Goal: Task Accomplishment & Management: Use online tool/utility

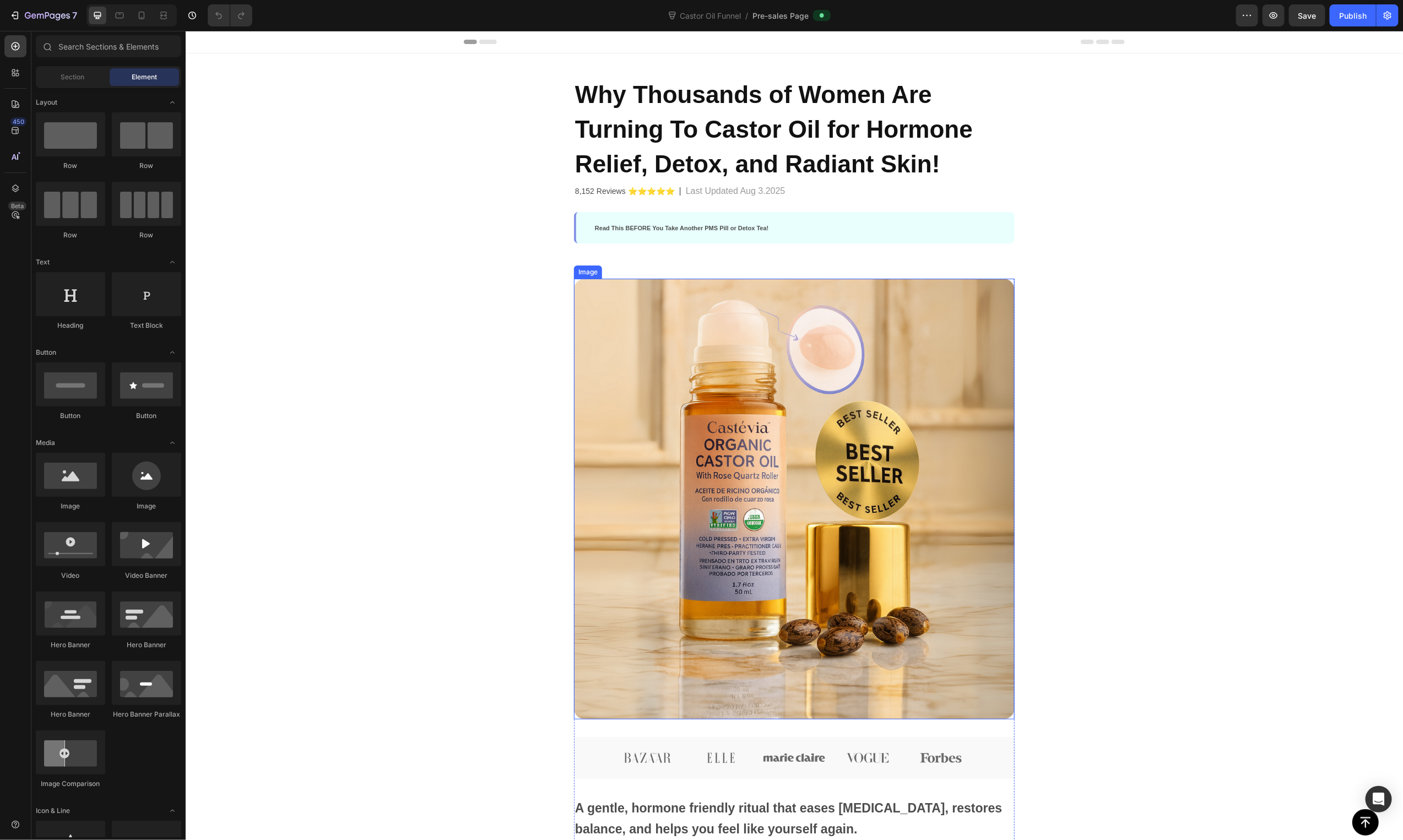
click at [844, 377] on img at bounding box center [793, 498] width 441 height 441
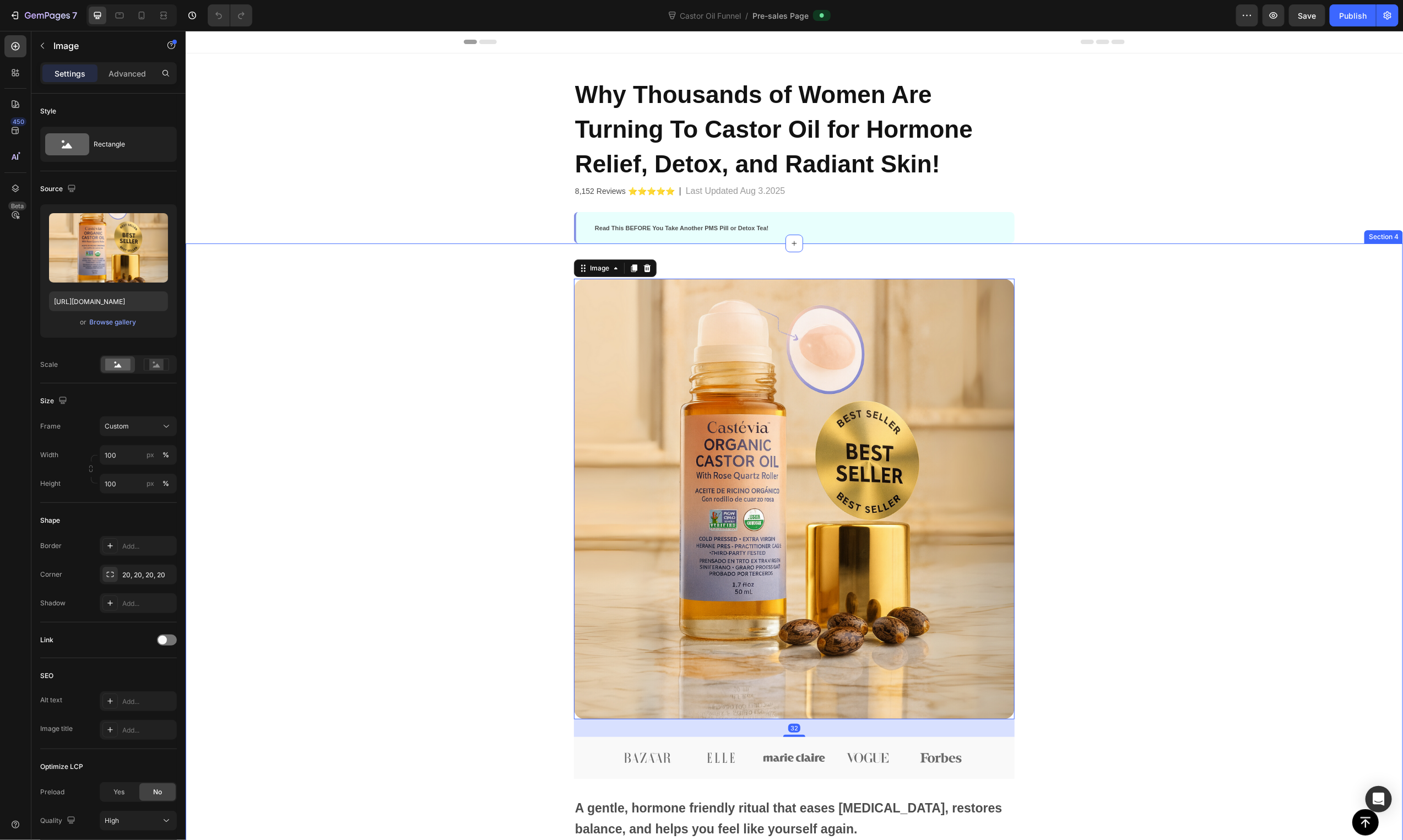
click at [455, 411] on div "Image 32 Image Image Image Image Image Row A gentle, hormone friendly ritual th…" at bounding box center [793, 703] width 865 height 849
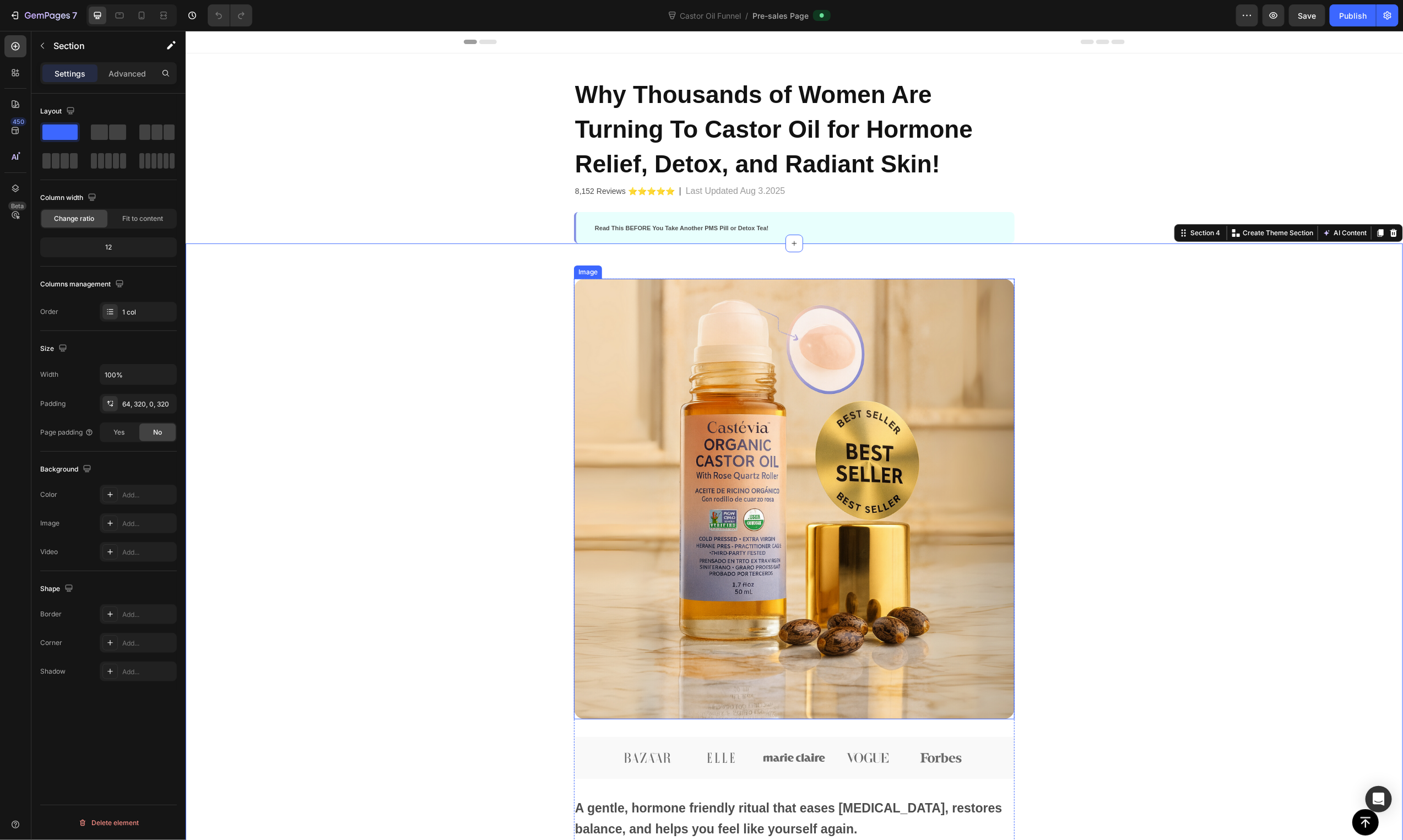
click at [720, 411] on img at bounding box center [793, 498] width 441 height 441
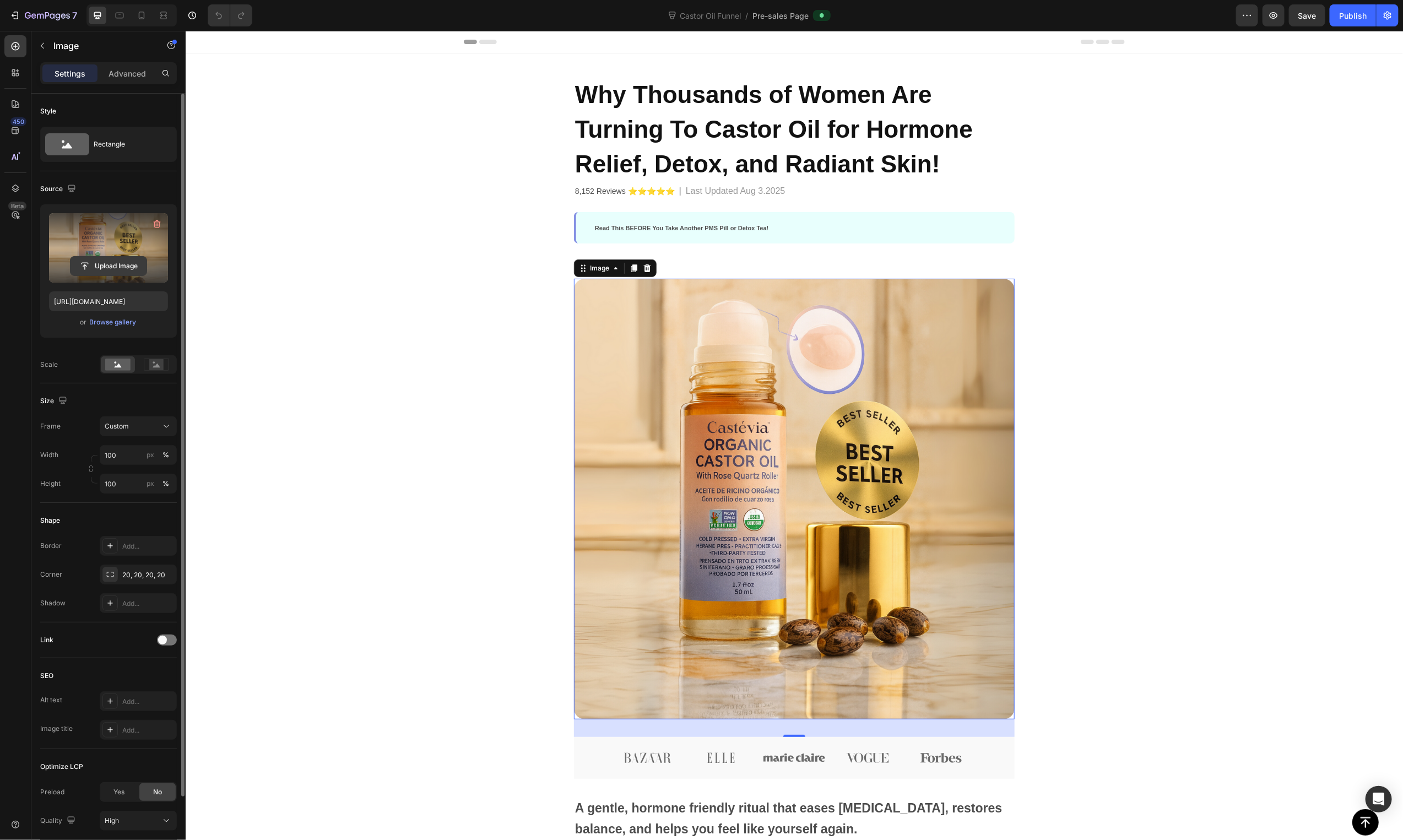
click at [107, 268] on input "file" at bounding box center [109, 266] width 76 height 19
type input "https://cdn.shopify.com/s/files/1/0631/3518/7010/files/gempages_579656597572157…"
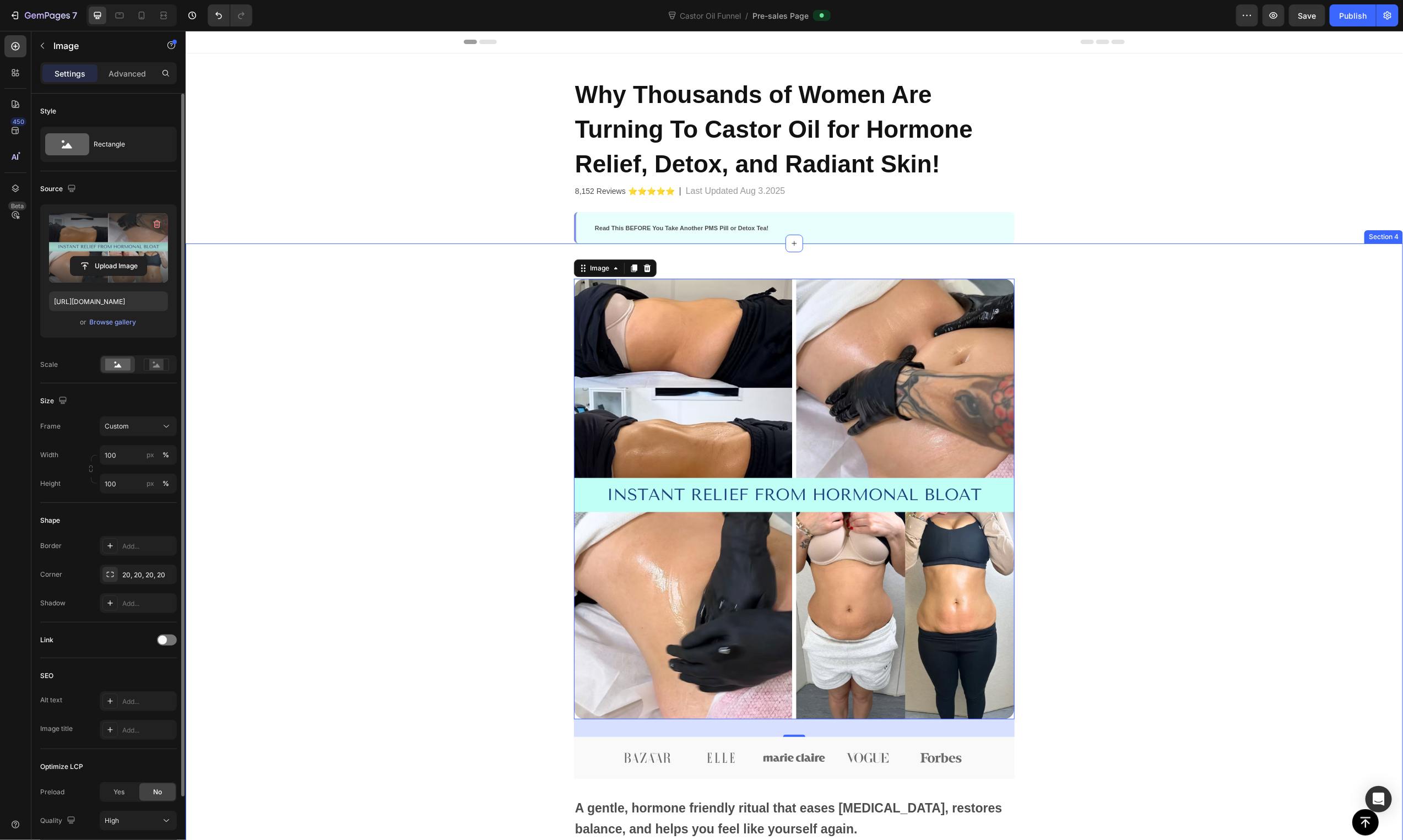
click at [387, 506] on div "Image 32 Image Image Image Image Image Row A gentle, hormone friendly ritual th…" at bounding box center [793, 703] width 865 height 849
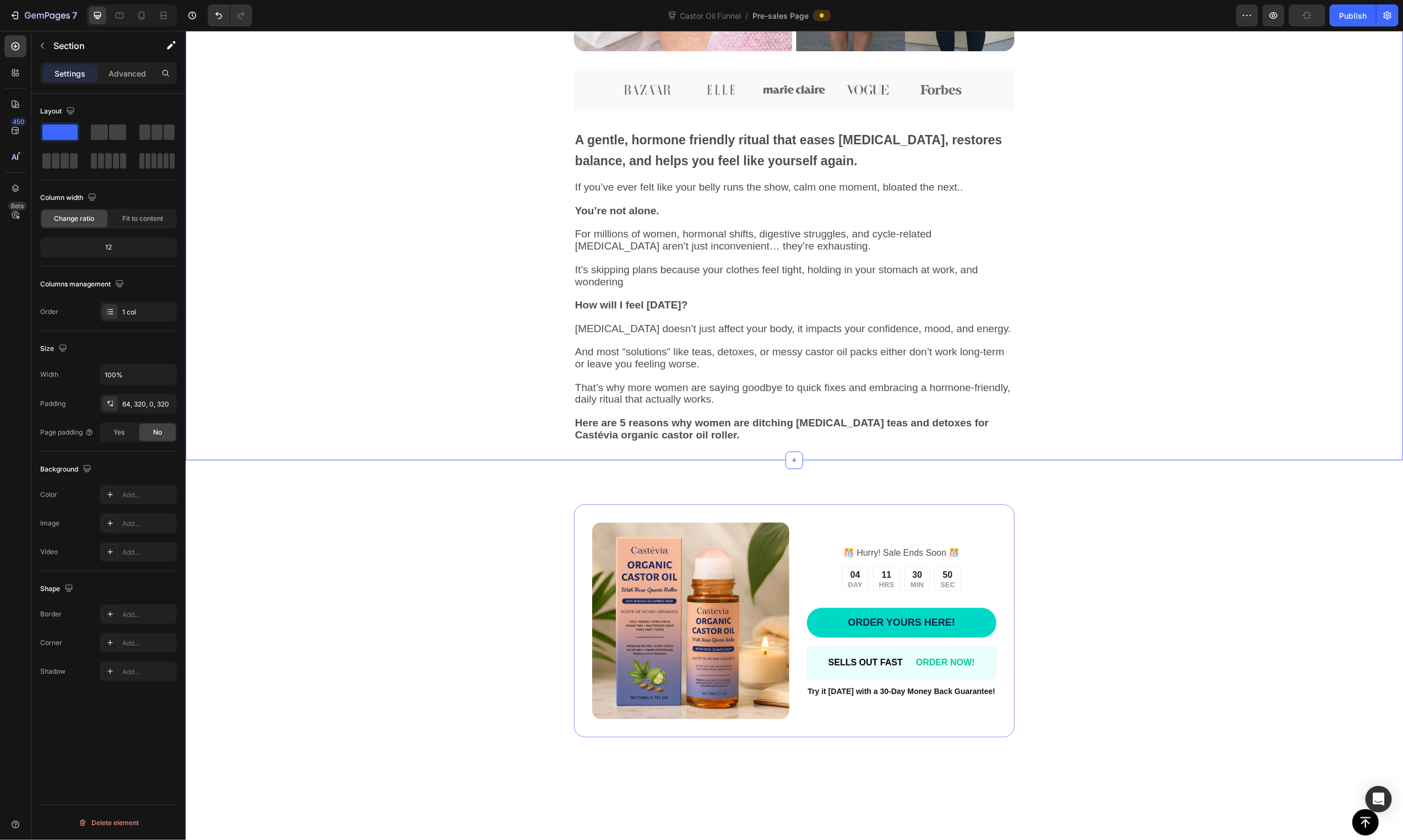
scroll to position [904, 0]
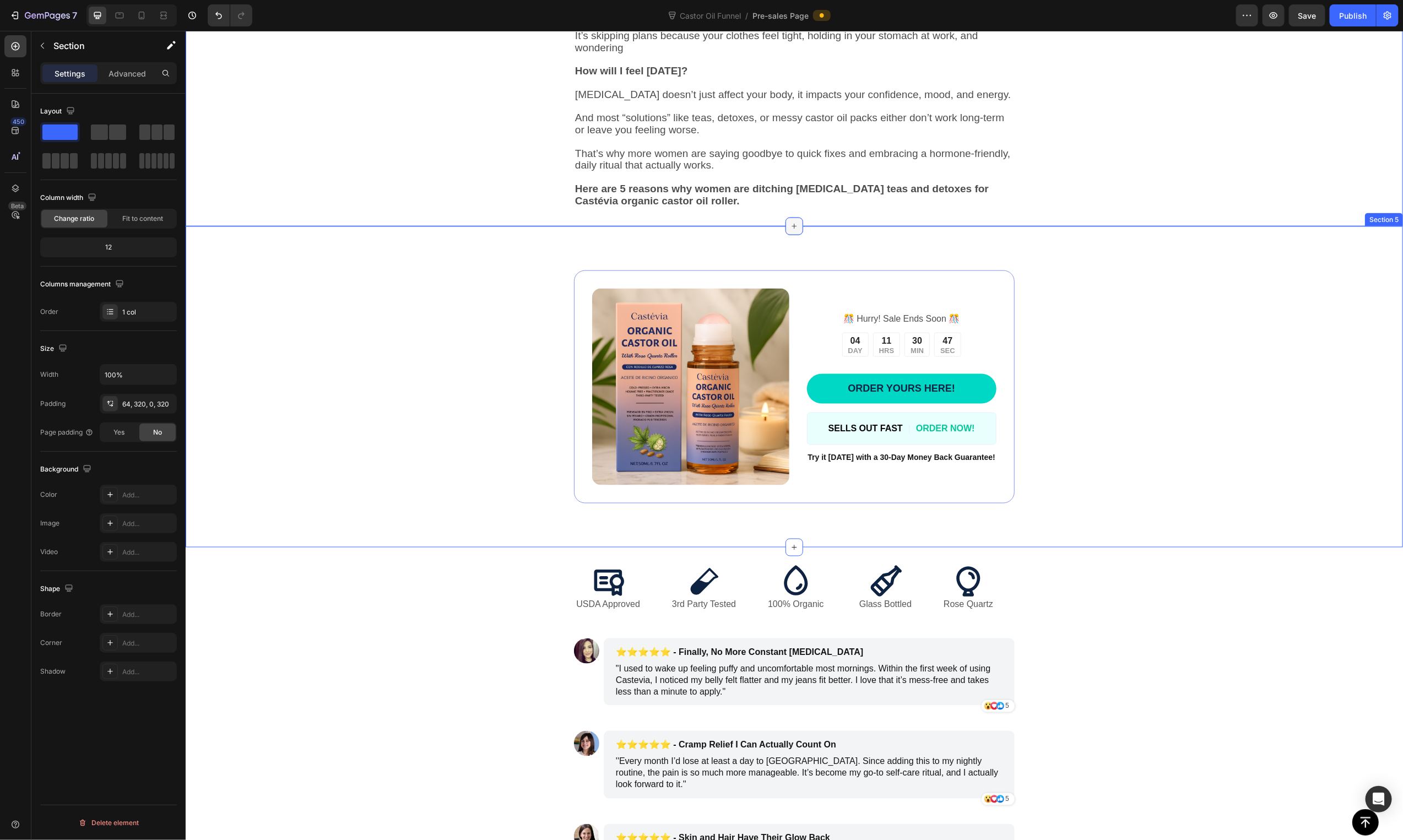
click at [789, 225] on icon at bounding box center [793, 225] width 8 height 8
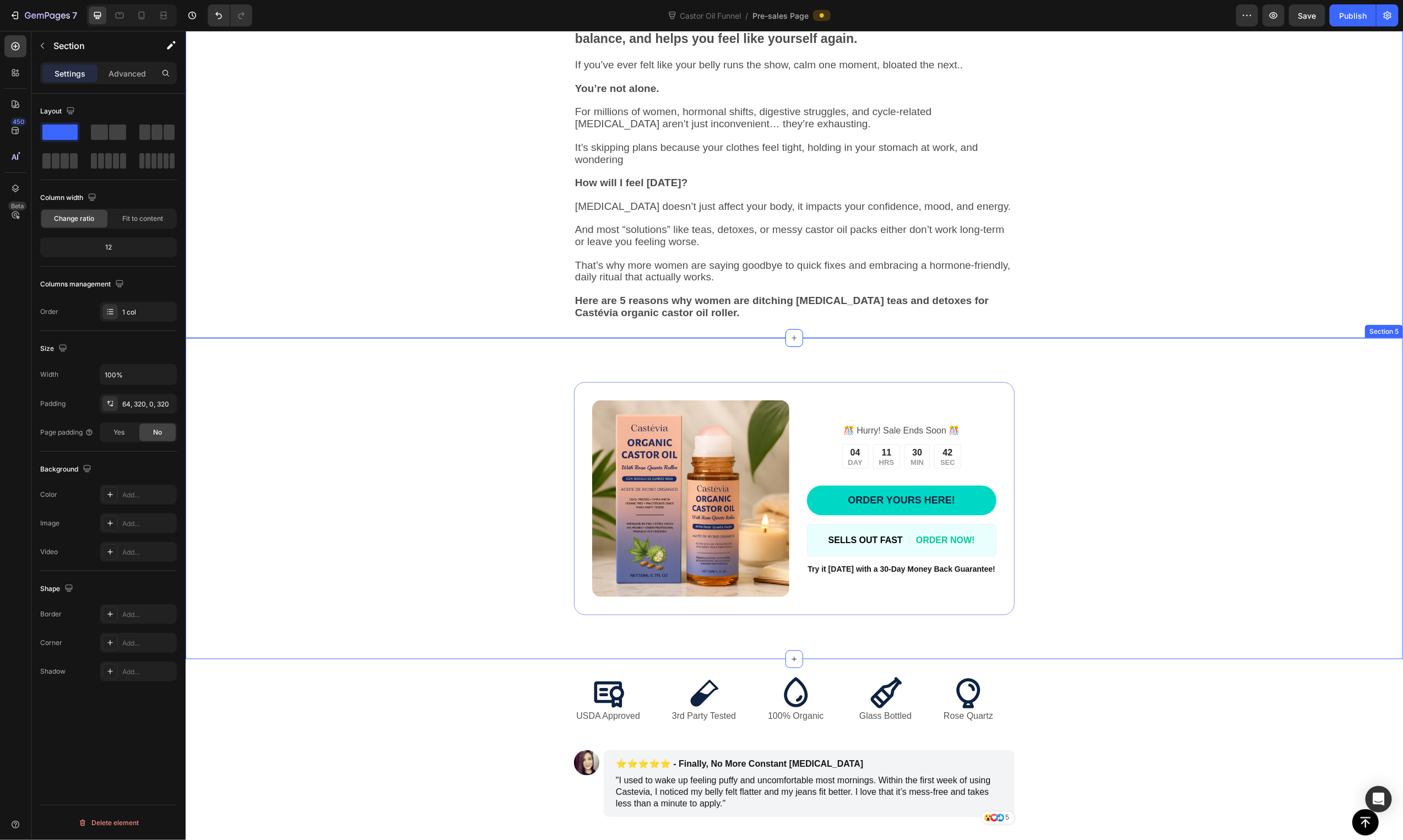
scroll to position [464, 0]
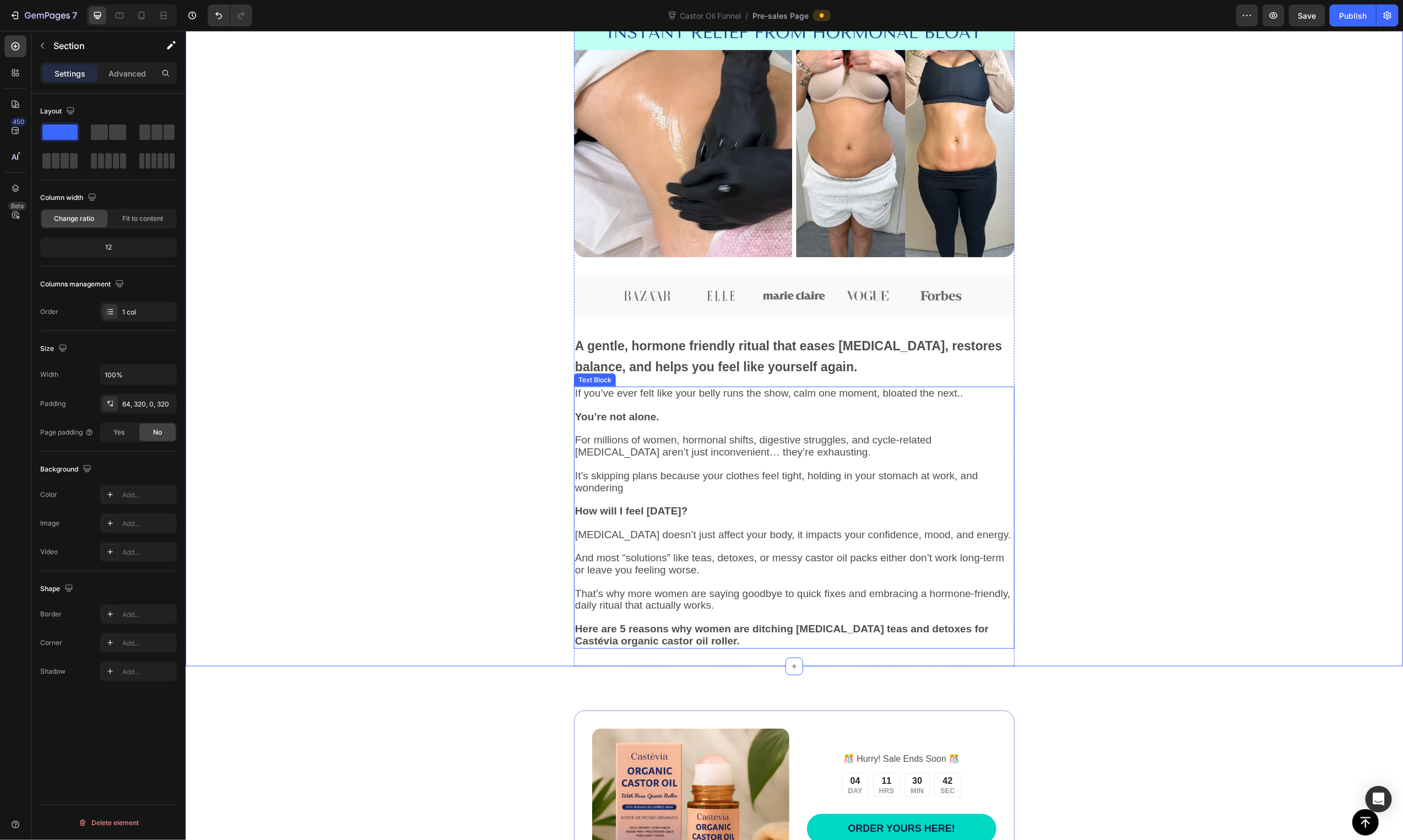
click at [705, 462] on p at bounding box center [793, 465] width 438 height 12
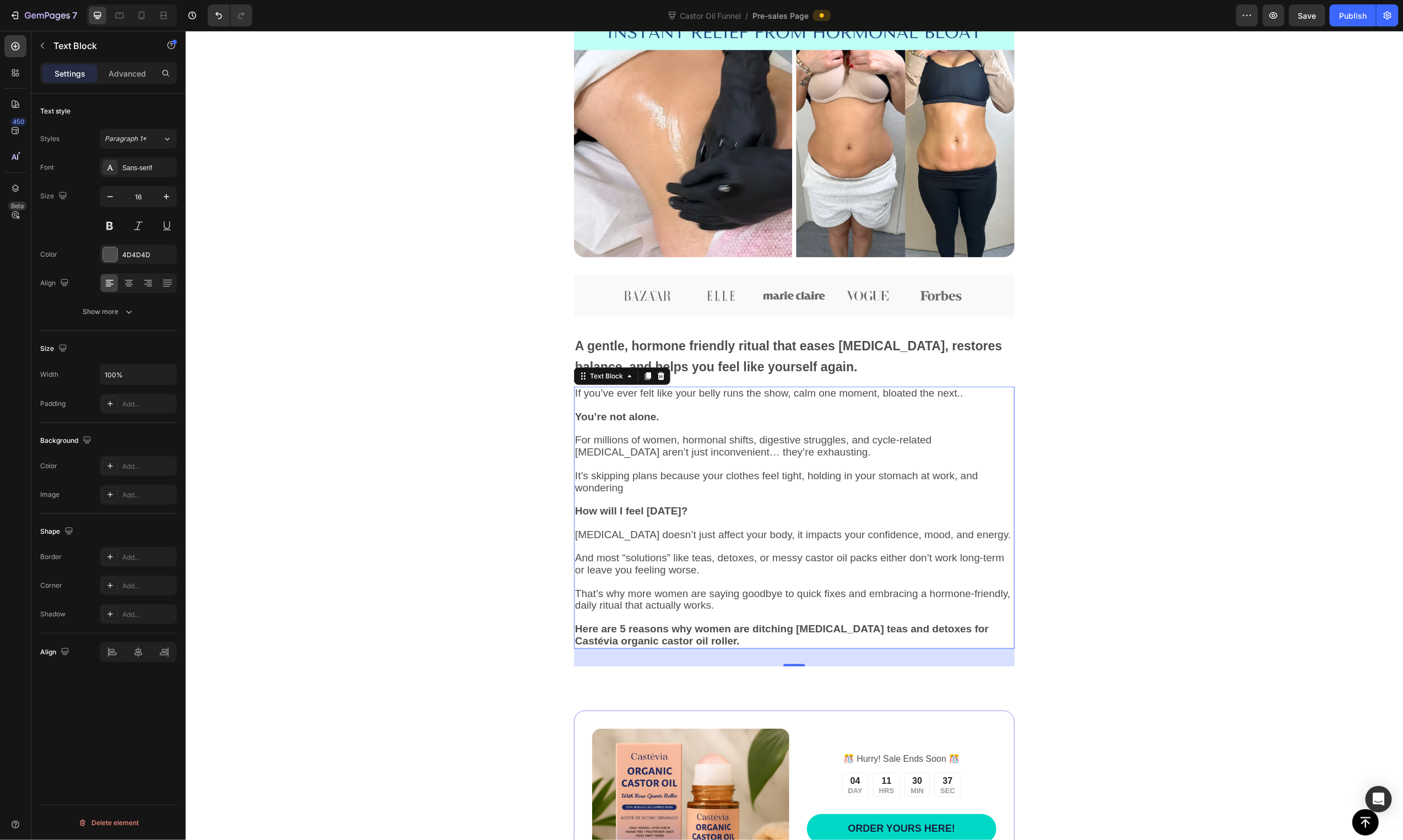
drag, startPoint x: 644, startPoint y: 374, endPoint x: 705, endPoint y: 435, distance: 86.3
click at [644, 374] on icon at bounding box center [647, 375] width 6 height 8
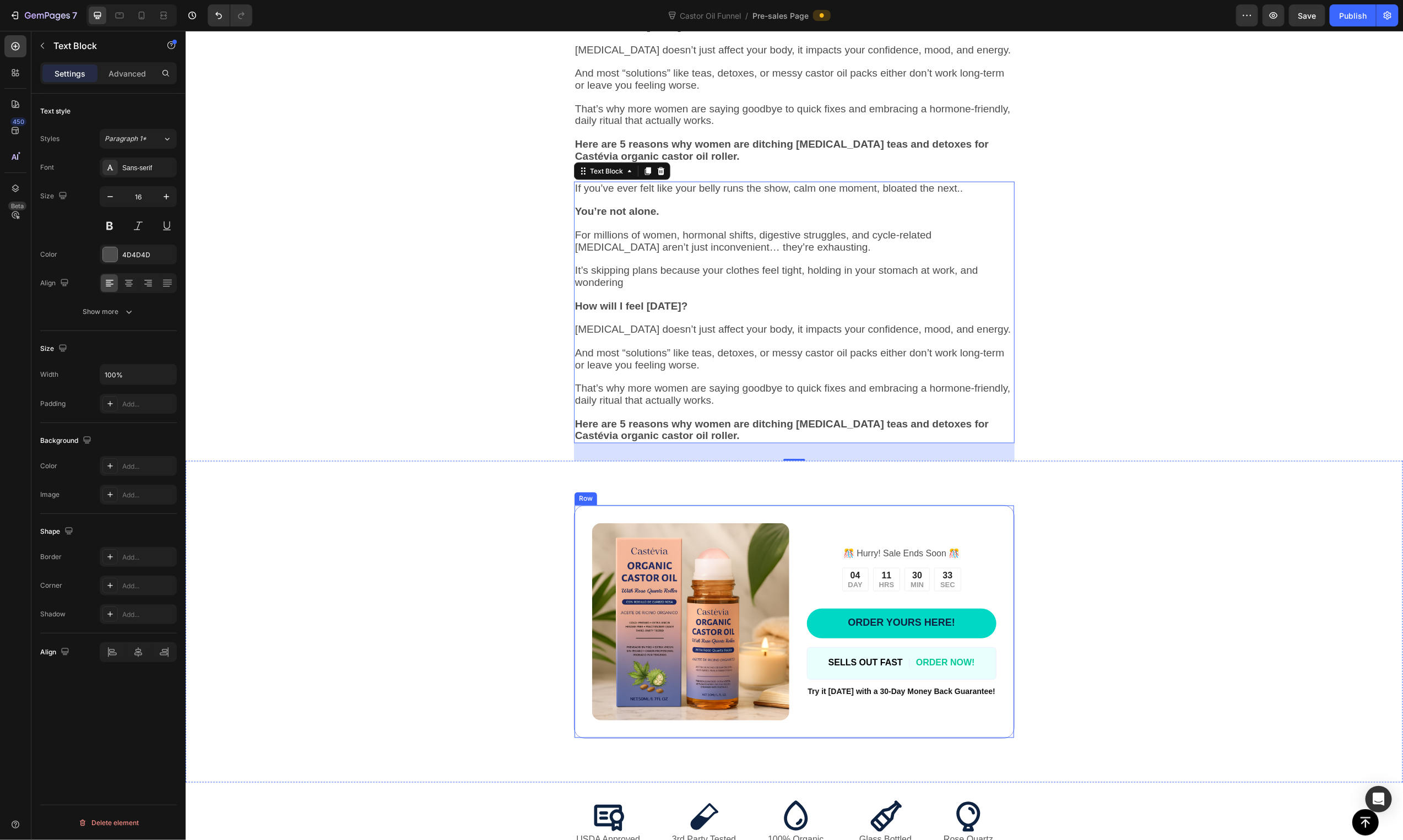
scroll to position [905, 0]
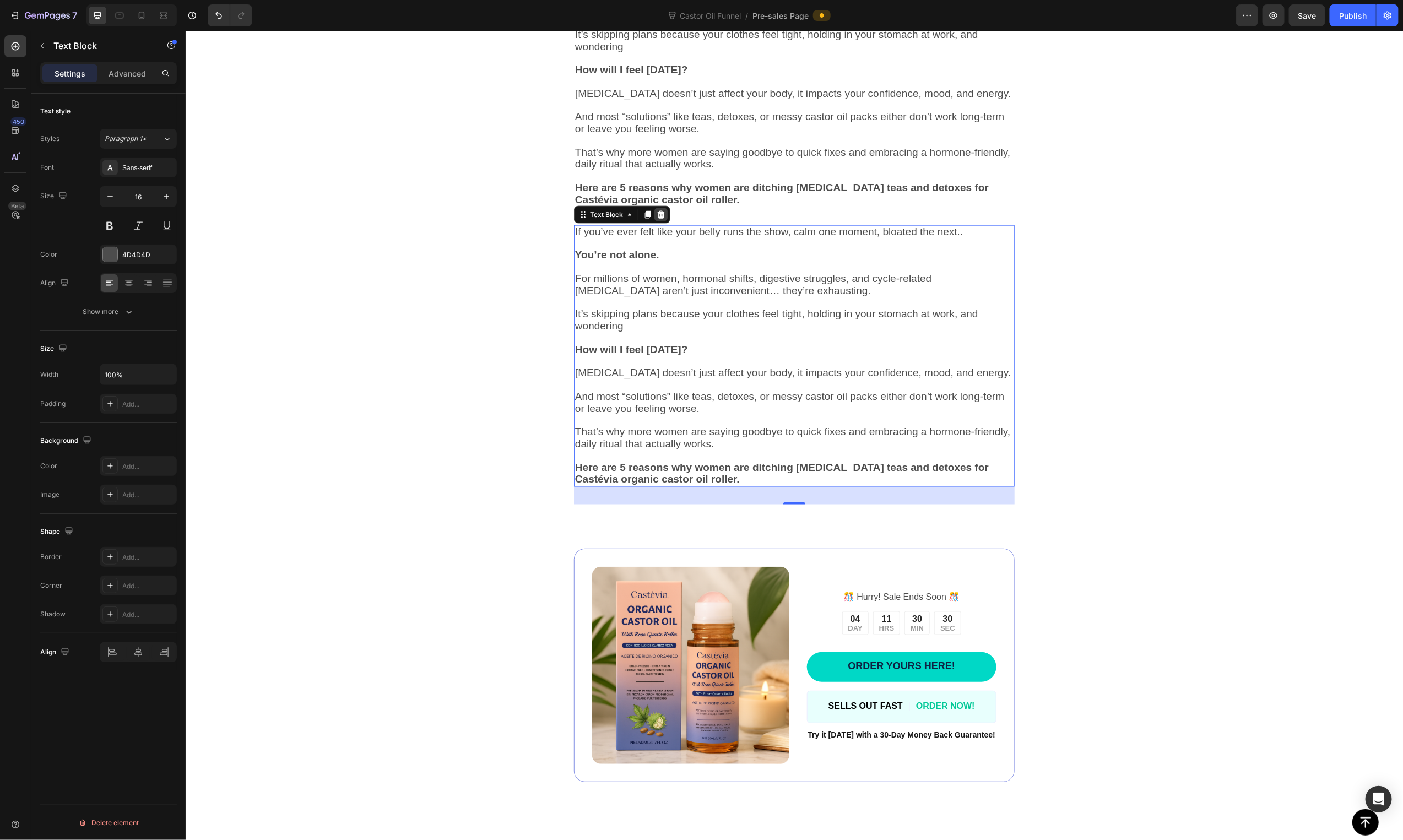
click at [657, 216] on icon at bounding box center [660, 214] width 7 height 8
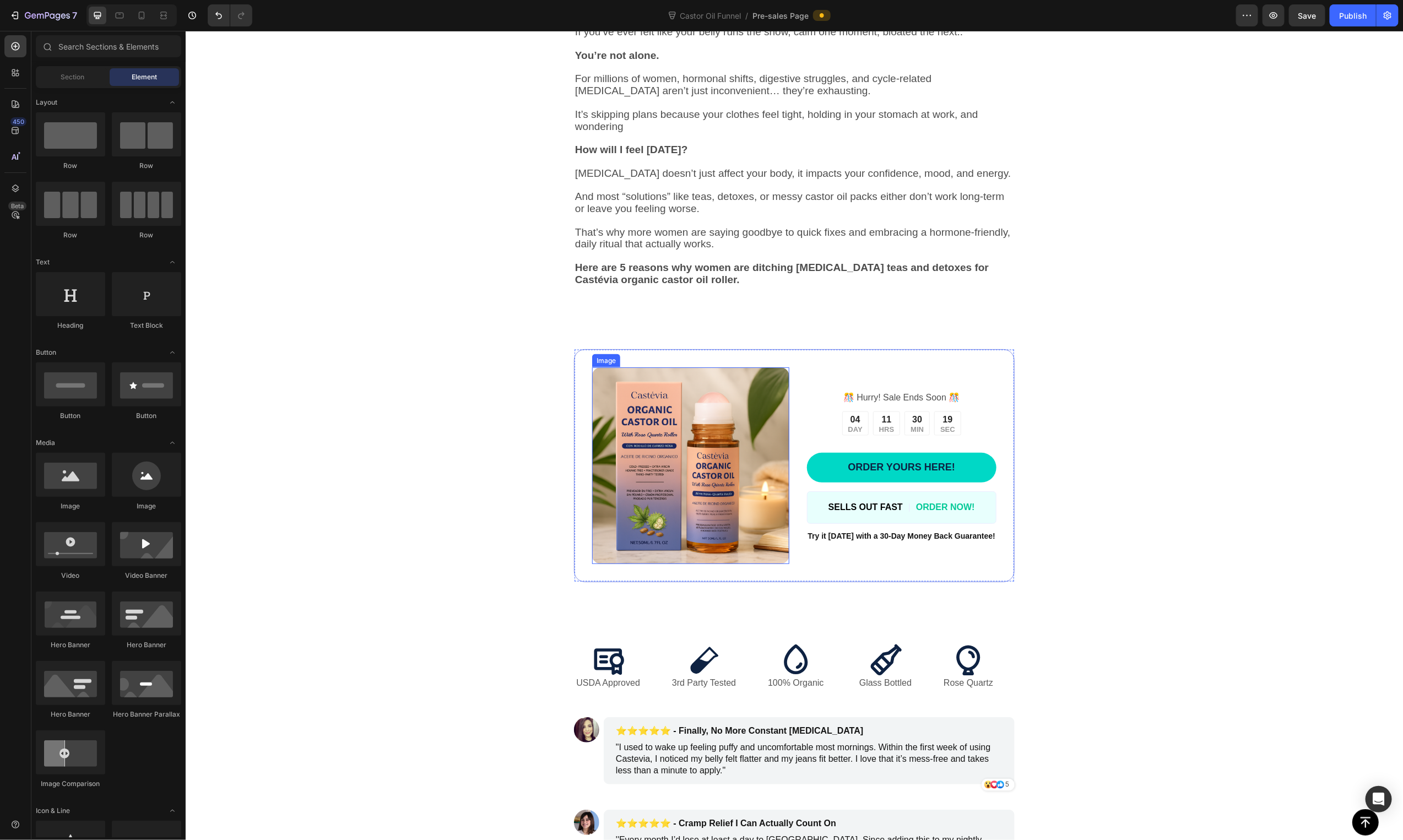
scroll to position [959, 0]
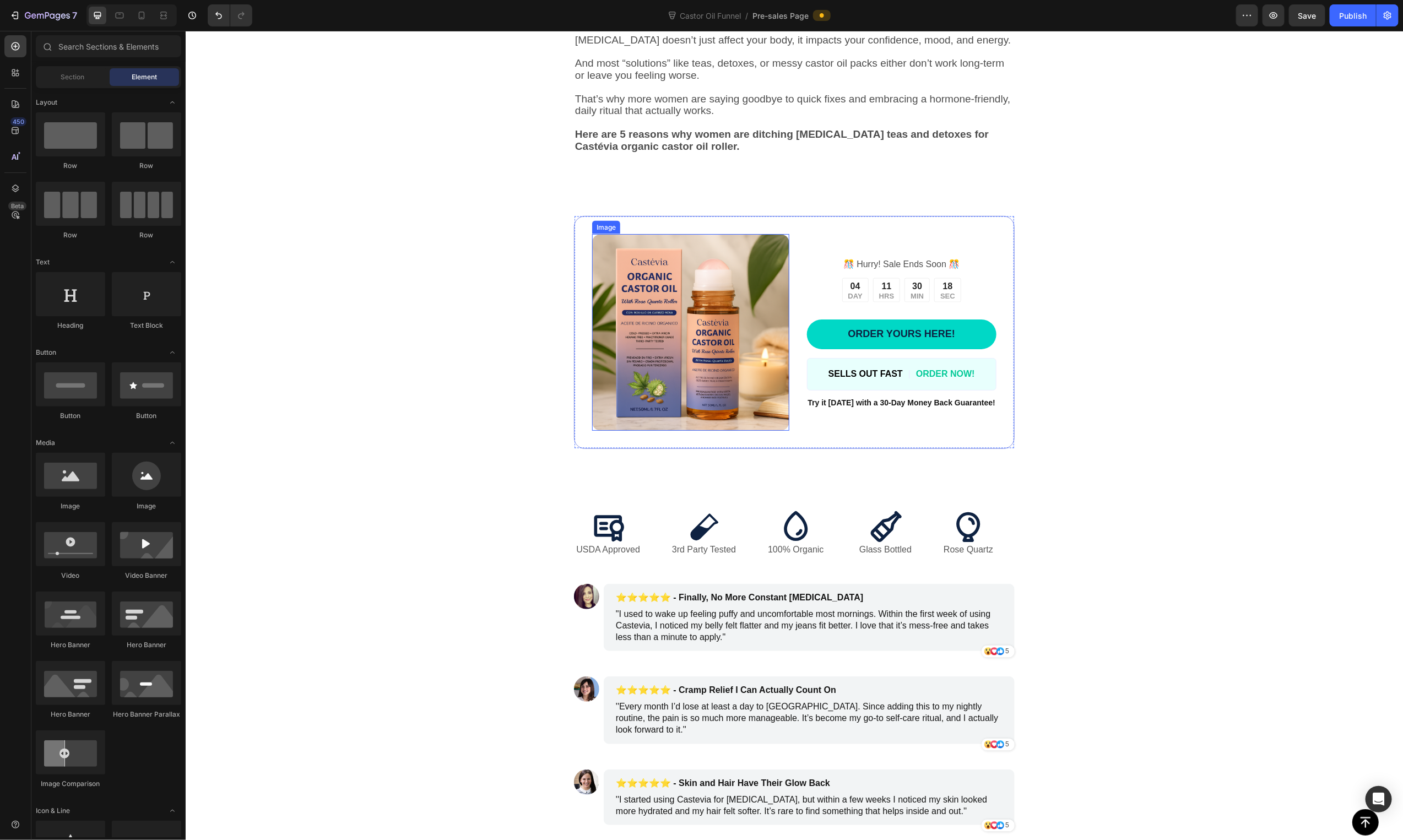
click at [726, 331] on img at bounding box center [690, 332] width 198 height 197
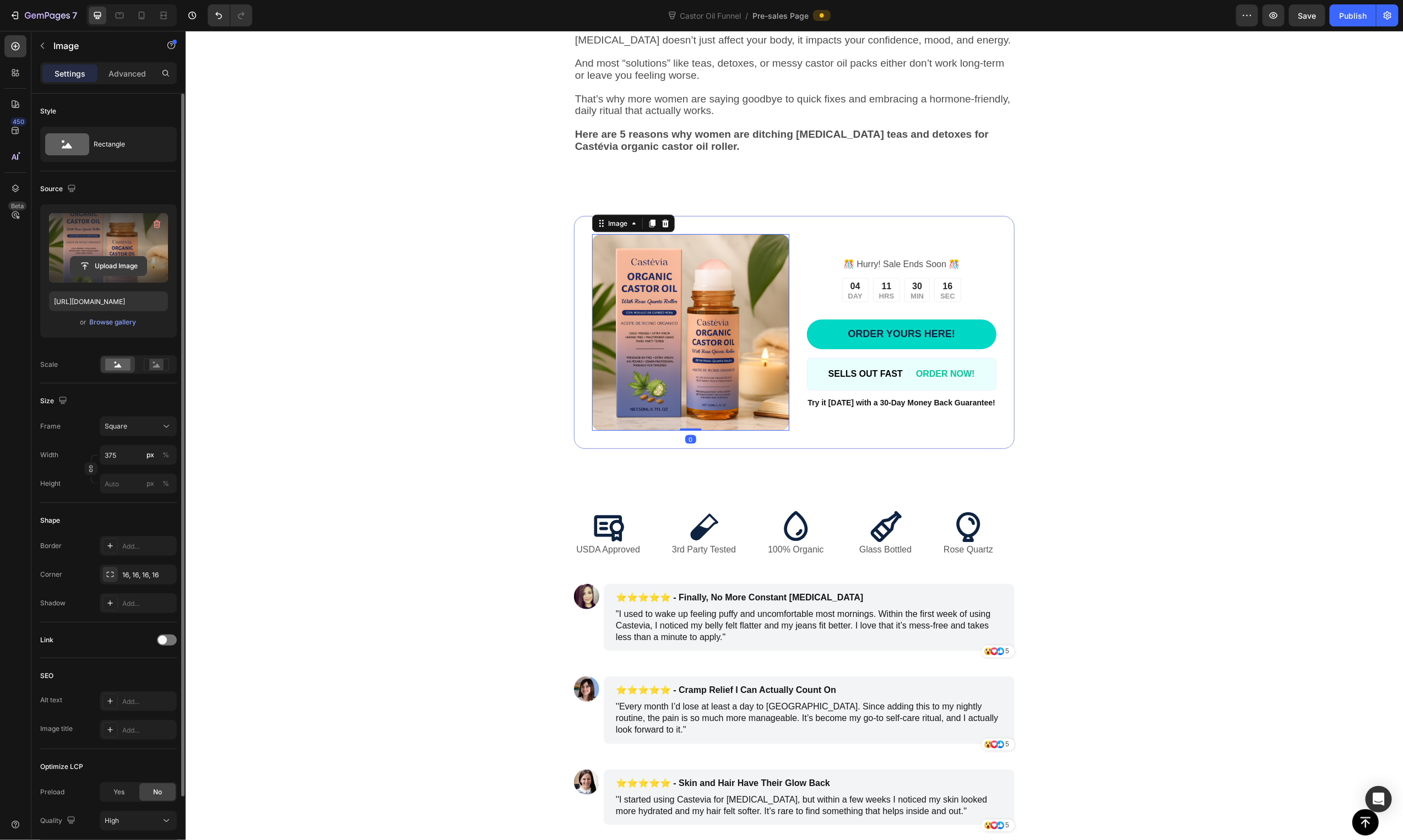
click at [106, 259] on input "file" at bounding box center [109, 266] width 76 height 19
type input "https://cdn.shopify.com/s/files/1/0631/3518/7010/files/gempages_579656597572157…"
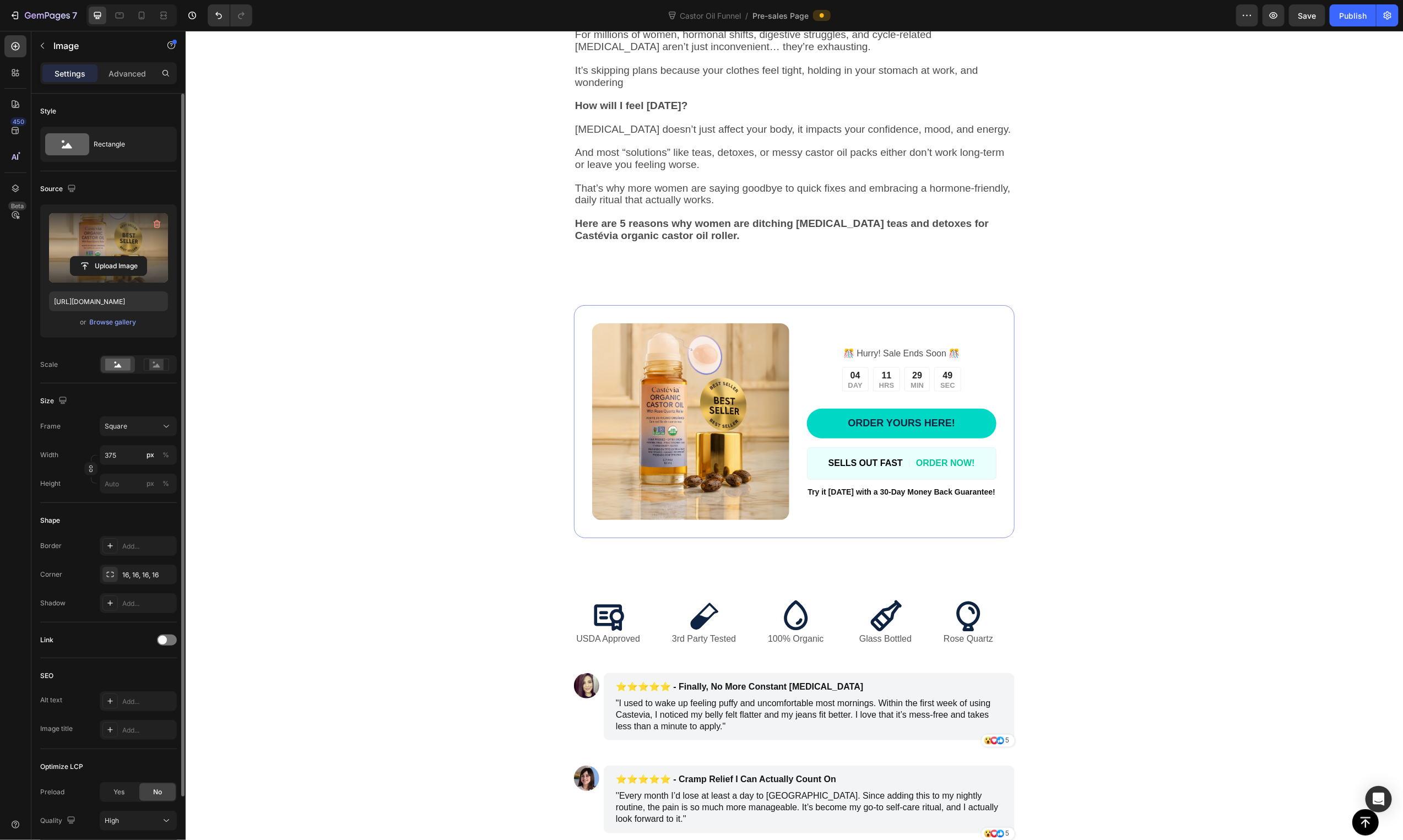
scroll to position [661, 0]
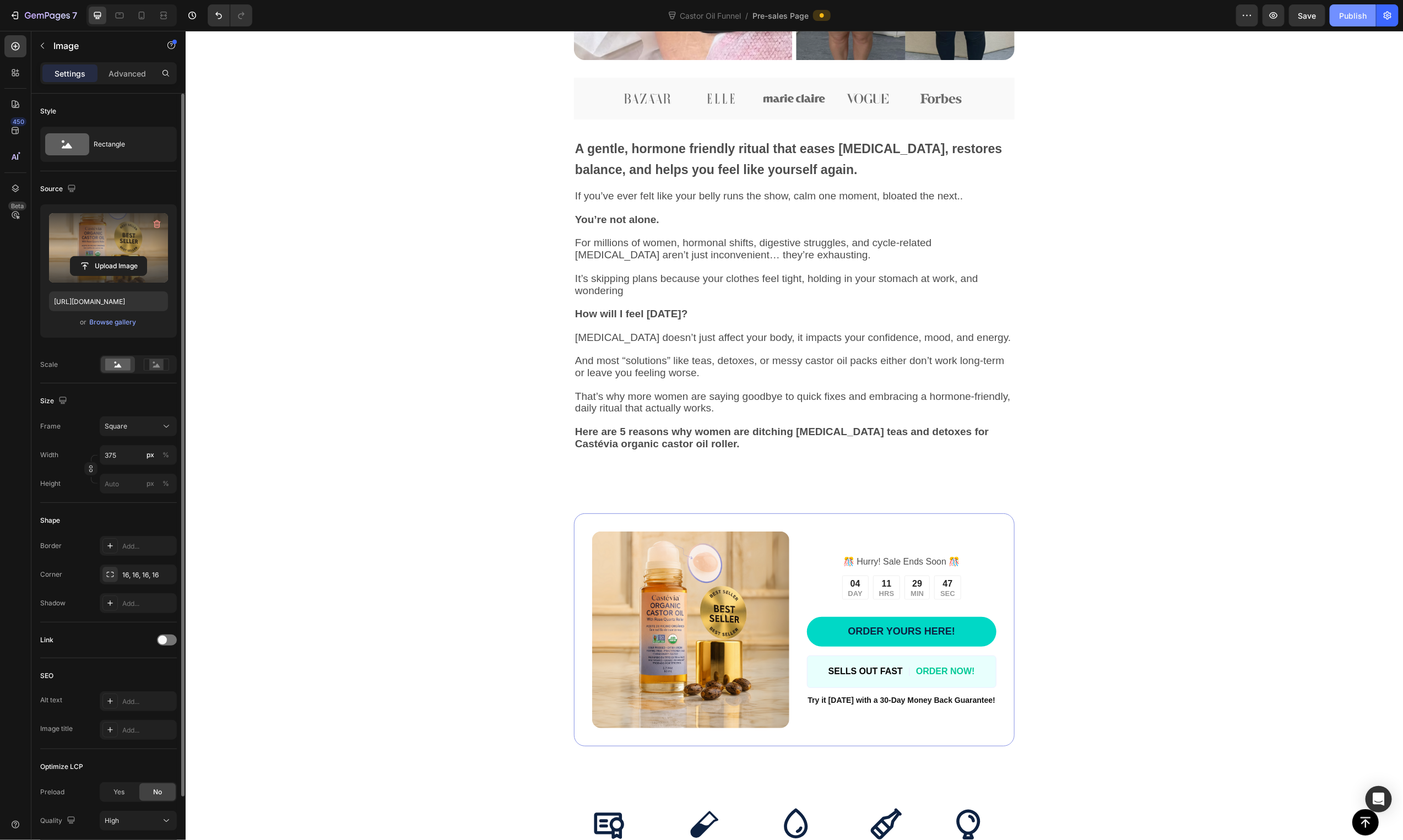
click at [1347, 18] on div "Publish" at bounding box center [1353, 16] width 27 height 12
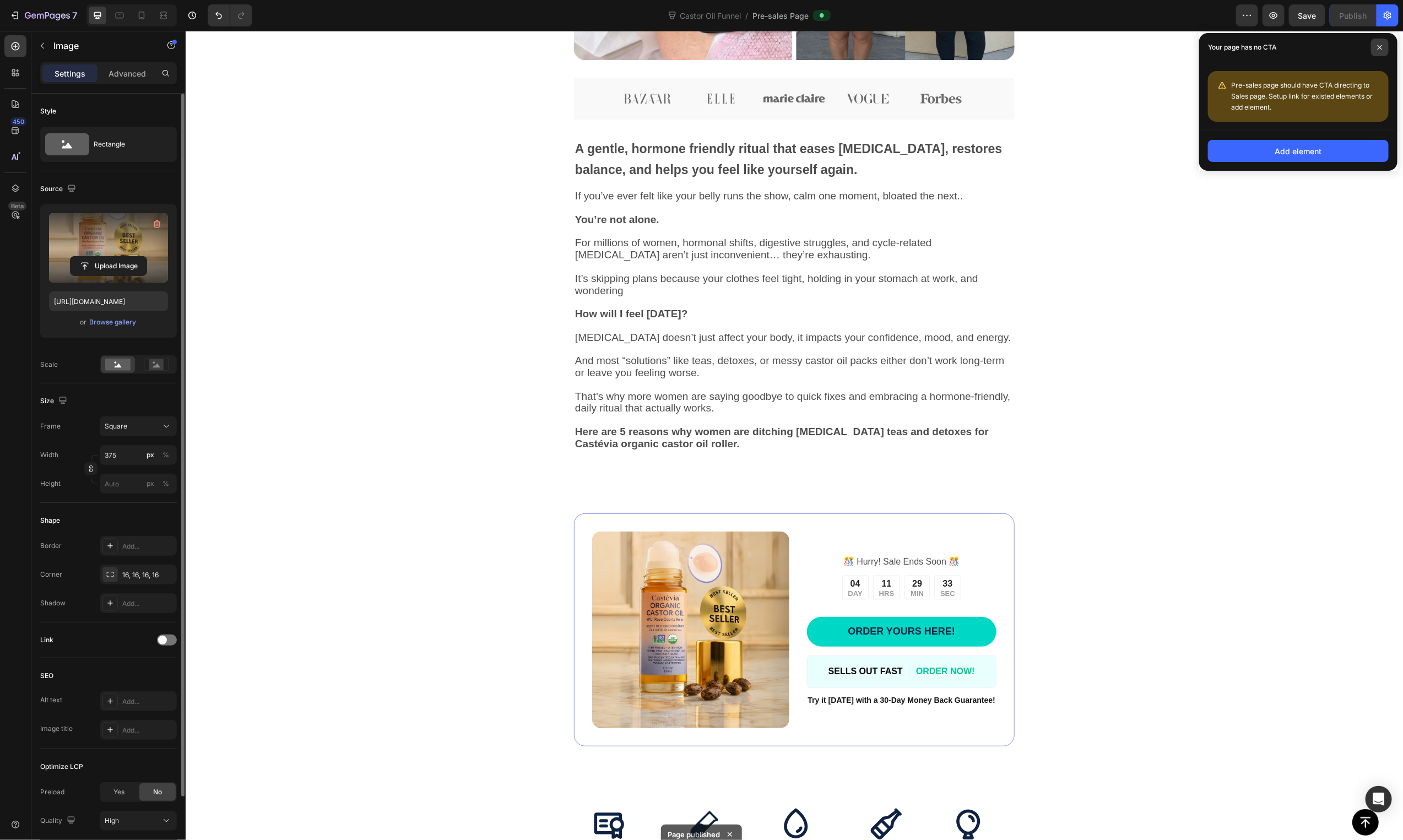
click at [1380, 46] on icon at bounding box center [1380, 47] width 5 height 5
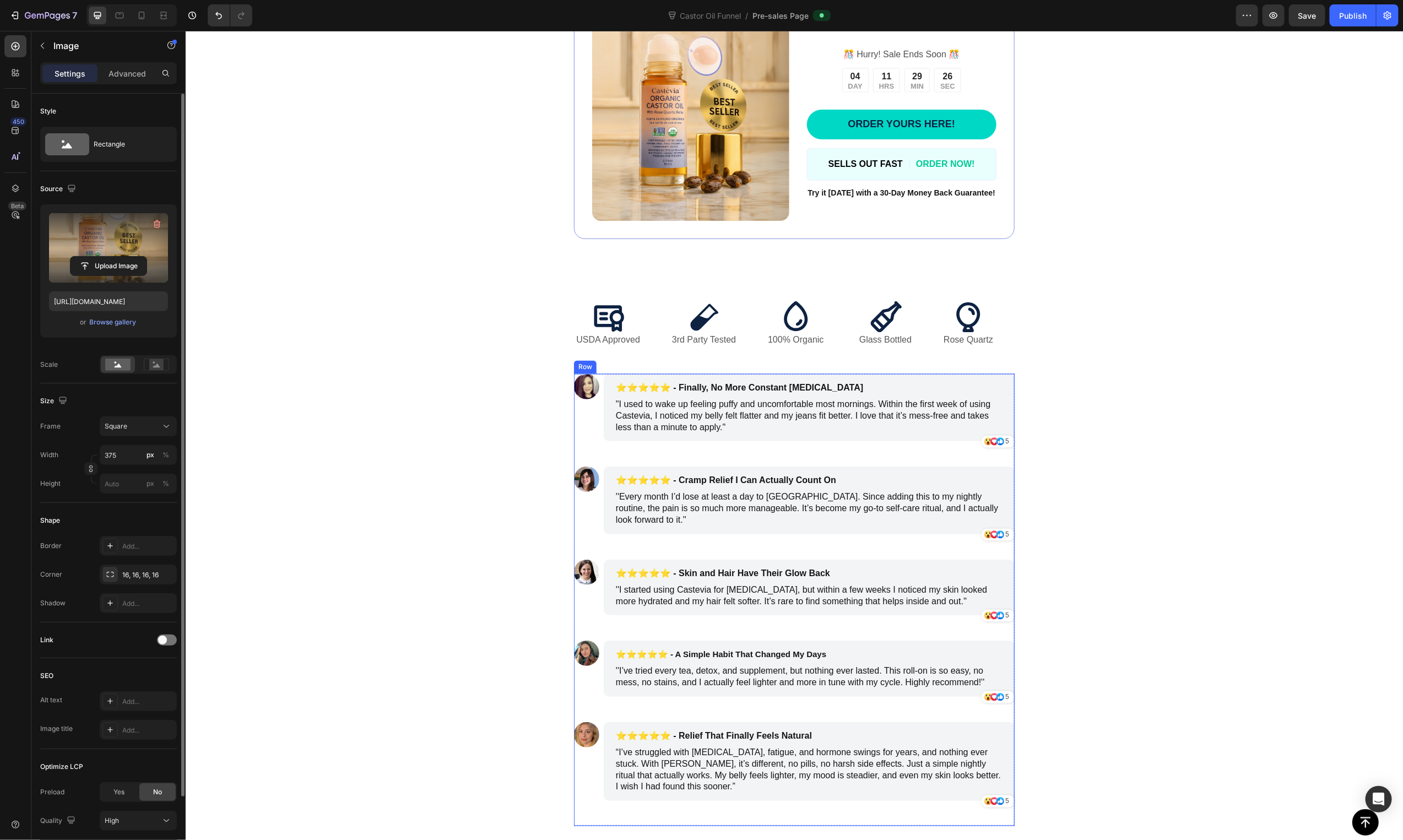
scroll to position [1027, 0]
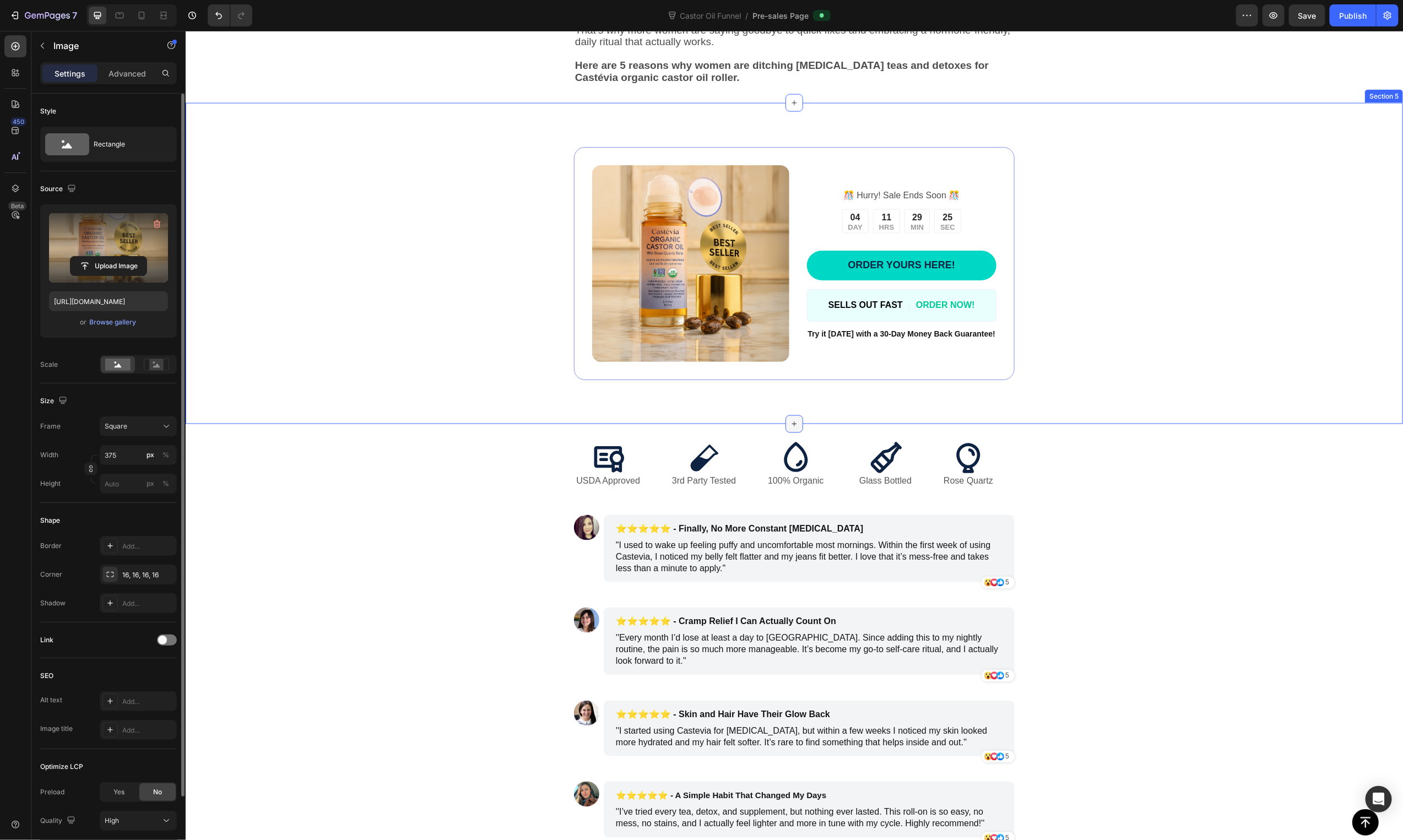
click at [792, 428] on icon at bounding box center [793, 424] width 8 height 8
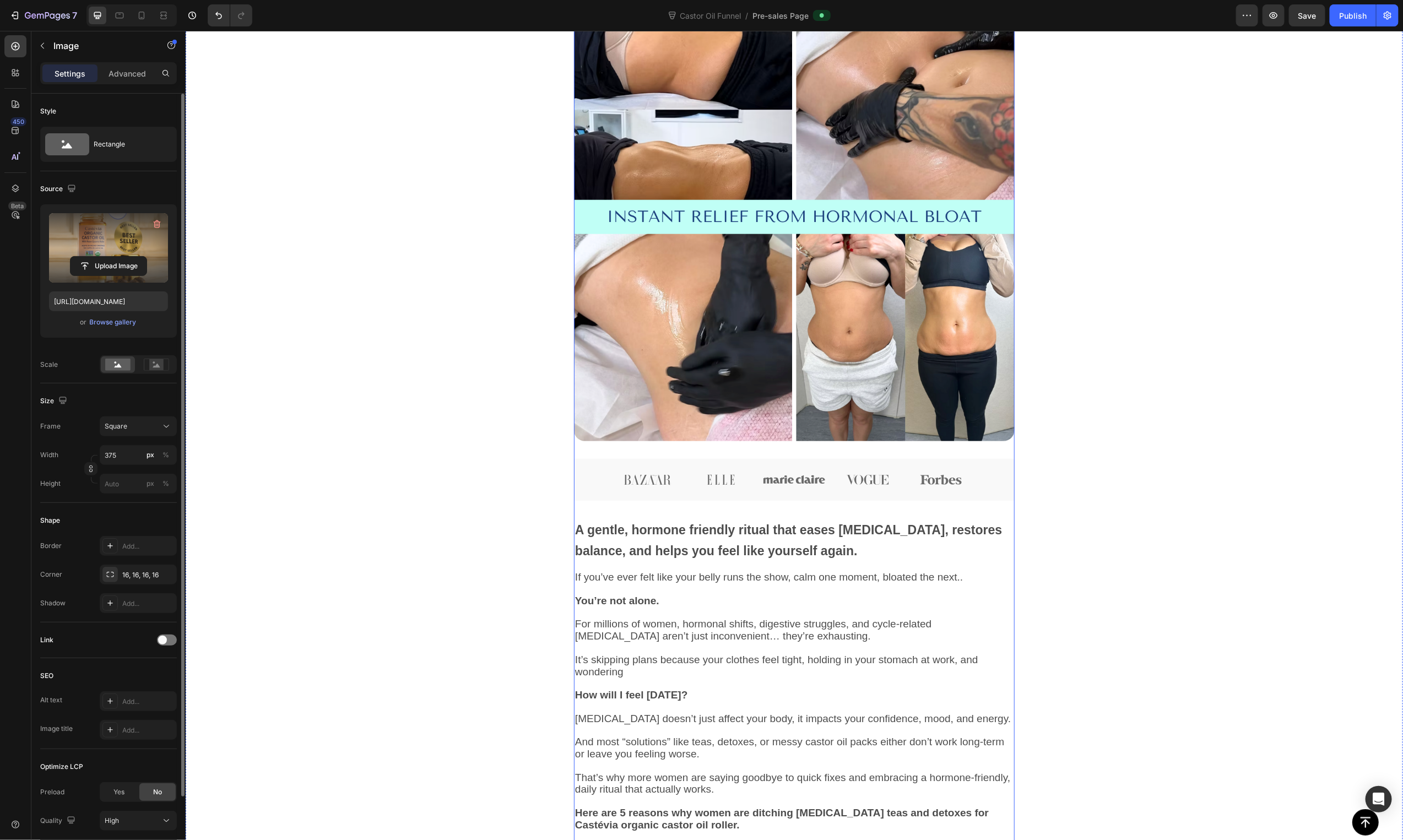
scroll to position [487, 0]
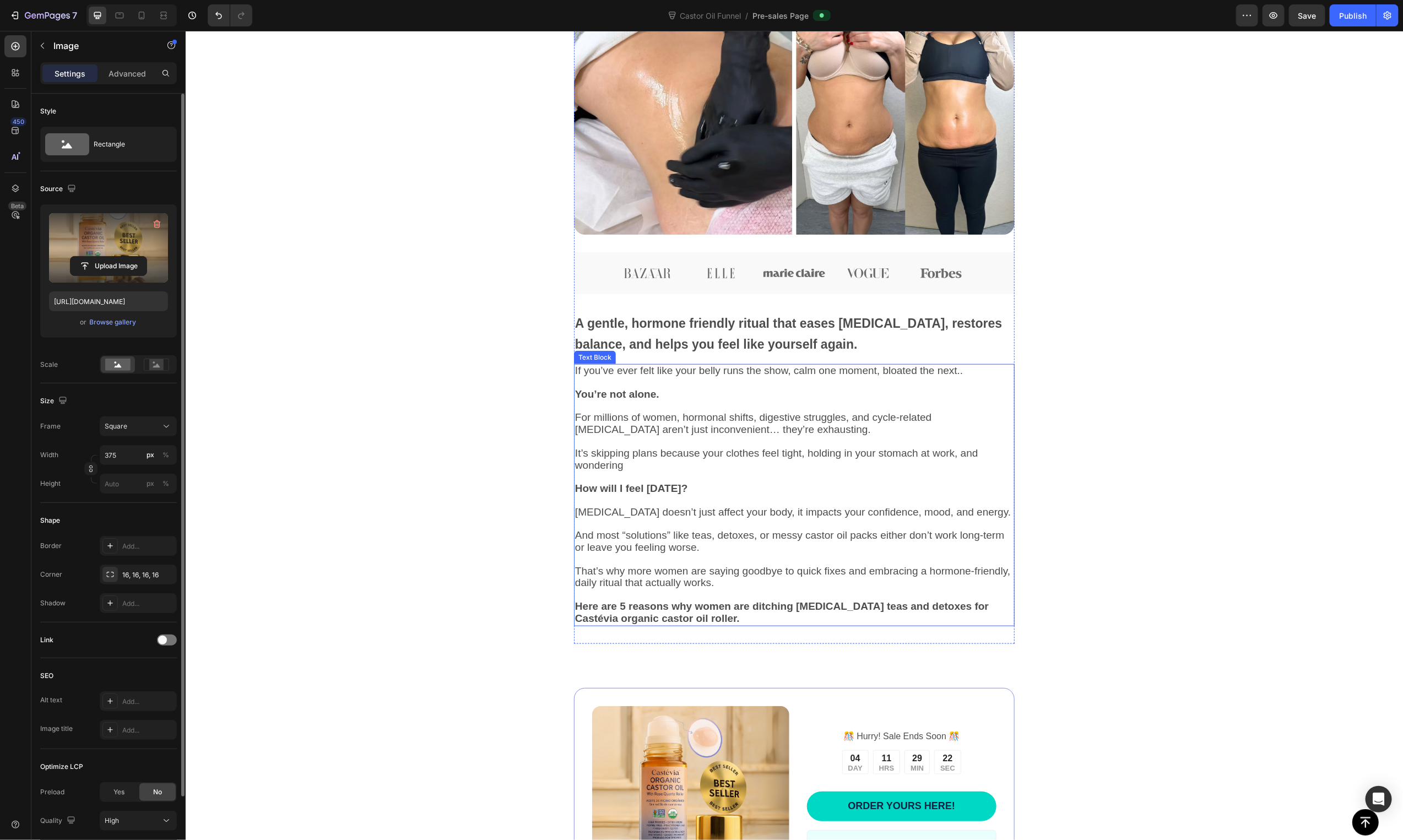
click at [904, 442] on p at bounding box center [793, 442] width 438 height 12
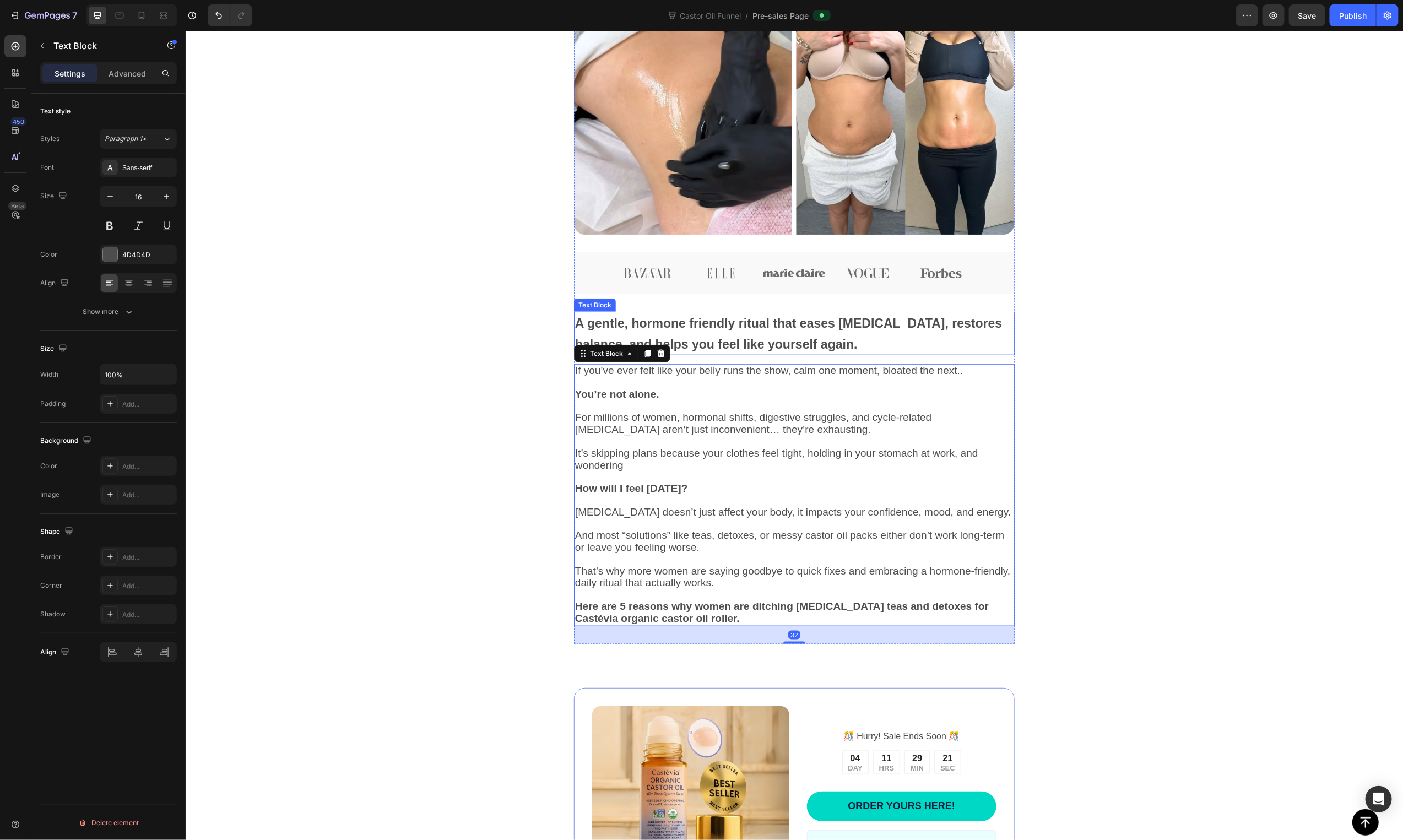
click at [779, 323] on strong "A gentle, hormone friendly ritual that eases [MEDICAL_DATA], restores balance, …" at bounding box center [788, 332] width 427 height 35
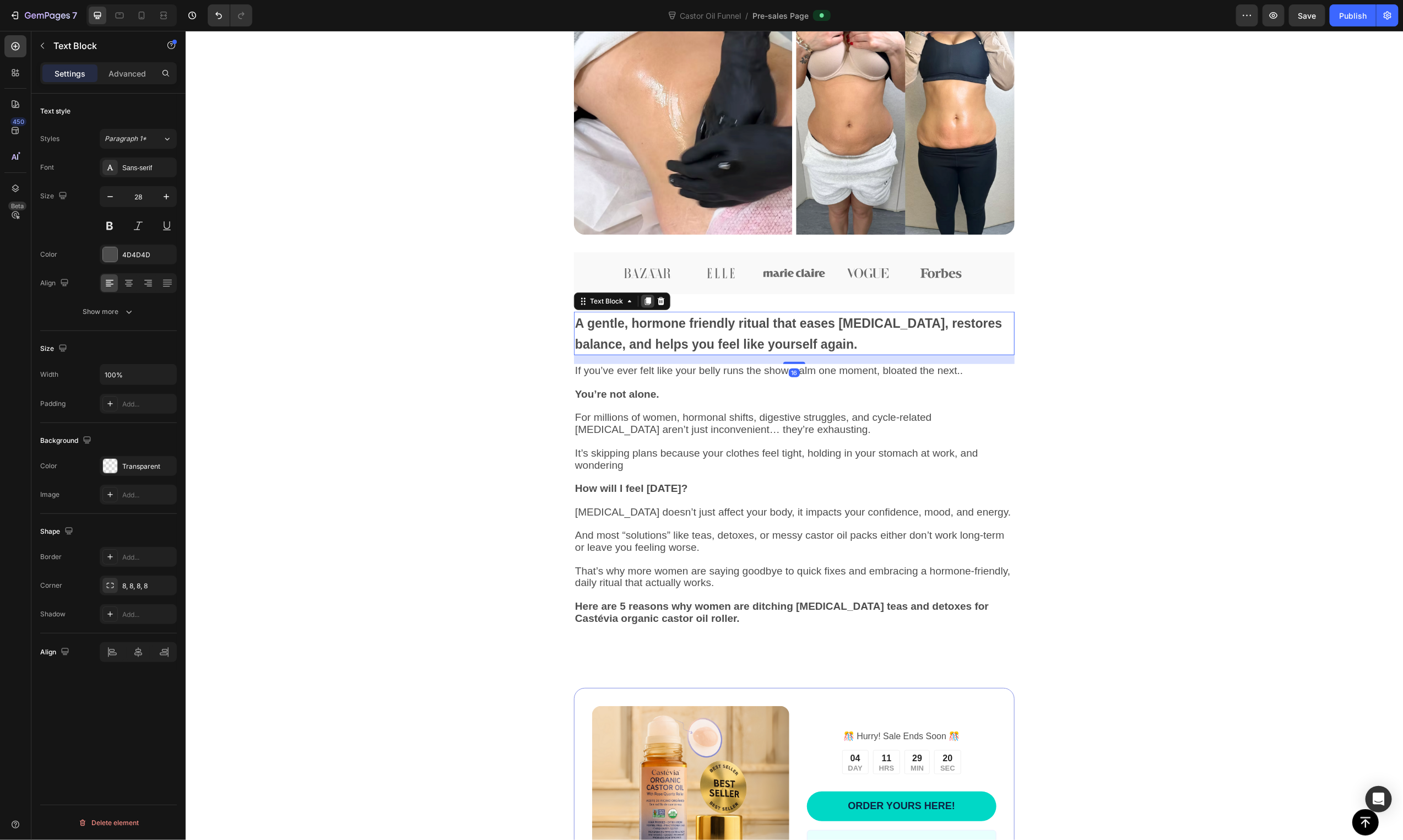
click at [644, 301] on icon at bounding box center [647, 301] width 6 height 8
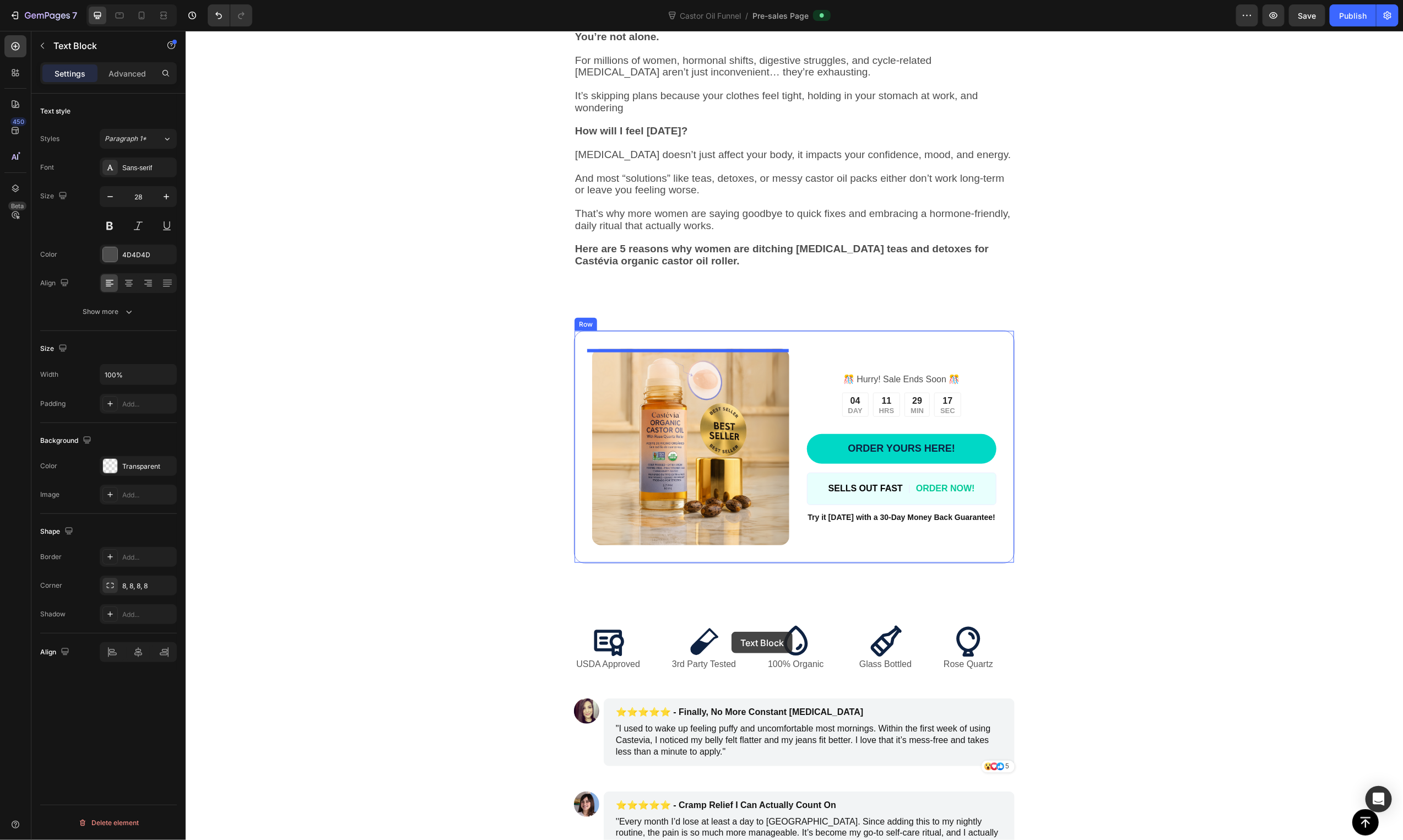
scroll to position [912, 0]
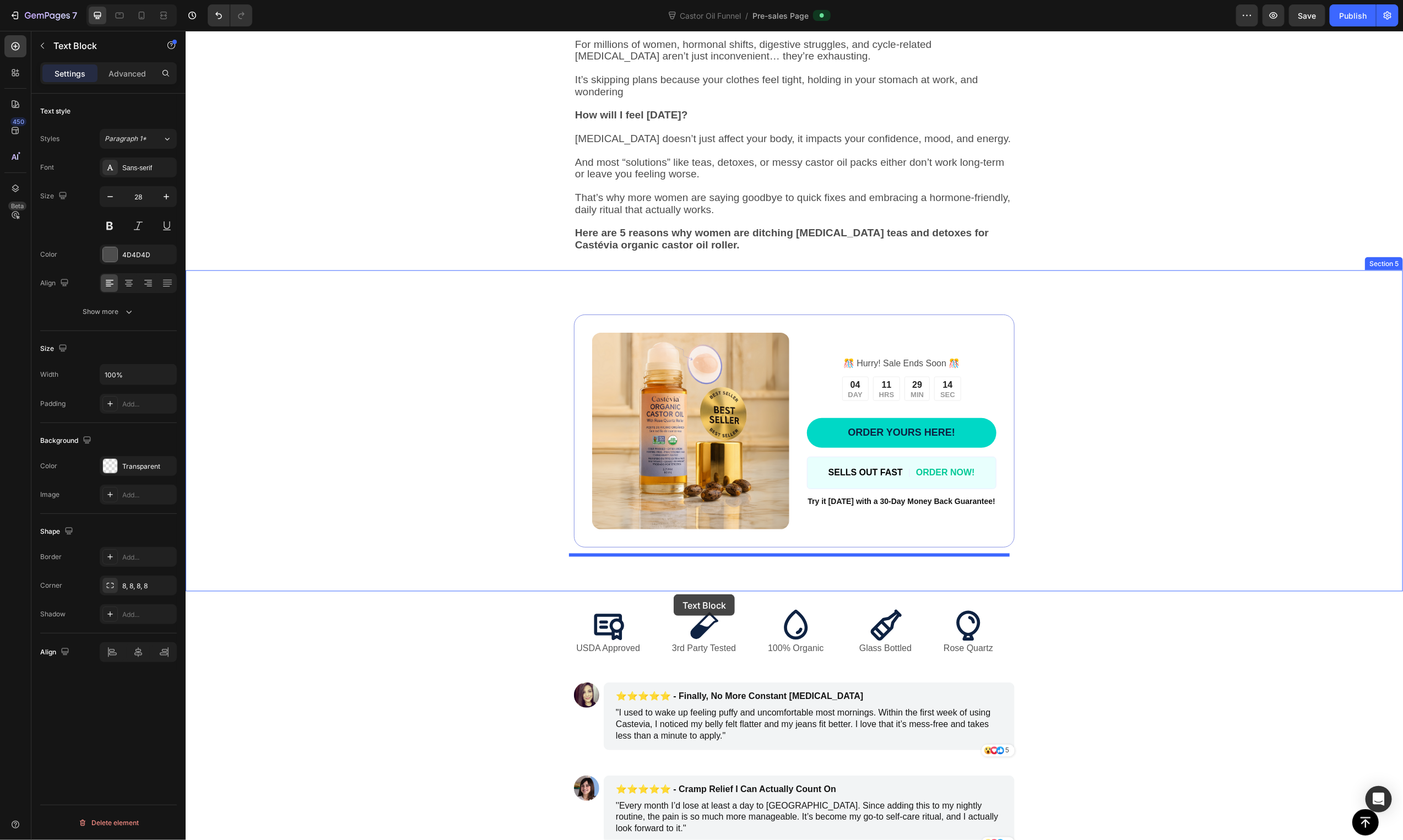
drag, startPoint x: 580, startPoint y: 355, endPoint x: 673, endPoint y: 593, distance: 255.5
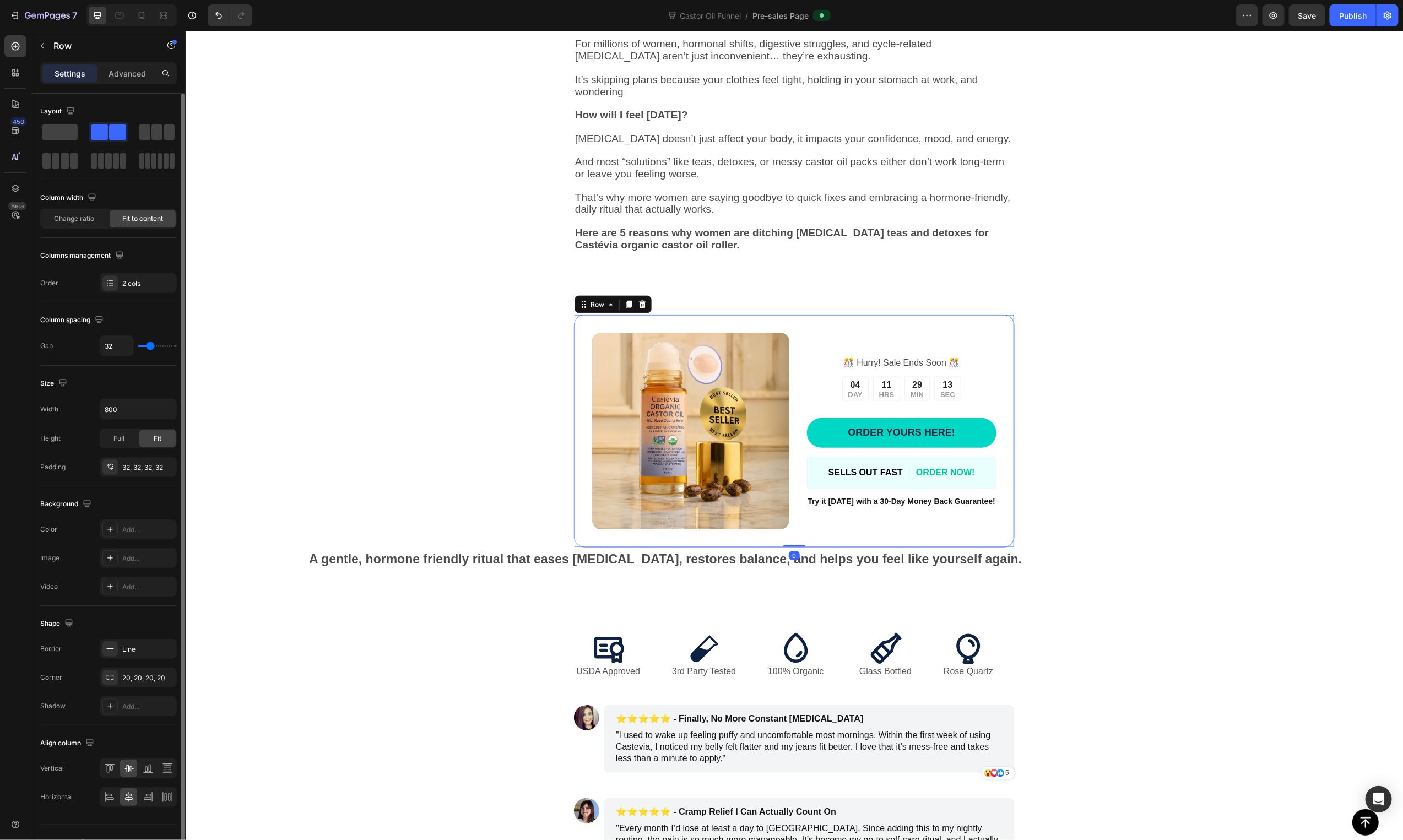
click at [871, 542] on div "Image ️🎊 Hurry! Sale Ends Soon ️🎊 Text Block 04 DAY 11 HRS 29 MIN 13 SEC Countd…" at bounding box center [793, 431] width 441 height 234
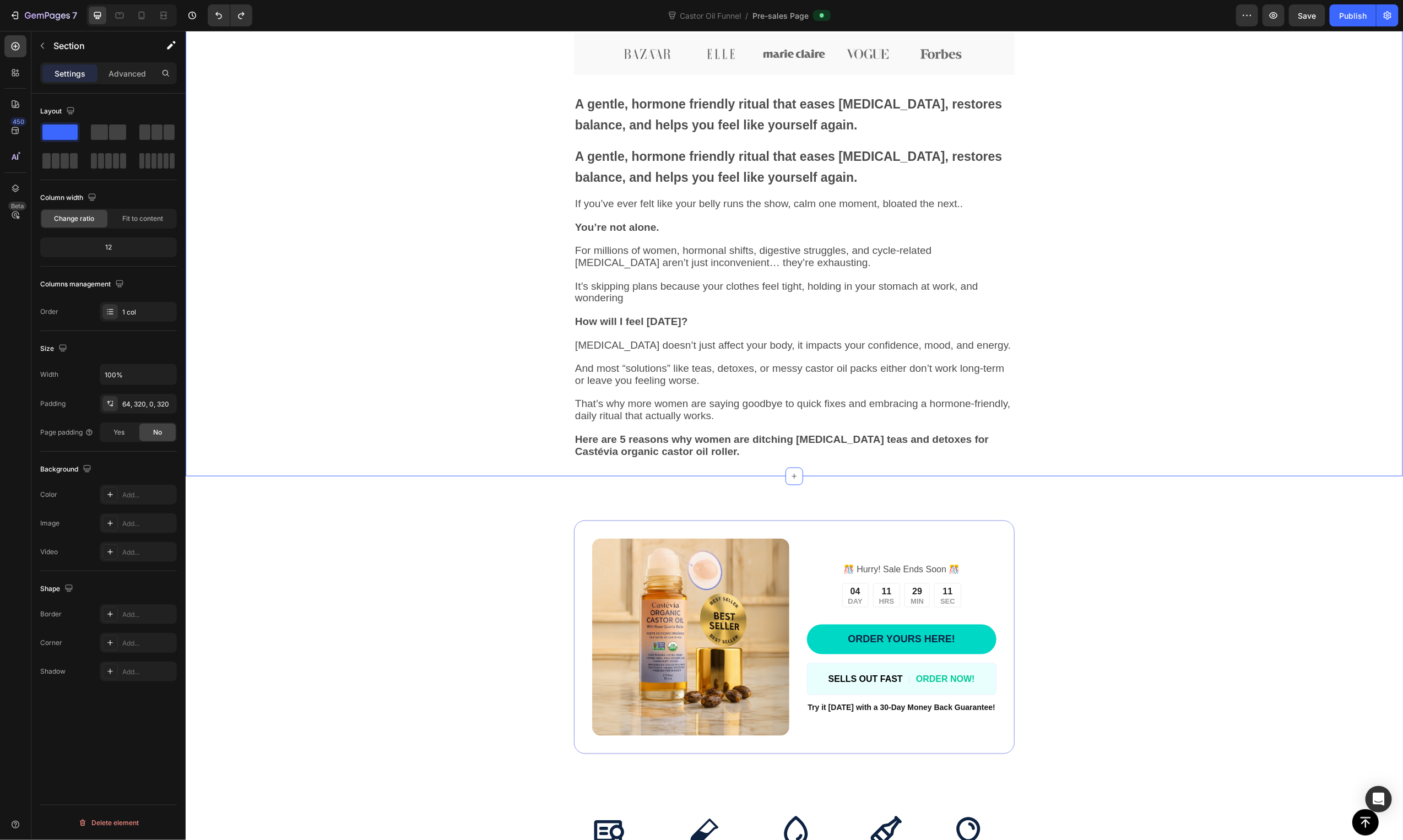
click at [1256, 298] on div "Image Image Image Image Image Image Row A gentle, hormone friendly ritual that …" at bounding box center [793, 7] width 1217 height 937
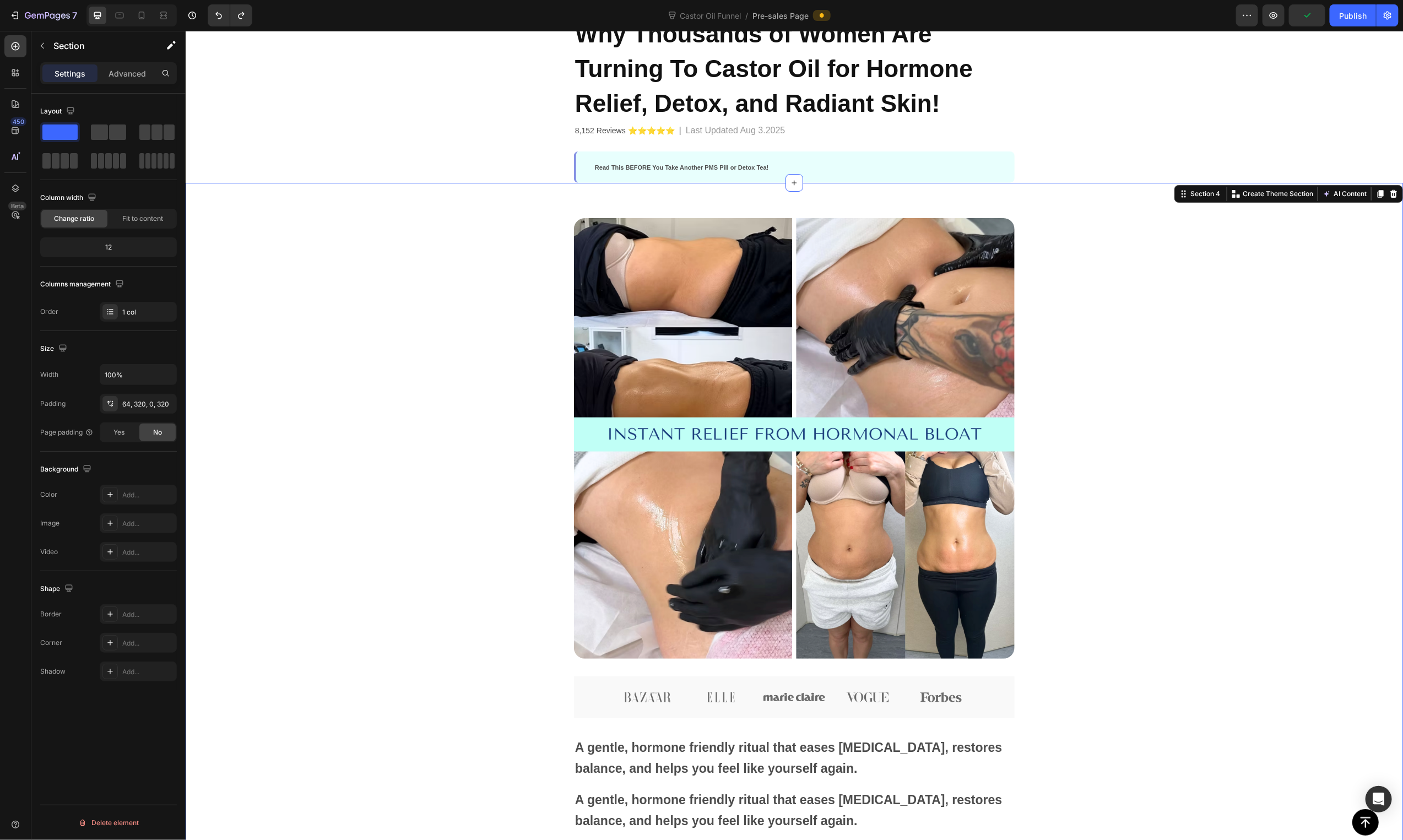
scroll to position [66, 0]
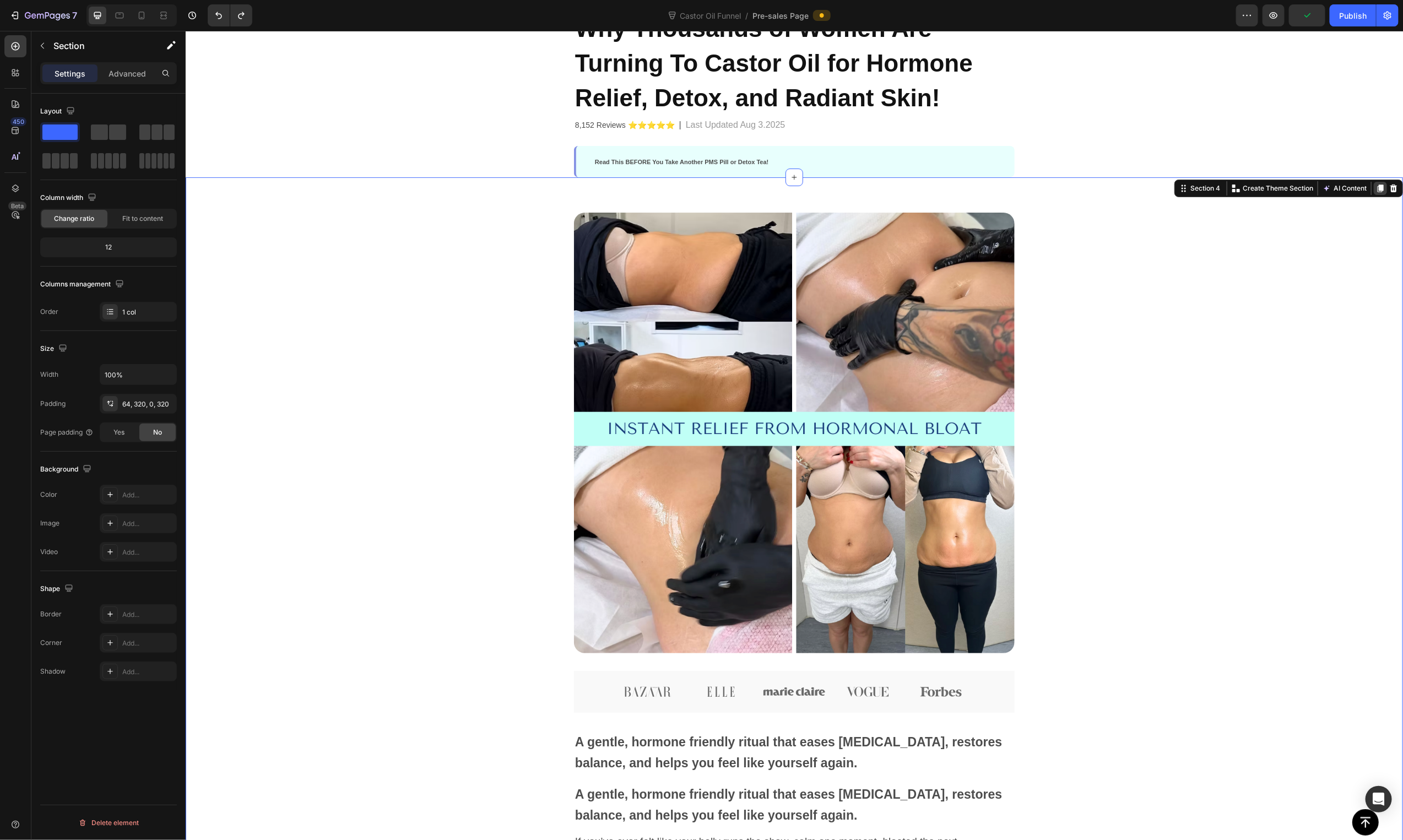
click at [1378, 188] on icon at bounding box center [1380, 188] width 6 height 8
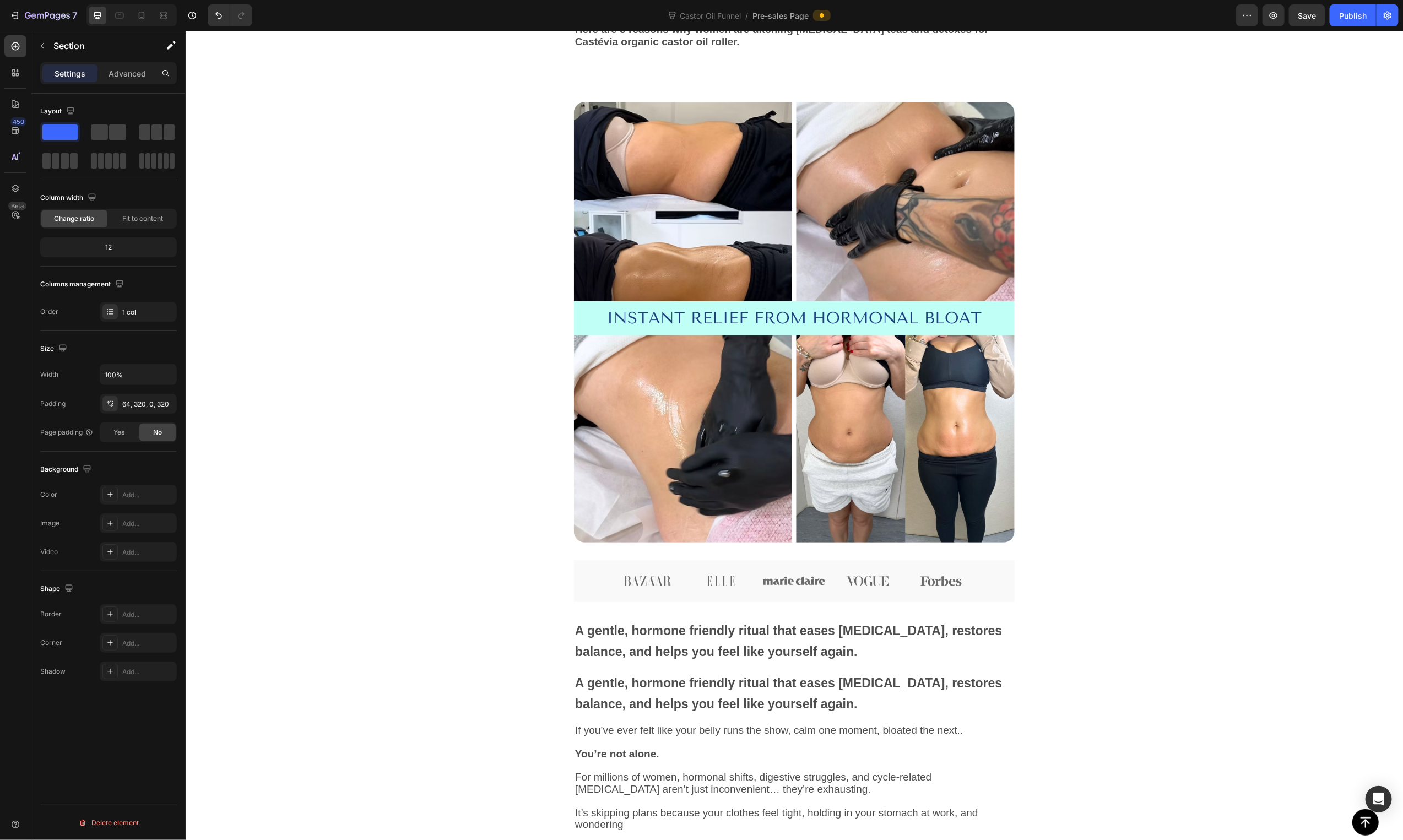
click at [427, 421] on div "Image Image Image Image Image Image Row A gentle, hormone friendly ritual that …" at bounding box center [793, 553] width 865 height 902
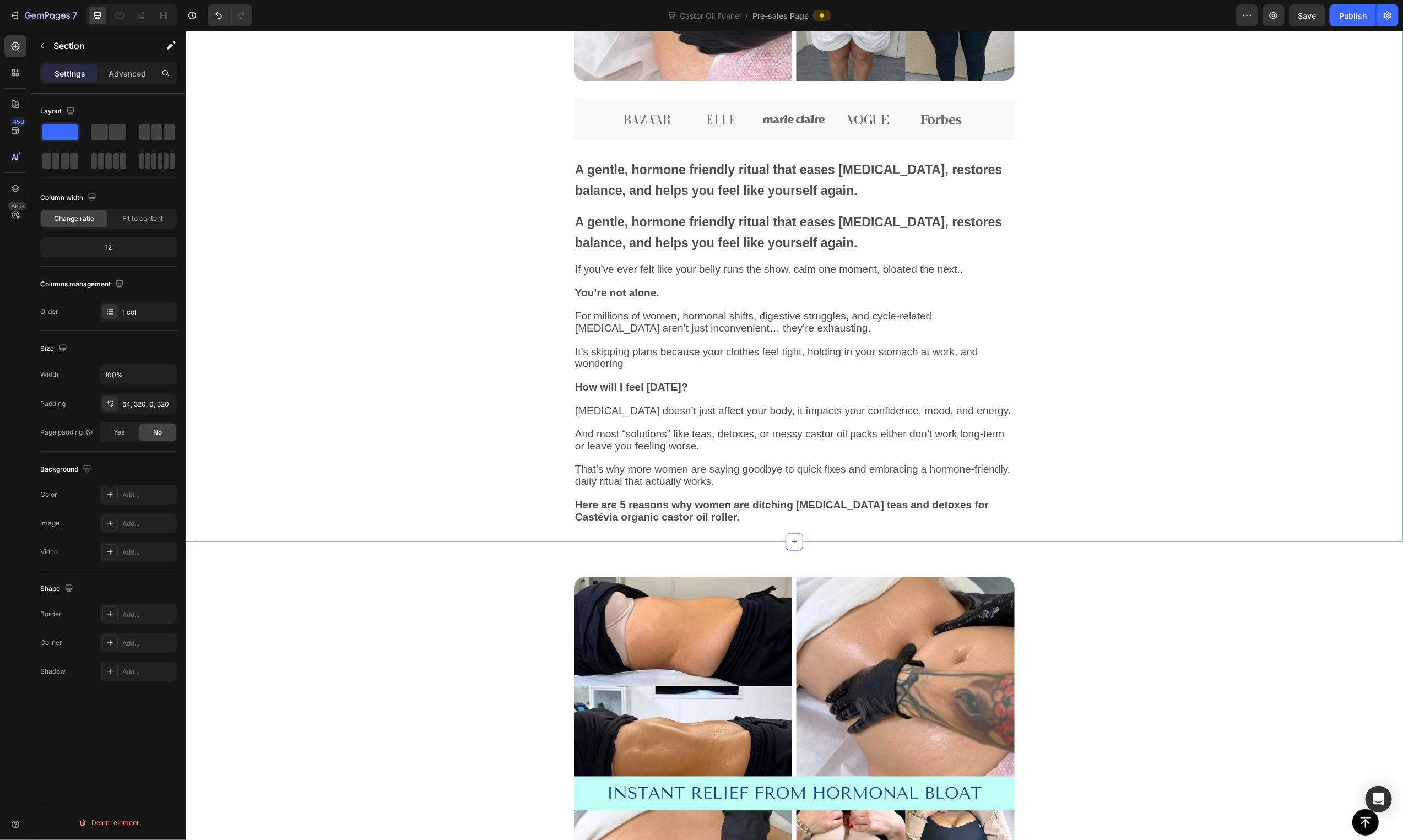
scroll to position [714, 0]
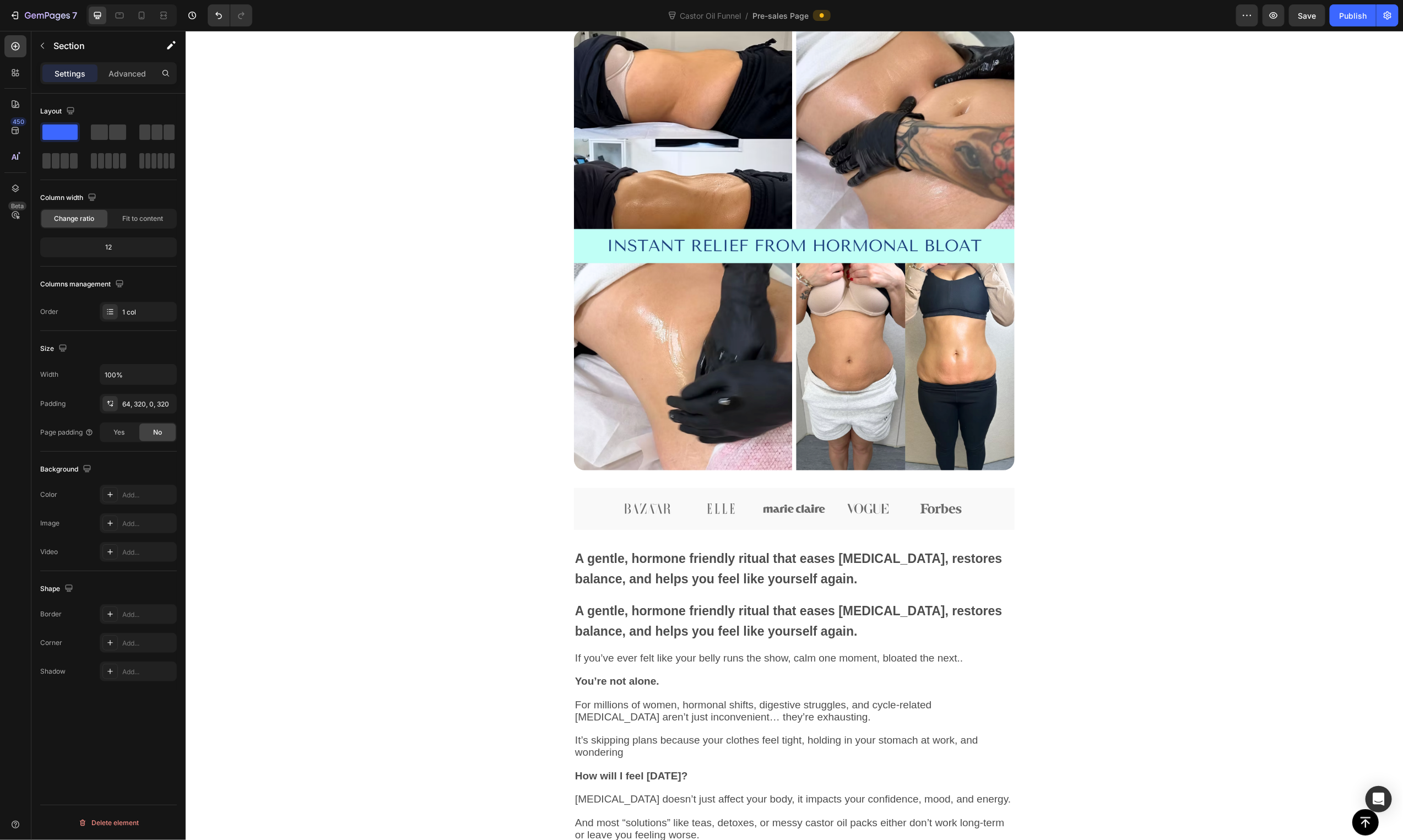
click at [1159, 557] on div "Image Image Image Image Image Image Row A gentle, hormone friendly ritual that …" at bounding box center [793, 480] width 865 height 902
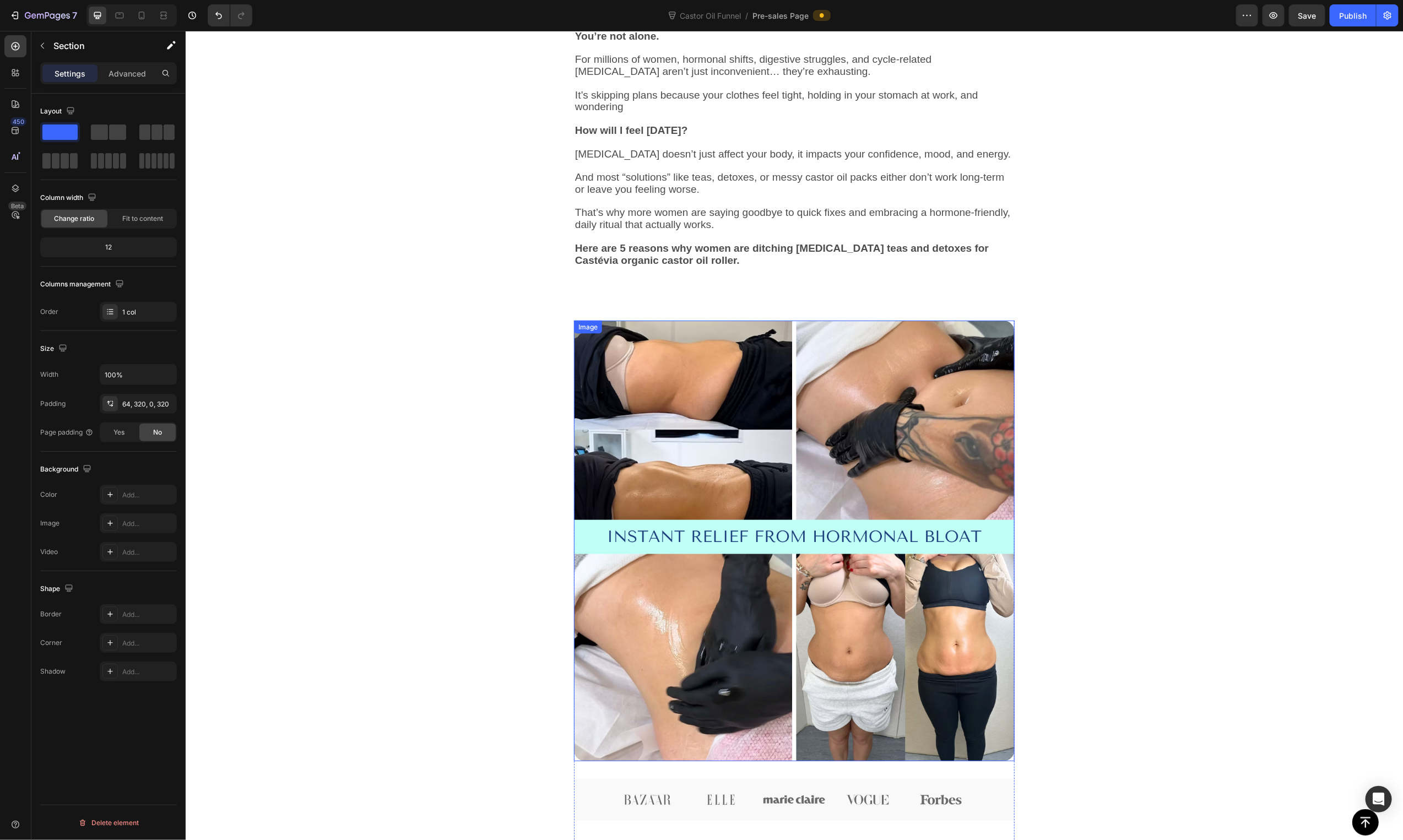
scroll to position [859, 0]
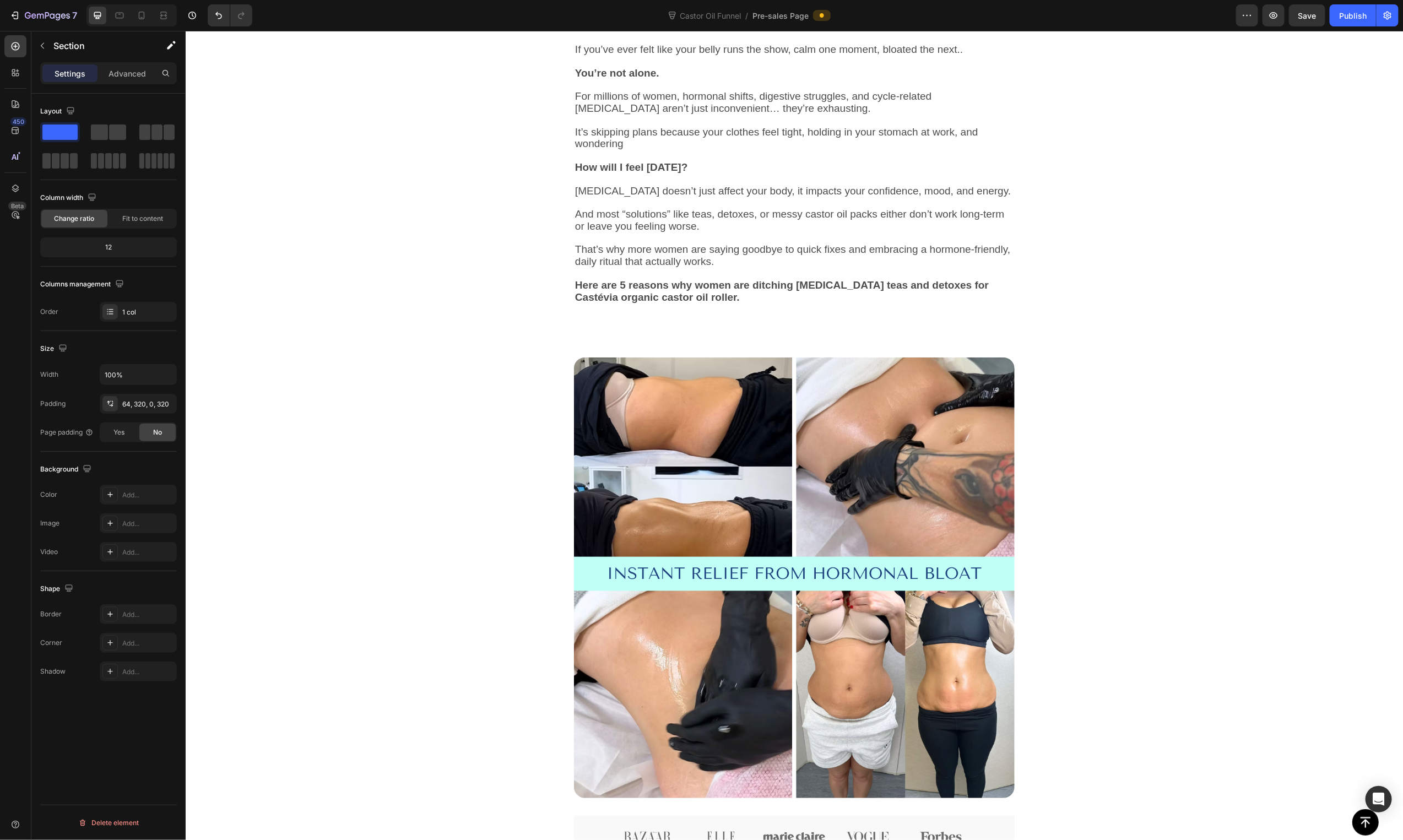
click at [320, 342] on div "Image Image Image Image Image Image Row A gentle, hormone friendly ritual that …" at bounding box center [793, 789] width 1217 height 937
click at [398, 357] on div "Image Image Image Image Image Image Row A gentle, hormone friendly ritual that …" at bounding box center [793, 789] width 1217 height 937
click at [1125, 324] on div "Image Image Image Image Image Image Row A gentle, hormone friendly ritual that …" at bounding box center [793, 789] width 1217 height 937
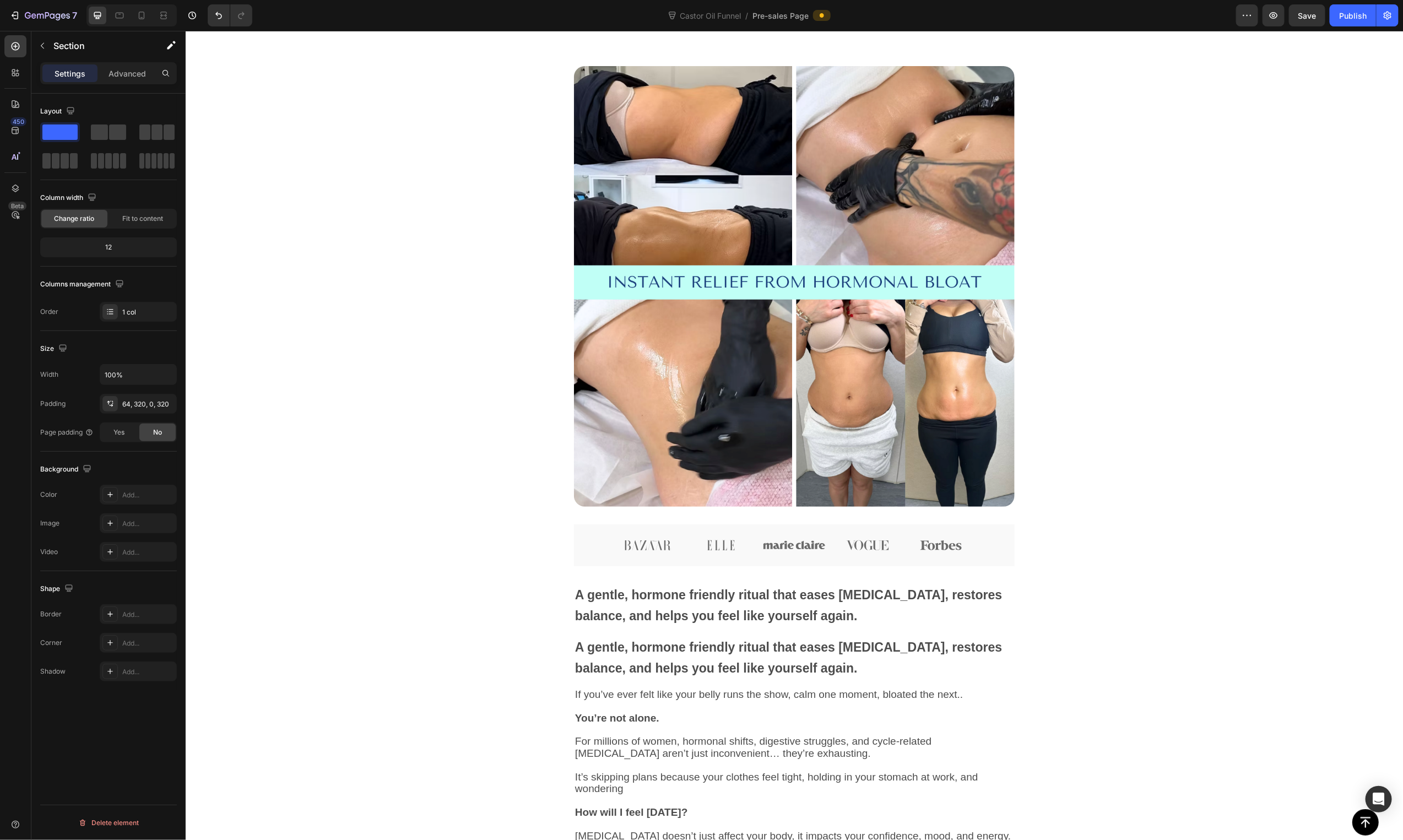
scroll to position [1609, 0]
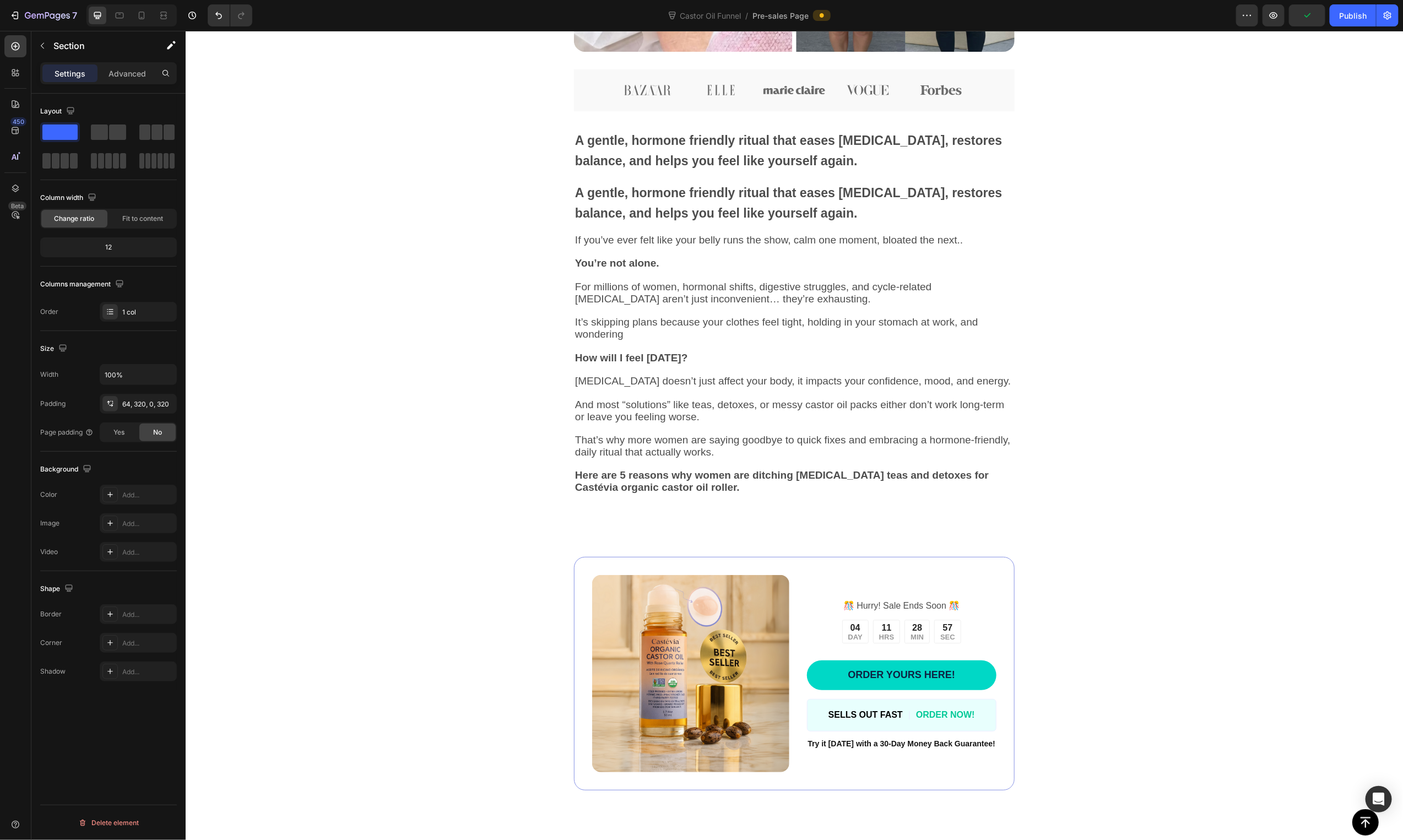
click at [509, 369] on div "Image Image Image Image Image Image Row A gentle, hormone friendly ritual that …" at bounding box center [793, 62] width 865 height 902
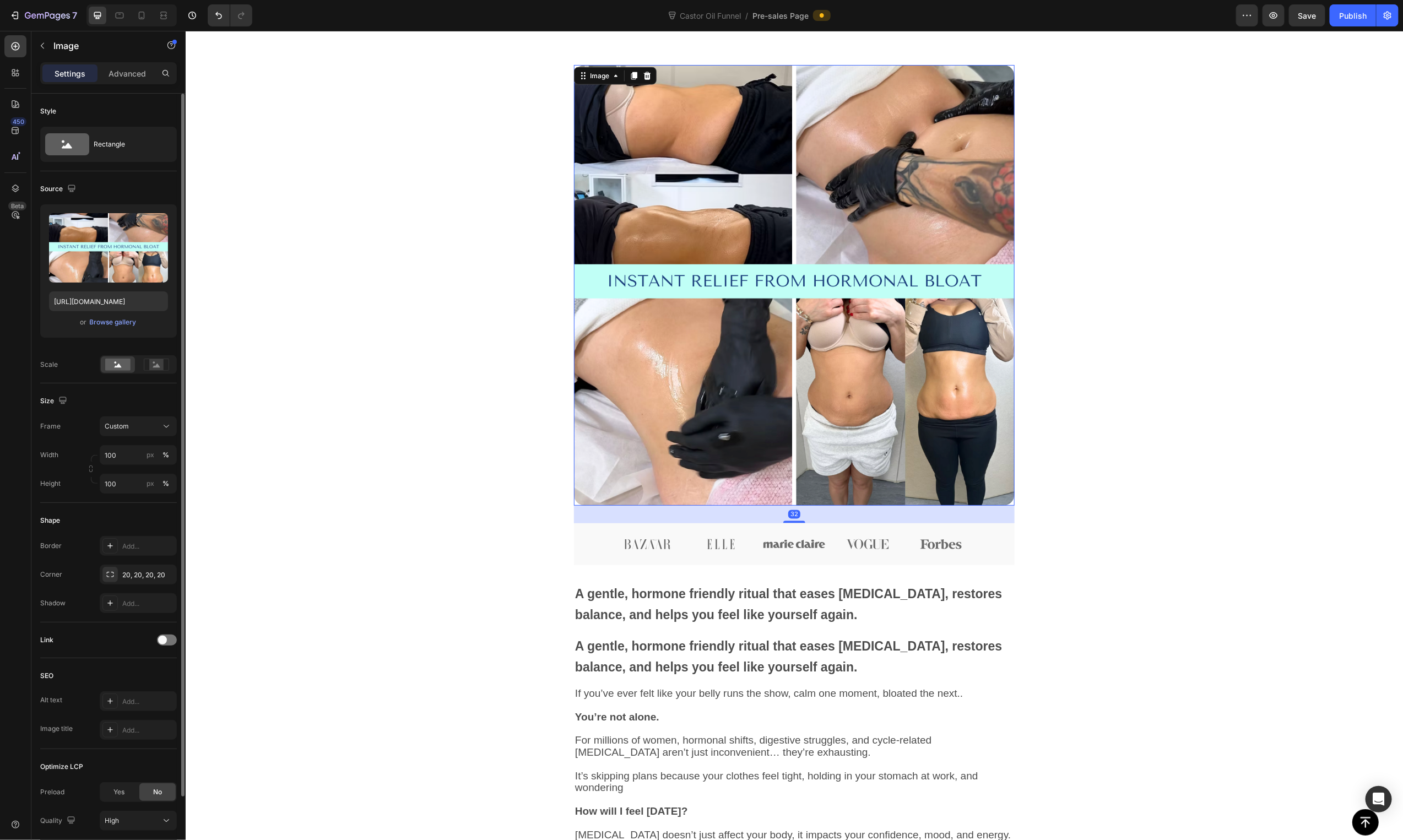
click at [646, 129] on img at bounding box center [793, 285] width 441 height 441
click at [645, 77] on icon at bounding box center [647, 75] width 8 height 8
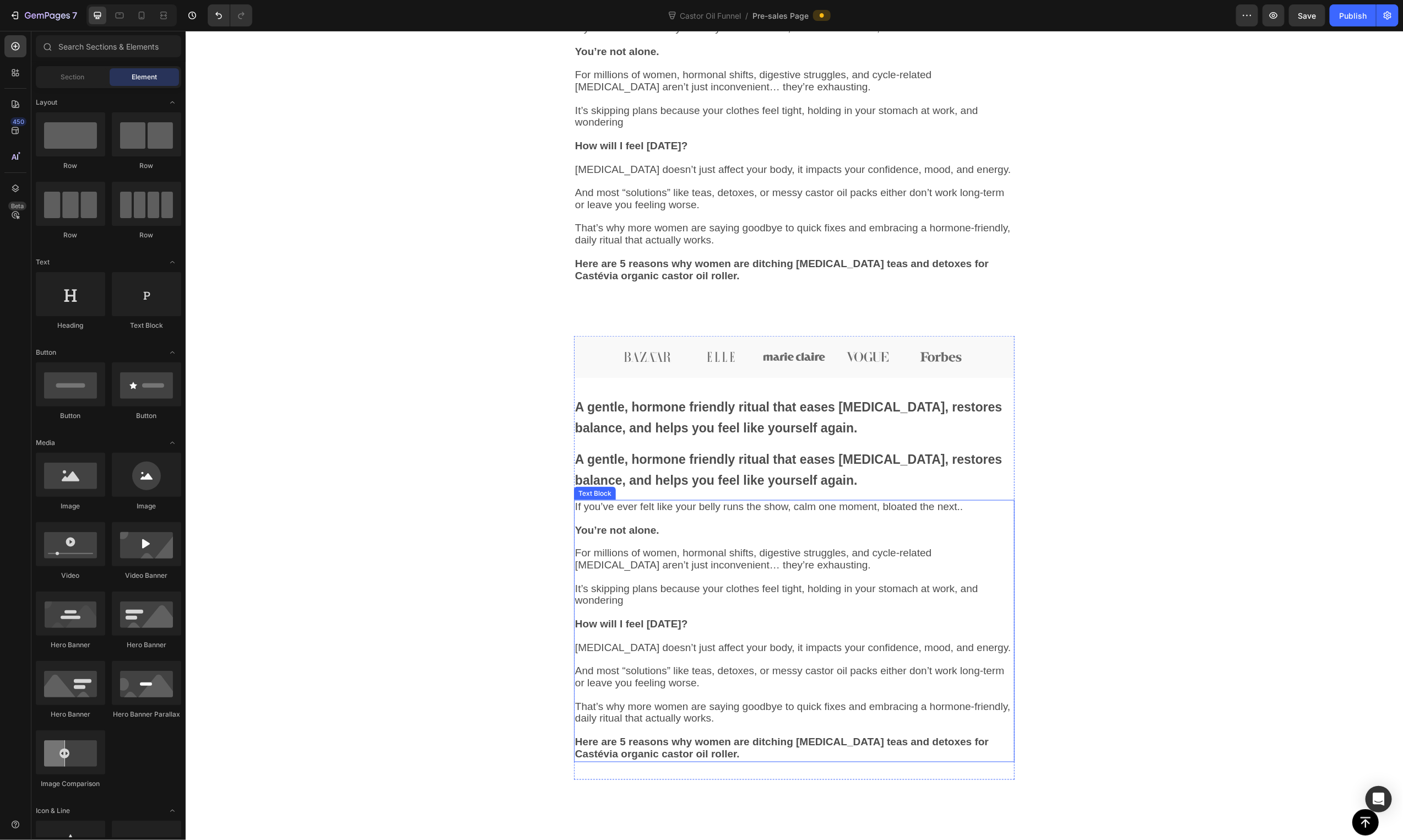
scroll to position [696, 0]
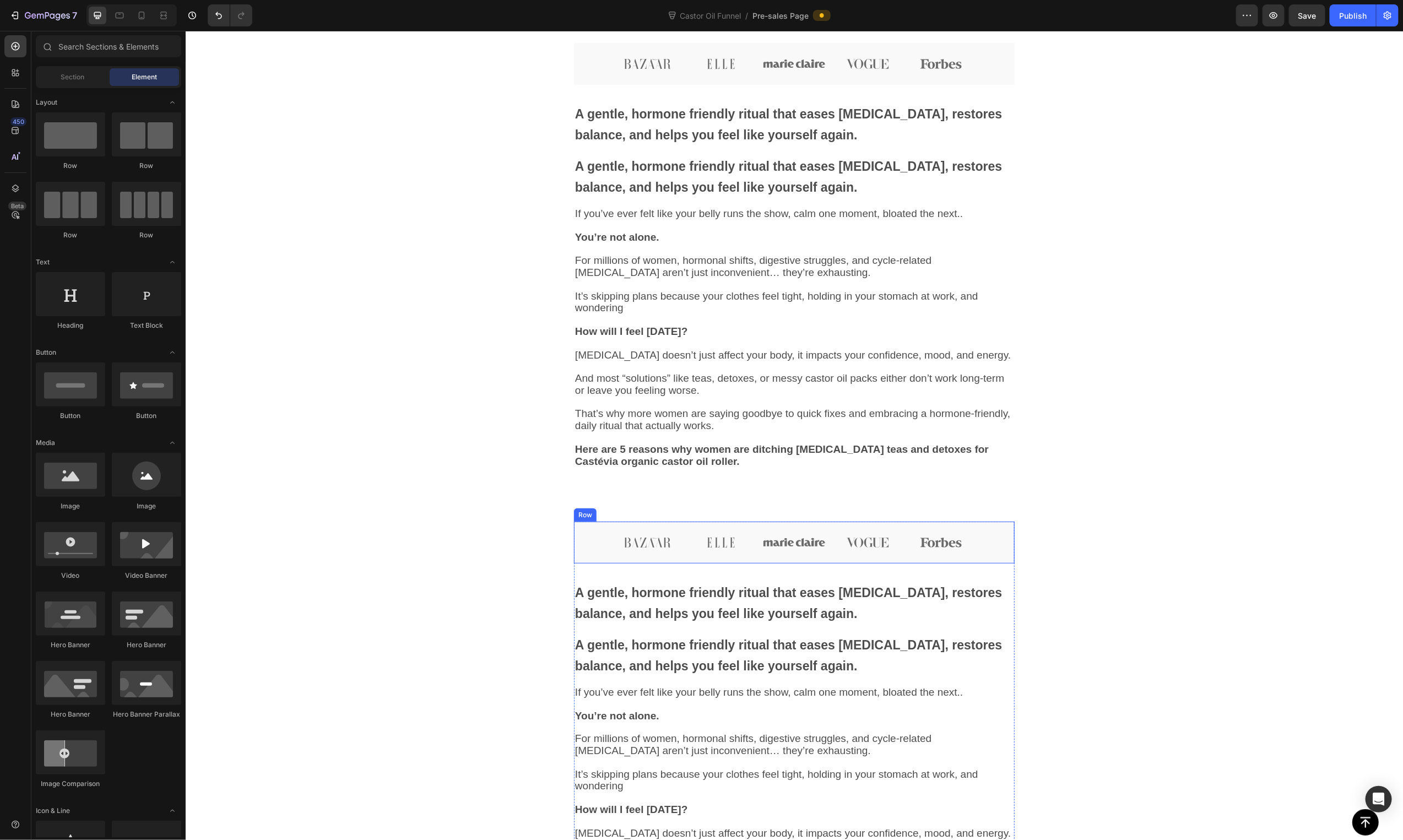
click at [593, 531] on div "Image Image Image Image Image Row" at bounding box center [793, 542] width 441 height 42
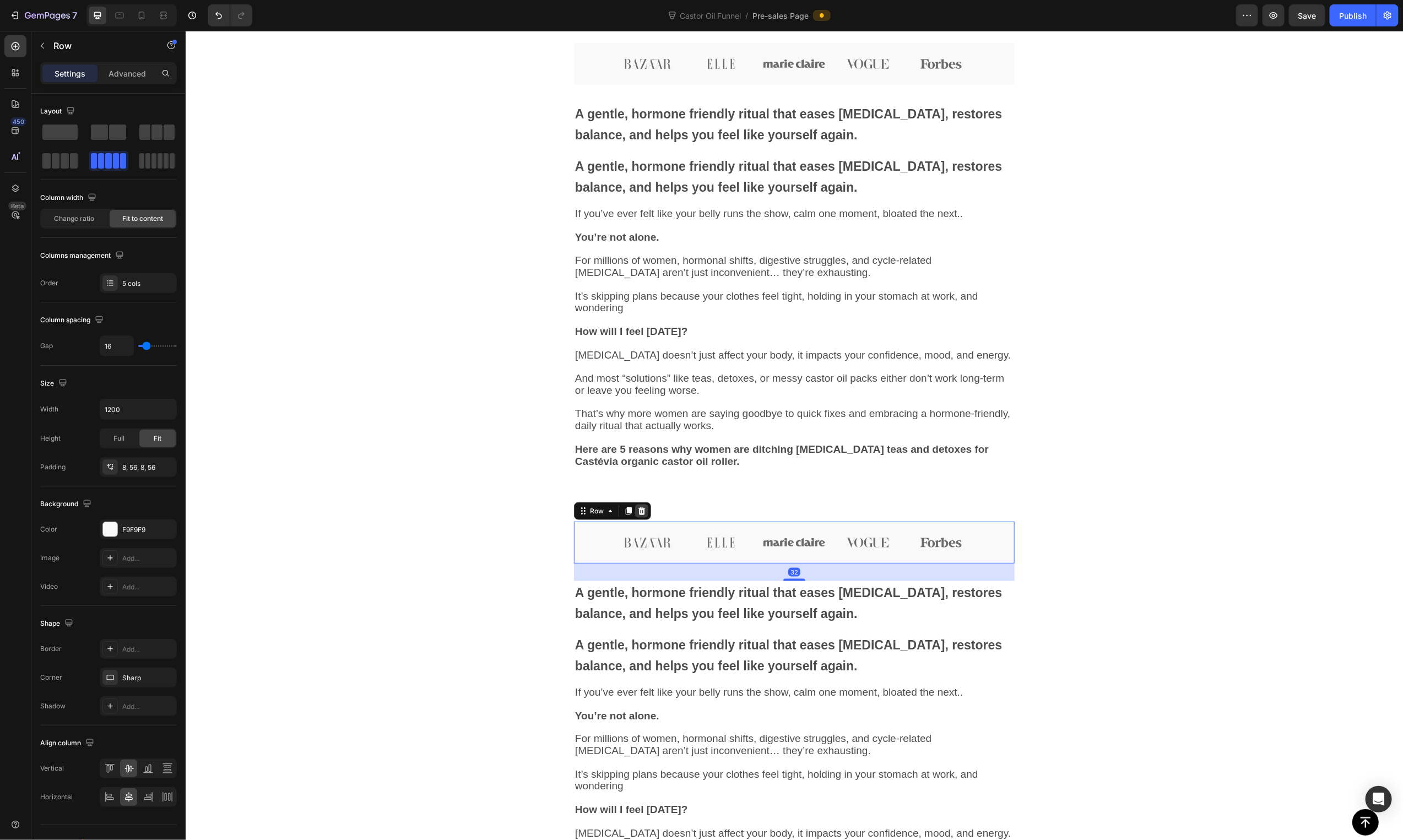
click at [639, 510] on icon at bounding box center [641, 510] width 8 height 8
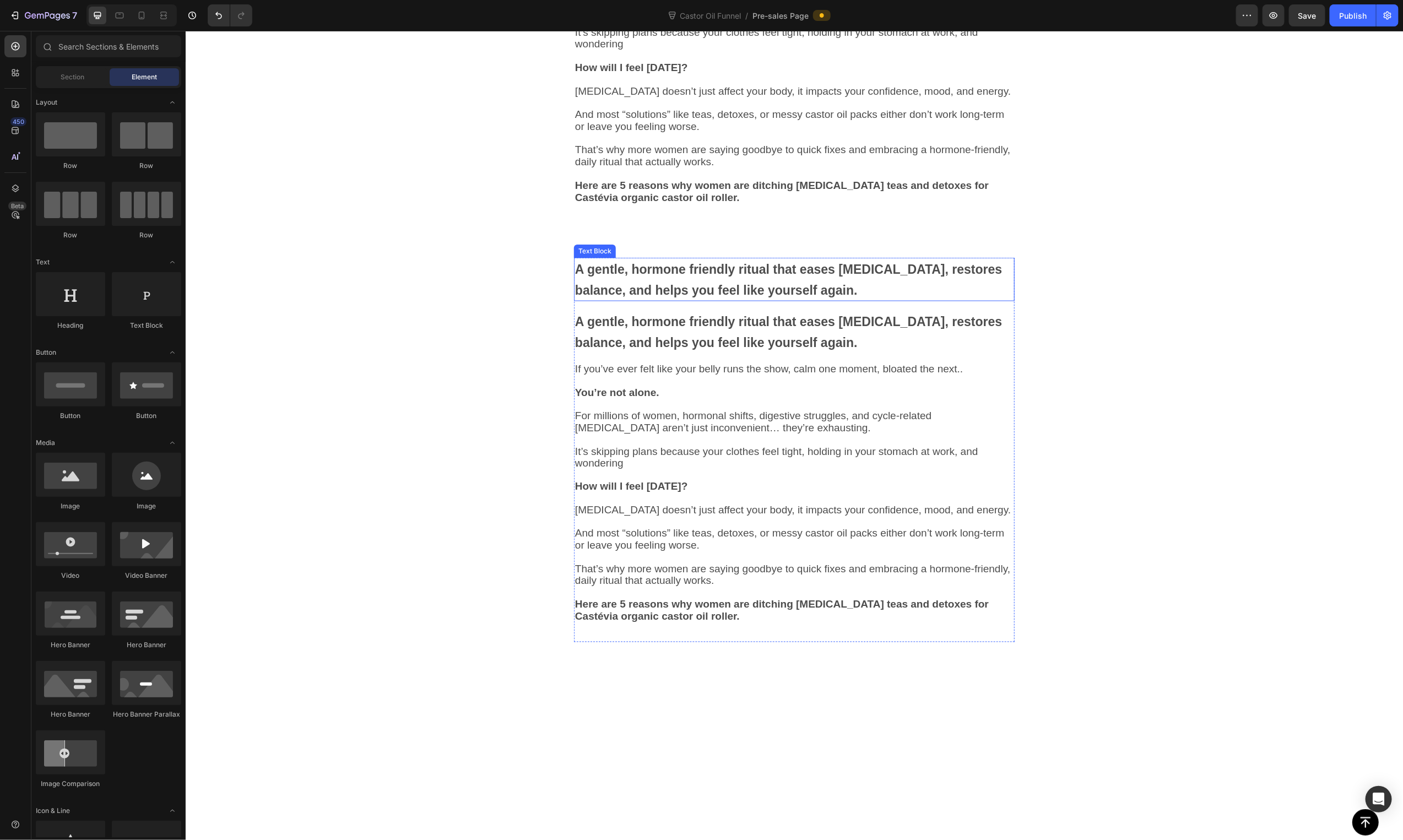
scroll to position [965, 0]
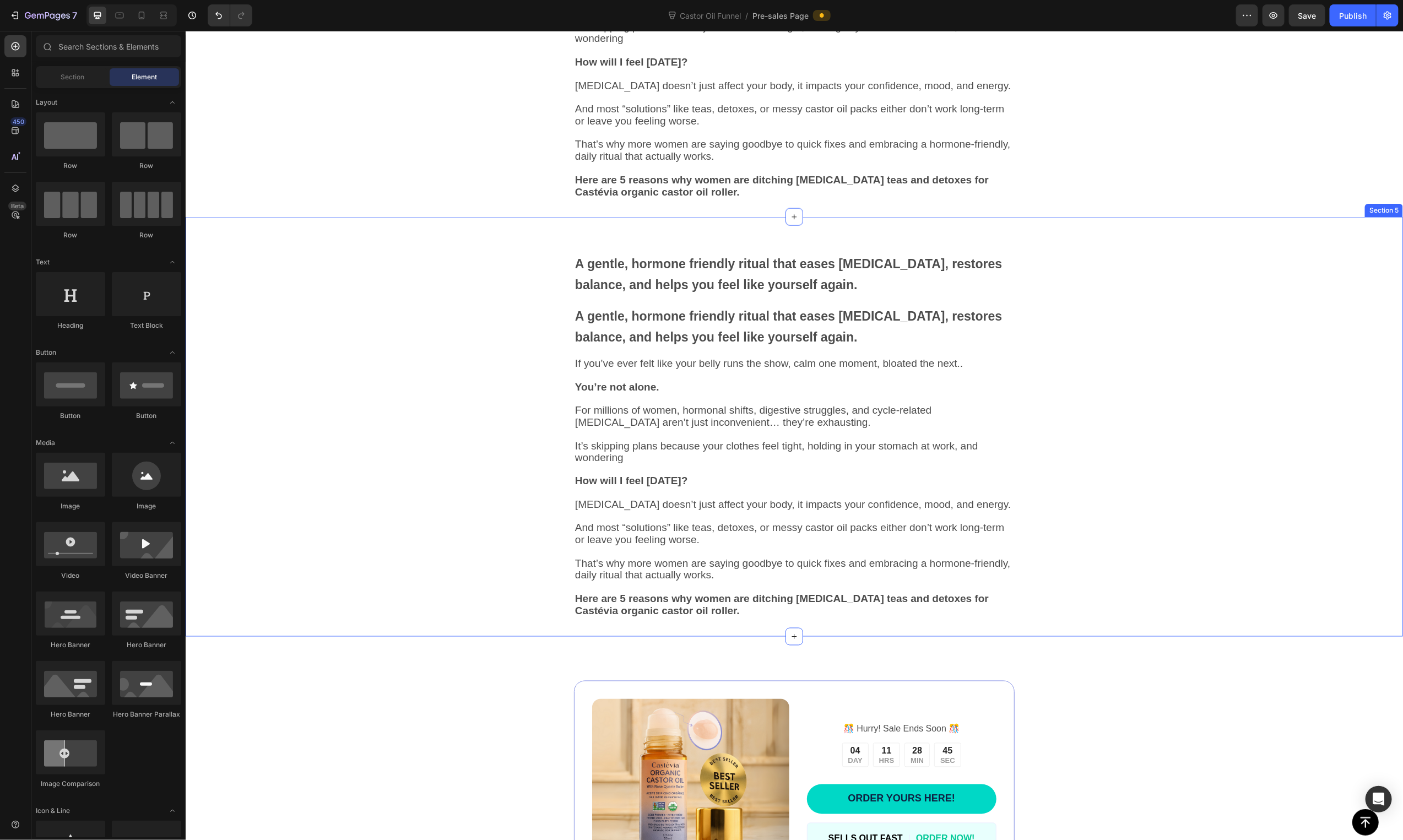
click at [468, 463] on div "A gentle, hormone friendly ritual that eases bloating, restores balance, and he…" at bounding box center [793, 443] width 865 height 384
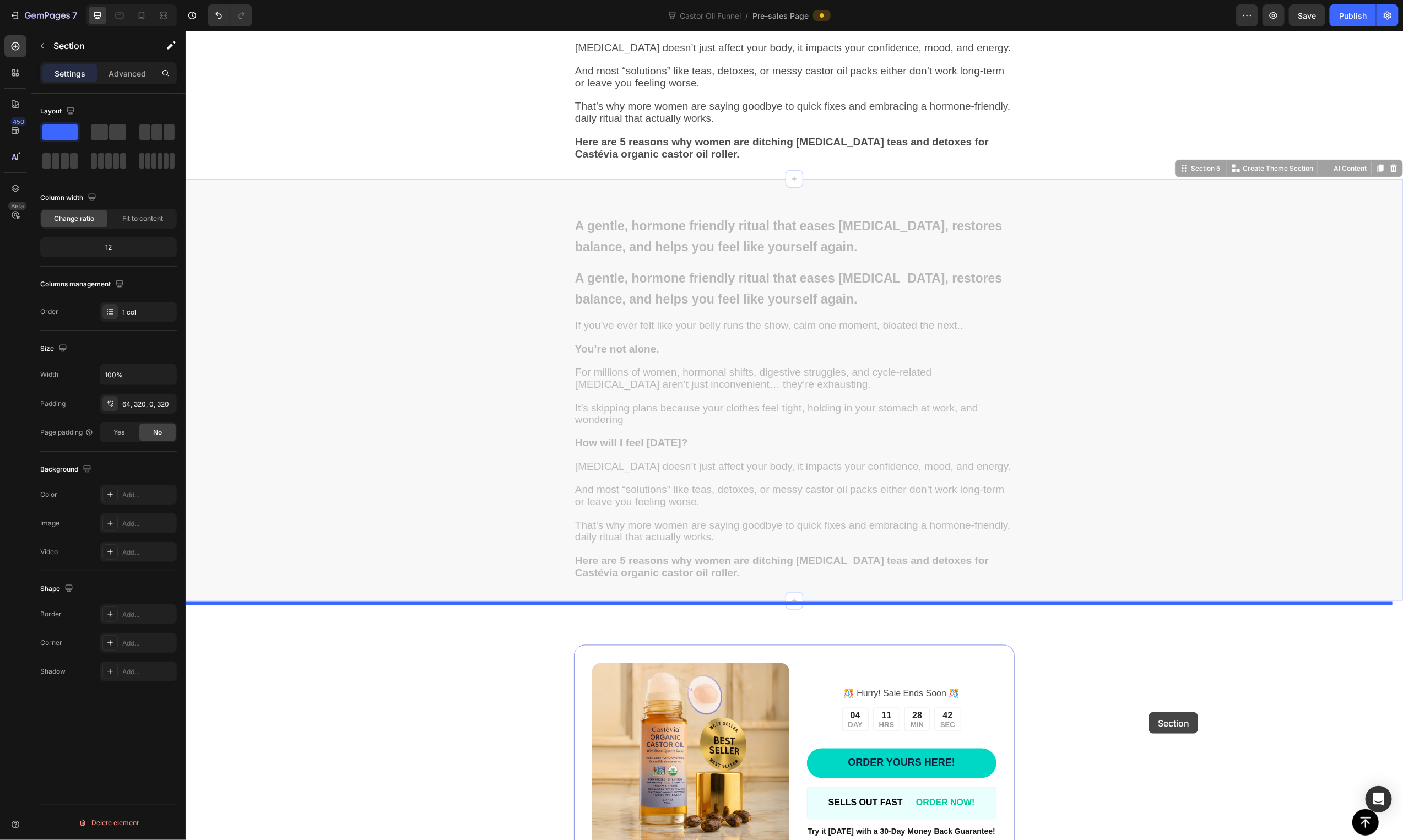
scroll to position [1501, 0]
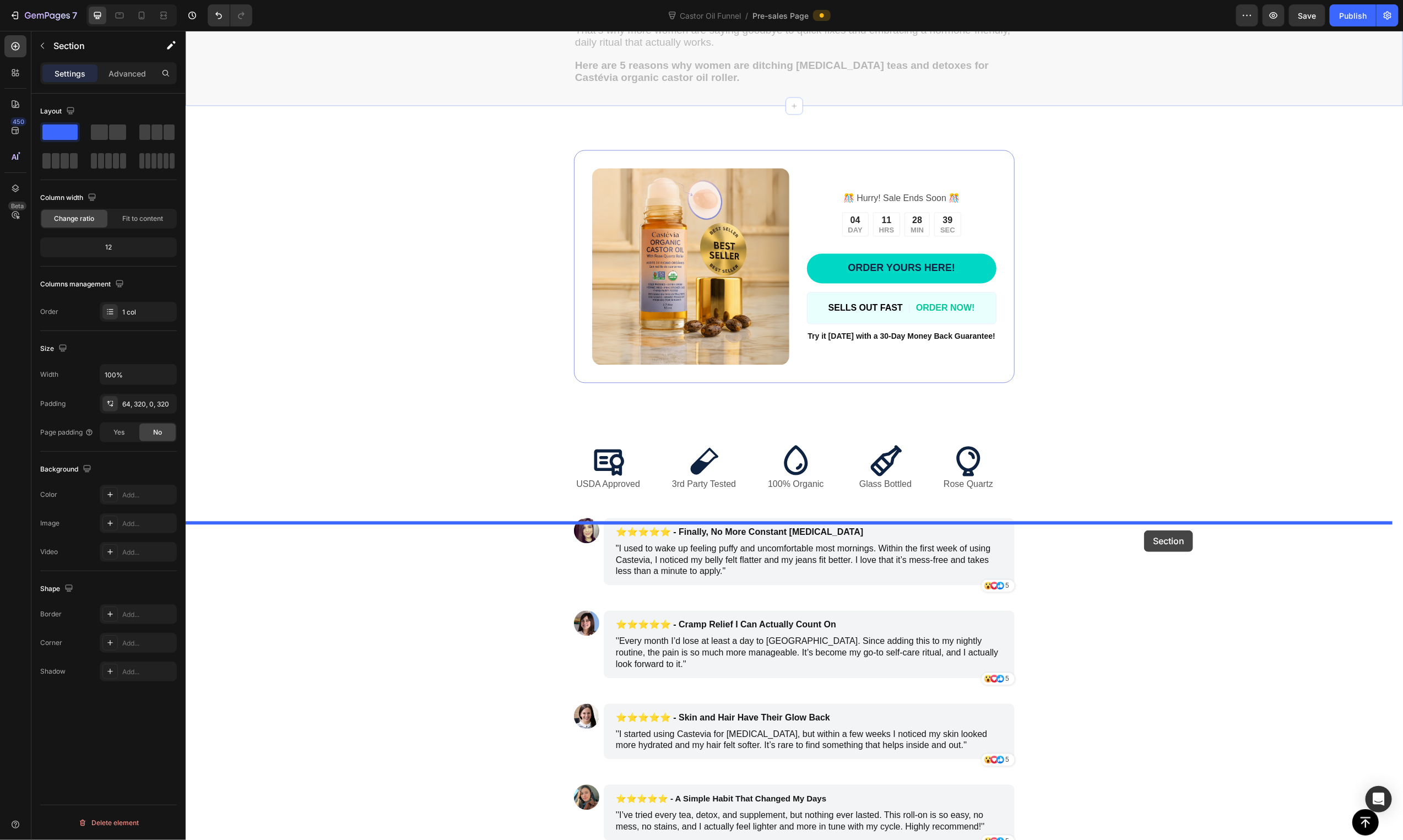
drag, startPoint x: 1176, startPoint y: 210, endPoint x: 1144, endPoint y: 530, distance: 321.6
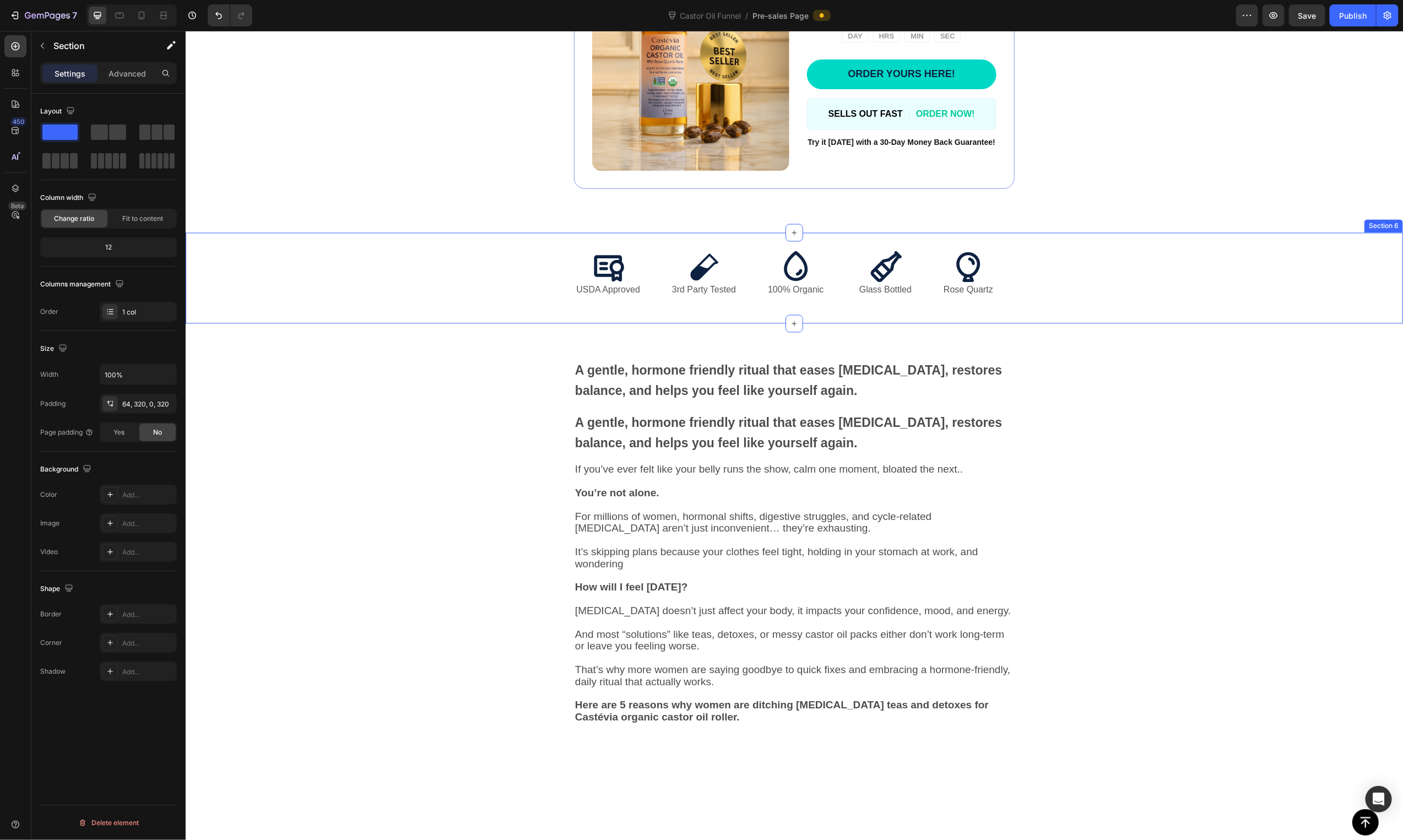
scroll to position [1469, 0]
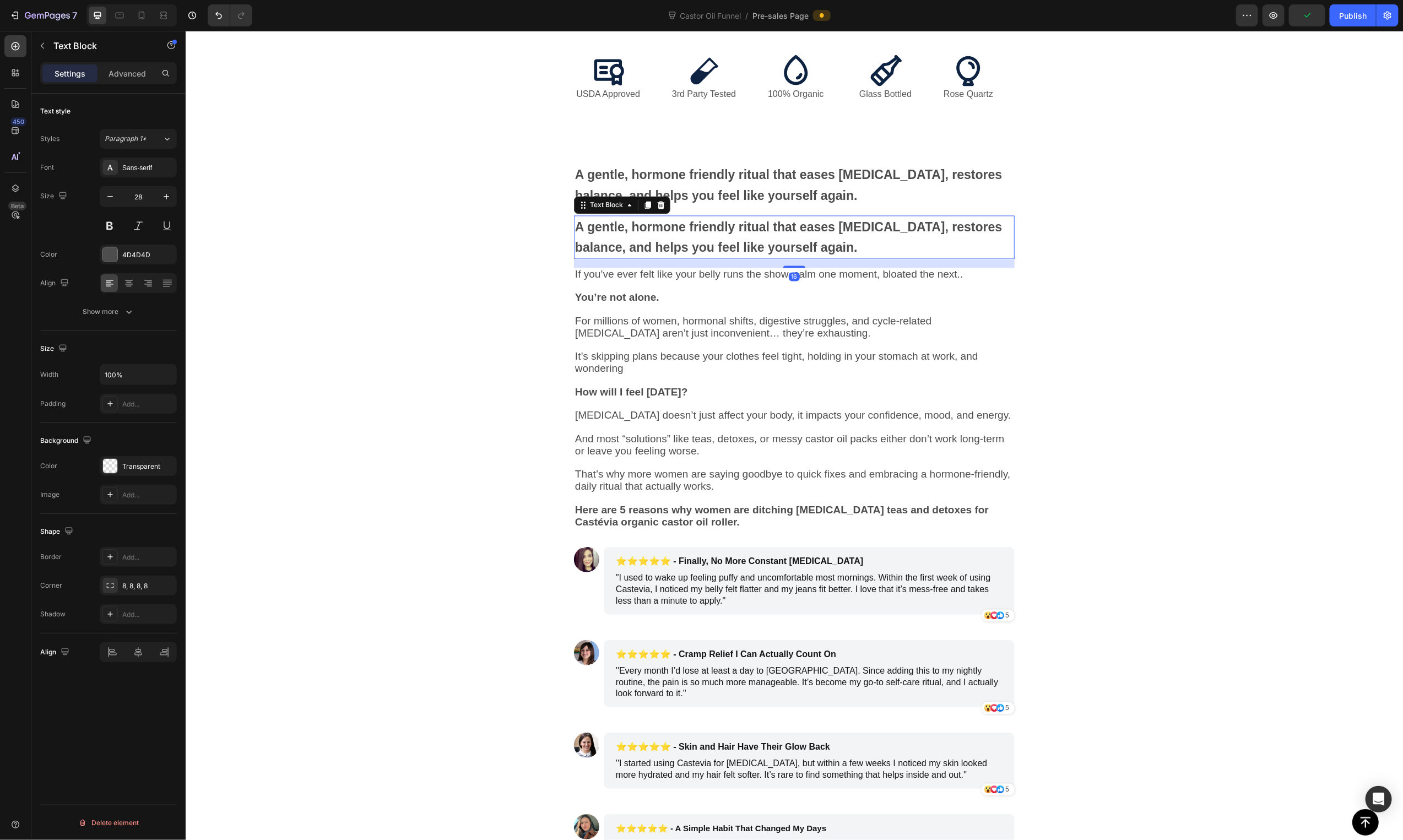
click at [677, 254] on strong "A gentle, hormone friendly ritual that eases [MEDICAL_DATA], restores balance, …" at bounding box center [788, 236] width 427 height 35
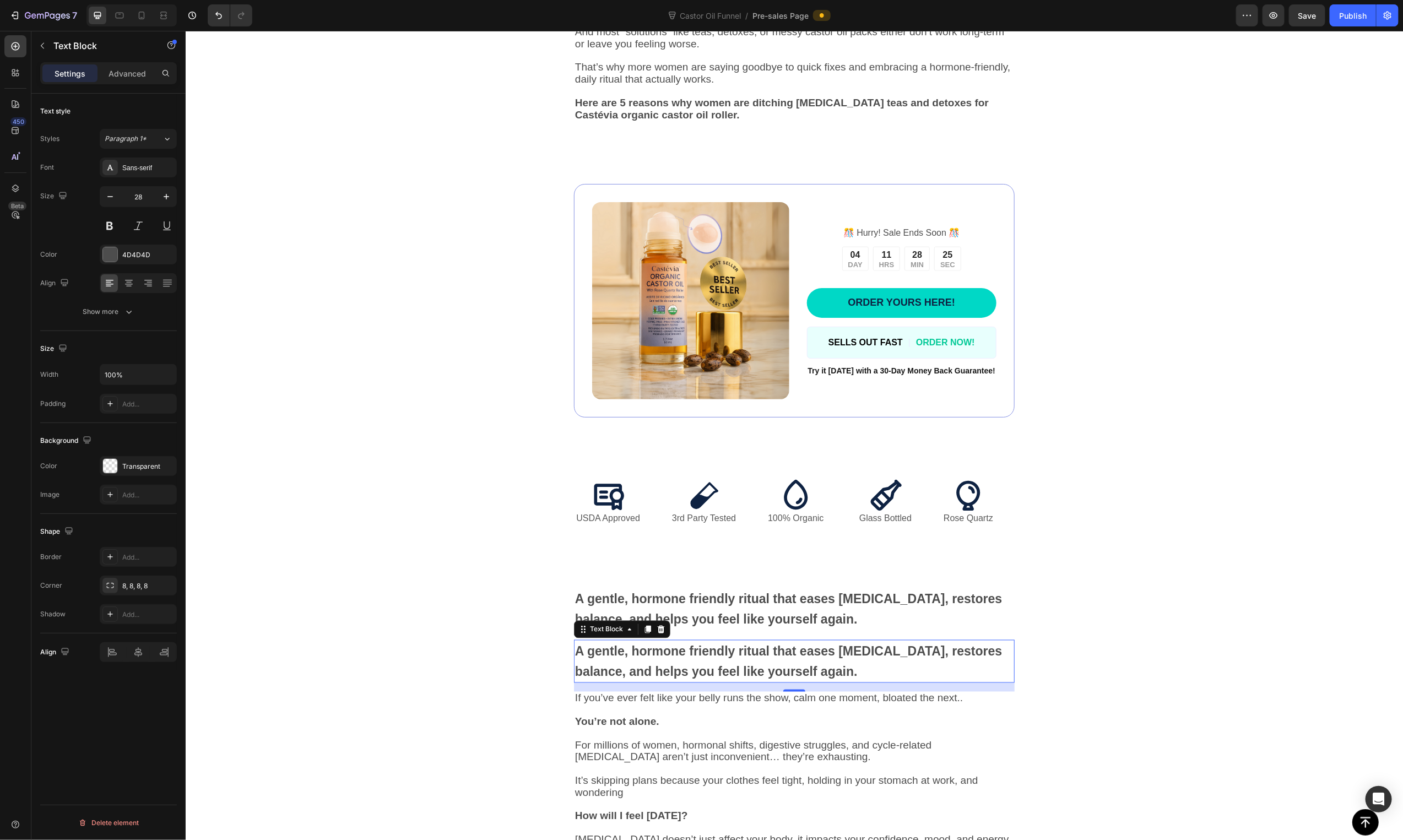
scroll to position [1043, 0]
click at [657, 631] on icon at bounding box center [660, 626] width 7 height 8
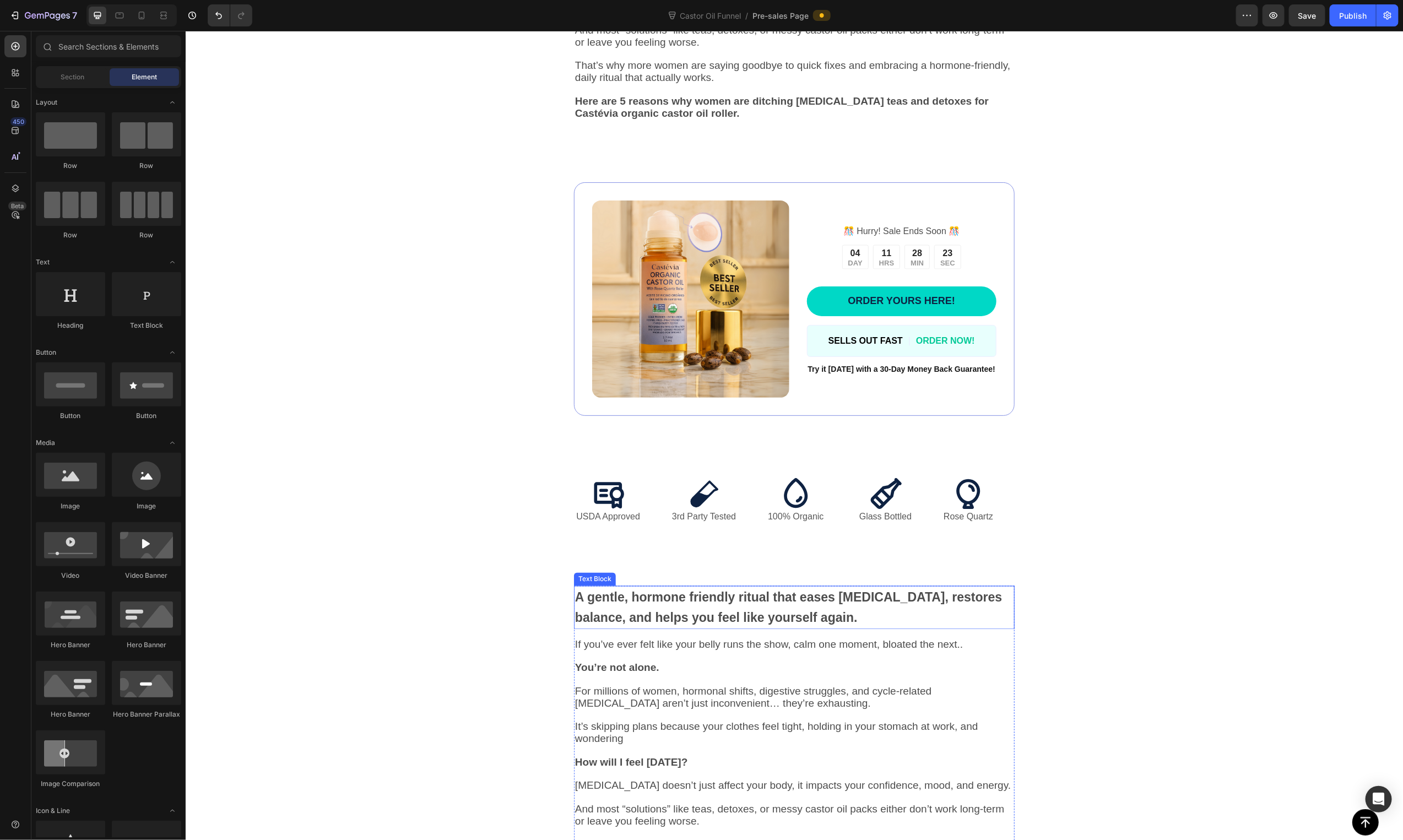
drag, startPoint x: 661, startPoint y: 631, endPoint x: 727, endPoint y: 620, distance: 66.9
click at [661, 625] on strong "A gentle, hormone friendly ritual that eases [MEDICAL_DATA], restores balance, …" at bounding box center [788, 607] width 427 height 35
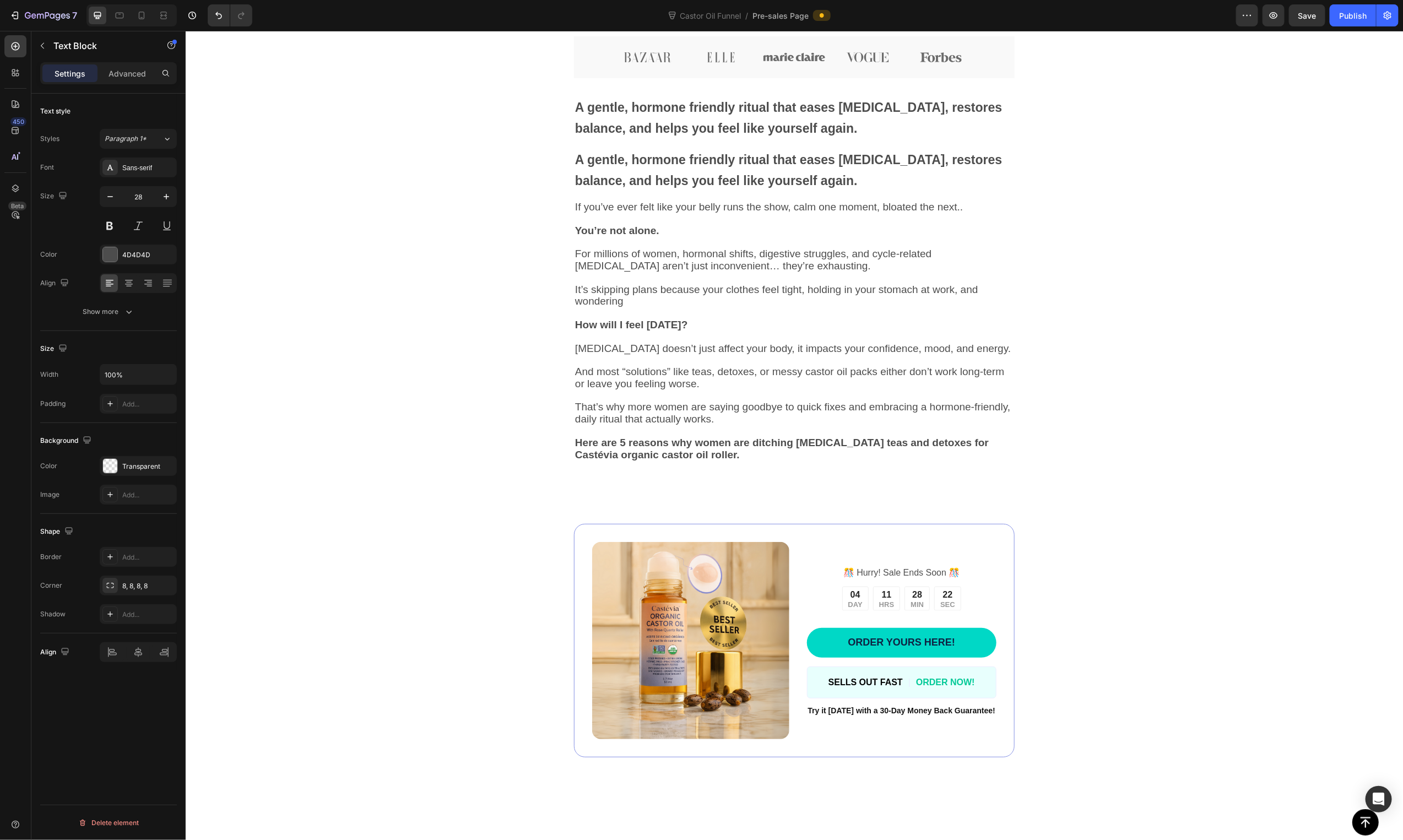
scroll to position [563, 0]
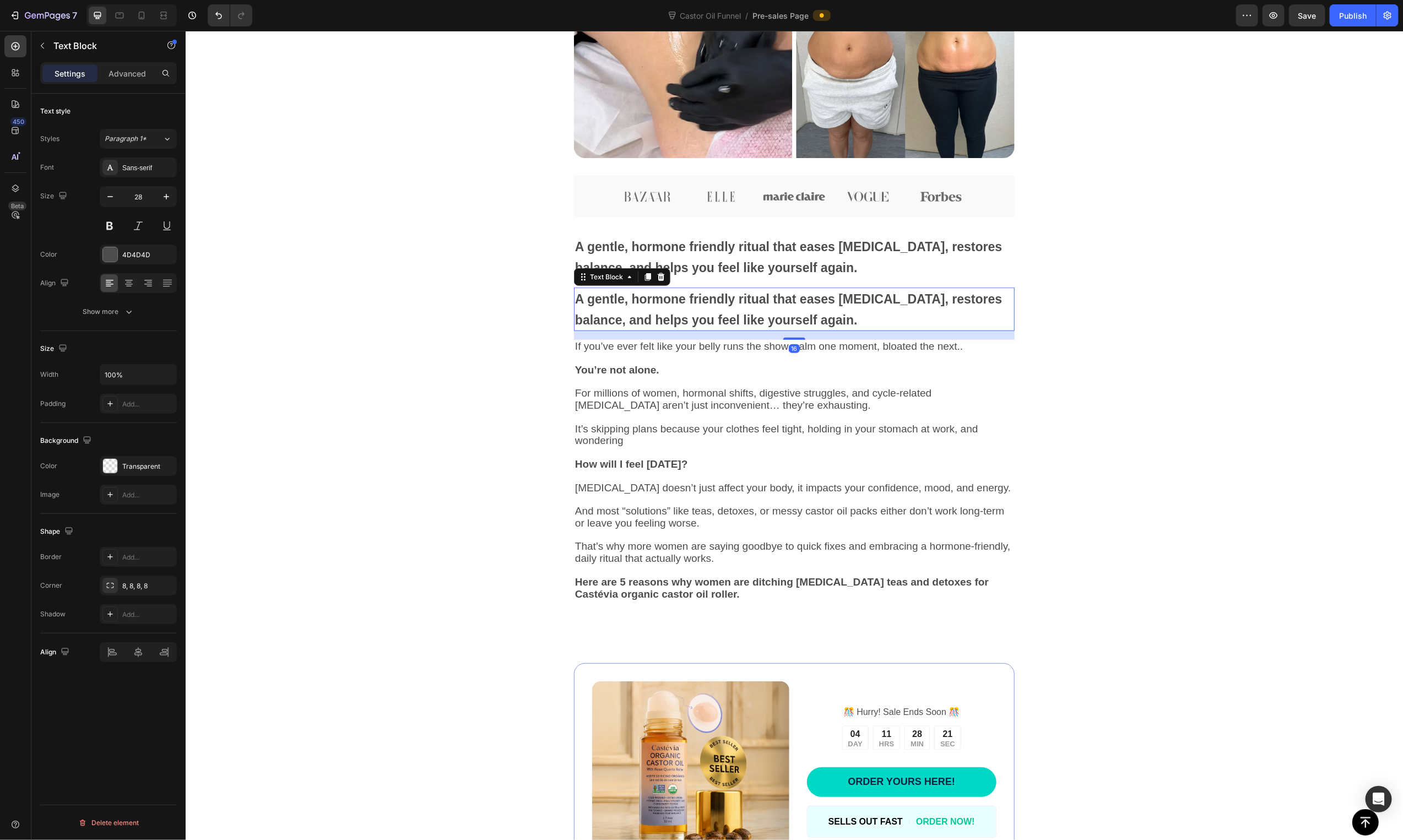
click at [744, 319] on strong "A gentle, hormone friendly ritual that eases [MEDICAL_DATA], restores balance, …" at bounding box center [788, 309] width 427 height 35
drag, startPoint x: 656, startPoint y: 276, endPoint x: 710, endPoint y: 342, distance: 85.3
click at [657, 277] on icon at bounding box center [660, 276] width 8 height 8
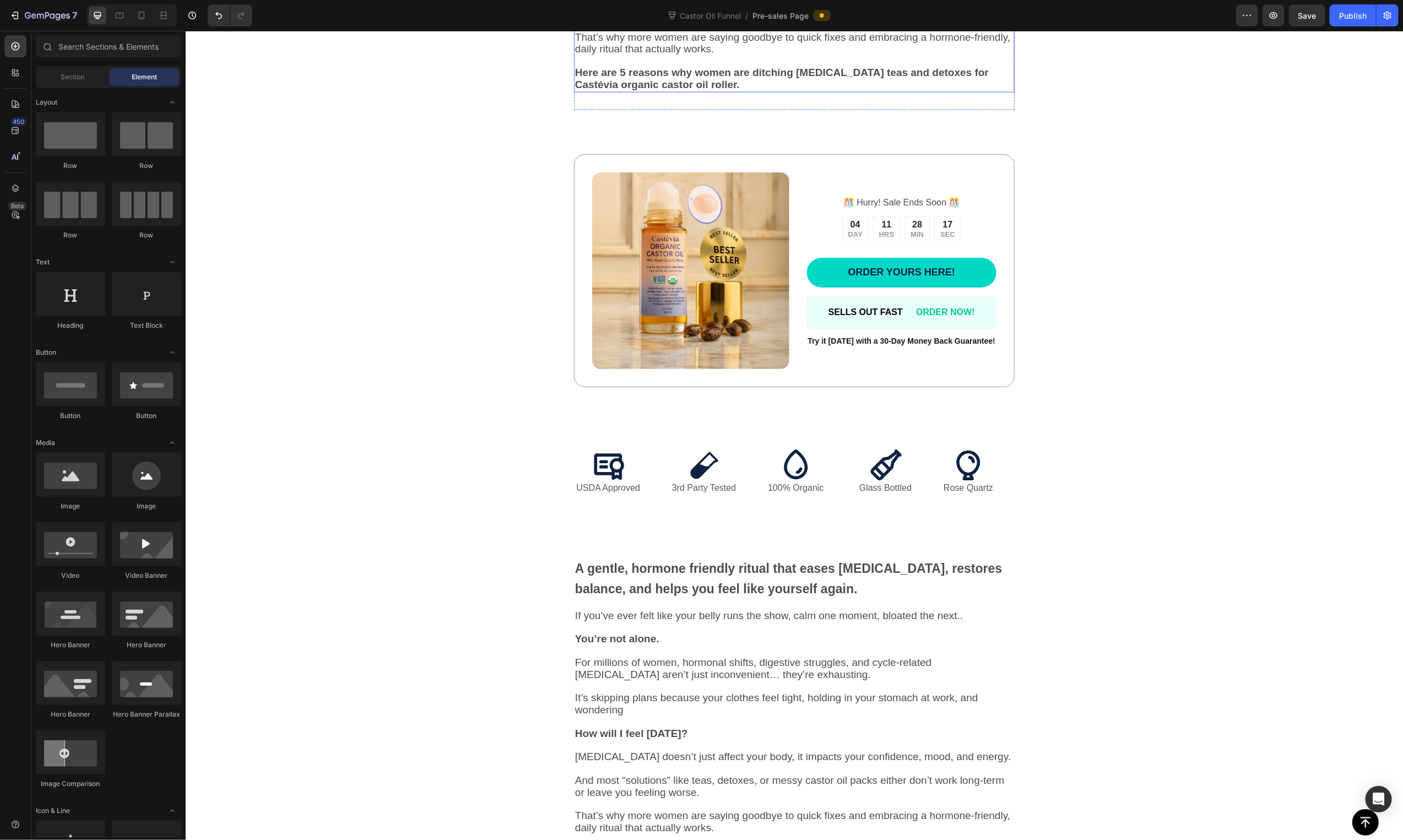
scroll to position [1221, 0]
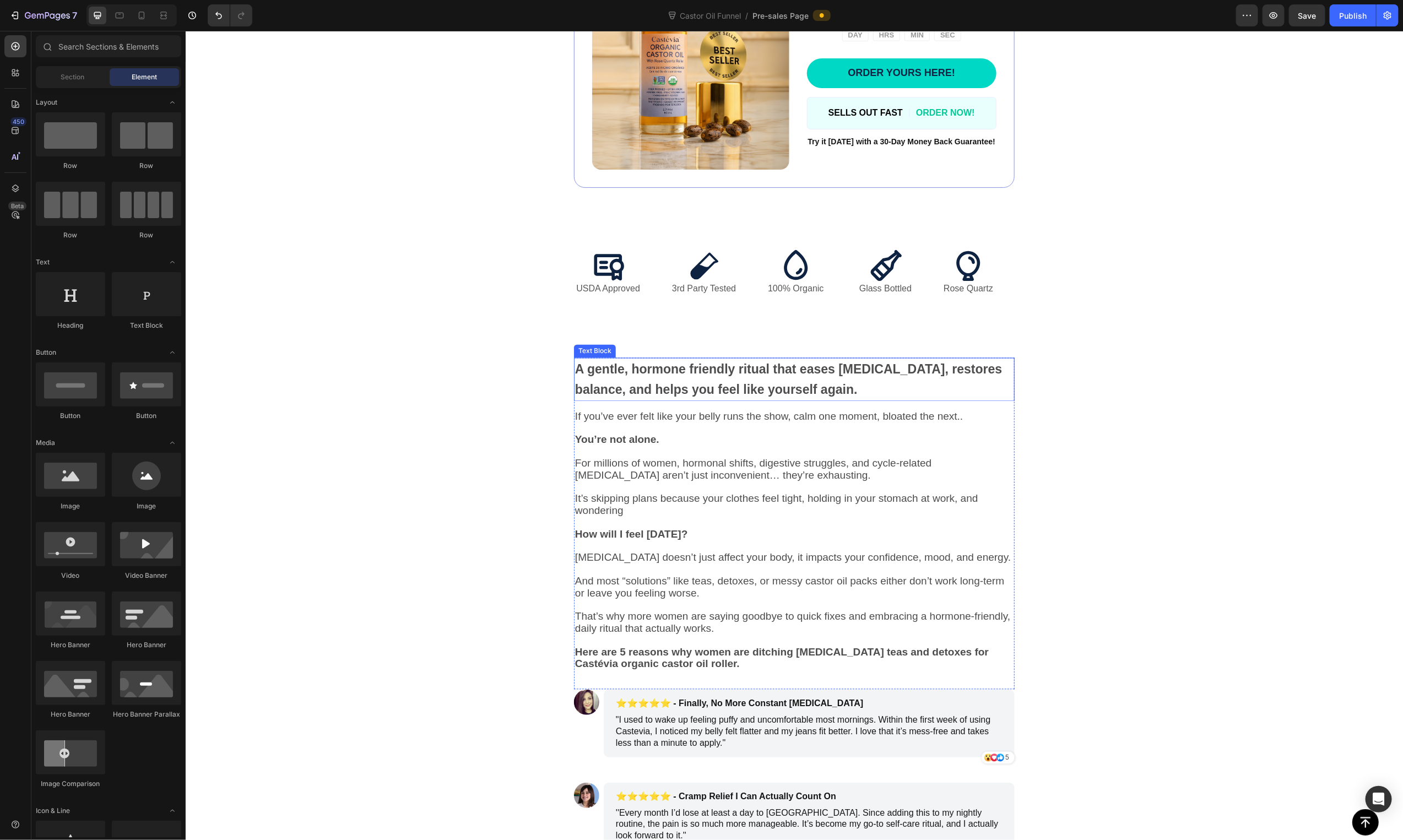
click at [701, 385] on p "A gentle, hormone friendly ritual that eases [MEDICAL_DATA], restores balance, …" at bounding box center [793, 379] width 438 height 42
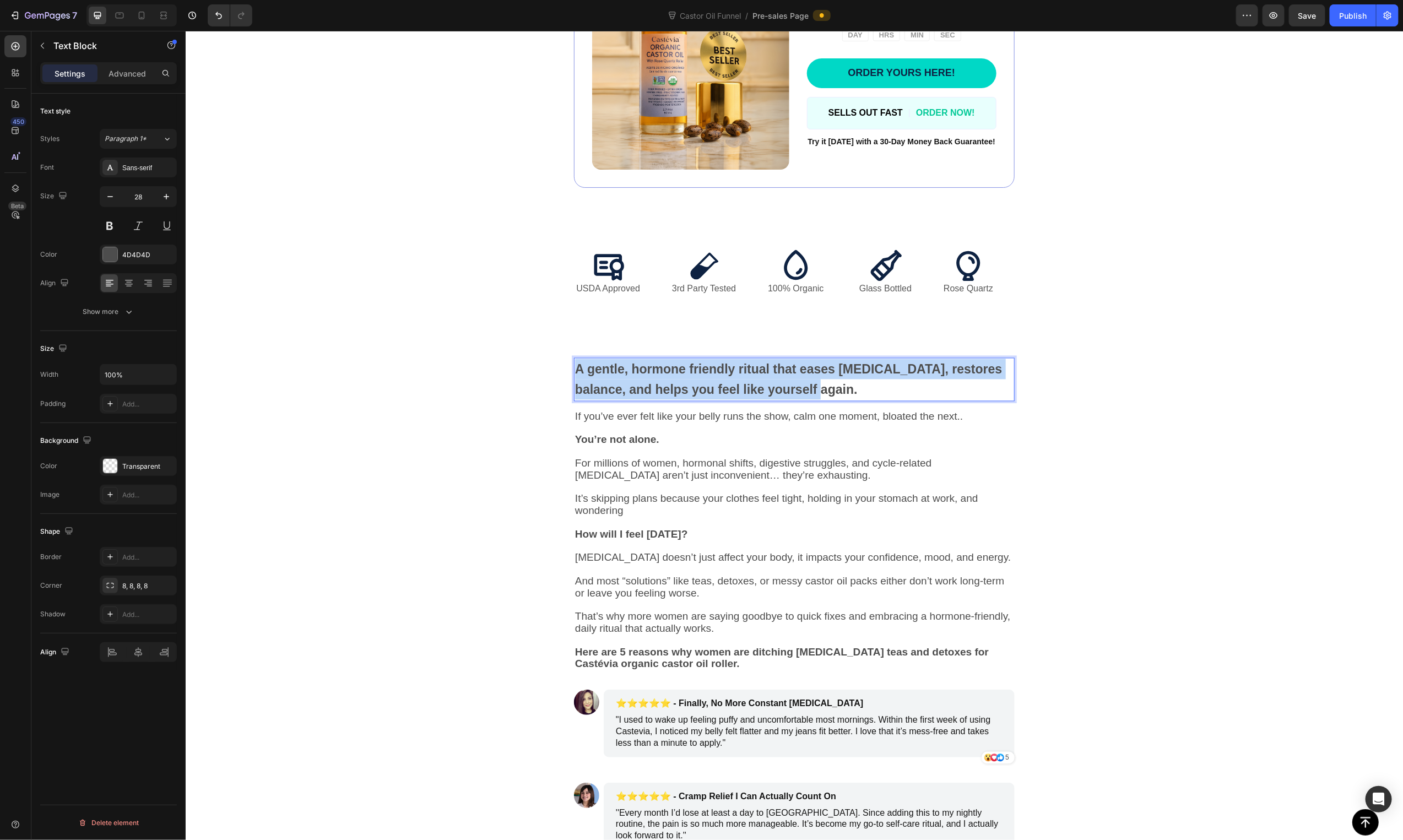
click at [701, 385] on p "A gentle, hormone friendly ritual that eases [MEDICAL_DATA], restores balance, …" at bounding box center [793, 379] width 438 height 42
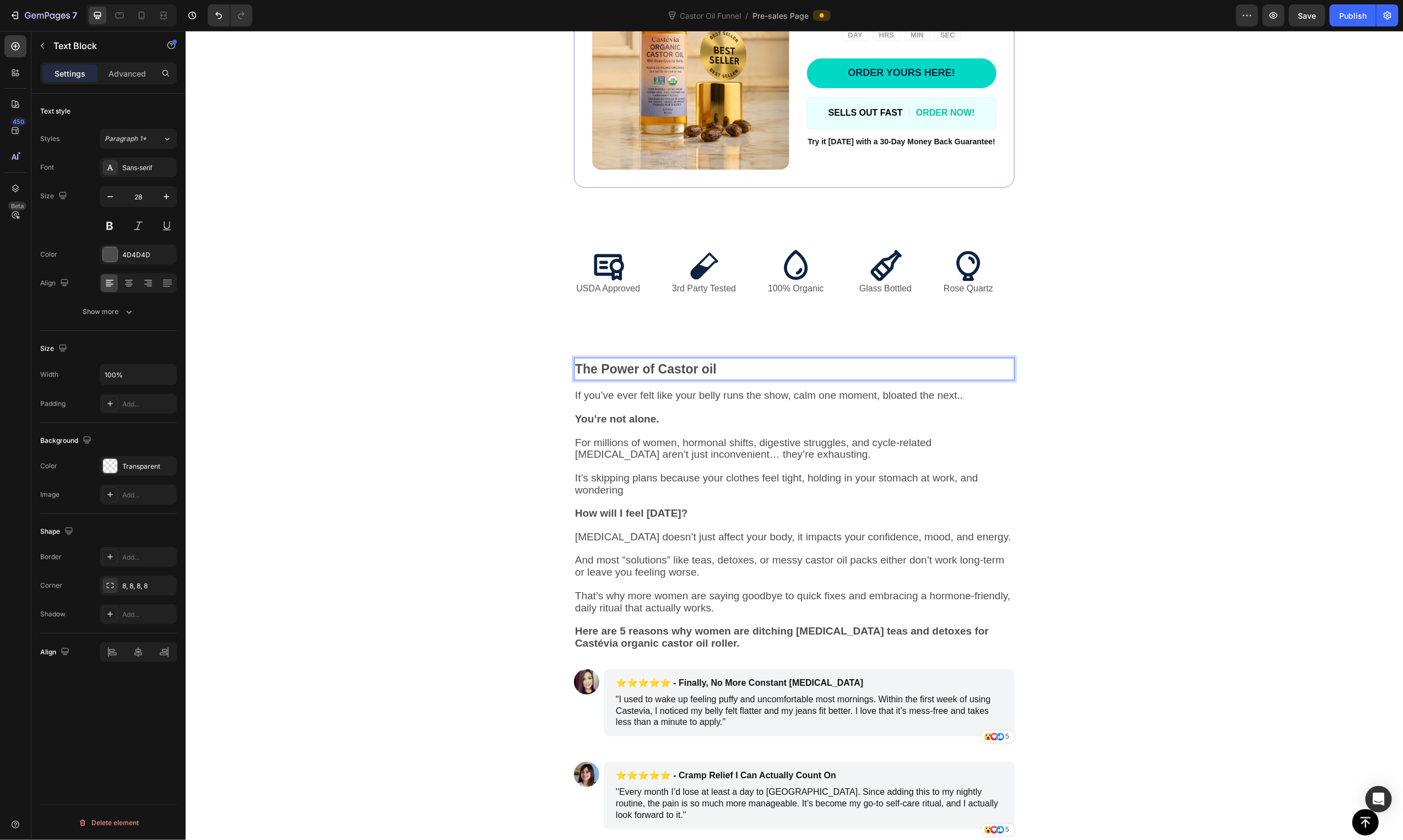
click at [735, 370] on p "The Power of Castor oil" at bounding box center [793, 369] width 438 height 20
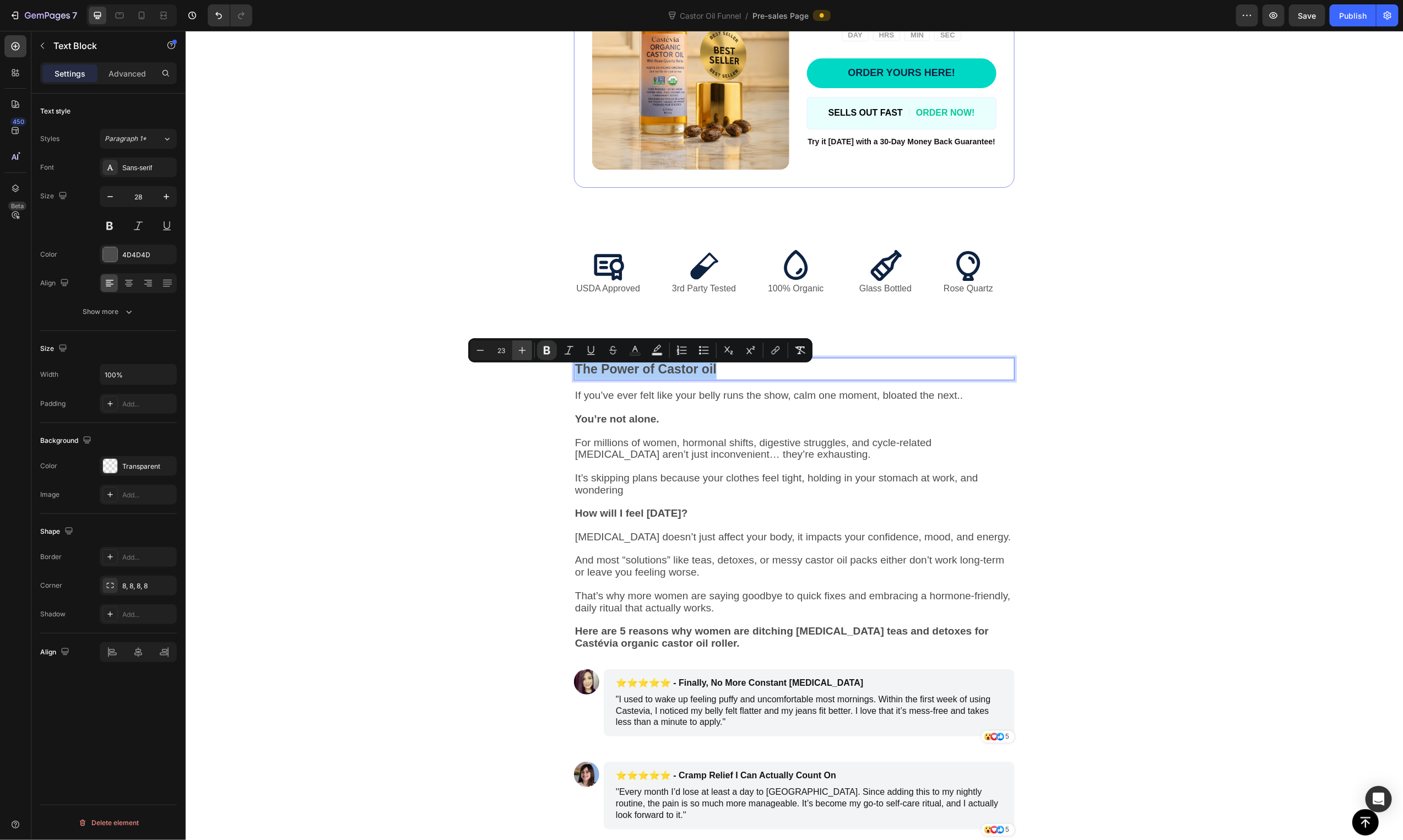
click at [528, 352] on button "Plus" at bounding box center [521, 350] width 19 height 19
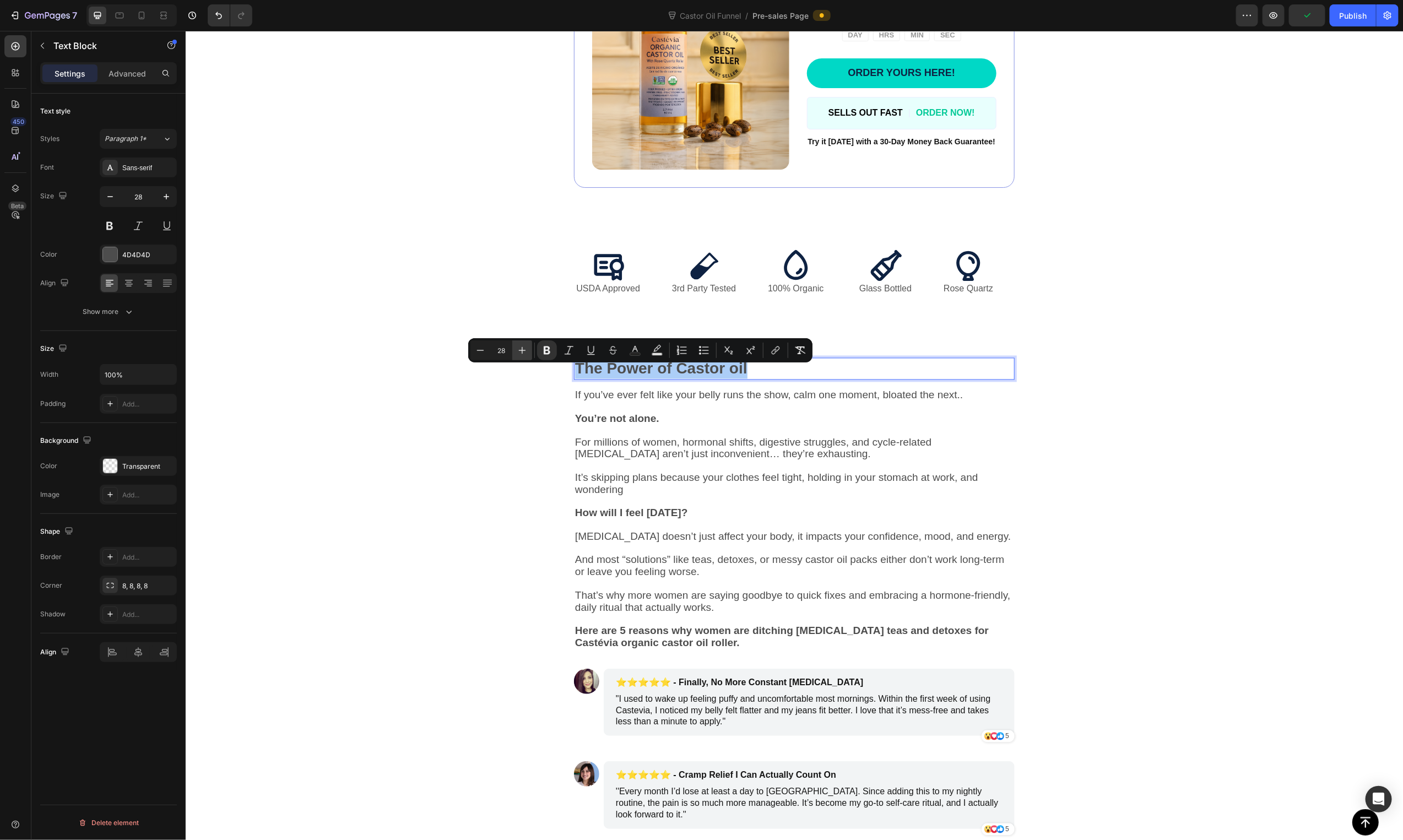
click at [528, 352] on button "Plus" at bounding box center [521, 350] width 19 height 19
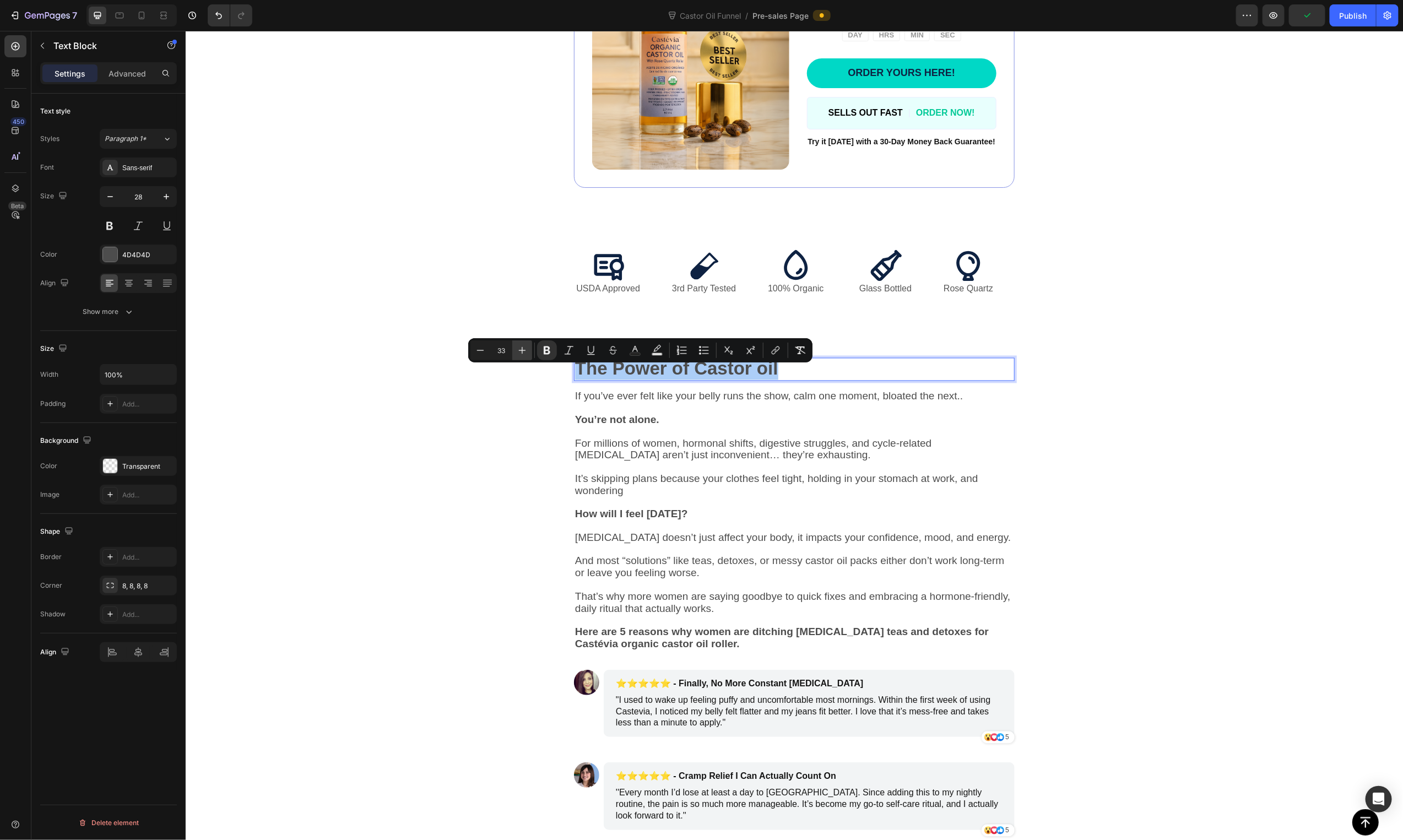
click at [528, 352] on button "Plus" at bounding box center [521, 350] width 19 height 19
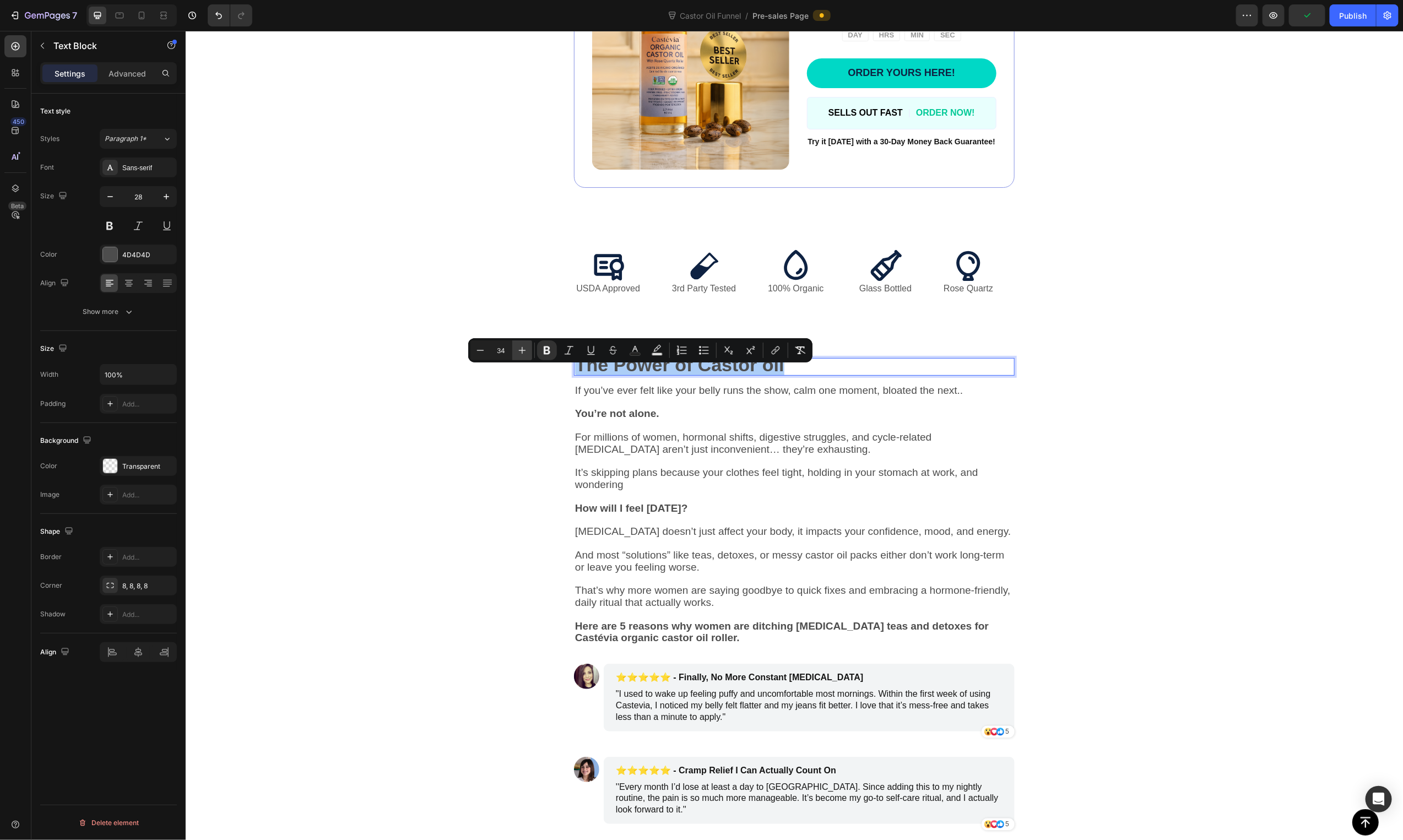
click at [528, 352] on button "Plus" at bounding box center [521, 350] width 19 height 19
type input "36"
click at [1084, 541] on div "The Power of Castor oil Text Block 16 If you’ve ever felt like your belly runs …" at bounding box center [793, 510] width 865 height 306
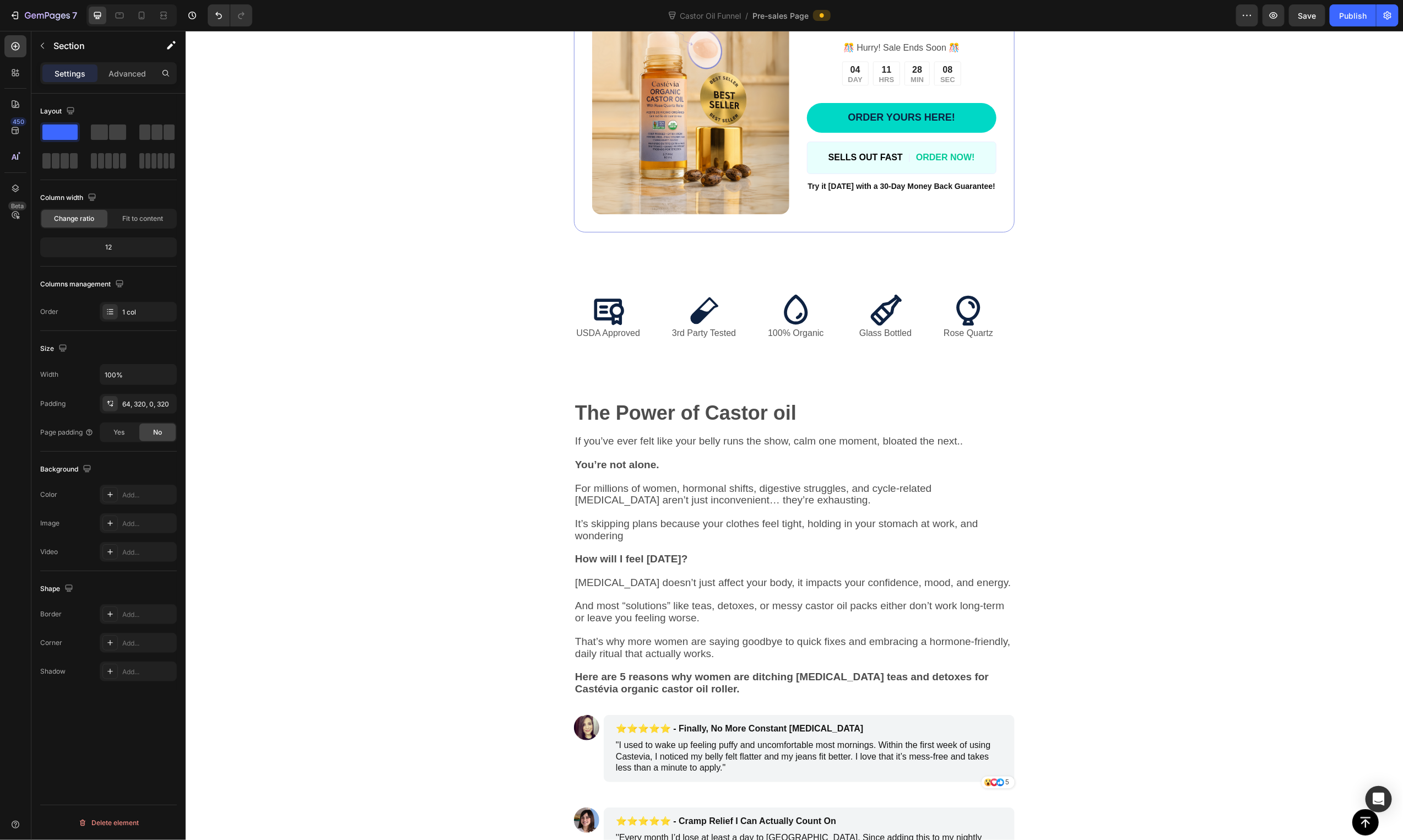
scroll to position [1177, 0]
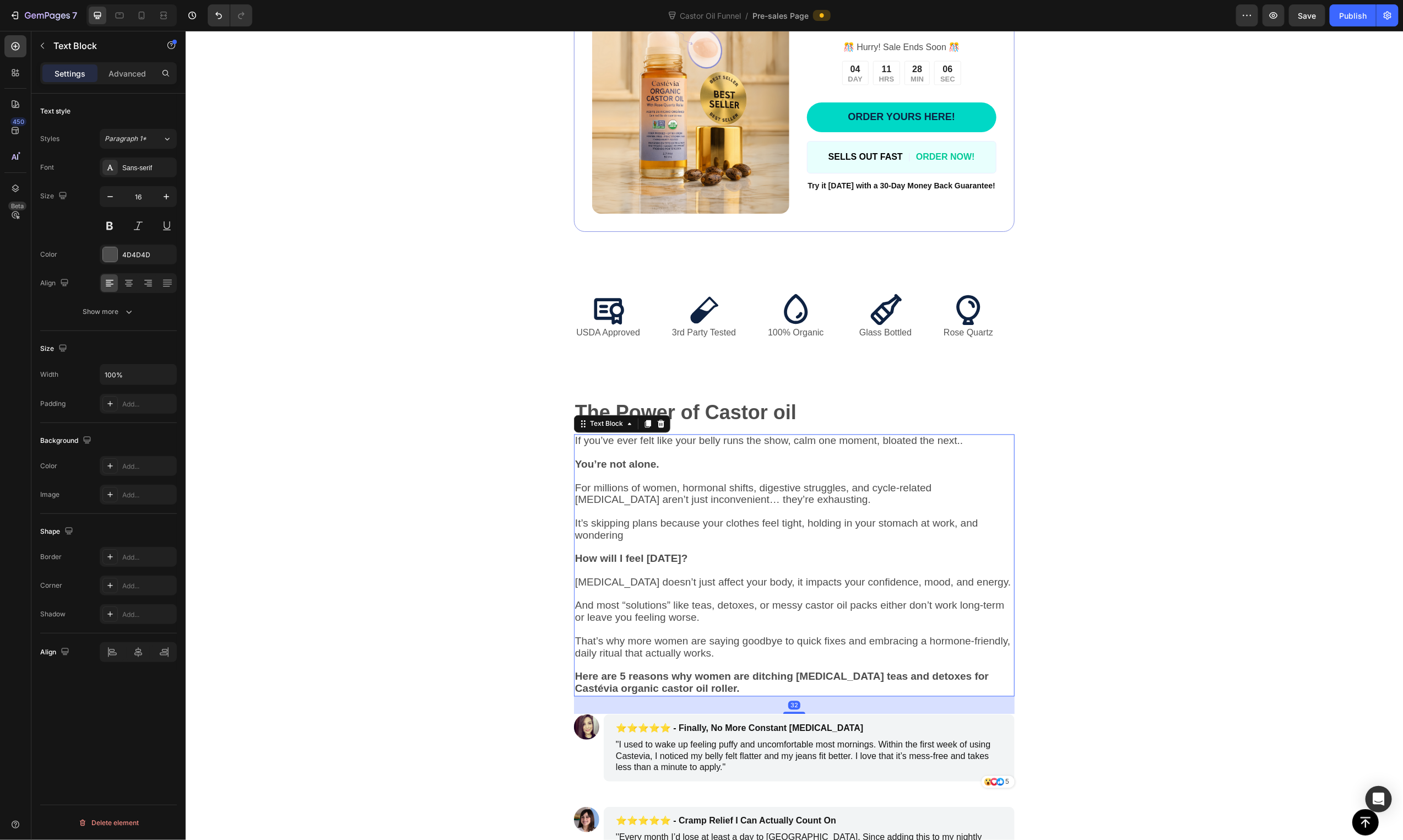
click at [677, 539] on p "It’s skipping plans because your clothes feel tight, holding in your stomach at…" at bounding box center [793, 530] width 438 height 25
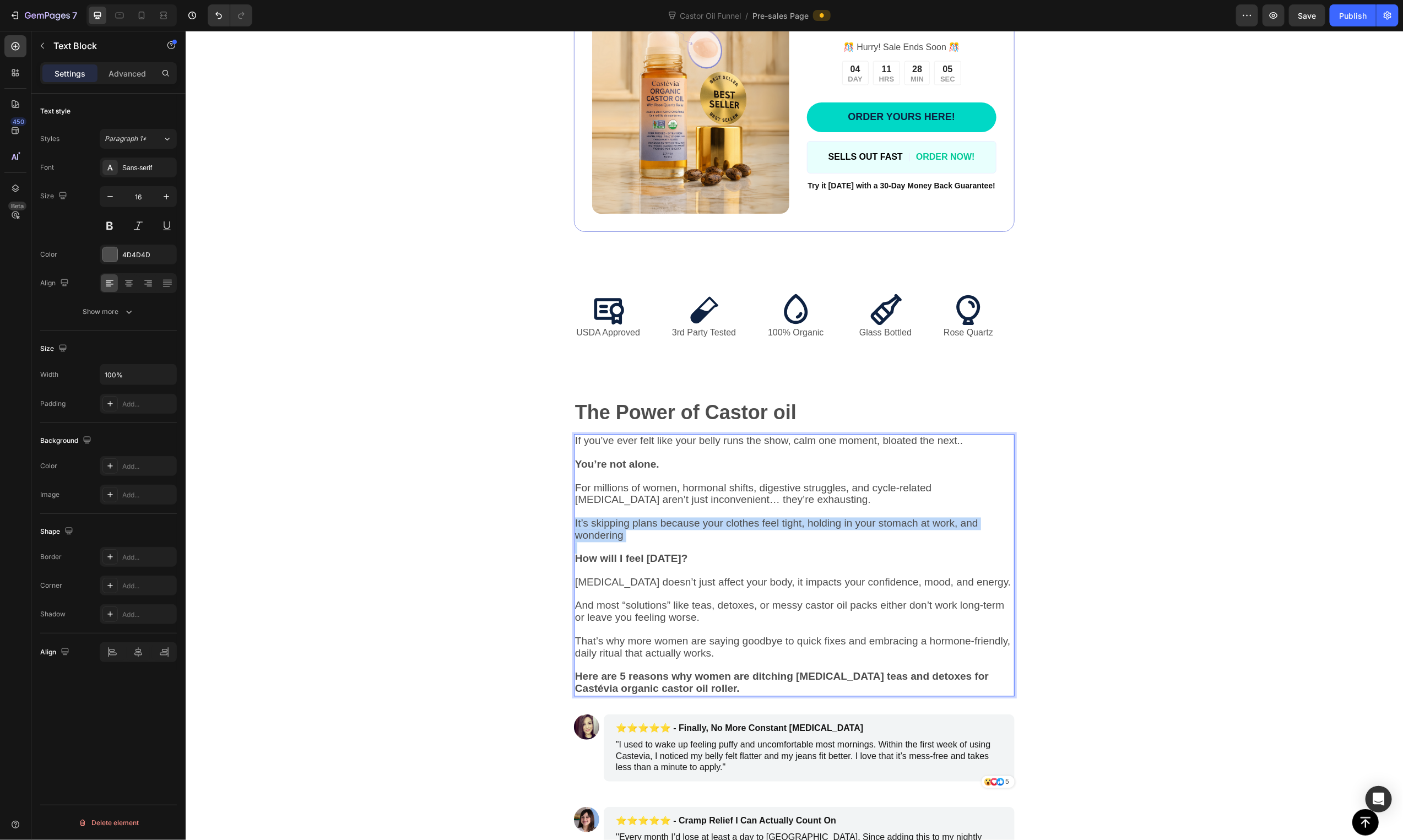
click at [677, 539] on p "It’s skipping plans because your clothes feel tight, holding in your stomach at…" at bounding box center [793, 530] width 438 height 25
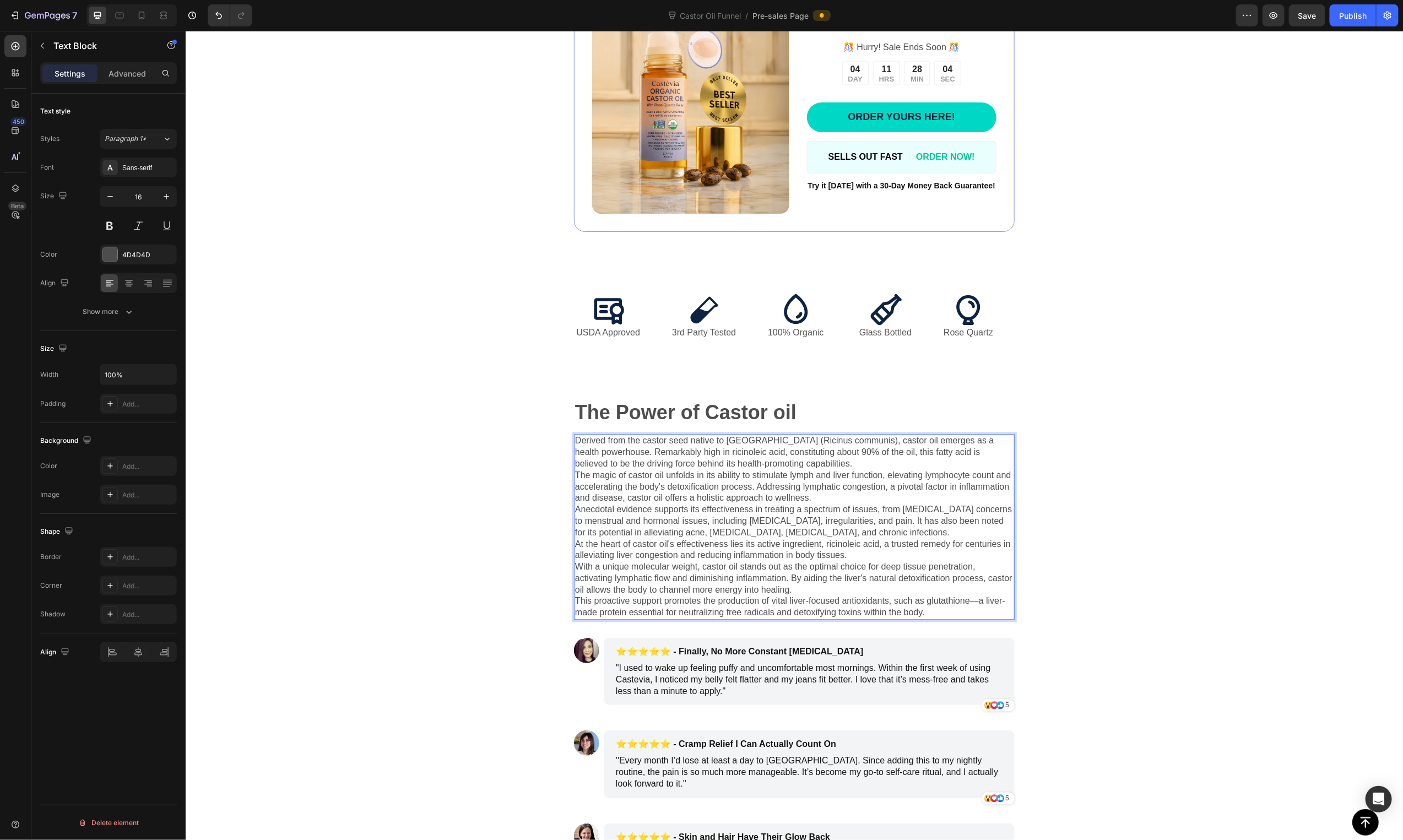
click at [760, 465] on p "Derived from the castor seed native to India (Ricinus communis), castor oil eme…" at bounding box center [793, 452] width 438 height 34
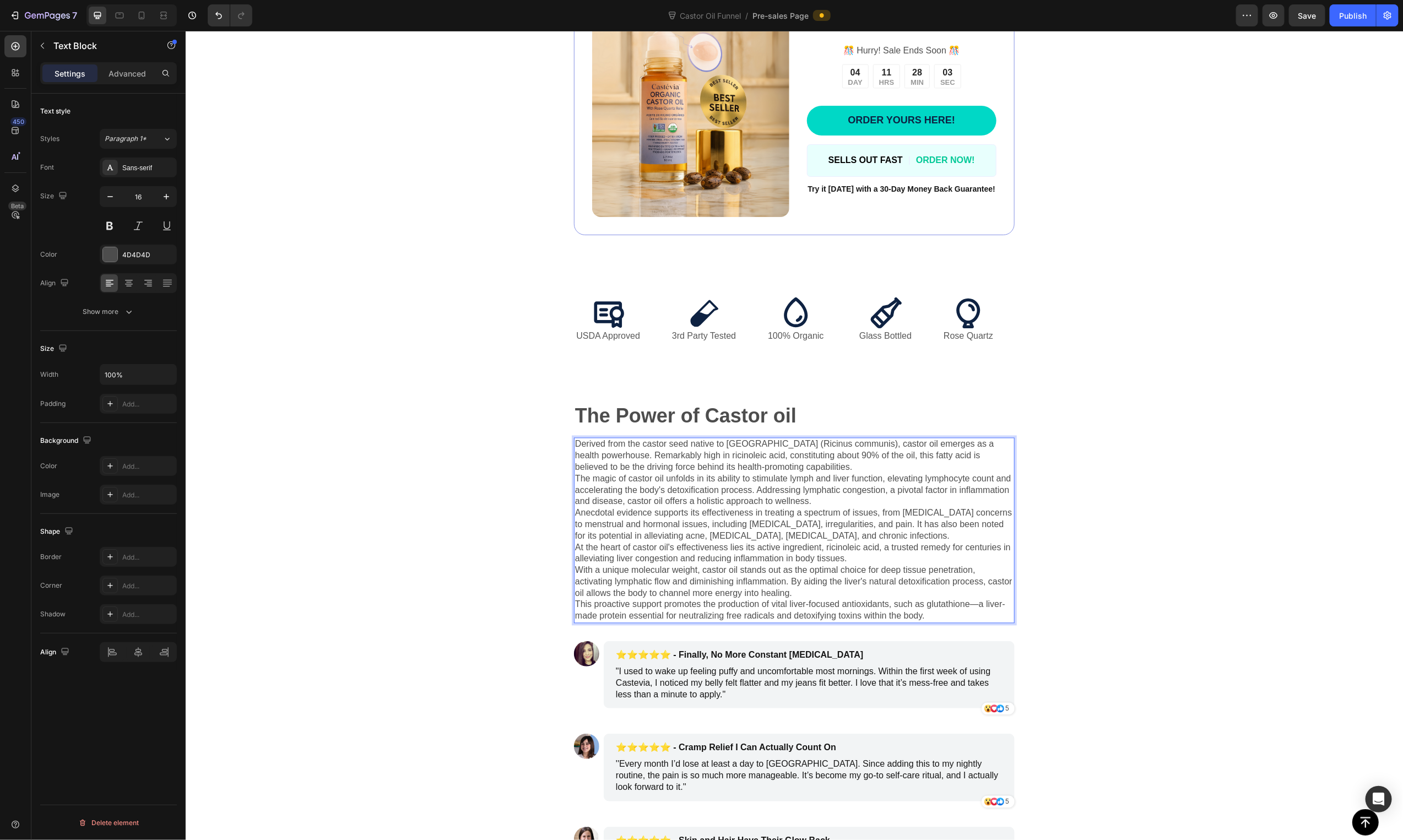
scroll to position [422, 0]
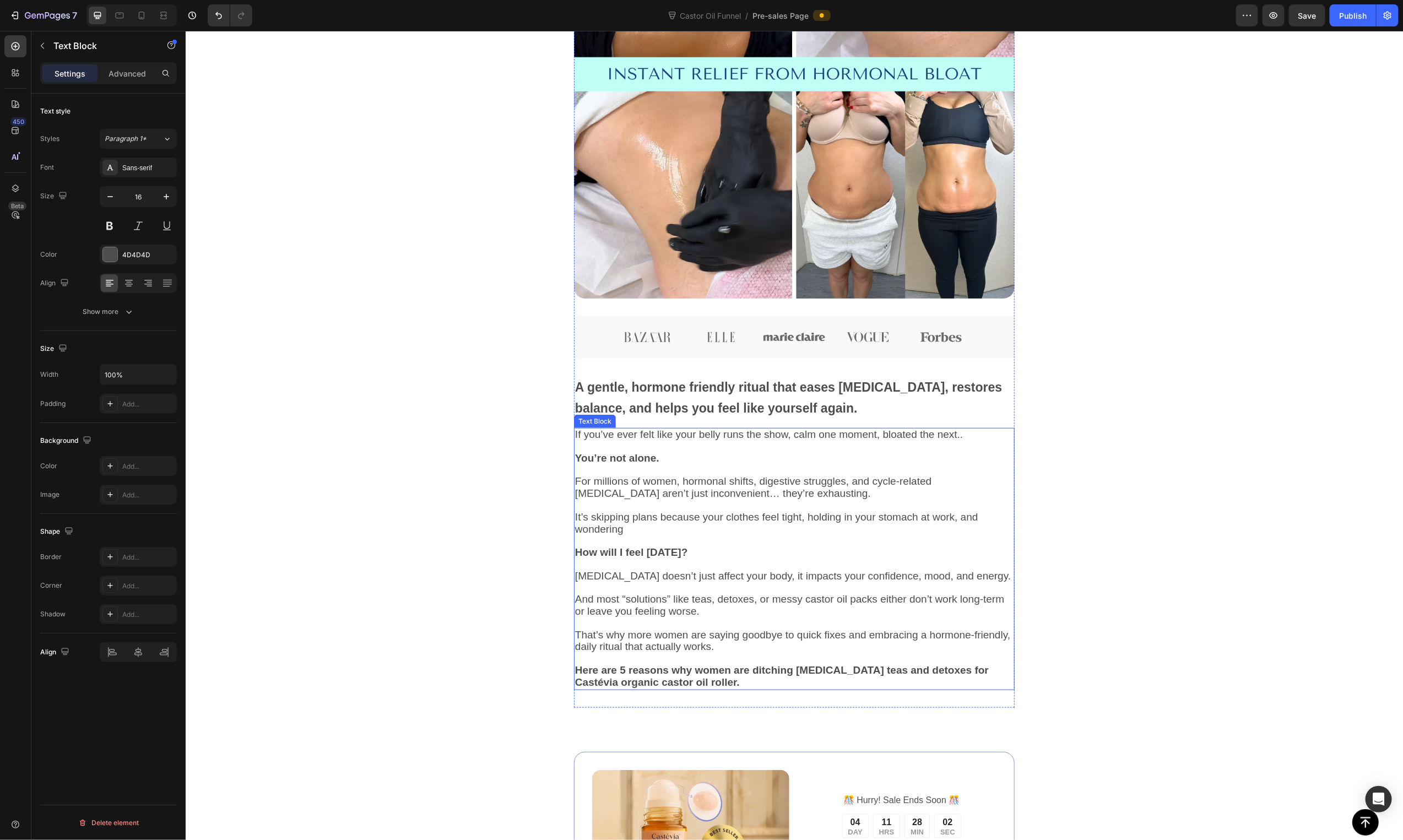
click at [800, 501] on p at bounding box center [793, 505] width 438 height 12
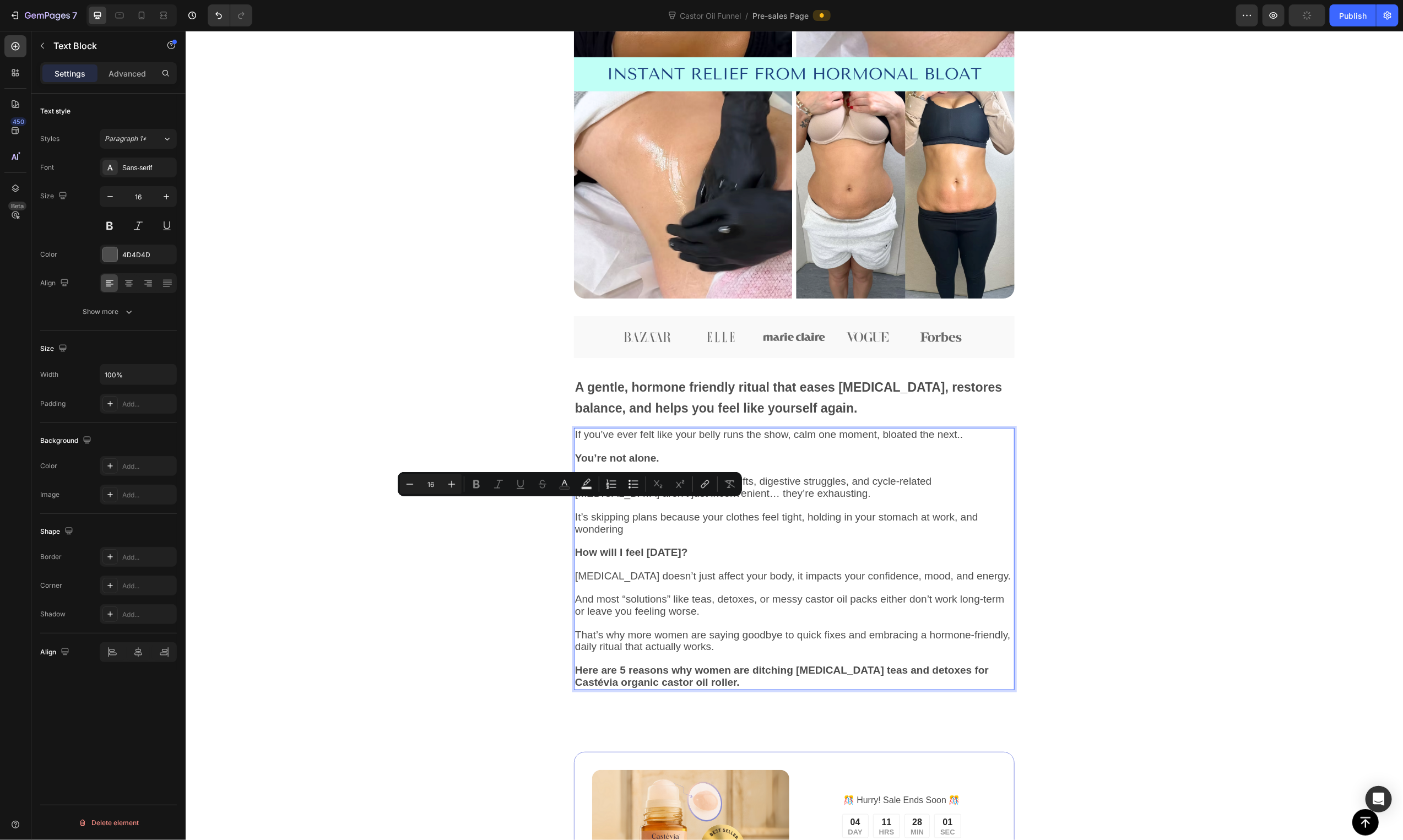
click at [630, 566] on p "Rich Text Editor. Editing area: main" at bounding box center [793, 565] width 438 height 12
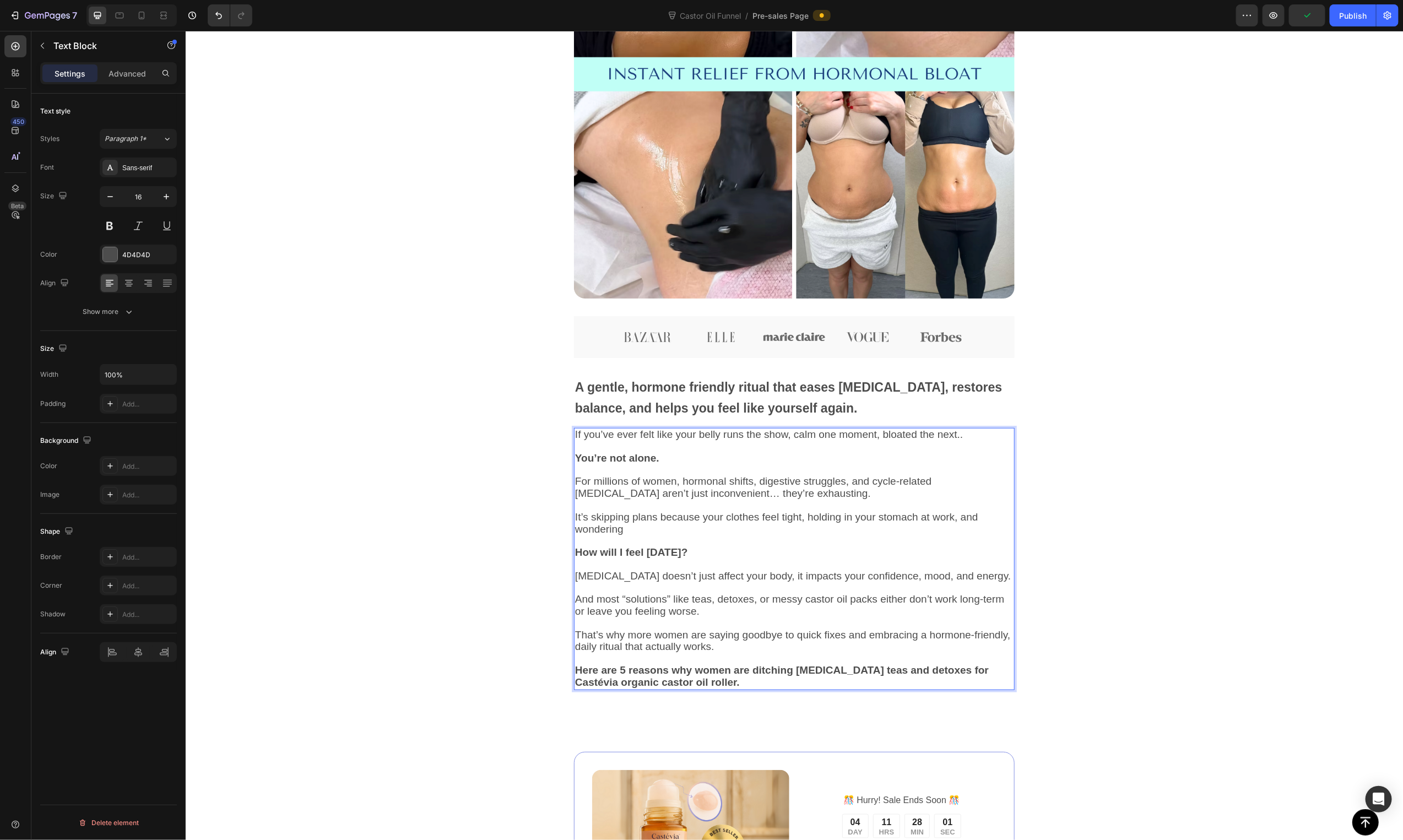
click at [620, 551] on strong "How will I feel [DATE]?" at bounding box center [631, 552] width 113 height 12
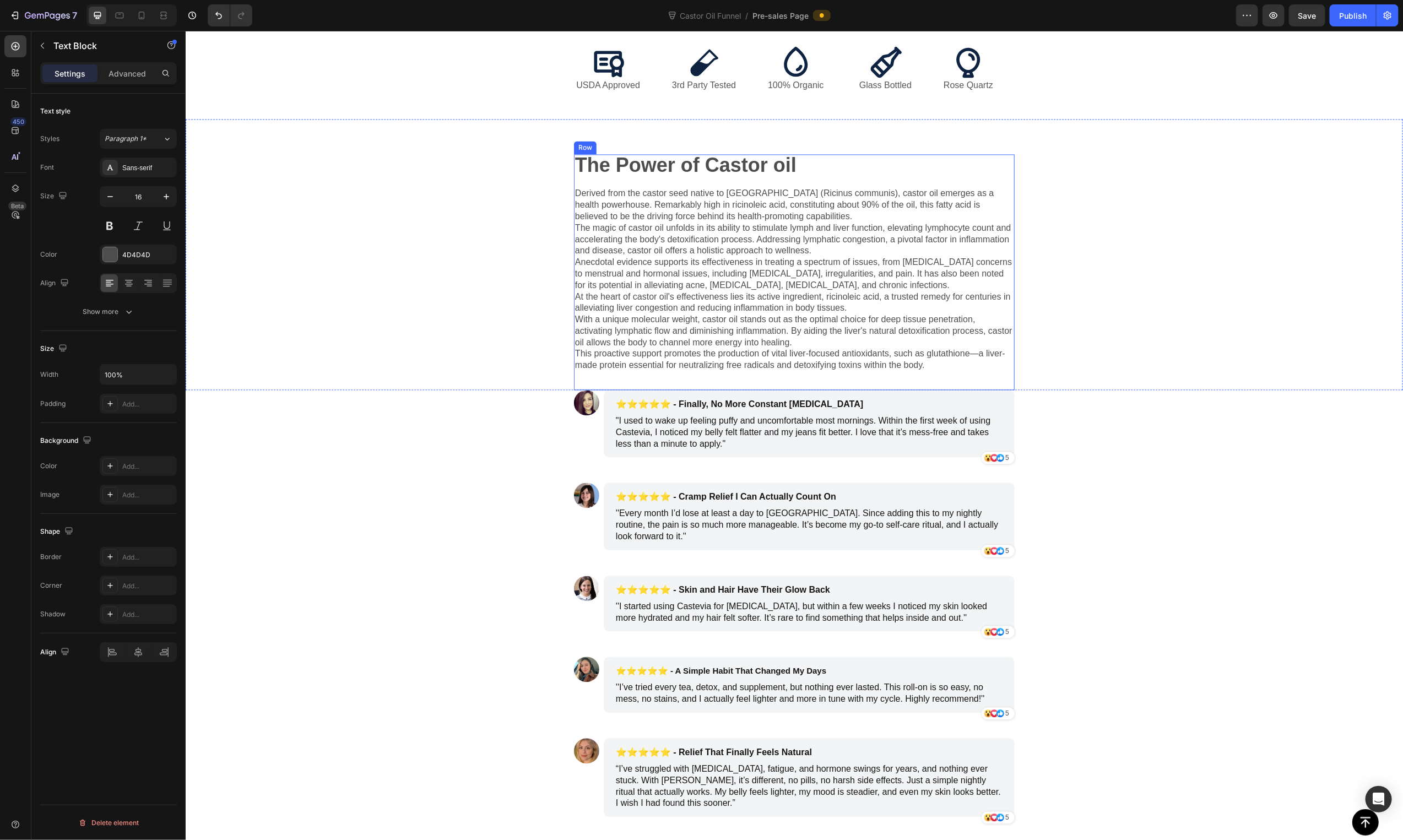
scroll to position [1311, 0]
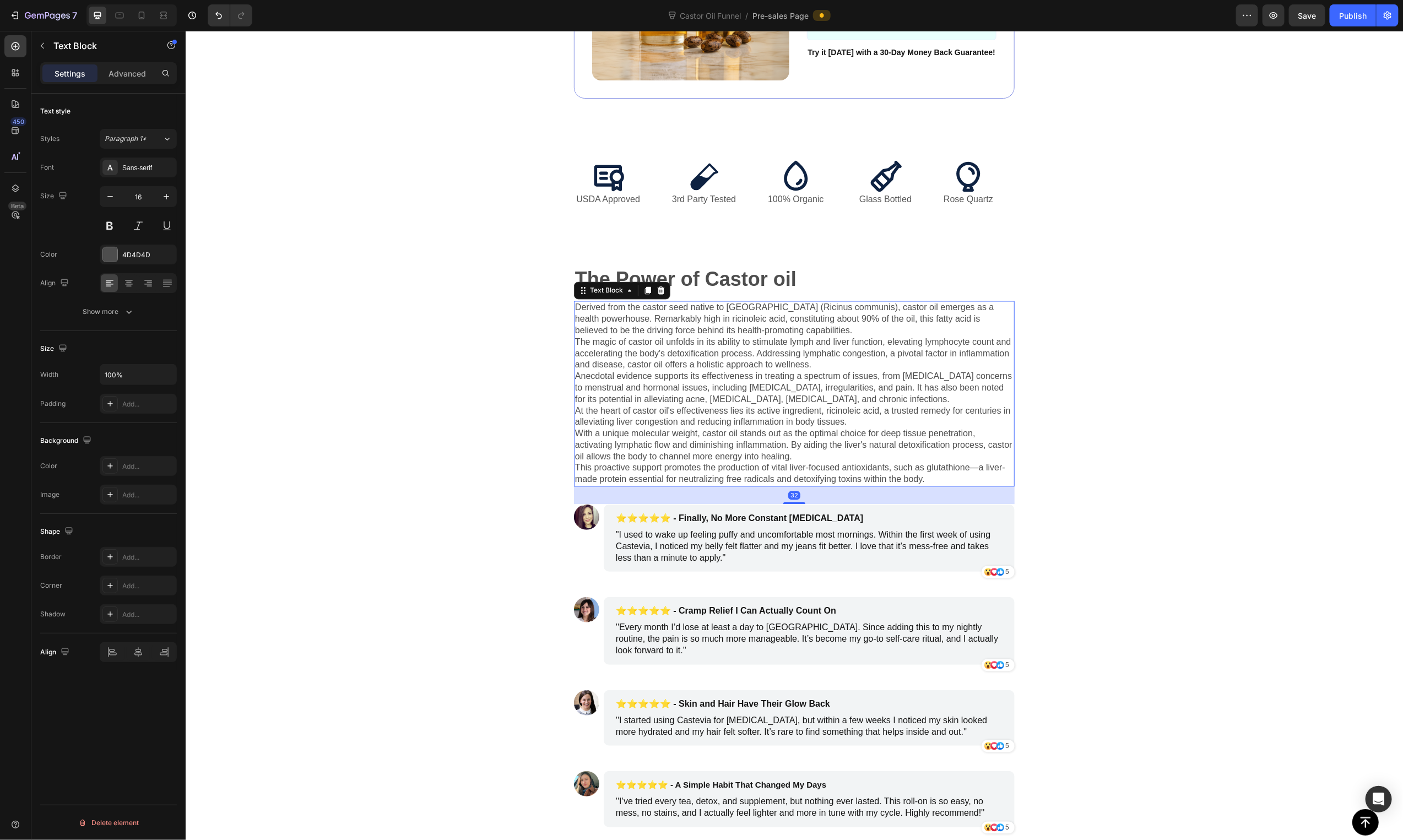
click at [681, 394] on p "Anecdotal evidence supports its effectiveness in treating a spectrum of issues,…" at bounding box center [793, 387] width 438 height 34
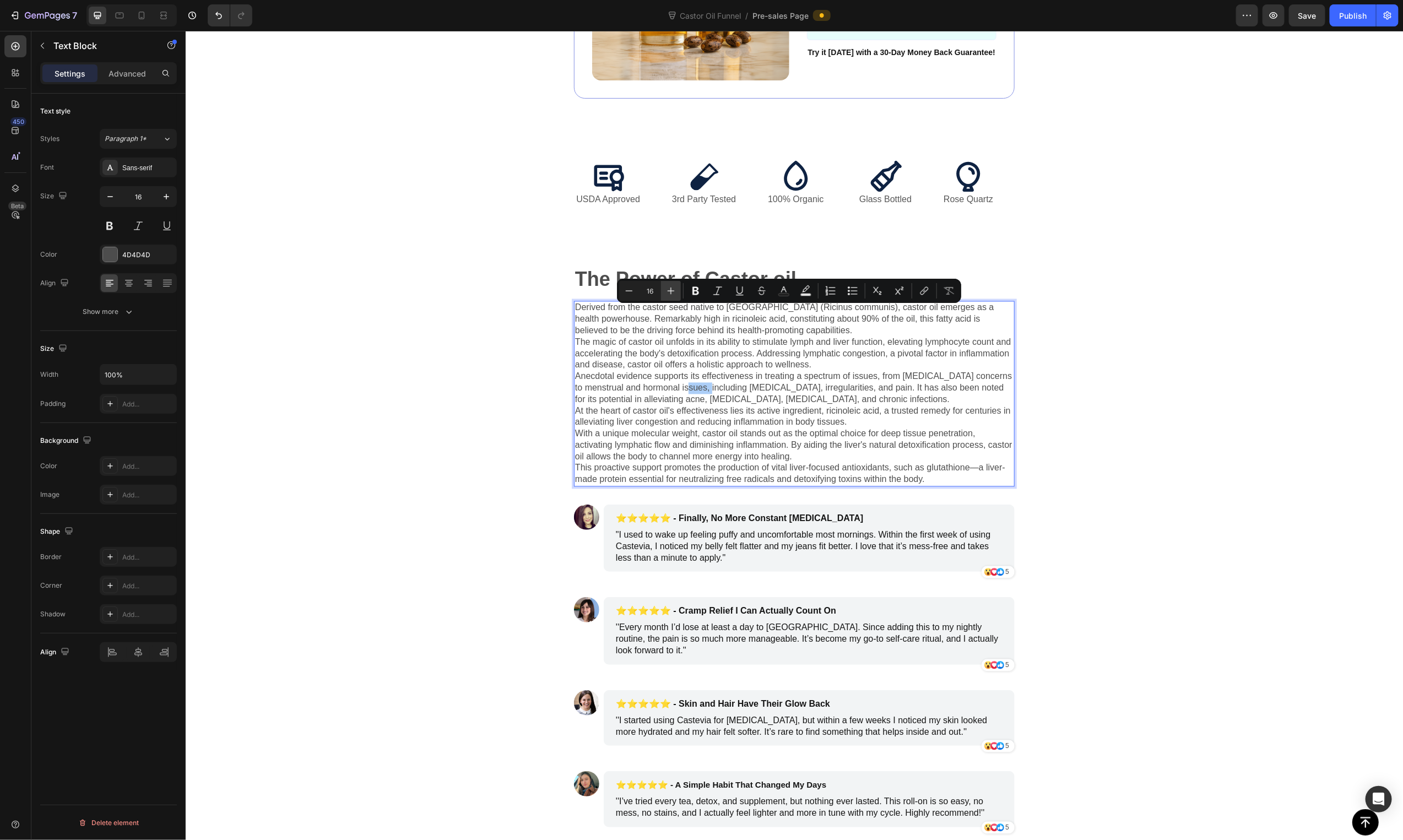
click at [667, 296] on icon "Editor contextual toolbar" at bounding box center [671, 291] width 11 height 11
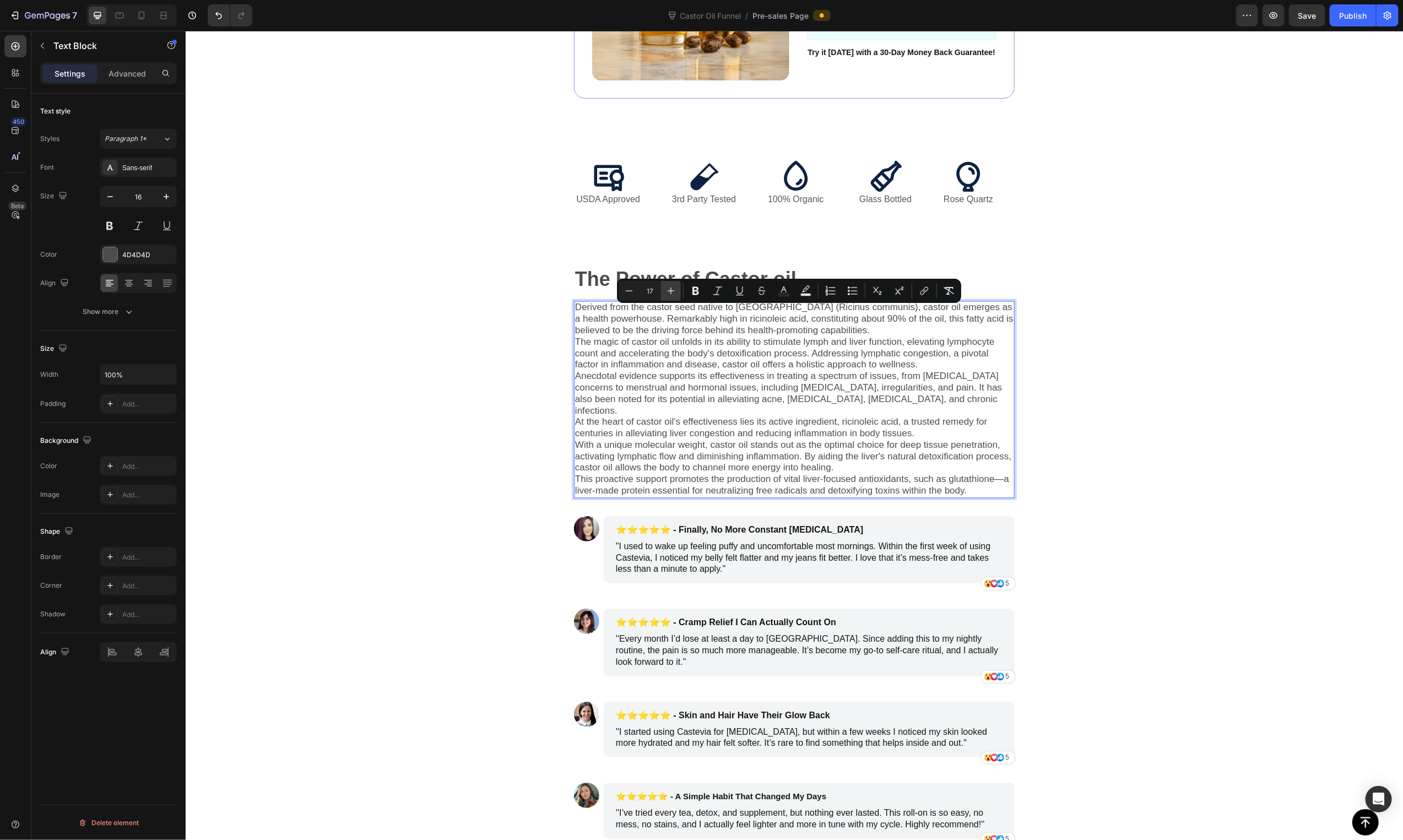
click at [667, 296] on icon "Editor contextual toolbar" at bounding box center [671, 291] width 11 height 11
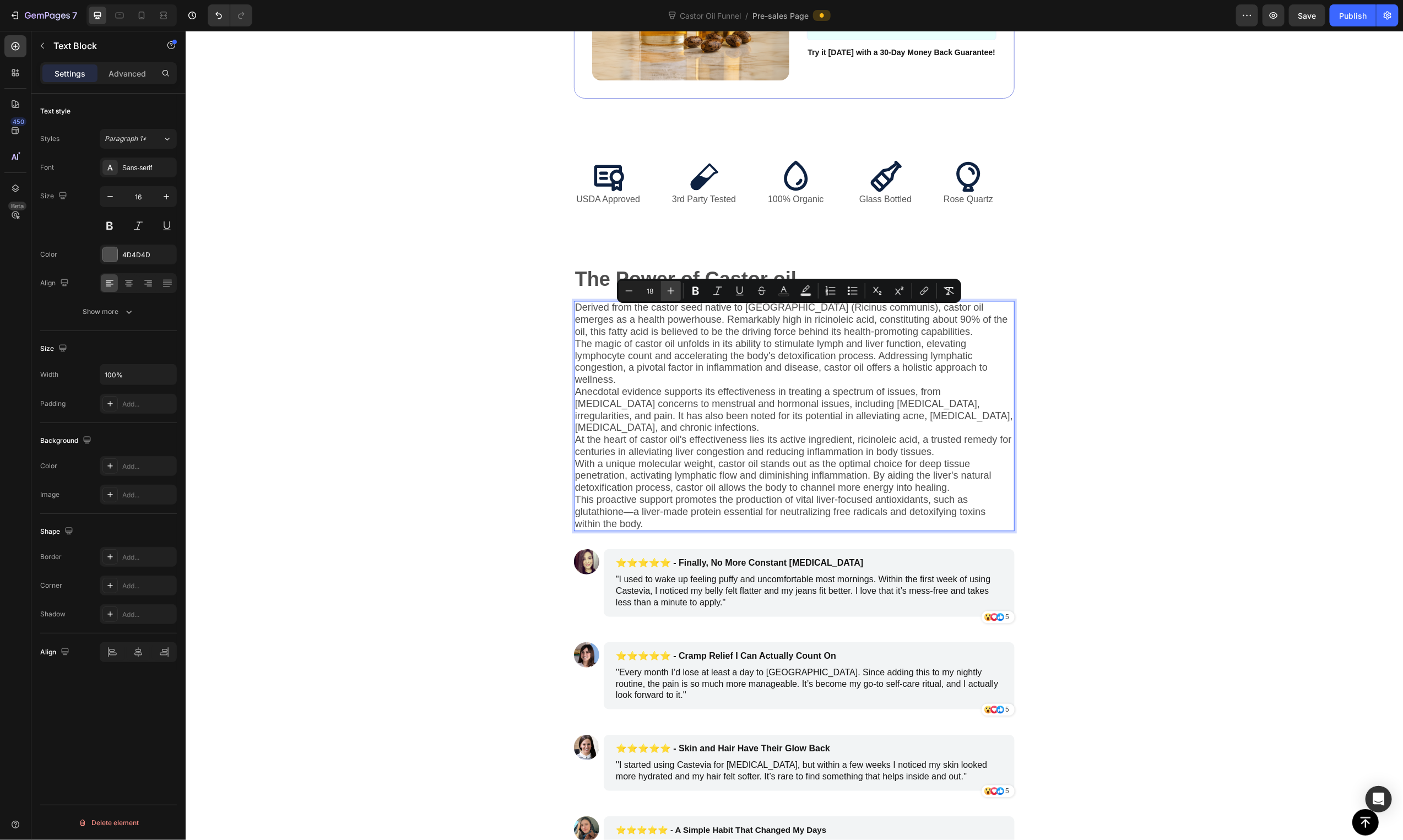
click at [667, 296] on icon "Editor contextual toolbar" at bounding box center [671, 291] width 11 height 11
type input "19"
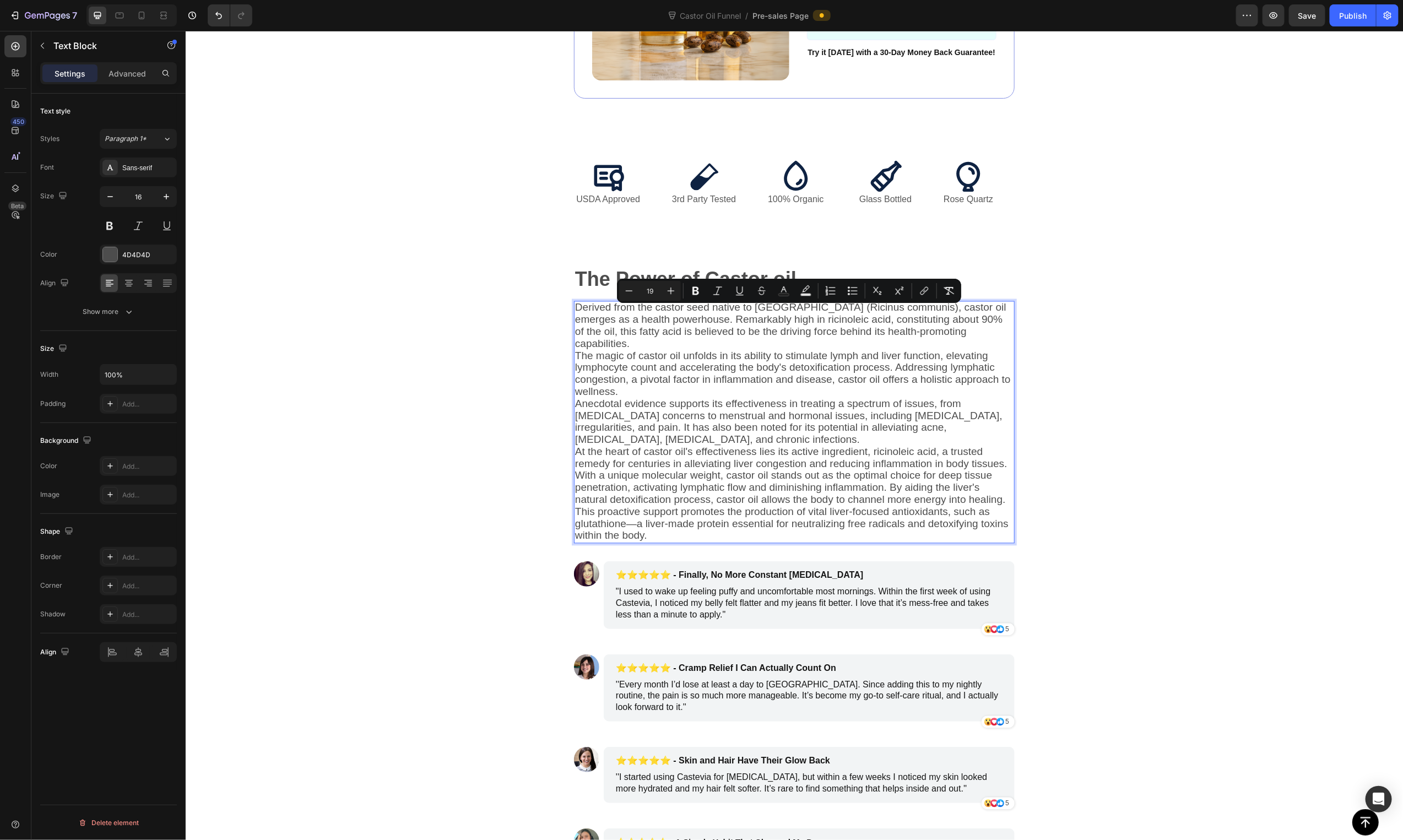
drag, startPoint x: 927, startPoint y: 333, endPoint x: 957, endPoint y: 335, distance: 30.1
click at [928, 334] on span "Derived from the castor seed native to India (Ricinus communis), castor oil eme…" at bounding box center [790, 325] width 431 height 47
click at [957, 334] on p "Derived from the castor seed native to India (Ricinus communis), castor oil eme…" at bounding box center [793, 325] width 438 height 48
click at [971, 331] on p "Derived from the castor seed native to India (Ricinus communis), castor oil eme…" at bounding box center [793, 325] width 438 height 48
click at [665, 328] on span "Derived from the castor seed native to India (Ricinus communis), castor oil eme…" at bounding box center [790, 325] width 431 height 47
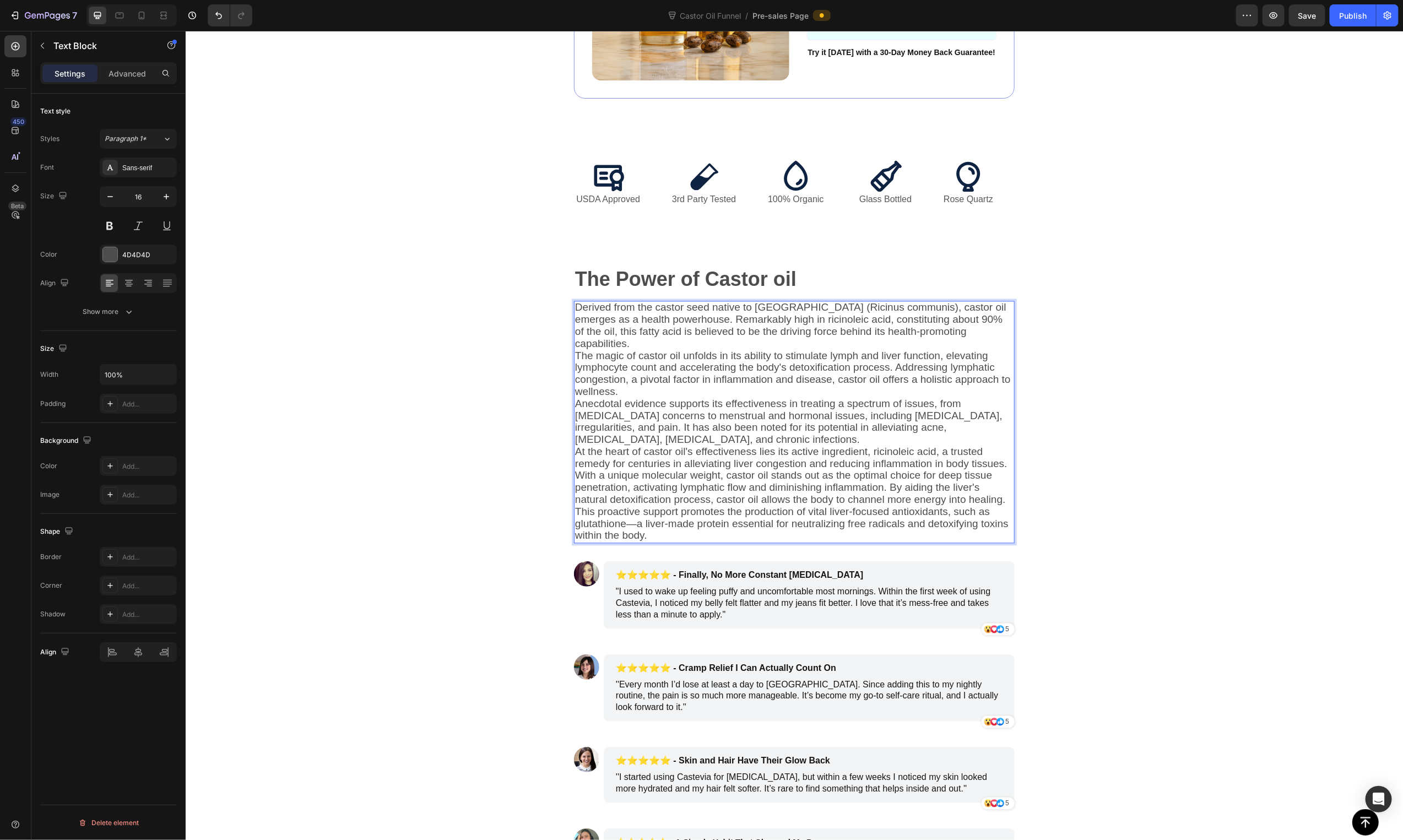
click at [959, 337] on p "Derived from the castor seed native to India (Ricinus communis), castor oil eme…" at bounding box center [793, 325] width 438 height 48
click at [954, 338] on span "Derived from the castor seed native to India (Ricinus communis), castor oil eme…" at bounding box center [790, 325] width 431 height 47
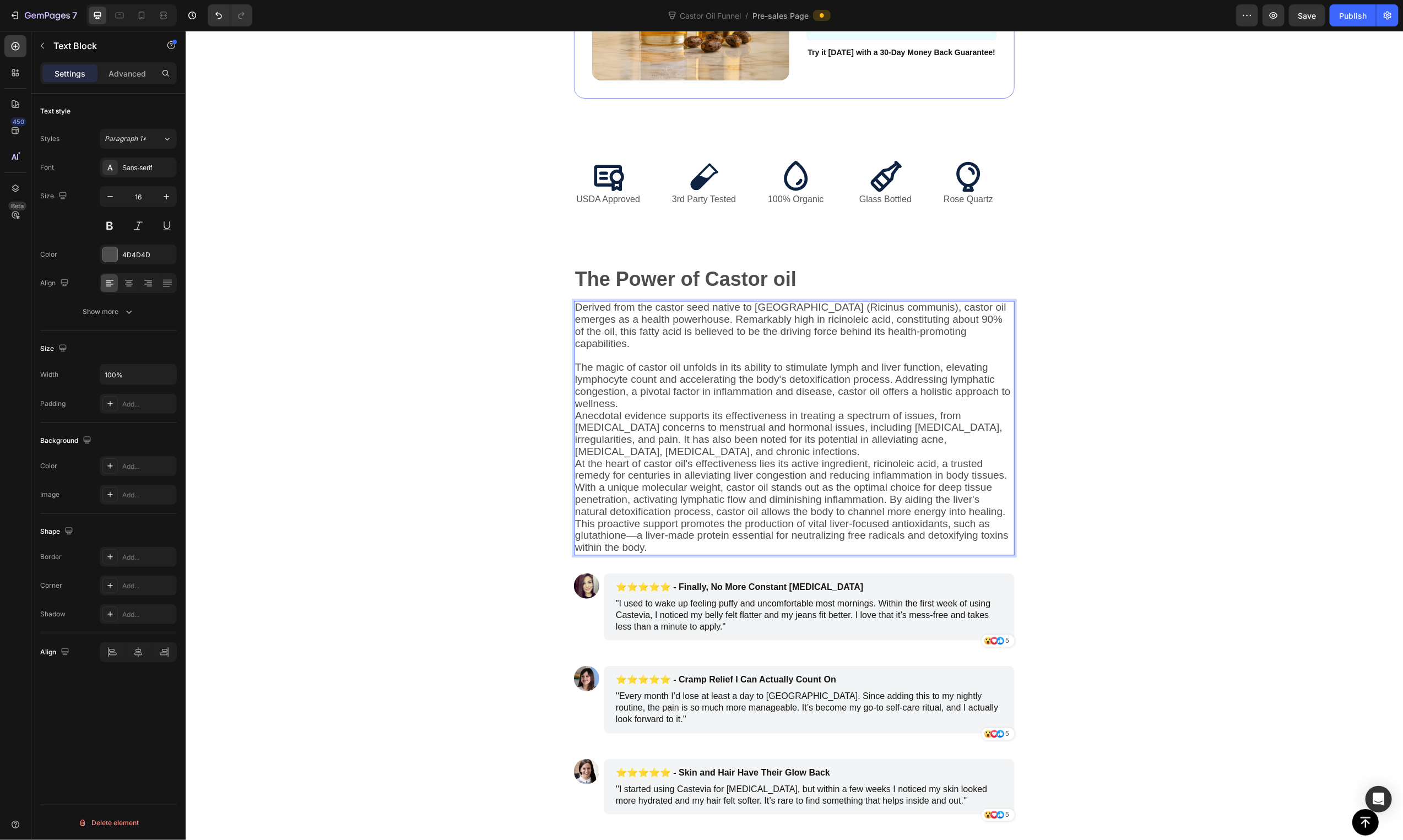
click at [637, 394] on p "The magic of castor oil unfolds in its ability to stimulate lymph and liver fun…" at bounding box center [793, 386] width 438 height 48
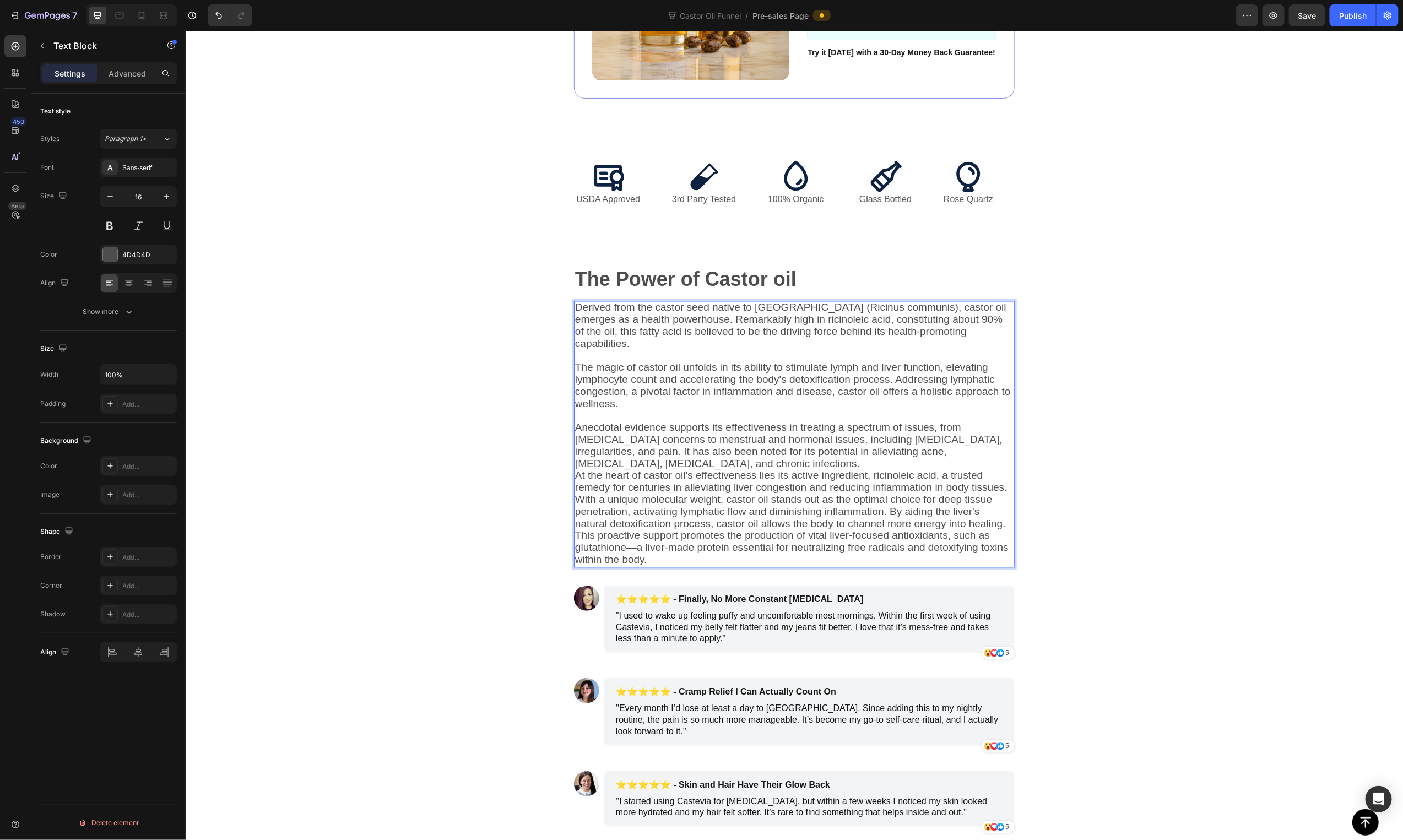
click at [751, 459] on p "Anecdotal evidence supports its effectiveness in treating a spectrum of issues,…" at bounding box center [793, 446] width 438 height 48
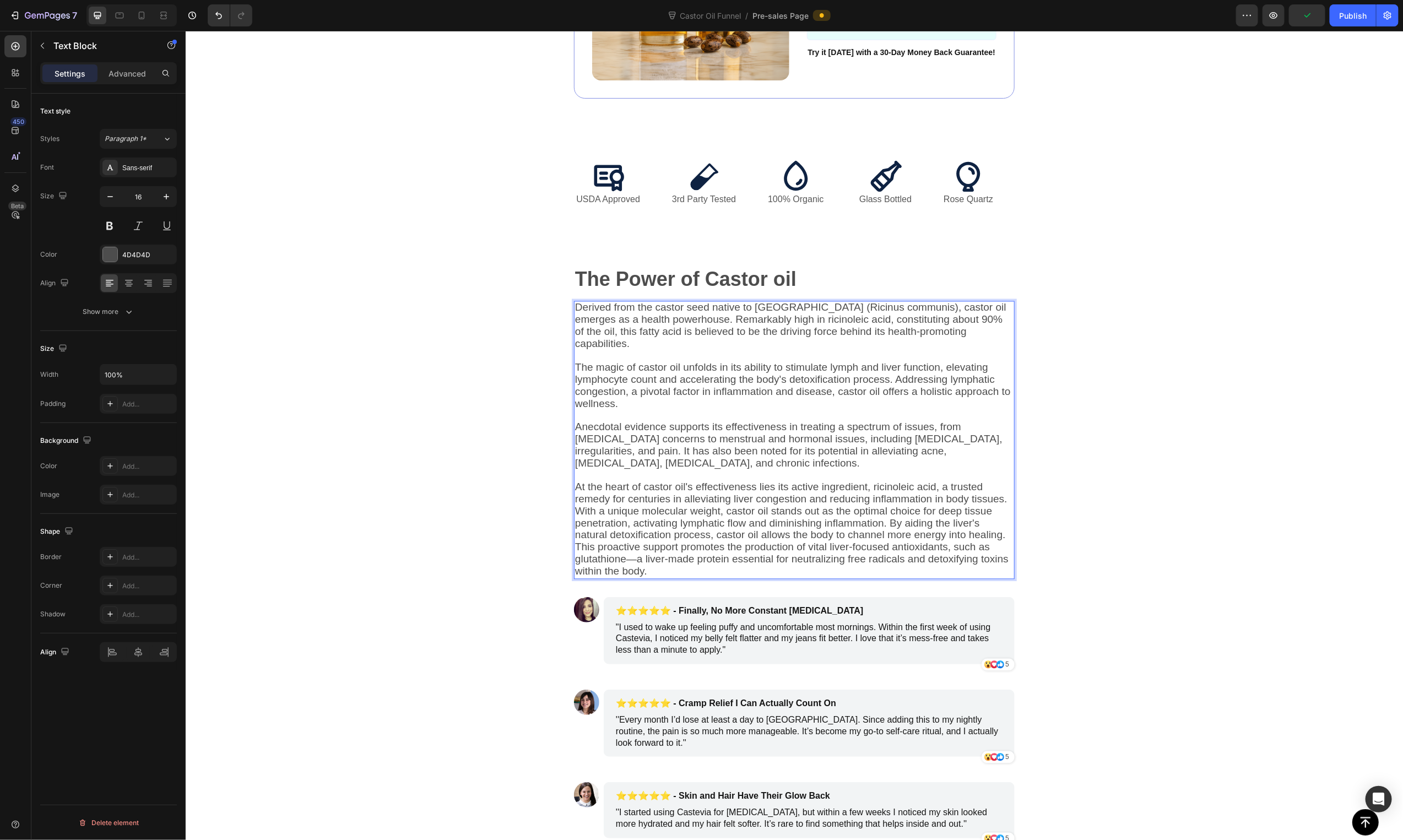
click at [887, 518] on span "With a unique molecular weight, castor oil stands out as the optimal choice for…" at bounding box center [790, 523] width 431 height 36
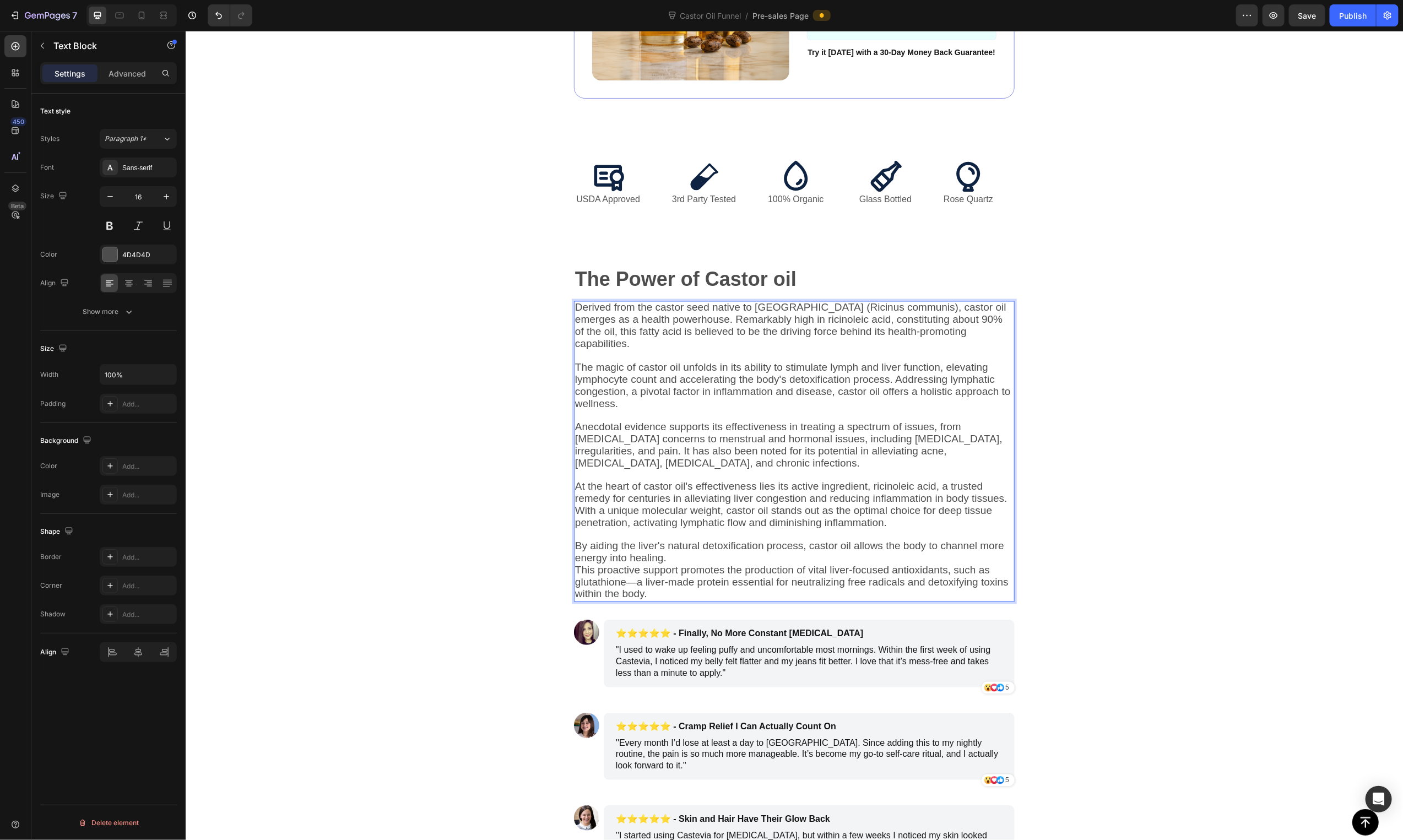
click at [682, 554] on p "By aiding the liver's natural detoxification process, castor oil allows the bod…" at bounding box center [793, 552] width 438 height 25
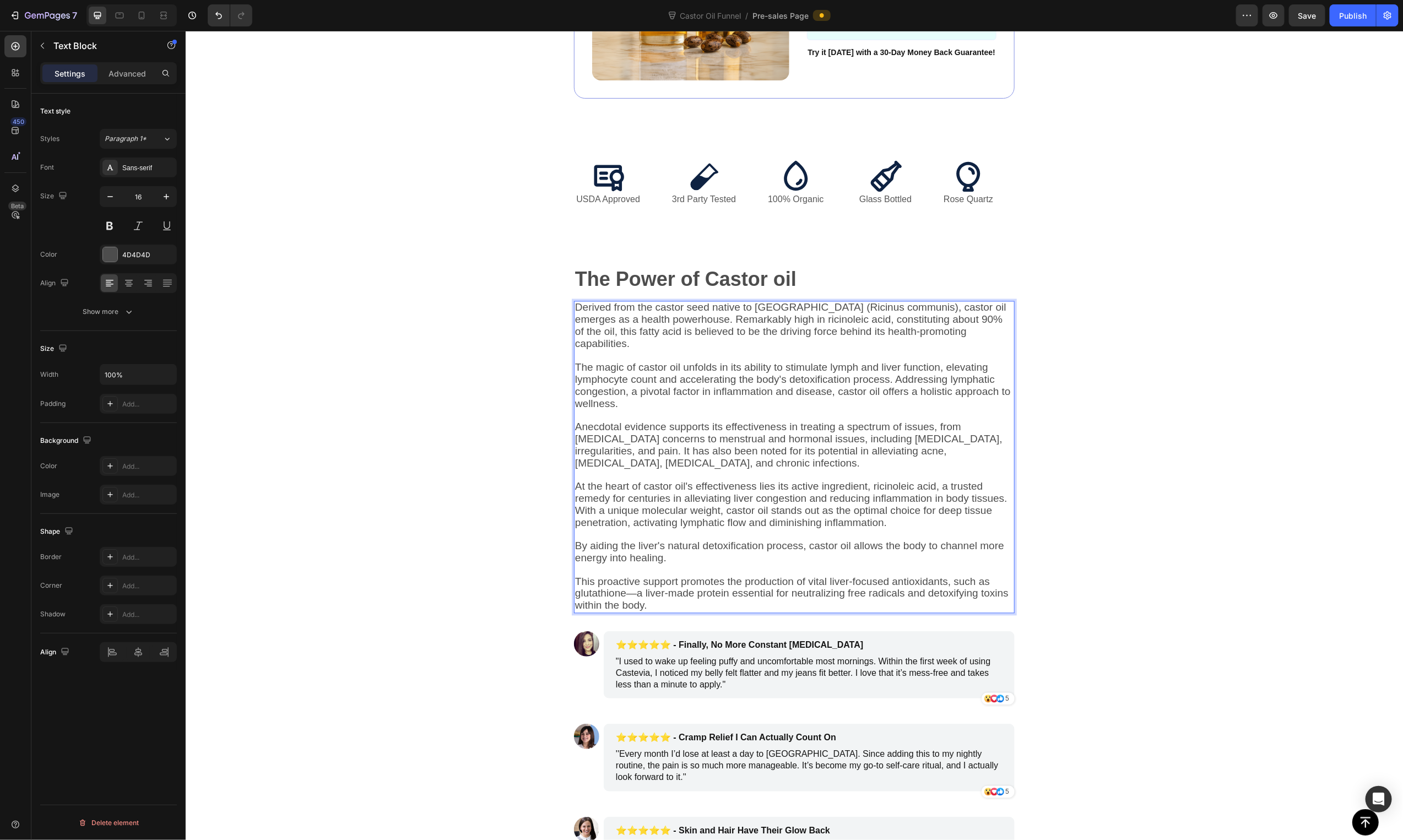
click at [632, 589] on span "This proactive support promotes the production of vital liver-focused antioxida…" at bounding box center [791, 593] width 433 height 36
click at [843, 520] on span "With a unique molecular weight, castor oil stands out as the optimal choice for…" at bounding box center [783, 516] width 417 height 24
click at [720, 288] on strong "The Power of Castor oil" at bounding box center [685, 279] width 221 height 23
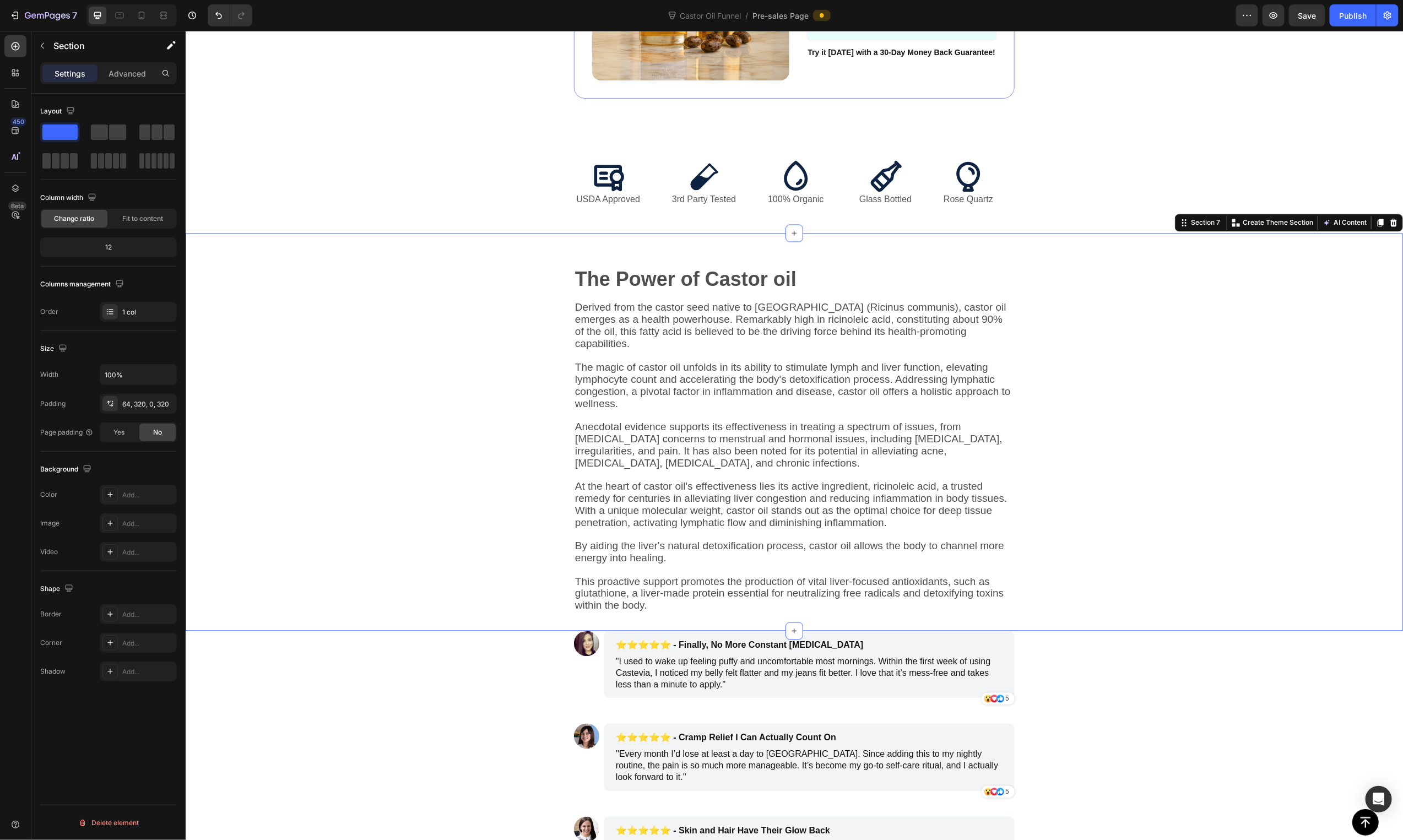
click at [1178, 440] on div "The Power of Castor oil Text Block Derived from the castor seed native to India…" at bounding box center [793, 449] width 865 height 363
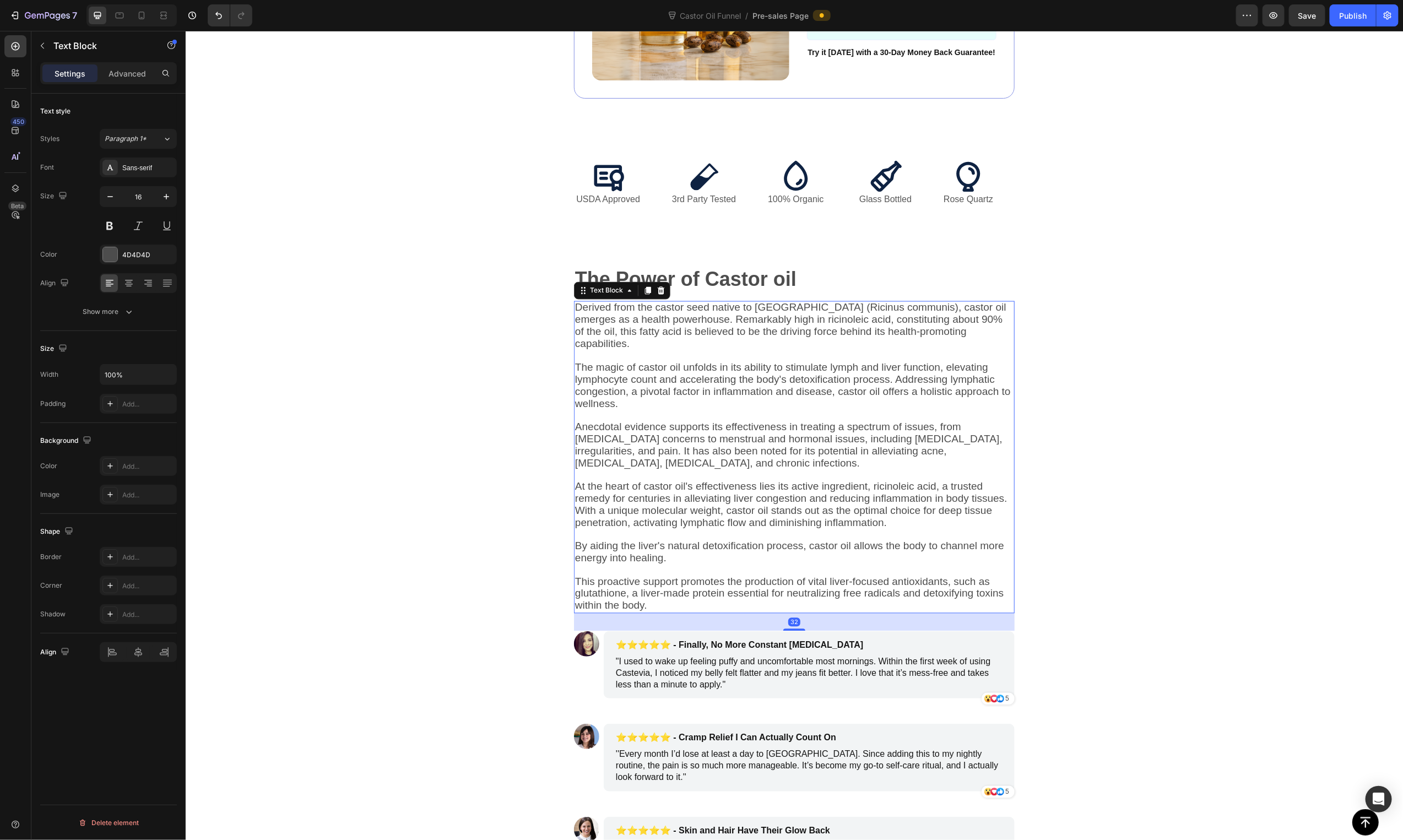
click at [756, 504] on span "With a unique molecular weight, castor oil stands out as the optimal choice for…" at bounding box center [783, 516] width 417 height 24
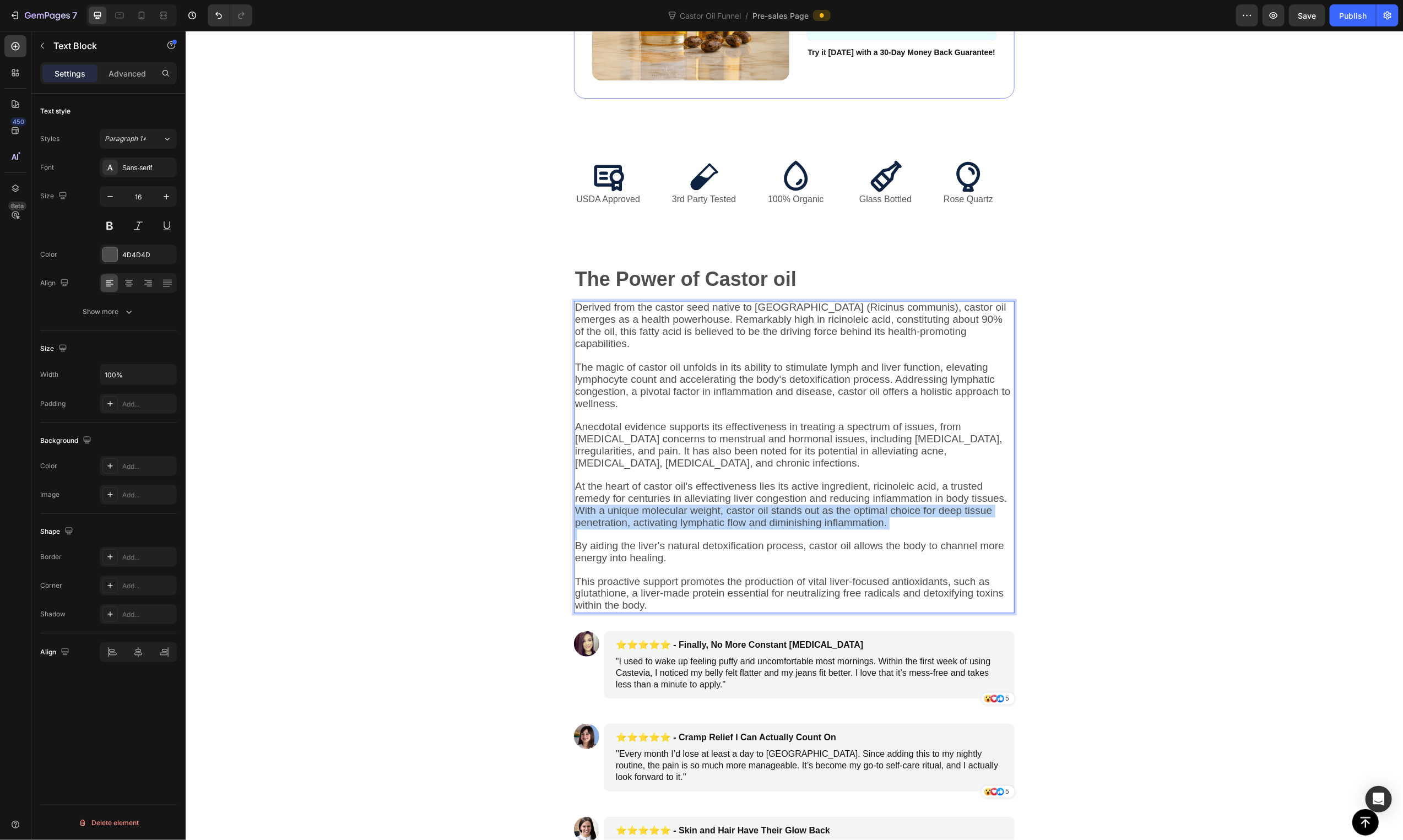
click at [756, 504] on span "With a unique molecular weight, castor oil stands out as the optimal choice for…" at bounding box center [783, 516] width 417 height 24
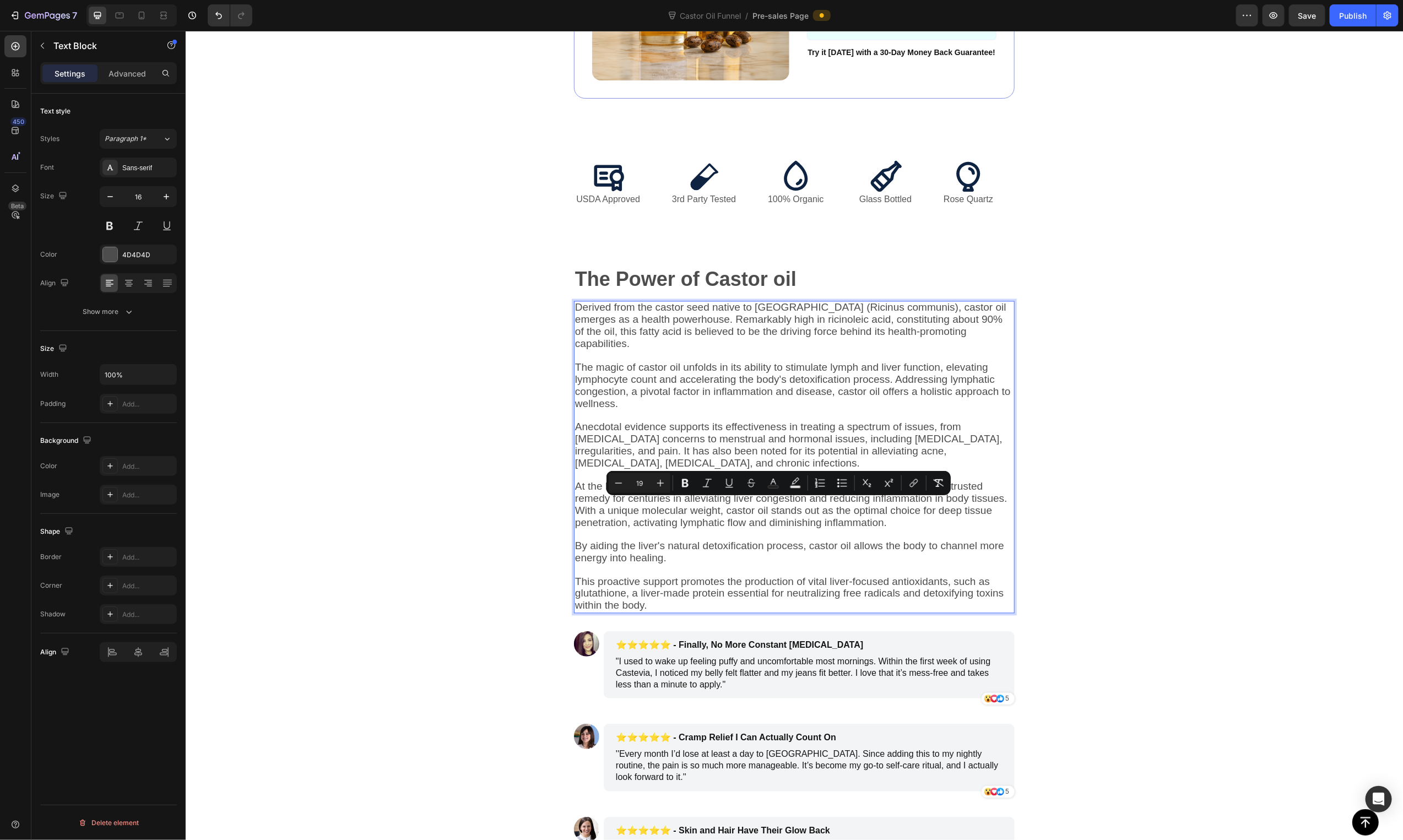
click at [804, 386] on span "The magic of castor oil unfolds in its ability to stimulate lymph and liver fun…" at bounding box center [793, 385] width 436 height 47
click at [779, 438] on span "Anecdotal evidence supports its effectiveness in treating a spectrum of issues,…" at bounding box center [788, 444] width 427 height 47
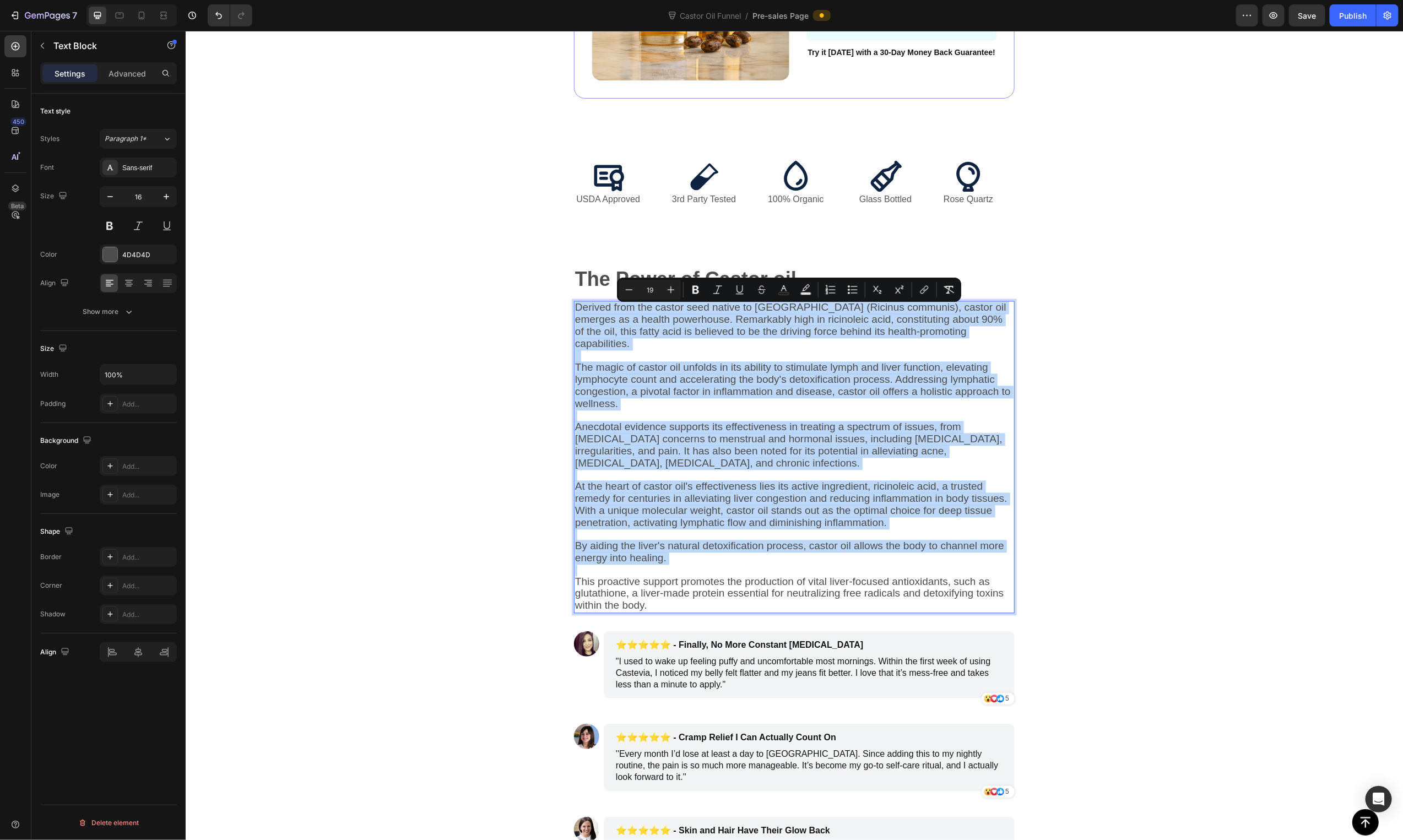
copy div "Derived from the castor seed native to India (Ricinus communis), castor oil eme…"
click at [613, 411] on p "Rich Text Editor. Editing area: main" at bounding box center [793, 416] width 438 height 12
type input "16"
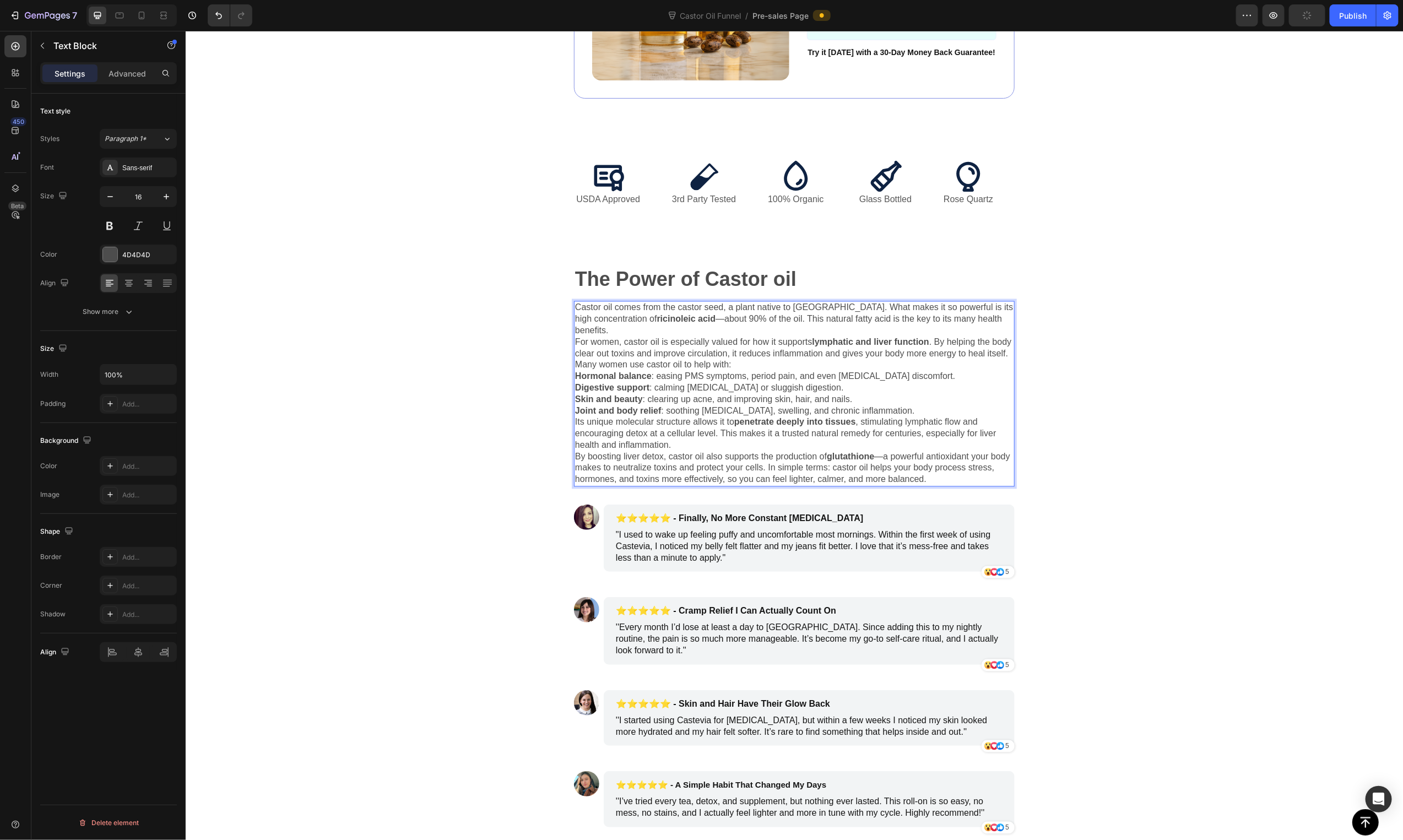
drag, startPoint x: 643, startPoint y: 320, endPoint x: 632, endPoint y: 321, distance: 11.0
click at [657, 320] on strong "ricinoleic acid" at bounding box center [687, 318] width 59 height 9
click at [611, 336] on p "Castor oil comes from the castor seed, a plant native to India. What makes it s…" at bounding box center [793, 319] width 438 height 34
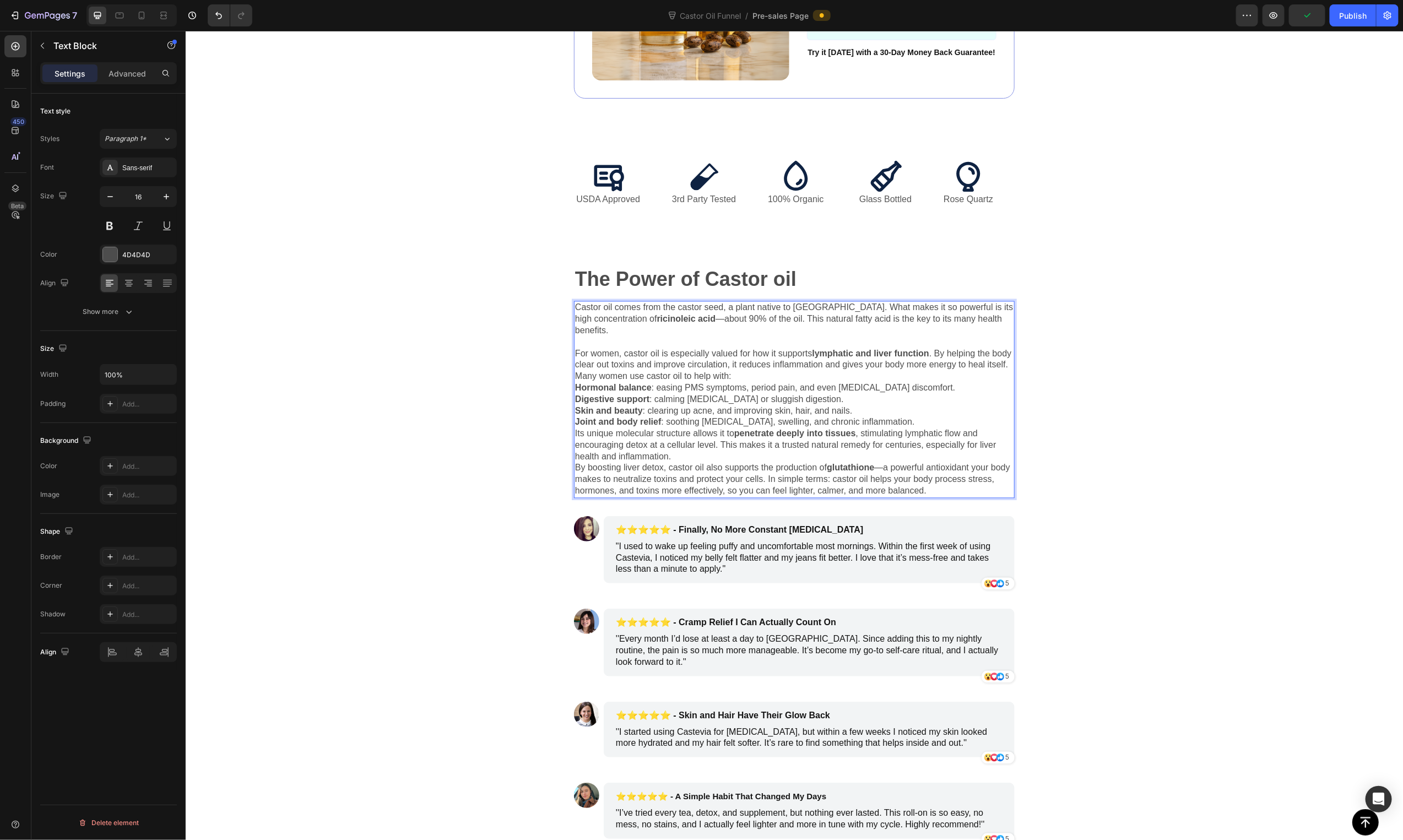
click at [699, 323] on p "Castor oil comes from the castor seed, a plant native to India. What makes it s…" at bounding box center [793, 319] width 438 height 34
click at [781, 322] on p "Castor oil comes from the castor seed, a plant native to India. What makes it s…" at bounding box center [793, 319] width 438 height 34
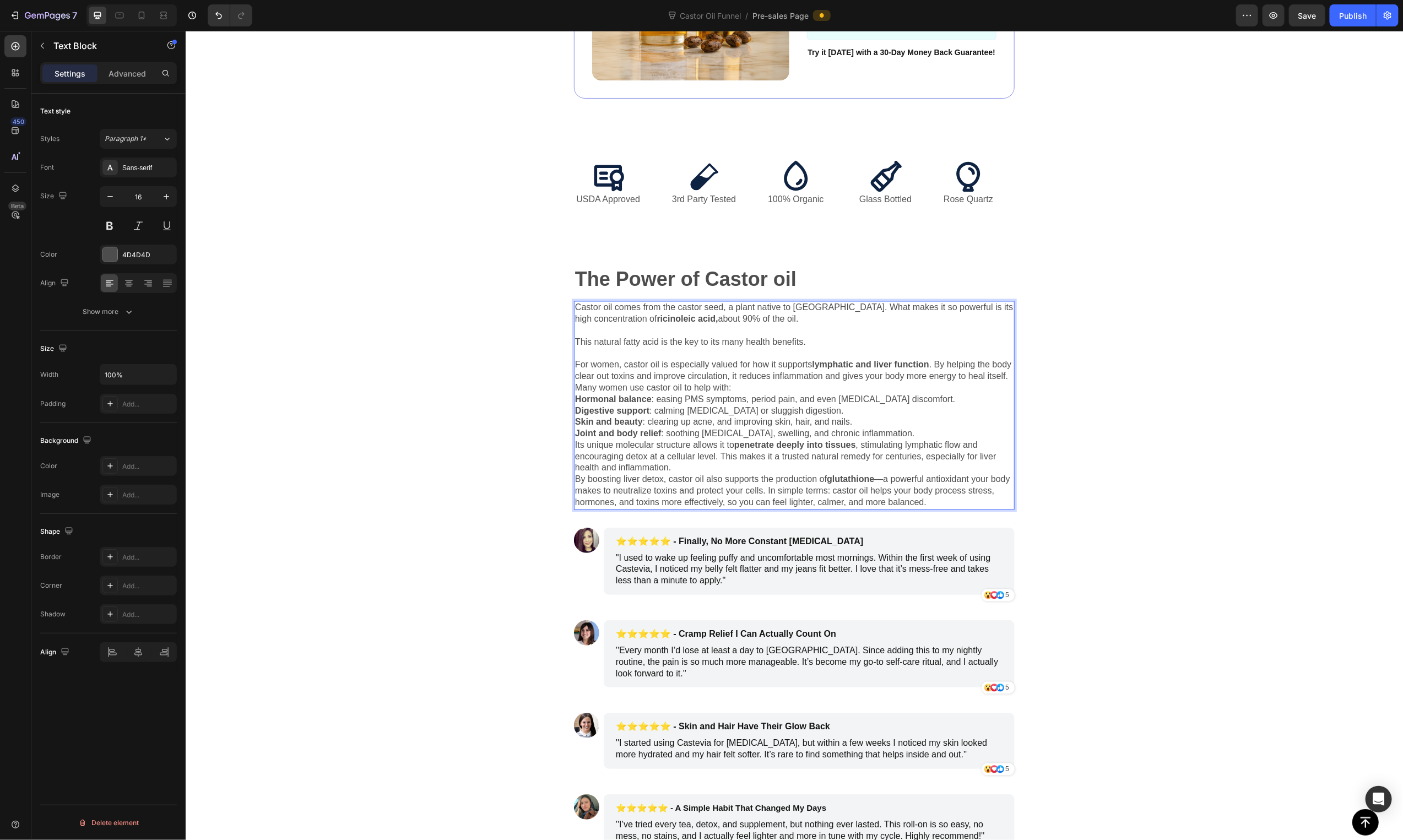
drag, startPoint x: 790, startPoint y: 343, endPoint x: 782, endPoint y: 347, distance: 8.9
click at [787, 345] on p "This natural fatty acid is the key to its many health benefits." at bounding box center [793, 342] width 438 height 12
click at [782, 347] on p "This natural fatty acid is the key to its many health benefits." at bounding box center [793, 342] width 438 height 12
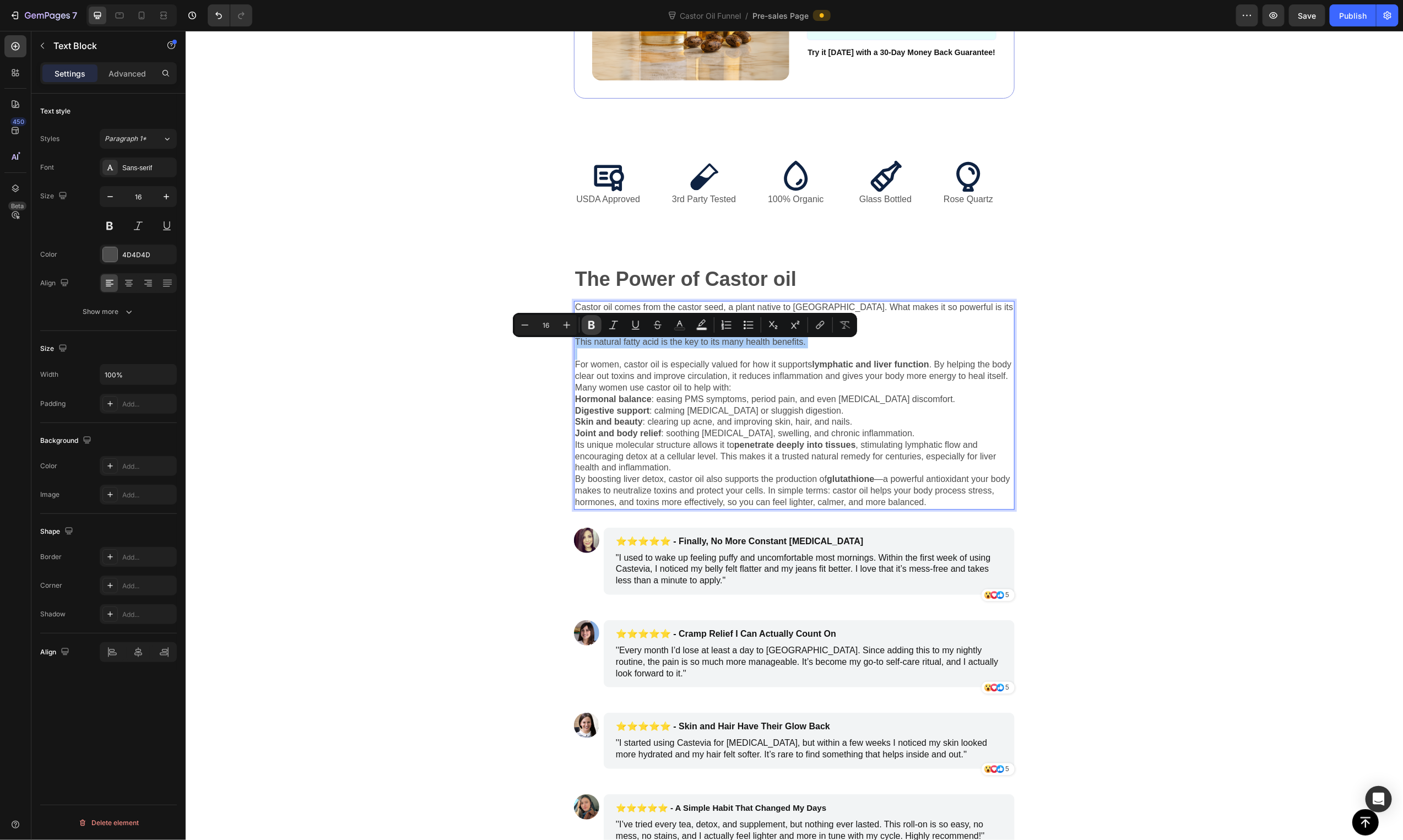
click at [599, 326] on button "Bold" at bounding box center [591, 325] width 19 height 19
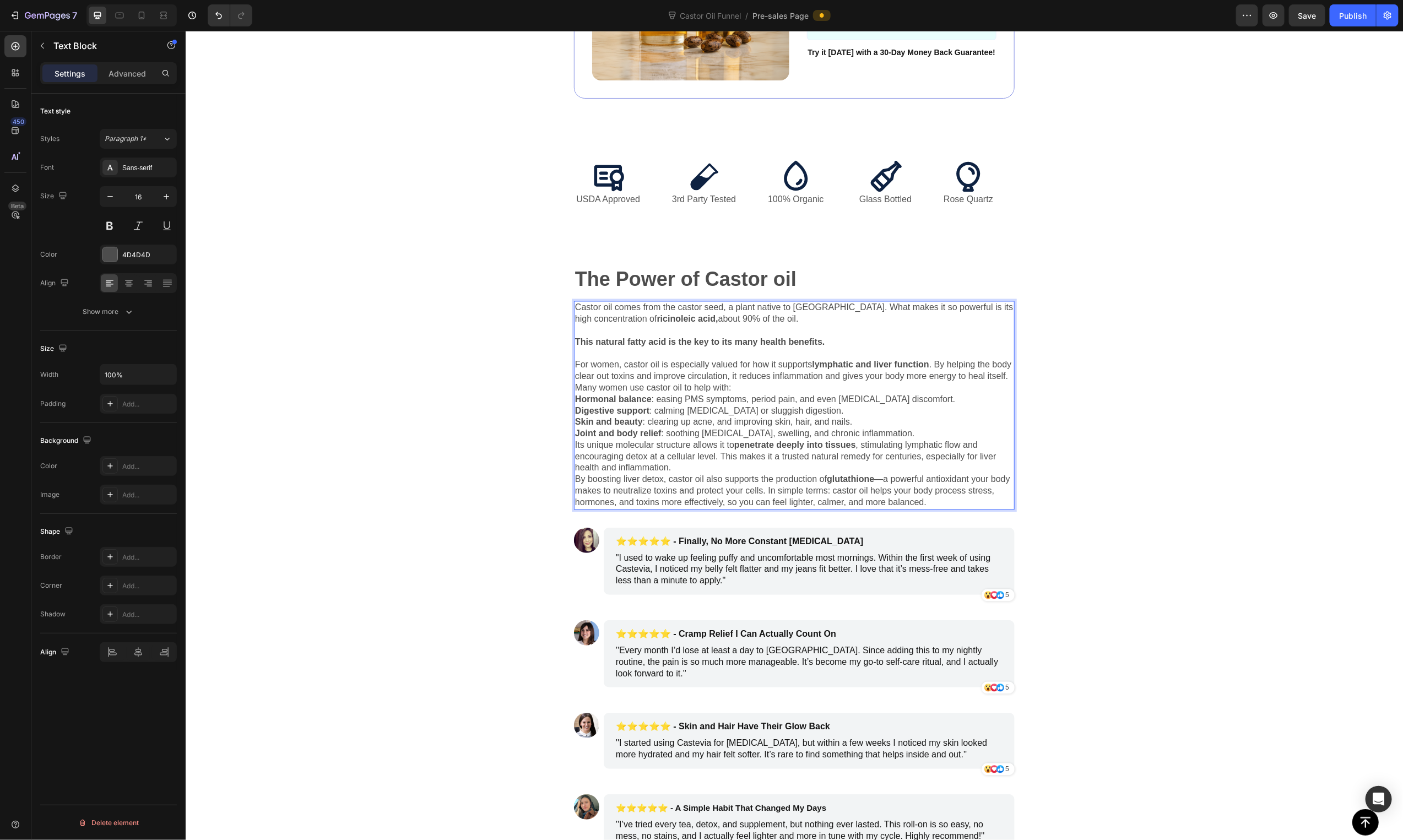
click at [592, 382] on p "For women, castor oil is especially valued for how it supports lymphatic and li…" at bounding box center [793, 370] width 438 height 23
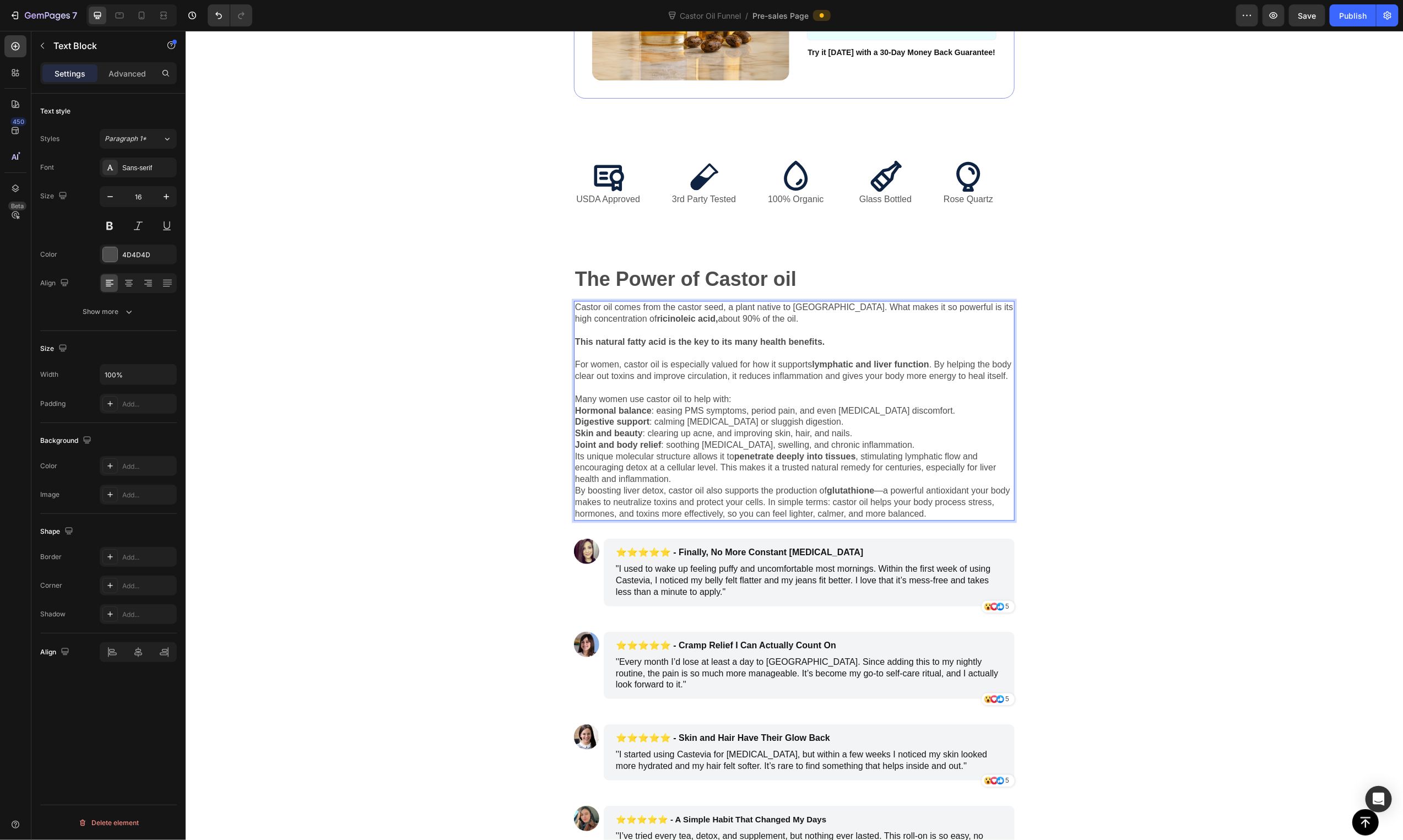
click at [932, 370] on p "For women, castor oil is especially valued for how it supports lymphatic and li…" at bounding box center [793, 370] width 438 height 23
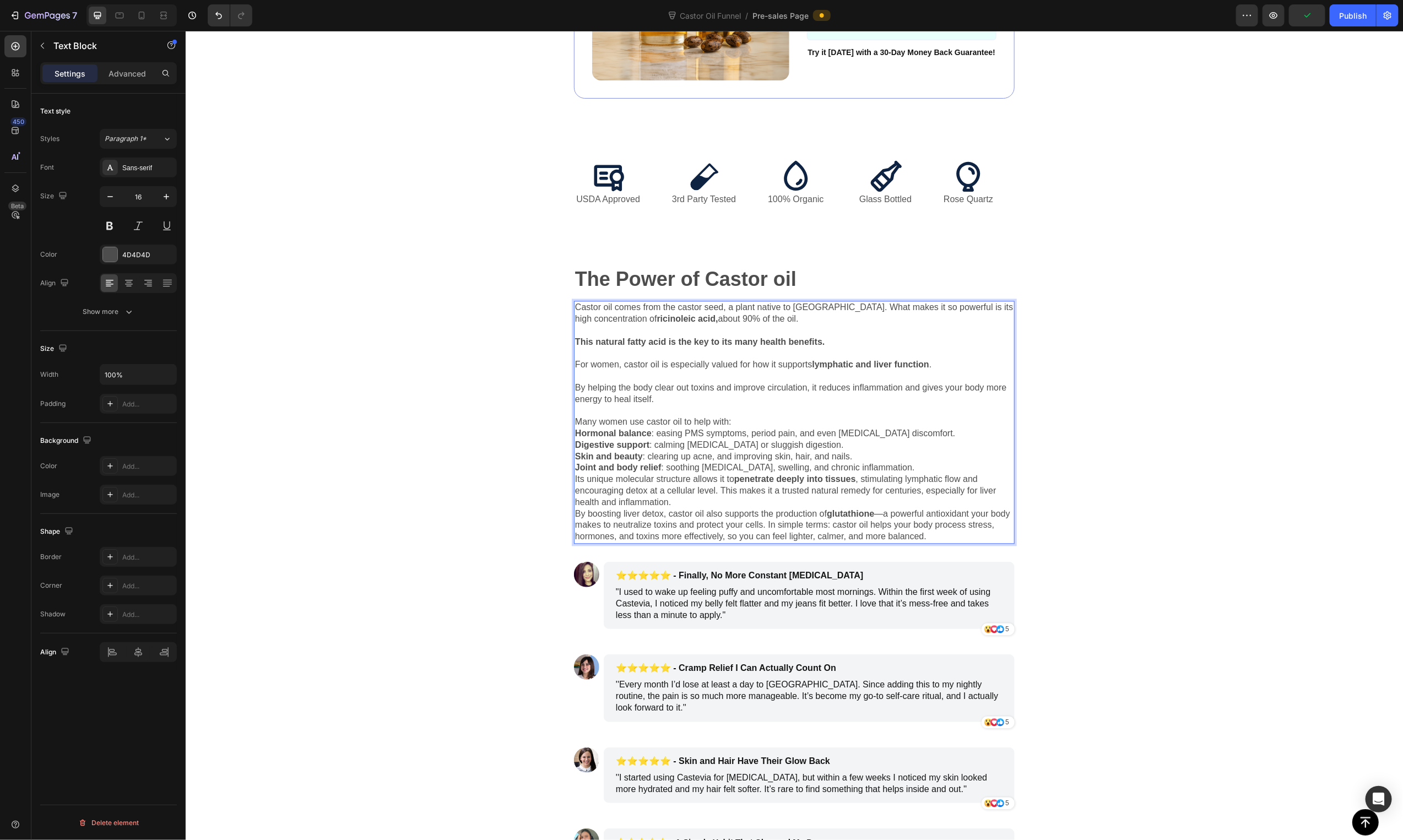
click at [732, 427] on p "Many women use castor oil to help with:" at bounding box center [793, 422] width 438 height 12
click at [881, 473] on p "Joint and body relief : soothing arthritis, swelling, and chronic inflammation." at bounding box center [793, 468] width 438 height 12
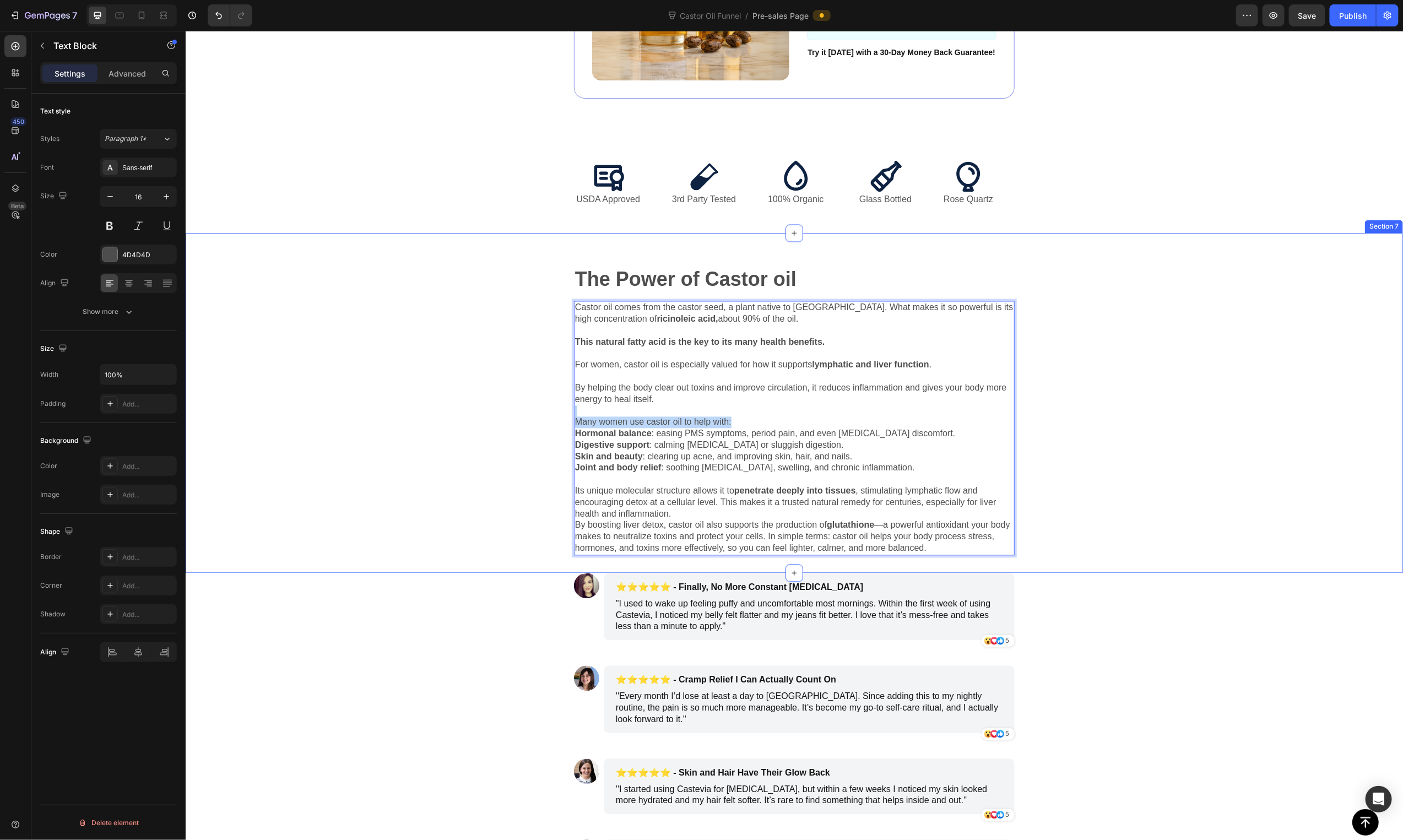
drag, startPoint x: 737, startPoint y: 423, endPoint x: 557, endPoint y: 420, distance: 180.0
click at [557, 420] on div "The Power of Castor oil Text Block Castor oil comes from the castor seed, a pla…" at bounding box center [793, 420] width 865 height 304
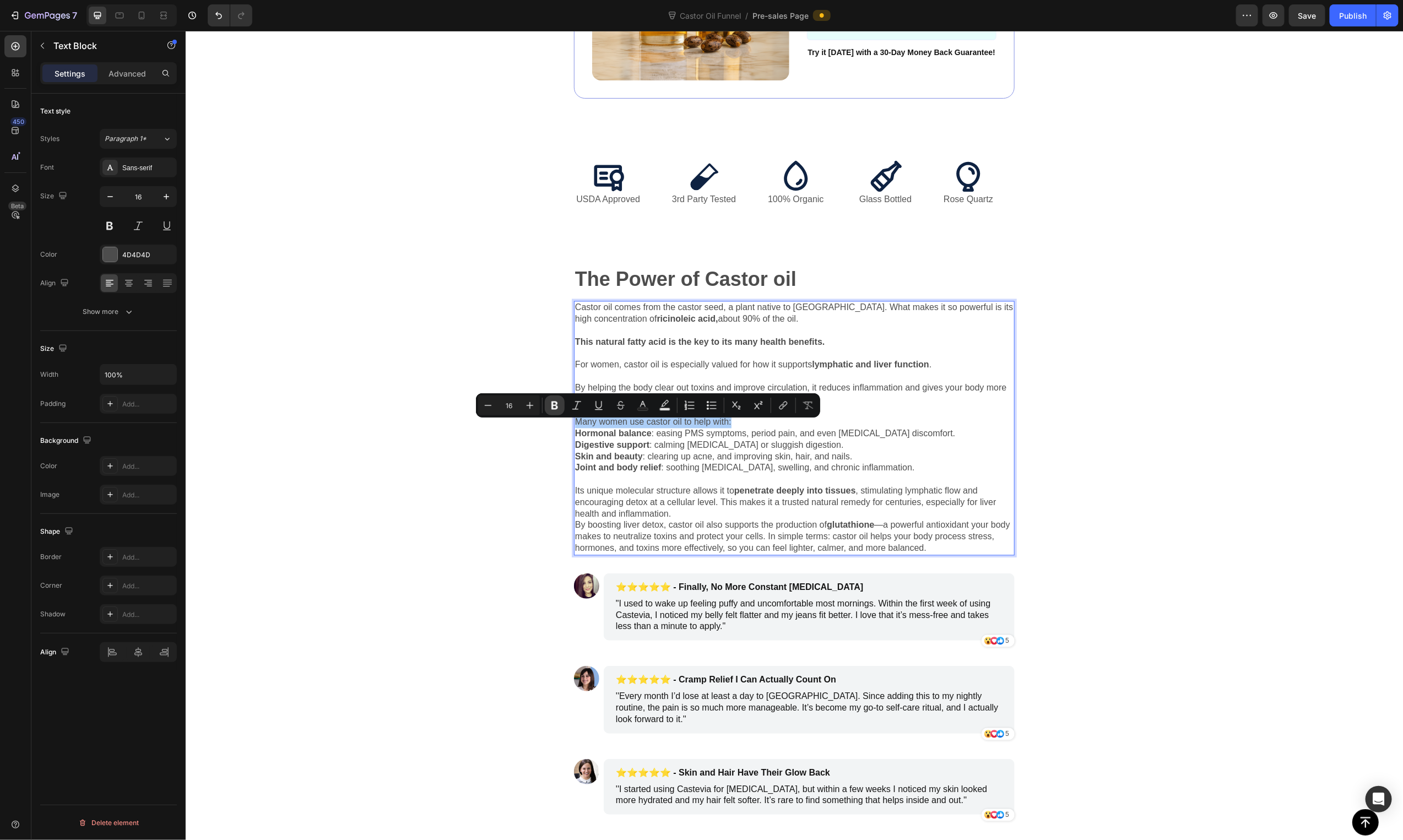
click at [560, 409] on button "Bold" at bounding box center [554, 405] width 19 height 19
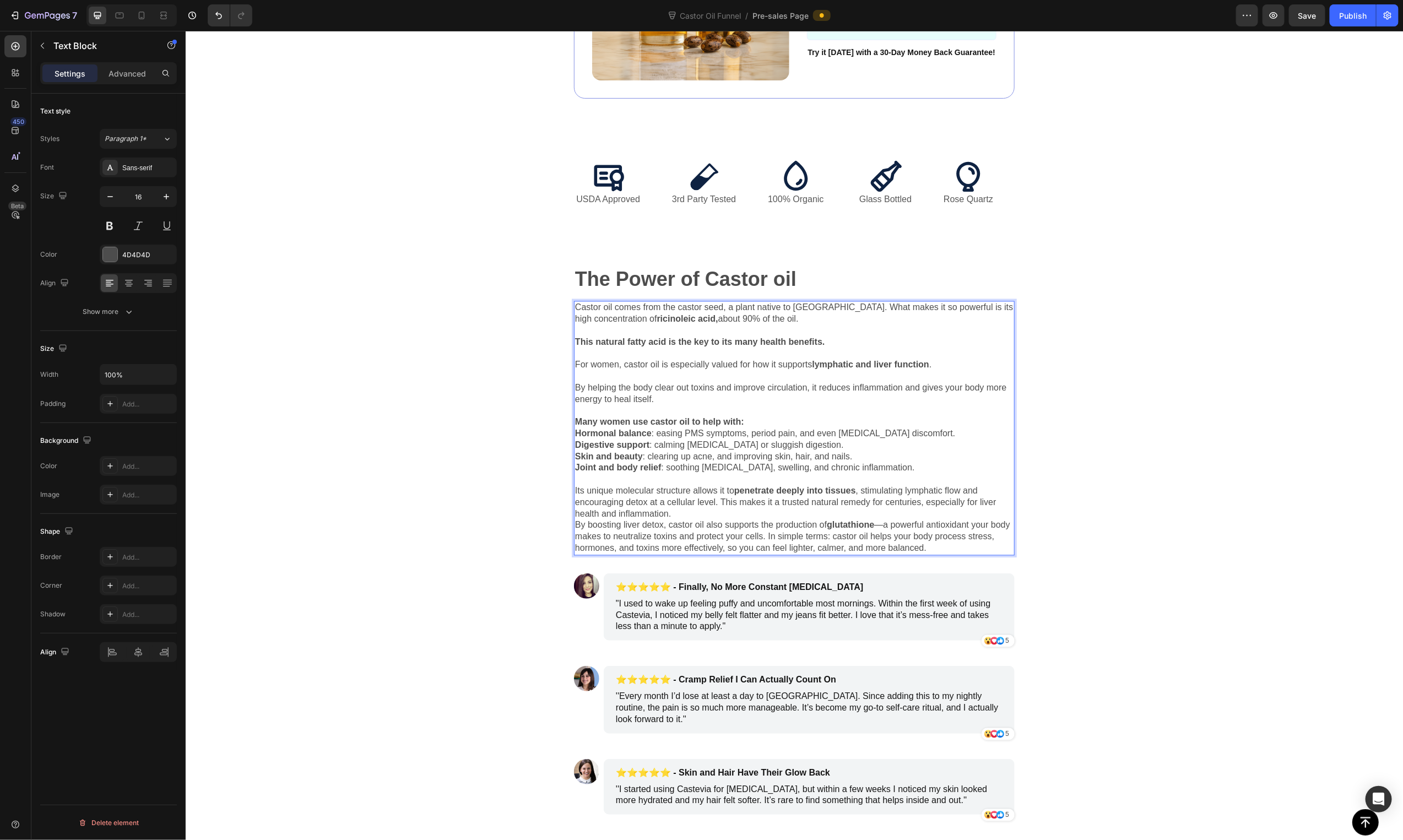
click at [676, 440] on p "Hormonal balance : easing PMS symptoms, period pain, and even ovarian cyst disc…" at bounding box center [793, 434] width 438 height 12
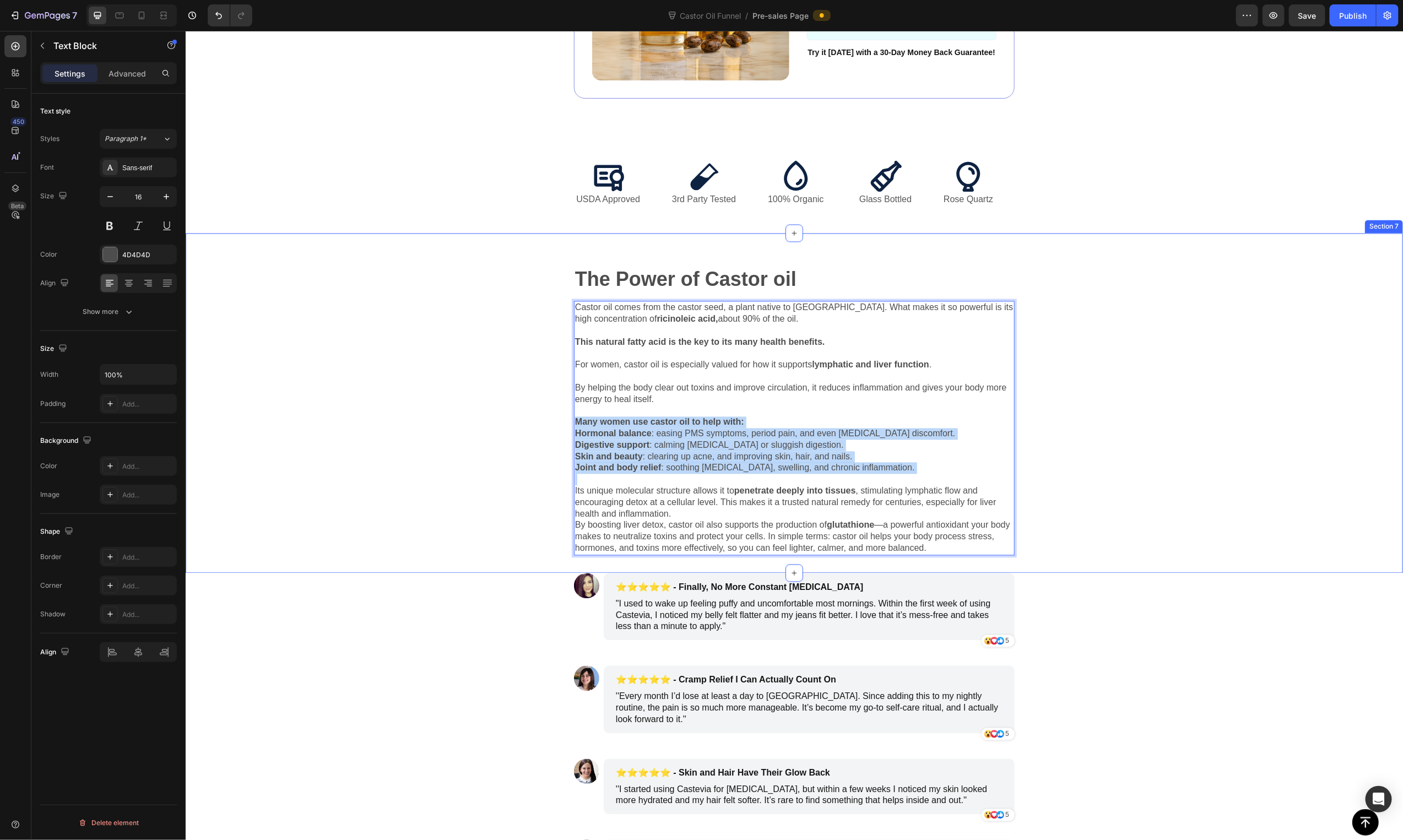
drag, startPoint x: 691, startPoint y: 459, endPoint x: 529, endPoint y: 427, distance: 165.1
click at [529, 427] on div "The Power of Castor oil Text Block Castor oil comes from the castor seed, a pla…" at bounding box center [793, 420] width 865 height 304
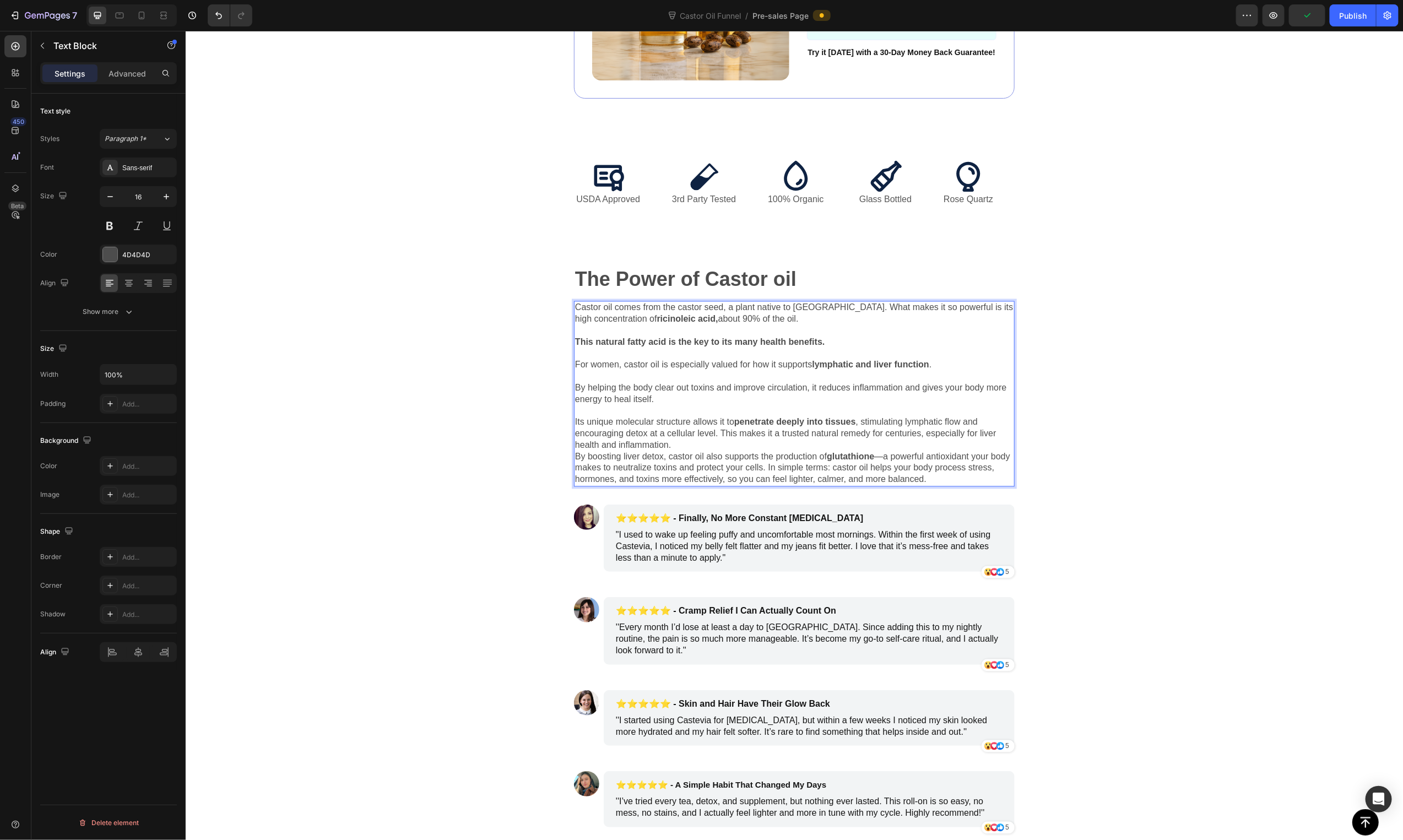
click at [575, 392] on p "By helping the body clear out toxins and improve circulation, it reduces inflam…" at bounding box center [793, 393] width 438 height 23
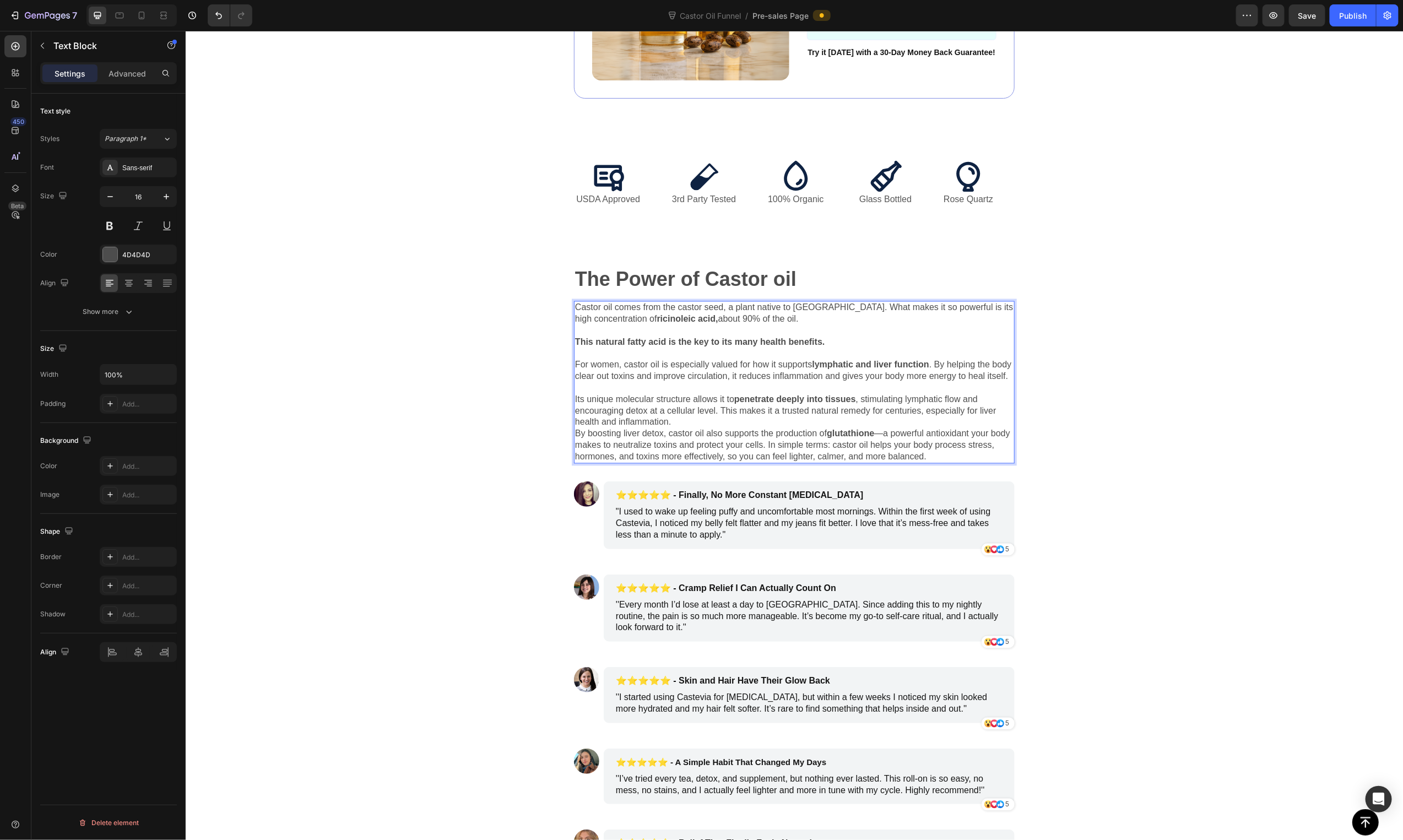
click at [575, 370] on p "For women, castor oil is especially valued for how it supports lymphatic and li…" at bounding box center [793, 370] width 438 height 23
click at [667, 428] on p "Its unique molecular structure allows it to penetrate deeply into tissues , sti…" at bounding box center [793, 411] width 438 height 34
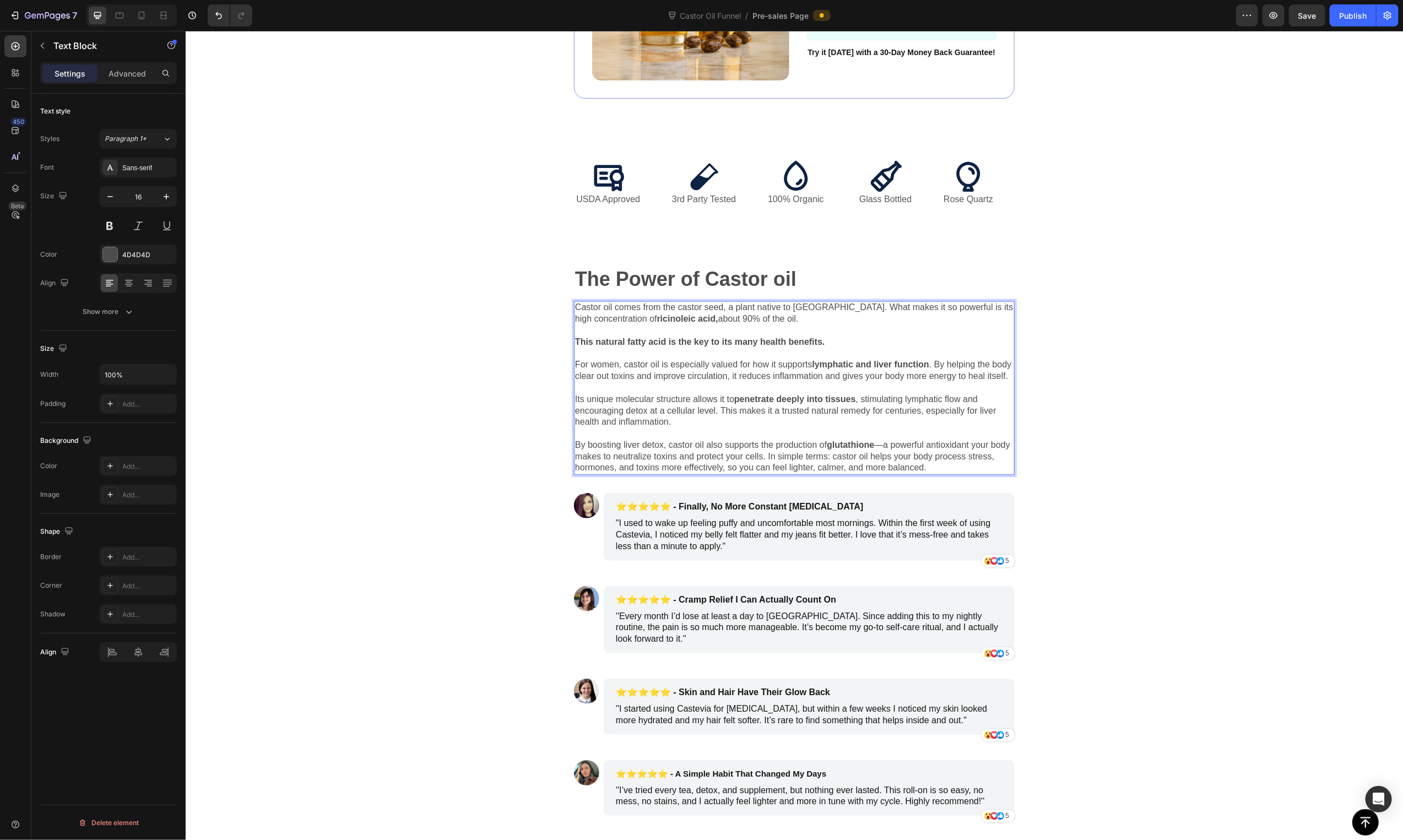
click at [877, 461] on p "By boosting liver detox, castor oil also supports the production of glutathione…" at bounding box center [793, 457] width 438 height 34
click at [352, 426] on div "The Power of Castor oil Text Block Castor oil comes from the castor seed, a pla…" at bounding box center [793, 363] width 1217 height 259
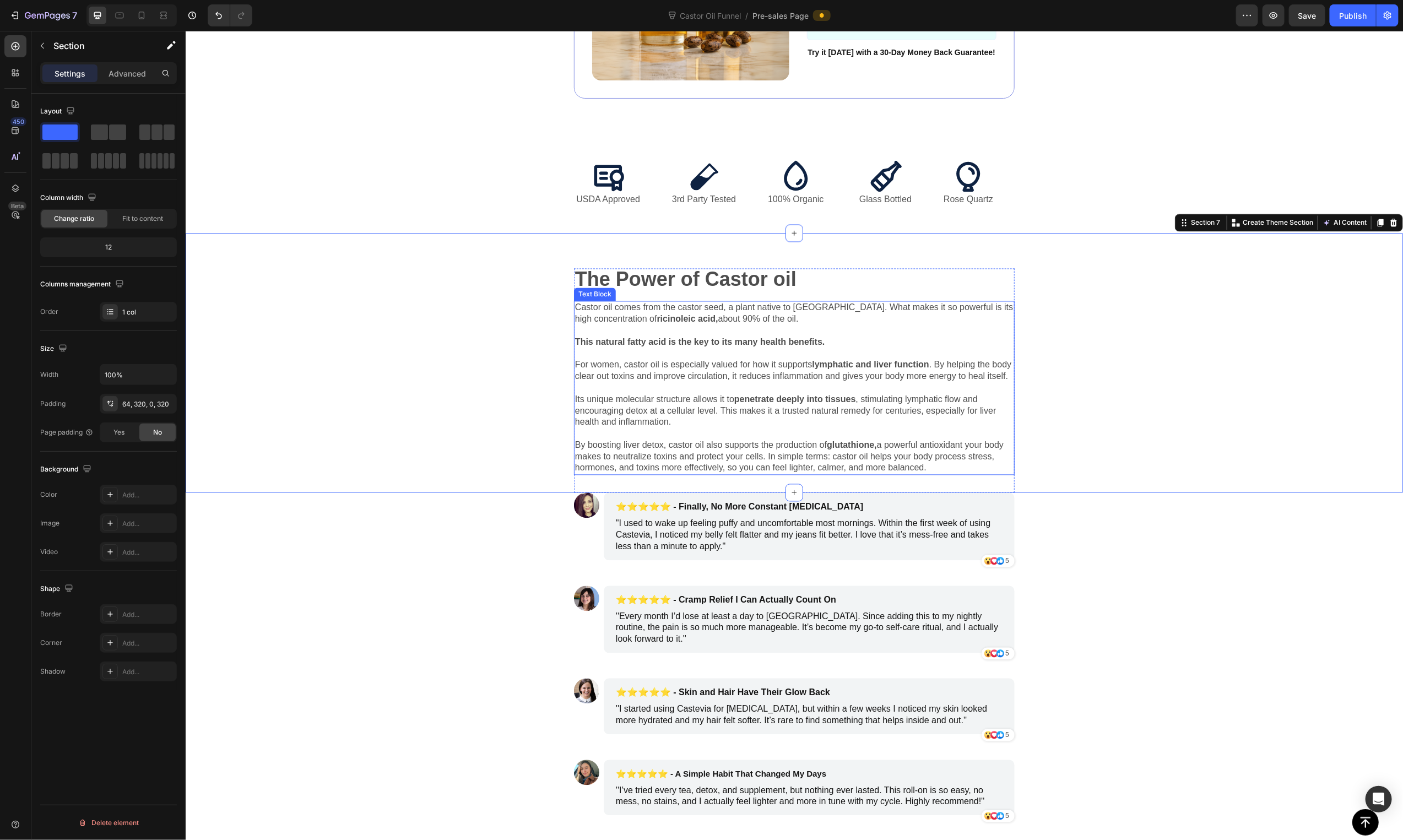
click at [650, 359] on p "Rich Text Editor. Editing area: main" at bounding box center [793, 354] width 438 height 12
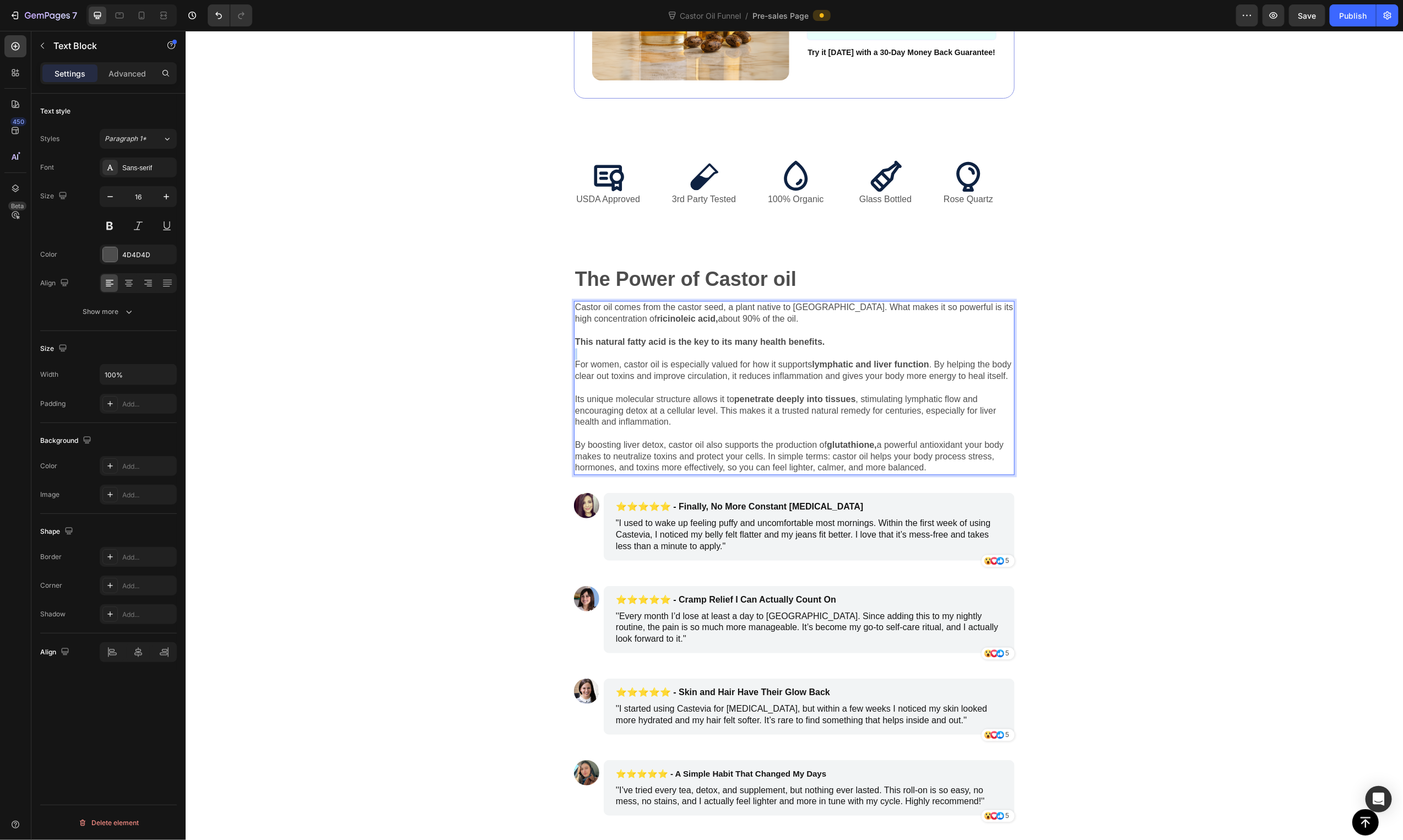
click at [650, 359] on p "Rich Text Editor. Editing area: main" at bounding box center [793, 354] width 438 height 12
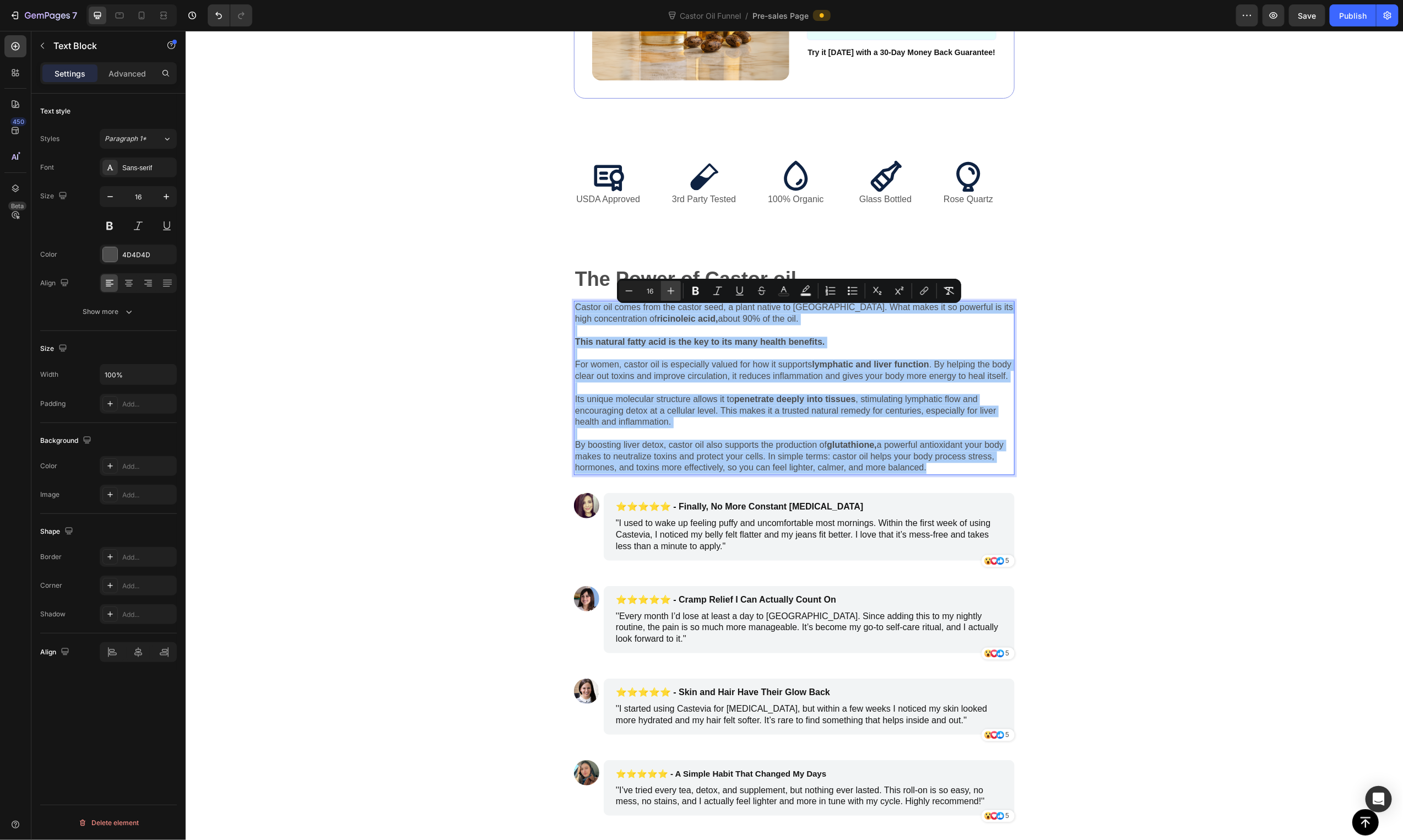
click at [666, 295] on icon "Editor contextual toolbar" at bounding box center [671, 291] width 11 height 11
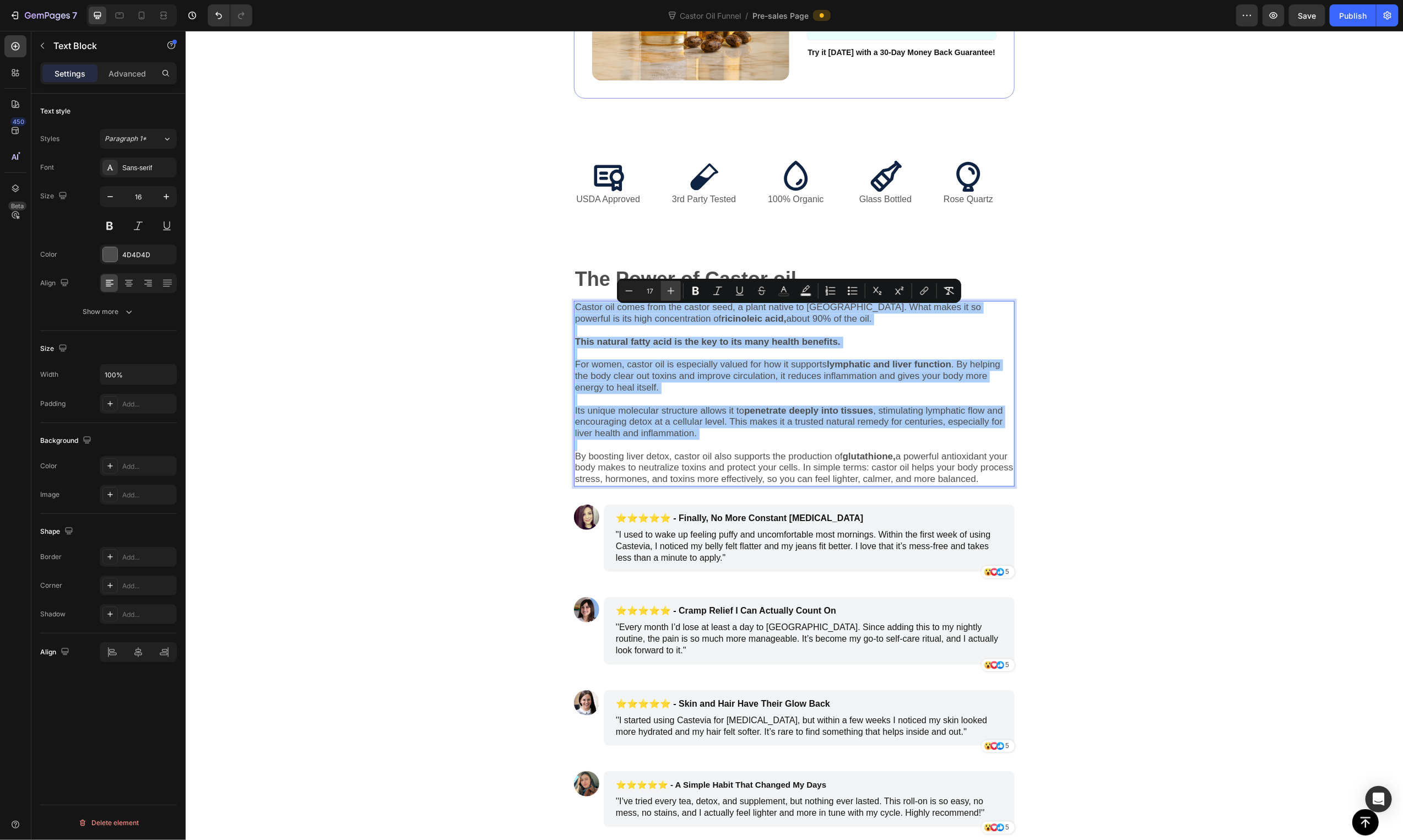
click at [667, 295] on icon "Editor contextual toolbar" at bounding box center [671, 291] width 11 height 11
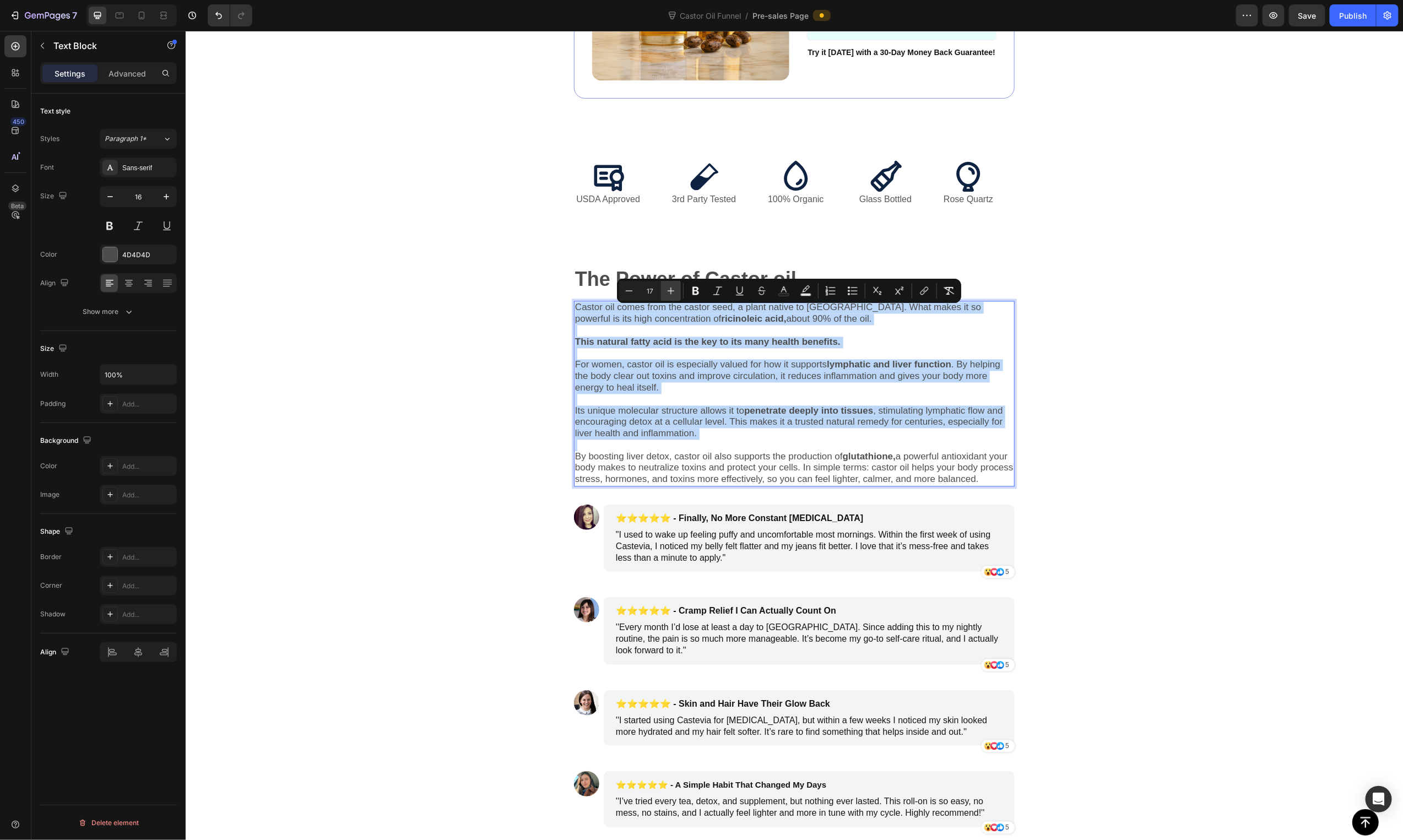
type input "18"
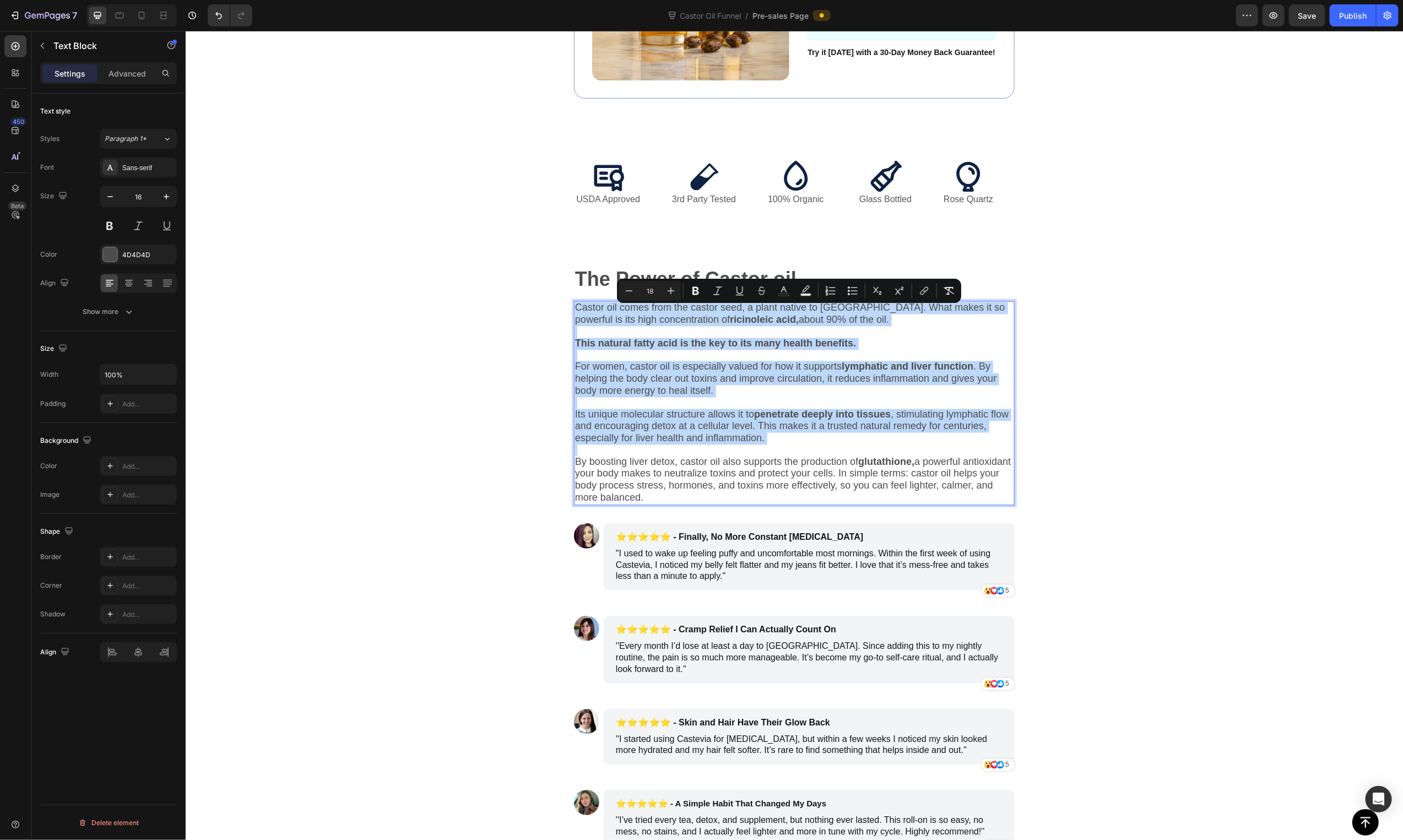
drag, startPoint x: 571, startPoint y: 420, endPoint x: 509, endPoint y: 466, distance: 77.2
click at [575, 426] on span "Its unique molecular structure allows it to penetrate deeply into tissues , sti…" at bounding box center [791, 426] width 433 height 36
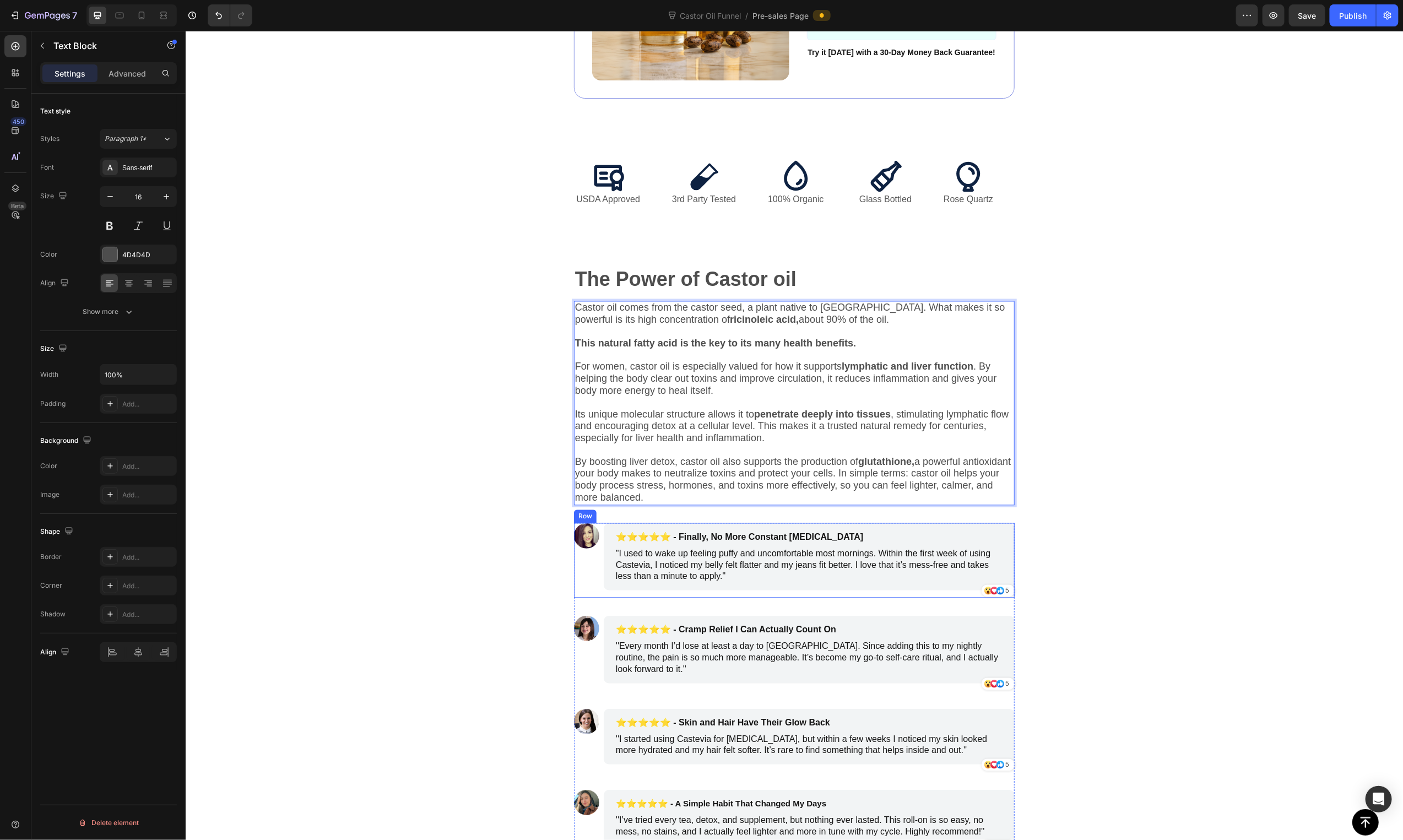
click at [738, 455] on p "Rich Text Editor. Editing area: main" at bounding box center [793, 450] width 438 height 12
click at [1144, 508] on div "The Power of Castor oil Text Block Castor oil comes from the castor seed, a pla…" at bounding box center [793, 395] width 865 height 254
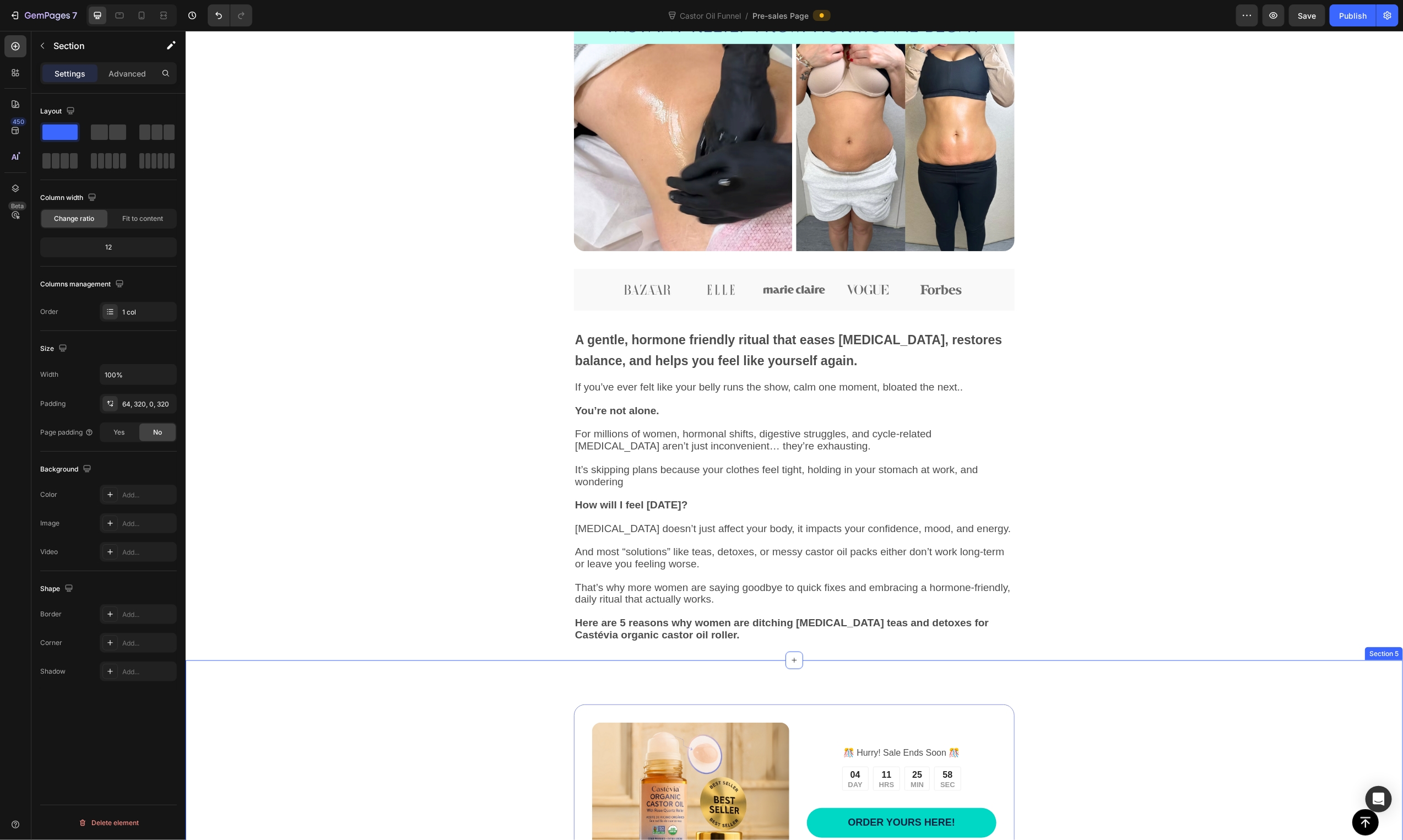
scroll to position [323, 0]
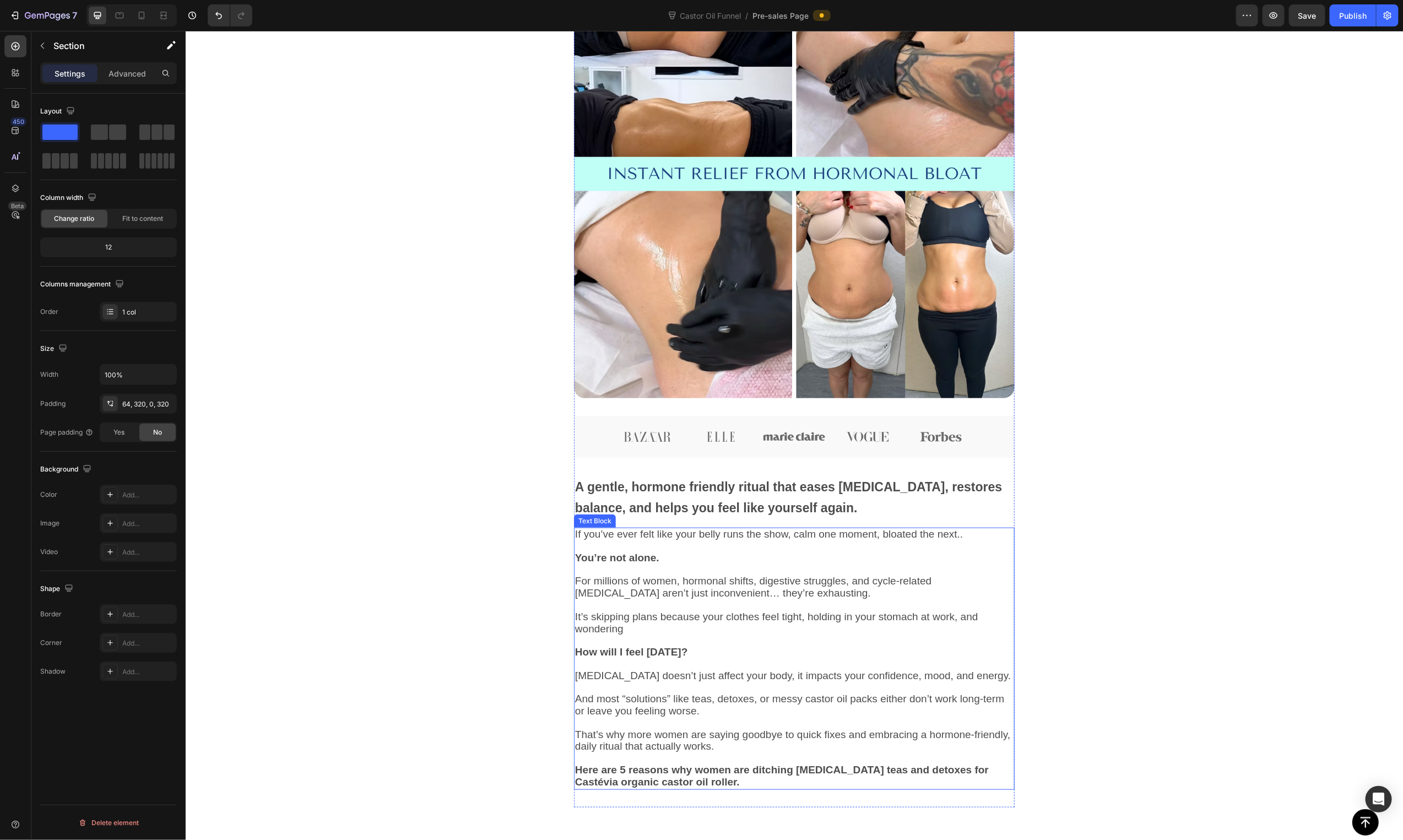
click at [792, 555] on p "You’re not alone." at bounding box center [793, 558] width 438 height 12
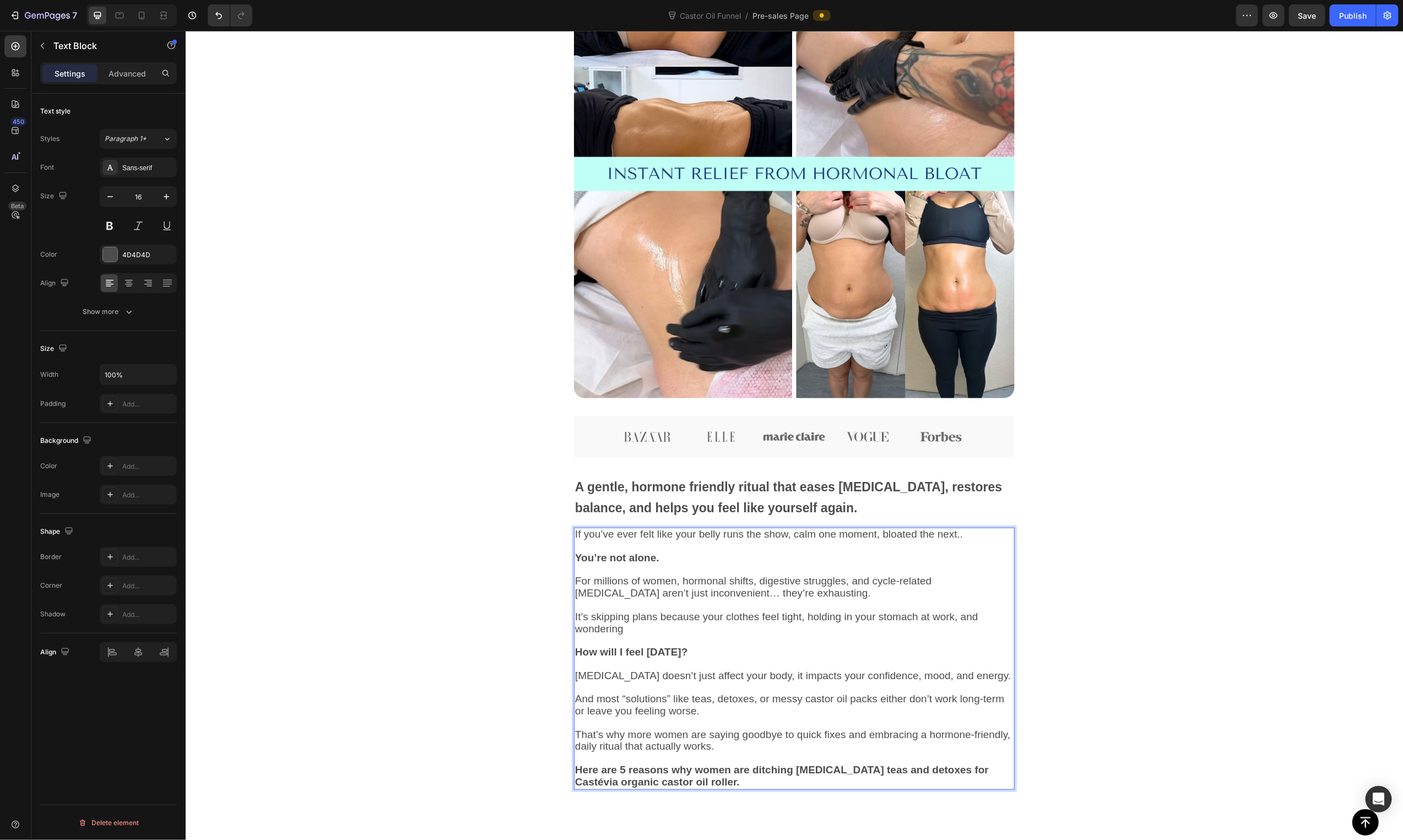
click at [792, 555] on p "You’re not alone." at bounding box center [793, 558] width 438 height 12
click at [707, 595] on span "For millions of women, hormonal shifts, digestive struggles, and cycle-related …" at bounding box center [753, 587] width 356 height 24
click at [705, 587] on span "For millions of women, hormonal shifts, digestive struggles, and cycle-related …" at bounding box center [753, 587] width 356 height 24
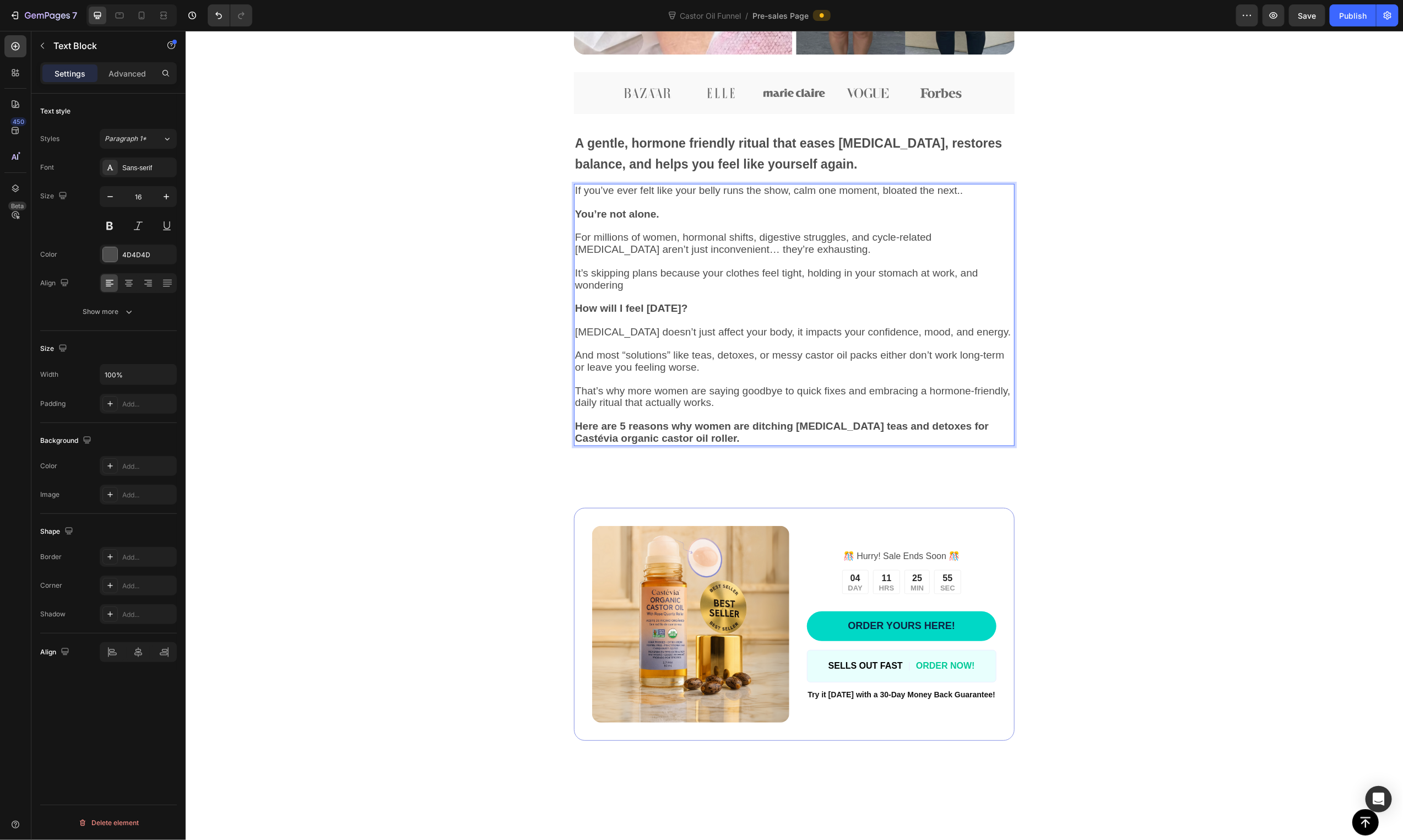
scroll to position [433, 0]
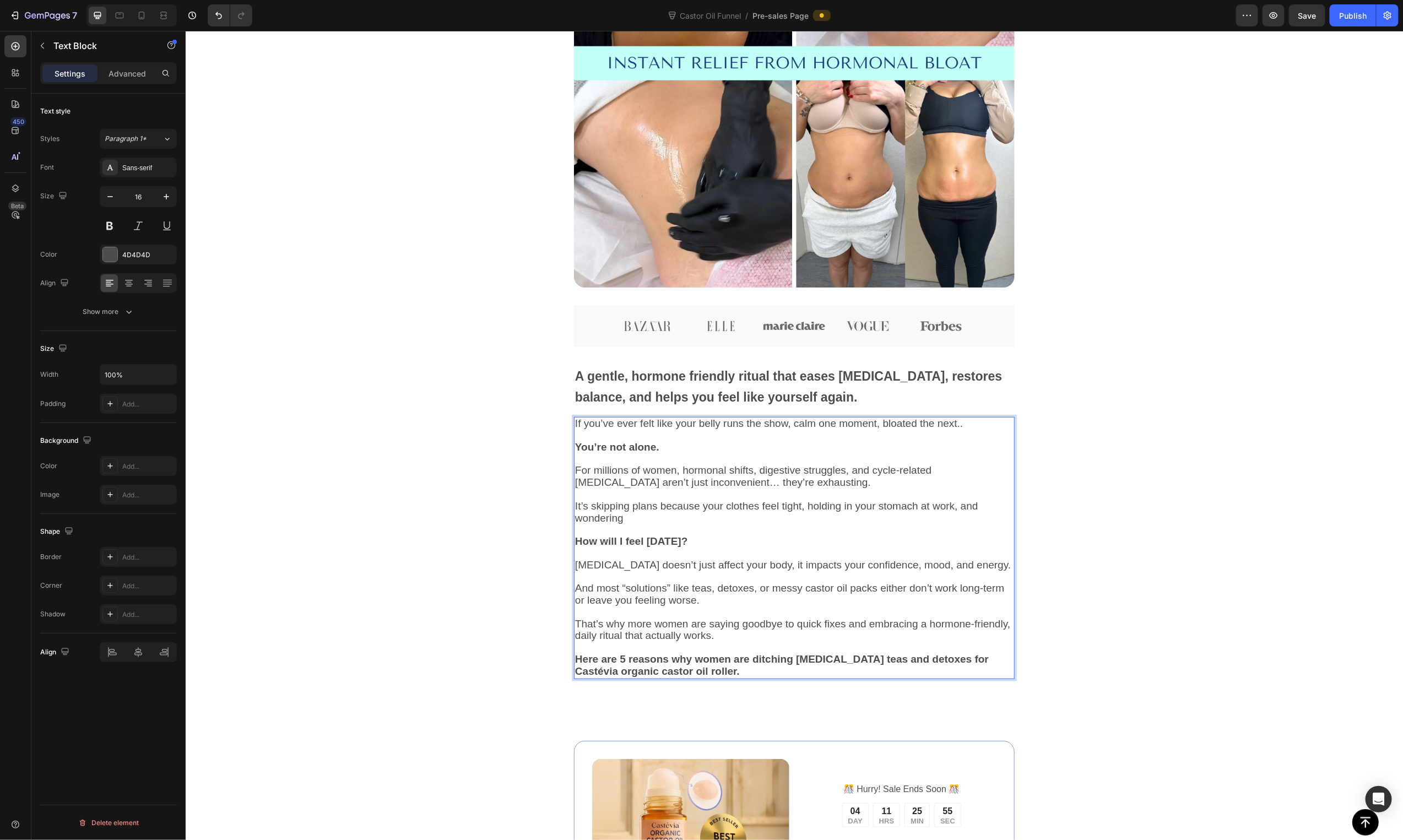
click at [676, 518] on p "It’s skipping plans because your clothes feel tight, holding in your stomach at…" at bounding box center [793, 512] width 438 height 25
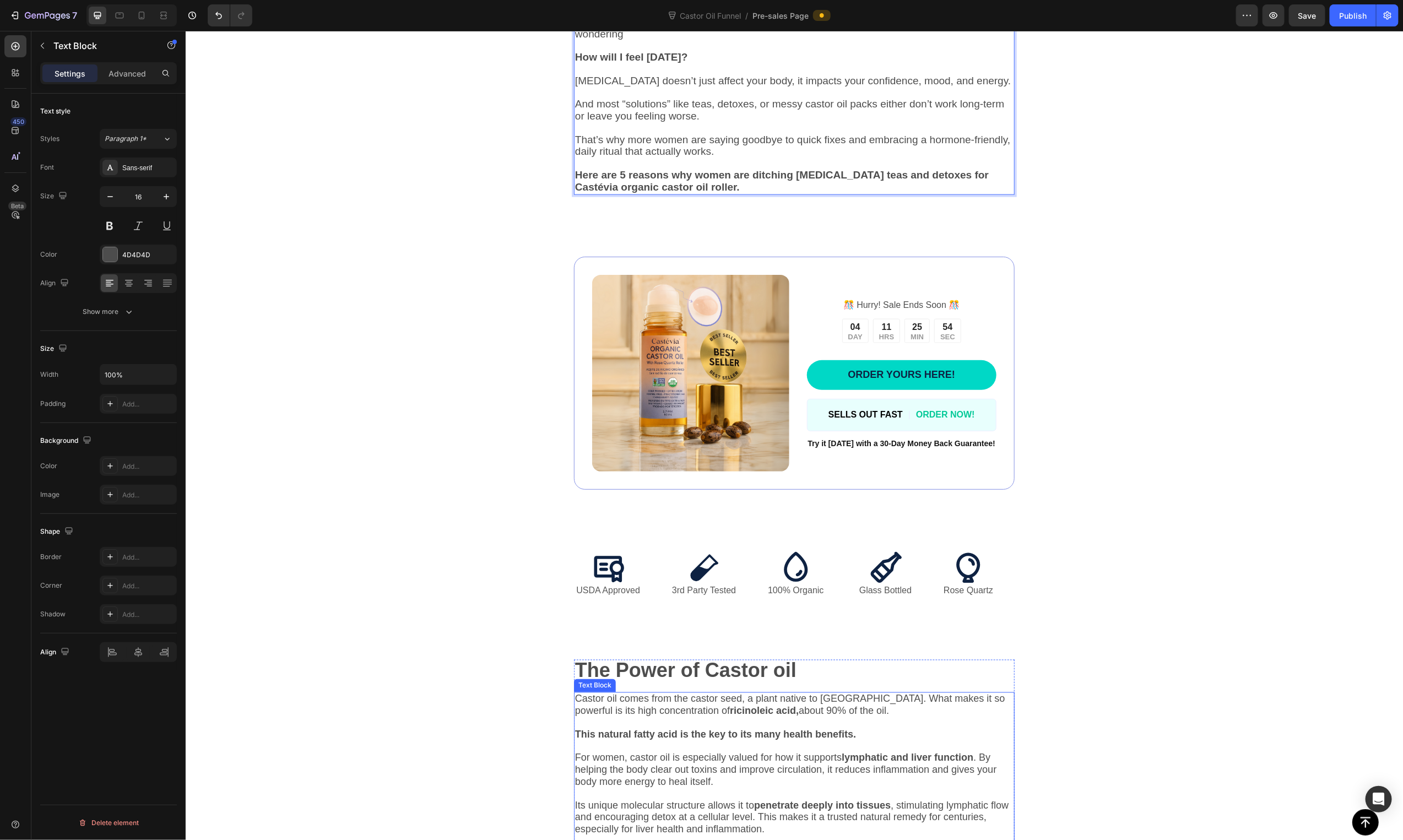
scroll to position [1387, 0]
type input "16"
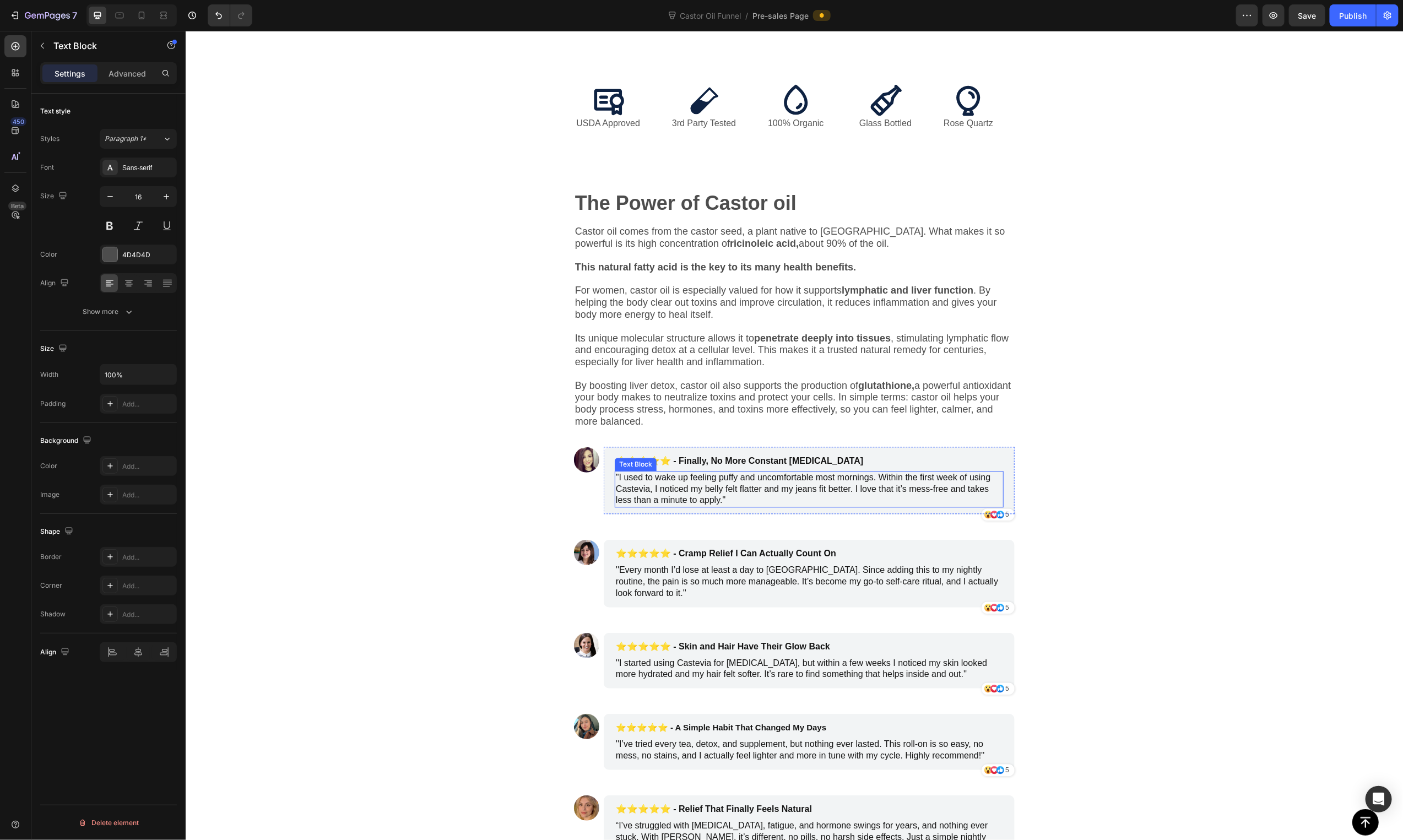
click at [729, 405] on span "By boosting liver detox, castor oil also supports the production of glutathione…" at bounding box center [793, 403] width 436 height 47
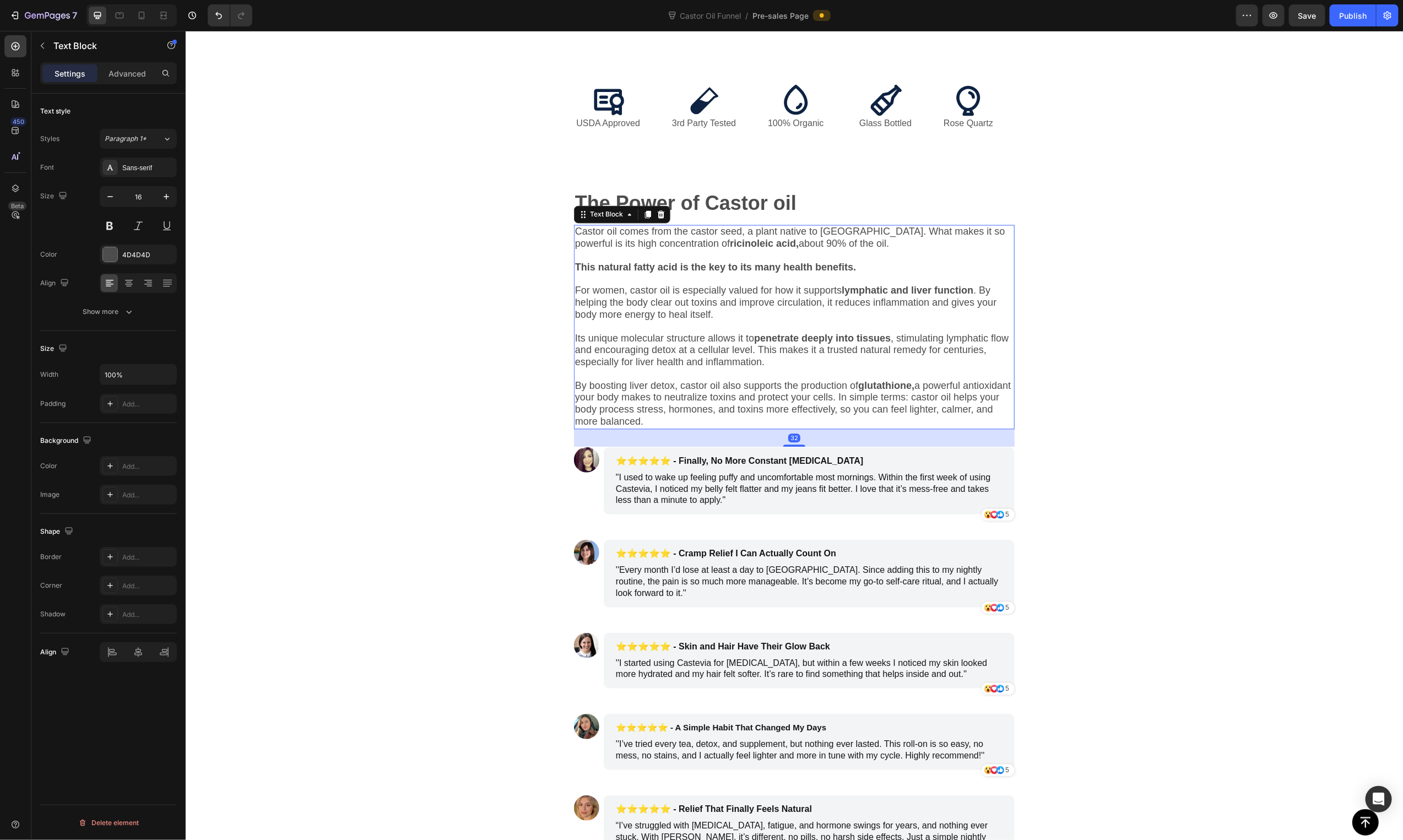
click at [729, 405] on span "By boosting liver detox, castor oil also supports the production of glutathione…" at bounding box center [793, 403] width 436 height 47
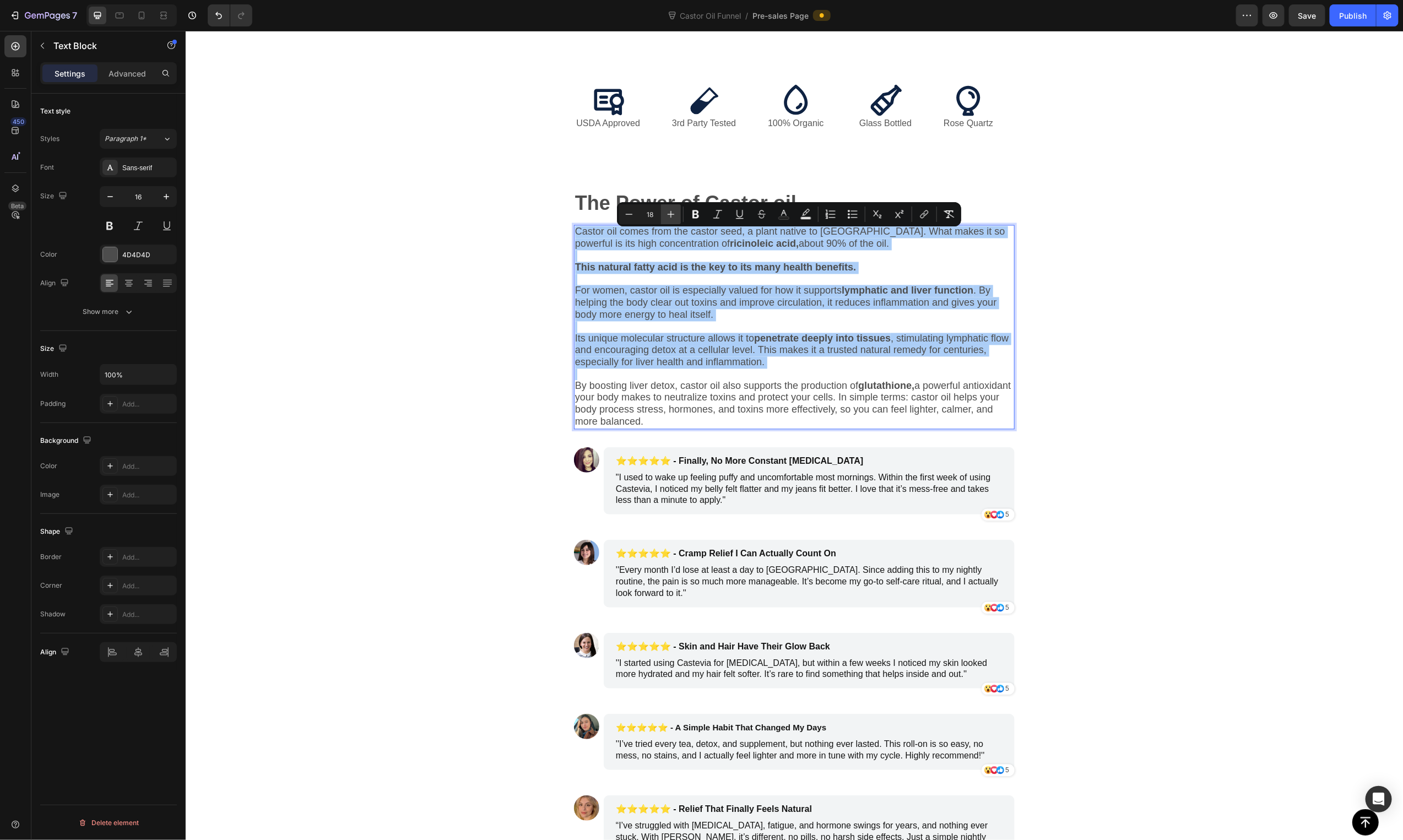
click at [679, 218] on button "Plus" at bounding box center [671, 214] width 19 height 19
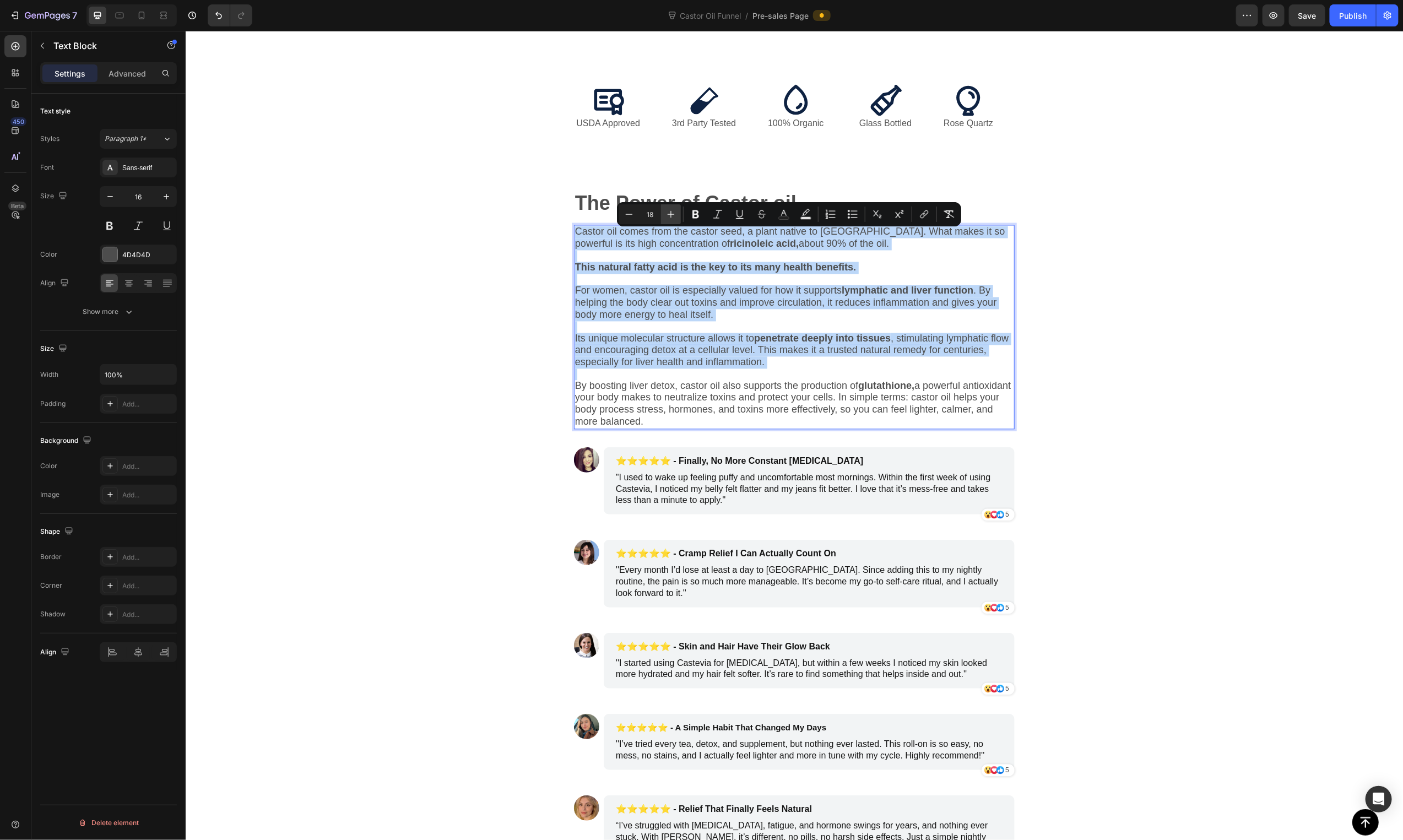
type input "19"
click at [680, 298] on span "For women, castor oil is especially valued for how it supports lymphatic and li…" at bounding box center [793, 302] width 437 height 36
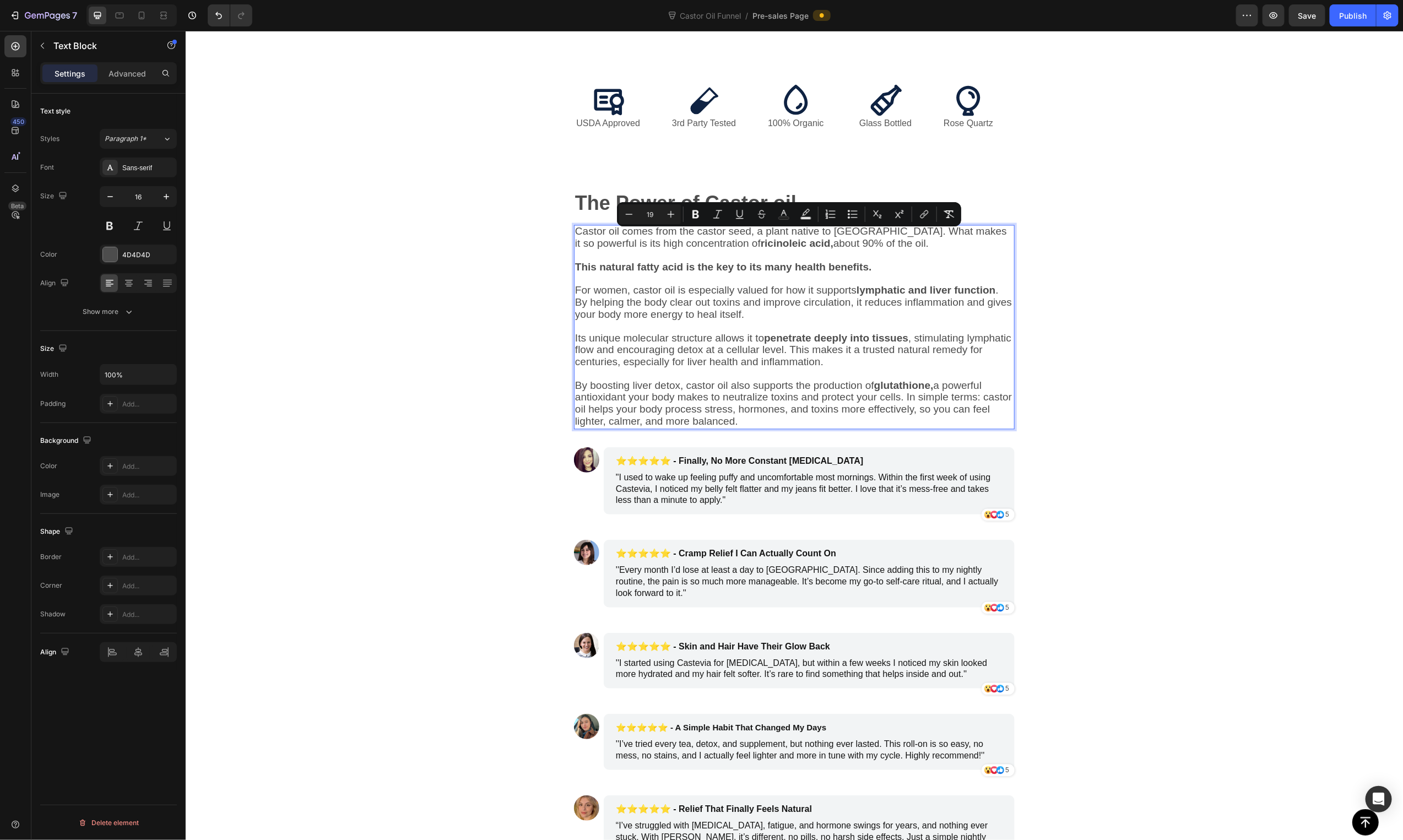
drag, startPoint x: 844, startPoint y: 333, endPoint x: 829, endPoint y: 303, distance: 33.5
click at [845, 332] on p "Rich Text Editor. Editing area: main" at bounding box center [793, 327] width 438 height 12
click at [470, 190] on div "The Power of Castor oil Text Block Castor oil comes from the castor seed, a pla…" at bounding box center [793, 302] width 1217 height 290
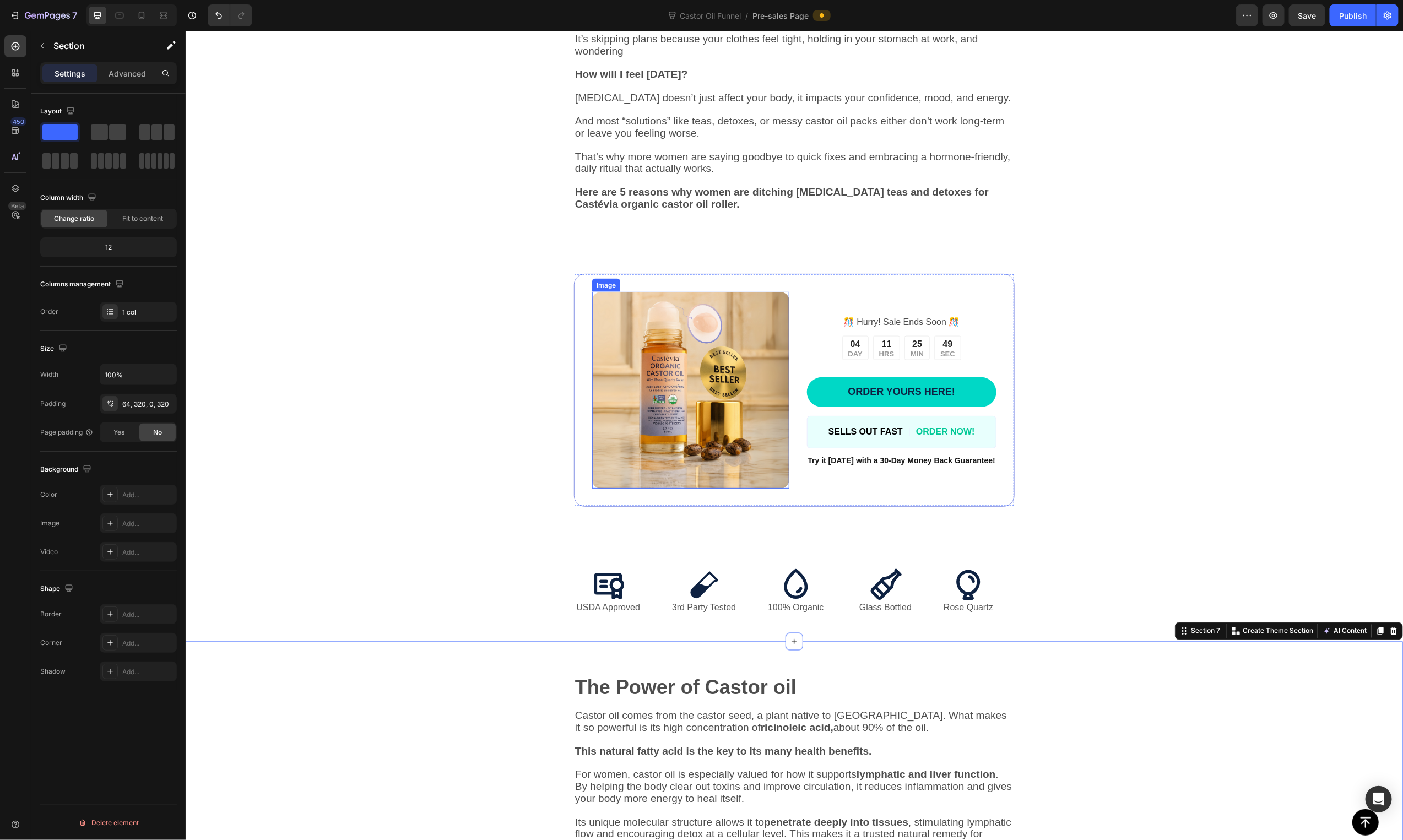
scroll to position [1384, 0]
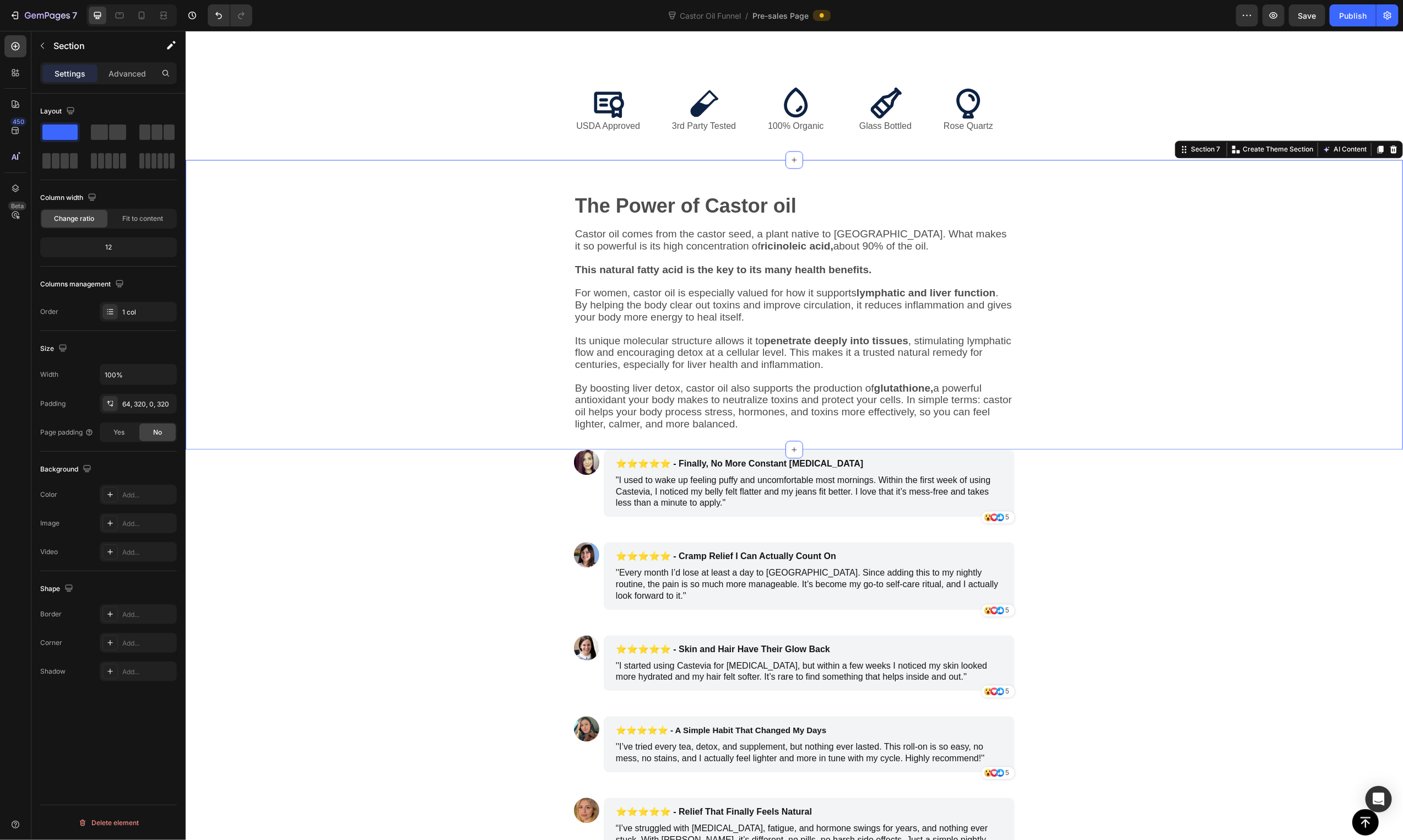
click at [982, 413] on span "By boosting liver detox, castor oil also supports the production of glutathione…" at bounding box center [793, 406] width 437 height 47
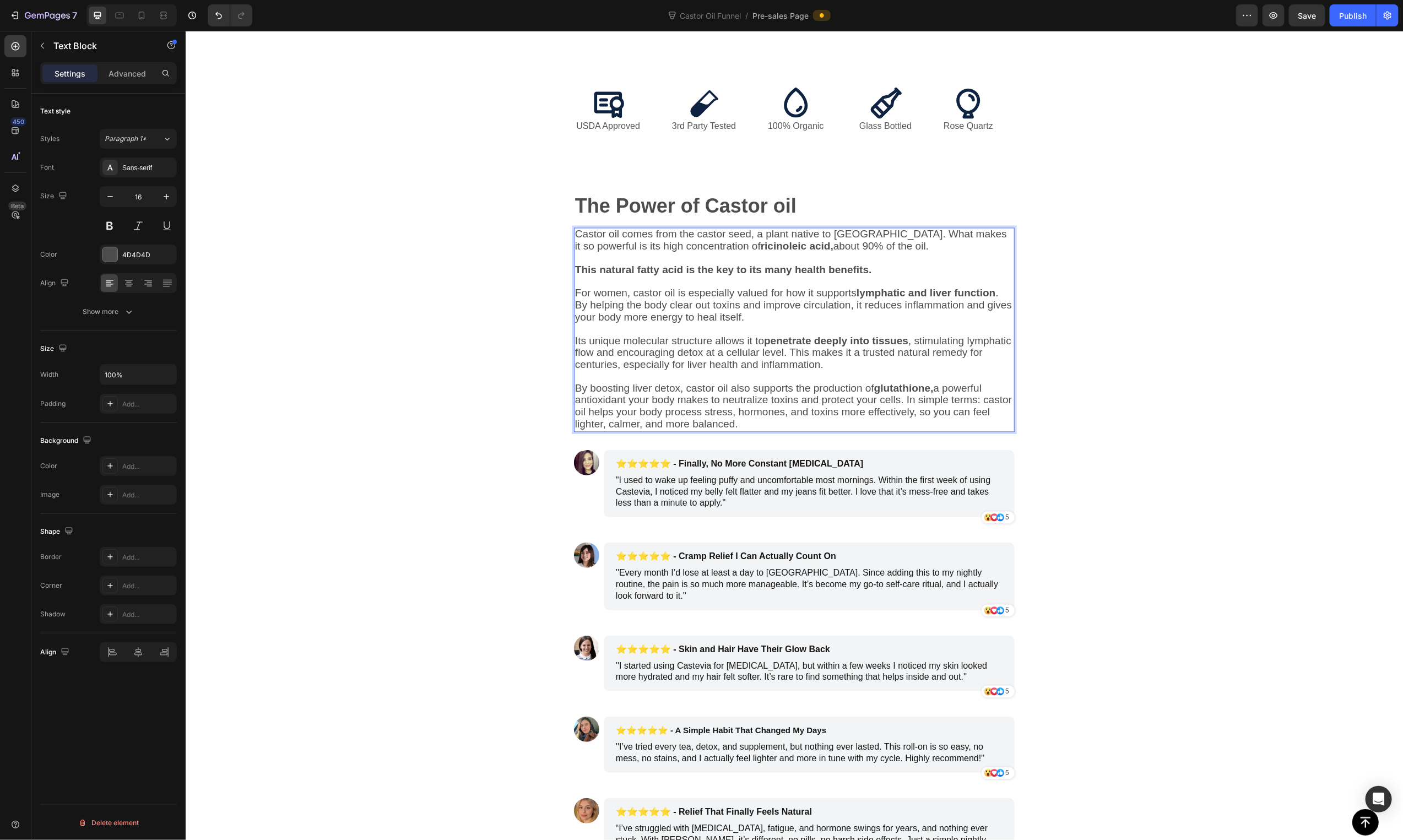
click at [895, 404] on span "By boosting liver detox, castor oil also supports the production of glutathione…" at bounding box center [793, 406] width 437 height 47
click at [901, 407] on span "By boosting liver detox, castor oil also supports the production of glutathione…" at bounding box center [793, 406] width 437 height 47
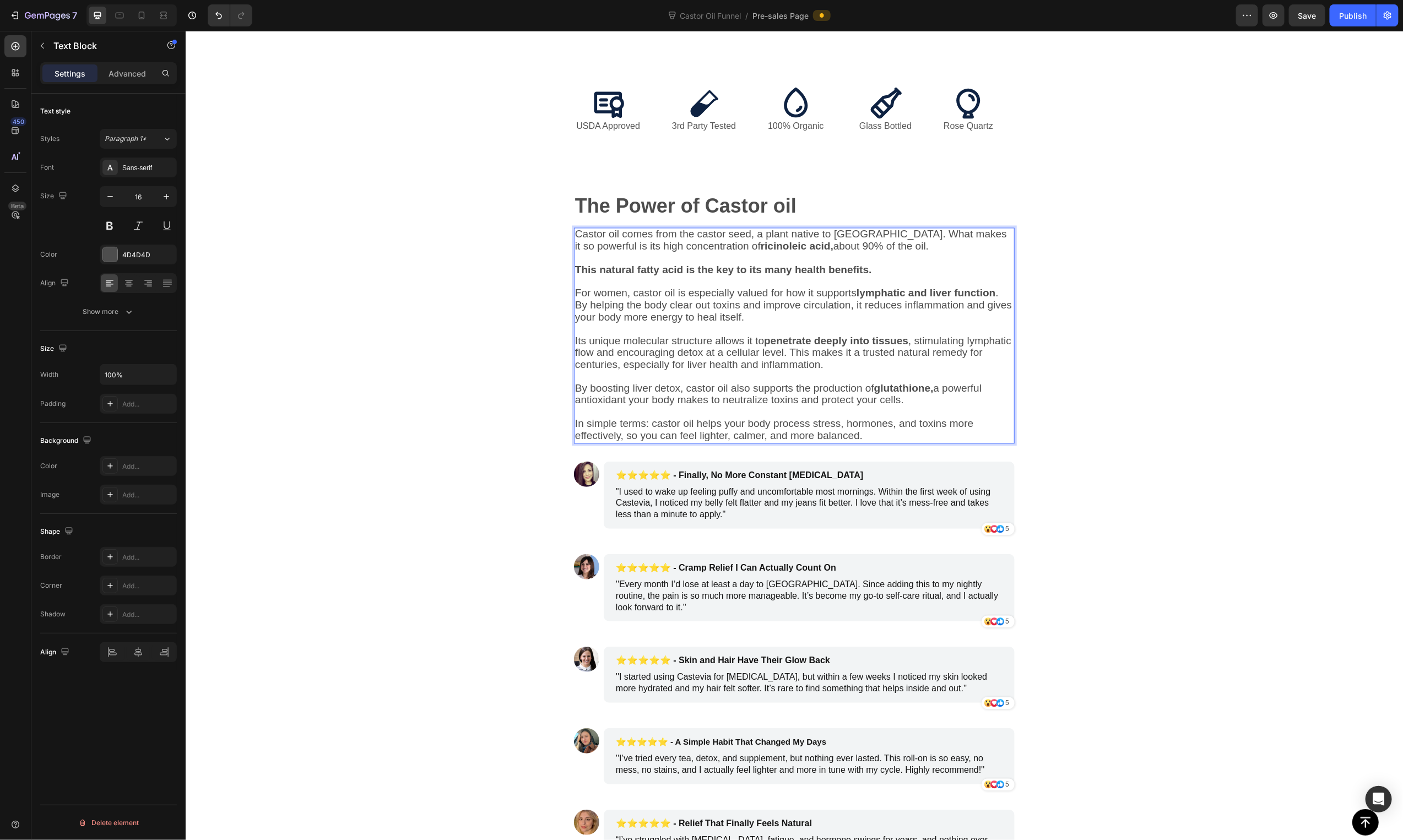
click at [905, 440] on p "In simple terms: castor oil helps your body process stress, hormones, and toxin…" at bounding box center [793, 430] width 438 height 25
click at [984, 404] on p "By boosting liver detox, castor oil also supports the production of glutathione…" at bounding box center [793, 395] width 438 height 25
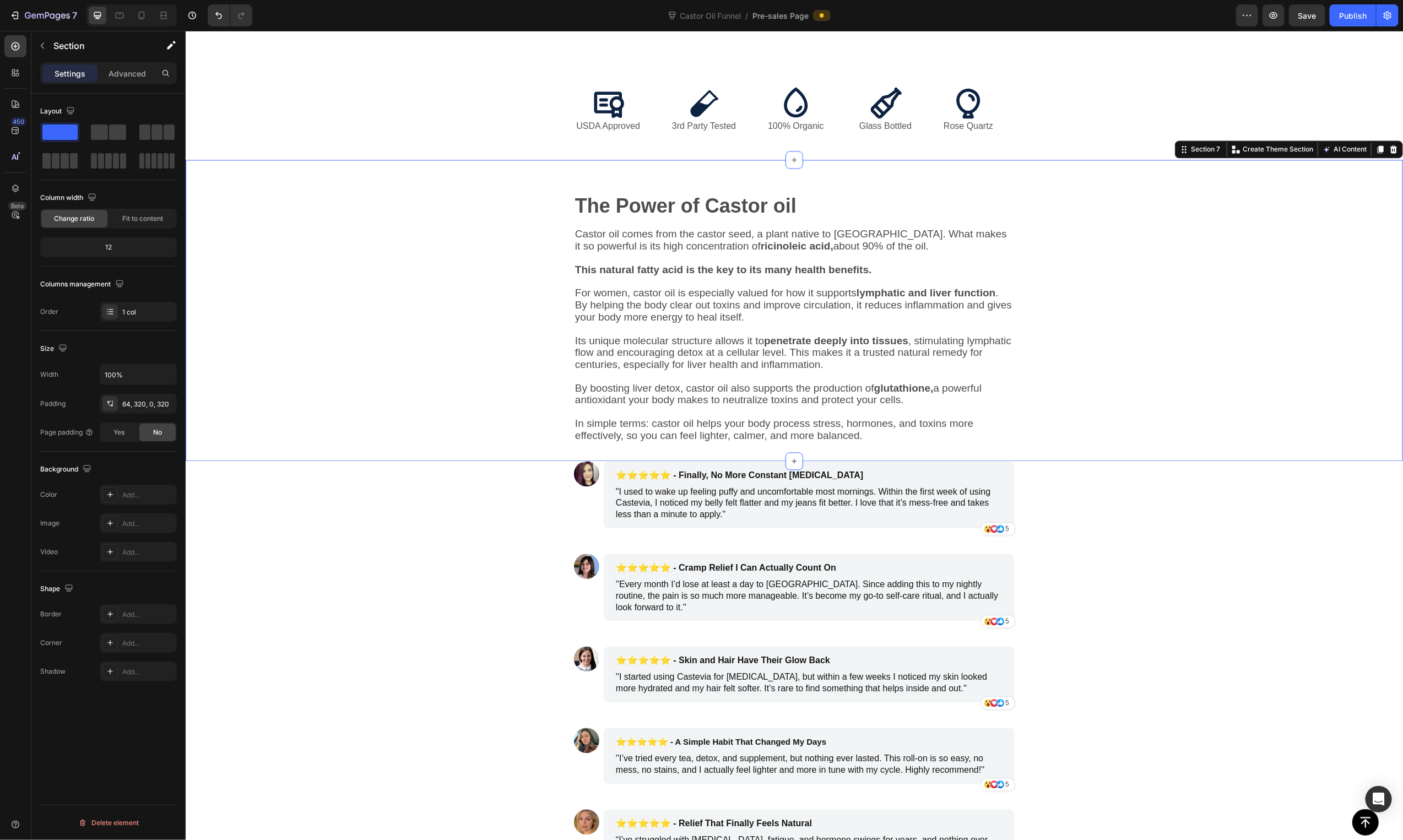
click at [1047, 446] on div "The Power of Castor oil Text Block Castor oil comes from the castor seed, a pla…" at bounding box center [793, 328] width 865 height 266
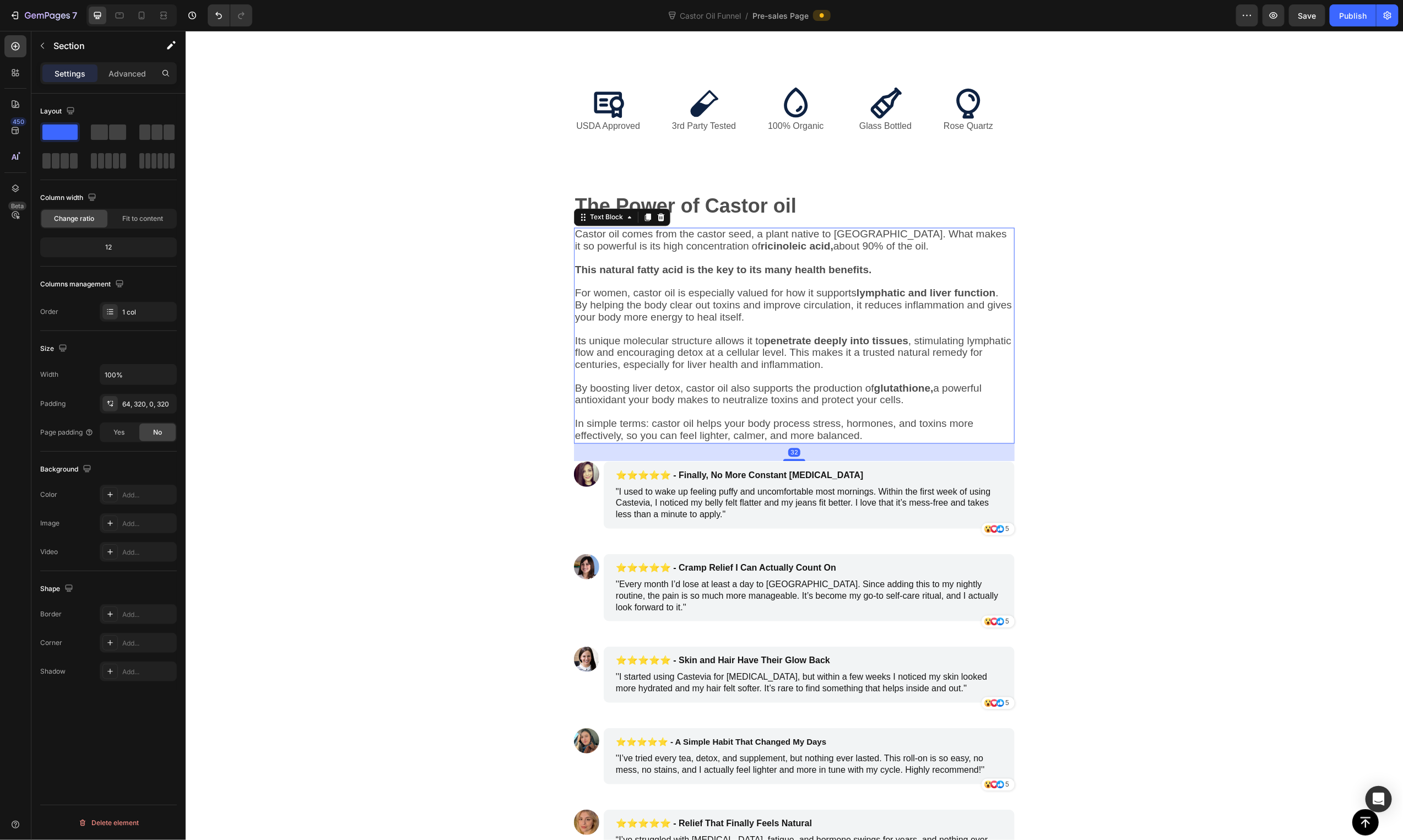
click at [943, 442] on p "In simple terms: castor oil helps your body process stress, hormones, and toxin…" at bounding box center [793, 430] width 438 height 25
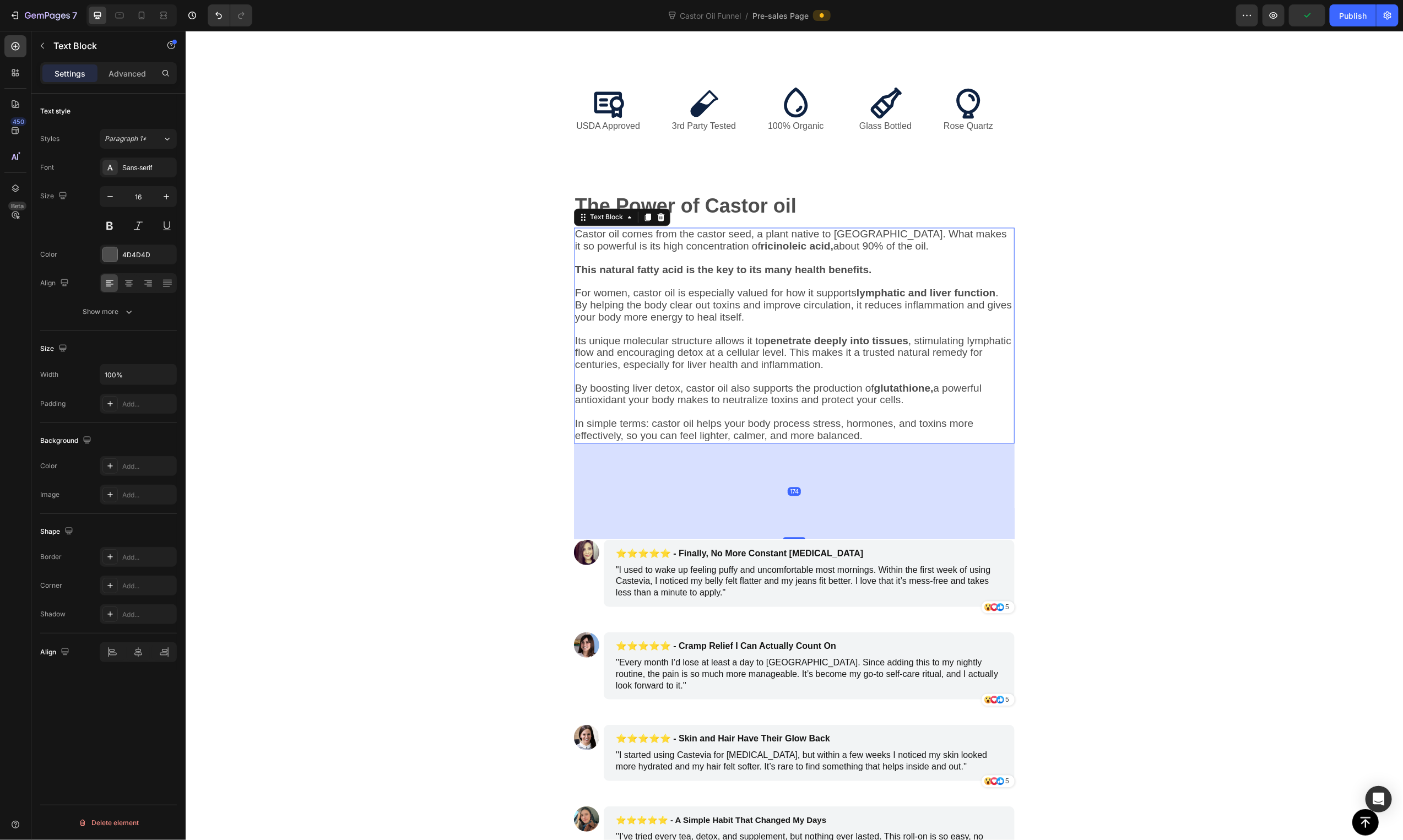
drag, startPoint x: 796, startPoint y: 464, endPoint x: 350, endPoint y: 446, distance: 446.4
click at [784, 539] on div at bounding box center [793, 538] width 22 height 3
click at [350, 446] on div "The Power of Castor oil Text Block Castor oil comes from the castor seed, a pla…" at bounding box center [793, 349] width 1217 height 380
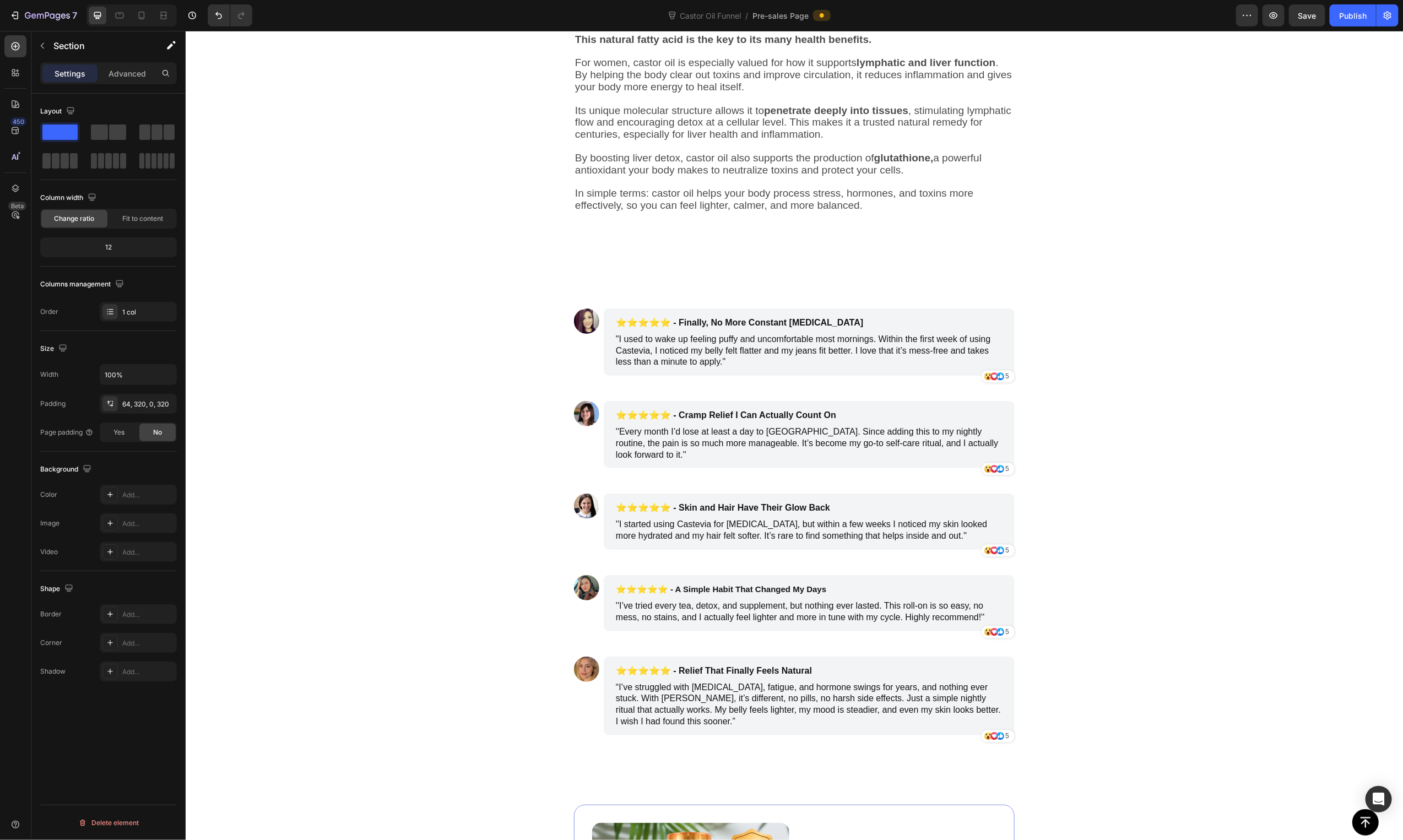
scroll to position [1637, 0]
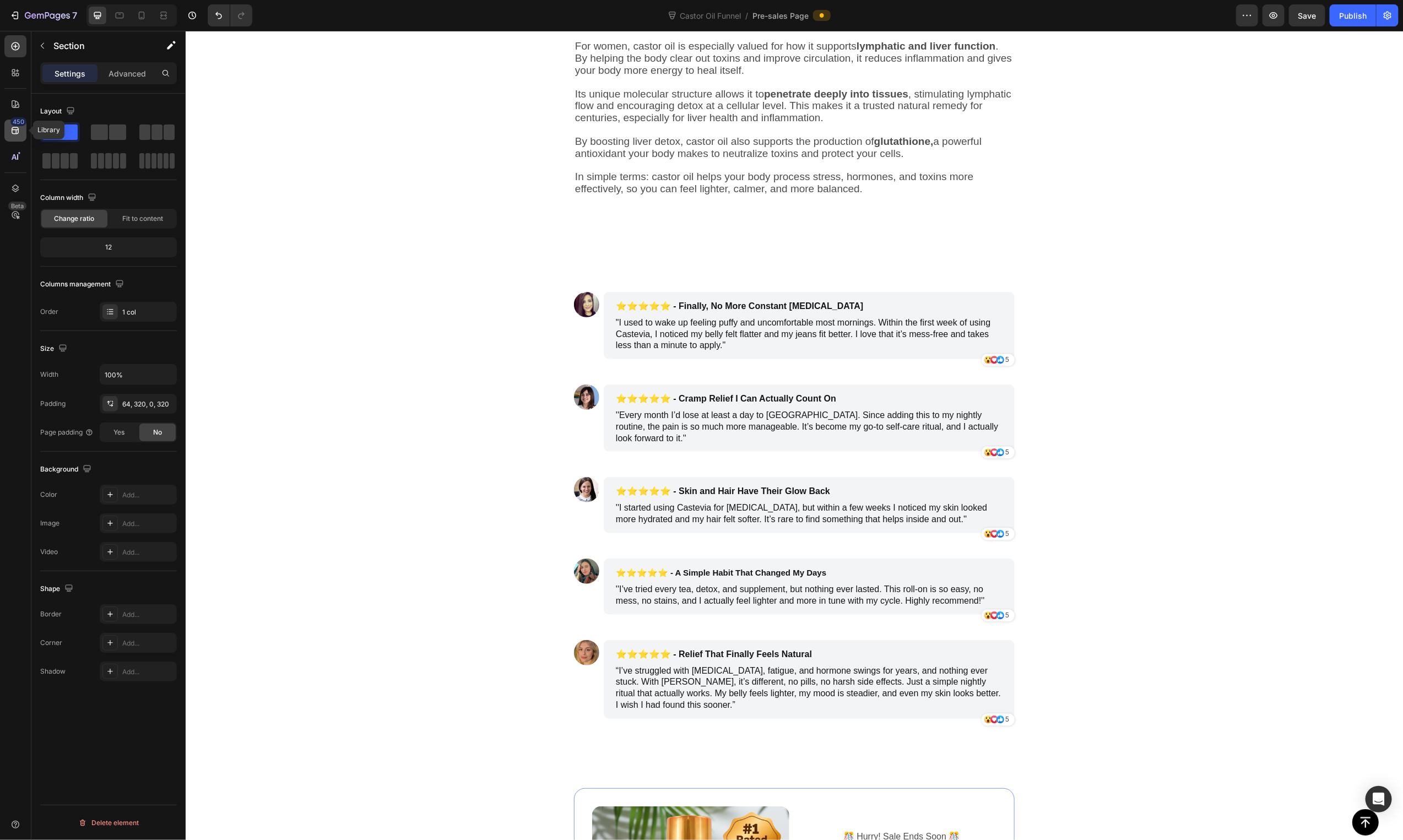
click at [21, 135] on div "450" at bounding box center [15, 131] width 22 height 22
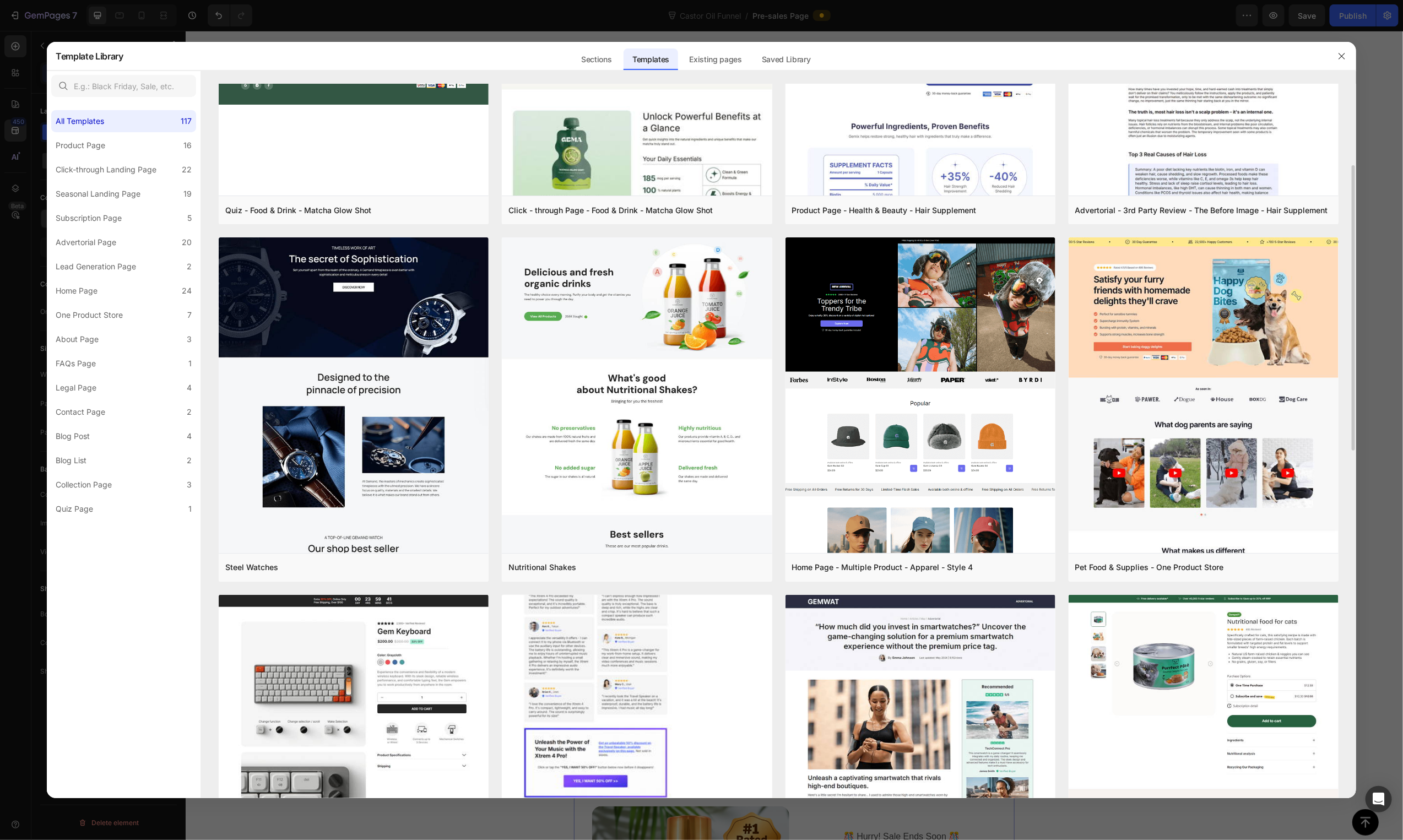
scroll to position [420, 0]
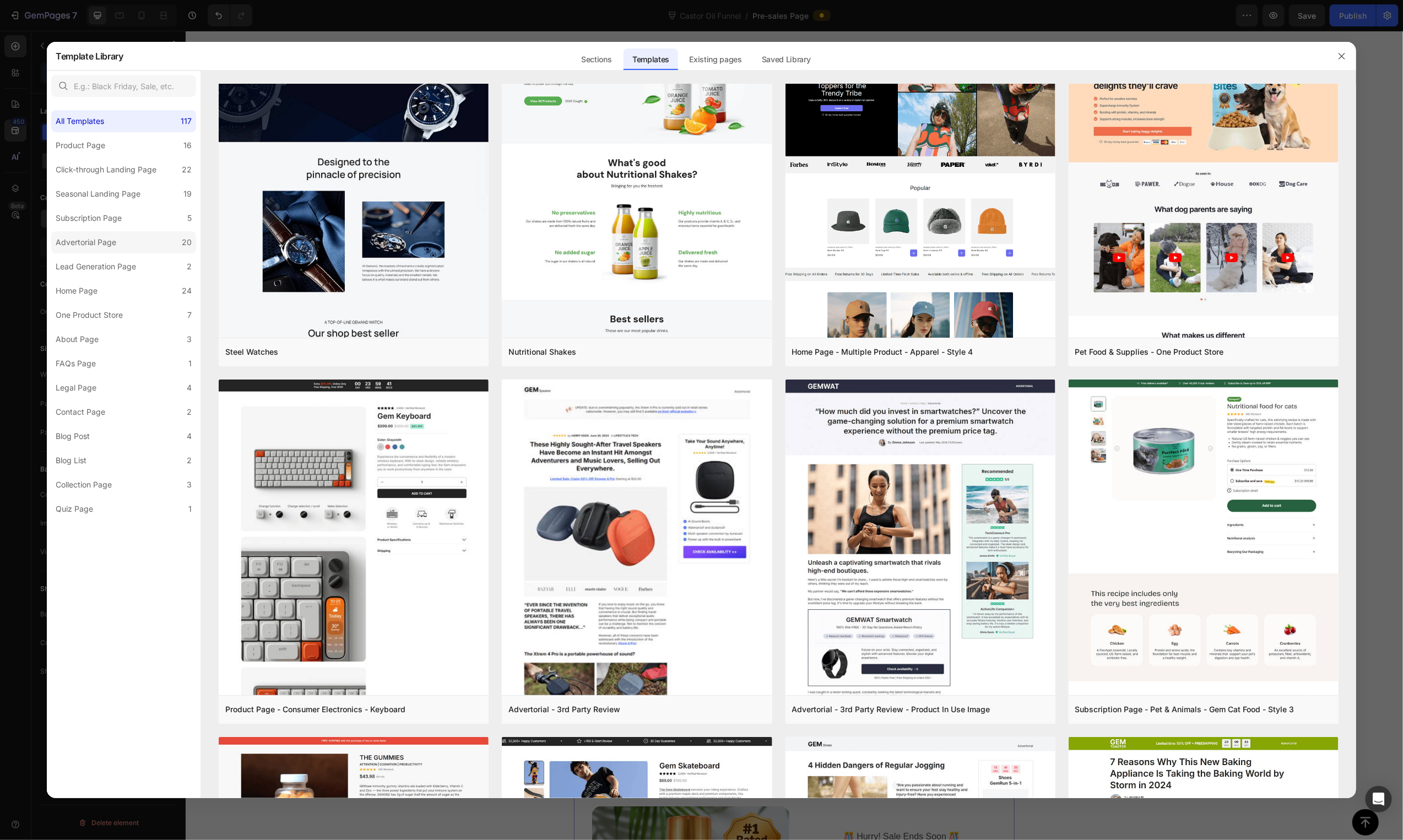
click at [122, 243] on label "Advertorial Page 20" at bounding box center [123, 242] width 145 height 22
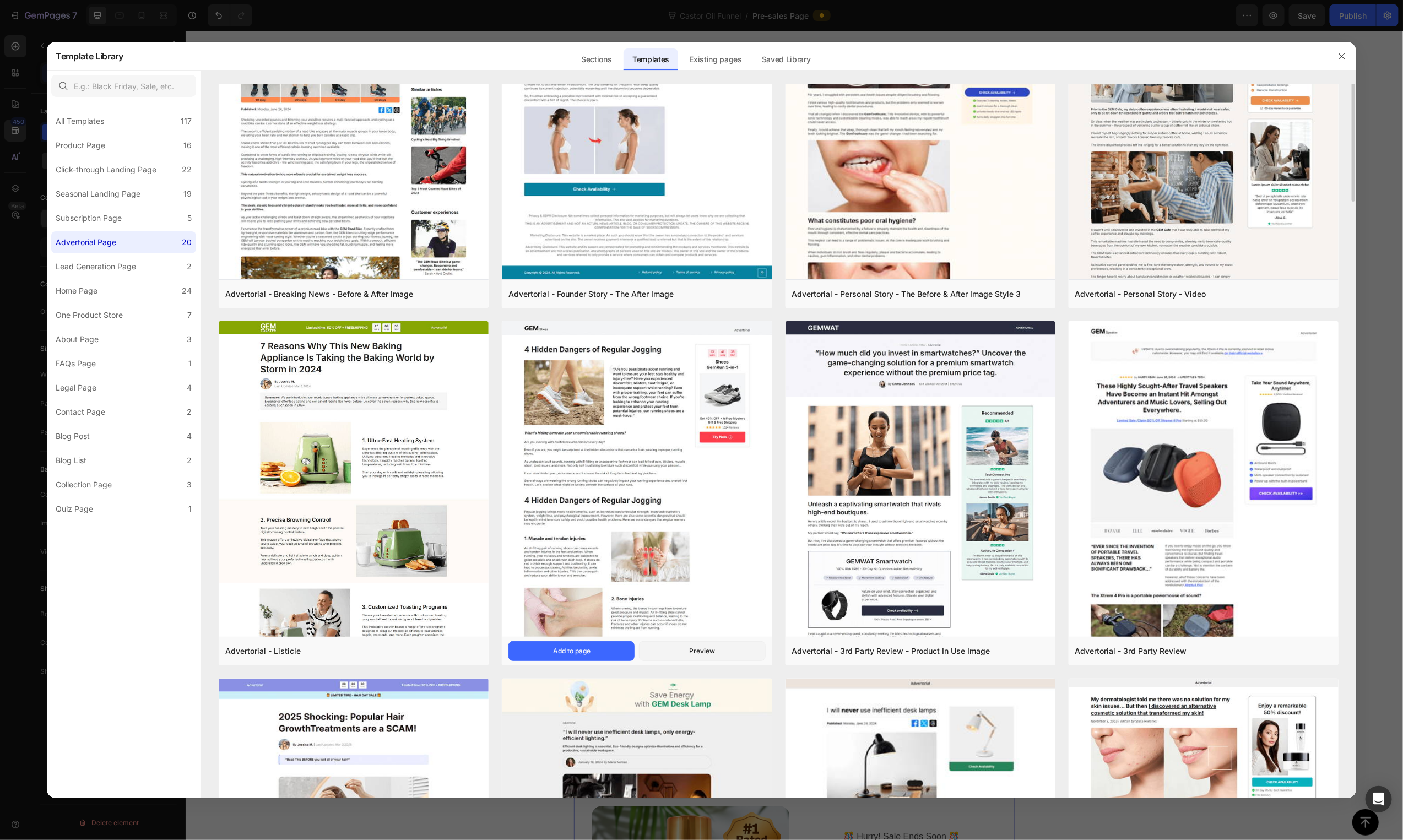
scroll to position [0, 0]
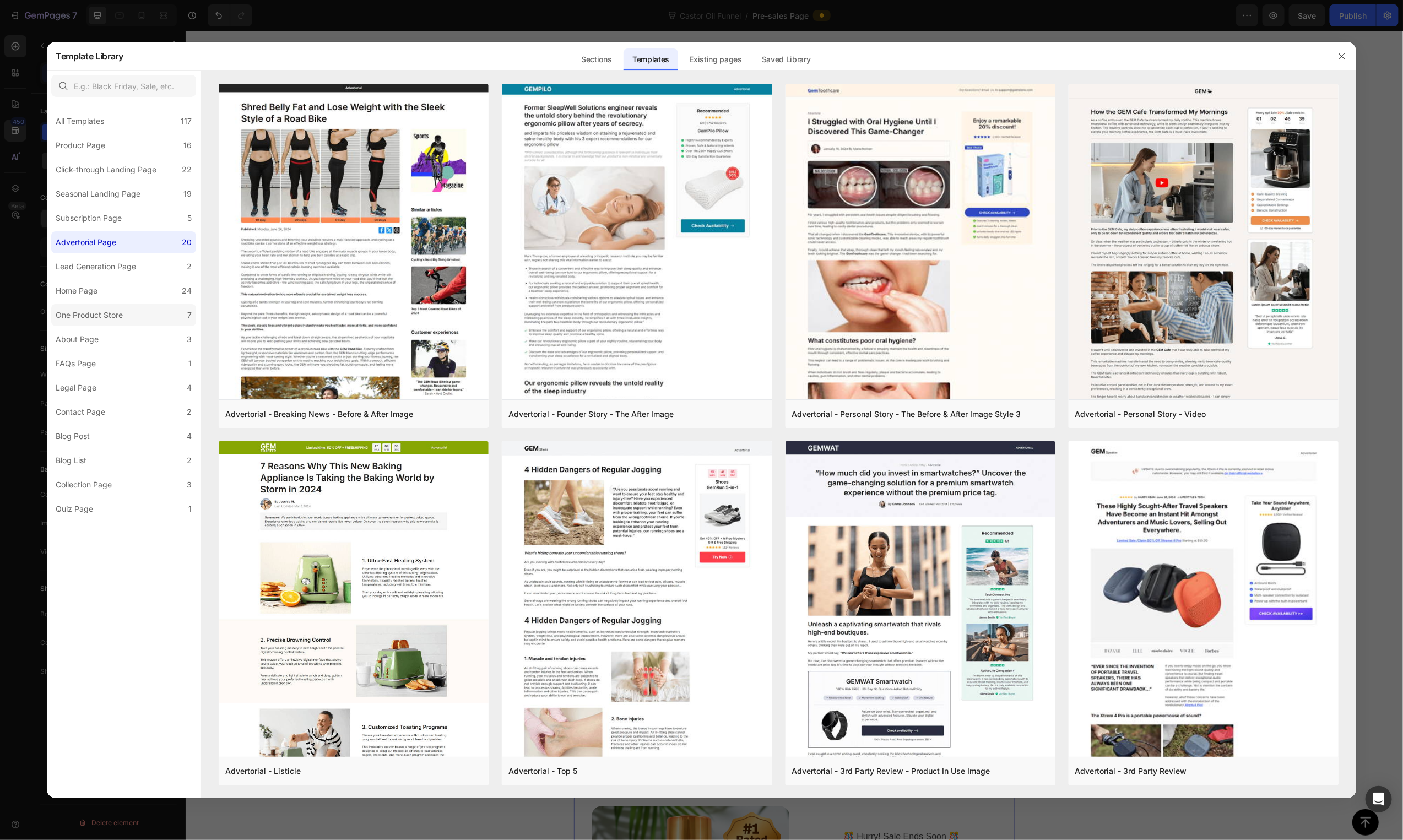
click at [116, 317] on div "One Product Store" at bounding box center [89, 315] width 67 height 14
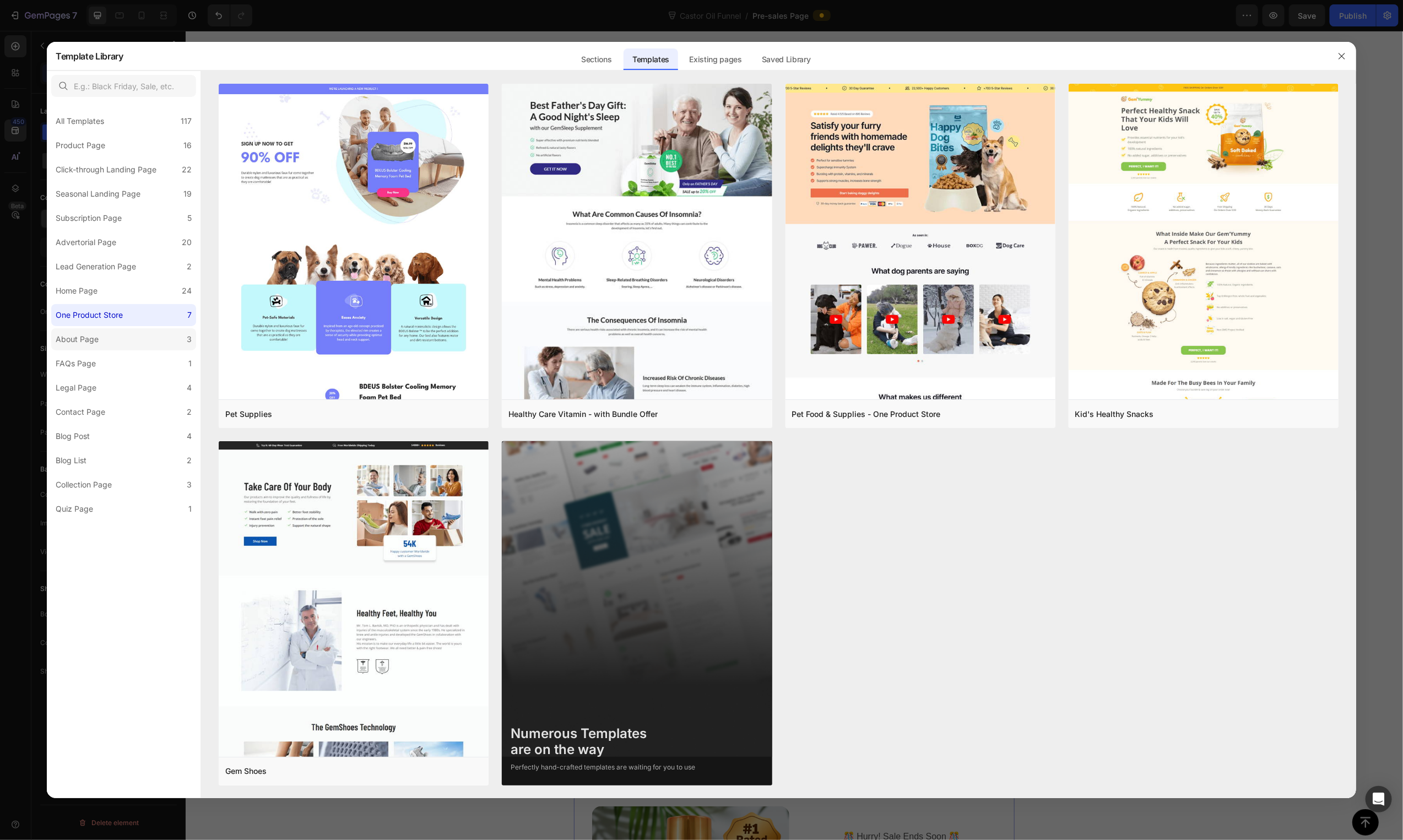
click at [112, 338] on label "About Page 3" at bounding box center [123, 339] width 145 height 22
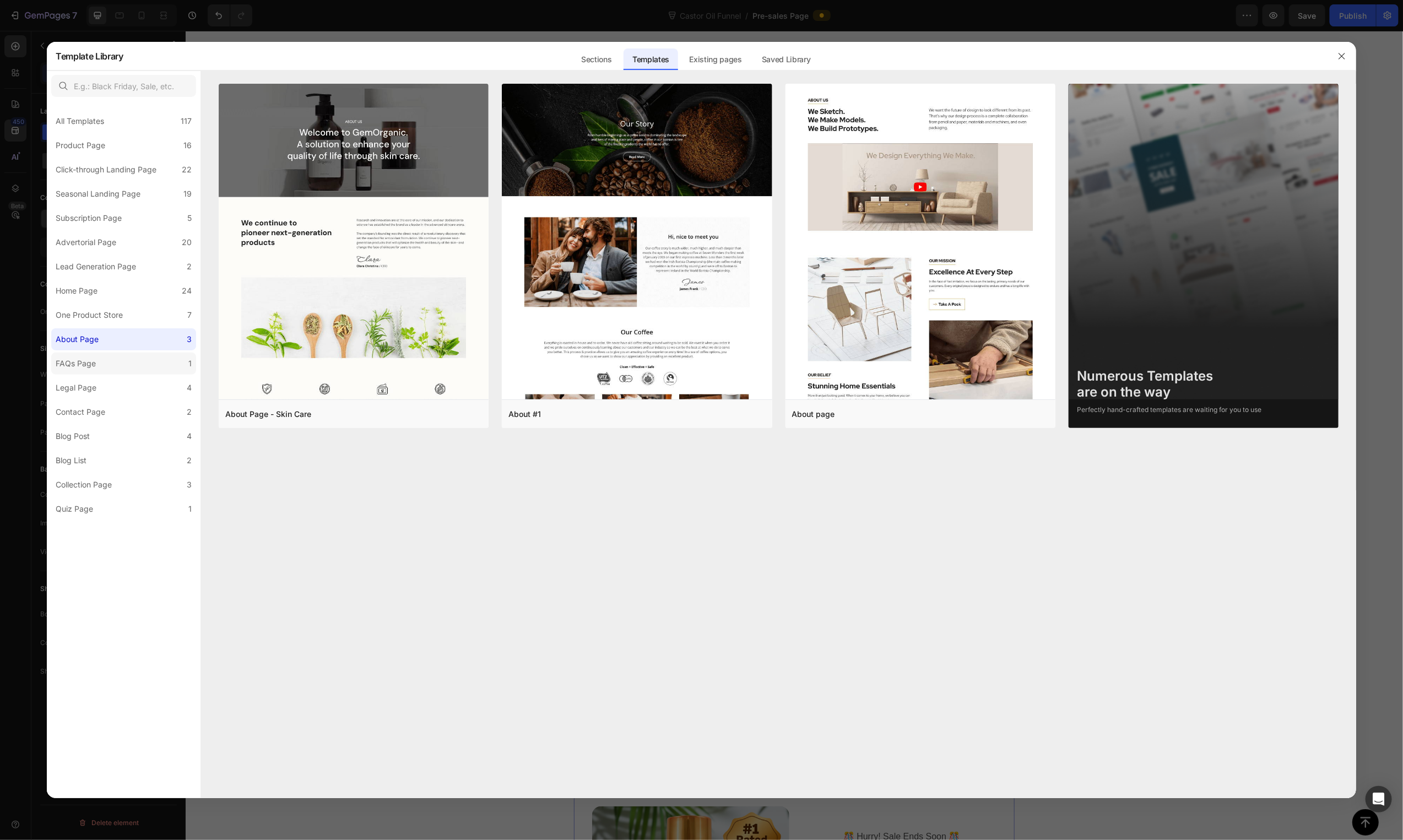
click at [112, 361] on label "FAQs Page 1" at bounding box center [123, 364] width 145 height 22
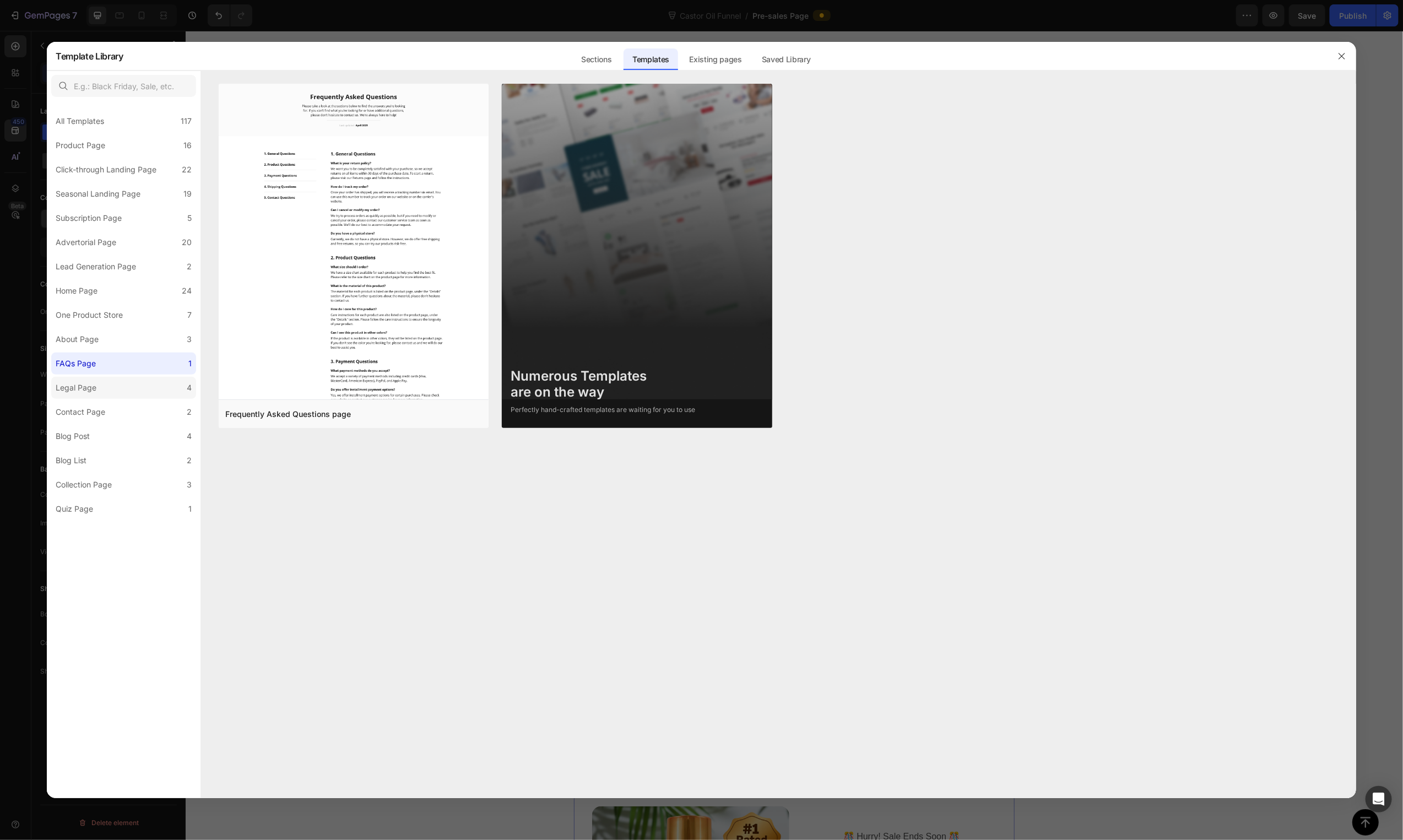
click at [98, 392] on div "Legal Page" at bounding box center [78, 388] width 45 height 14
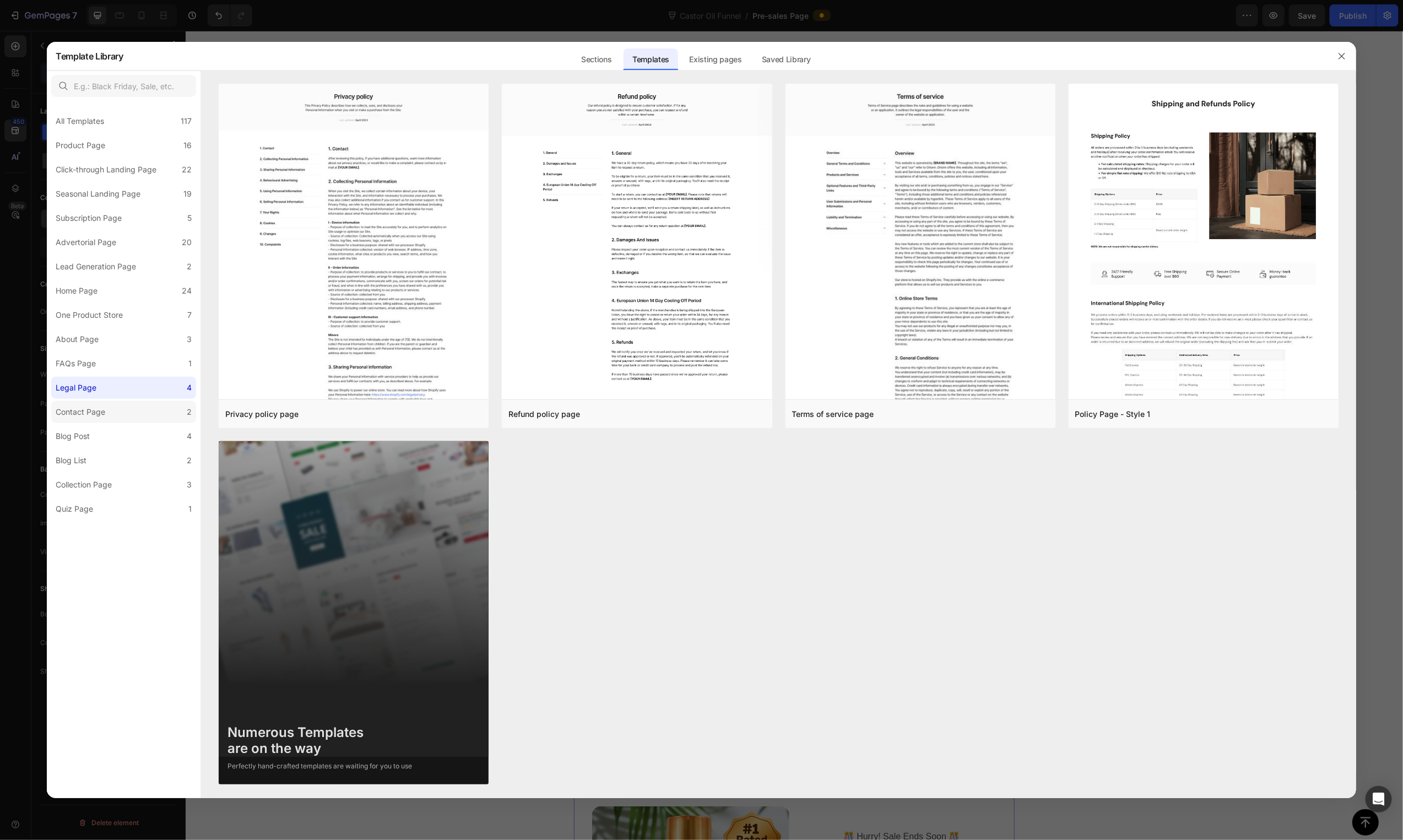
click at [84, 420] on label "Contact Page 2" at bounding box center [123, 412] width 145 height 22
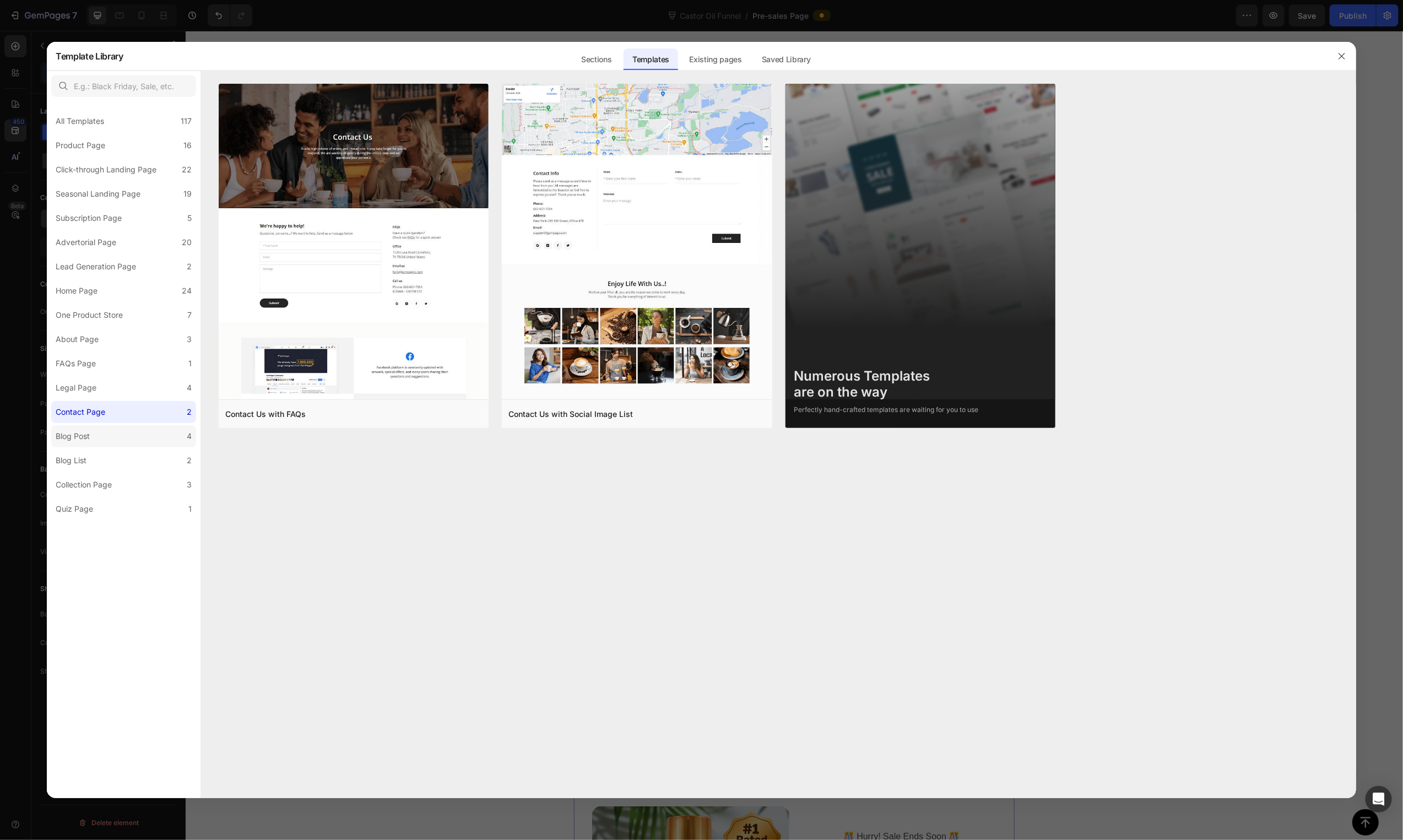
click at [89, 431] on div "Blog Post" at bounding box center [73, 437] width 34 height 14
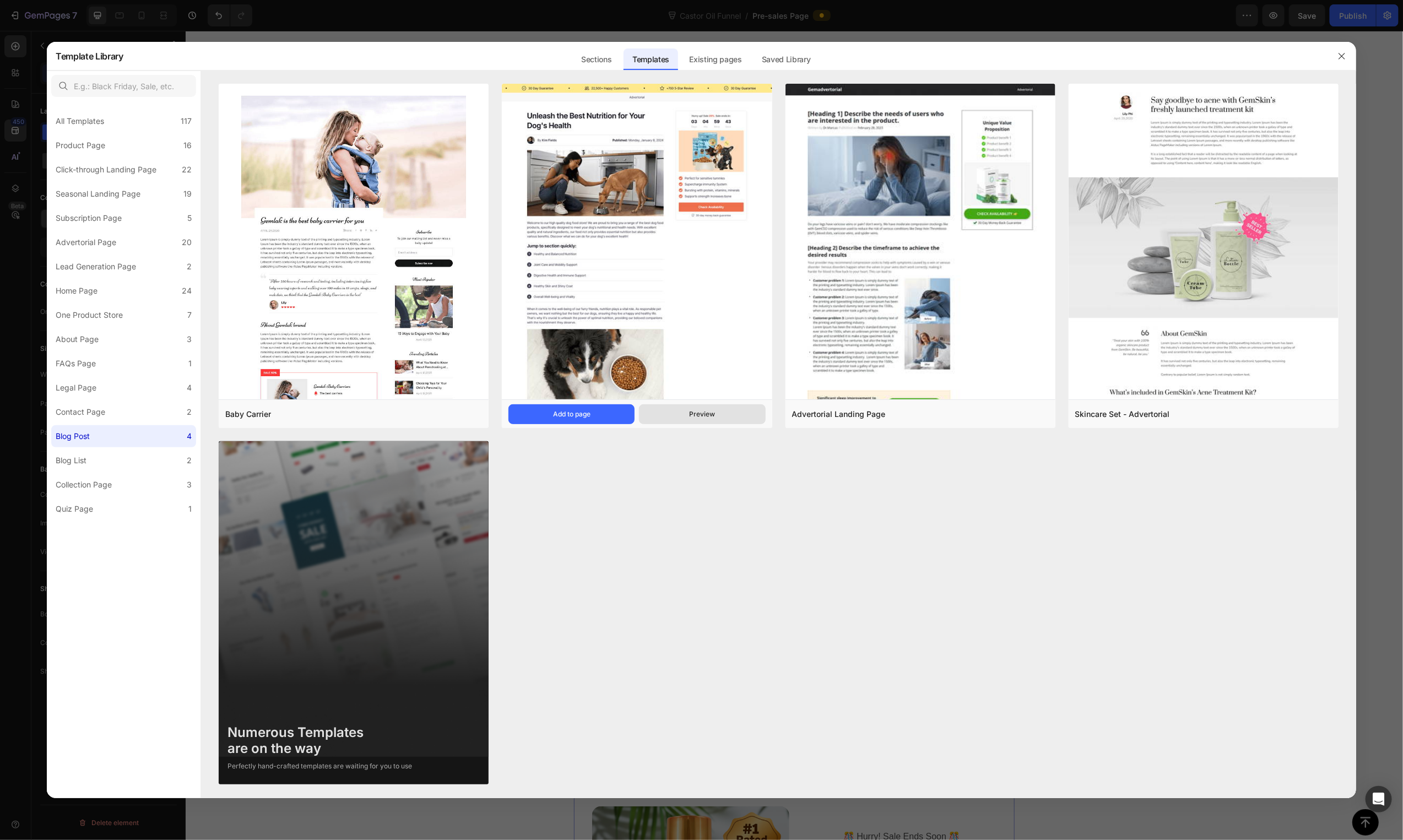
click at [719, 422] on button "Preview" at bounding box center [702, 414] width 126 height 19
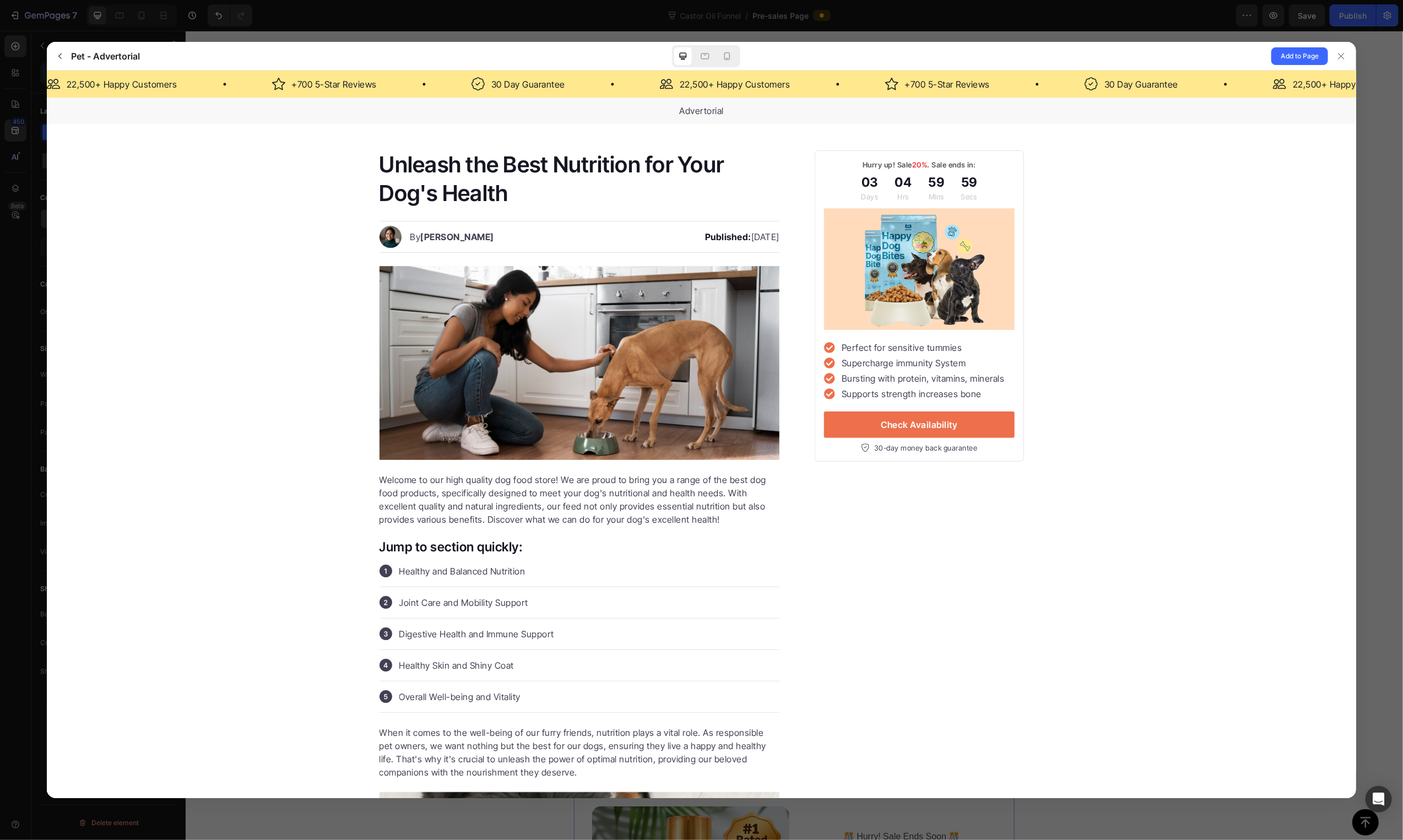
click at [407, 574] on p "Healthy and Balanced Nutrition" at bounding box center [461, 570] width 126 height 11
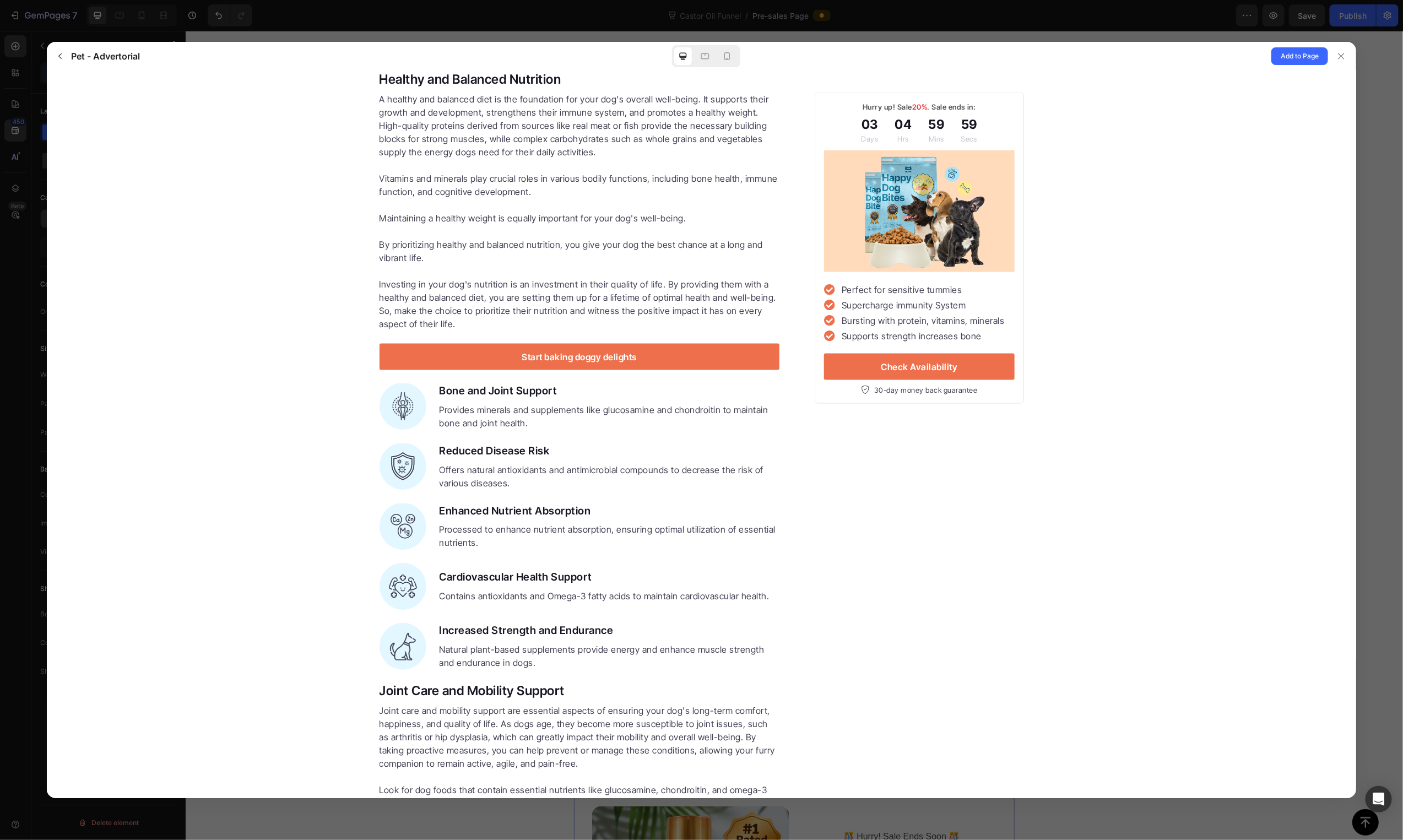
scroll to position [952, 0]
drag, startPoint x: 495, startPoint y: 451, endPoint x: 530, endPoint y: 515, distance: 72.9
click at [571, 457] on div "Reduced Disease Risk" at bounding box center [610, 450] width 341 height 16
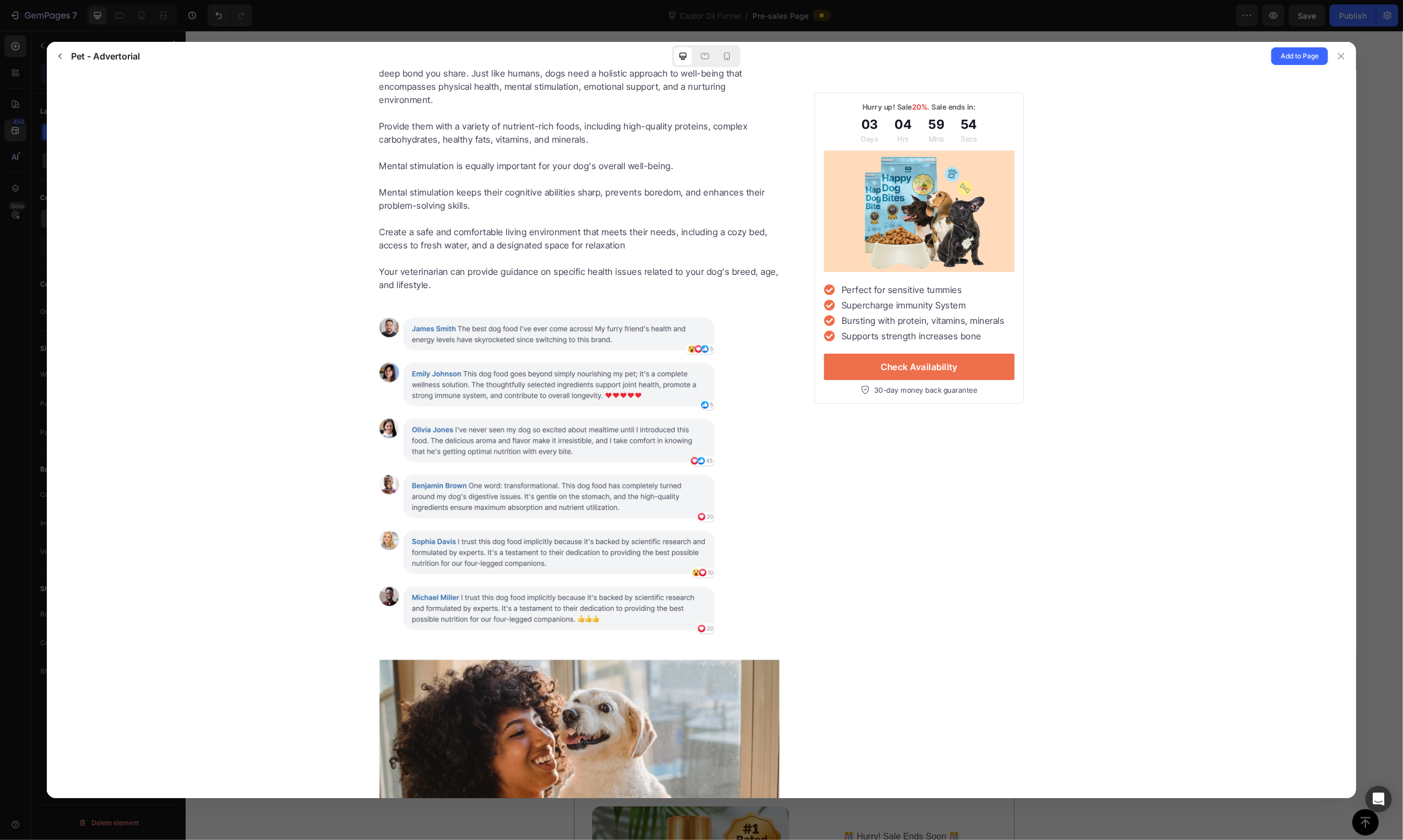
scroll to position [2963, 0]
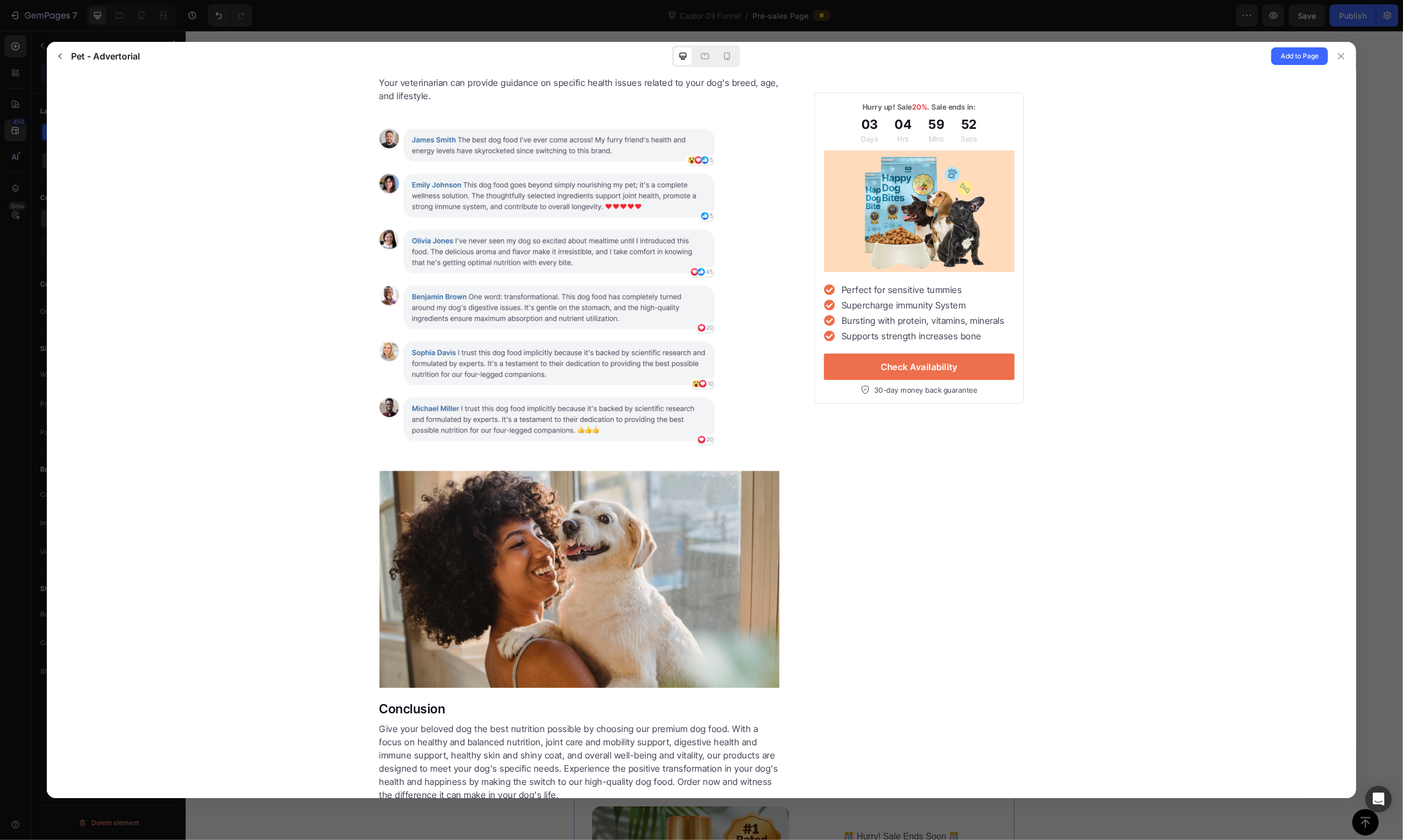
click at [118, 28] on div at bounding box center [701, 420] width 1403 height 840
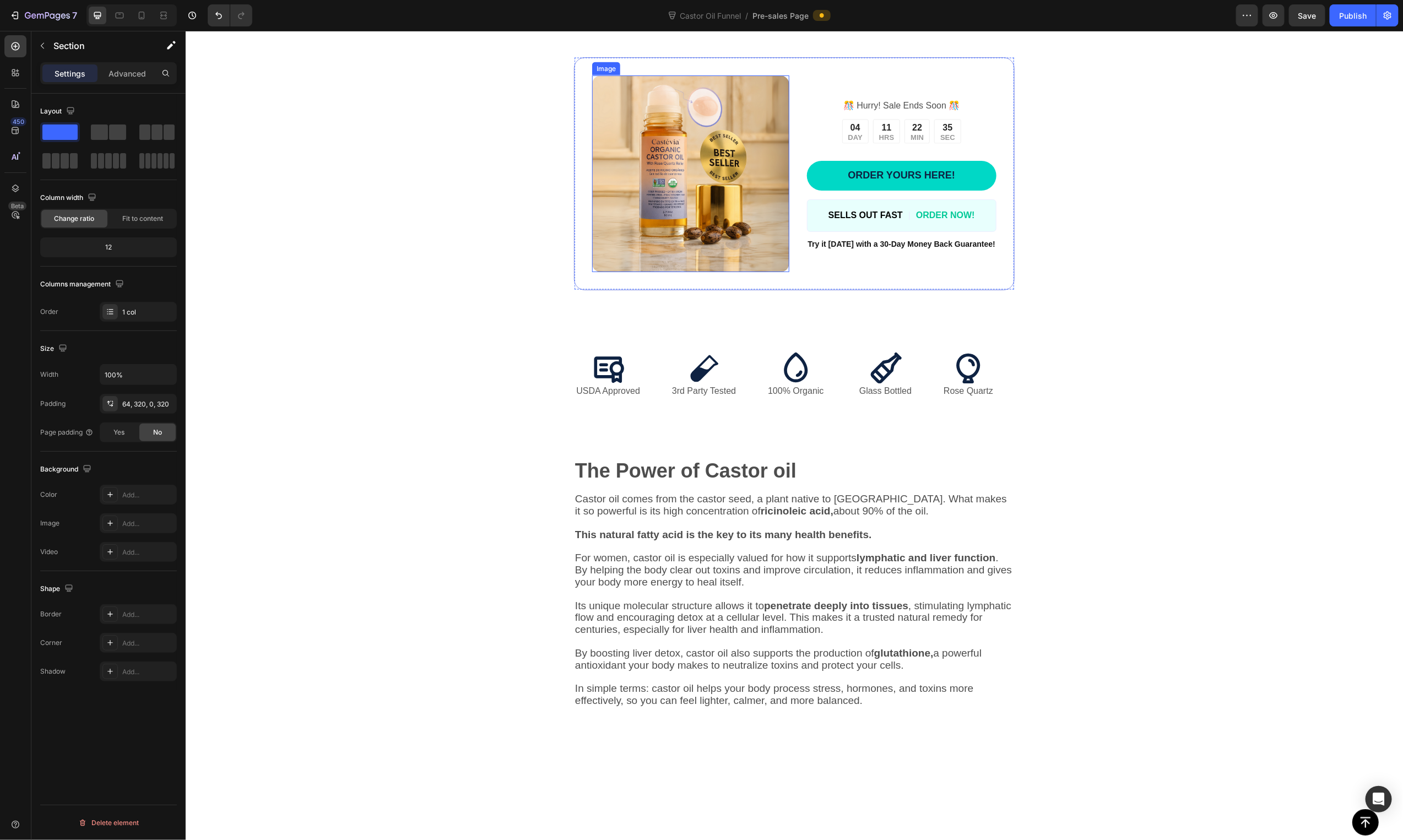
scroll to position [1468, 0]
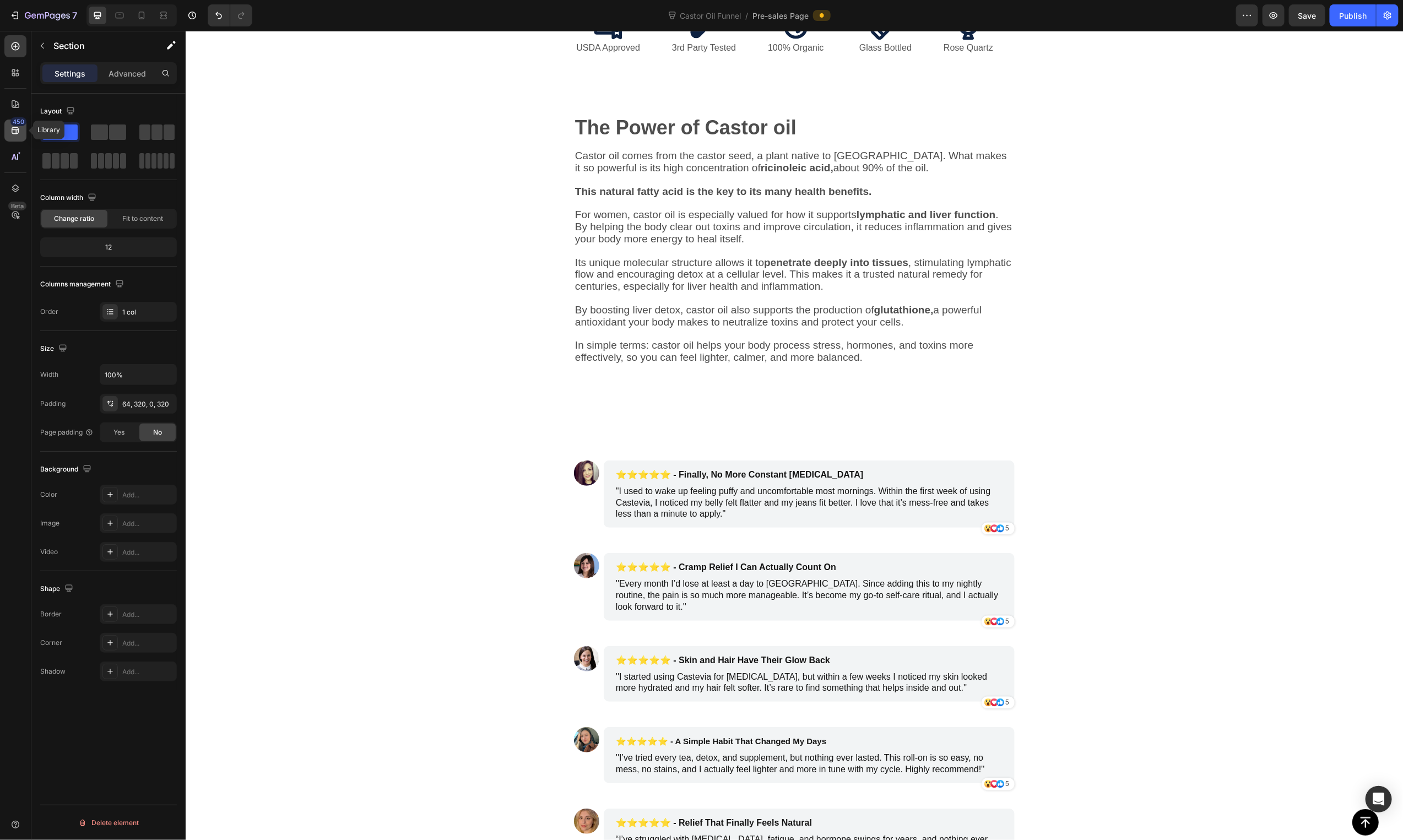
click at [14, 131] on icon at bounding box center [15, 131] width 11 height 11
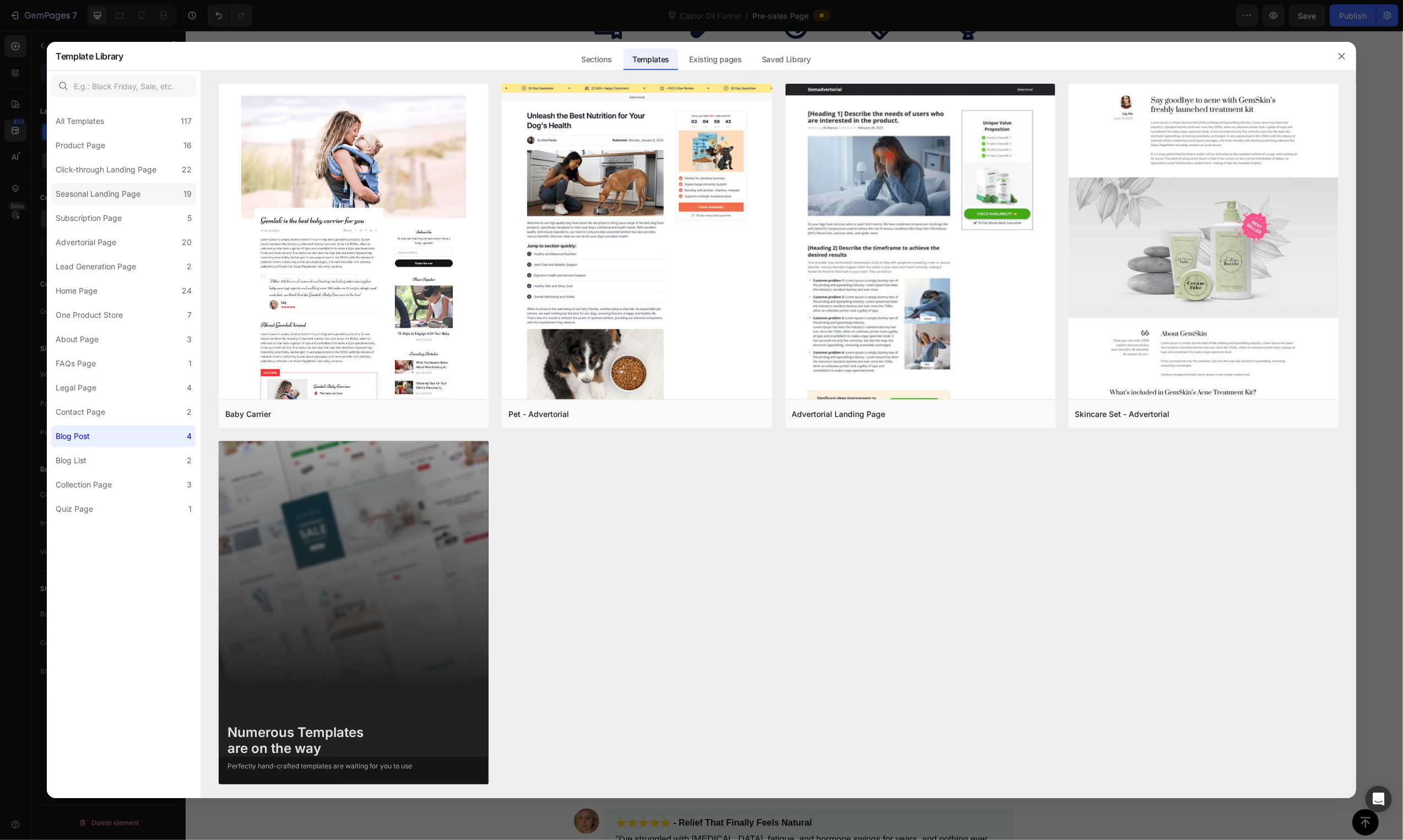
click at [93, 197] on div "Seasonal Landing Page" at bounding box center [98, 194] width 85 height 14
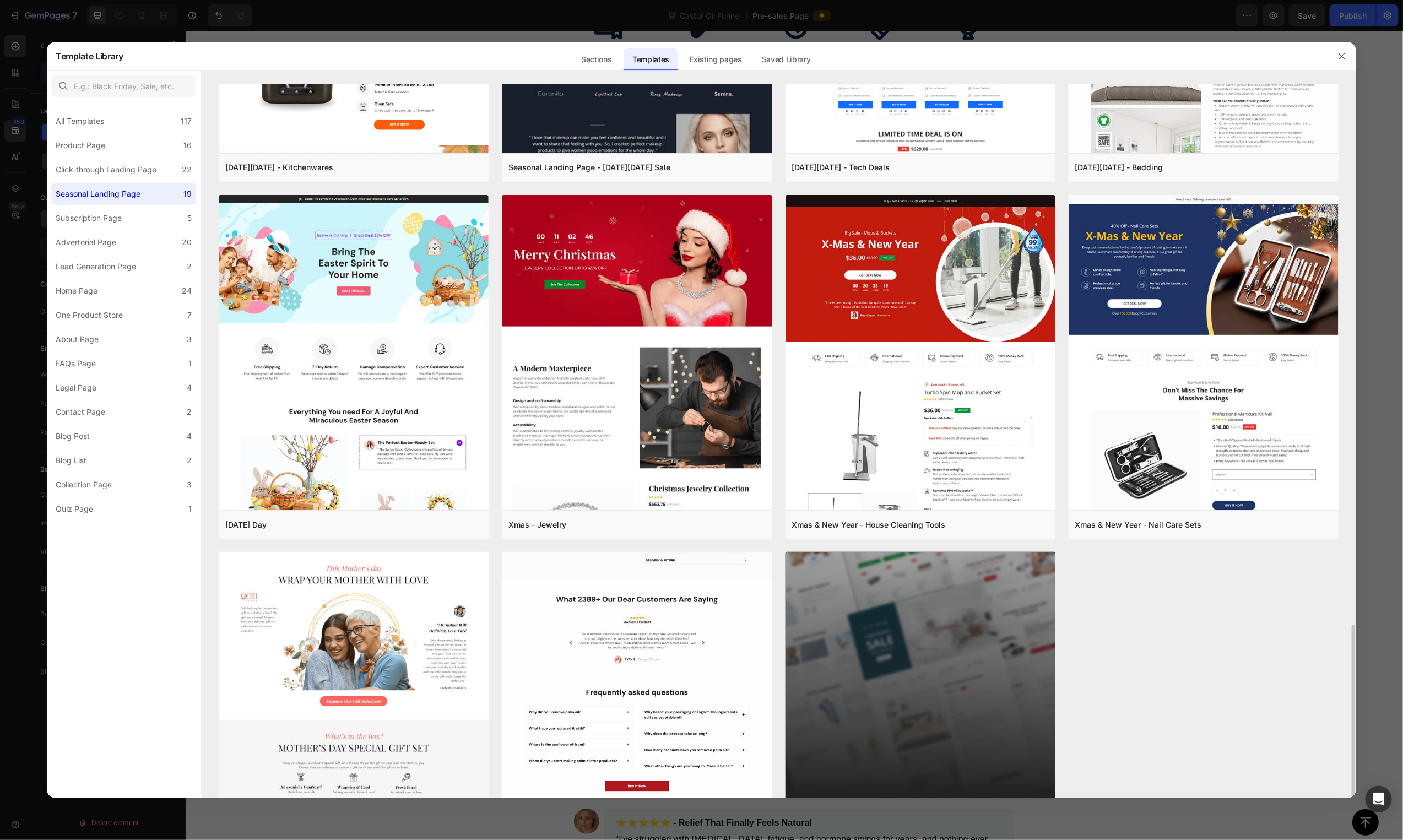
scroll to position [1073, 0]
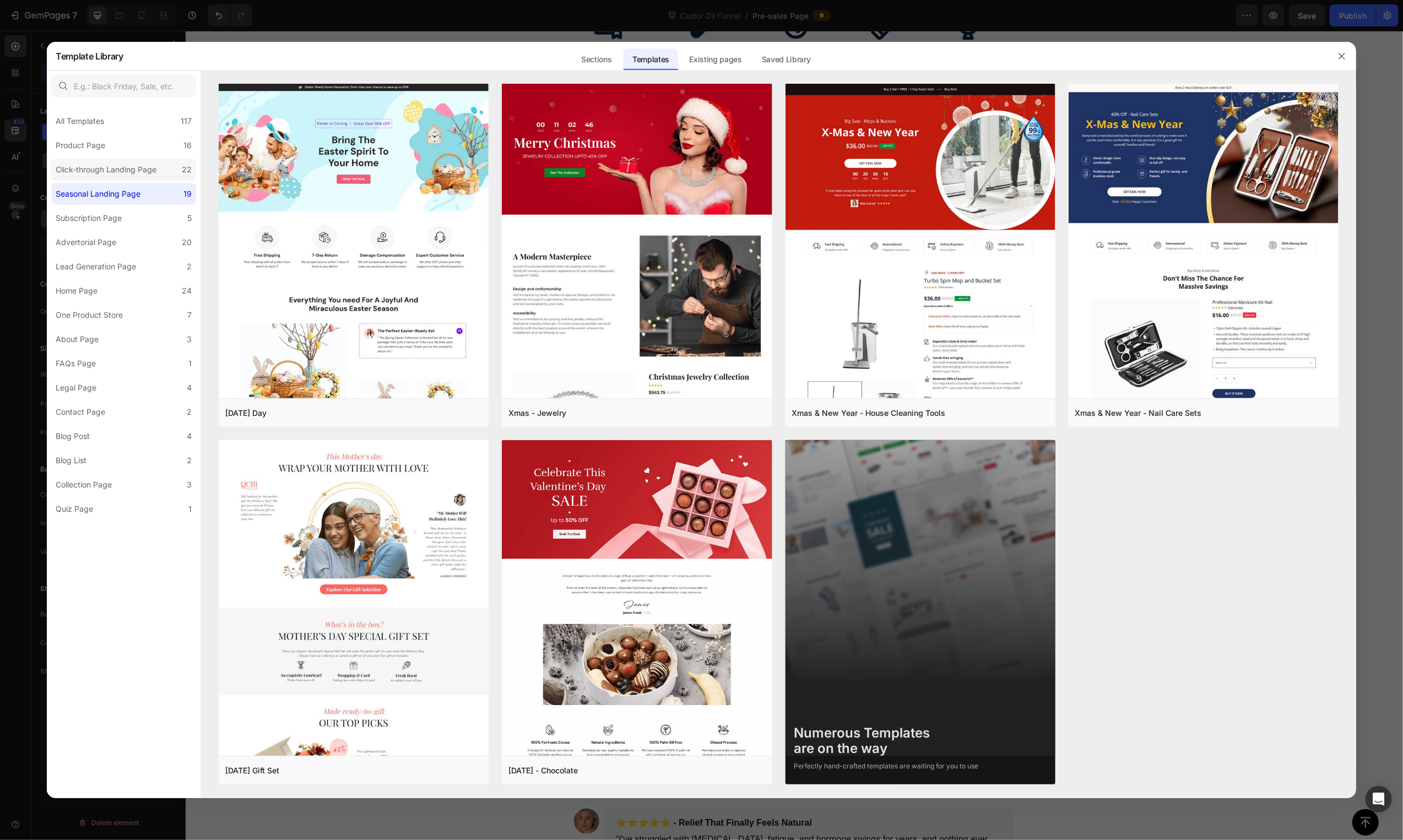
click at [114, 164] on div "Click-through Landing Page" at bounding box center [106, 170] width 101 height 14
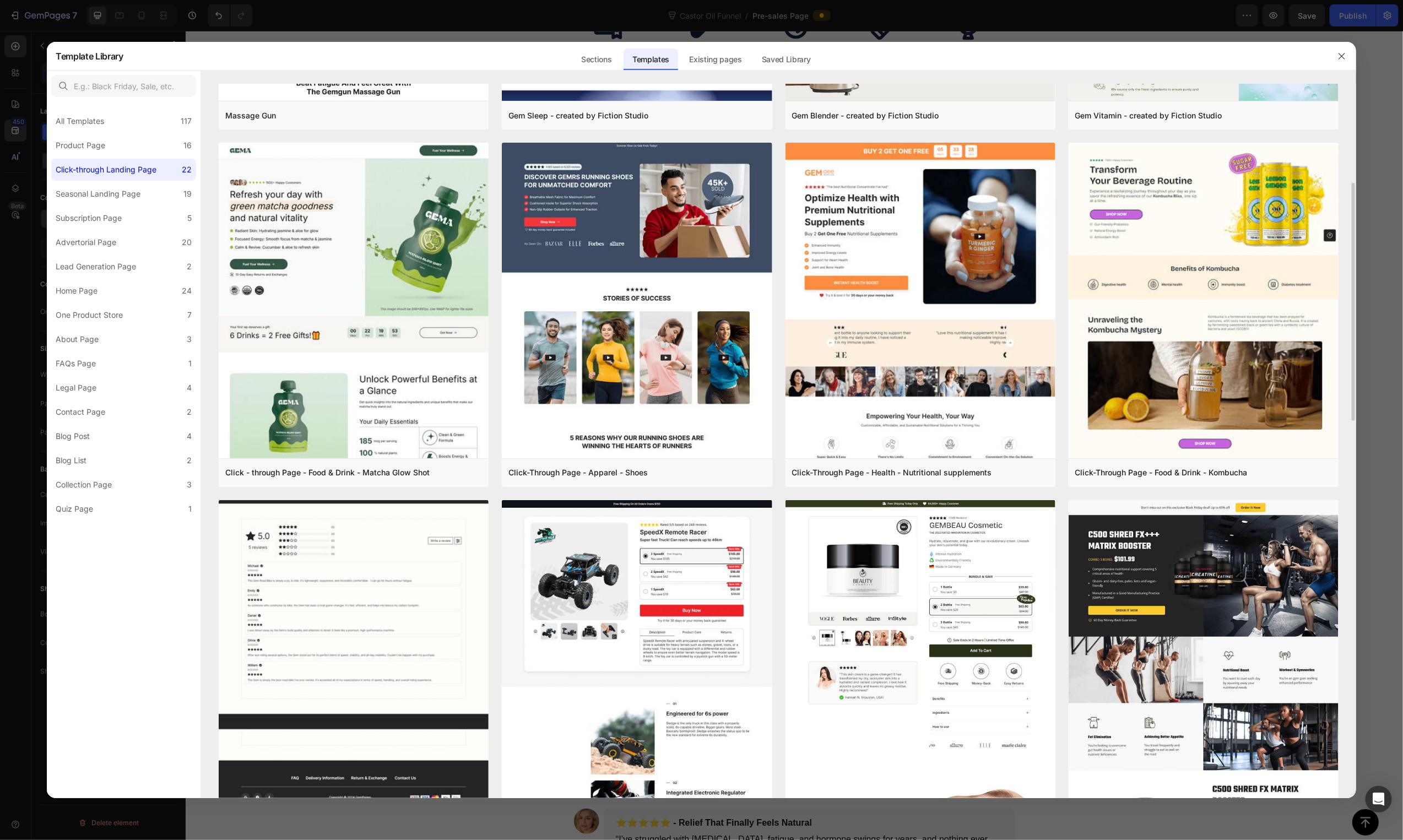
scroll to position [502, 0]
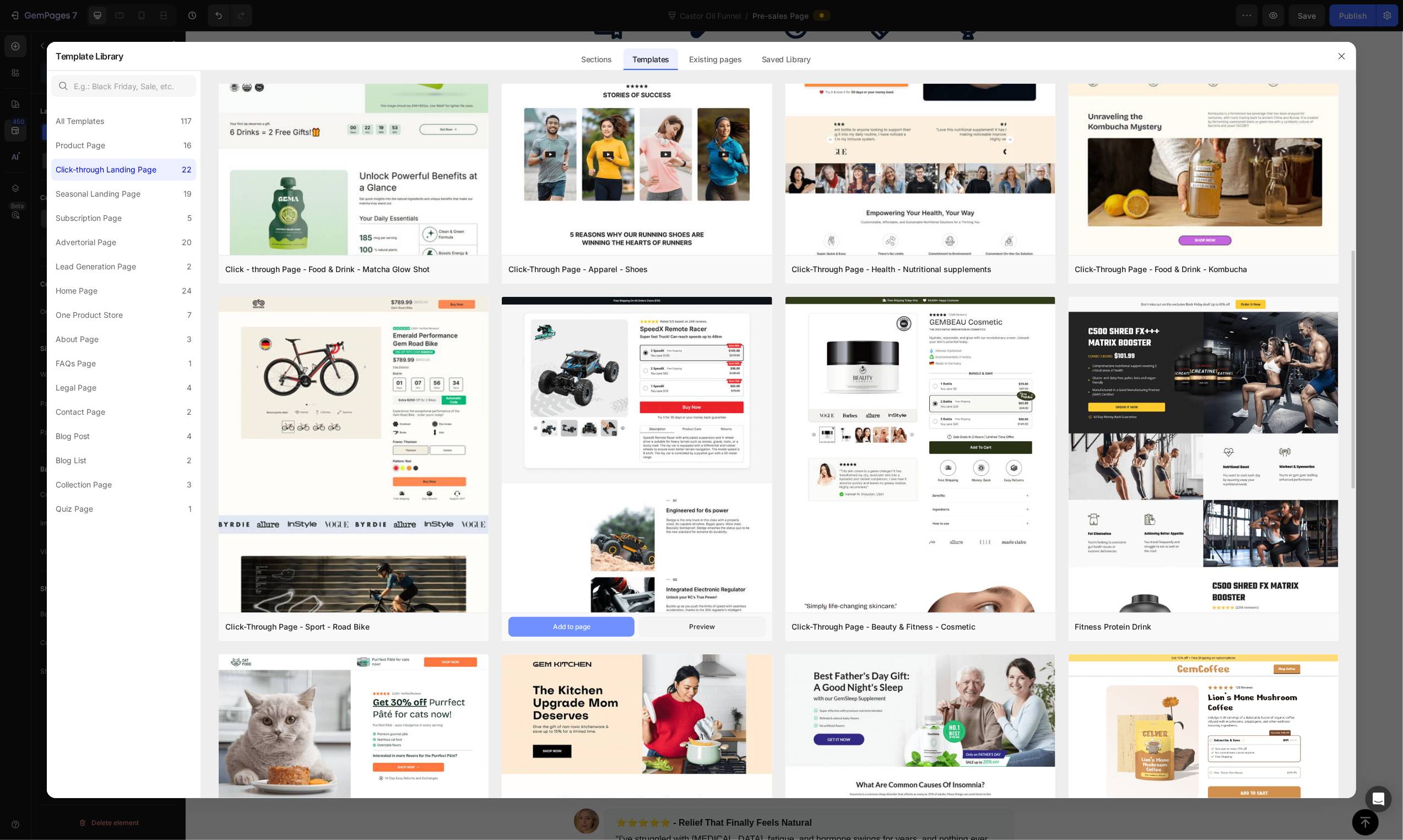
click at [604, 627] on button "Add to page" at bounding box center [571, 626] width 126 height 19
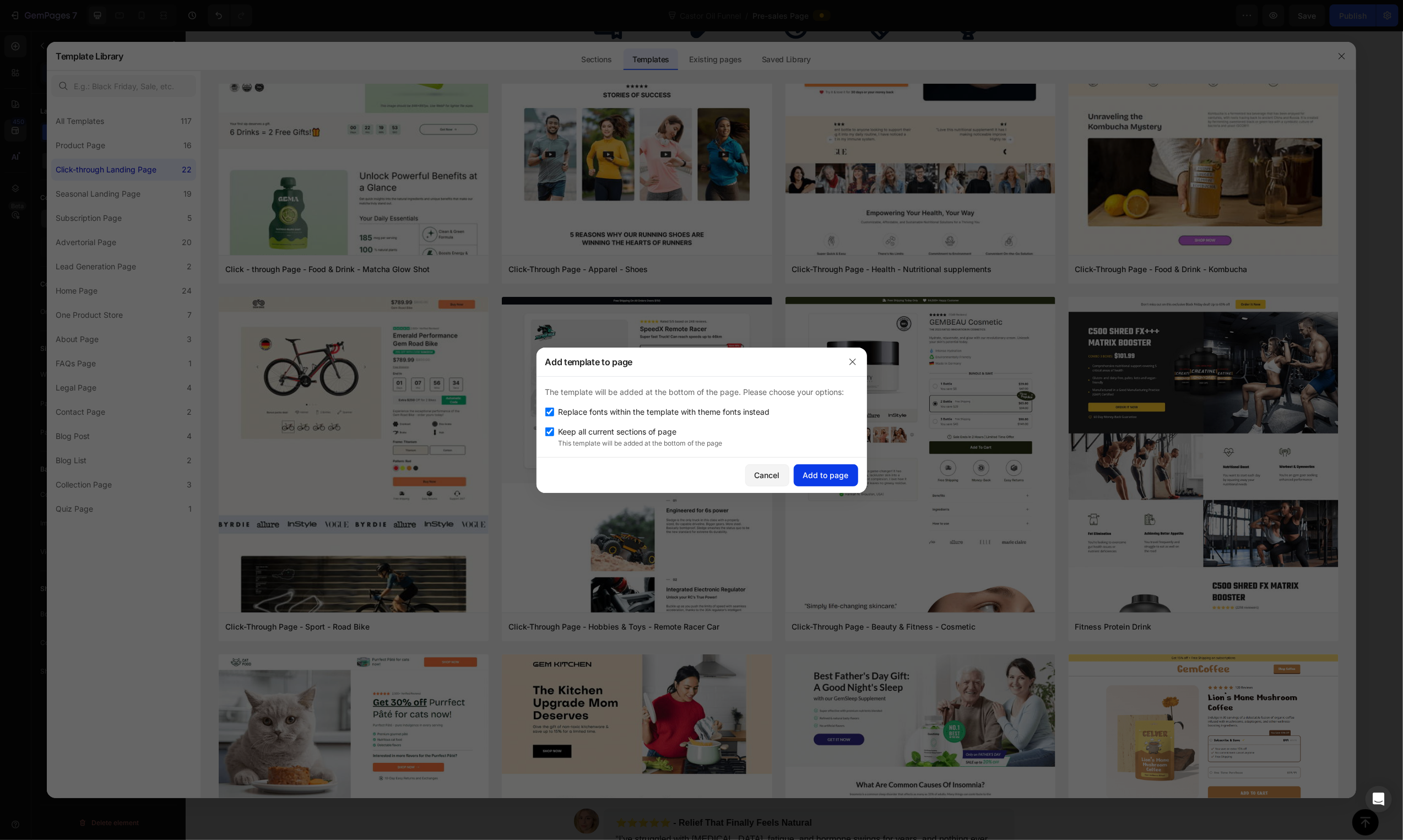
click at [831, 479] on div "Add to page" at bounding box center [826, 476] width 46 height 12
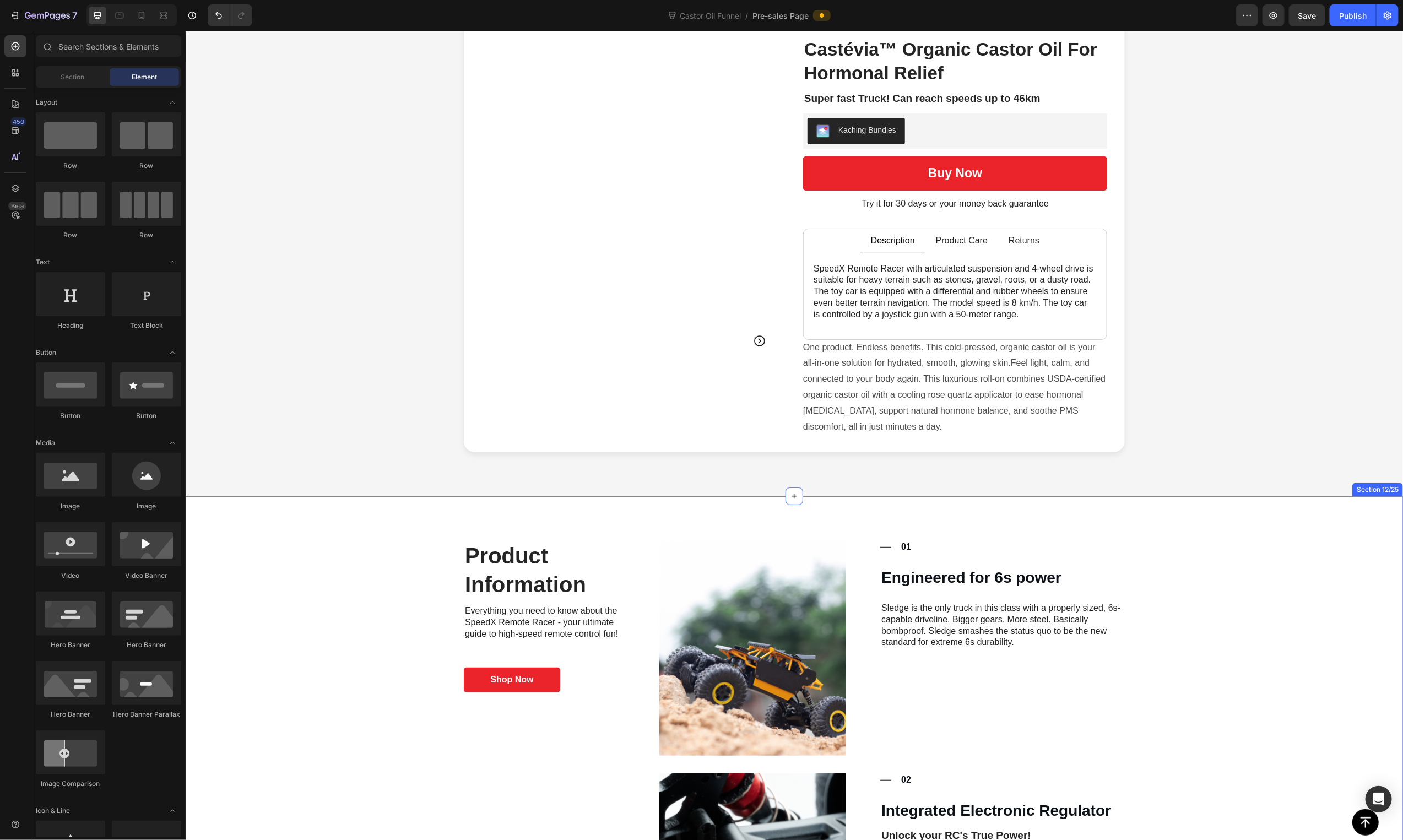
scroll to position [2484, 0]
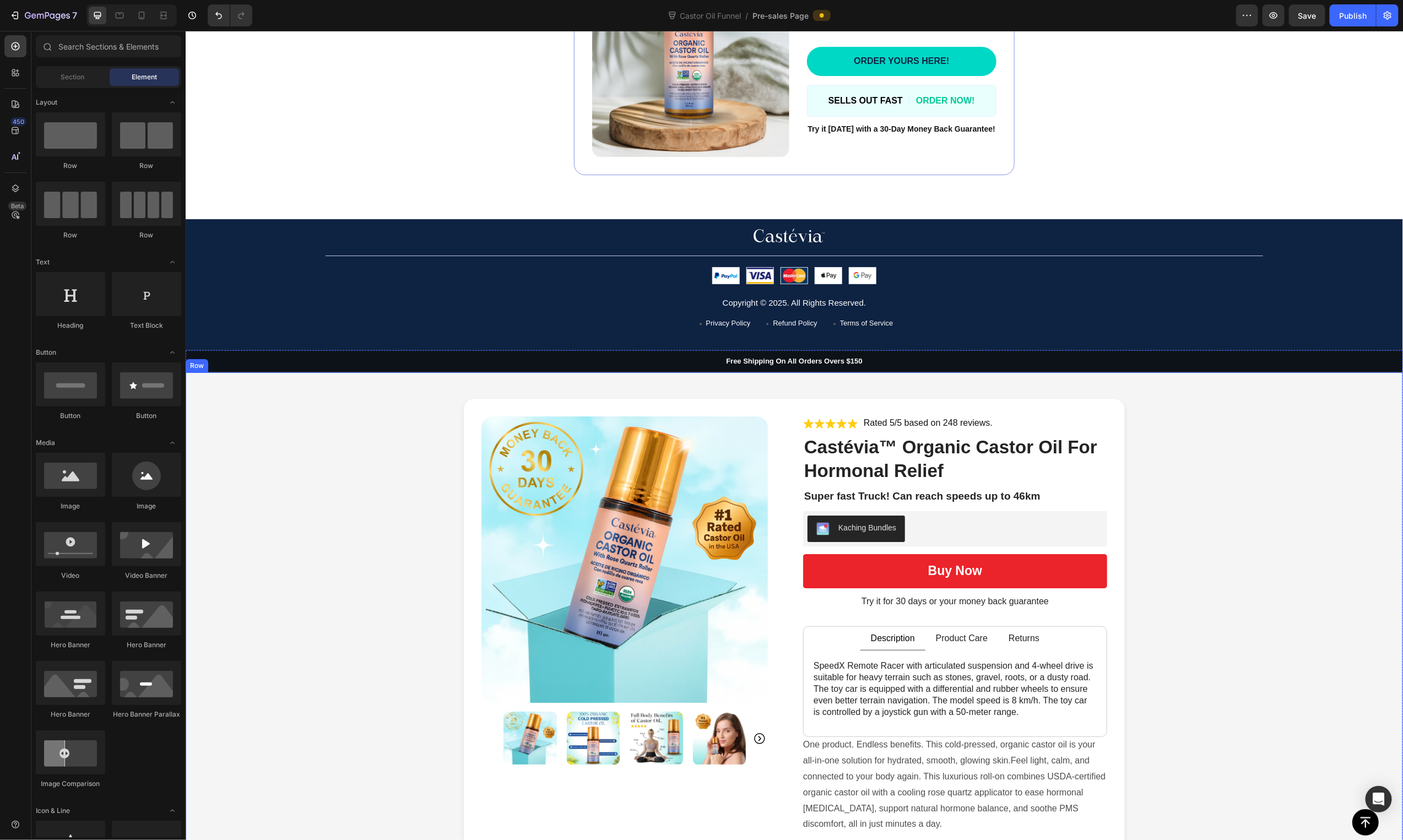
click at [1222, 539] on div "Product Images Icon Icon Icon Icon Icon Icon List Rated 5/5 based on 248 review…" at bounding box center [793, 624] width 1195 height 451
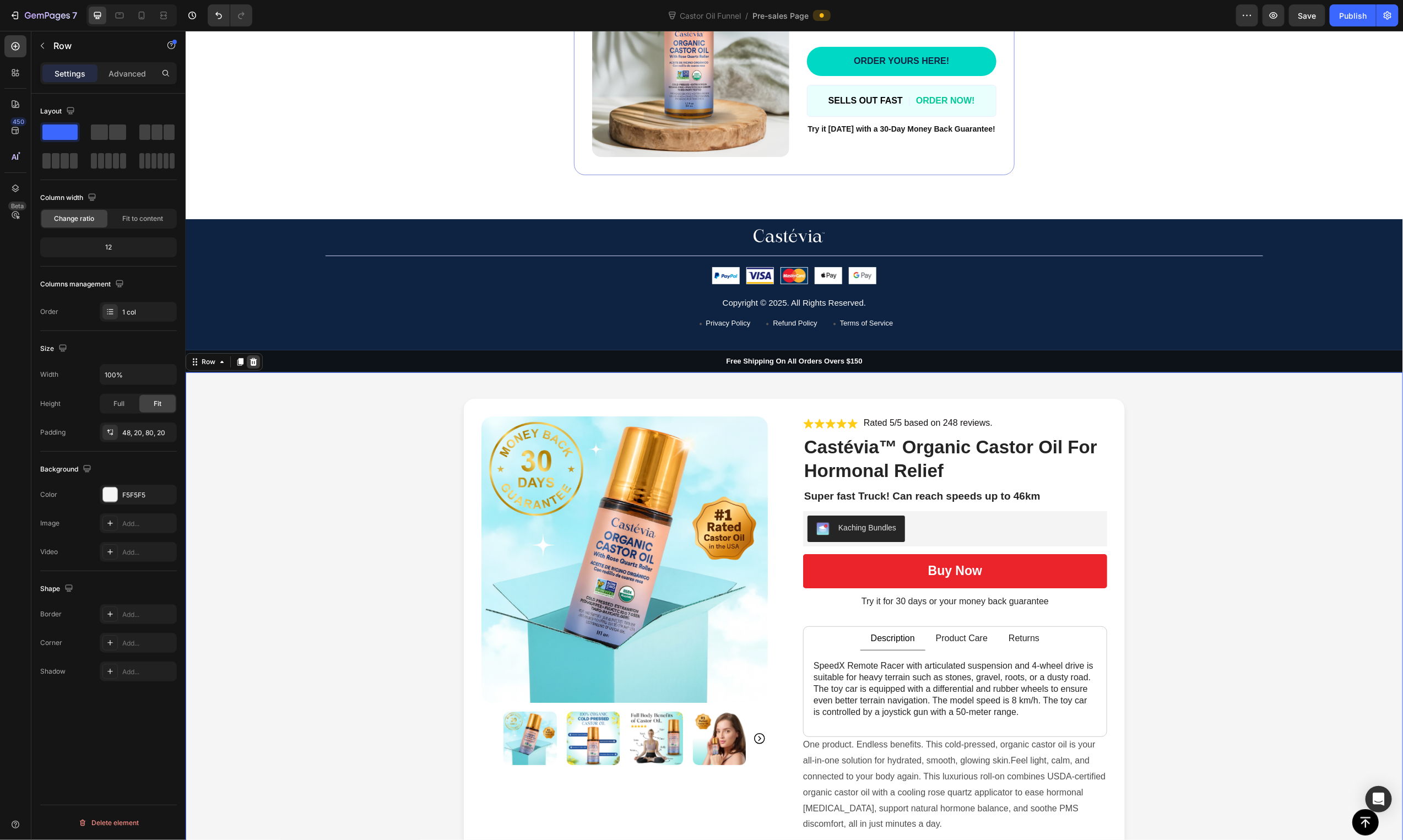
click at [253, 365] on icon at bounding box center [253, 361] width 7 height 8
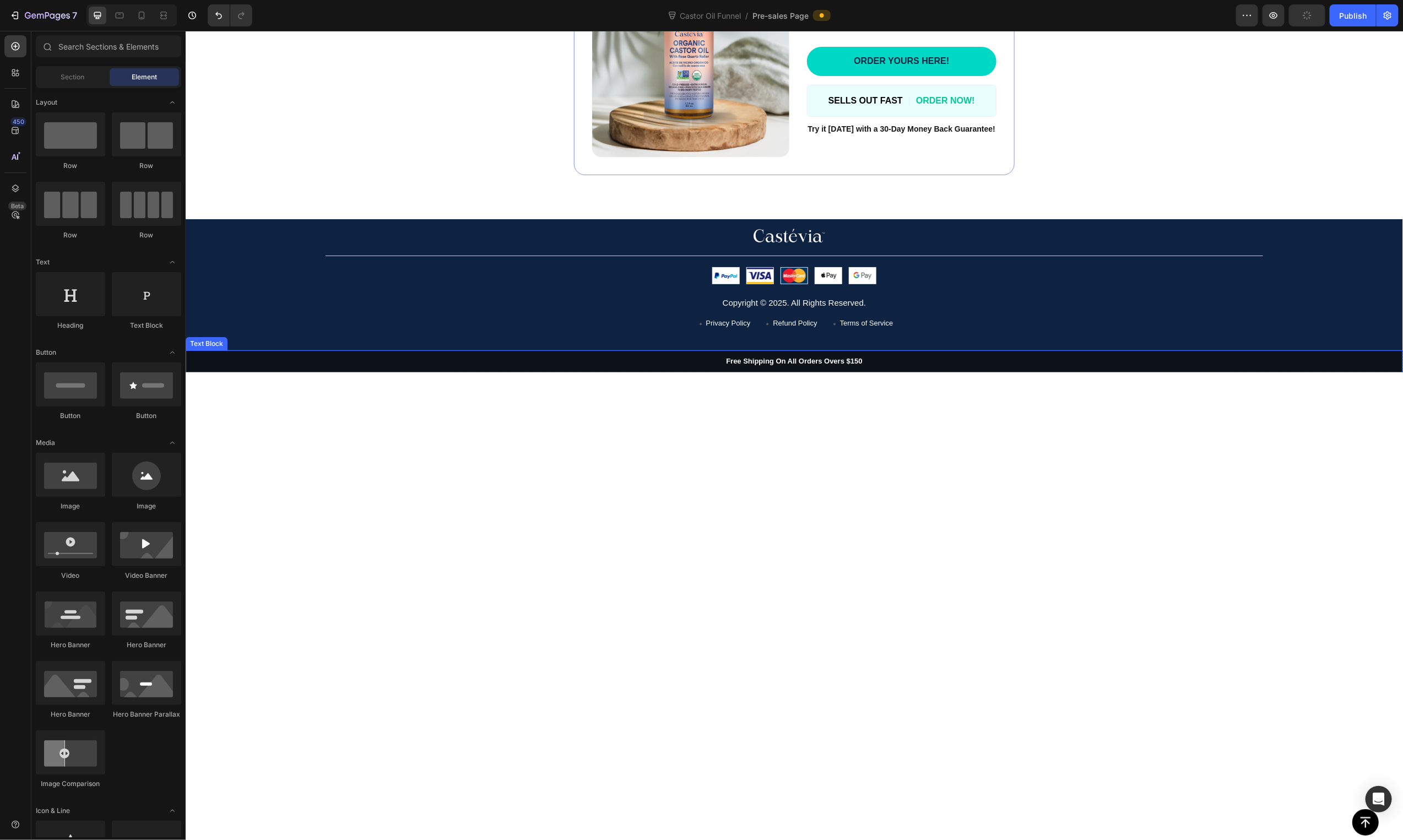
click at [325, 370] on div "Free Shipping On All Orders Overs $150" at bounding box center [793, 361] width 1217 height 23
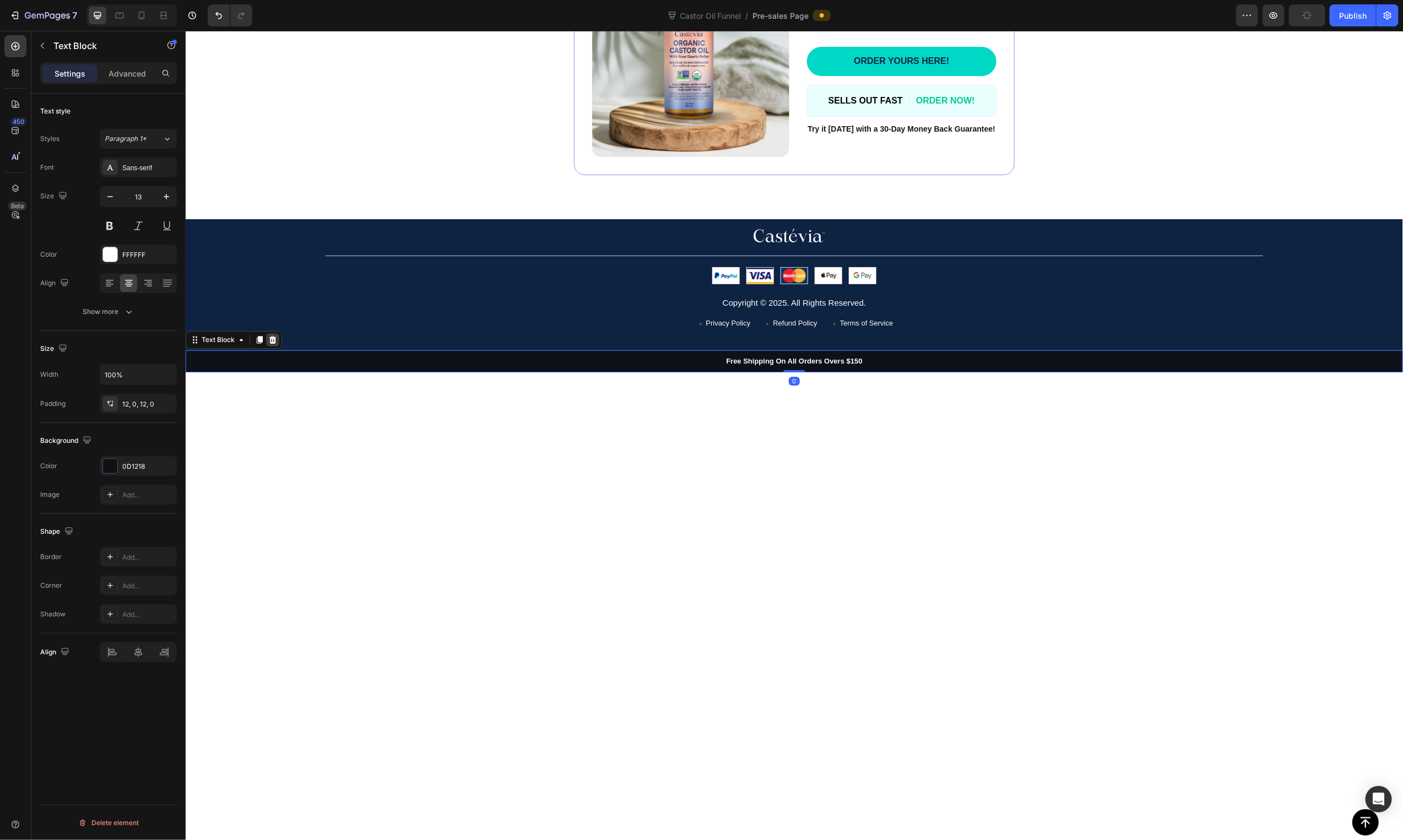
click at [273, 343] on icon at bounding box center [272, 339] width 8 height 8
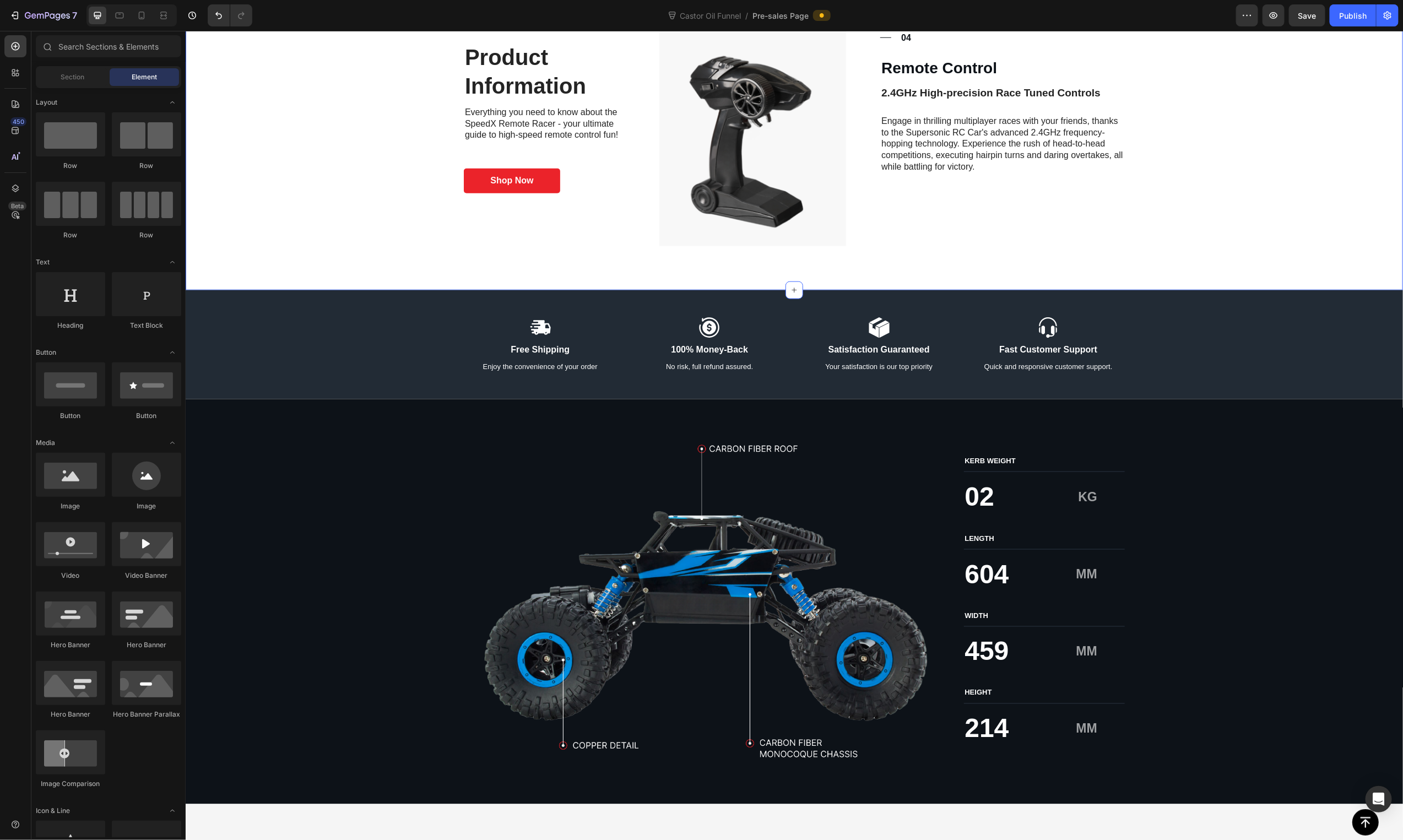
scroll to position [3652, 0]
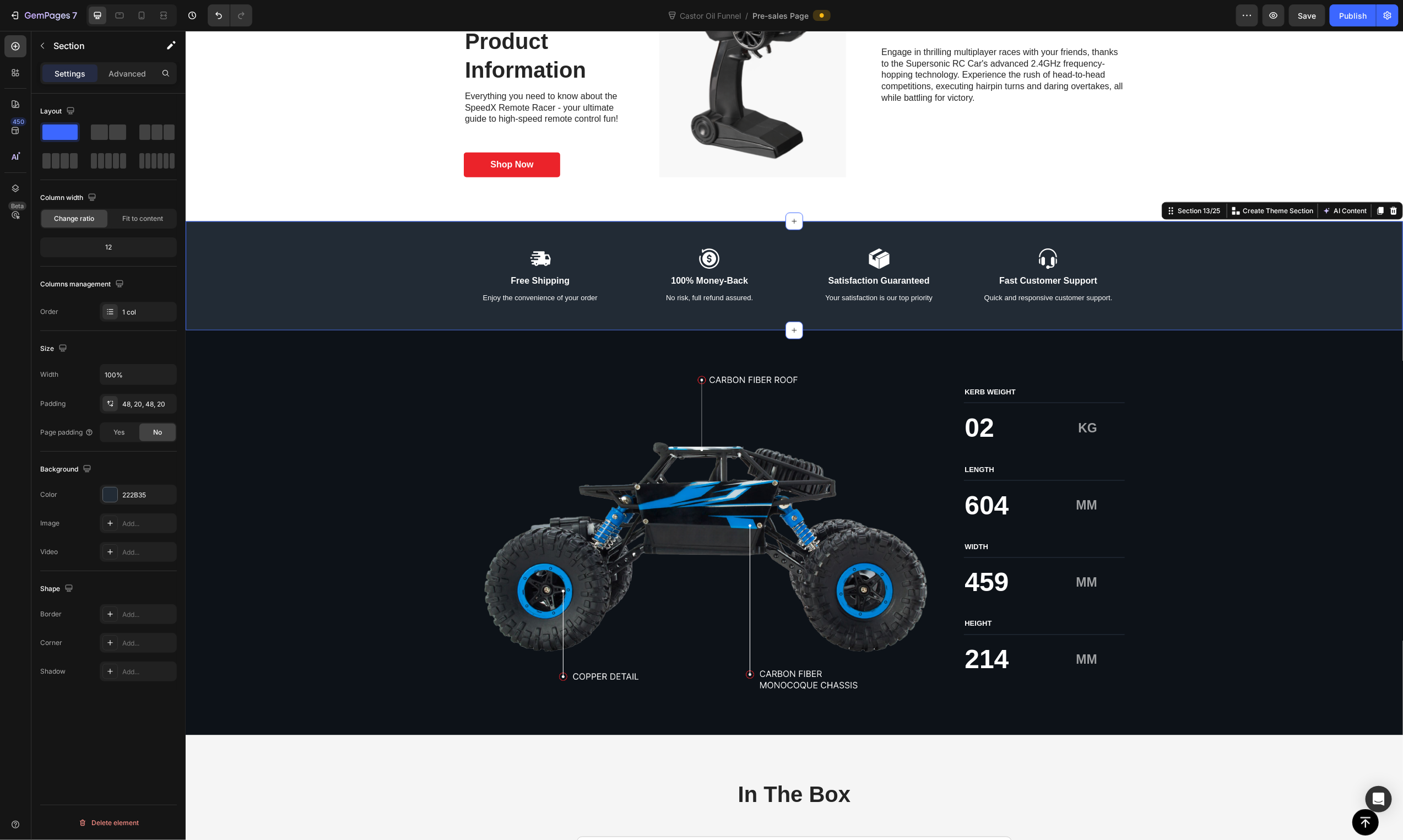
click at [1389, 209] on icon at bounding box center [1393, 210] width 8 height 8
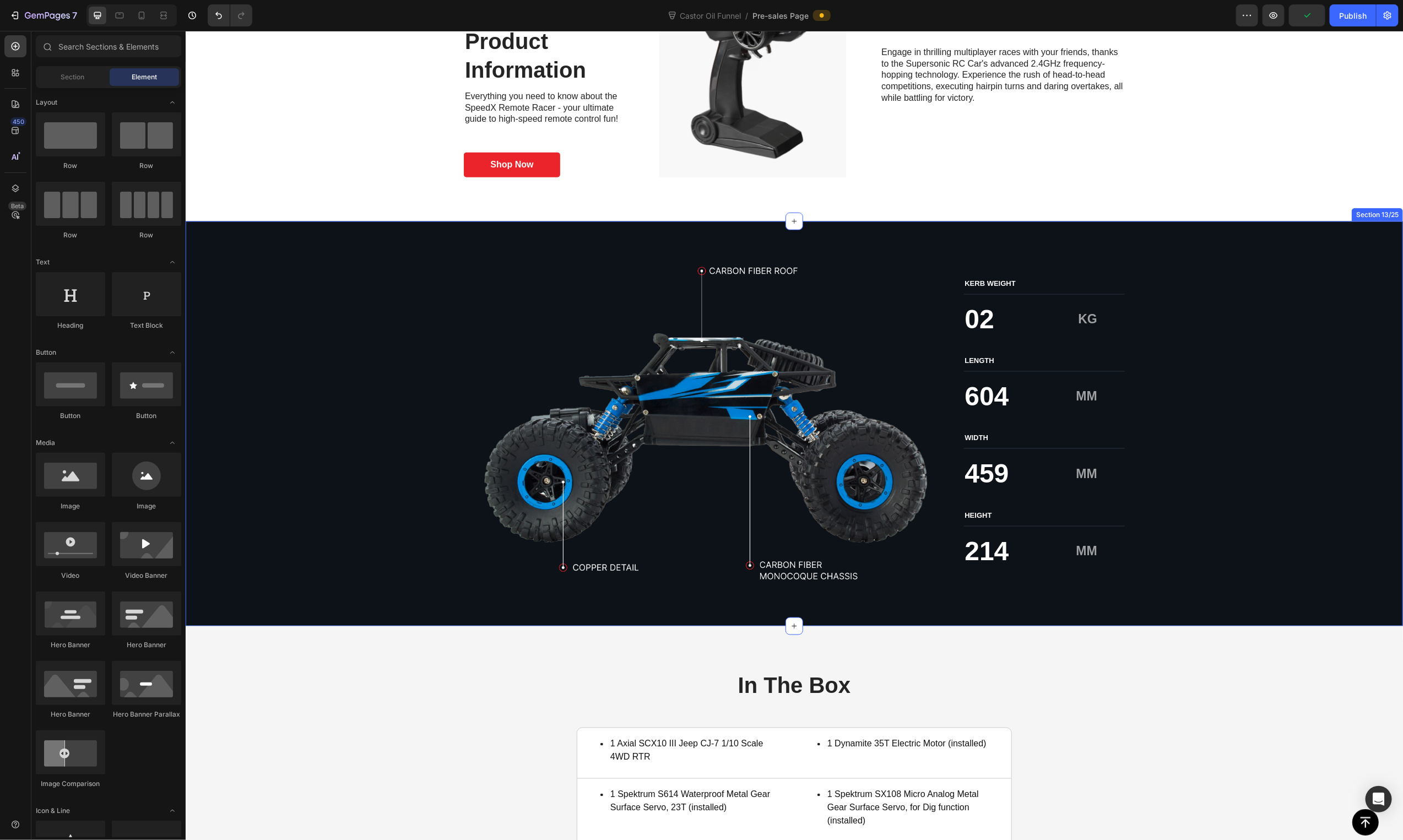
click at [1302, 313] on div "Image KERB WEIGHT Text Block 02 Text Block KG Text Block Row LENGTH Text Block …" at bounding box center [793, 424] width 1195 height 317
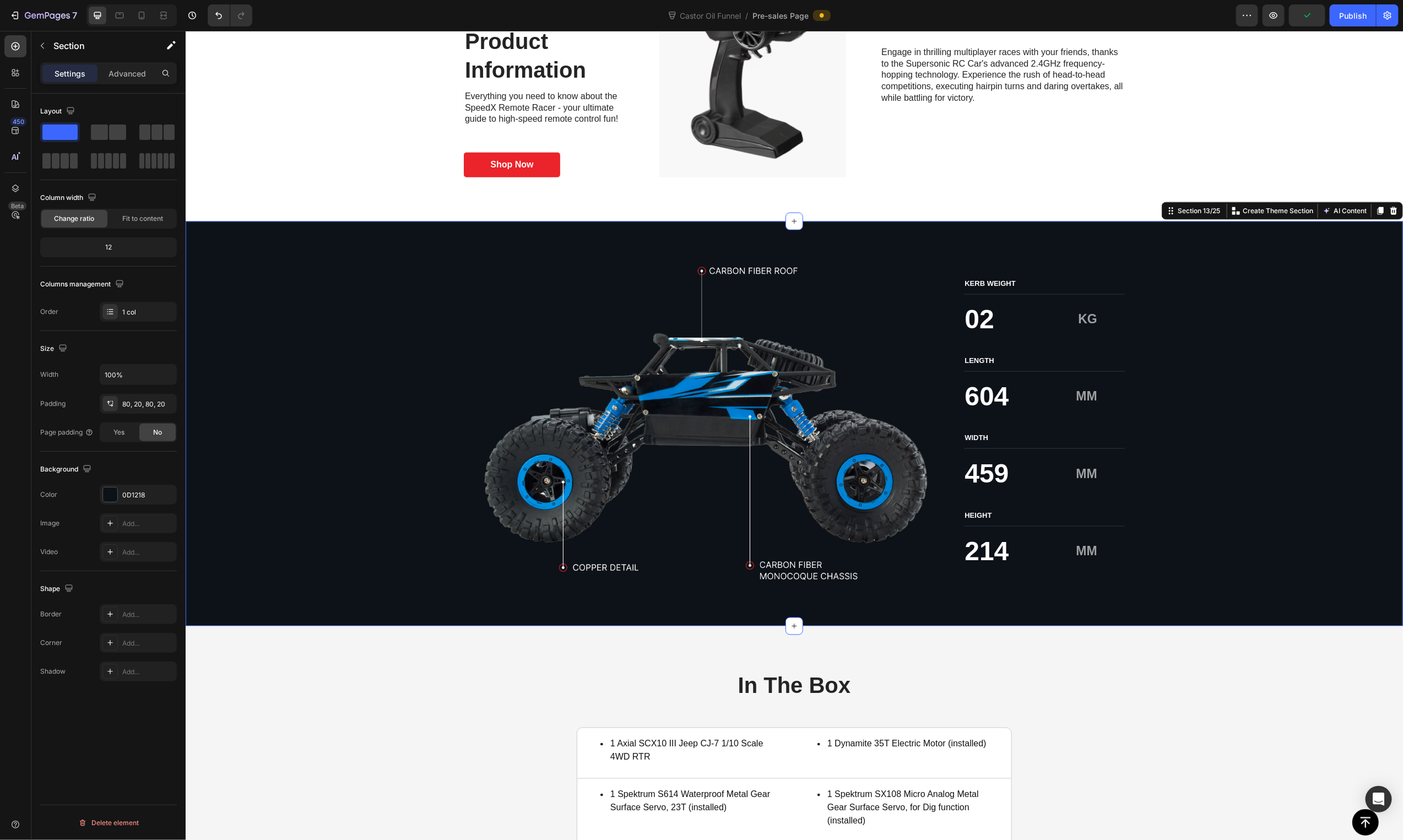
click at [1389, 213] on icon at bounding box center [1393, 210] width 8 height 8
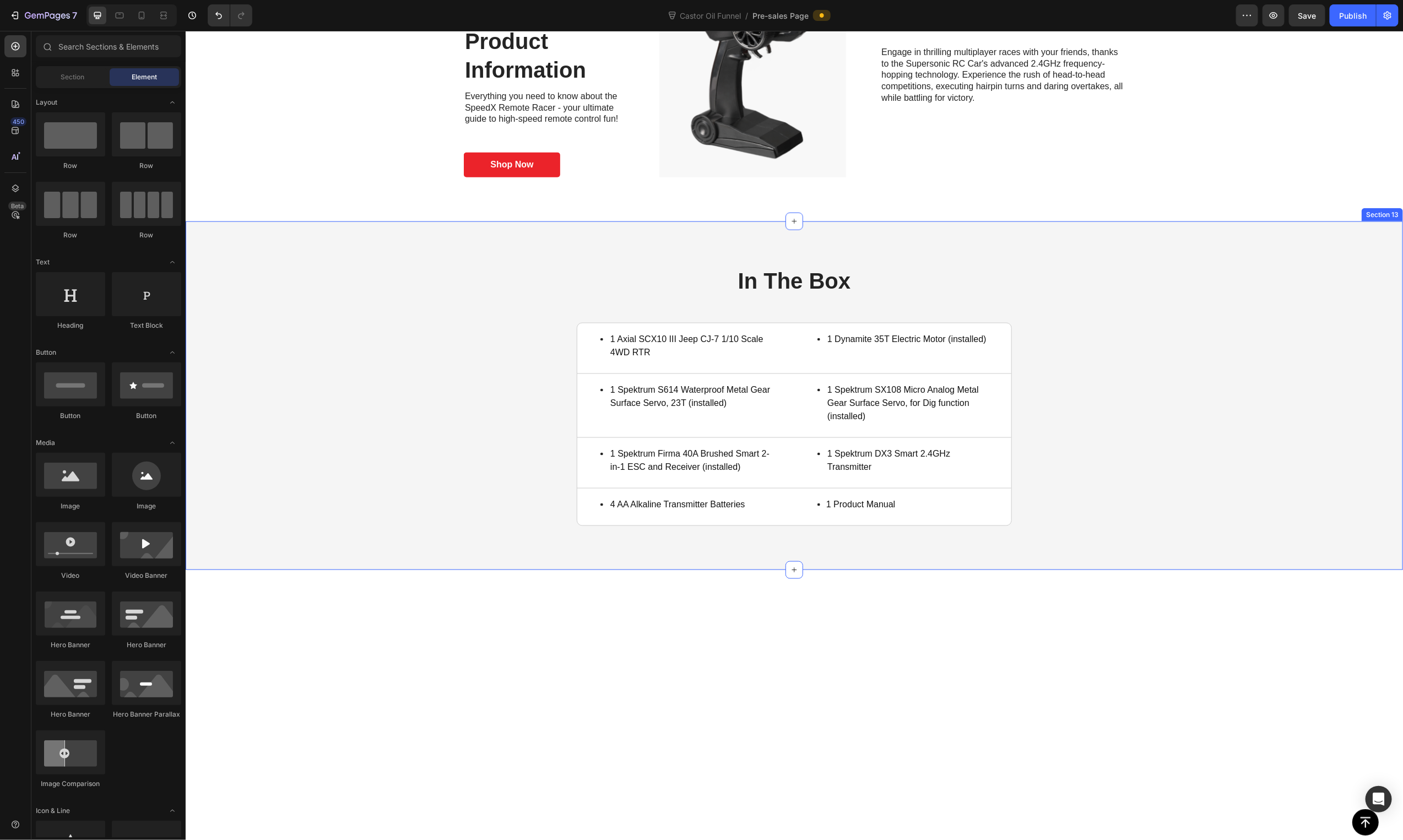
drag, startPoint x: 1210, startPoint y: 343, endPoint x: 1154, endPoint y: 343, distance: 56.0
click at [1209, 343] on div "In The Box Heading 1 Axial SCX10 III Jeep CJ-7 1/10 Scale 4WD RTR Item List Tit…" at bounding box center [793, 395] width 1195 height 260
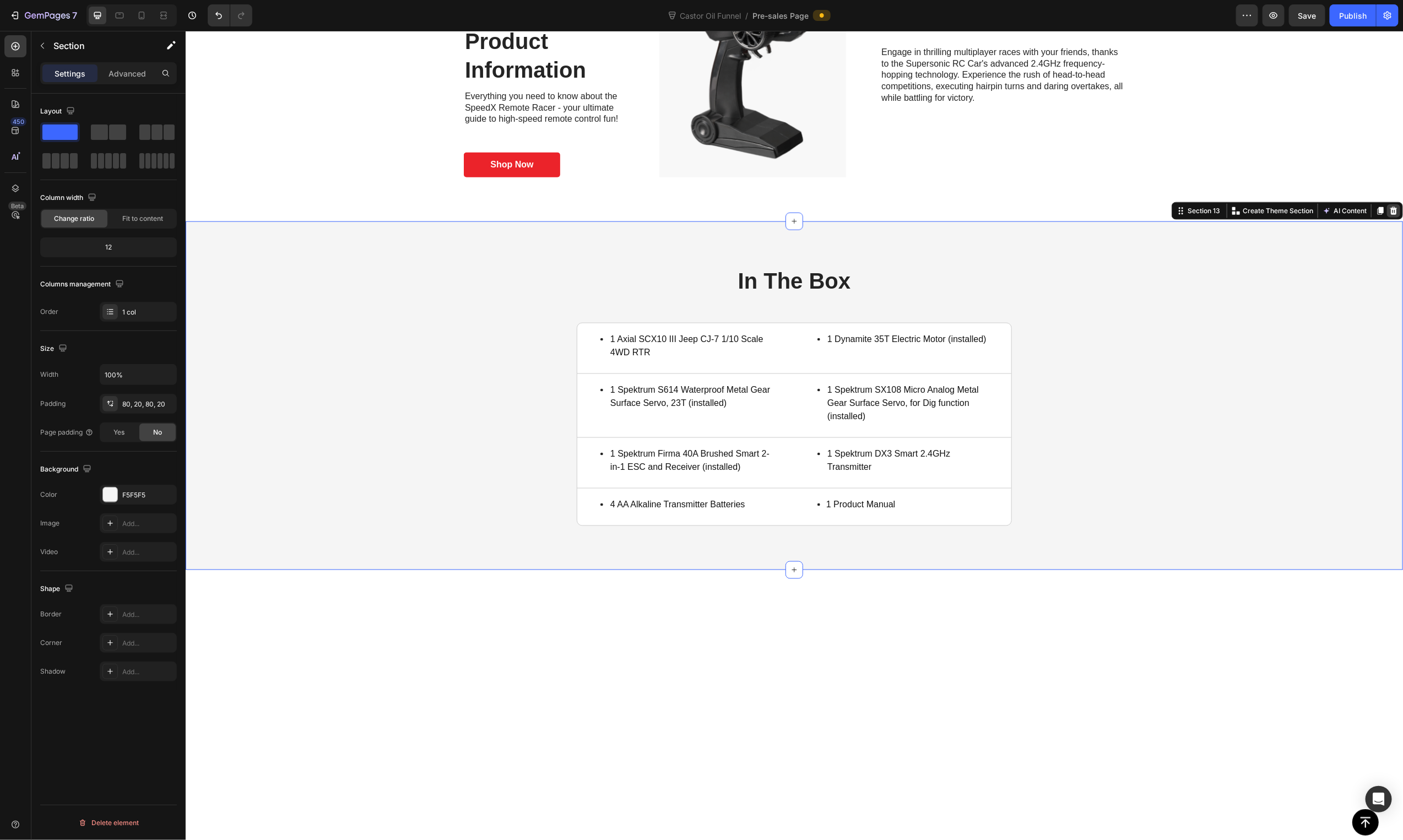
click at [1389, 213] on icon at bounding box center [1393, 210] width 7 height 8
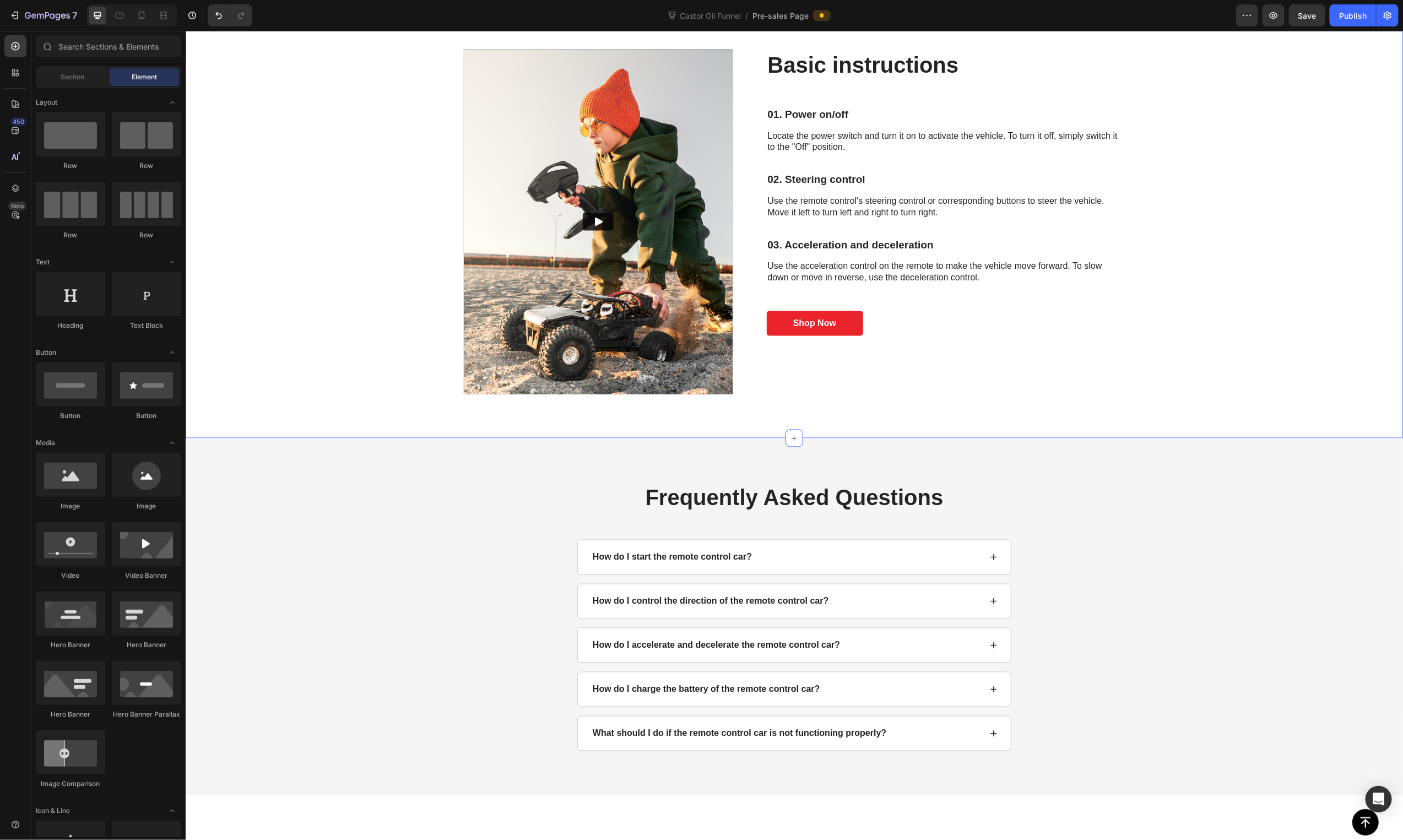
scroll to position [3692, 0]
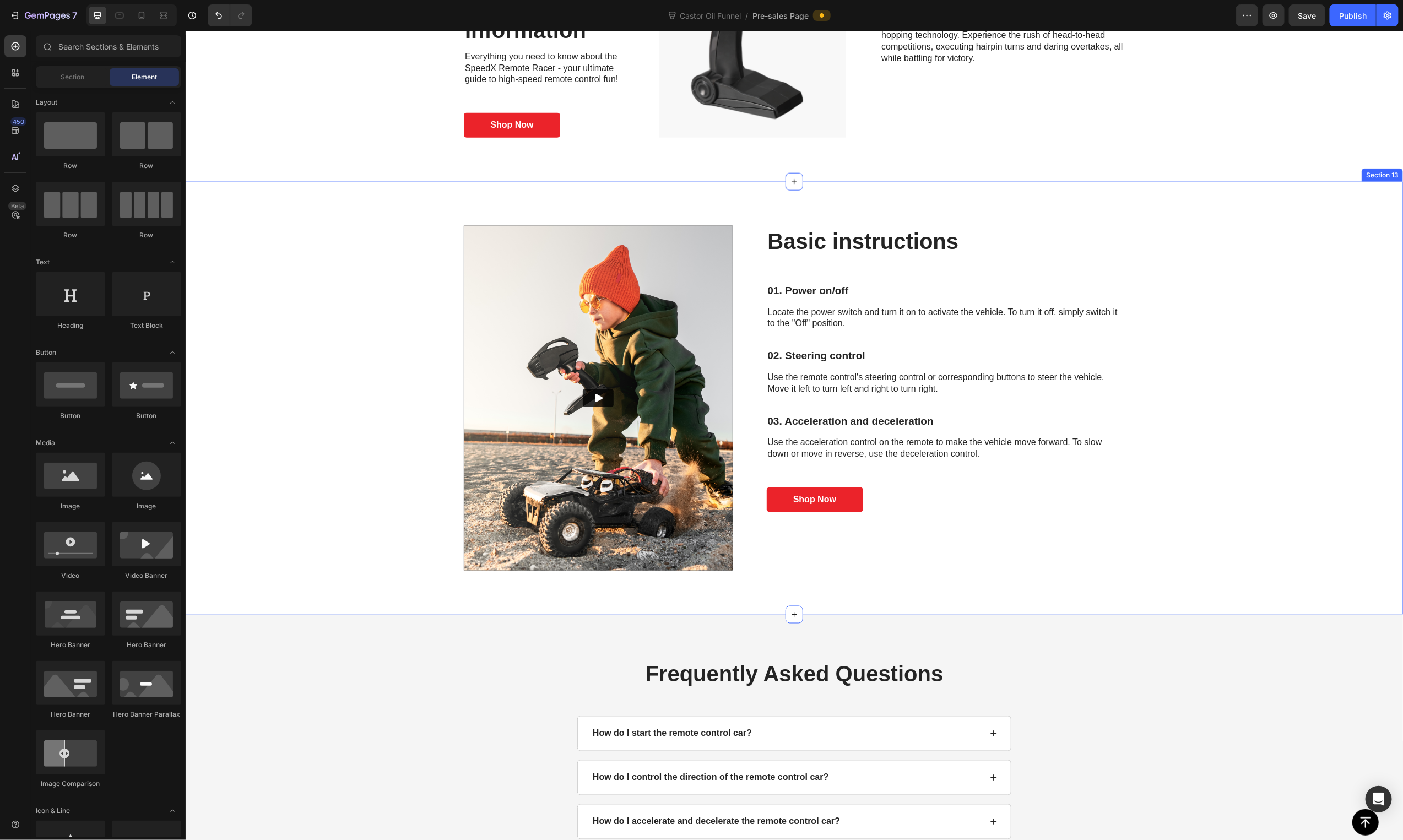
click at [1281, 354] on div "Basic instructions Heading Video Basic instructions Heading 01. Power on/off Te…" at bounding box center [793, 398] width 1195 height 345
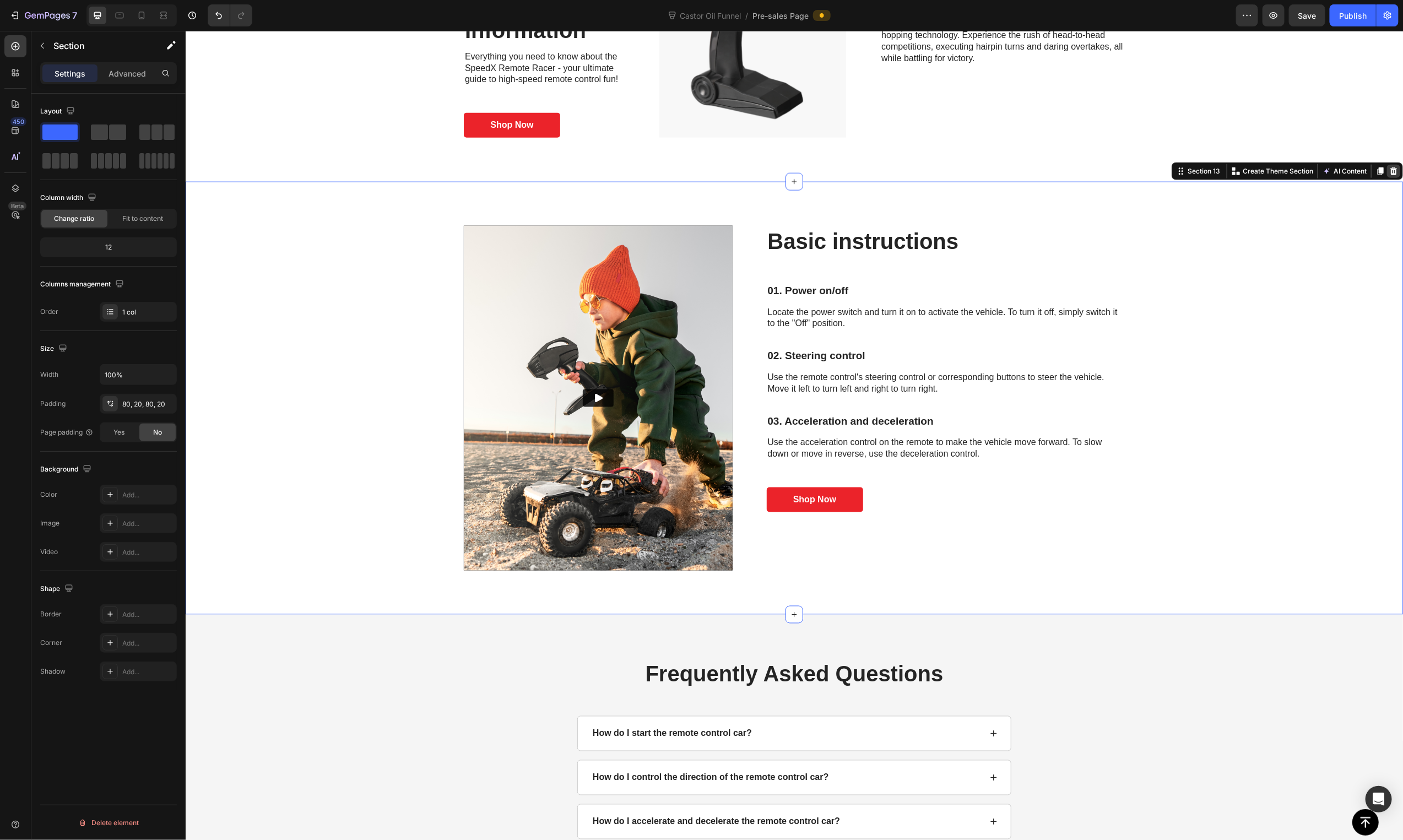
click at [1387, 175] on div at bounding box center [1394, 171] width 14 height 14
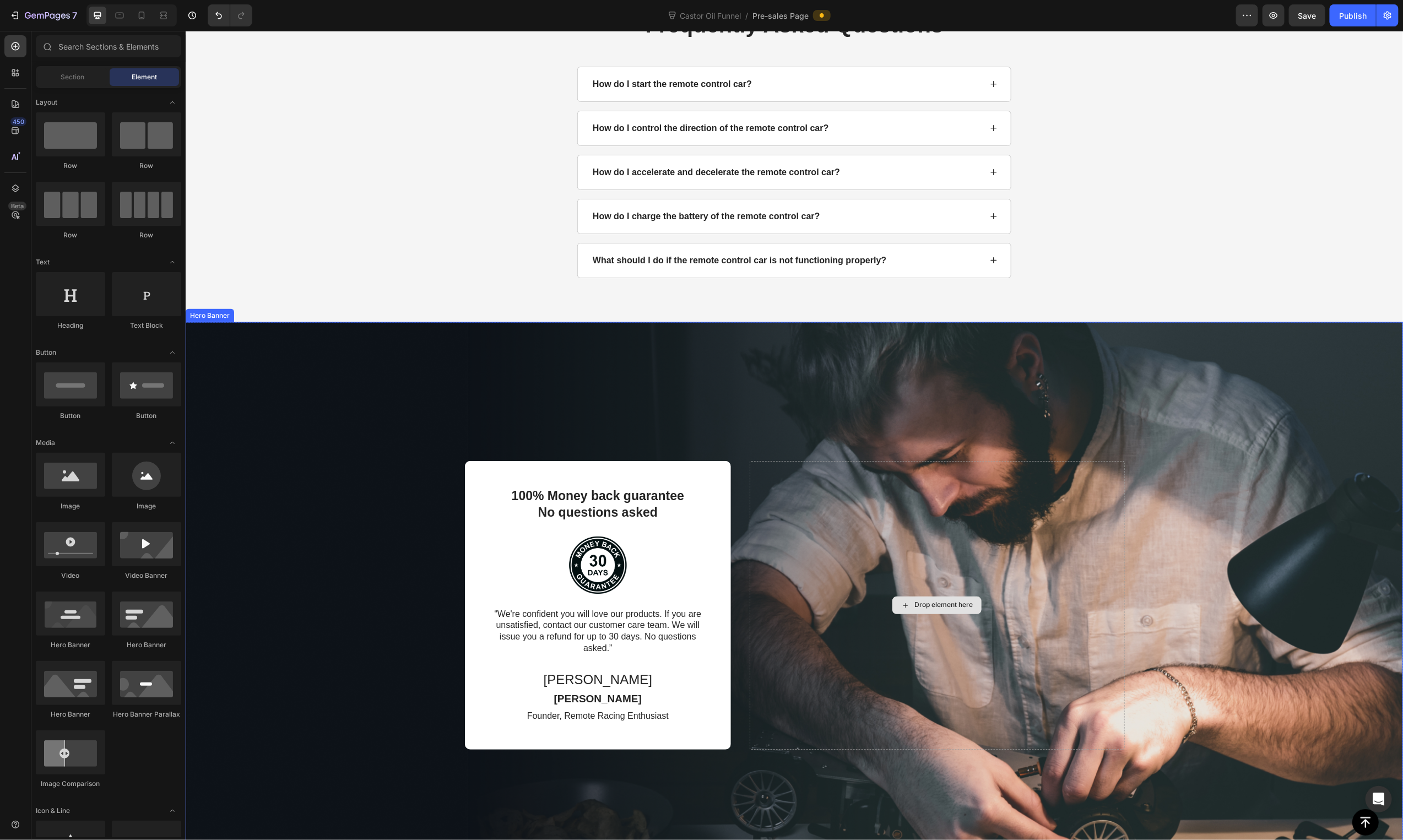
scroll to position [4123, 0]
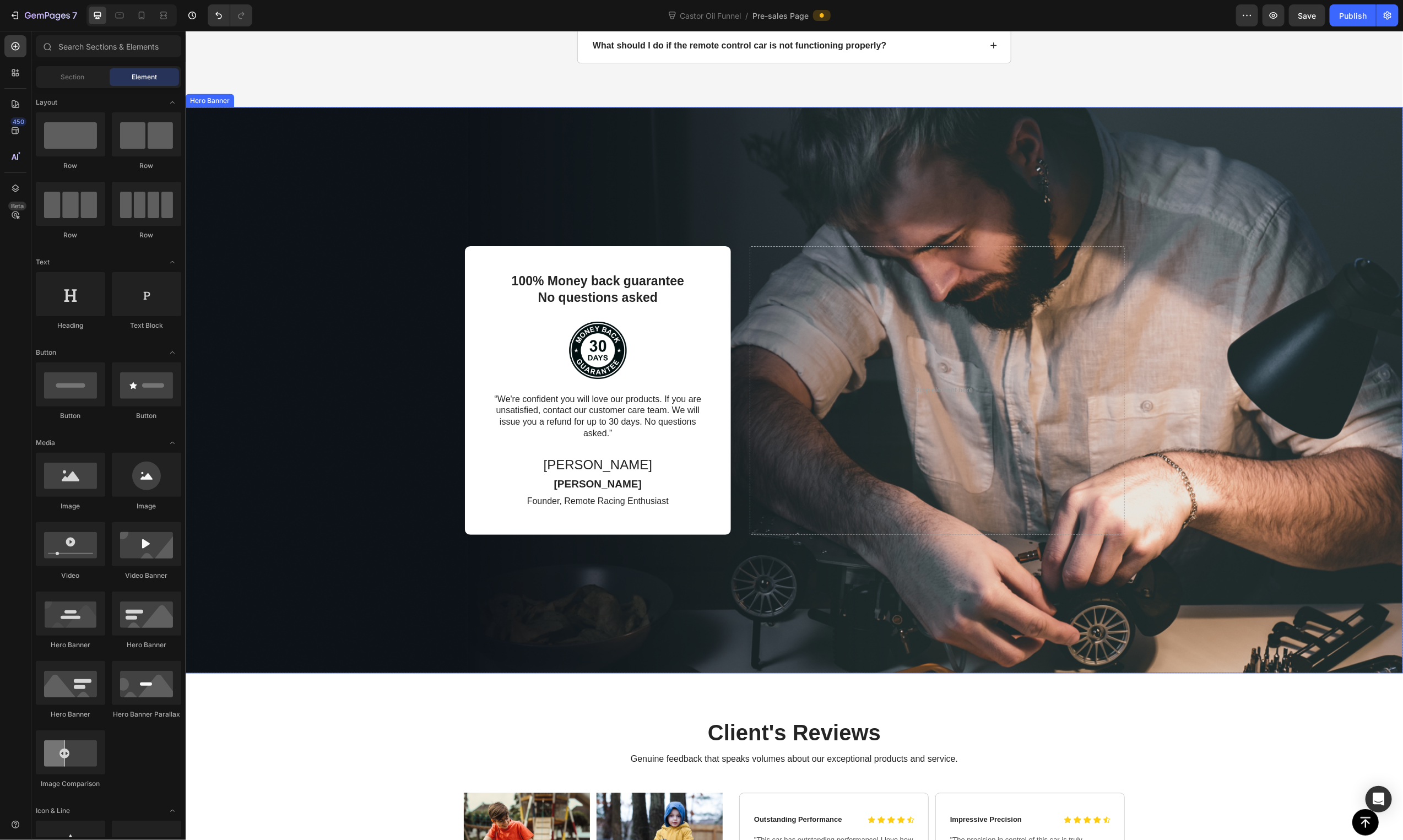
click at [1290, 236] on div "Background Image" at bounding box center [793, 390] width 1217 height 566
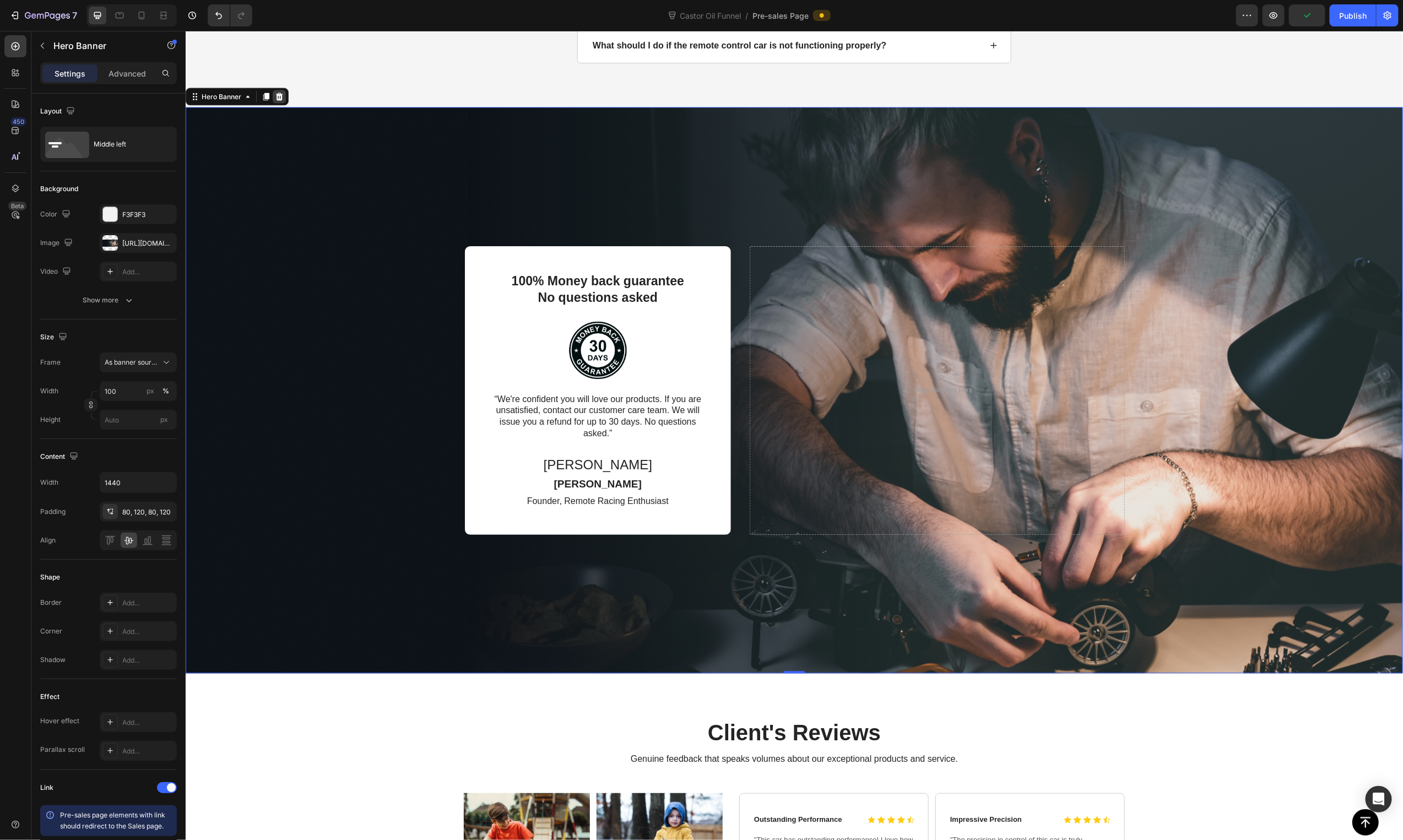
click at [284, 100] on div at bounding box center [279, 97] width 14 height 14
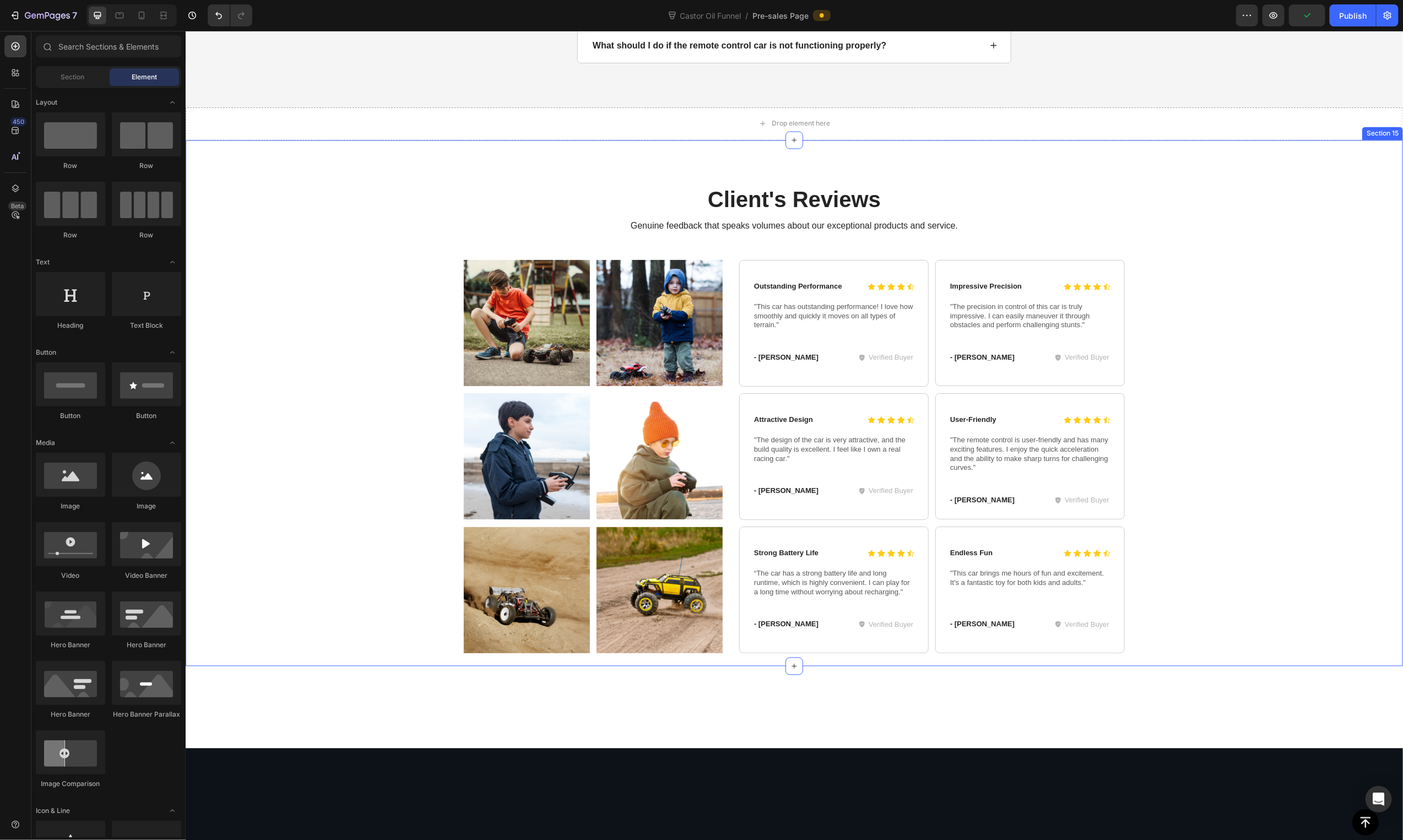
click at [312, 403] on div "Client's Reviews Heading Genuine feedback that speaks volumes about our excepti…" at bounding box center [793, 418] width 1195 height 469
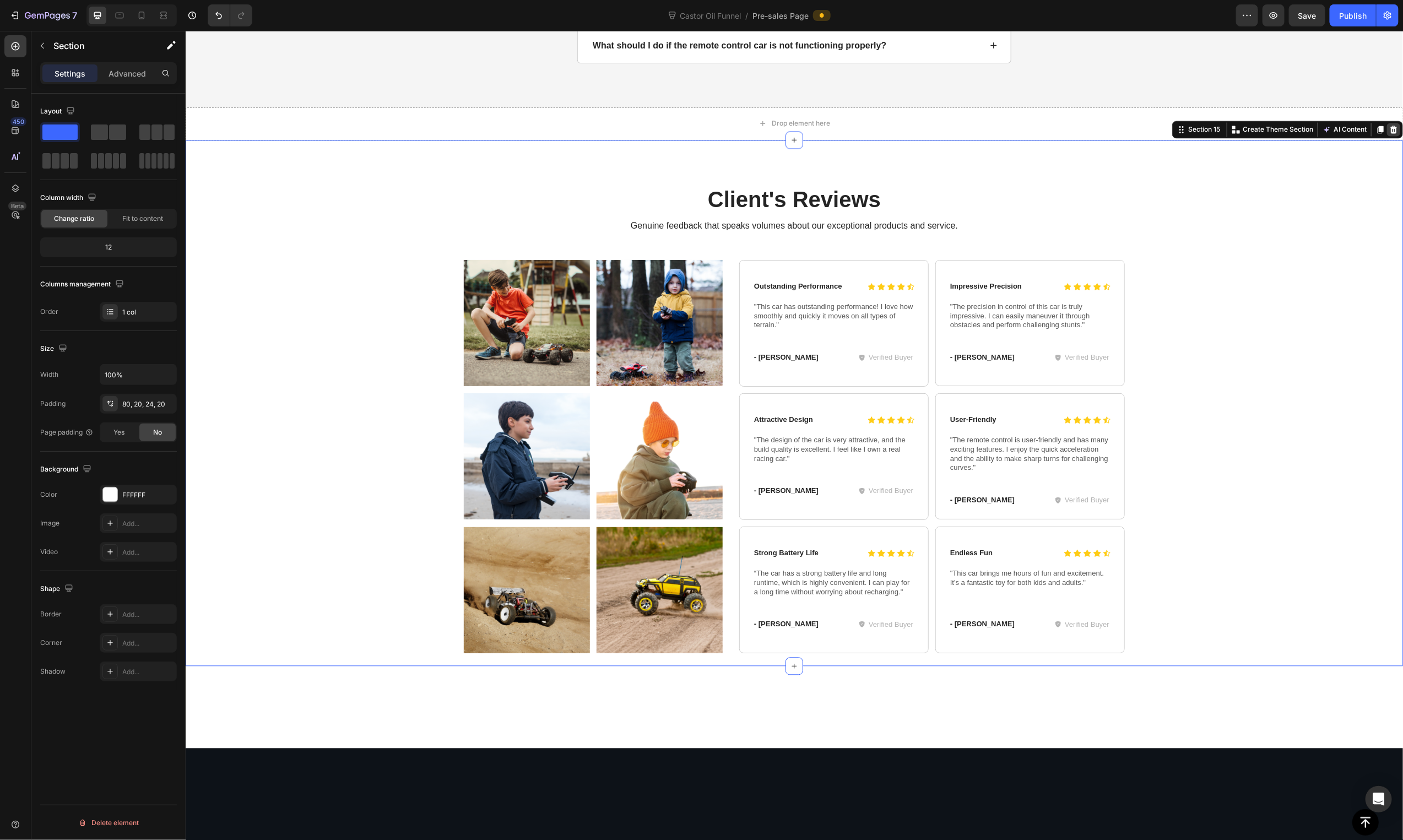
click at [1389, 131] on icon at bounding box center [1393, 130] width 8 height 8
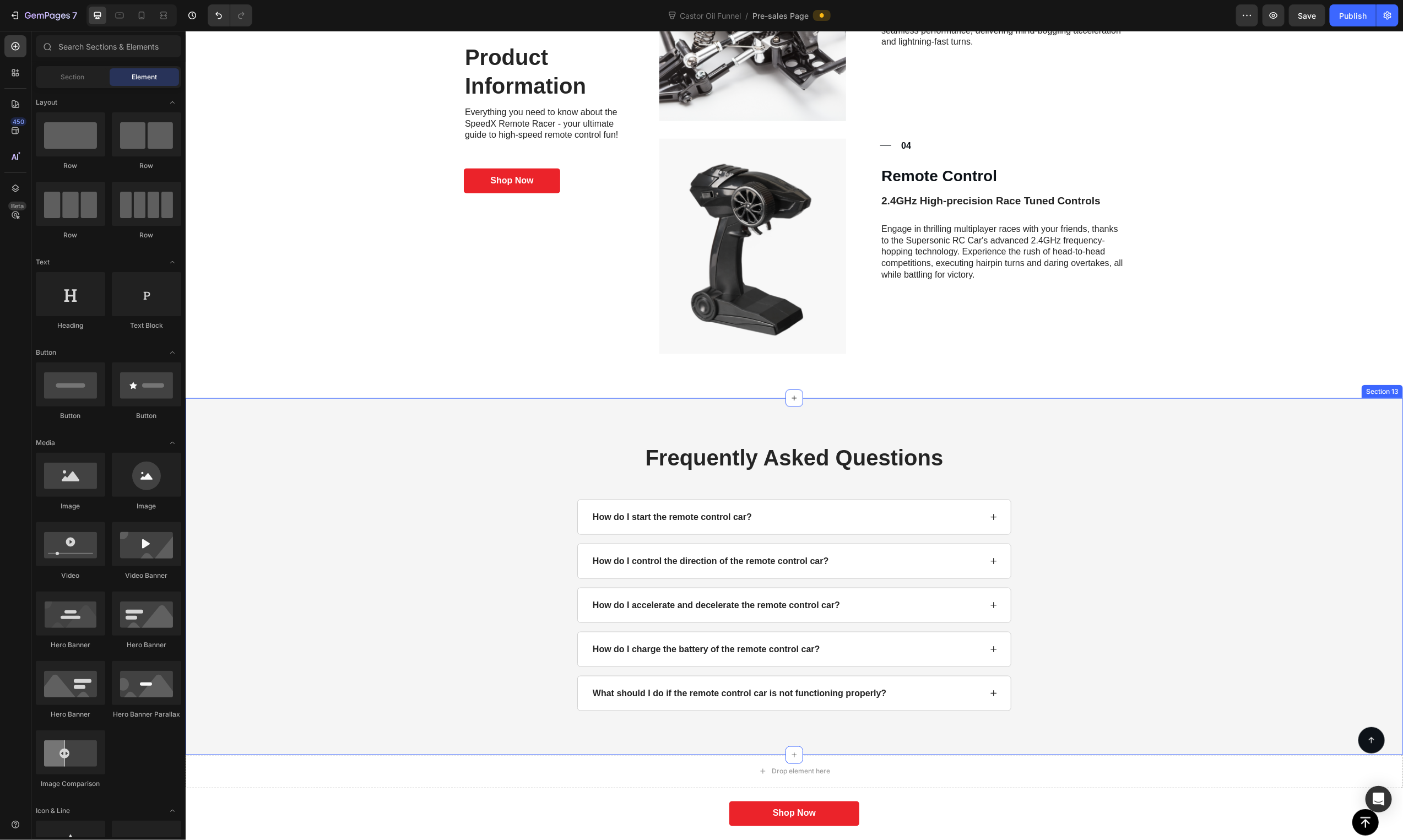
scroll to position [3812, 0]
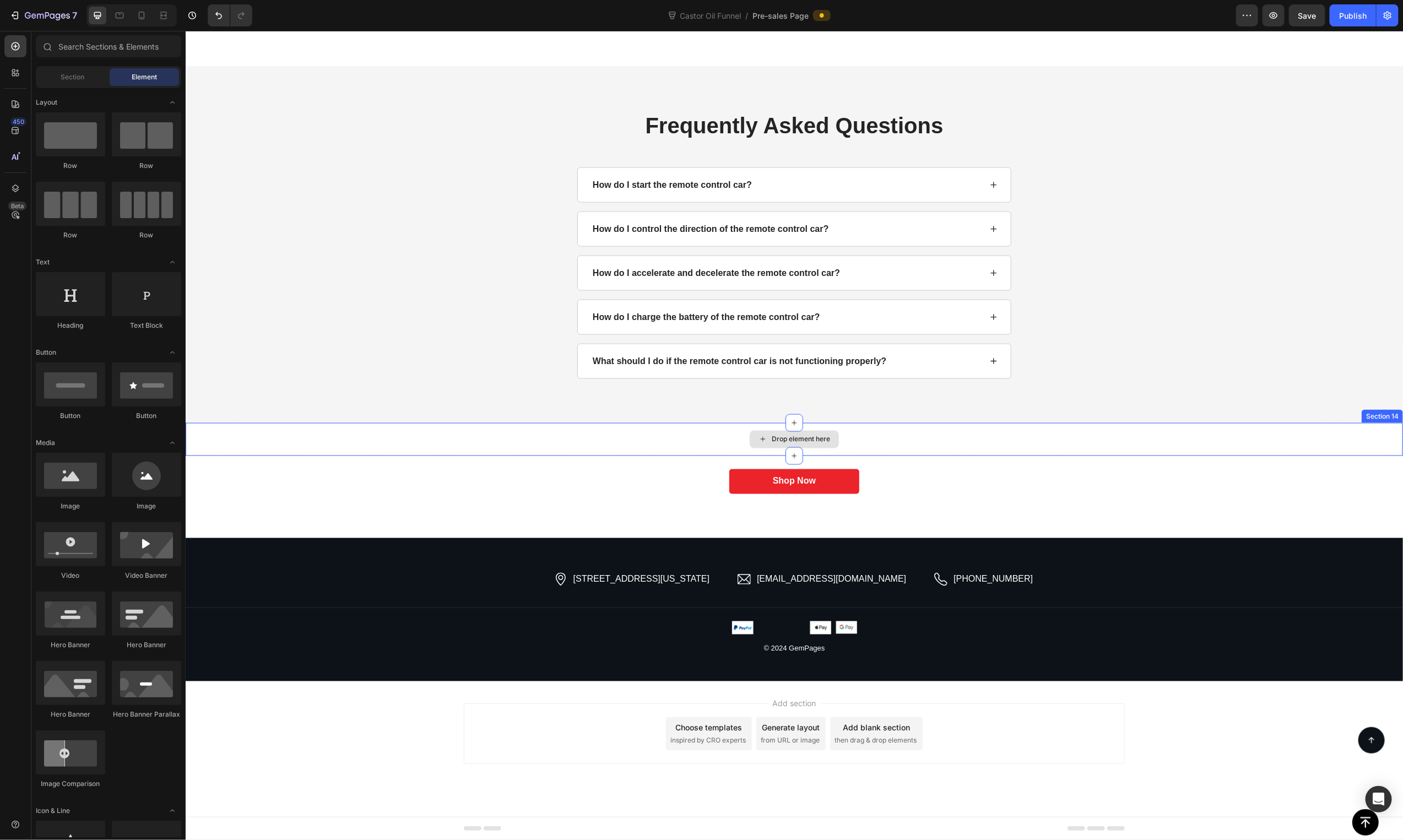
click at [1161, 437] on div "Drop element here" at bounding box center [793, 438] width 1217 height 33
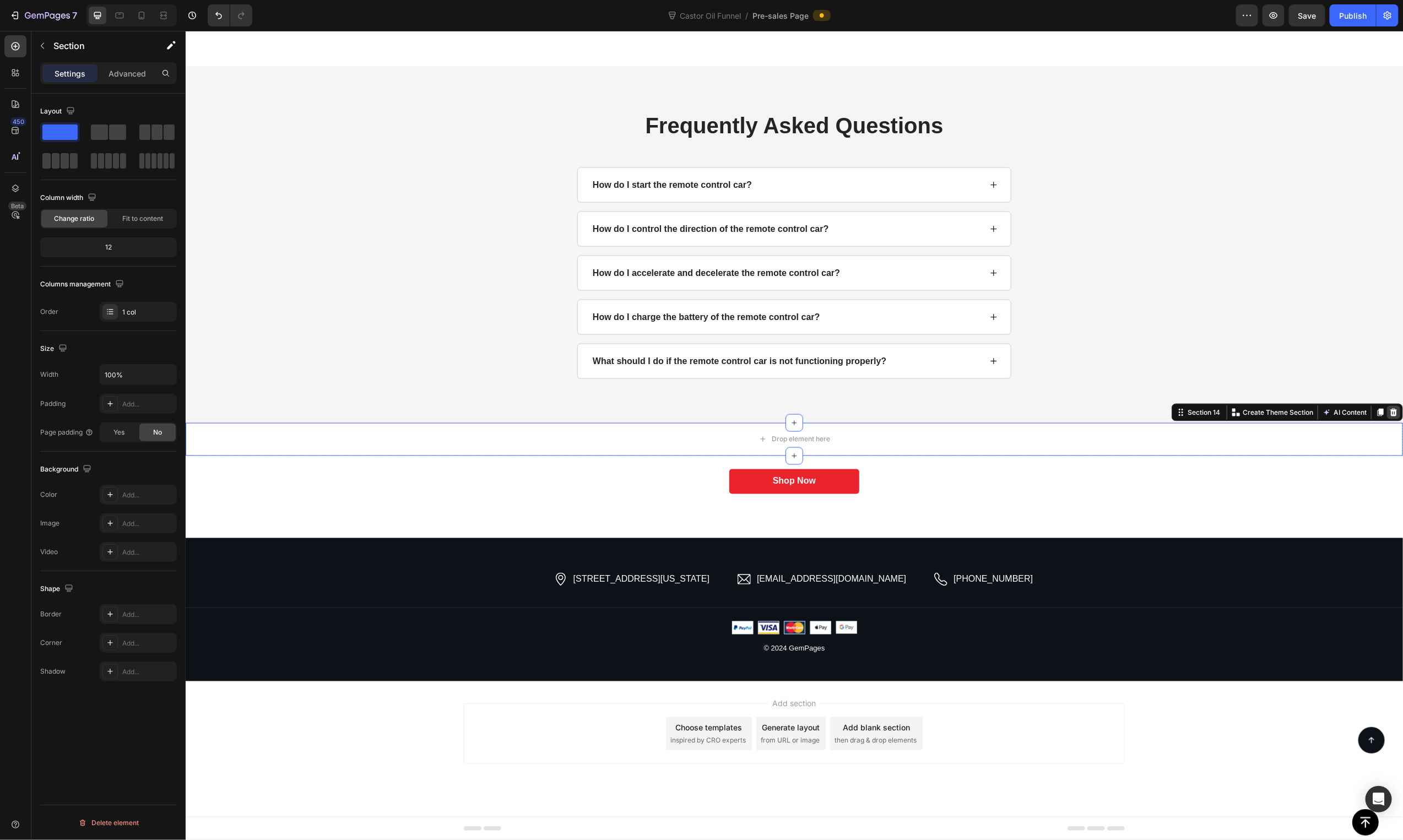
click at [1389, 411] on icon at bounding box center [1393, 412] width 8 height 8
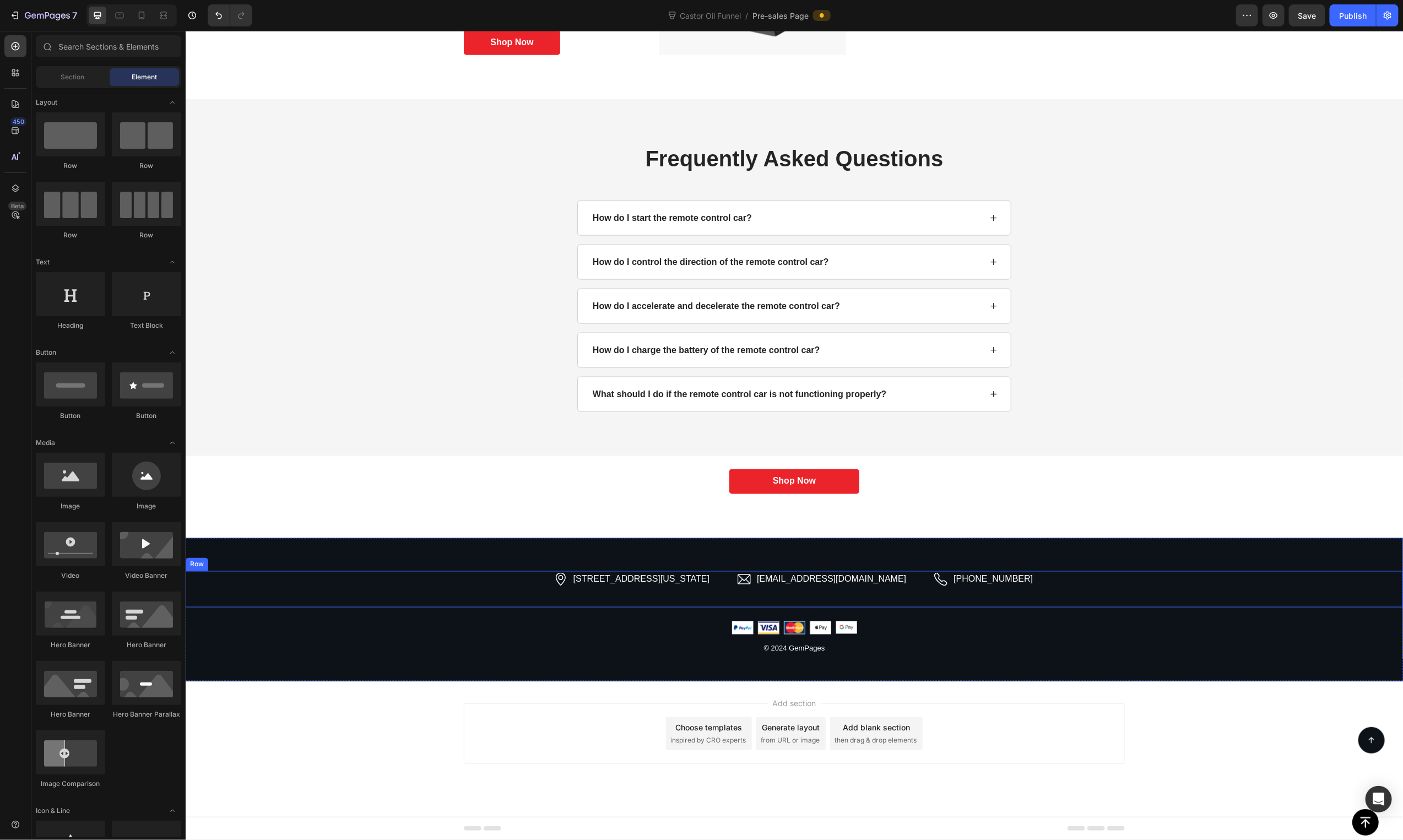
click at [1185, 572] on div "2118 Thornridge Cir, Connecticut 35624 Item List hello.gempages@gmail.com Item …" at bounding box center [793, 589] width 1217 height 37
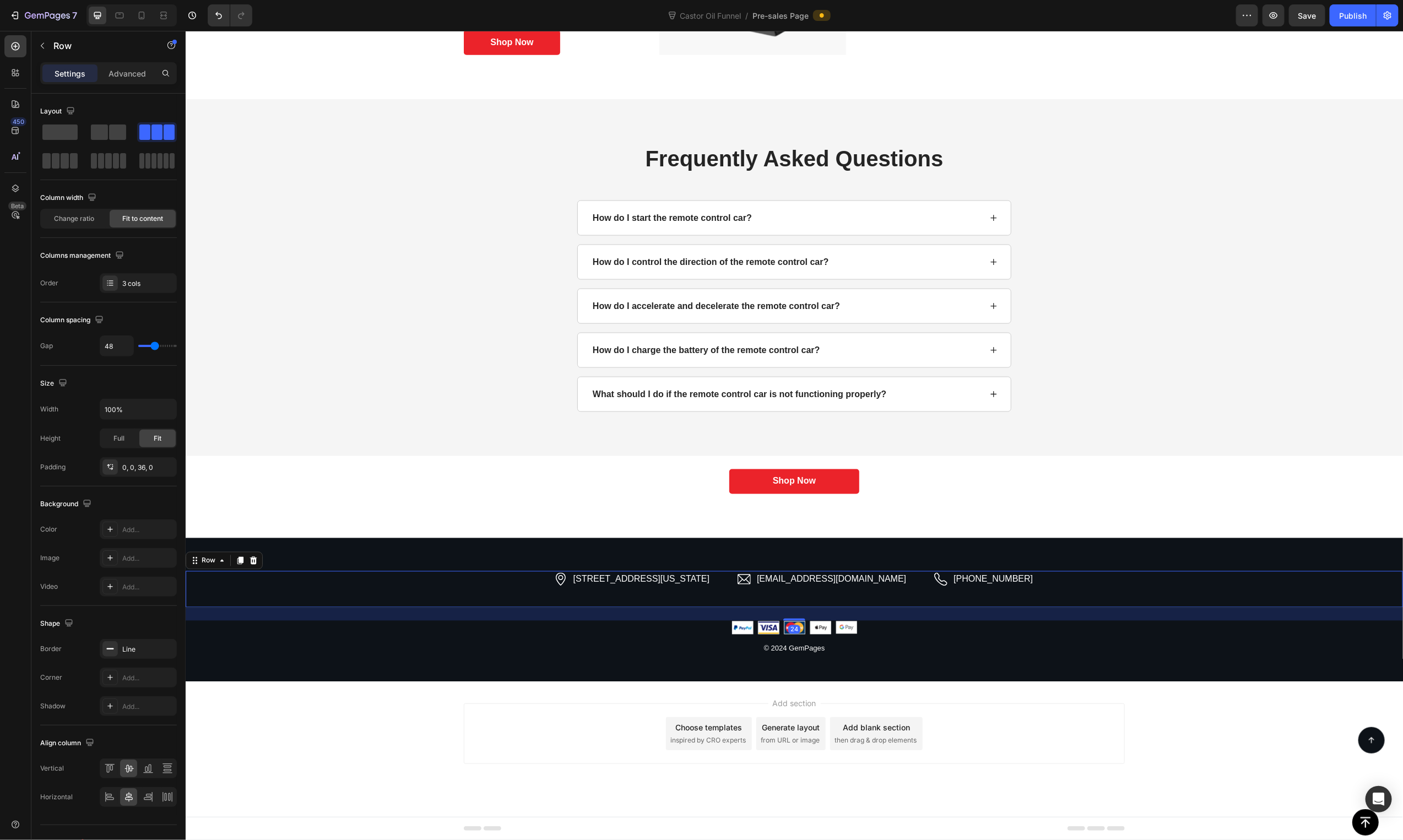
click at [1193, 548] on div "2118 Thornridge Cir, Connecticut 35624 Item List hello.gempages@gmail.com Item …" at bounding box center [793, 609] width 1217 height 143
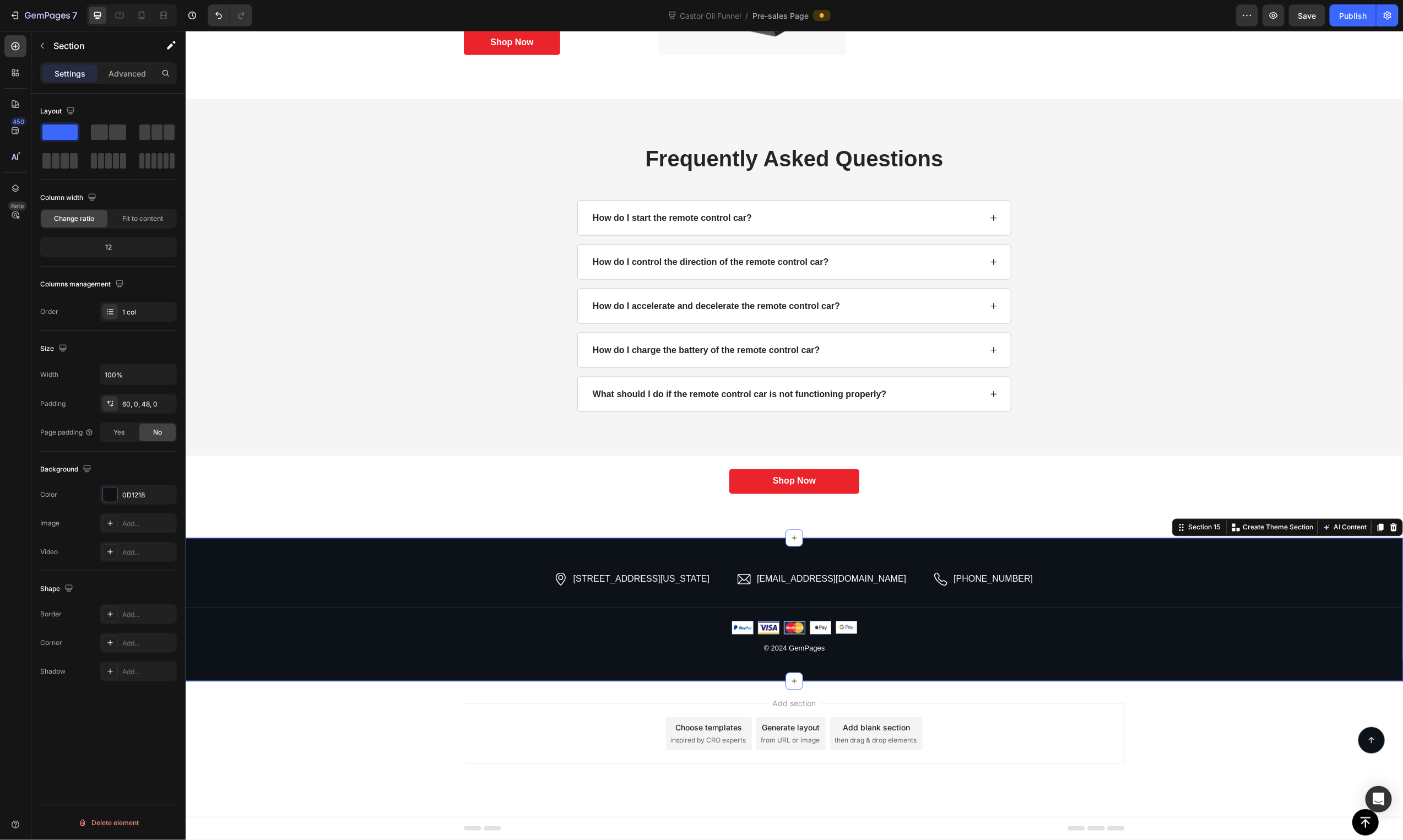
drag, startPoint x: 1387, startPoint y: 527, endPoint x: 1306, endPoint y: 504, distance: 84.2
click at [1389, 527] on icon at bounding box center [1393, 527] width 8 height 8
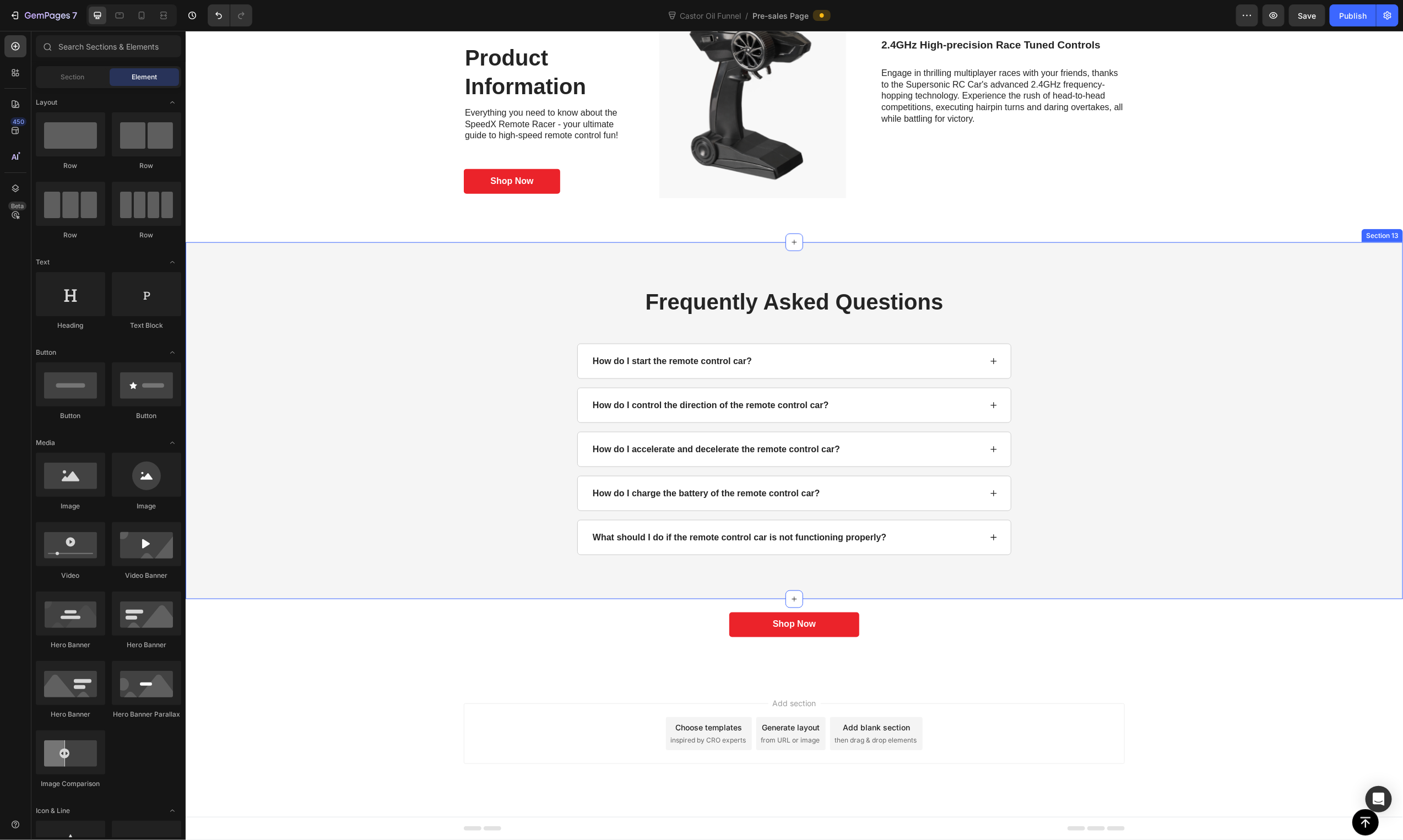
click at [1155, 600] on div "Icon Icon Icon Icon Icon Icon List Outstanding Performance Text Block Row "This…" at bounding box center [793, 639] width 1217 height 82
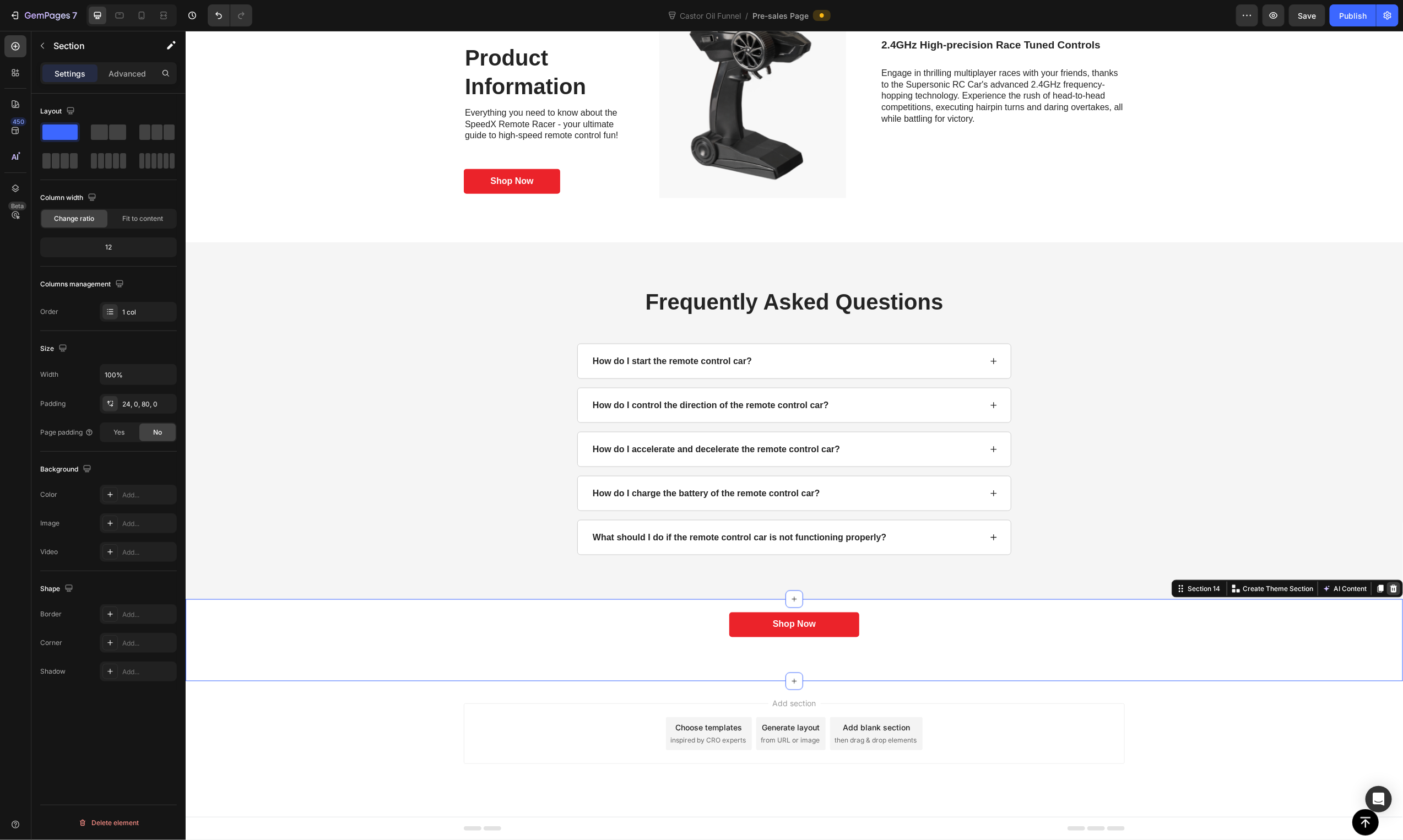
click at [1389, 586] on icon at bounding box center [1393, 587] width 7 height 8
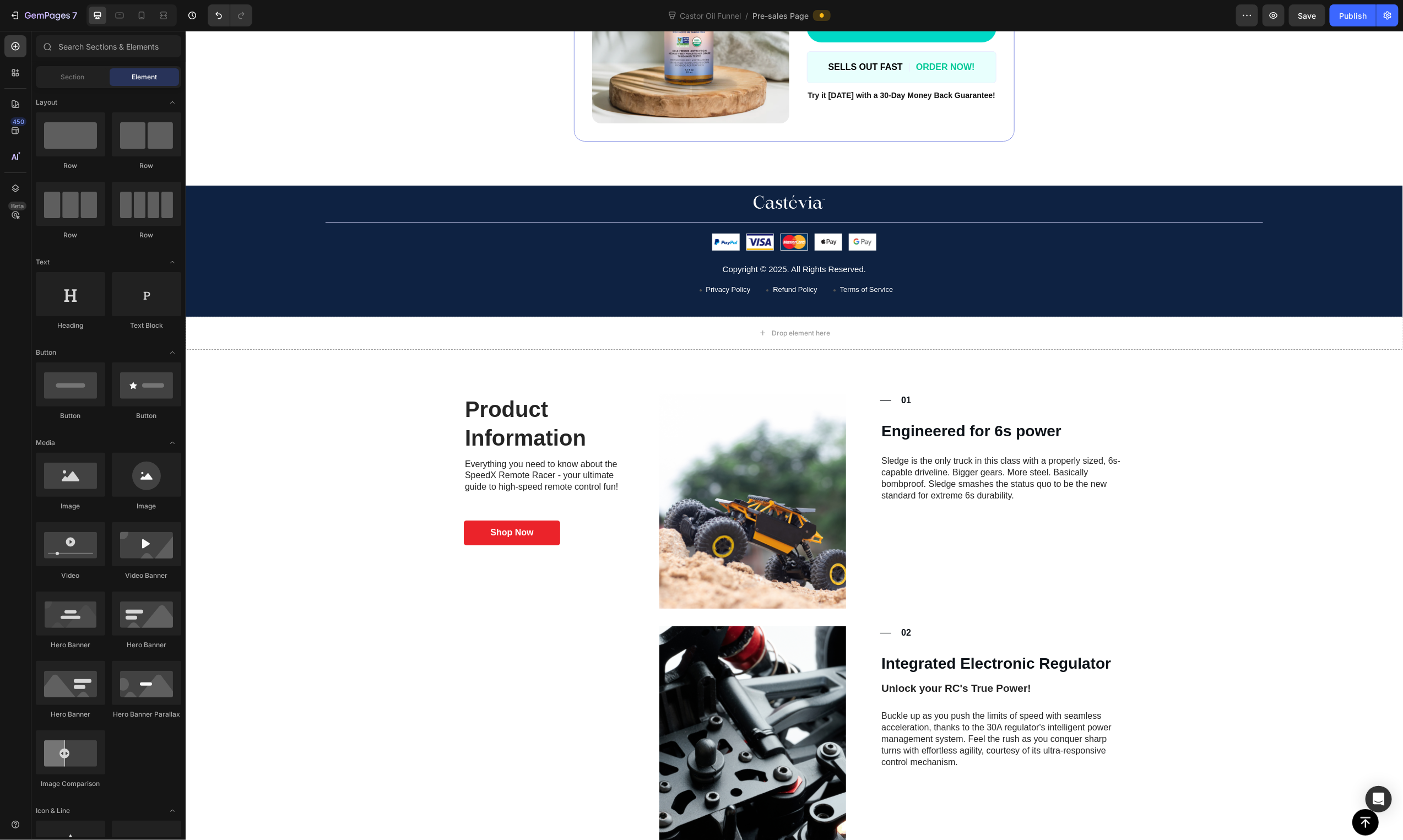
scroll to position [2876, 0]
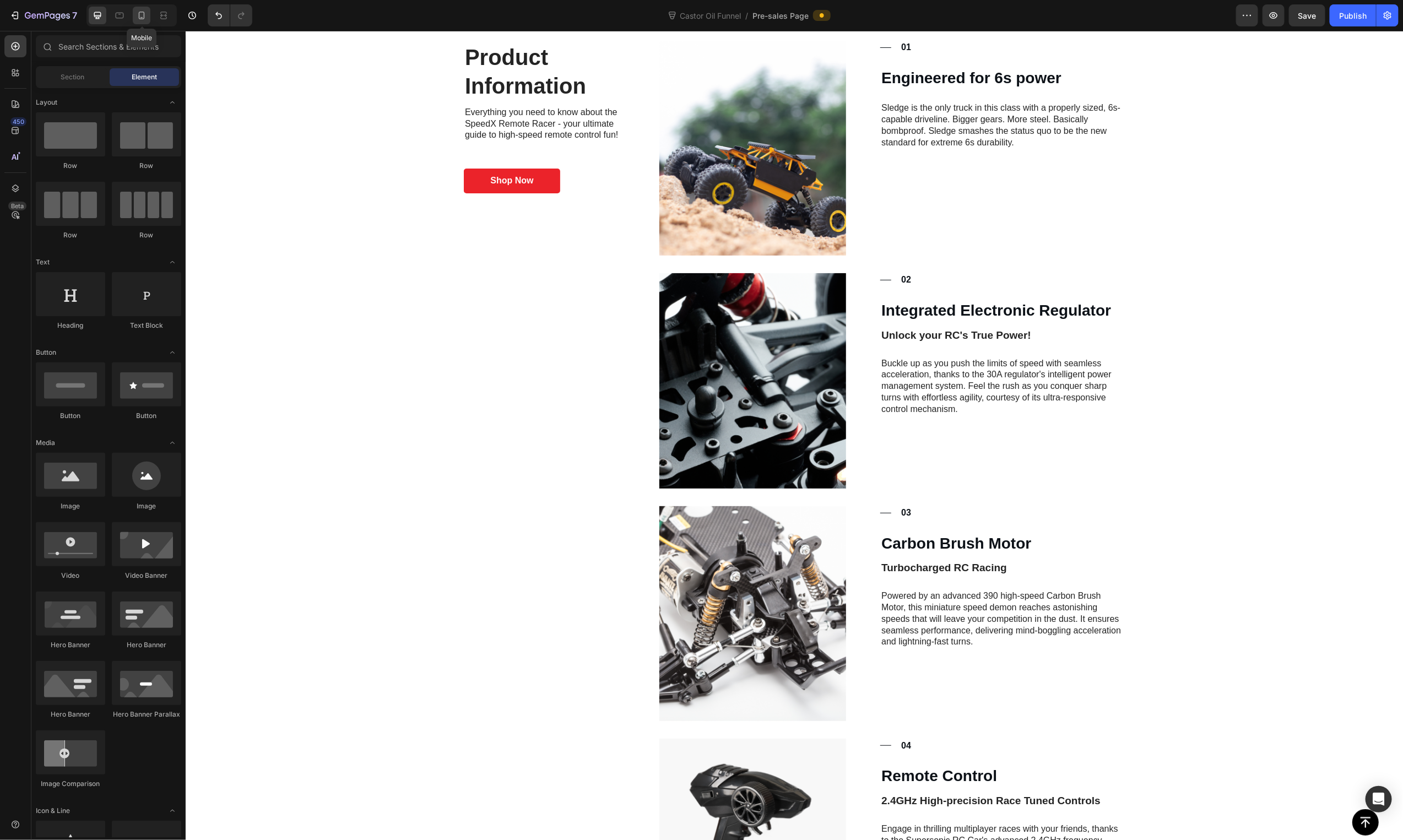
click at [141, 21] on div at bounding box center [142, 15] width 18 height 18
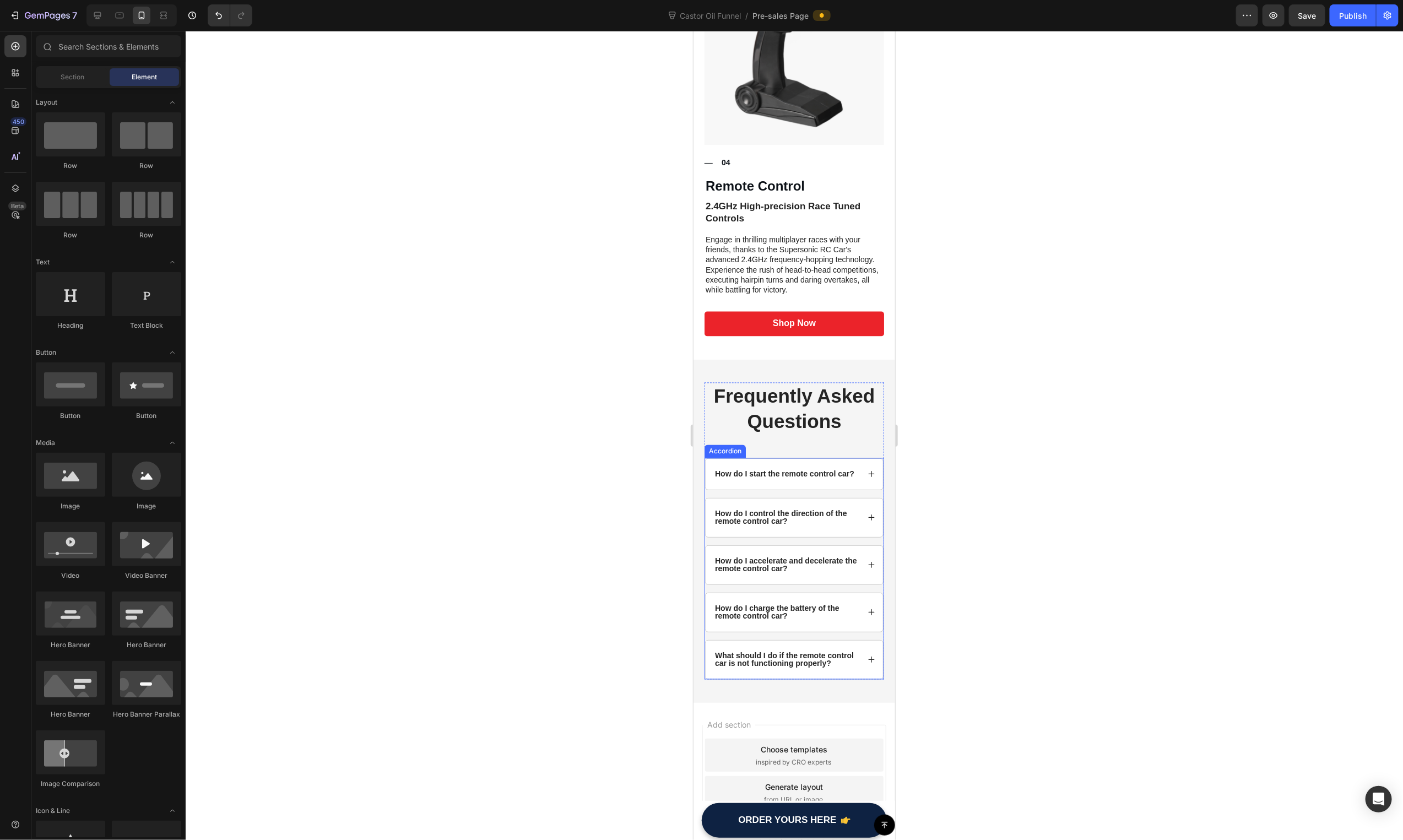
scroll to position [4048, 0]
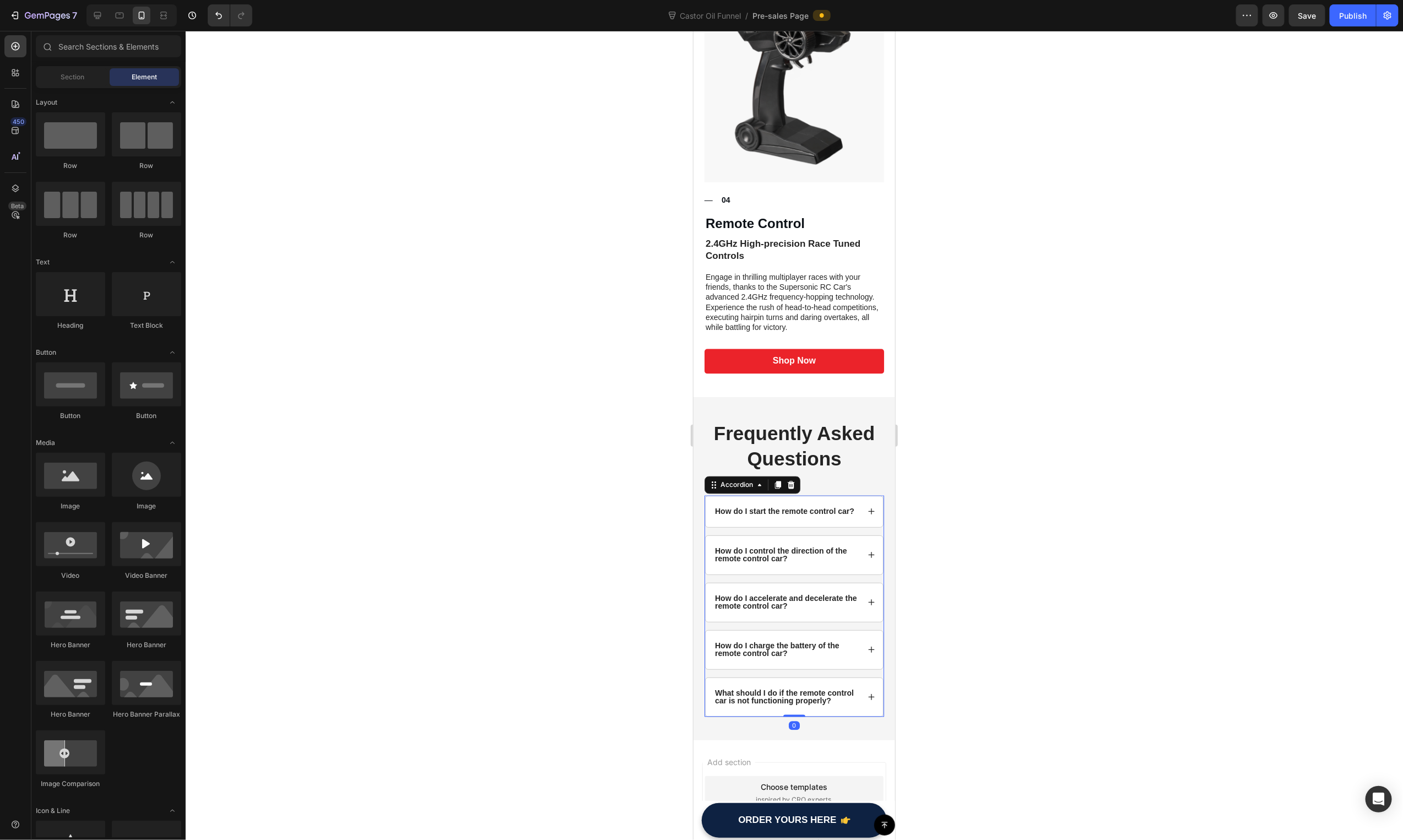
click at [792, 507] on p "How do I start the remote control car?" at bounding box center [784, 510] width 139 height 8
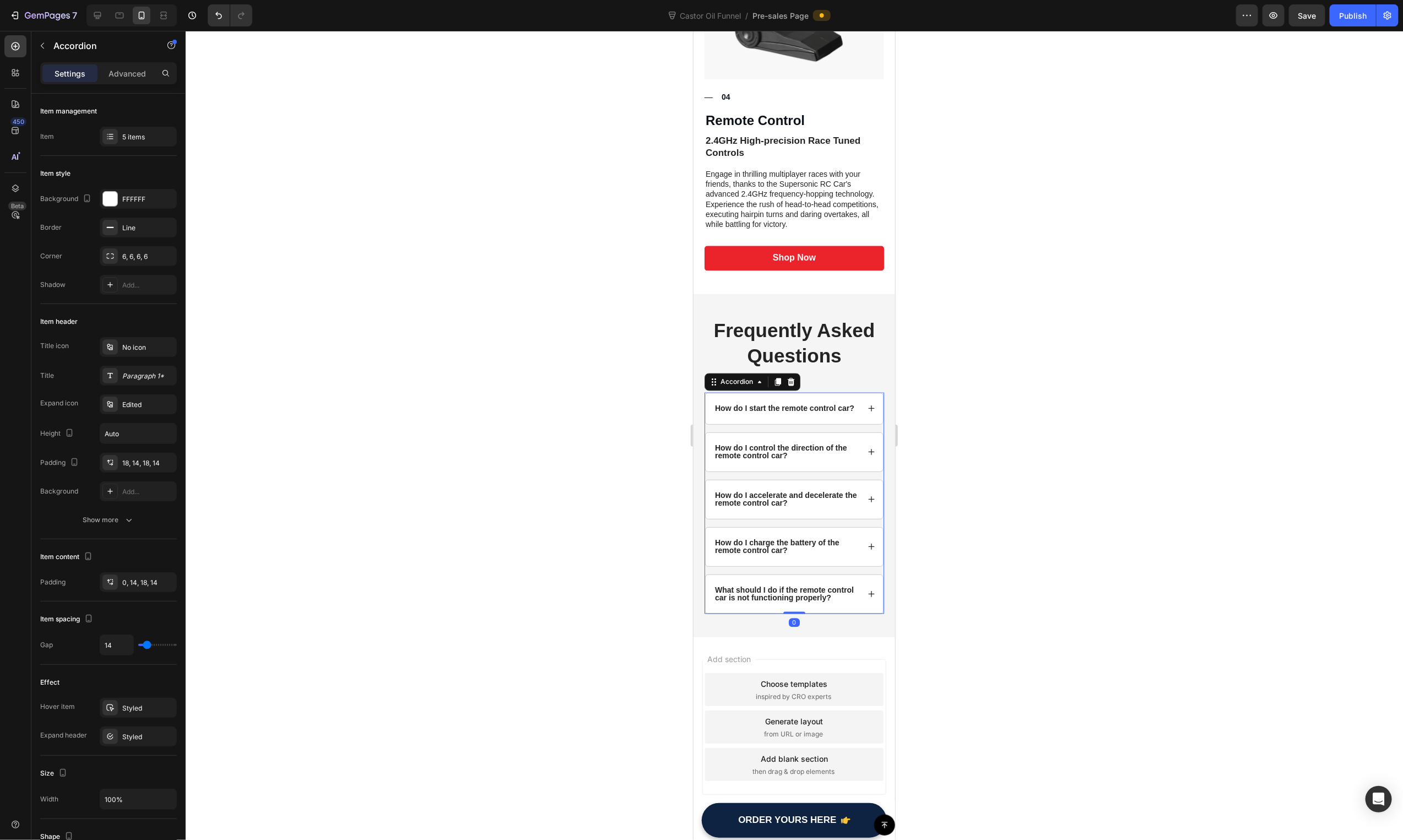
scroll to position [4154, 0]
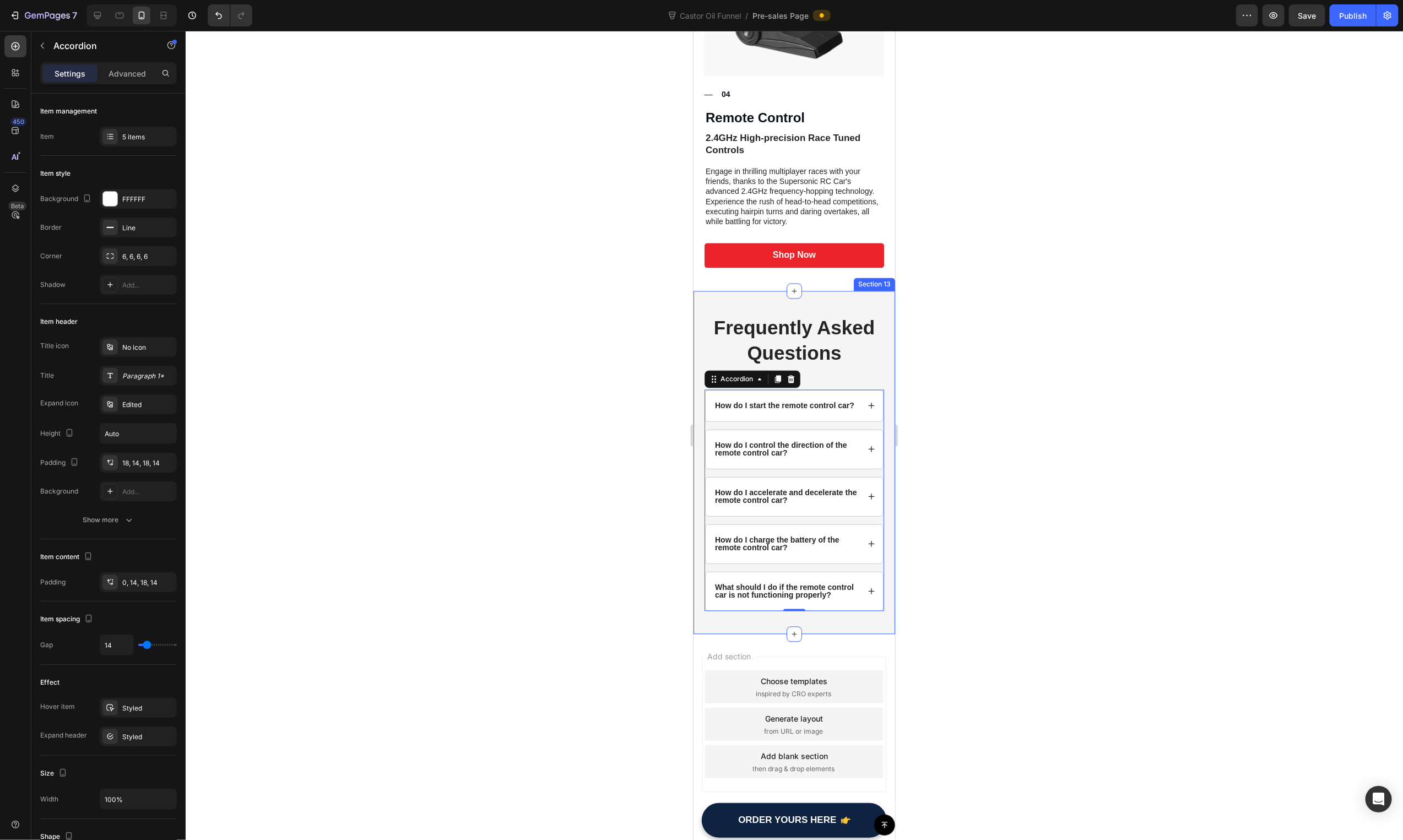
click at [845, 291] on div "Frequently Asked Questions Heading How do I start the remote control car? How d…" at bounding box center [793, 462] width 202 height 343
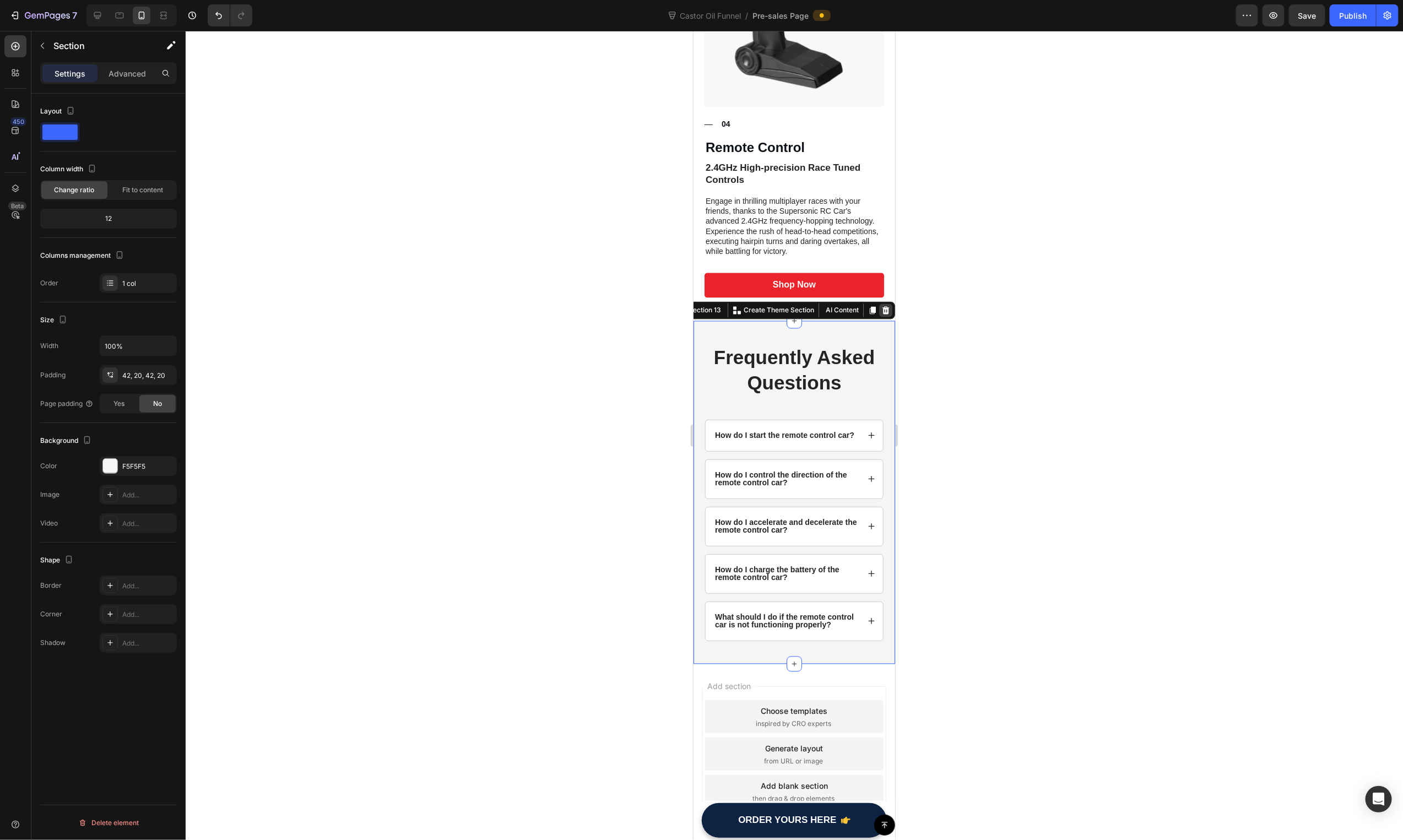
click at [882, 306] on icon at bounding box center [885, 309] width 7 height 8
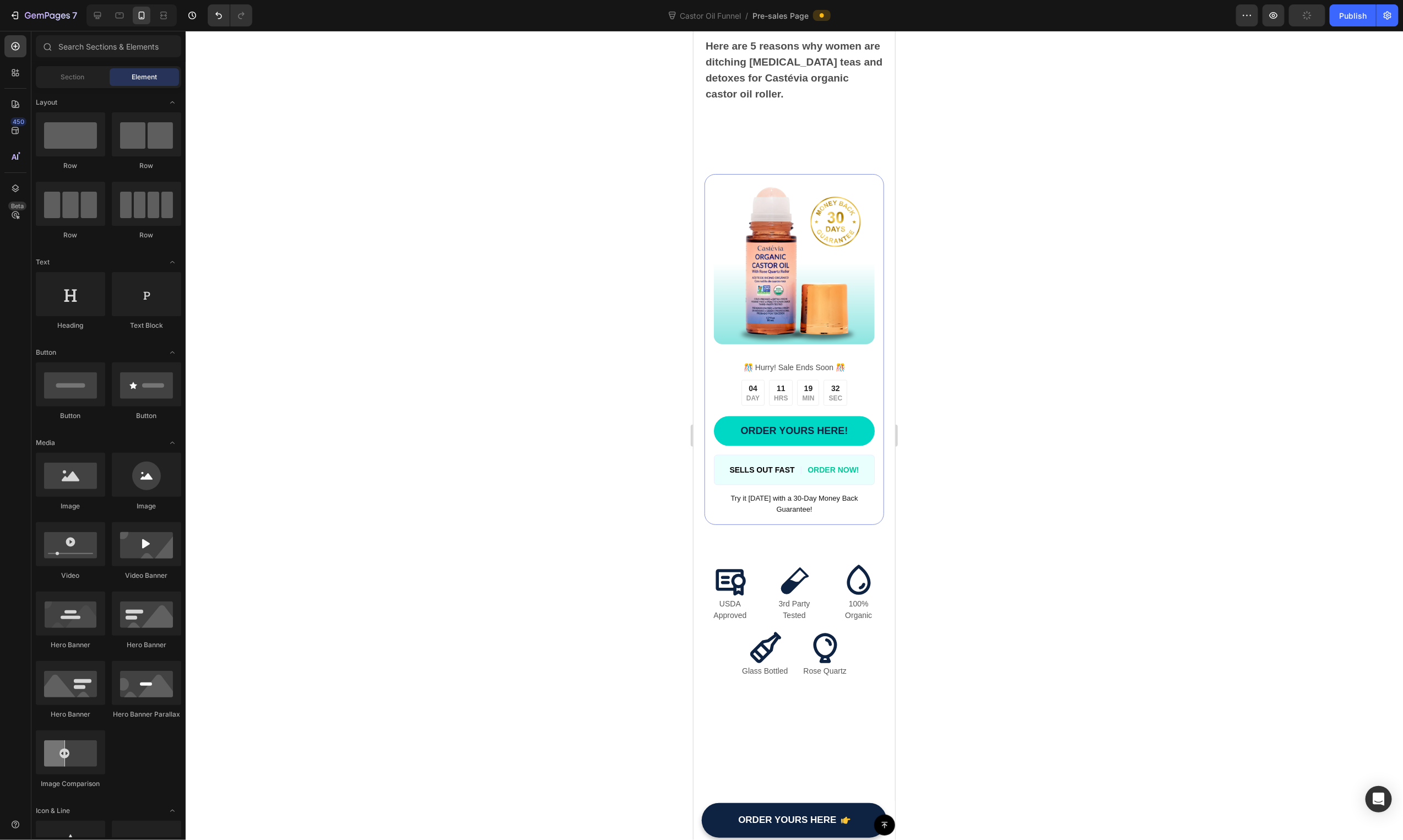
scroll to position [916, 0]
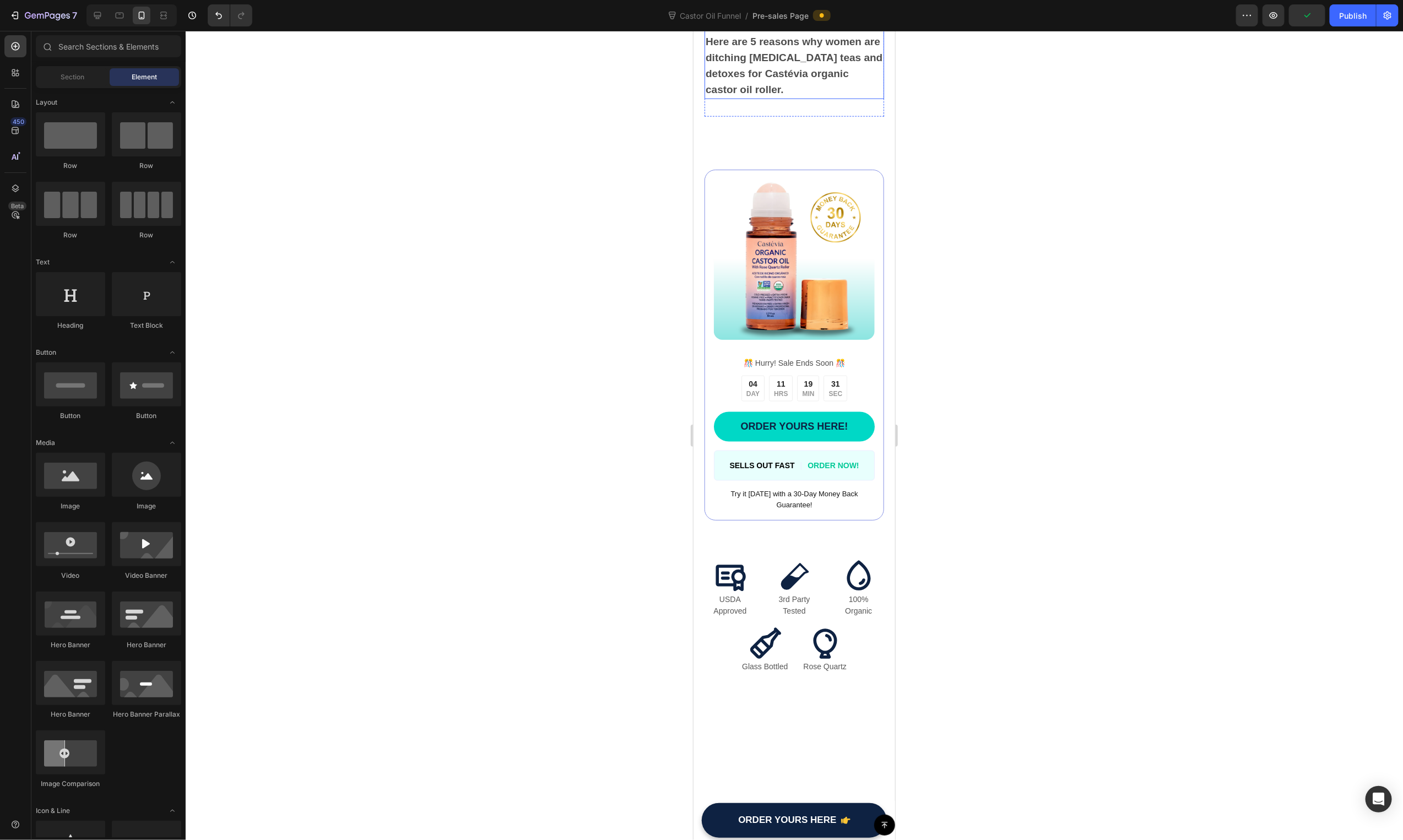
click at [771, 95] on strong "Here are 5 reasons why women are ditching bloating teas and detoxes for Castévi…" at bounding box center [793, 65] width 177 height 59
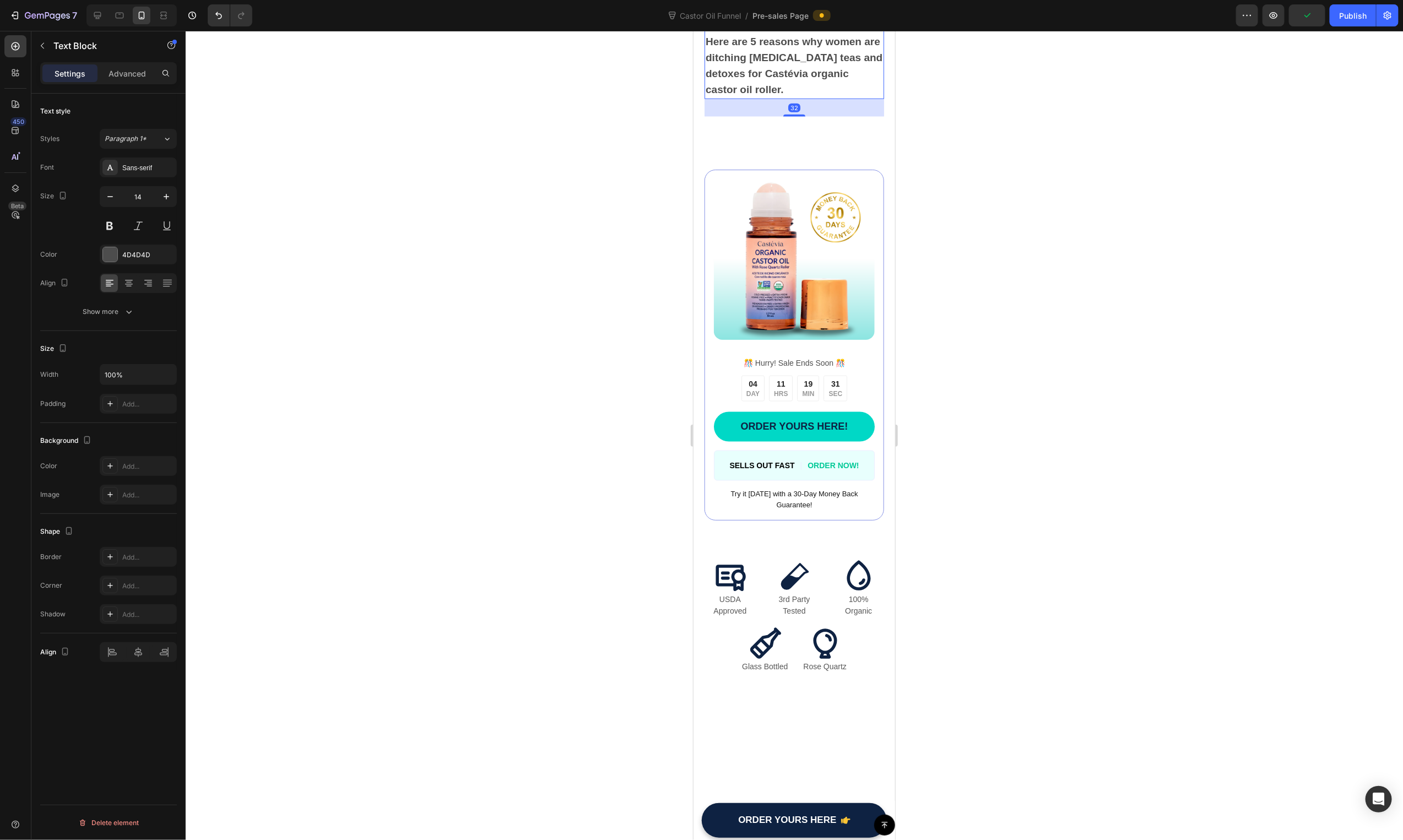
click at [771, 95] on strong "Here are 5 reasons why women are ditching bloating teas and detoxes for Castévi…" at bounding box center [793, 65] width 177 height 59
drag, startPoint x: 777, startPoint y: 264, endPoint x: 793, endPoint y: 267, distance: 16.3
click at [777, 95] on strong "Here are 5 reasons why women are ditching bloating teas and detoxes for Castévi…" at bounding box center [793, 65] width 177 height 59
drag, startPoint x: 788, startPoint y: 268, endPoint x: 692, endPoint y: 210, distance: 112.2
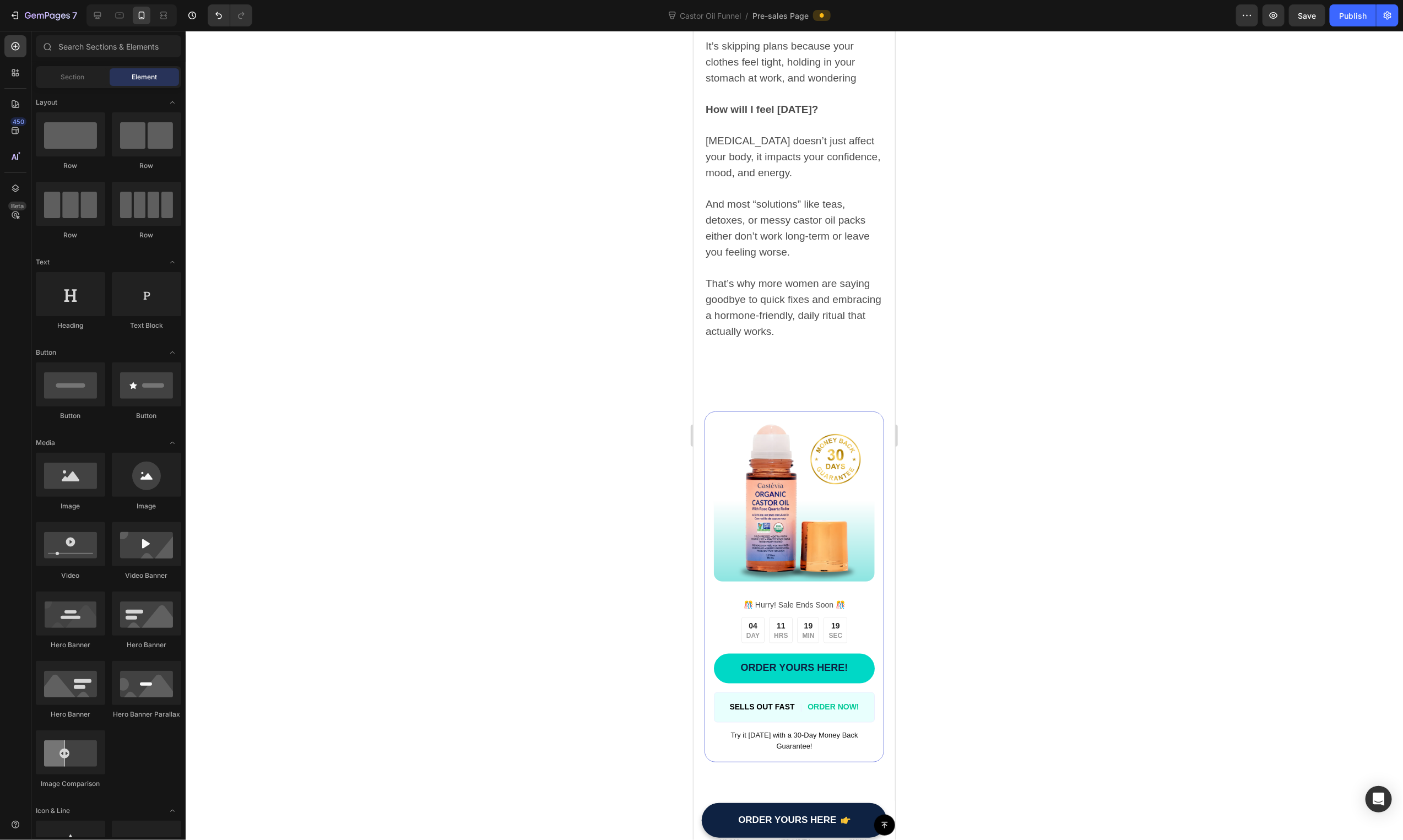
scroll to position [972, 0]
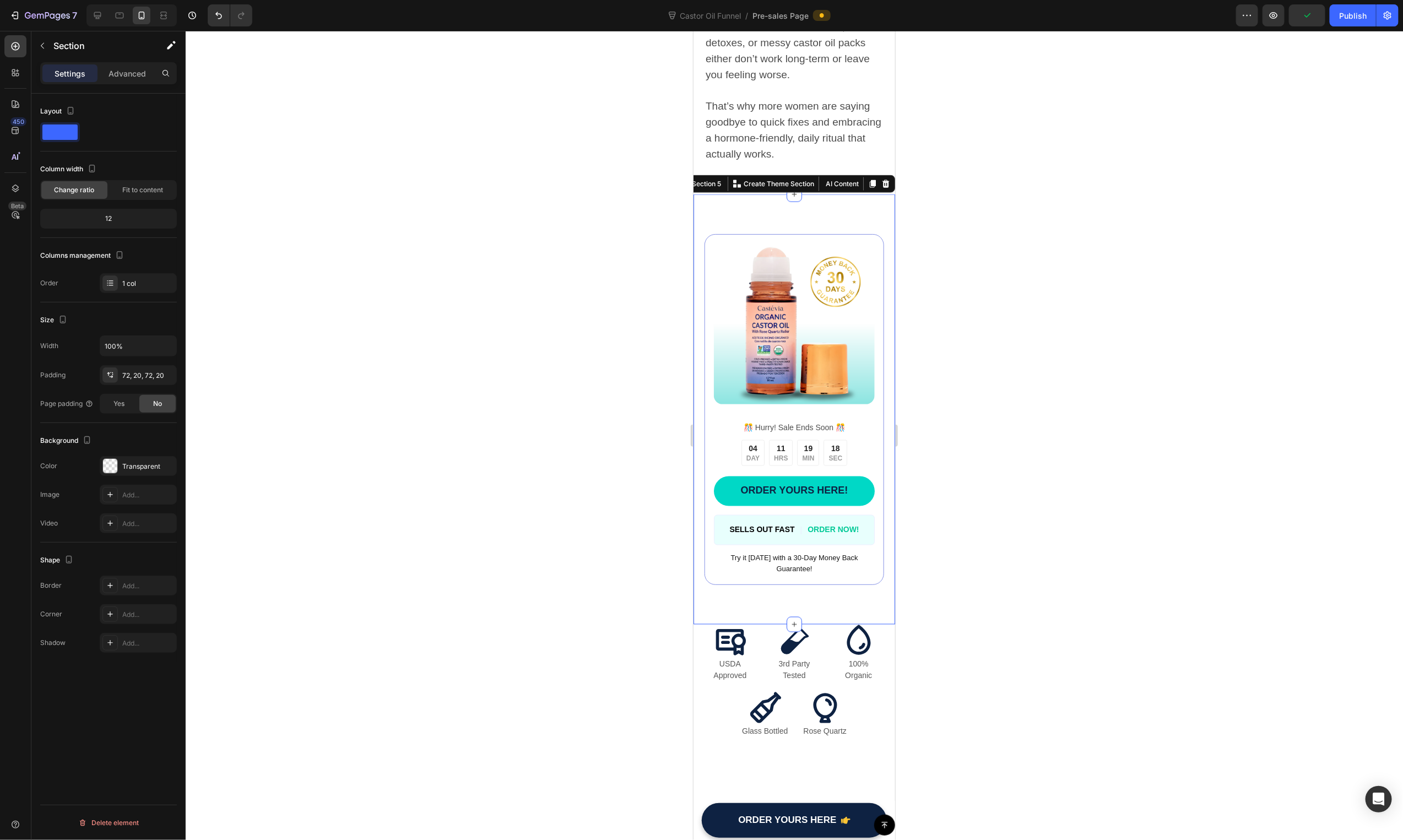
click at [752, 583] on div "Image ️🎊 Hurry! Sale Ends Soon ️🎊 Text Block 04 DAY 11 HRS 19 MIN 18 SEC Countd…" at bounding box center [793, 409] width 202 height 431
click at [695, 676] on div "Icon USDA Approved Text Block Icon 3rd Party Tested Text Block Icon 100% Organi…" at bounding box center [793, 708] width 202 height 168
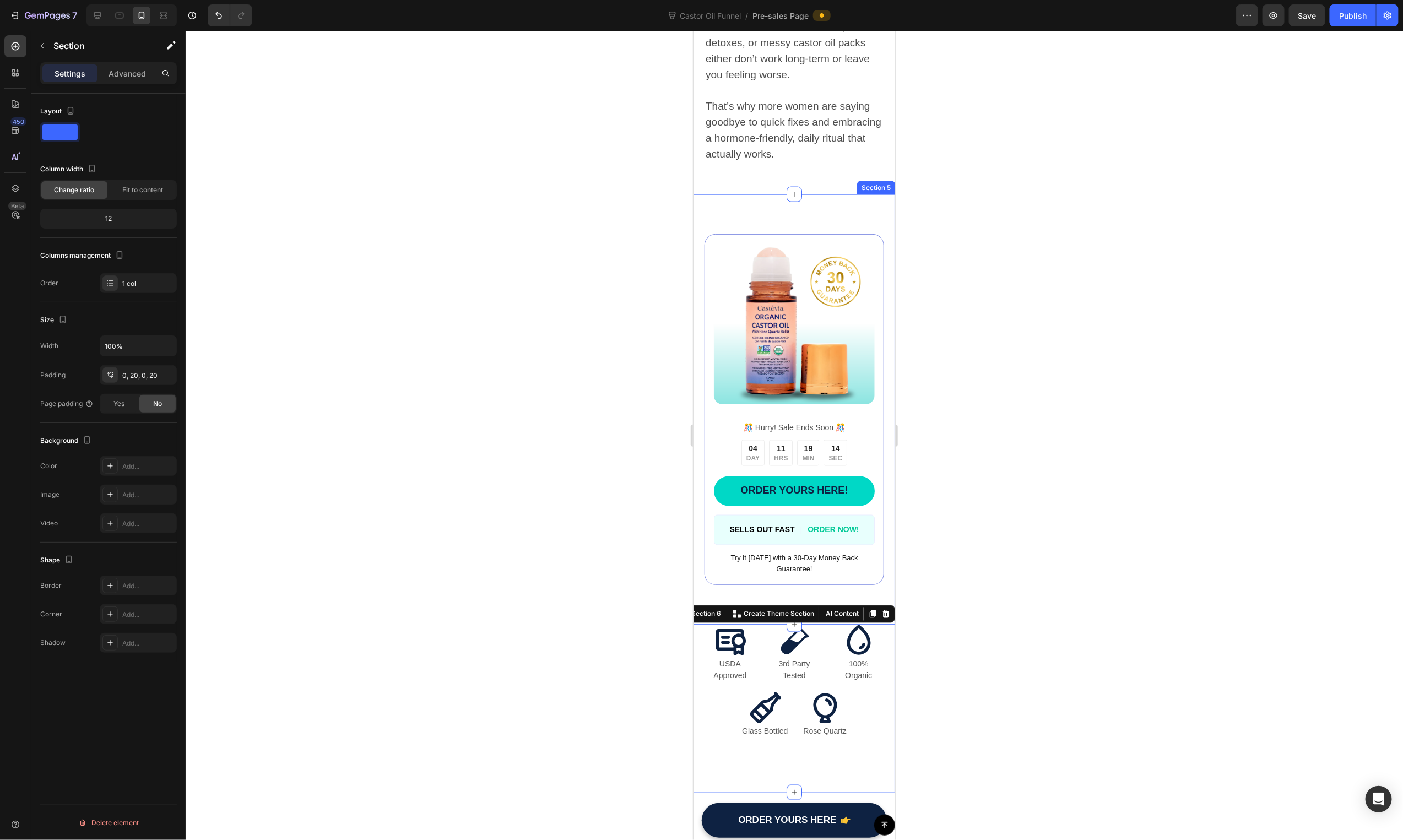
drag, startPoint x: 749, startPoint y: 586, endPoint x: 754, endPoint y: 203, distance: 383.0
click at [819, 194] on div "Image ️🎊 Hurry! Sale Ends Soon ️🎊 Text Block 04 DAY 11 HRS 19 MIN 13 SEC Countd…" at bounding box center [793, 409] width 202 height 431
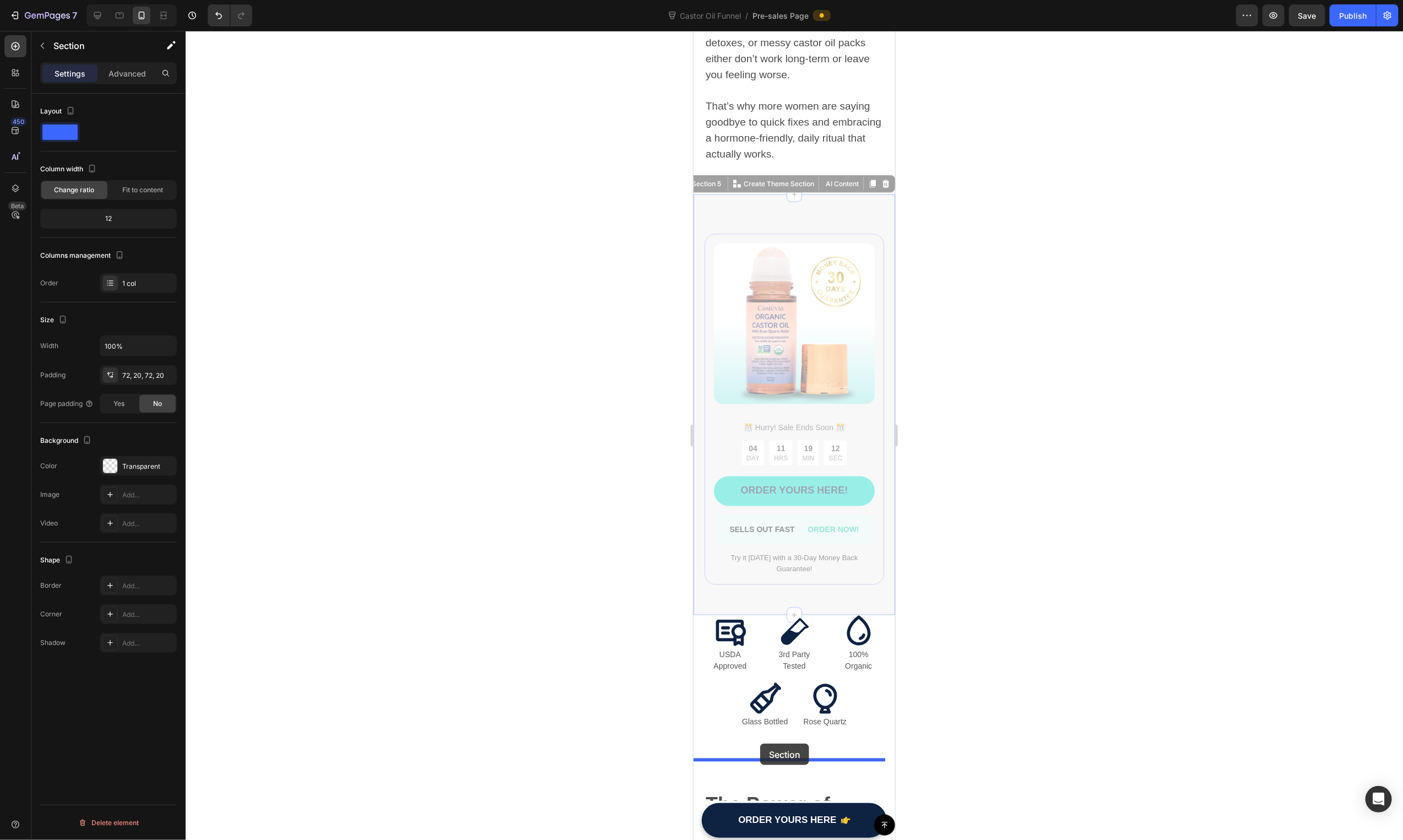
drag, startPoint x: 703, startPoint y: 162, endPoint x: 760, endPoint y: 743, distance: 583.8
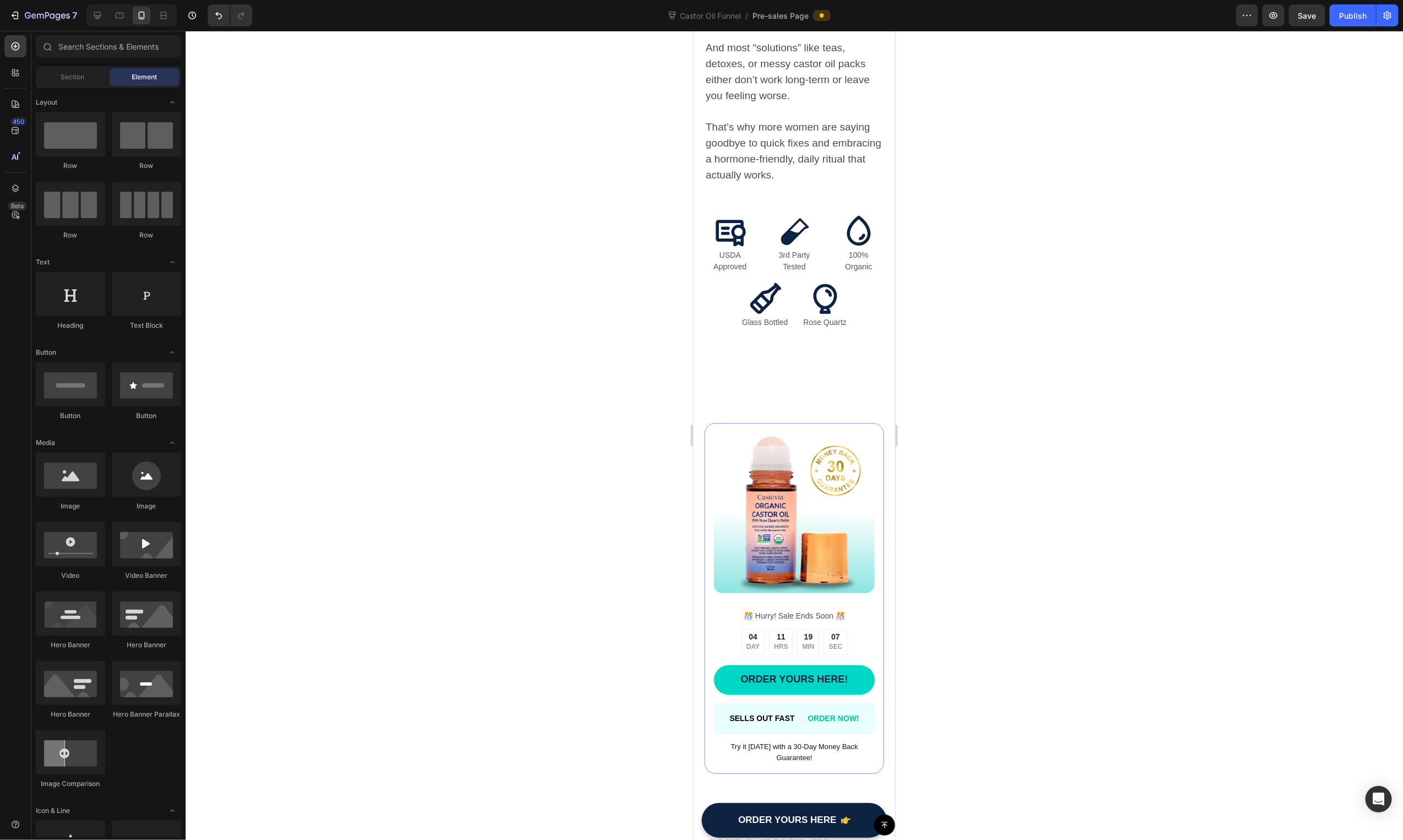
scroll to position [965, 0]
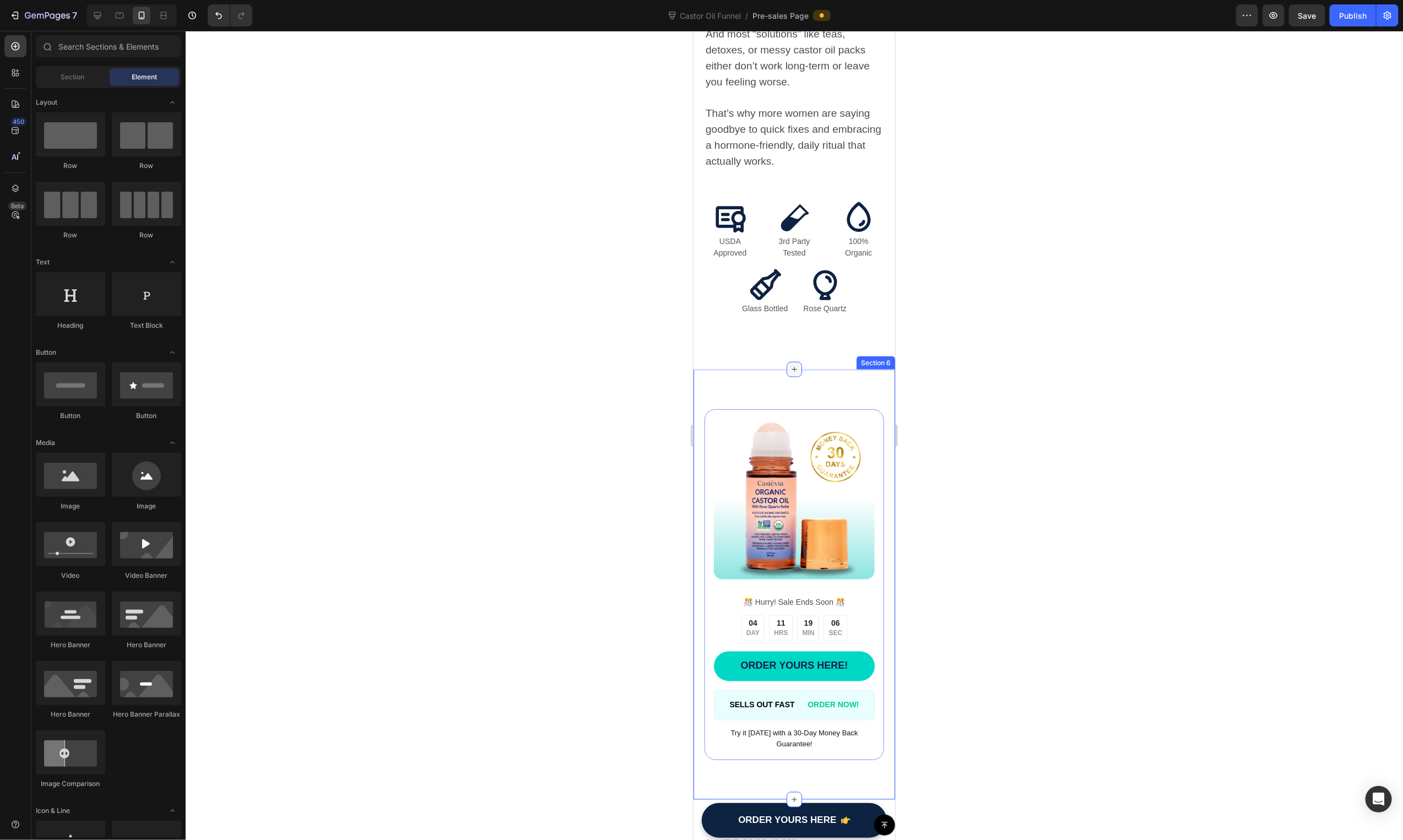
click at [794, 361] on div at bounding box center [793, 369] width 15 height 15
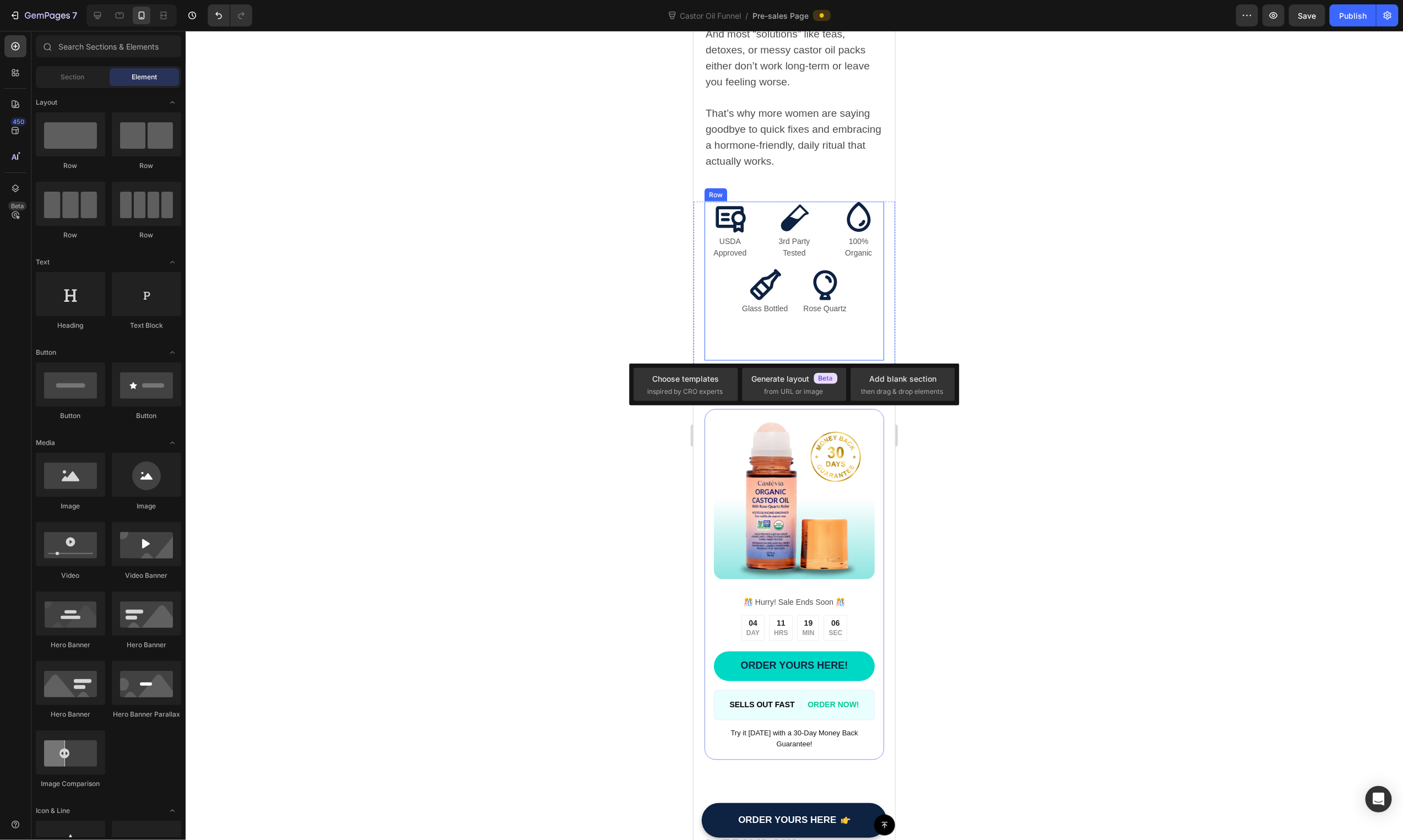
click at [795, 314] on div "Icon Glass Bottled Text Block Icon Rose Quartz Text Block Row" at bounding box center [793, 314] width 180 height 92
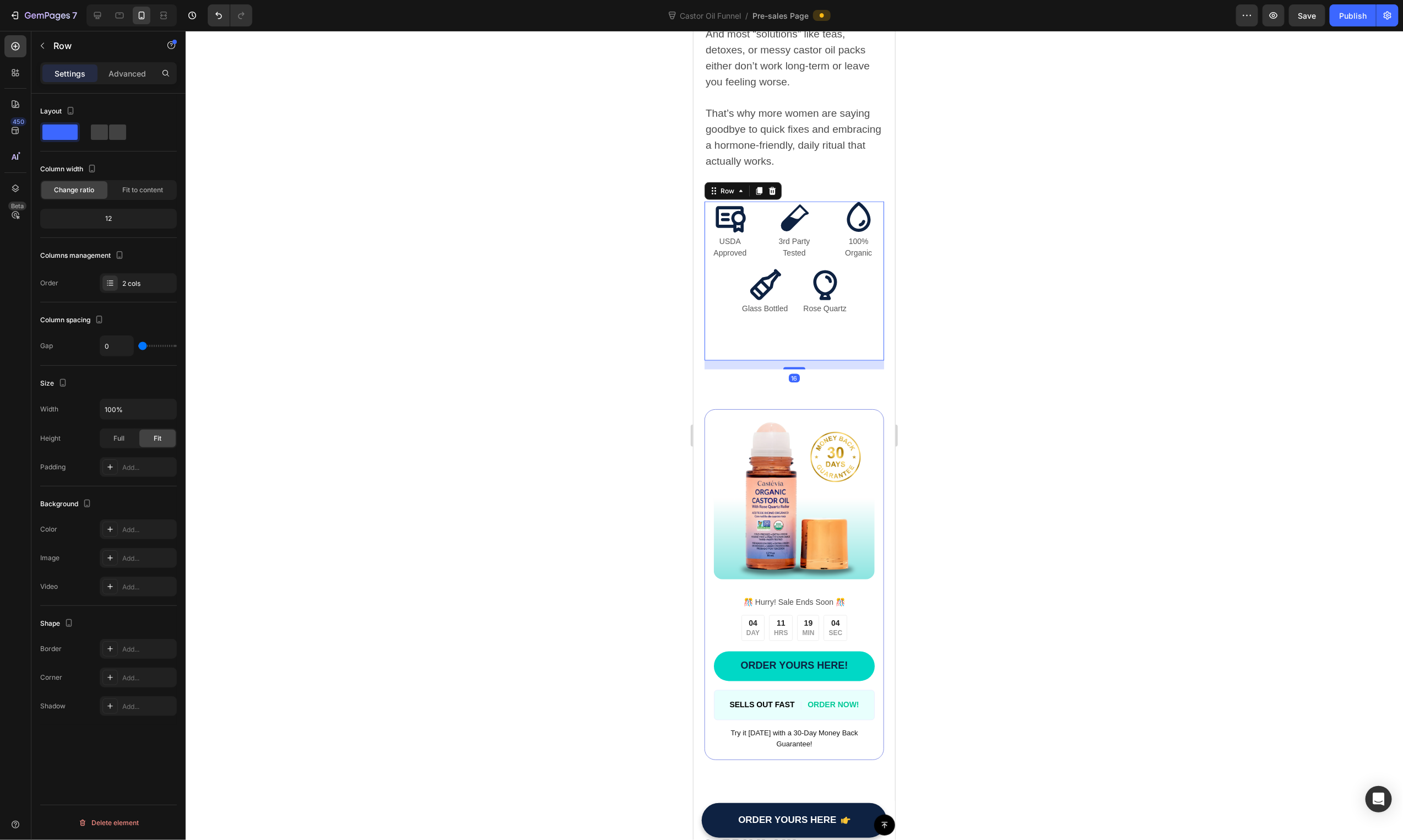
drag, startPoint x: 793, startPoint y: 343, endPoint x: 804, endPoint y: 281, distance: 63.0
click at [801, 275] on div "Icon USDA Approved Text Block Icon 3rd Party Tested Text Block Icon 100% Organi…" at bounding box center [793, 281] width 180 height 159
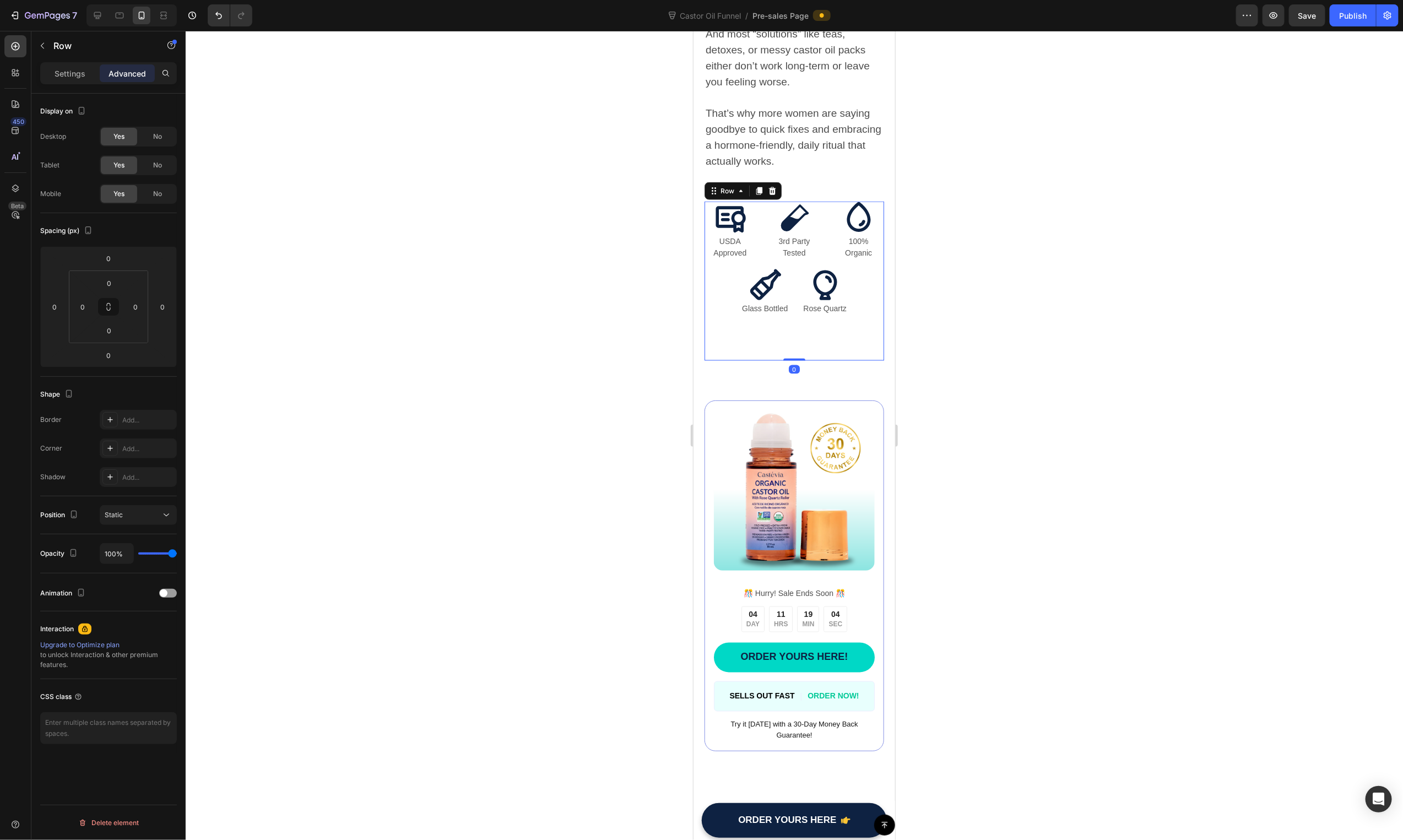
click at [807, 331] on div "Icon Glass Bottled Text Block Icon Rose Quartz Text Block Row" at bounding box center [793, 314] width 180 height 92
click at [807, 304] on div "Icon Glass Bottled Text Block Icon Rose Quartz Text Block Row" at bounding box center [793, 314] width 180 height 92
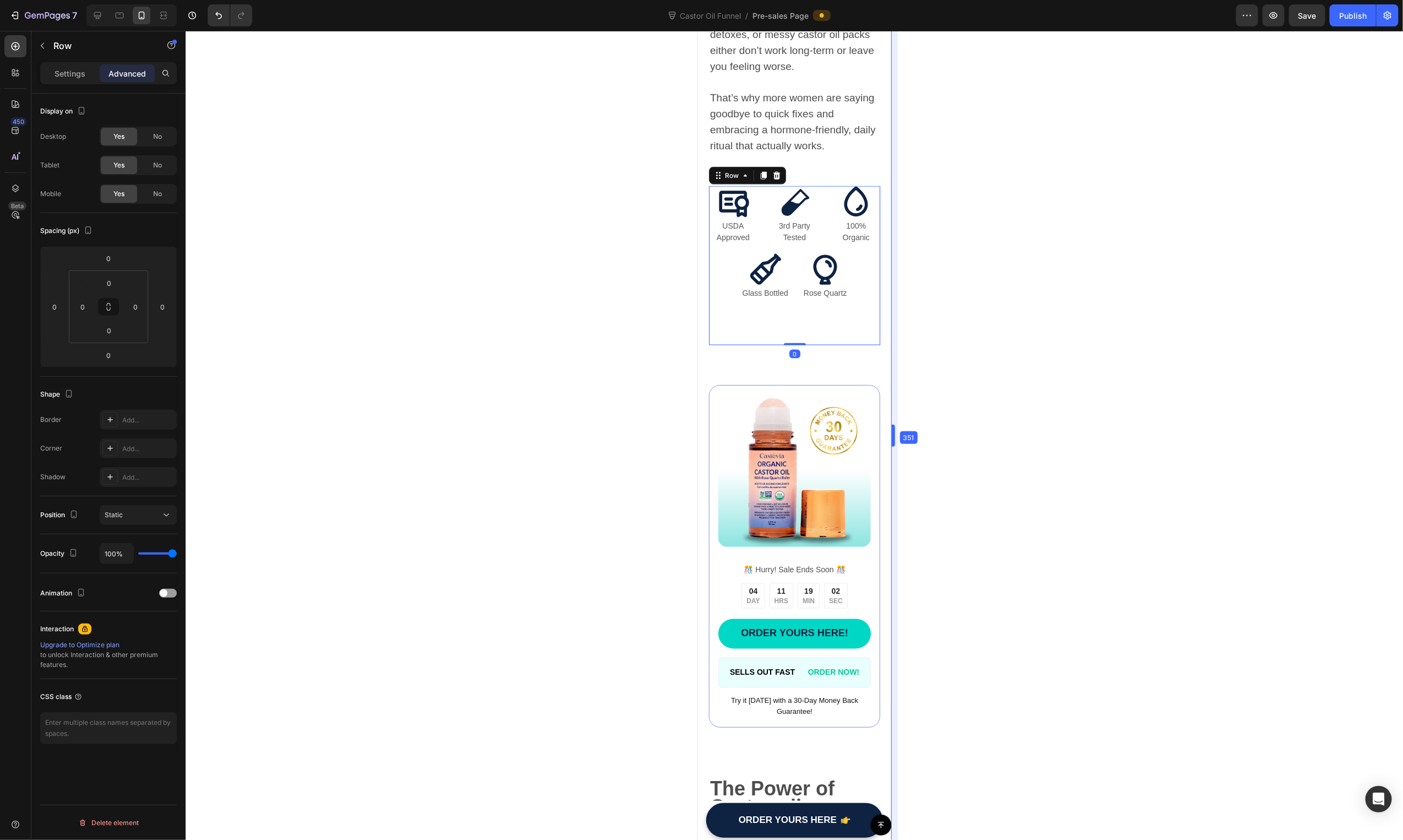
drag, startPoint x: 895, startPoint y: 236, endPoint x: 888, endPoint y: 265, distance: 29.8
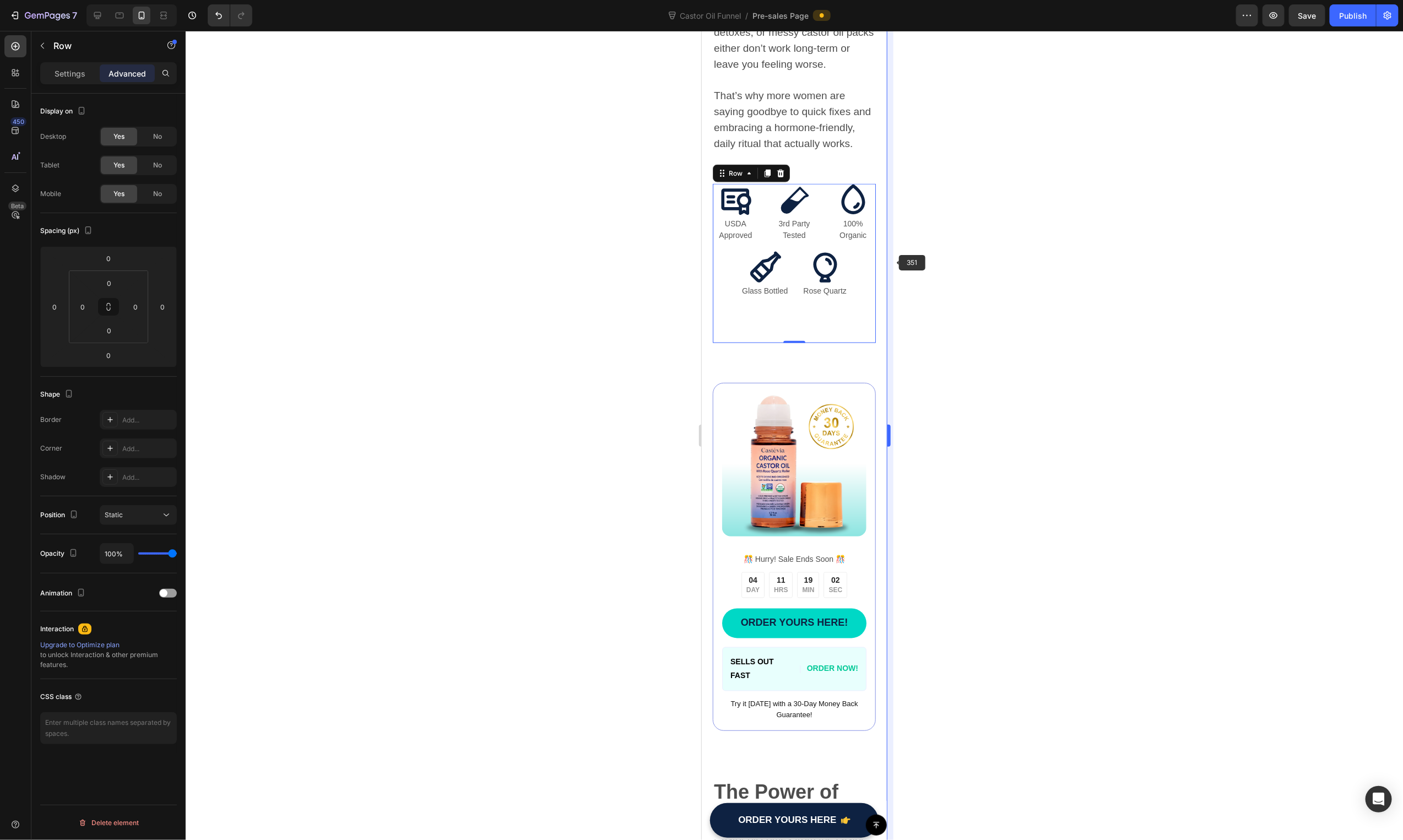
scroll to position [1010, 0]
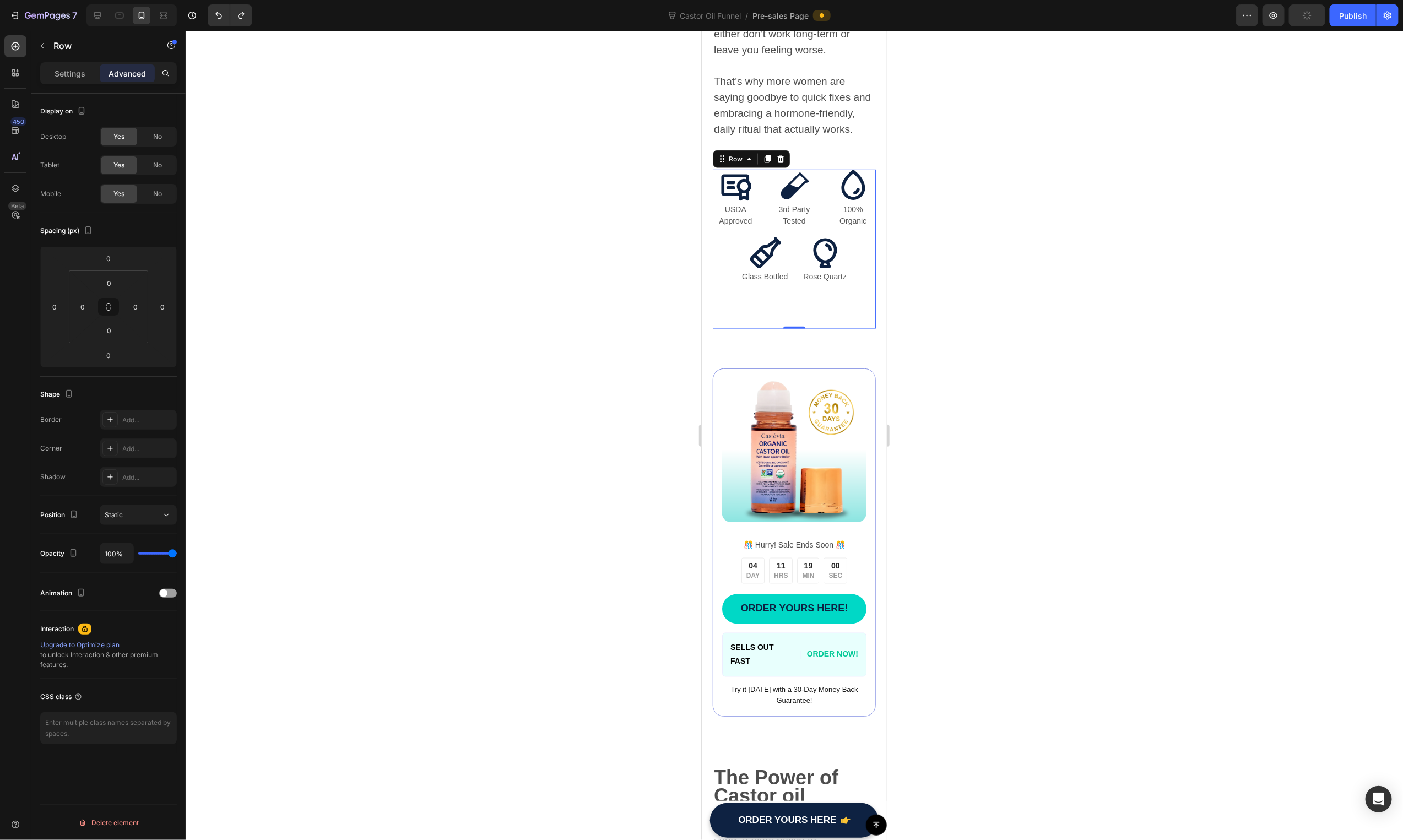
click at [968, 294] on div at bounding box center [794, 435] width 1217 height 809
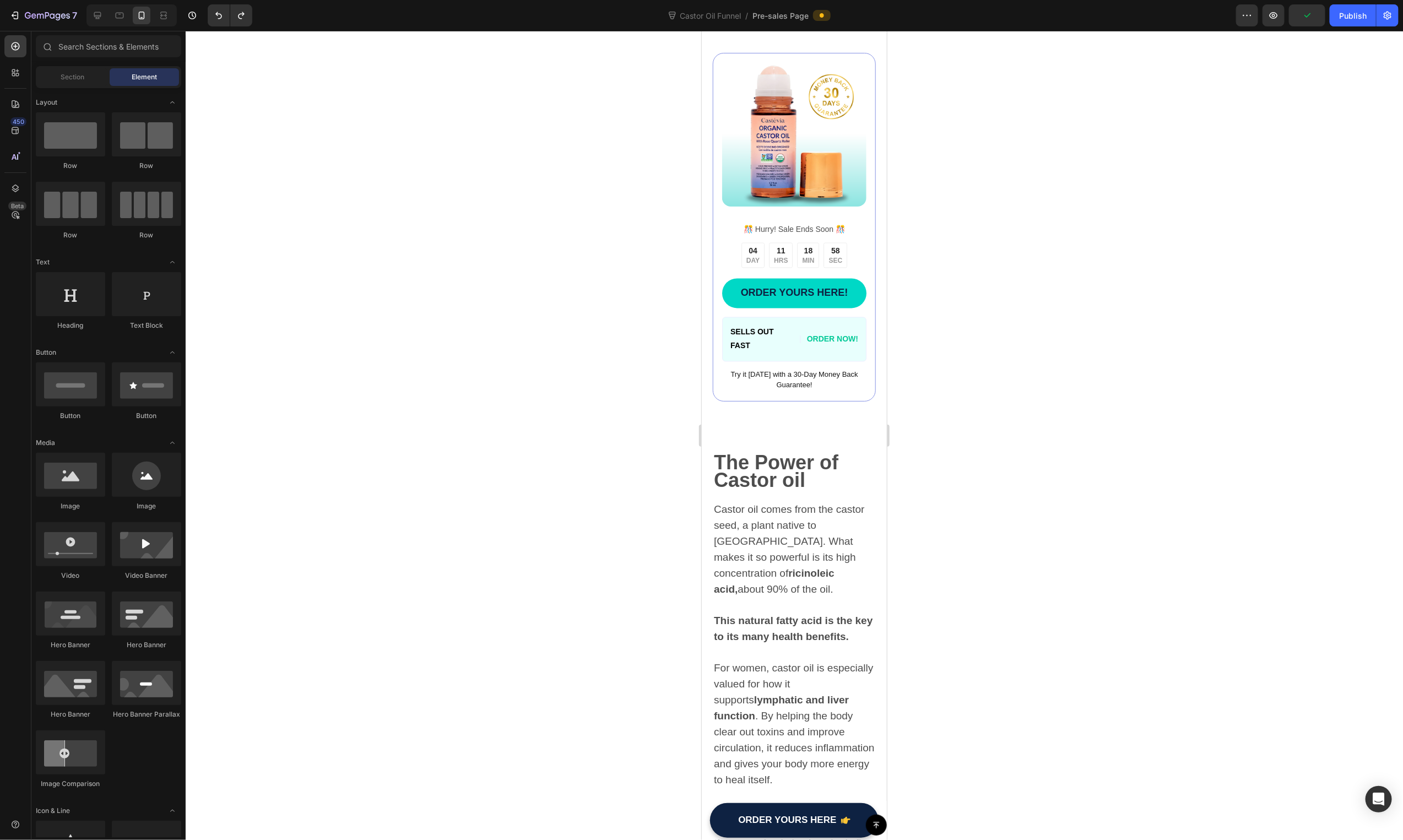
scroll to position [1345, 0]
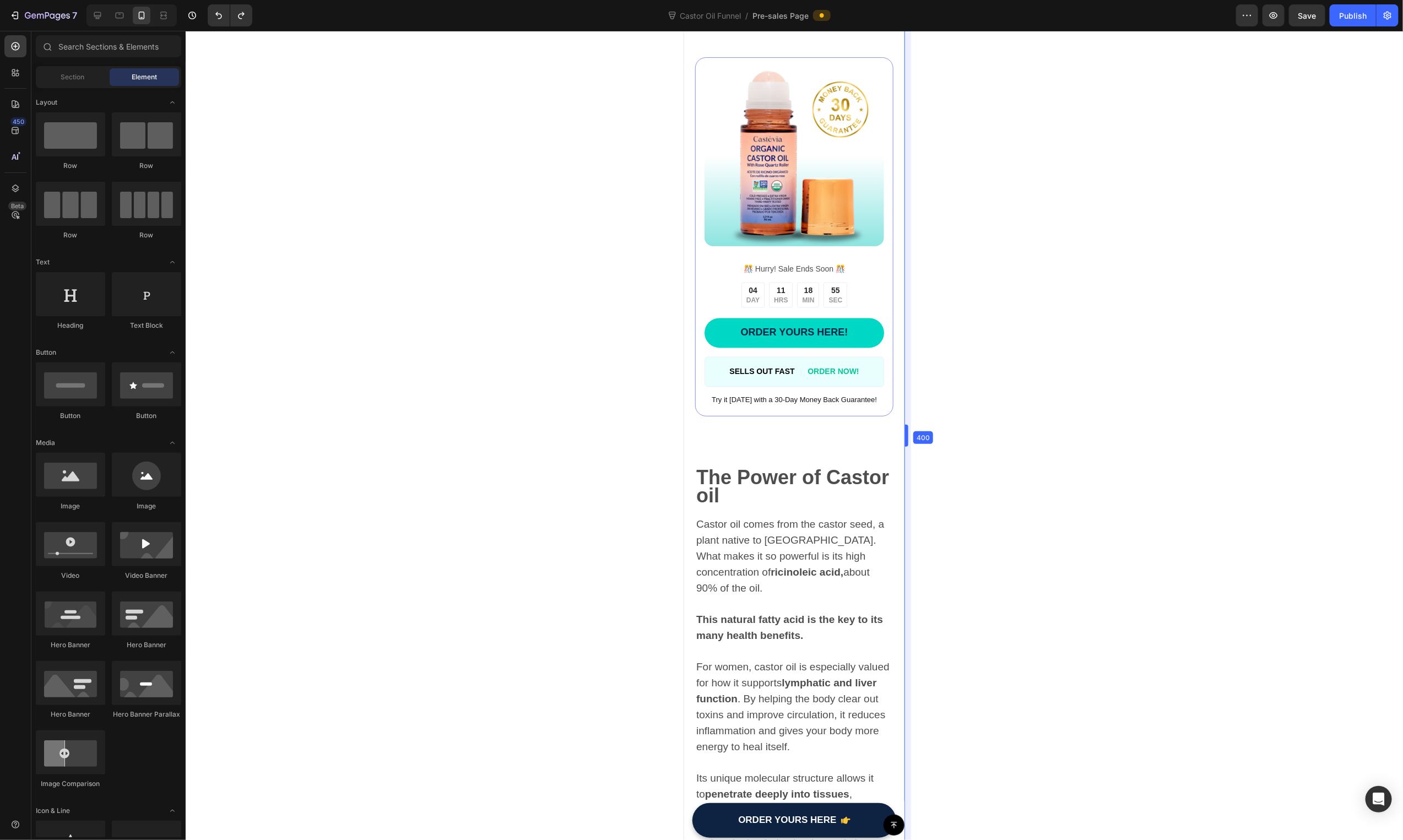
drag, startPoint x: 888, startPoint y: 221, endPoint x: 915, endPoint y: 222, distance: 27.0
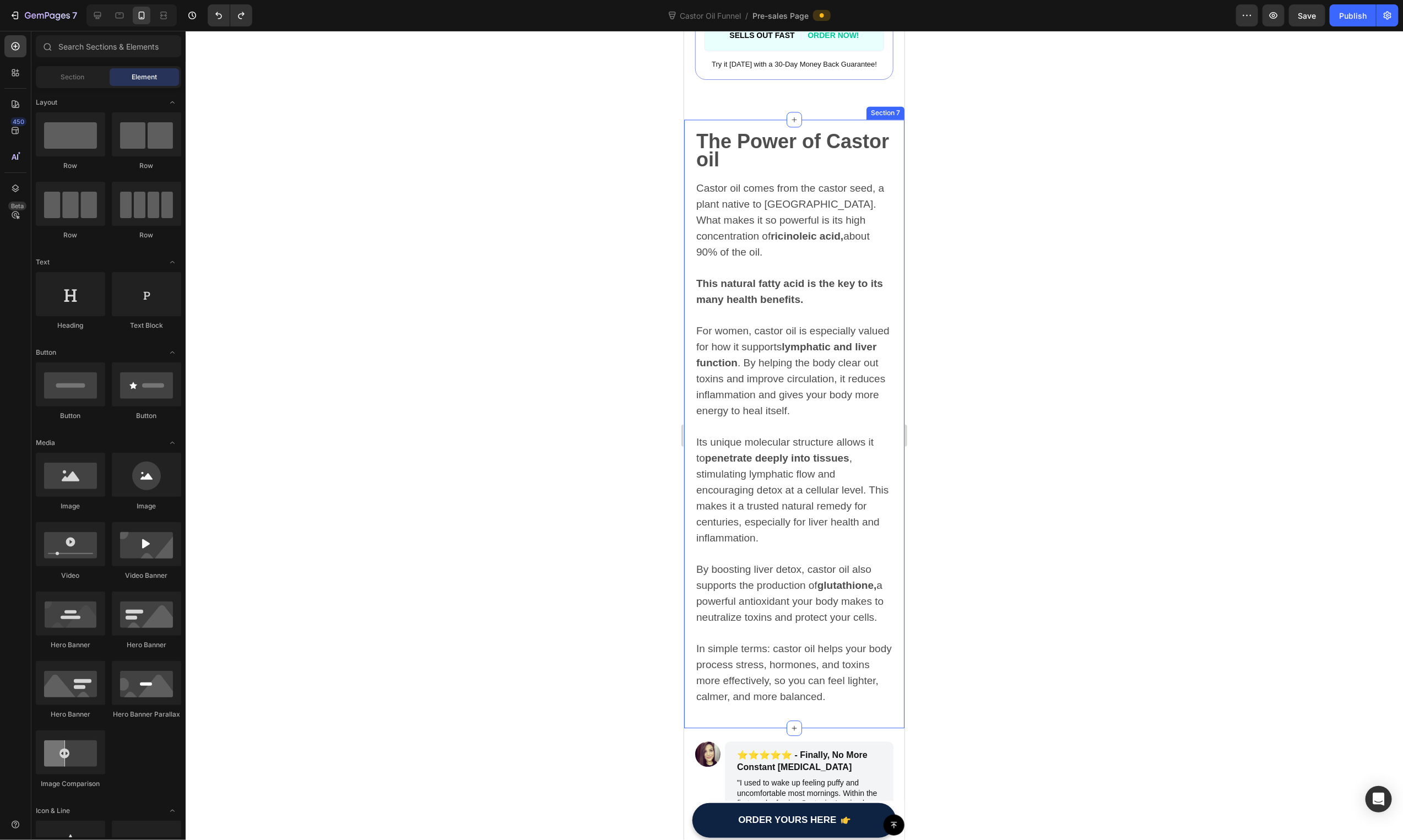
scroll to position [1638, 0]
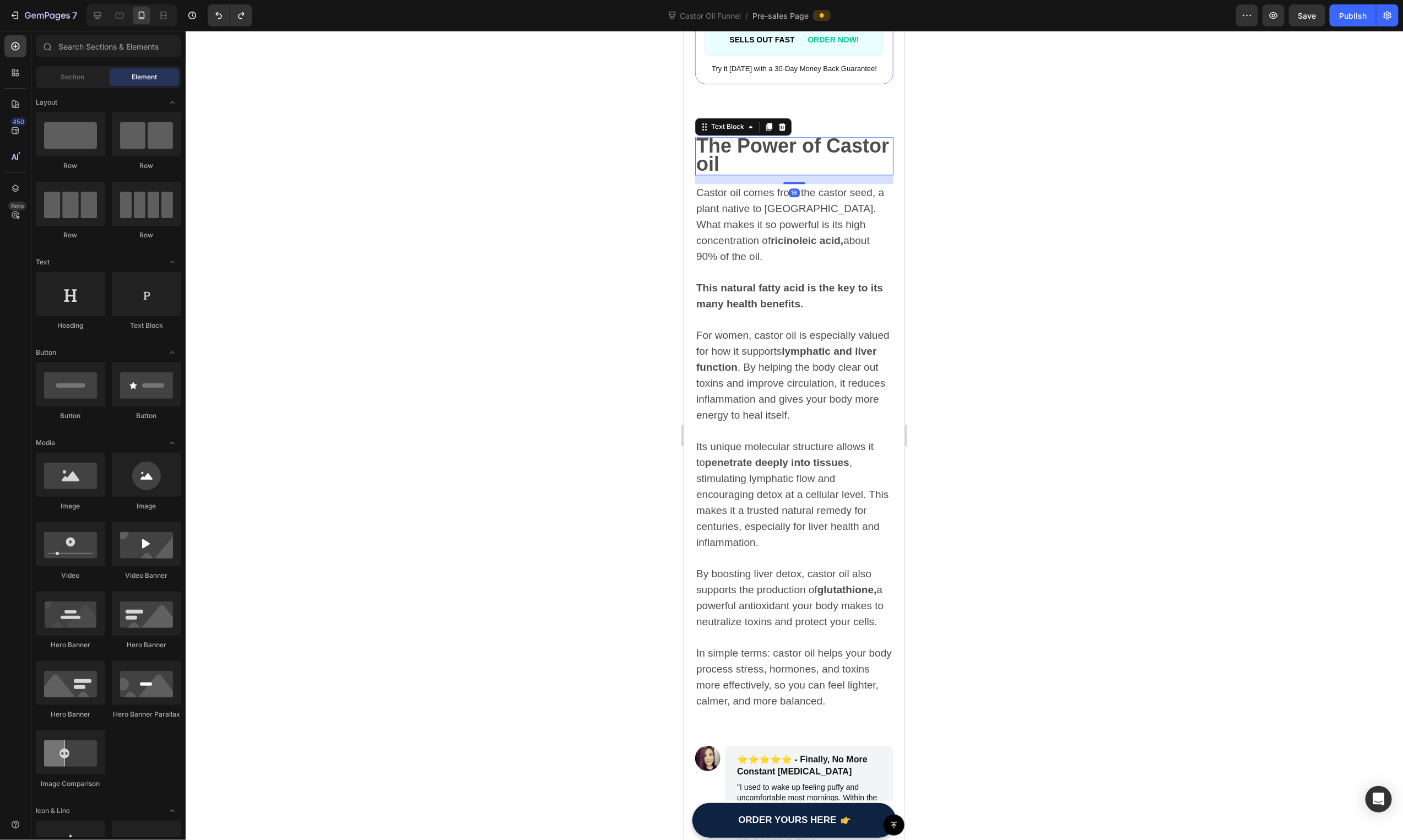
click at [771, 148] on strong "The Power of Castor oil" at bounding box center [792, 154] width 192 height 41
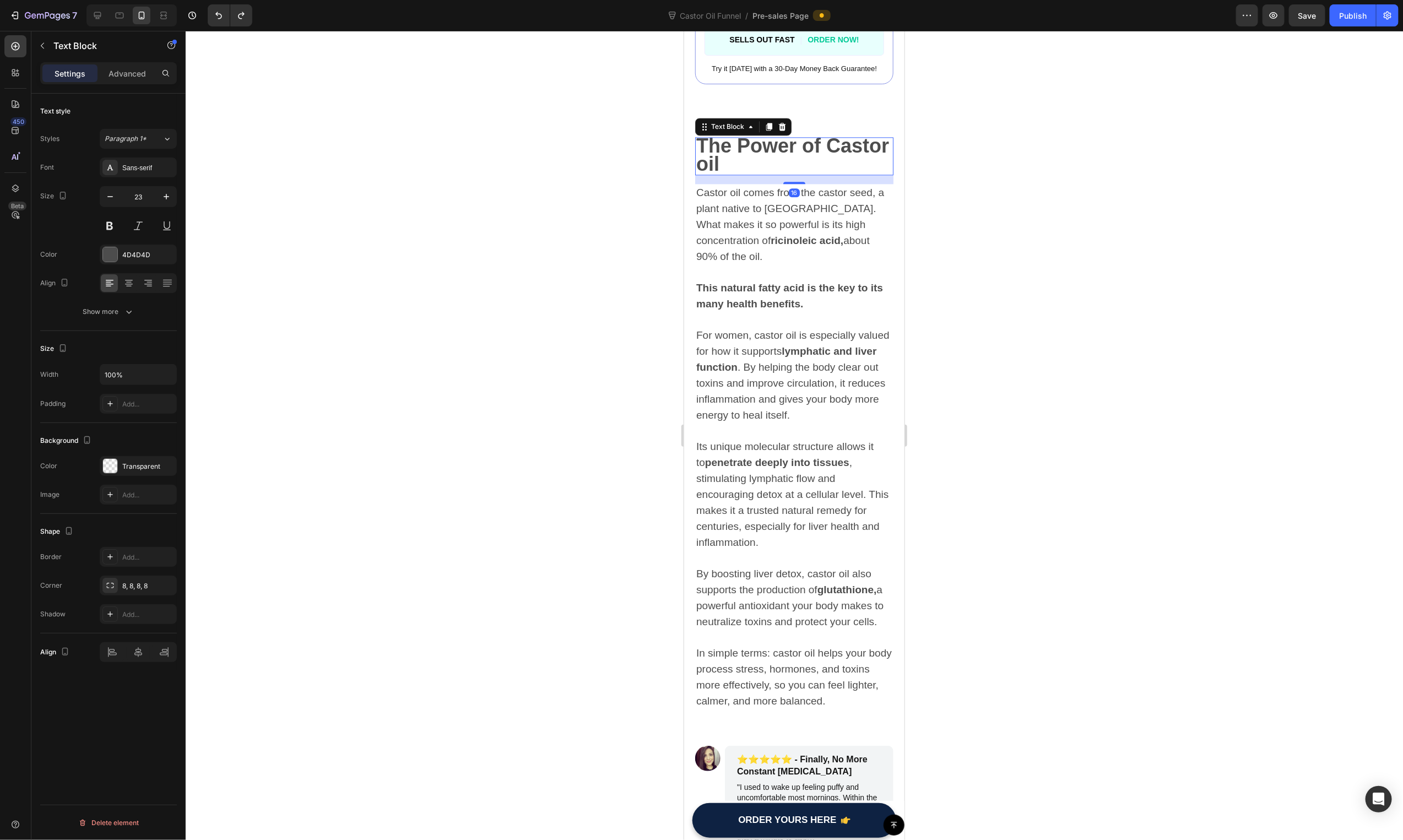
click at [771, 148] on strong "The Power of Castor oil" at bounding box center [792, 154] width 192 height 41
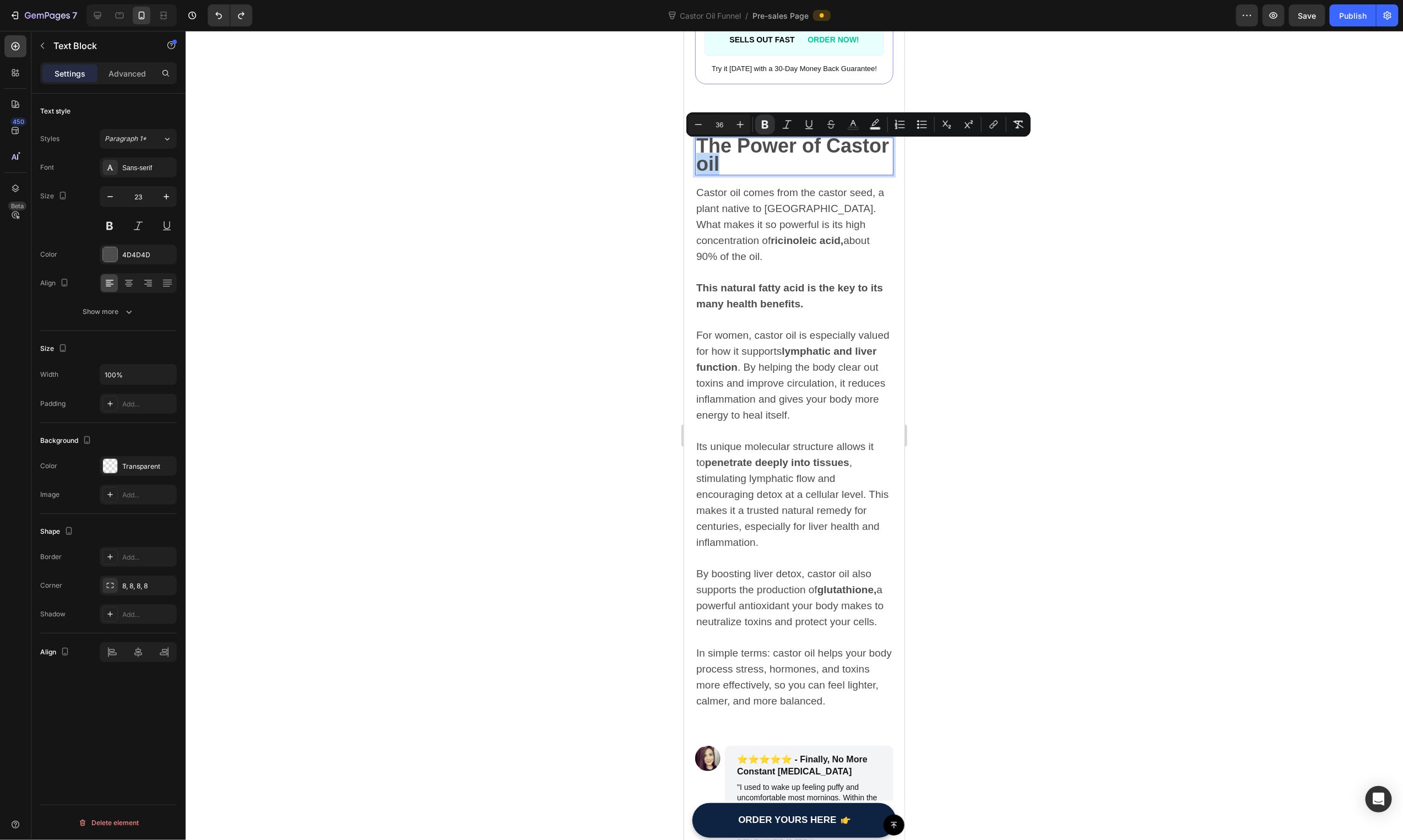
click at [790, 148] on p "The Power of Castor oil" at bounding box center [793, 155] width 196 height 36
click at [800, 136] on div "Minus 36 Plus Bold Italic Underline Strikethrough Text Color Text Background Co…" at bounding box center [859, 125] width 344 height 25
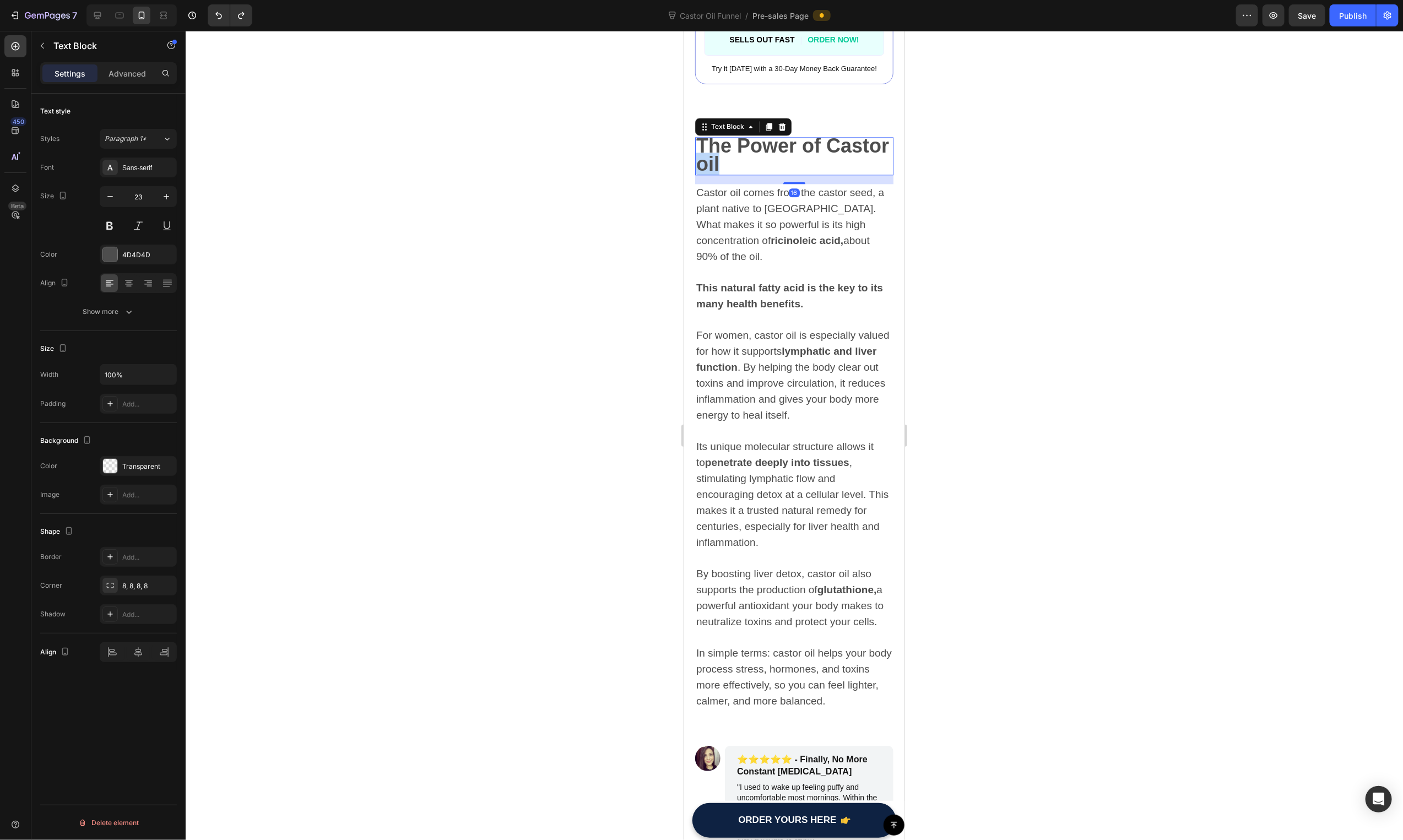
click at [773, 151] on strong "The Power of Castor oil" at bounding box center [792, 154] width 192 height 41
click at [773, 152] on strong "The Power of Castor oil" at bounding box center [792, 154] width 192 height 41
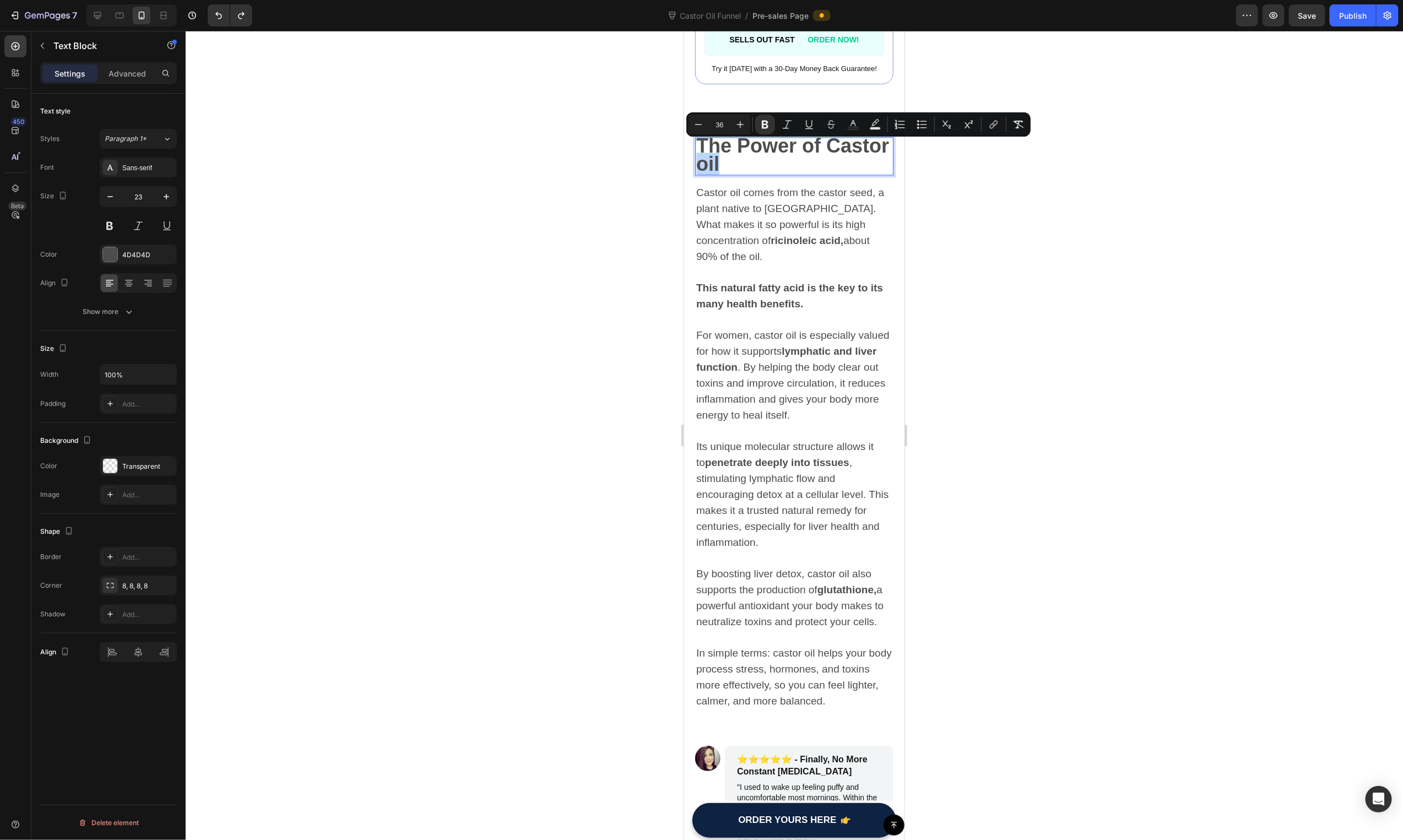
click at [774, 157] on strong "The Power of Castor oil" at bounding box center [792, 154] width 192 height 41
click at [625, 200] on div at bounding box center [794, 435] width 1217 height 809
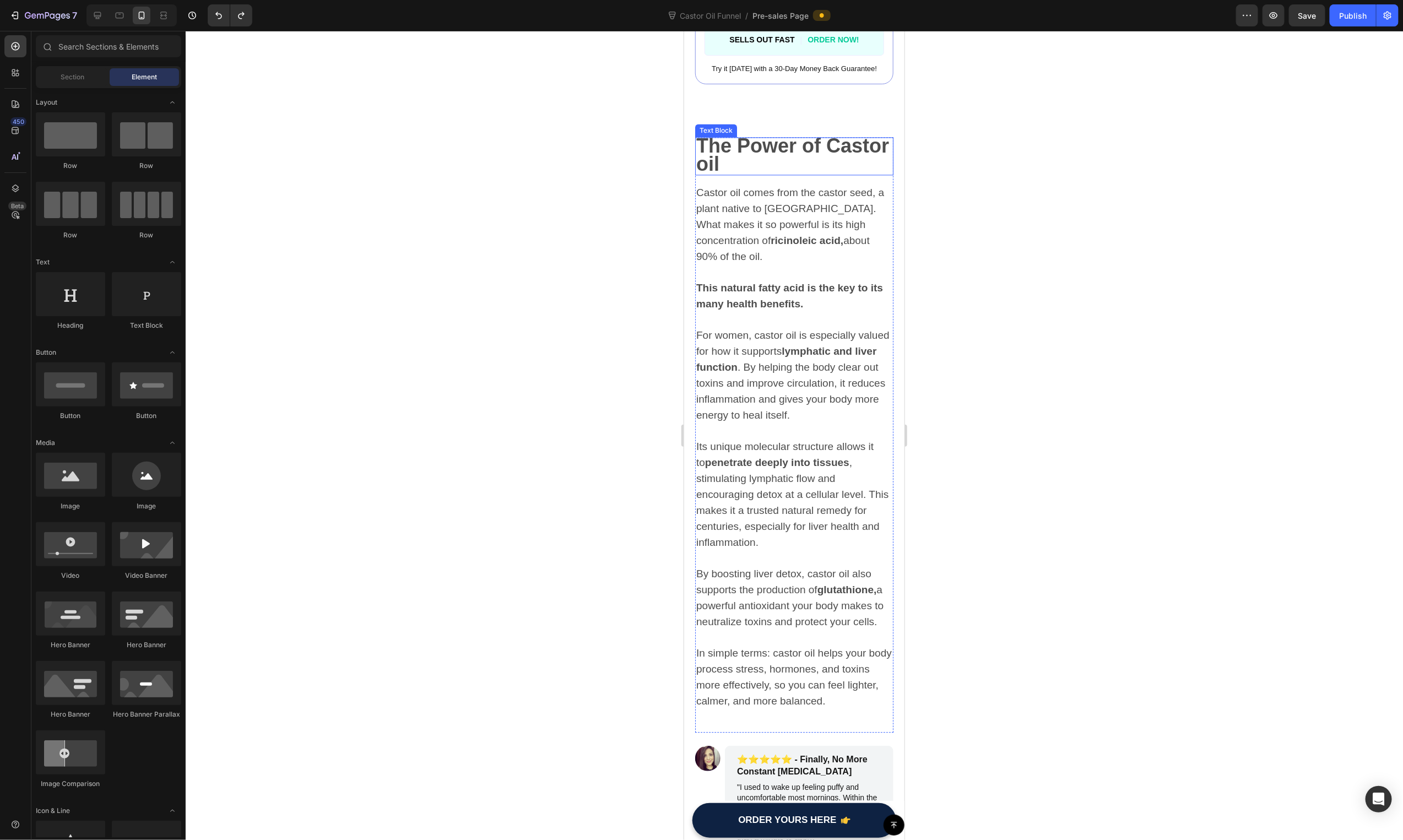
click at [792, 134] on strong "The Power of Castor oil" at bounding box center [792, 154] width 192 height 41
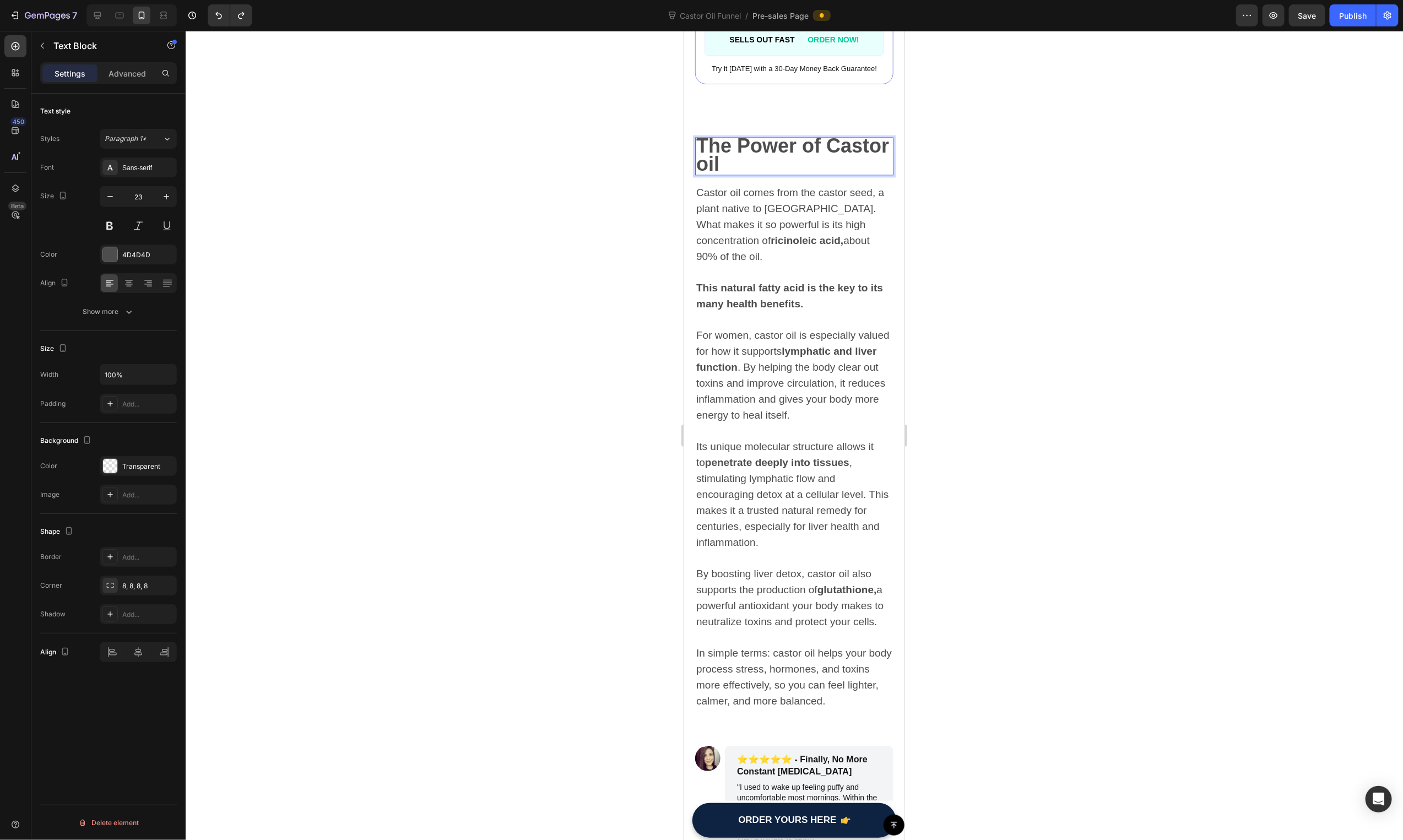
click at [859, 137] on p "The Power of Castor oil" at bounding box center [793, 155] width 196 height 36
click at [826, 148] on strong "The Power of Organic Castor oil" at bounding box center [782, 154] width 172 height 41
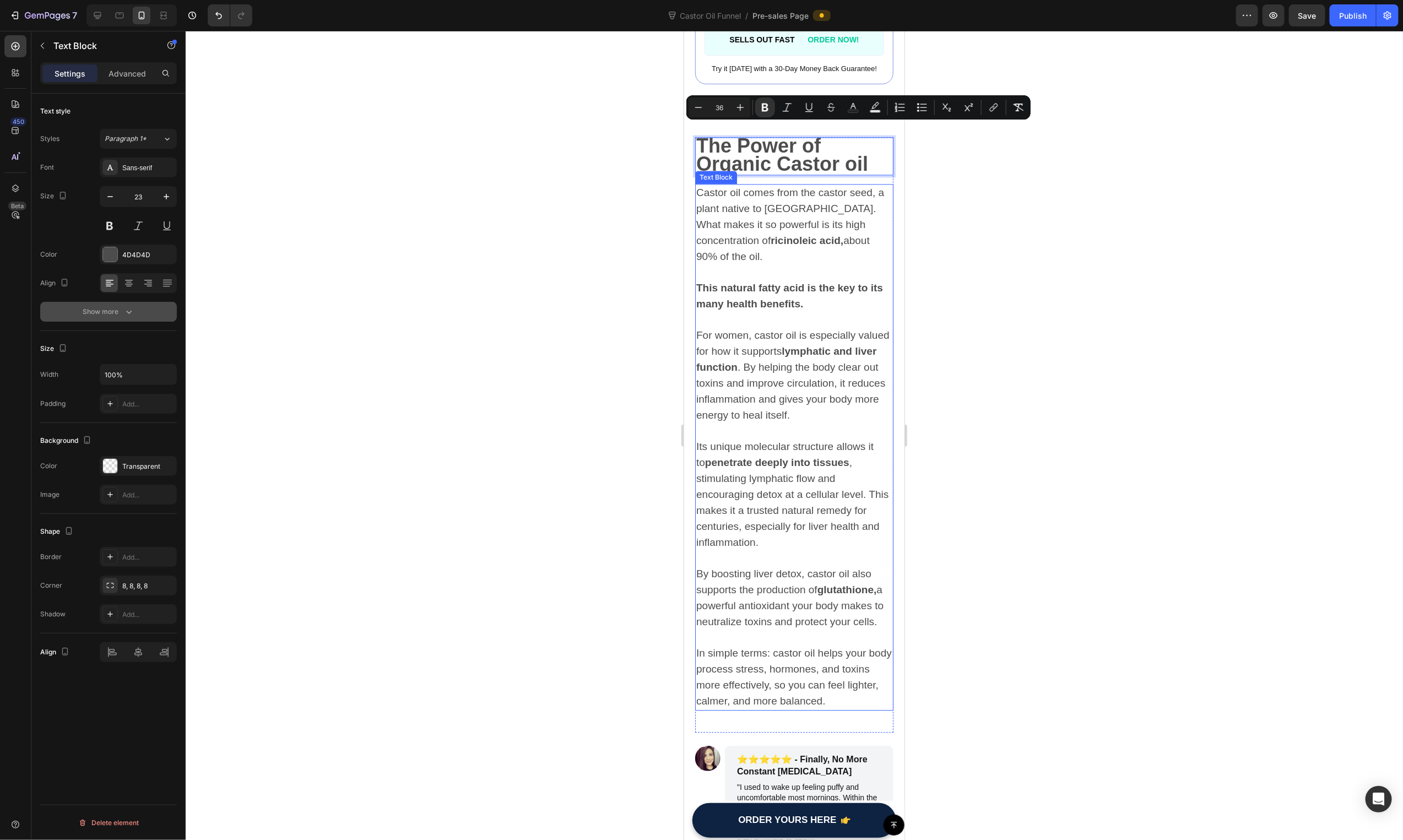
click at [140, 318] on button "Show more" at bounding box center [108, 311] width 136 height 19
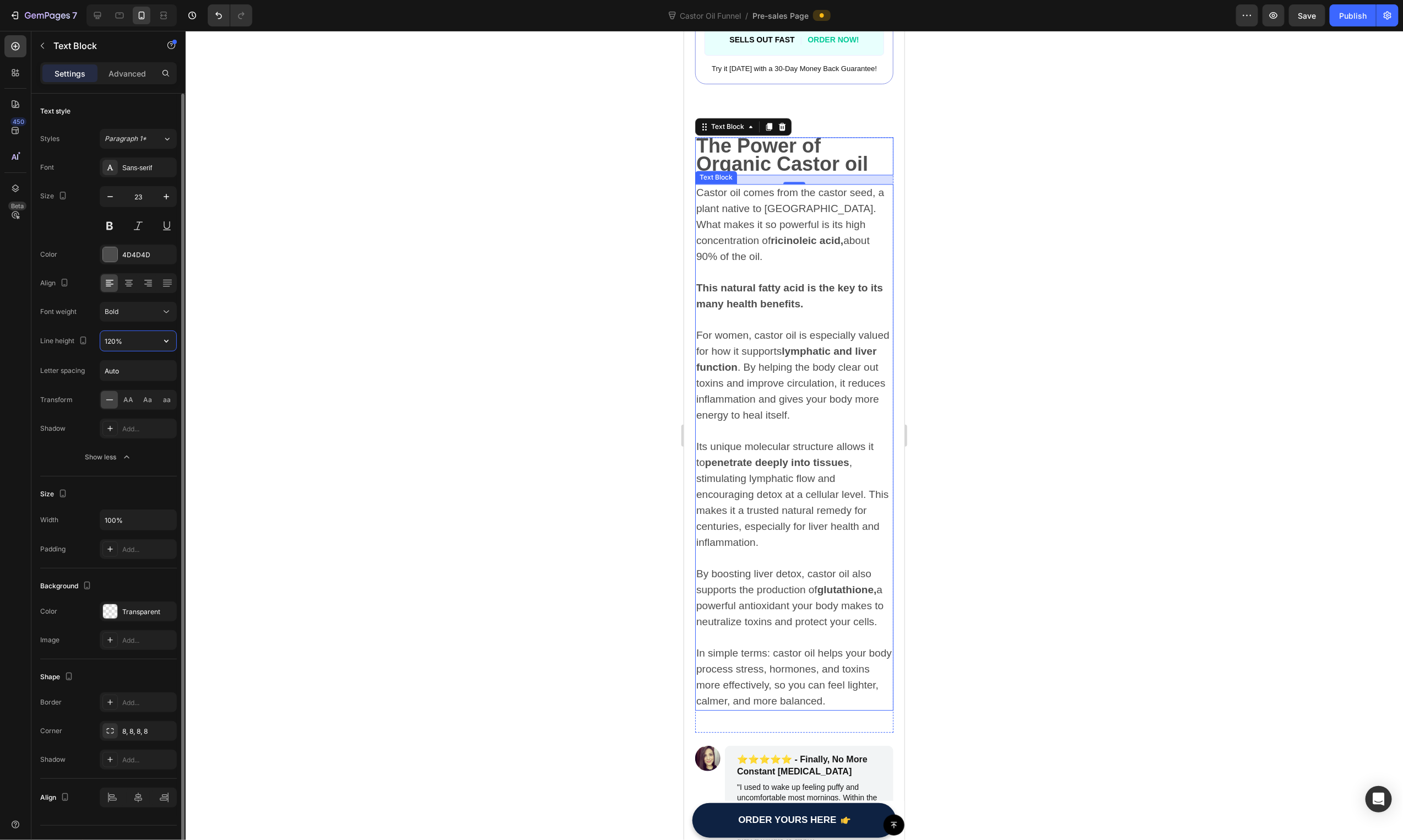
click at [119, 338] on input "120%" at bounding box center [138, 341] width 76 height 19
click at [114, 341] on input "120%" at bounding box center [138, 341] width 76 height 19
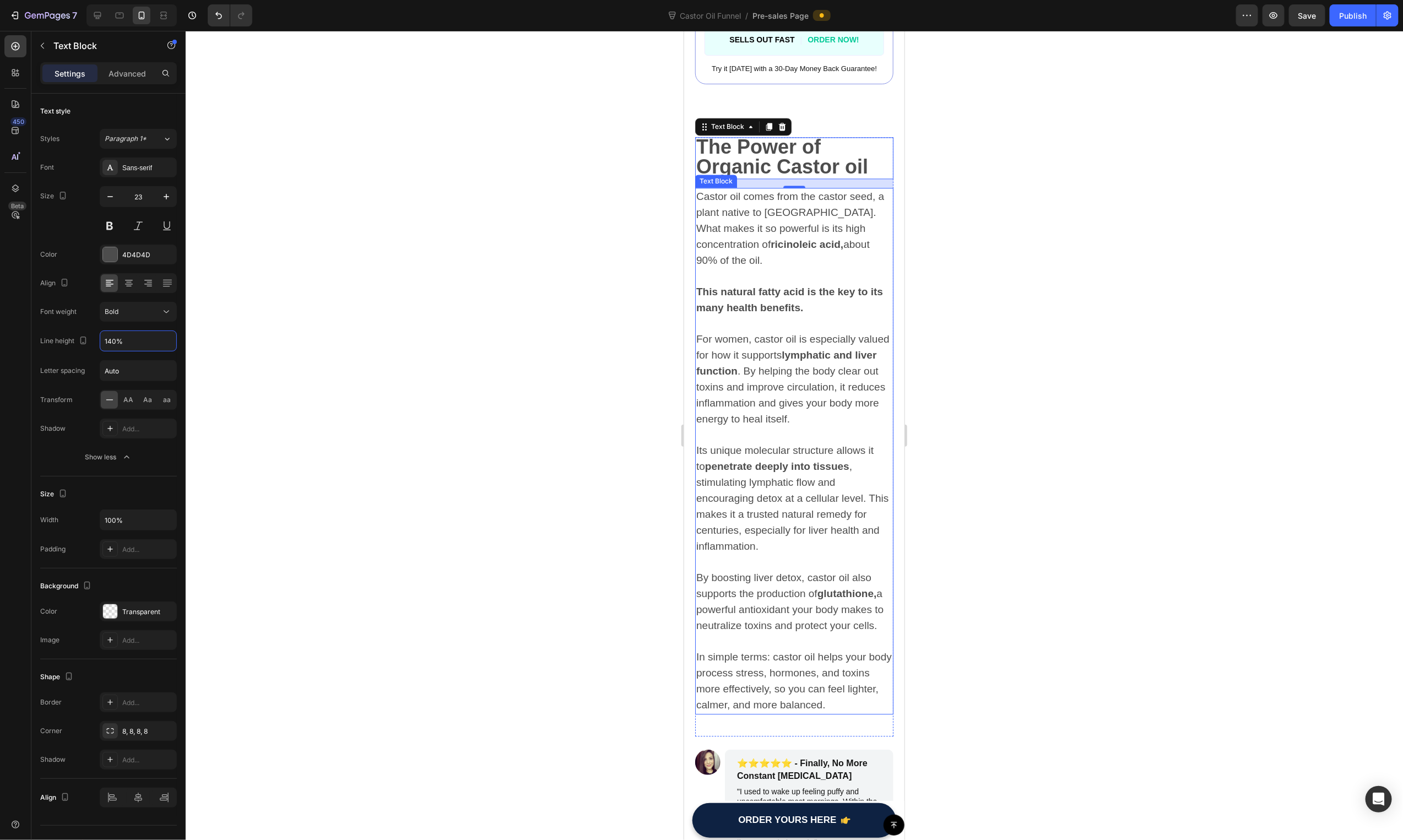
type input "140%"
click at [458, 296] on div at bounding box center [794, 435] width 1217 height 809
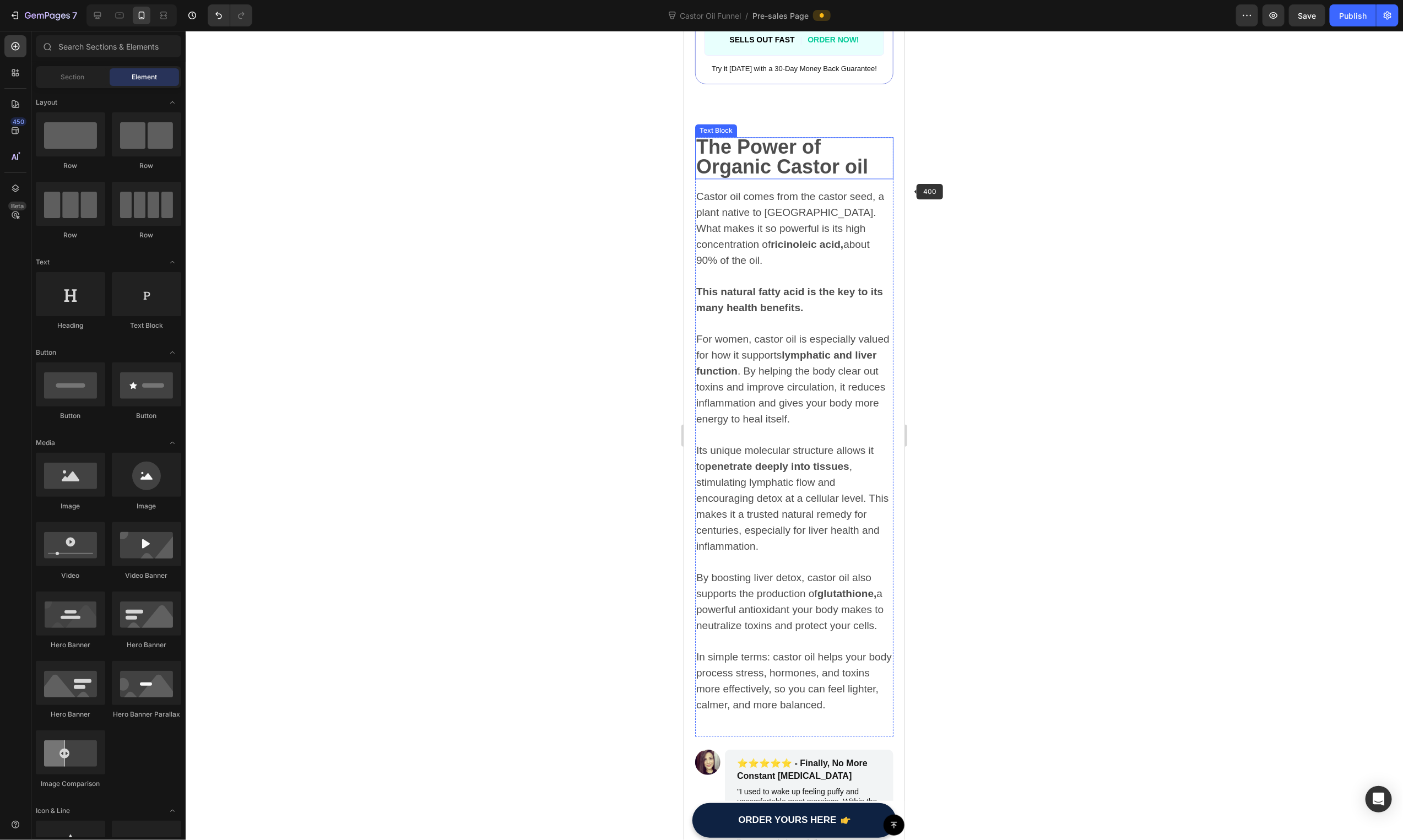
click at [815, 144] on strong "The Power of Organic Castor oil" at bounding box center [782, 156] width 172 height 42
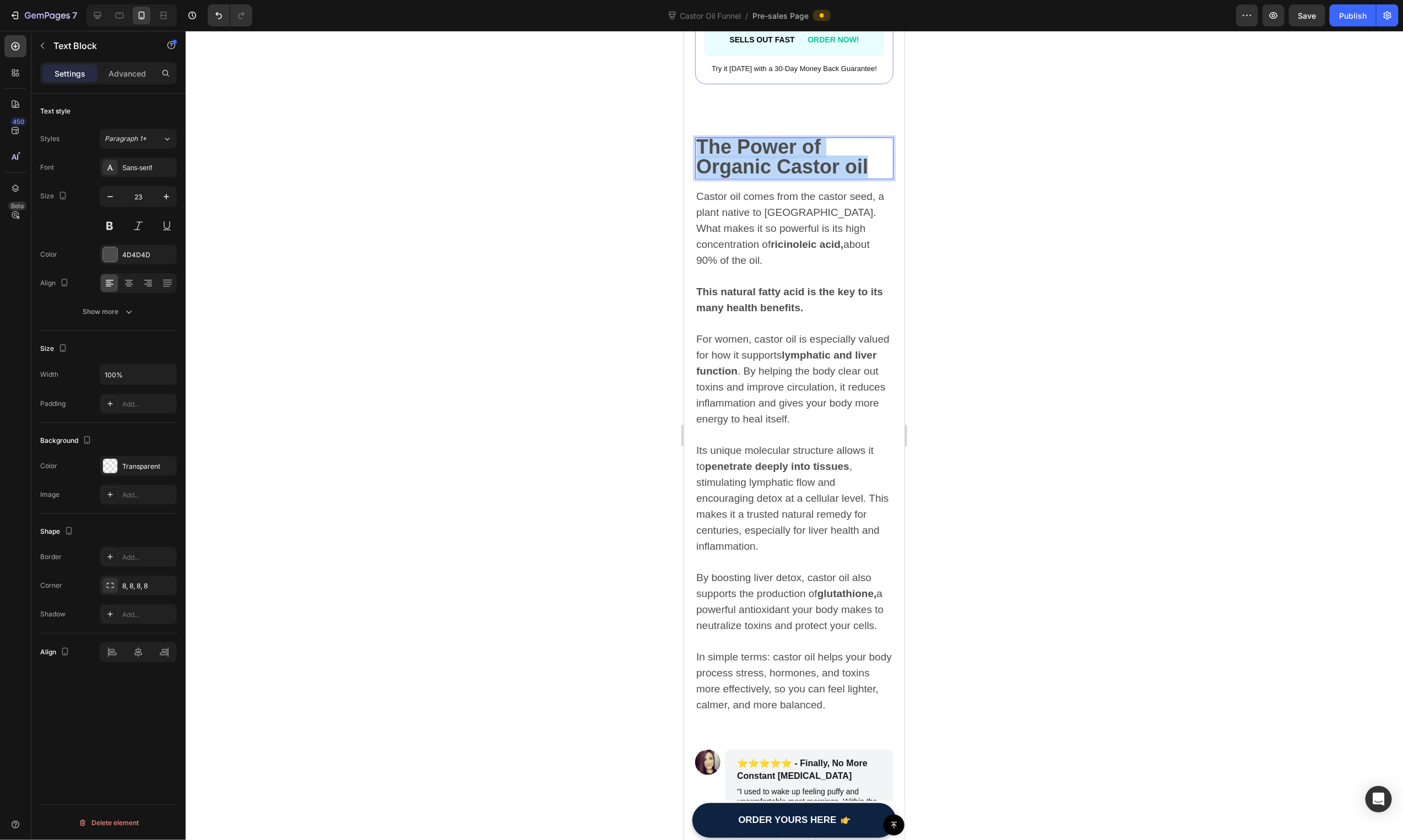
click at [815, 144] on strong "The Power of Organic Castor oil" at bounding box center [782, 156] width 172 height 42
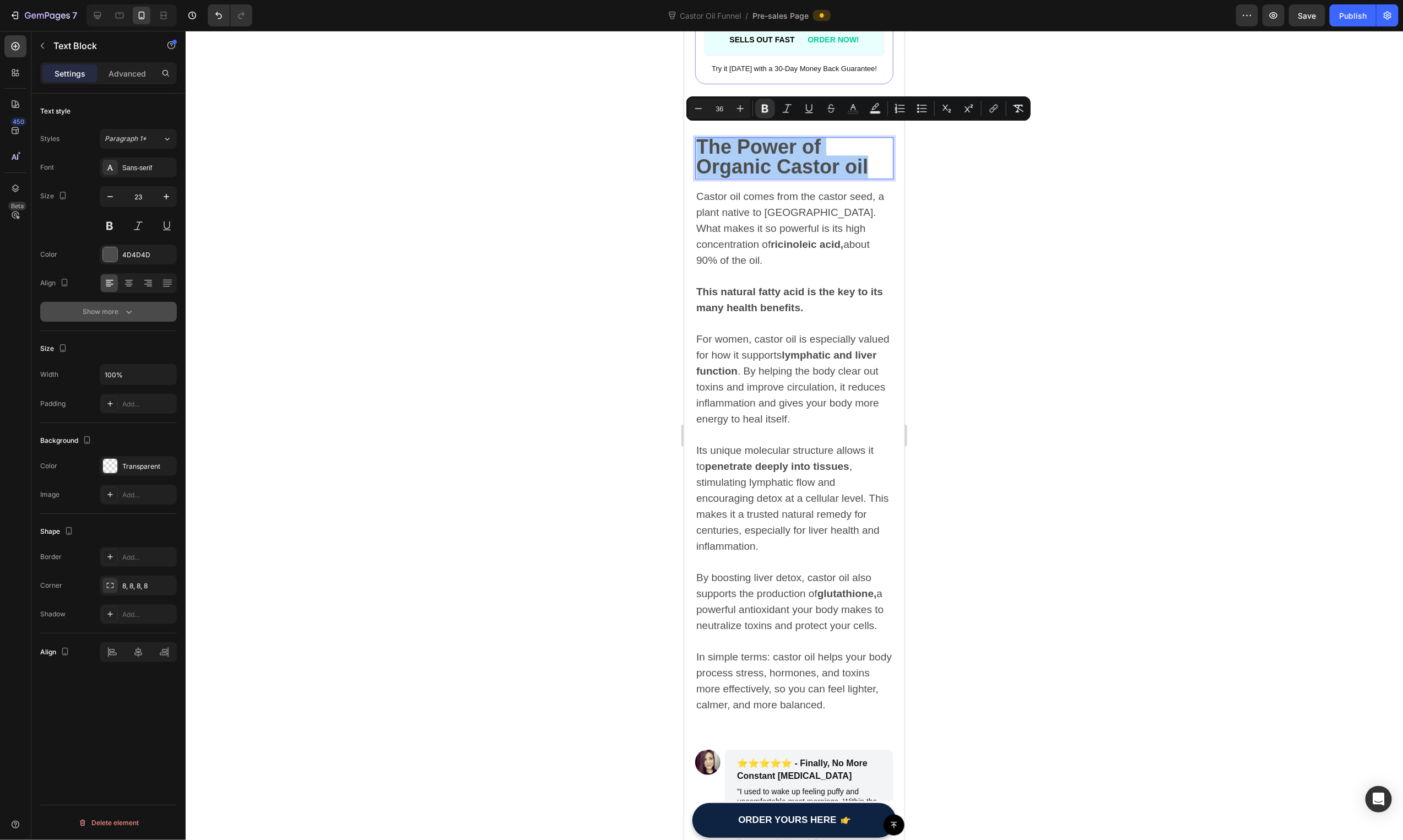
click at [127, 320] on button "Show more" at bounding box center [108, 311] width 136 height 19
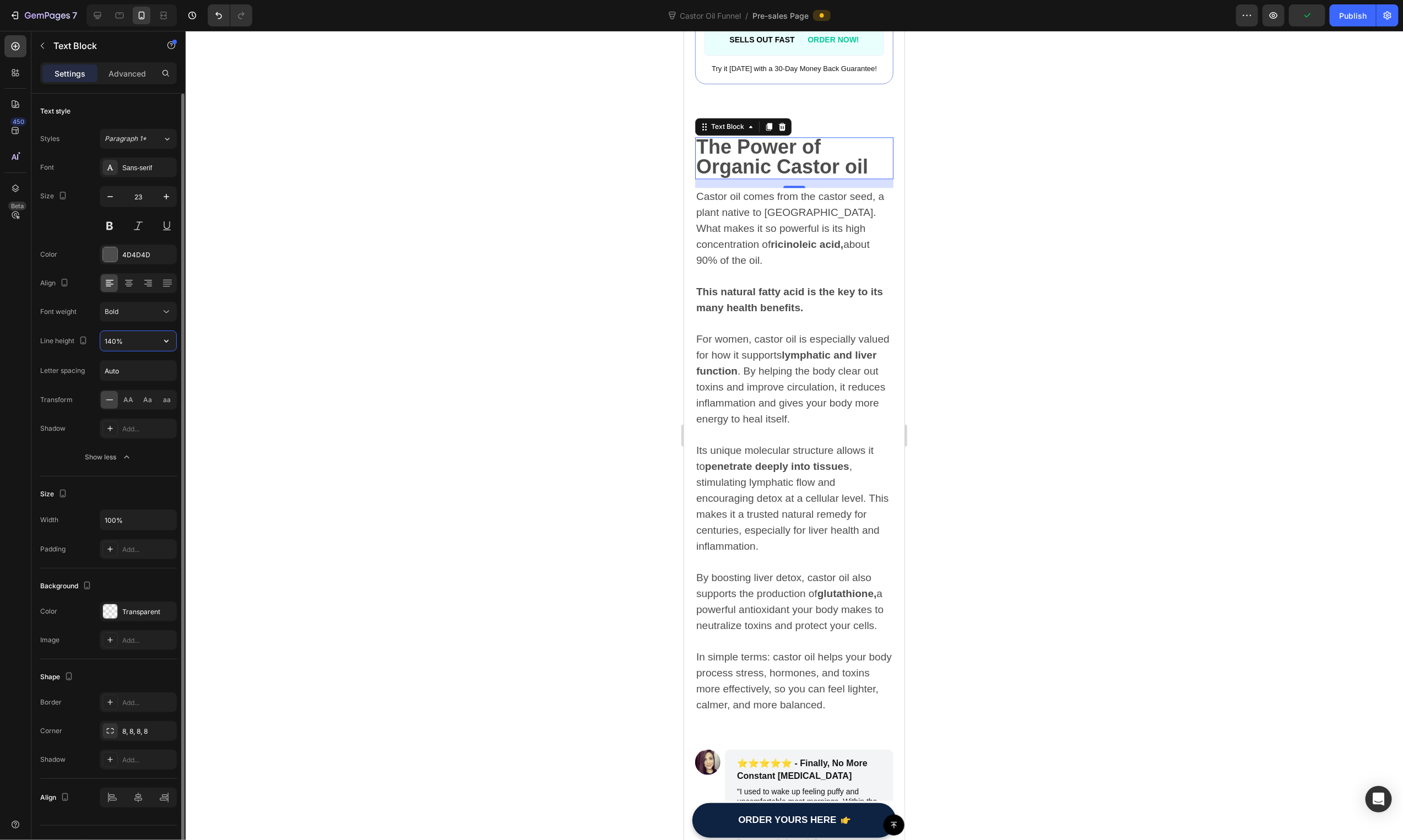
click at [110, 345] on input "140%" at bounding box center [138, 341] width 76 height 19
click at [114, 344] on input "140%" at bounding box center [138, 341] width 76 height 19
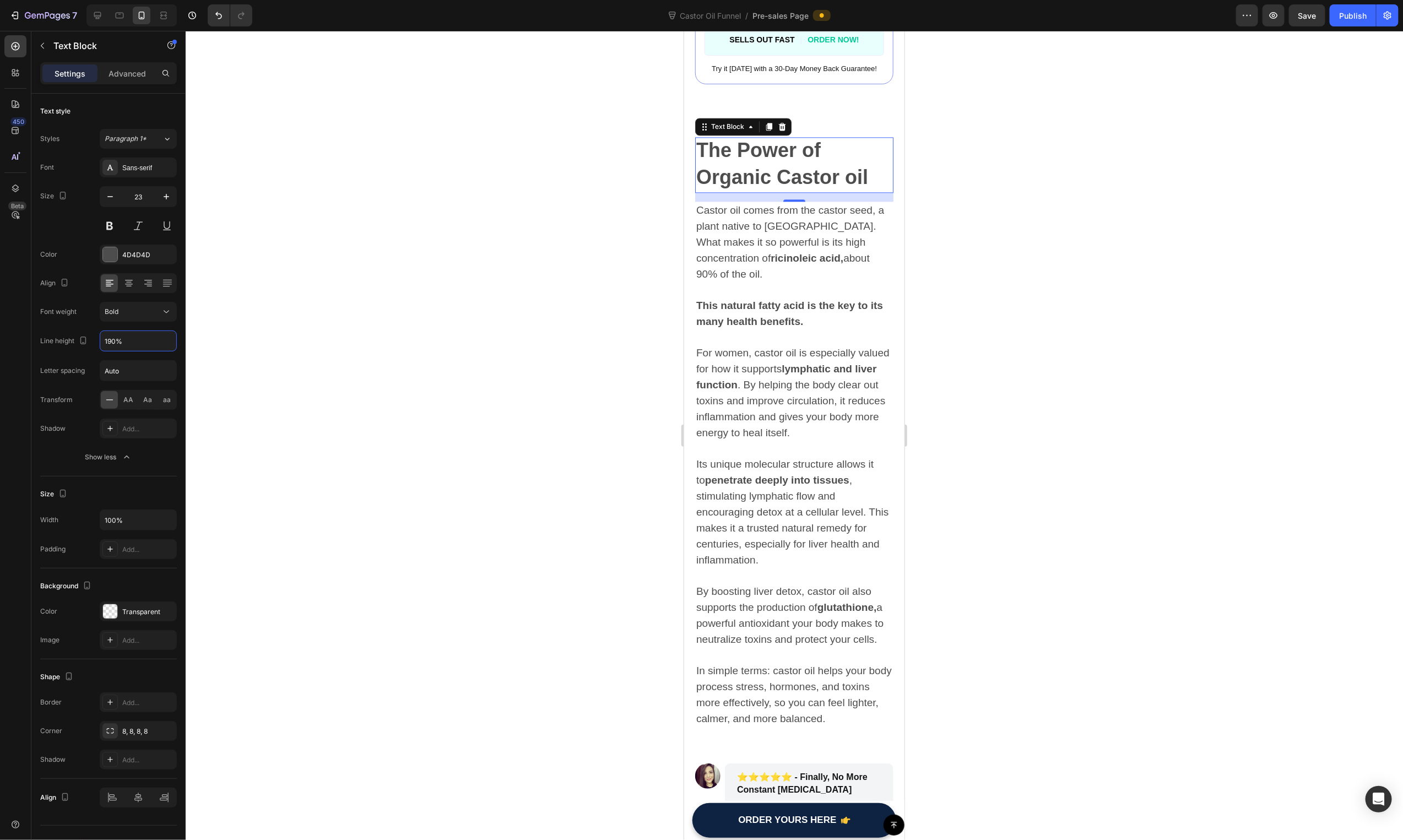
type input "190%"
click at [539, 214] on div at bounding box center [794, 435] width 1217 height 809
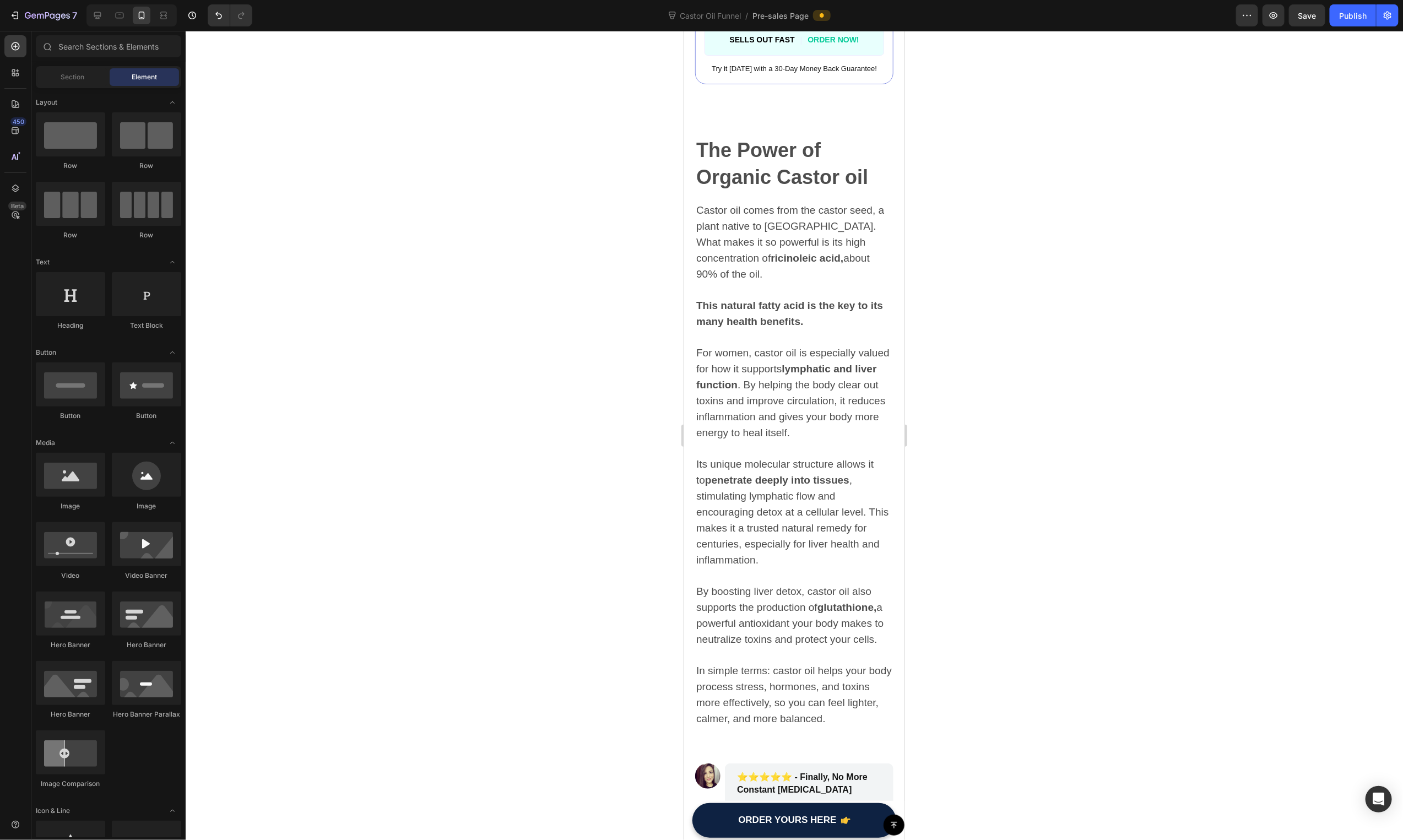
scroll to position [1654, 0]
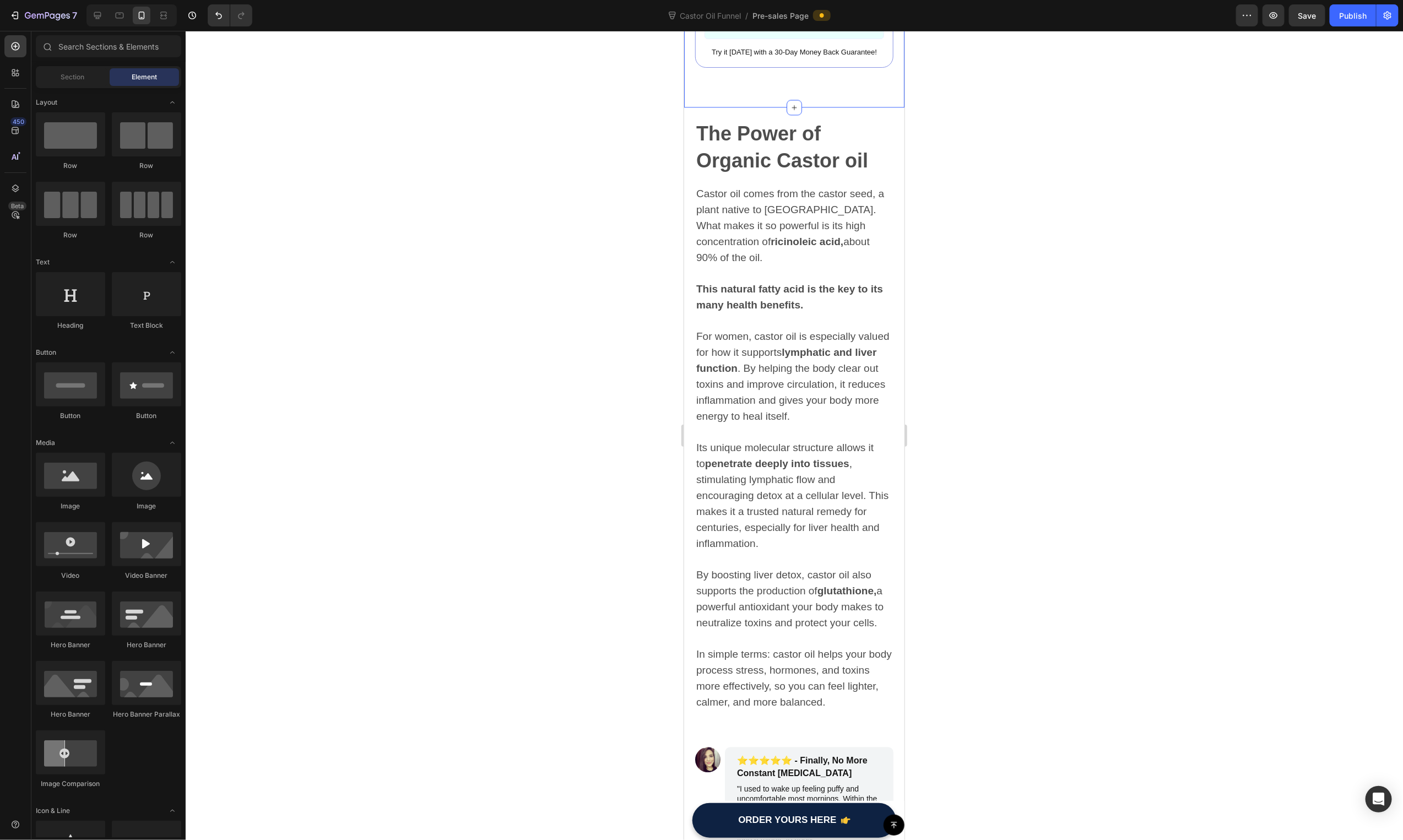
click at [778, 135] on p "The Power of Organic Castor oil" at bounding box center [793, 147] width 196 height 53
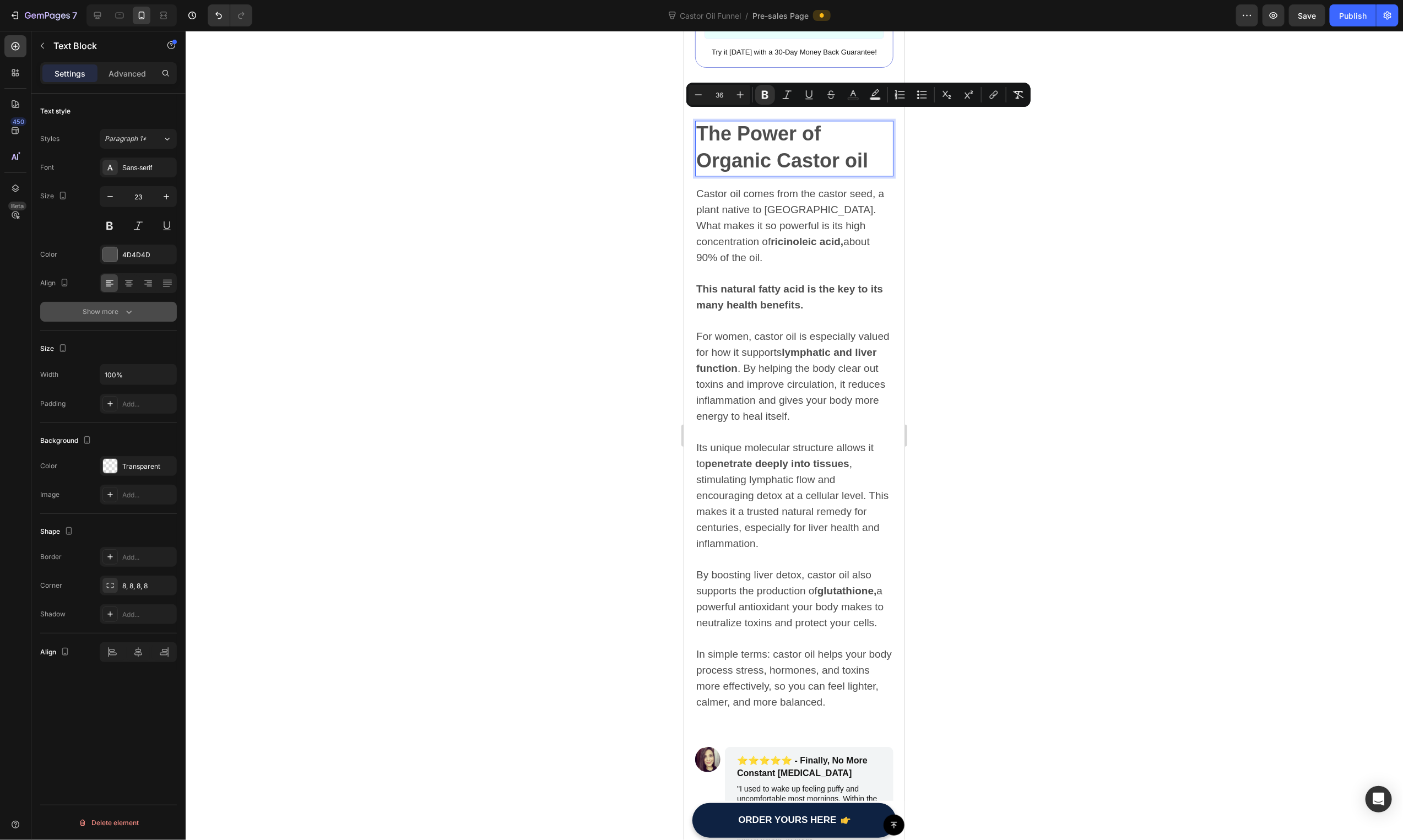
click at [125, 310] on icon "button" at bounding box center [129, 311] width 11 height 11
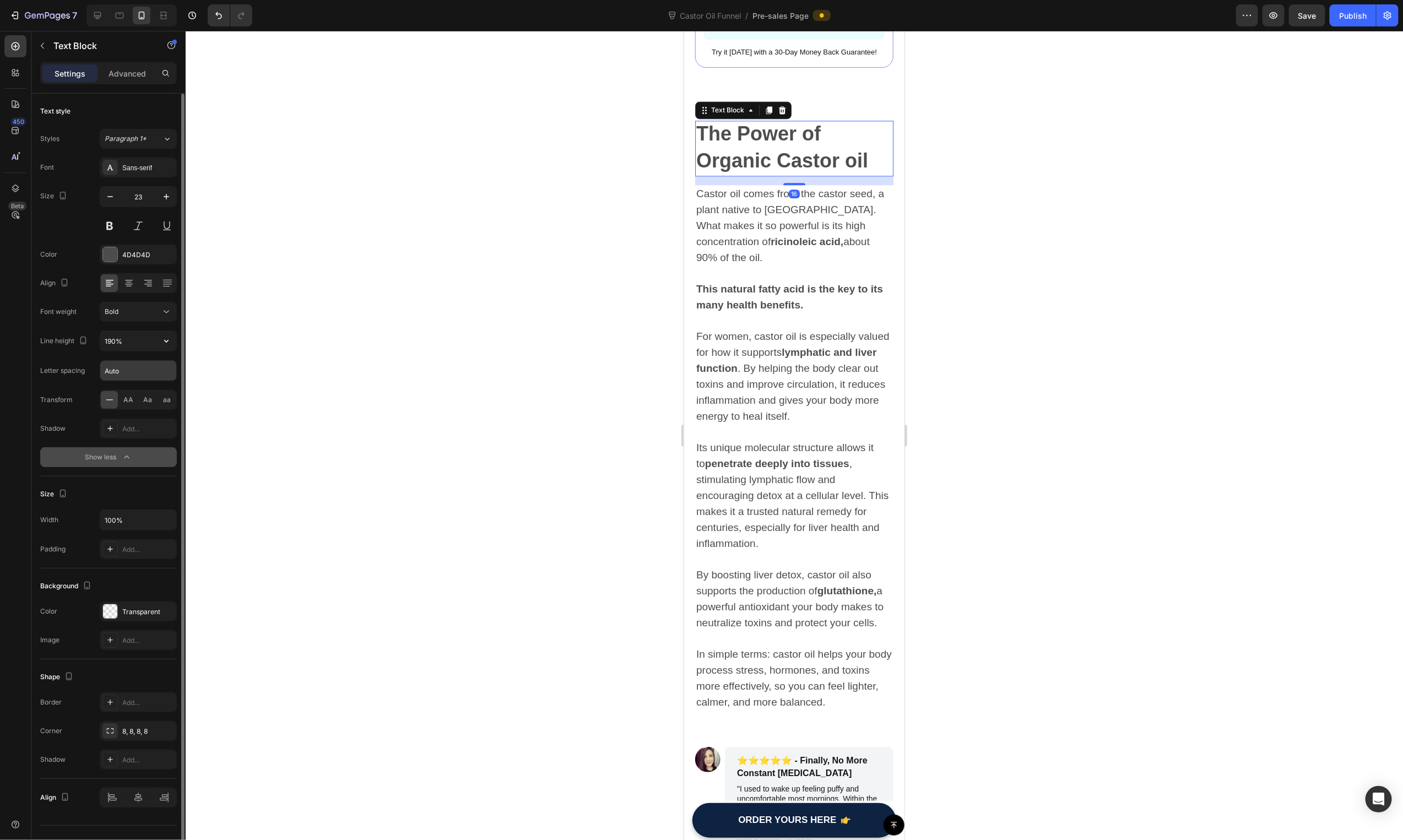
drag, startPoint x: 114, startPoint y: 336, endPoint x: 134, endPoint y: 380, distance: 48.3
click at [114, 336] on input "190%" at bounding box center [138, 341] width 76 height 19
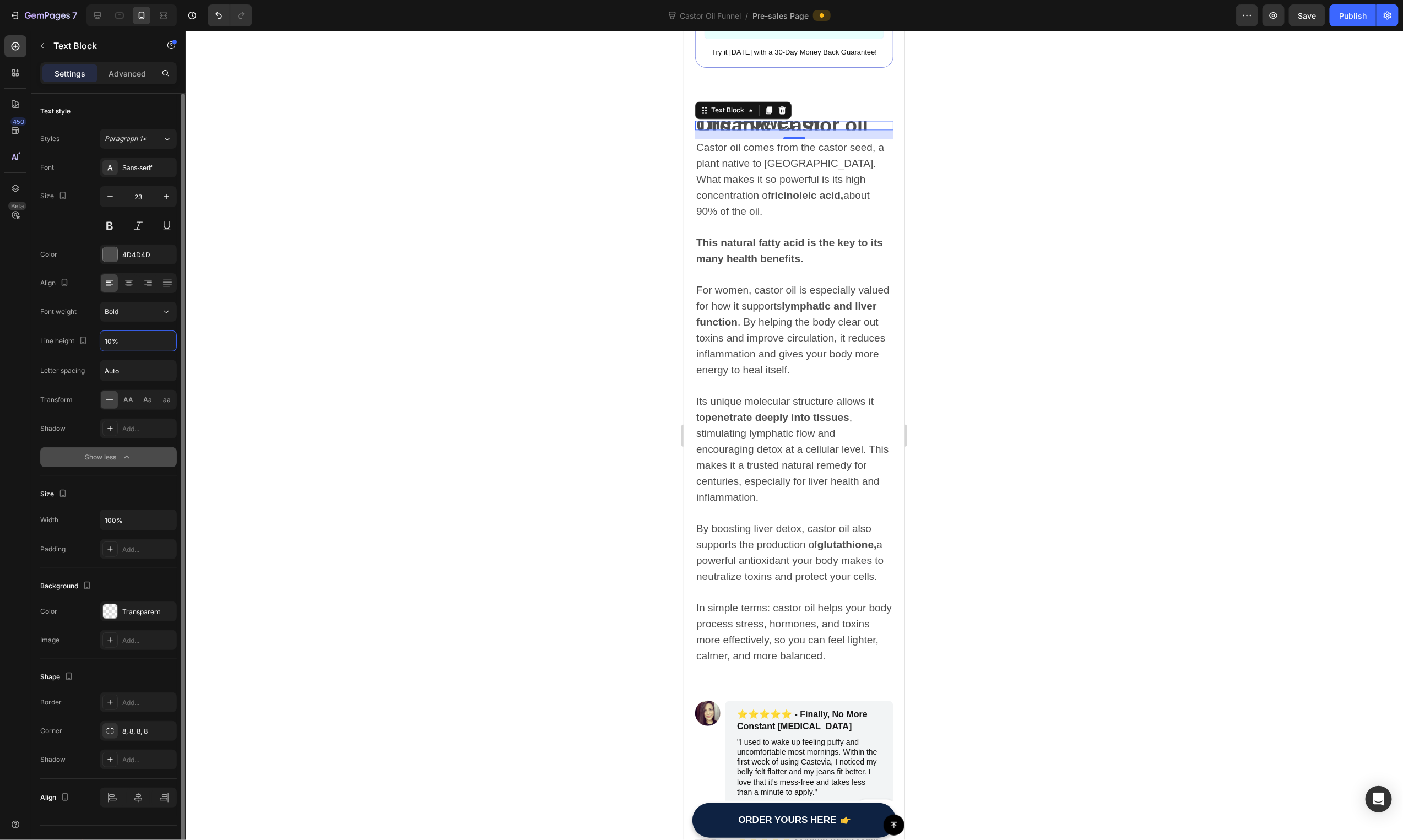
type input "170%"
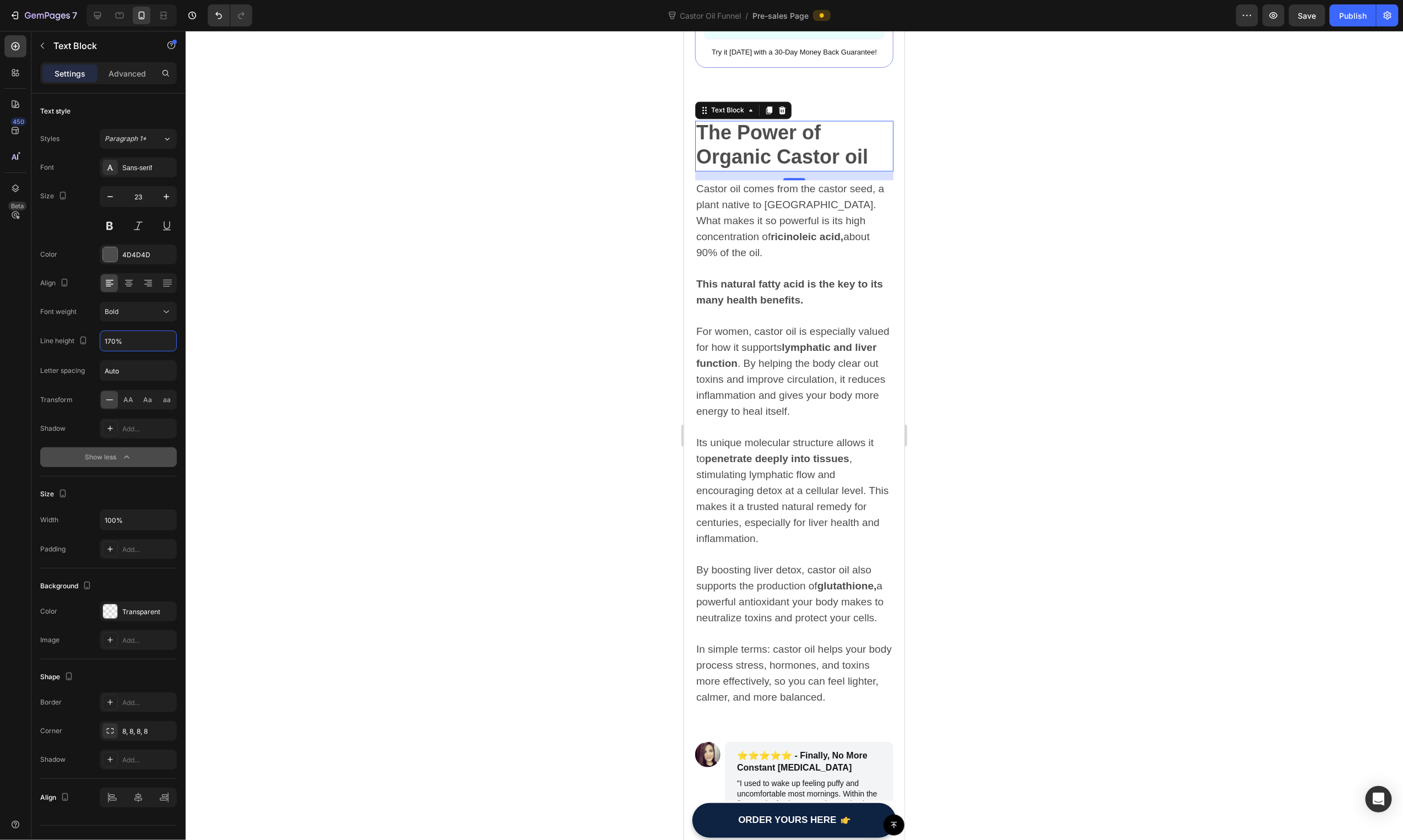
click at [621, 412] on div at bounding box center [794, 435] width 1217 height 809
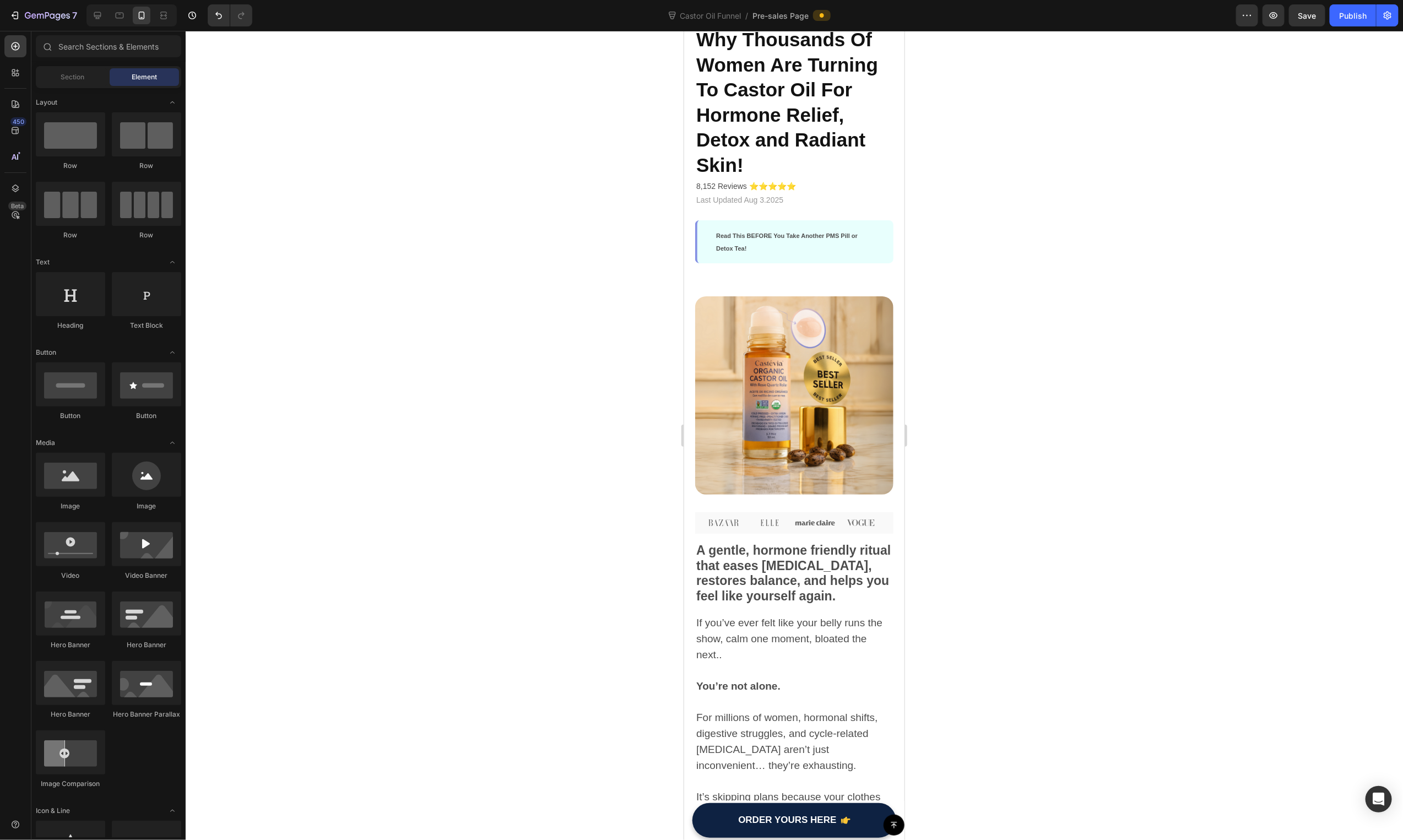
scroll to position [0, 0]
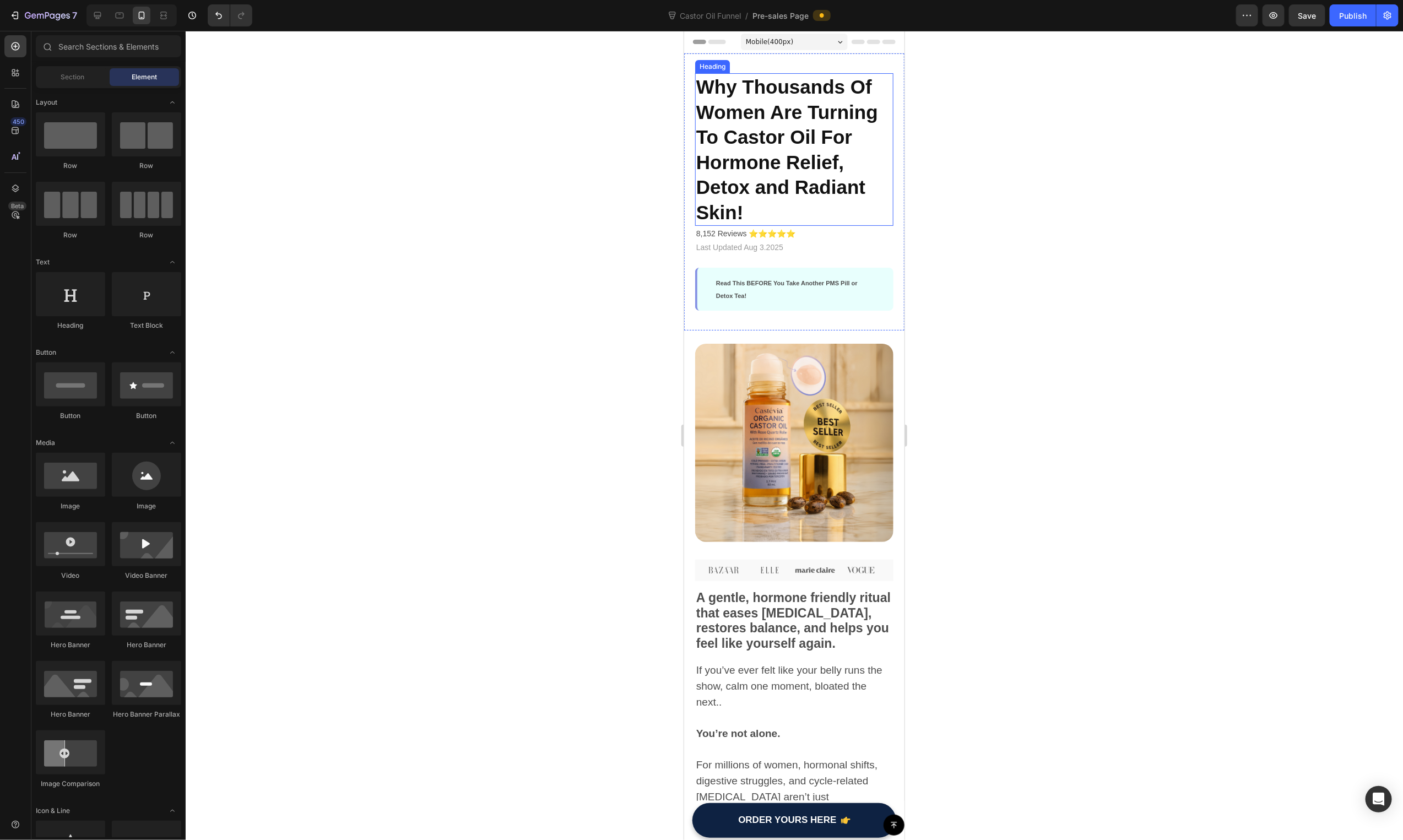
click at [832, 184] on span "Why Thousands Of Women Are Turning To Castor Oil For Hormone Relief, Detox and …" at bounding box center [787, 148] width 181 height 147
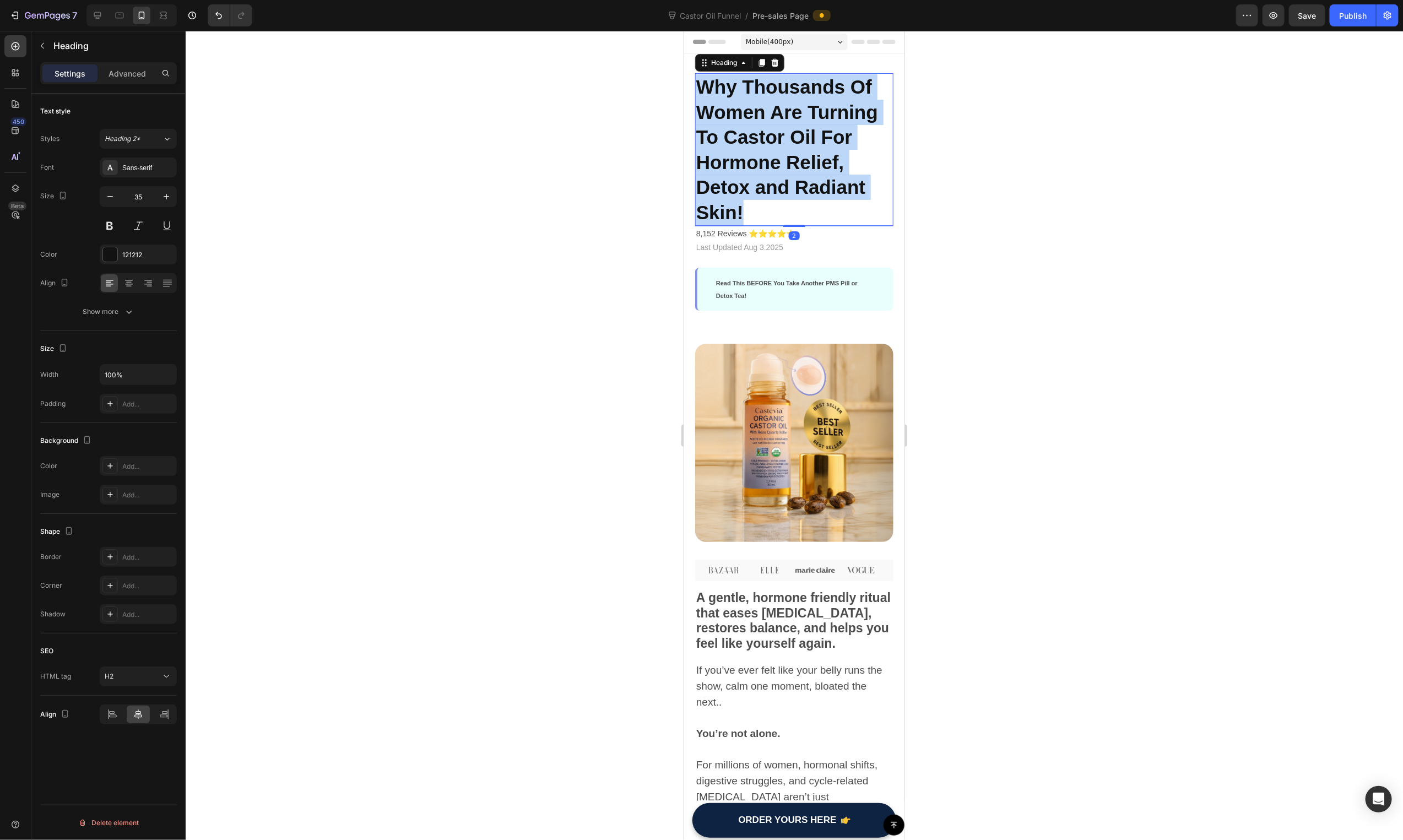
click at [832, 184] on span "Why Thousands Of Women Are Turning To Castor Oil For Hormone Relief, Detox and …" at bounding box center [787, 148] width 181 height 147
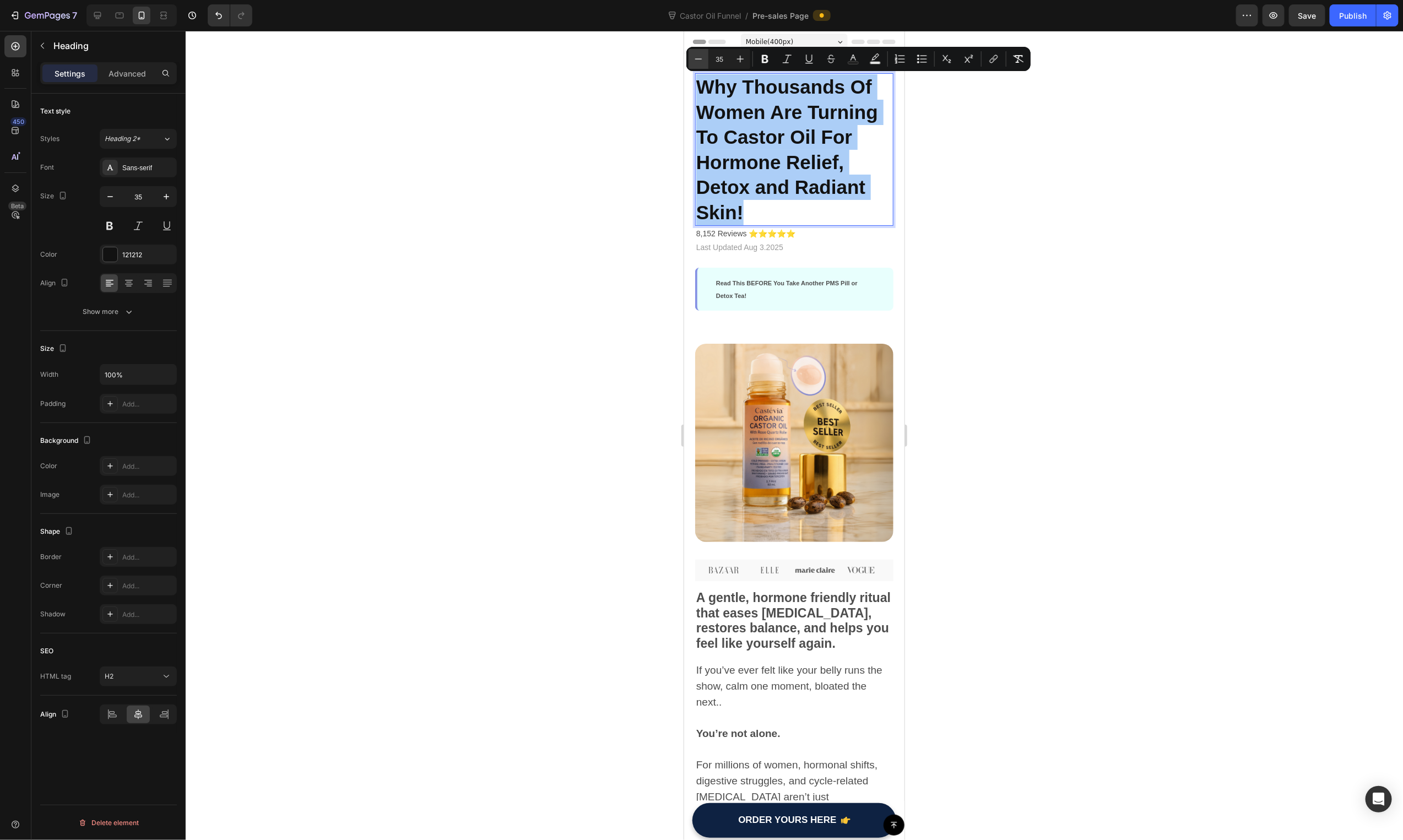
click at [703, 60] on icon "Editor contextual toolbar" at bounding box center [698, 58] width 11 height 11
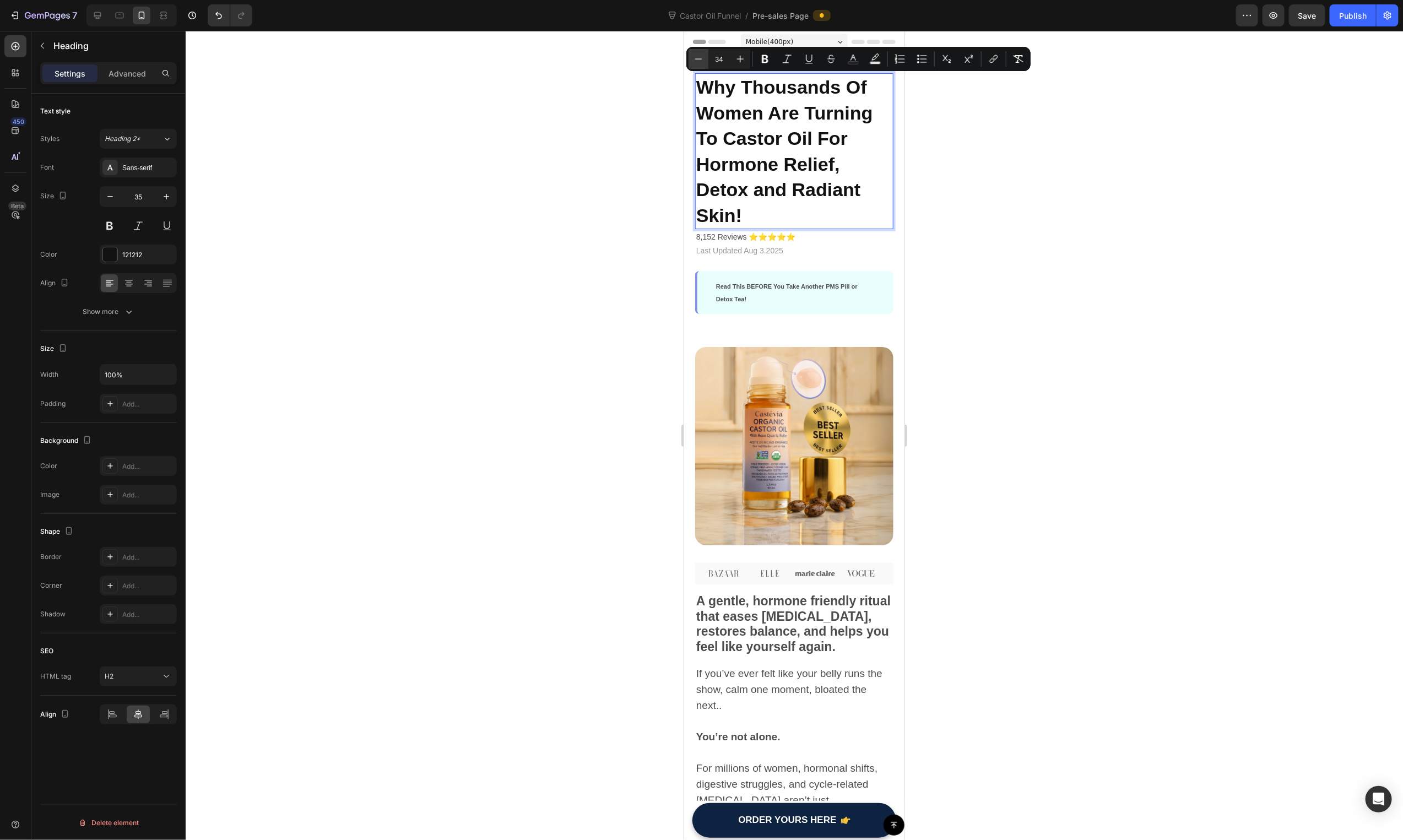
click at [703, 60] on icon "Editor contextual toolbar" at bounding box center [698, 58] width 11 height 11
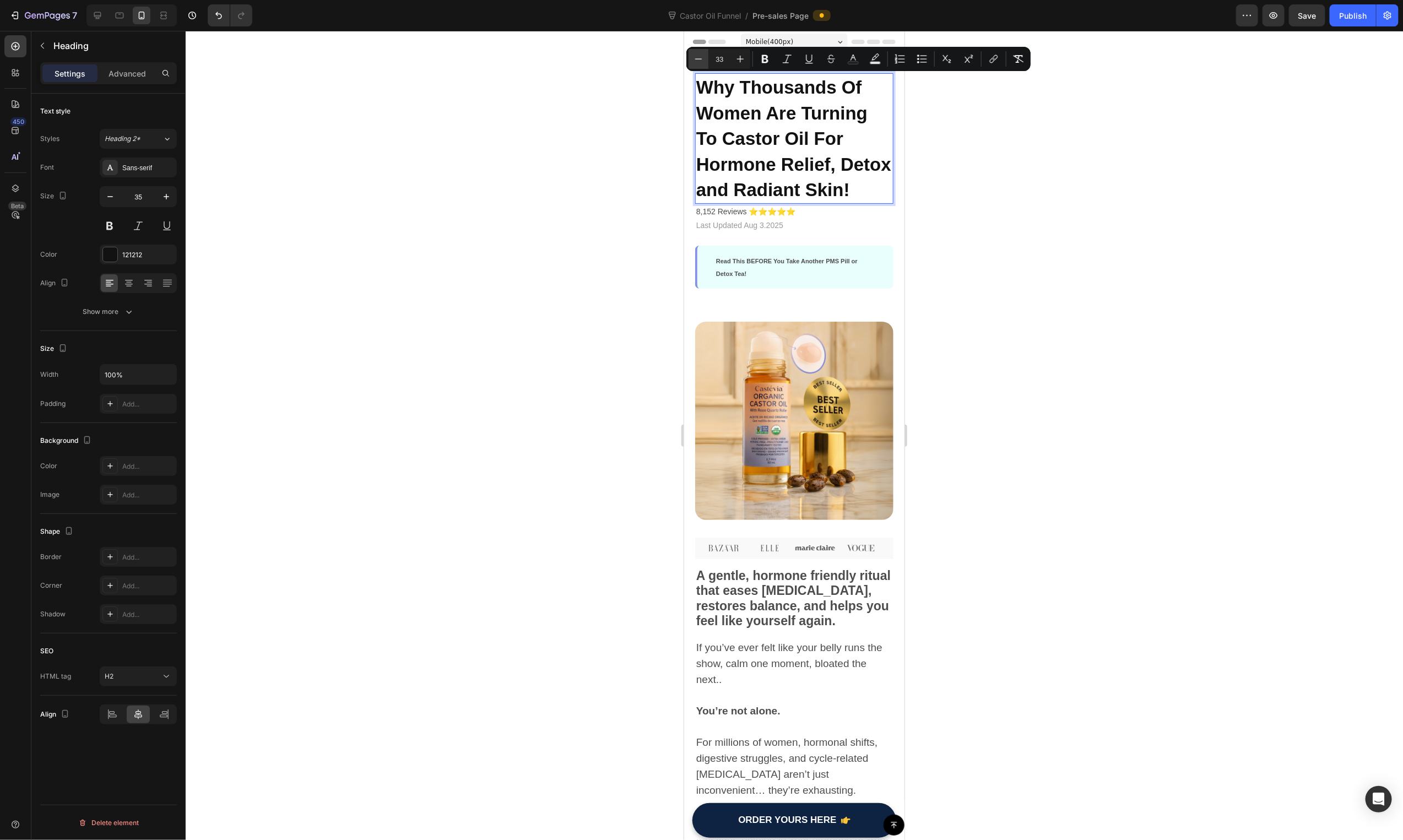
click at [703, 60] on icon "Editor contextual toolbar" at bounding box center [698, 58] width 11 height 11
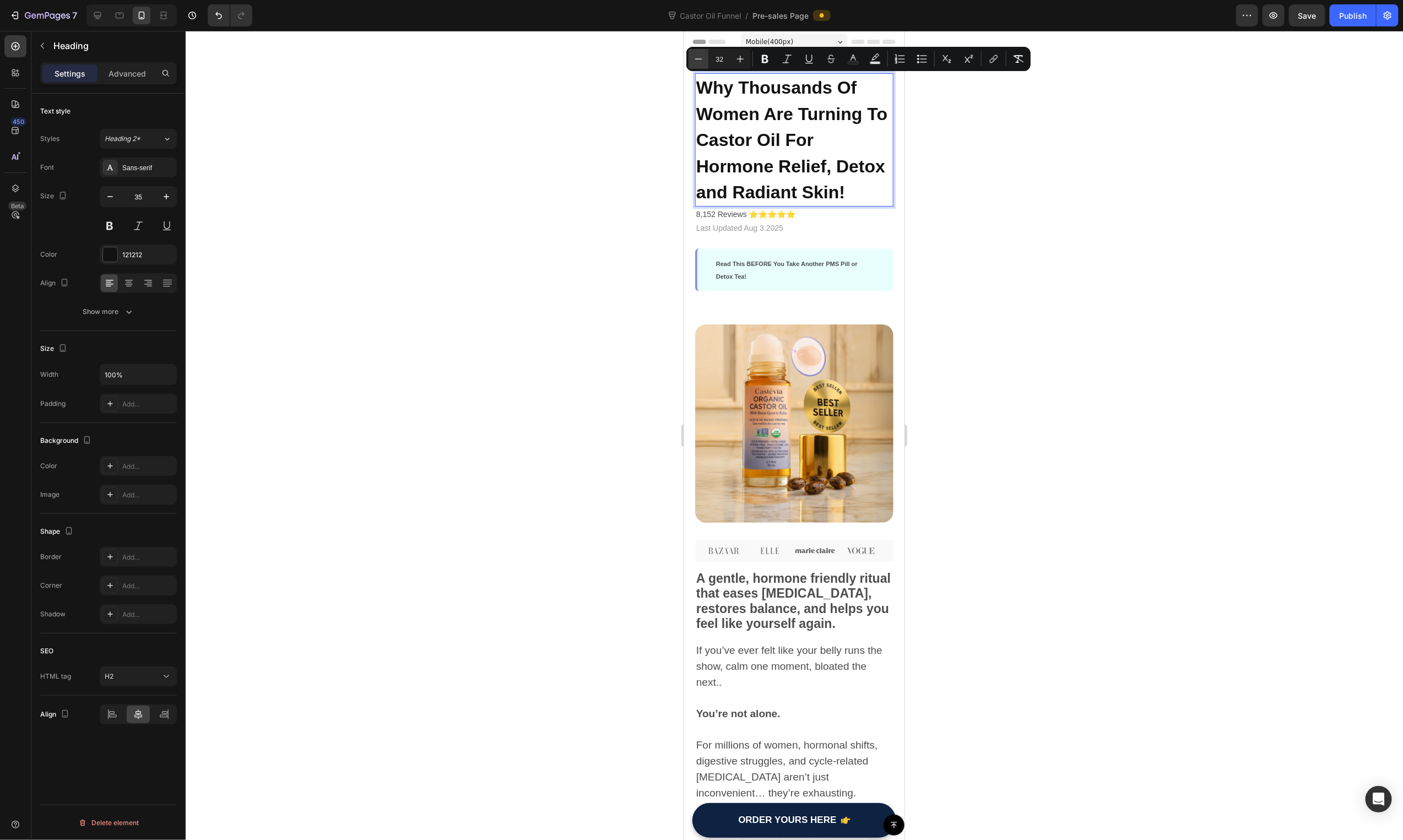
click at [703, 60] on icon "Editor contextual toolbar" at bounding box center [698, 58] width 11 height 11
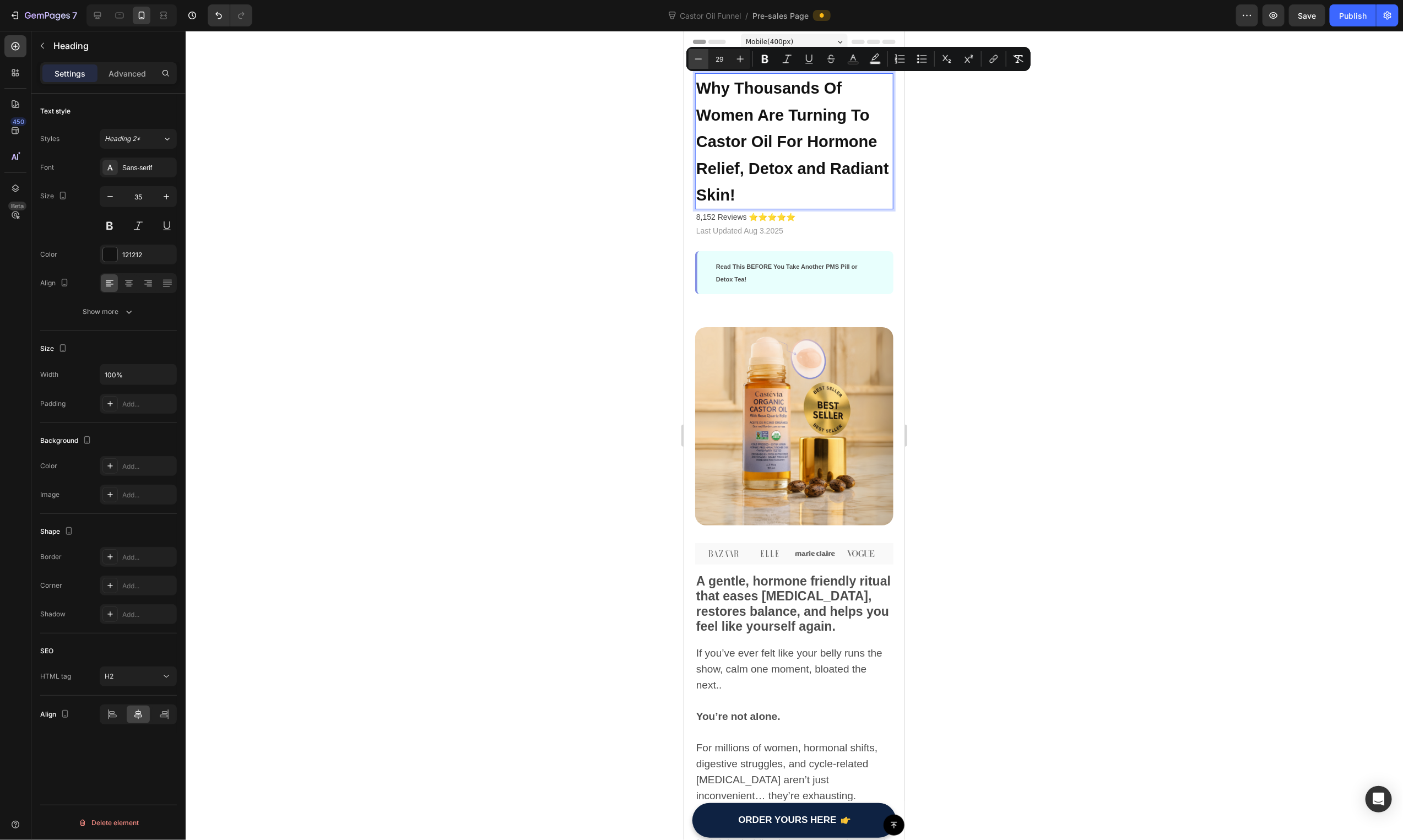
click at [703, 60] on icon "Editor contextual toolbar" at bounding box center [698, 58] width 11 height 11
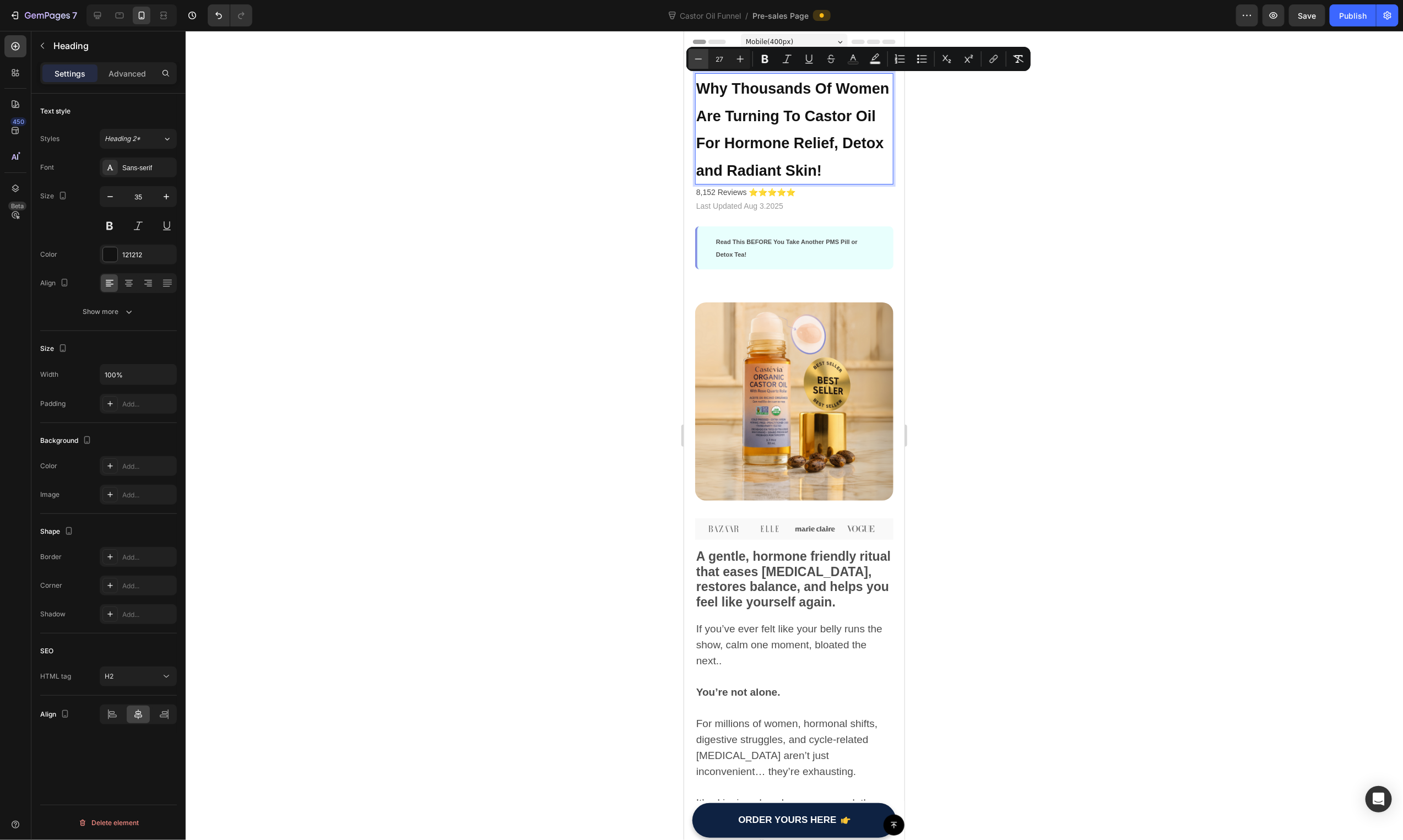
click at [704, 59] on icon "Editor contextual toolbar" at bounding box center [698, 58] width 11 height 11
click at [743, 63] on icon "Editor contextual toolbar" at bounding box center [740, 58] width 11 height 11
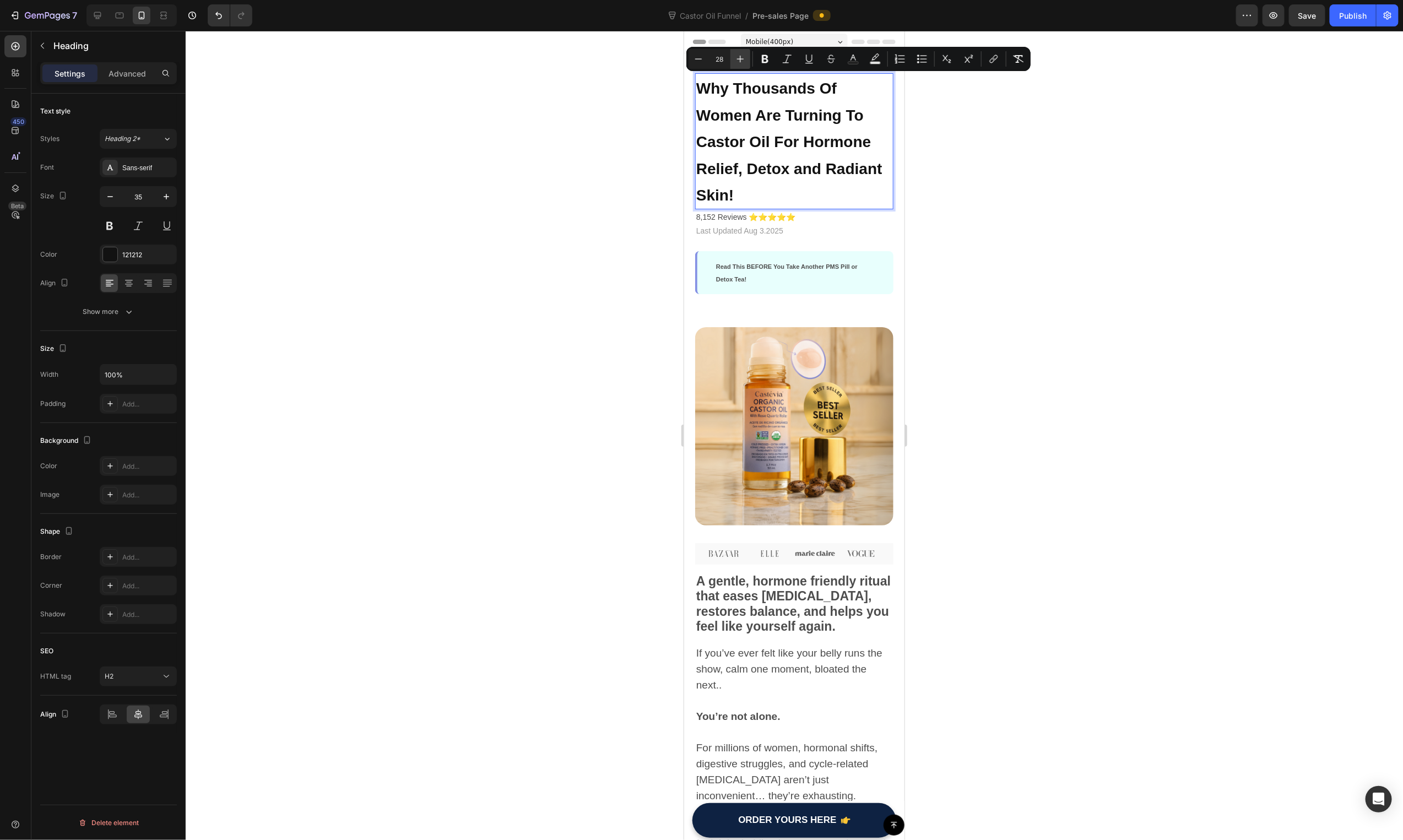
click at [743, 63] on icon "Editor contextual toolbar" at bounding box center [740, 58] width 11 height 11
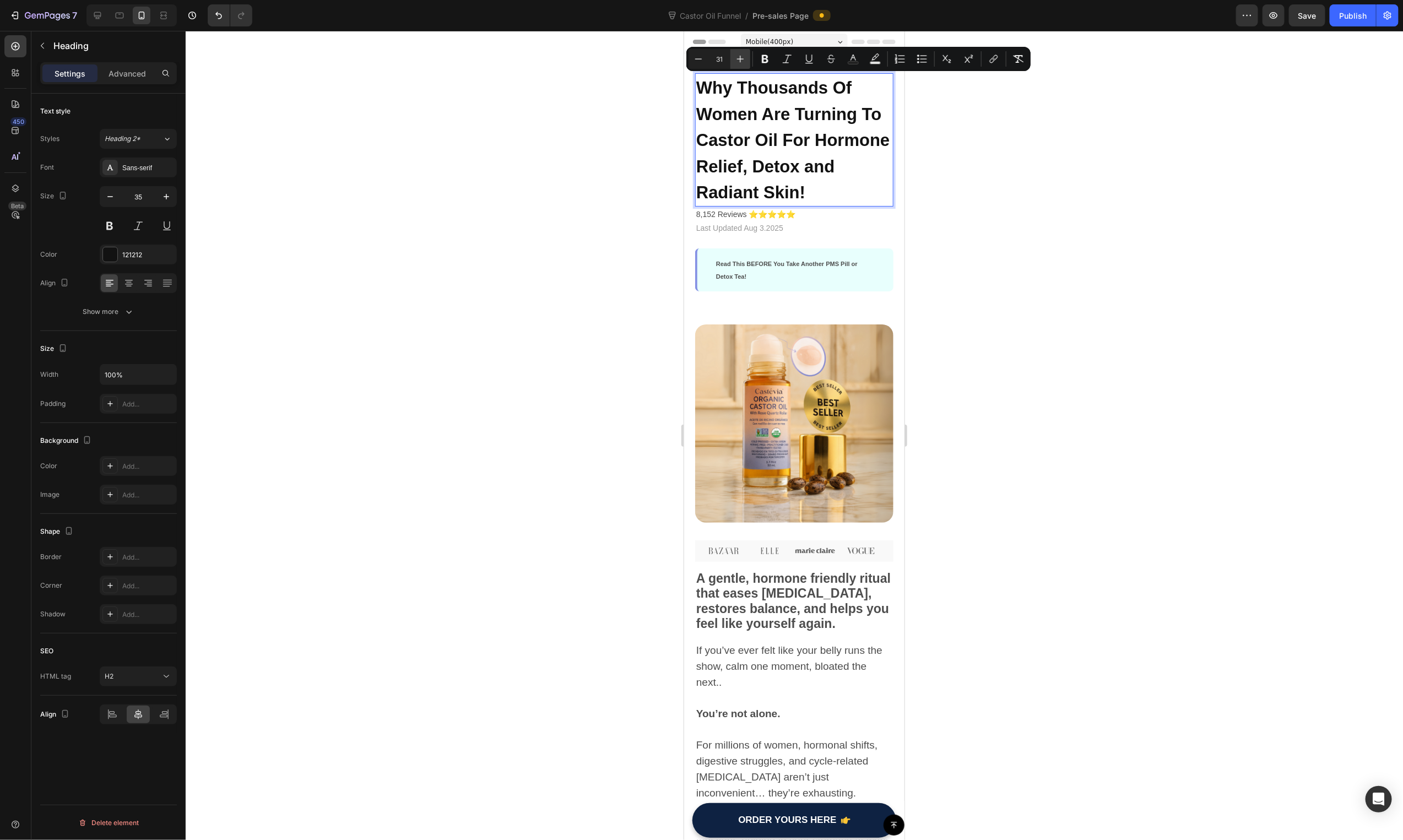
click at [743, 63] on icon "Editor contextual toolbar" at bounding box center [740, 58] width 11 height 11
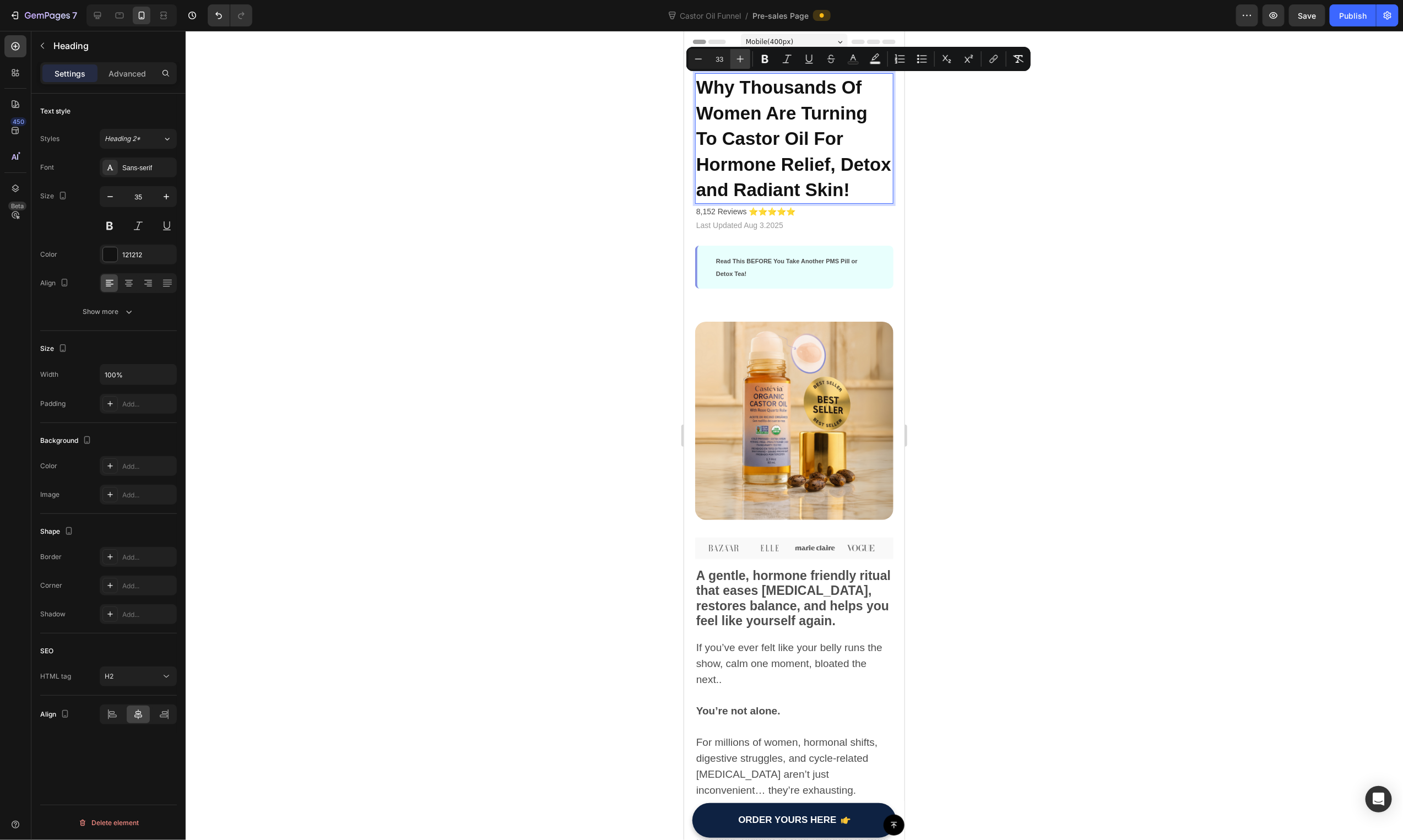
click at [743, 63] on icon "Editor contextual toolbar" at bounding box center [740, 58] width 11 height 11
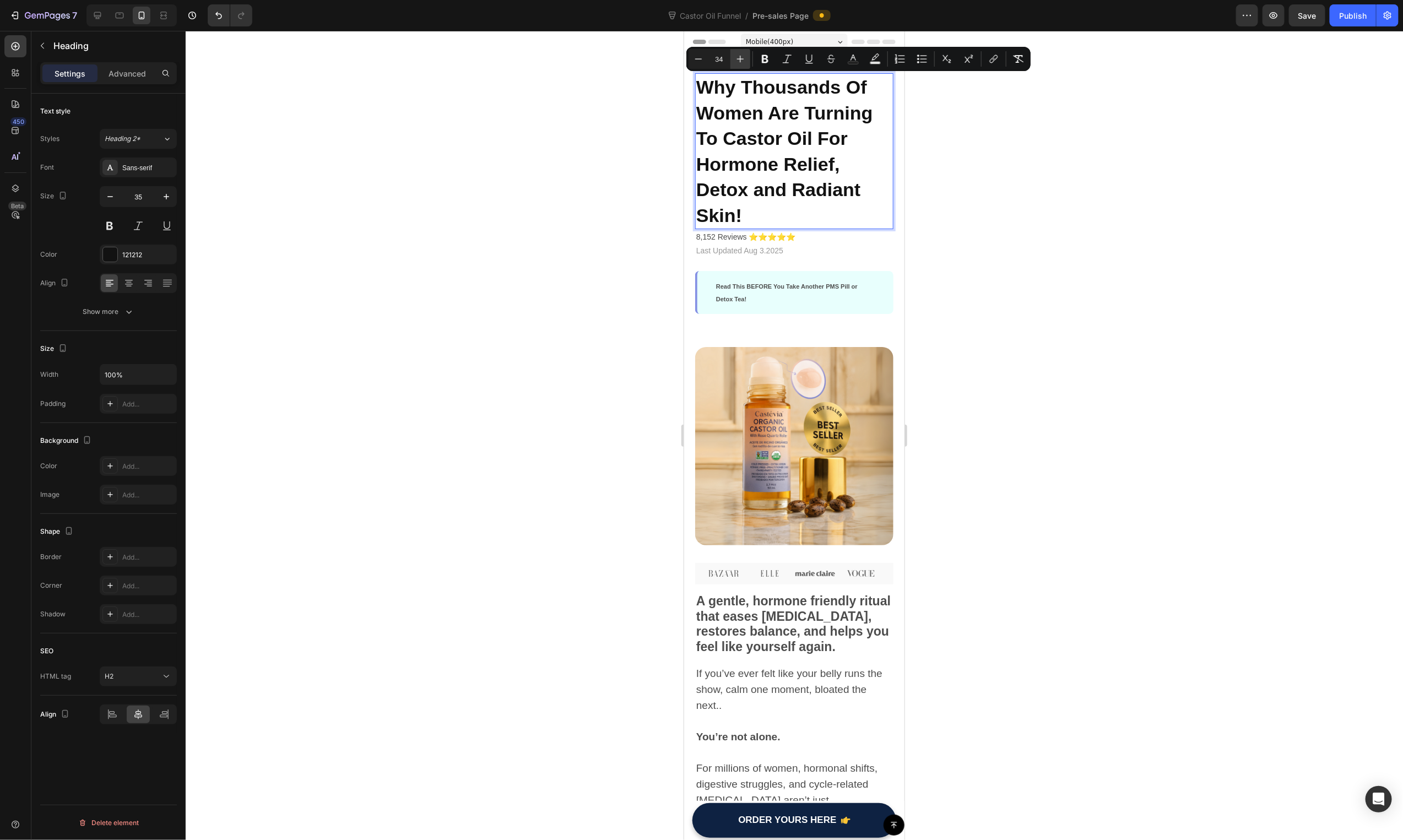
click at [743, 63] on icon "Editor contextual toolbar" at bounding box center [740, 58] width 11 height 11
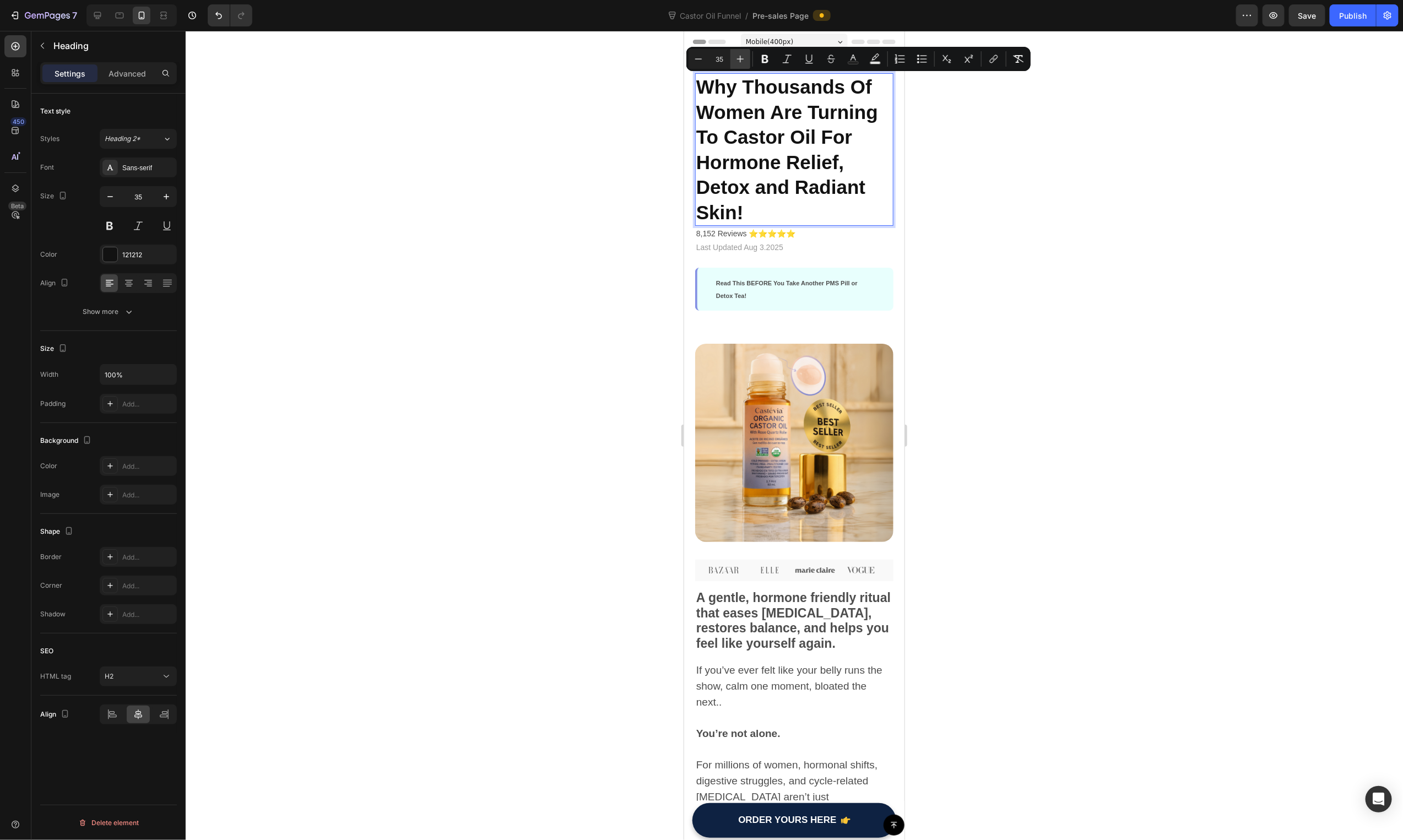
click at [743, 63] on icon "Editor contextual toolbar" at bounding box center [740, 58] width 11 height 11
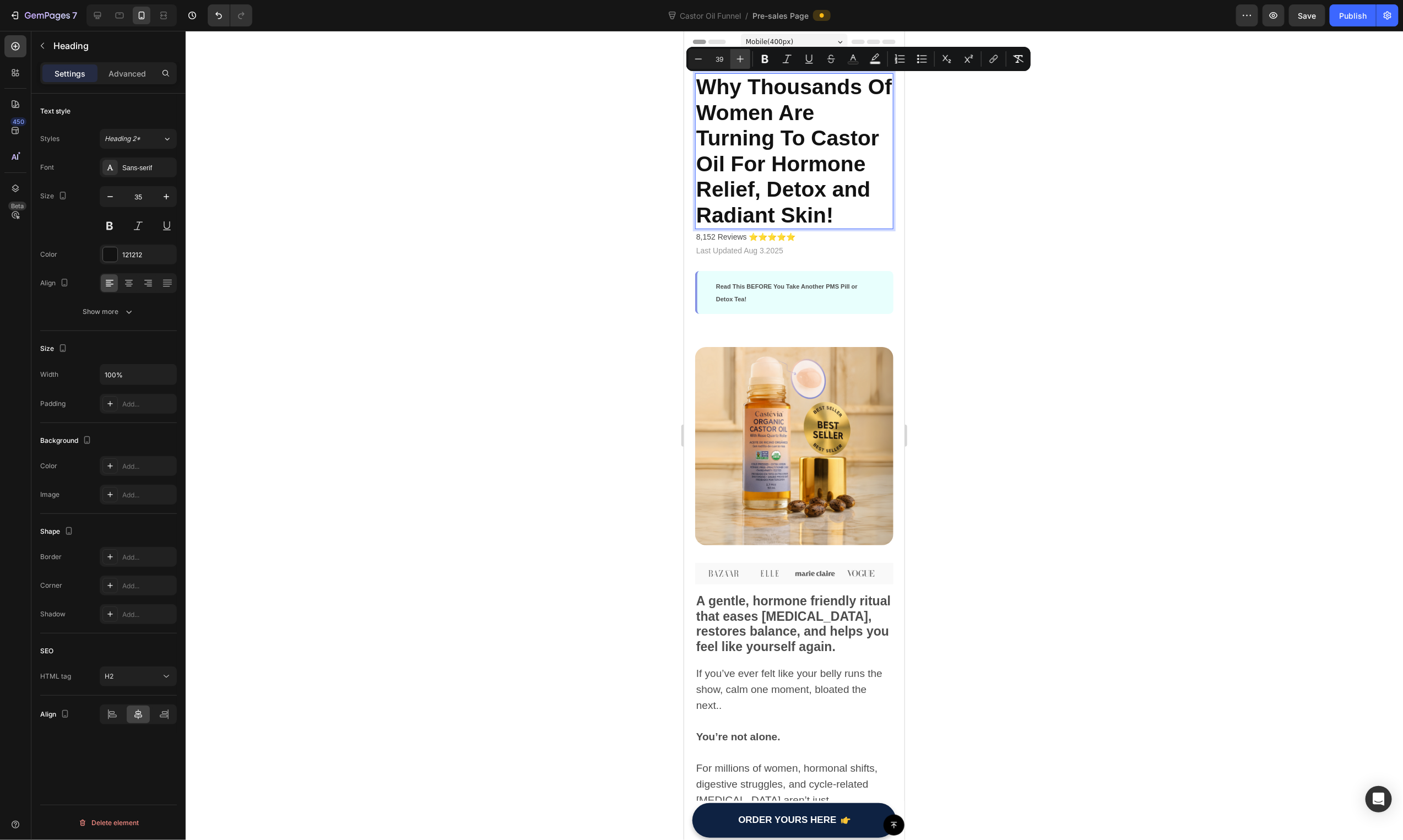
click at [743, 63] on icon "Editor contextual toolbar" at bounding box center [740, 58] width 11 height 11
drag, startPoint x: 702, startPoint y: 58, endPoint x: 207, endPoint y: 164, distance: 506.2
click at [702, 58] on icon "Editor contextual toolbar" at bounding box center [698, 58] width 11 height 11
type input "39"
click at [966, 231] on div at bounding box center [794, 435] width 1217 height 809
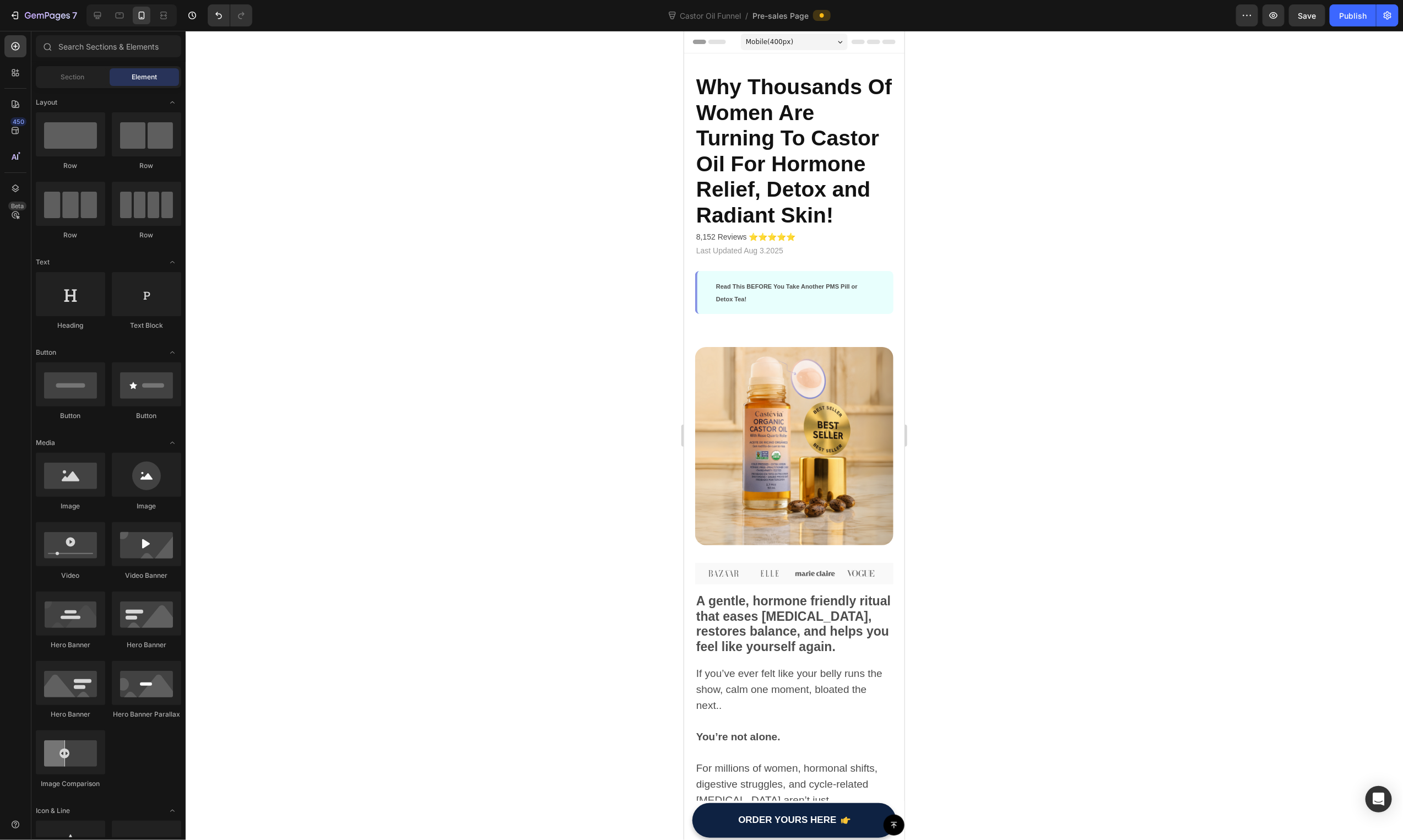
drag, startPoint x: 897, startPoint y: 69, endPoint x: 1606, endPoint y: 100, distance: 709.7
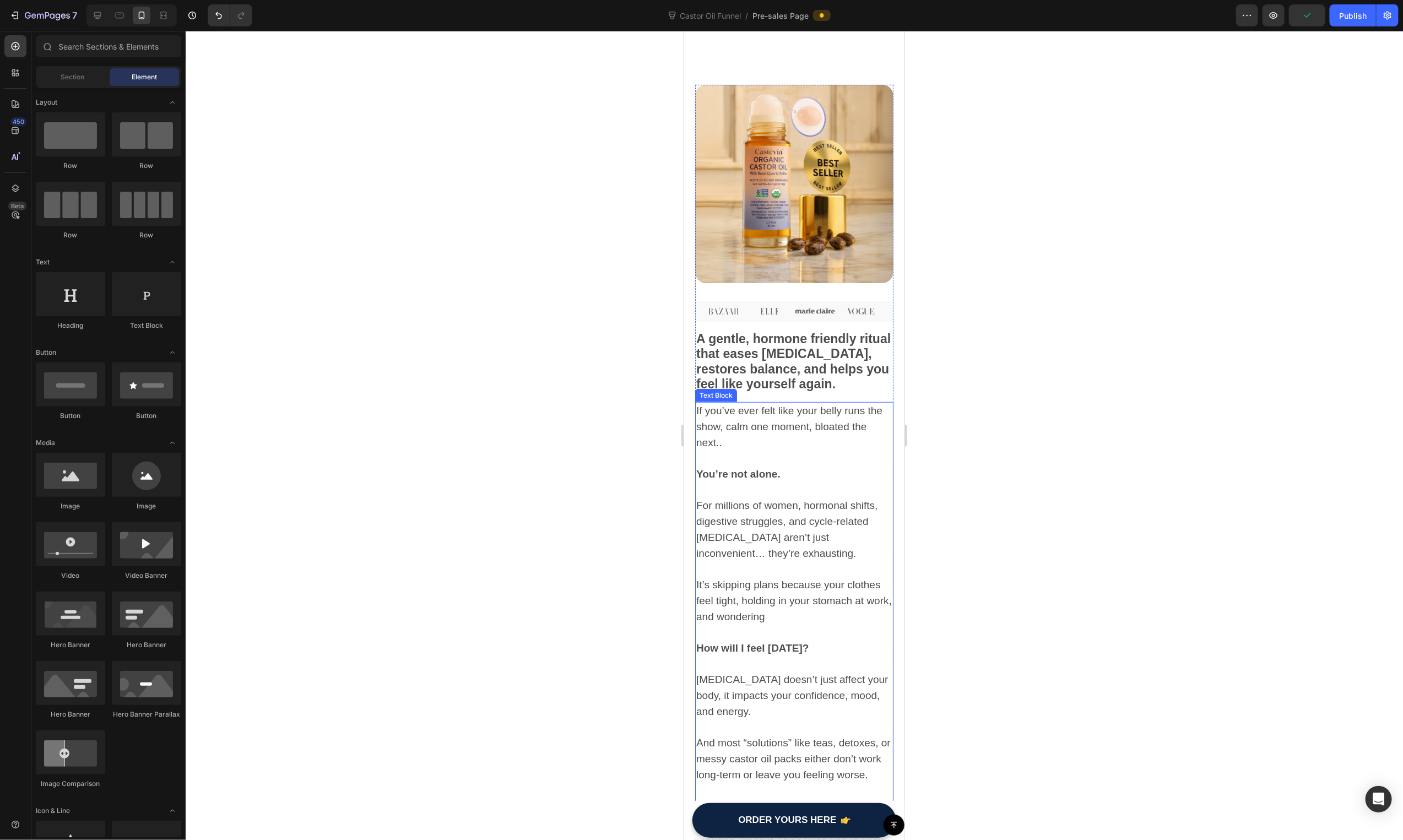
scroll to position [493, 0]
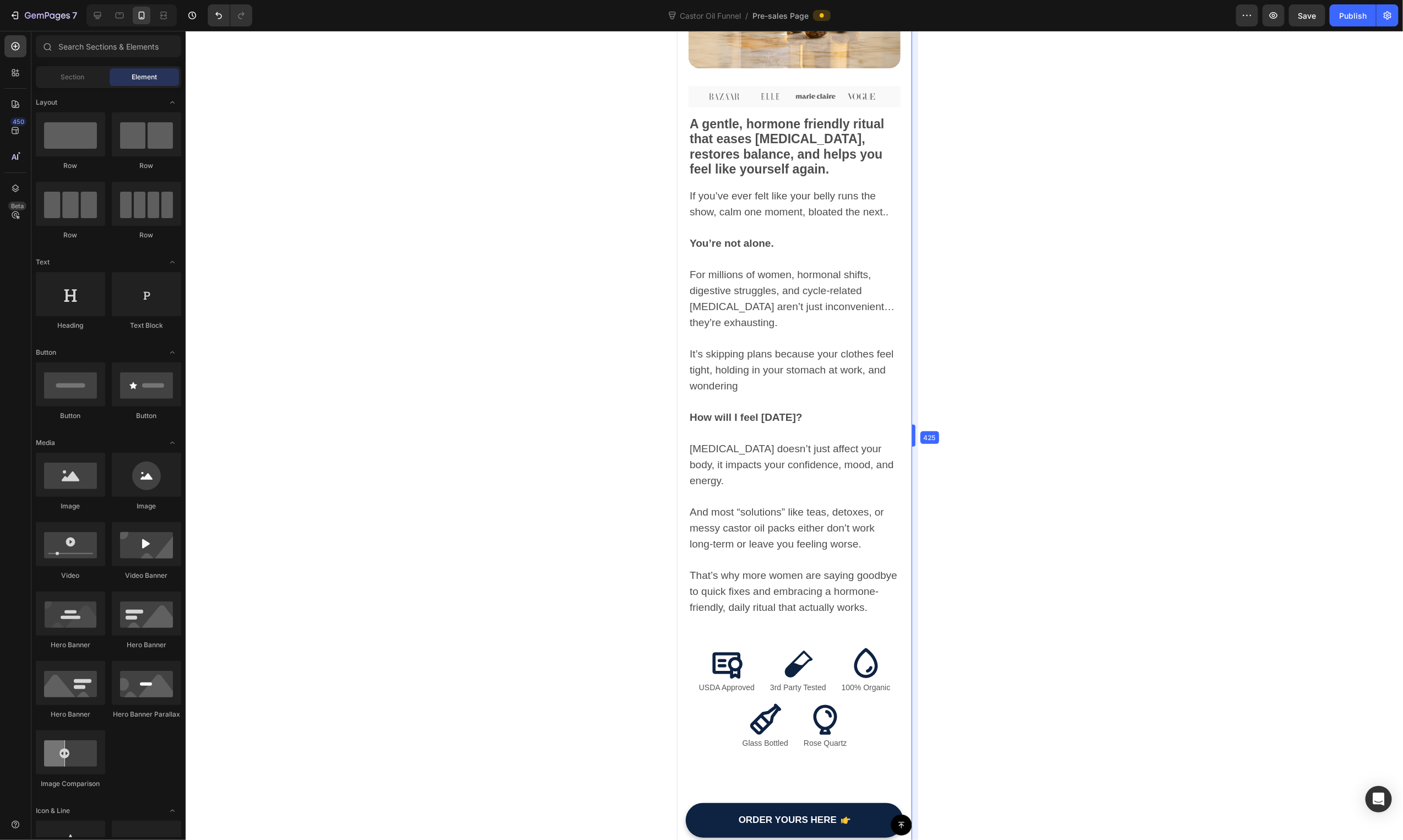
drag, startPoint x: 907, startPoint y: 172, endPoint x: 921, endPoint y: 150, distance: 26.1
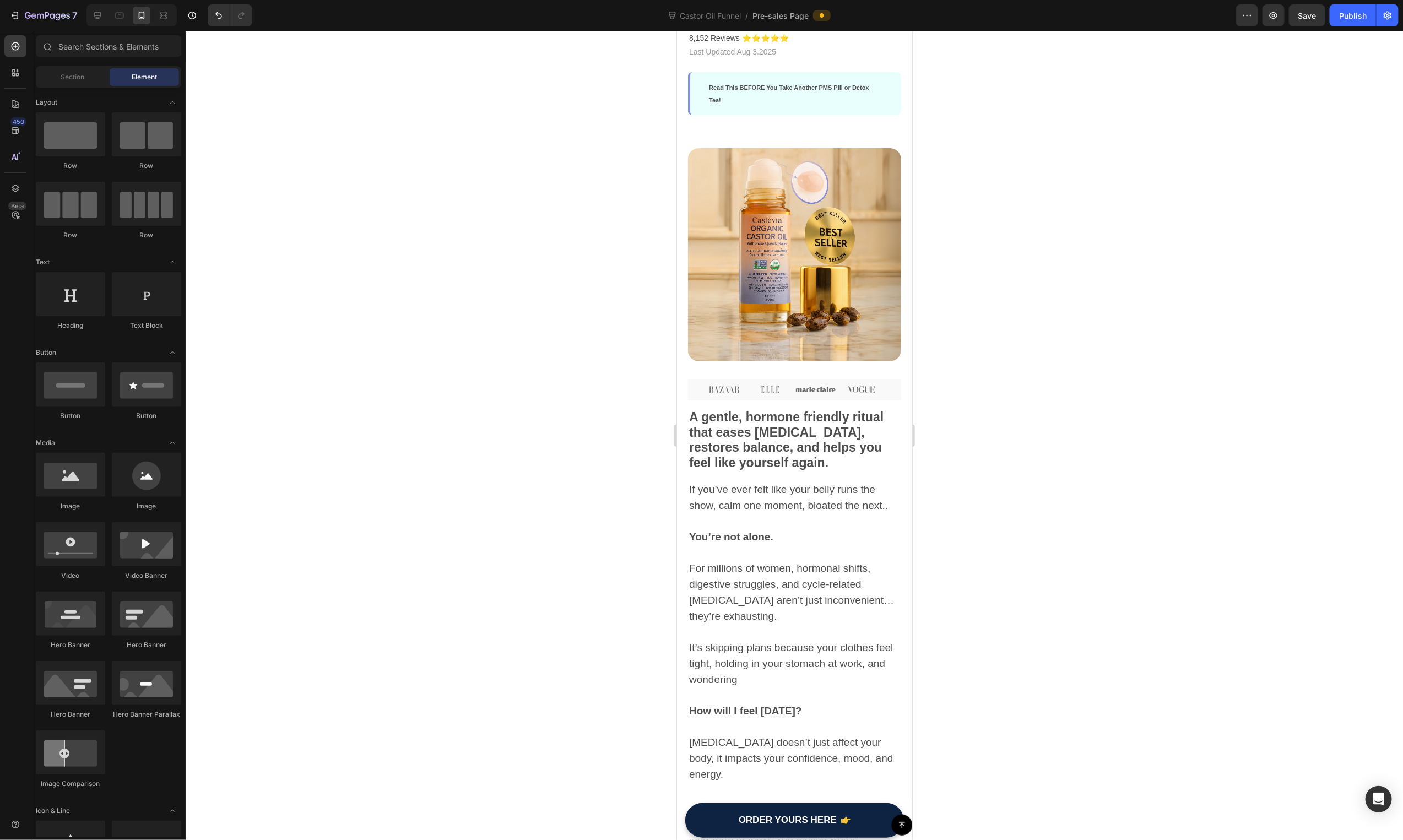
scroll to position [194, 0]
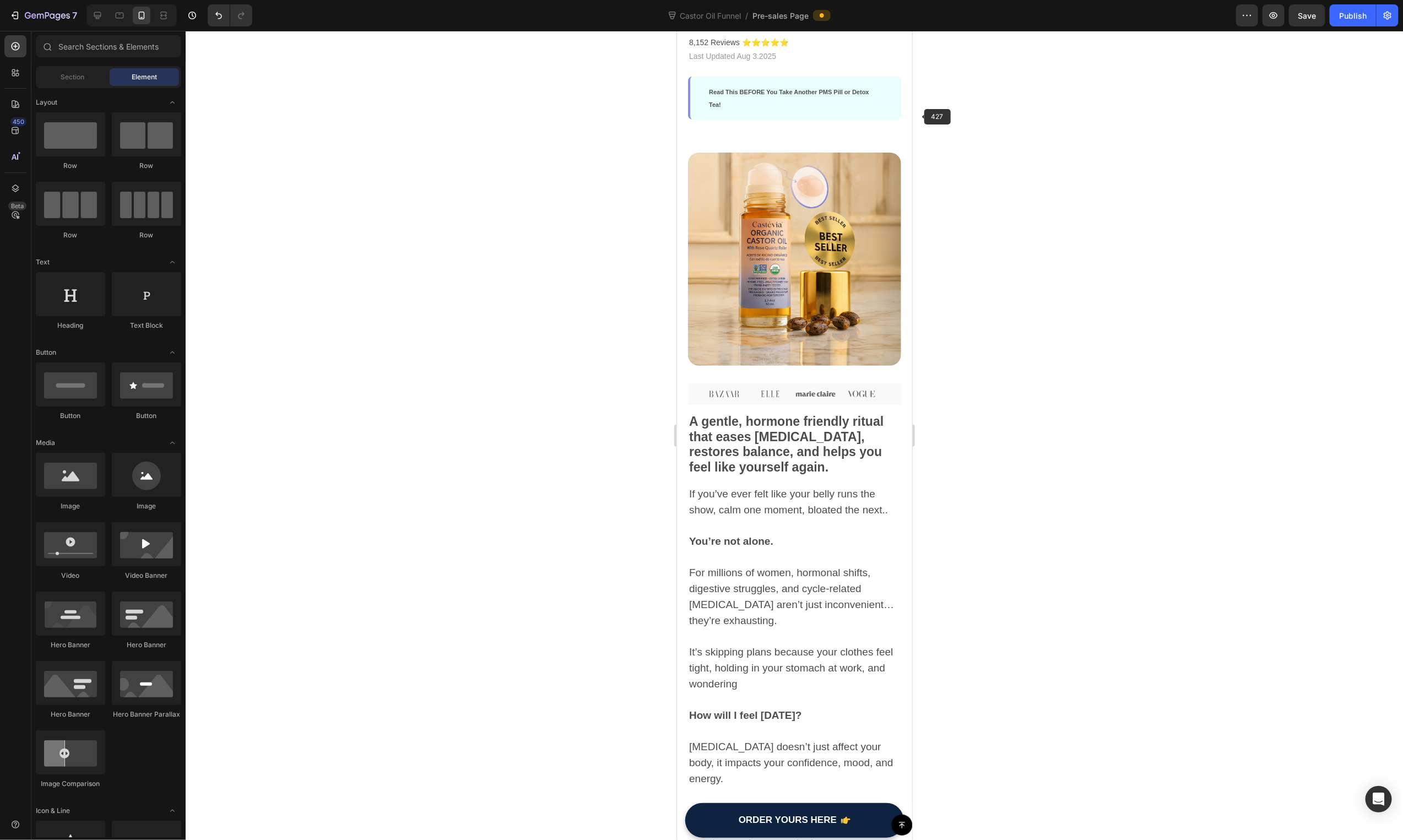
click at [810, 220] on img at bounding box center [793, 258] width 213 height 213
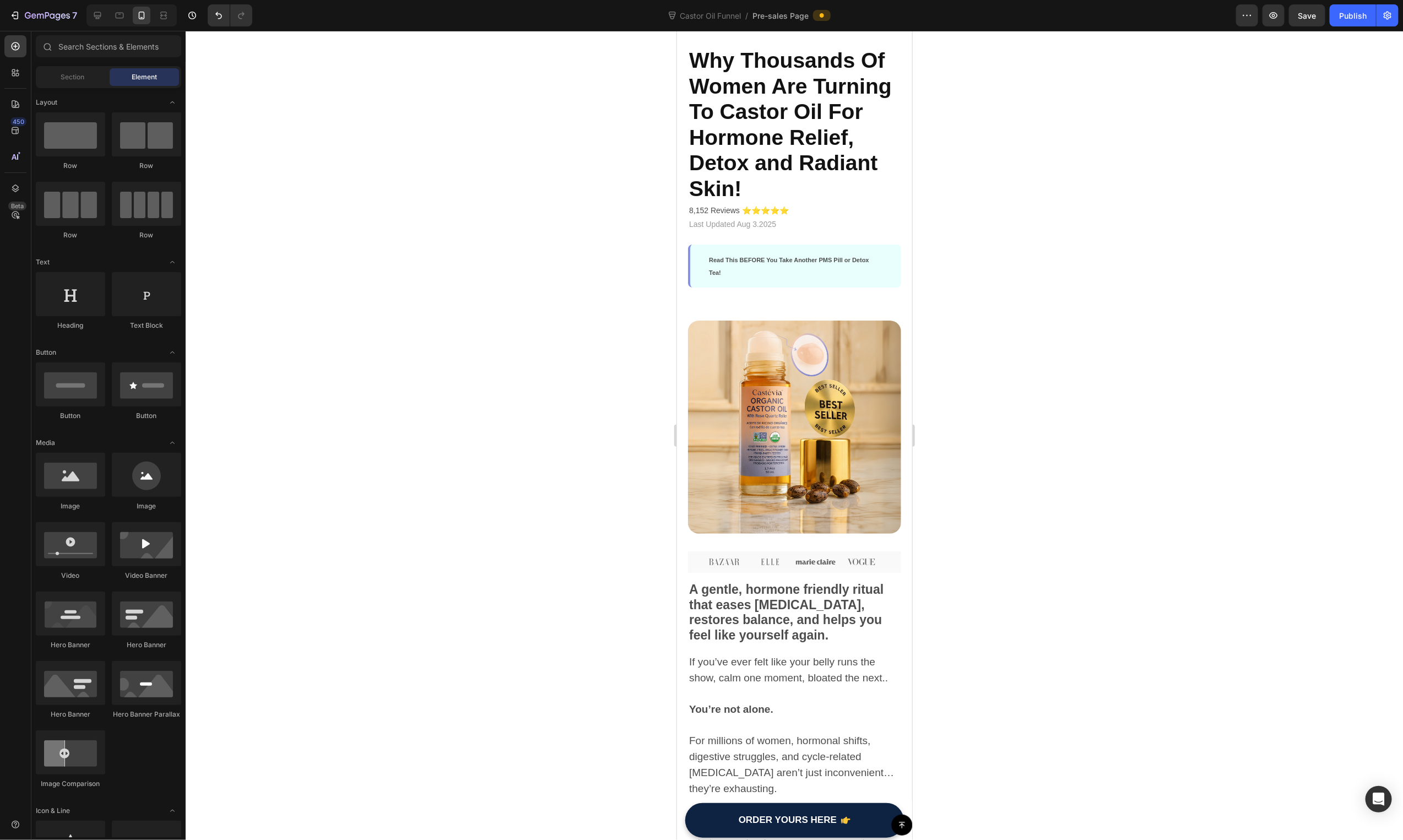
scroll to position [0, 0]
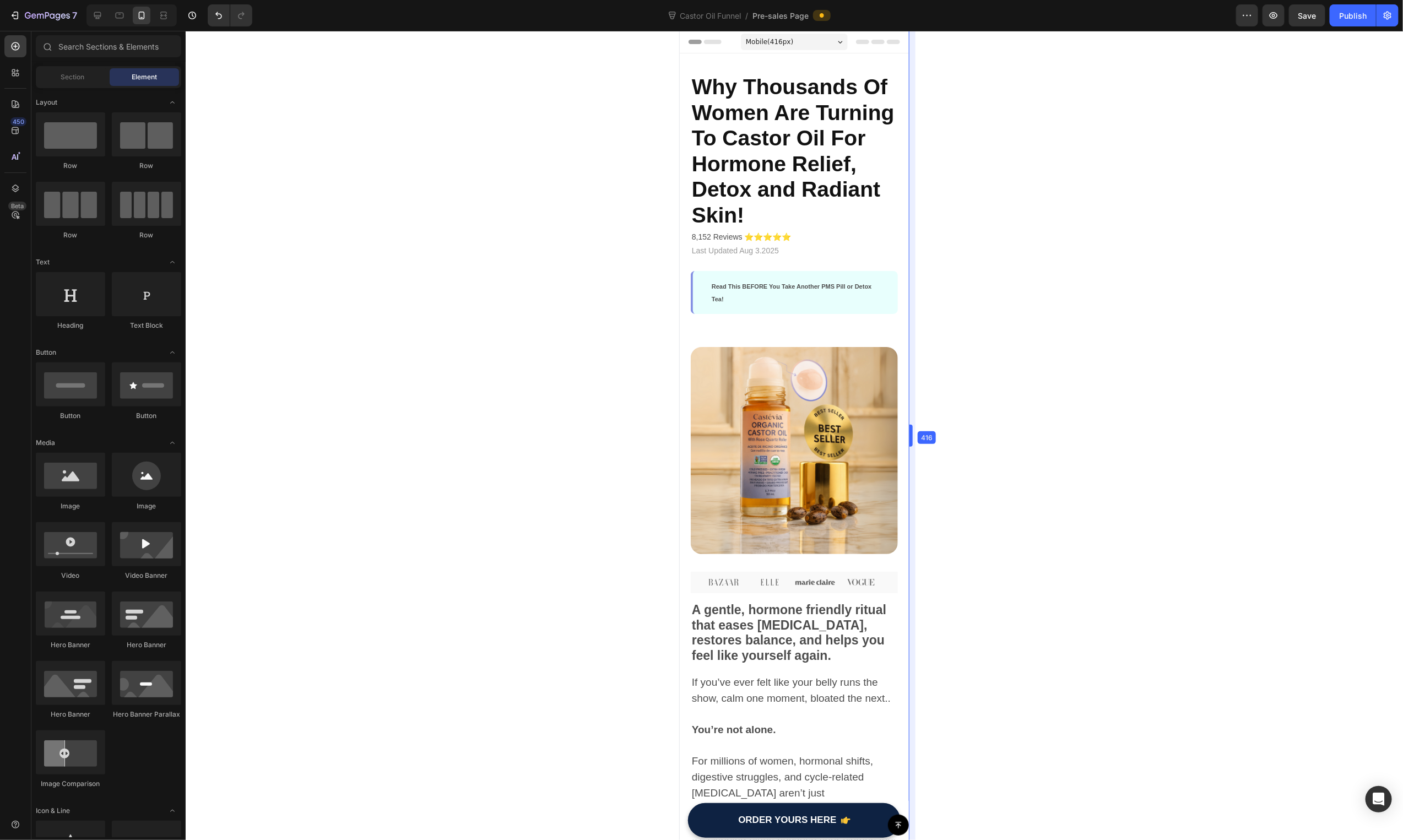
drag, startPoint x: 914, startPoint y: 83, endPoint x: 225, endPoint y: 53, distance: 689.7
click at [1356, 19] on div "Publish" at bounding box center [1353, 16] width 27 height 12
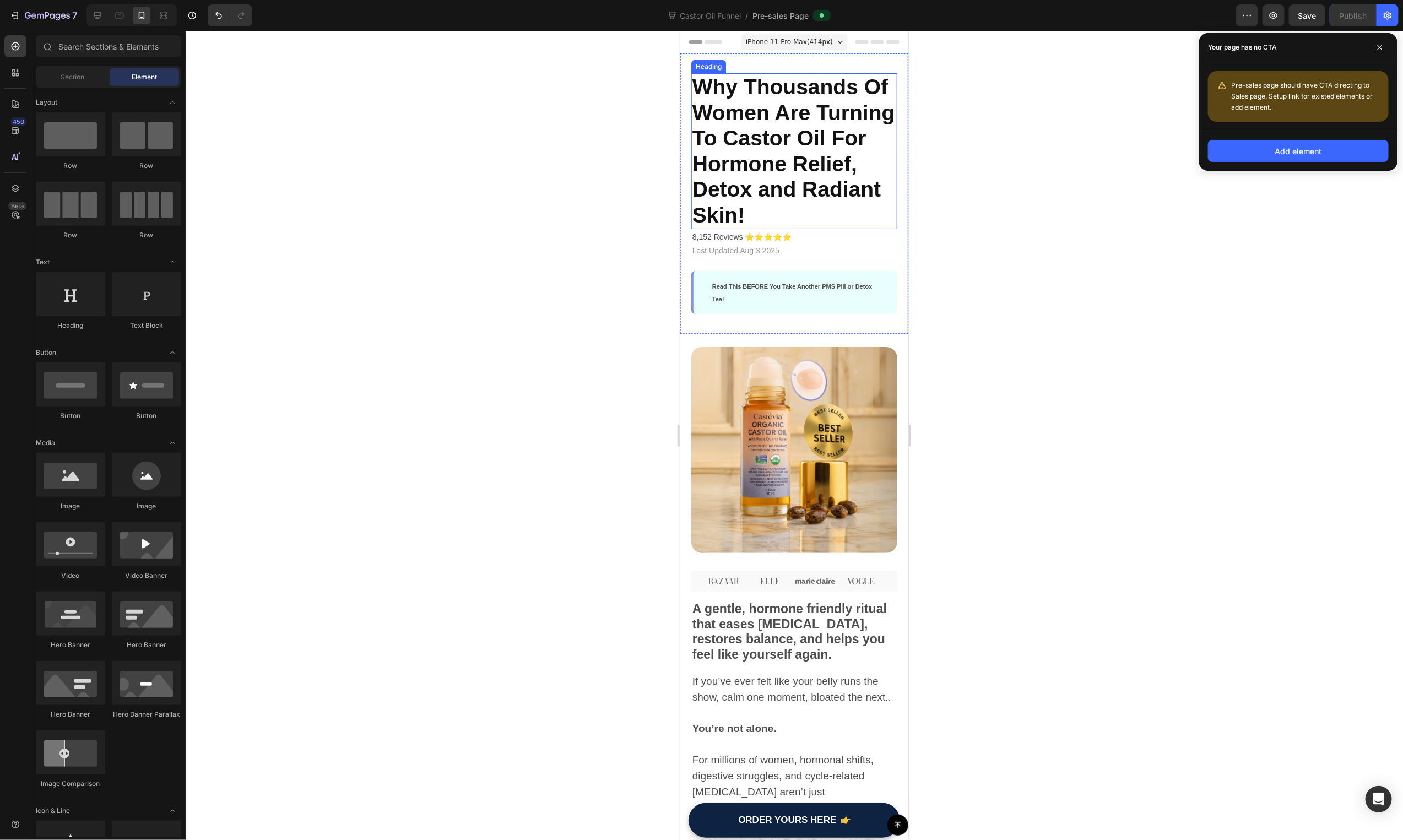
click at [749, 133] on span "Why Thousands Of Women Are Turning To Castor Oil For Hormone Relief, Detox and …" at bounding box center [793, 150] width 203 height 152
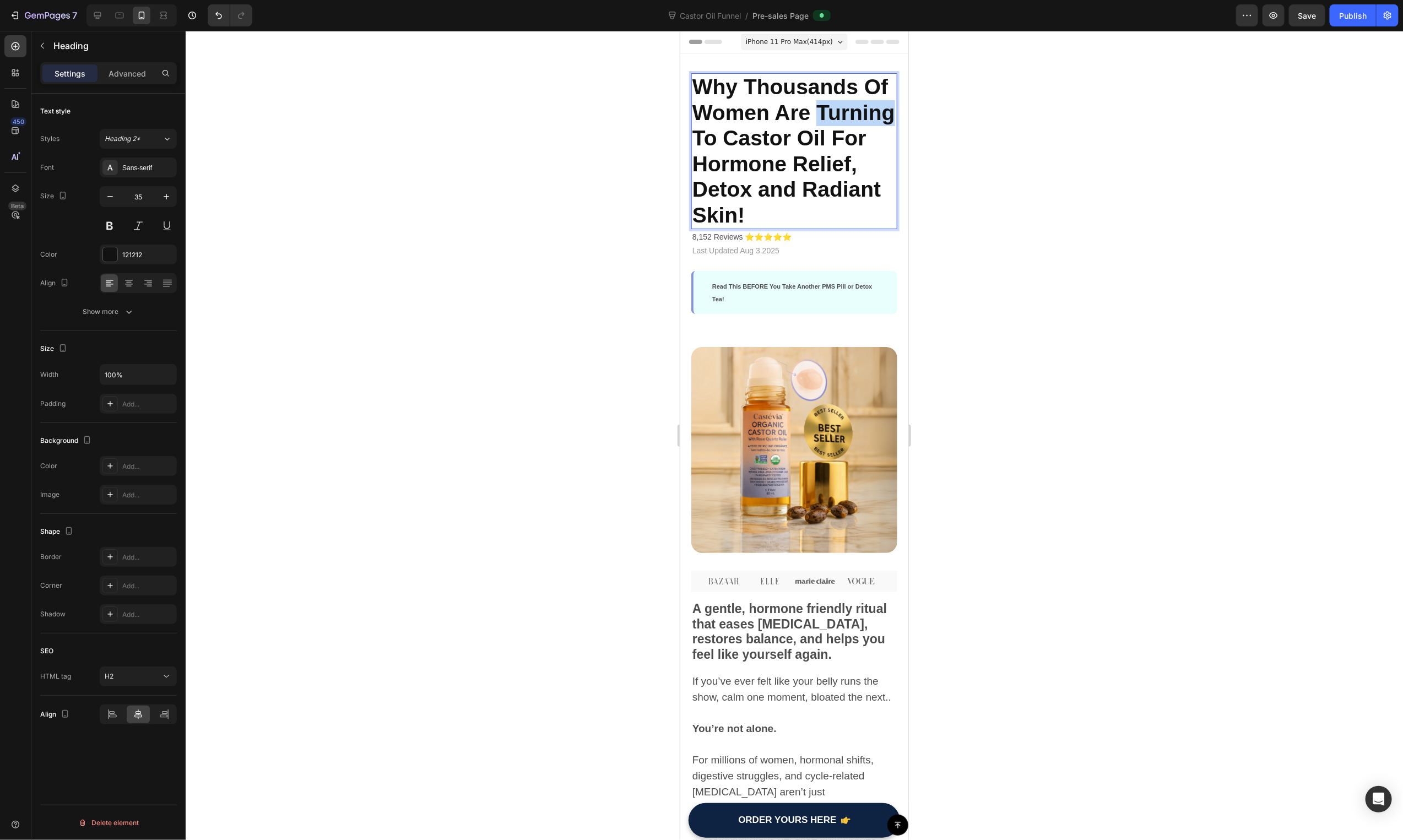
click at [746, 139] on span "Why Thousands Of Women Are Turning To Castor Oil For Hormone Relief, Detox and …" at bounding box center [793, 150] width 203 height 152
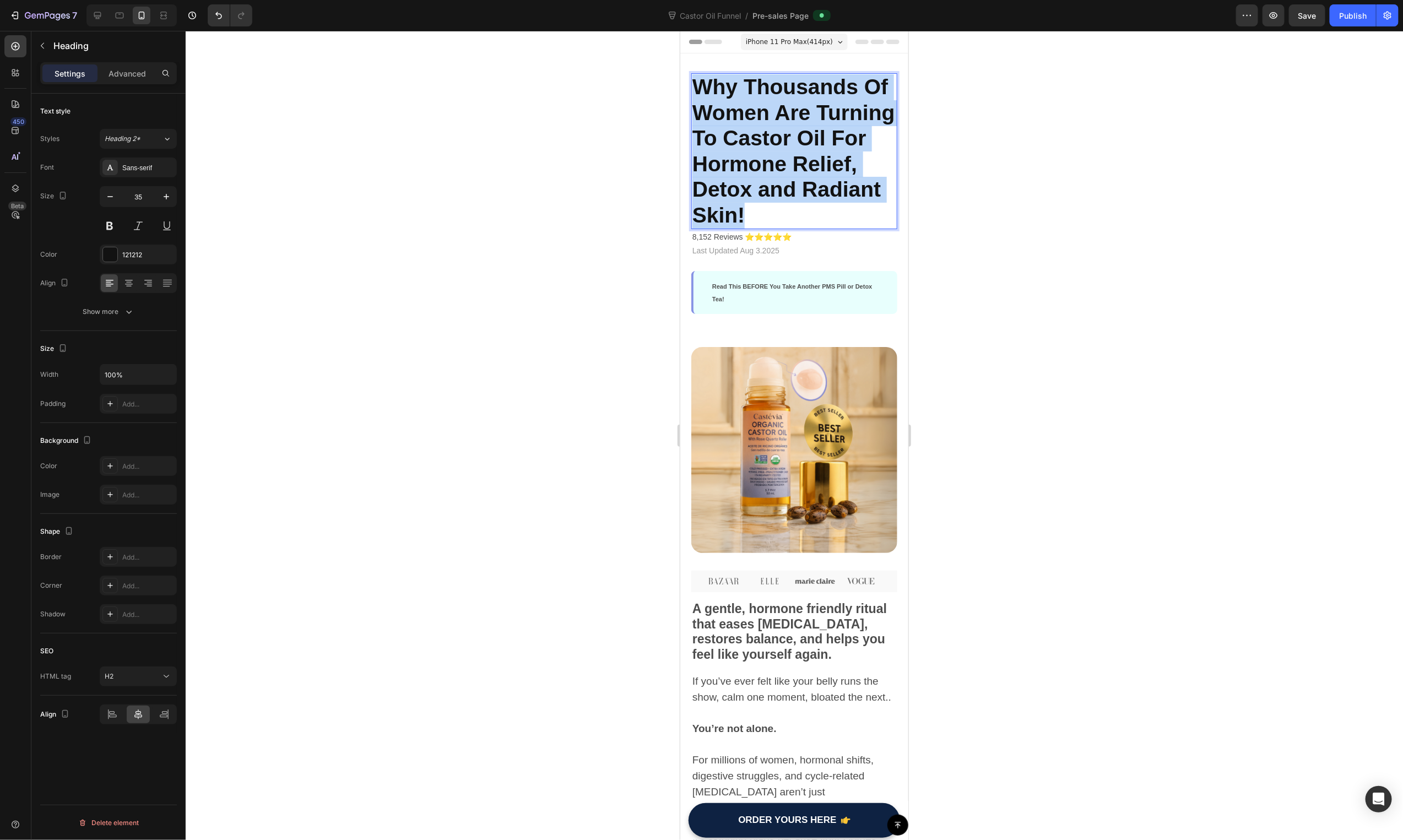
click at [746, 139] on span "Why Thousands Of Women Are Turning To Castor Oil For Hormone Relief, Detox and …" at bounding box center [793, 150] width 203 height 152
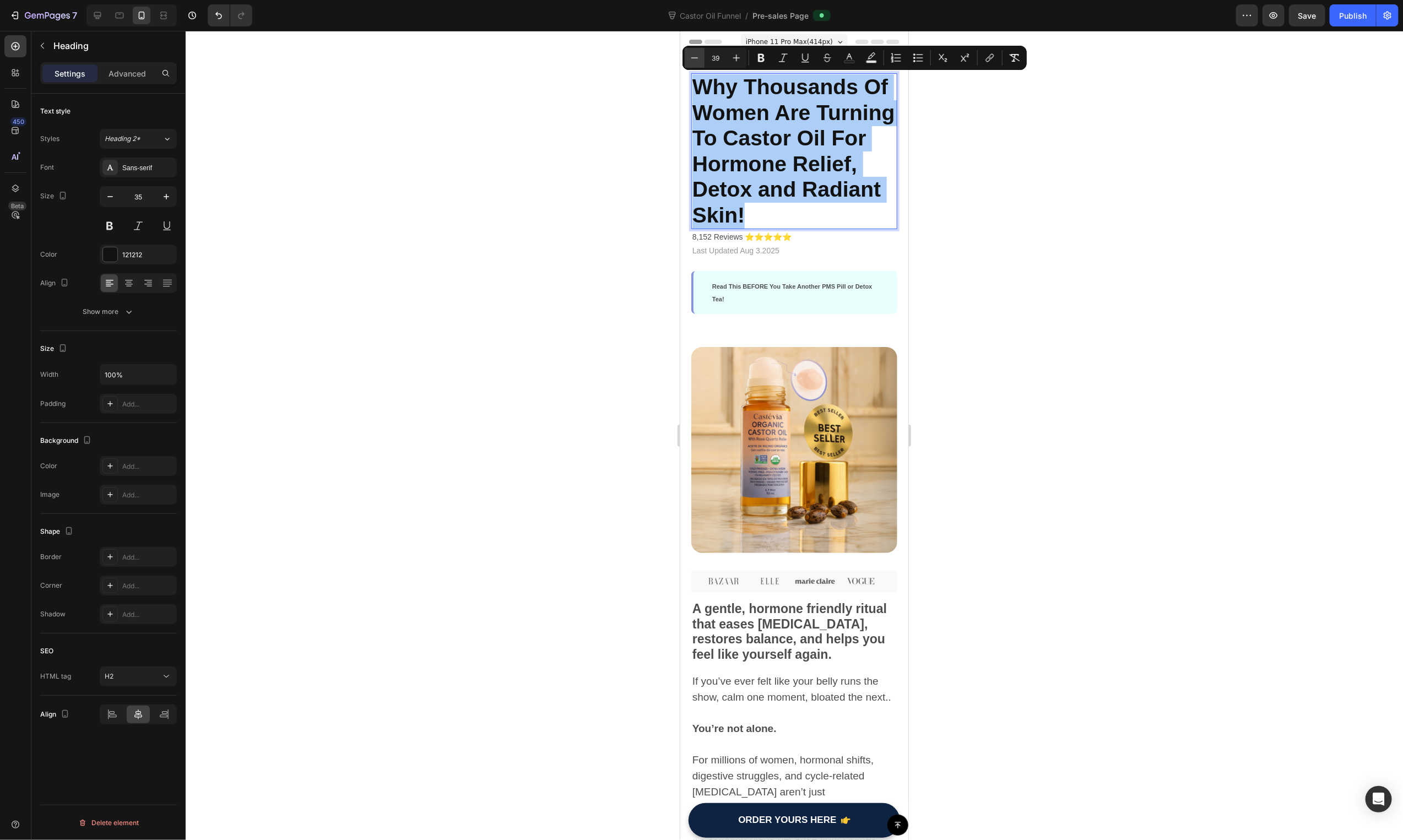
click at [693, 56] on icon "Editor contextual toolbar" at bounding box center [694, 58] width 11 height 11
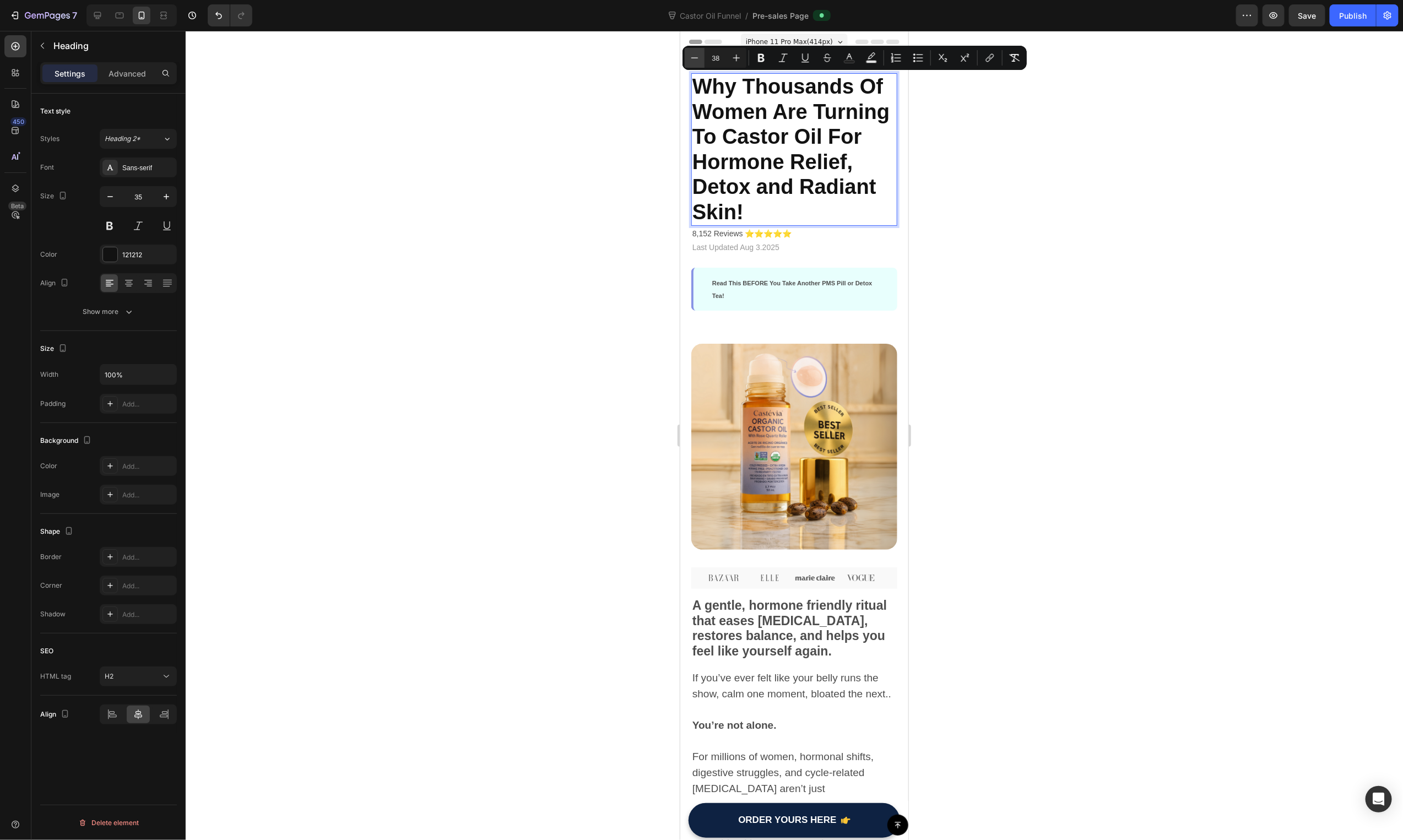
click at [693, 56] on icon "Editor contextual toolbar" at bounding box center [694, 58] width 11 height 11
type input "37"
click at [1348, 19] on div "Publish" at bounding box center [1353, 16] width 27 height 12
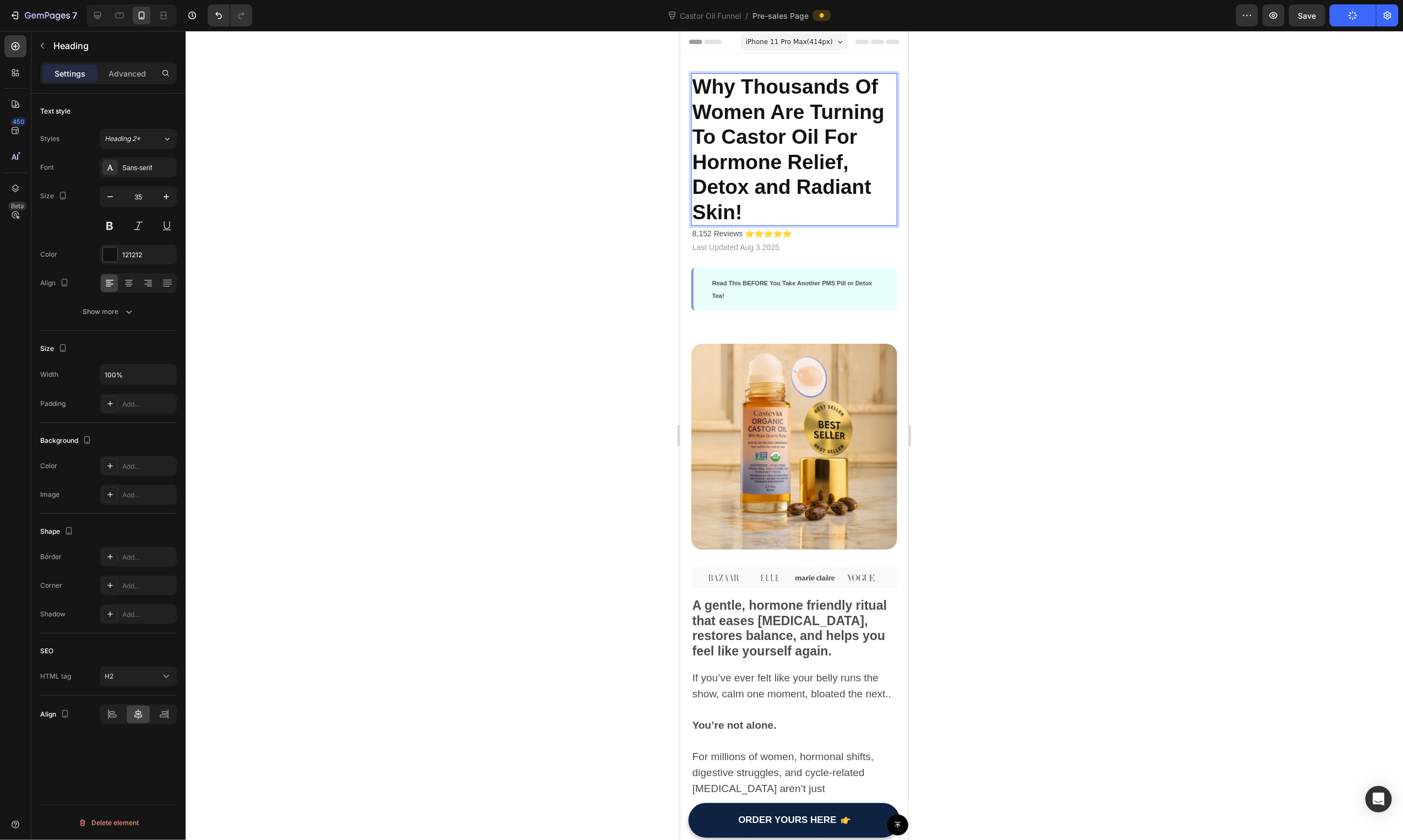
click at [733, 209] on span "Why Thousands Of Women Are Turning To Castor Oil For Hormone Relief, Detox and …" at bounding box center [788, 148] width 192 height 148
click at [804, 214] on p "Why Thousands Of Women Are Turning To Castor Oil For Hormone Relief, Detox and …" at bounding box center [793, 148] width 203 height 150
click at [1291, 98] on div at bounding box center [794, 435] width 1217 height 809
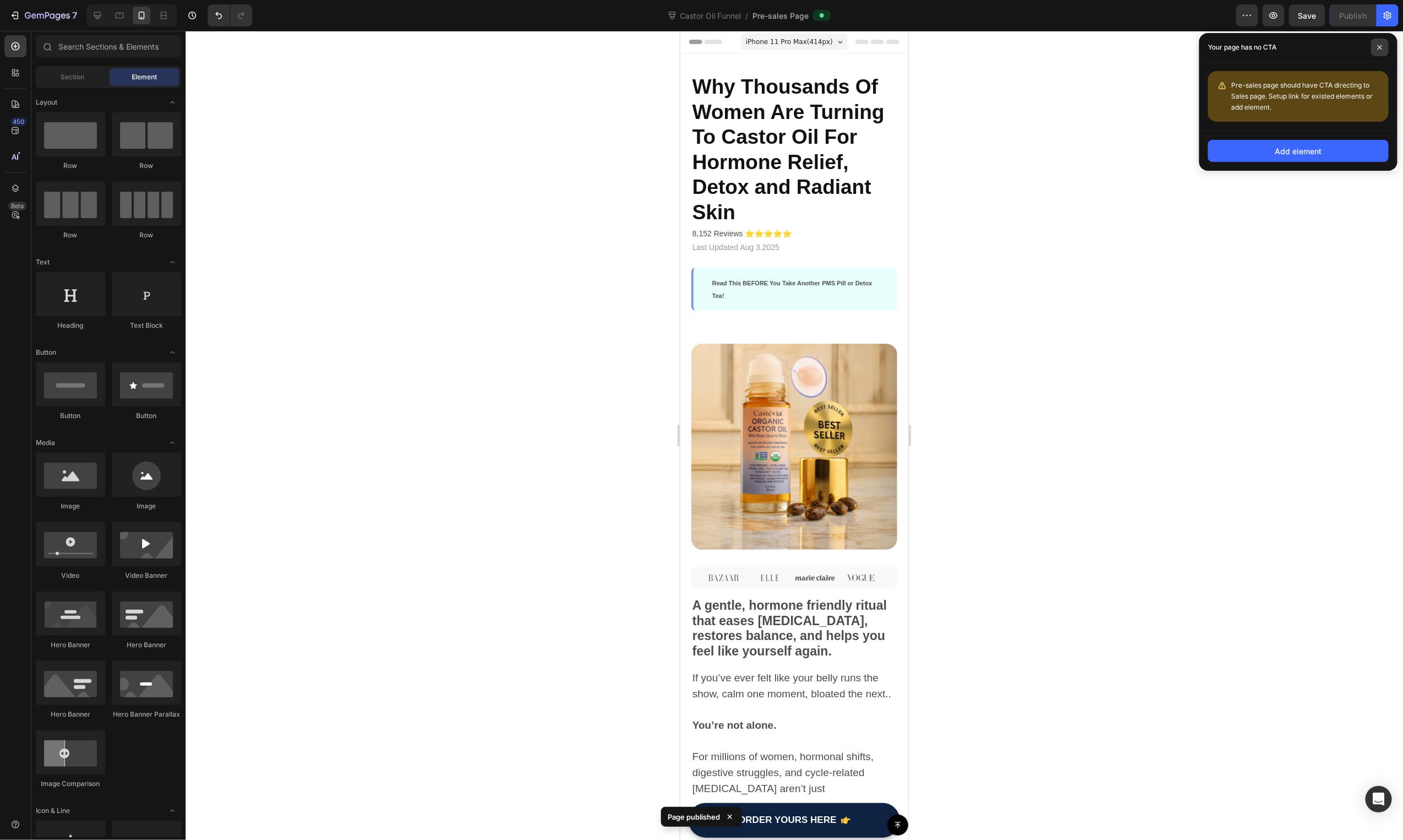
click at [1378, 48] on icon at bounding box center [1379, 47] width 4 height 4
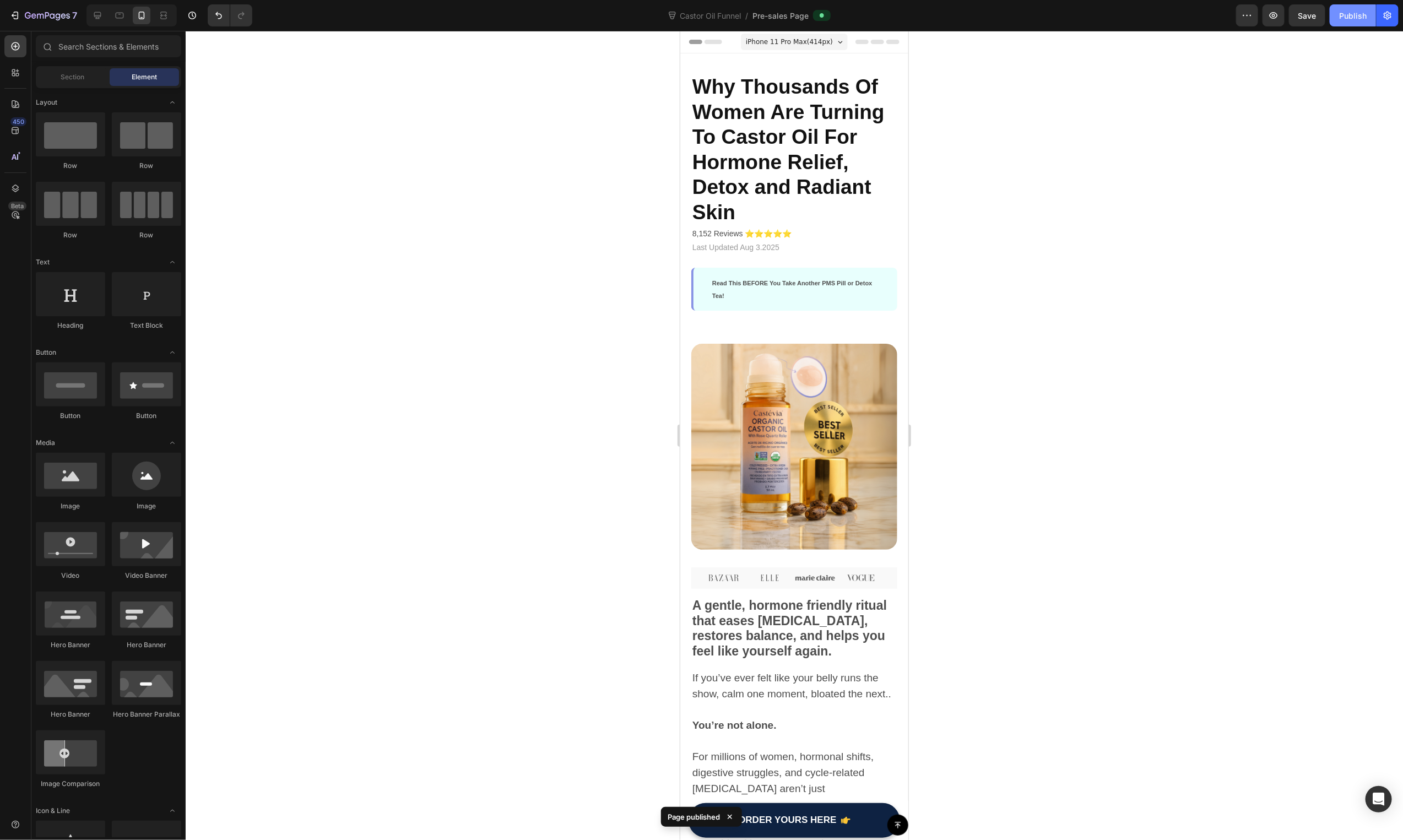
click at [1349, 10] on div "Publish" at bounding box center [1353, 16] width 27 height 12
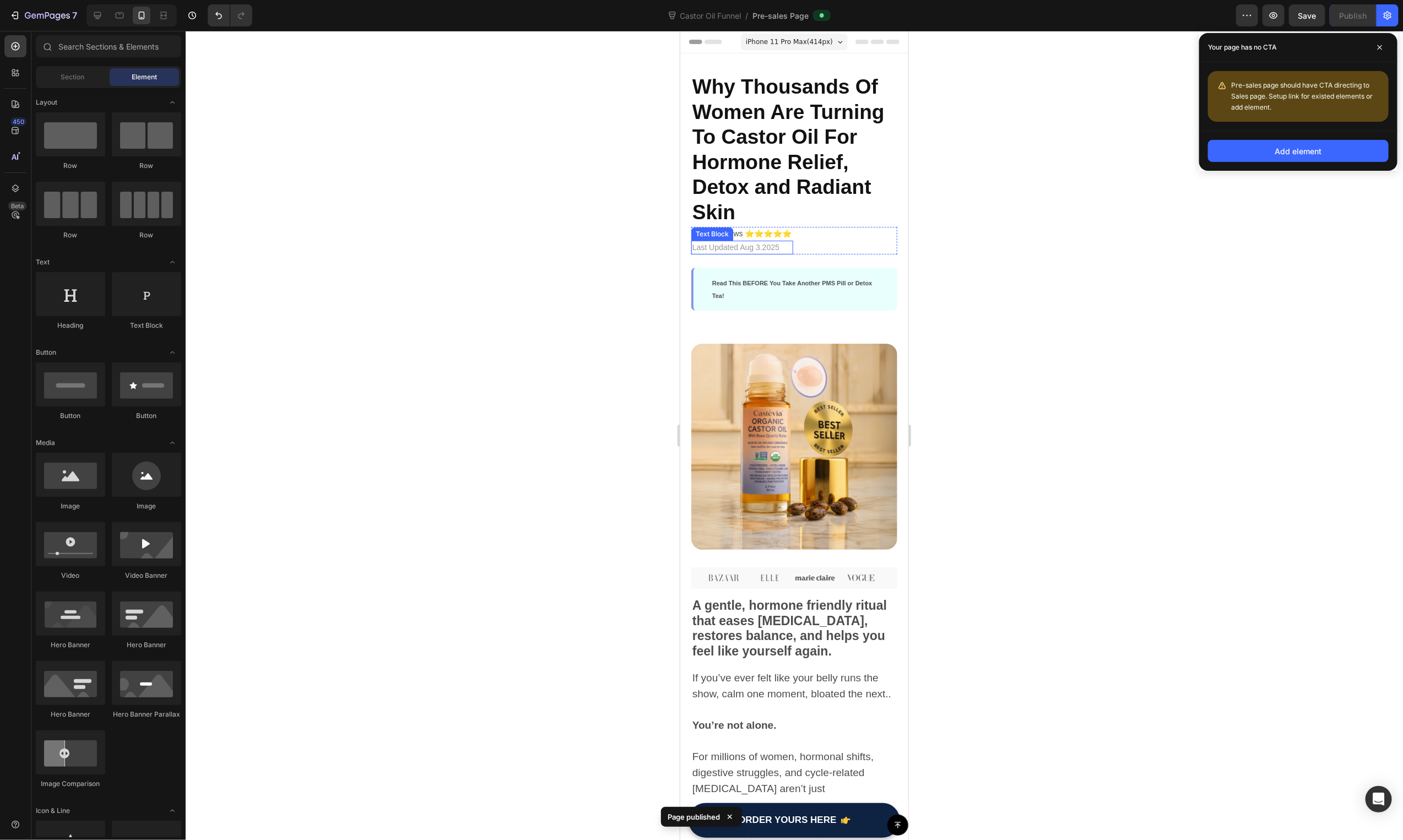
click at [758, 244] on p "Last Updated Aug 3.2025" at bounding box center [742, 248] width 100 height 12
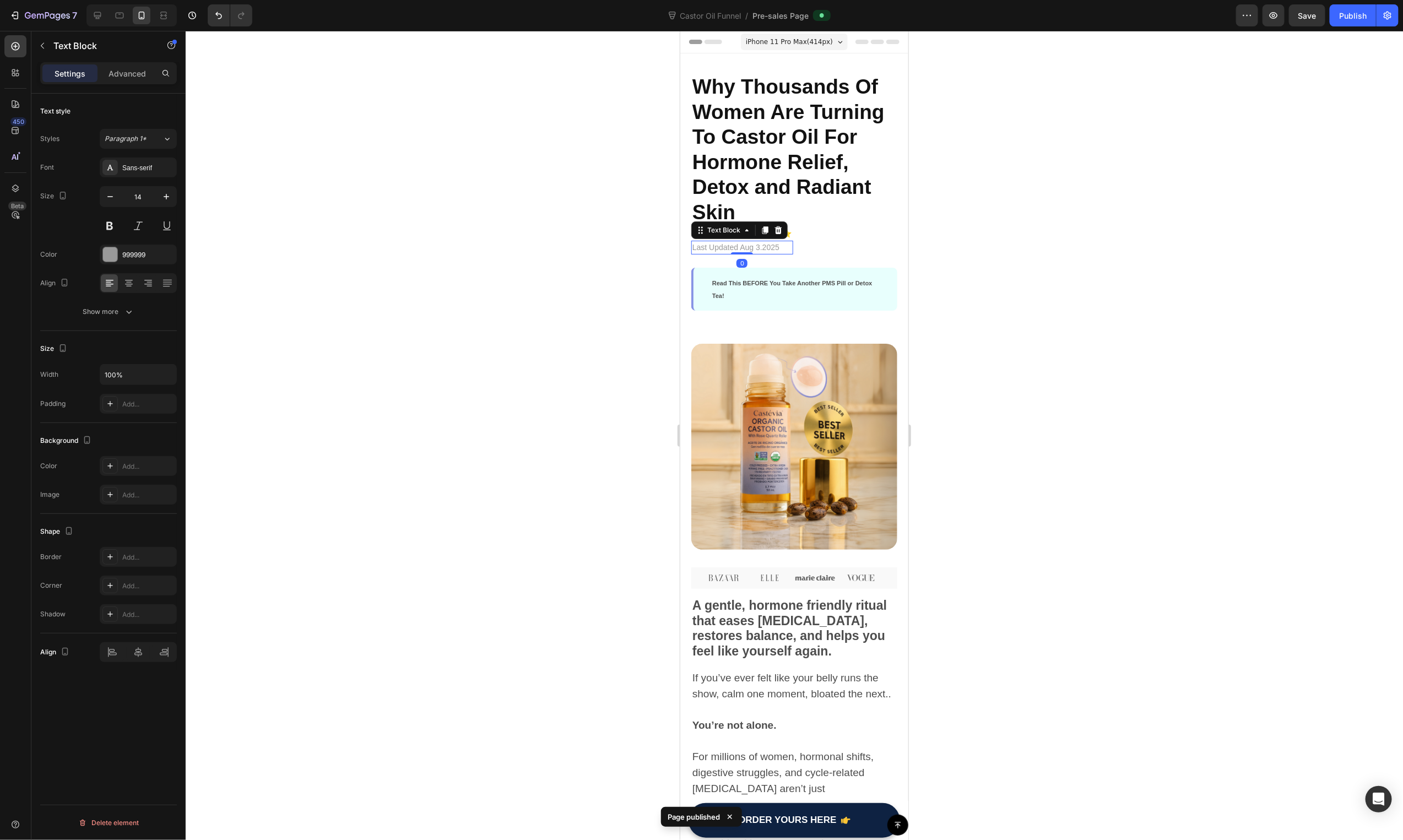
click at [758, 244] on p "Last Updated Aug 3.2025" at bounding box center [742, 248] width 100 height 12
click at [737, 248] on p "Last Updated Aug 3.2025" at bounding box center [742, 248] width 100 height 12
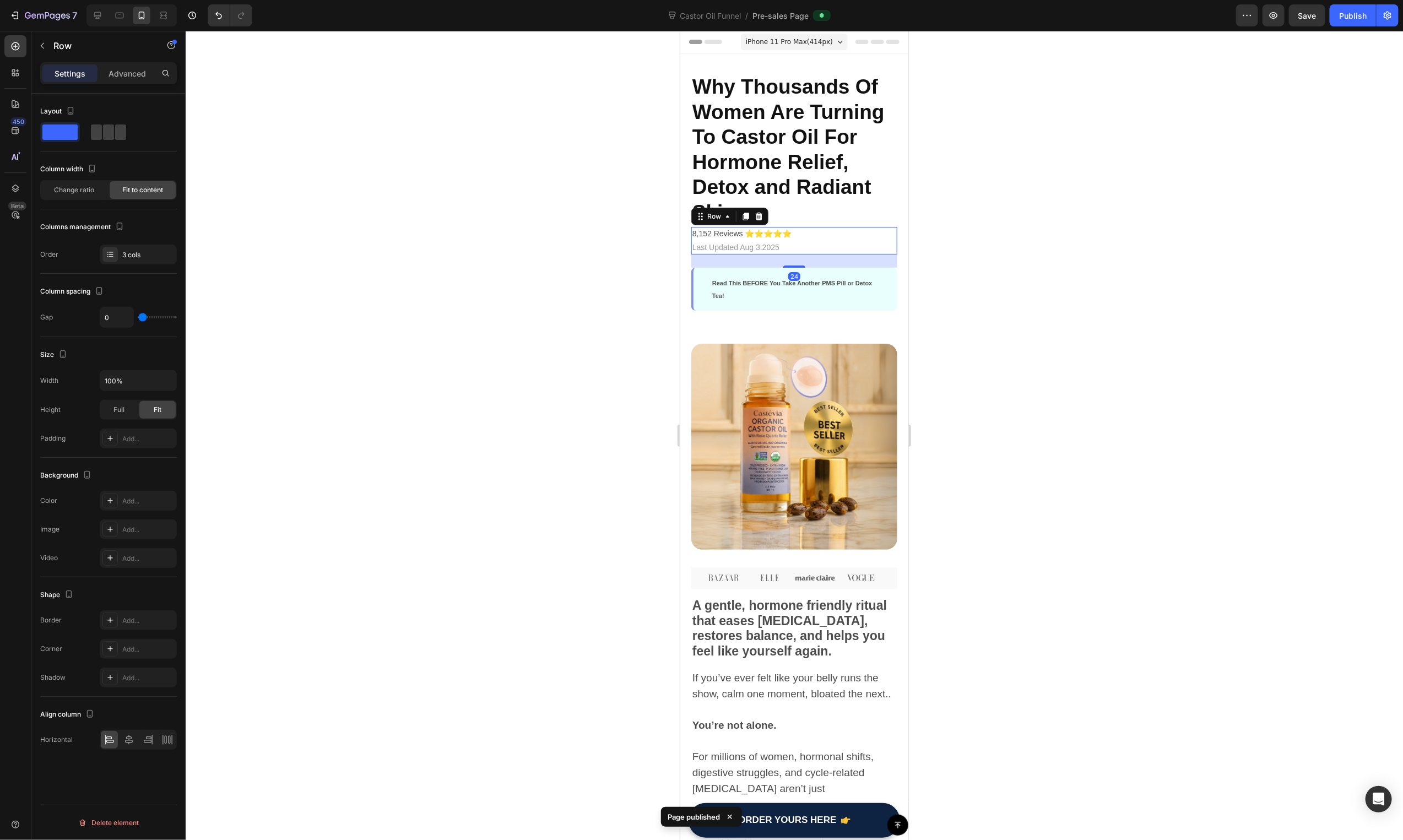
click at [819, 235] on div "8,152 Reviews ⭐⭐⭐⭐⭐ Text Block | Text Block Last Updated Aug 3.2025 Text Block …" at bounding box center [793, 240] width 206 height 27
click at [80, 191] on span "Change ratio" at bounding box center [74, 190] width 40 height 10
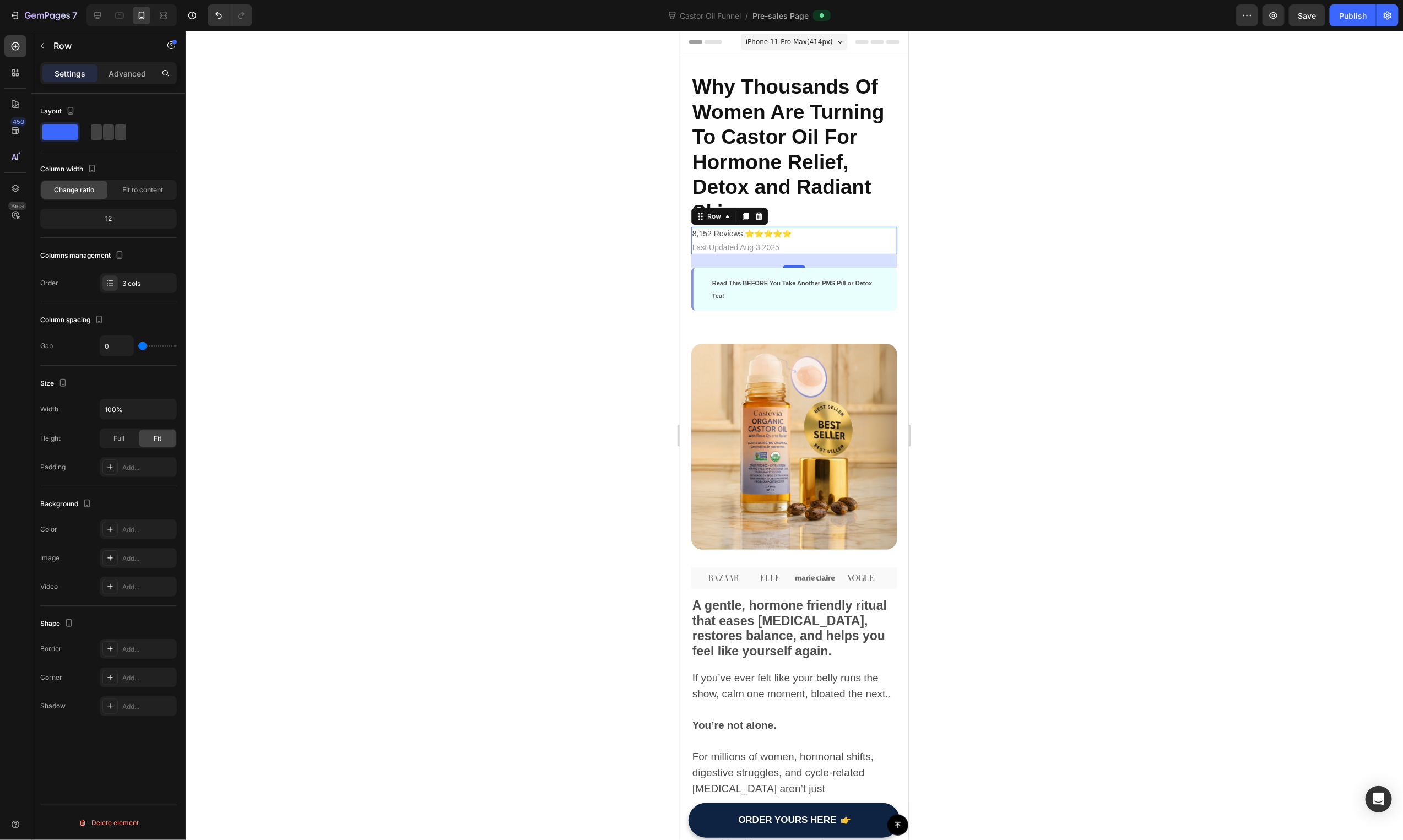
click at [114, 221] on div "12" at bounding box center [109, 219] width 132 height 15
click at [105, 219] on div "12" at bounding box center [109, 219] width 132 height 15
click at [757, 249] on p "Last Updated Aug 3.2025" at bounding box center [793, 248] width 203 height 12
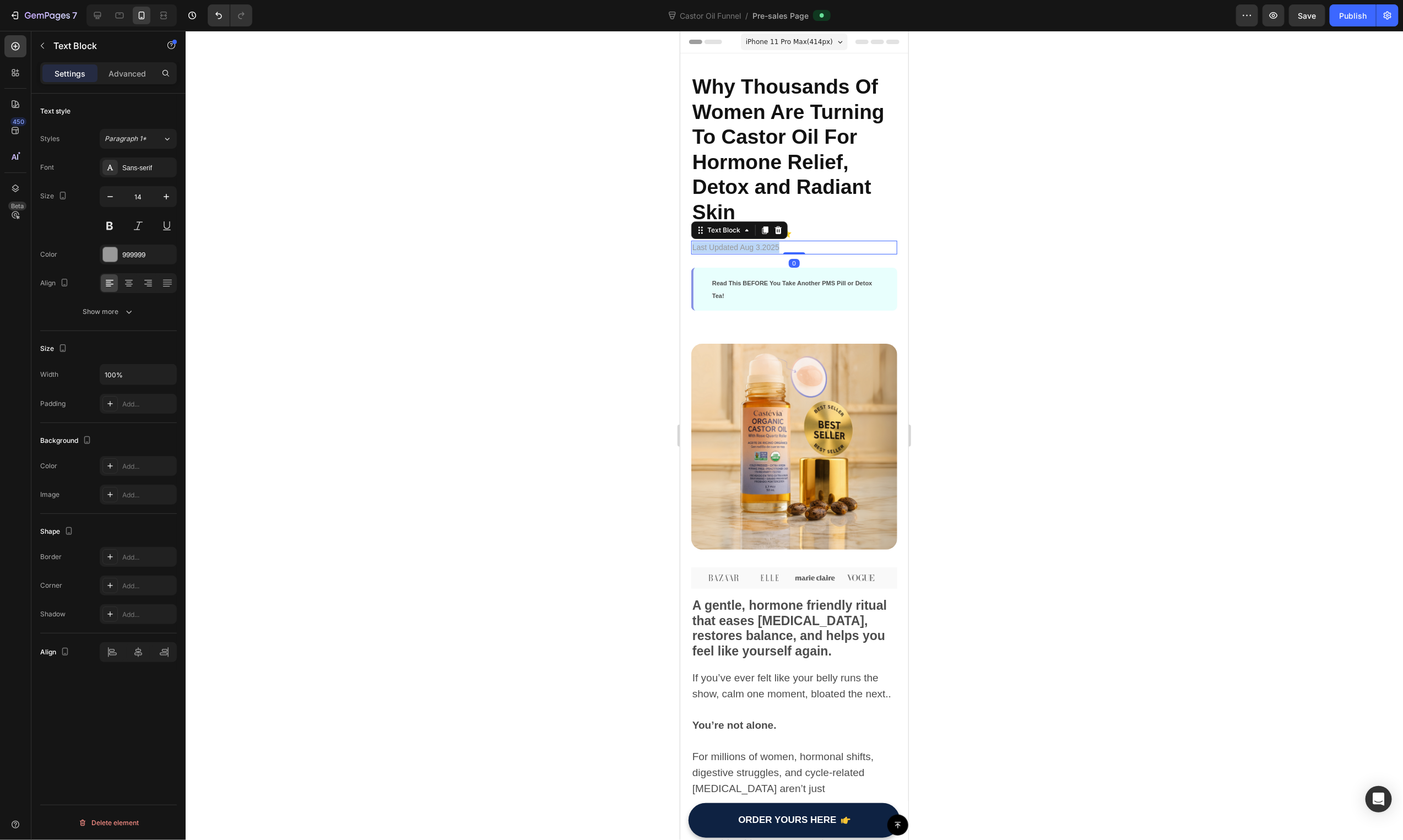
click at [757, 249] on p "Last Updated Aug 3.2025" at bounding box center [793, 248] width 203 height 12
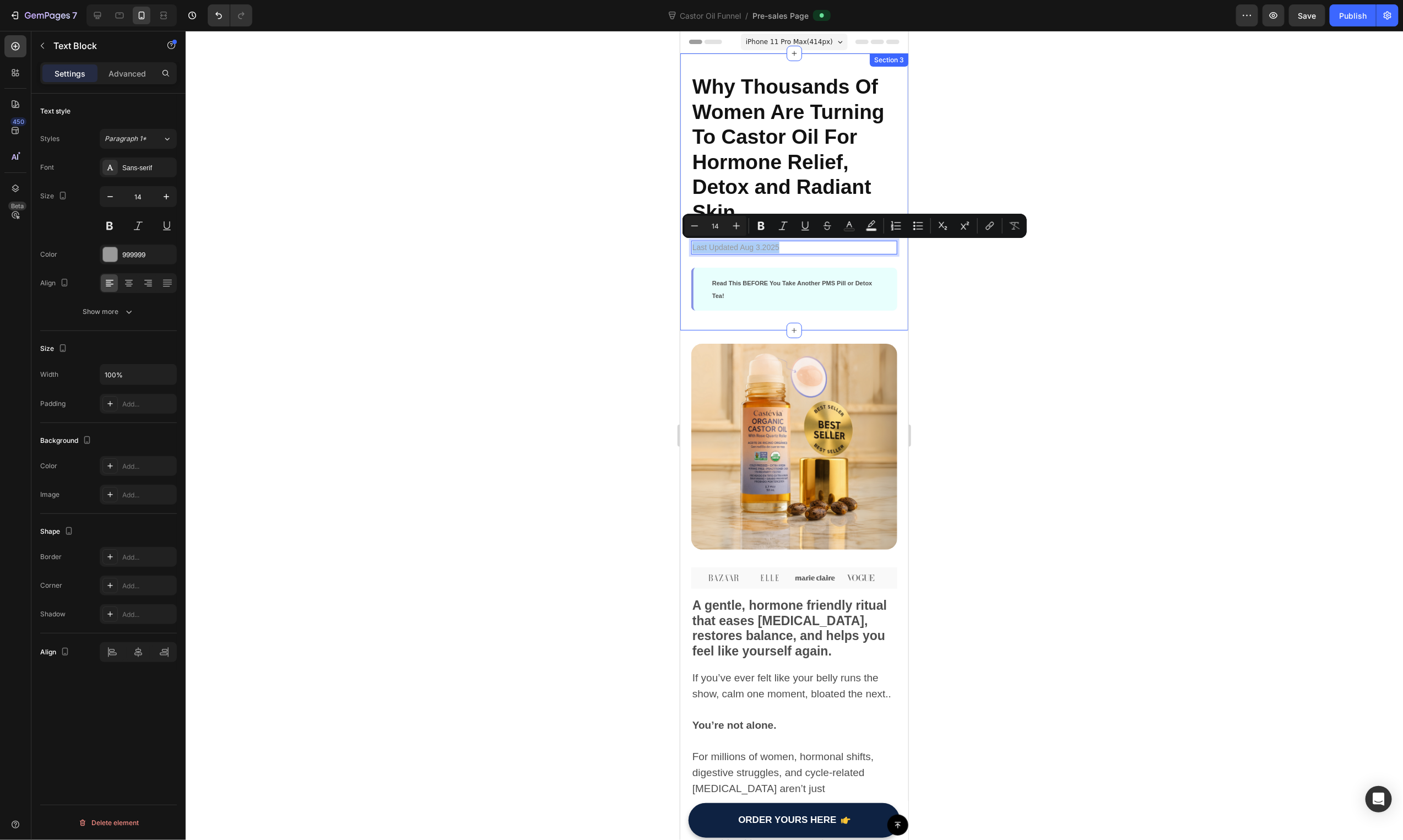
click at [464, 282] on div at bounding box center [794, 435] width 1217 height 809
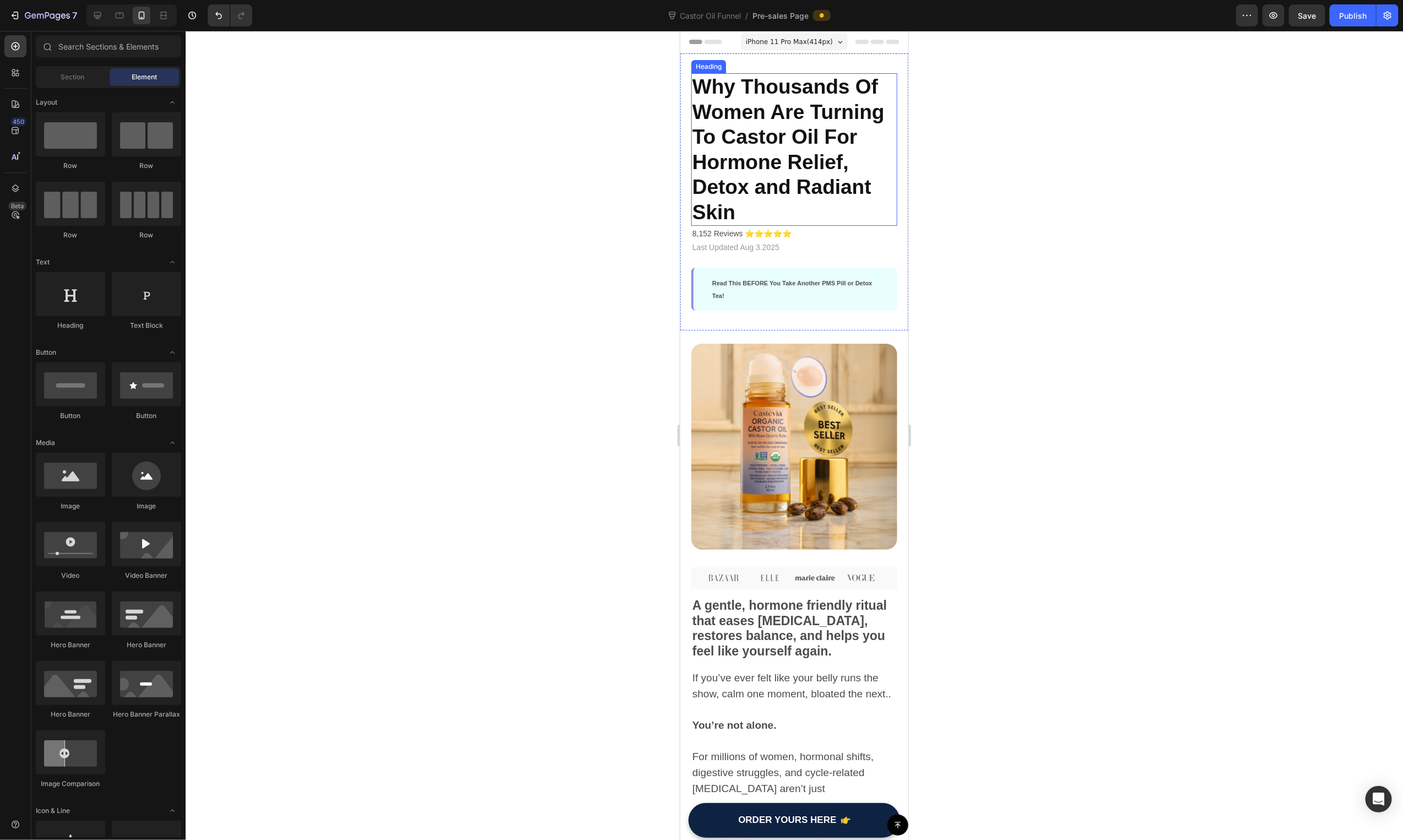
click at [786, 157] on span "Why Thousands Of Women Are Turning To Castor Oil For Hormone Relief, Detox and …" at bounding box center [788, 148] width 192 height 148
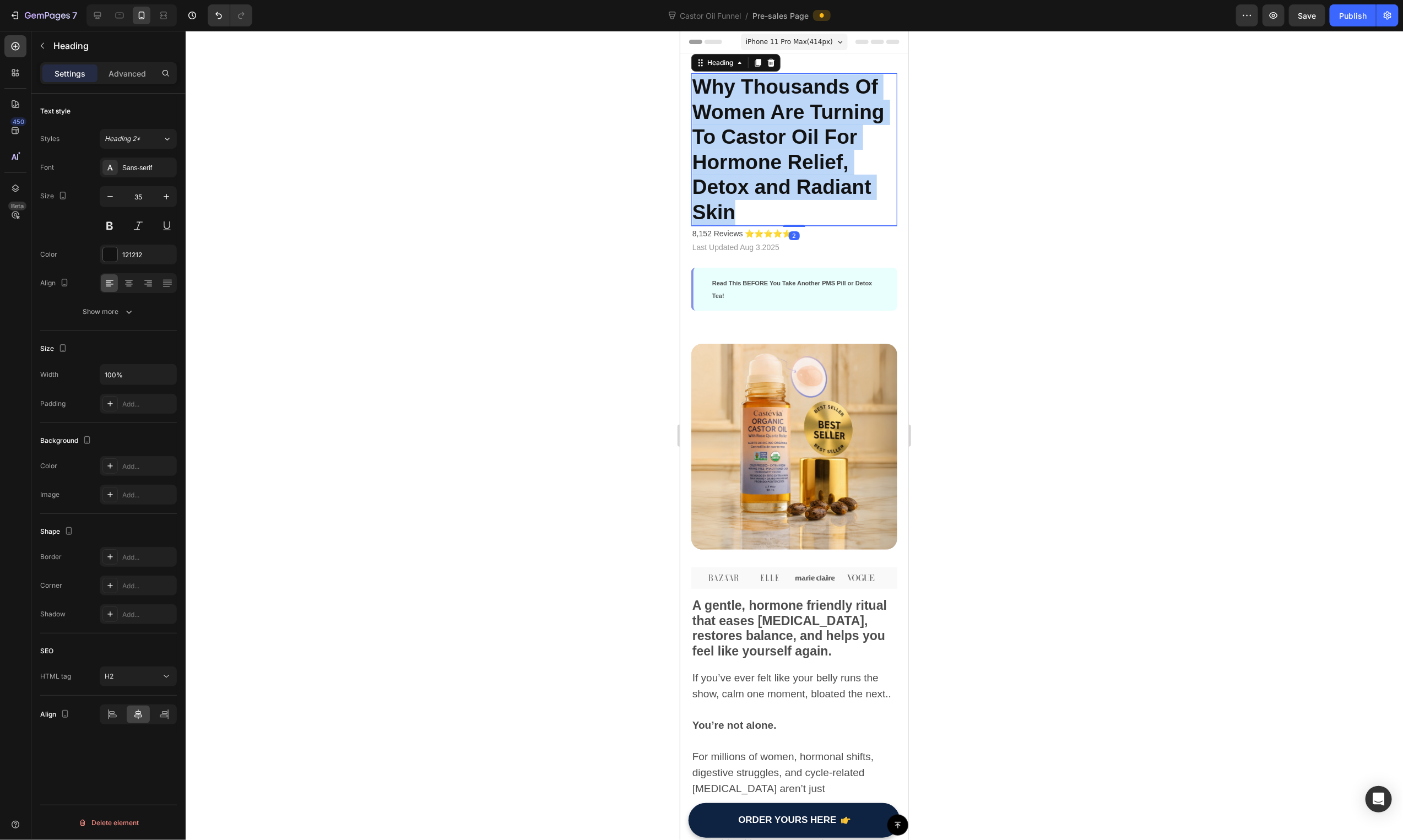
click at [786, 157] on span "Why Thousands Of Women Are Turning To Castor Oil For Hormone Relief, Detox and …" at bounding box center [788, 148] width 192 height 148
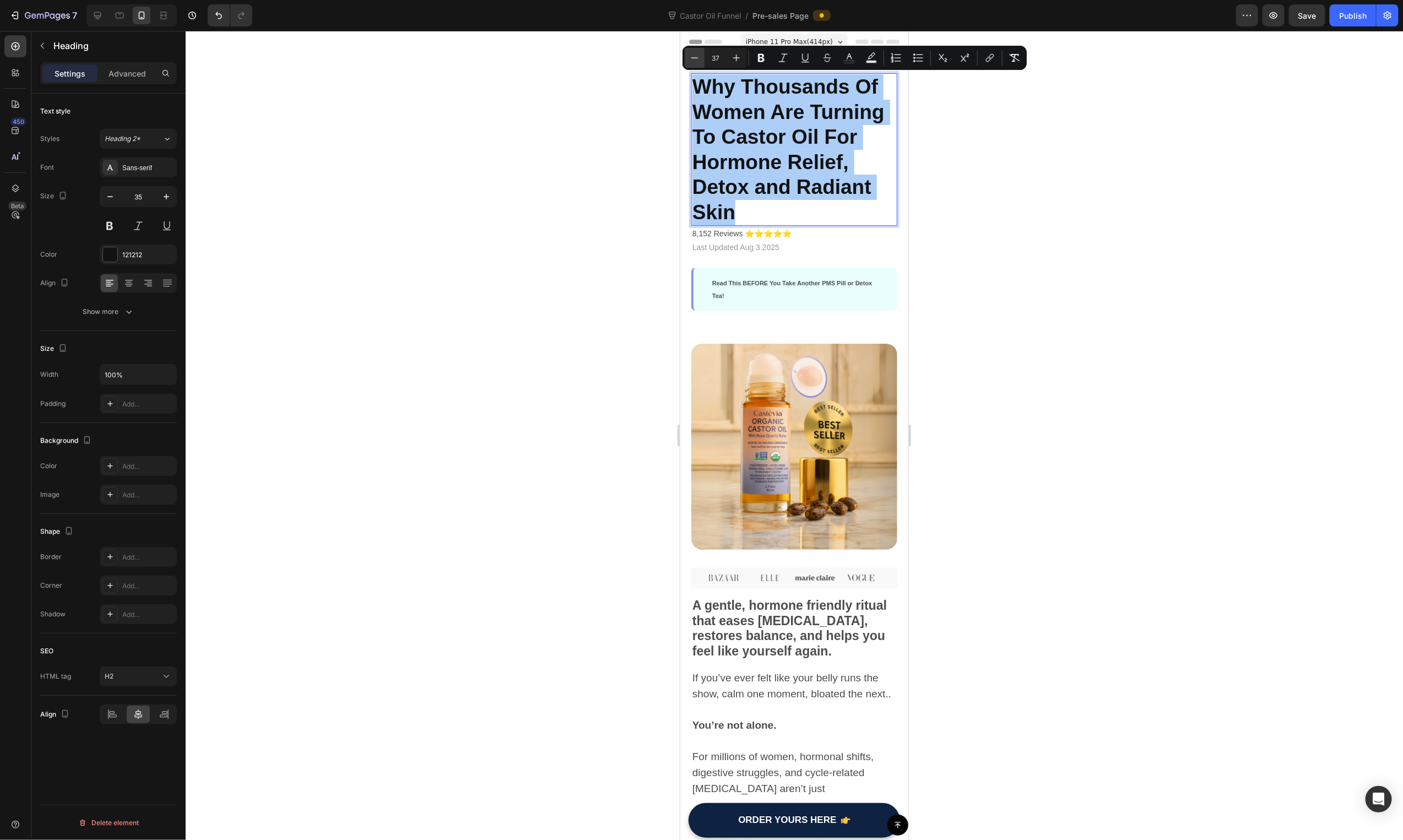
click at [700, 60] on button "Minus" at bounding box center [694, 58] width 19 height 19
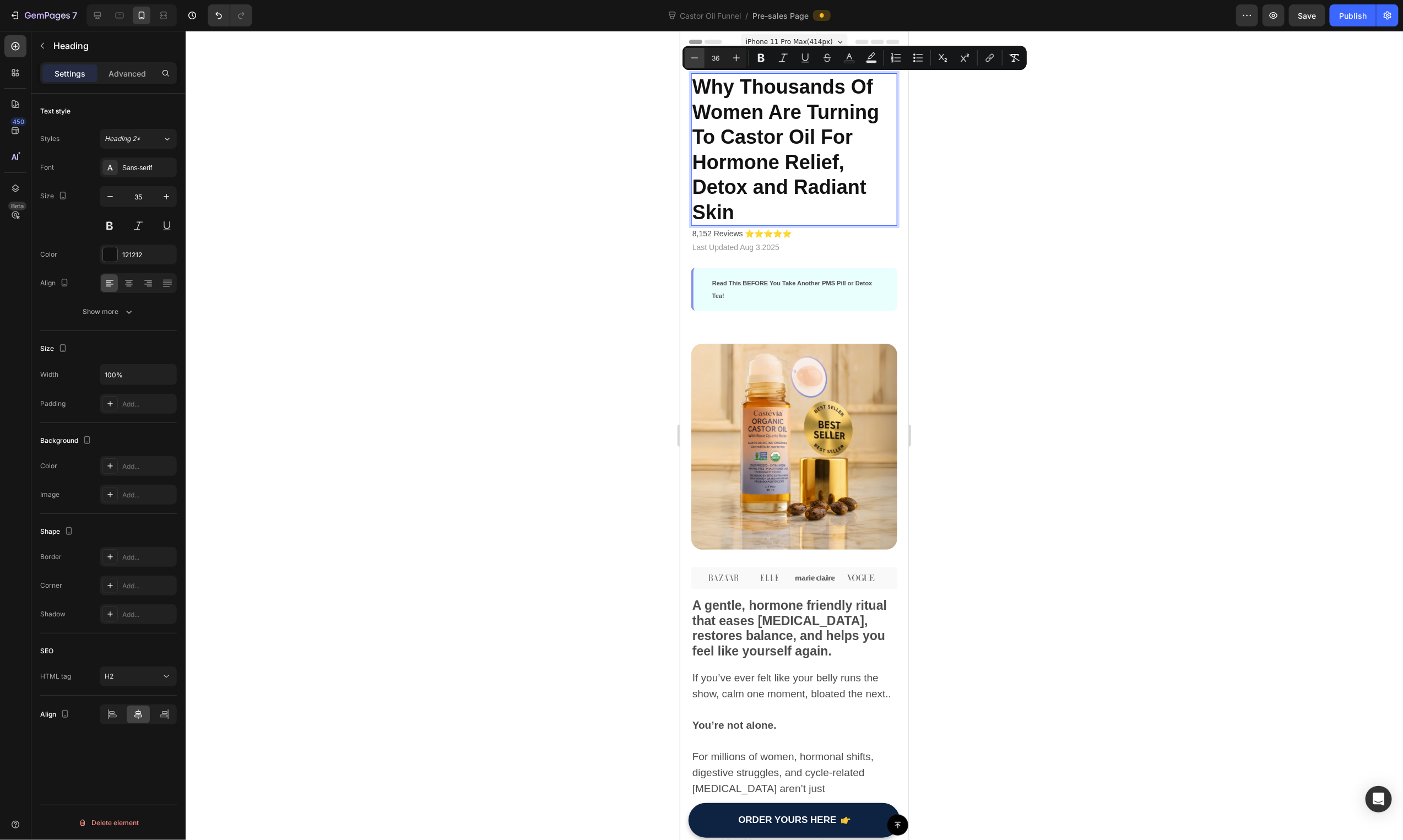
click at [700, 60] on button "Minus" at bounding box center [694, 58] width 19 height 19
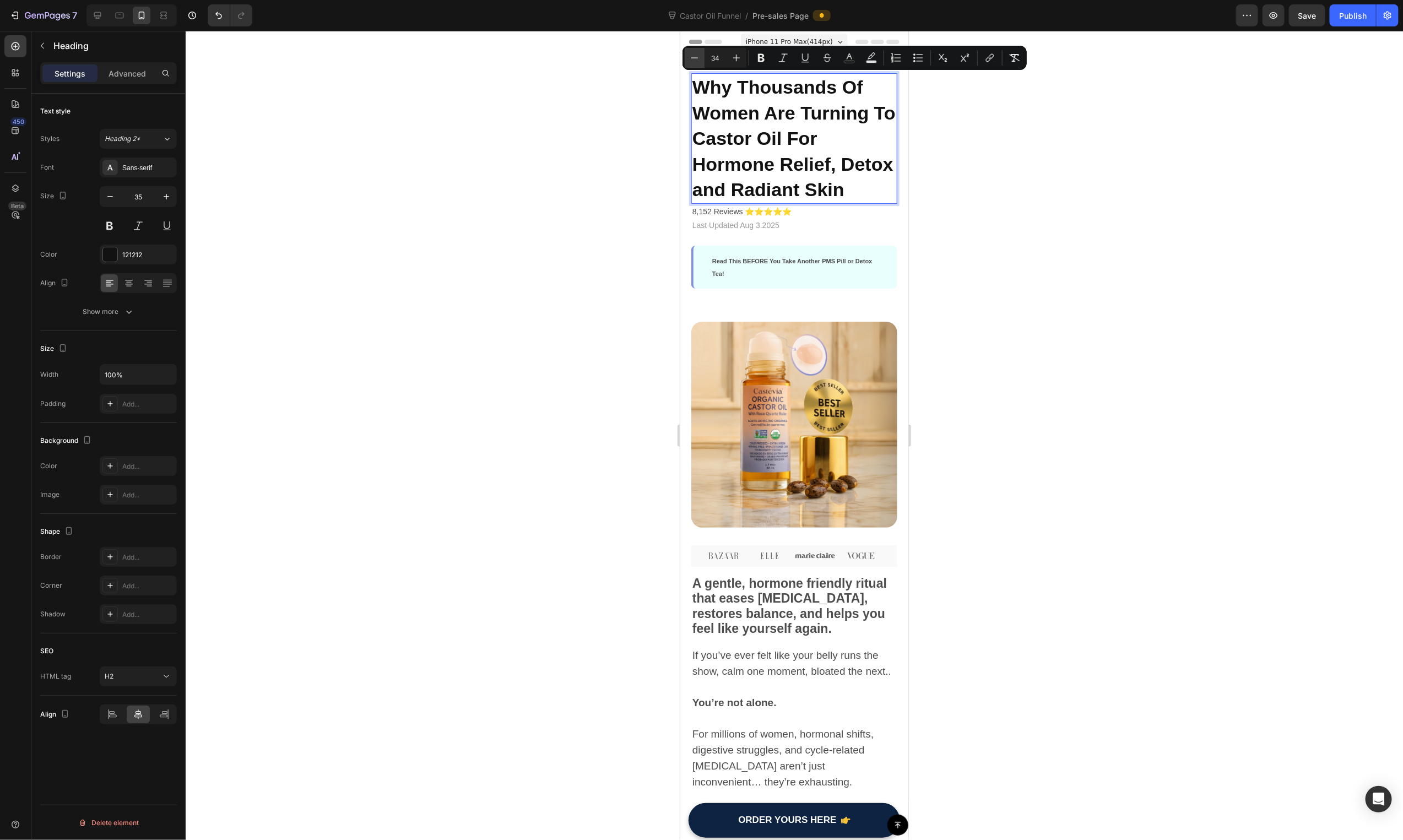
click at [701, 60] on button "Minus" at bounding box center [694, 58] width 19 height 19
type input "32"
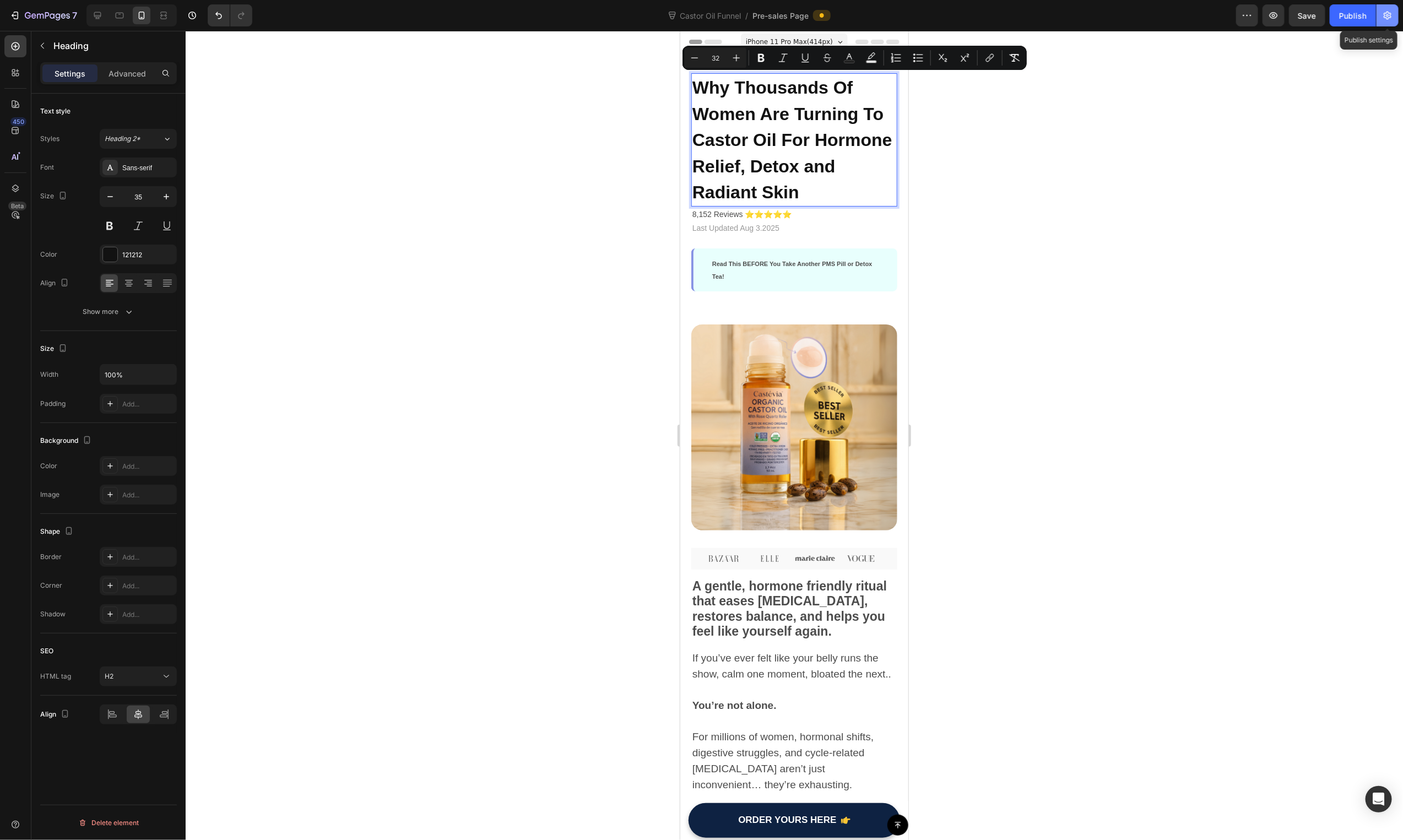
click at [1381, 19] on button "button" at bounding box center [1388, 15] width 22 height 22
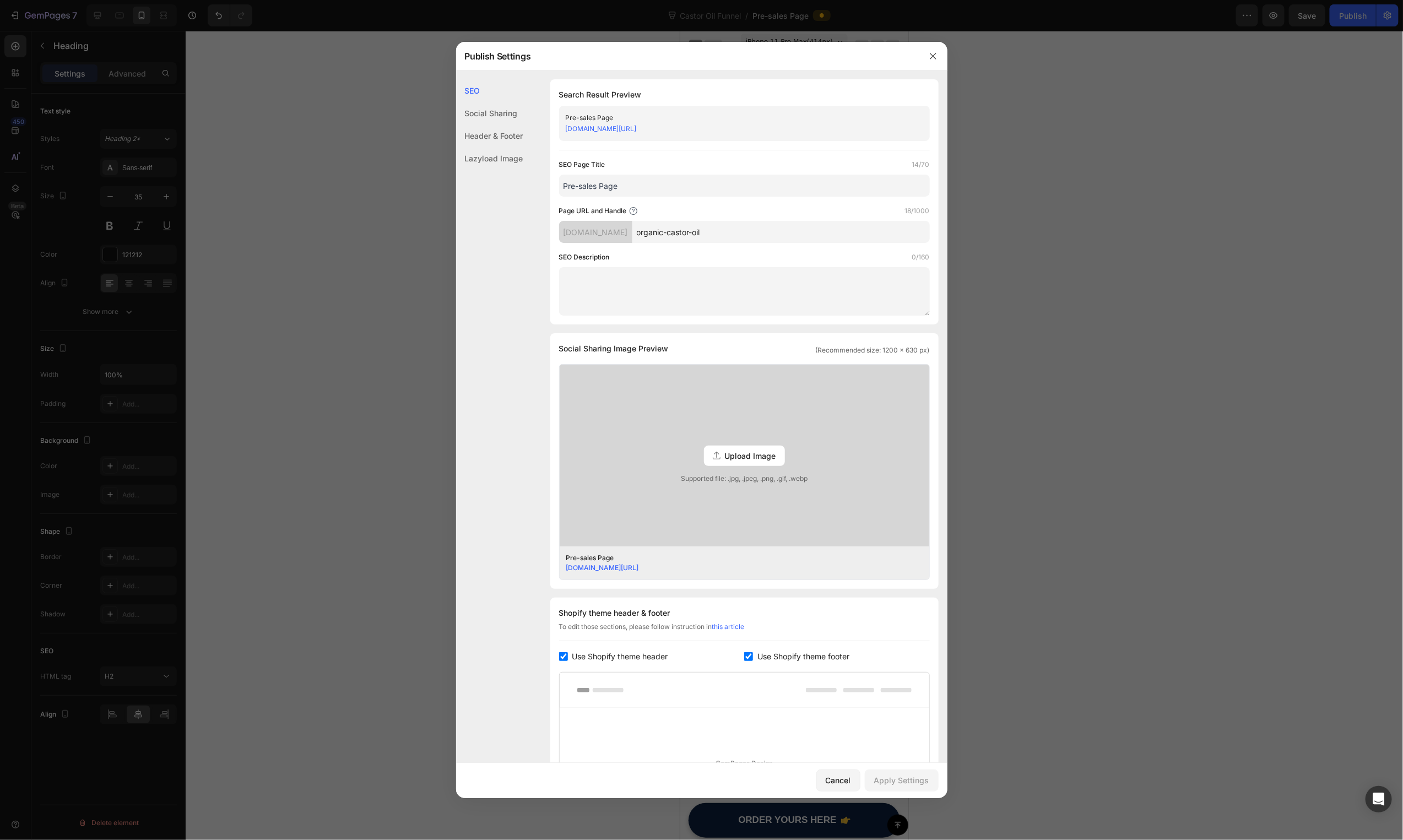
drag, startPoint x: 1259, startPoint y: 59, endPoint x: 960, endPoint y: 19, distance: 301.7
click at [1258, 61] on div at bounding box center [701, 420] width 1403 height 840
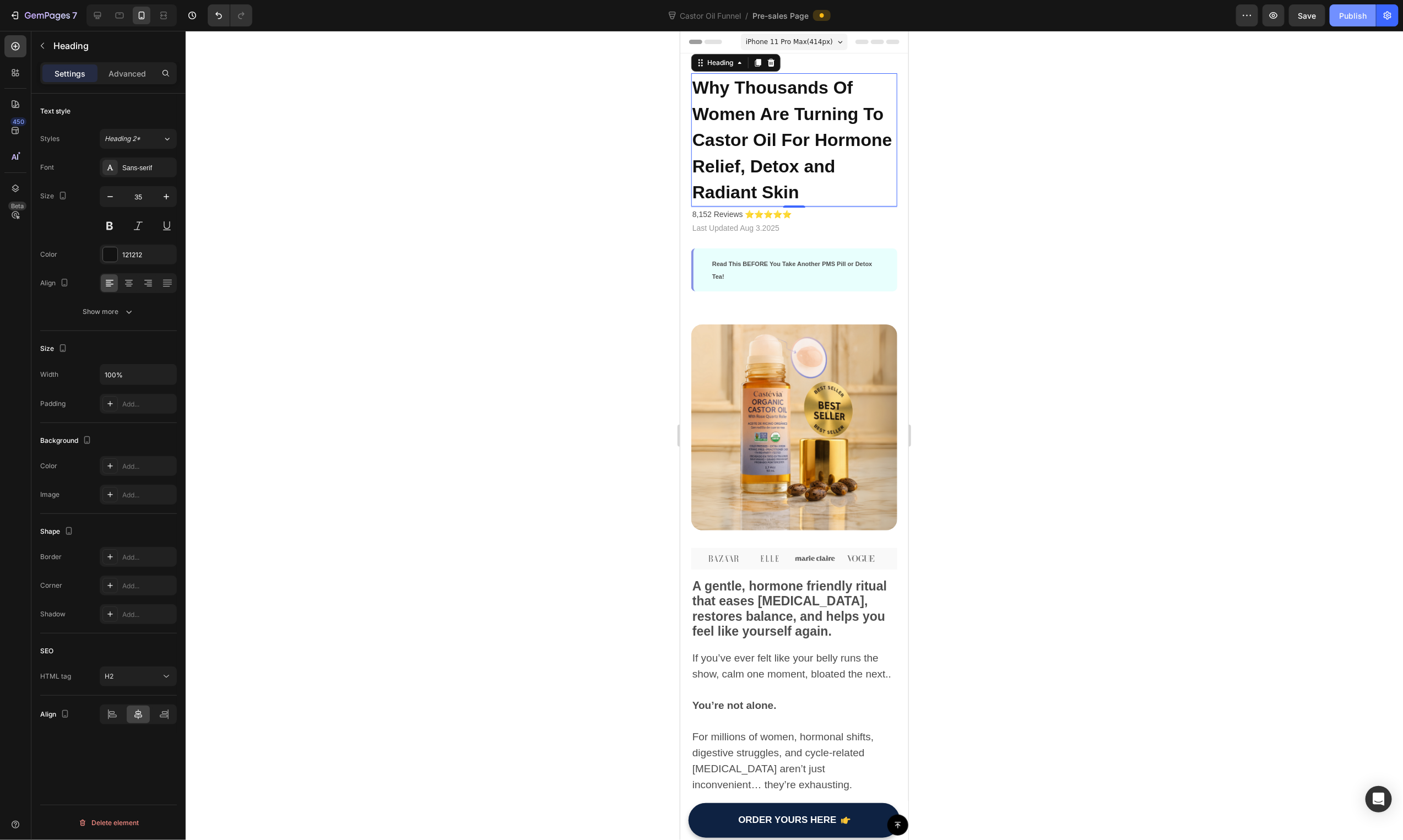
click at [1354, 11] on div "Publish" at bounding box center [1353, 16] width 27 height 12
click at [827, 166] on span "Why Thousands Of Women Are Turning To Castor Oil For Hormone Relief, Detox and …" at bounding box center [792, 139] width 200 height 125
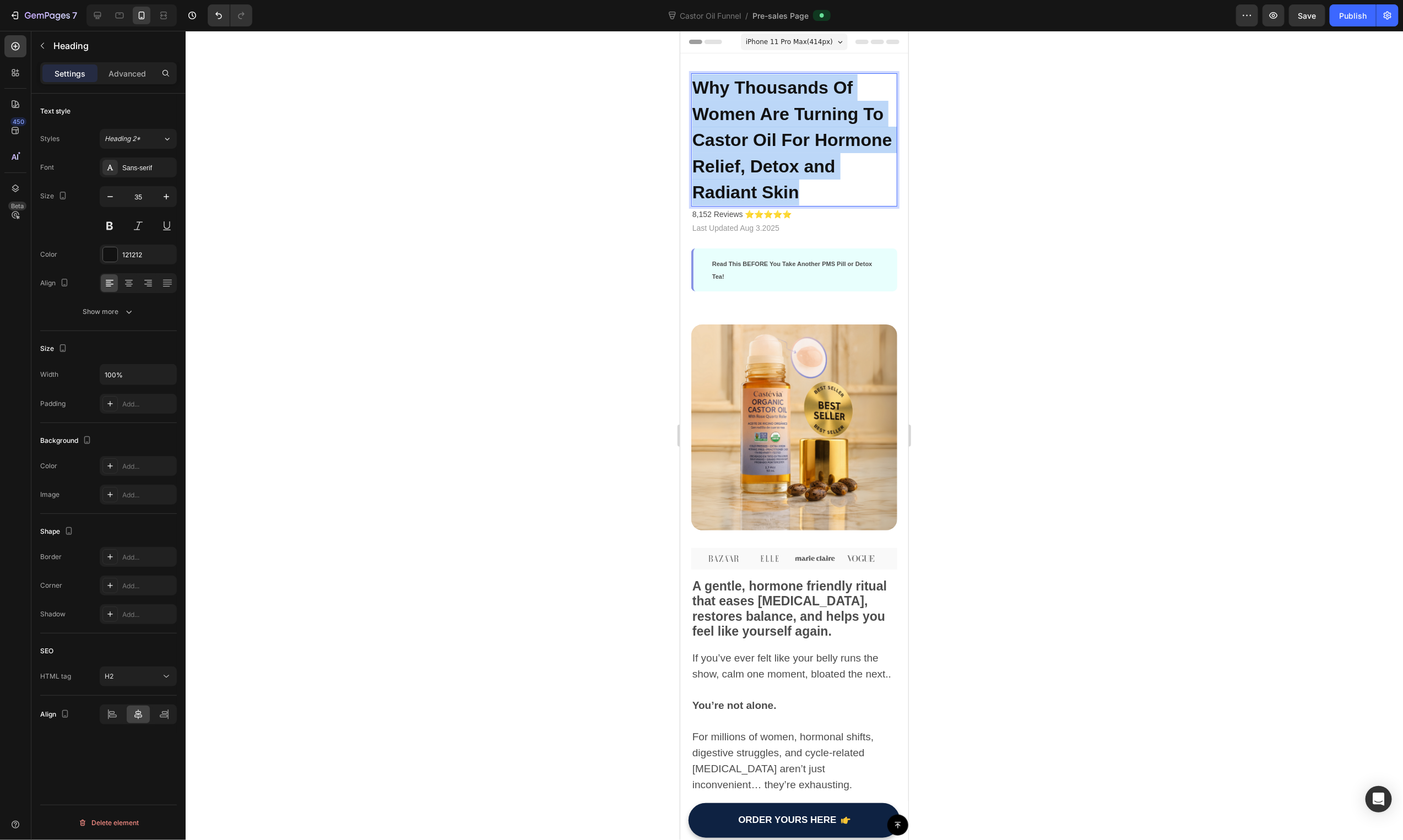
click at [827, 166] on span "Why Thousands Of Women Are Turning To Castor Oil For Hormone Relief, Detox and …" at bounding box center [792, 139] width 200 height 125
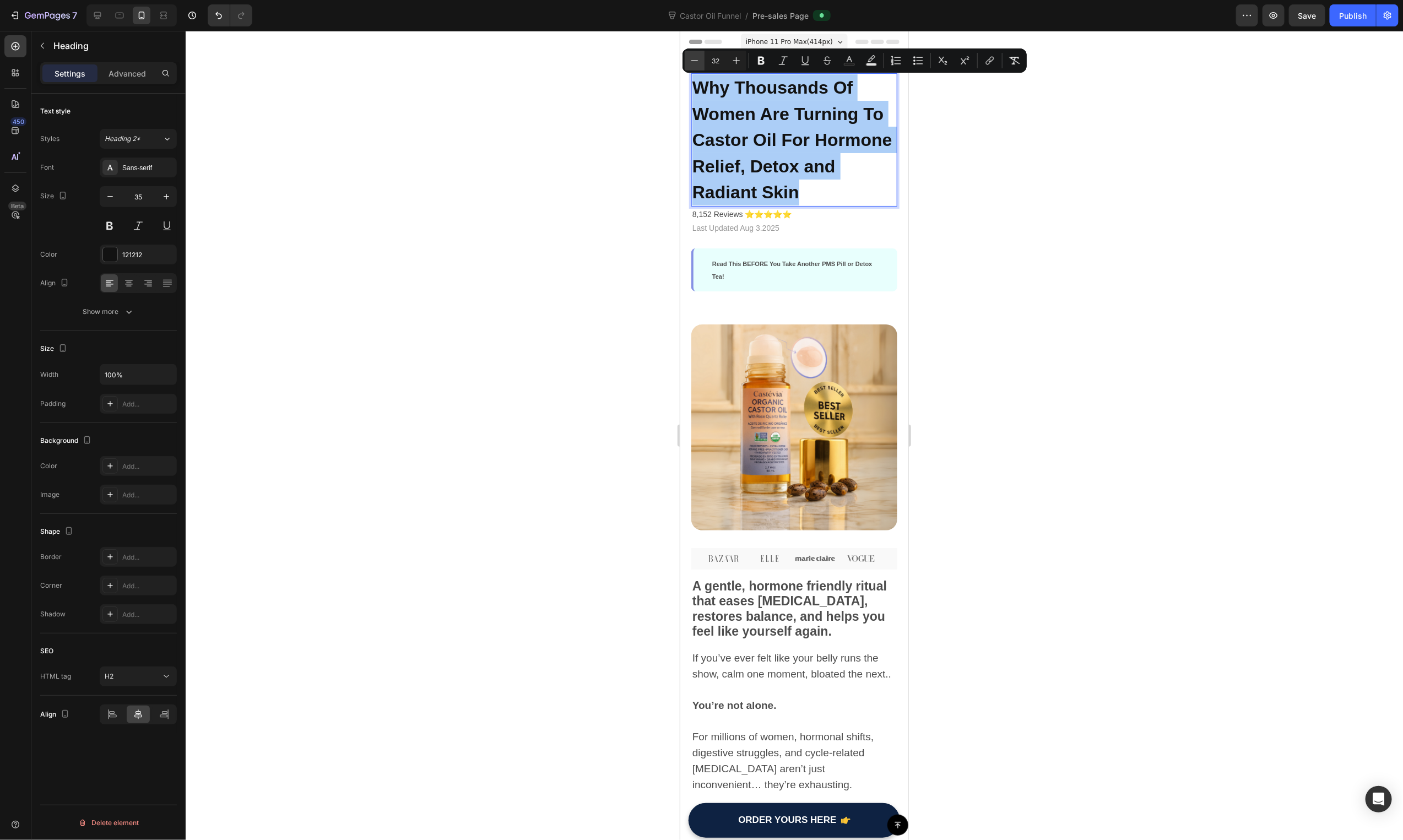
click at [699, 69] on button "Minus" at bounding box center [694, 60] width 19 height 19
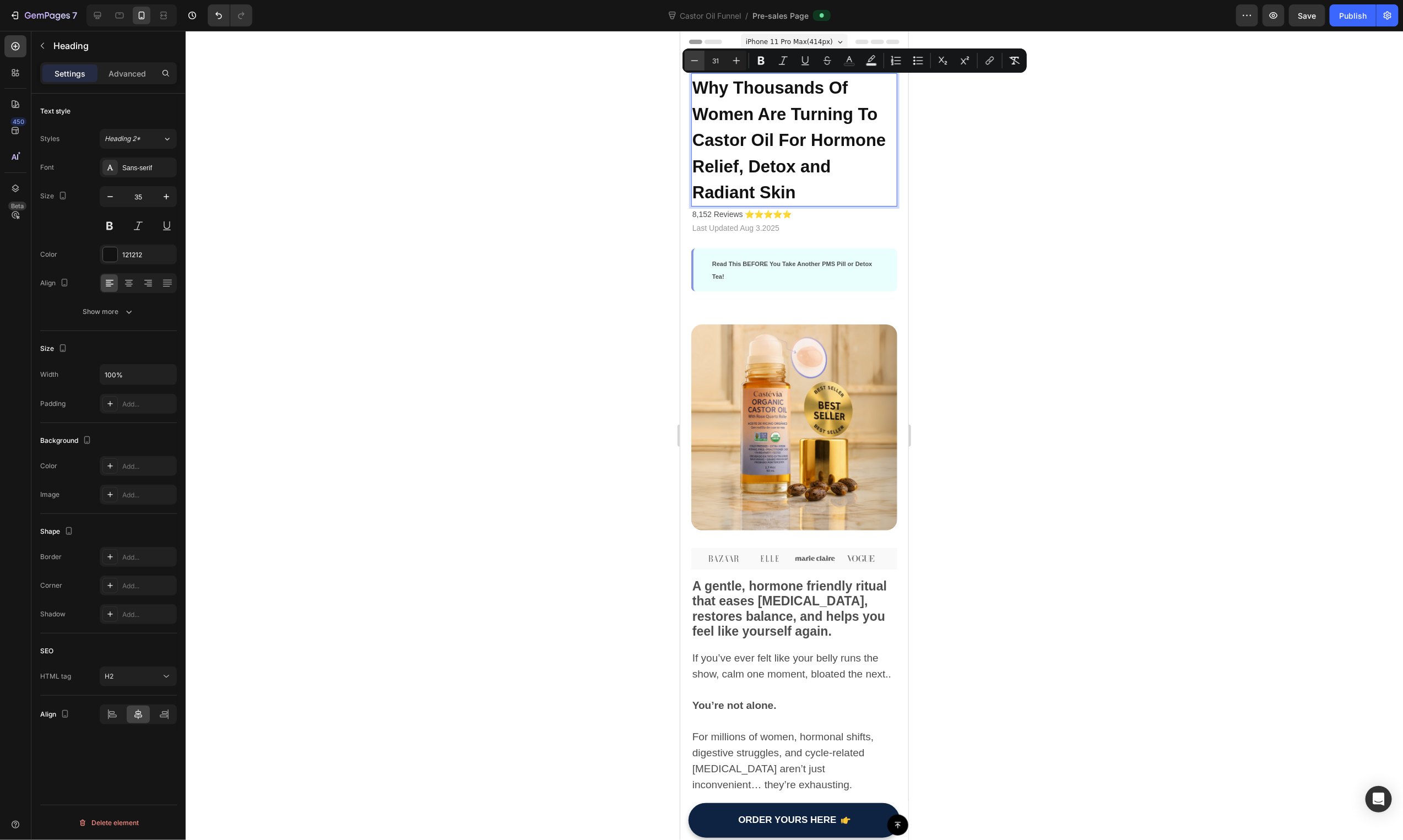
click at [699, 69] on button "Minus" at bounding box center [694, 60] width 19 height 19
type input "30"
click at [1358, 16] on div "Publish" at bounding box center [1353, 16] width 27 height 12
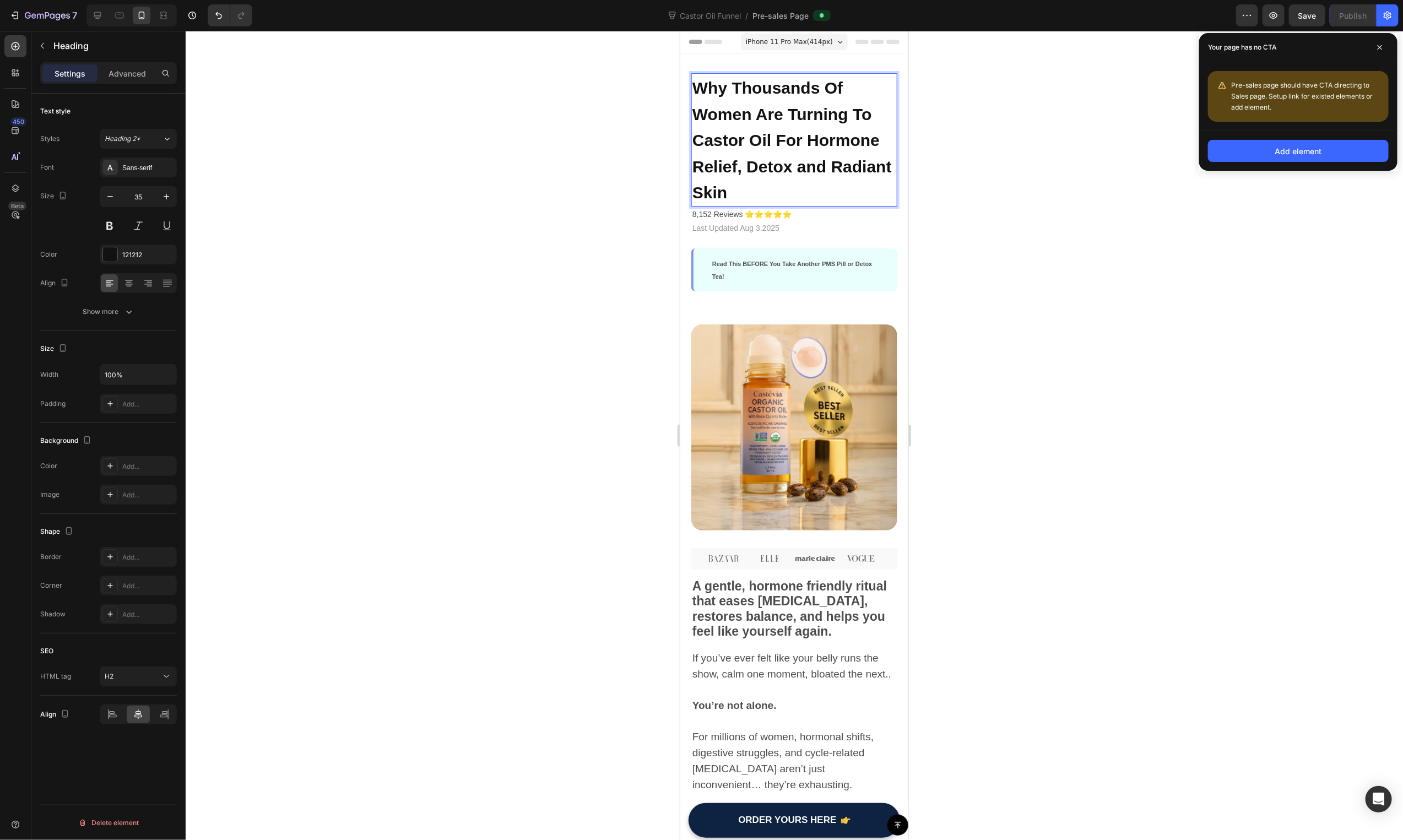
click at [823, 151] on p "Why Thousands Of Women Are Turning To Castor Oil For Hormone Relief, Detox and …" at bounding box center [793, 139] width 203 height 131
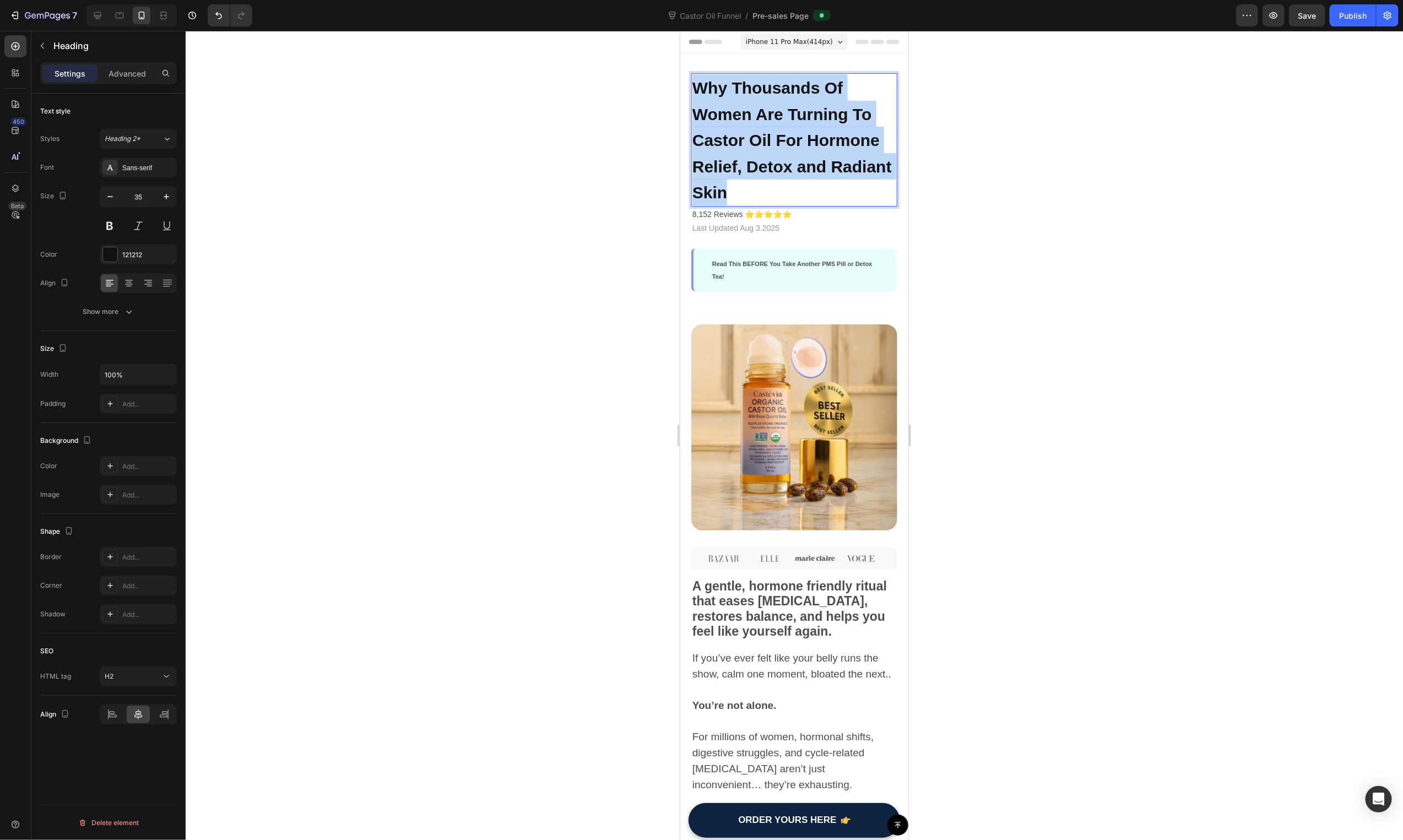
click at [823, 151] on p "Why Thousands Of Women Are Turning To Castor Oil For Hormone Relief, Detox and …" at bounding box center [793, 139] width 203 height 131
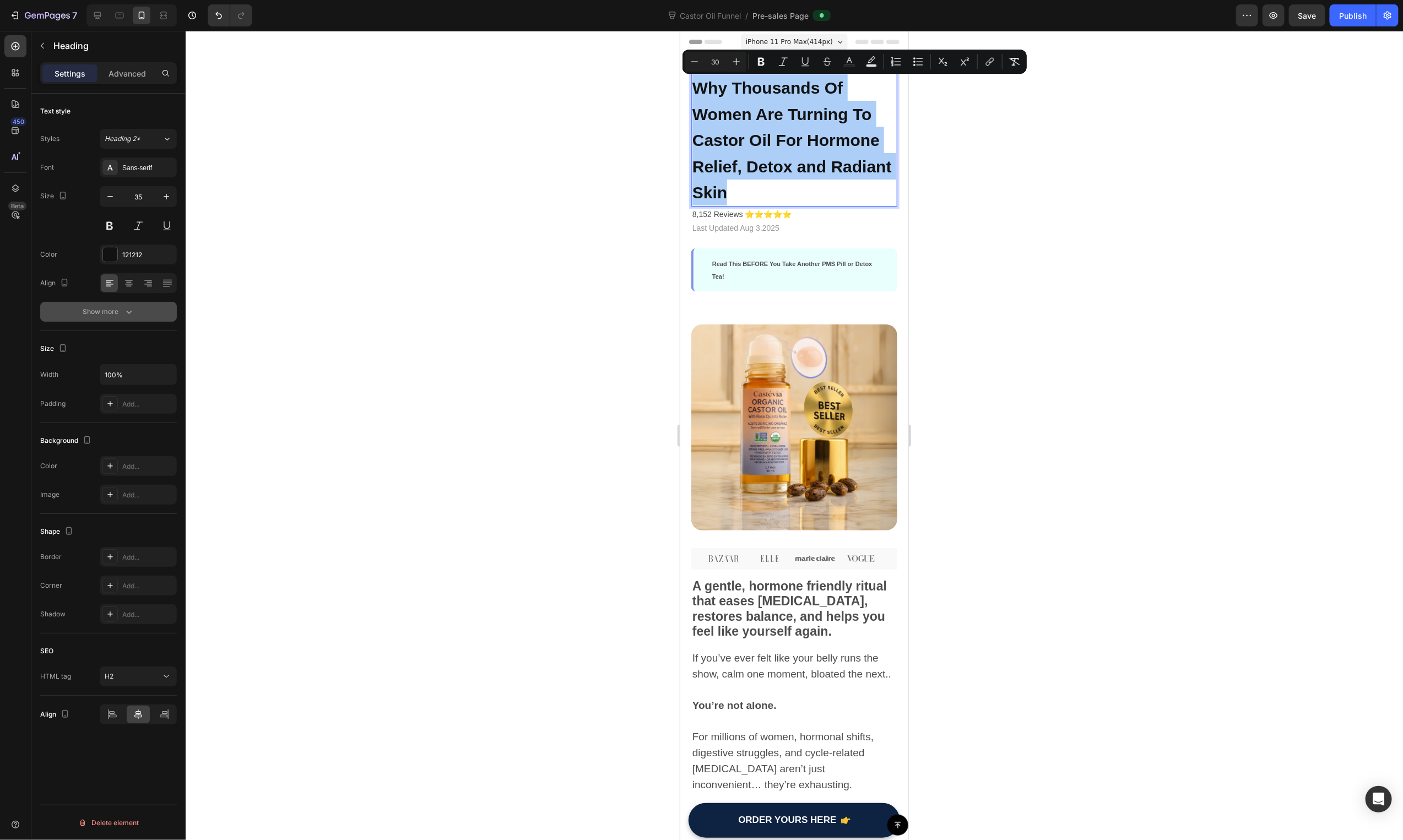
click at [128, 310] on icon "button" at bounding box center [129, 311] width 11 height 11
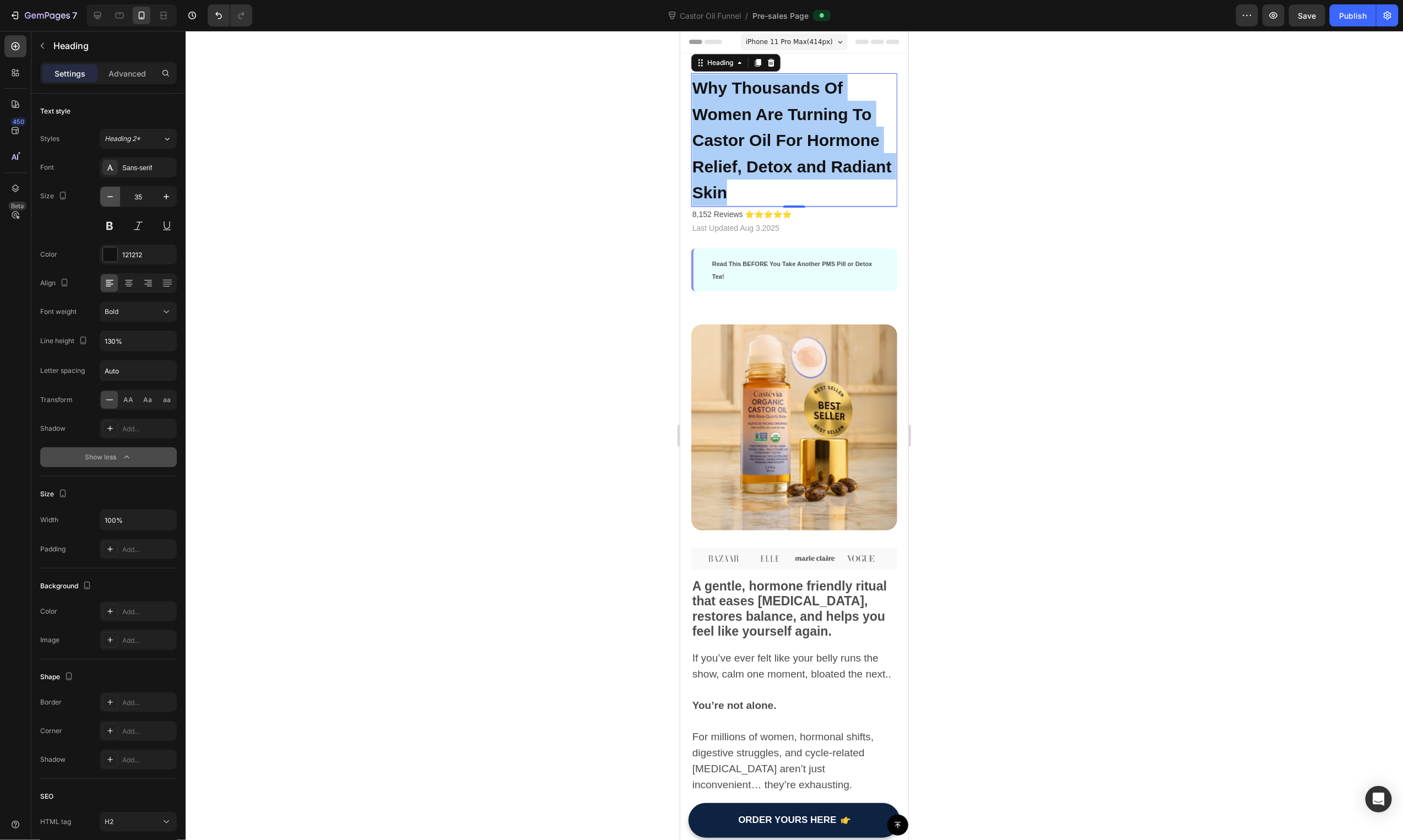
click at [110, 202] on icon "button" at bounding box center [109, 196] width 11 height 11
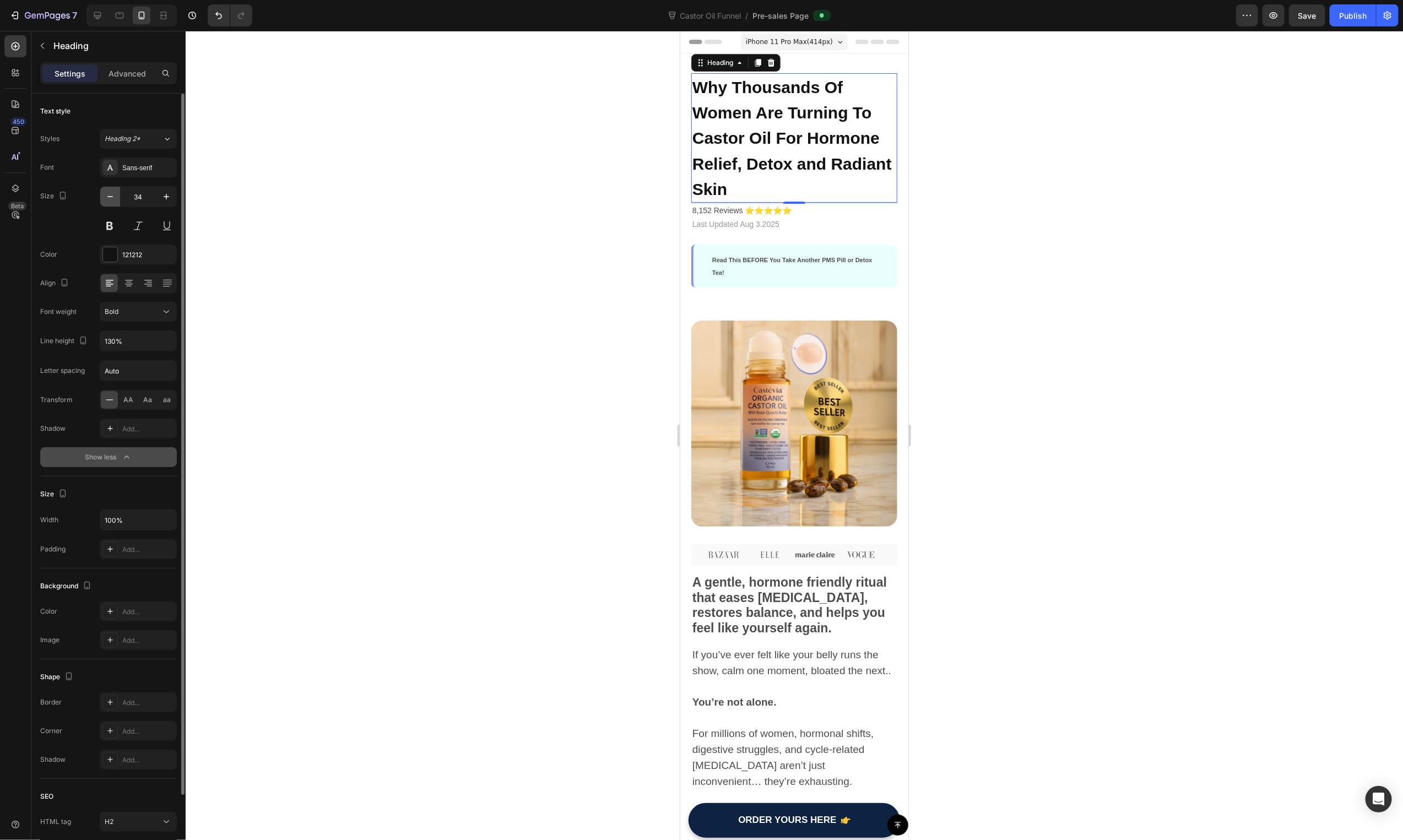
click at [111, 201] on icon "button" at bounding box center [109, 196] width 11 height 11
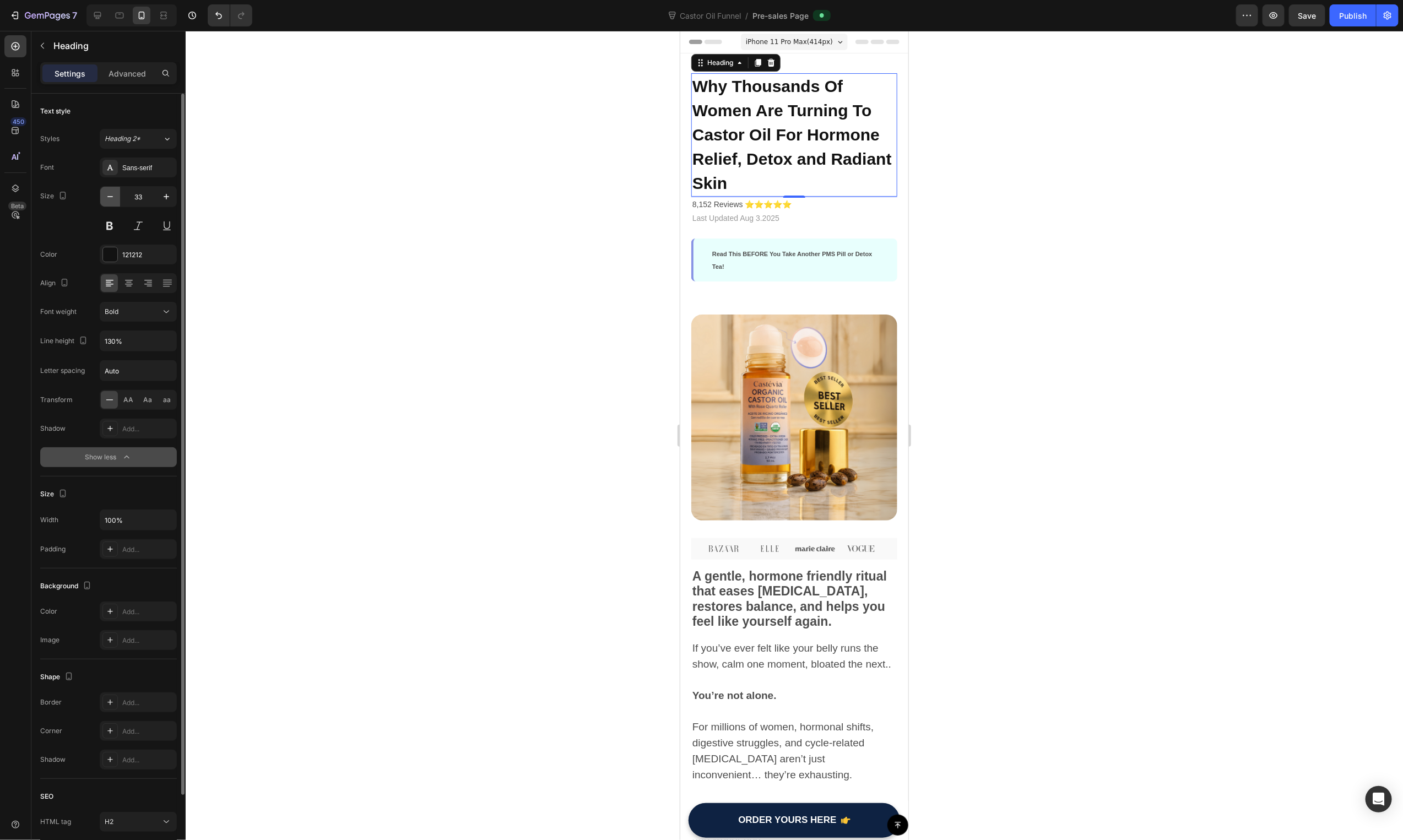
click at [111, 201] on icon "button" at bounding box center [109, 196] width 11 height 11
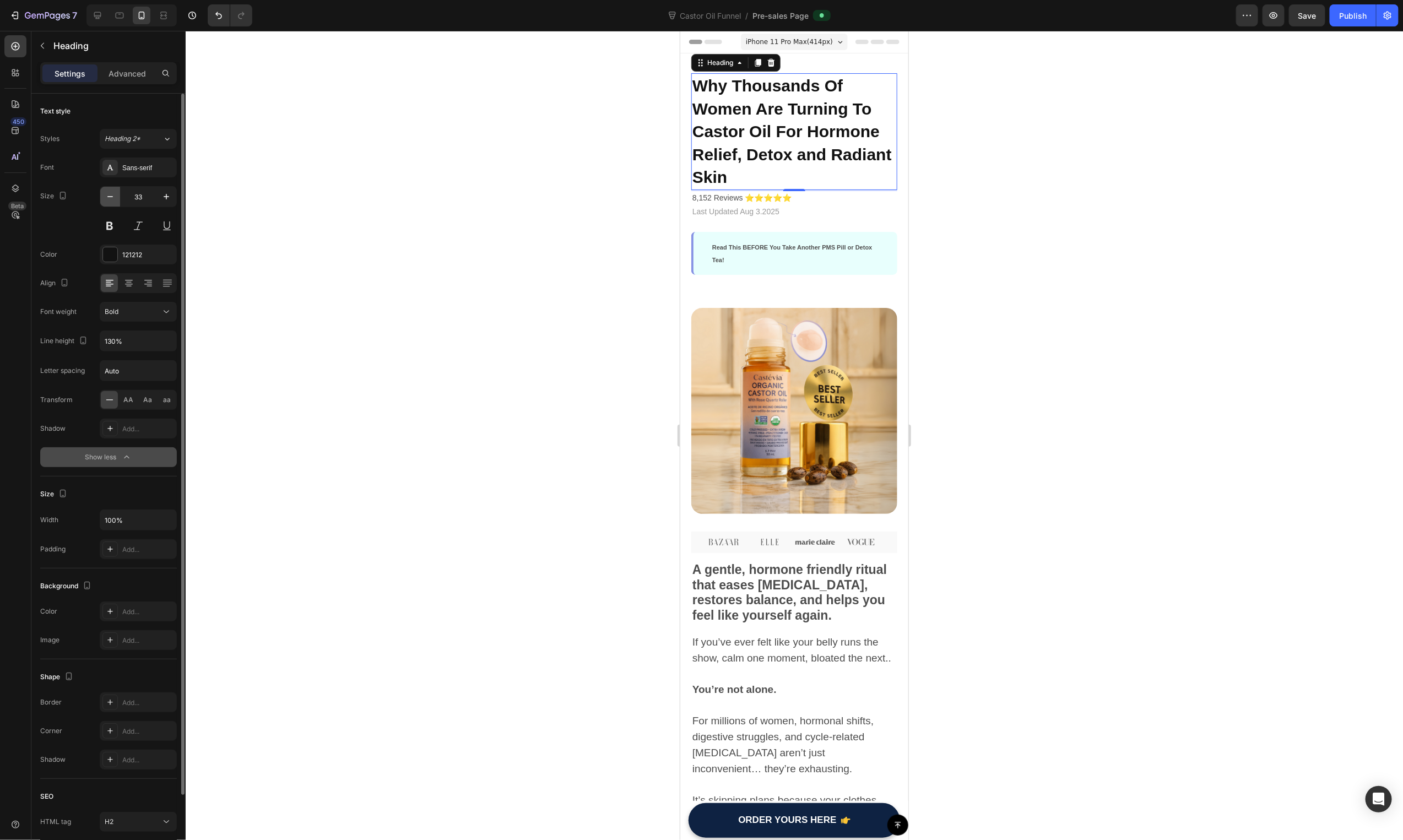
type input "32"
click at [1349, 14] on div "Publish" at bounding box center [1353, 16] width 27 height 12
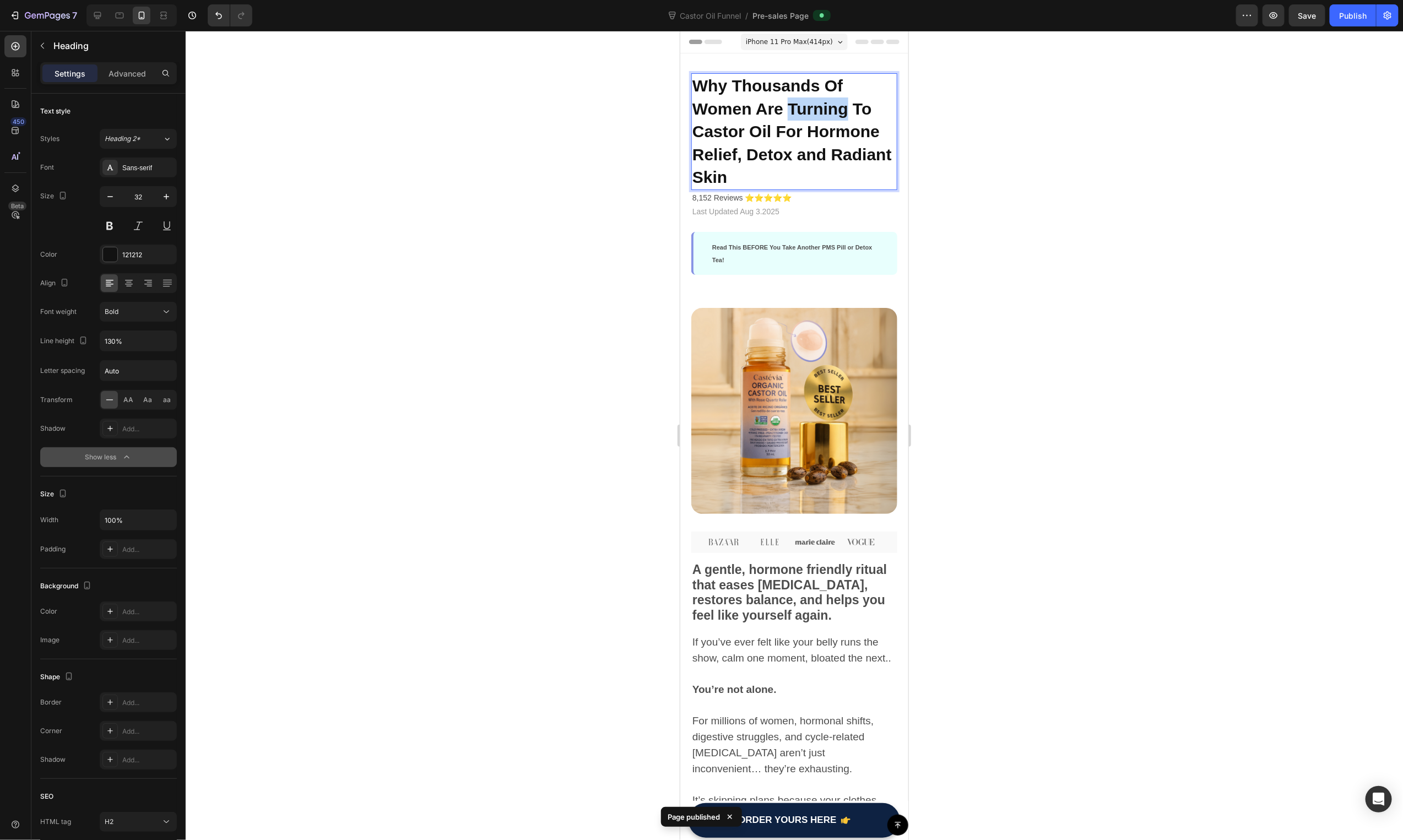
click at [814, 108] on span "Why Thousands Of Women Are Turning To Castor Oil For Hormone Relief, Detox and …" at bounding box center [791, 131] width 199 height 109
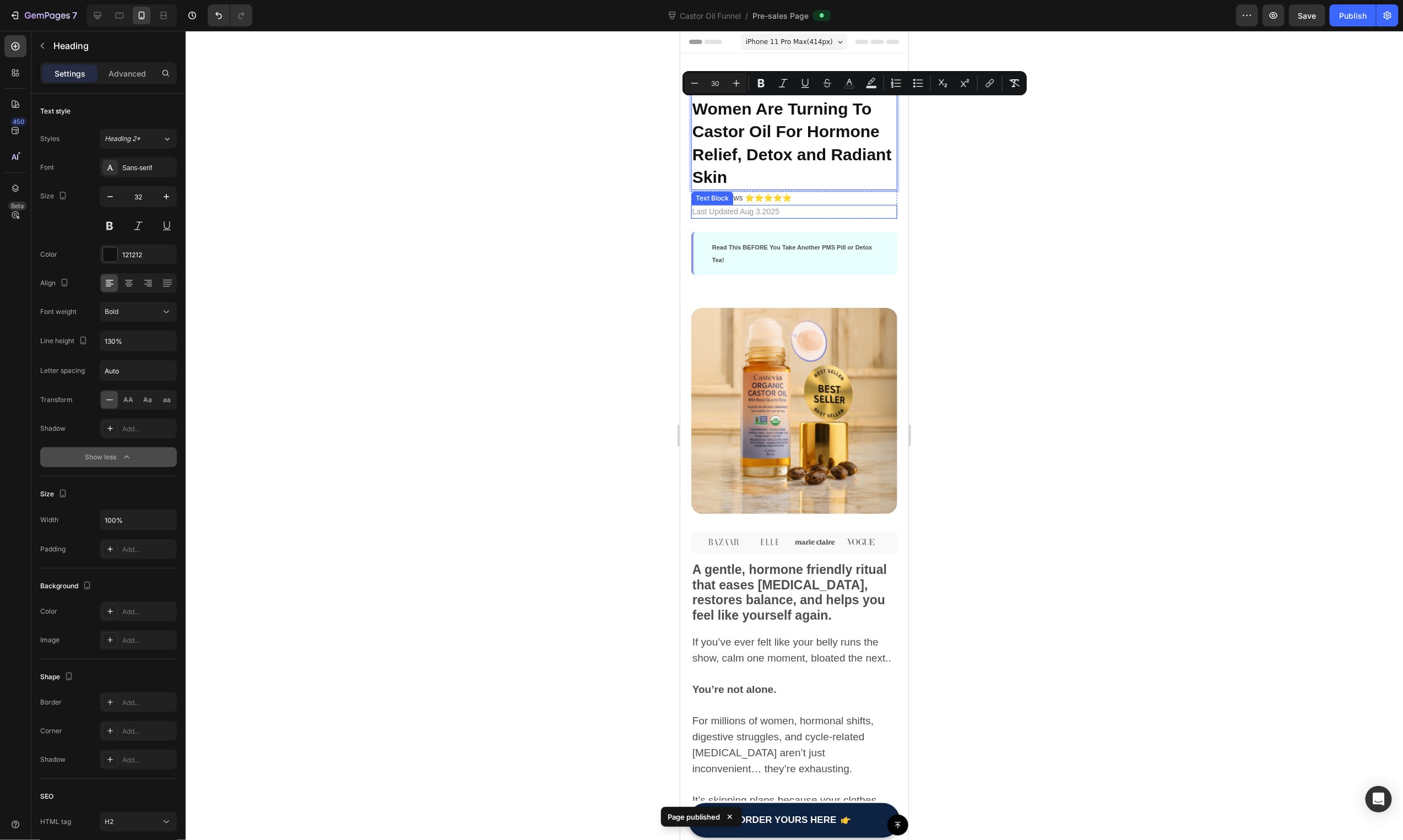
click at [828, 179] on p "Why Thousands Of Women Are Turning To Castor Oil For Hormone Relief, Detox and …" at bounding box center [793, 131] width 203 height 114
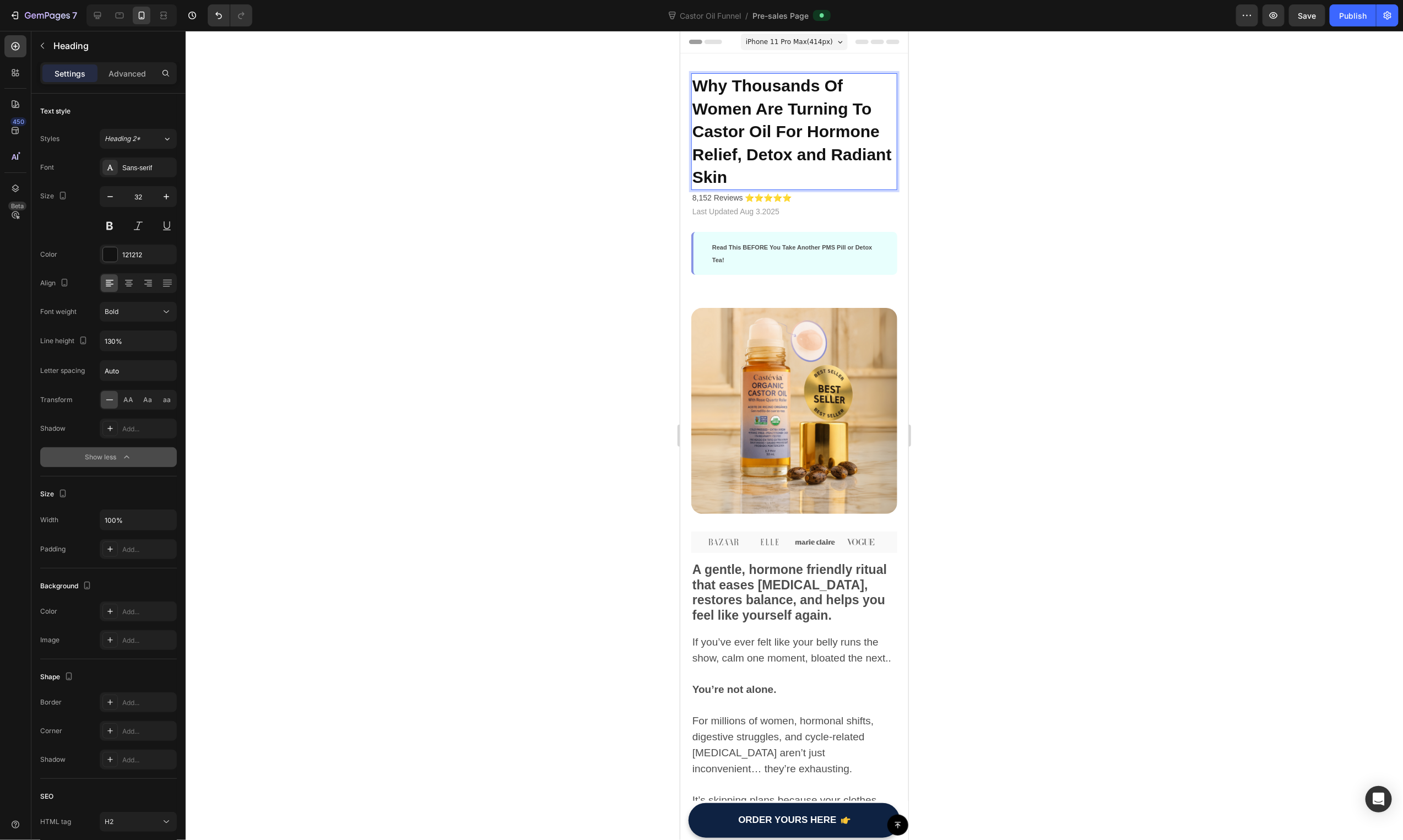
click at [829, 175] on p "Why Thousands Of Women Are Turning To Castor Oil For Hormone Relief, Detox and …" at bounding box center [793, 131] width 203 height 114
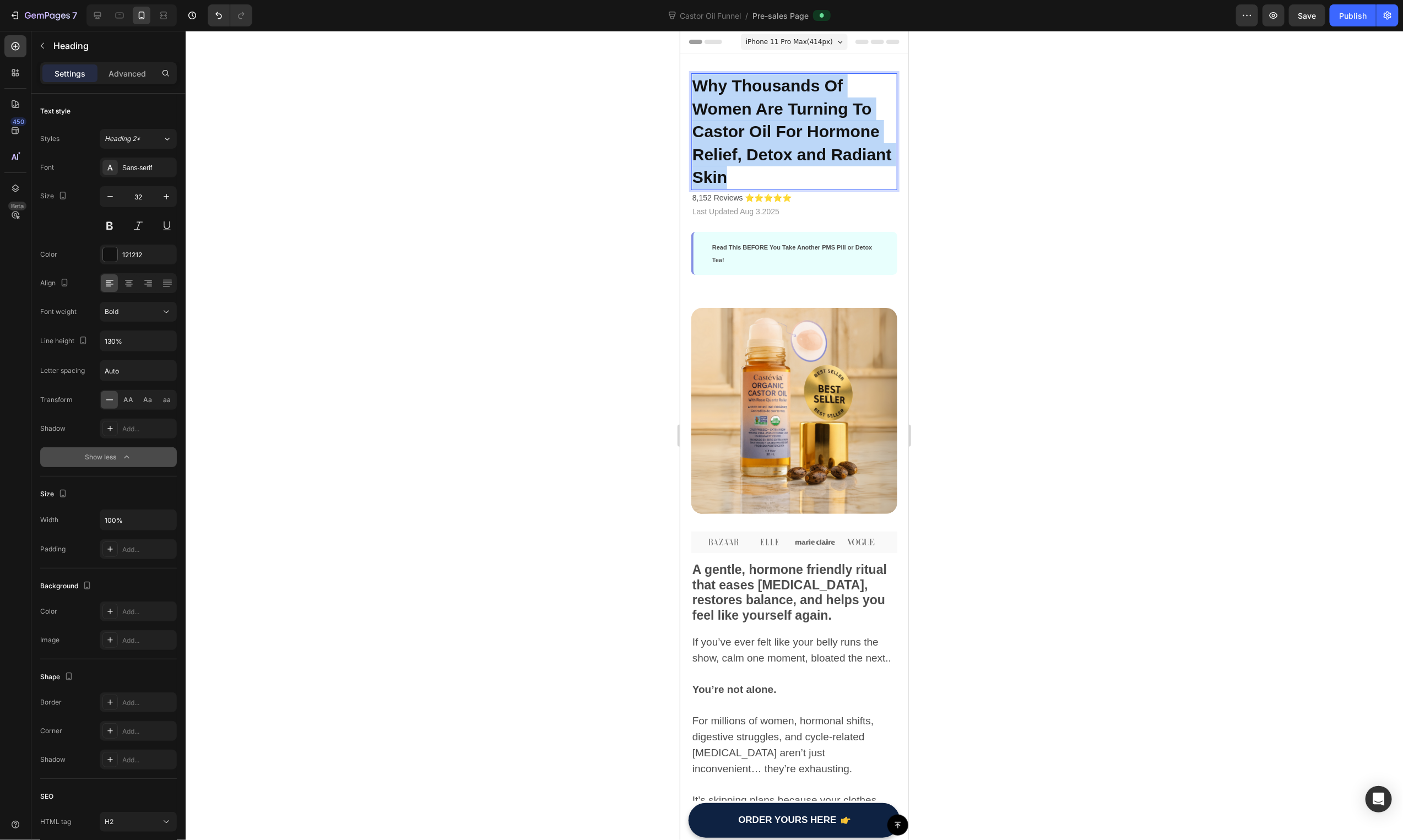
click at [829, 175] on p "Why Thousands Of Women Are Turning To Castor Oil For Hormone Relief, Detox and …" at bounding box center [793, 131] width 203 height 114
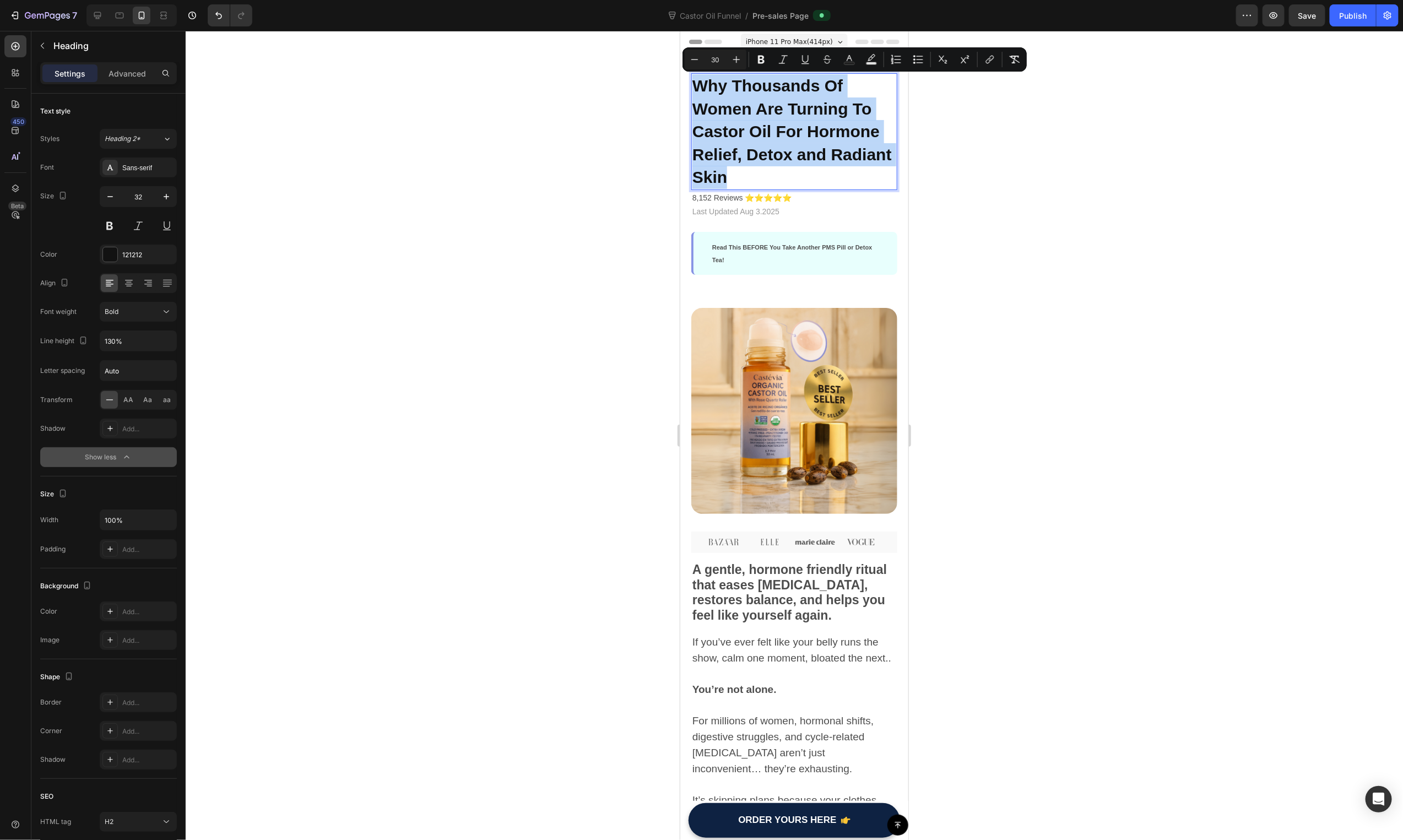
click at [832, 180] on p "Why Thousands Of Women Are Turning To Castor Oil For Hormone Relief, Detox and …" at bounding box center [793, 131] width 203 height 114
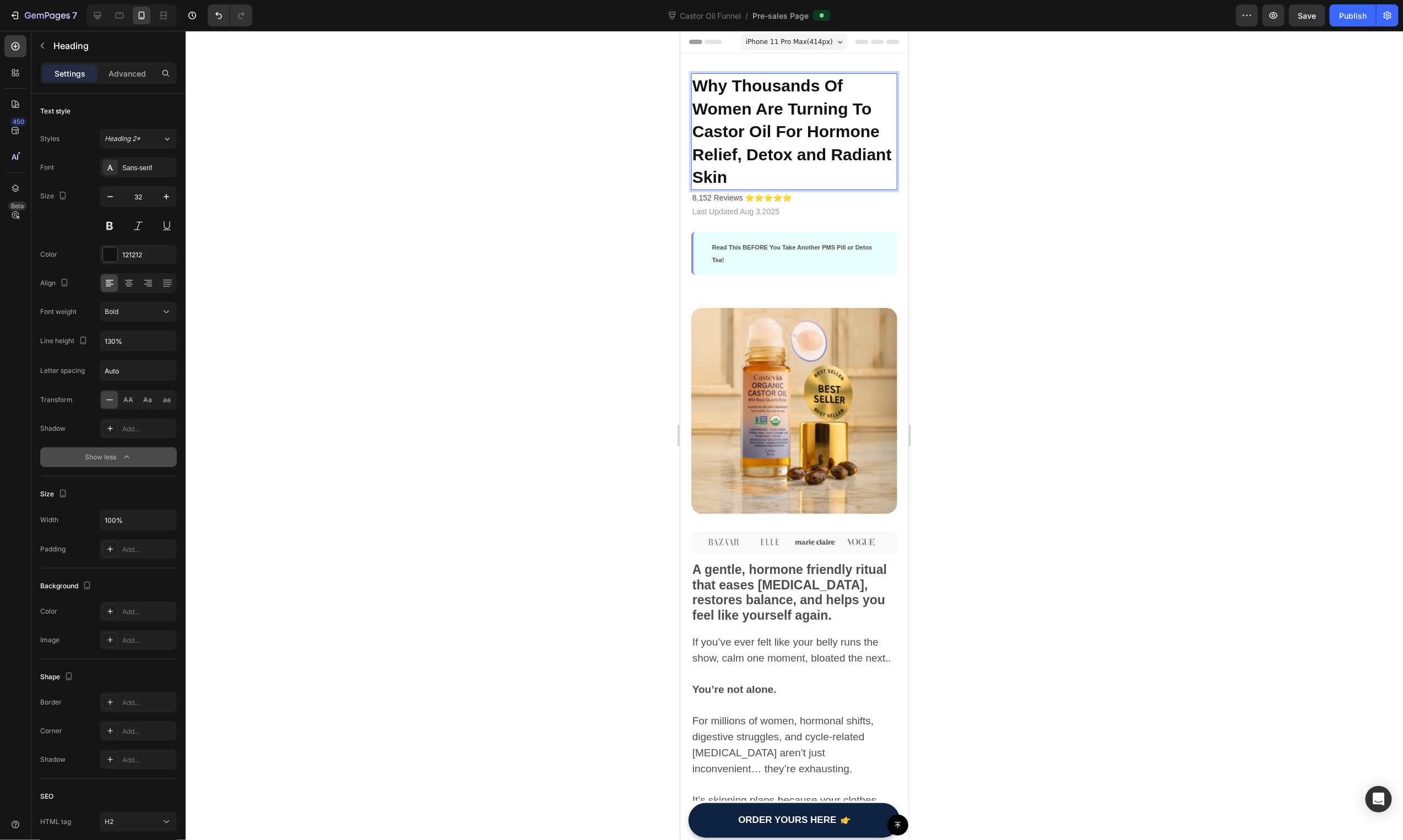
click at [828, 158] on p "Why Thousands Of Women Are Turning To Castor Oil For Hormone Relief, Detox and …" at bounding box center [793, 131] width 203 height 114
click at [1356, 20] on div "Publish" at bounding box center [1353, 16] width 27 height 12
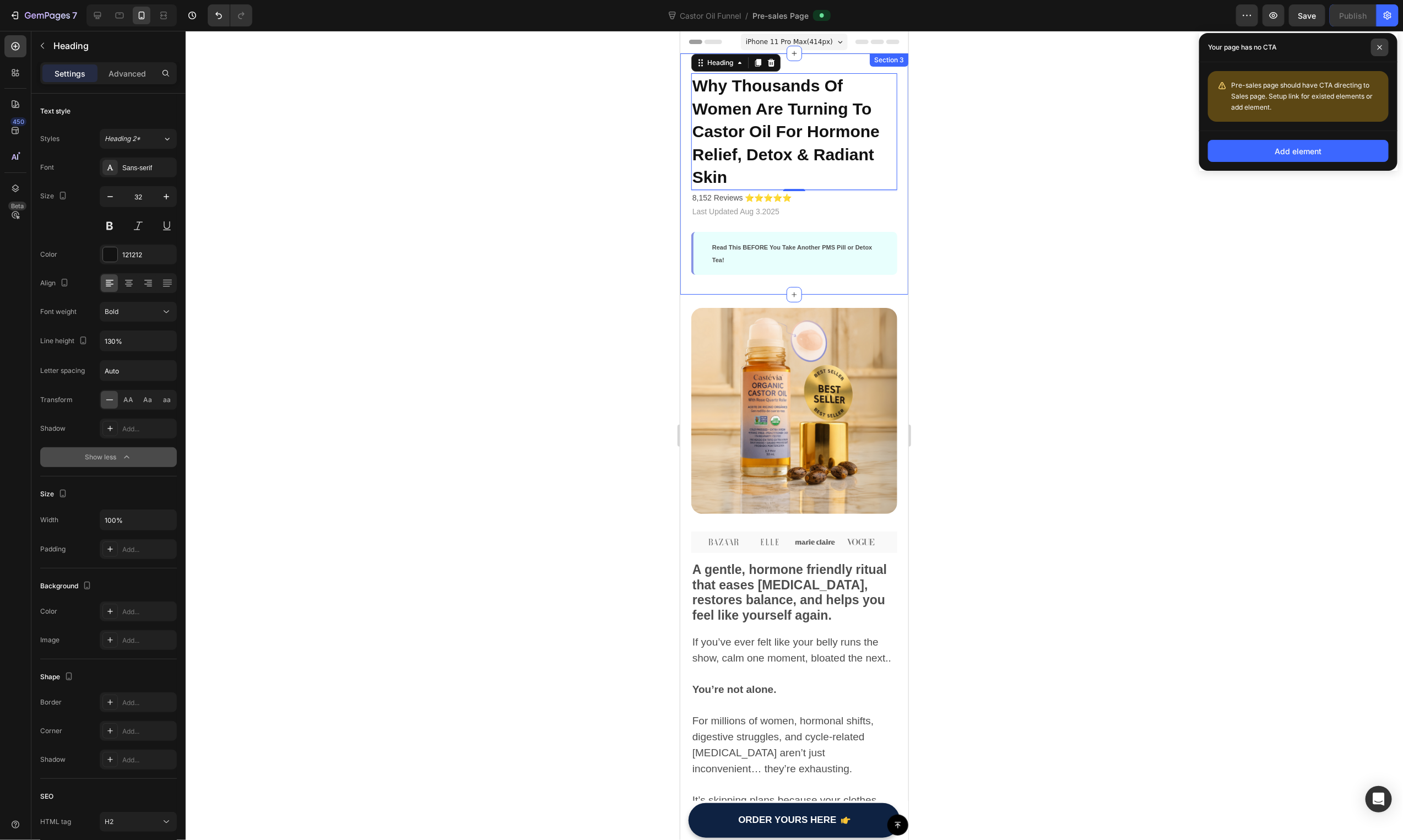
click at [1376, 45] on span at bounding box center [1379, 47] width 18 height 18
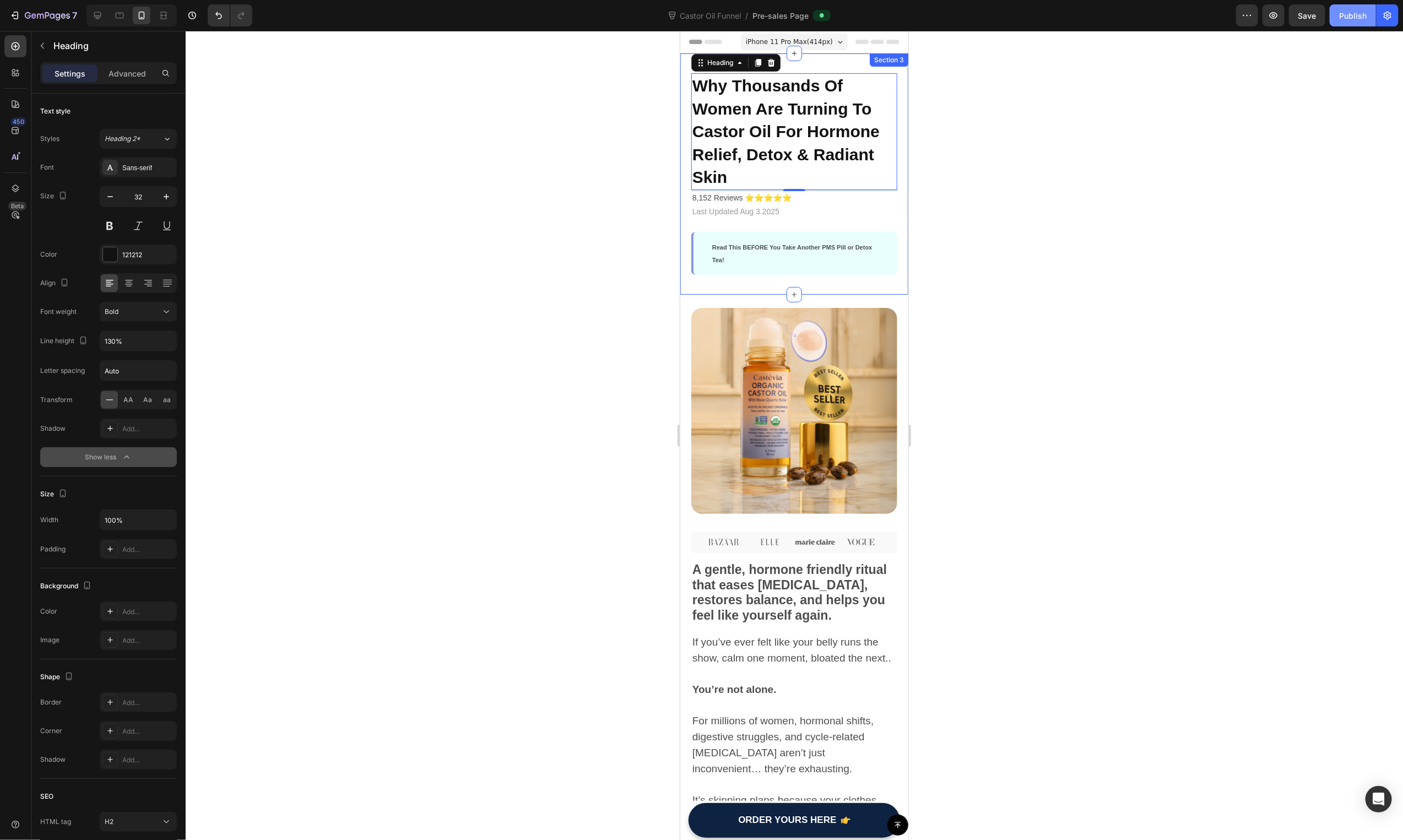
click at [1363, 24] on button "Publish" at bounding box center [1353, 15] width 47 height 22
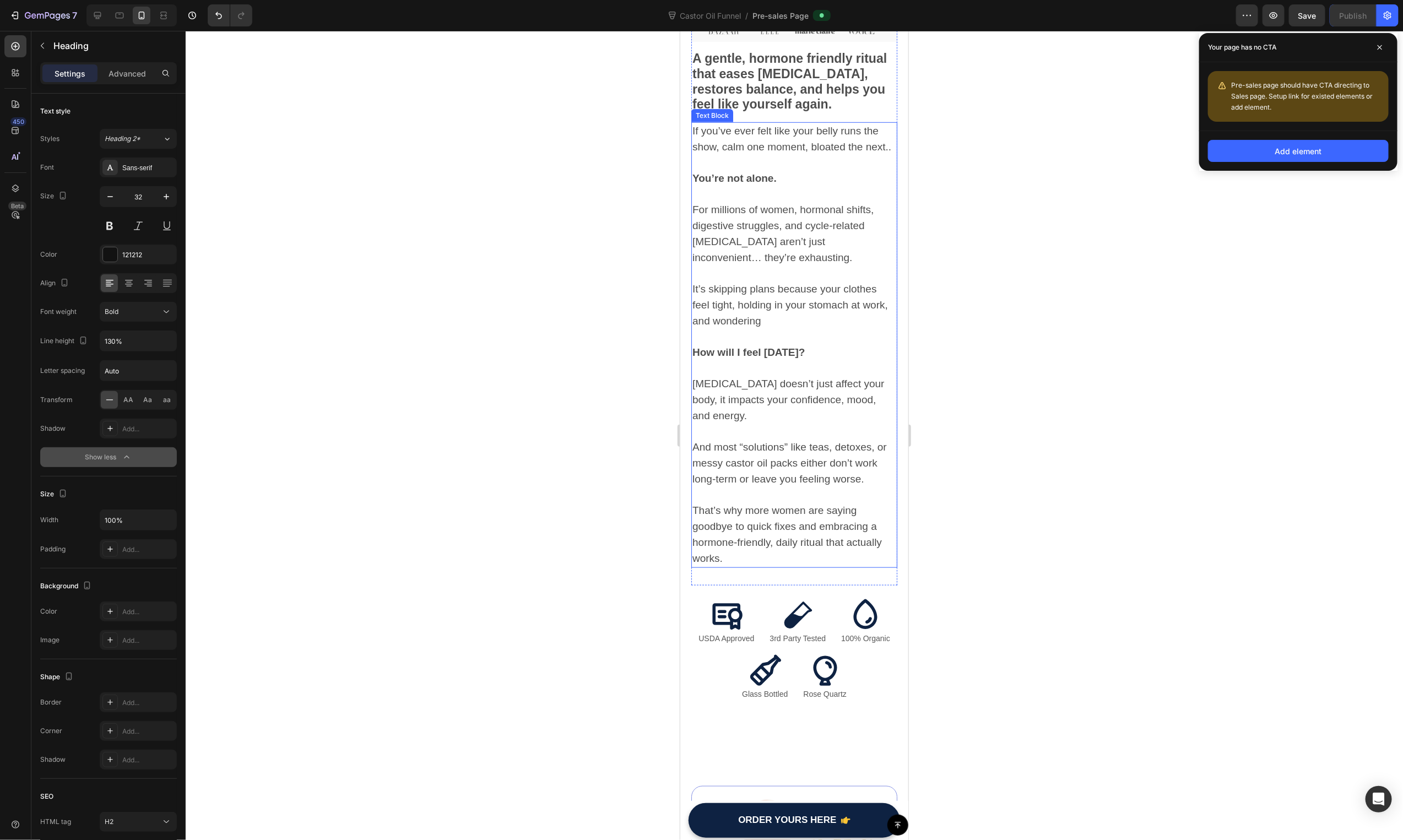
scroll to position [540, 0]
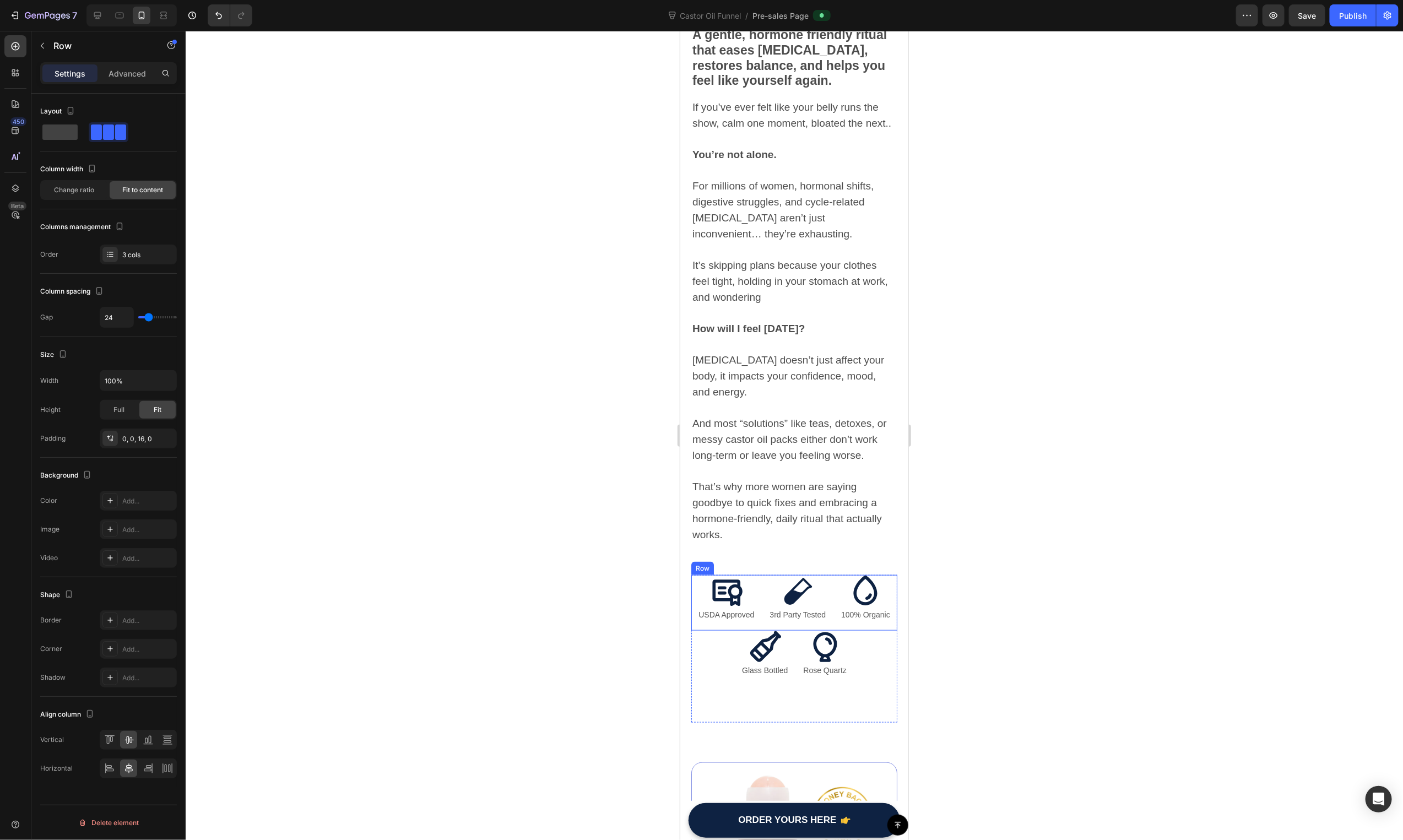
click at [755, 612] on div "Icon USDA Approved Text Block Icon 3rd Party Tested Text Block Icon 100% Organi…" at bounding box center [793, 603] width 206 height 56
click at [727, 720] on div "Icon Glass Bottled Text Block Icon Rose Quartz Text Block Row" at bounding box center [793, 676] width 206 height 92
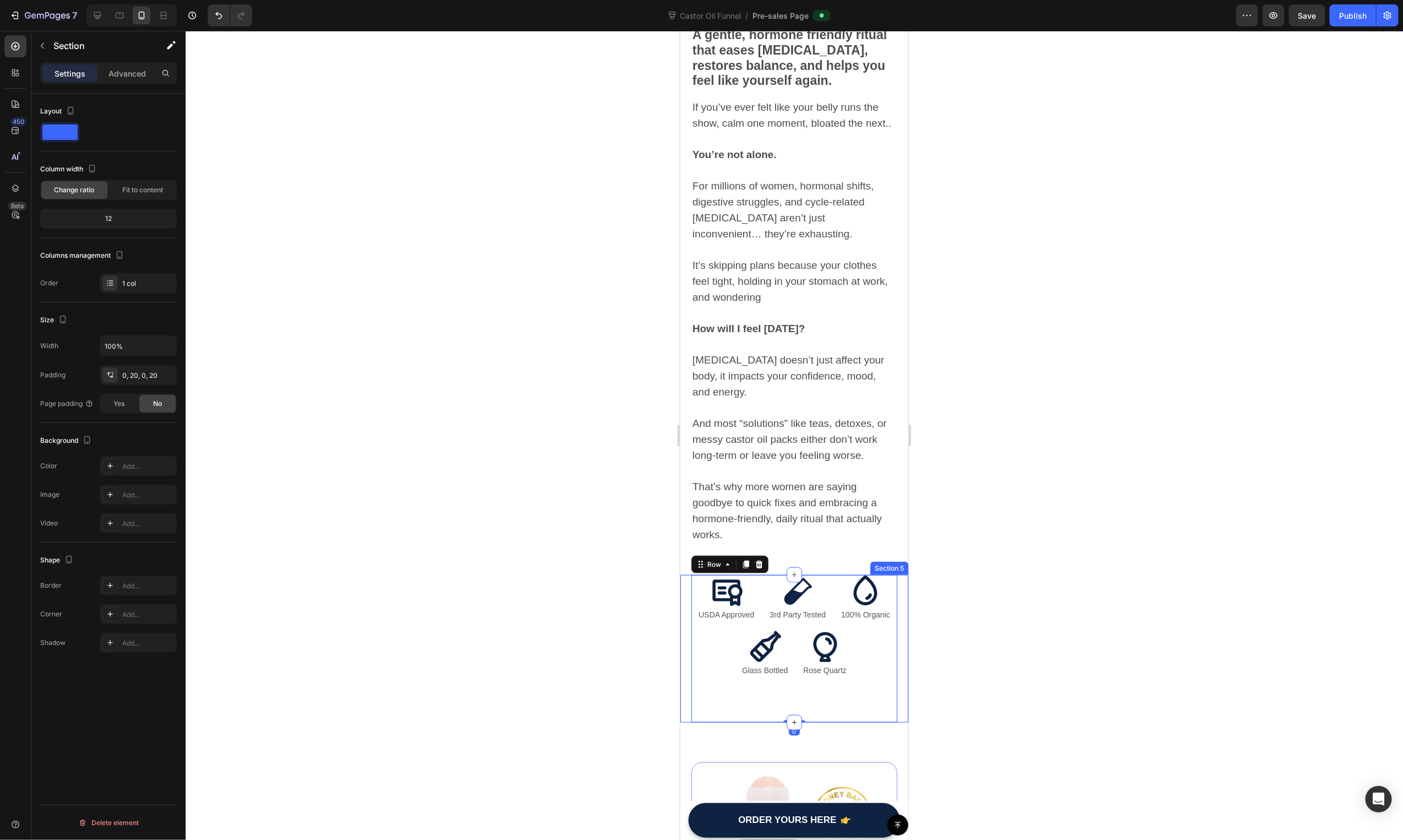
click at [687, 722] on div "Icon USDA Approved Text Block Icon 3rd Party Tested Text Block Icon 100% Organi…" at bounding box center [793, 648] width 228 height 147
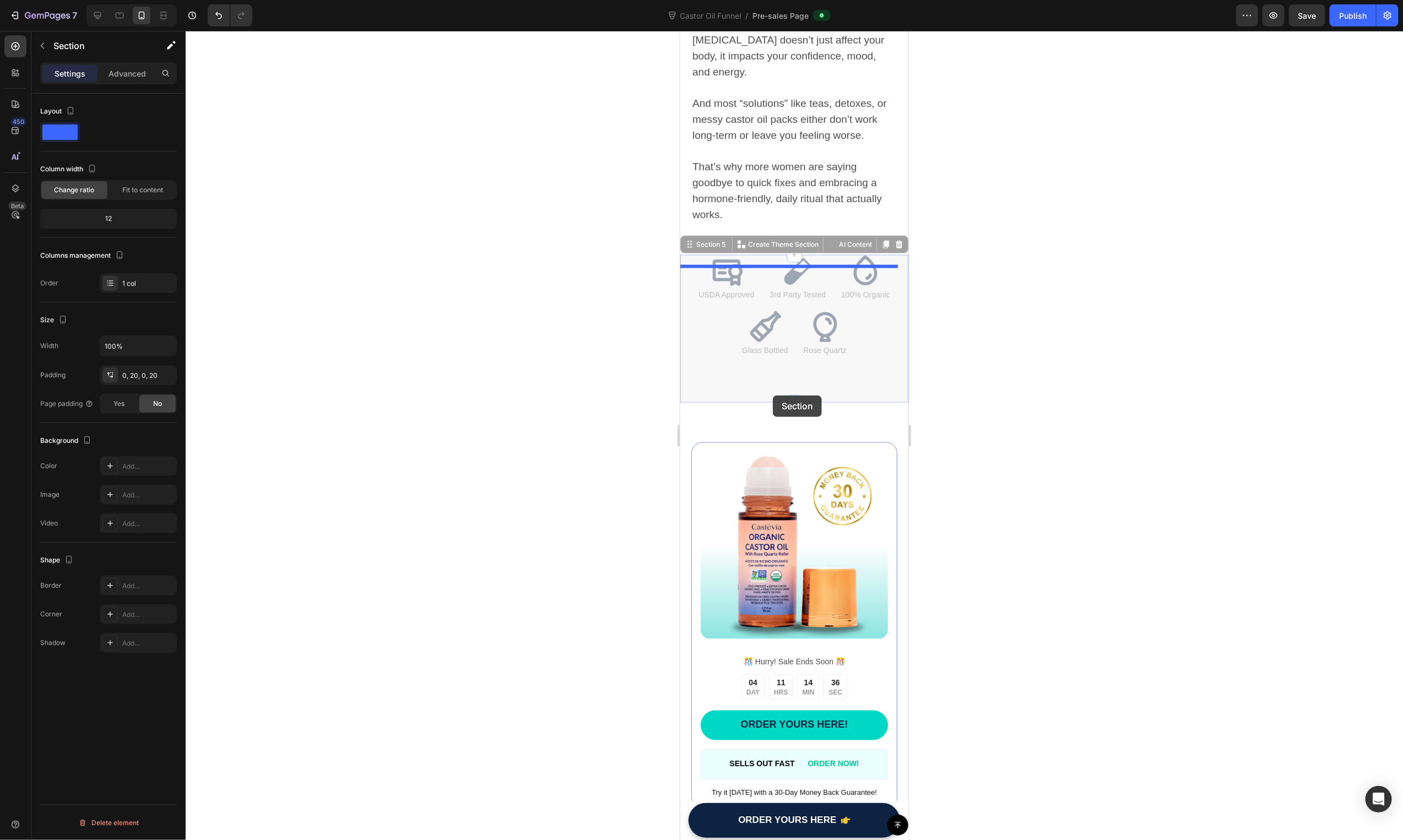
scroll to position [960, 0]
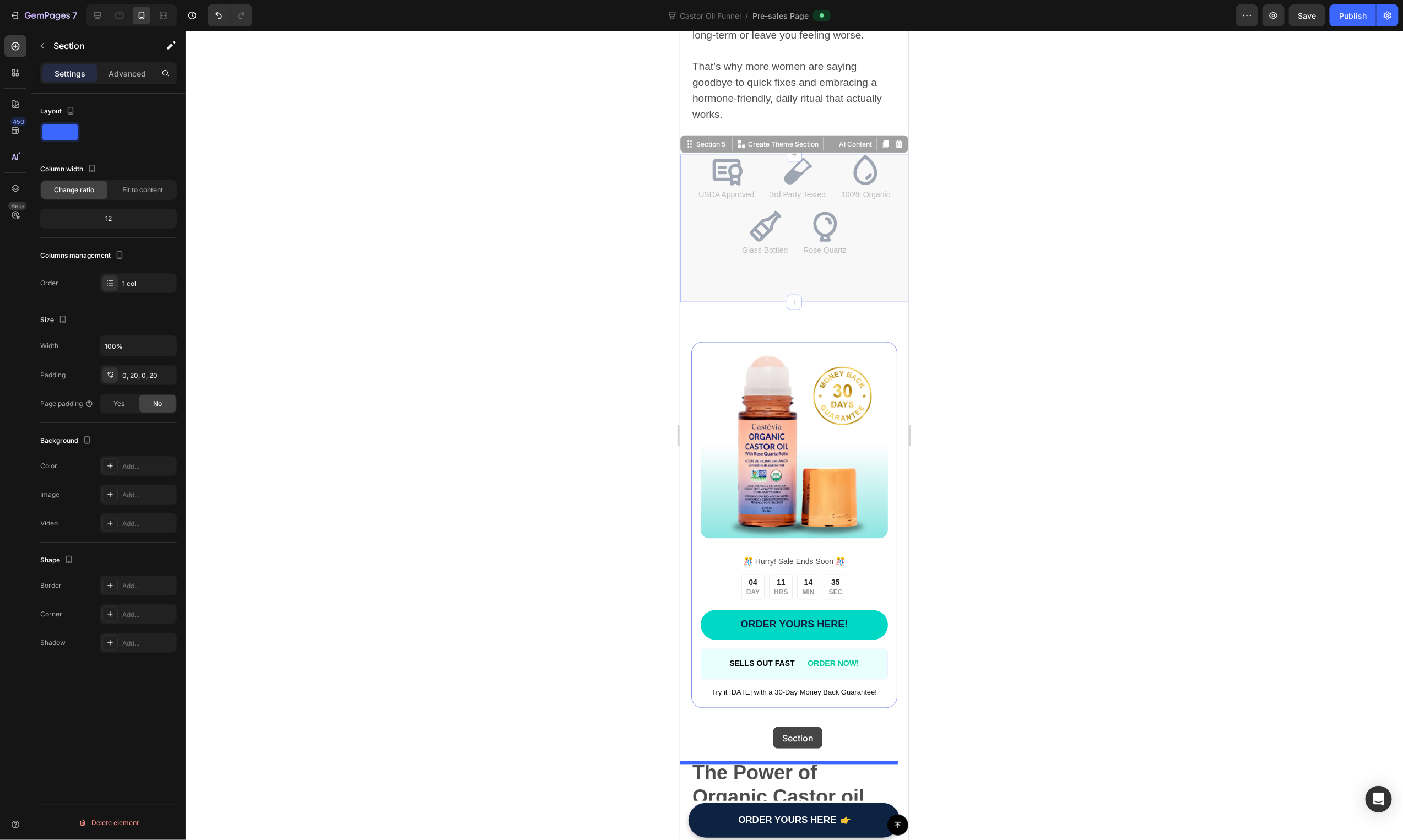
drag, startPoint x: 687, startPoint y: 593, endPoint x: 771, endPoint y: 725, distance: 156.5
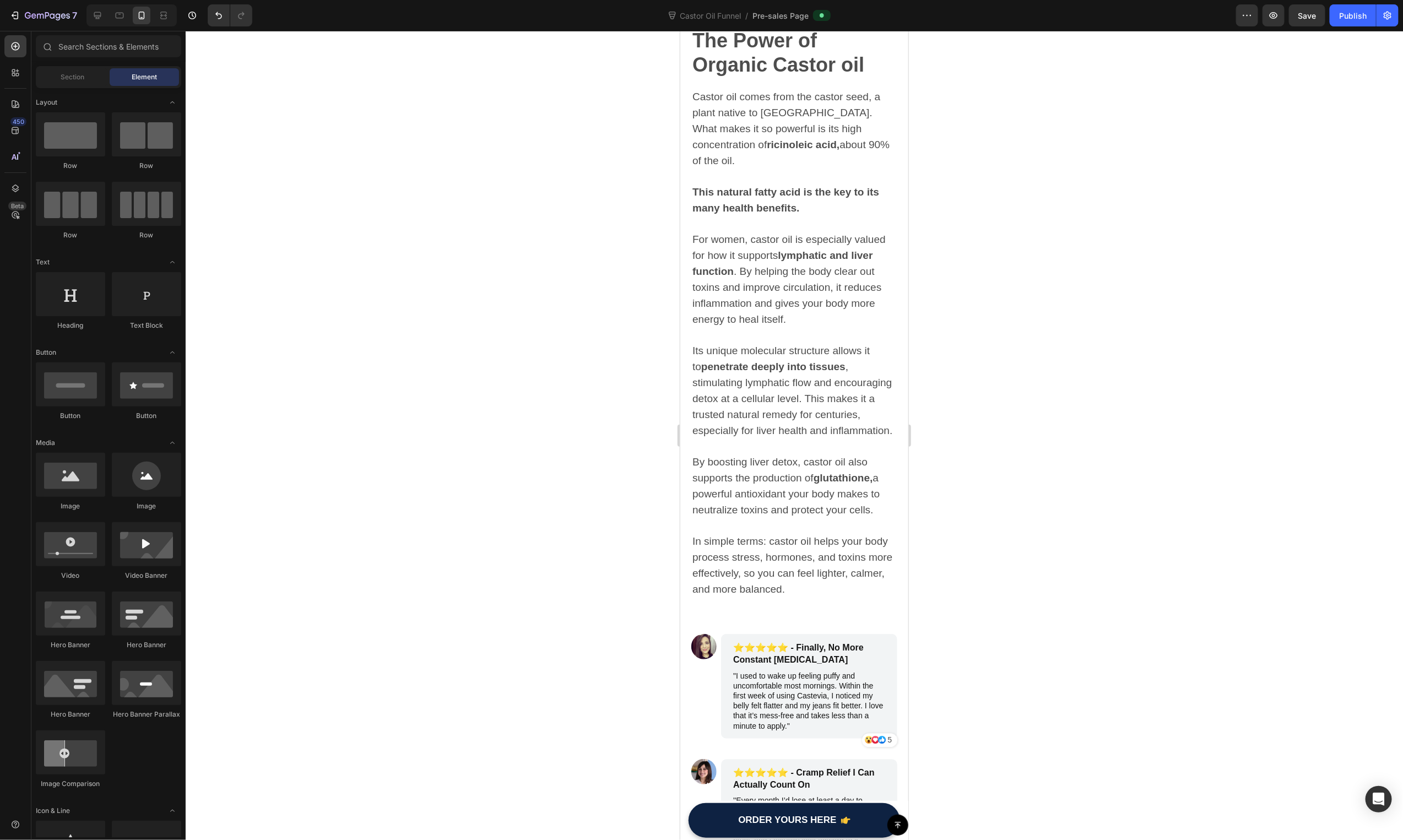
scroll to position [1839, 0]
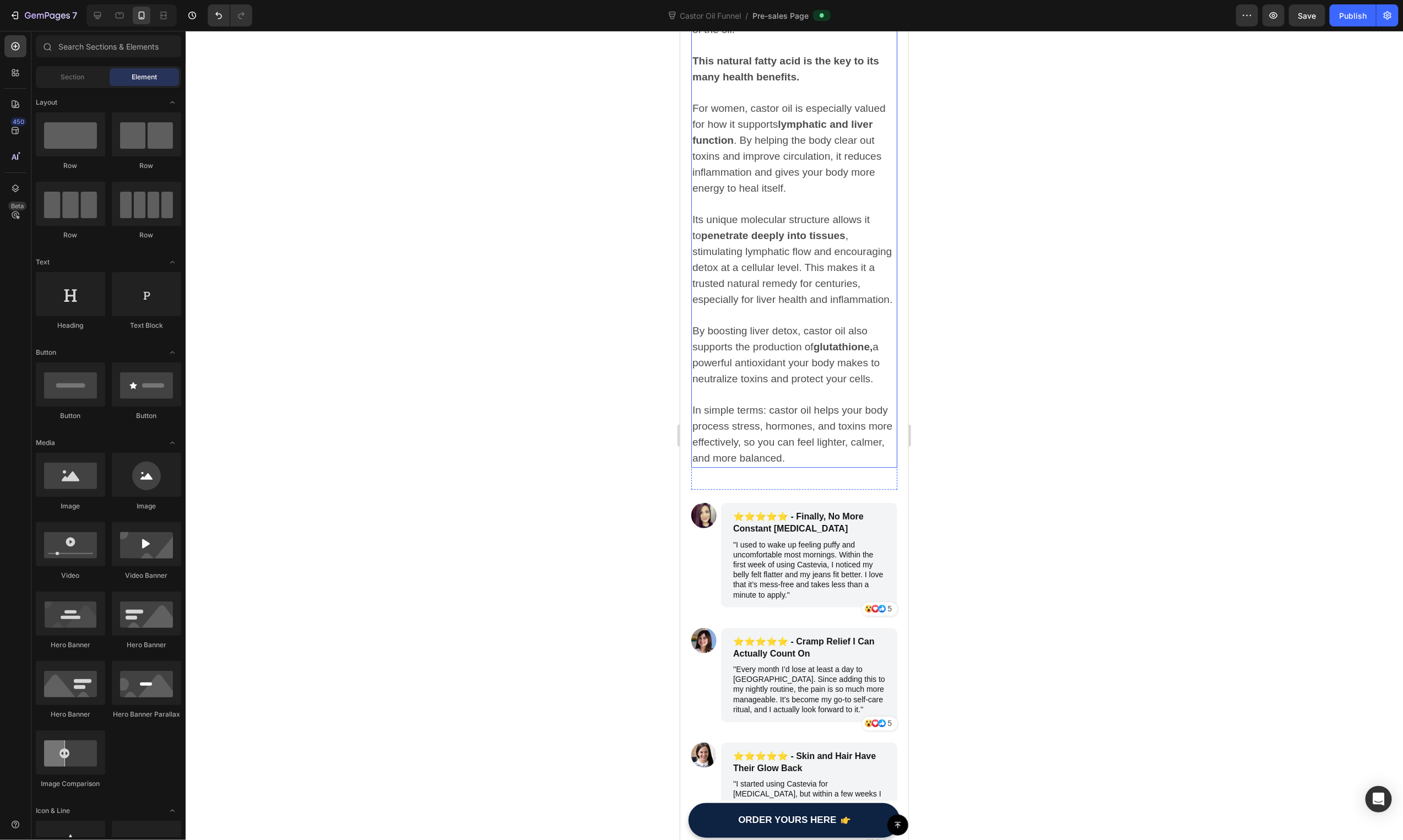
click at [740, 124] on span "For women, castor oil is especially valued for how it supports lymphatic and li…" at bounding box center [788, 147] width 193 height 92
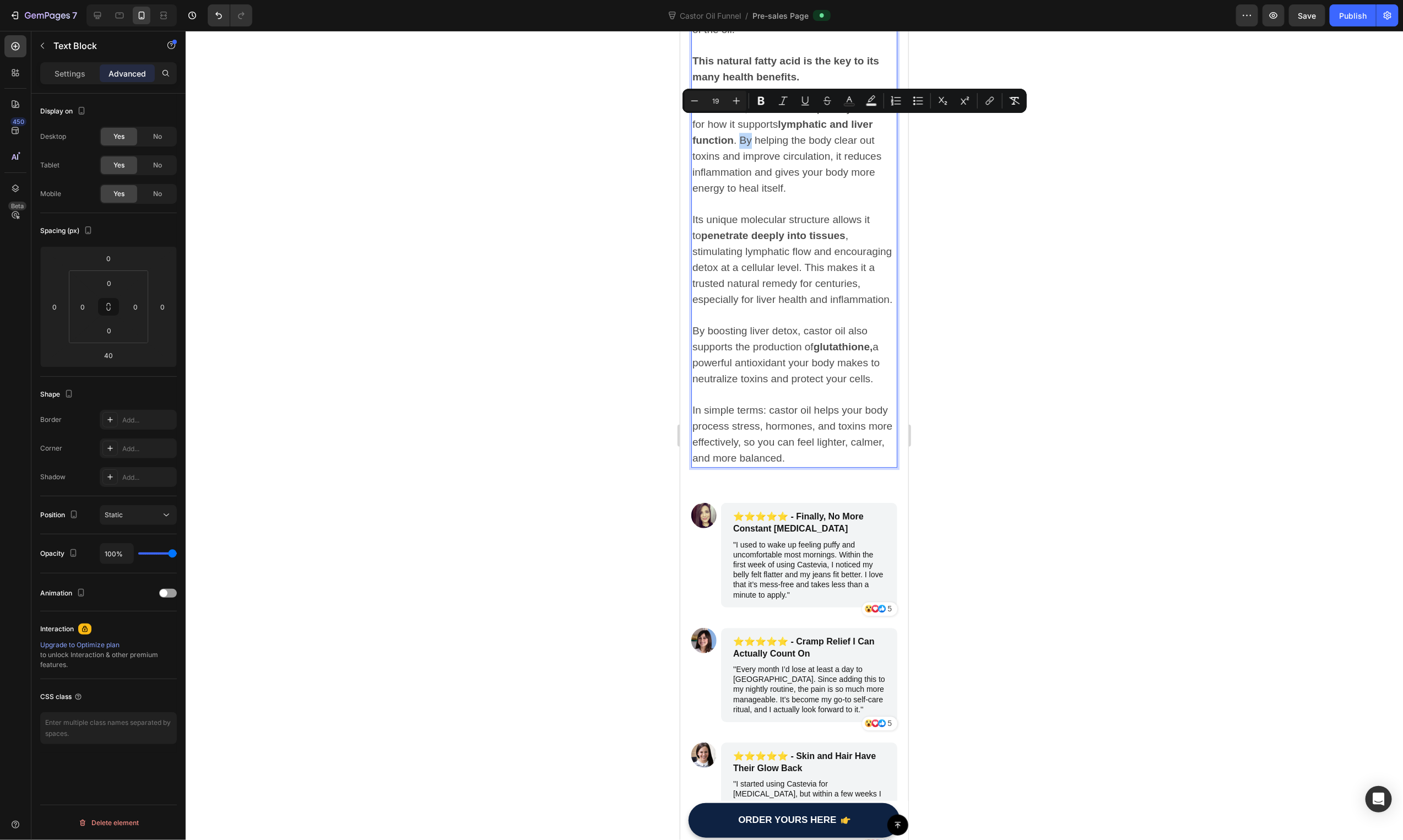
drag, startPoint x: 739, startPoint y: 120, endPoint x: 740, endPoint y: 133, distance: 13.0
click at [739, 122] on span "For women, castor oil is especially valued for how it supports lymphatic and li…" at bounding box center [788, 147] width 193 height 92
click at [738, 129] on p "For women, castor oil is especially valued for how it supports lymphatic and li…" at bounding box center [793, 147] width 203 height 96
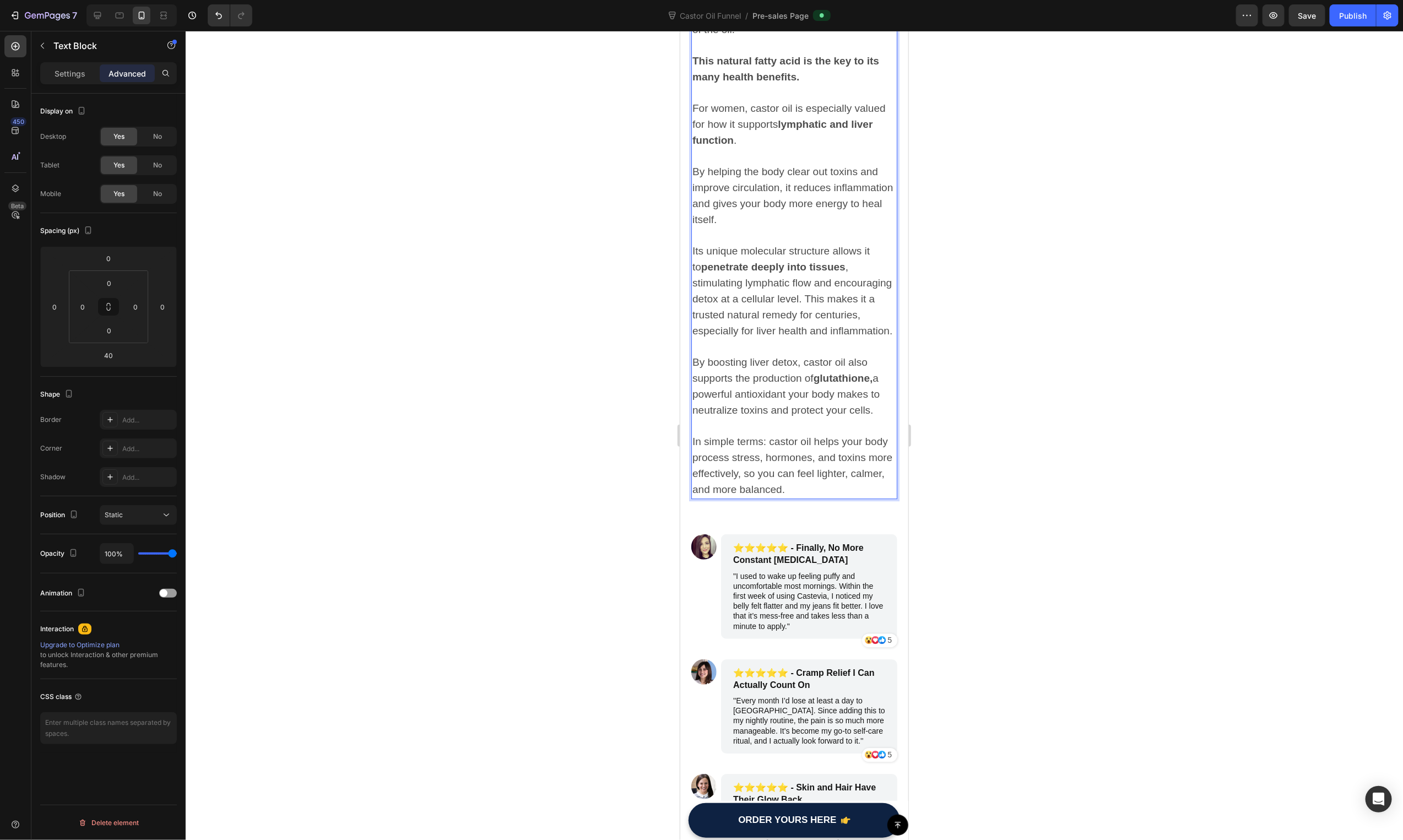
click at [865, 282] on span "Its unique molecular structure allows it to penetrate deeply into tissues , sti…" at bounding box center [792, 291] width 200 height 92
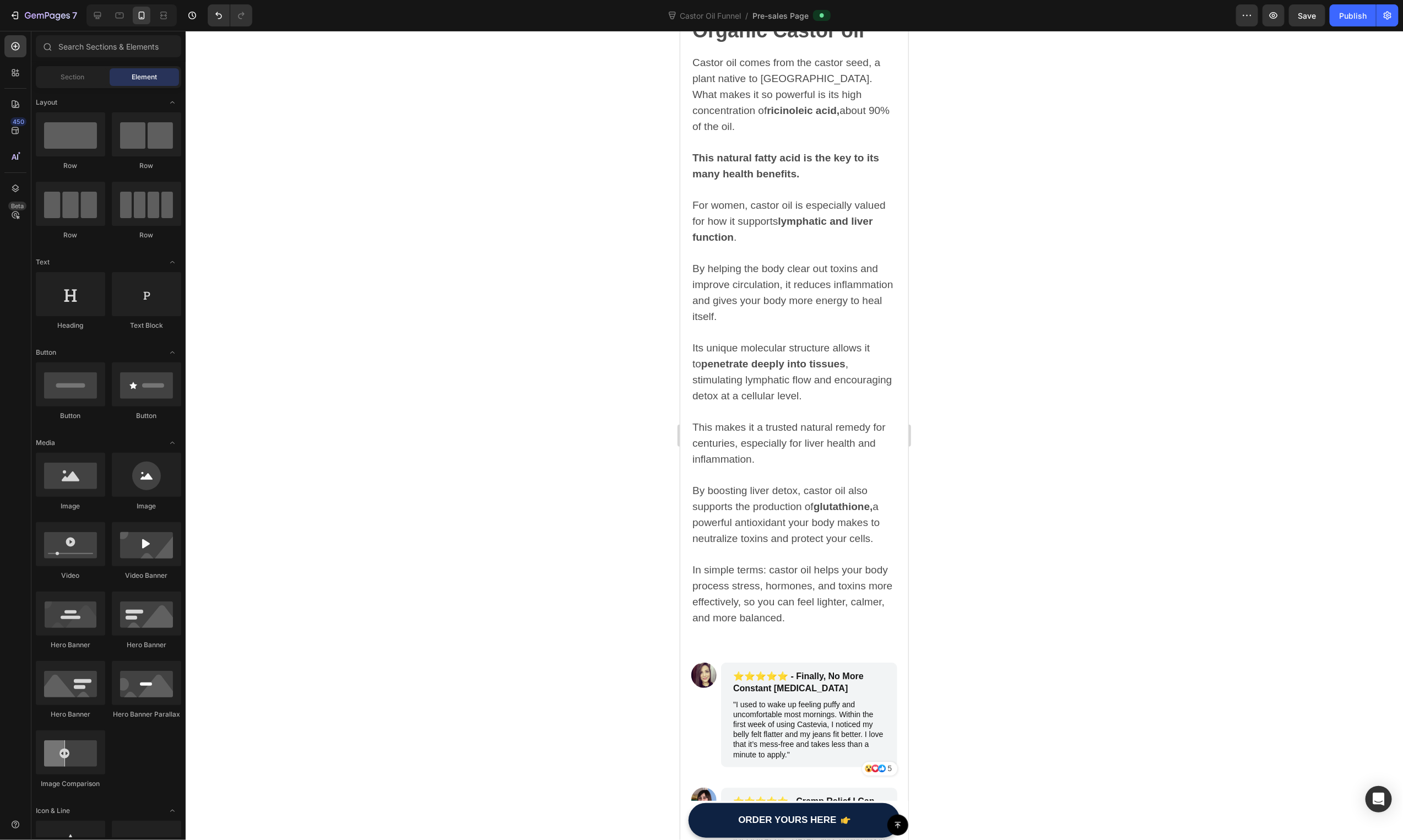
scroll to position [1750, 0]
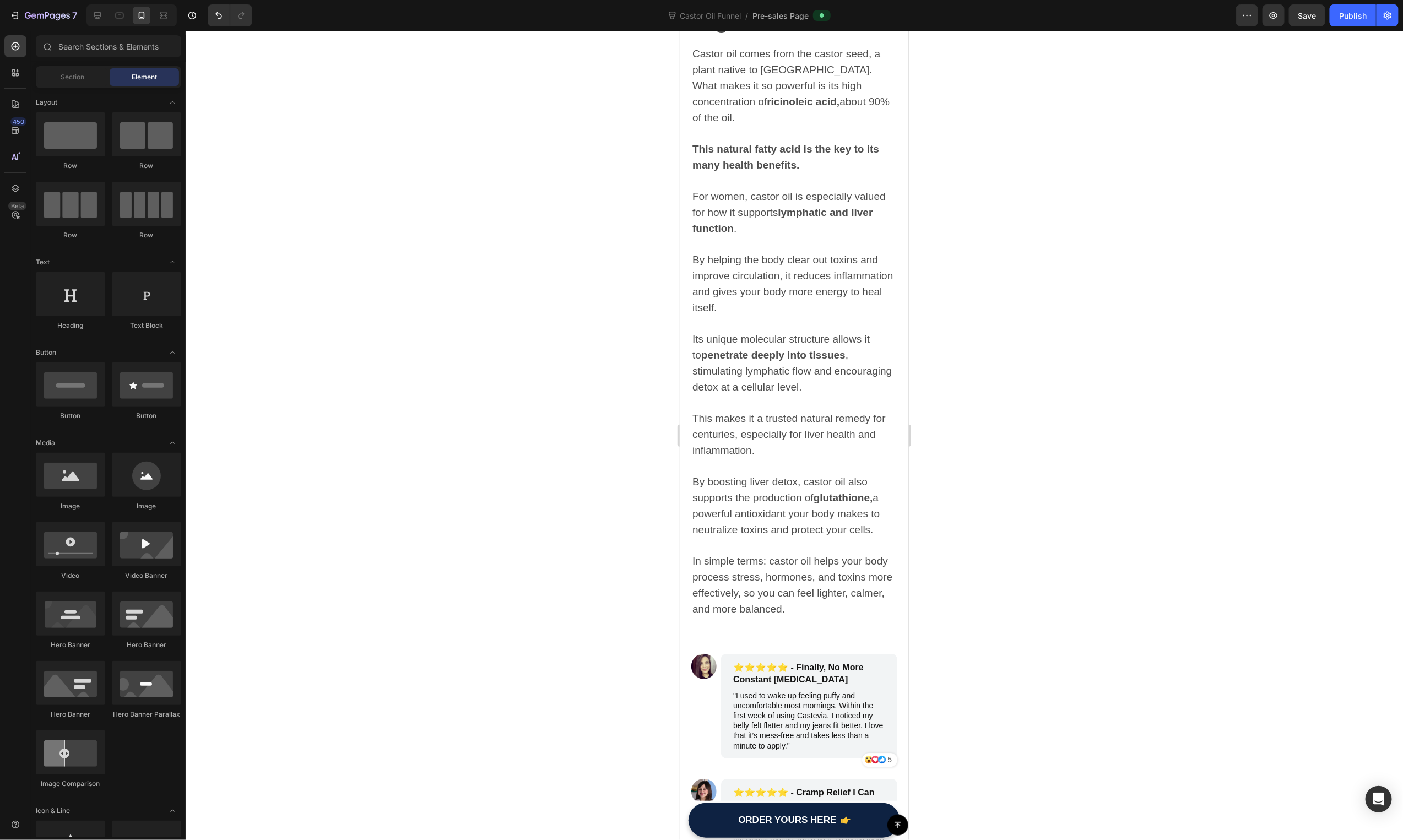
drag, startPoint x: 903, startPoint y: 365, endPoint x: 1821, endPoint y: 212, distance: 930.7
click at [1356, 8] on button "Publish" at bounding box center [1353, 15] width 47 height 22
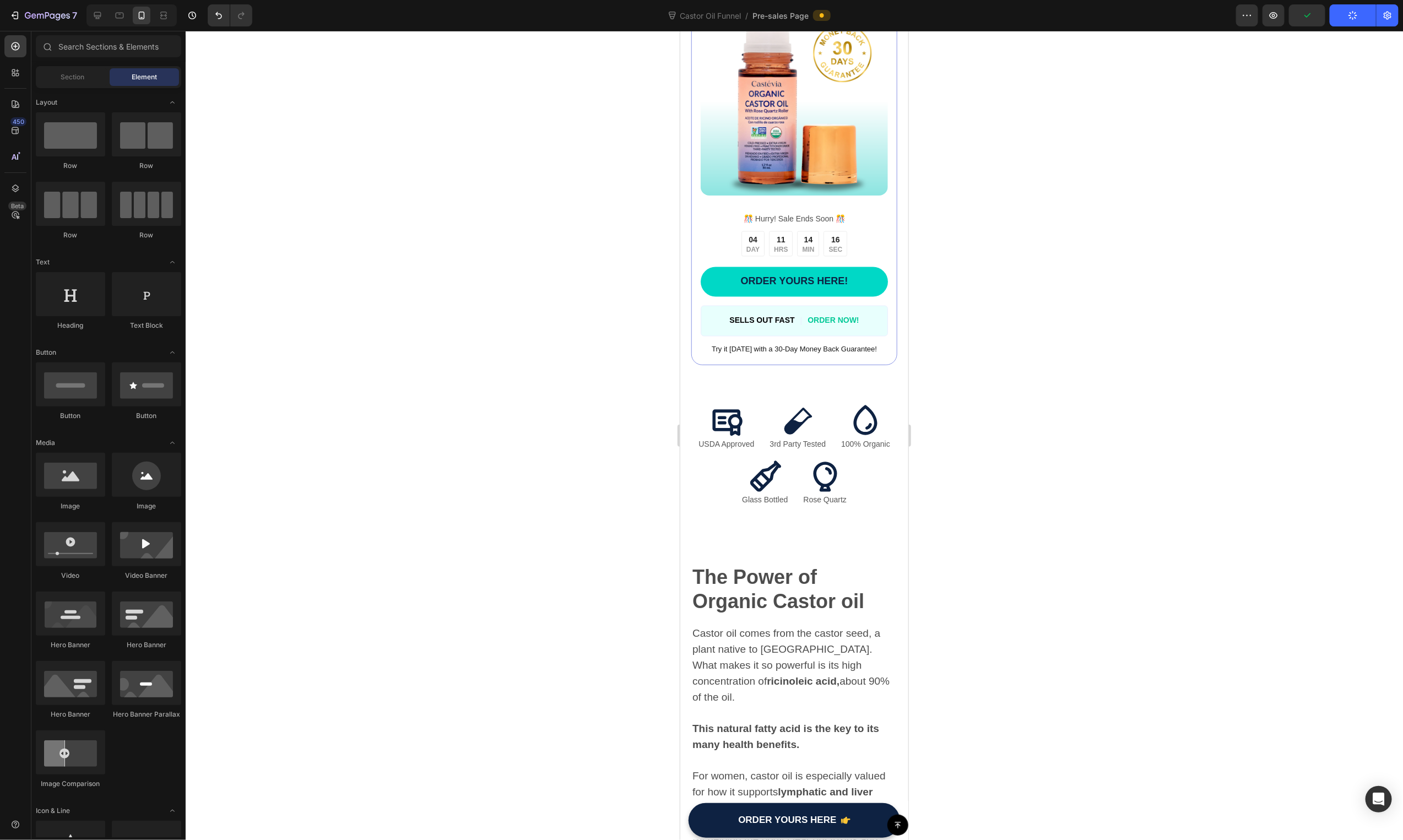
scroll to position [1176, 0]
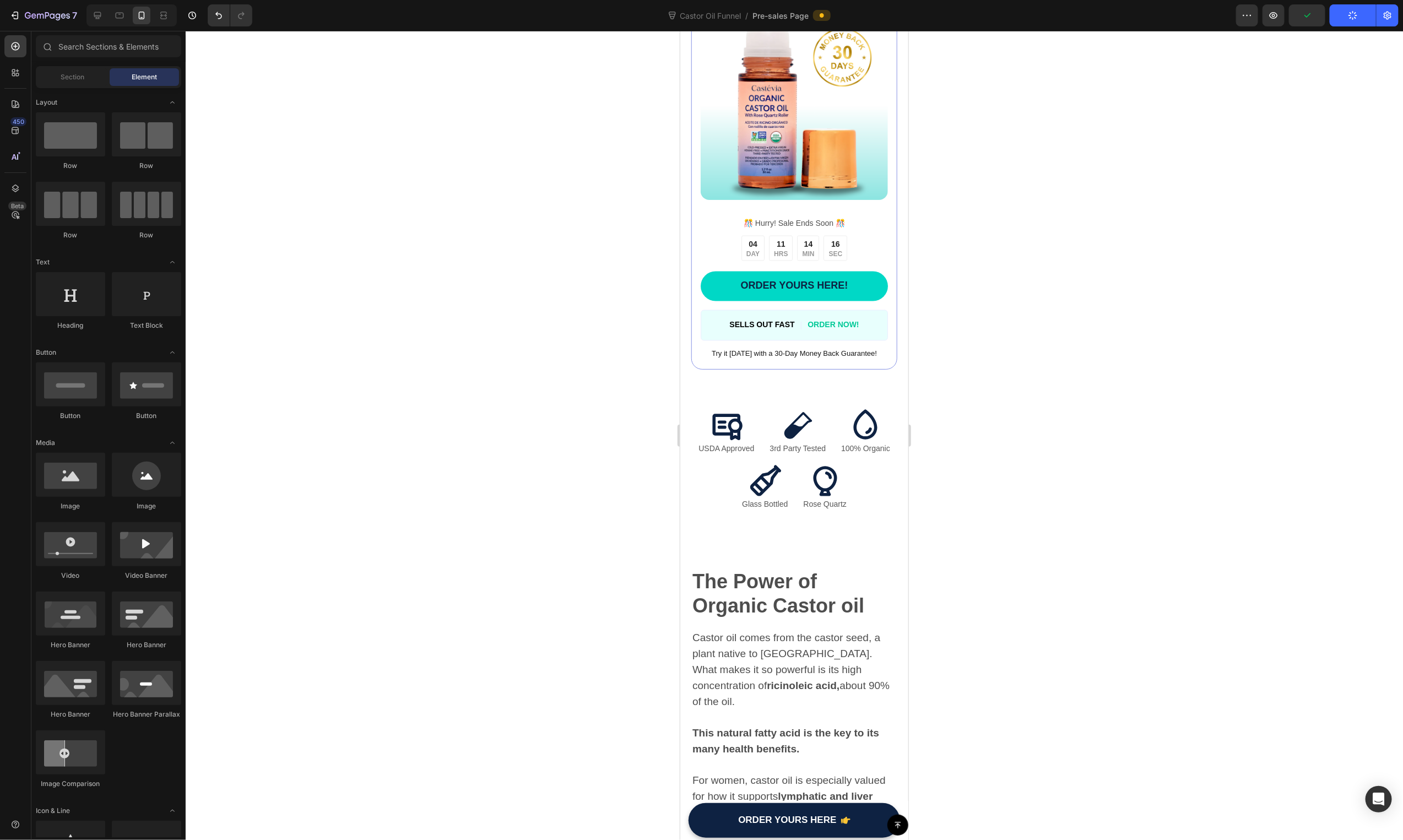
drag, startPoint x: 902, startPoint y: 376, endPoint x: 1591, endPoint y: 353, distance: 689.4
click at [800, 526] on div "Icon Glass Bottled Text Block Icon Rose Quartz Text Block Row" at bounding box center [793, 510] width 206 height 92
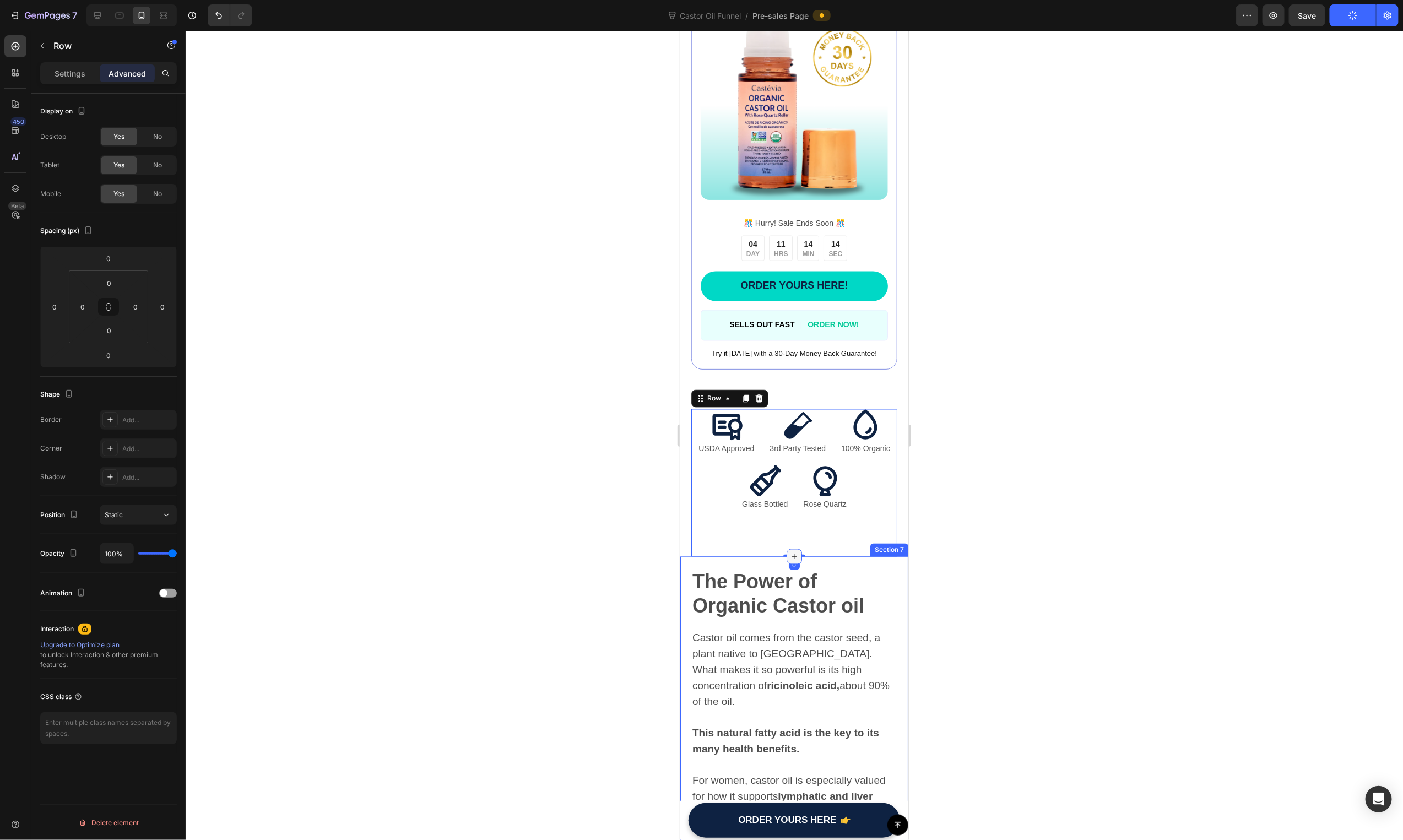
click at [793, 552] on icon at bounding box center [793, 556] width 8 height 8
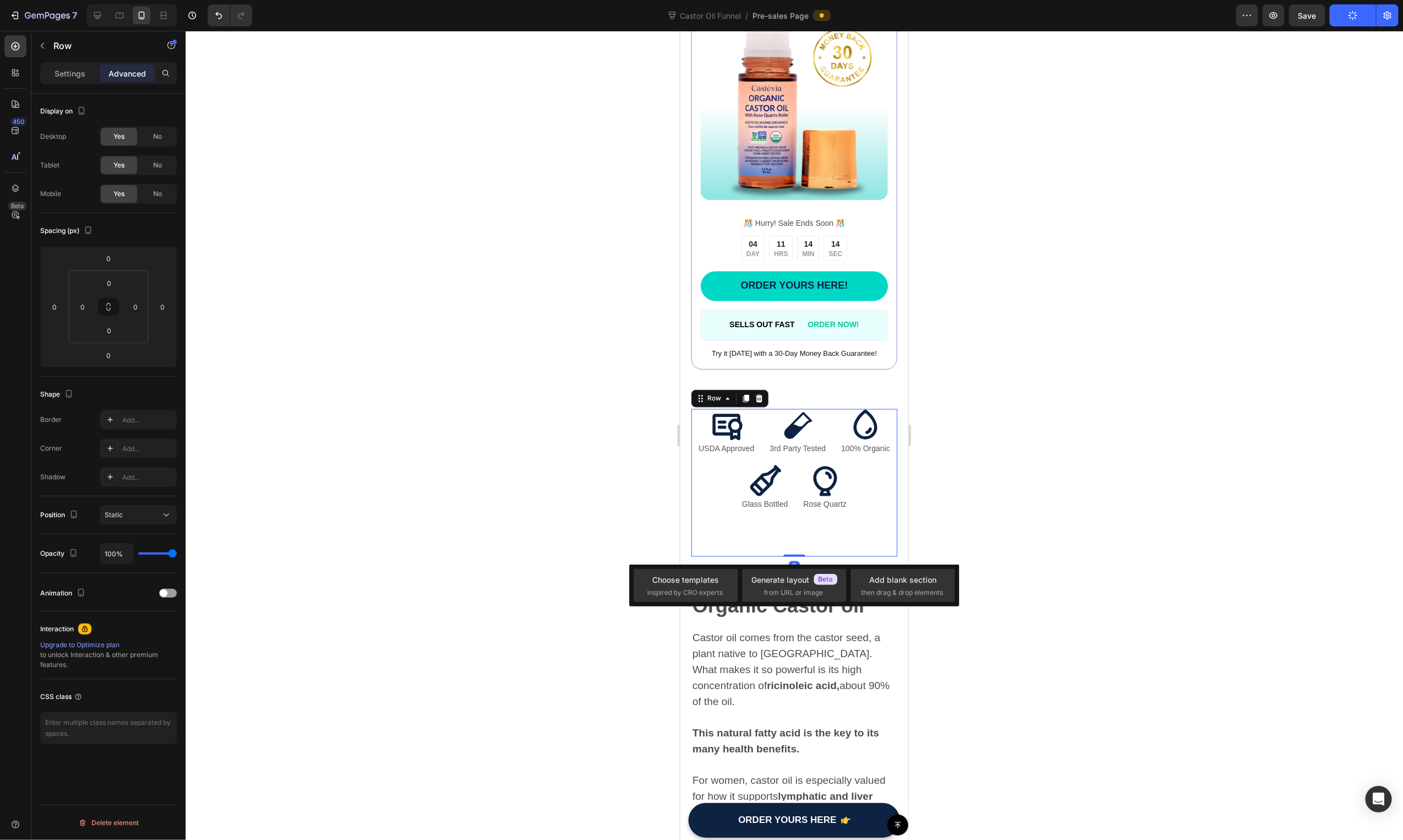
click at [808, 536] on div "Icon Glass Bottled Text Block Icon Rose Quartz Text Block Row" at bounding box center [793, 510] width 206 height 92
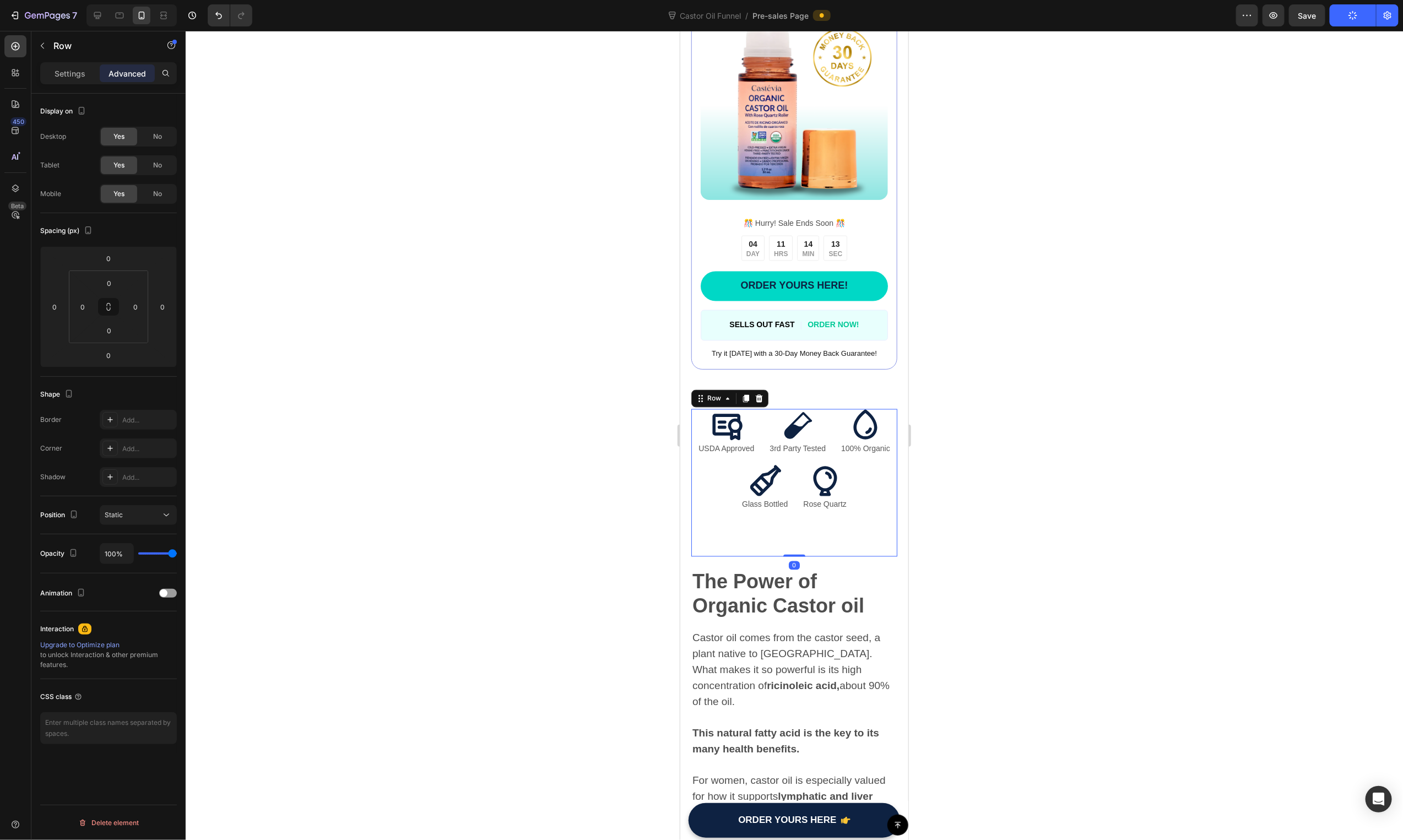
drag, startPoint x: 796, startPoint y: 544, endPoint x: 802, endPoint y: 501, distance: 43.4
click at [802, 501] on div "Icon USDA Approved Text Block Icon 3rd Party Tested Text Block Icon 100% Organi…" at bounding box center [793, 482] width 206 height 147
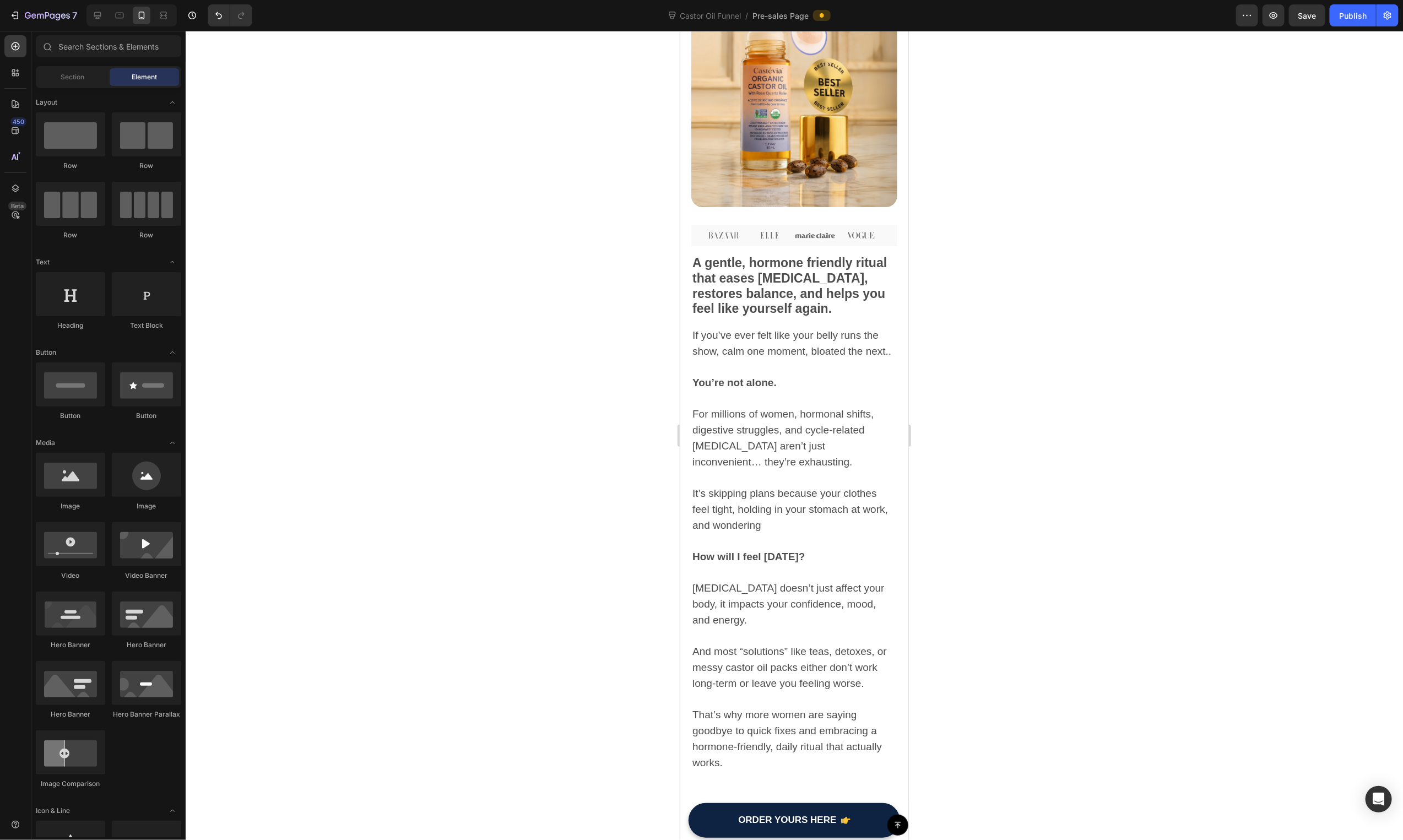
scroll to position [0, 0]
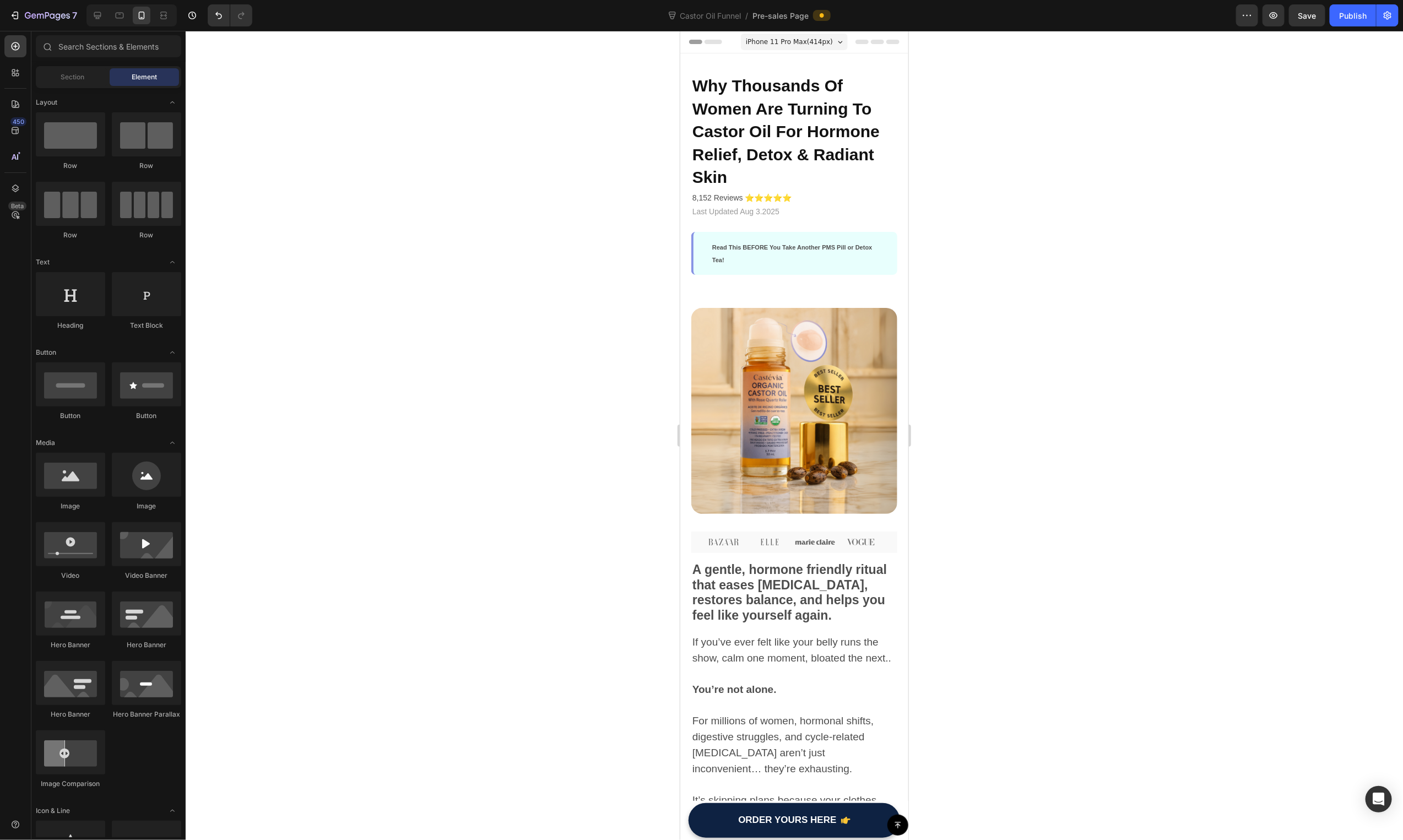
drag, startPoint x: 899, startPoint y: 238, endPoint x: 1585, endPoint y: 60, distance: 708.7
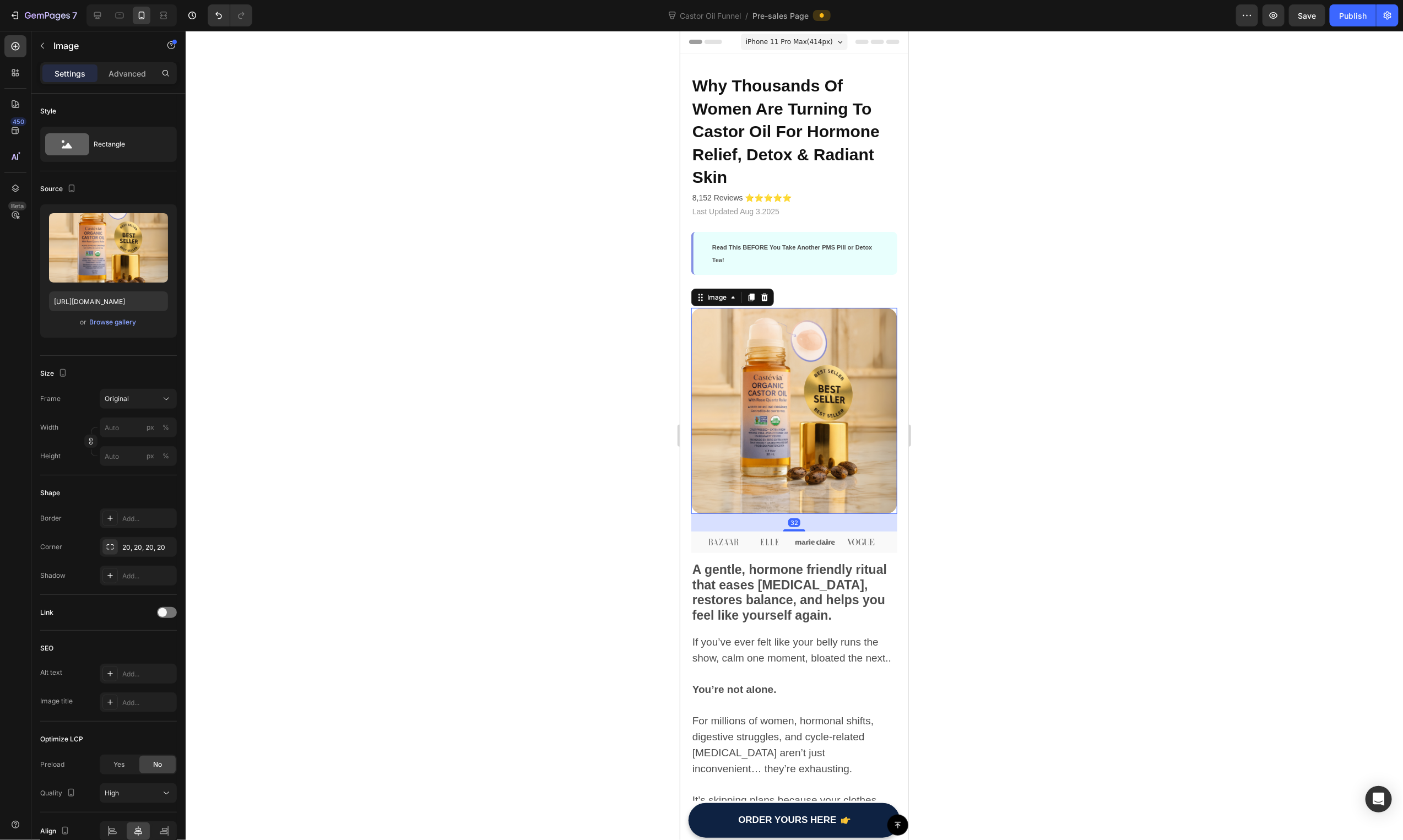
click at [792, 378] on img at bounding box center [793, 410] width 206 height 206
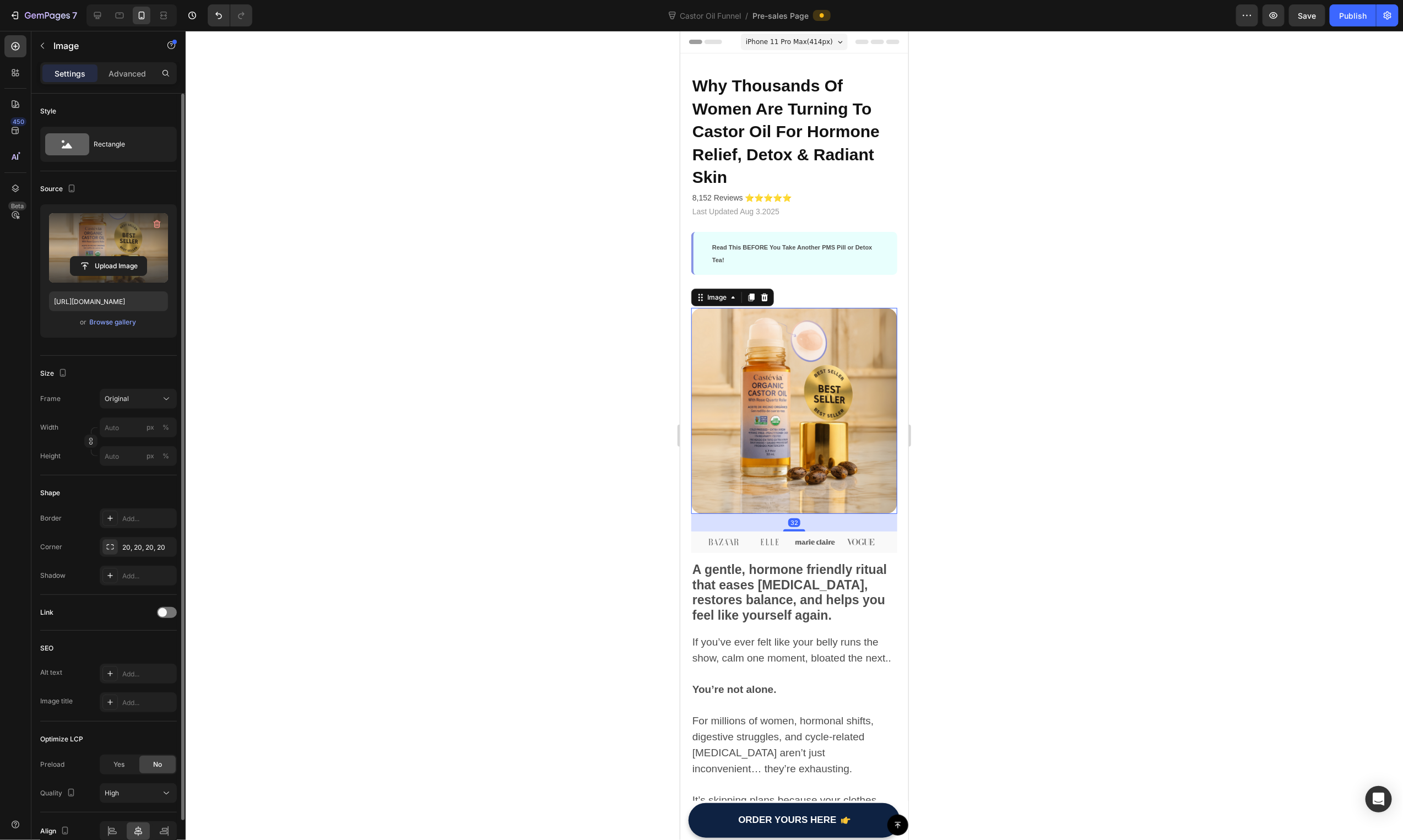
click at [95, 242] on label at bounding box center [109, 248] width 119 height 70
click at [95, 257] on input "file" at bounding box center [109, 266] width 76 height 19
type input "https://cdn.shopify.com/s/files/1/0631/3518/7010/files/gempages_579656597572157…"
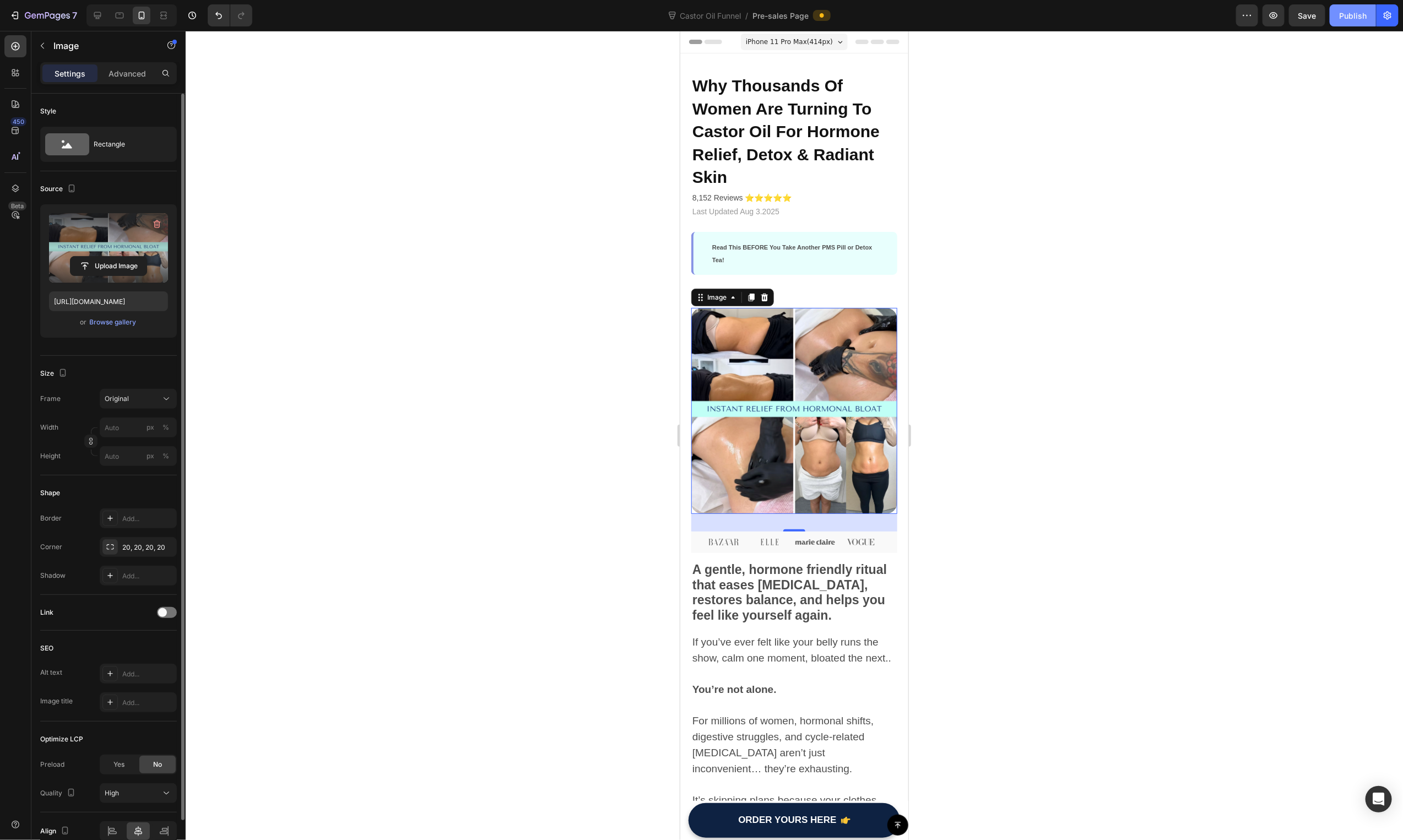
click at [1363, 14] on div "Publish" at bounding box center [1353, 16] width 27 height 12
click at [748, 140] on span "Why Thousands Of Women Are Turning To Castor Oil For Hormone Relief, Detox & Ra…" at bounding box center [785, 131] width 187 height 109
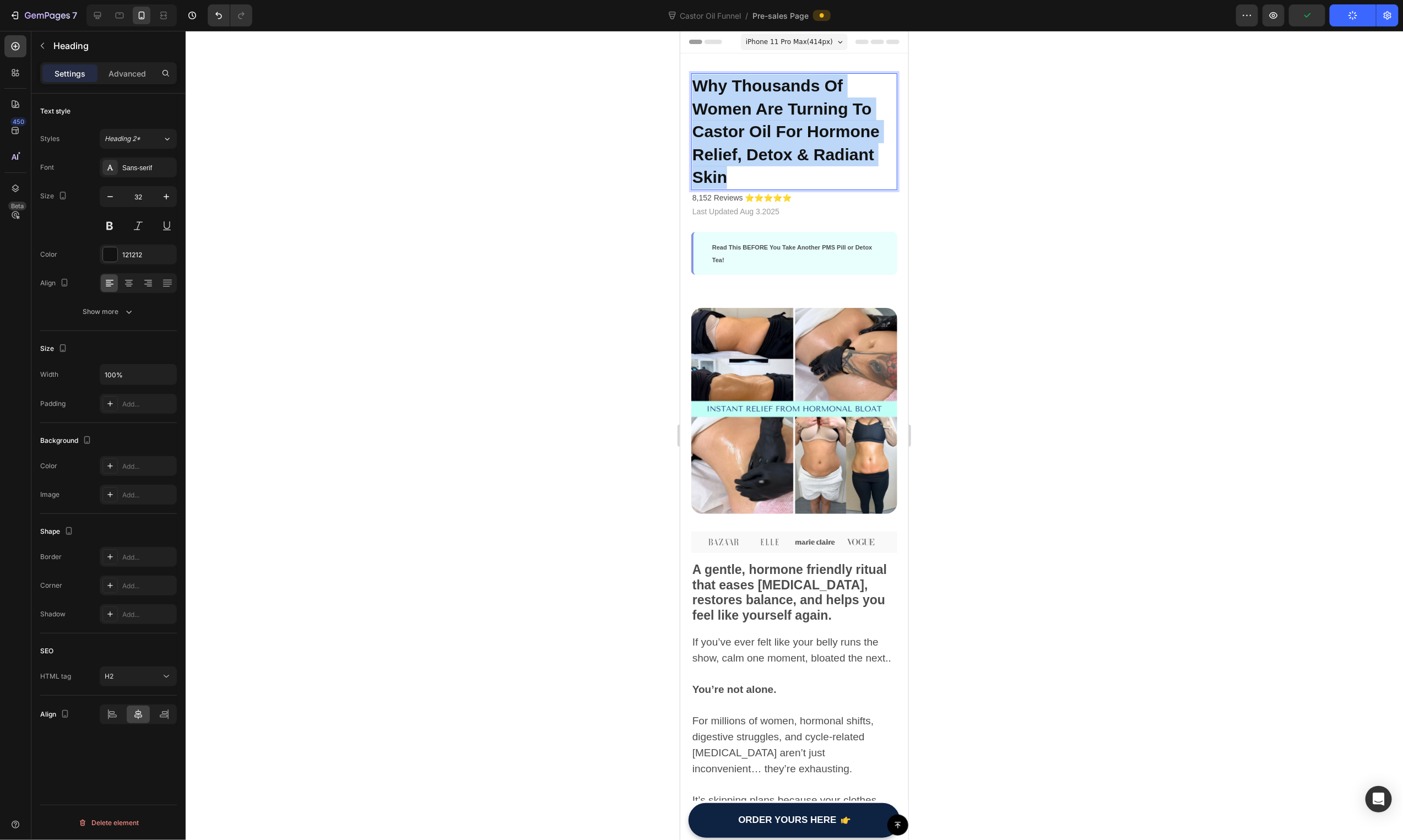
click at [748, 140] on span "Why Thousands Of Women Are Turning To Castor Oil For Hormone Relief, Detox & Ra…" at bounding box center [785, 131] width 187 height 109
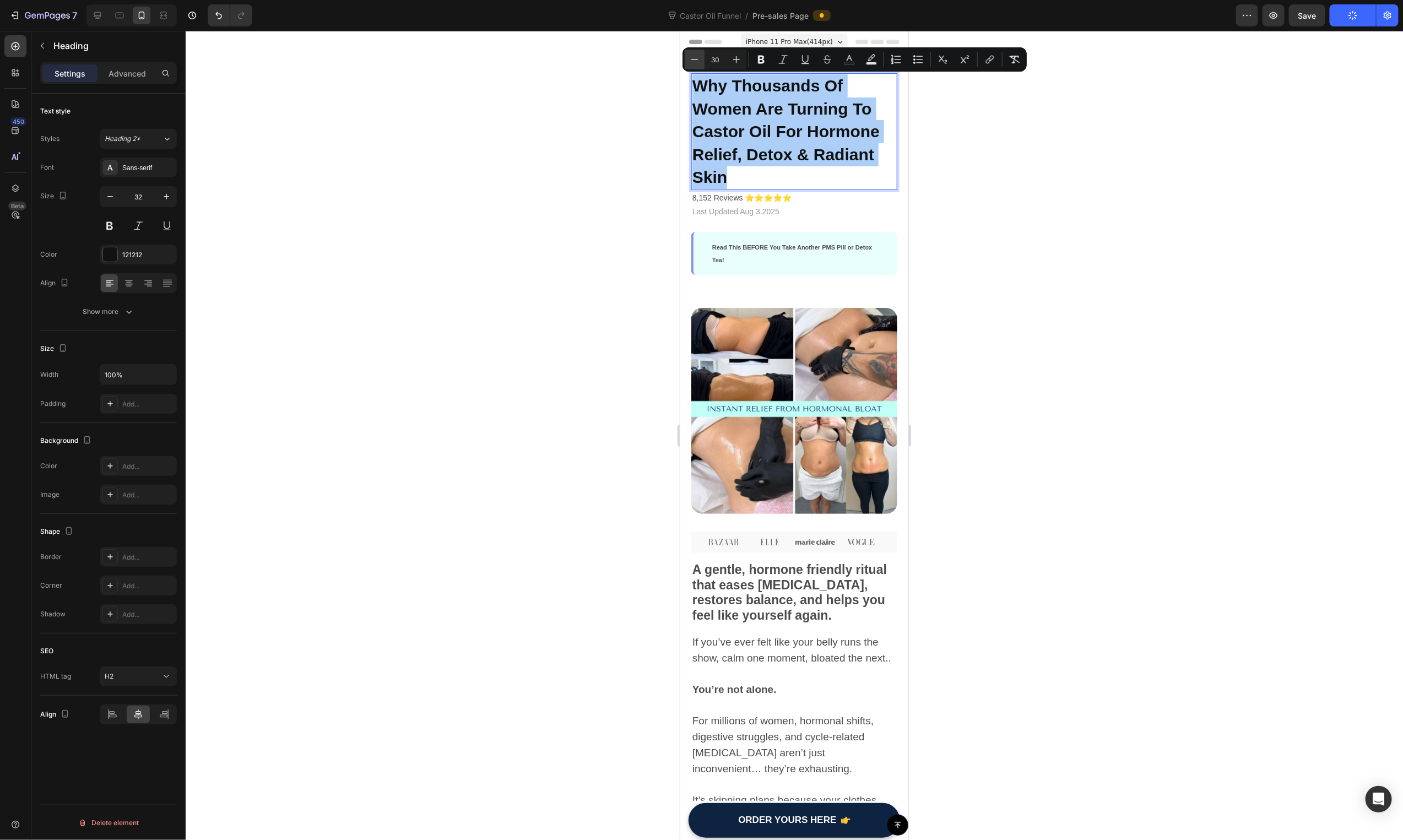
click at [701, 58] on button "Minus" at bounding box center [694, 58] width 19 height 19
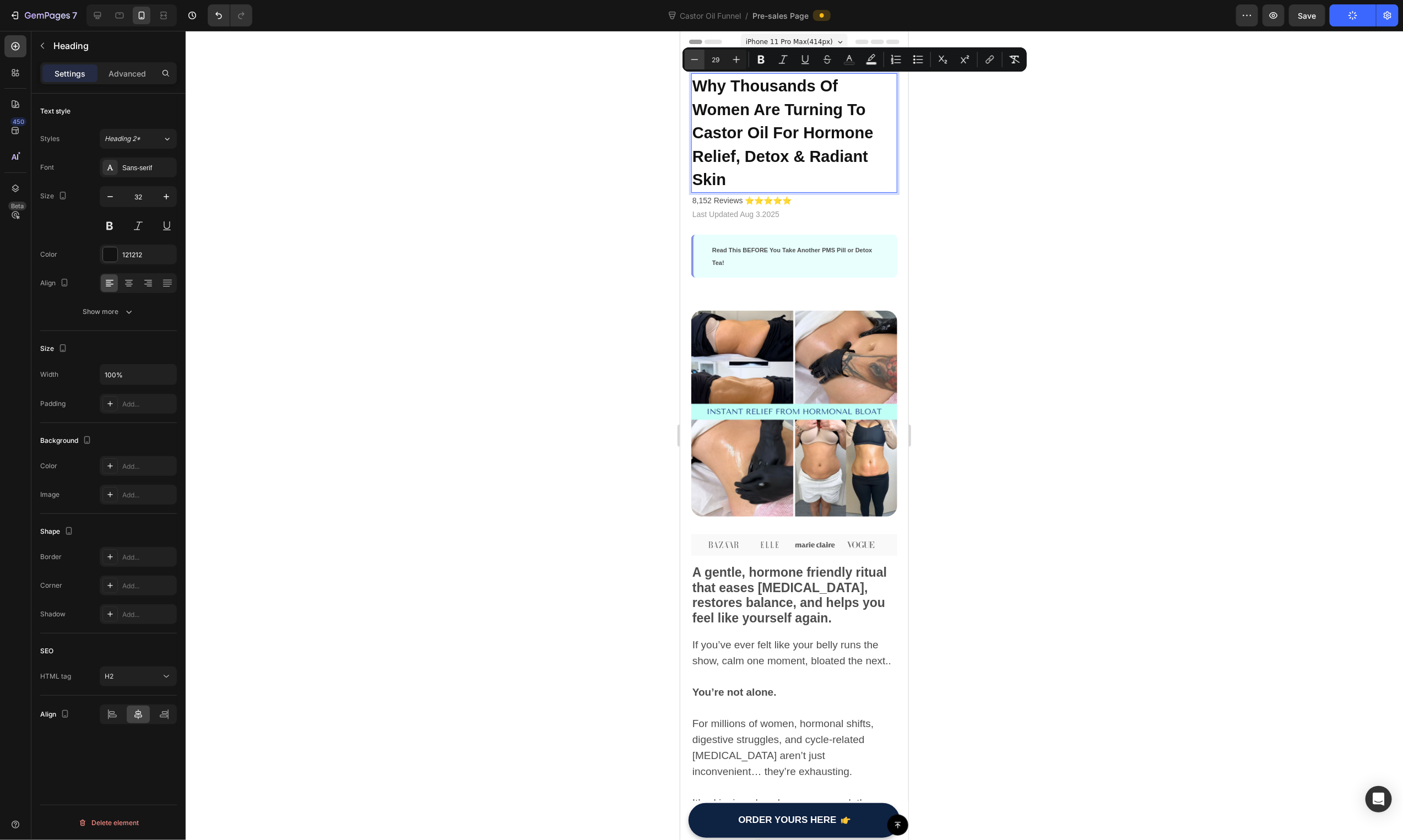
click at [701, 58] on button "Minus" at bounding box center [694, 58] width 19 height 19
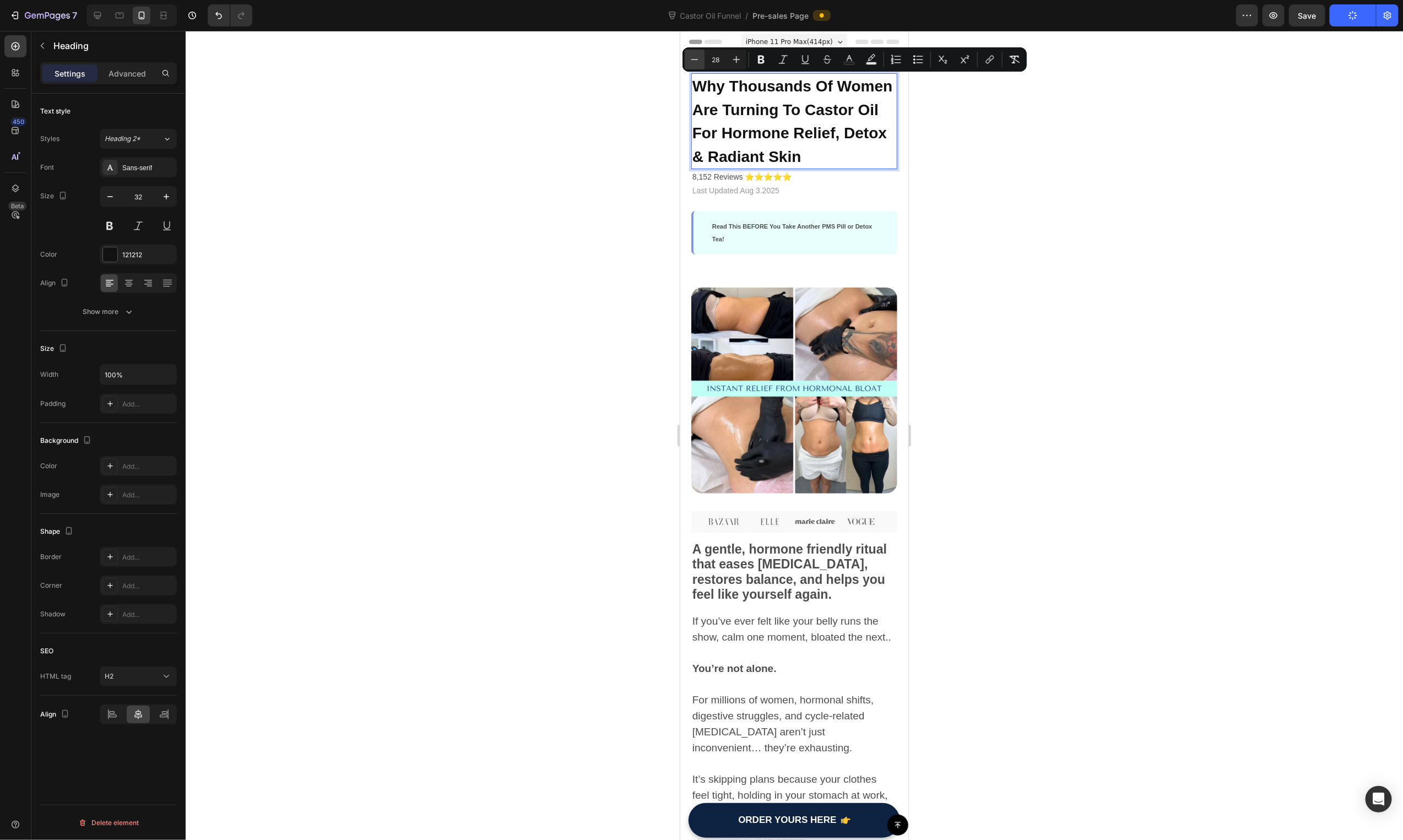
click at [701, 58] on button "Minus" at bounding box center [694, 58] width 19 height 19
type input "27"
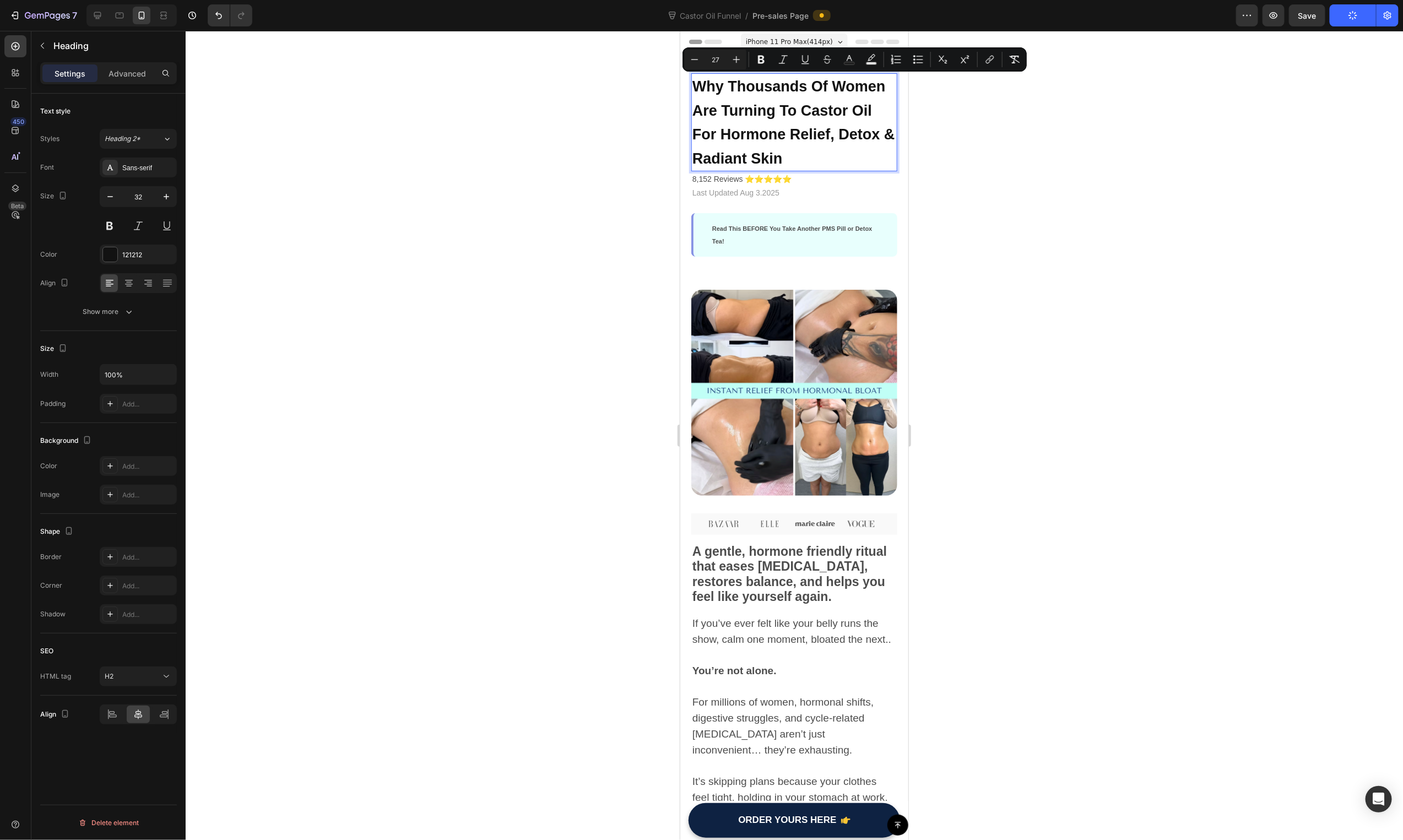
click at [1286, 95] on div at bounding box center [794, 435] width 1217 height 809
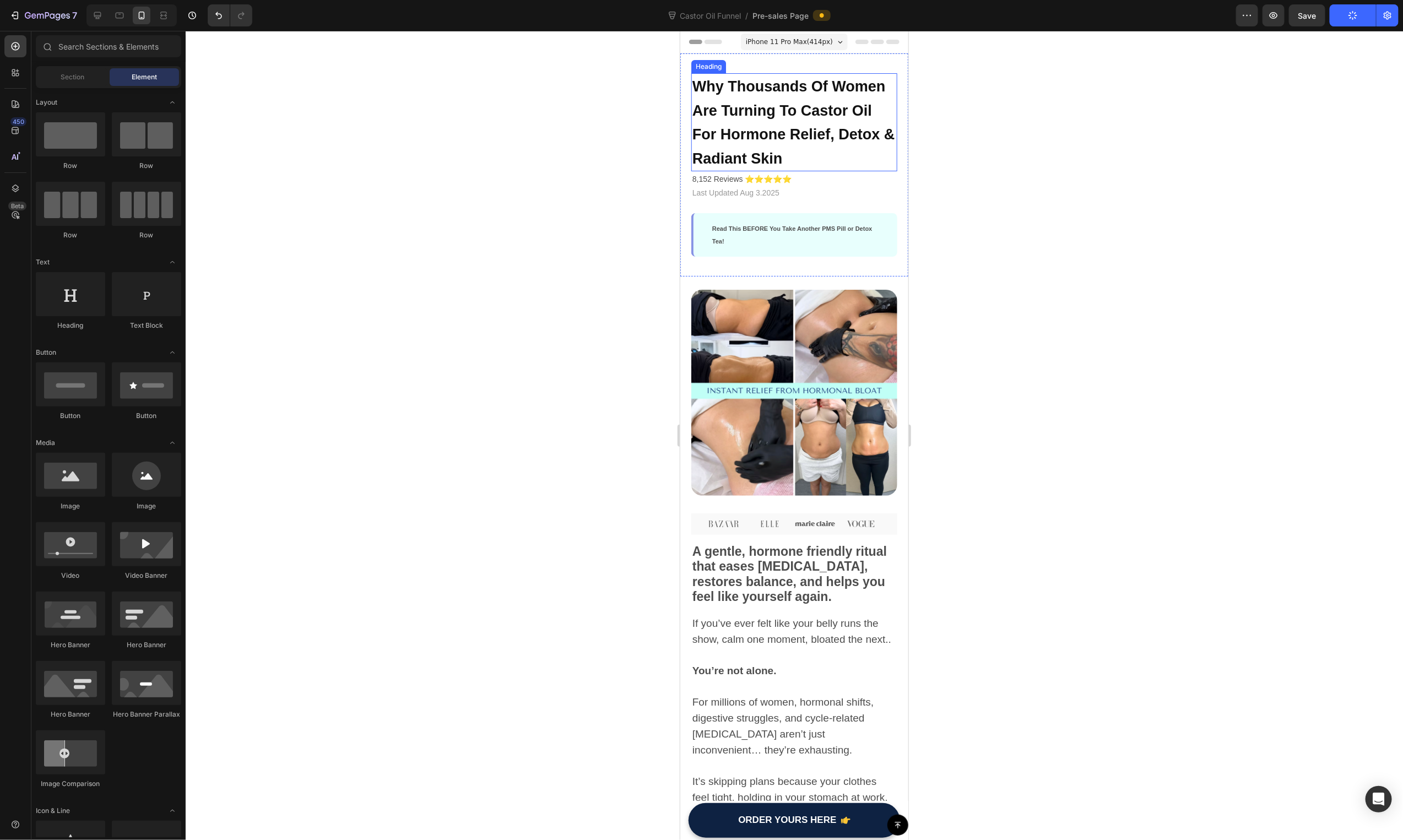
click at [739, 92] on span "Why Thousands Of Women Are Turning To Castor Oil For Hormone Relief, Detox & Ra…" at bounding box center [793, 122] width 203 height 89
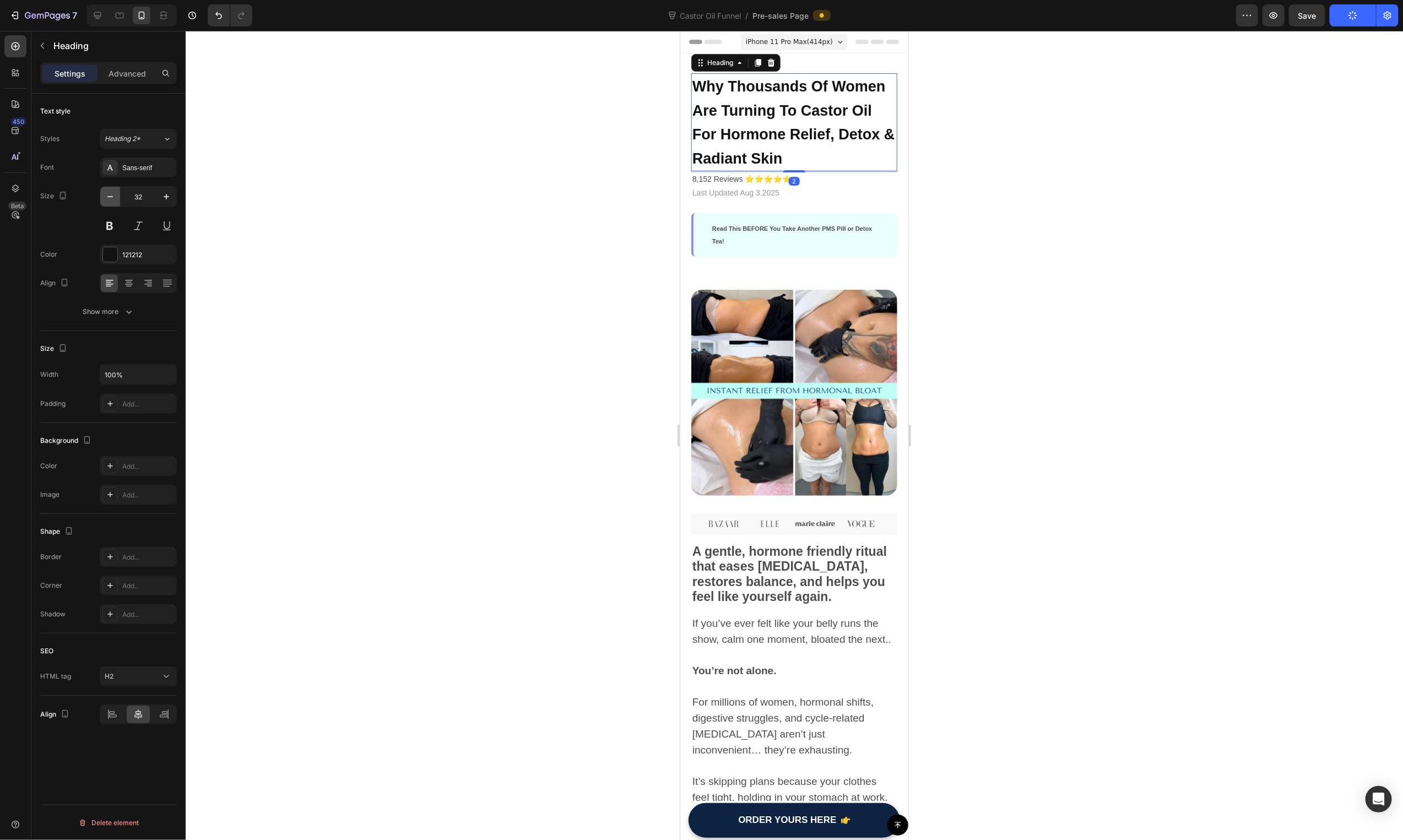
click at [115, 192] on icon "button" at bounding box center [109, 196] width 11 height 11
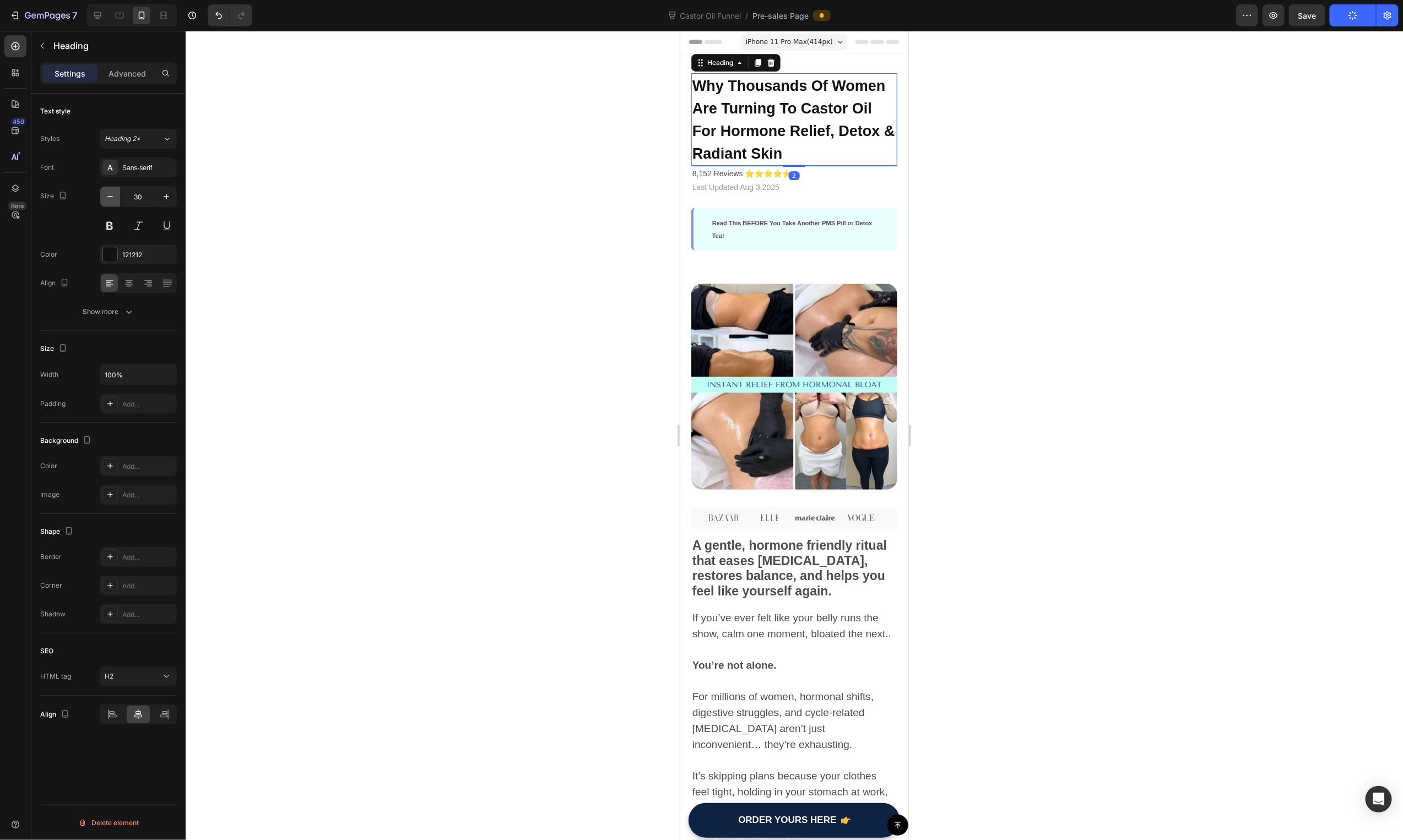
click at [115, 192] on icon "button" at bounding box center [109, 196] width 11 height 11
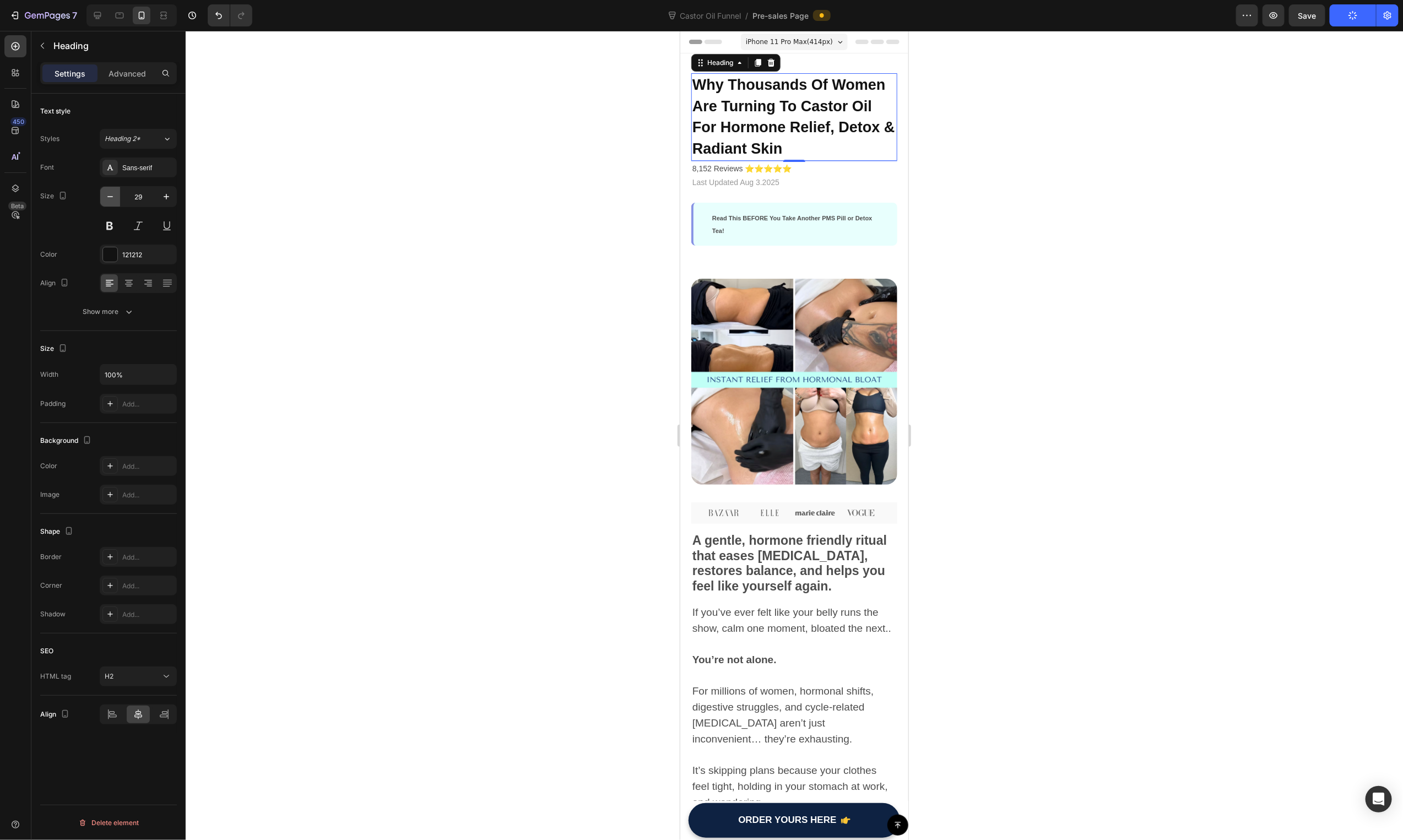
click at [115, 192] on icon "button" at bounding box center [109, 196] width 11 height 11
type input "28"
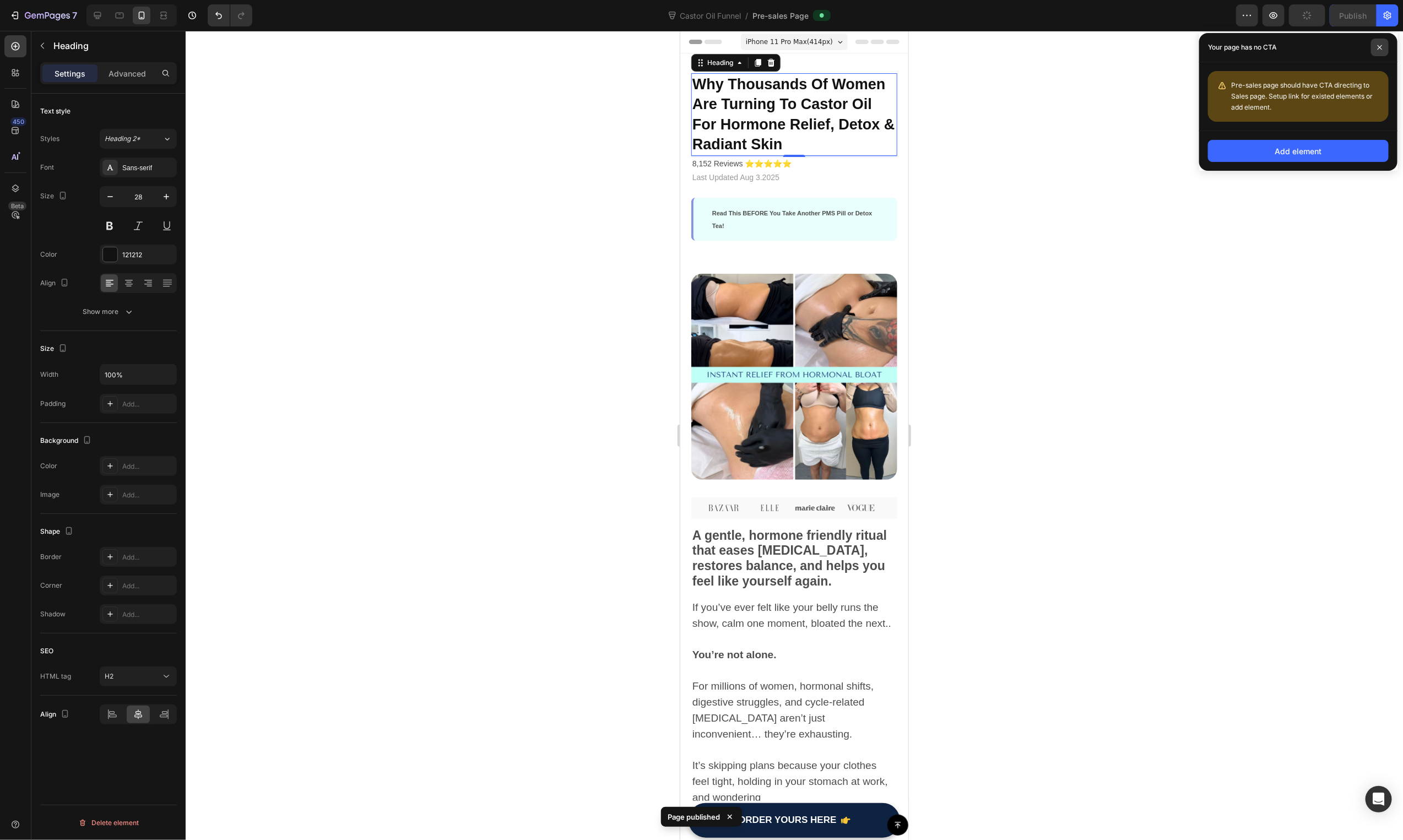
click at [1384, 45] on span at bounding box center [1379, 47] width 18 height 18
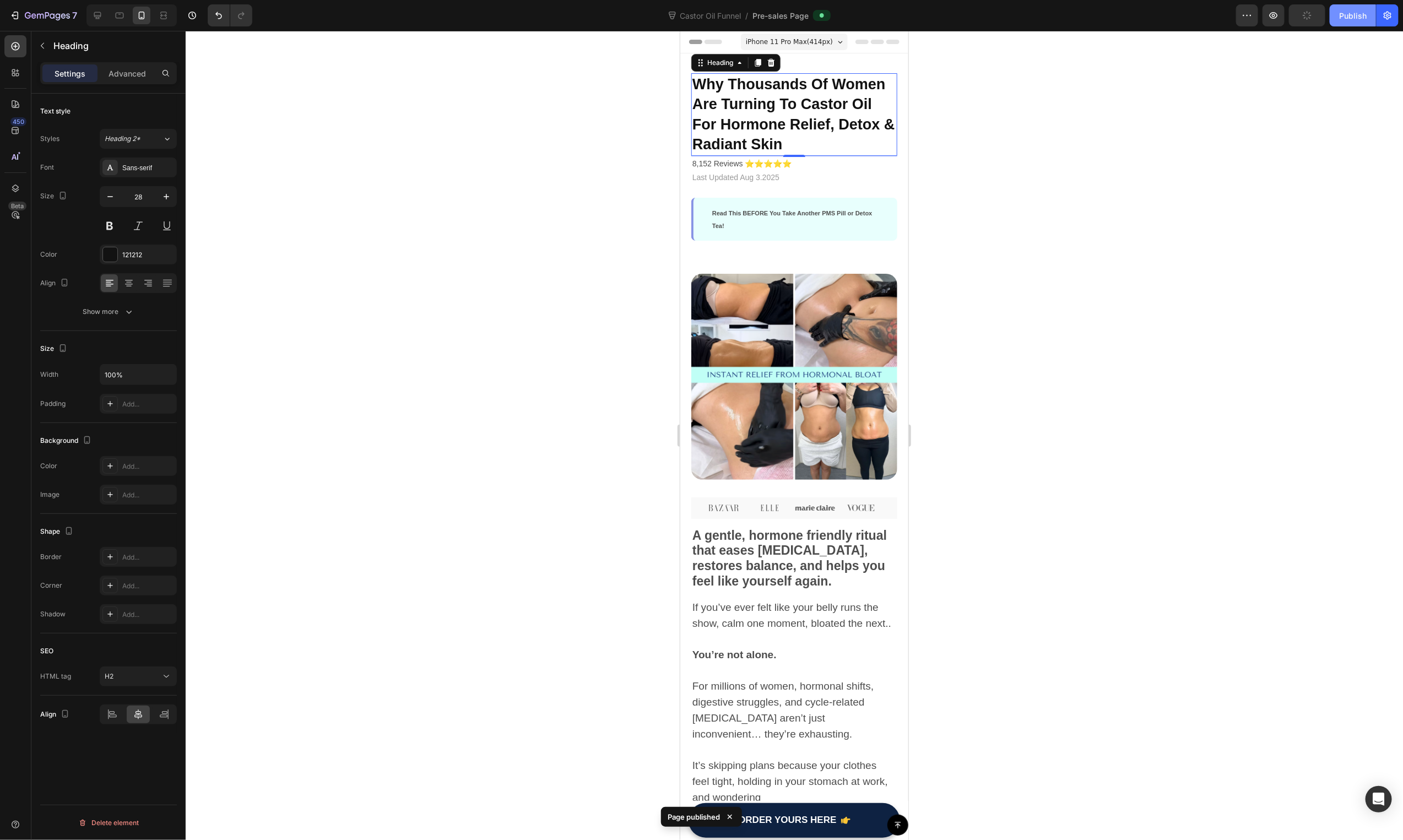
click at [1342, 5] on button "Publish" at bounding box center [1353, 15] width 47 height 22
click at [832, 121] on span "Why Thousands Of Women Are Turning To Castor Oil For Hormone Relief, Detox & Ra…" at bounding box center [793, 114] width 203 height 76
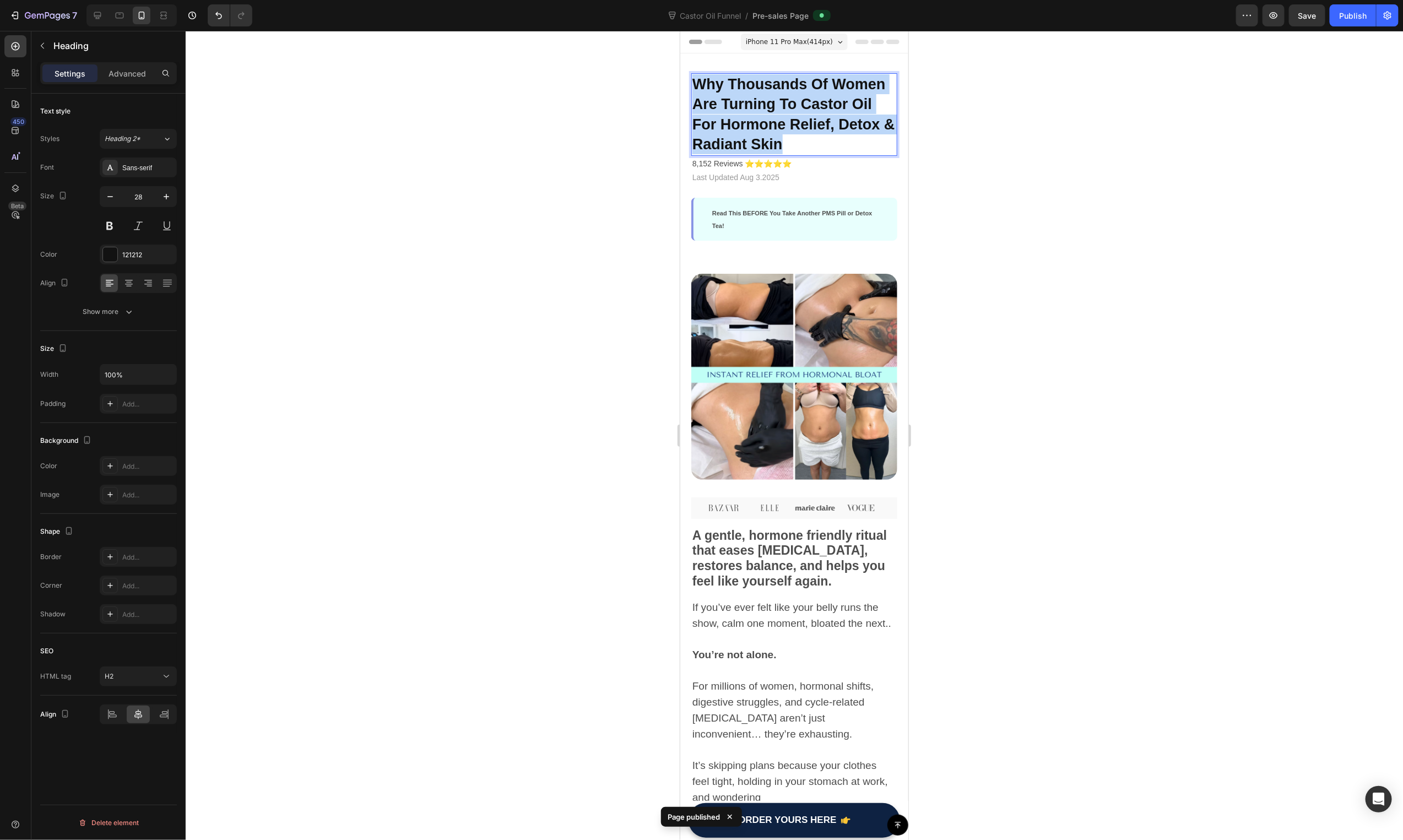
click at [832, 121] on span "Why Thousands Of Women Are Turning To Castor Oil For Hormone Relief, Detox & Ra…" at bounding box center [793, 114] width 203 height 76
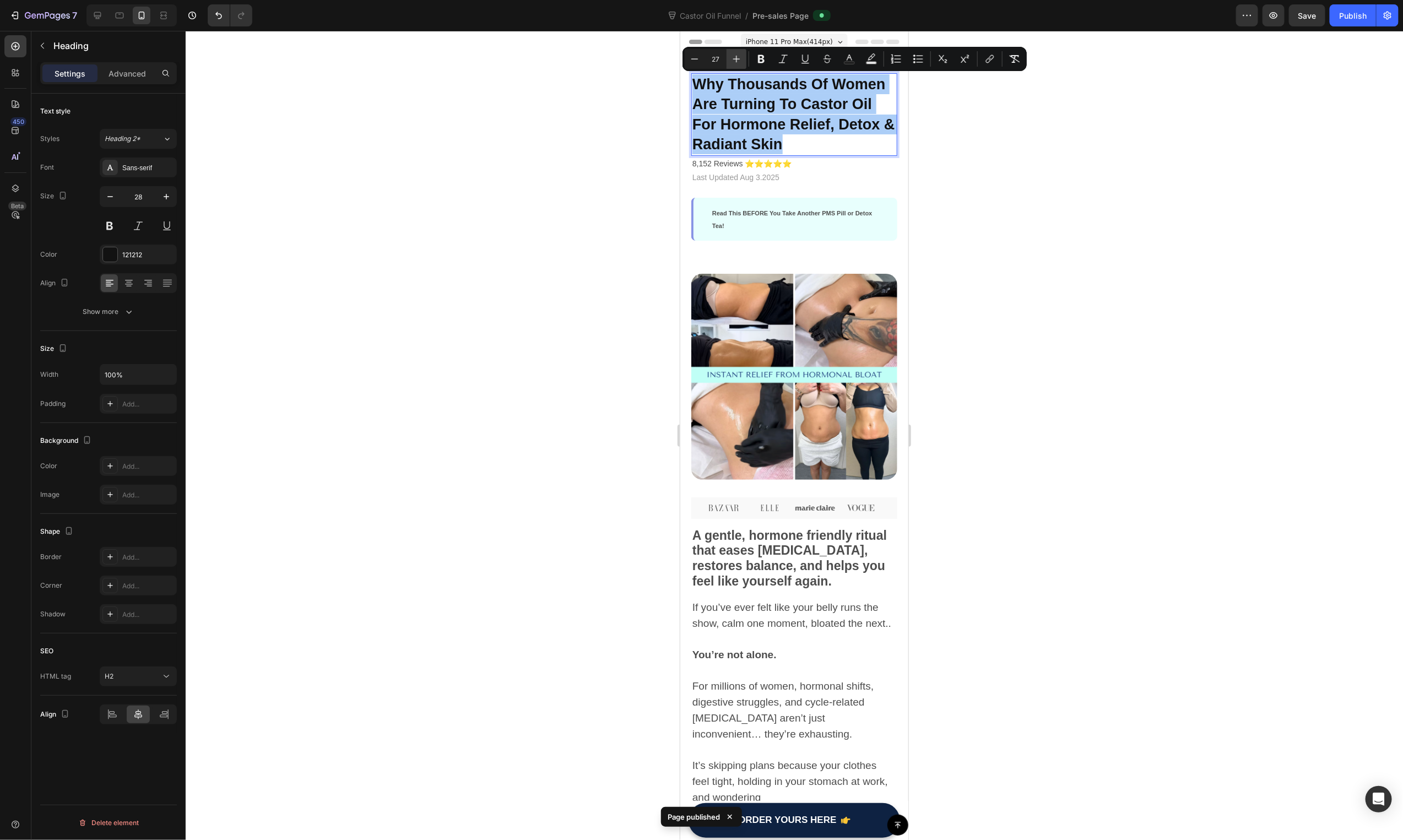
click at [730, 59] on button "Plus" at bounding box center [736, 58] width 19 height 19
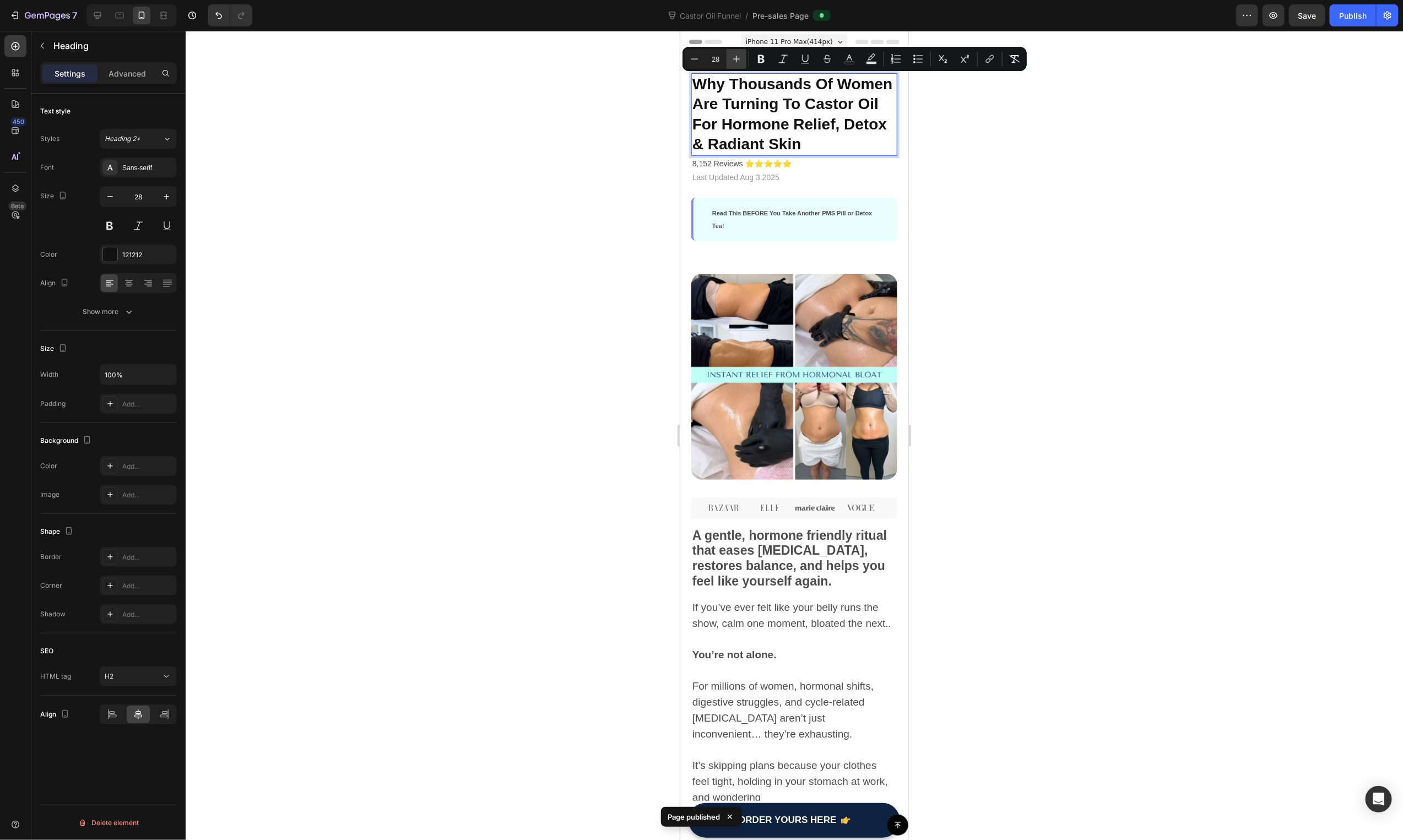
click at [730, 59] on button "Plus" at bounding box center [736, 58] width 19 height 19
type input "29"
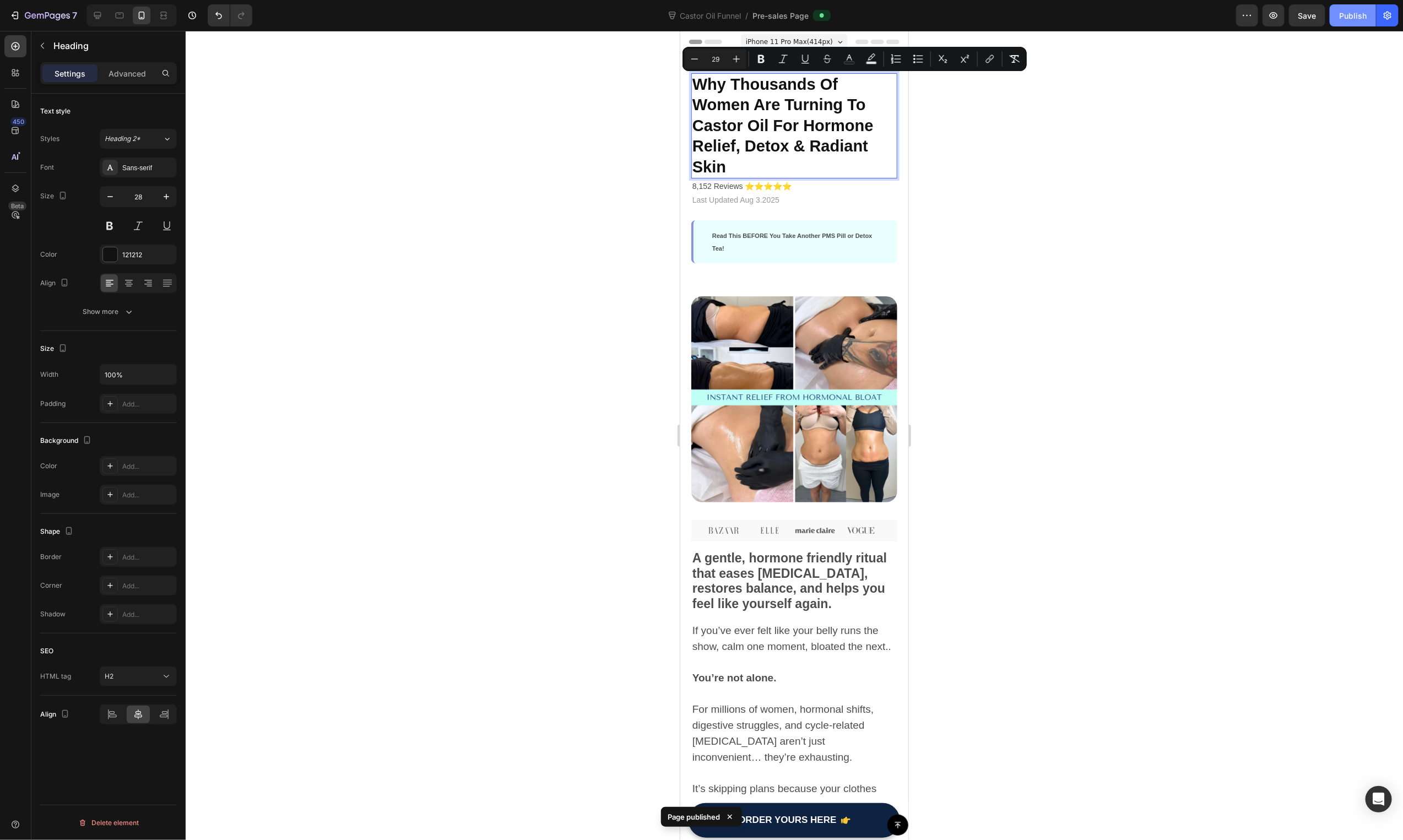
click at [1343, 18] on div "Publish" at bounding box center [1353, 16] width 27 height 12
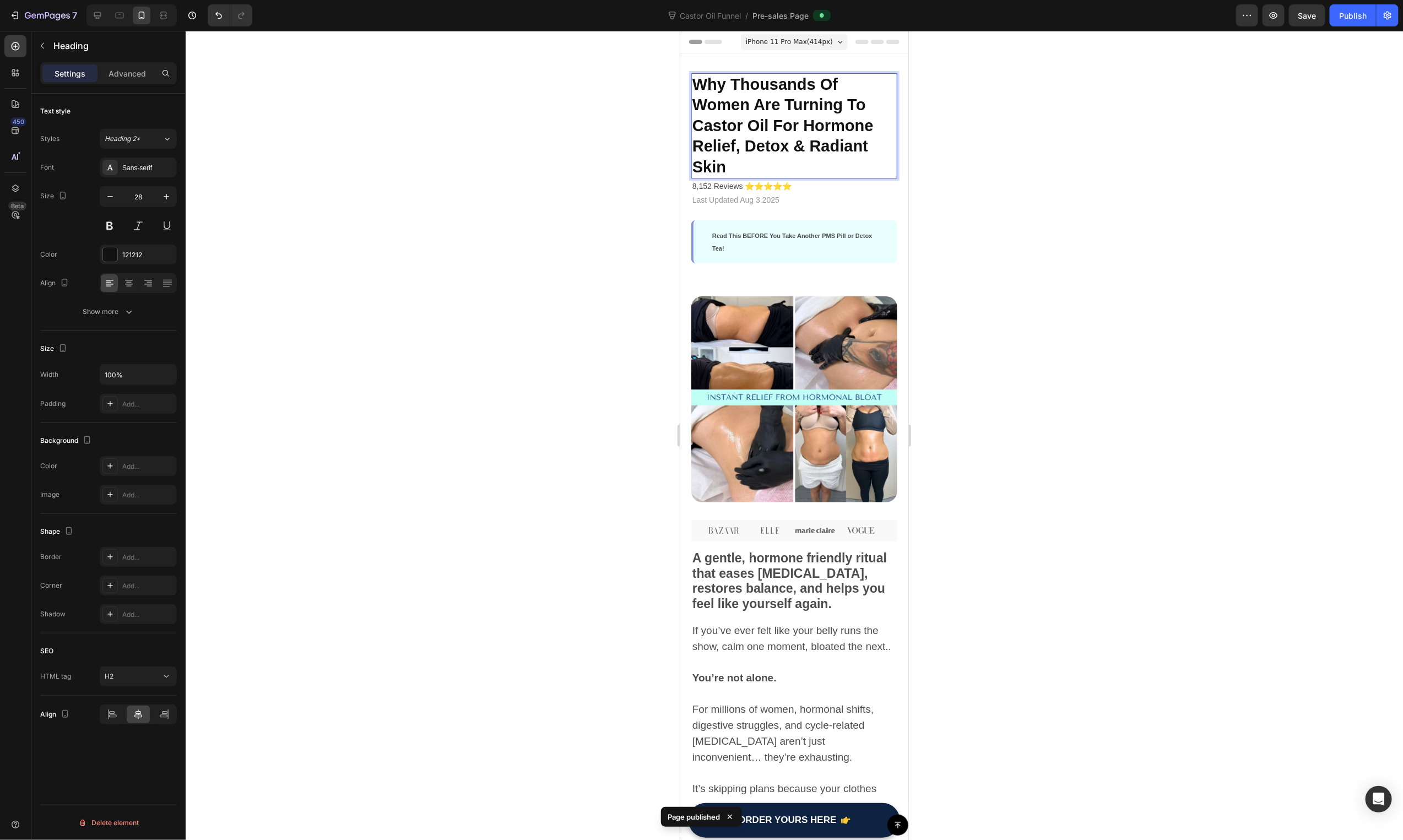
click at [785, 112] on span "Why Thousands Of Women Are Turning To Castor Oil For Hormone Relief, Detox & Ra…" at bounding box center [782, 125] width 181 height 100
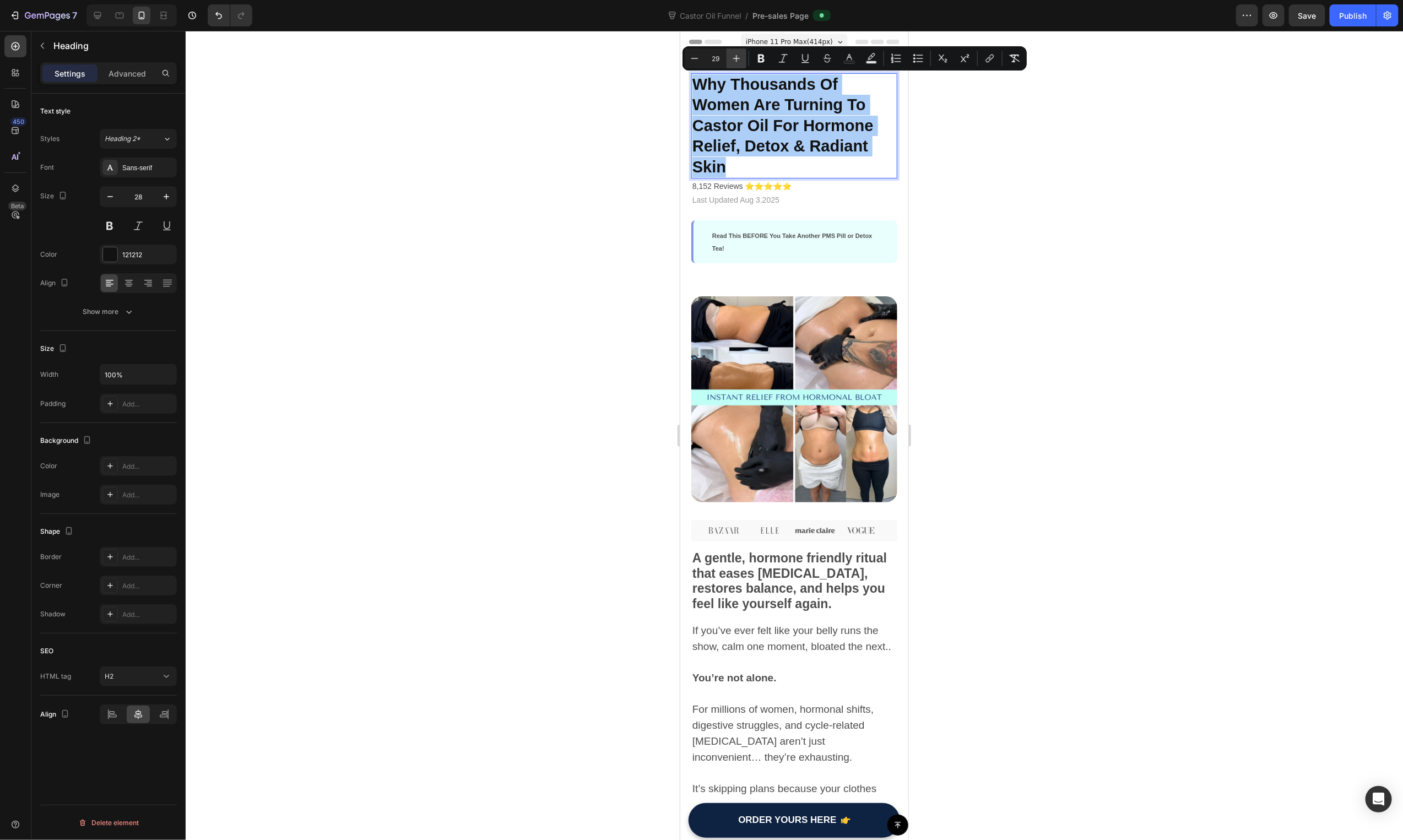
click at [733, 51] on button "Plus" at bounding box center [736, 58] width 19 height 19
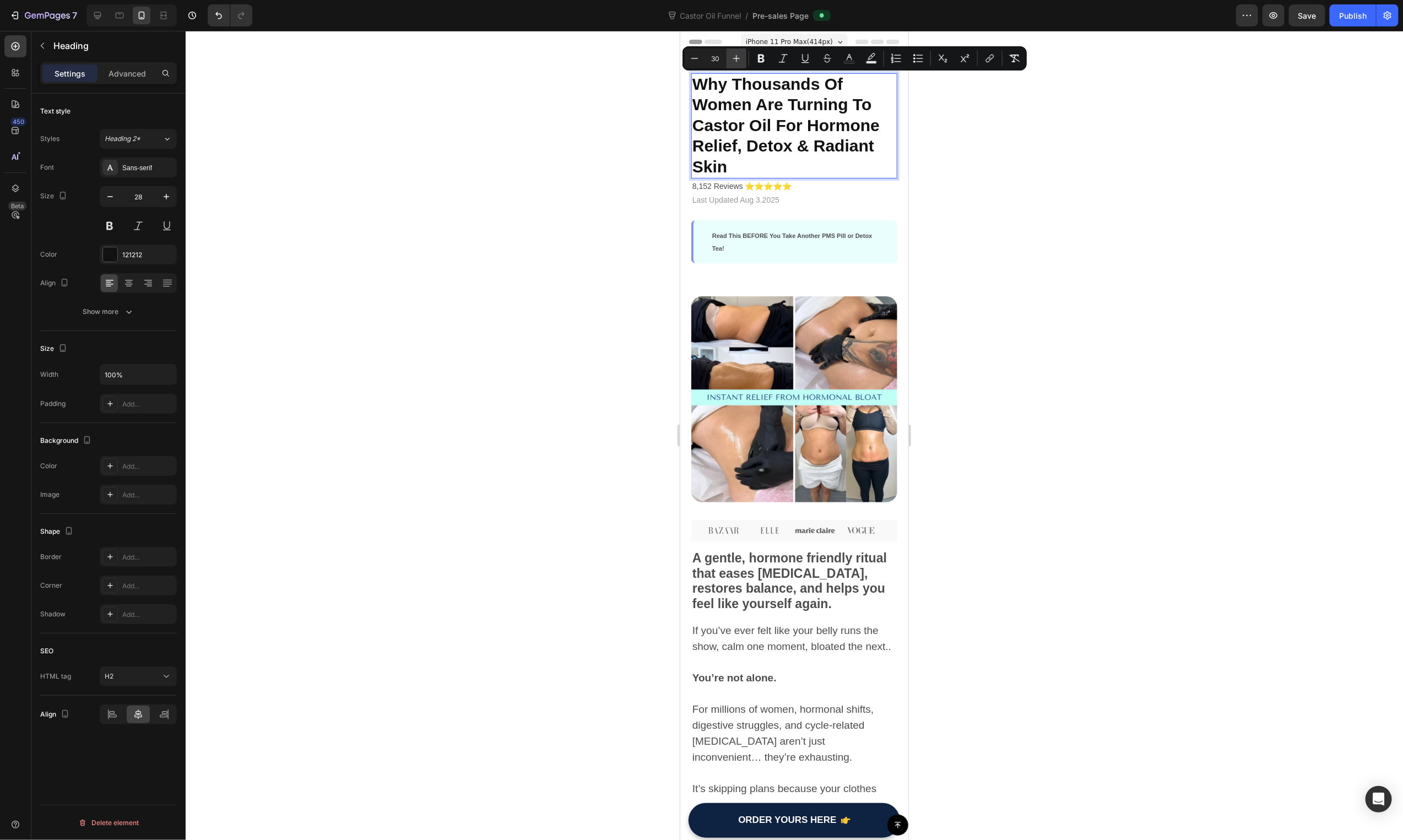
click at [734, 51] on button "Plus" at bounding box center [736, 58] width 19 height 19
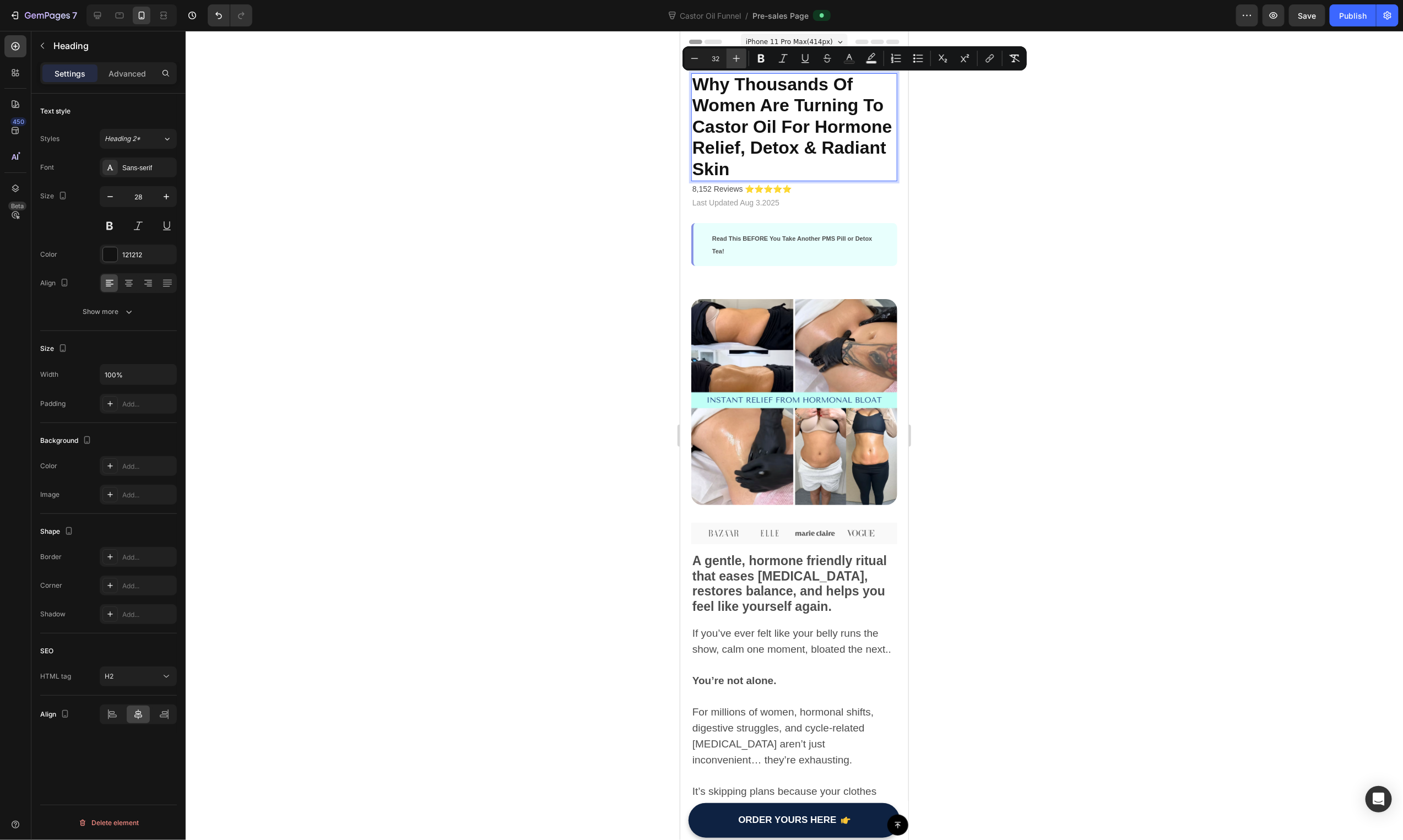
click at [738, 49] on button "Plus" at bounding box center [736, 58] width 19 height 19
type input "33"
click at [1356, 13] on div "Publish" at bounding box center [1353, 16] width 27 height 12
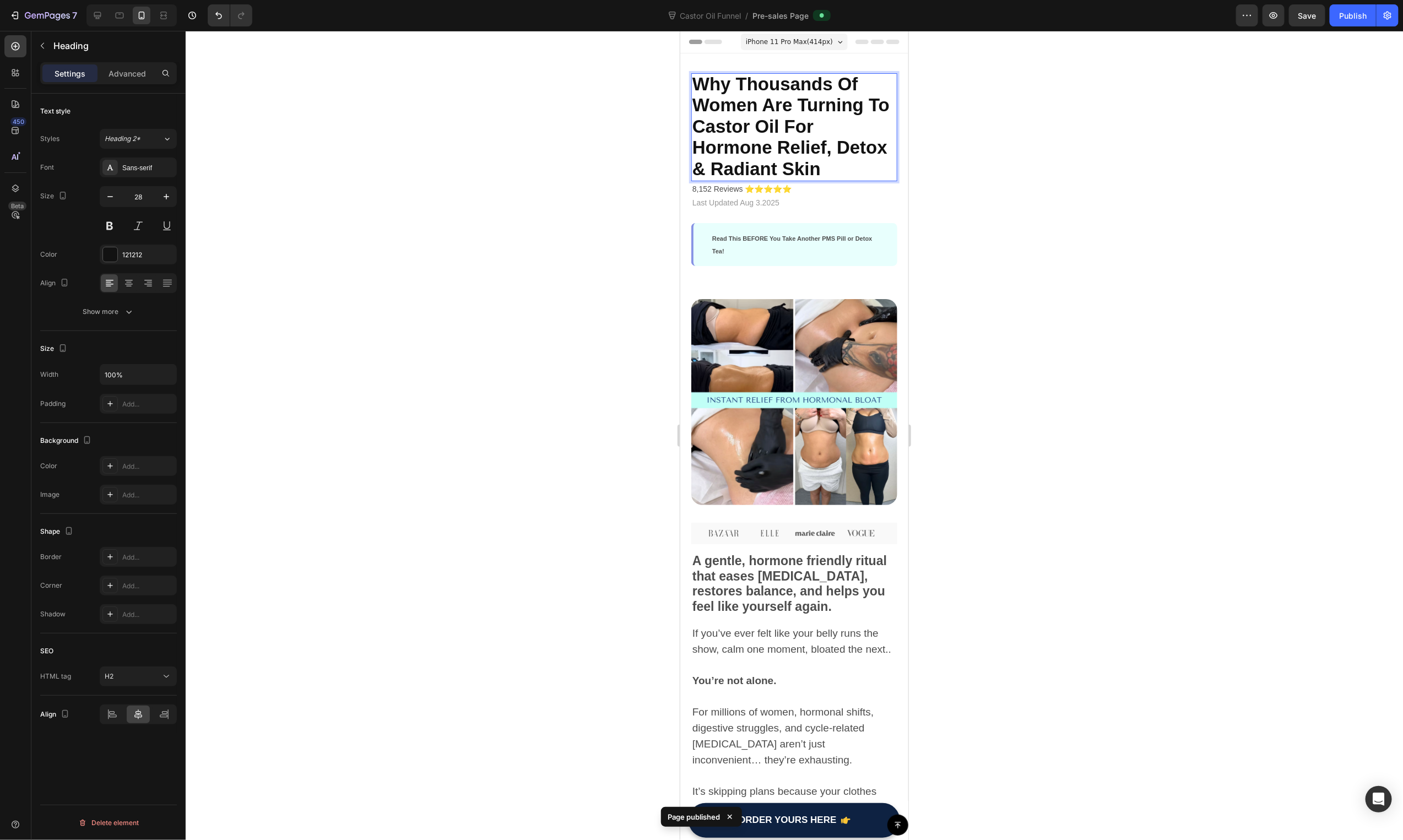
click at [765, 128] on span "Why Thousands Of Women Are Turning To Castor Oil For Hormone Relief, Detox & Ra…" at bounding box center [790, 125] width 198 height 105
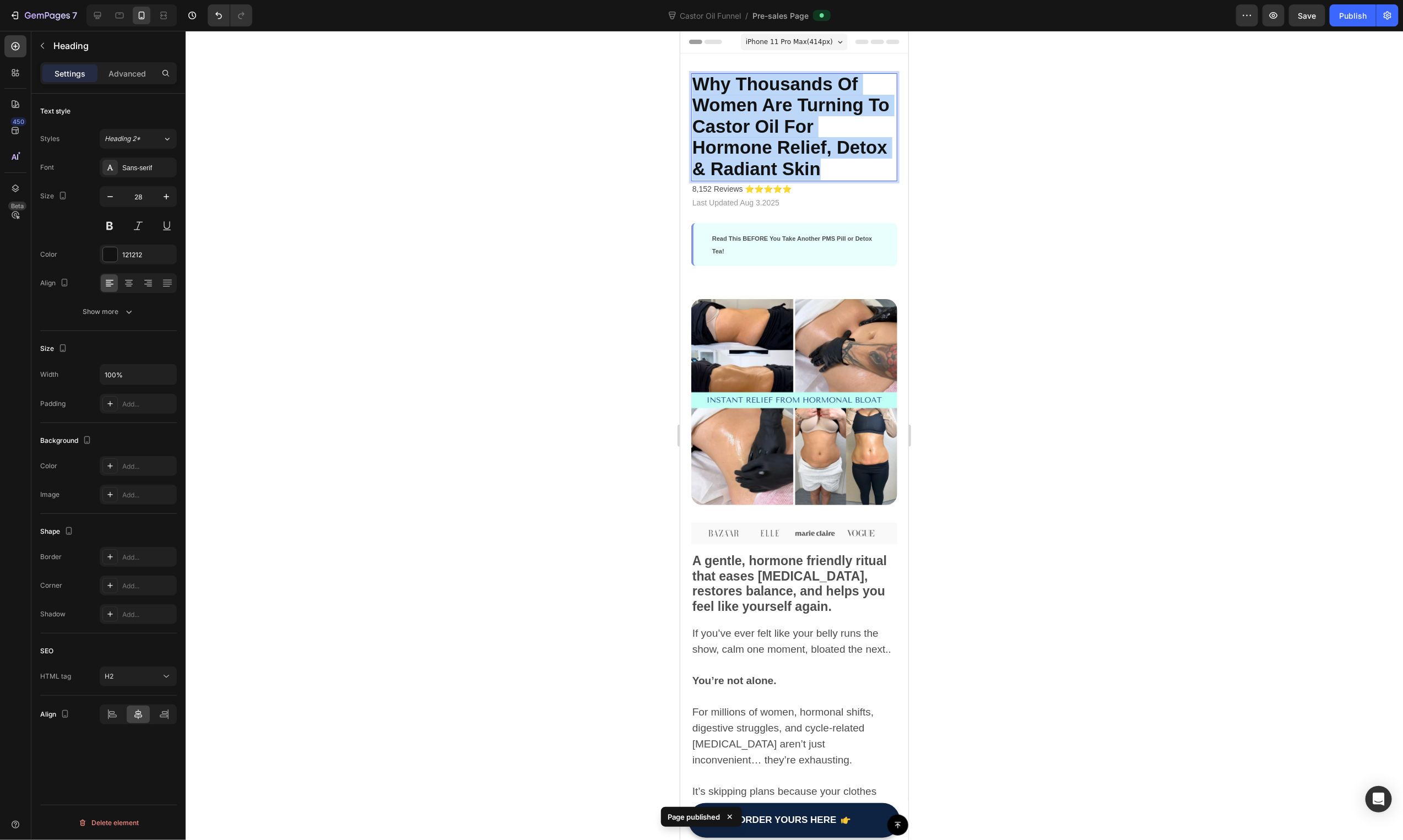
click at [765, 128] on span "Why Thousands Of Women Are Turning To Castor Oil For Hormone Relief, Detox & Ra…" at bounding box center [790, 125] width 198 height 105
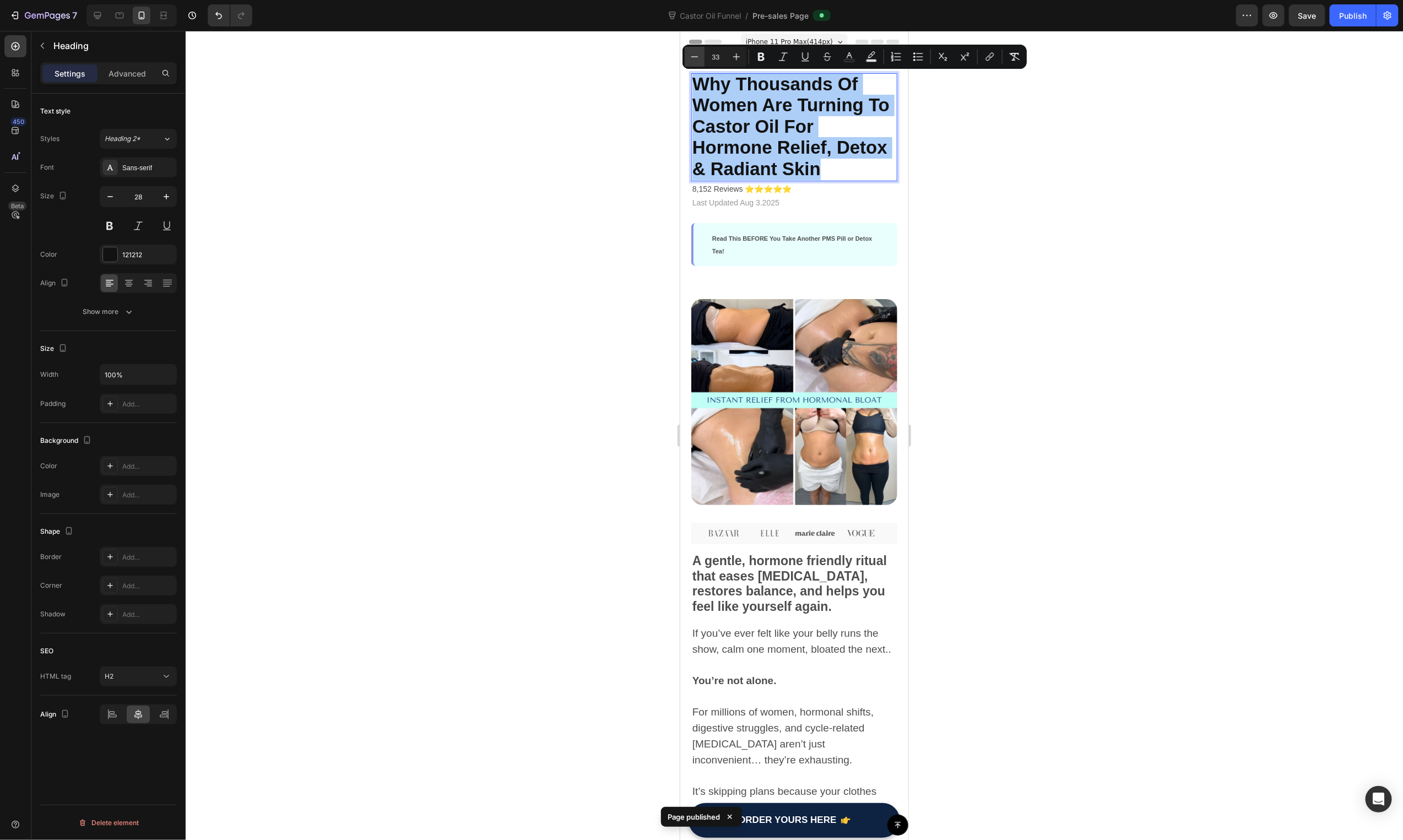
click at [696, 56] on icon "Editor contextual toolbar" at bounding box center [694, 56] width 11 height 11
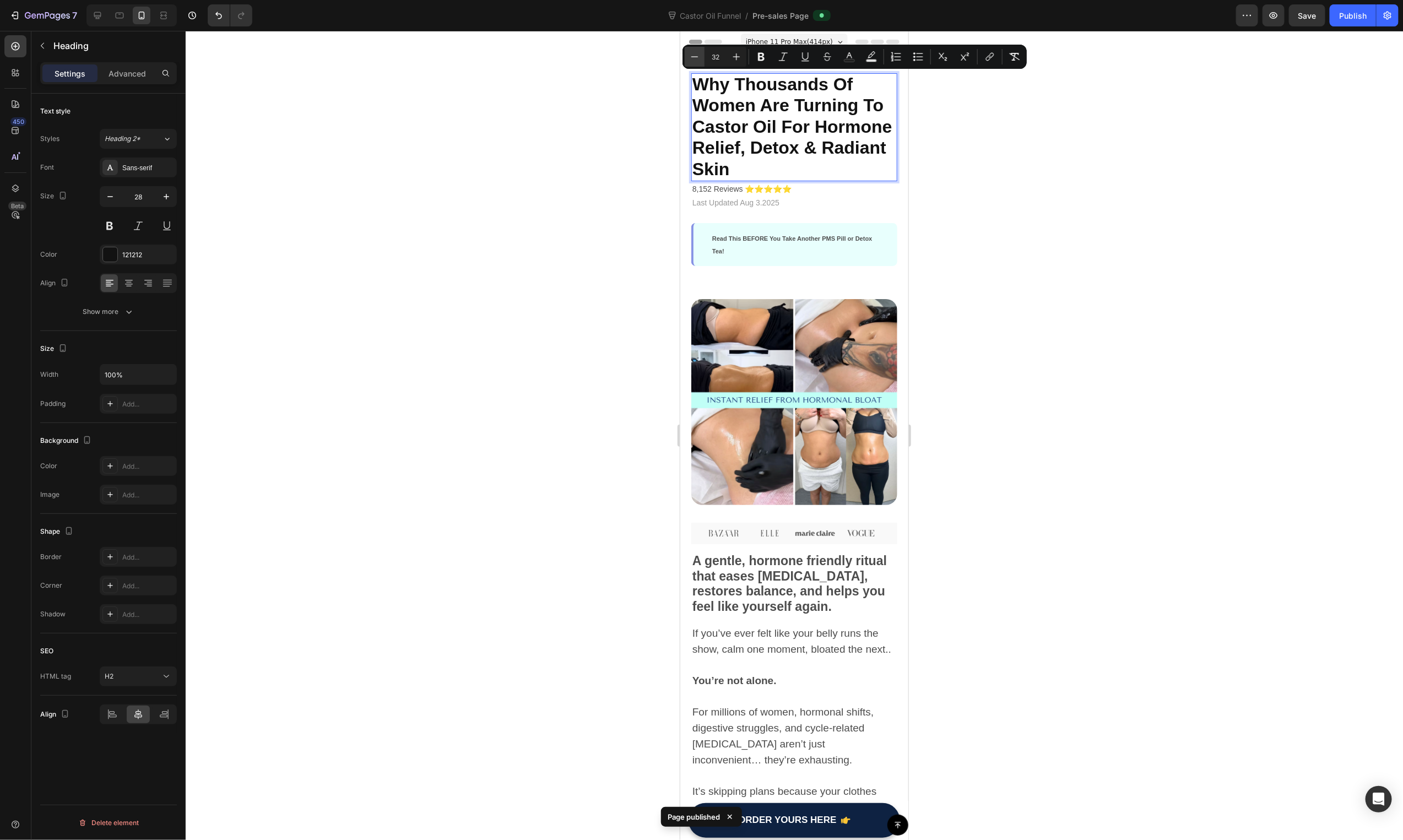
click at [696, 56] on icon "Editor contextual toolbar" at bounding box center [694, 56] width 11 height 11
type input "31"
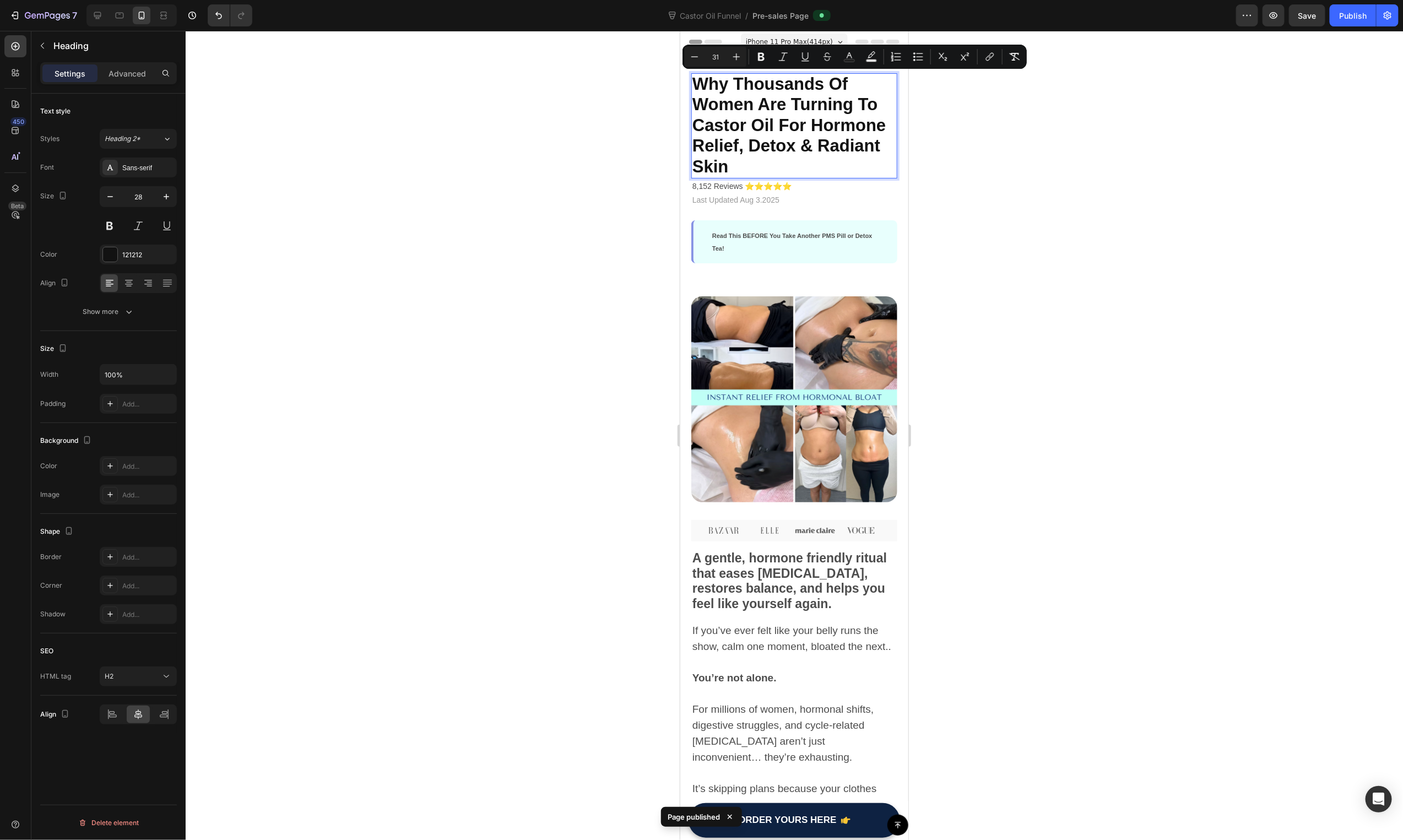
drag, startPoint x: 1371, startPoint y: 35, endPoint x: 1372, endPoint y: 29, distance: 6.1
click at [1371, 34] on div at bounding box center [794, 435] width 1217 height 809
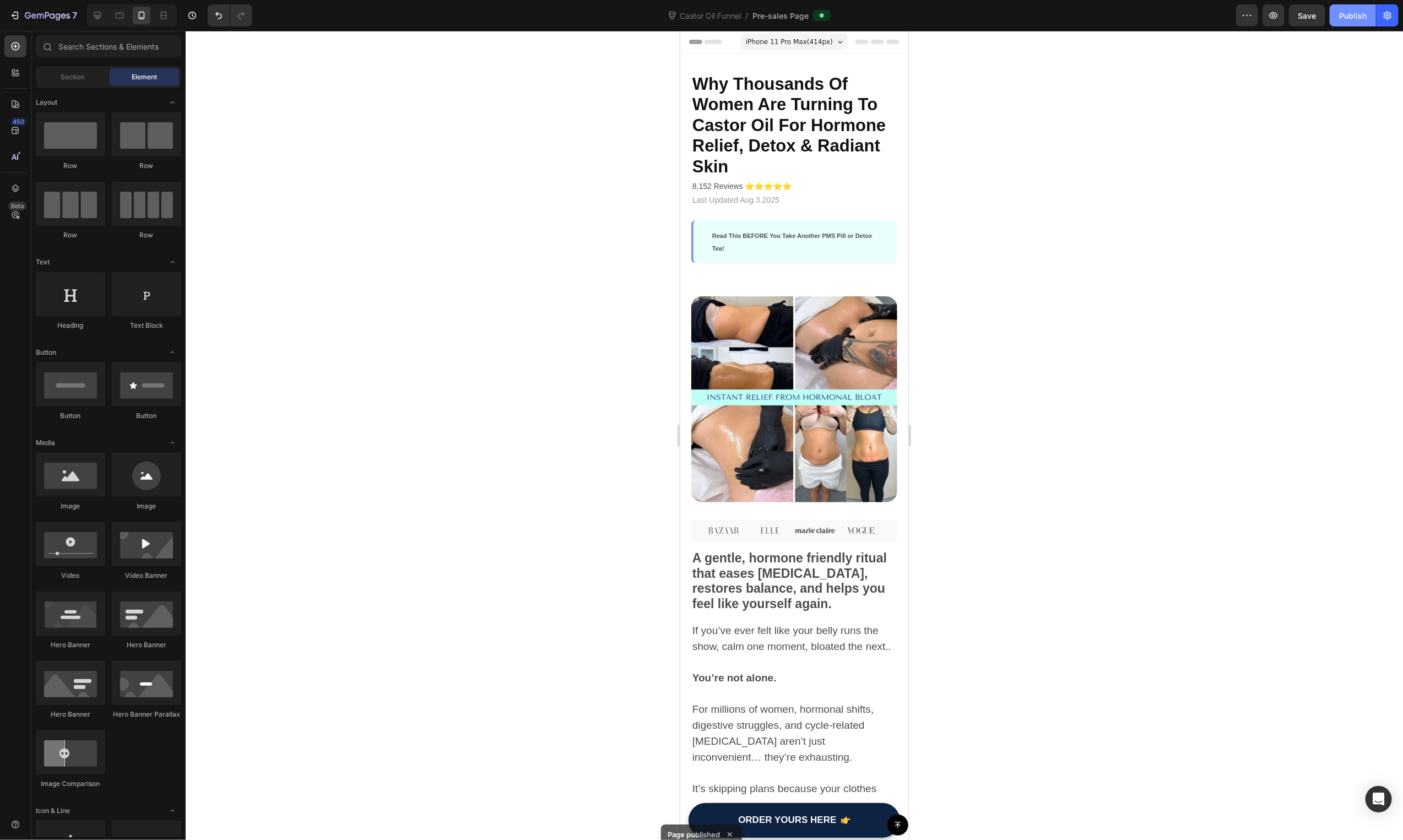
click at [1374, 21] on button "Publish" at bounding box center [1353, 15] width 47 height 22
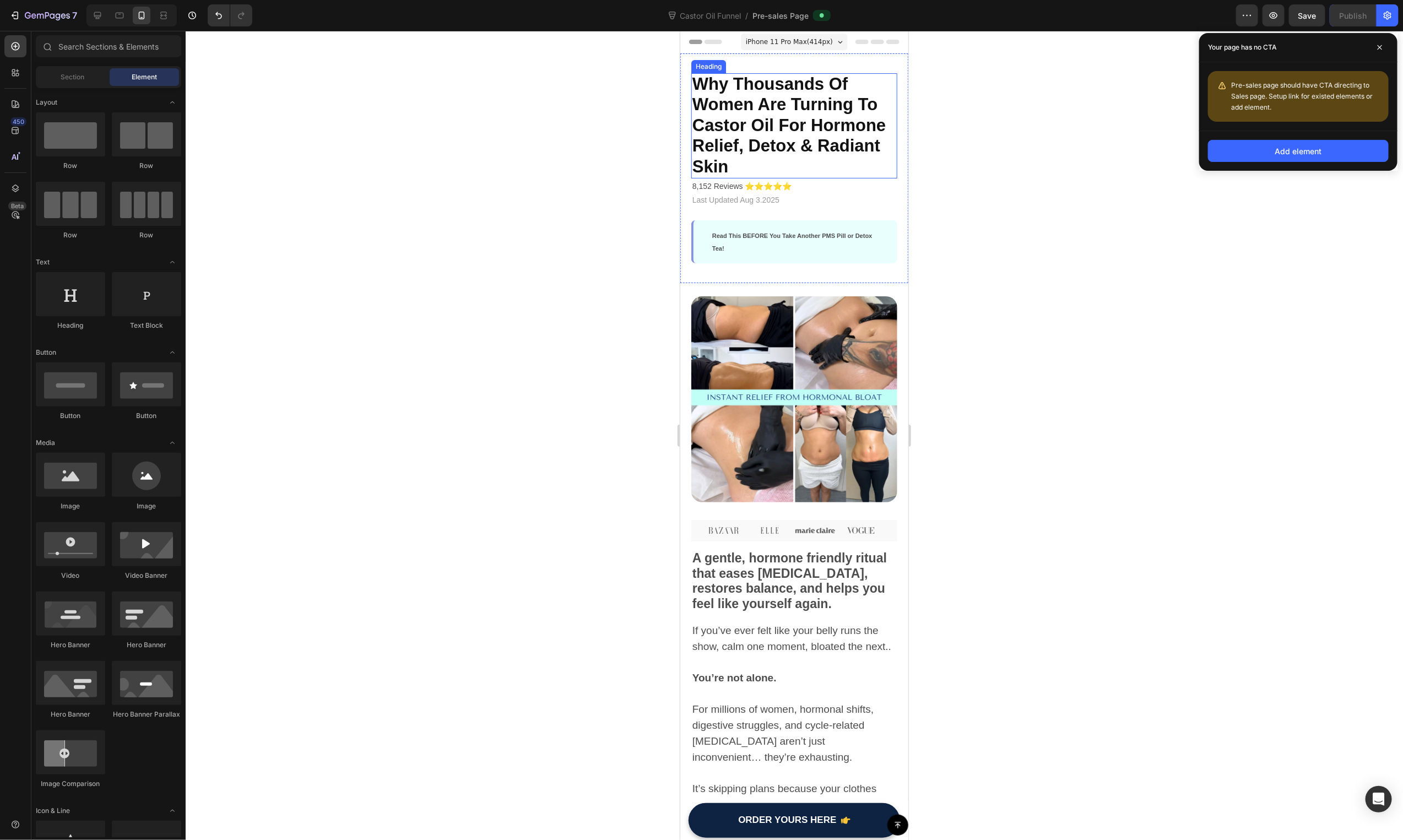
click at [757, 96] on span "Why Thousands Of Women Are Turning To Castor Oil For Hormone Relief, Detox & Ra…" at bounding box center [788, 125] width 193 height 102
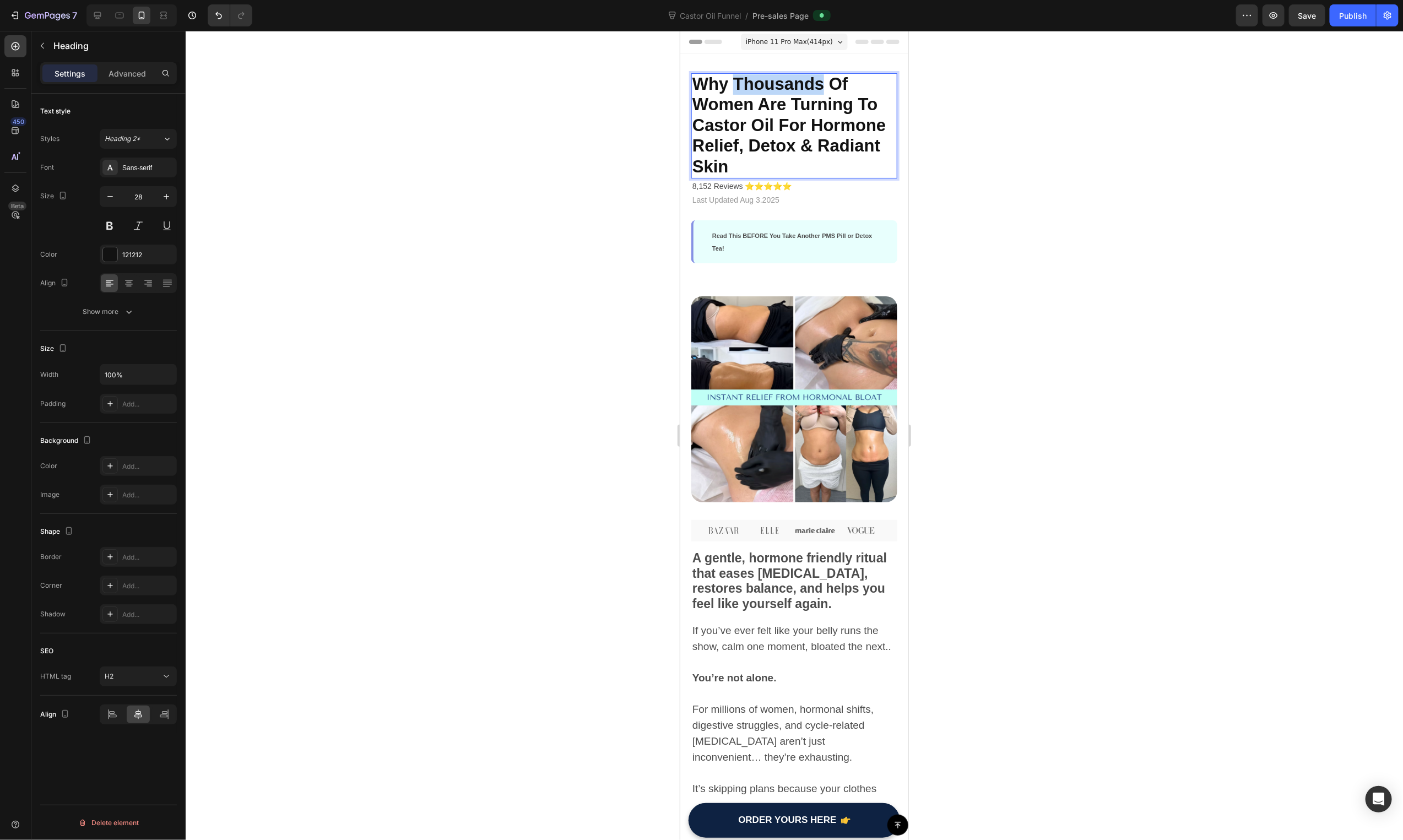
click at [786, 84] on span "Why Thousands Of Women Are Turning To Castor Oil For Hormone Relief, Detox & Ra…" at bounding box center [788, 125] width 193 height 102
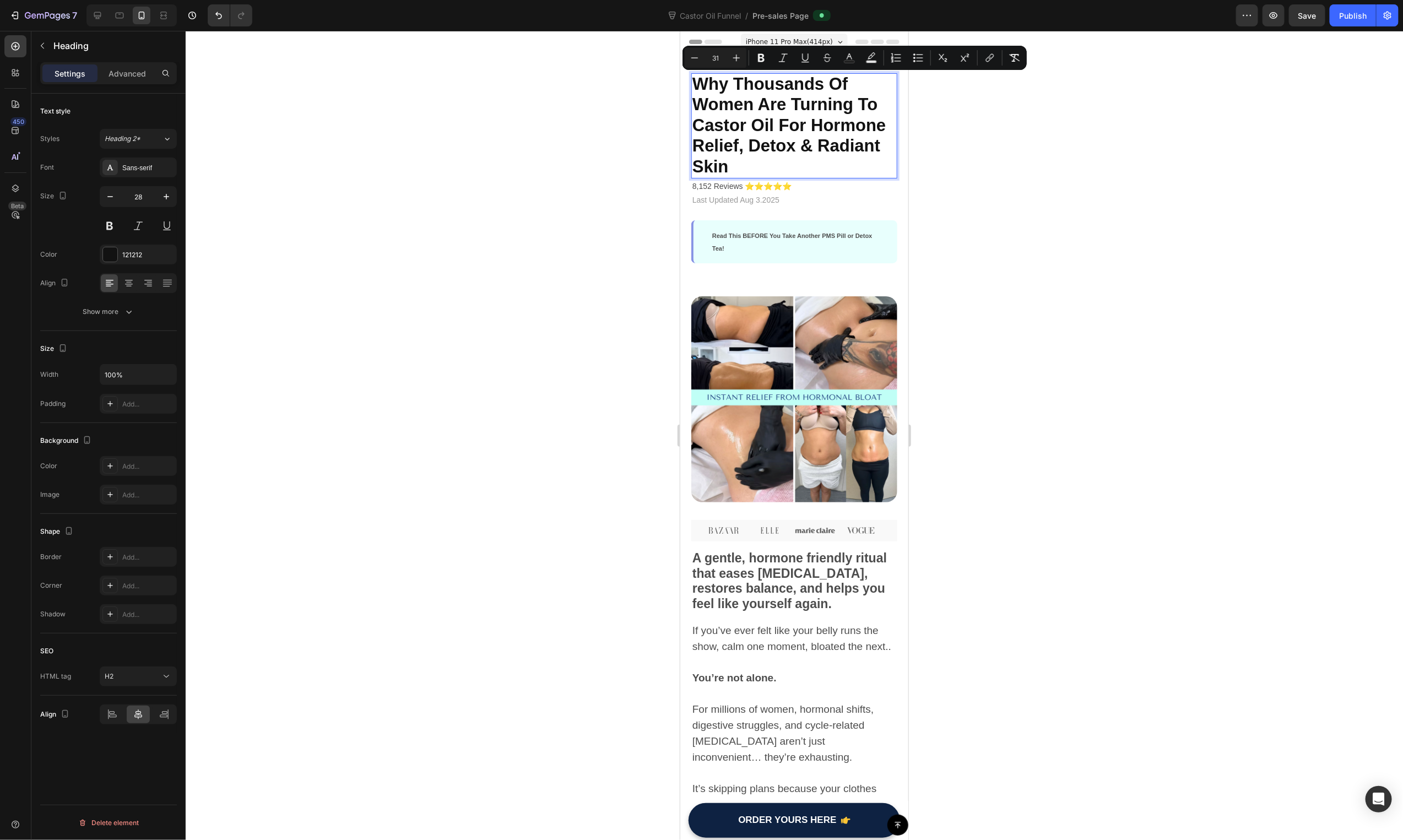
drag, startPoint x: 838, startPoint y: 84, endPoint x: 849, endPoint y: 83, distance: 11.0
click at [838, 84] on span "Why Thousands Of Women Are Turning To Castor Oil For Hormone Relief, Detox & Ra…" at bounding box center [788, 125] width 193 height 102
drag, startPoint x: 855, startPoint y: 81, endPoint x: 732, endPoint y: 80, distance: 123.0
click at [732, 80] on p "Why Thousands Of Women Are Turning To Castor Oil For Hormone Relief, Detox & Ra…" at bounding box center [793, 125] width 203 height 103
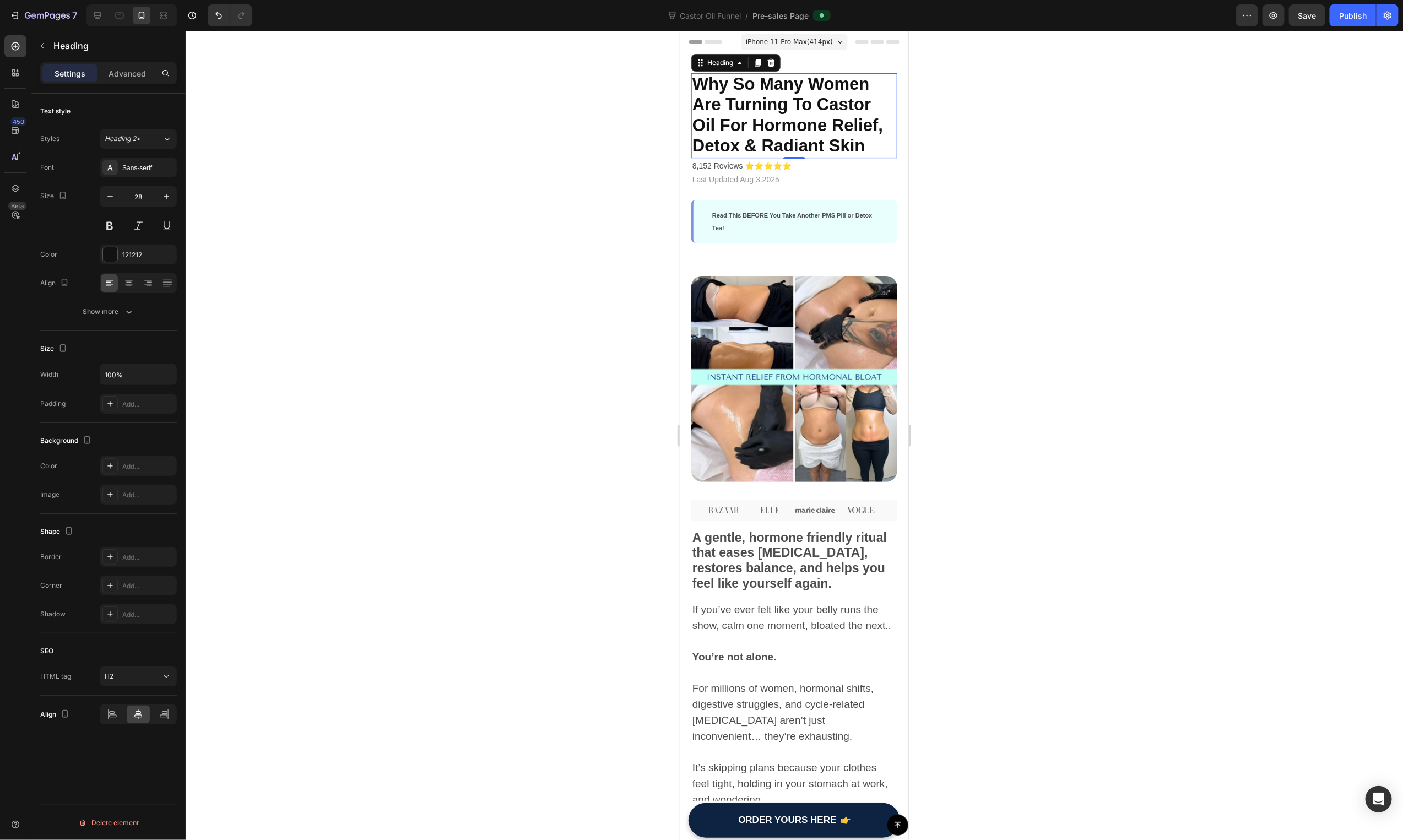
click at [1084, 112] on div at bounding box center [794, 435] width 1217 height 809
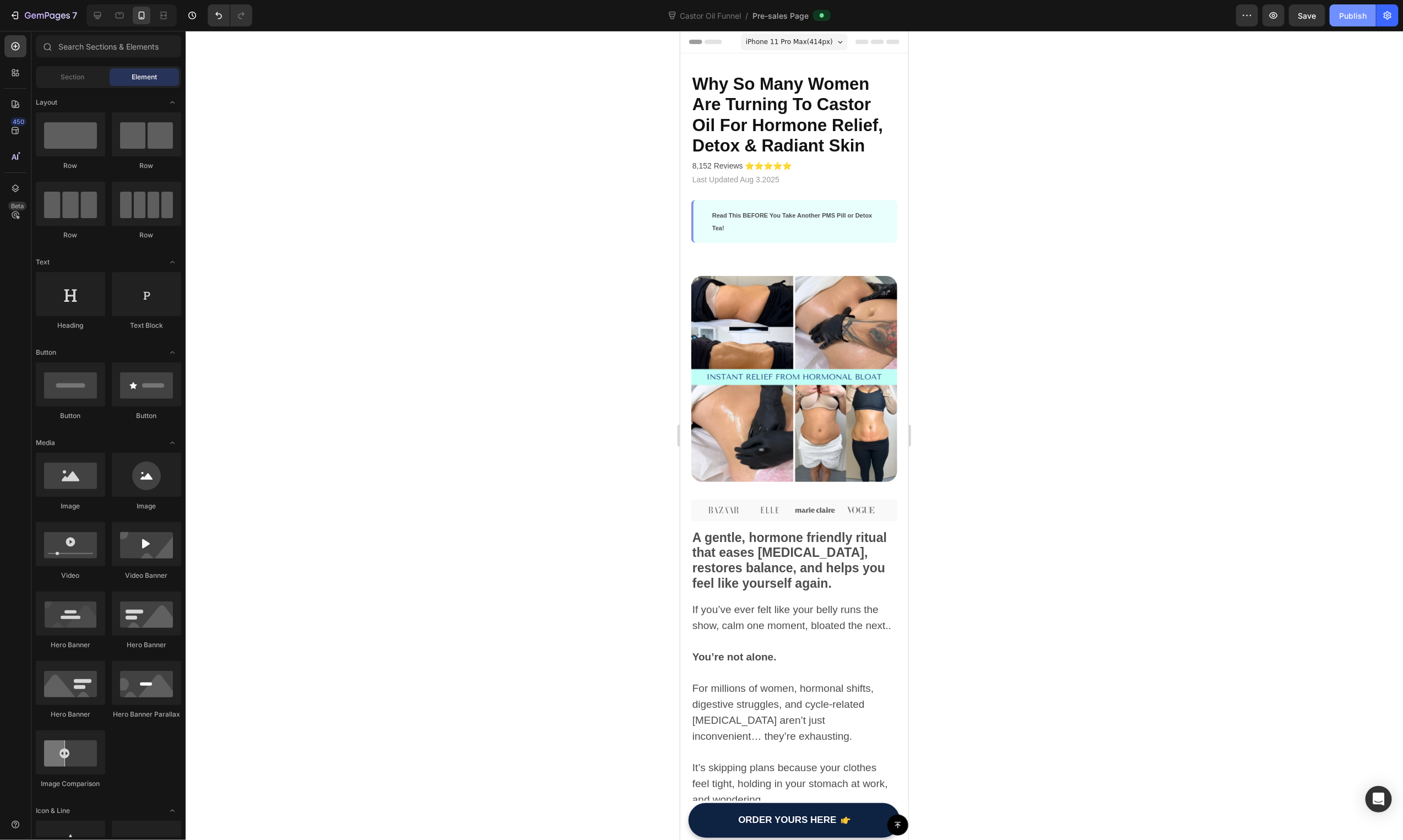
click at [1373, 15] on button "Publish" at bounding box center [1353, 15] width 47 height 22
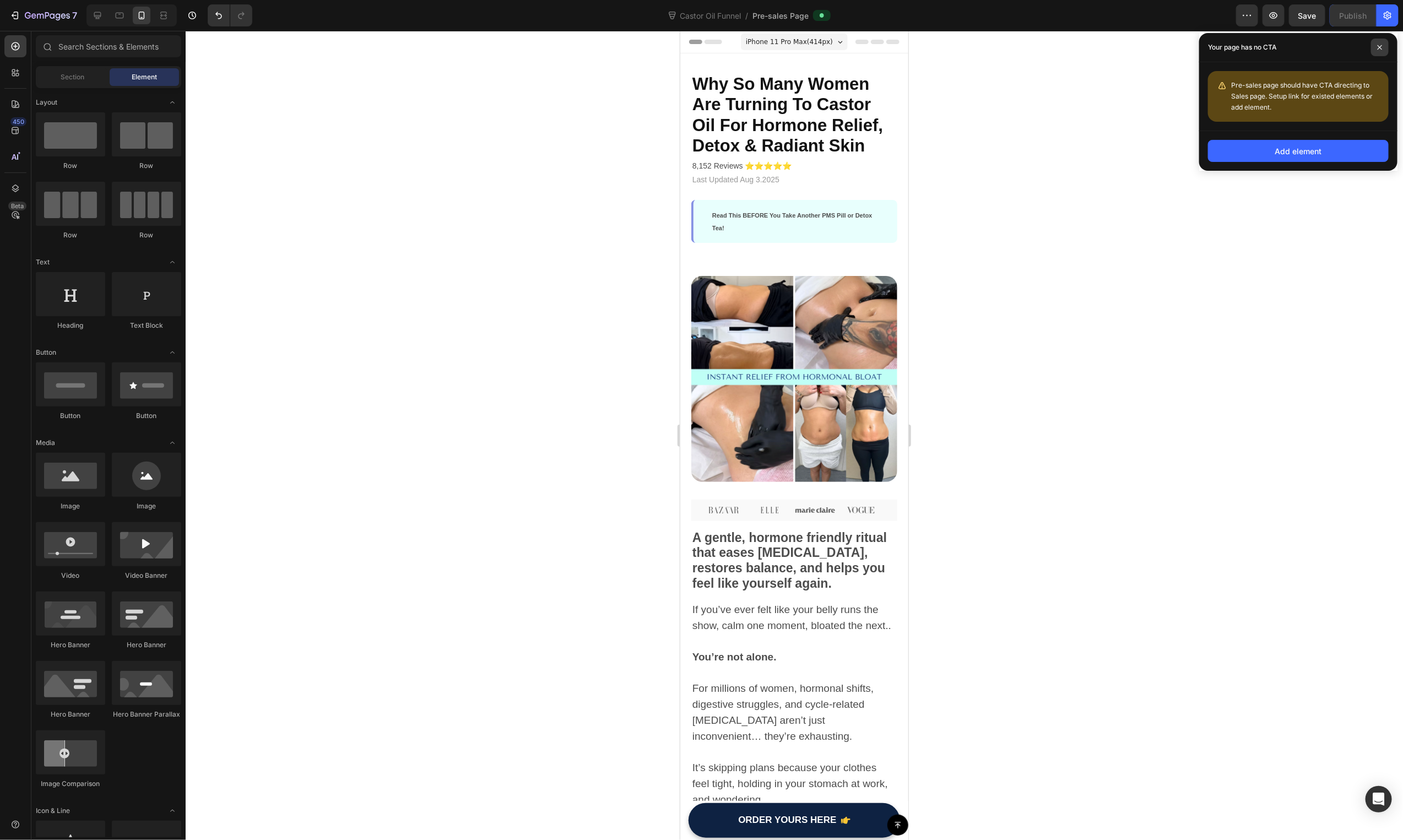
click at [1387, 53] on span at bounding box center [1379, 47] width 18 height 18
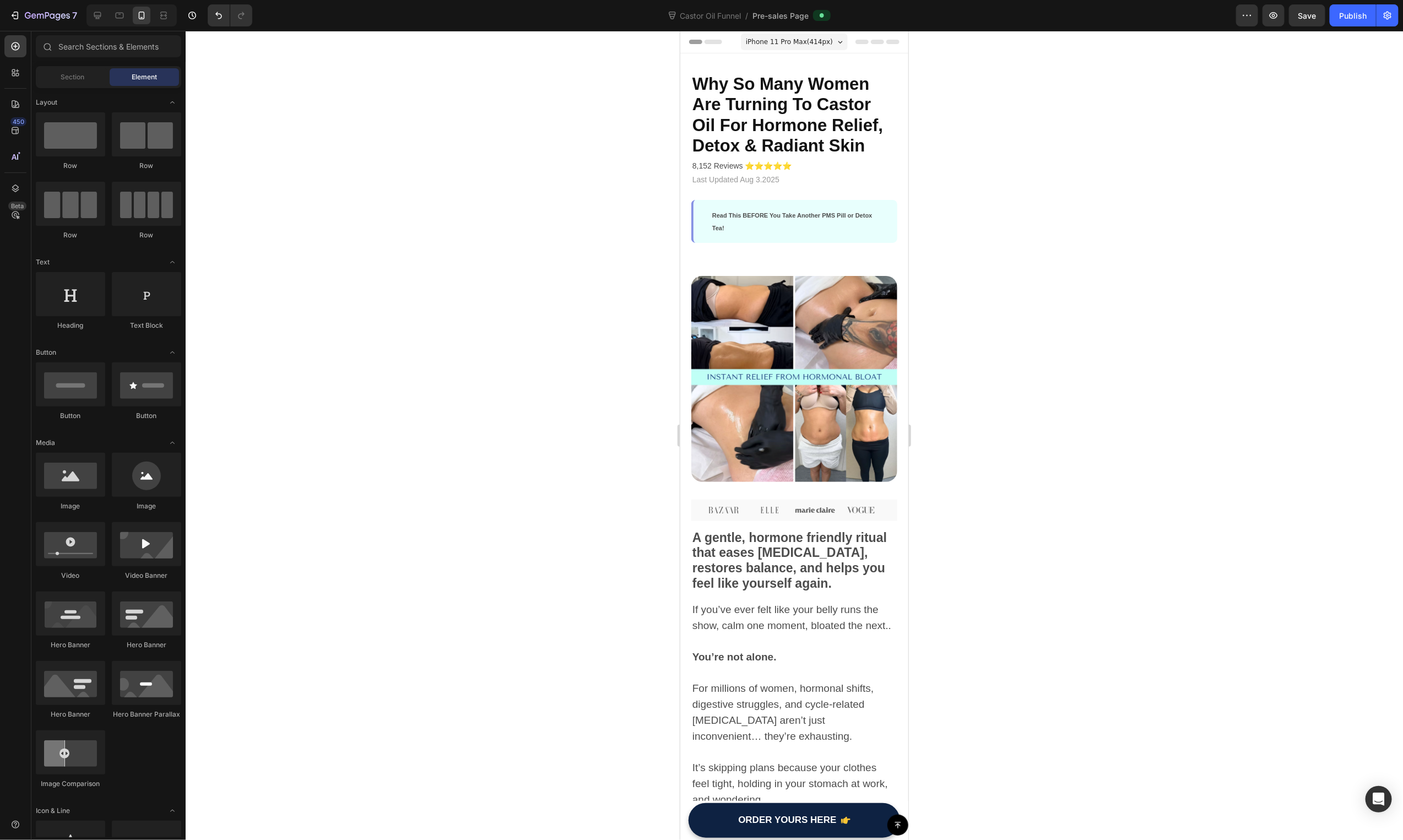
click at [1367, 30] on div "7 Version history Castor Oil Funnel / Pre-sales Page Preview Save Publish" at bounding box center [701, 15] width 1403 height 31
click at [1366, 25] on button "Publish" at bounding box center [1353, 15] width 47 height 22
click at [837, 108] on span "Why So Many Women Are Turning To Castor Oil For Hormone Relief, Detox & Radiant…" at bounding box center [787, 114] width 191 height 81
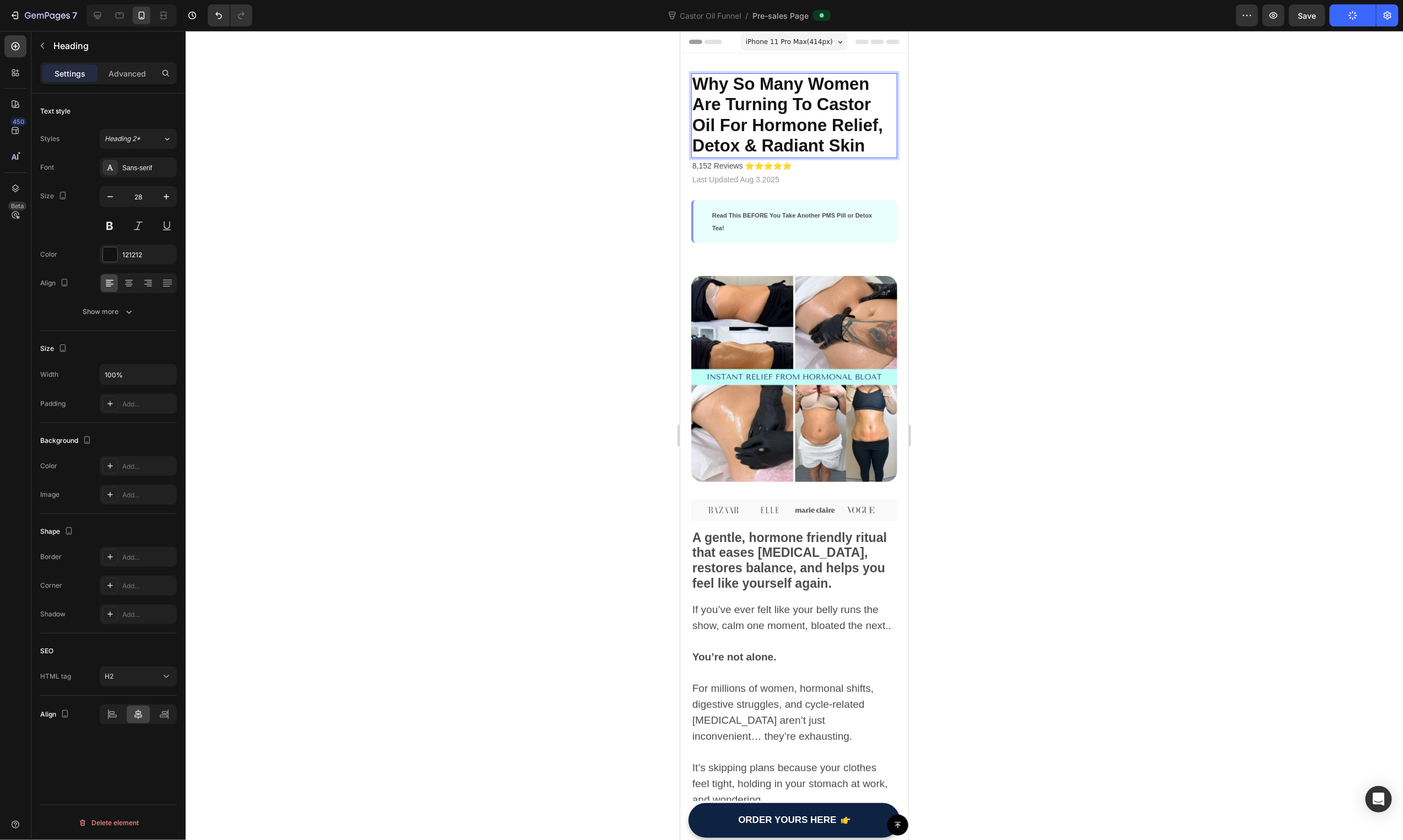
click at [836, 109] on span "Why So Many Women Are Turning To Castor Oil For Hormone Relief, Detox & Radiant…" at bounding box center [787, 114] width 191 height 81
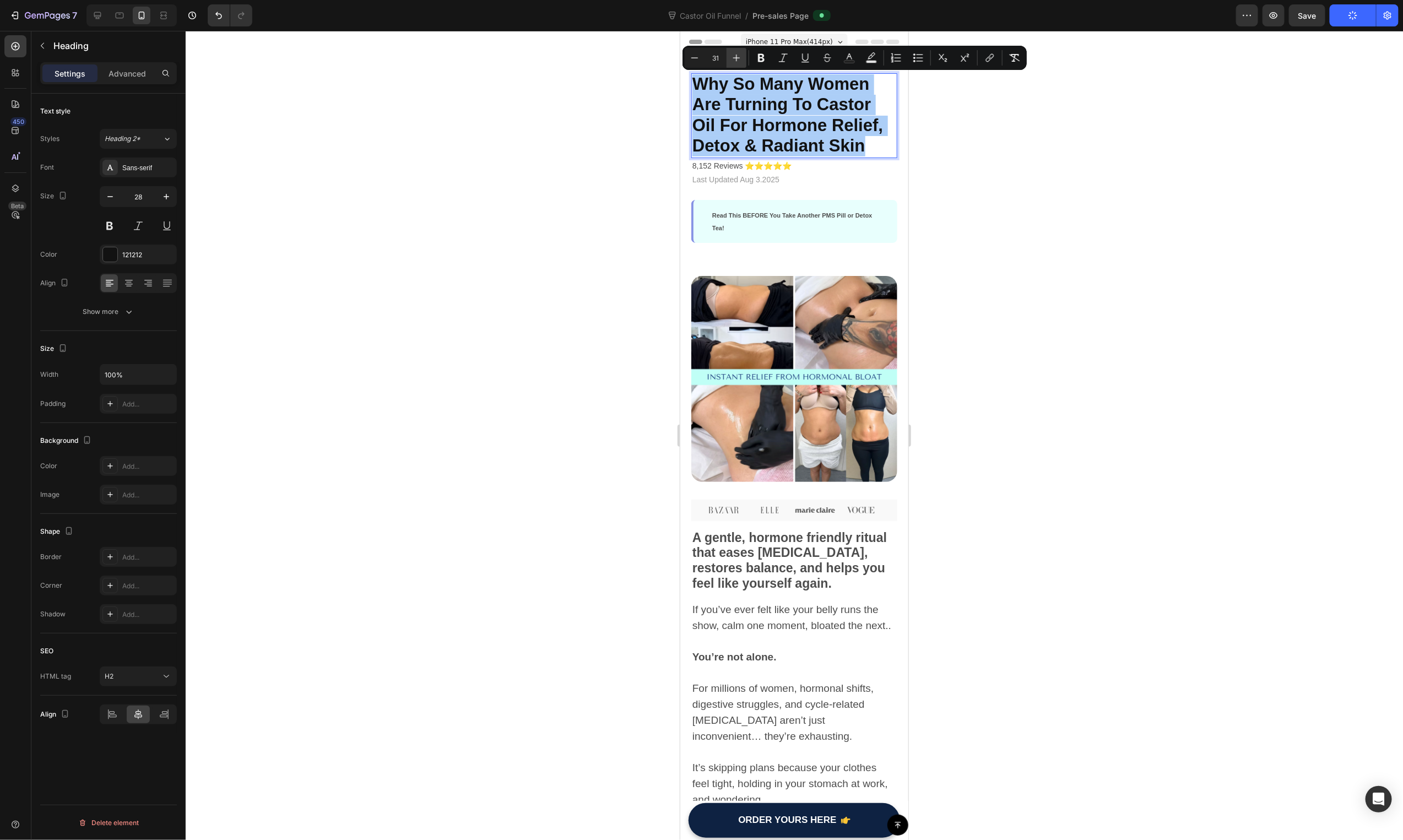
click at [735, 56] on icon "Editor contextual toolbar" at bounding box center [736, 58] width 11 height 11
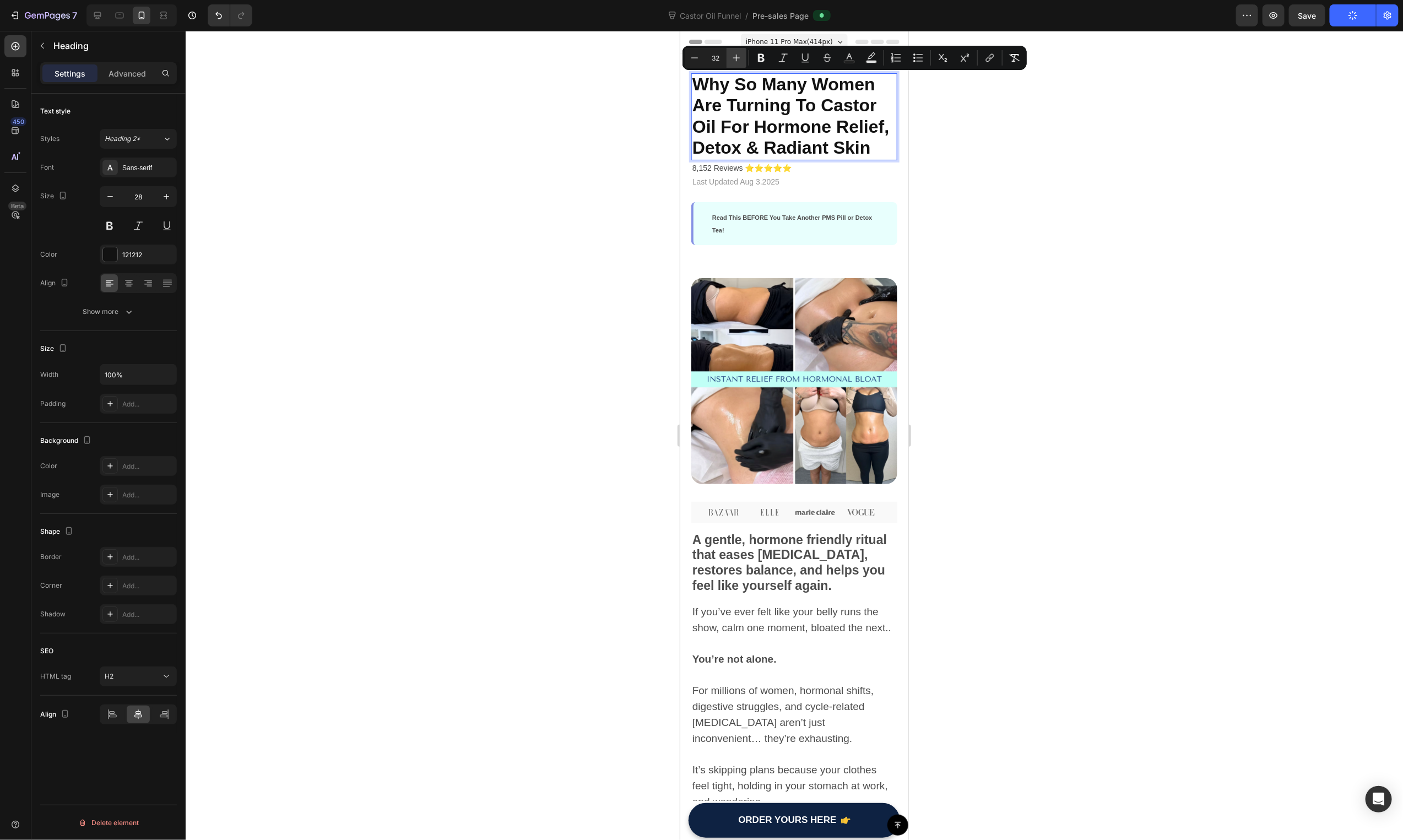
click at [735, 56] on icon "Editor contextual toolbar" at bounding box center [736, 58] width 11 height 11
type input "33"
click at [1350, 14] on div "Publish" at bounding box center [1353, 16] width 27 height 12
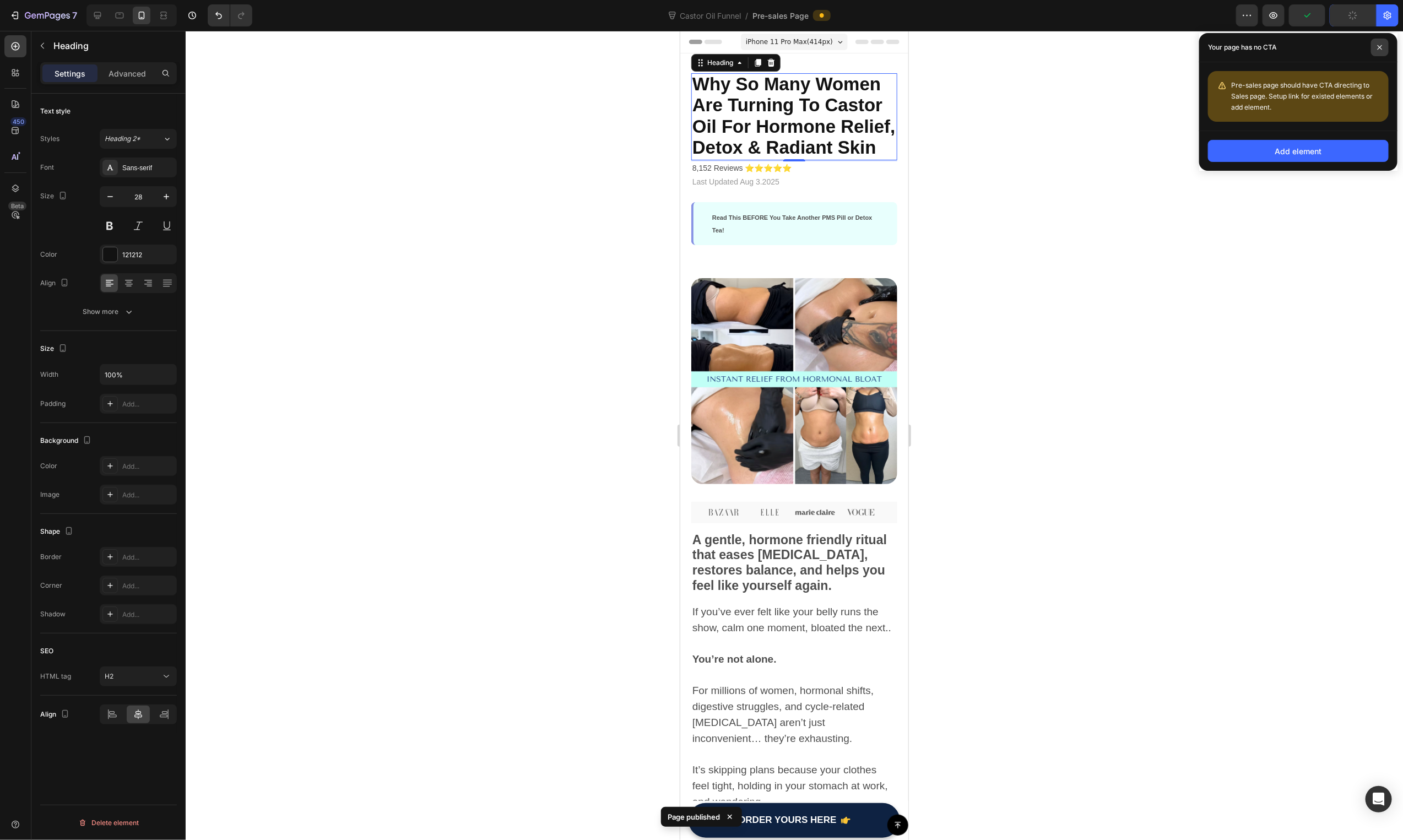
click at [1380, 47] on icon at bounding box center [1379, 47] width 4 height 4
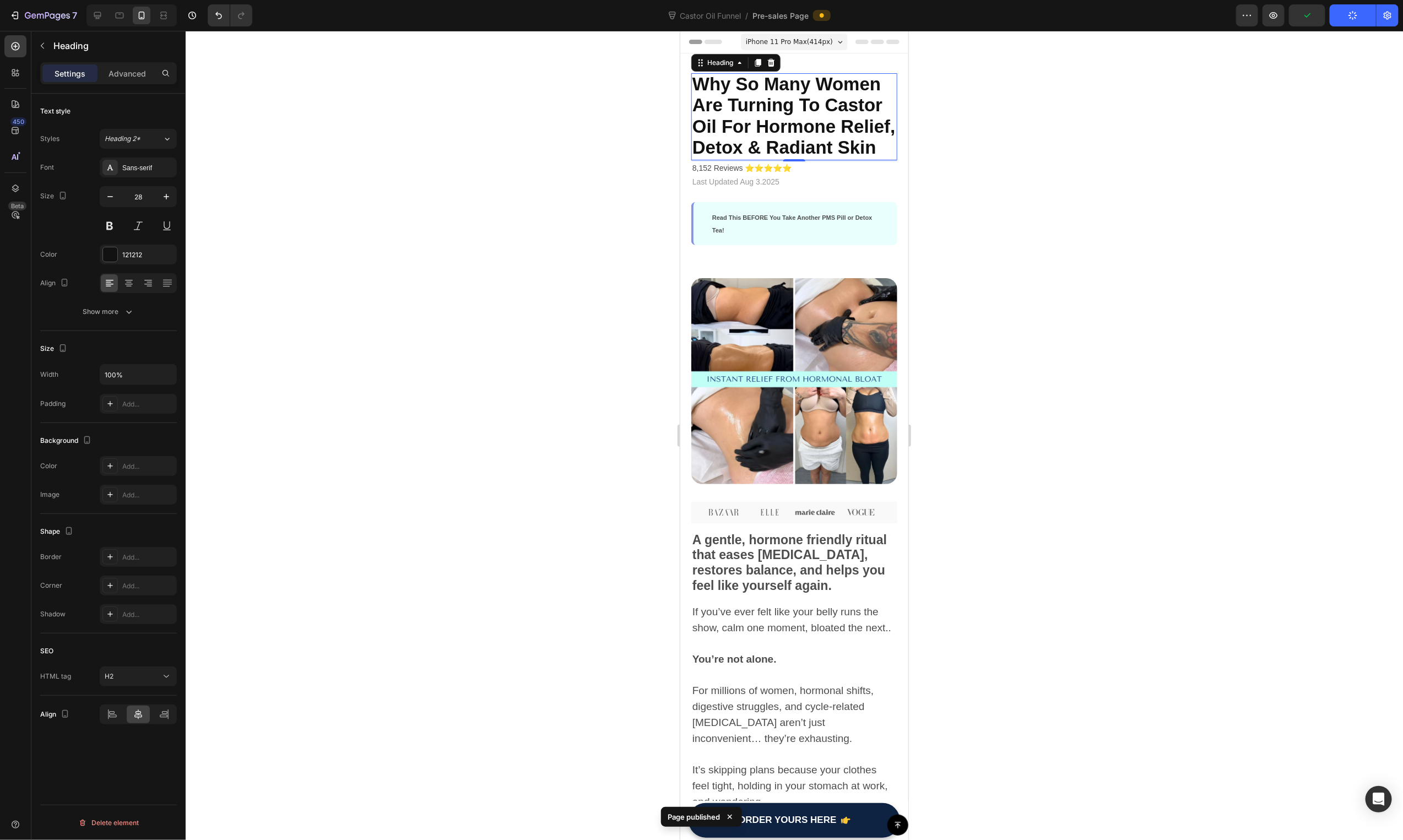
click at [1350, 20] on button "Publish" at bounding box center [1353, 15] width 47 height 22
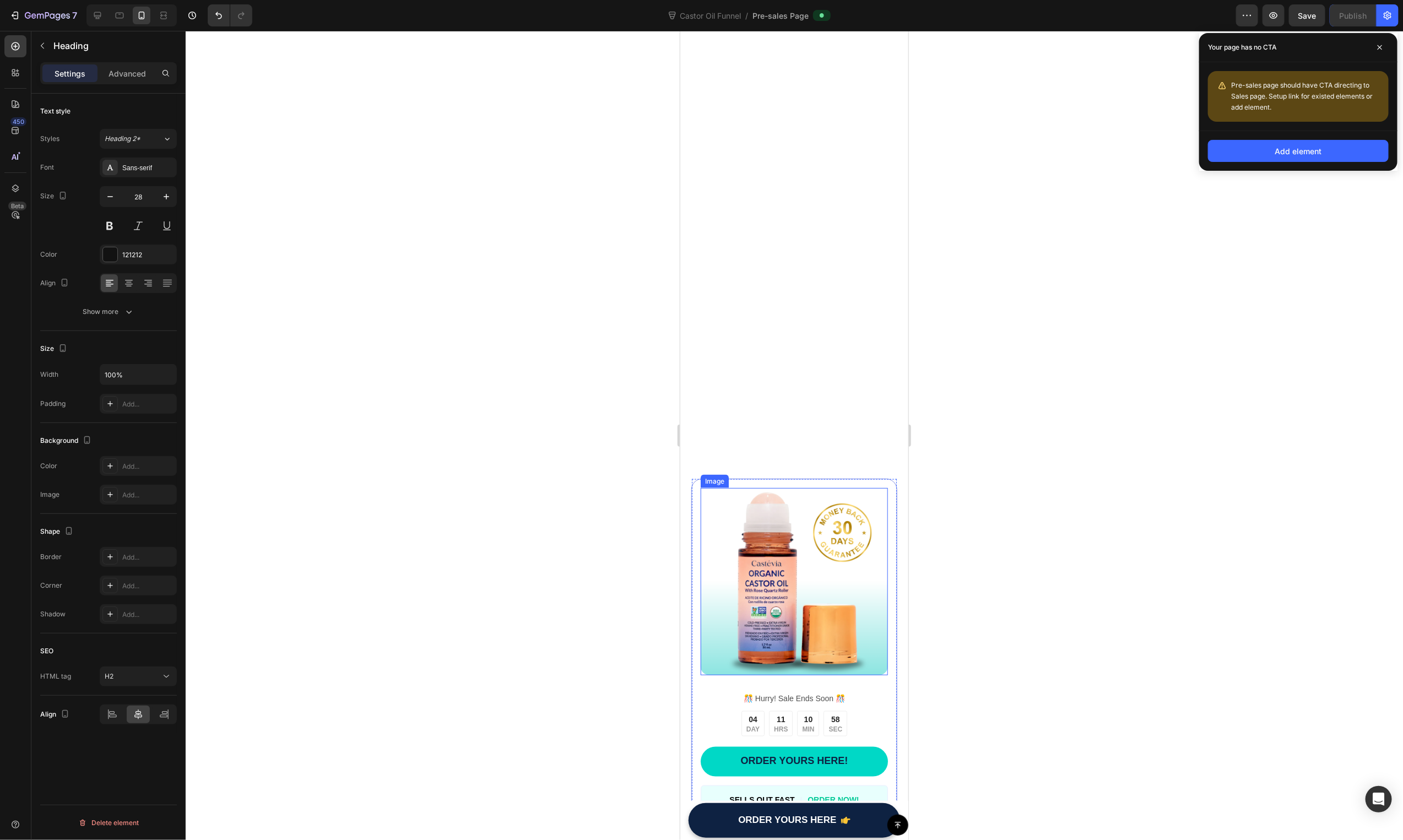
scroll to position [1453, 0]
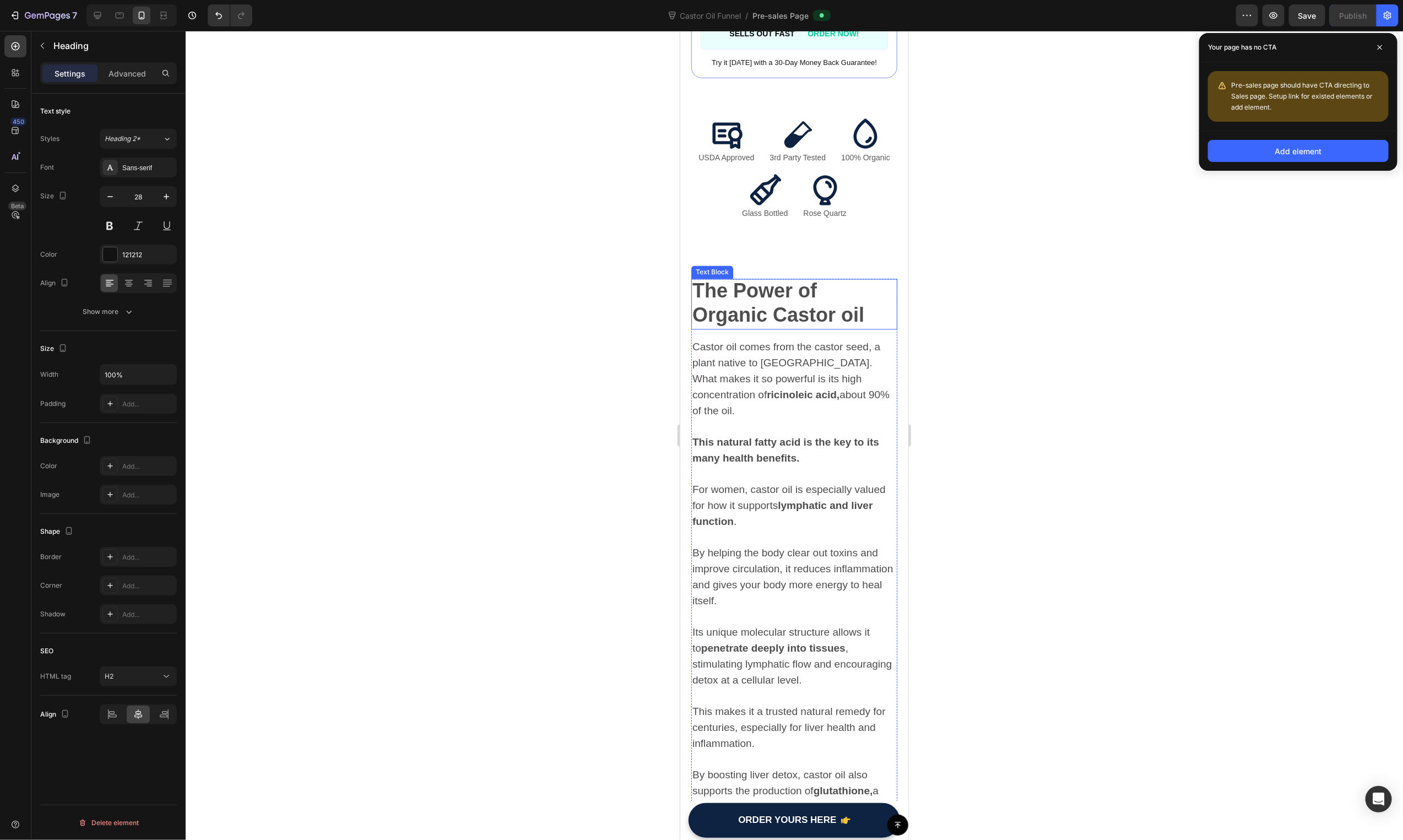
click at [814, 279] on strong "The Power of Organic Castor oil" at bounding box center [777, 302] width 172 height 47
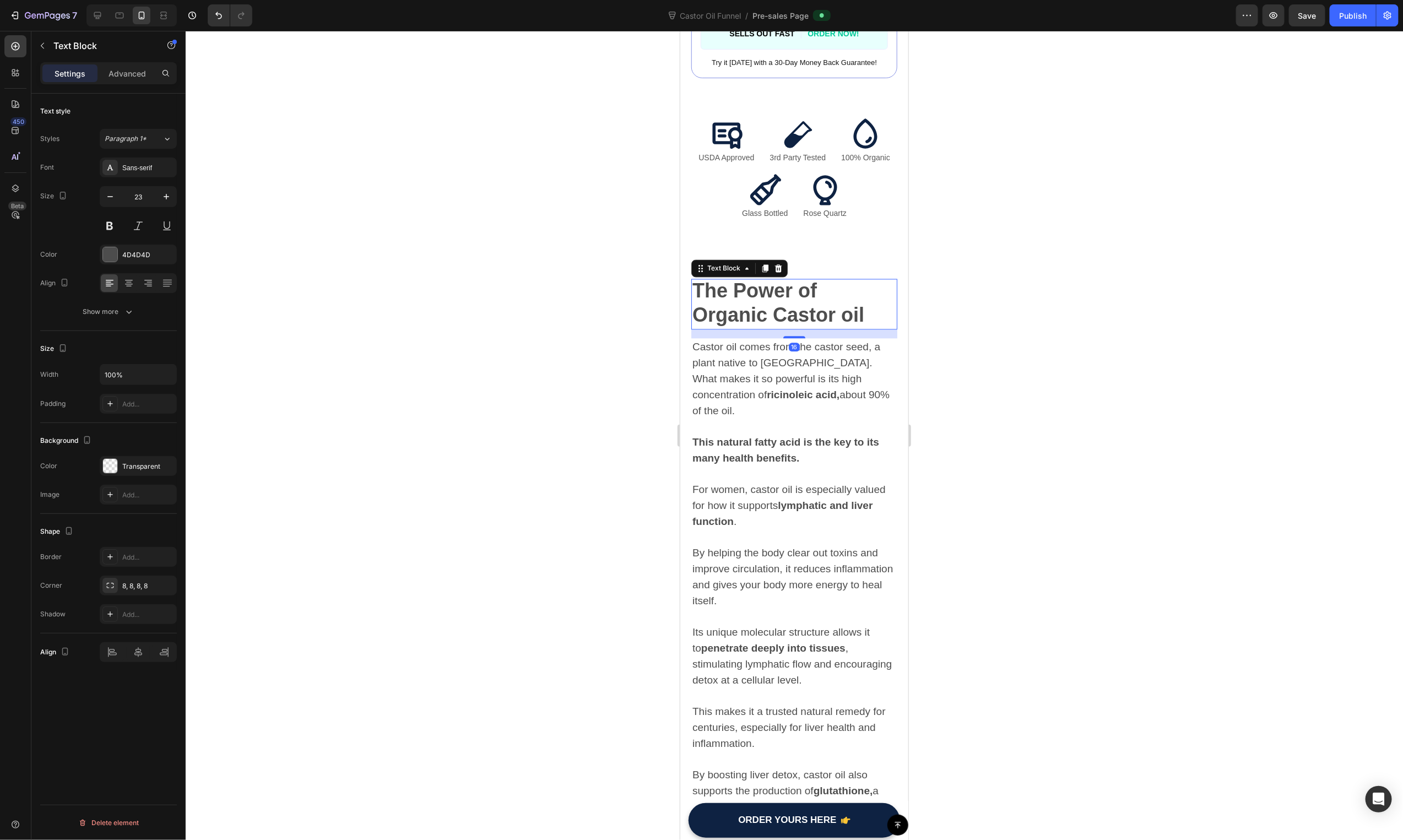
click at [809, 288] on strong "The Power of Organic Castor oil" at bounding box center [777, 302] width 172 height 47
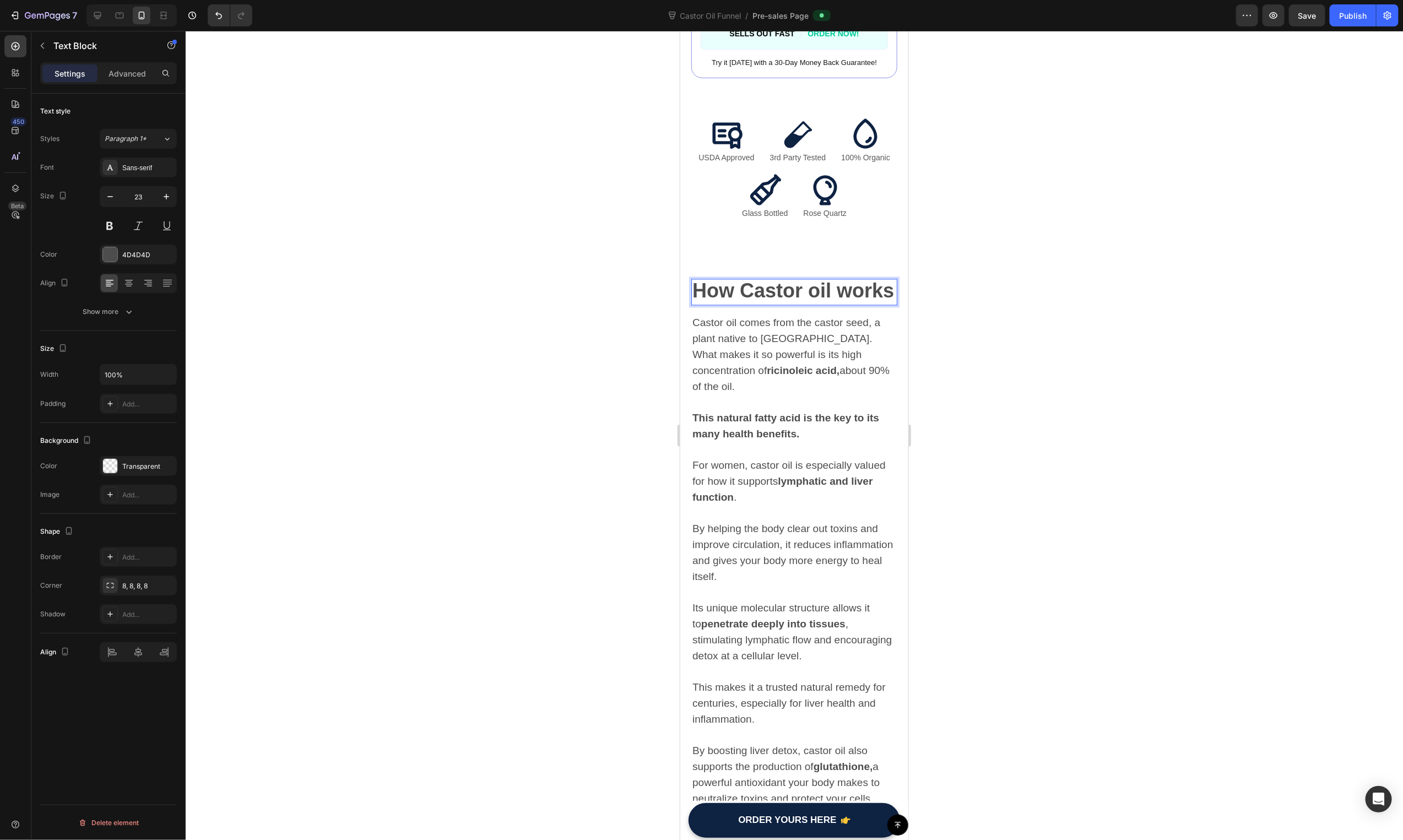
click at [737, 284] on strong "How Castor oil works" at bounding box center [793, 290] width 202 height 23
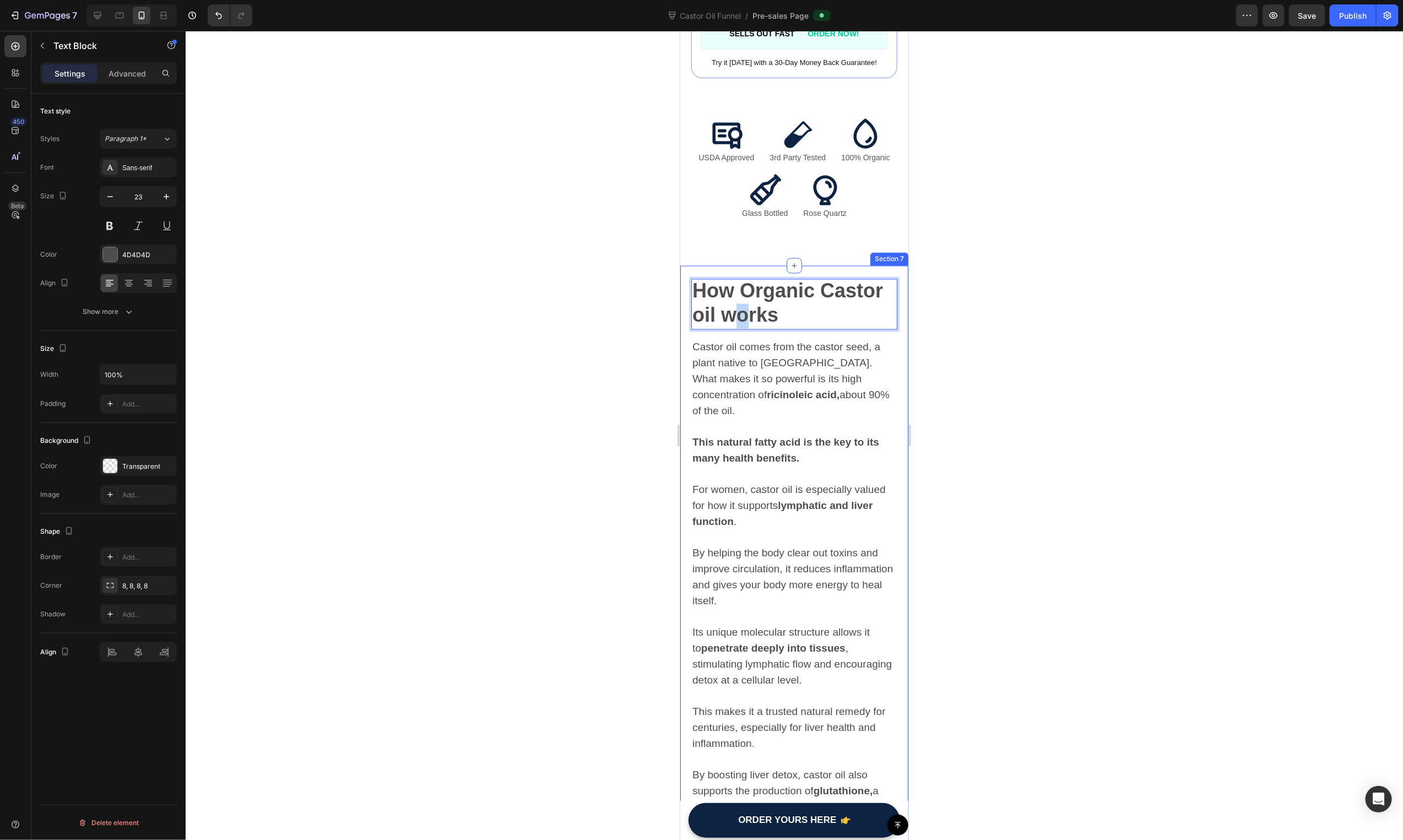
drag, startPoint x: 742, startPoint y: 300, endPoint x: 744, endPoint y: 286, distance: 14.1
click at [743, 298] on strong "How Organic Castor oil works" at bounding box center [787, 302] width 191 height 47
click at [745, 278] on button "Plus" at bounding box center [736, 275] width 19 height 19
type input "37"
drag, startPoint x: 782, startPoint y: 295, endPoint x: 770, endPoint y: 301, distance: 13.4
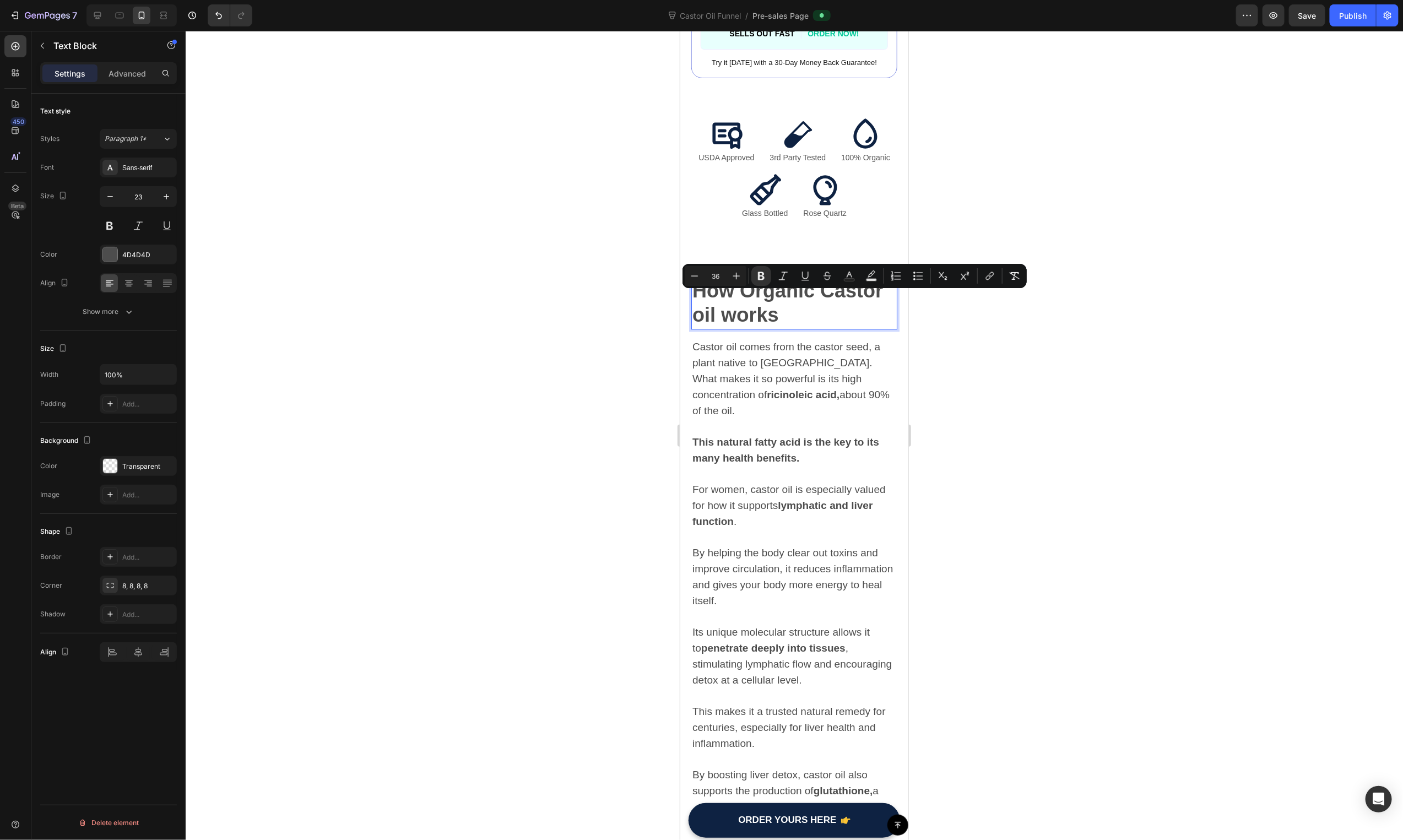
click at [782, 296] on p "How Organic Castor oil w o rks" at bounding box center [793, 303] width 203 height 48
click at [740, 281] on strong "How Organic Castor oil w" at bounding box center [787, 302] width 191 height 47
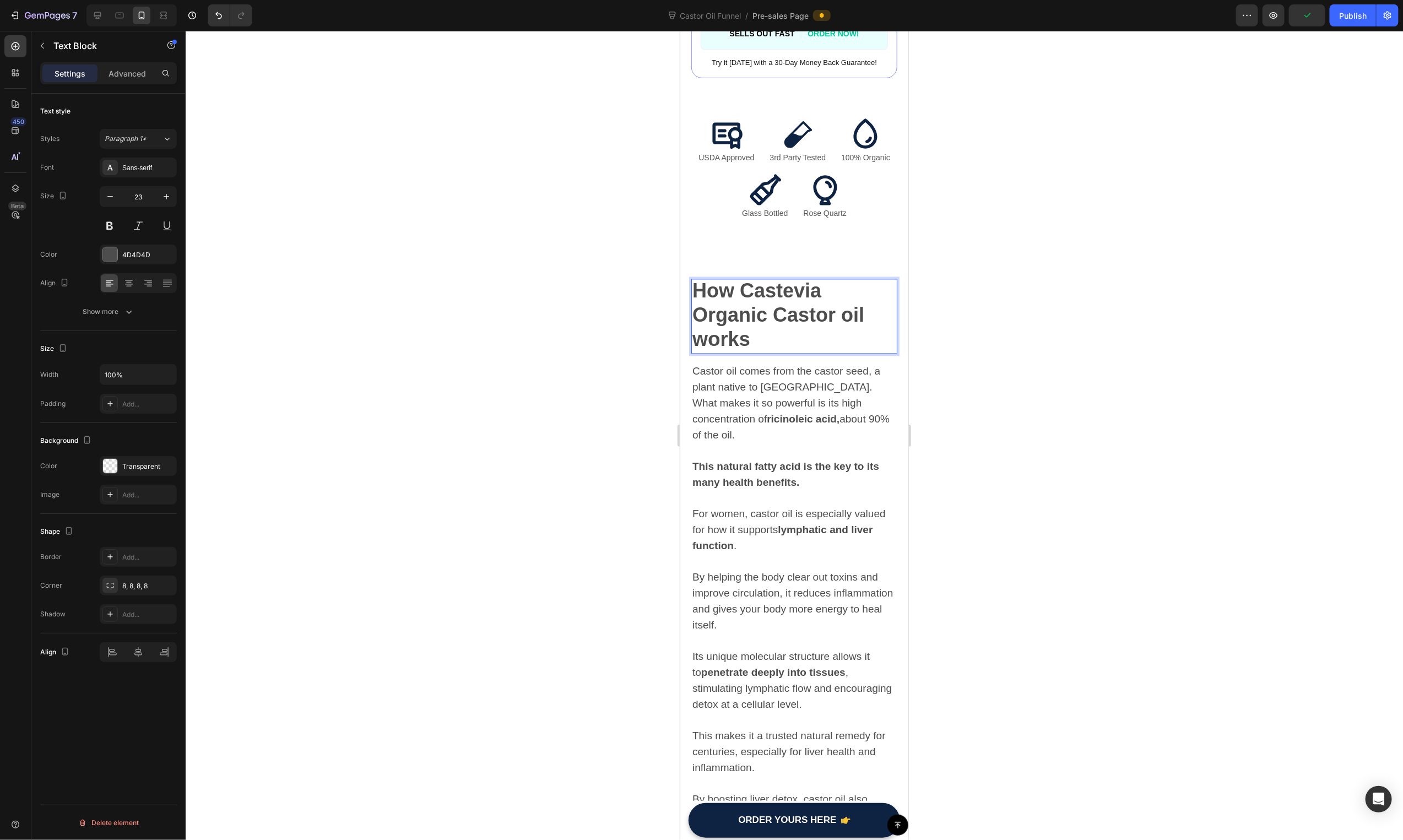
click at [748, 330] on strong "rks" at bounding box center [734, 338] width 30 height 23
click at [845, 303] on strong "How Castevia Organic Castor oil w" at bounding box center [777, 314] width 172 height 71
click at [847, 303] on strong "How Castevia Organic Castor oil w" at bounding box center [777, 314] width 172 height 71
click at [698, 331] on strong "How Castevia Organic Castor Oil w" at bounding box center [779, 314] width 175 height 71
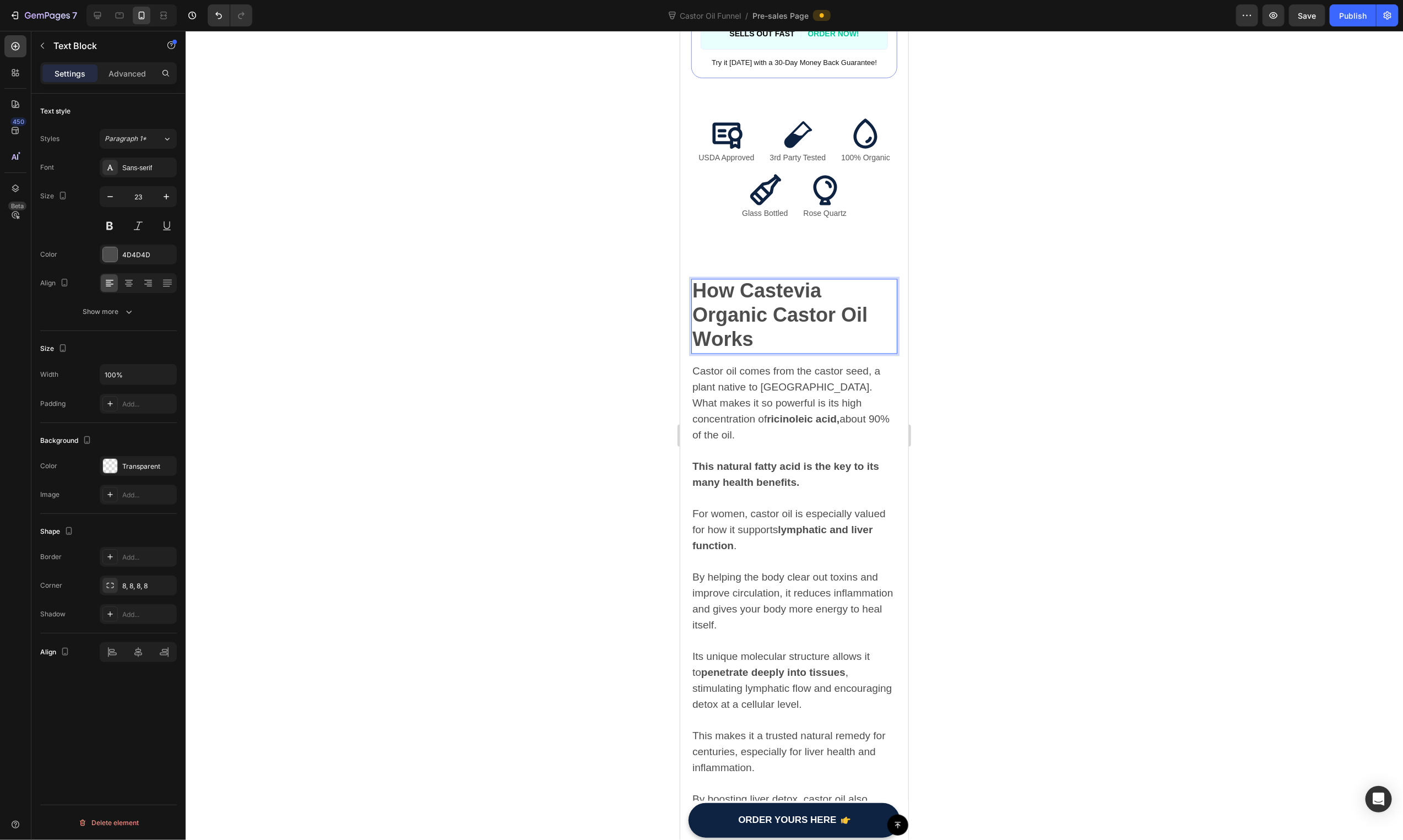
click at [1363, 27] on div "7 Version history Castor Oil Funnel / Pre-sales Page Preview Save Publish" at bounding box center [701, 15] width 1403 height 31
click at [1371, 14] on button "Publish" at bounding box center [1353, 15] width 47 height 22
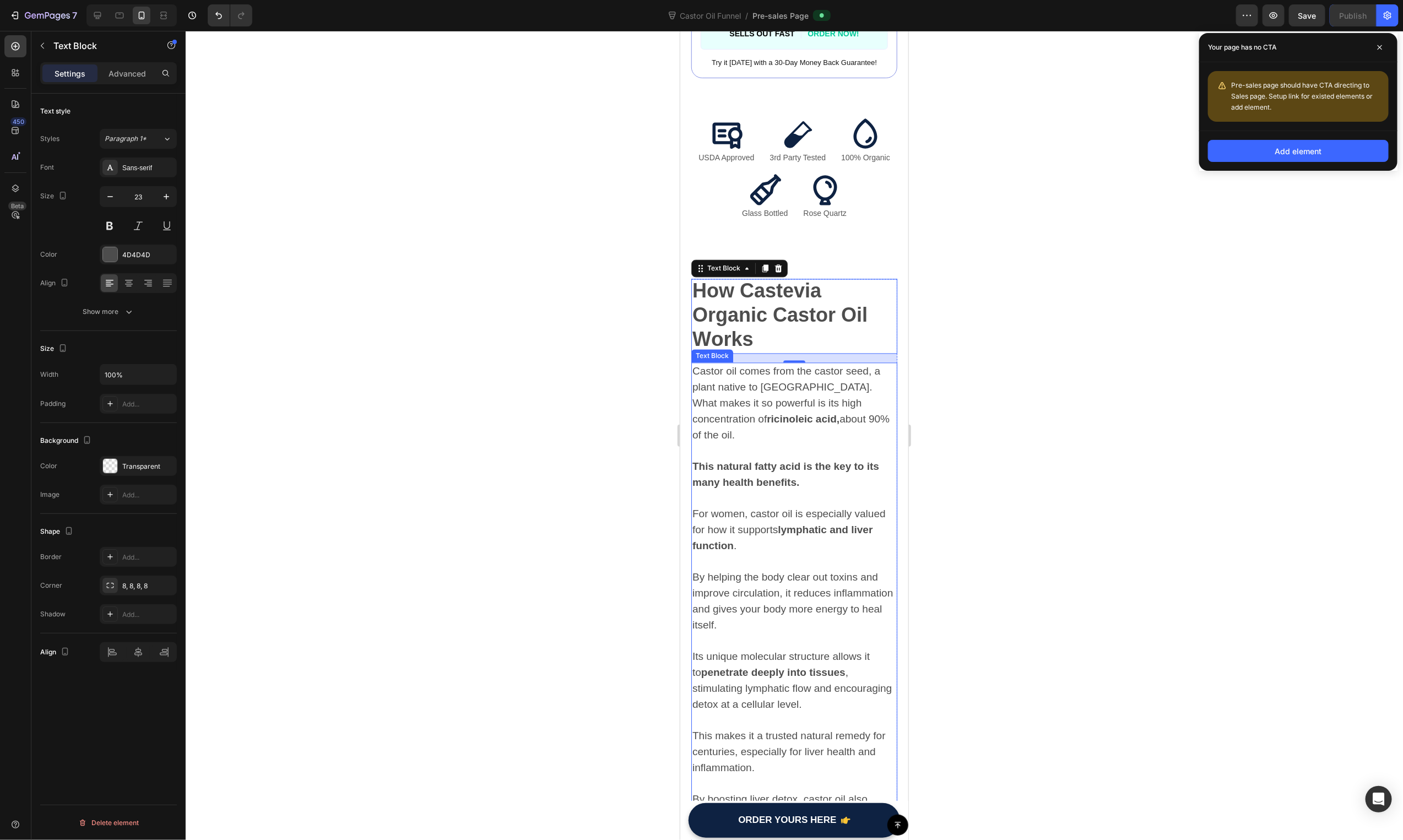
click at [700, 364] on span "Castor oil comes from the castor seed, a plant native to India. What makes it s…" at bounding box center [790, 402] width 198 height 75
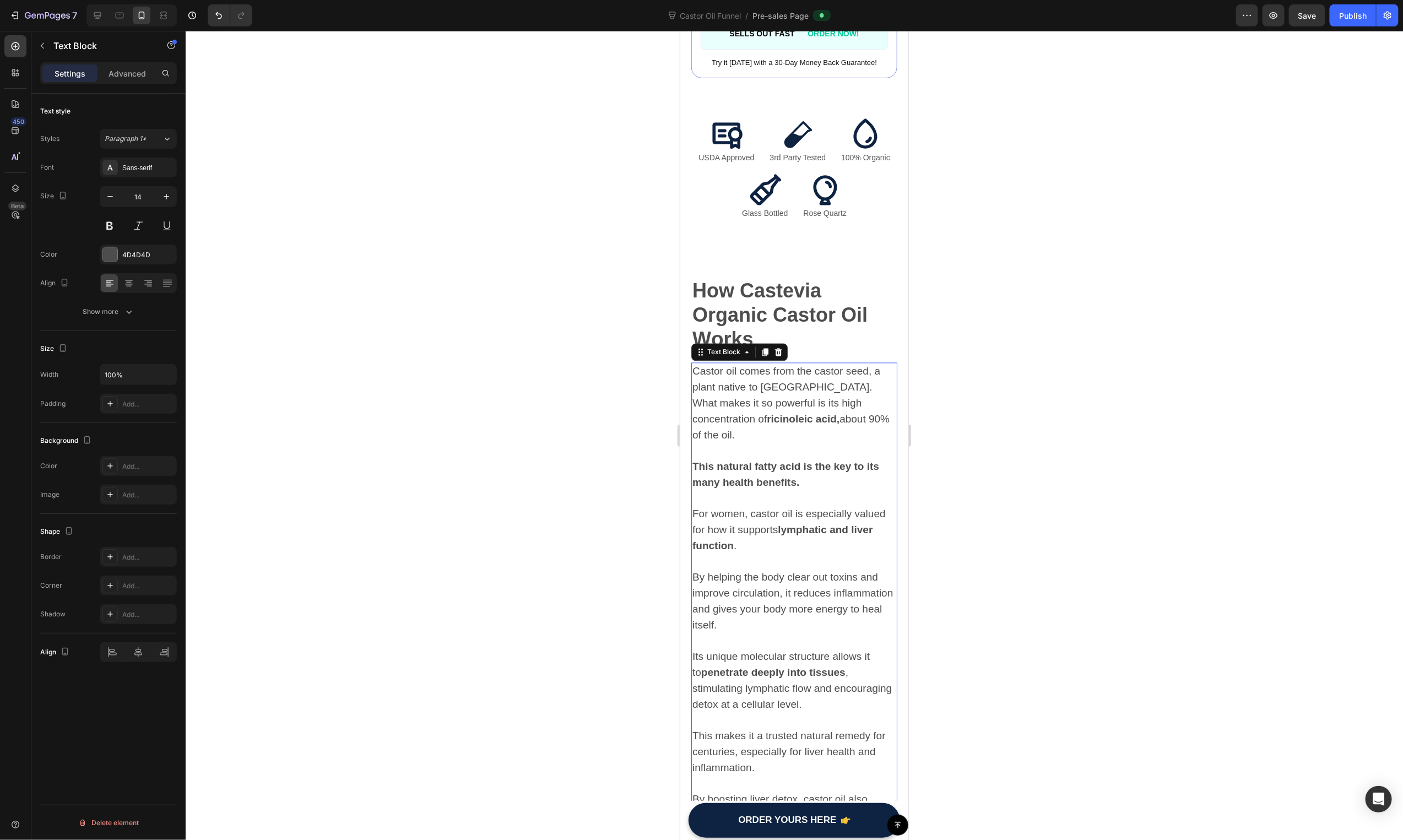
click at [700, 364] on span "Castor oil comes from the castor seed, a plant native to India. What makes it s…" at bounding box center [790, 402] width 198 height 75
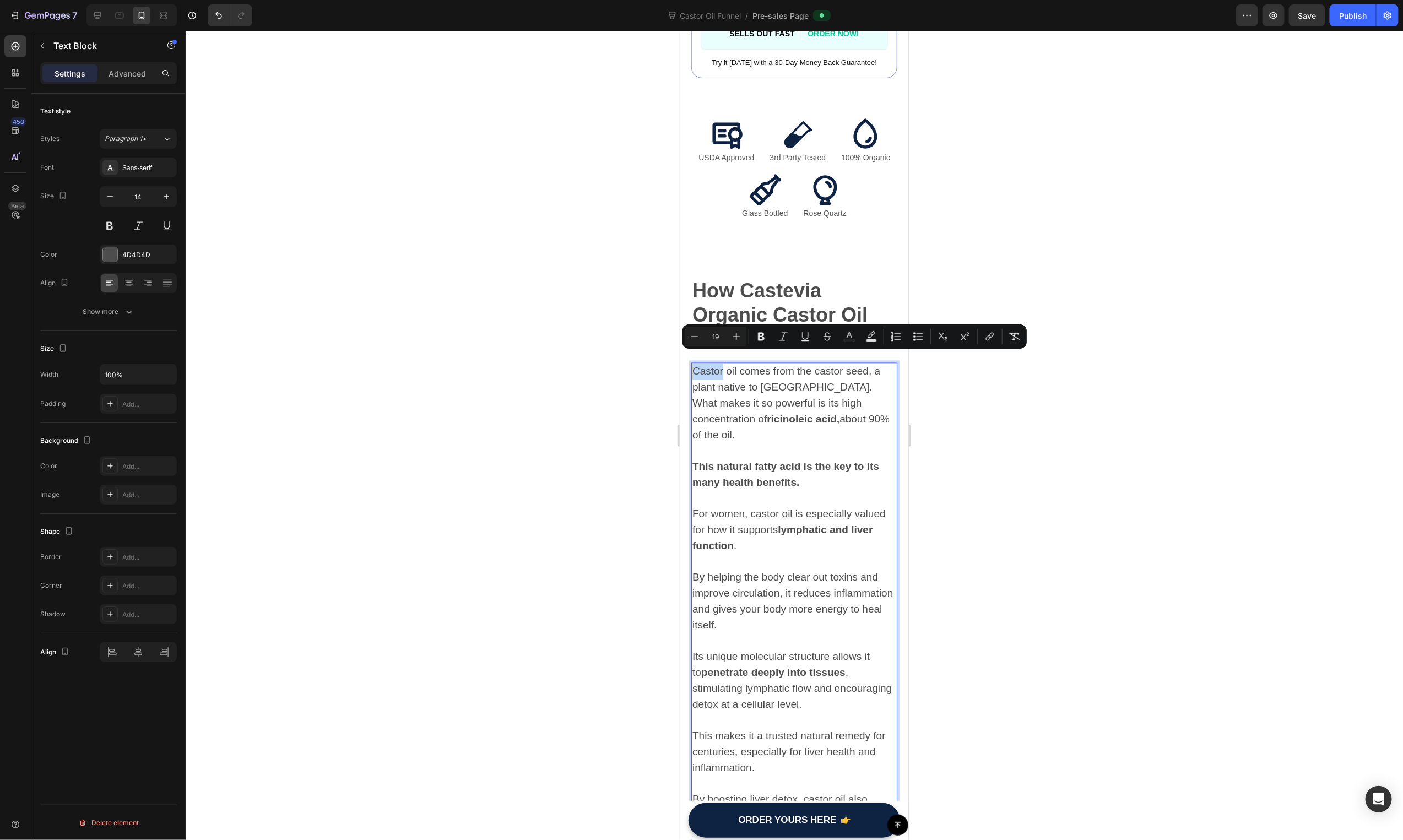
click at [694, 364] on span "Castor oil comes from the castor seed, a plant native to India. What makes it s…" at bounding box center [790, 402] width 198 height 75
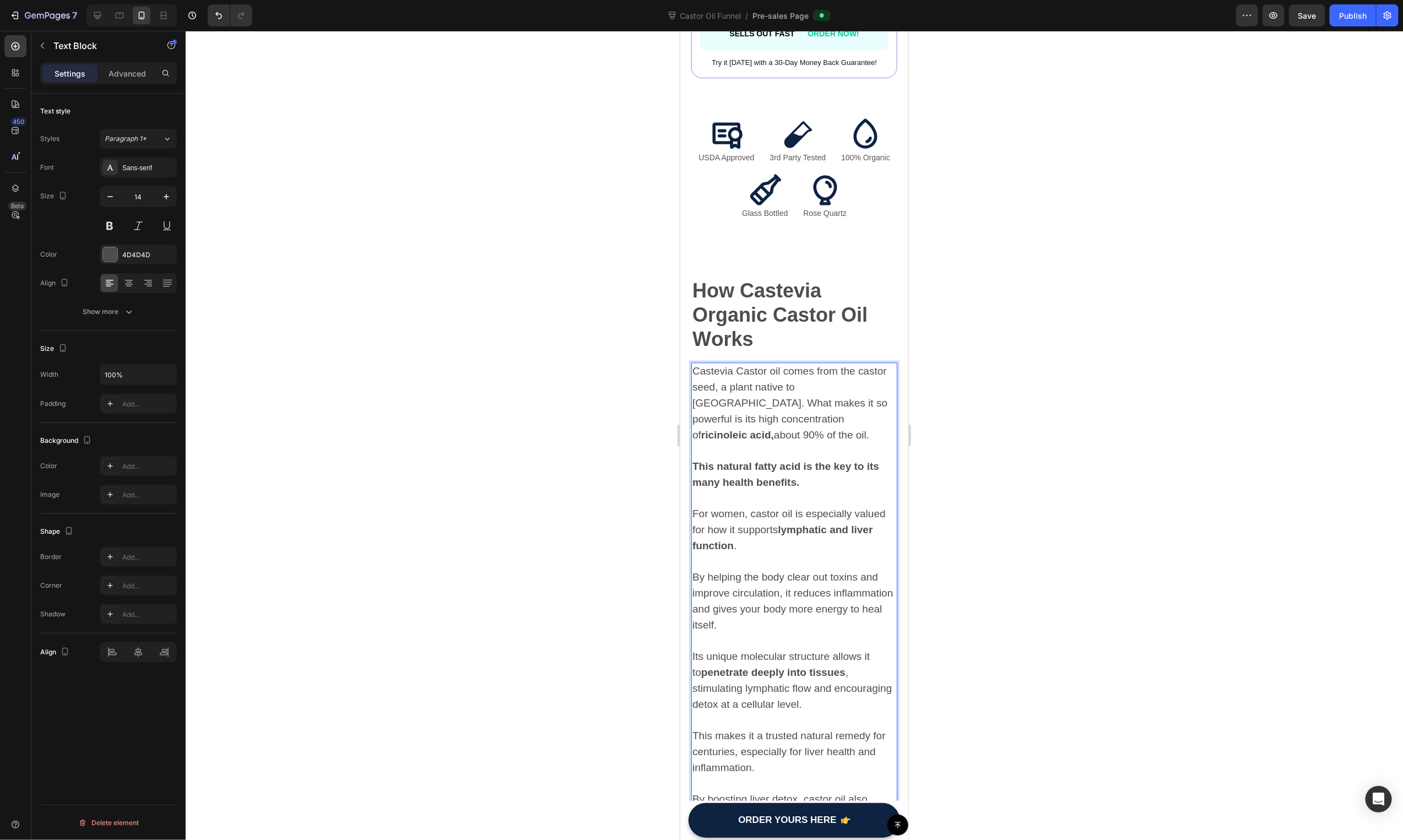
click at [738, 388] on span "Castevia Castor oil comes from the castor seed, a plant native to India. What m…" at bounding box center [789, 402] width 195 height 75
click at [583, 416] on div at bounding box center [794, 435] width 1217 height 809
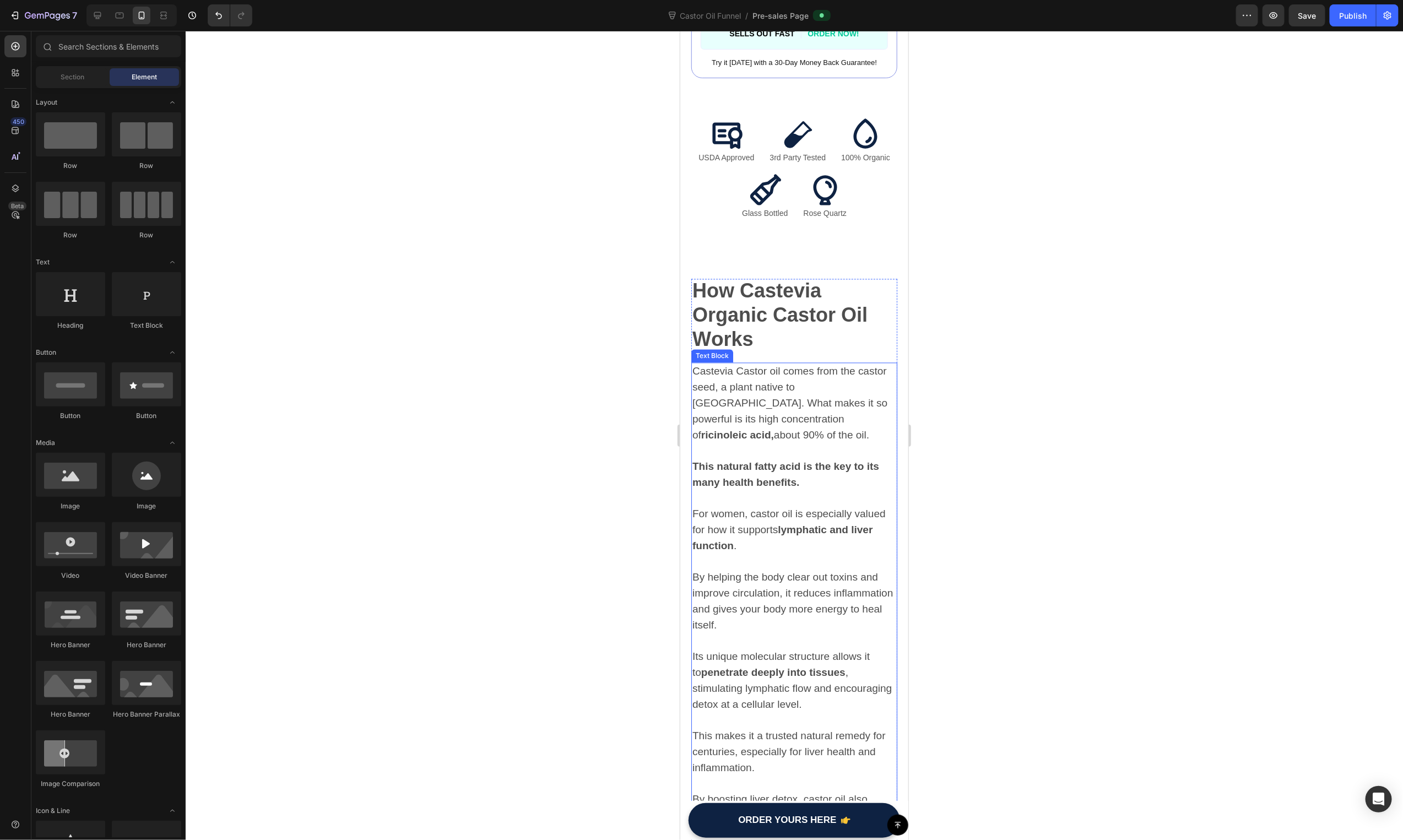
click at [857, 376] on span "Castevia Castor oil comes from the castor seed, a plant native to India. What m…" at bounding box center [789, 402] width 195 height 75
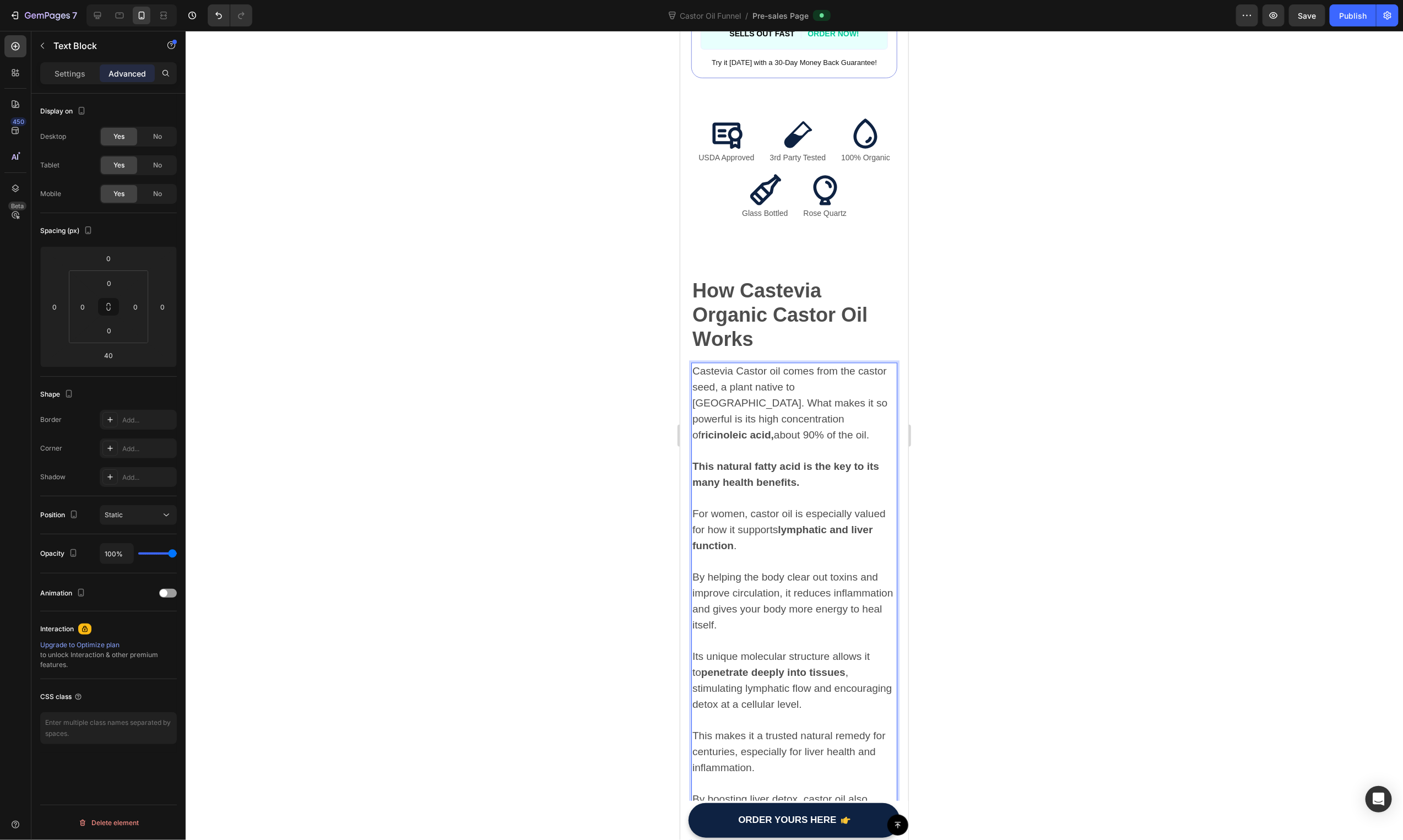
click at [857, 375] on span "Castevia Castor oil comes from the castor seed, a plant native to India. What m…" at bounding box center [789, 402] width 195 height 75
click at [857, 376] on span "Castevia Castor oil comes from the castor seed, a plant native to India. What m…" at bounding box center [789, 402] width 195 height 75
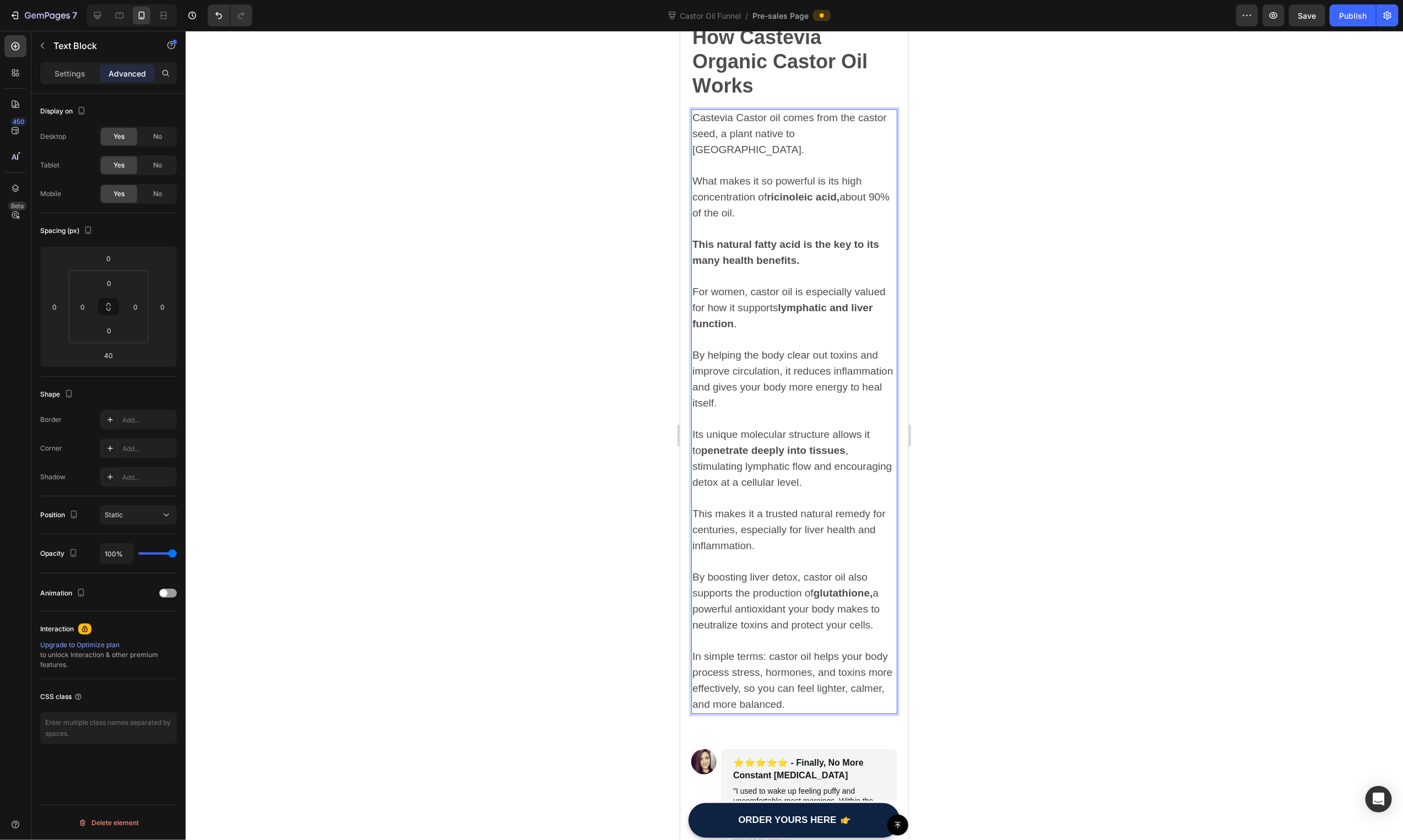
scroll to position [1817, 0]
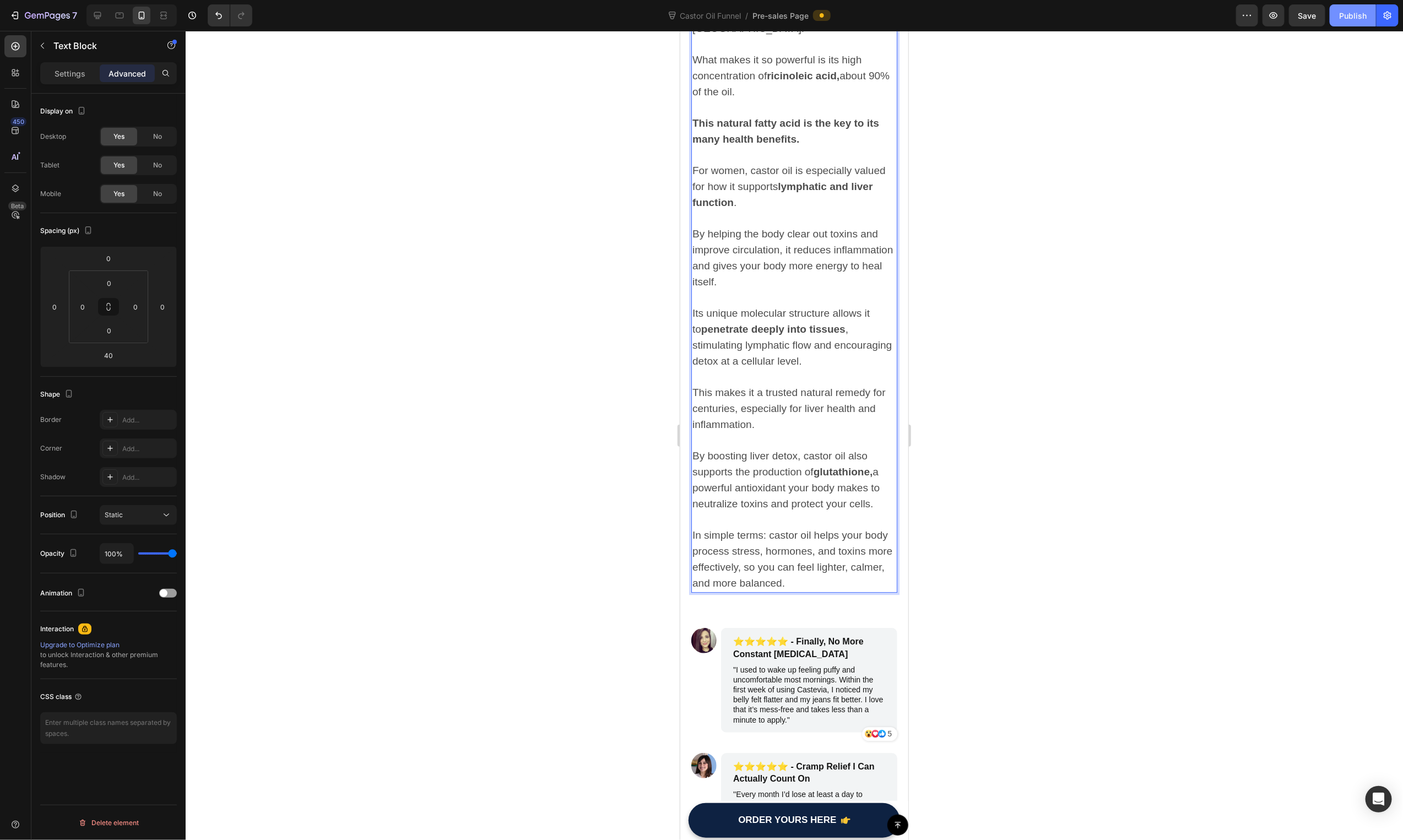
click at [1354, 19] on div "Publish" at bounding box center [1353, 16] width 27 height 12
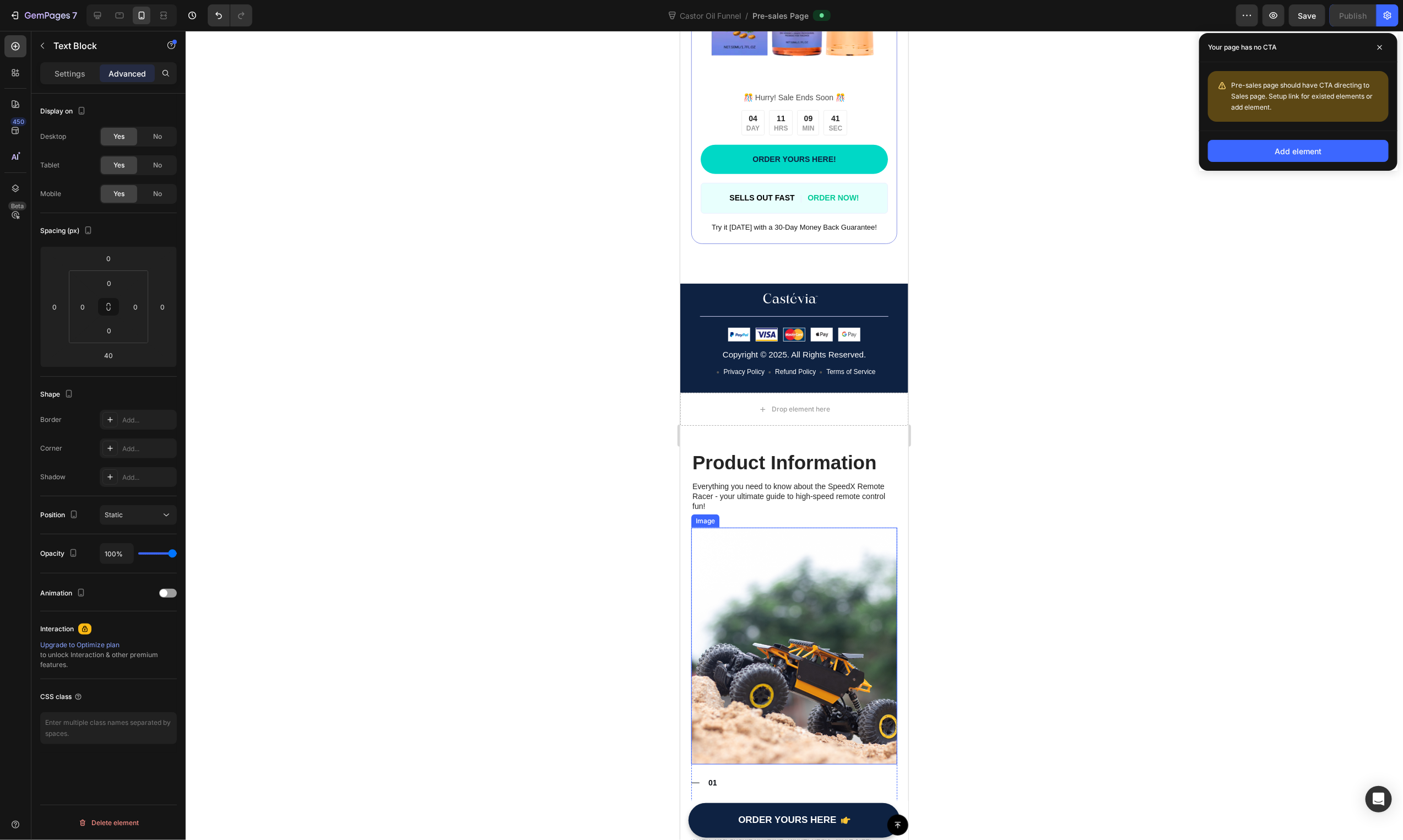
scroll to position [3209, 0]
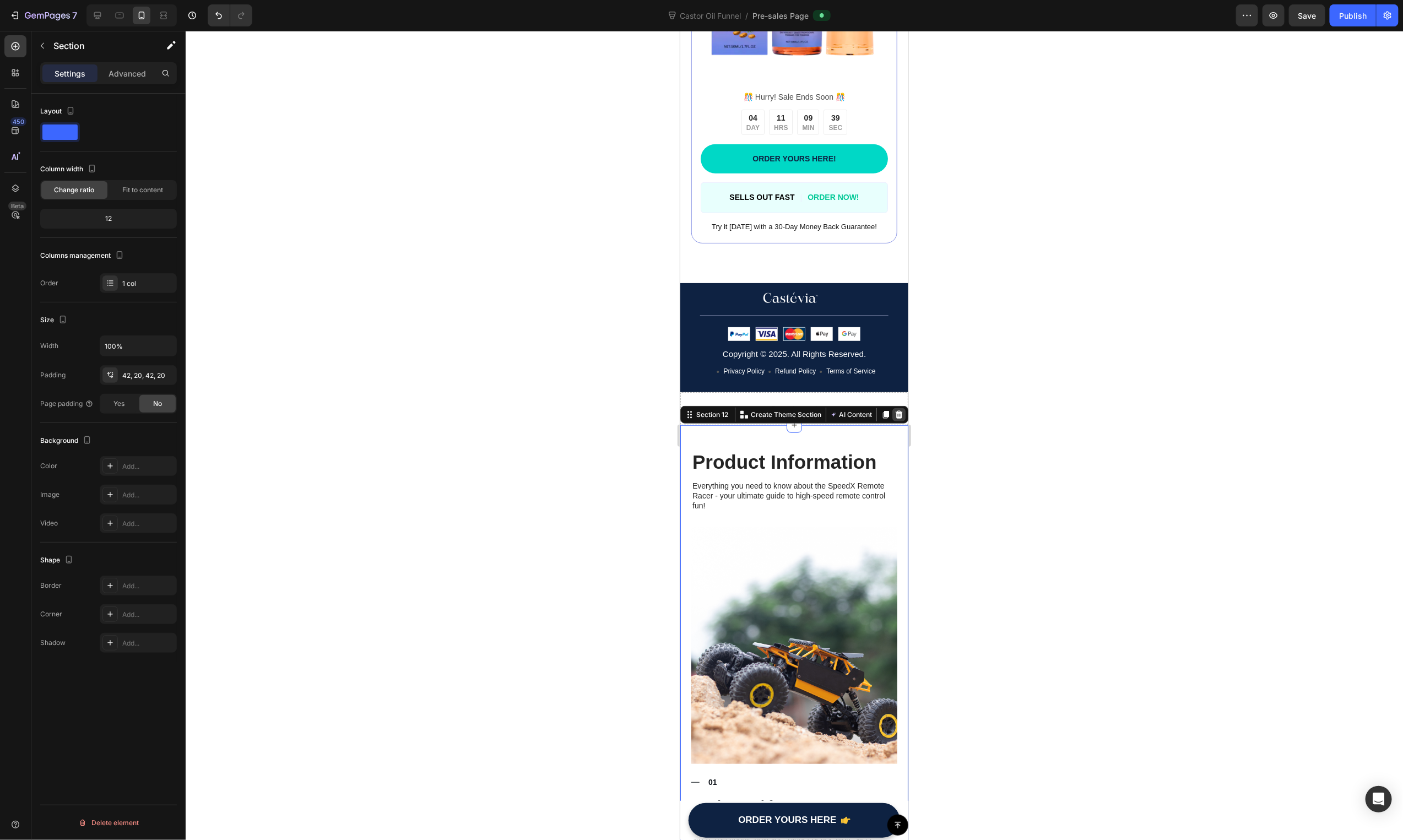
click at [895, 410] on icon at bounding box center [899, 414] width 7 height 8
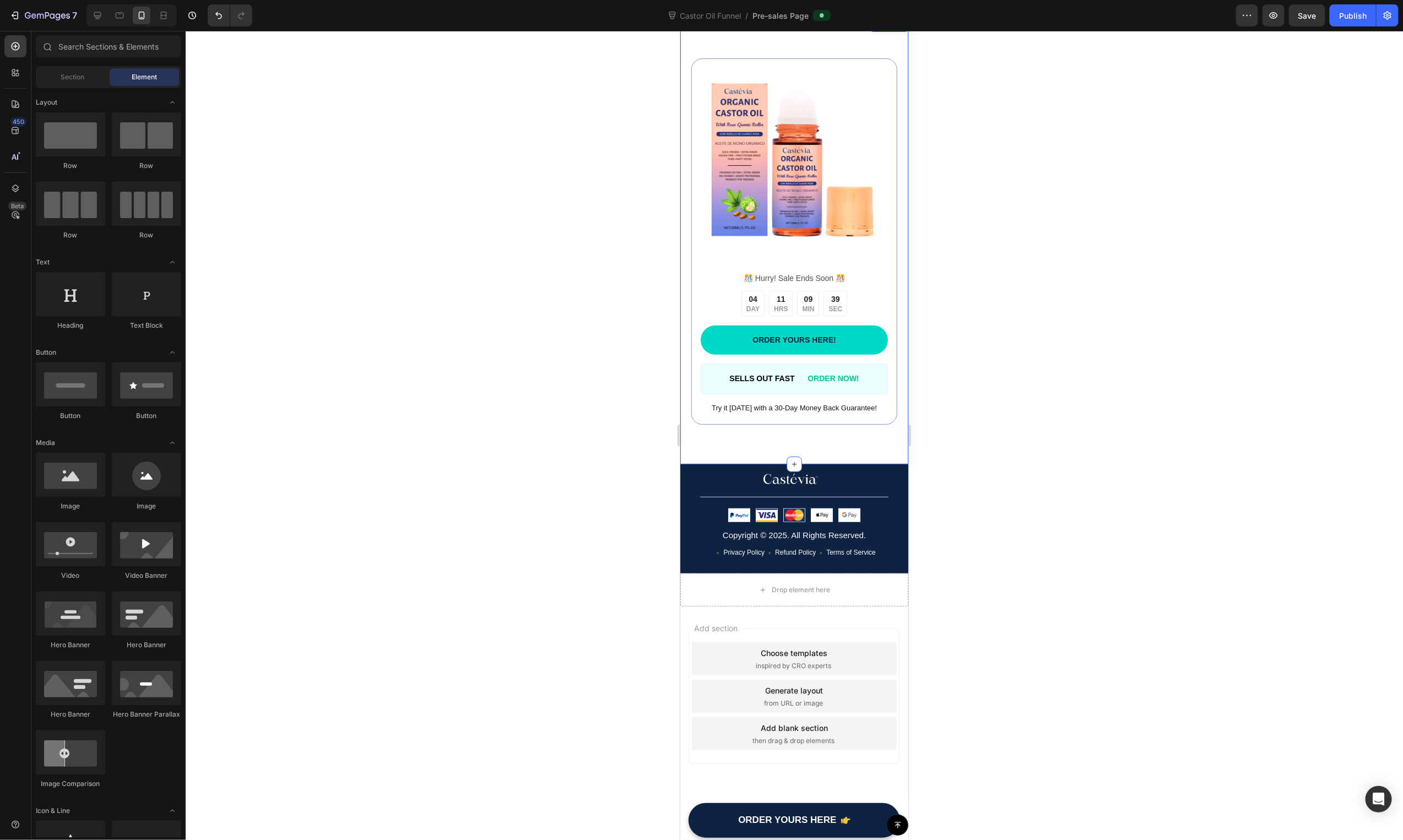
scroll to position [3018, 0]
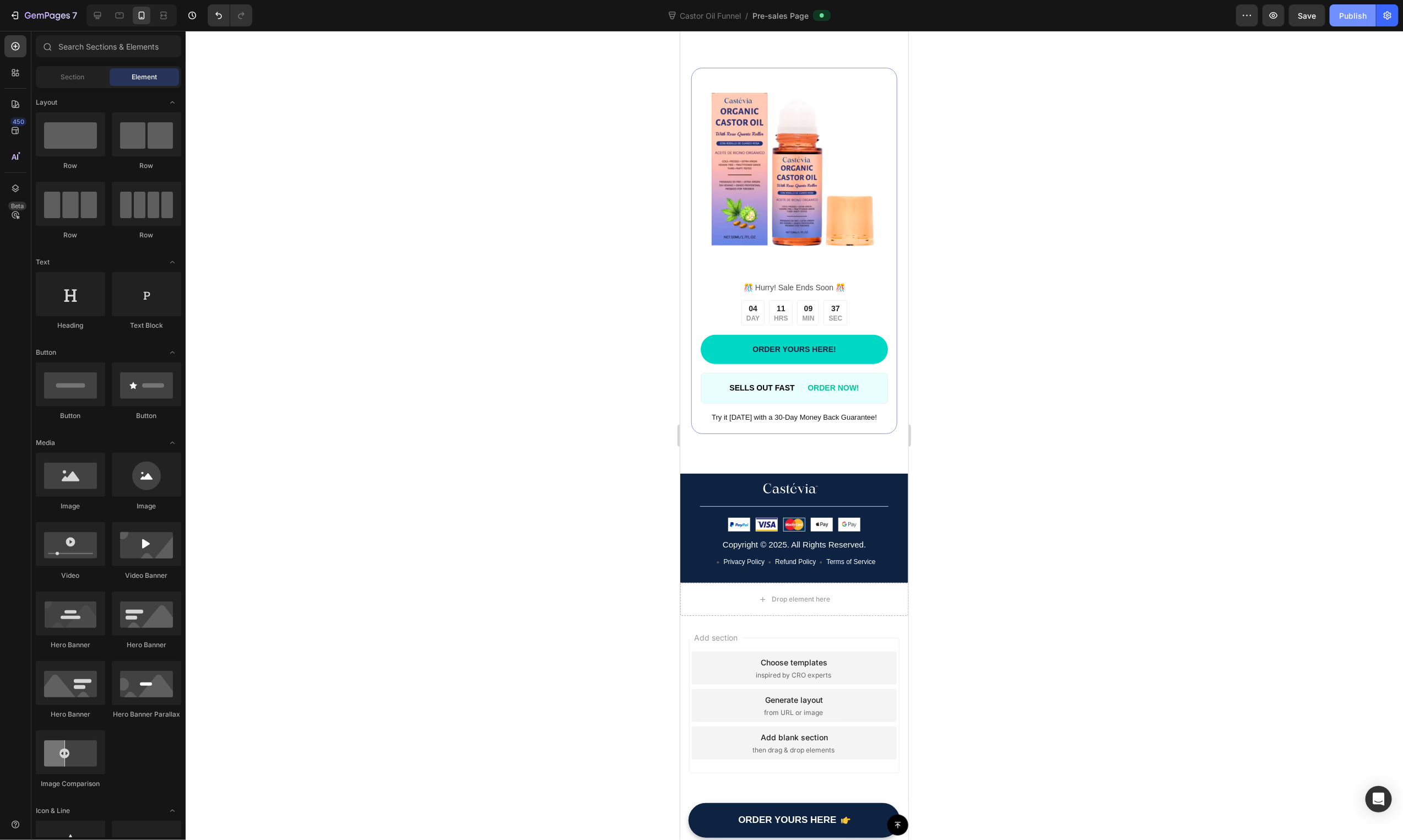
click at [1363, 18] on div "Publish" at bounding box center [1353, 16] width 27 height 12
click at [888, 583] on div "Drop element here" at bounding box center [793, 598] width 228 height 33
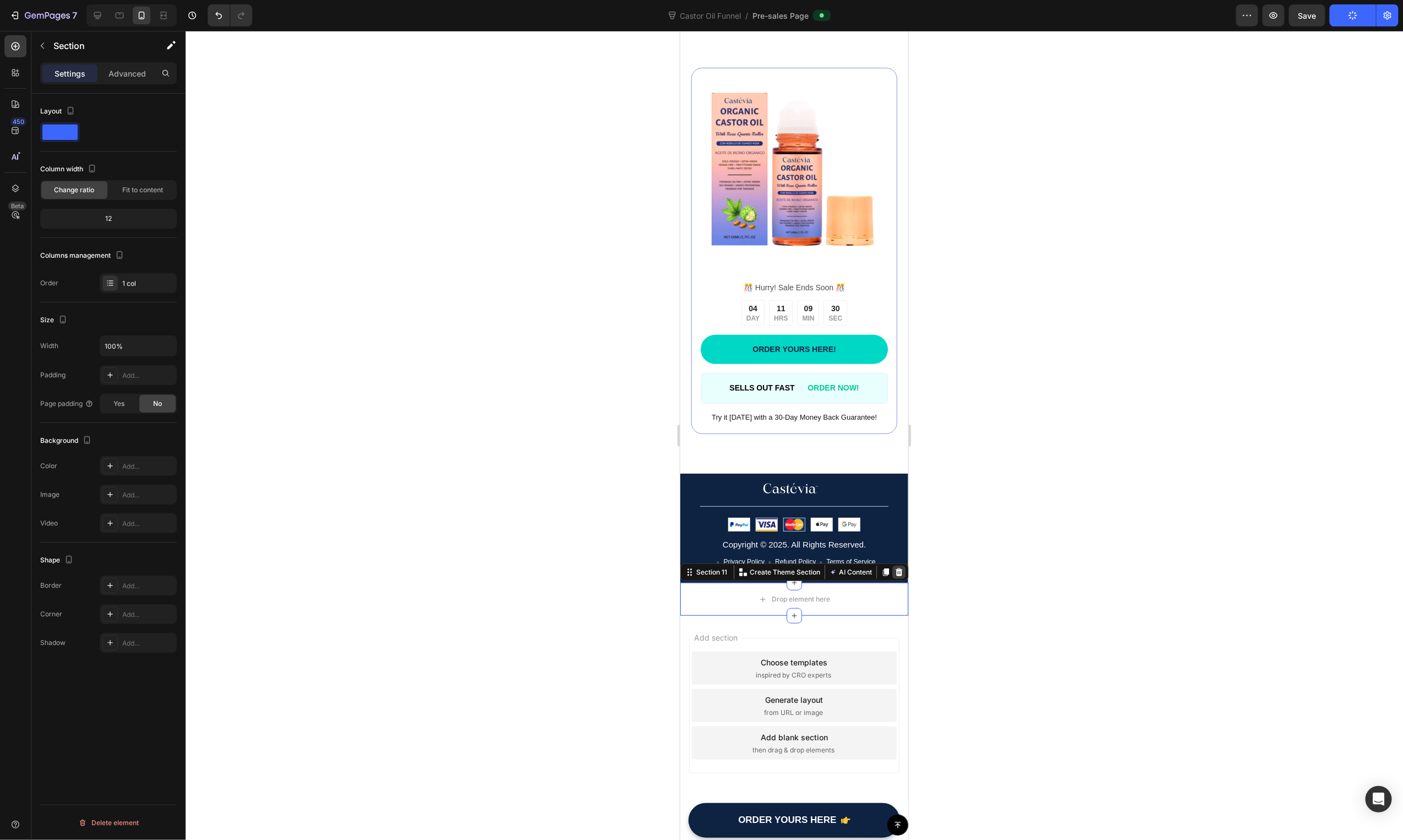
drag, startPoint x: 885, startPoint y: 562, endPoint x: 1895, endPoint y: 259, distance: 1054.5
click at [894, 567] on icon at bounding box center [899, 571] width 8 height 8
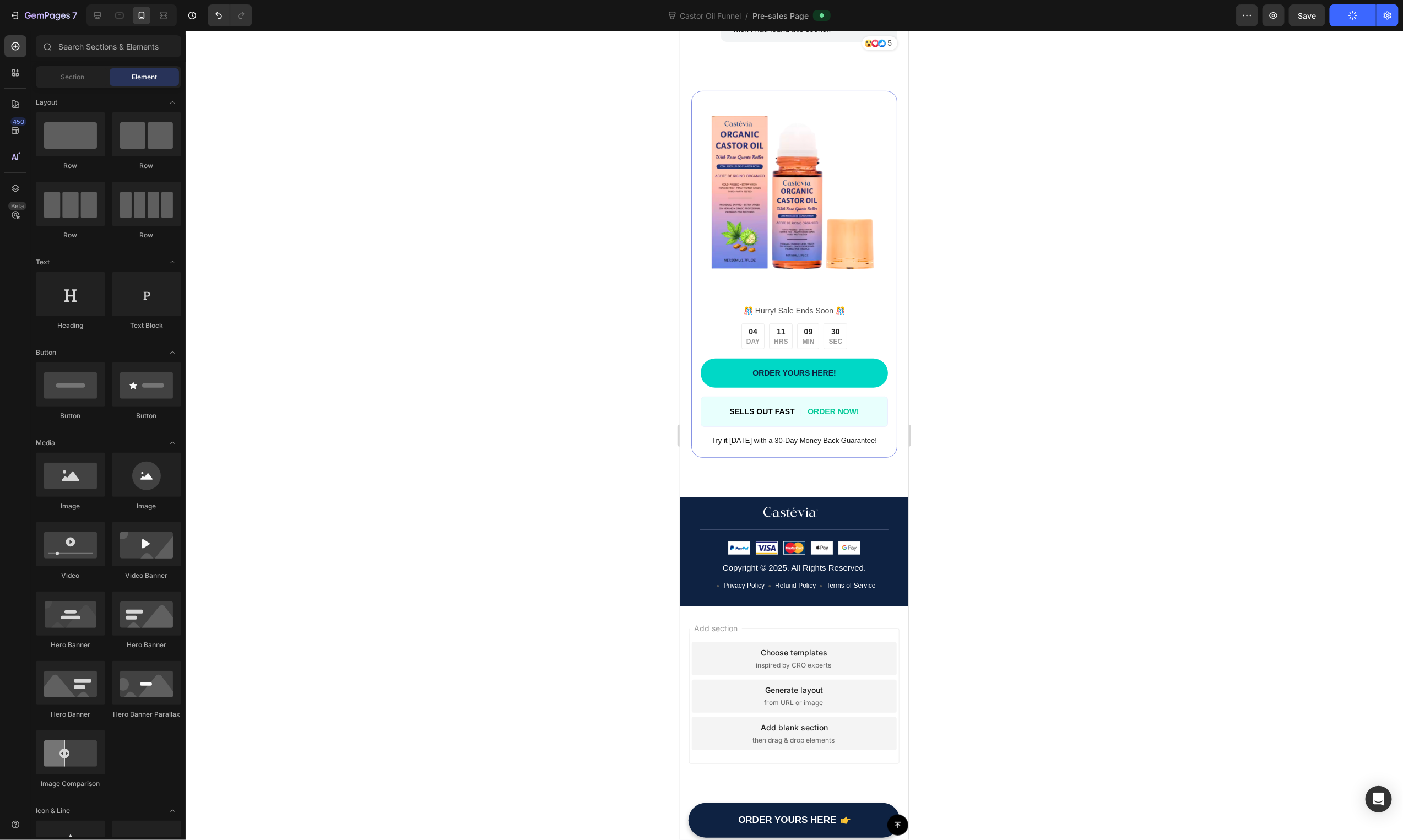
scroll to position [2985, 0]
click at [1351, 21] on button "Publish" at bounding box center [1353, 15] width 47 height 22
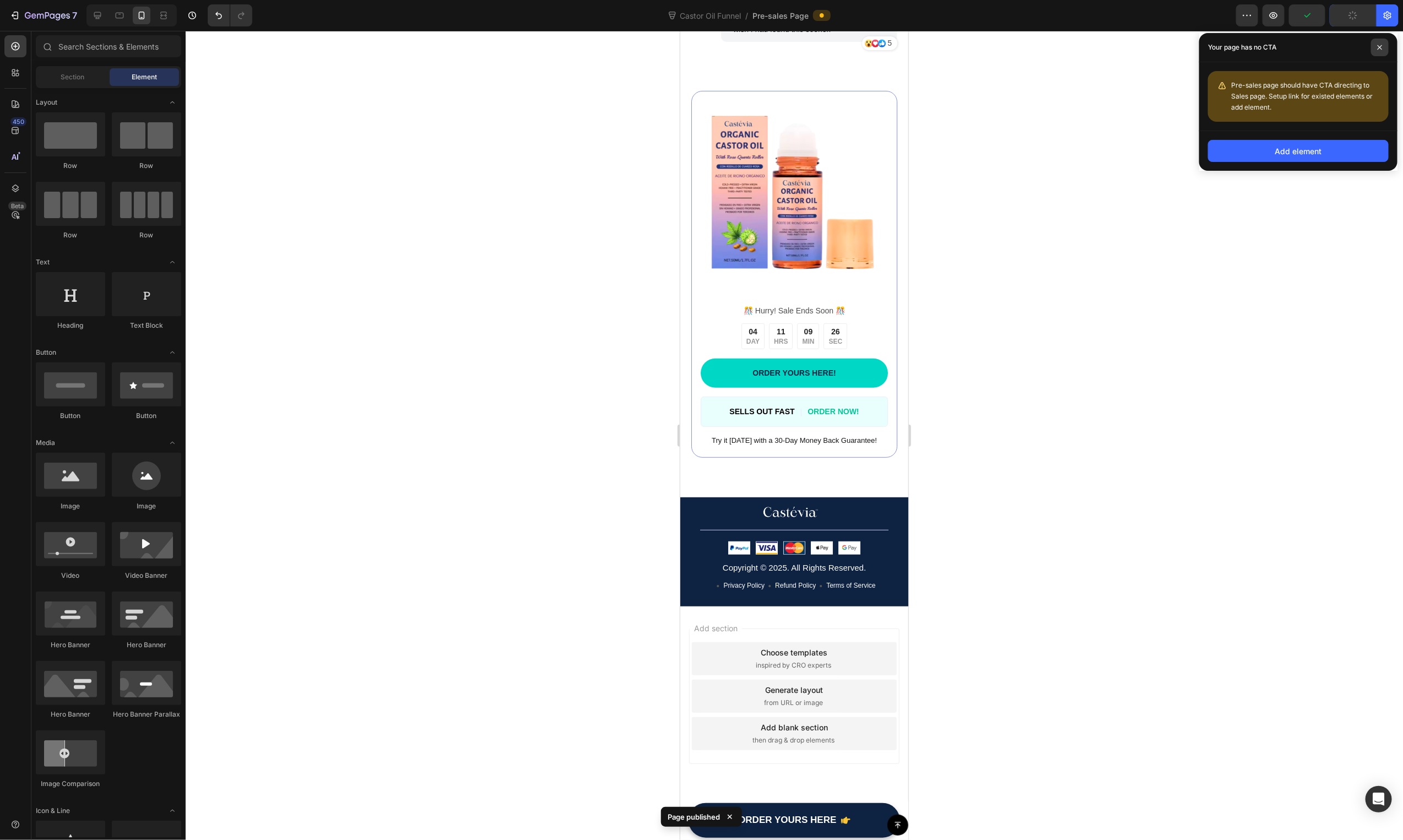
click at [1378, 50] on span at bounding box center [1379, 47] width 18 height 18
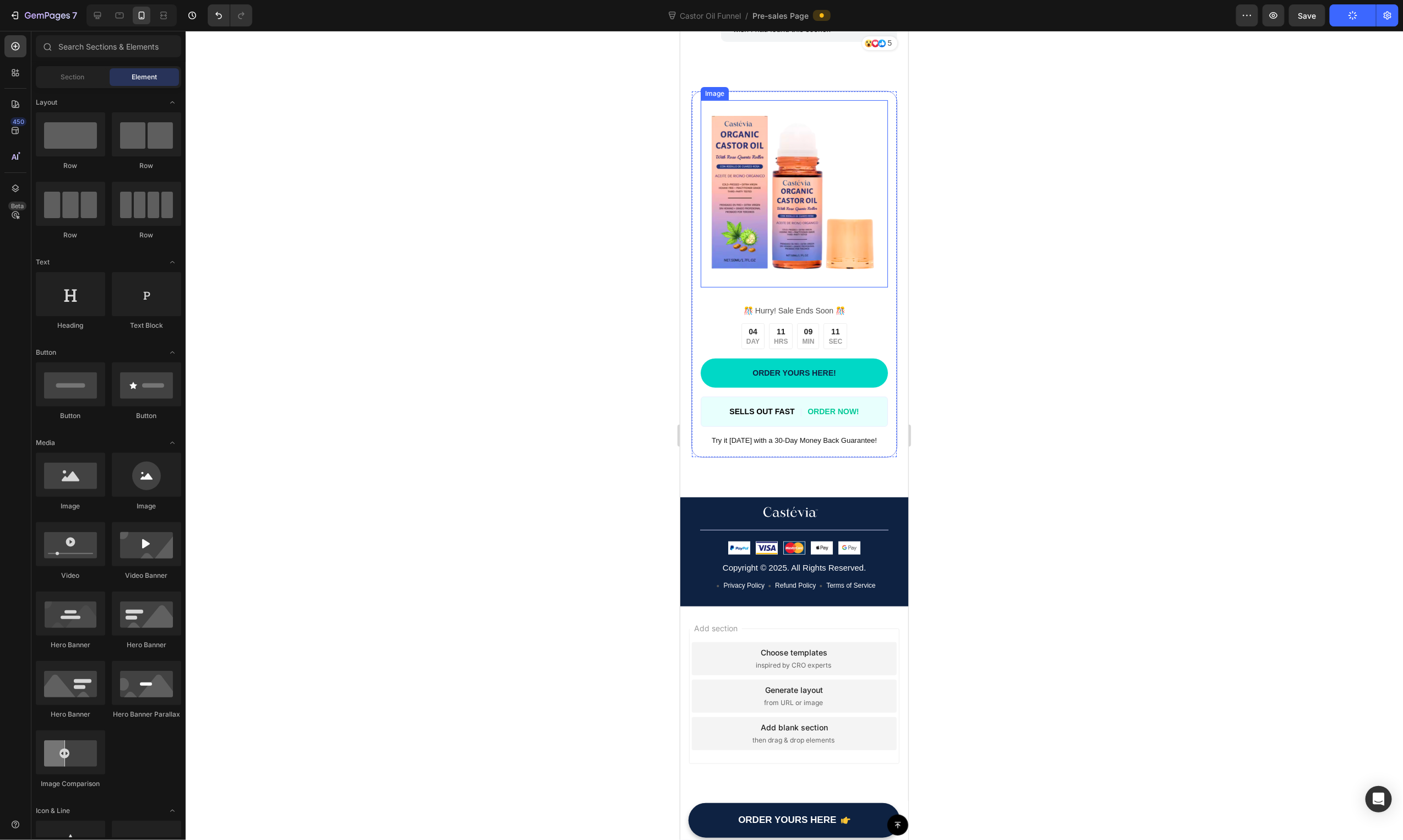
click at [766, 260] on img at bounding box center [793, 193] width 187 height 187
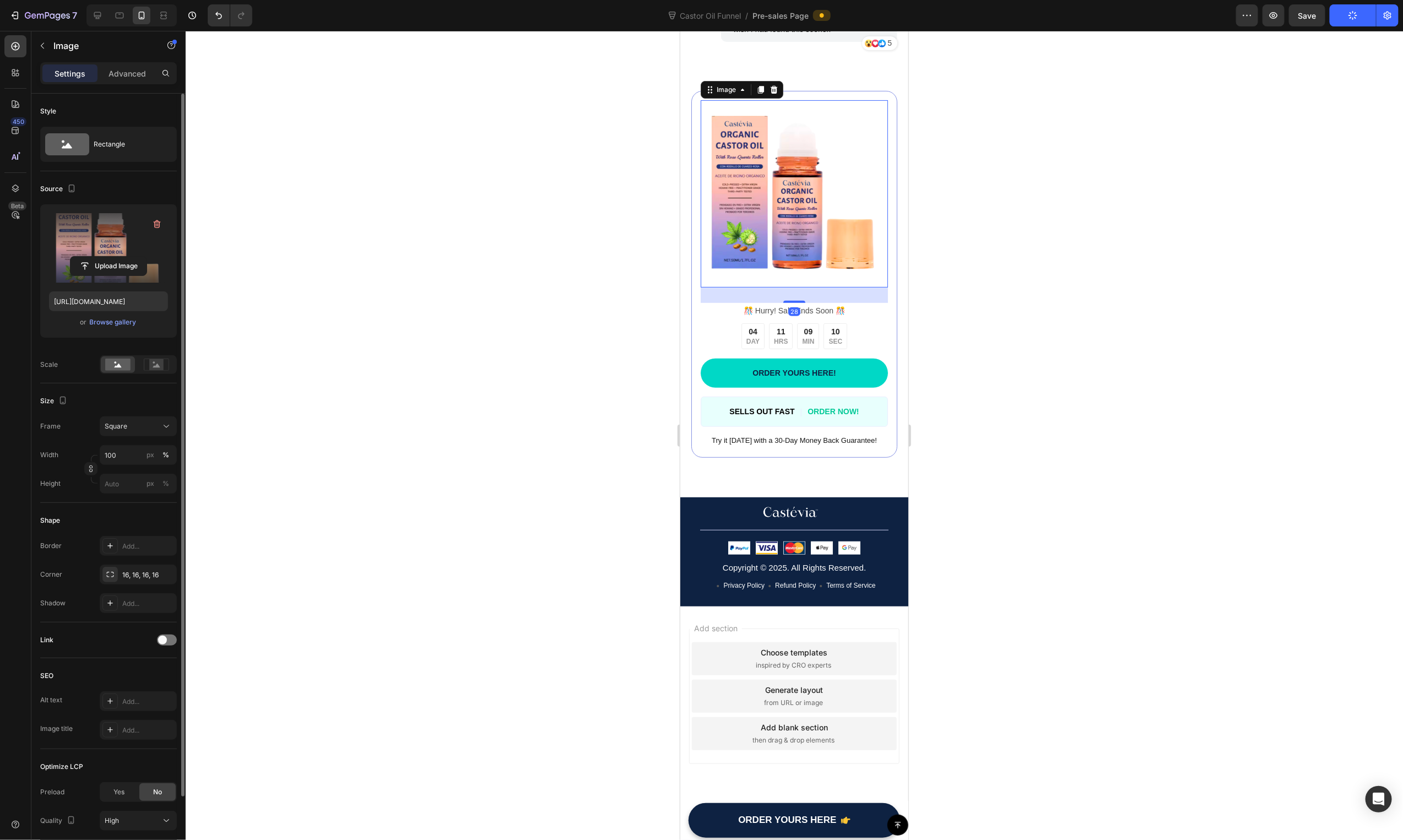
click at [84, 248] on label at bounding box center [109, 248] width 119 height 70
click at [84, 257] on input "file" at bounding box center [109, 266] width 76 height 19
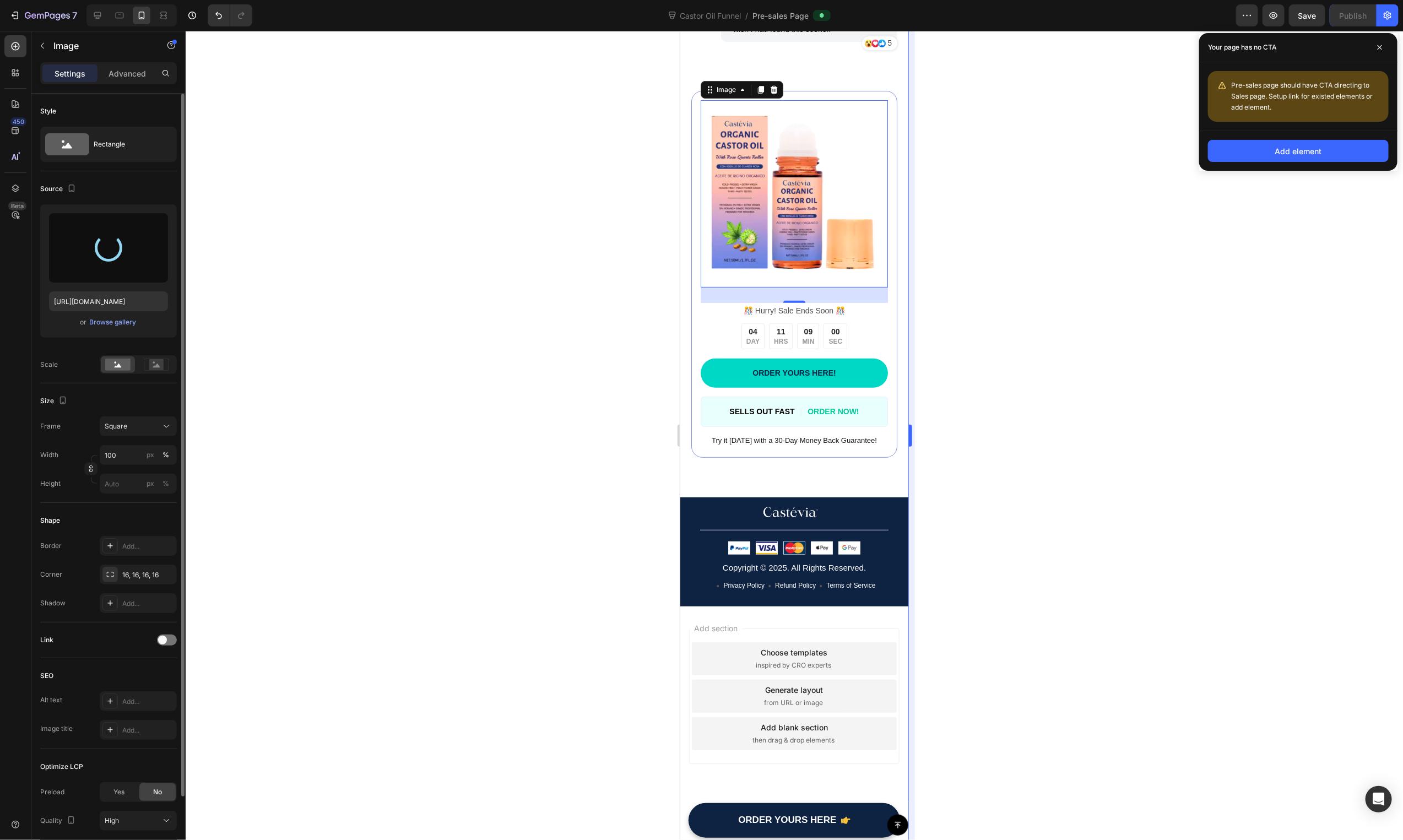
type input "https://cdn.shopify.com/s/files/1/0631/3518/7010/files/gempages_579656597572157…"
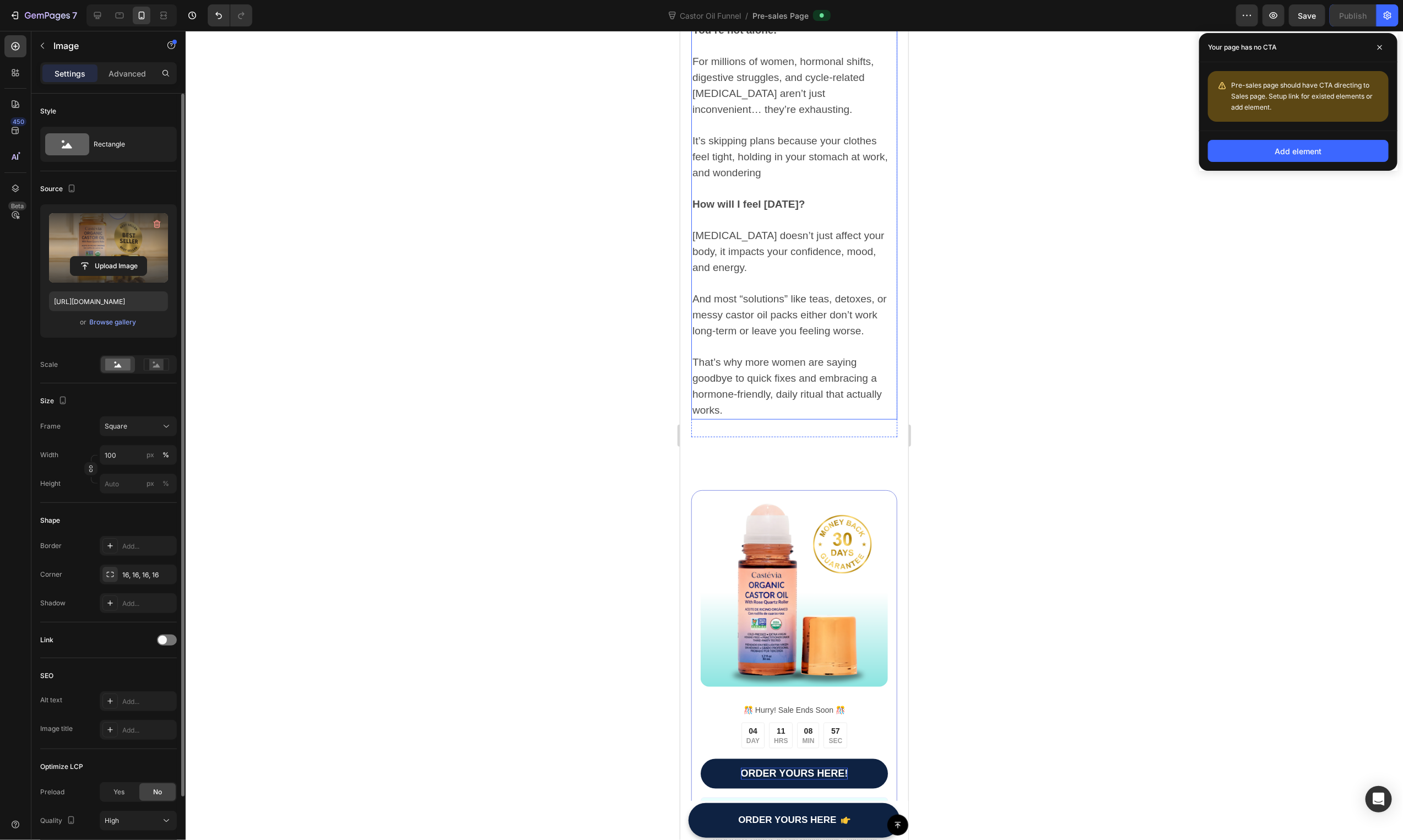
scroll to position [929, 0]
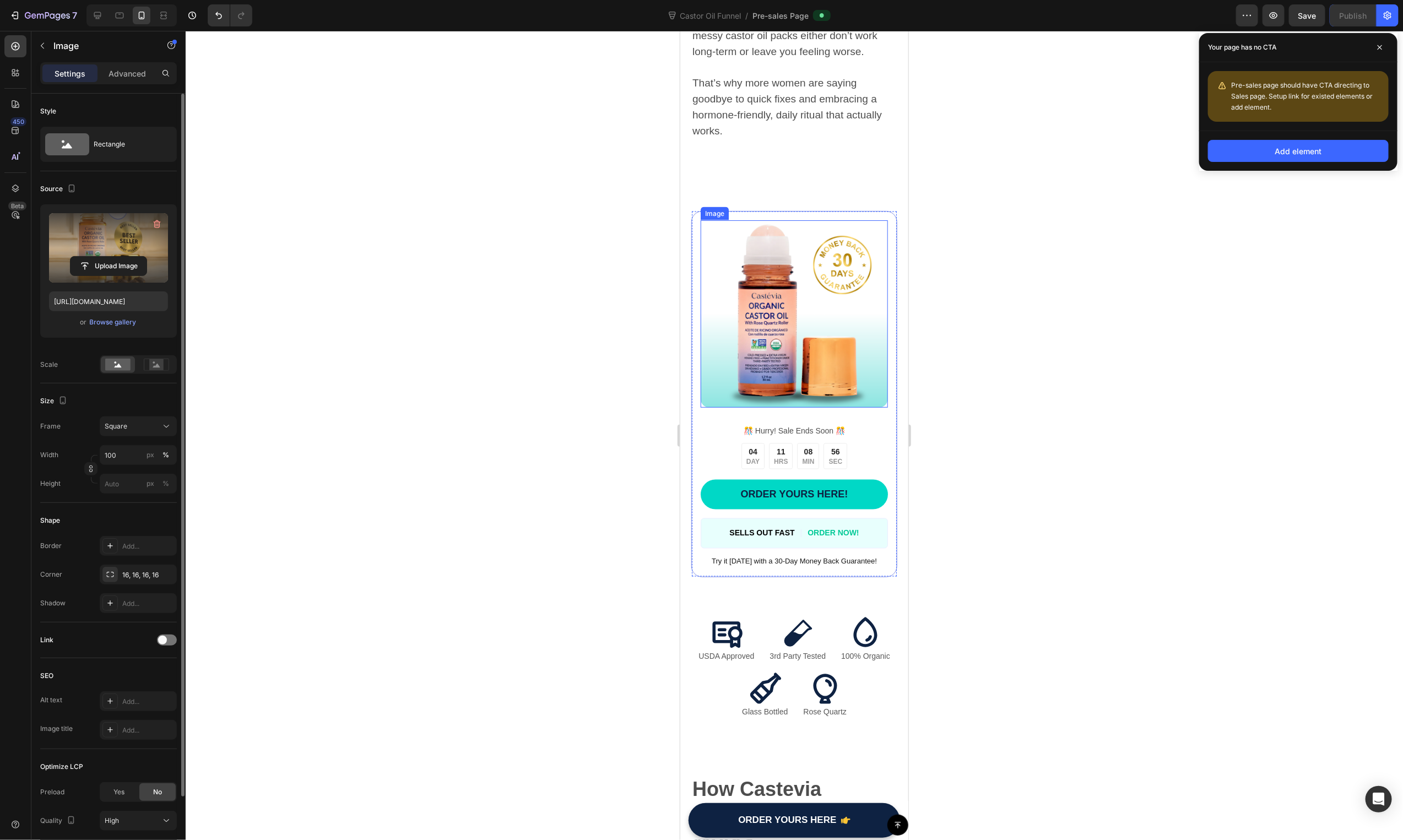
click at [816, 389] on img at bounding box center [793, 313] width 187 height 187
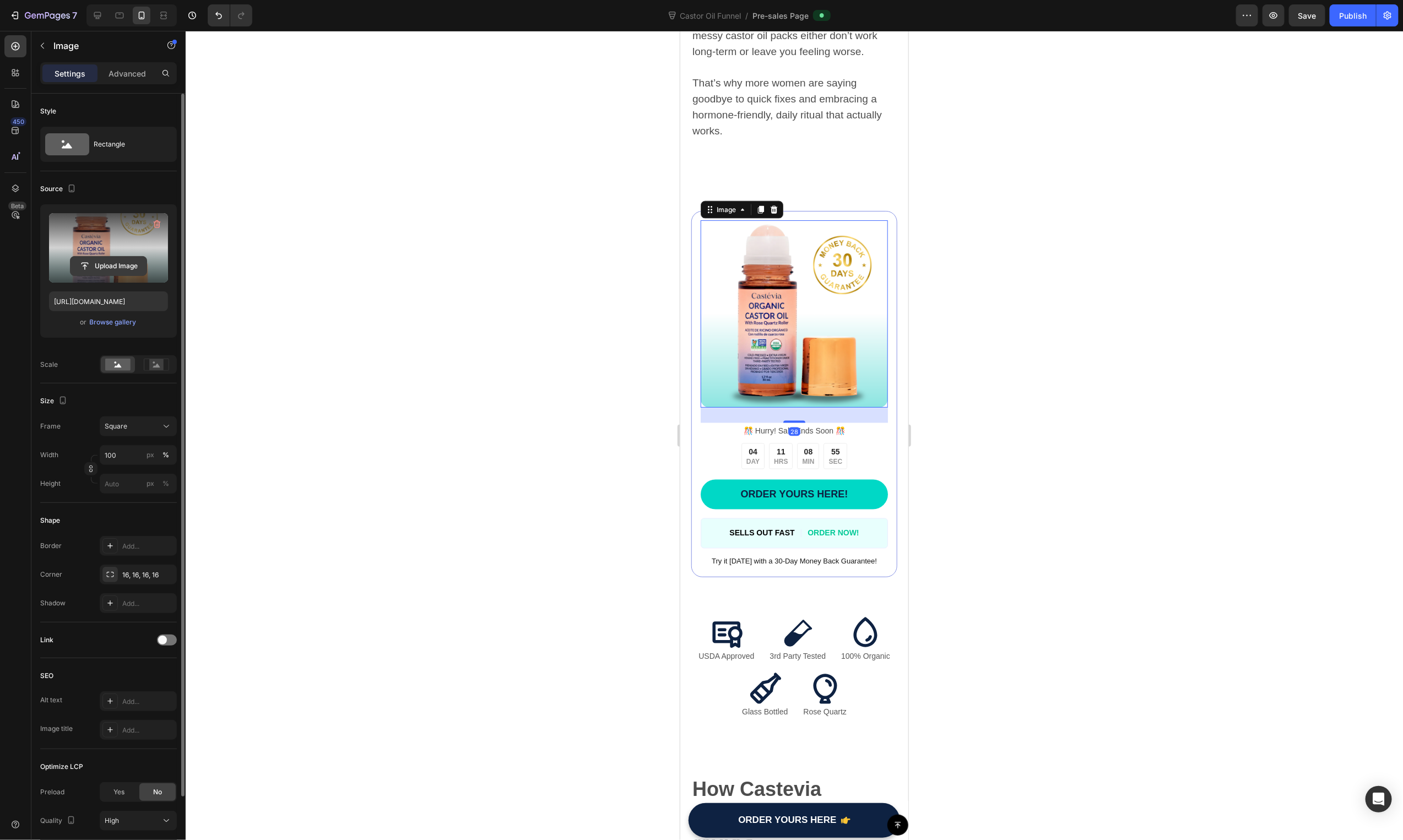
click at [124, 265] on input "file" at bounding box center [109, 266] width 76 height 19
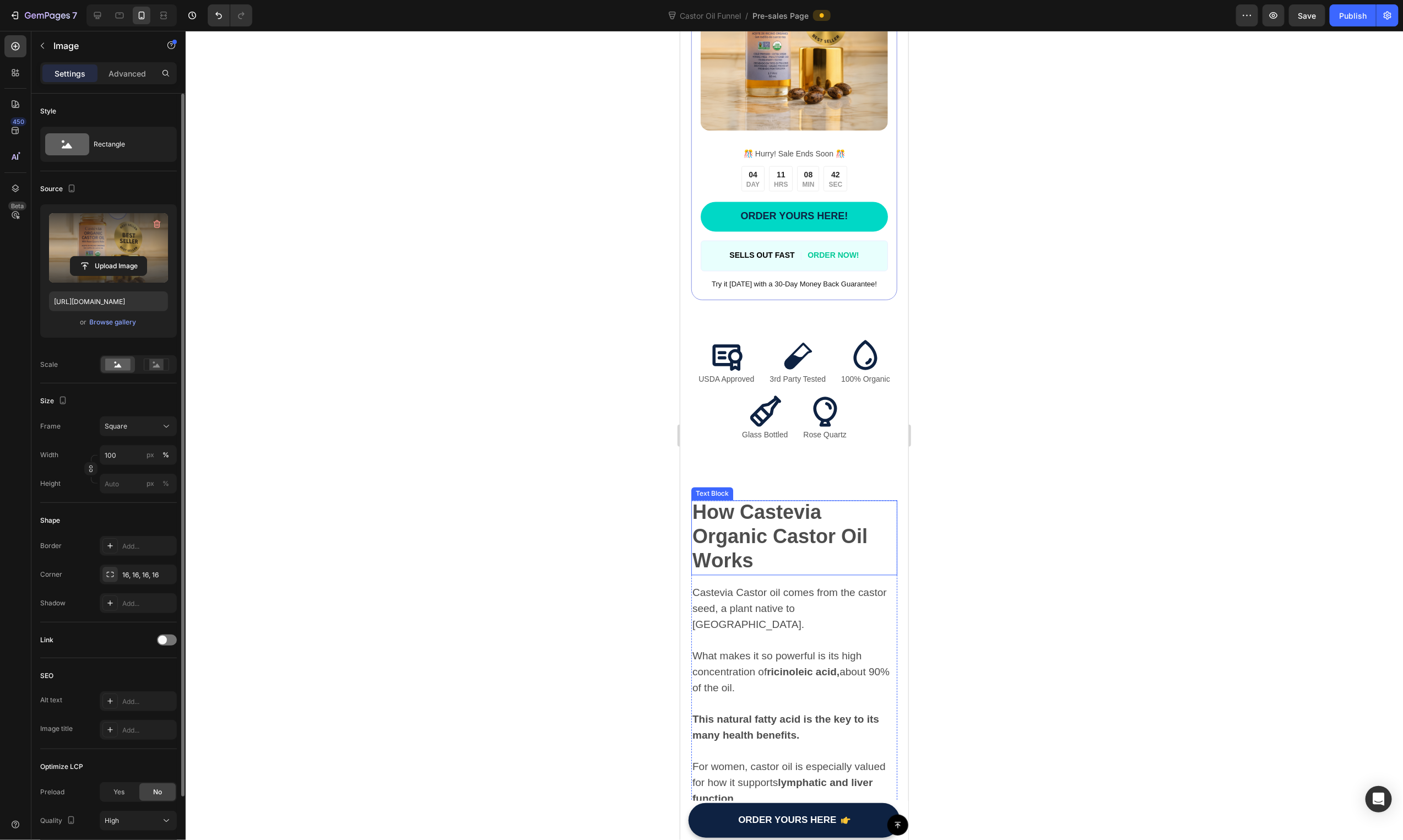
scroll to position [1086, 0]
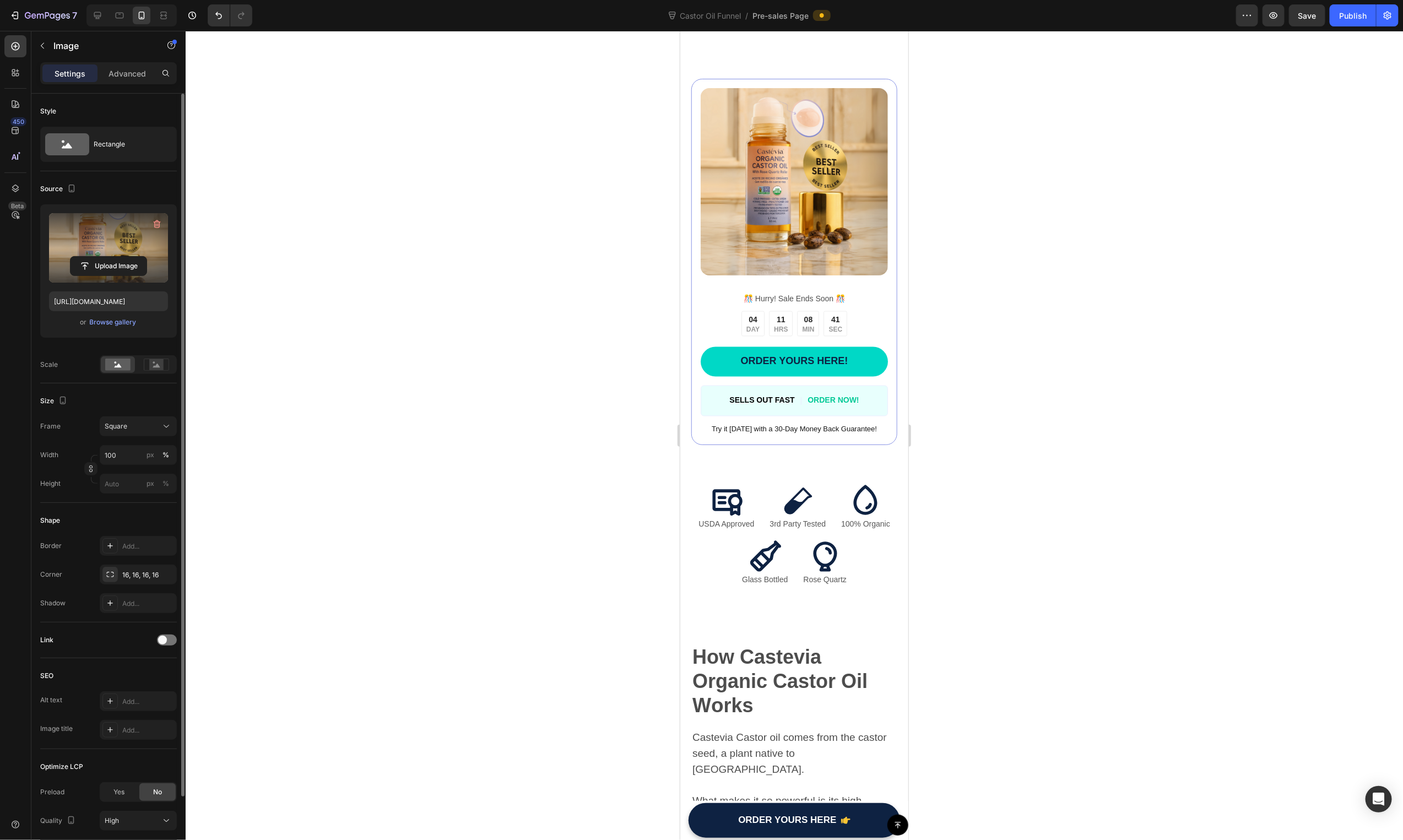
click at [816, 115] on img at bounding box center [793, 181] width 187 height 187
click at [110, 257] on input "file" at bounding box center [109, 266] width 76 height 19
type input "https://cdn.shopify.com/s/files/1/0631/3518/7010/files/gempages_579656597572157…"
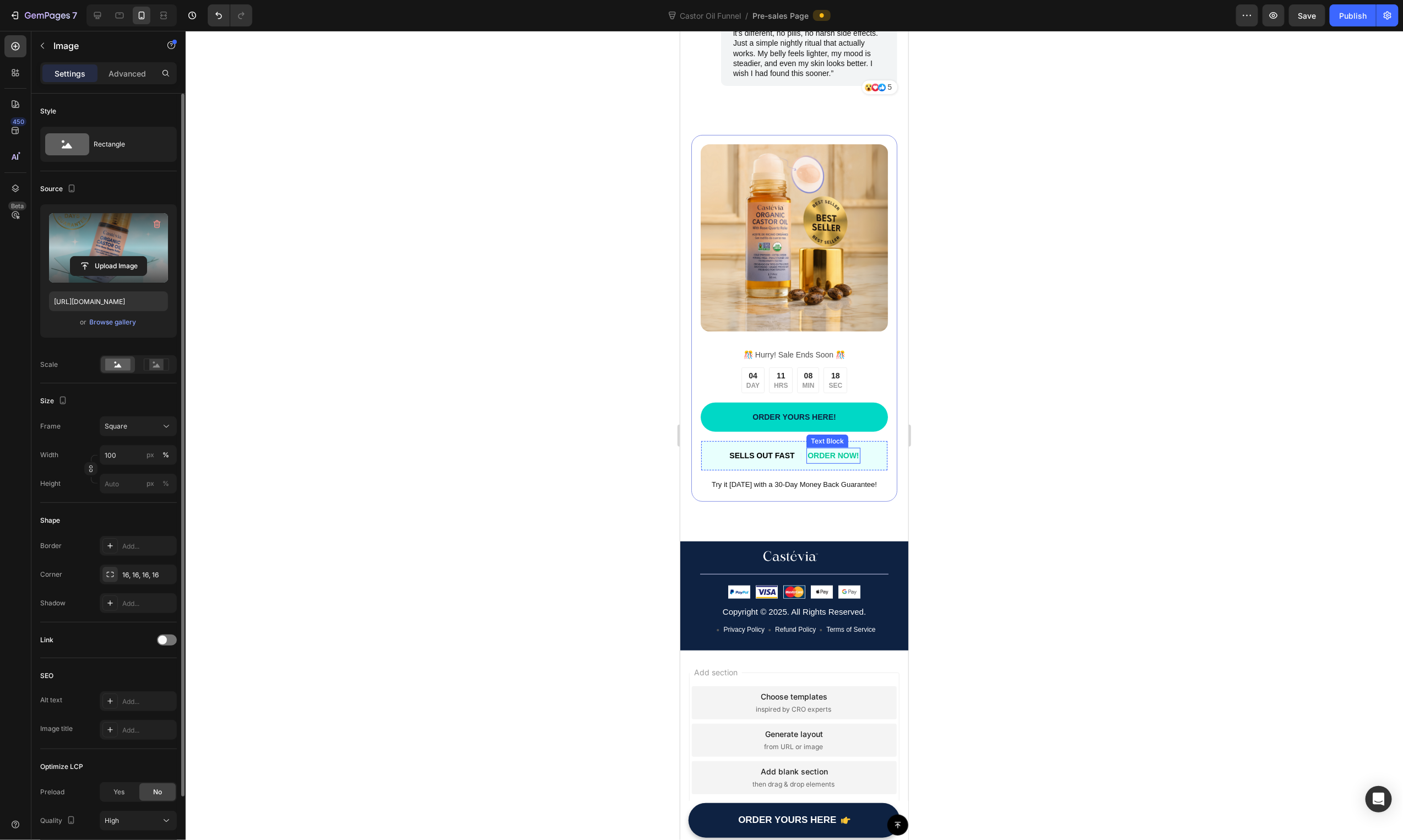
scroll to position [2959, 0]
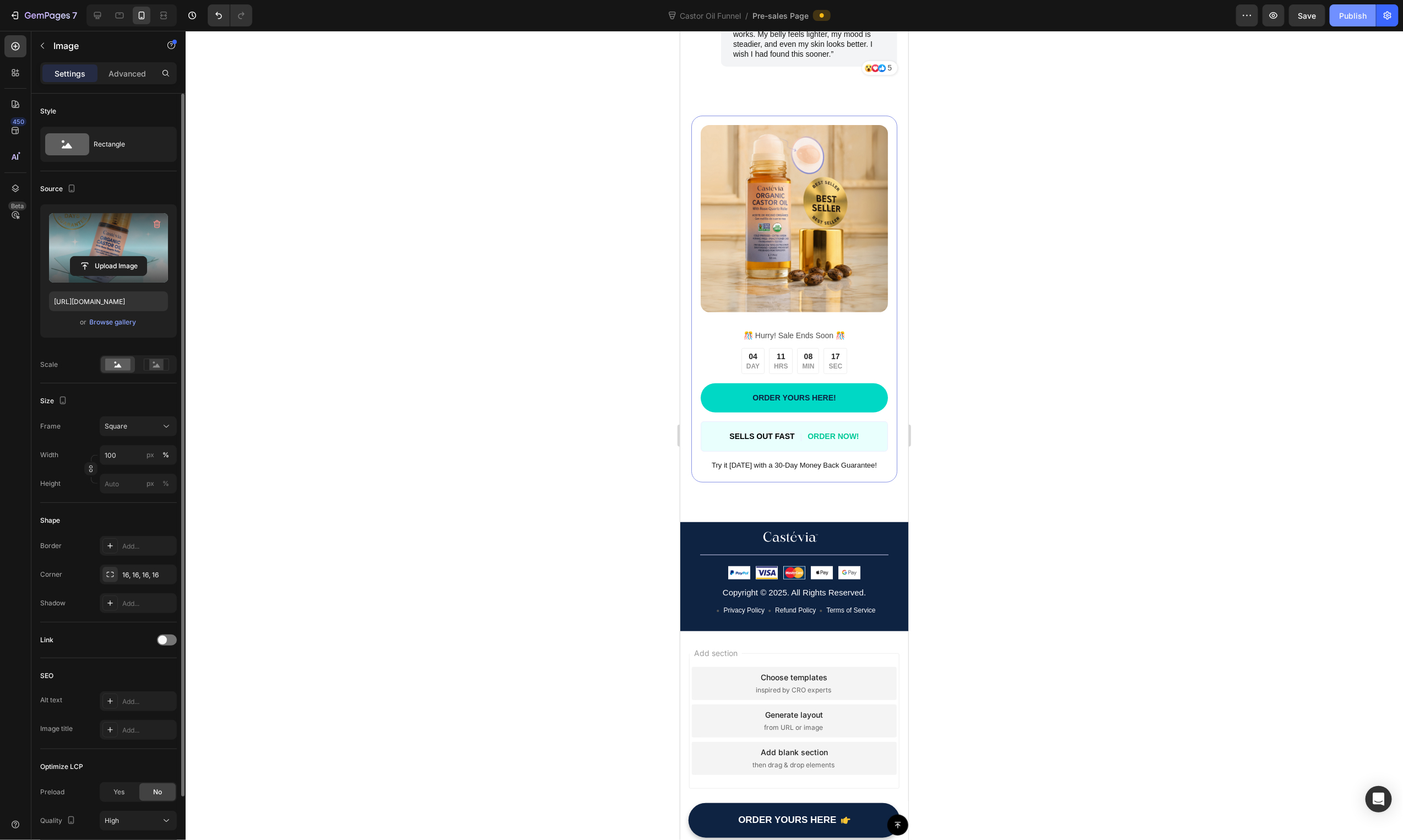
click at [1364, 21] on button "Publish" at bounding box center [1353, 15] width 47 height 22
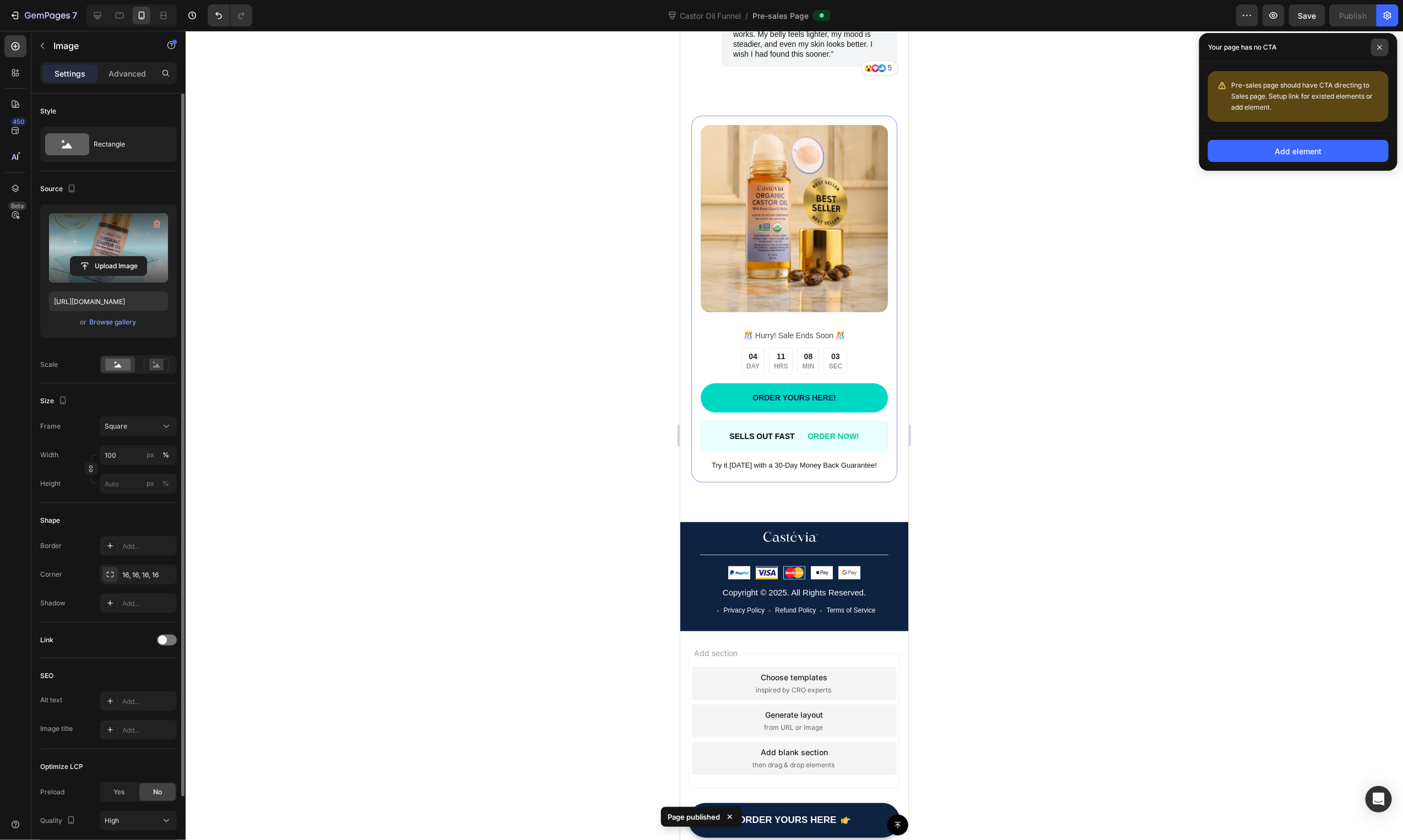
click at [1381, 47] on icon at bounding box center [1379, 47] width 4 height 4
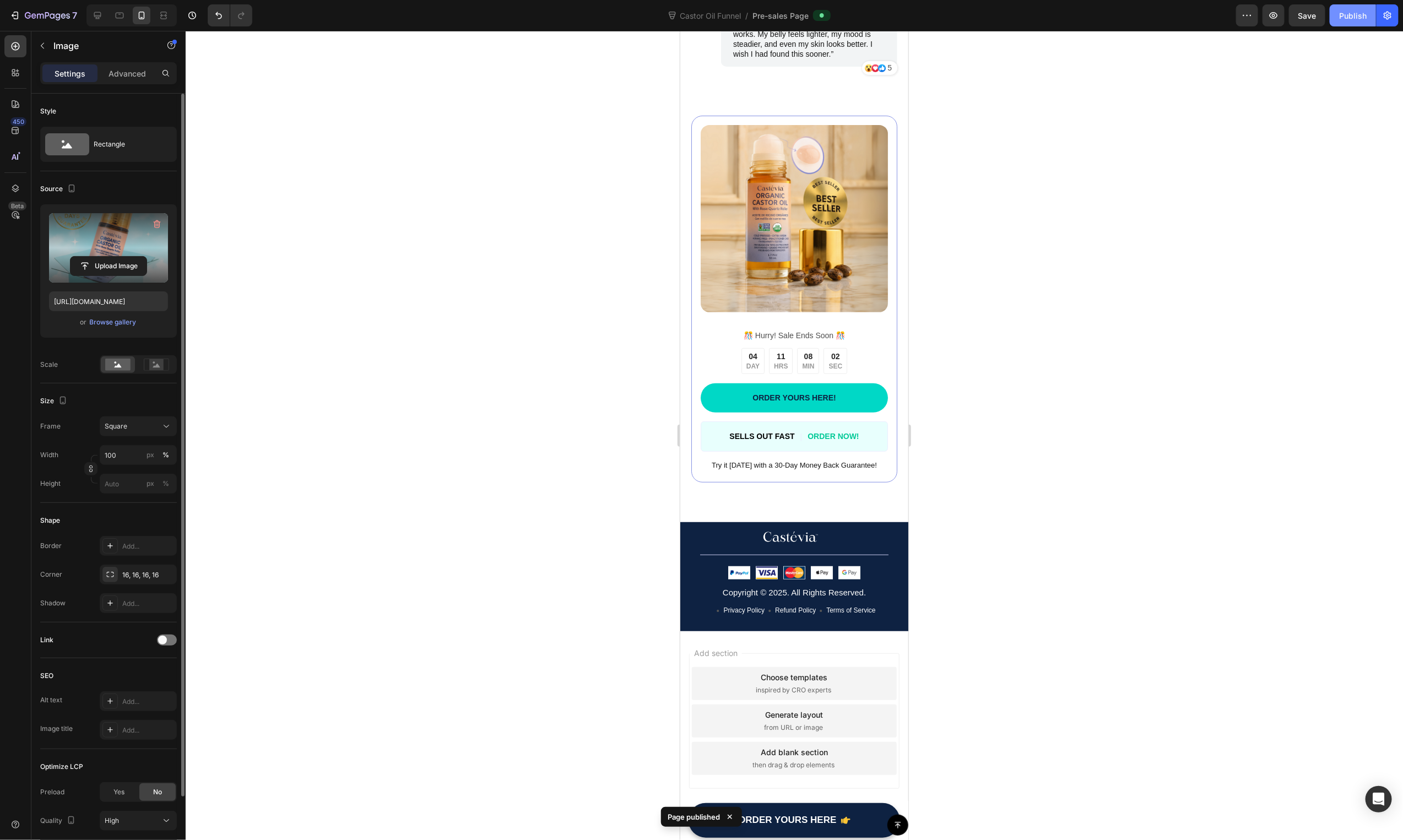
click at [1361, 19] on div "Publish" at bounding box center [1353, 16] width 27 height 12
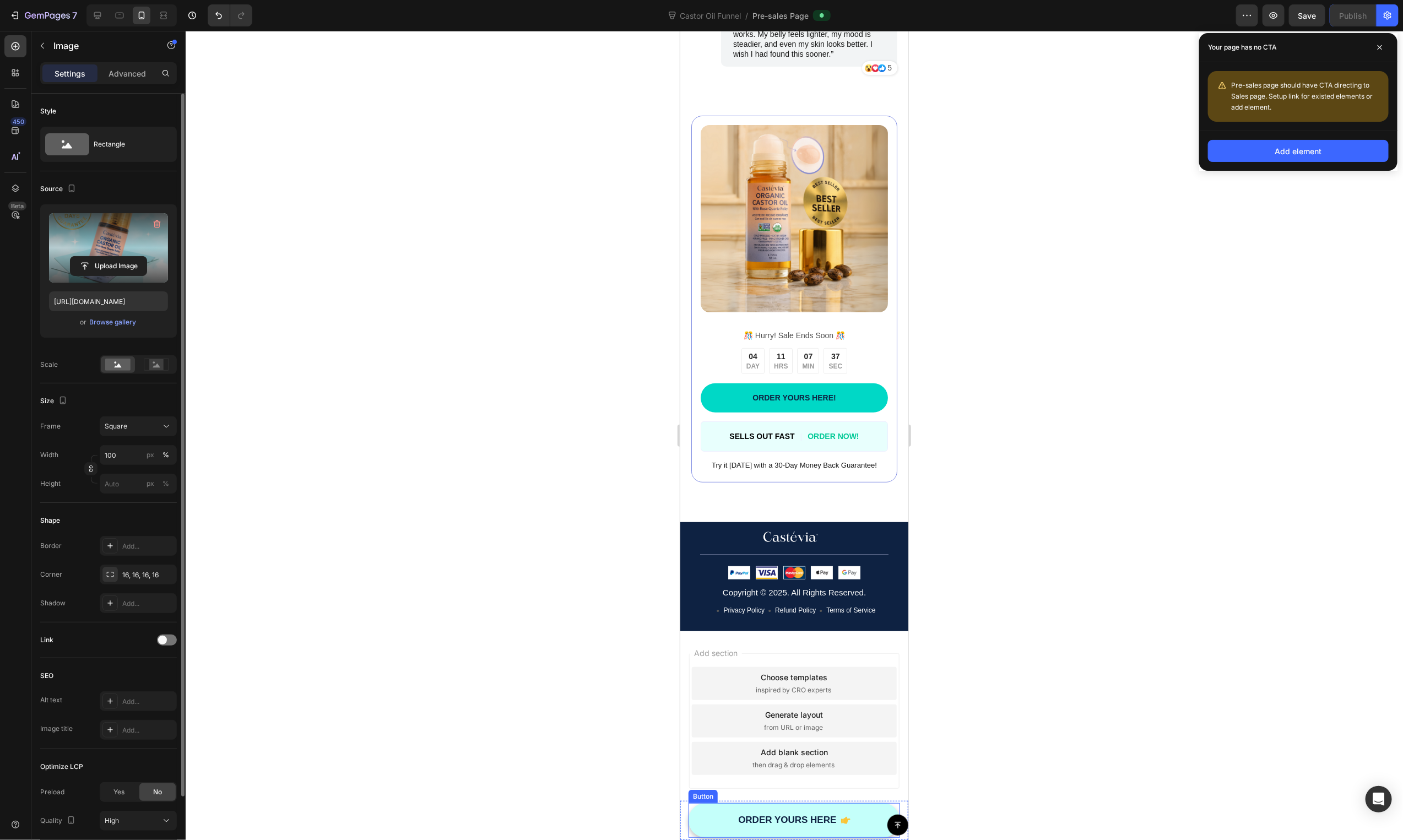
click at [724, 809] on link "ORDER YOURS HERE" at bounding box center [794, 820] width 212 height 35
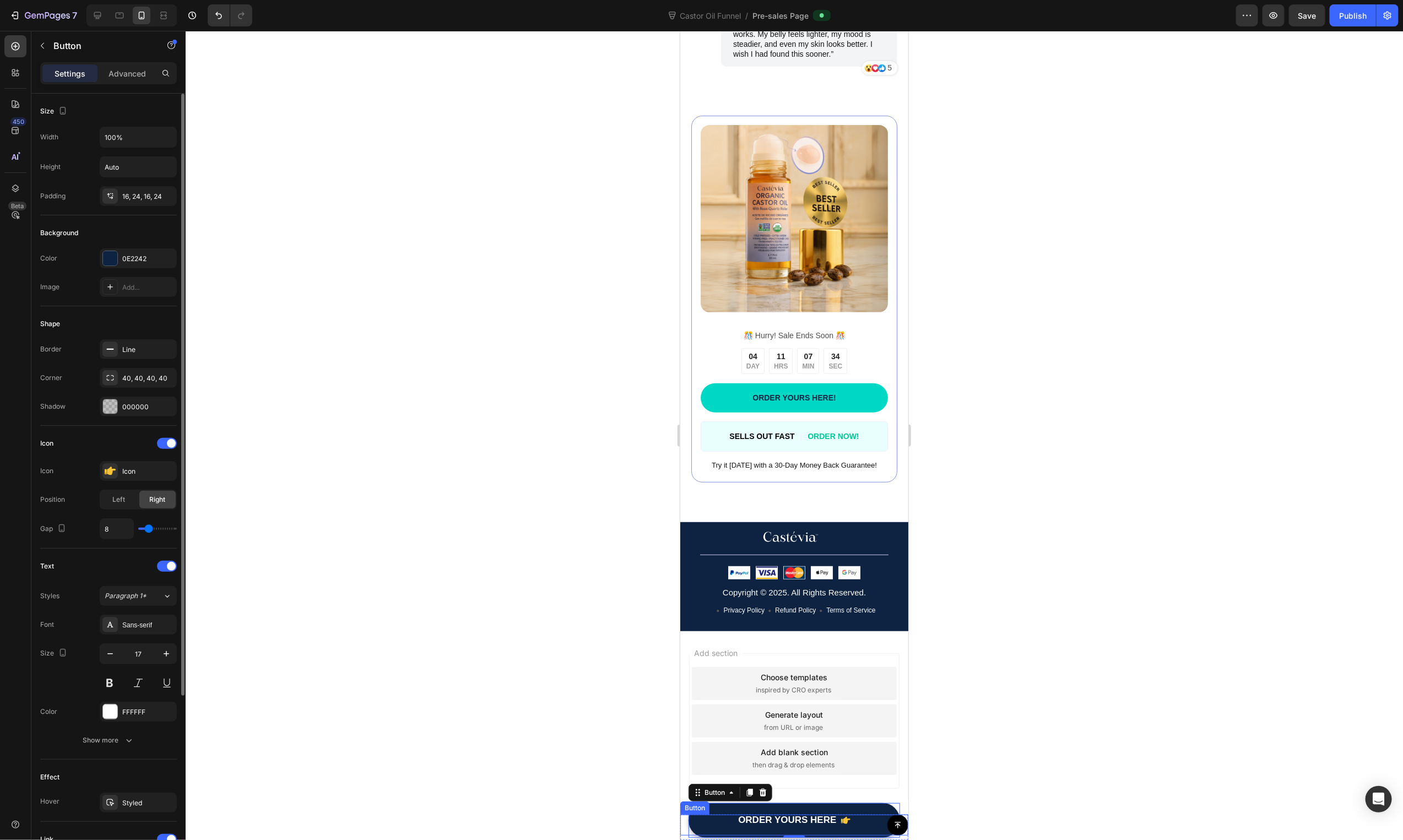
click at [810, 818] on div "Button" at bounding box center [793, 824] width 228 height 21
click at [810, 818] on div "Button 8" at bounding box center [793, 824] width 228 height 21
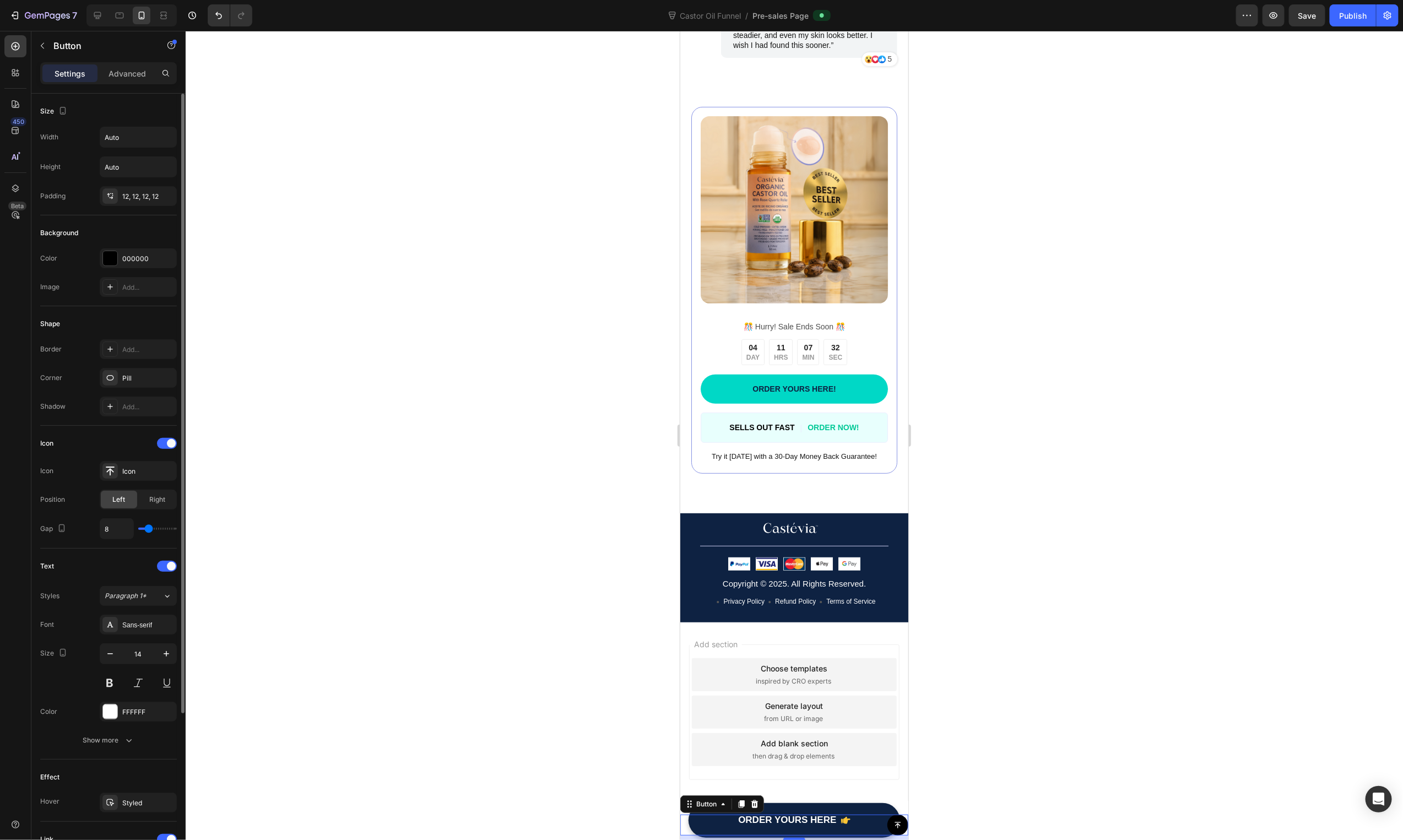
scroll to position [2985, 0]
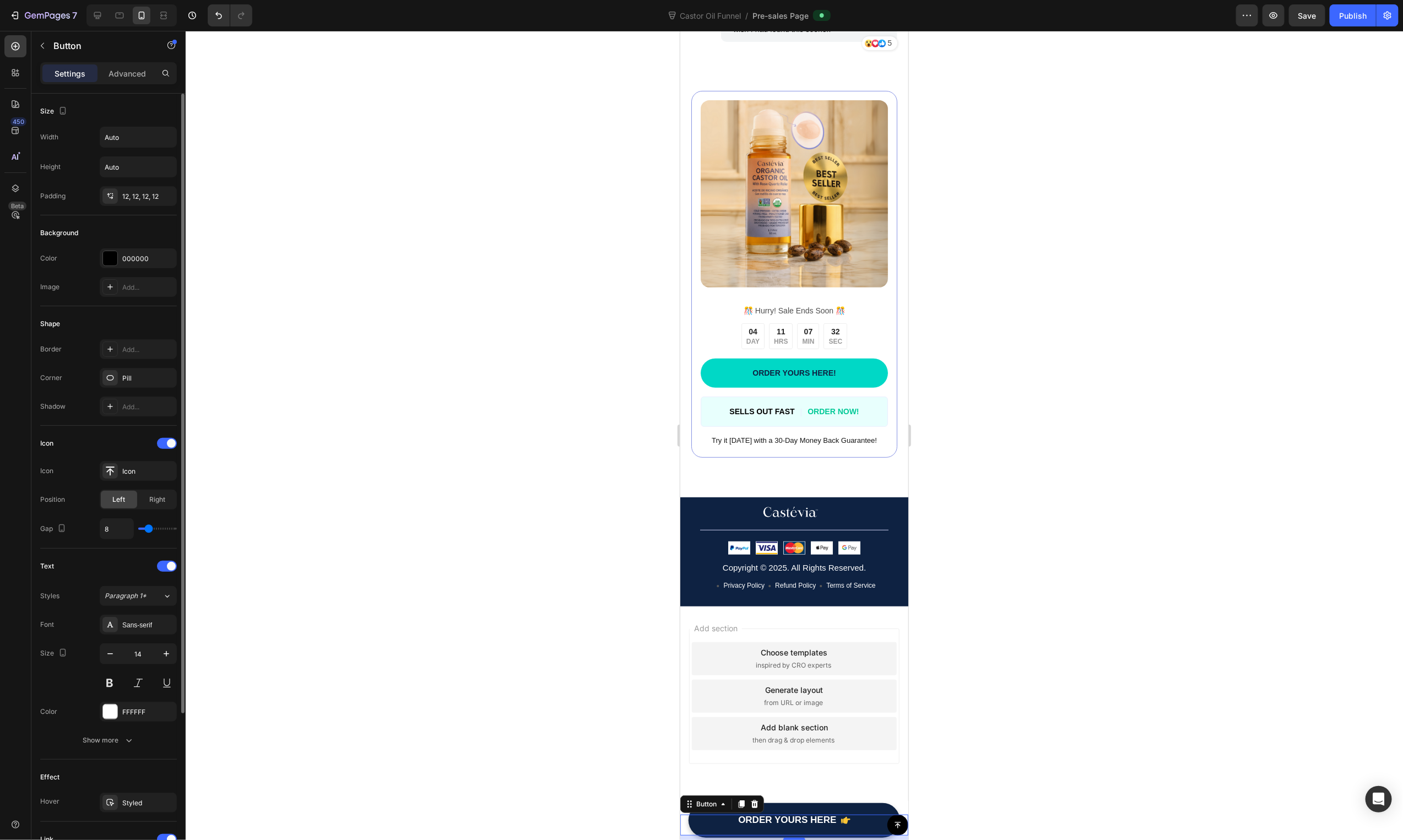
click at [776, 819] on div "Button 8" at bounding box center [793, 824] width 228 height 21
click at [814, 804] on link "ORDER YOURS HERE" at bounding box center [794, 820] width 212 height 35
click at [810, 815] on div "Button" at bounding box center [793, 824] width 228 height 21
click at [810, 815] on div "Button 8" at bounding box center [793, 824] width 228 height 21
click at [827, 803] on link "ORDER YOURS HERE" at bounding box center [794, 820] width 212 height 35
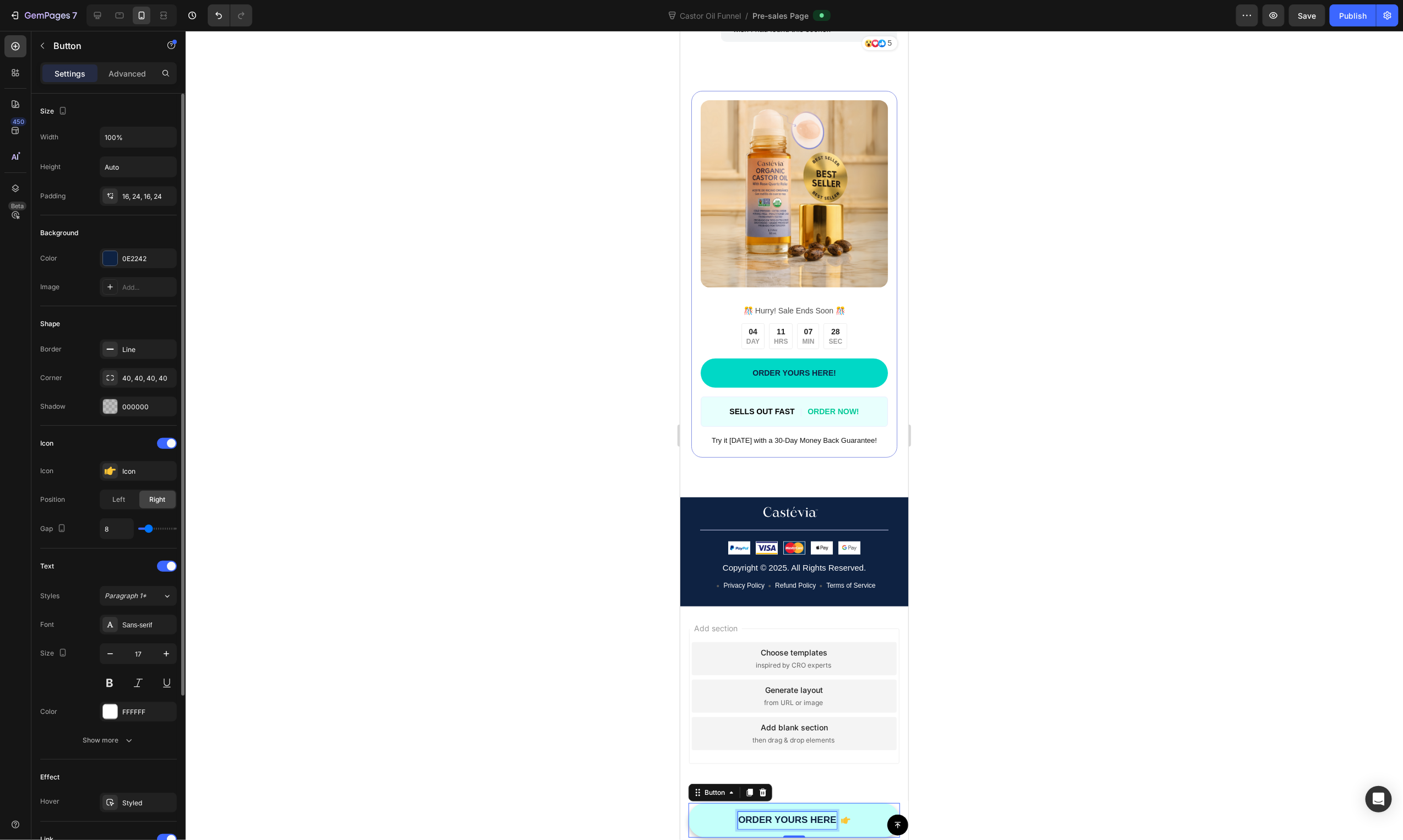
click at [817, 812] on p "ORDER YOURS HERE" at bounding box center [787, 820] width 98 height 17
click at [1179, 683] on div at bounding box center [794, 435] width 1217 height 809
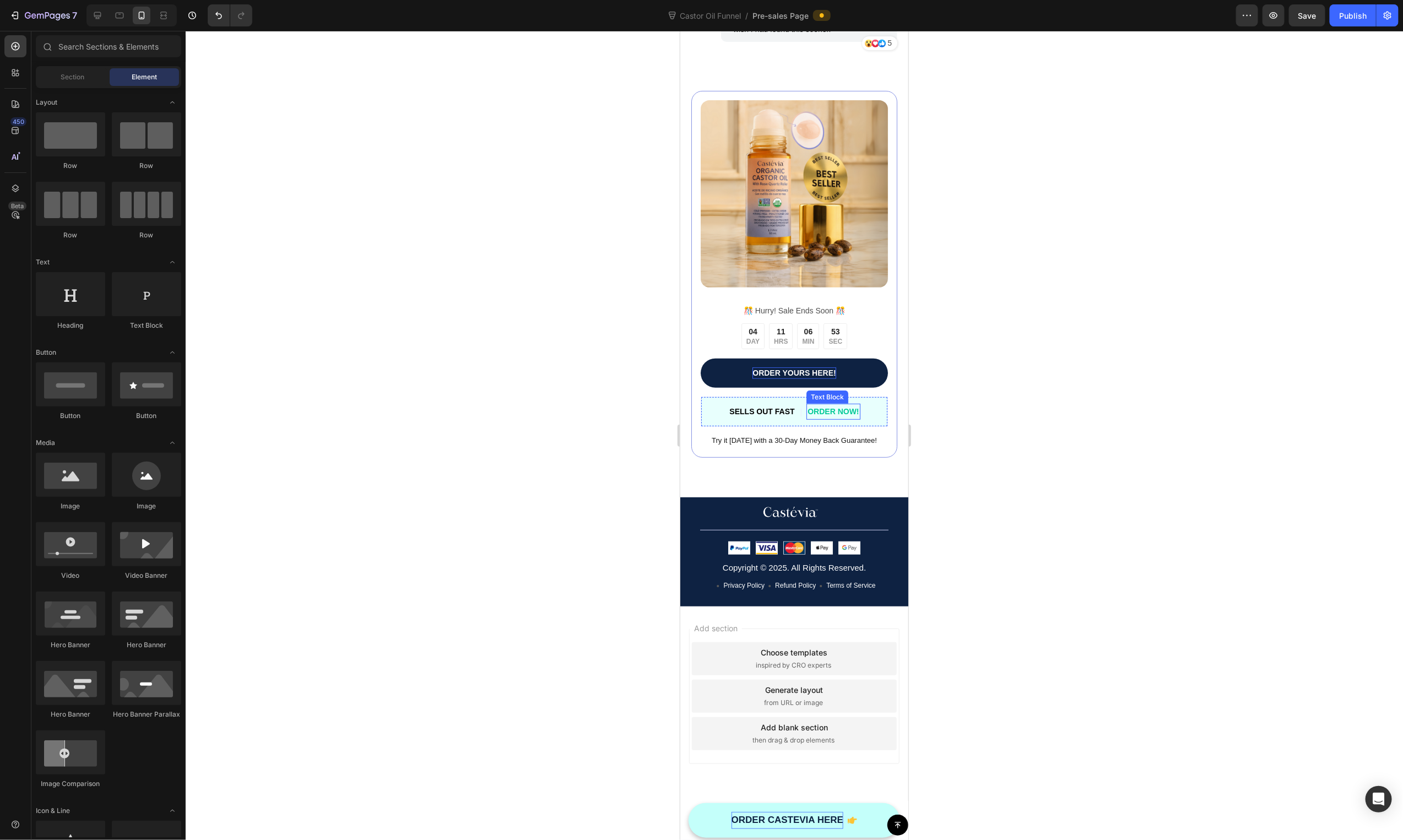
click at [814, 375] on p "ORDER YOURS HERE!" at bounding box center [793, 373] width 83 height 12
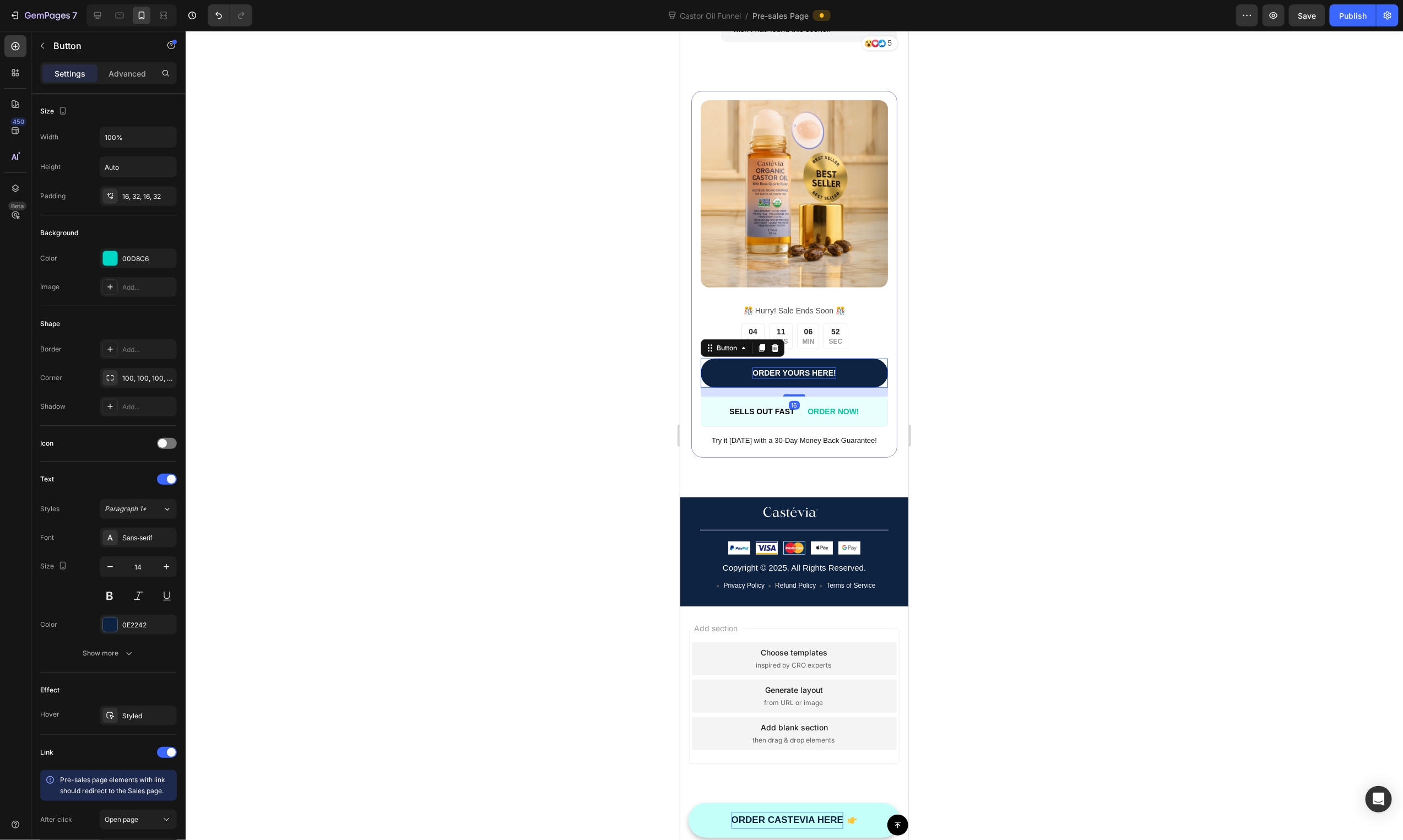
click at [814, 367] on p "ORDER YOURS HERE!" at bounding box center [793, 373] width 83 height 12
click at [825, 375] on strong "ORDER CASTEVIA HERE >>" at bounding box center [793, 372] width 125 height 10
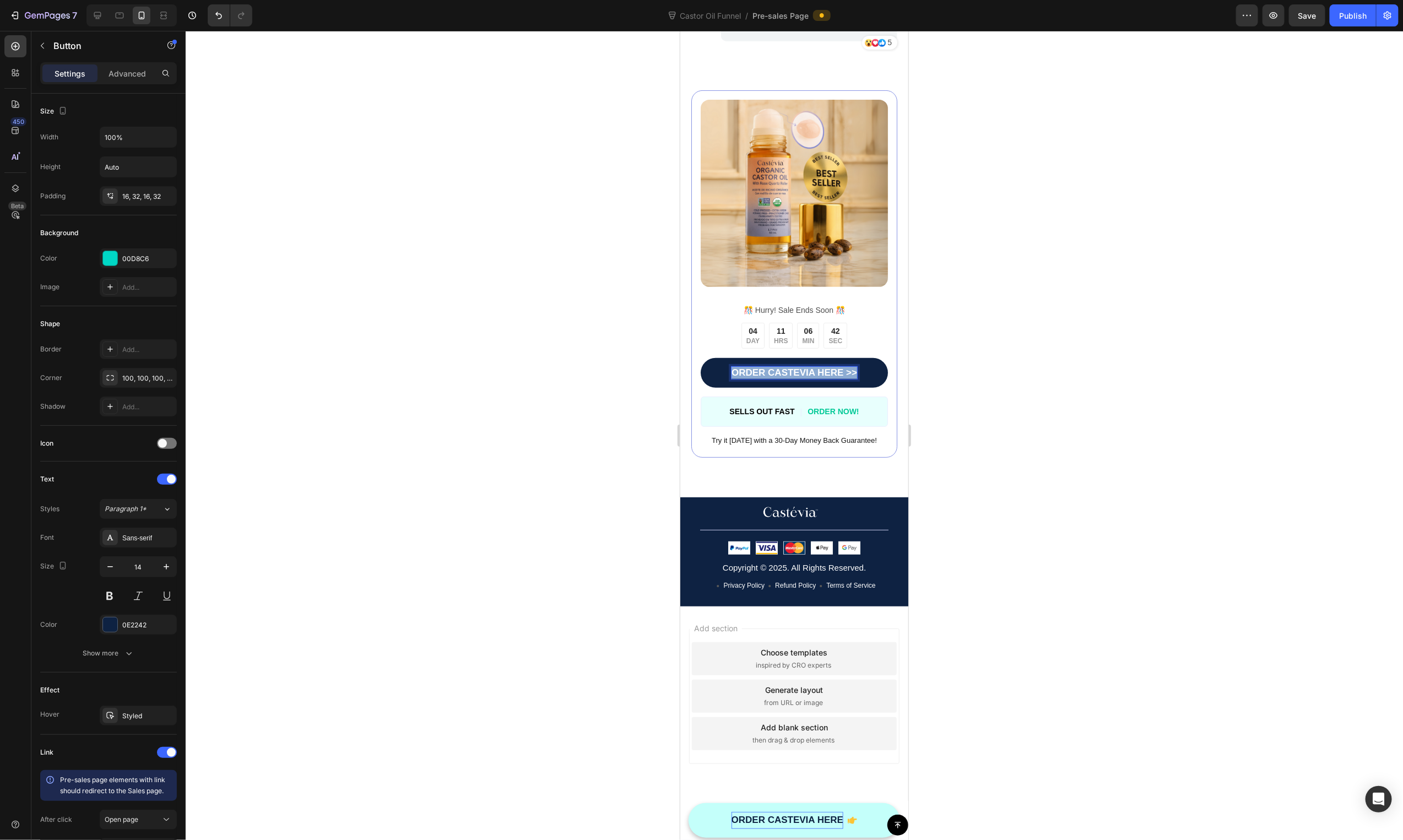
click at [825, 375] on strong "ORDER CASTEVIA HERE >>" at bounding box center [793, 372] width 125 height 10
click at [1053, 418] on div at bounding box center [794, 435] width 1217 height 809
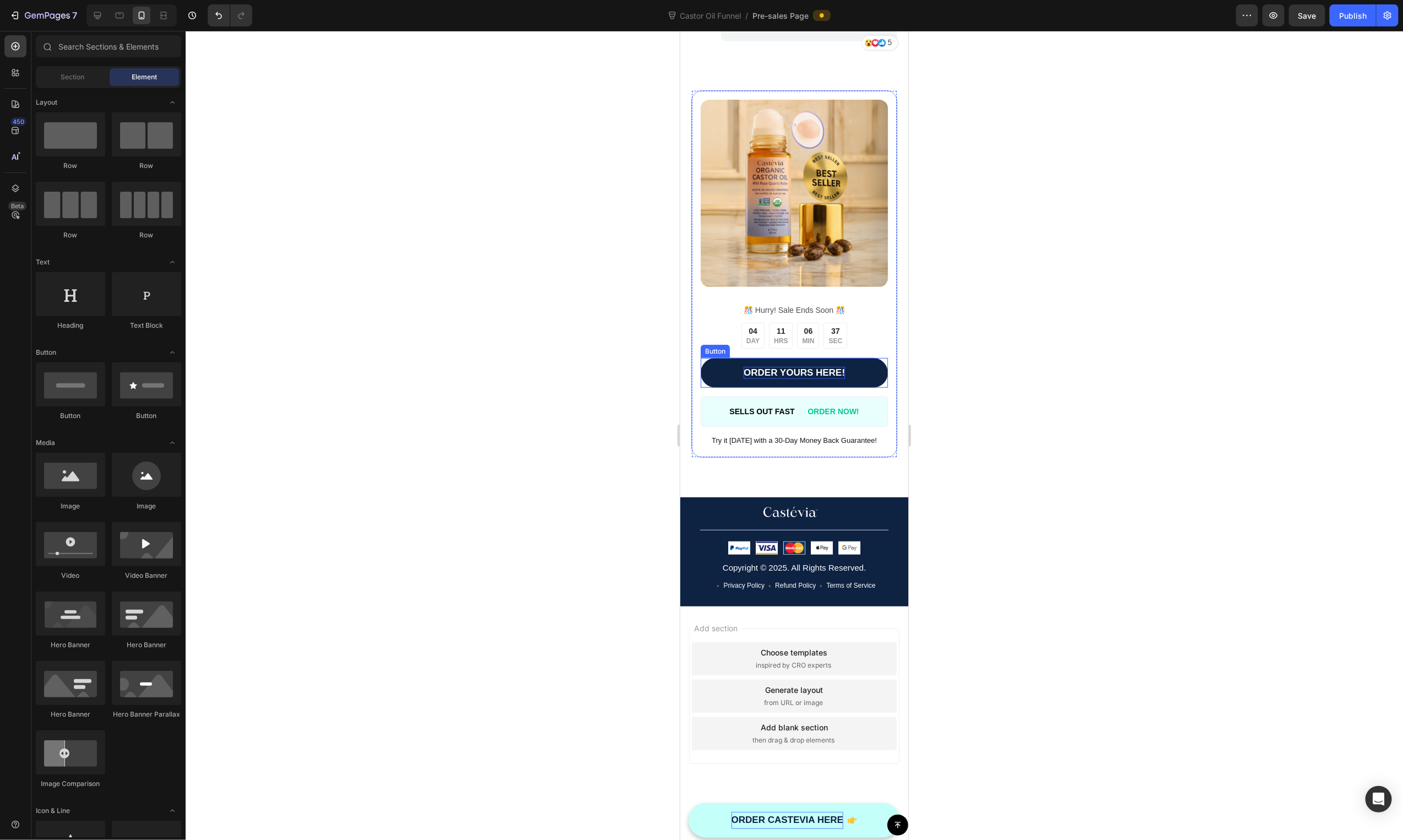
click at [846, 381] on link "ORDER YOURS HERE!" at bounding box center [793, 372] width 187 height 30
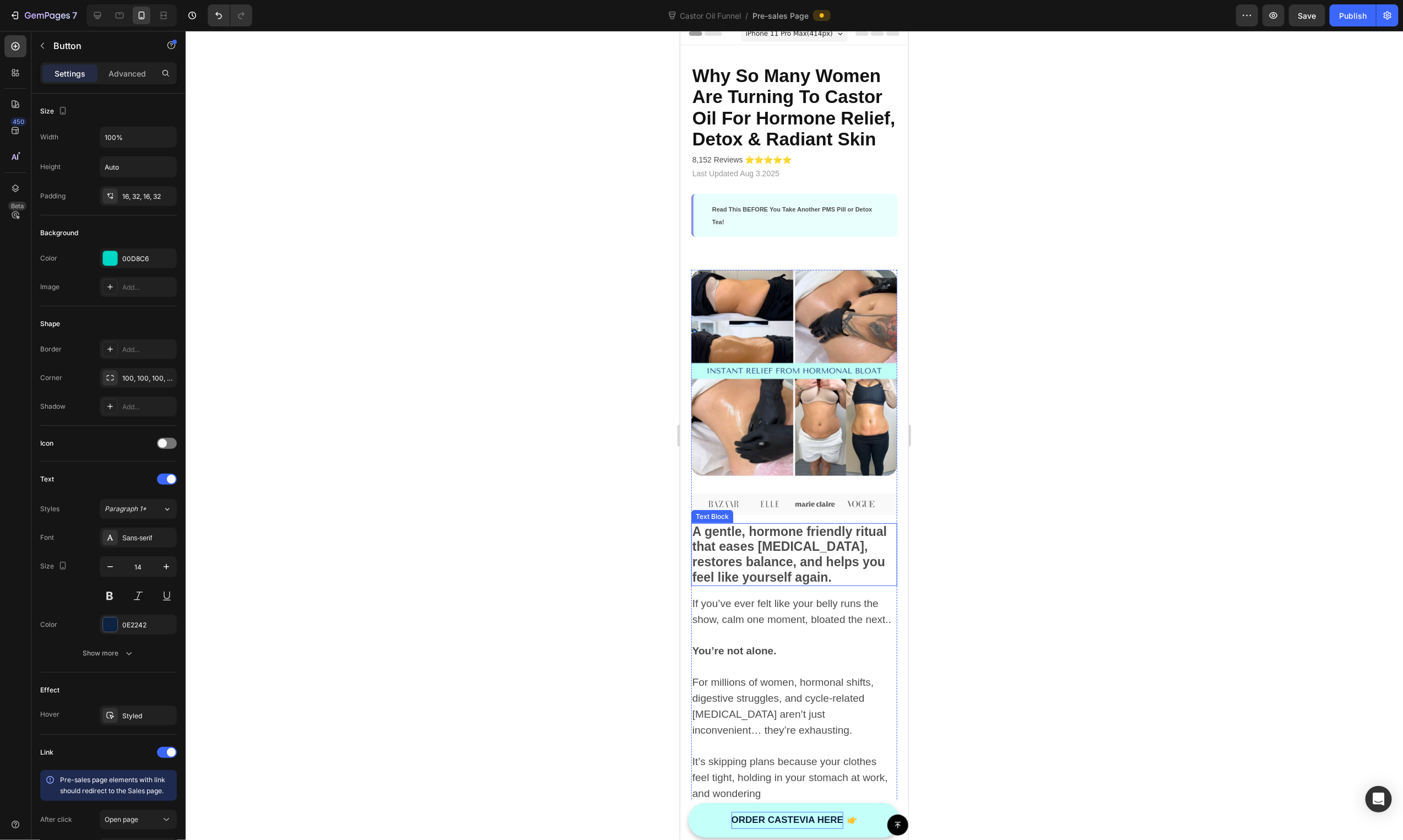
scroll to position [0, 0]
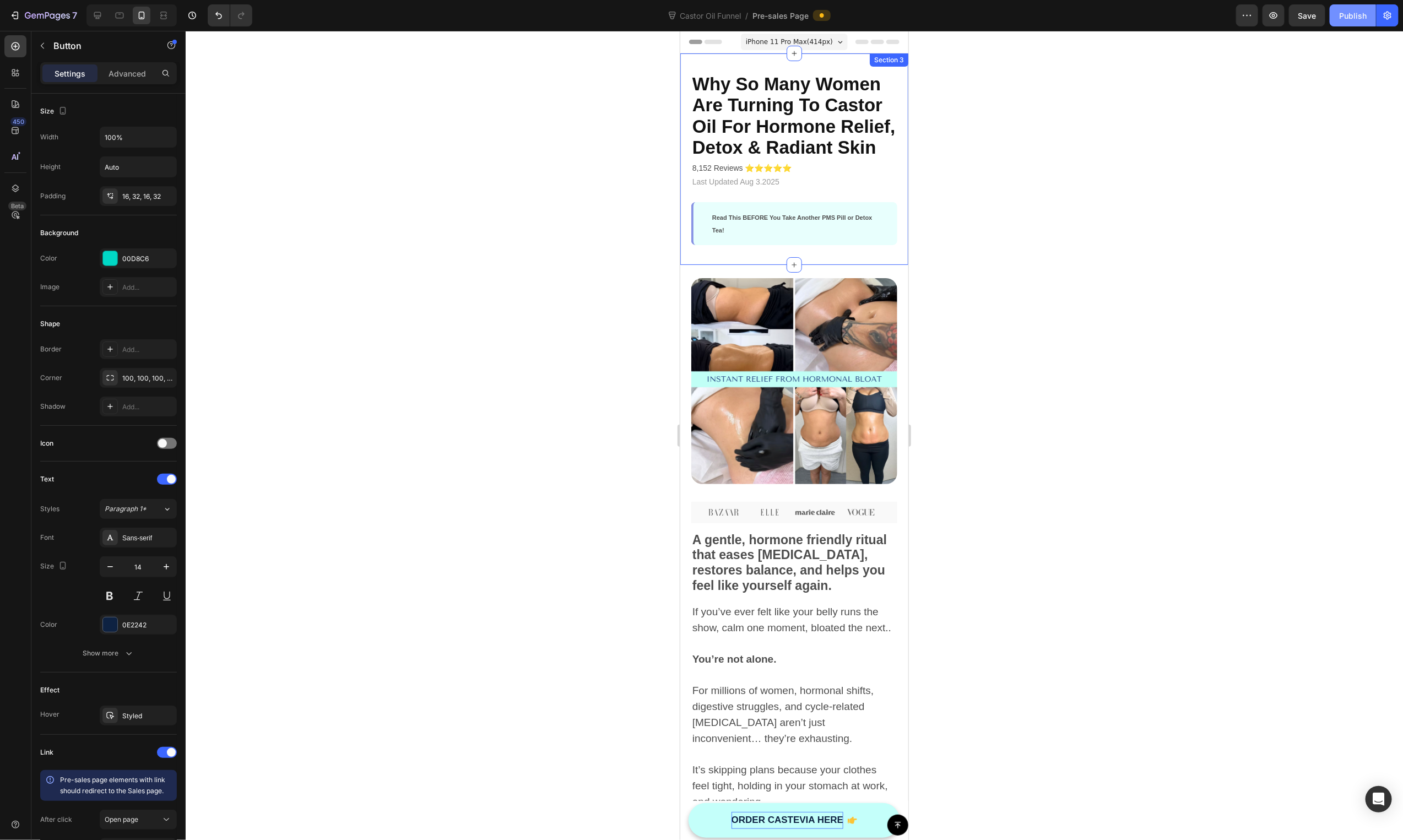
click at [1356, 6] on button "Publish" at bounding box center [1353, 15] width 47 height 22
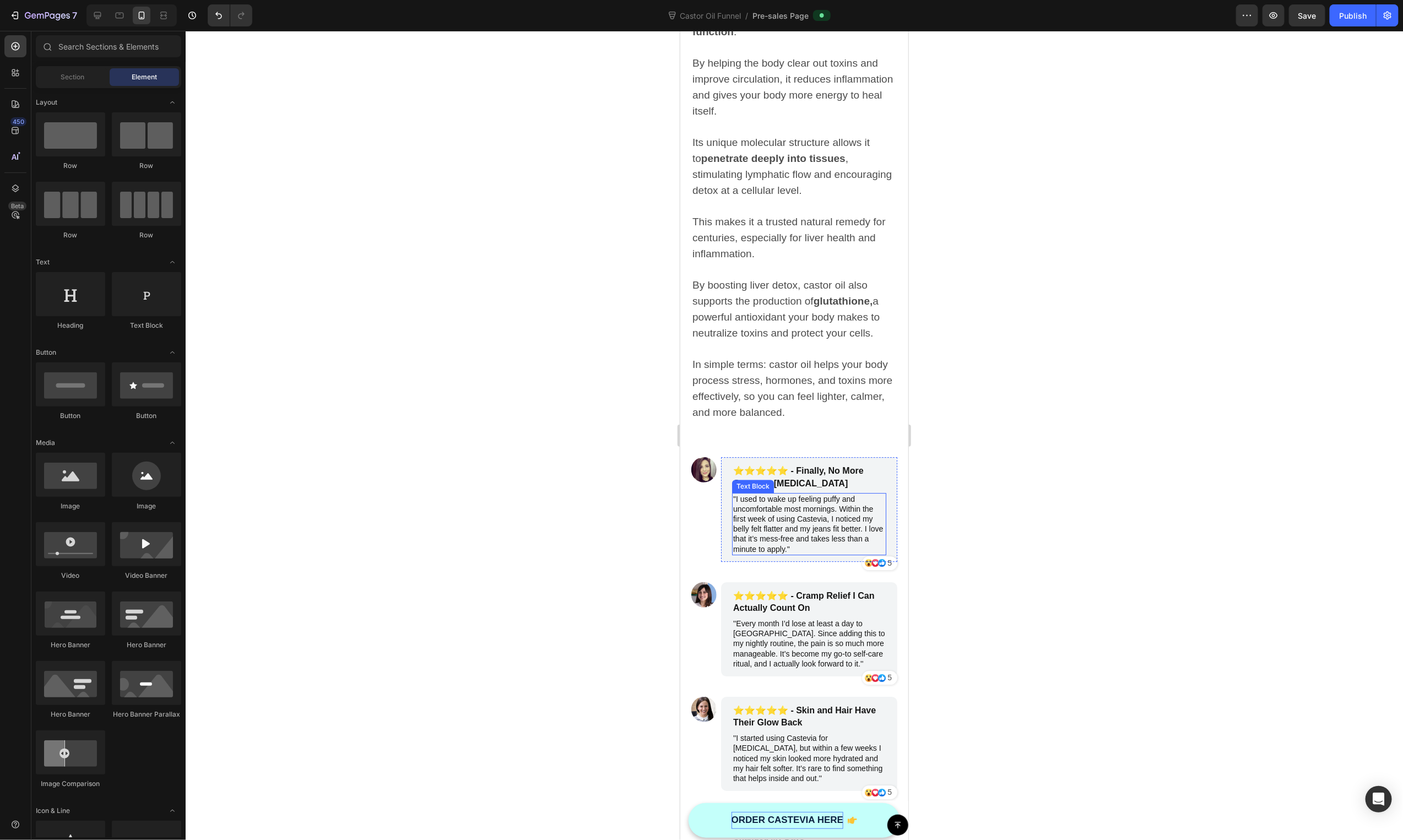
scroll to position [1992, 0]
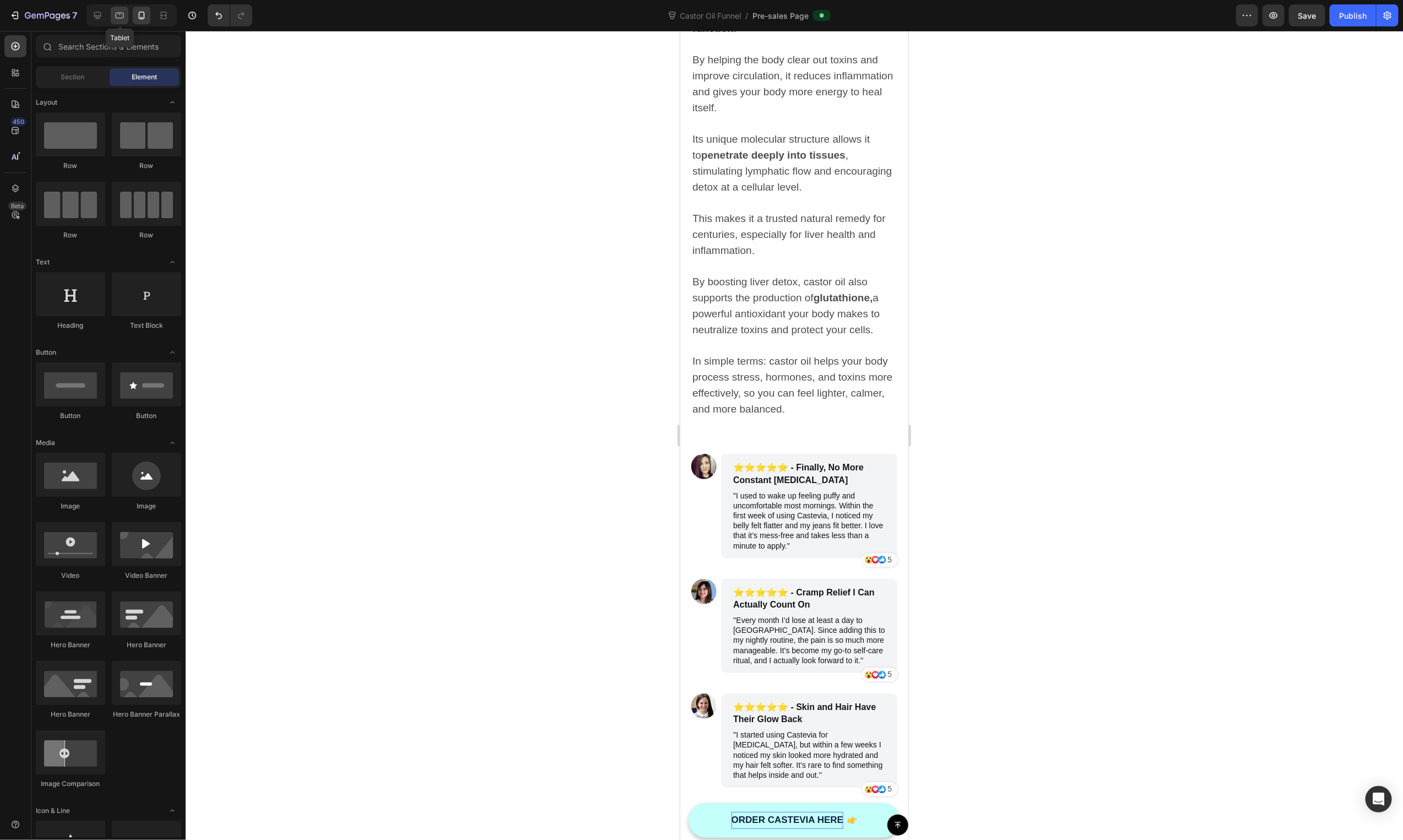
click at [122, 14] on icon at bounding box center [120, 15] width 11 height 11
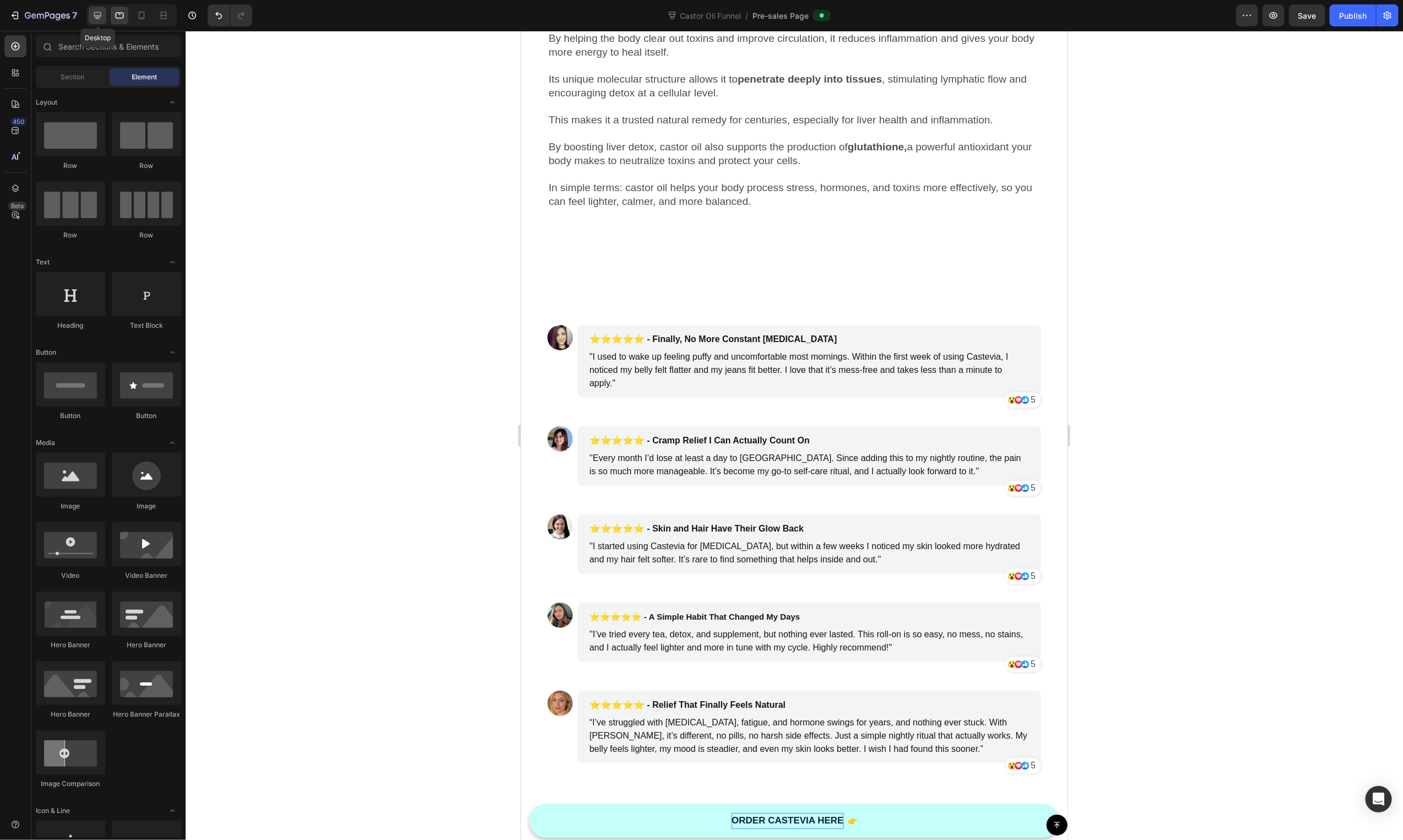
click at [103, 16] on icon at bounding box center [97, 15] width 11 height 11
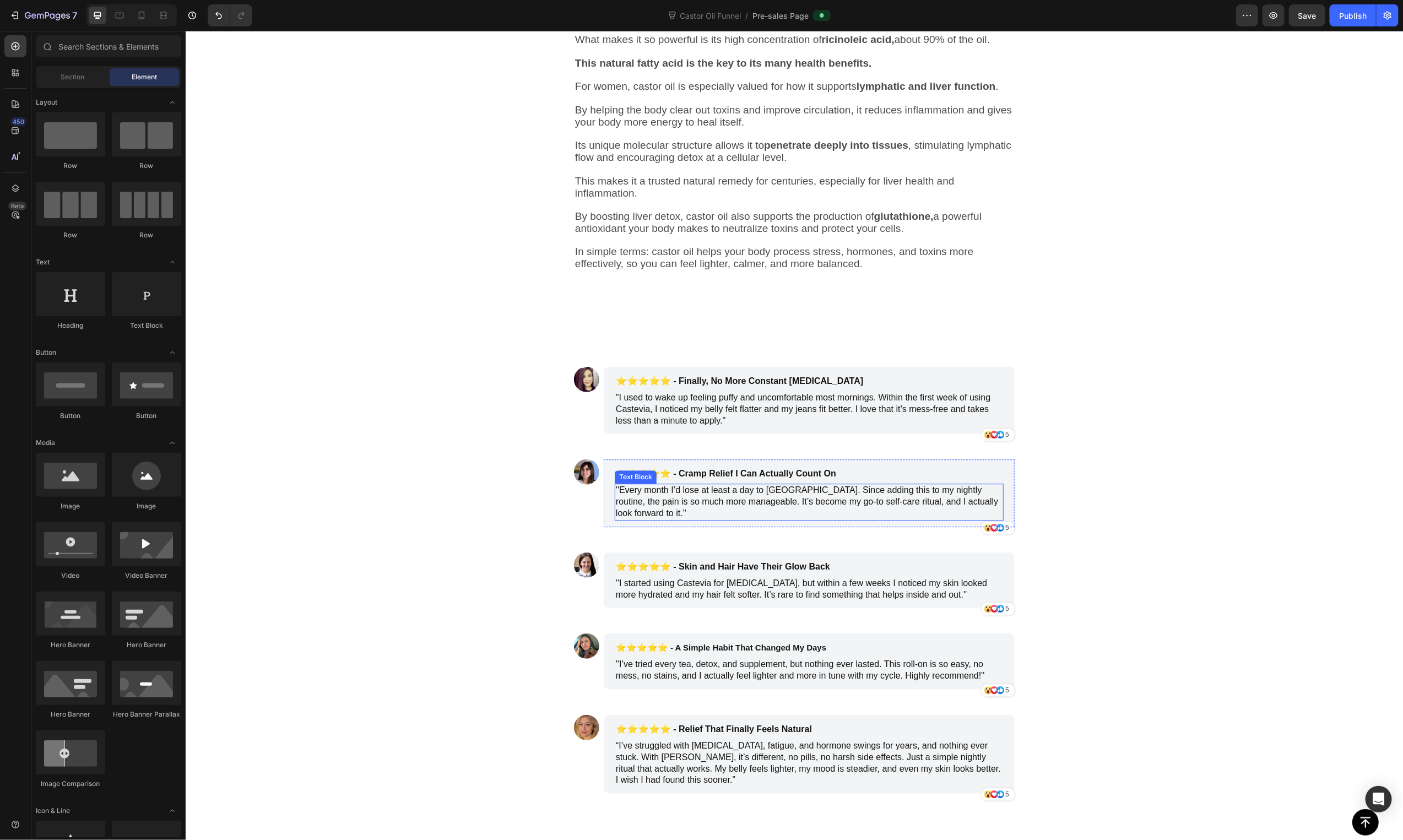
scroll to position [1598, 0]
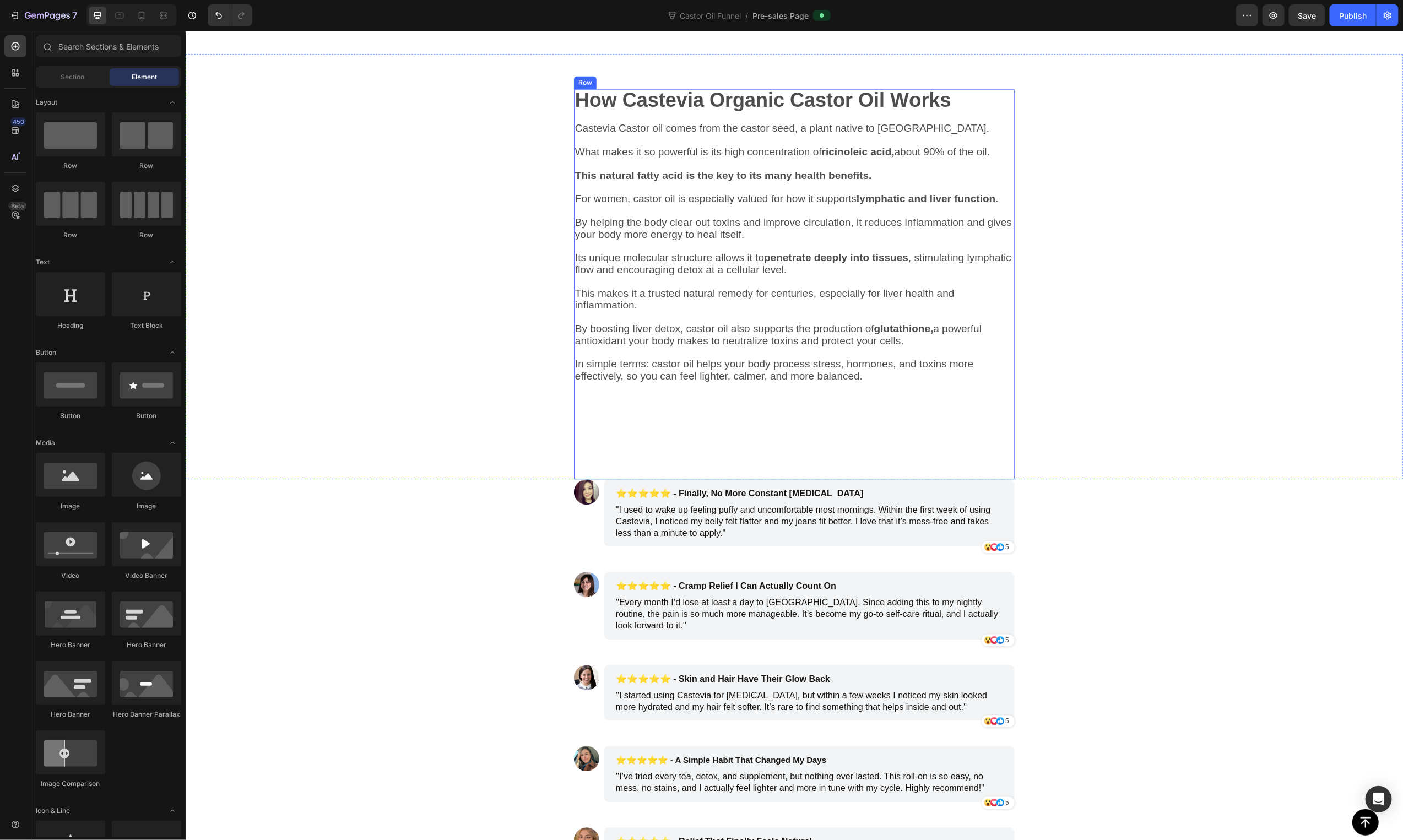
click at [754, 431] on div "How Castevia Organic Castor Oil W o rks Text Block Castevia Castor oil comes fr…" at bounding box center [793, 284] width 441 height 390
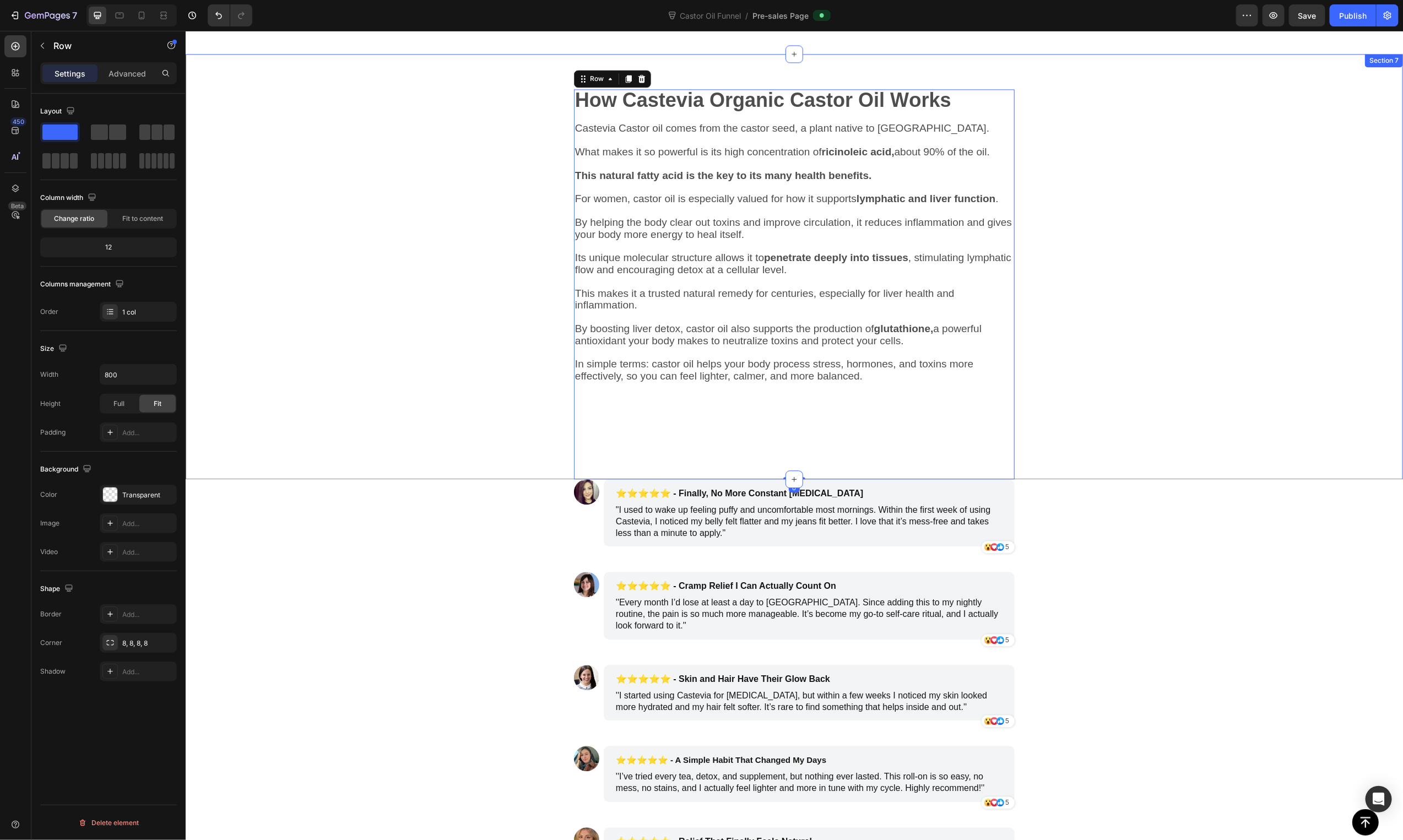
click at [1159, 444] on div "How Castevia Organic Castor Oil W o rks Text Block Castevia Castor oil comes fr…" at bounding box center [793, 284] width 865 height 390
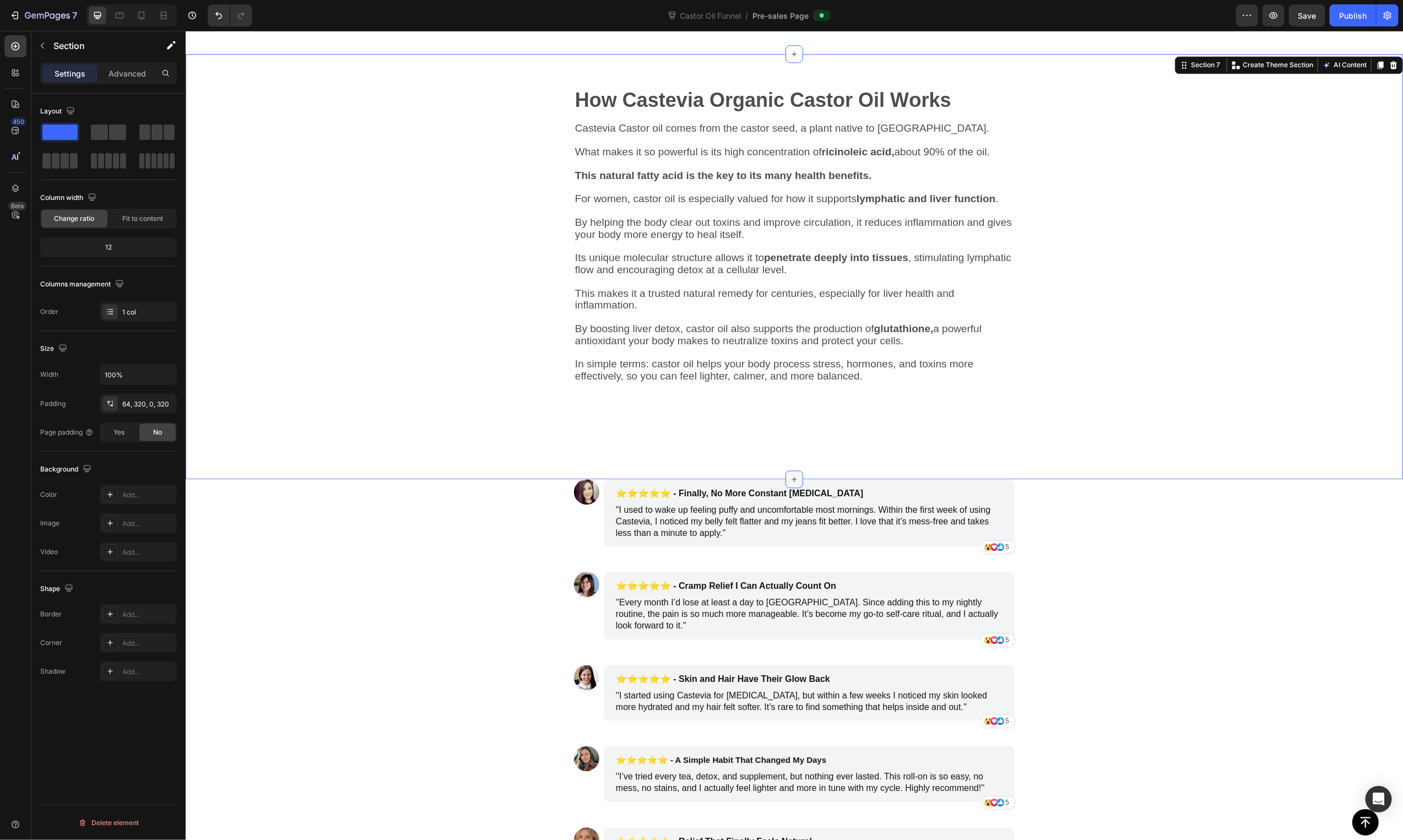
click at [789, 477] on icon at bounding box center [793, 478] width 8 height 8
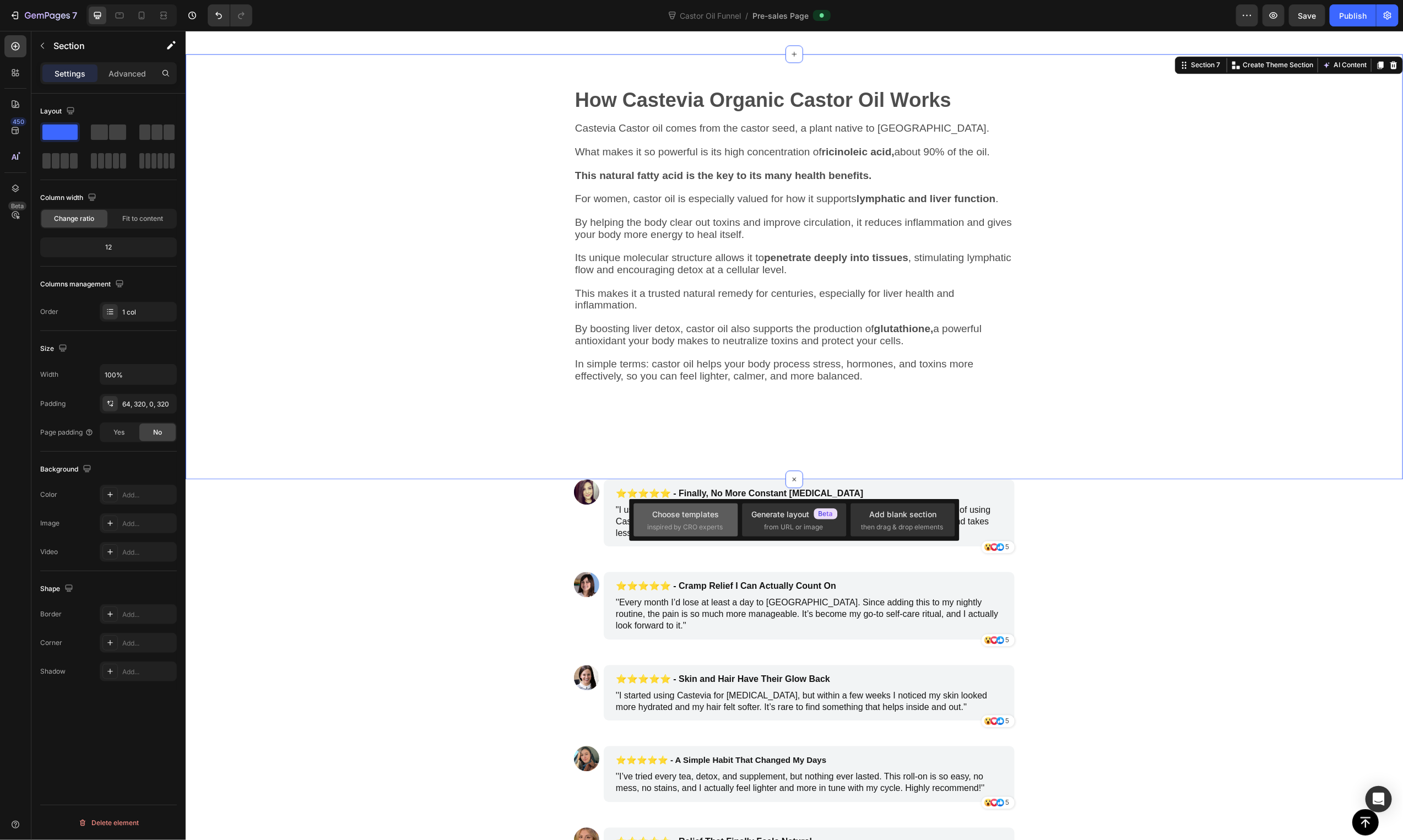
click at [693, 518] on div "Choose templates" at bounding box center [686, 515] width 67 height 12
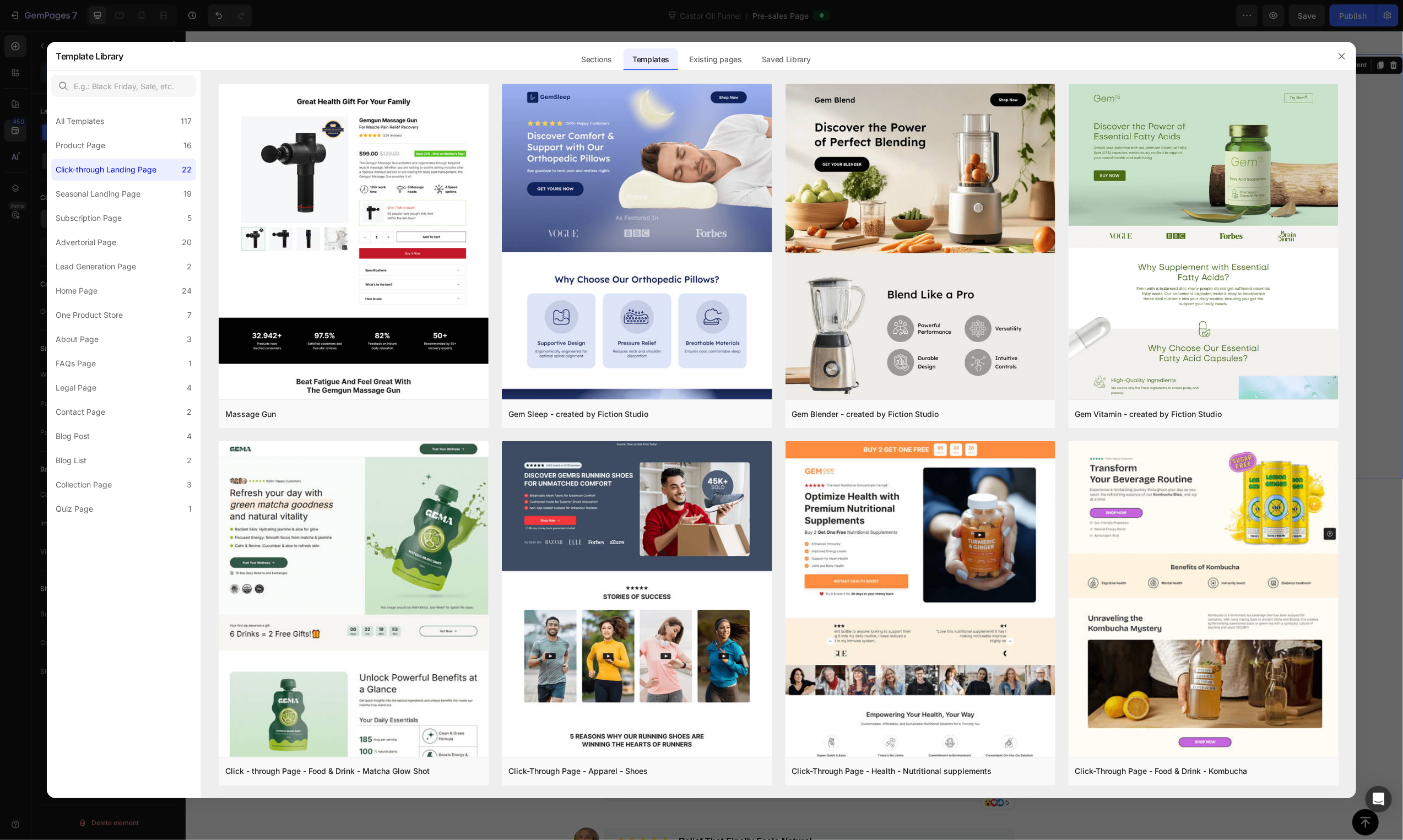
click at [205, 12] on div at bounding box center [701, 420] width 1403 height 840
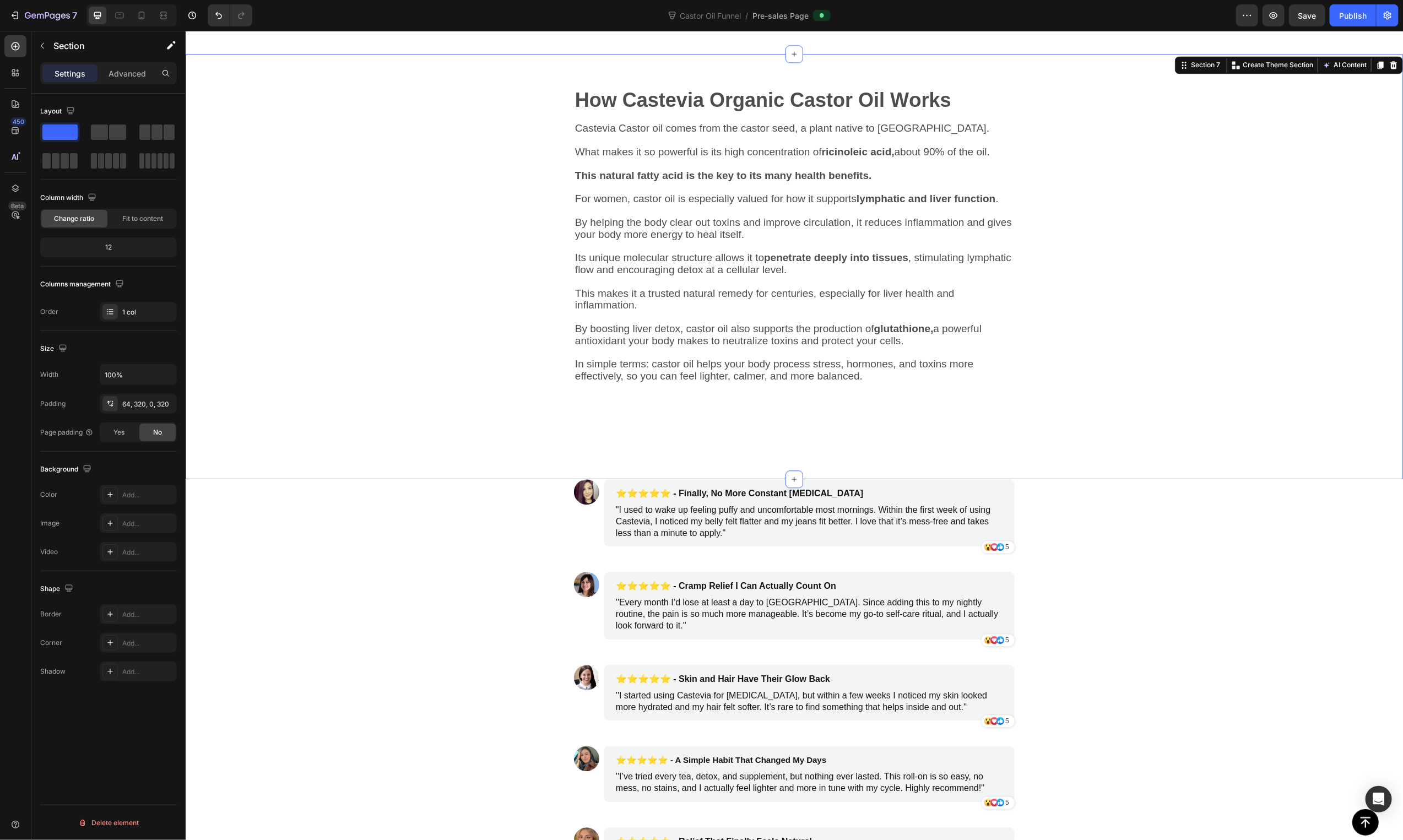
click at [26, 51] on div "450 Beta" at bounding box center [15, 435] width 31 height 809
click at [23, 49] on div at bounding box center [15, 47] width 22 height 22
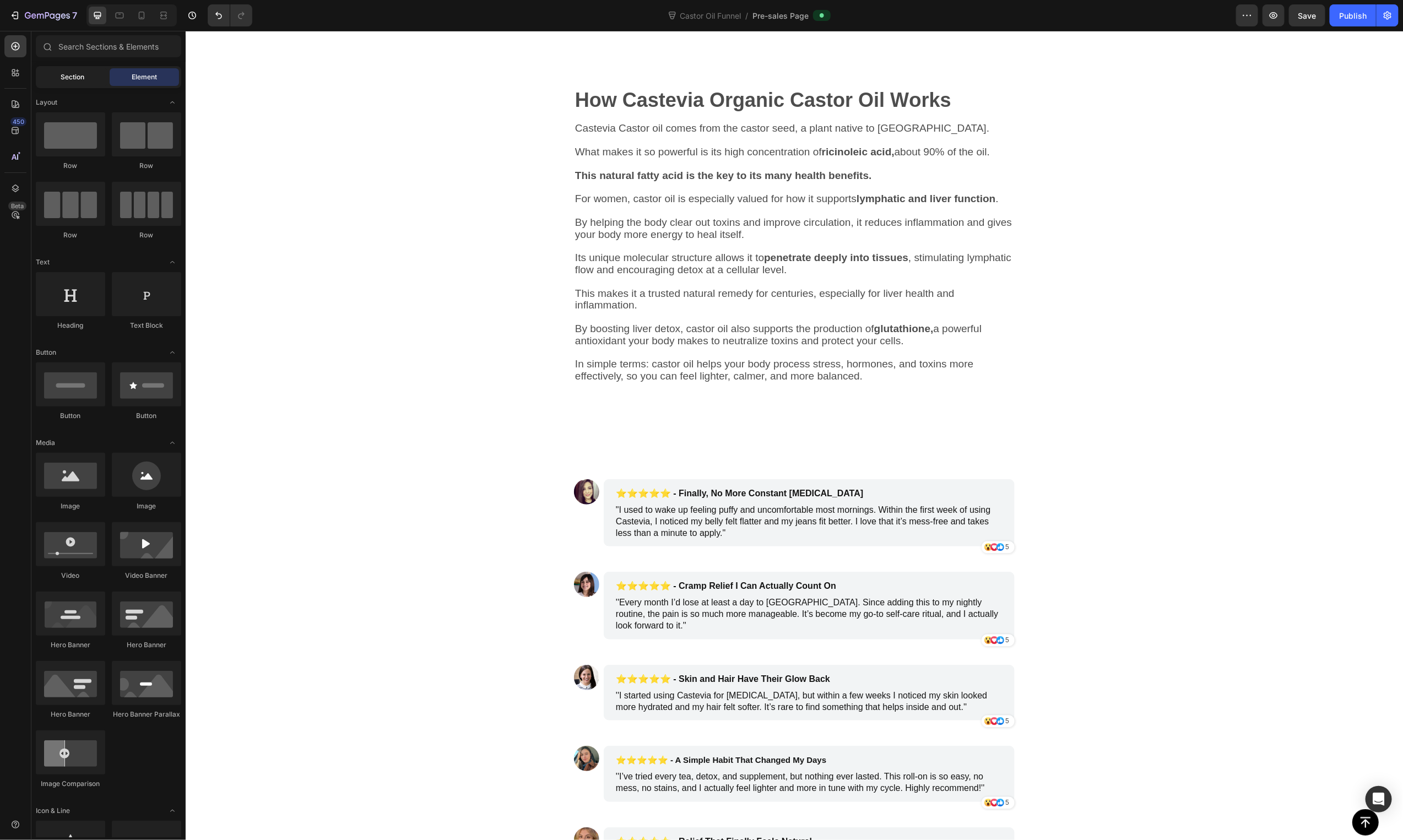
click at [62, 79] on span "Section" at bounding box center [73, 77] width 24 height 10
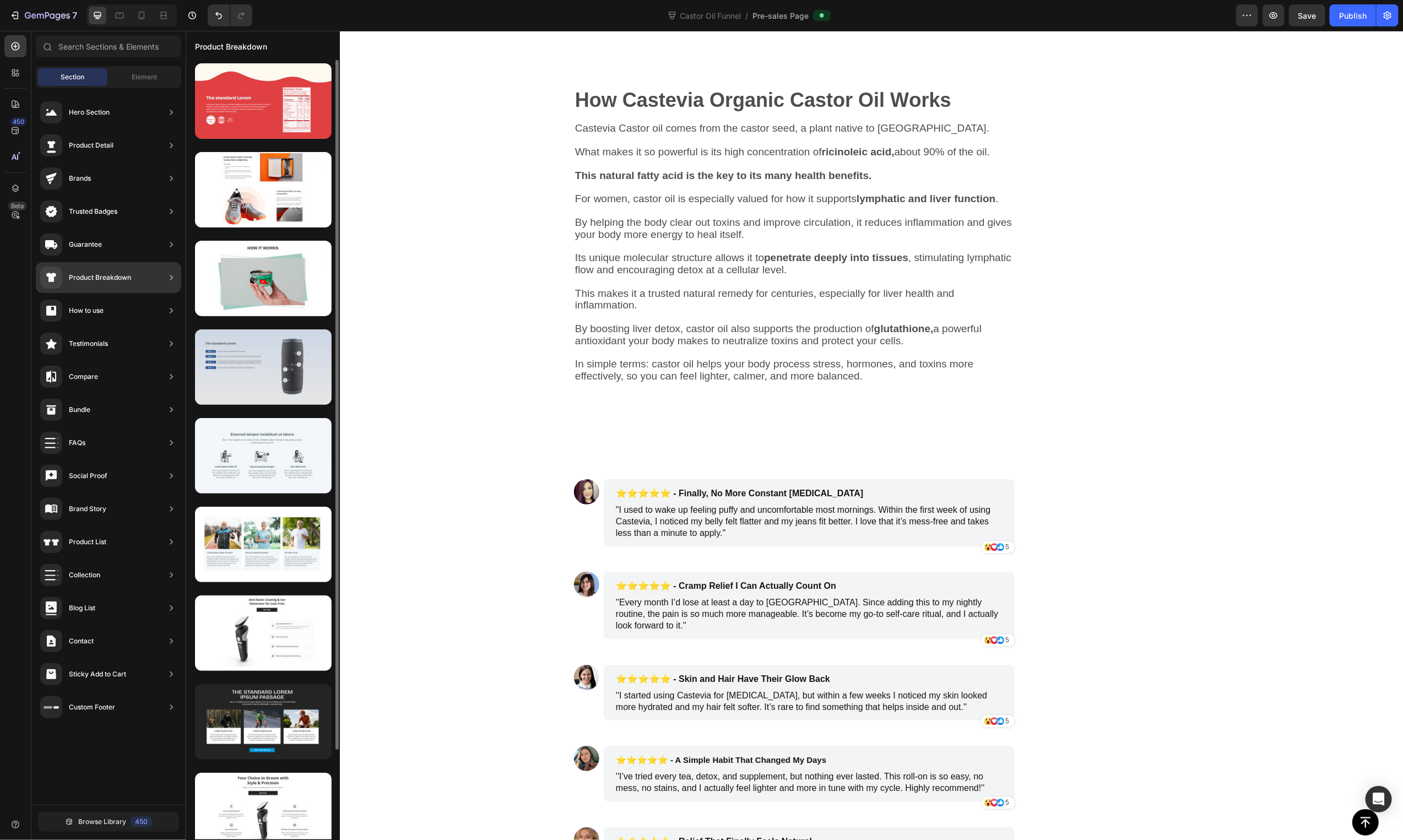
click at [254, 364] on div at bounding box center [263, 367] width 136 height 75
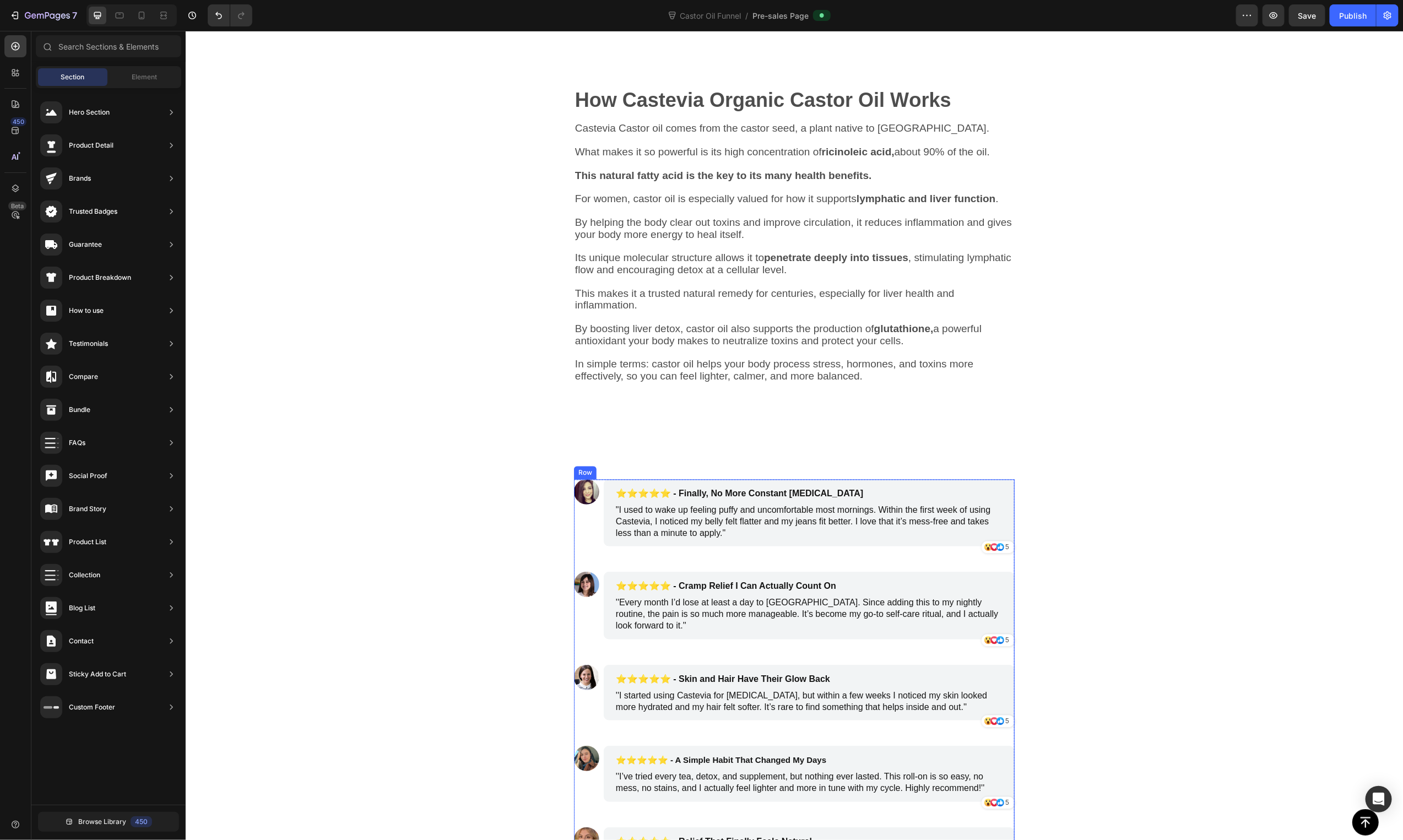
scroll to position [0, 0]
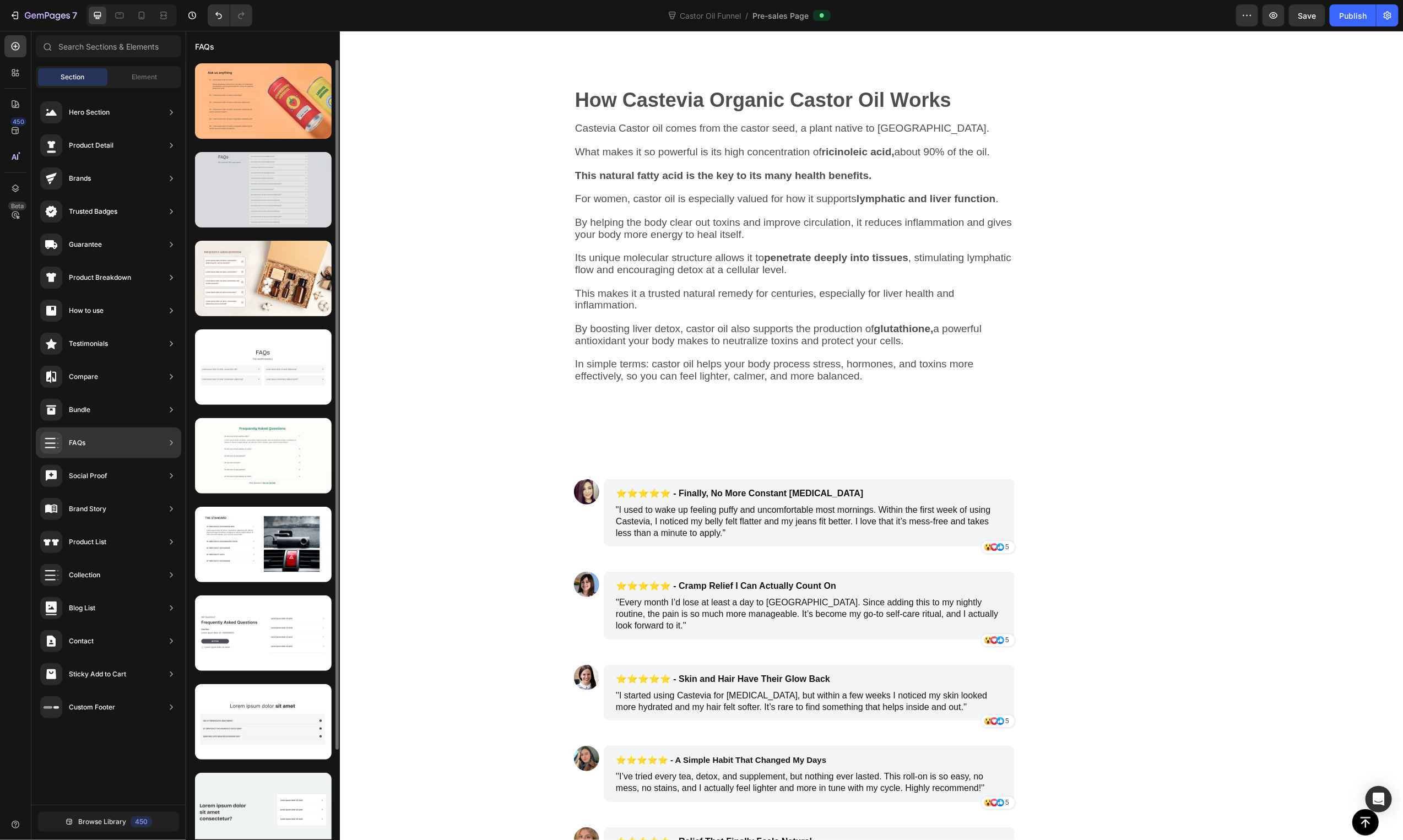
click at [232, 201] on div at bounding box center [263, 189] width 136 height 75
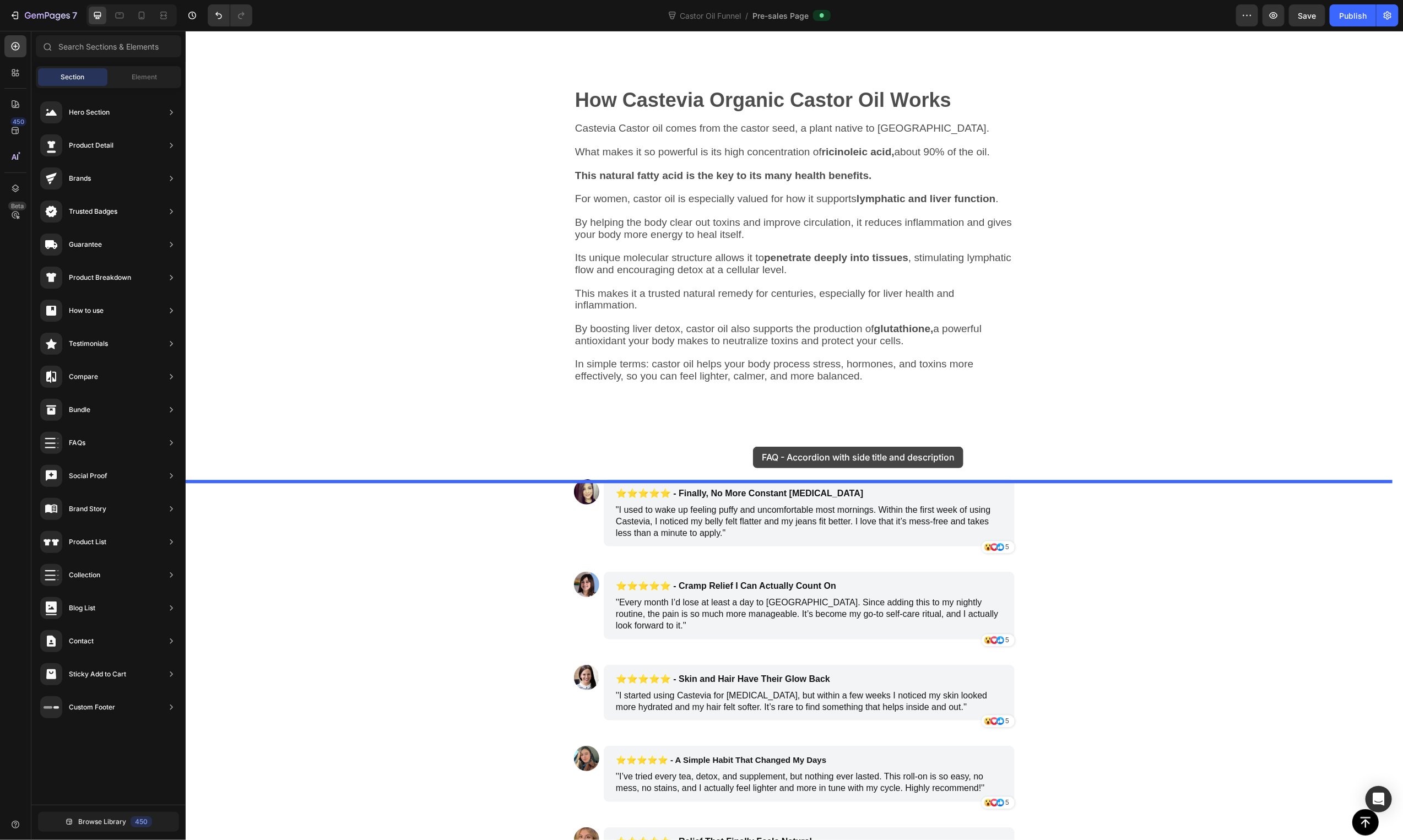
drag, startPoint x: 418, startPoint y: 227, endPoint x: 753, endPoint y: 446, distance: 400.2
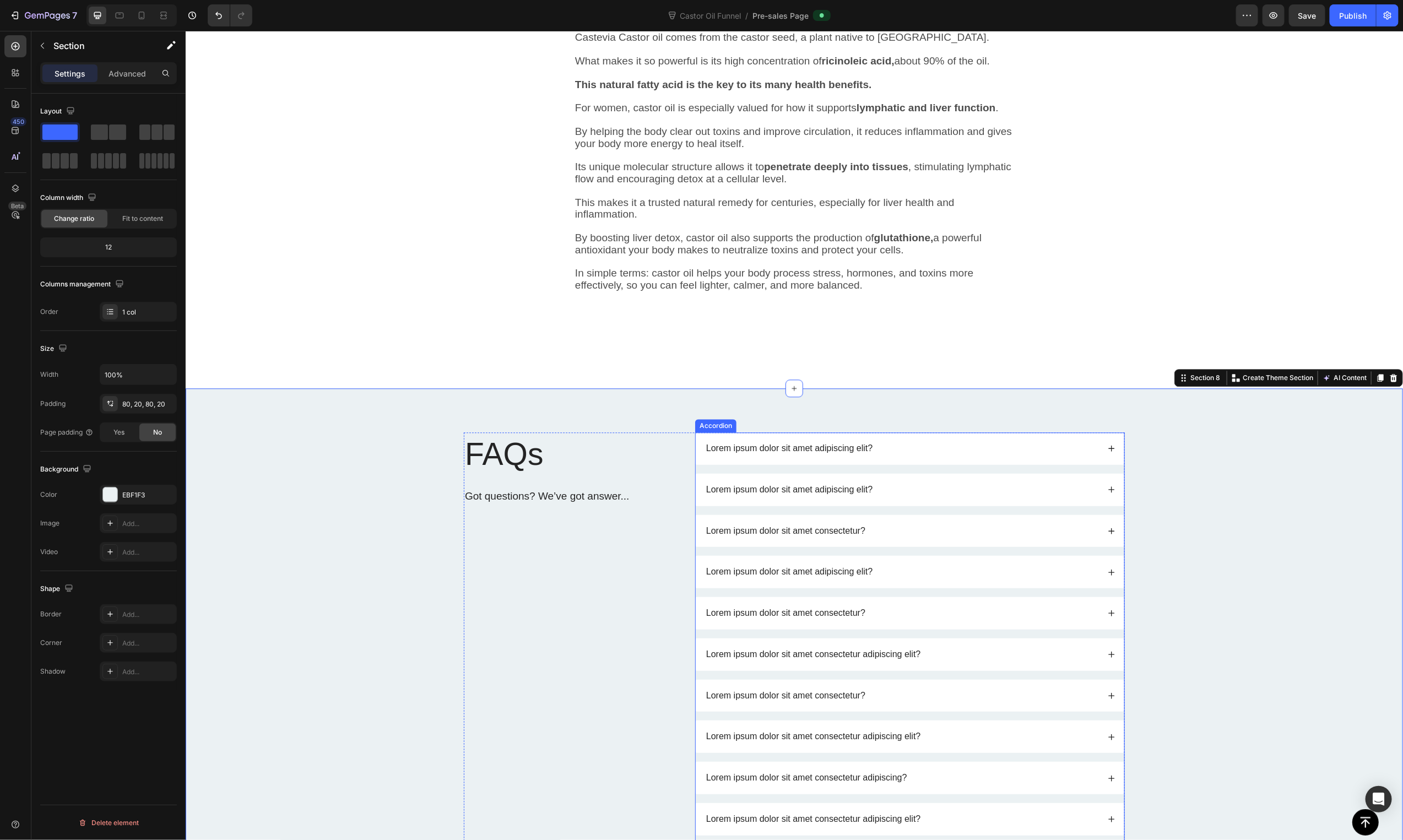
scroll to position [2011, 0]
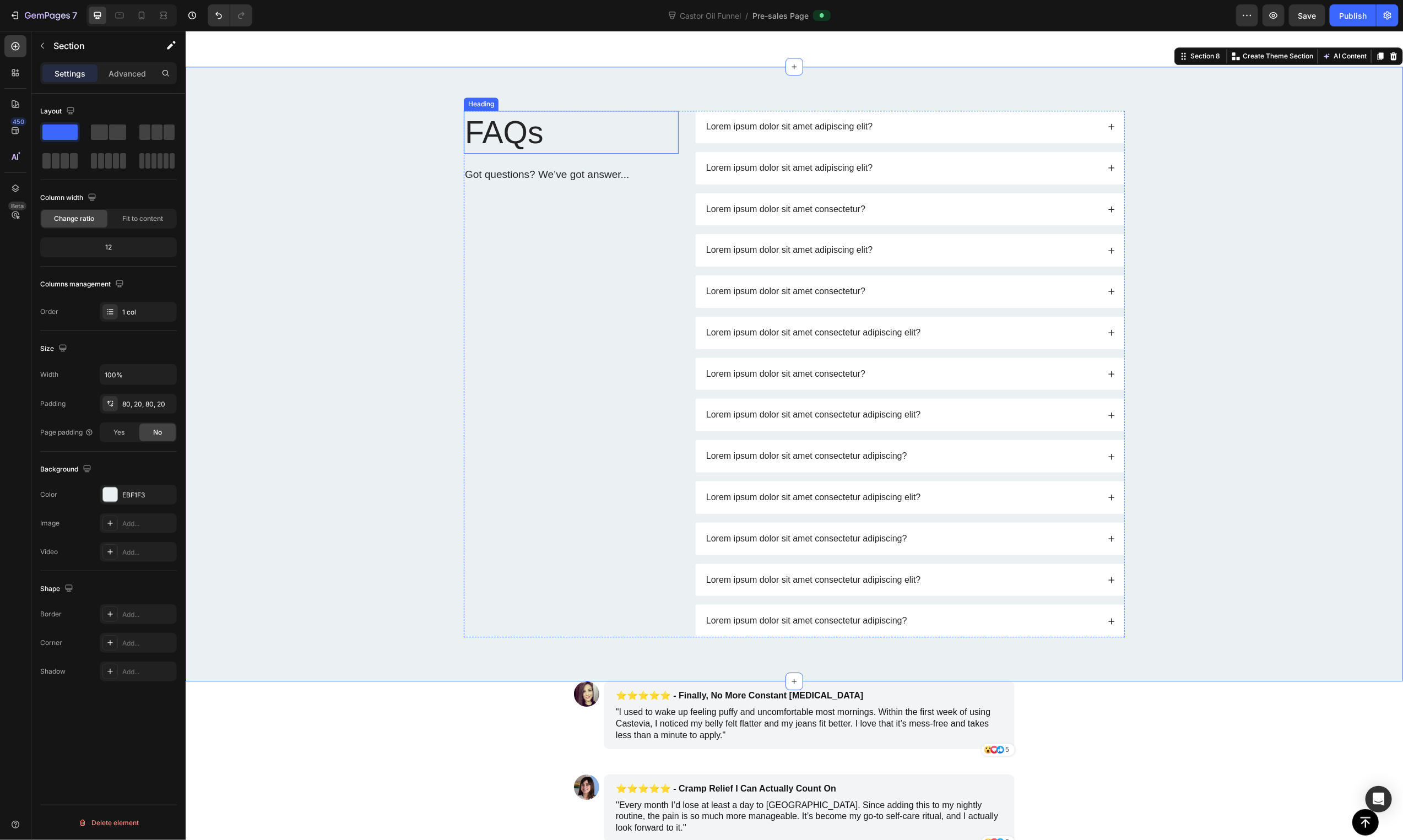
click at [540, 122] on h2 "FAQs" at bounding box center [570, 131] width 214 height 43
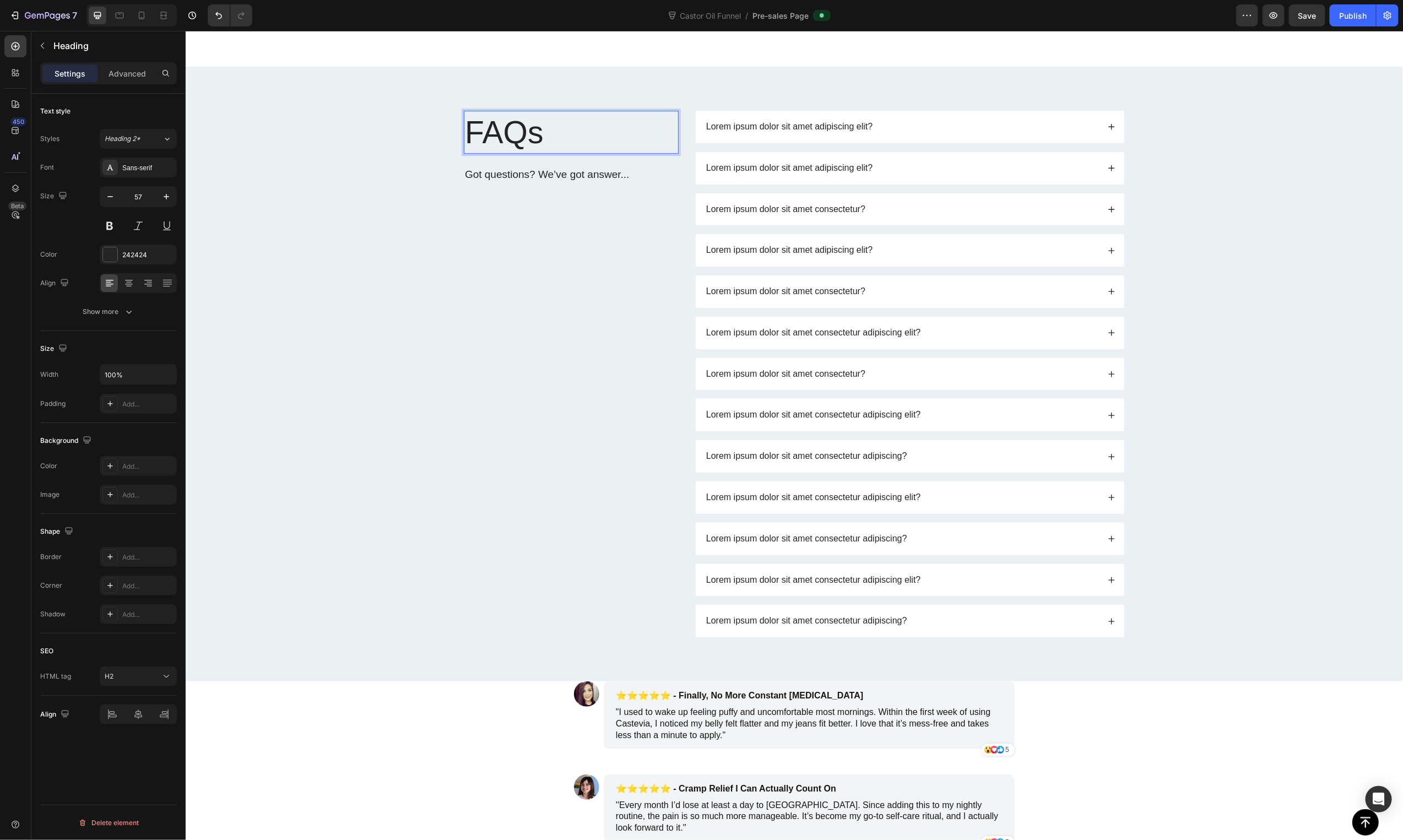
click at [540, 122] on h2 "FAQs" at bounding box center [570, 131] width 214 height 43
click at [540, 122] on p "FAQs" at bounding box center [571, 131] width 213 height 41
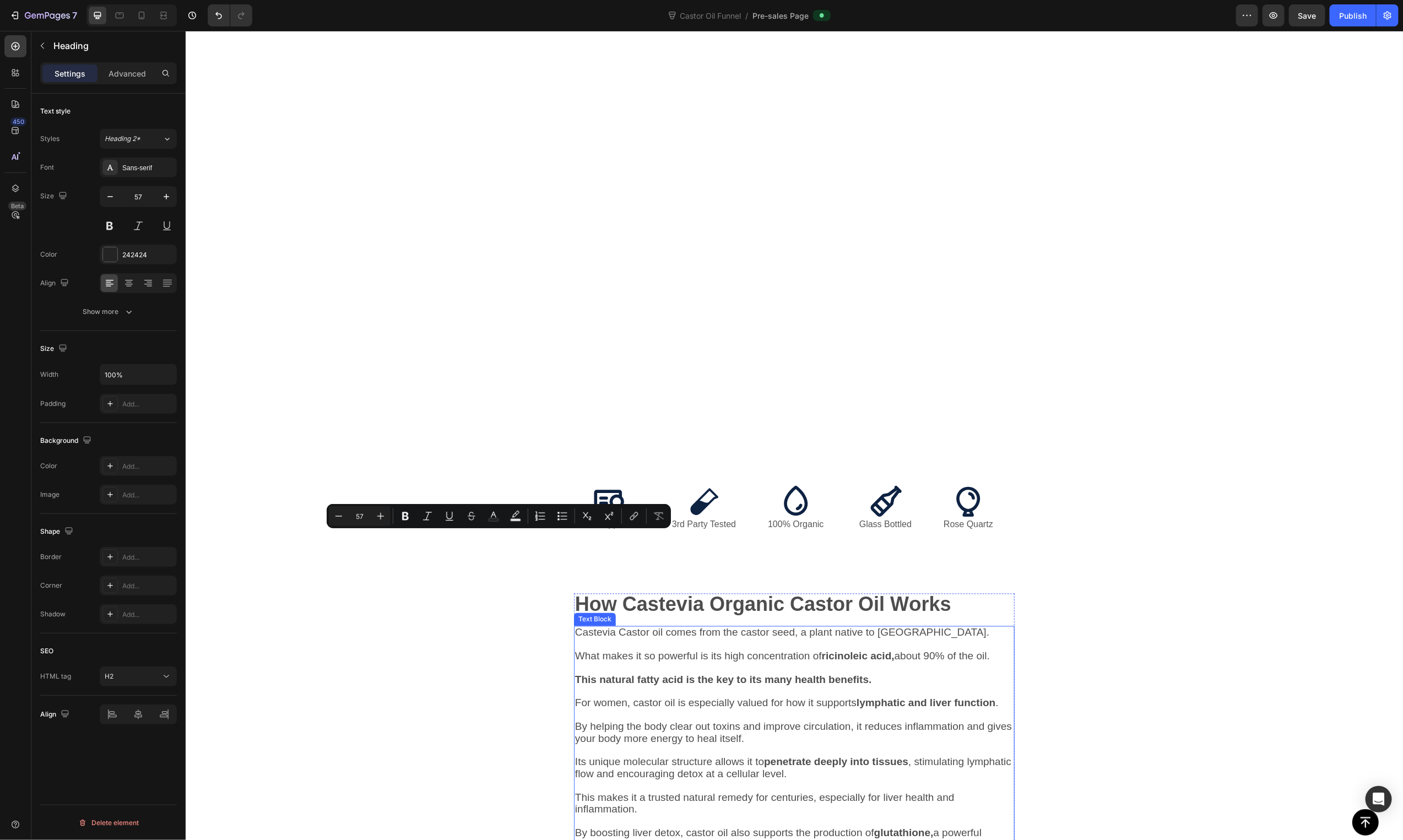
type input "16"
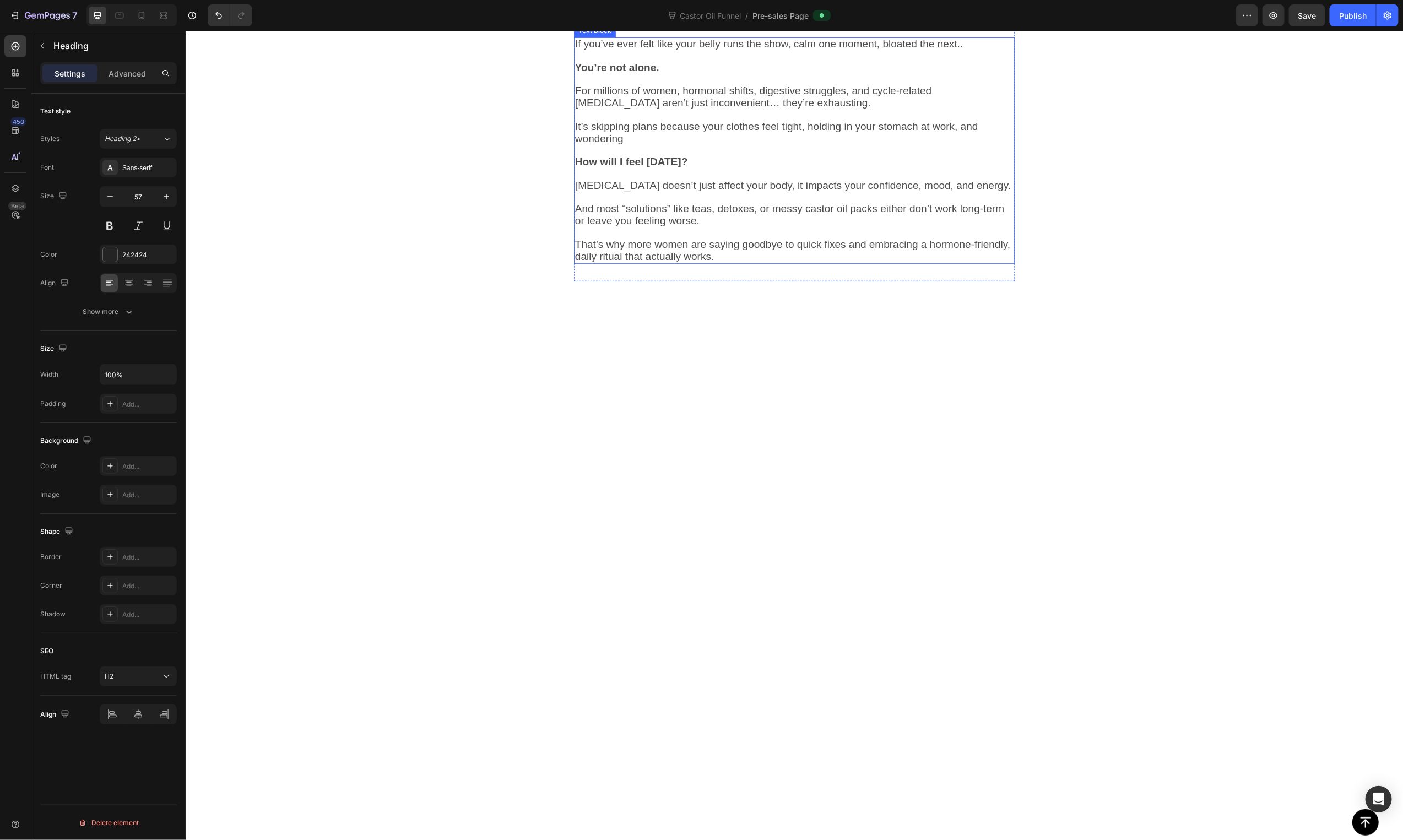
scroll to position [121, 0]
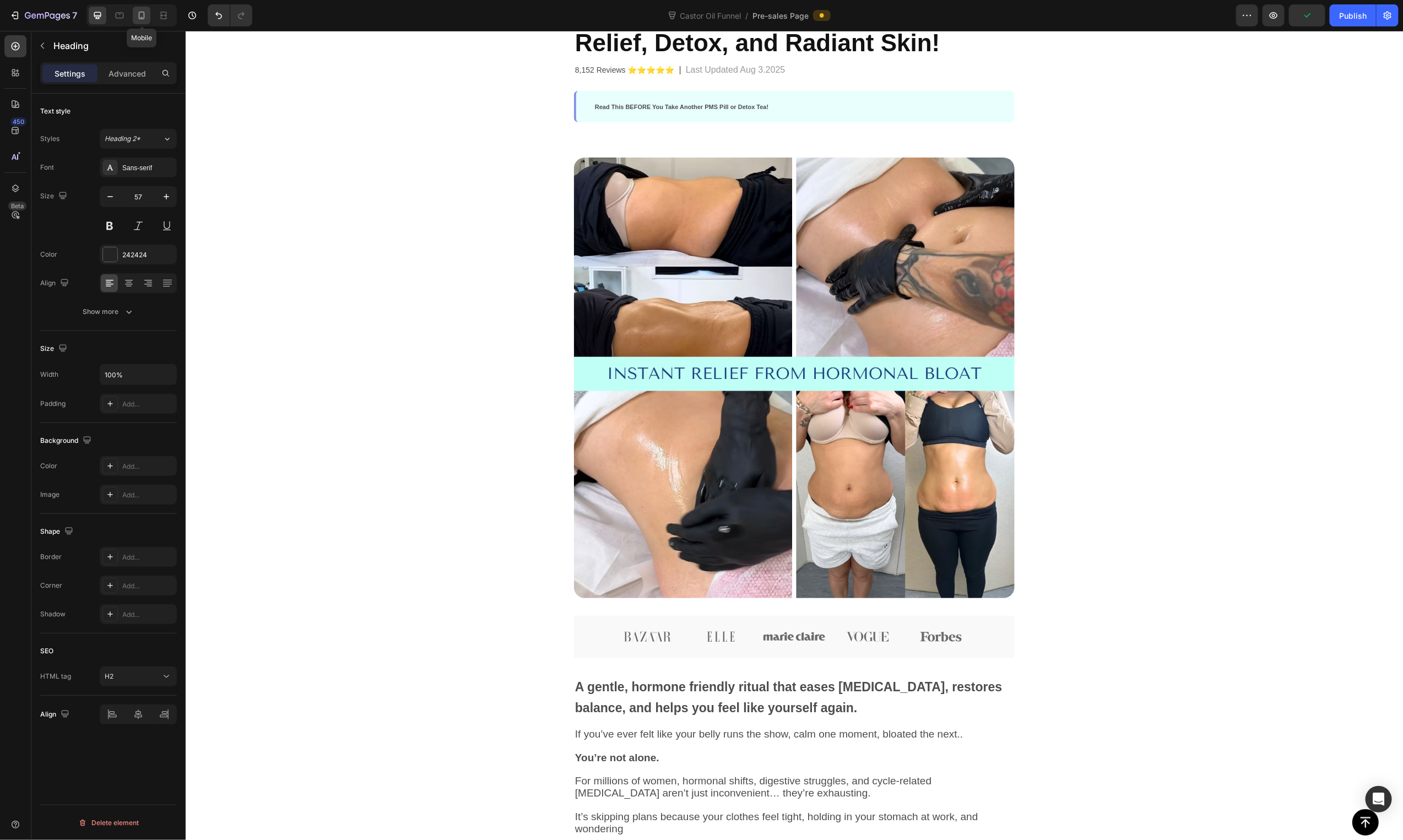
click at [148, 15] on div at bounding box center [142, 15] width 18 height 18
type input "50"
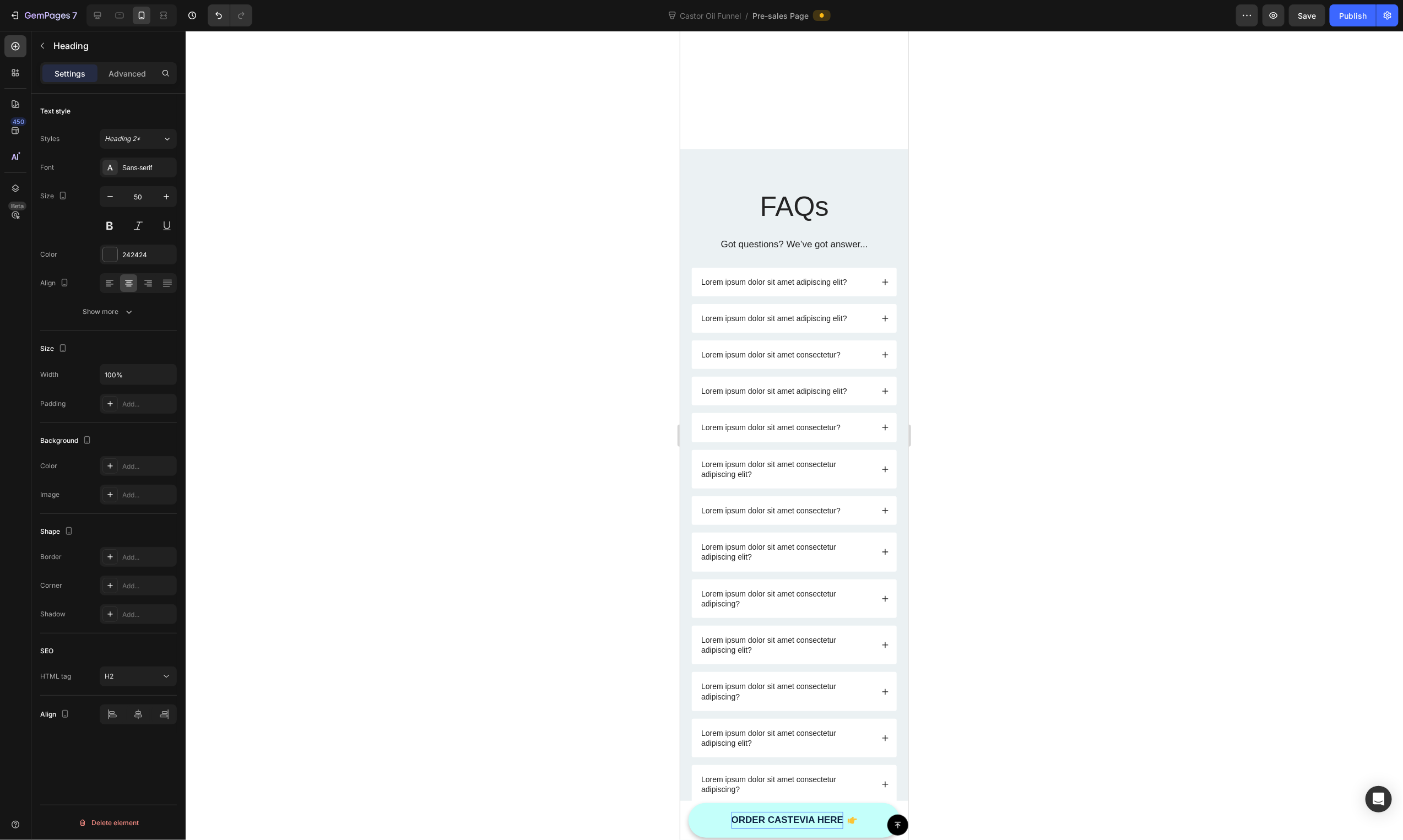
scroll to position [2917, 0]
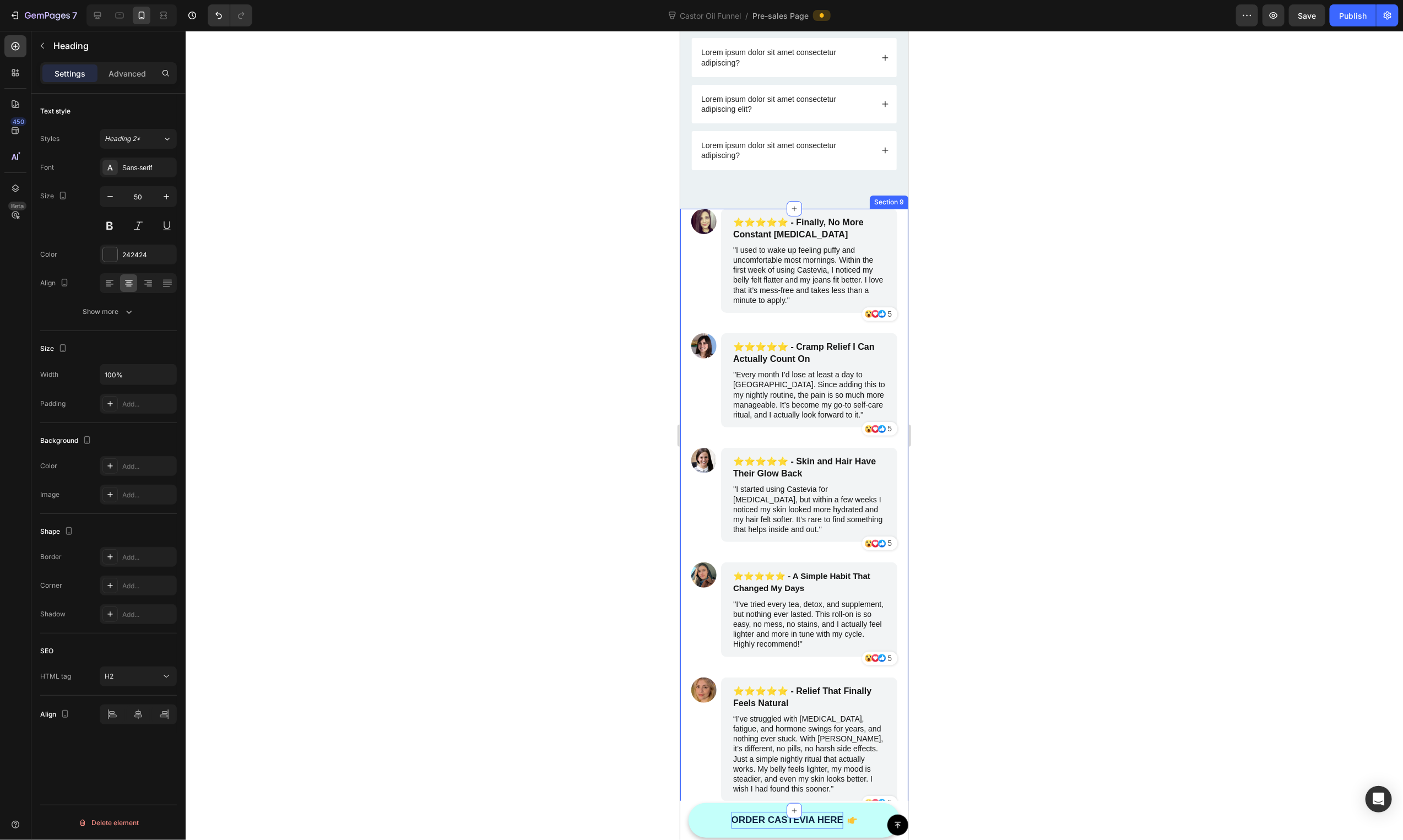
click at [682, 242] on div "Image ⭐️⭐️⭐️⭐️⭐️ - Finally, No More Constant Bloating Text Block "I used to wak…" at bounding box center [793, 509] width 228 height 603
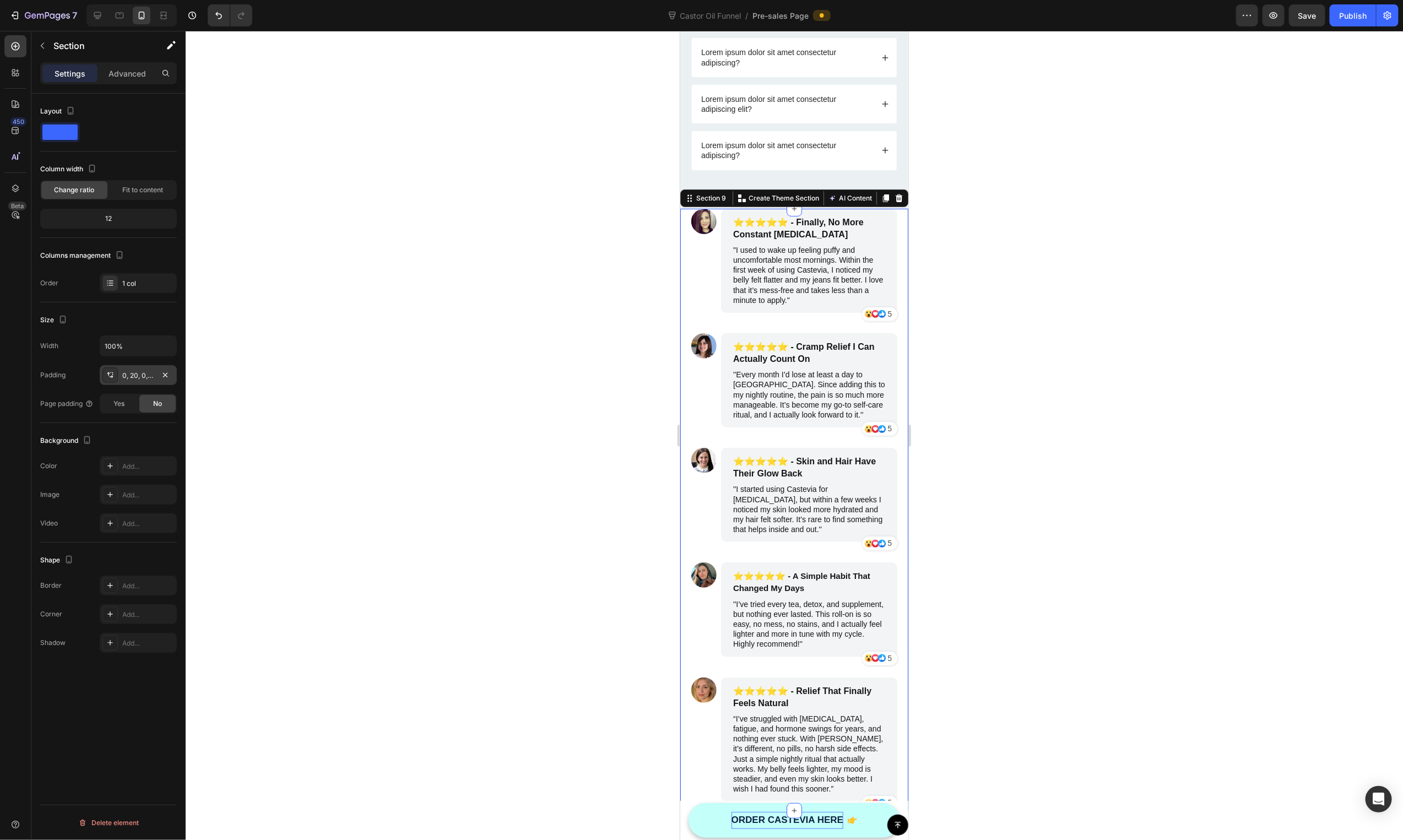
click at [137, 382] on div "0, 20, 0, 20" at bounding box center [138, 375] width 77 height 19
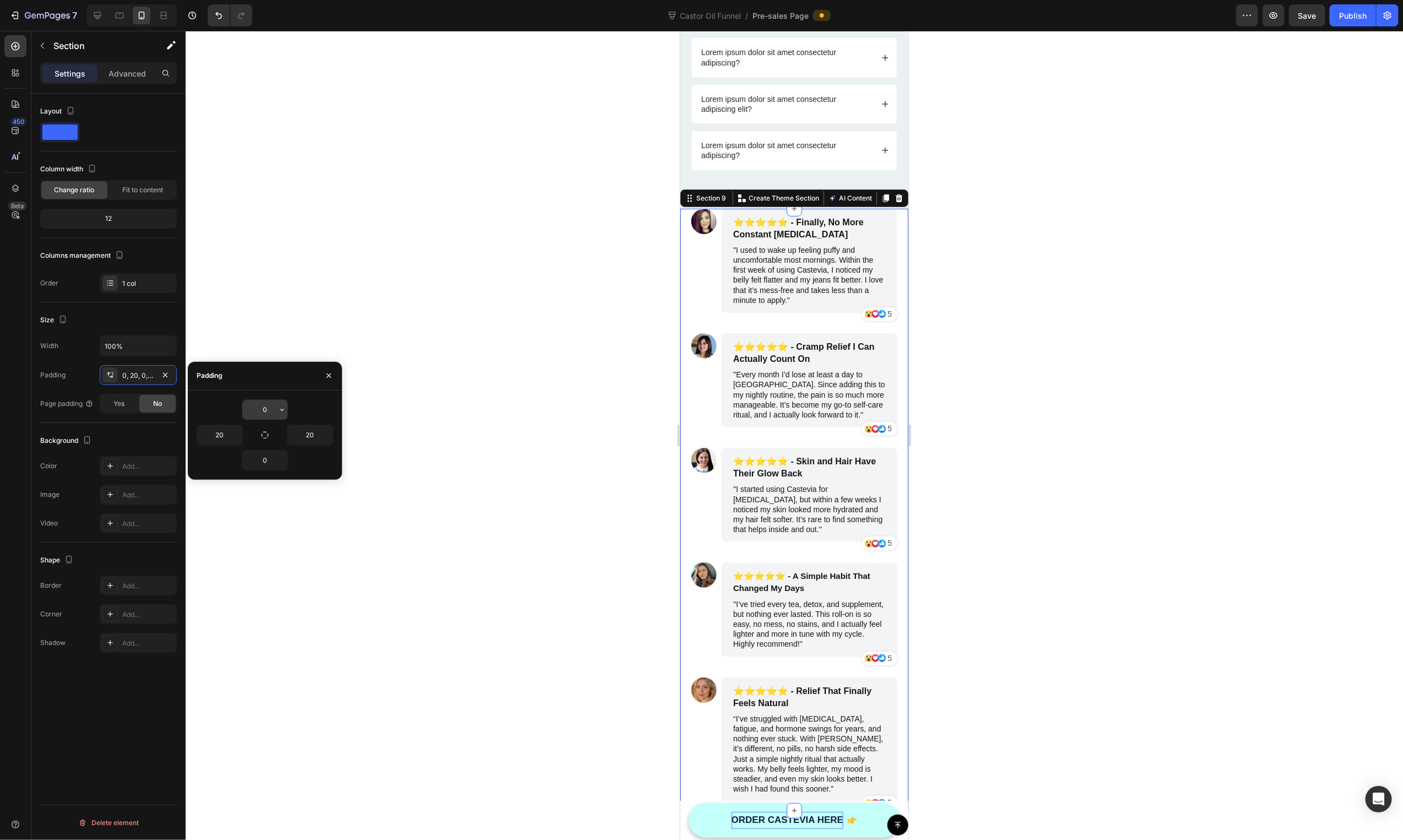
click at [269, 409] on input "0" at bounding box center [264, 409] width 45 height 19
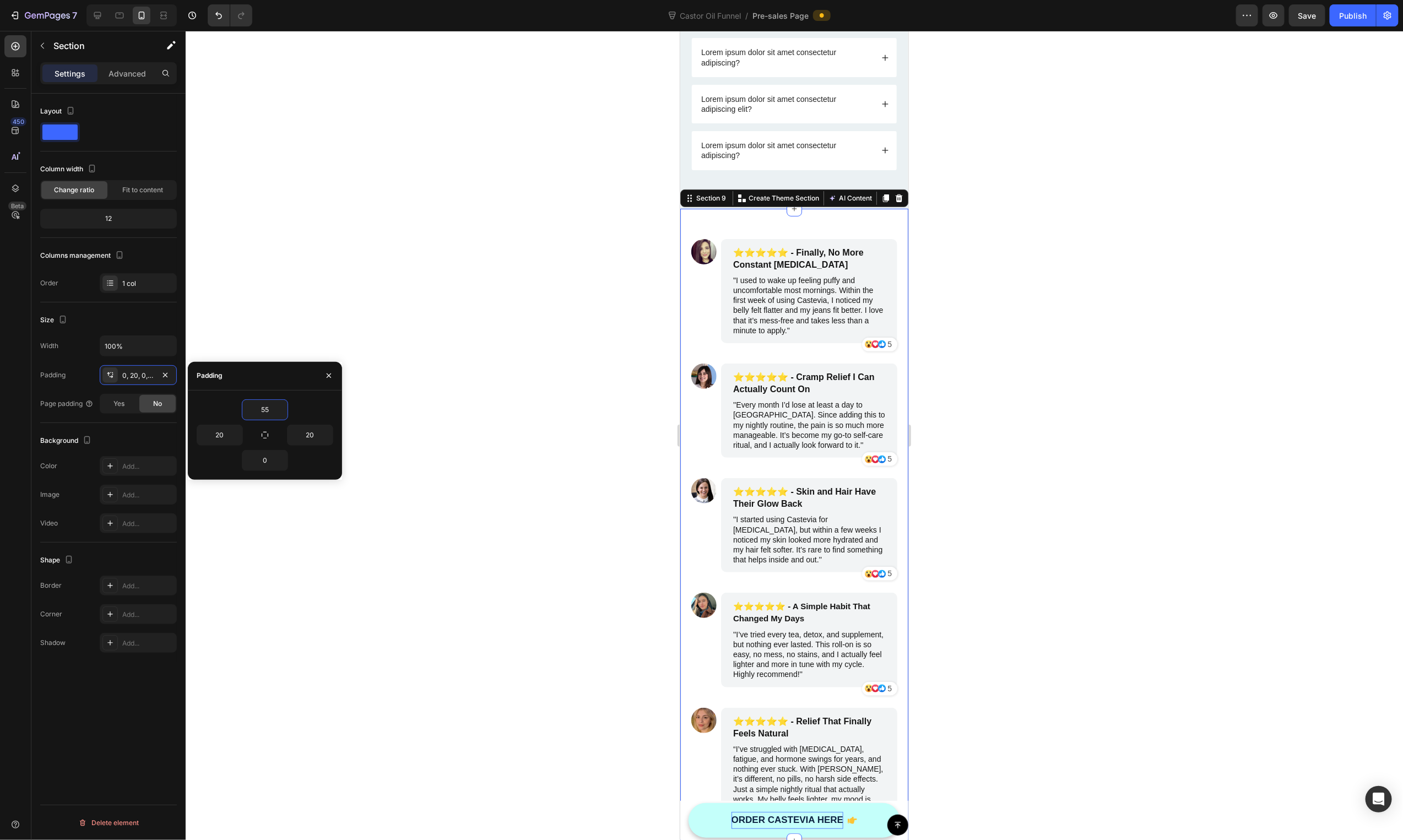
type input "5"
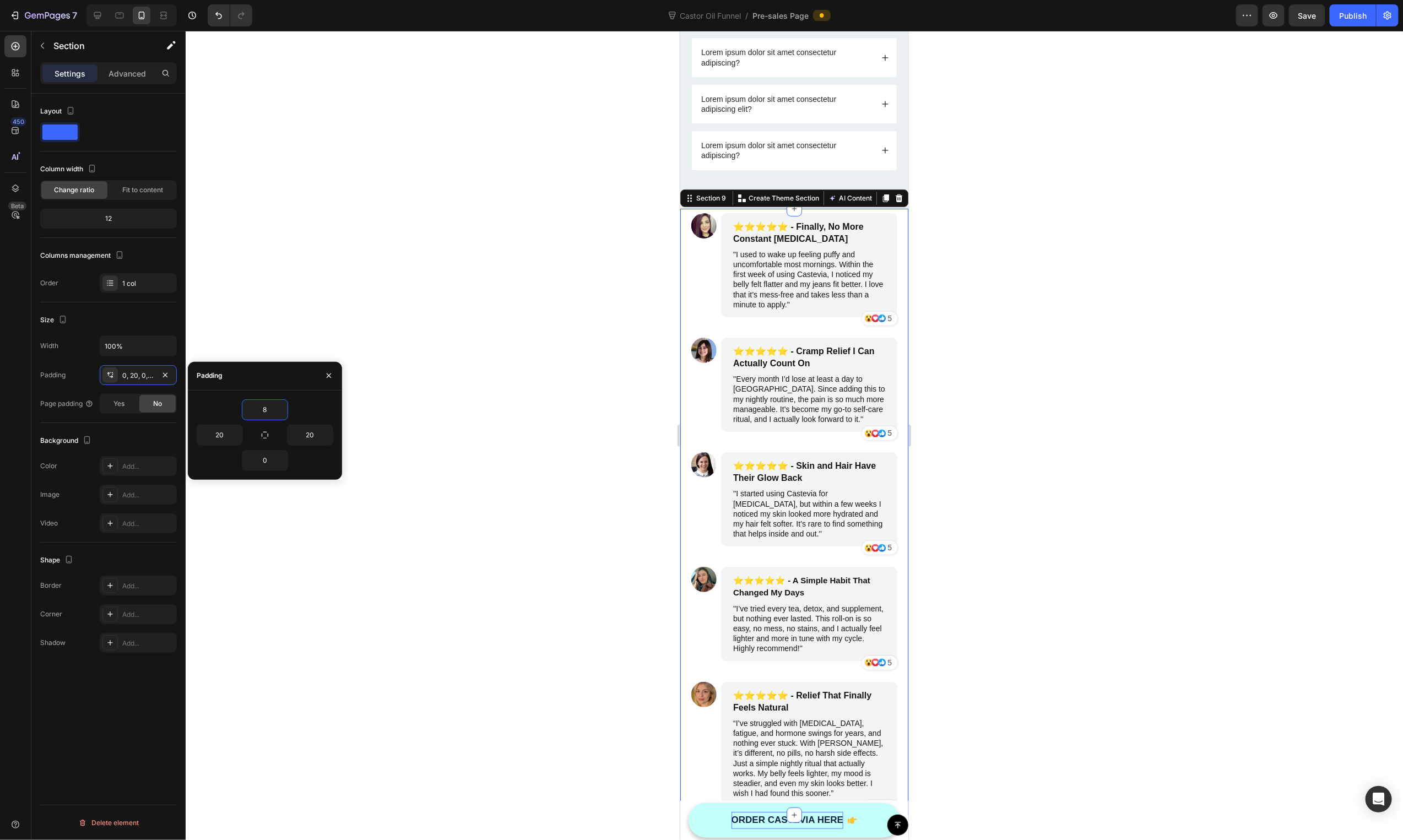
type input "80"
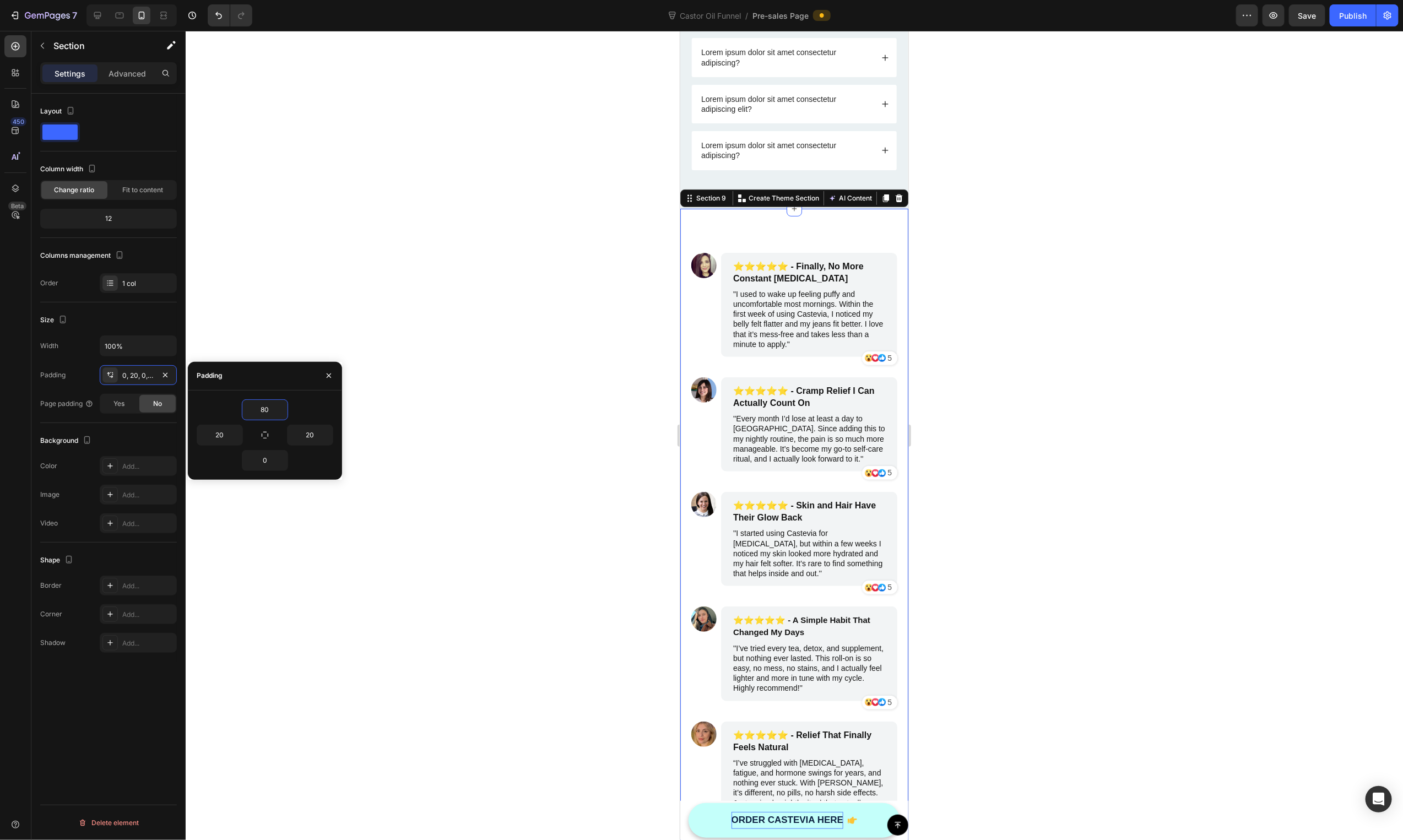
click at [1116, 312] on div at bounding box center [794, 435] width 1217 height 809
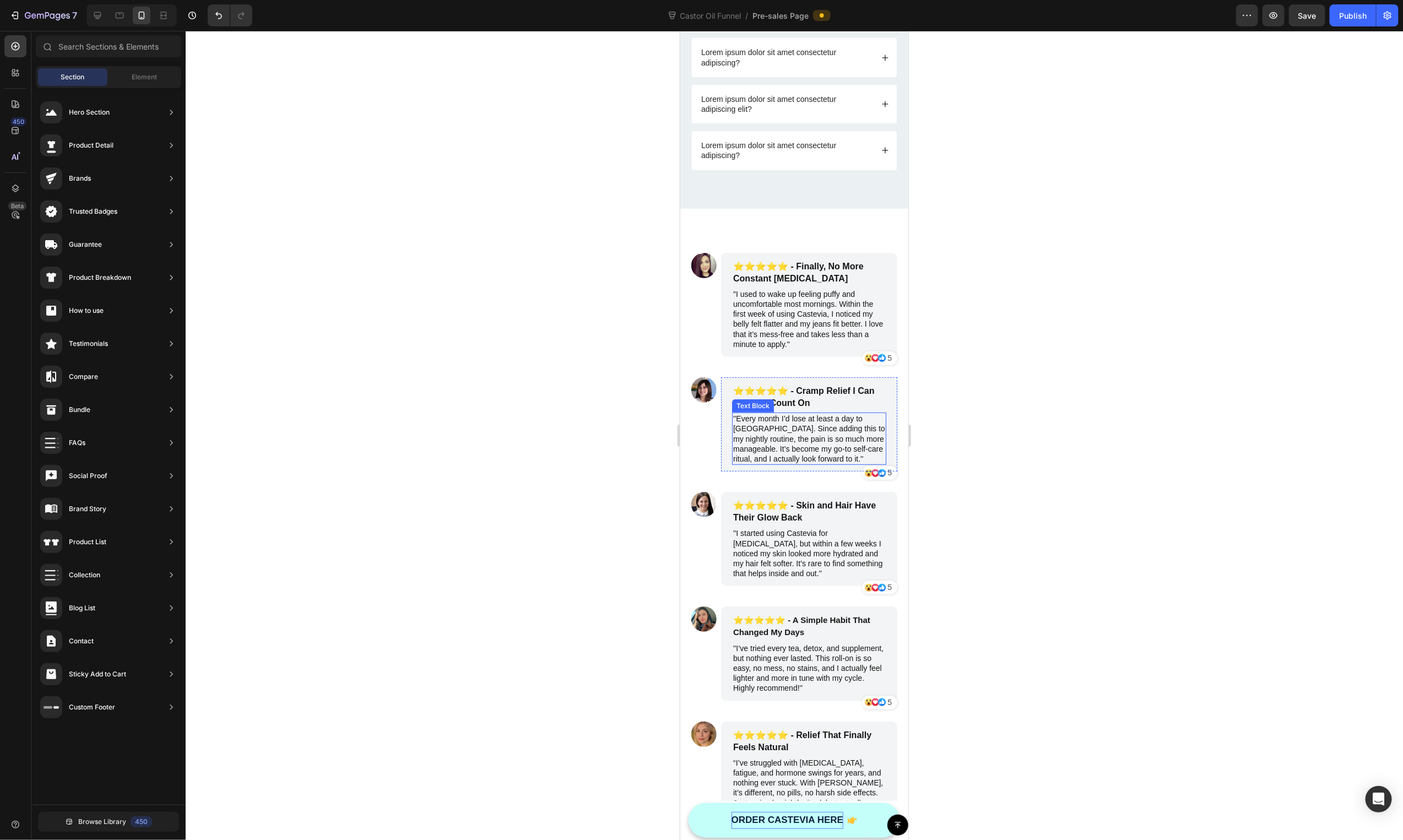
scroll to position [2190, 0]
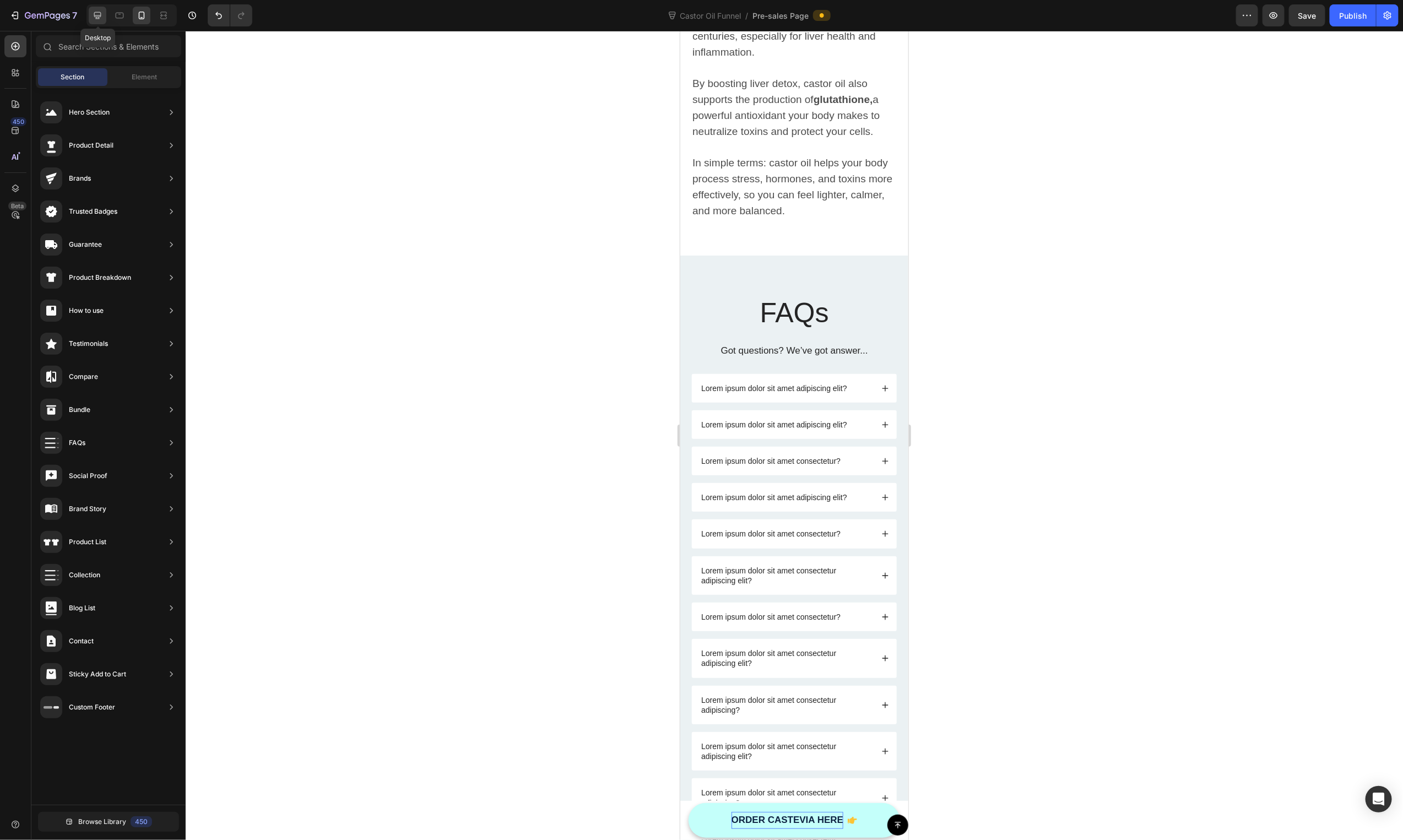
click at [97, 12] on icon at bounding box center [97, 15] width 11 height 11
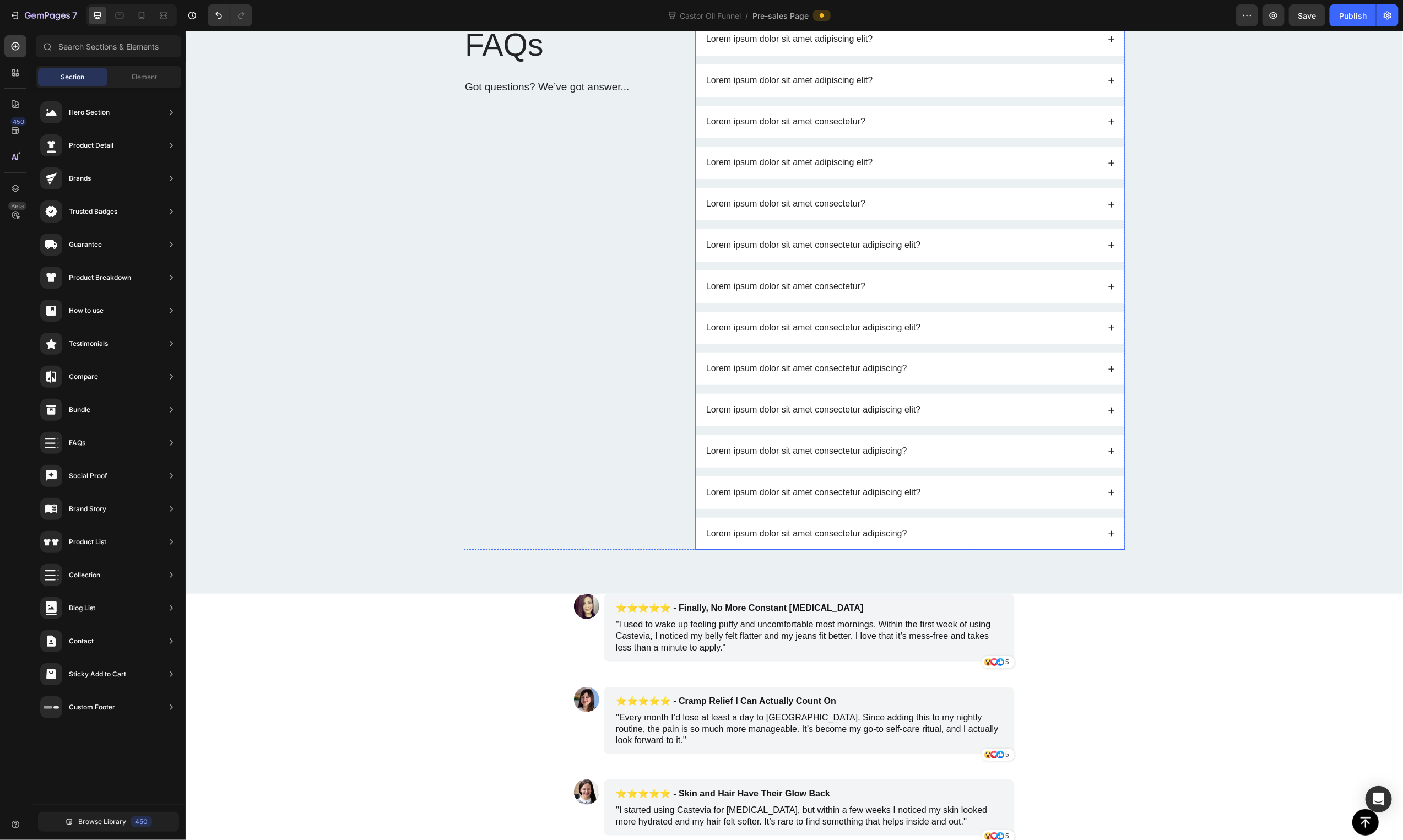
scroll to position [1995, 0]
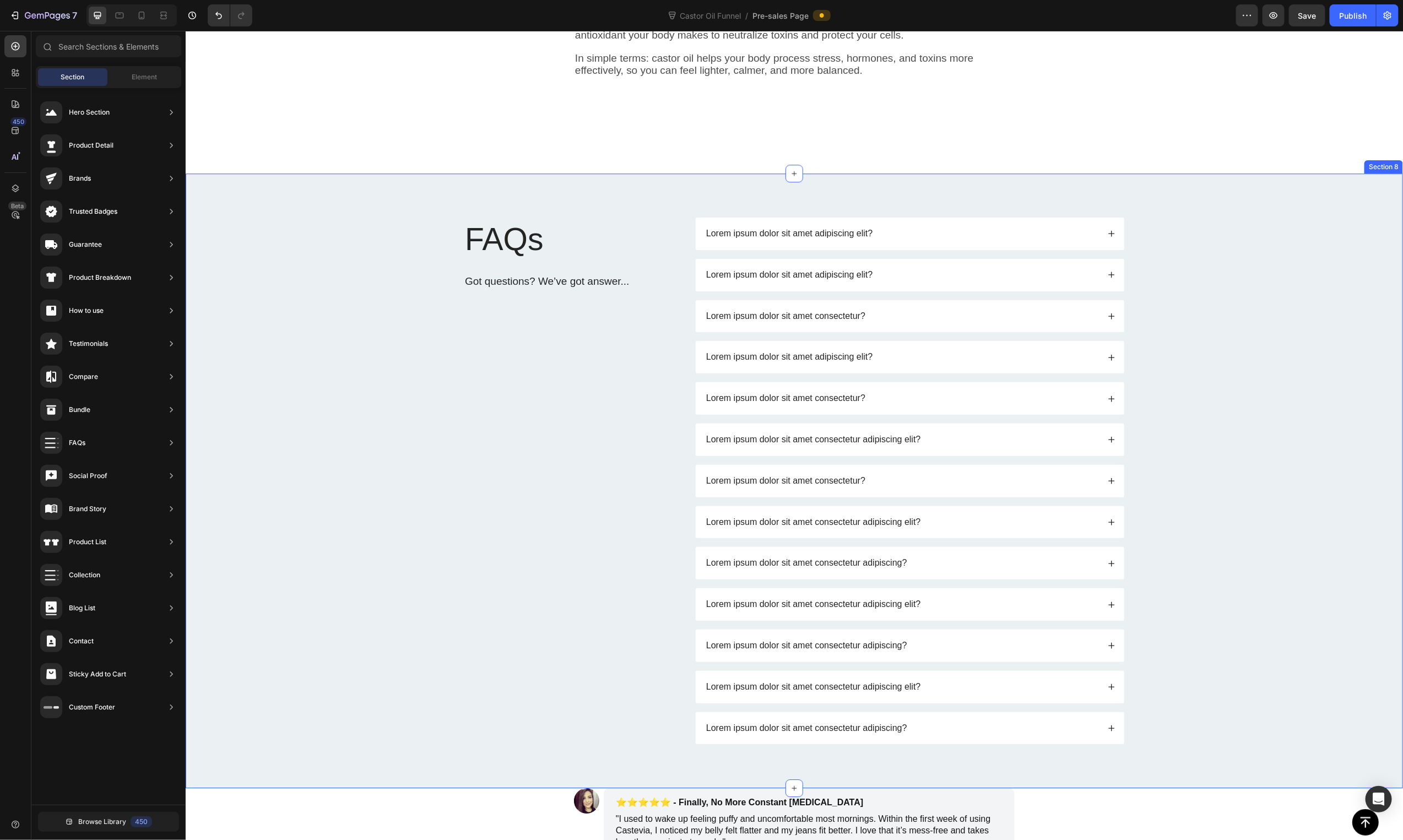
click at [381, 341] on div "FAQs Heading Got questions? We’ve got answer... Text Block Lorem ipsum dolor si…" at bounding box center [793, 480] width 1195 height 526
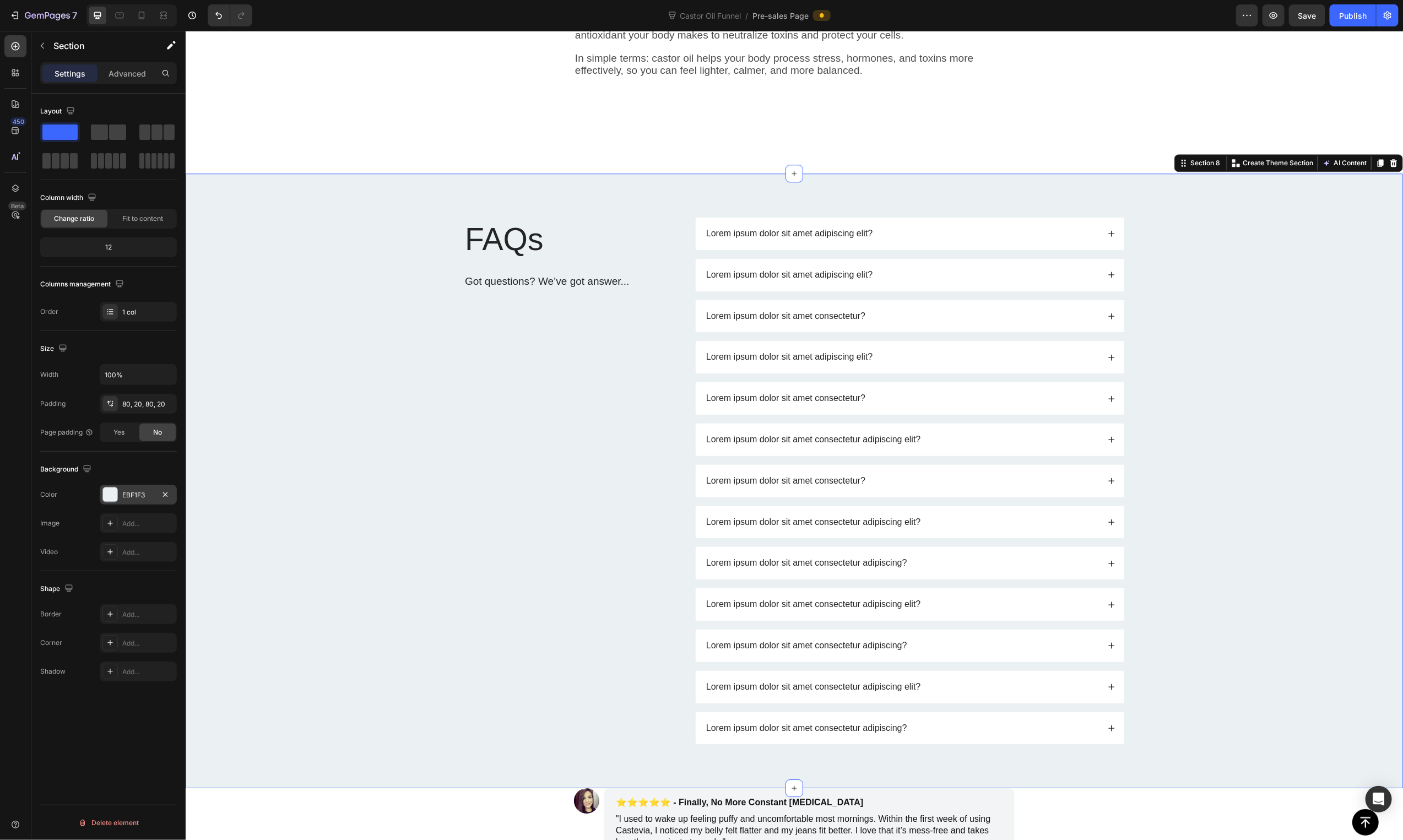
click at [109, 492] on div at bounding box center [110, 494] width 14 height 14
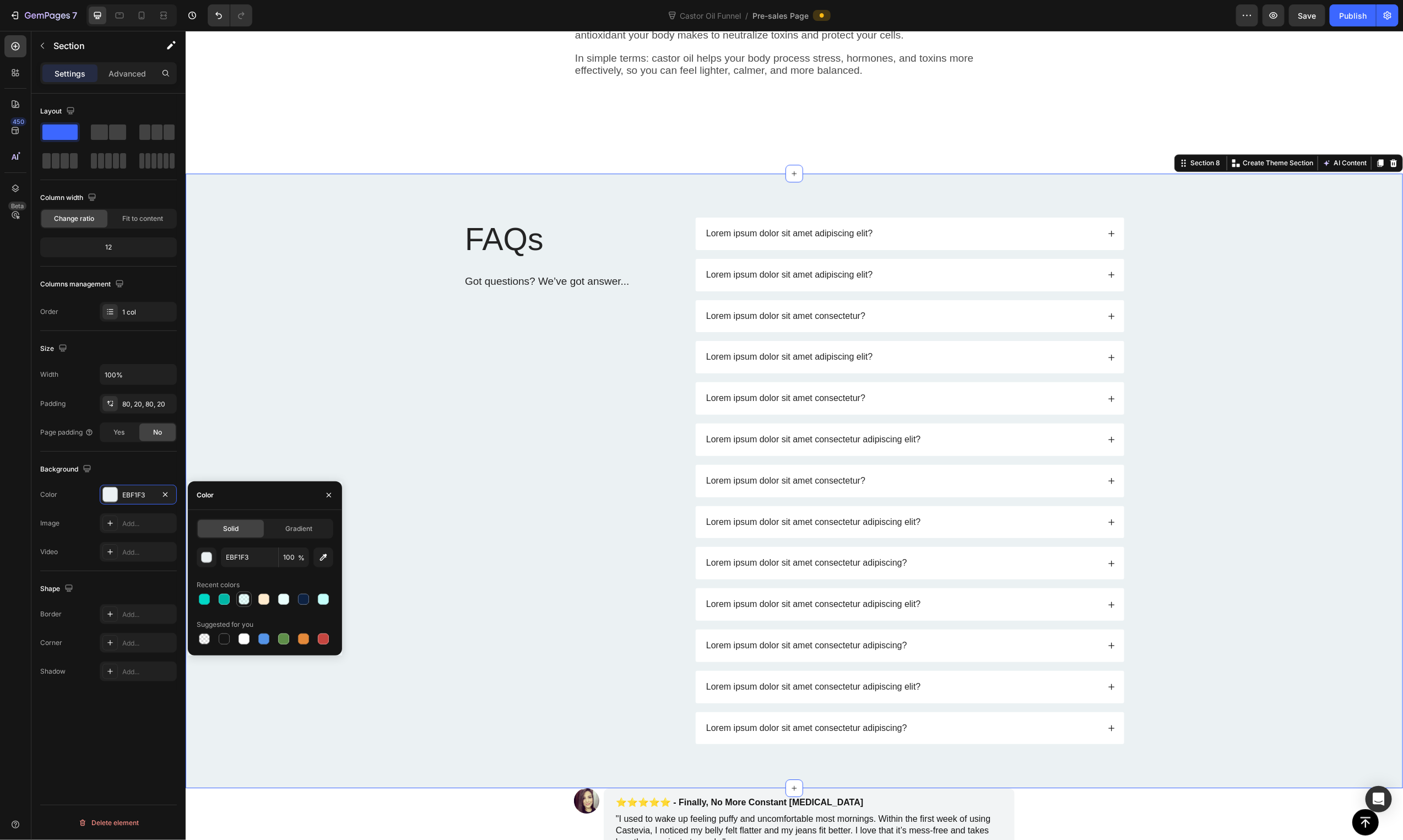
click at [248, 602] on div at bounding box center [243, 598] width 11 height 11
type input "C4FFFA"
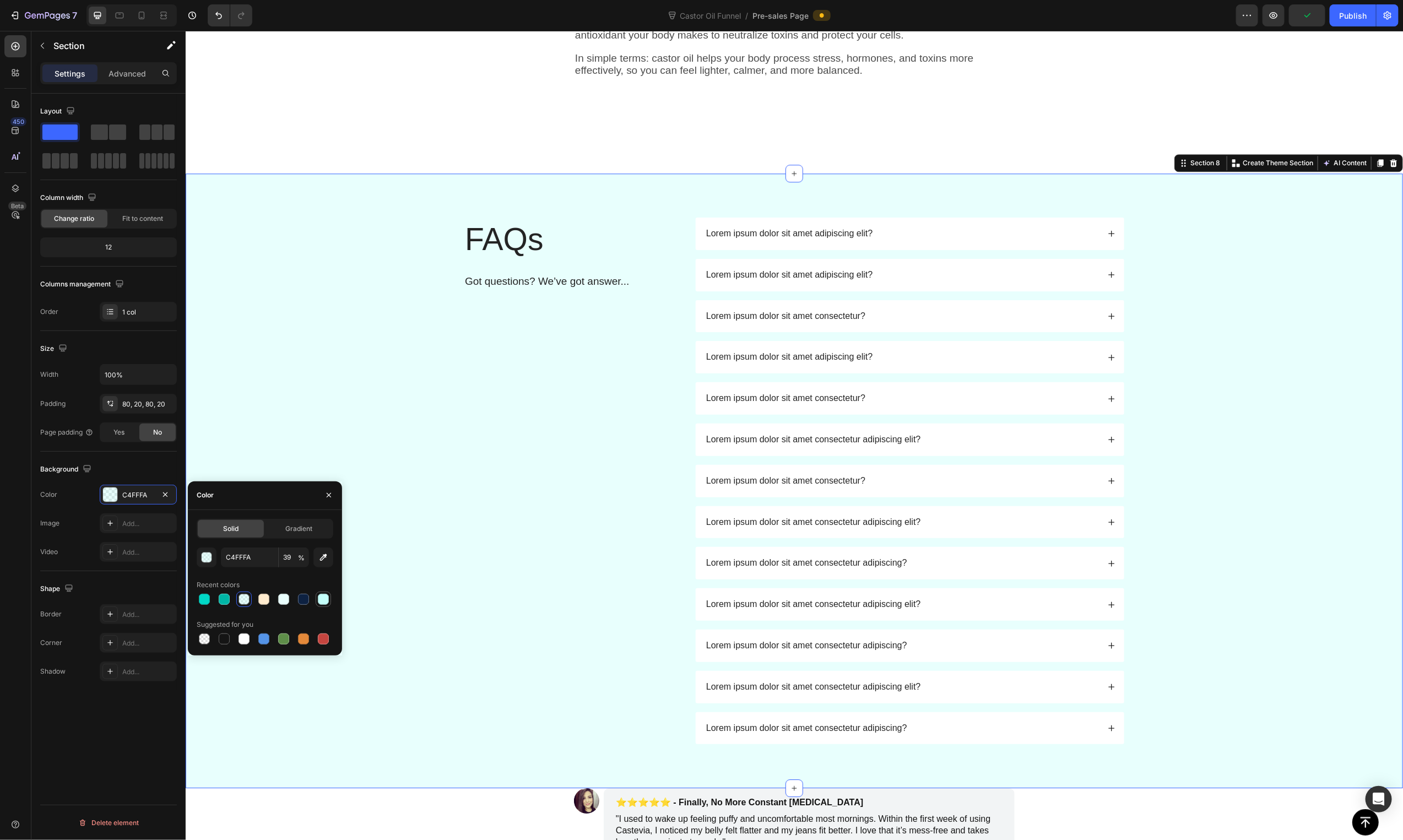
click at [319, 601] on div at bounding box center [323, 598] width 11 height 11
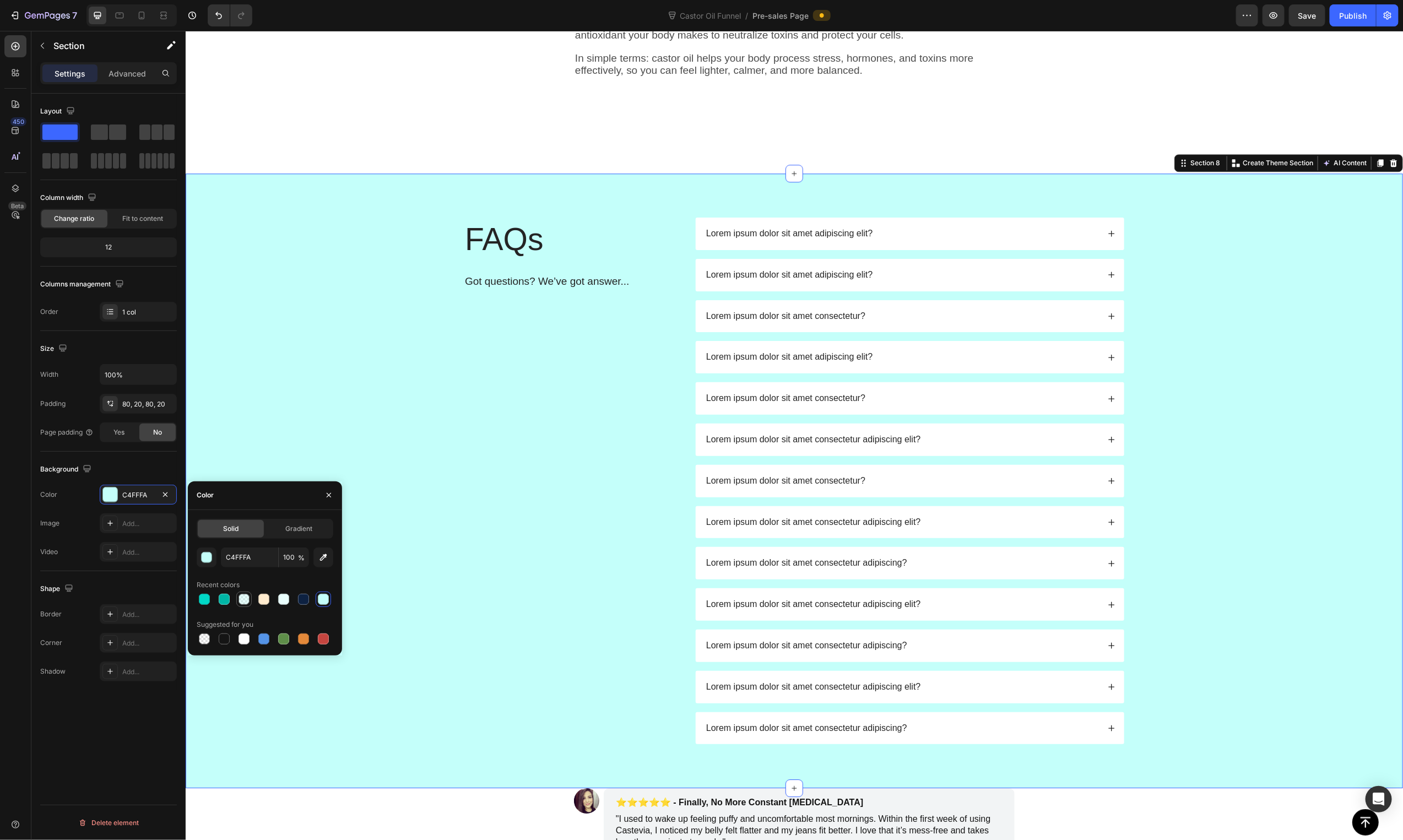
click at [246, 602] on div at bounding box center [243, 598] width 11 height 11
type input "39"
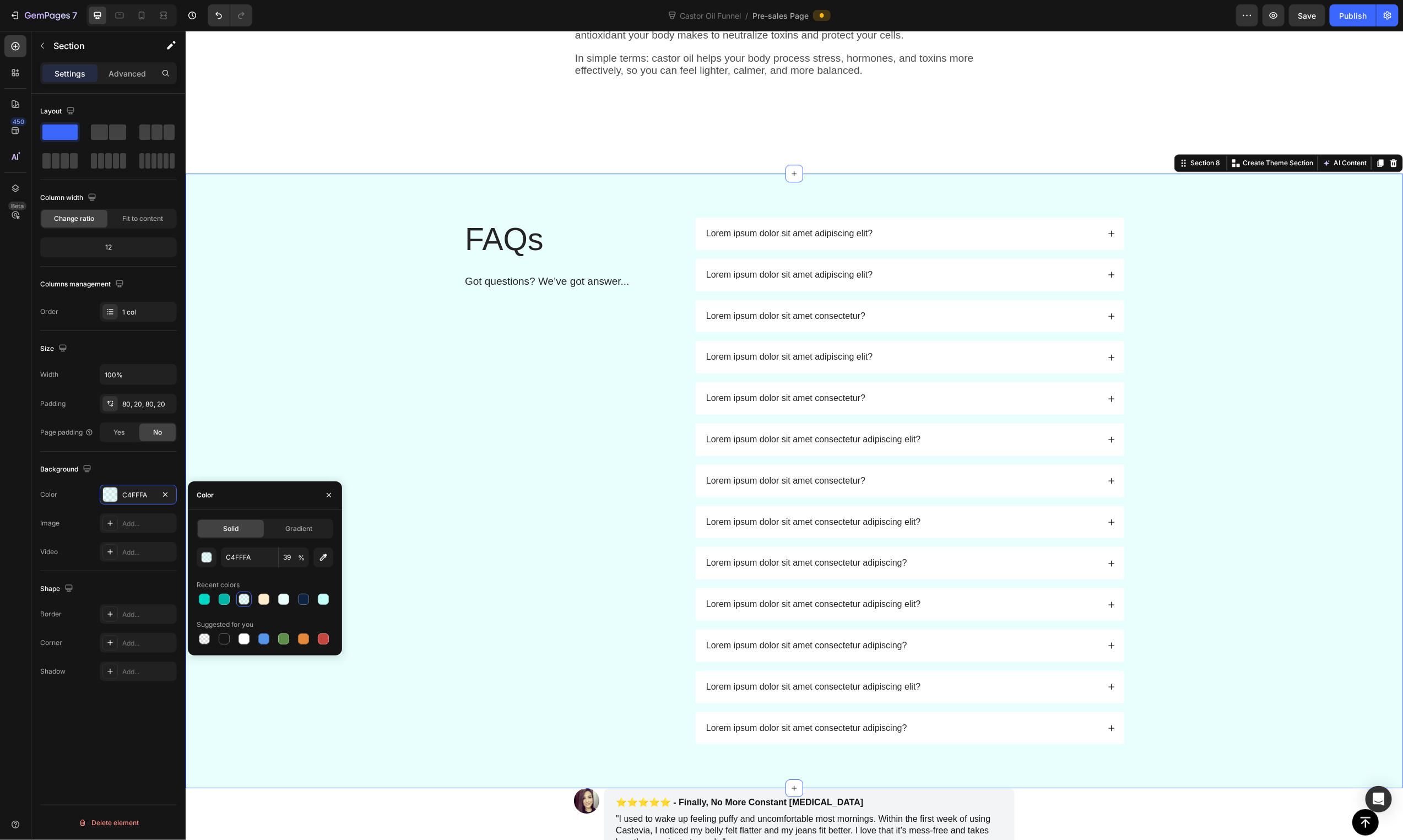
click at [283, 364] on div "FAQs Heading Got questions? We’ve got answer... Text Block Lorem ipsum dolor si…" at bounding box center [793, 480] width 1195 height 526
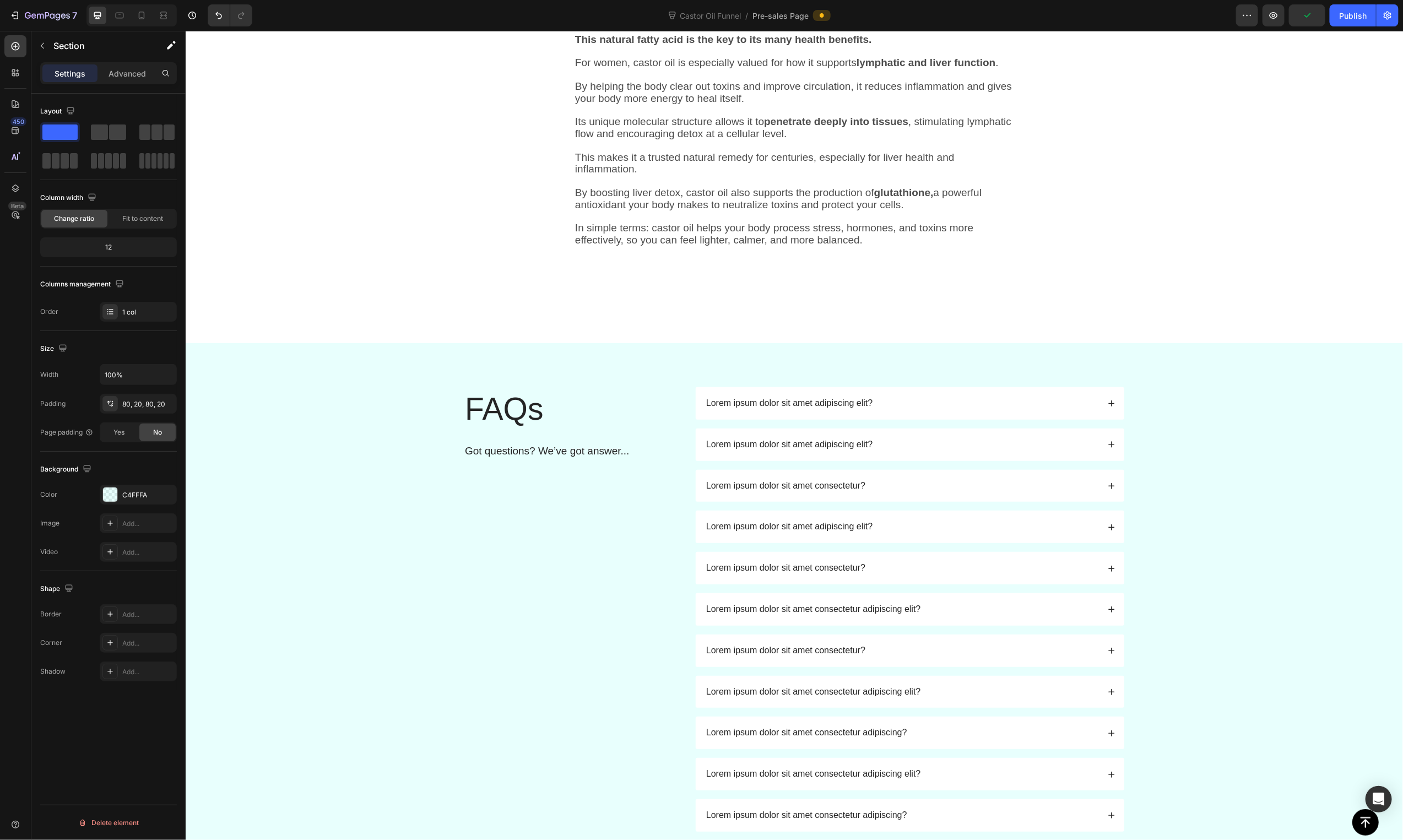
scroll to position [1900, 0]
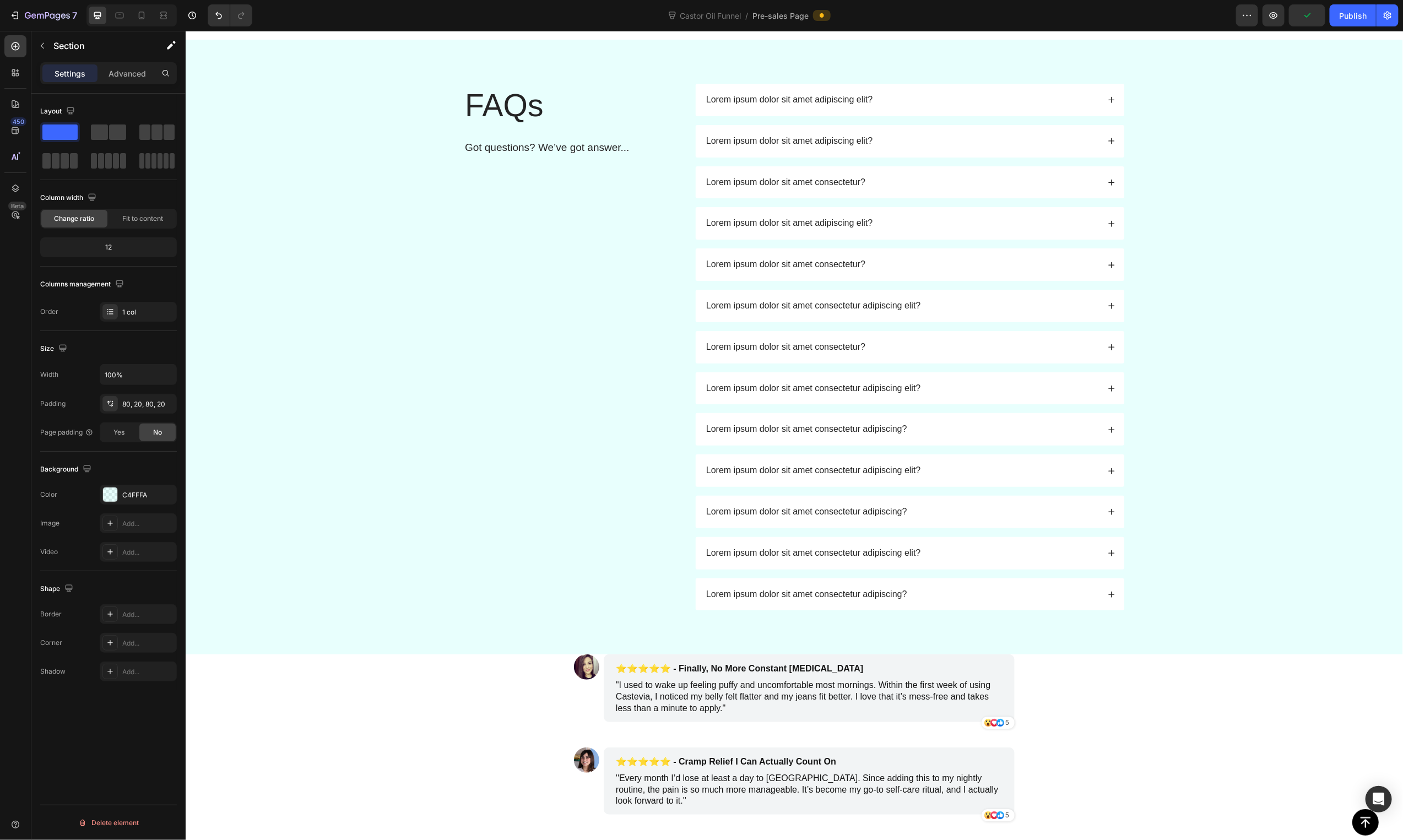
click at [469, 471] on div "FAQs Heading Got questions? We’ve got answer... Text Block" at bounding box center [570, 346] width 214 height 526
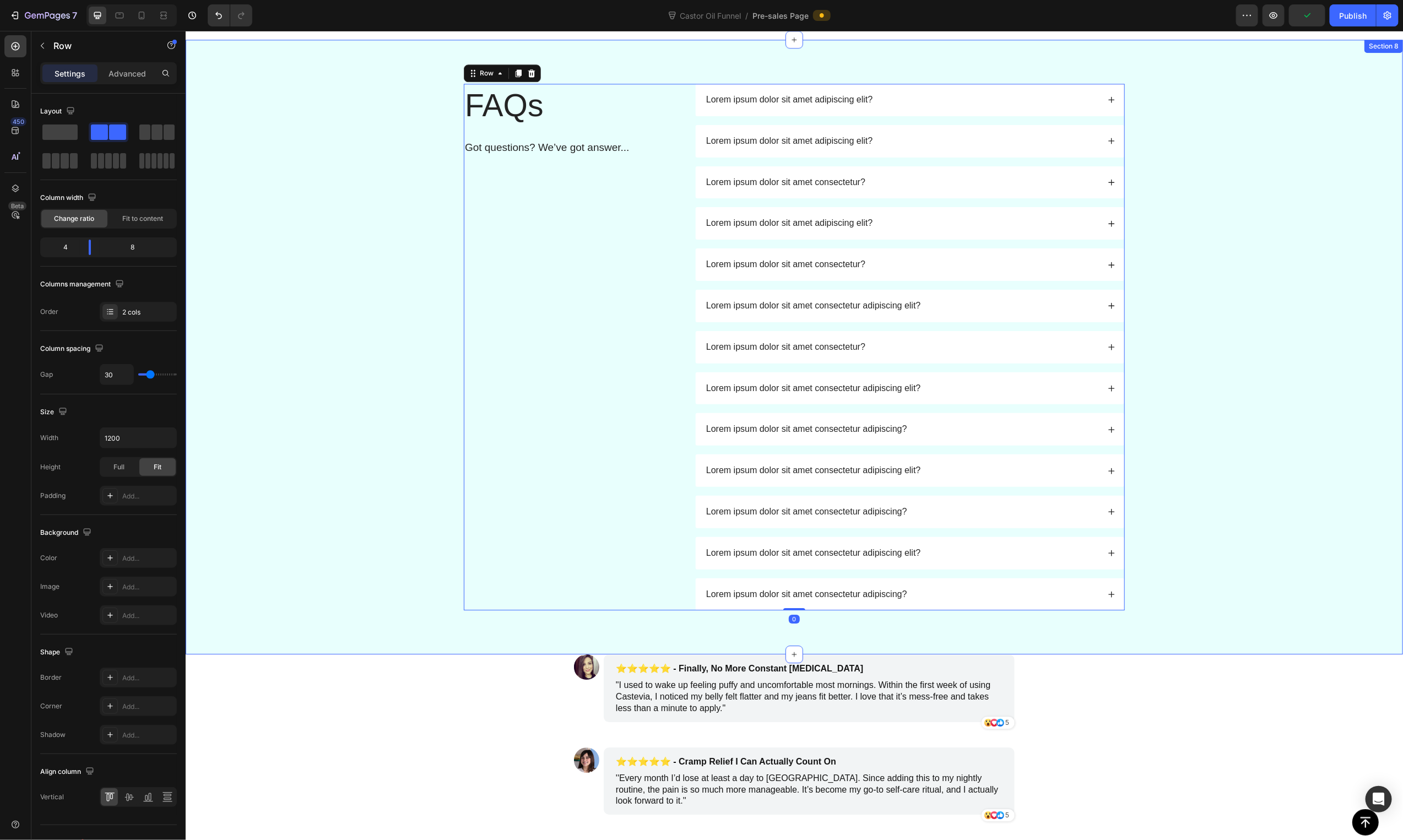
click at [314, 392] on div "FAQs Heading Got questions? We’ve got answer... Text Block Lorem ipsum dolor si…" at bounding box center [793, 346] width 1195 height 526
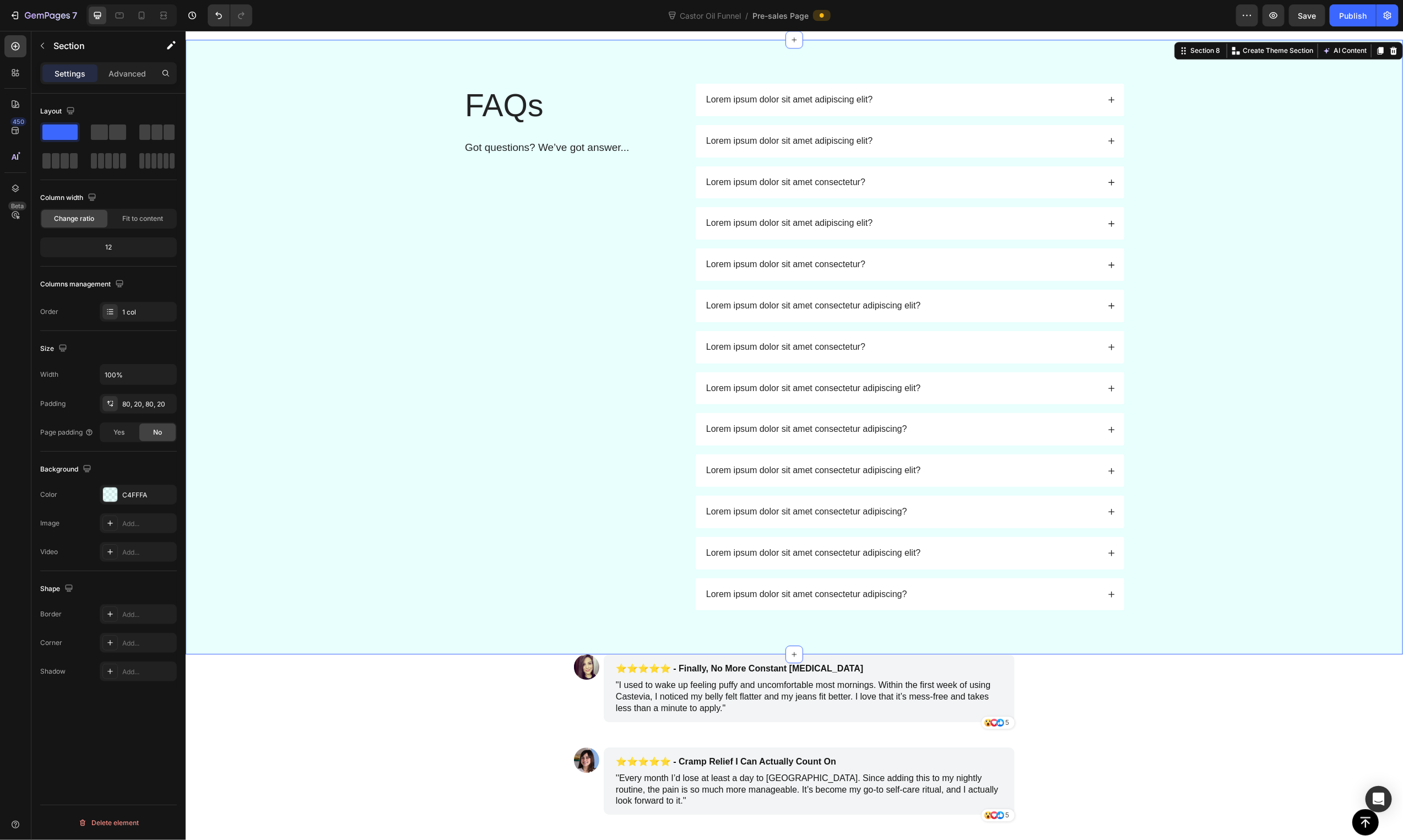
click at [3, 53] on div "450 Beta" at bounding box center [15, 435] width 31 height 809
click at [7, 47] on div at bounding box center [15, 47] width 22 height 22
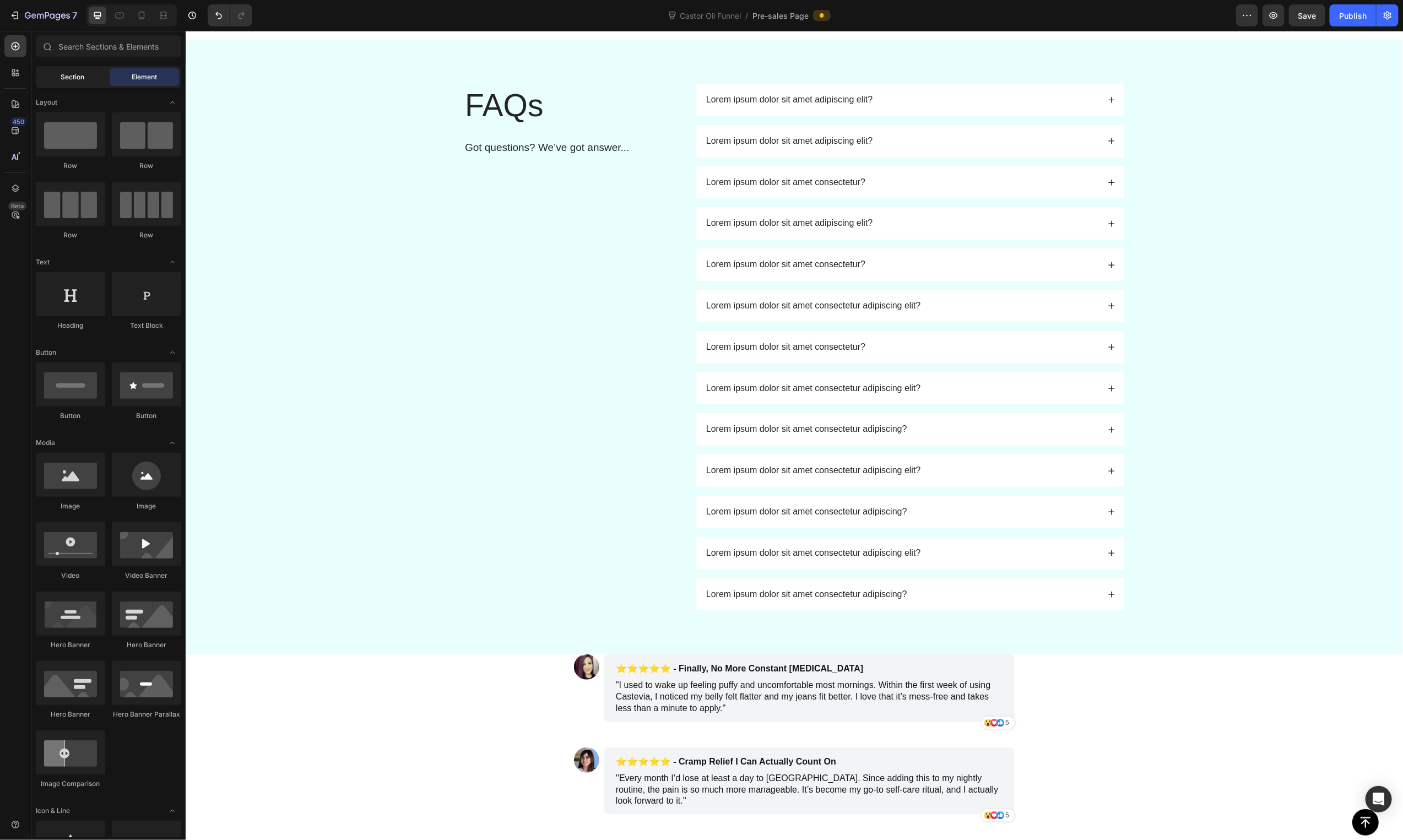
click at [69, 73] on span "Section" at bounding box center [73, 77] width 24 height 10
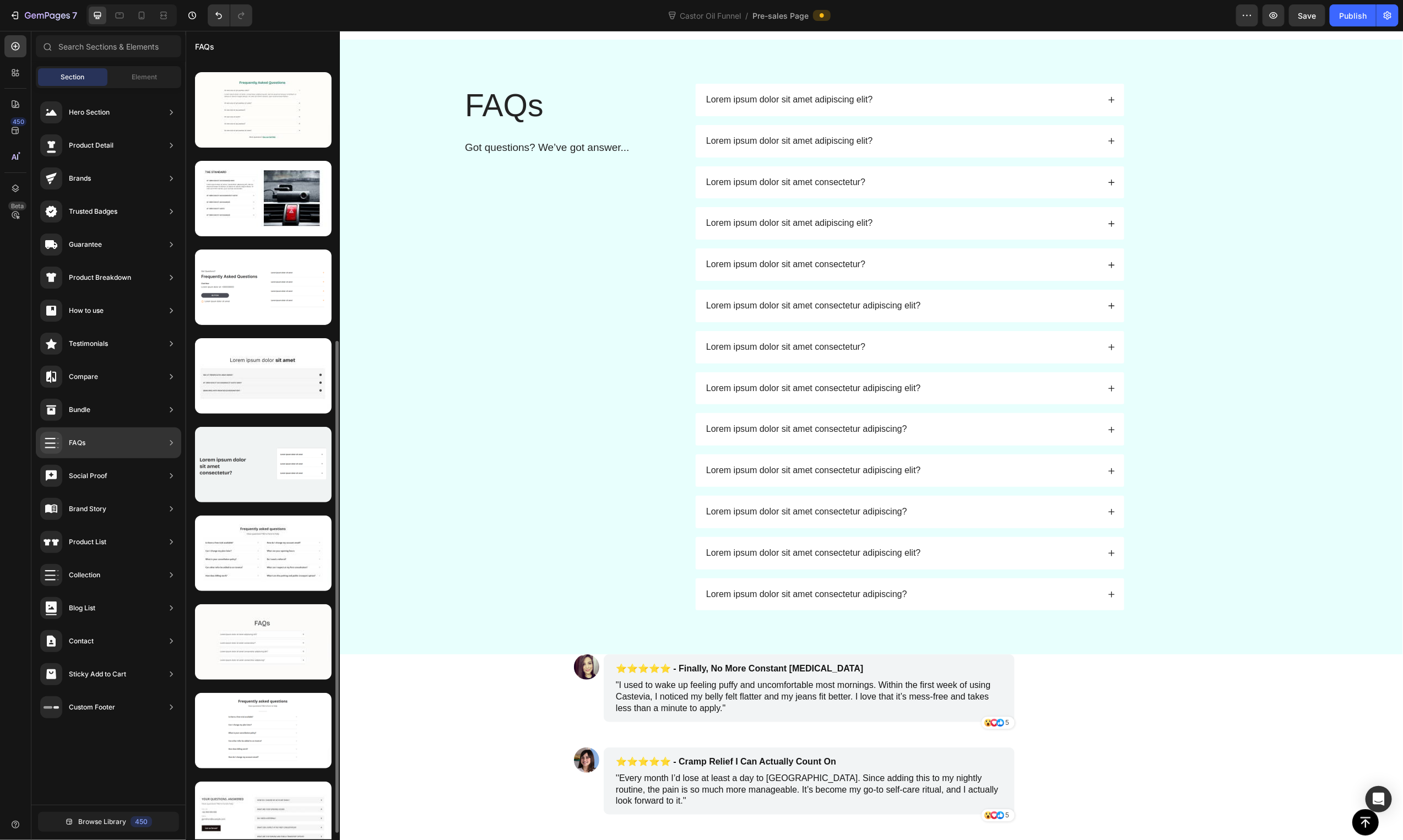
scroll to position [455, 0]
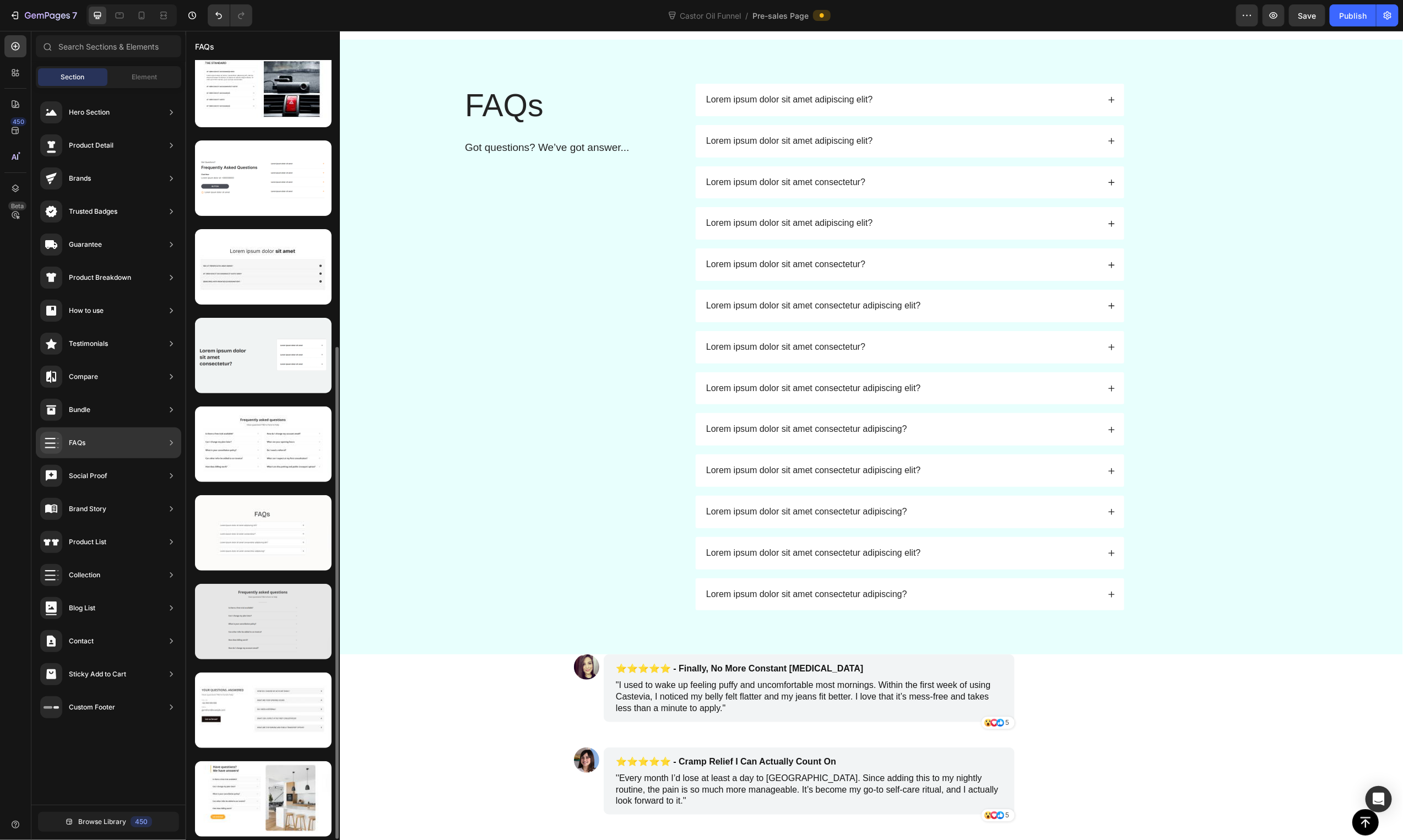
click at [292, 620] on div at bounding box center [263, 621] width 136 height 75
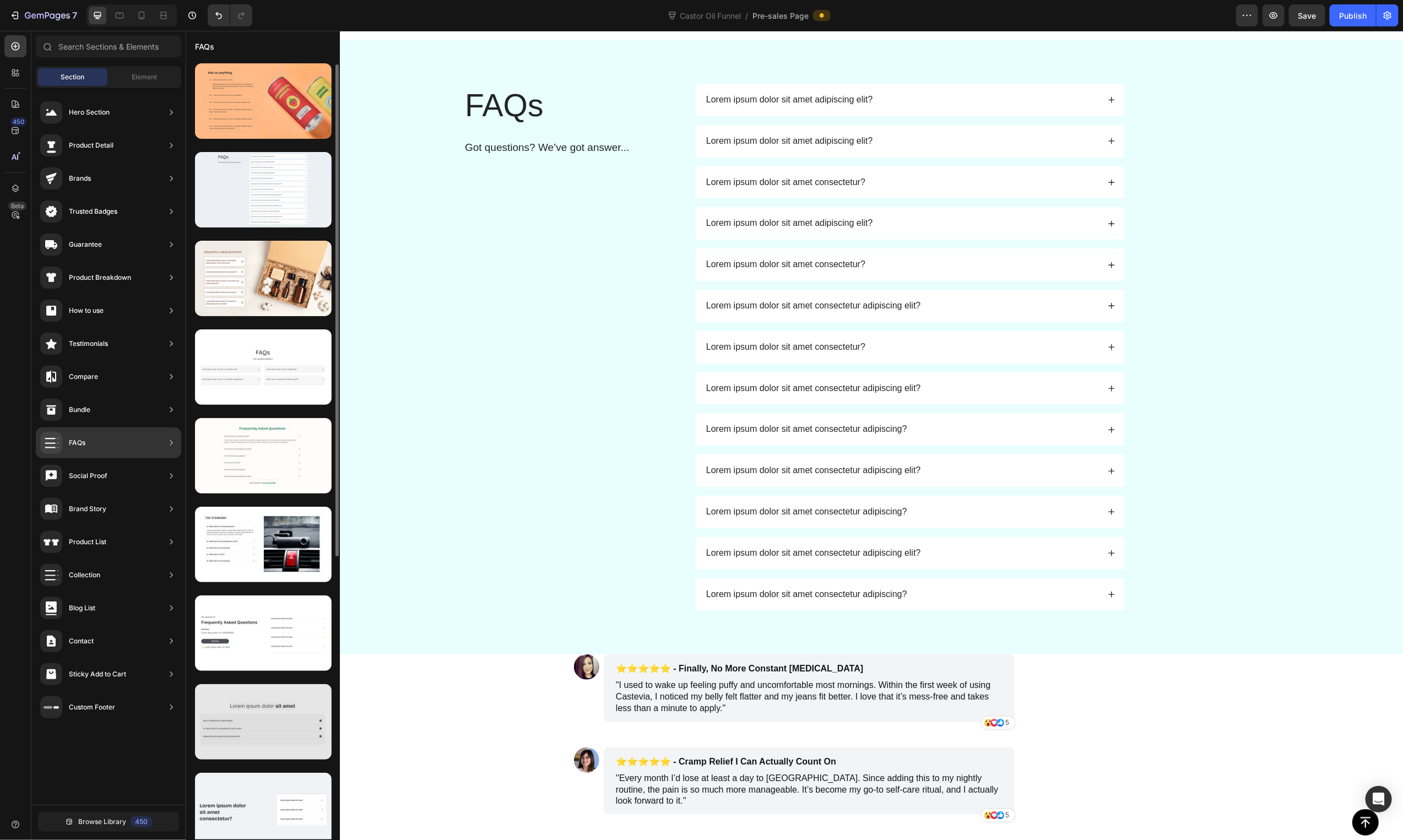
scroll to position [172, 0]
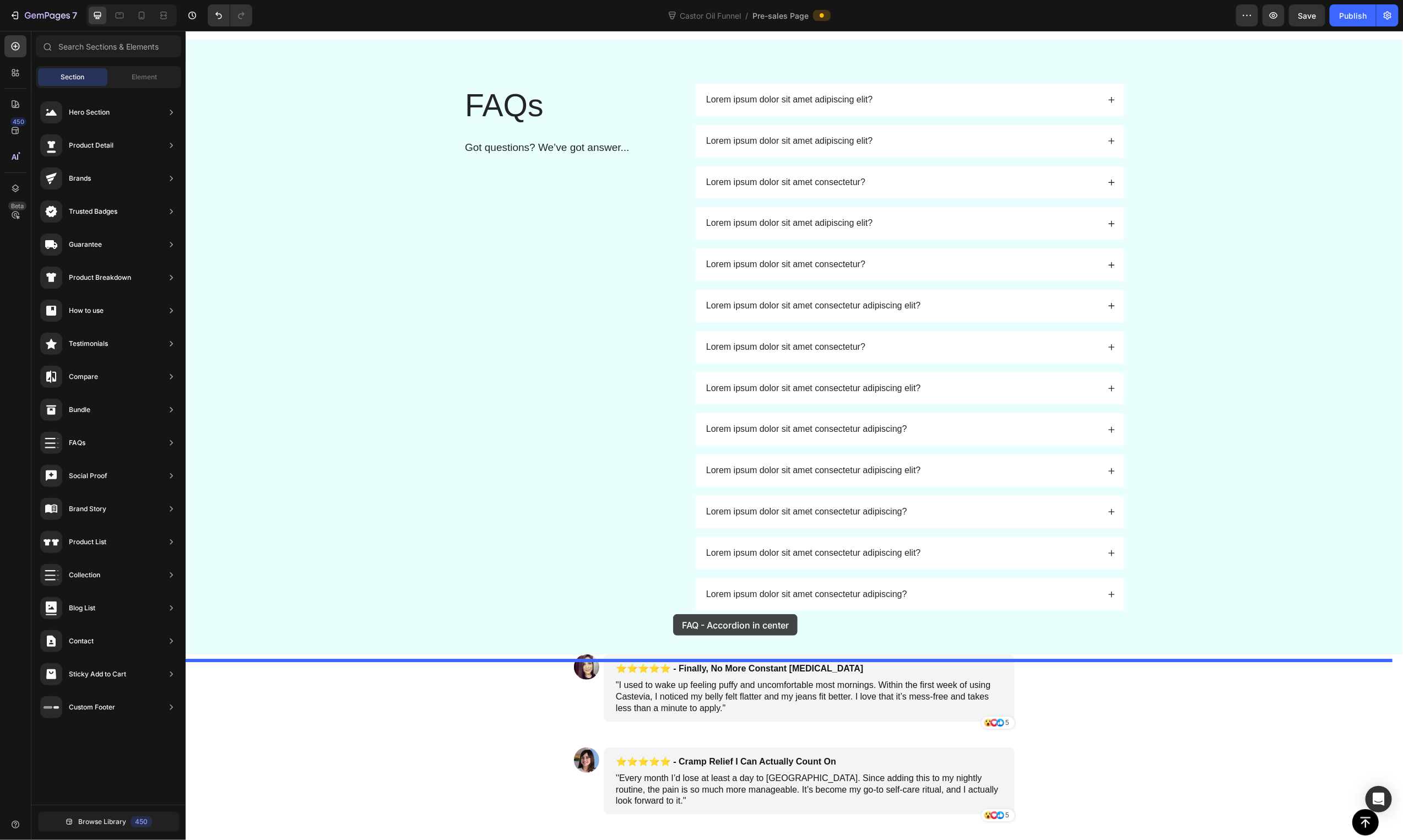
drag, startPoint x: 444, startPoint y: 586, endPoint x: 672, endPoint y: 614, distance: 229.7
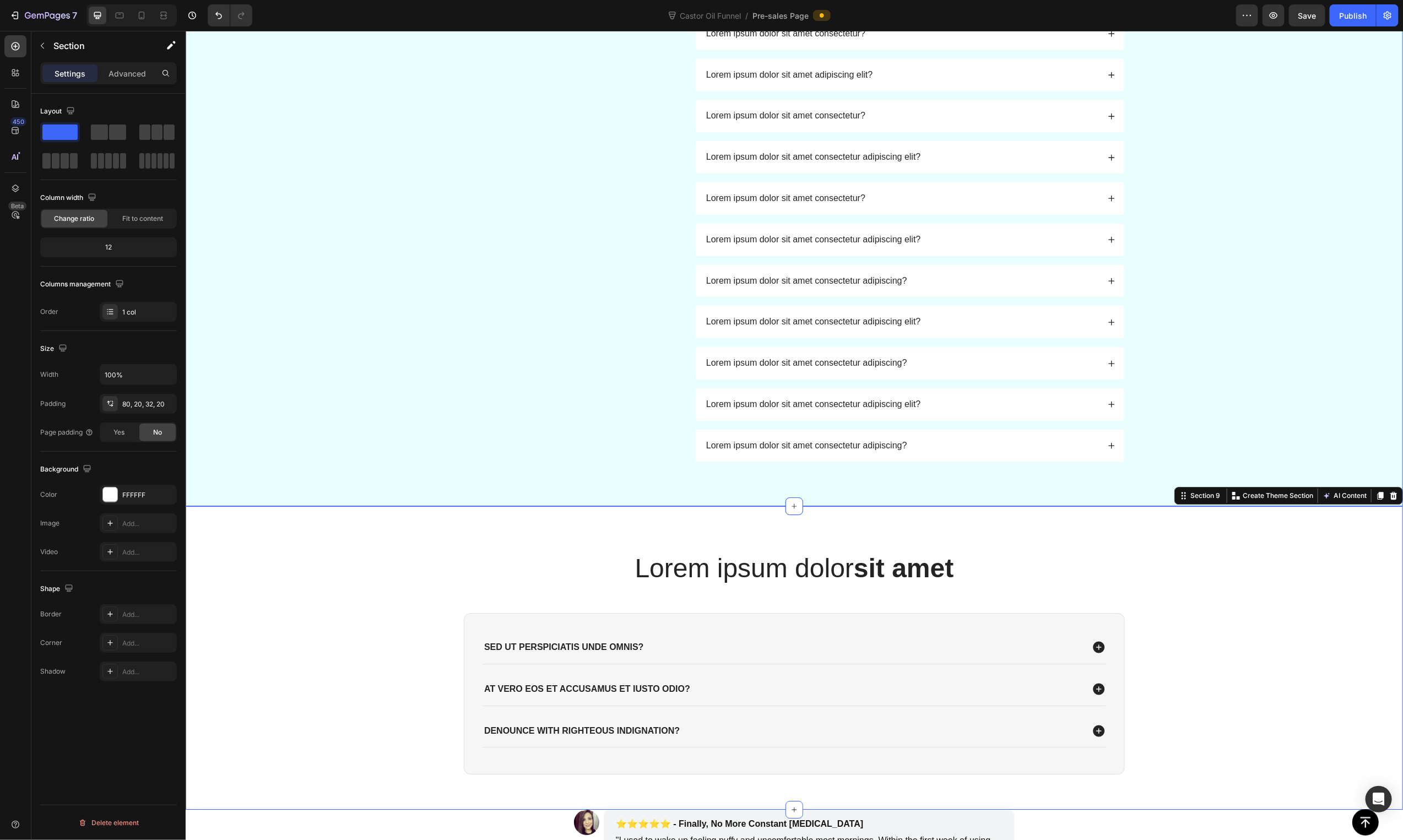
click at [450, 324] on div "FAQs Heading Got questions? We’ve got answer... Text Block Lorem ipsum dolor si…" at bounding box center [793, 197] width 1195 height 526
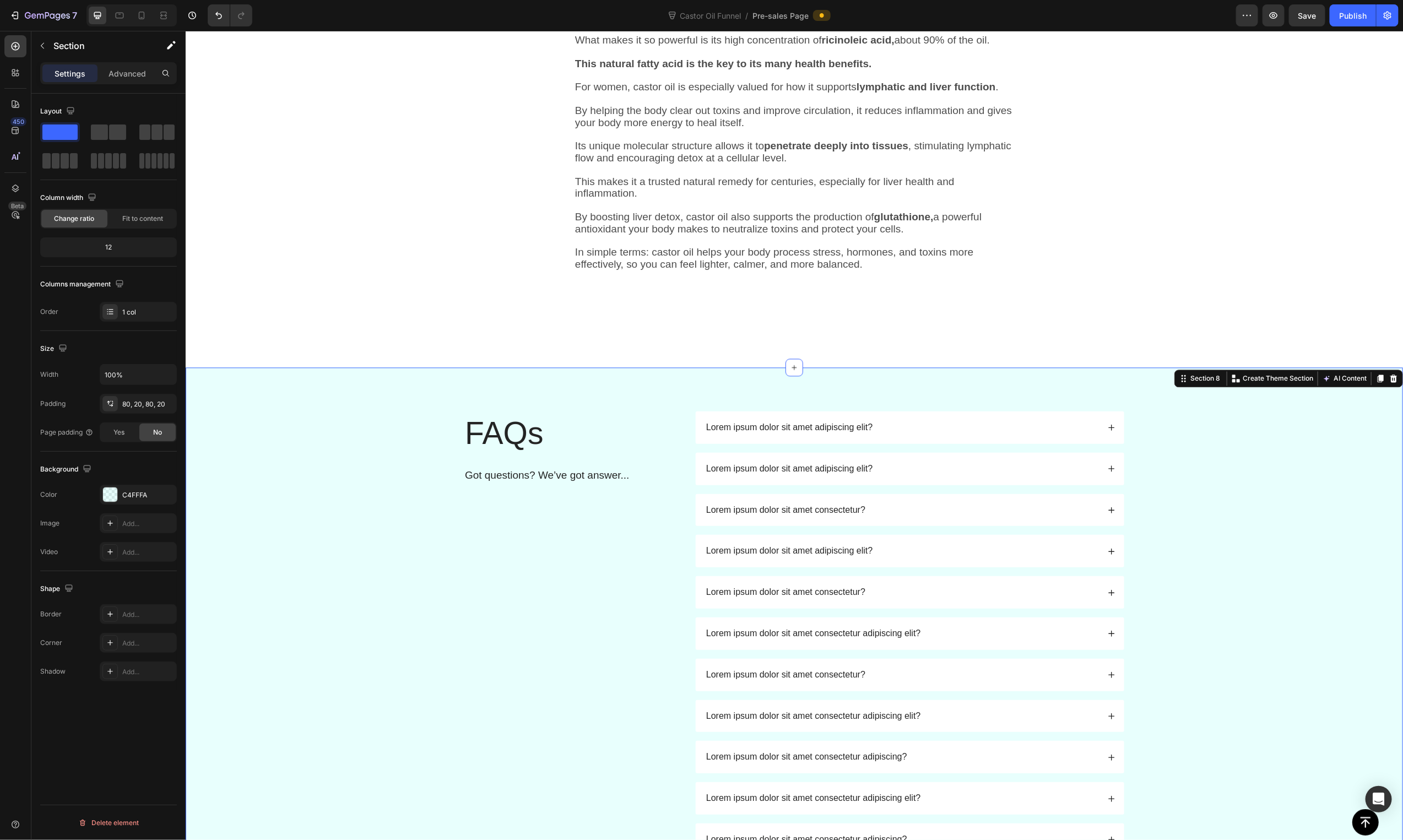
drag, startPoint x: 1387, startPoint y: 380, endPoint x: 1378, endPoint y: 380, distance: 9.0
click at [1387, 380] on div at bounding box center [1394, 378] width 14 height 14
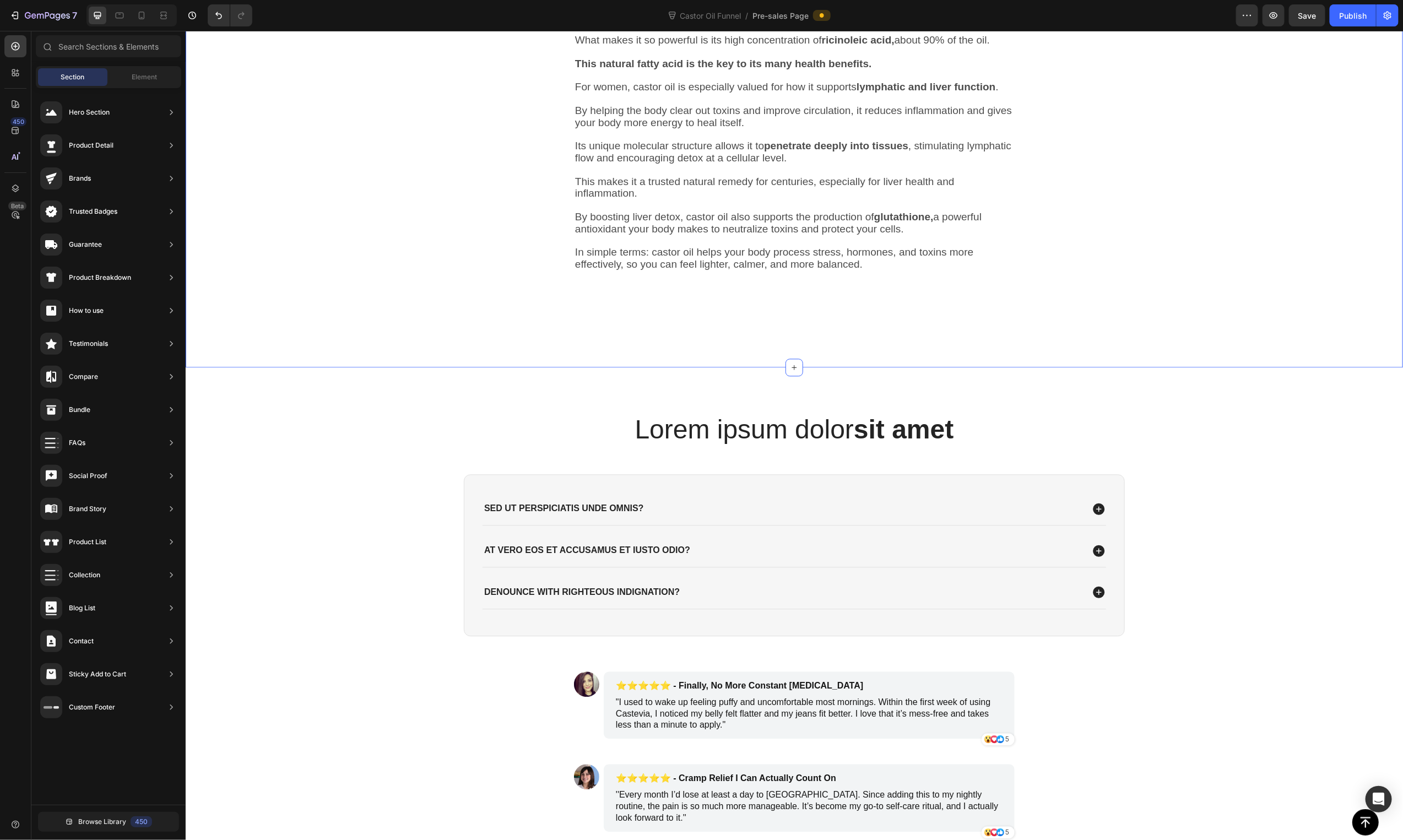
scroll to position [1797, 0]
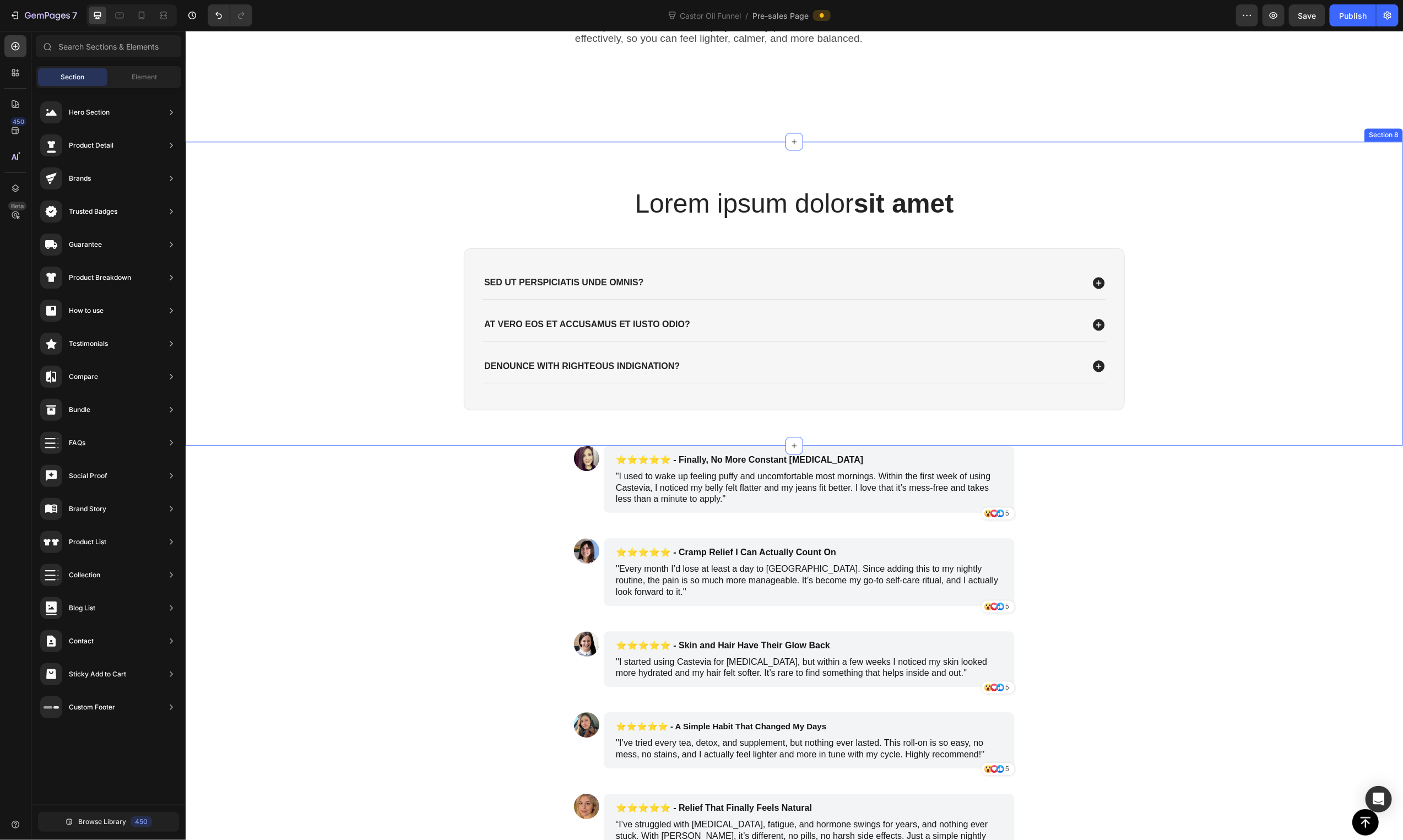
click at [1281, 331] on div "Lorem ipsum dolor sit amet Heading Sed ut perspiciatis unde omnis? At vero eos …" at bounding box center [793, 306] width 1195 height 242
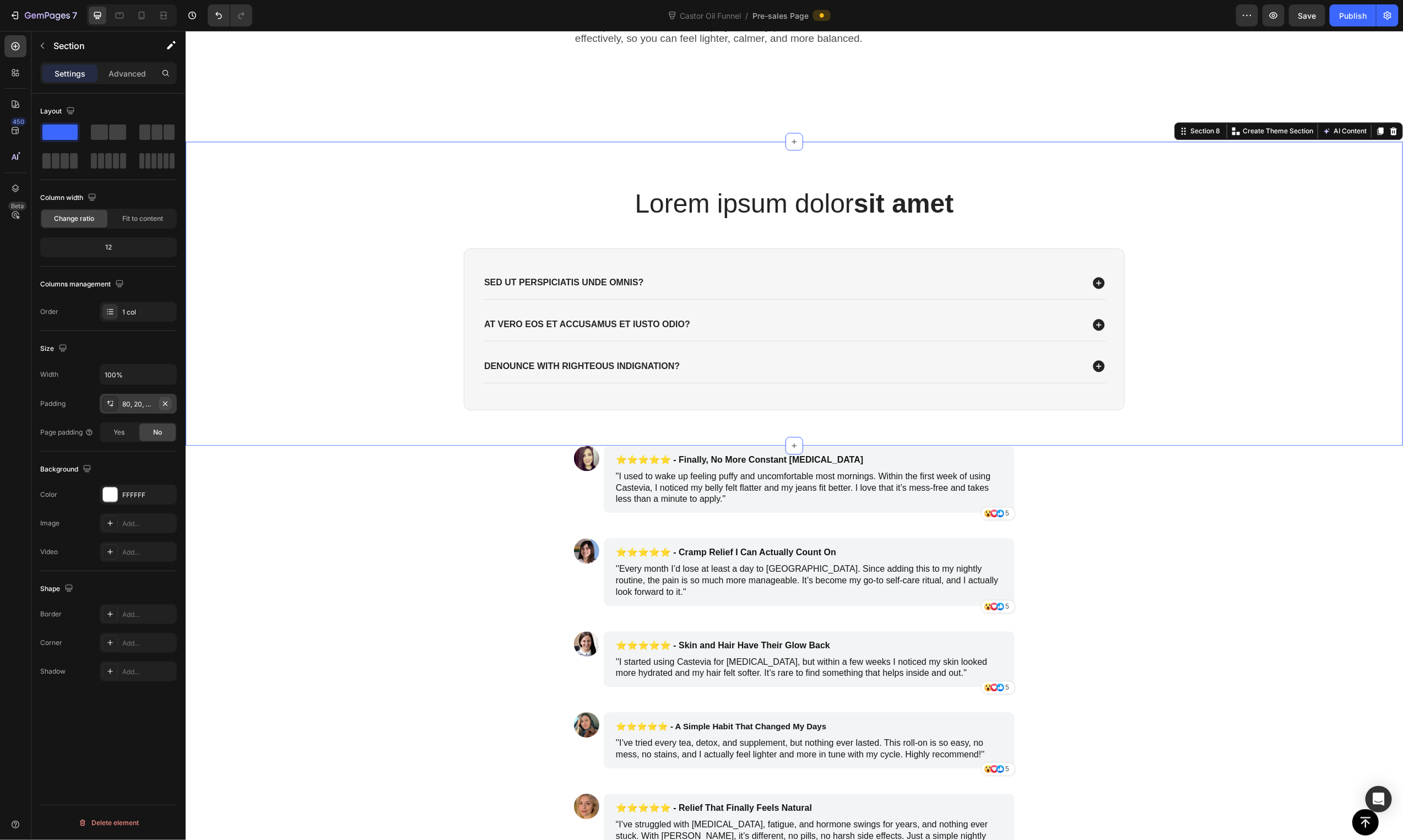
click at [151, 403] on div "80, 20, 32, 20" at bounding box center [138, 404] width 32 height 10
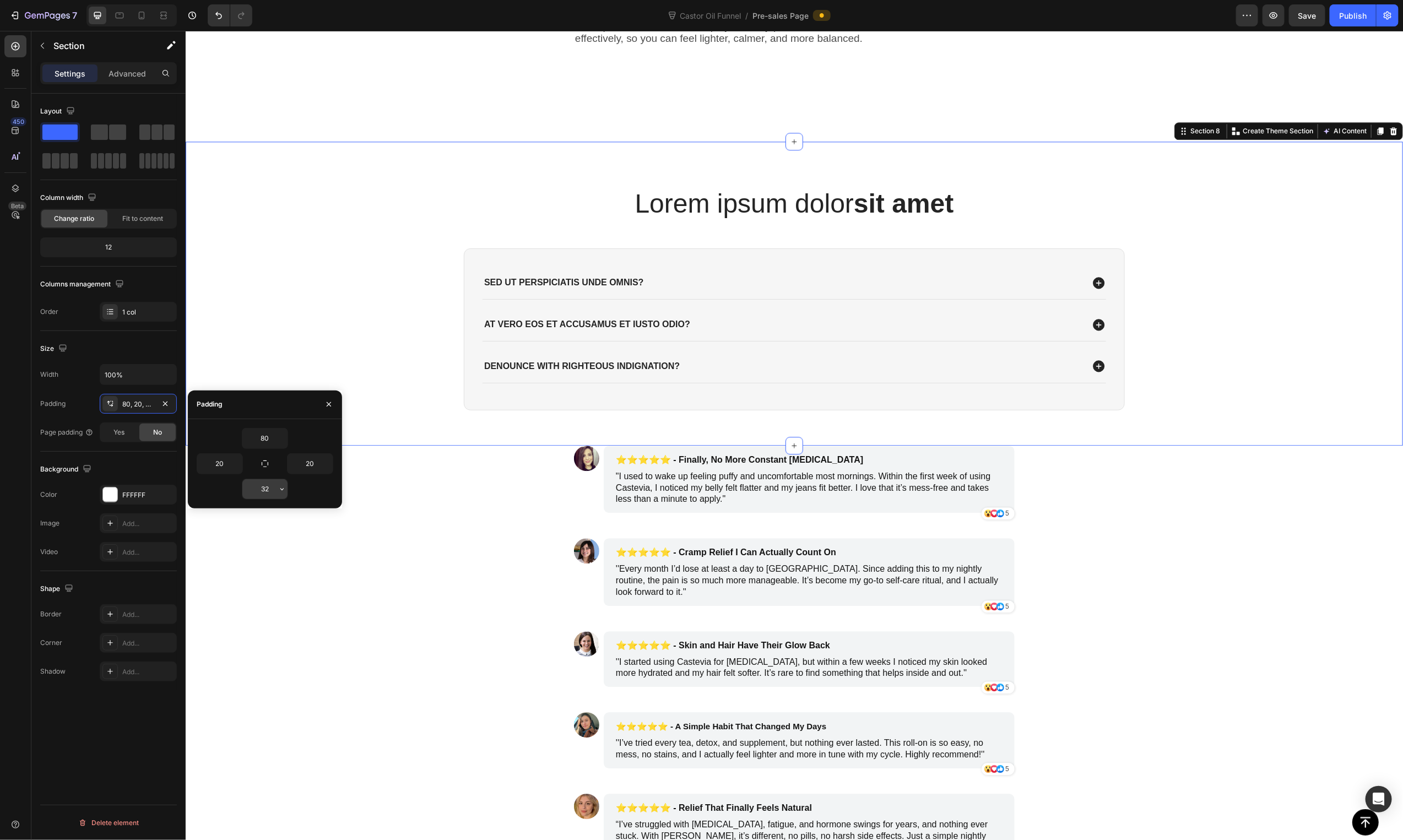
click at [261, 487] on input "32" at bounding box center [264, 488] width 45 height 19
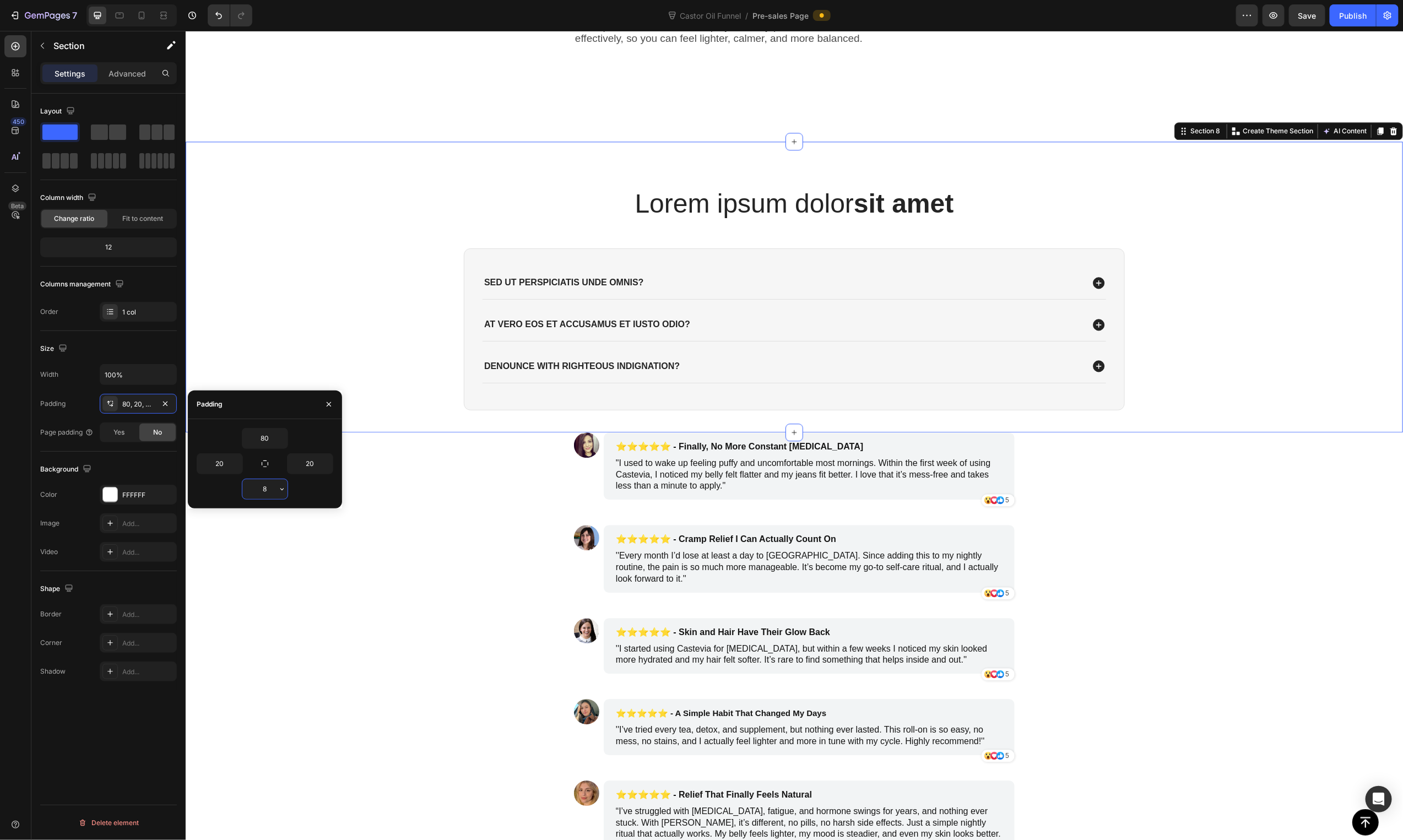
type input "80"
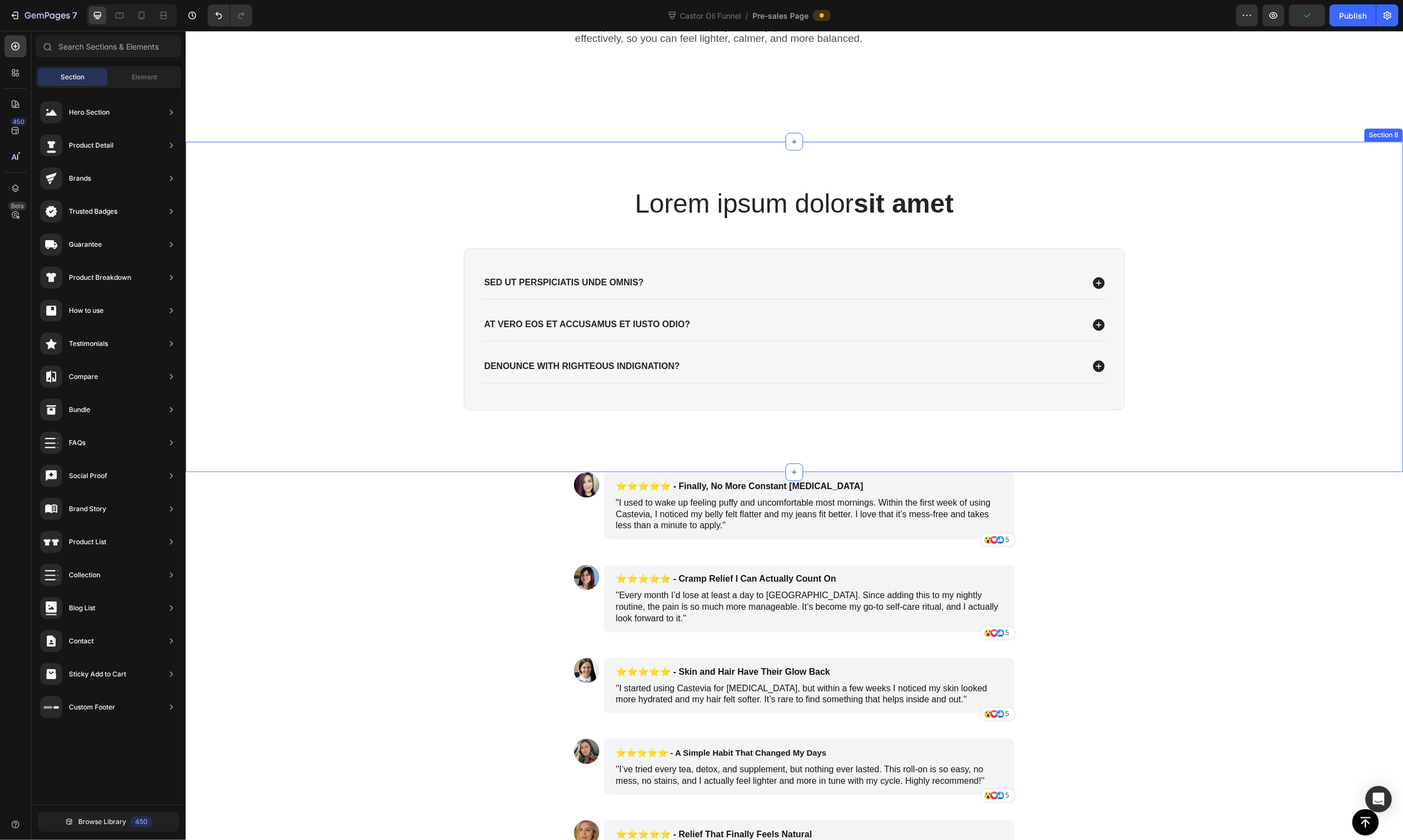
click at [314, 270] on div "Lorem ipsum dolor sit amet Heading Sed ut perspiciatis unde omnis? At vero eos …" at bounding box center [793, 306] width 1195 height 242
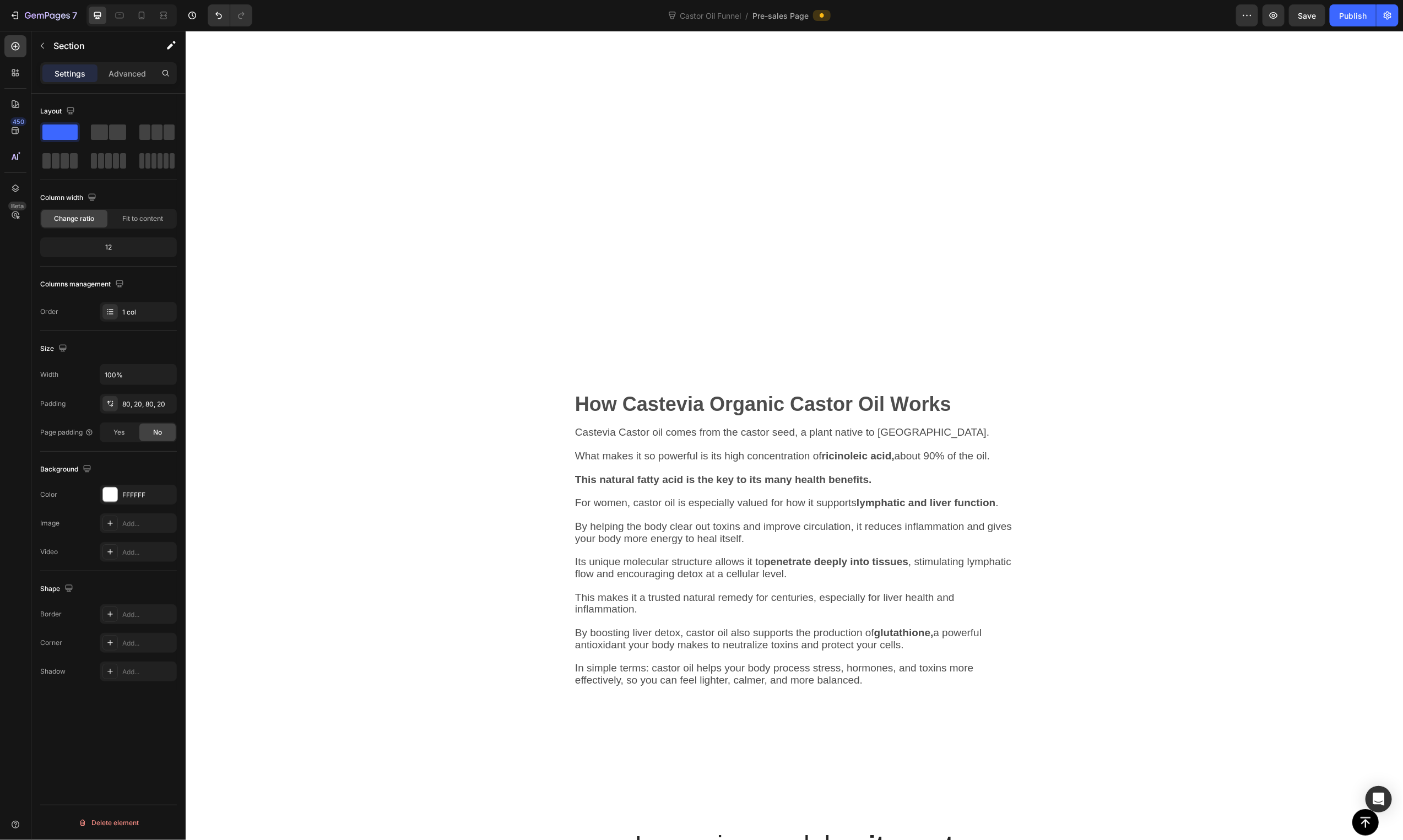
scroll to position [1753, 0]
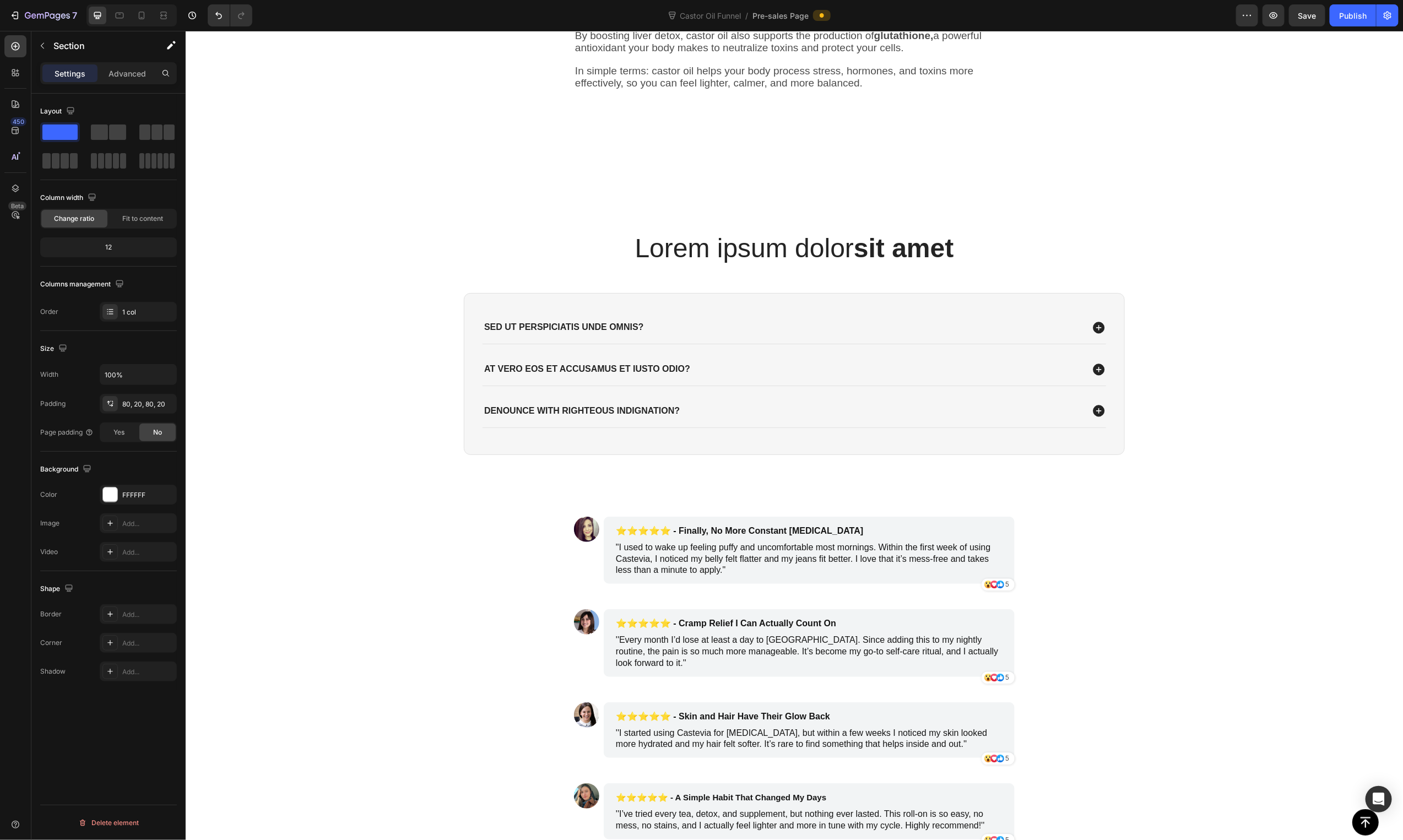
click at [816, 238] on h2 "Lorem ipsum dolor sit amet" at bounding box center [793, 248] width 661 height 36
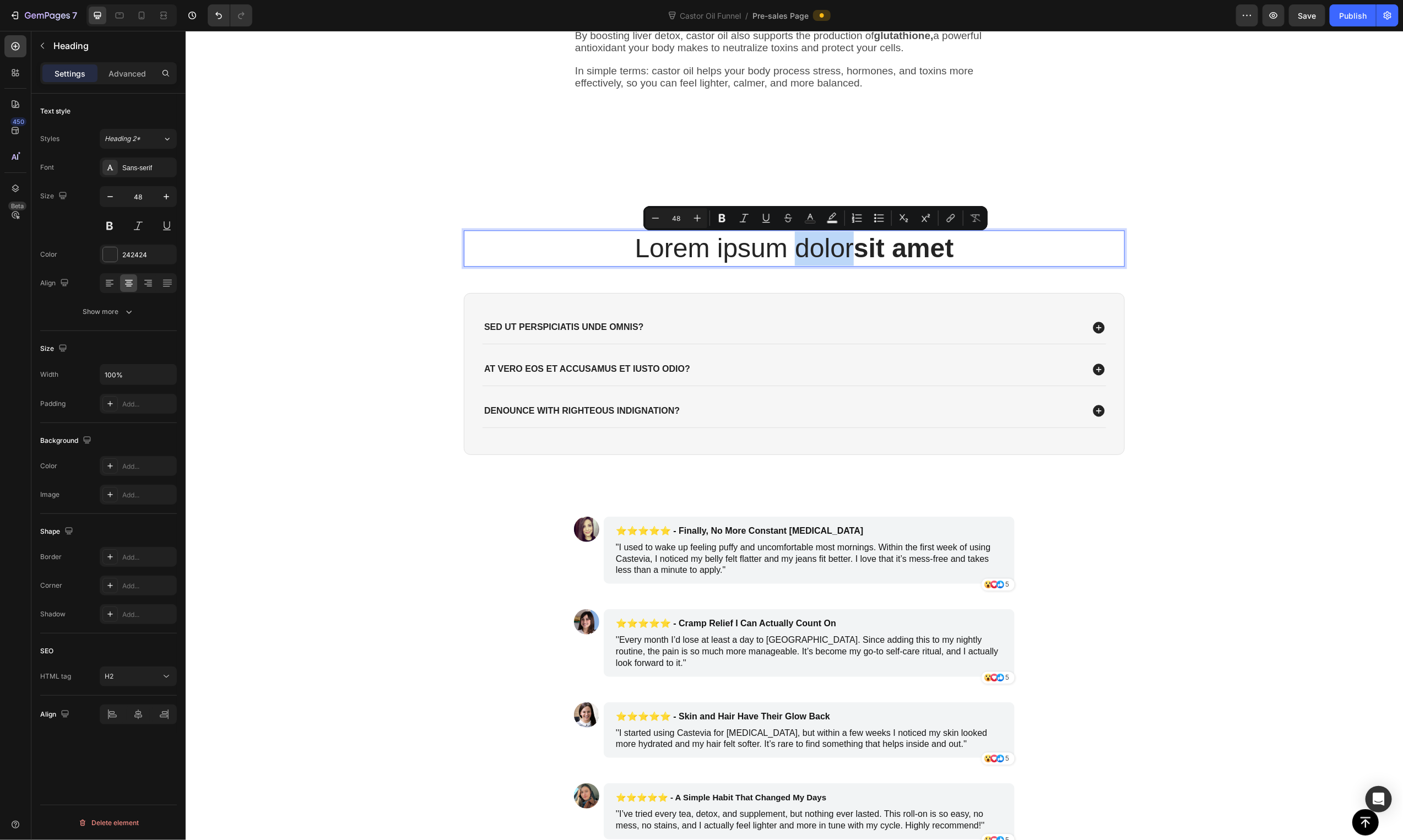
click at [816, 248] on p "Lorem ipsum dolor sit amet" at bounding box center [793, 248] width 659 height 34
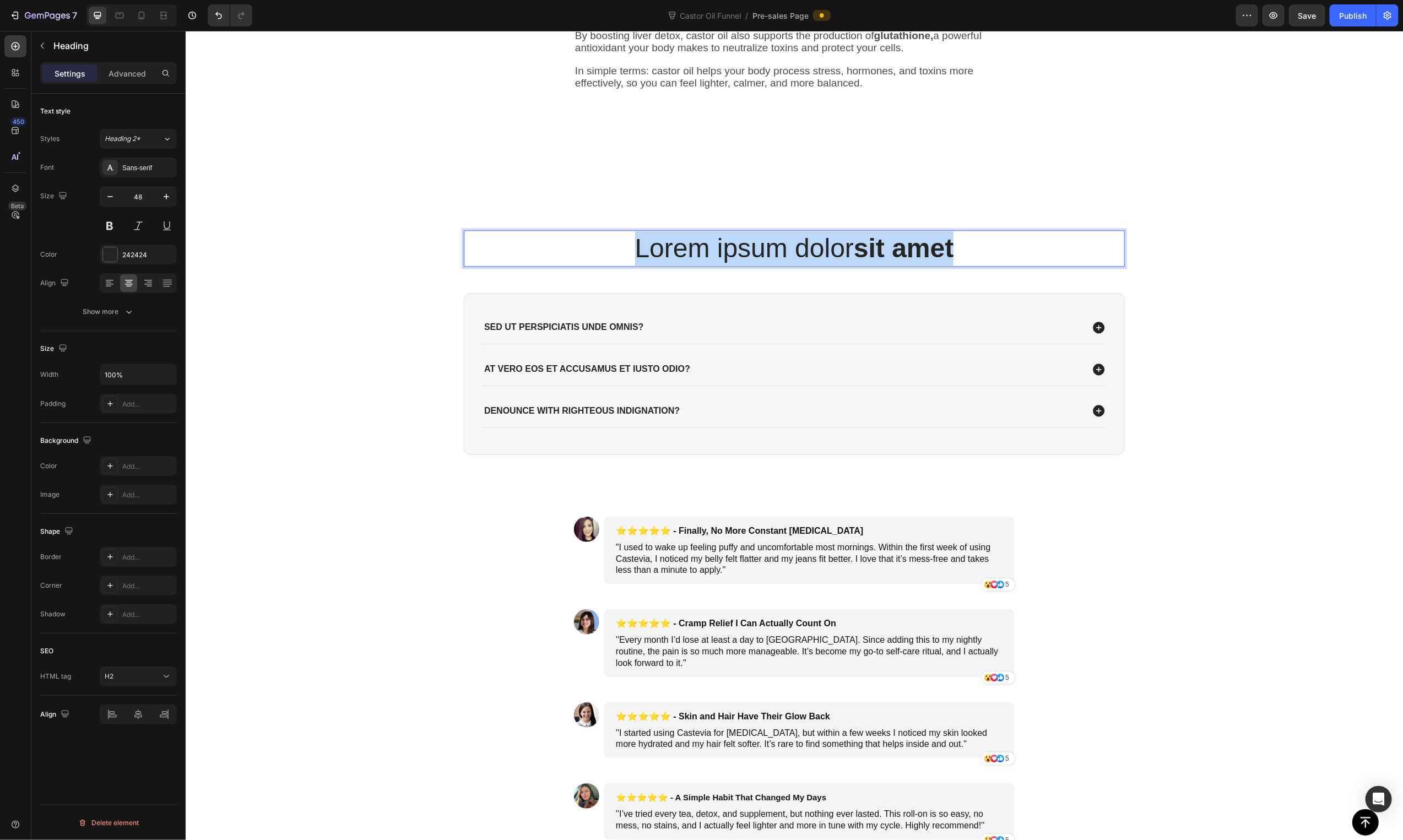
click at [816, 248] on p "Lorem ipsum dolor sit amet" at bounding box center [793, 248] width 659 height 34
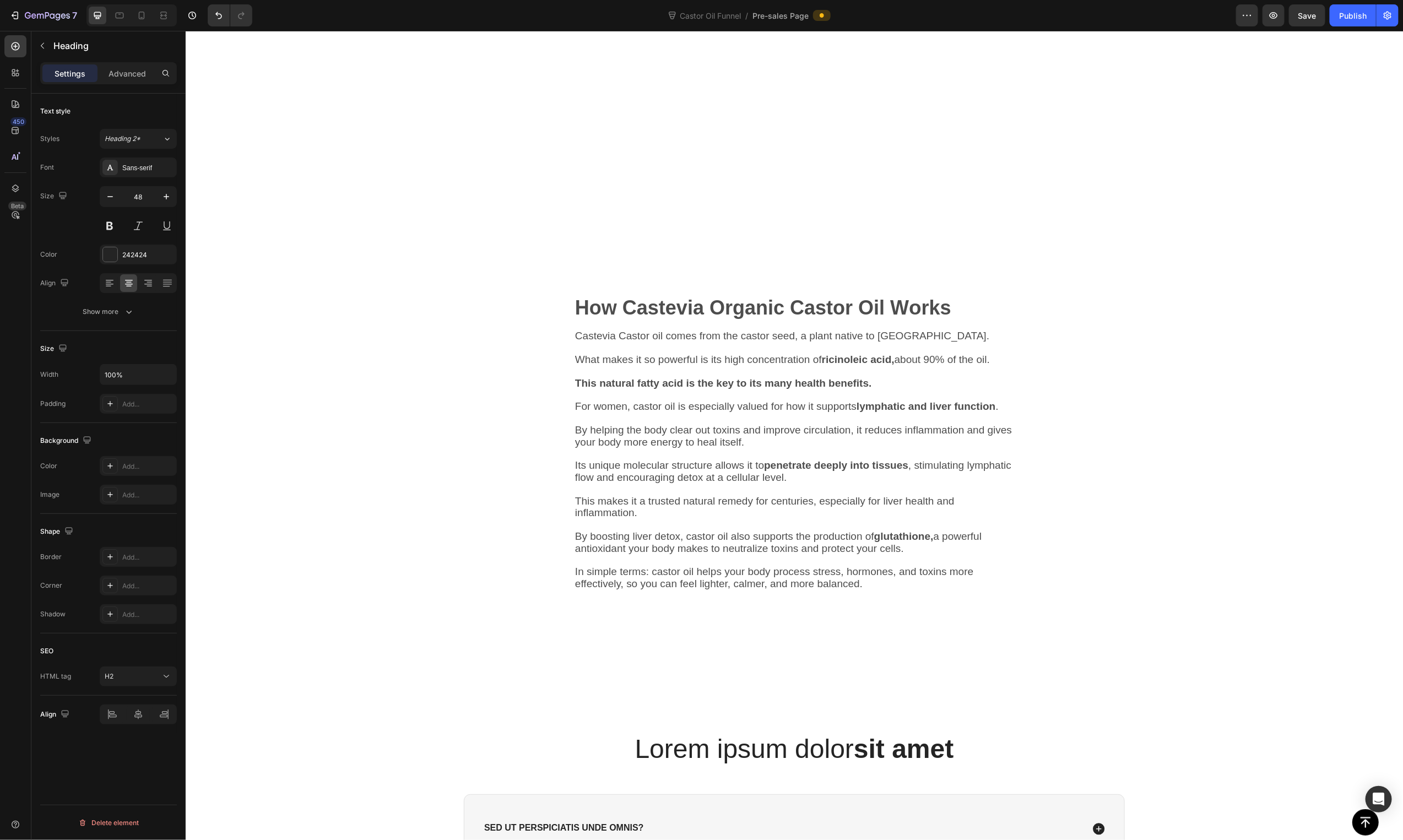
scroll to position [1745, 0]
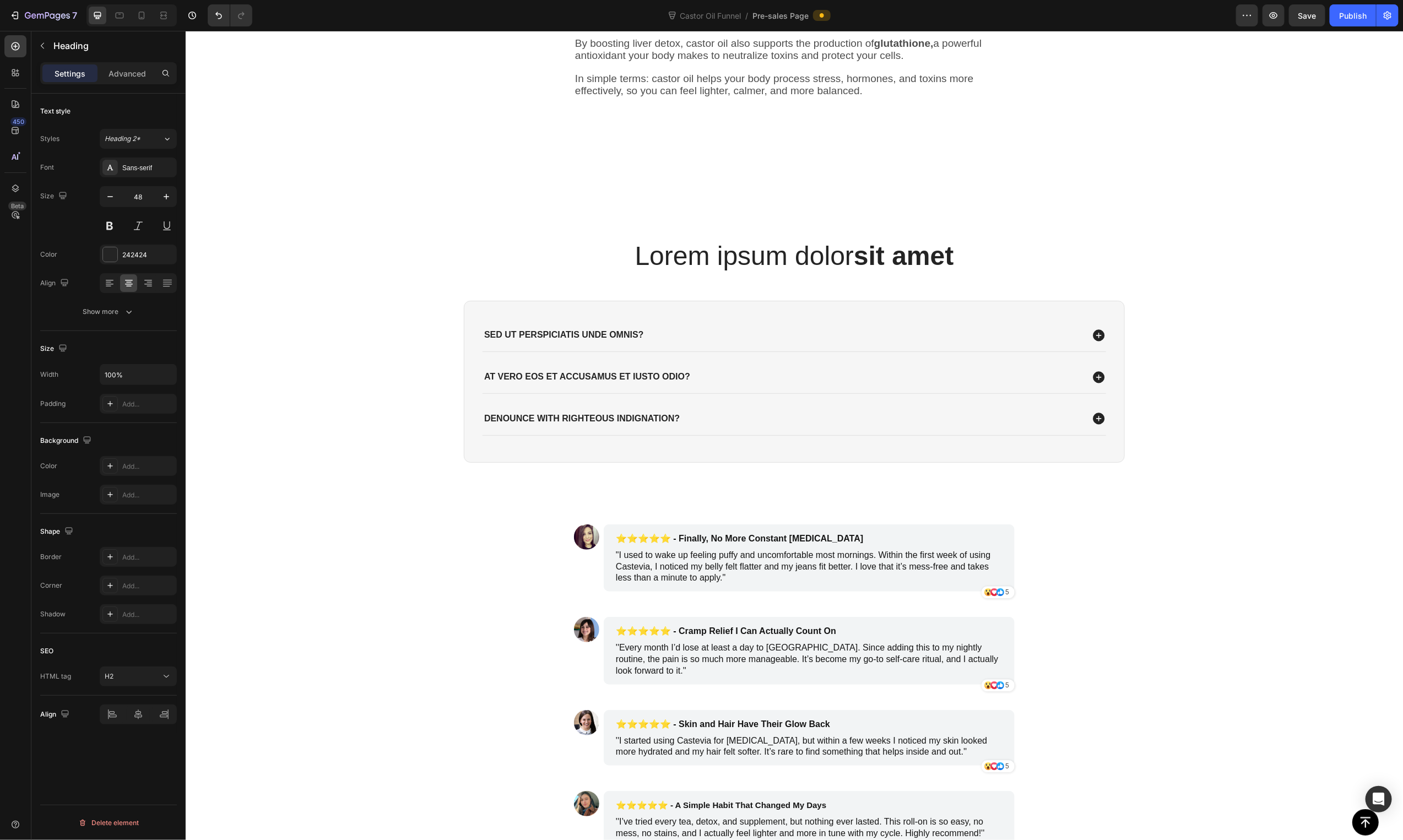
click at [832, 263] on h2 "Lorem ipsum dolor sit amet" at bounding box center [793, 255] width 661 height 36
click at [833, 262] on p "Lorem ipsum dolor sit amet" at bounding box center [793, 255] width 659 height 34
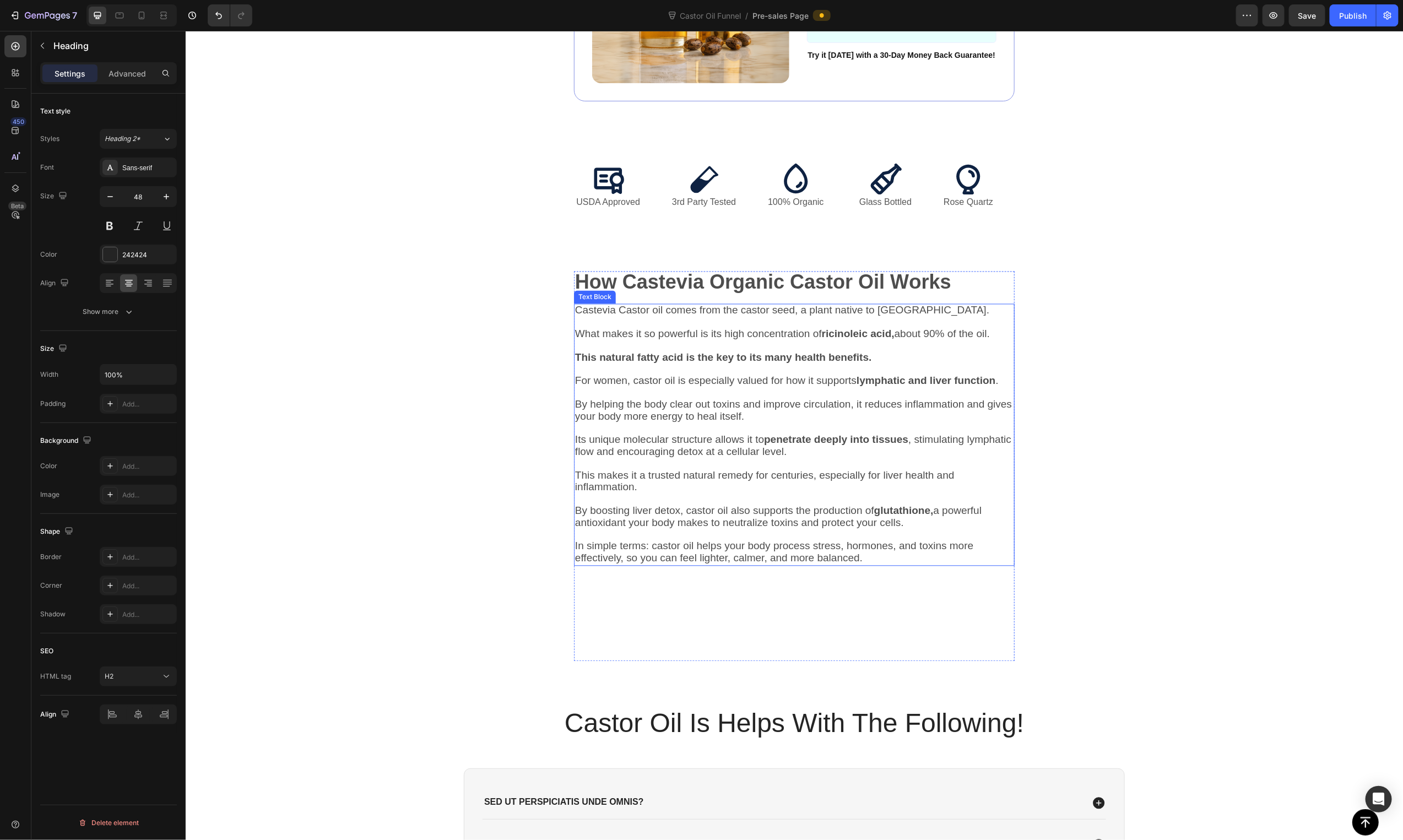
scroll to position [1275, 0]
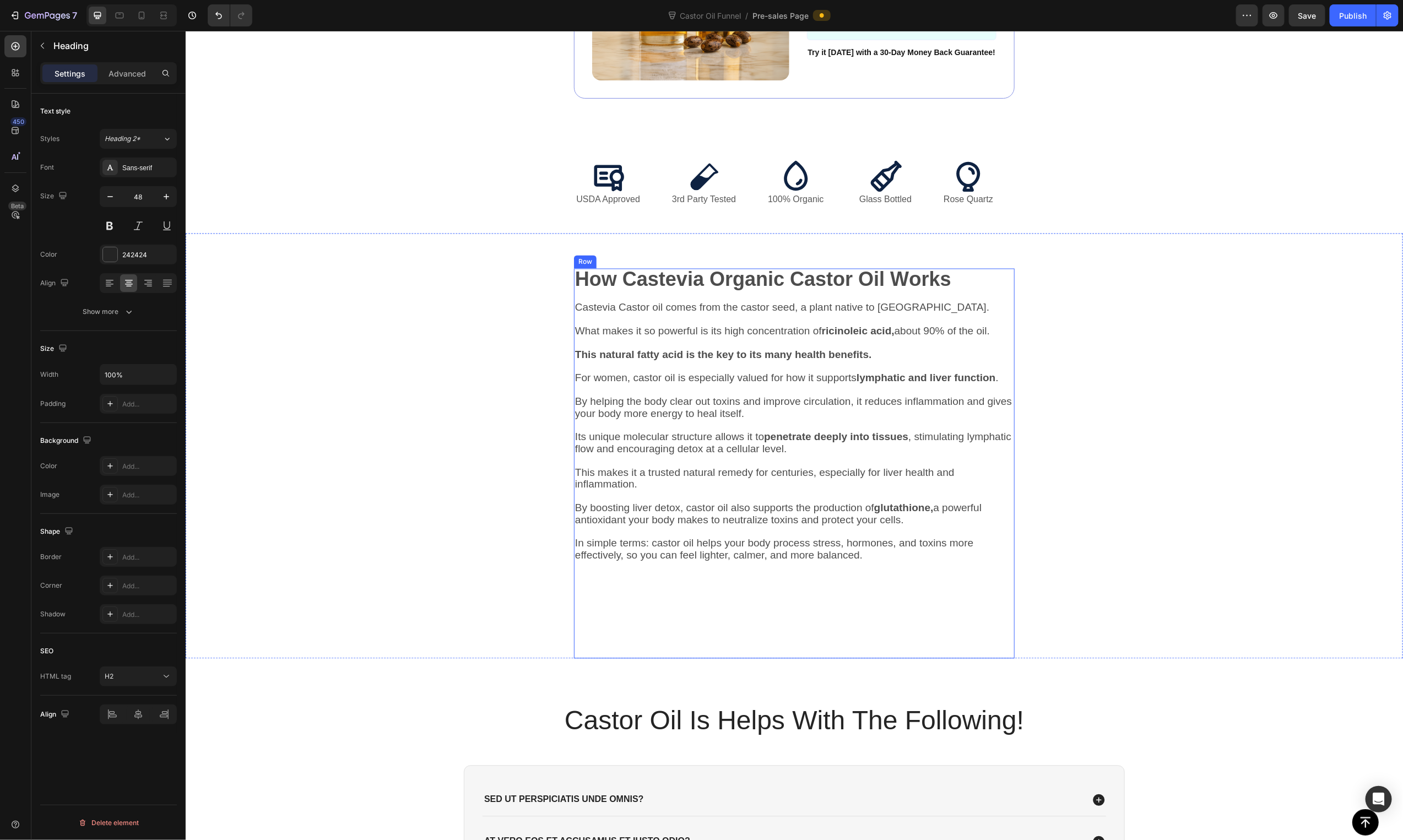
click at [792, 624] on div "How Castevia Organic Castor Oil W o rks Text Block Castevia Castor oil comes fr…" at bounding box center [793, 463] width 441 height 390
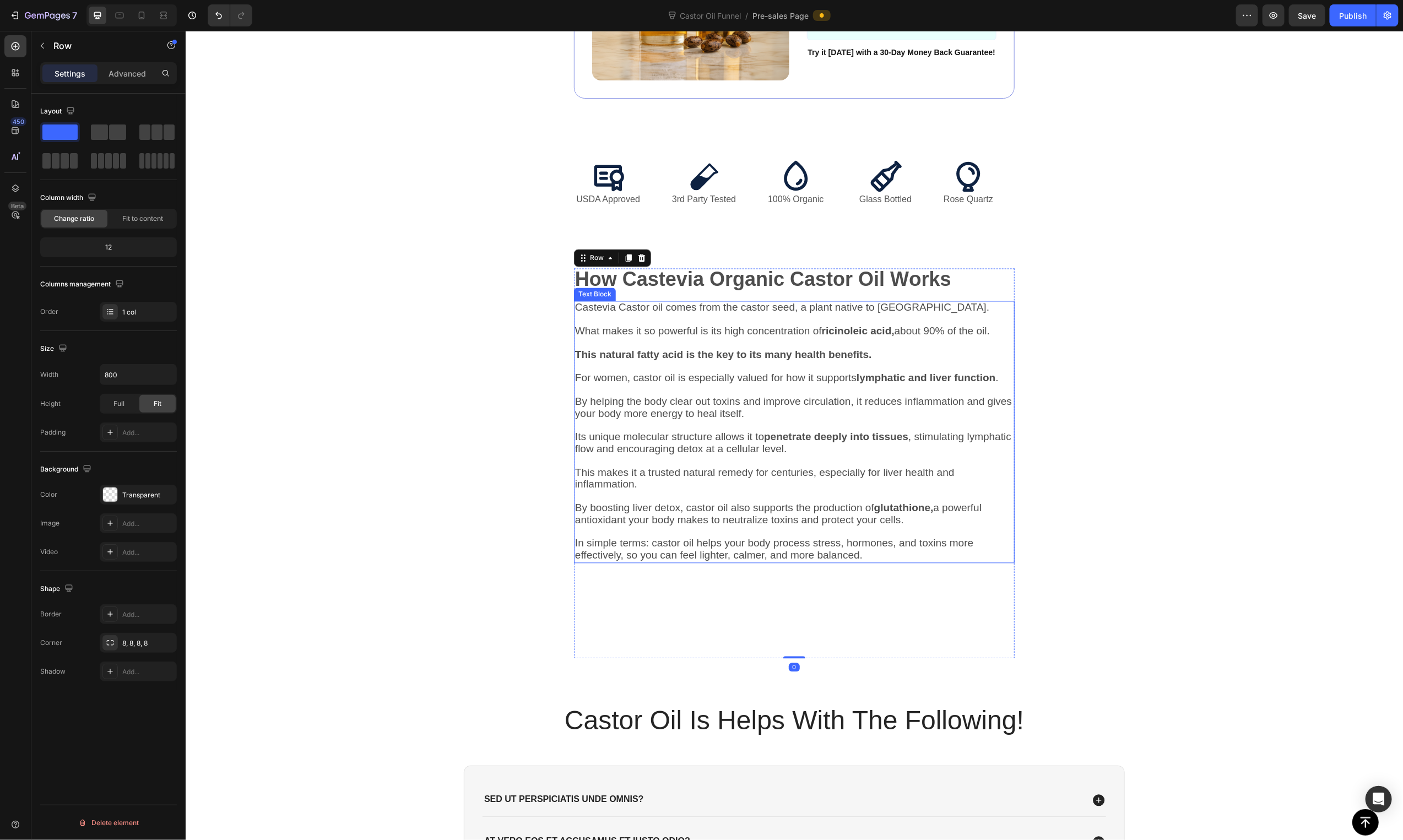
click at [843, 515] on span "By boosting liver detox, castor oil also supports the production of glutathione…" at bounding box center [778, 514] width 407 height 24
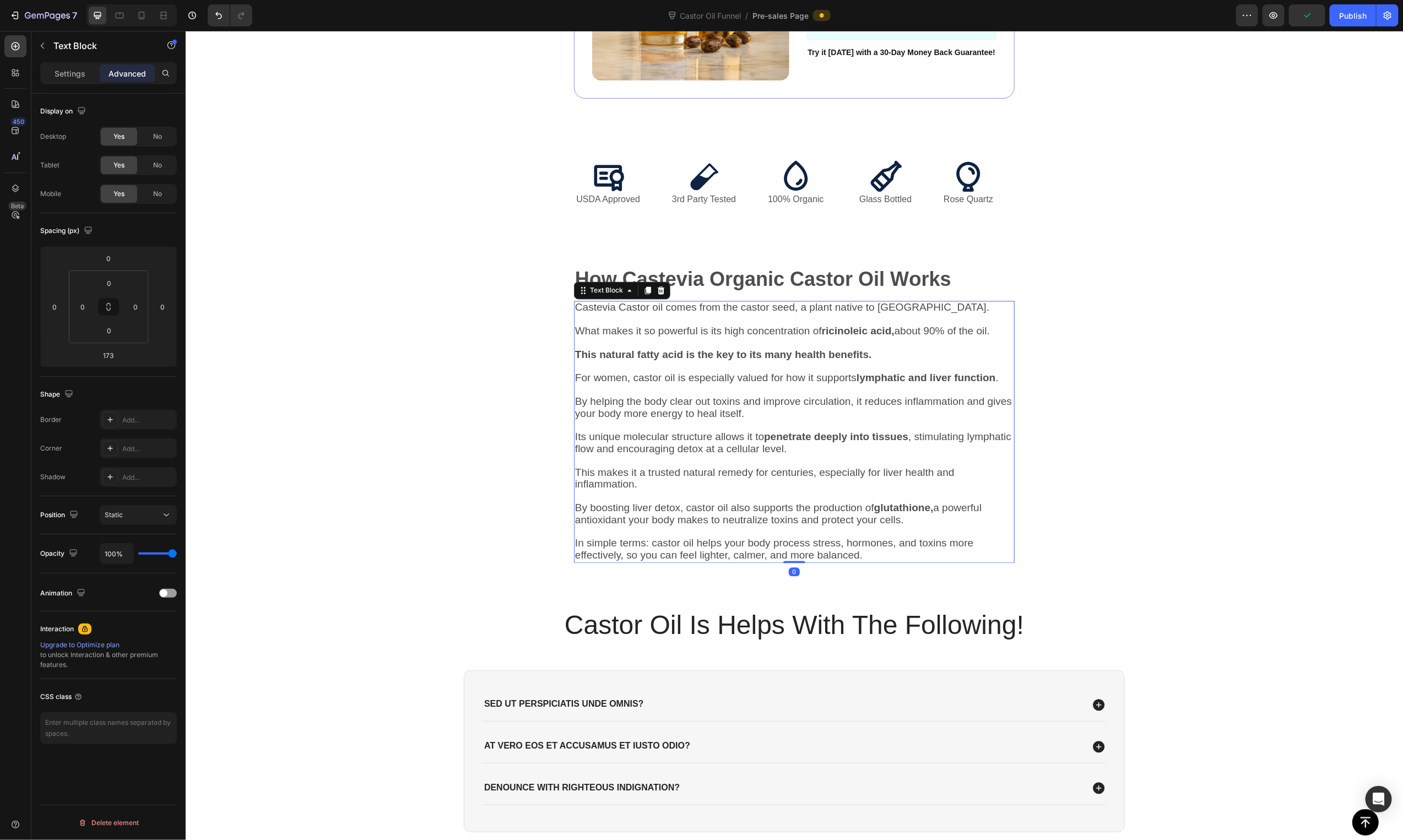
drag, startPoint x: 793, startPoint y: 665, endPoint x: 835, endPoint y: 563, distance: 110.3
click at [835, 563] on div "Castevia Castor oil comes from the castor seed, a plant native to India. What m…" at bounding box center [793, 431] width 441 height 262
type input "0"
click at [1203, 527] on div "How Castevia Organic Castor Oil W o rks Text Block Castevia Castor oil comes fr…" at bounding box center [793, 415] width 865 height 295
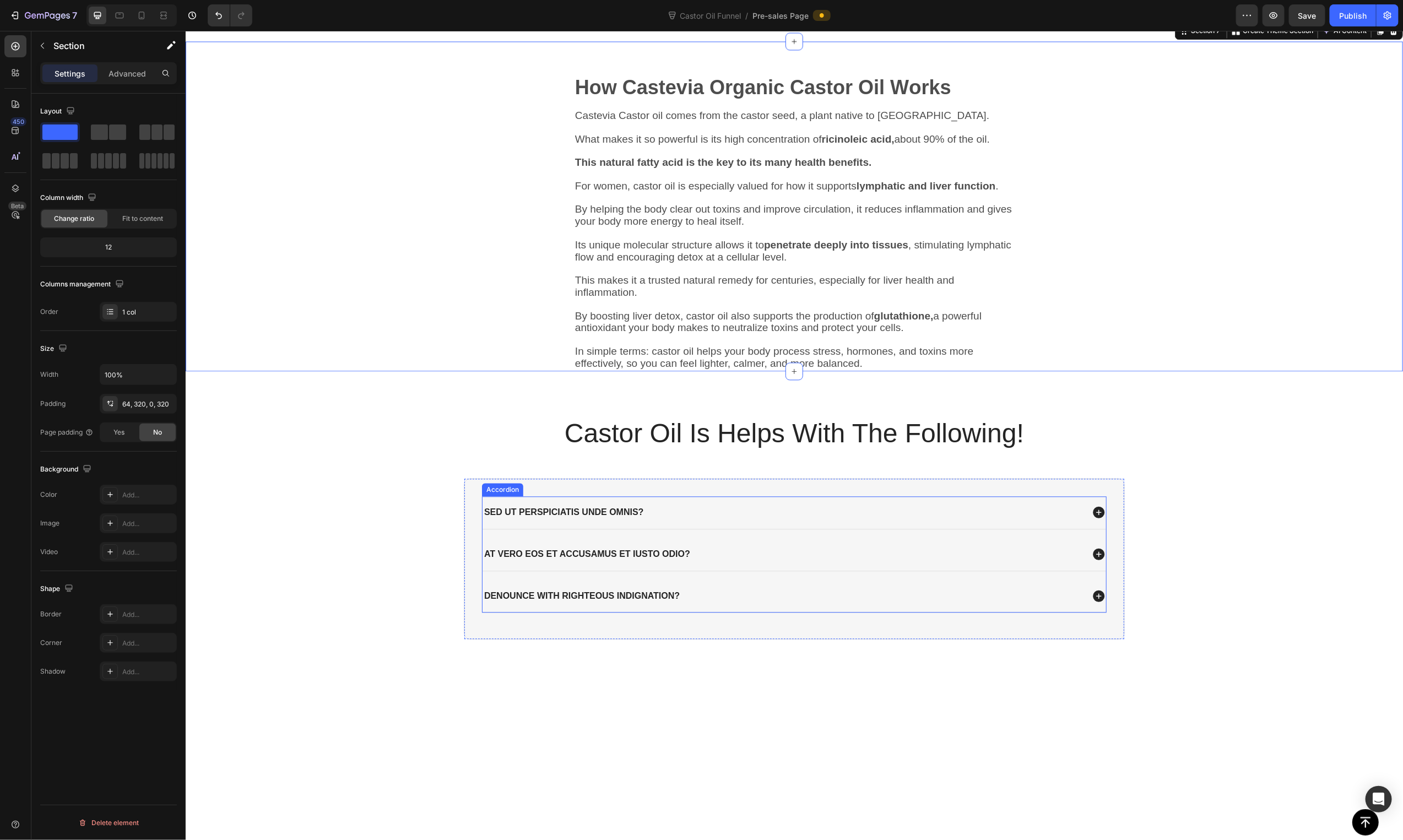
scroll to position [1004, 0]
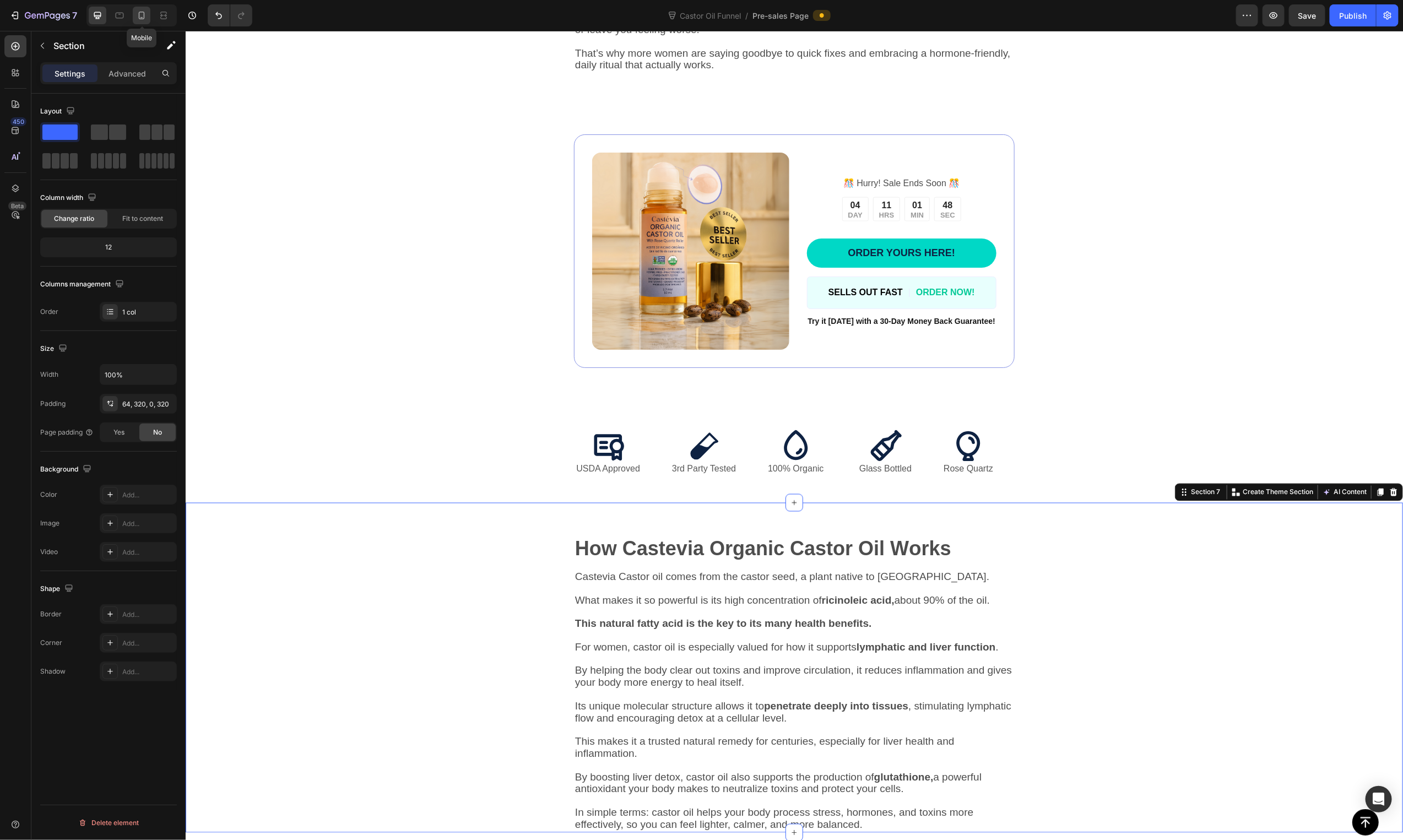
click at [136, 19] on icon at bounding box center [142, 15] width 11 height 11
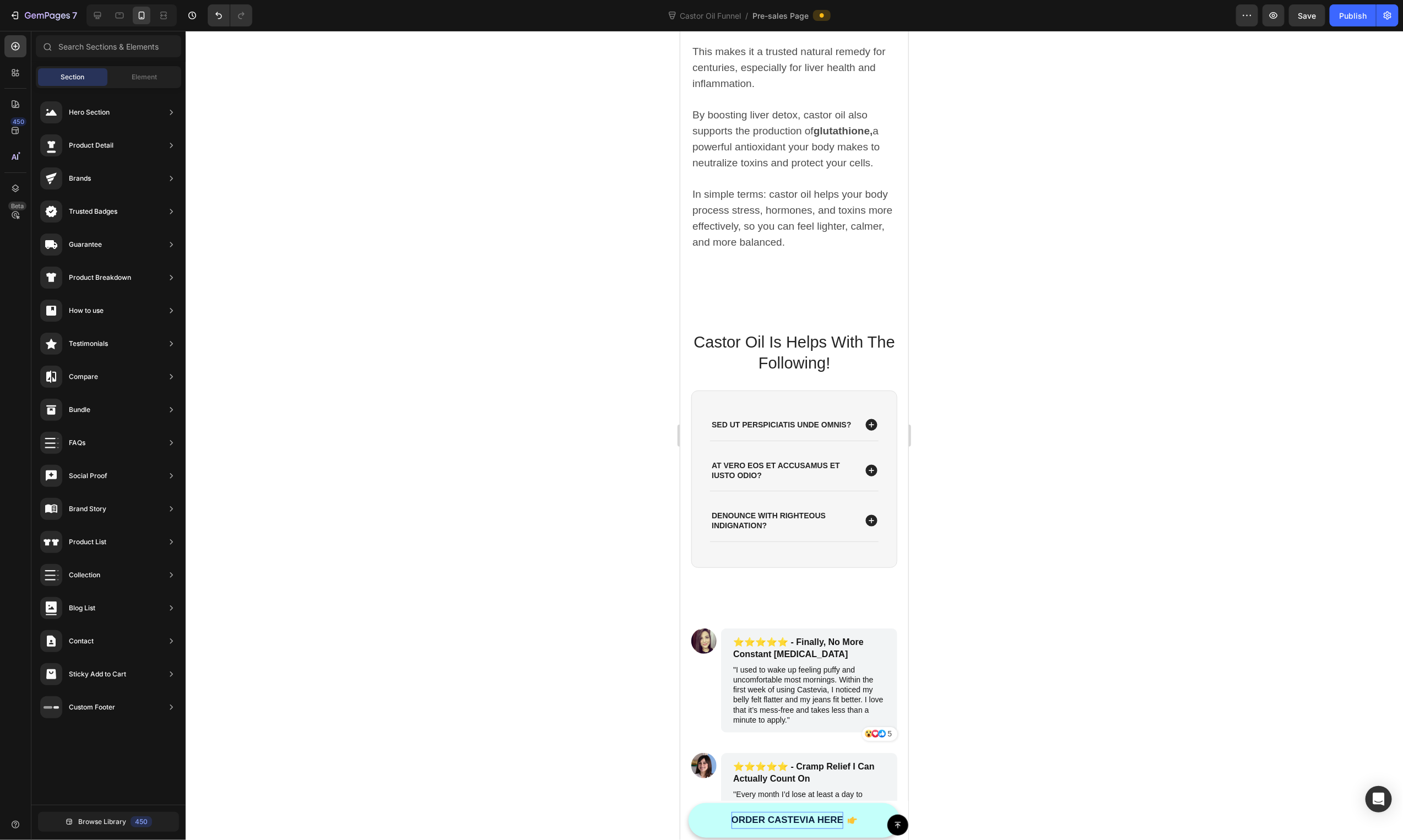
scroll to position [2161, 0]
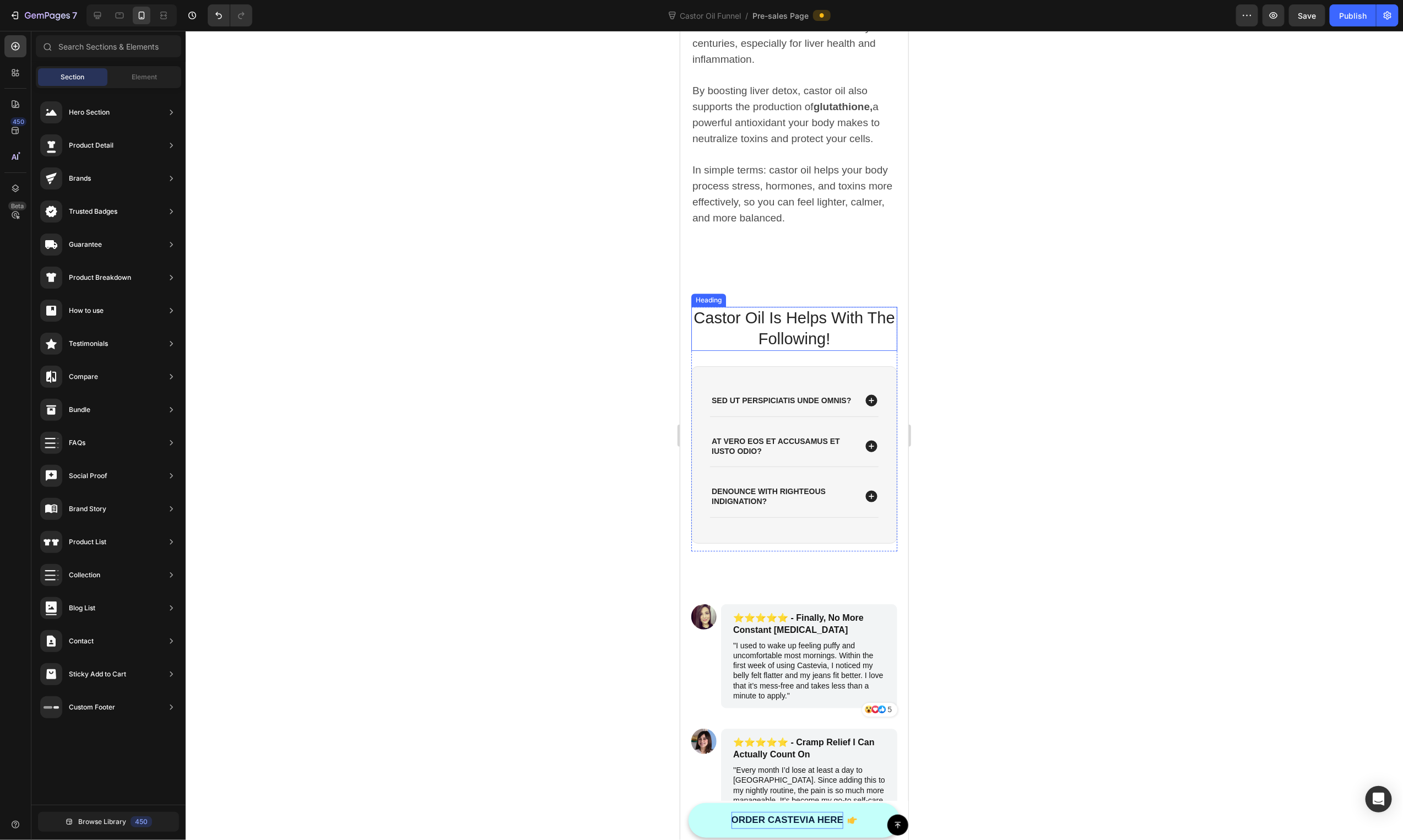
click at [795, 322] on h2 "Castor Oil Is Helps With The Following!" at bounding box center [793, 327] width 206 height 43
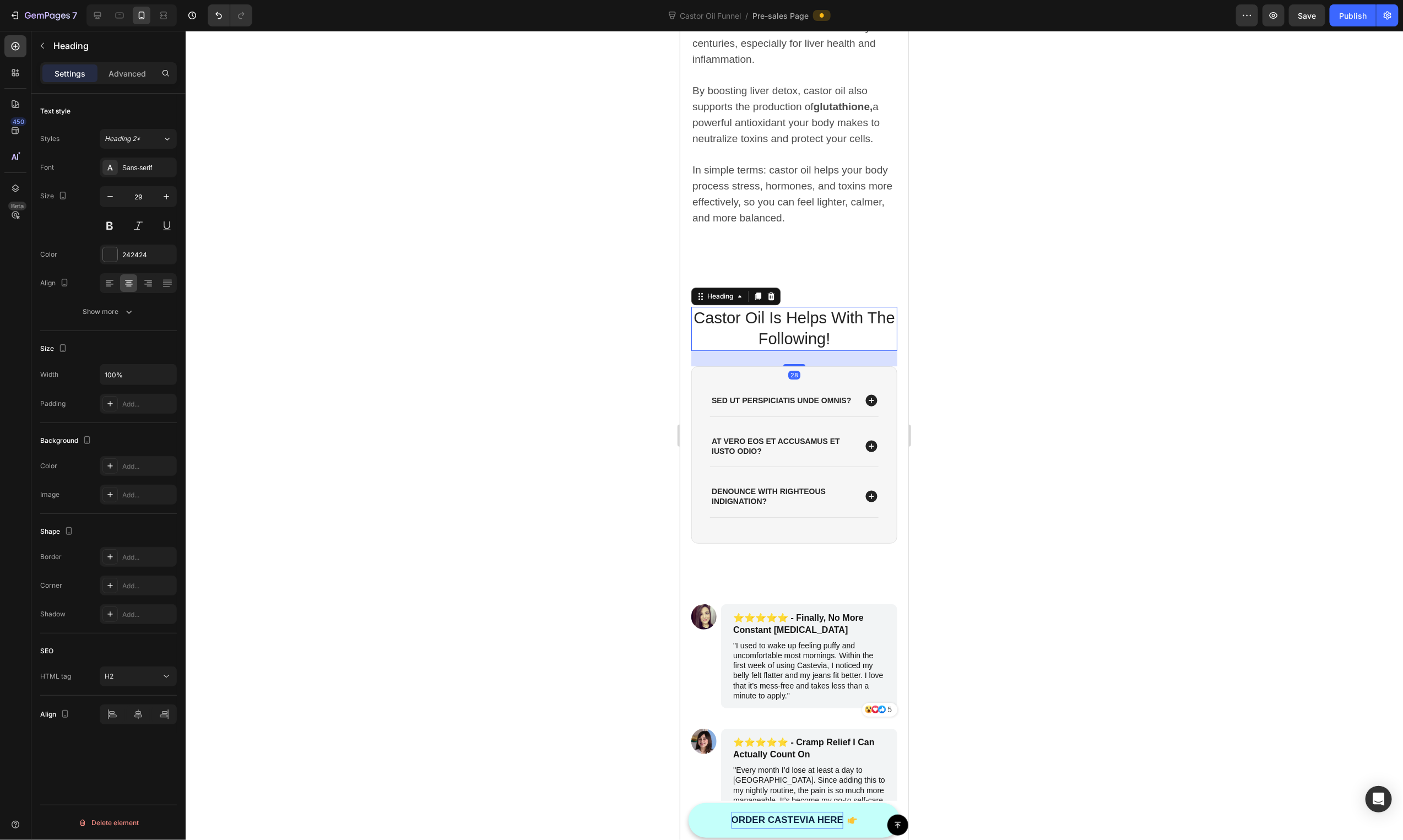
click at [796, 322] on h2 "Castor Oil Is Helps With The Following!" at bounding box center [793, 327] width 206 height 43
click at [796, 322] on p "Castor Oil Is Helps With The Following!" at bounding box center [793, 328] width 203 height 42
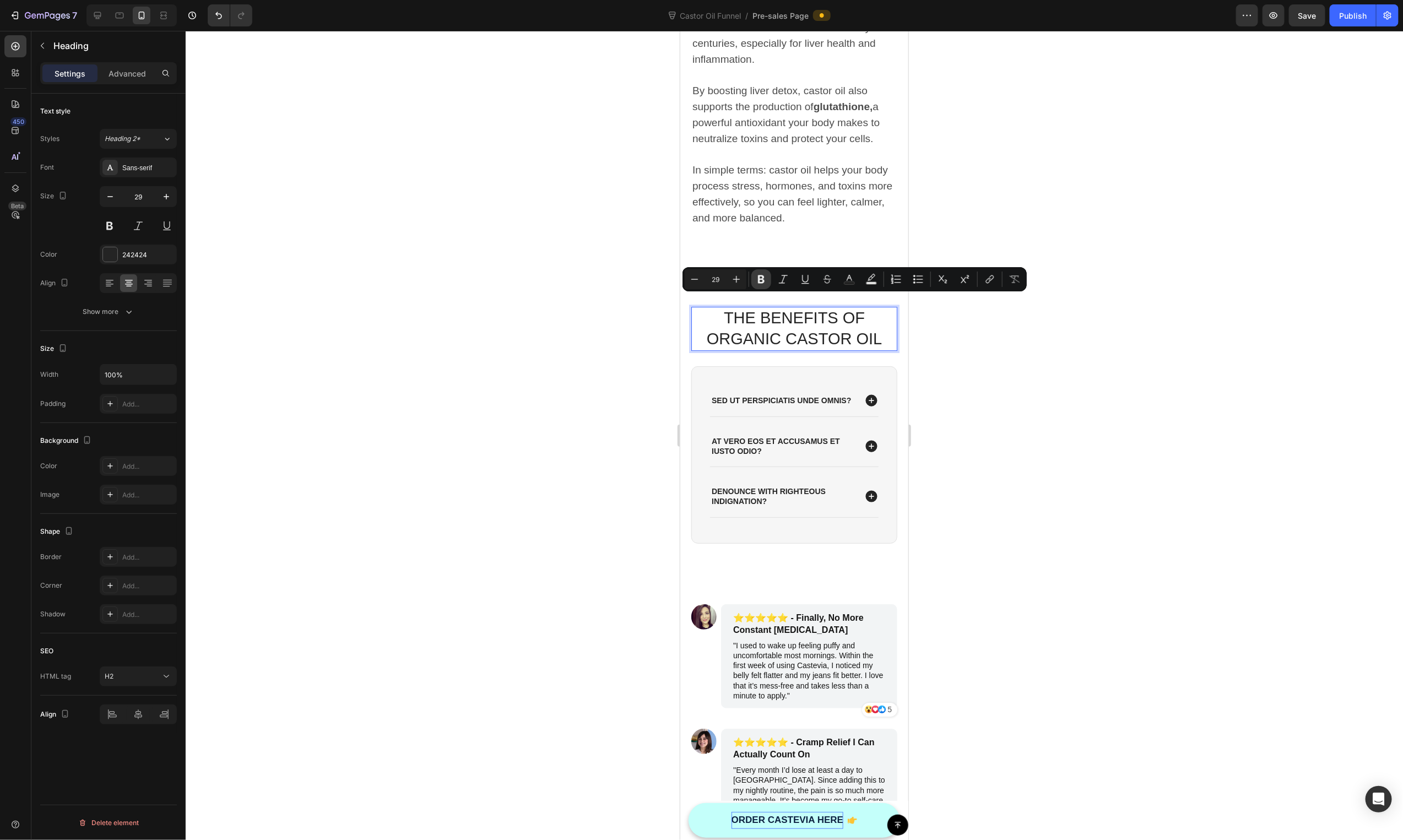
click at [764, 270] on button "Bold" at bounding box center [760, 279] width 19 height 19
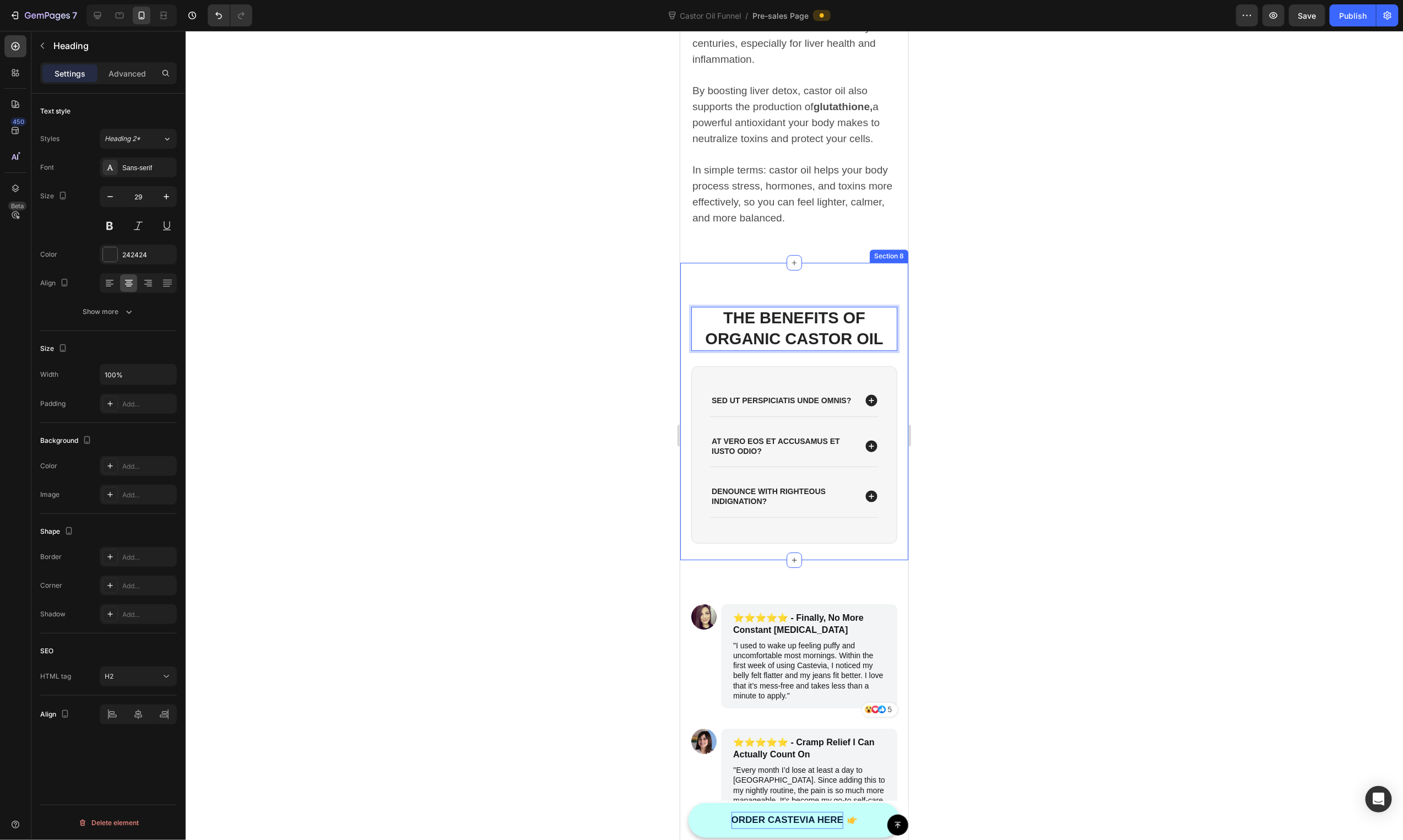
click at [654, 378] on div at bounding box center [794, 435] width 1217 height 809
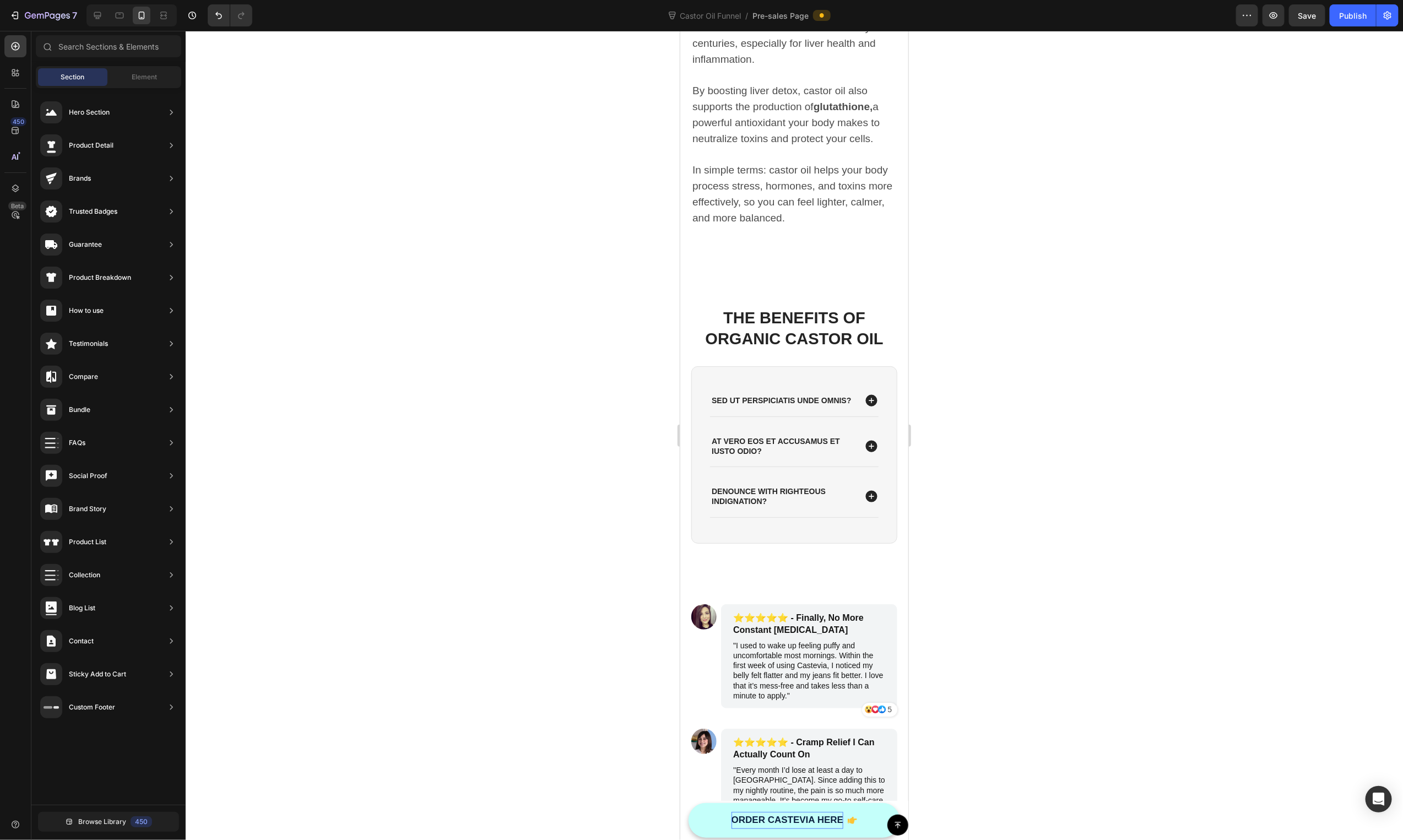
click at [743, 395] on p "Sed ut perspiciatis unde omnis?" at bounding box center [781, 400] width 139 height 10
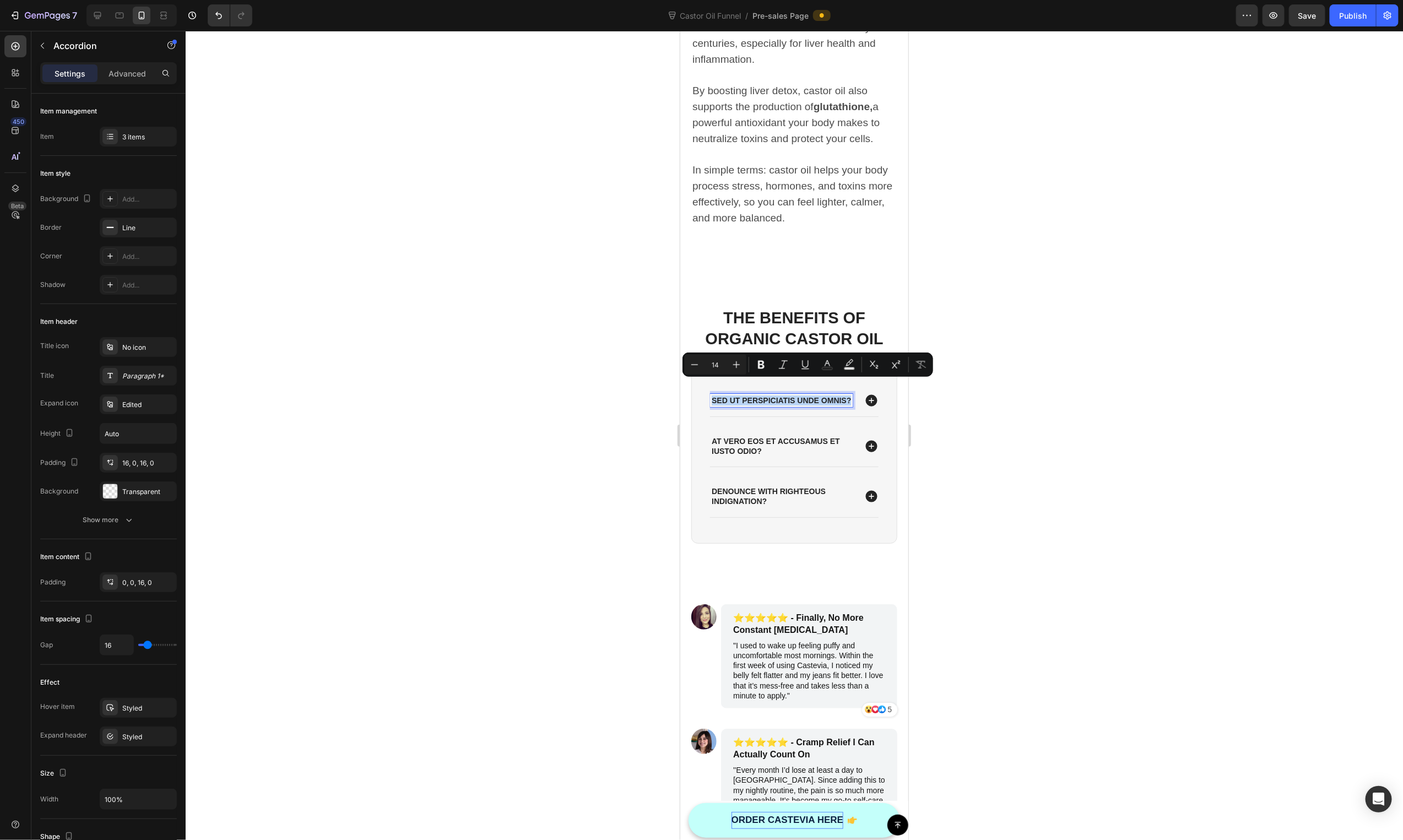
click at [743, 395] on p "Sed ut perspiciatis unde omnis?" at bounding box center [781, 400] width 139 height 10
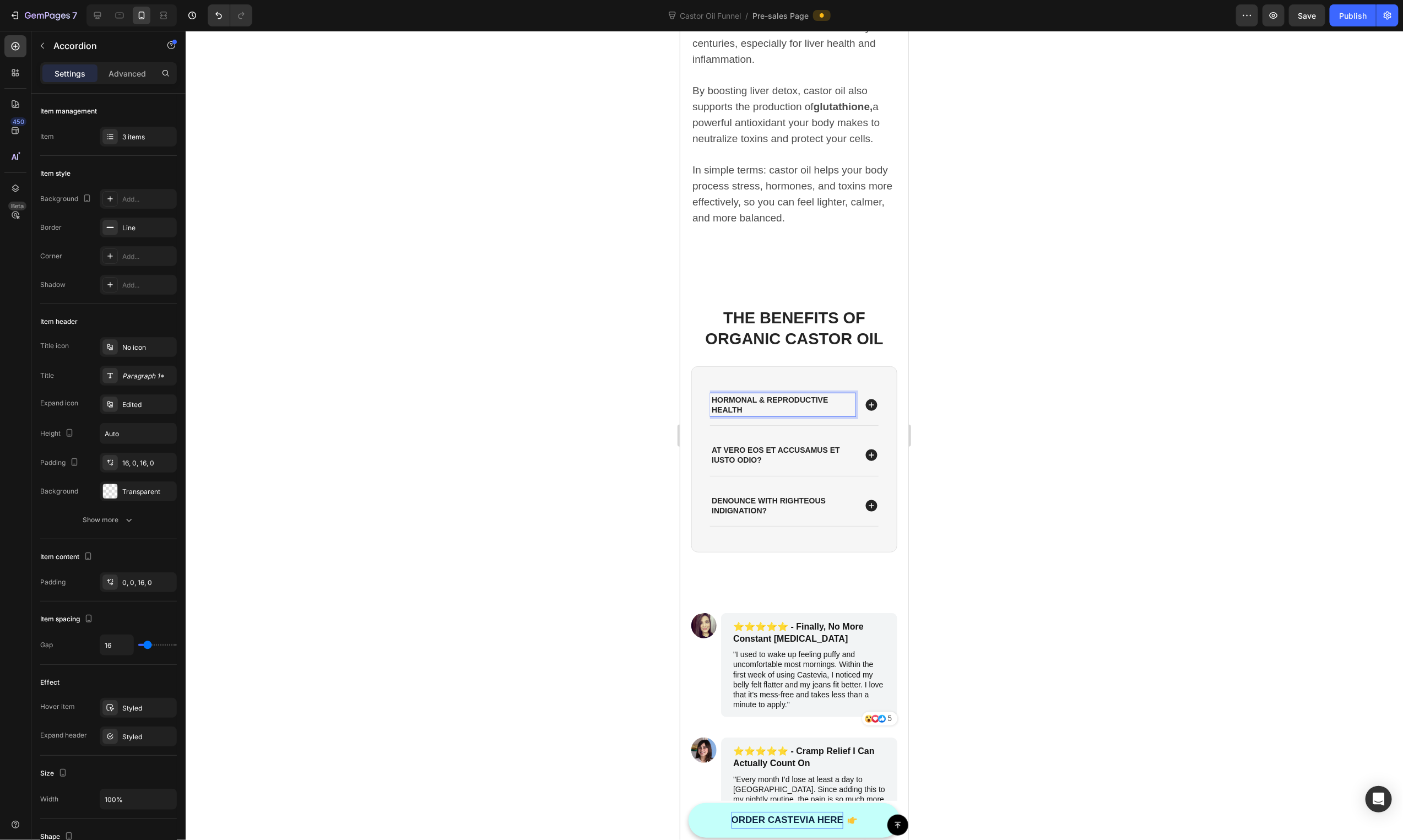
click at [778, 394] on p "Hormonal & Reproductive Health" at bounding box center [782, 403] width 142 height 19
drag, startPoint x: 1046, startPoint y: 400, endPoint x: 940, endPoint y: 396, distance: 106.1
click at [1049, 400] on div at bounding box center [794, 435] width 1217 height 809
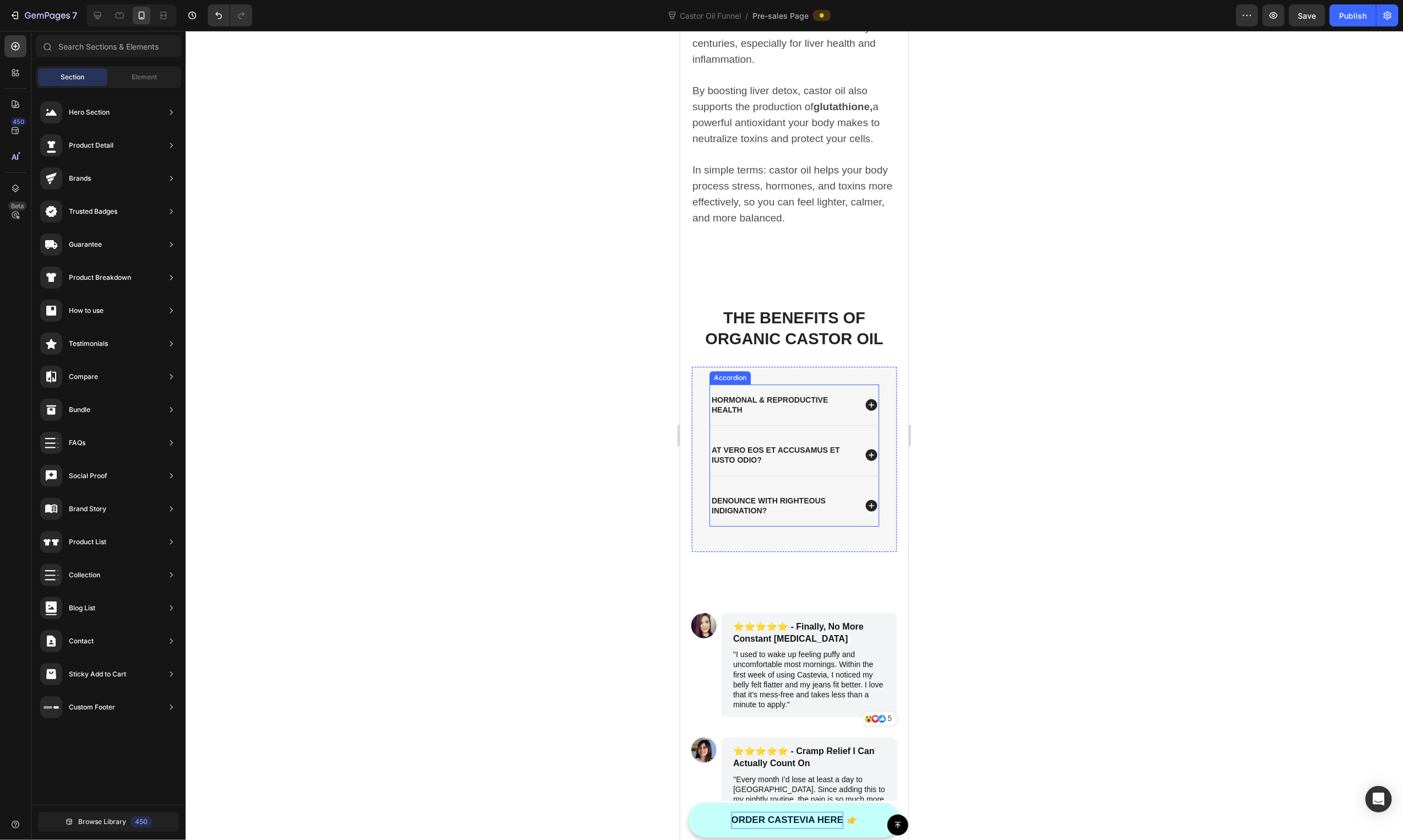
click at [821, 394] on p "Hormonal & Reproductive Health" at bounding box center [782, 403] width 142 height 19
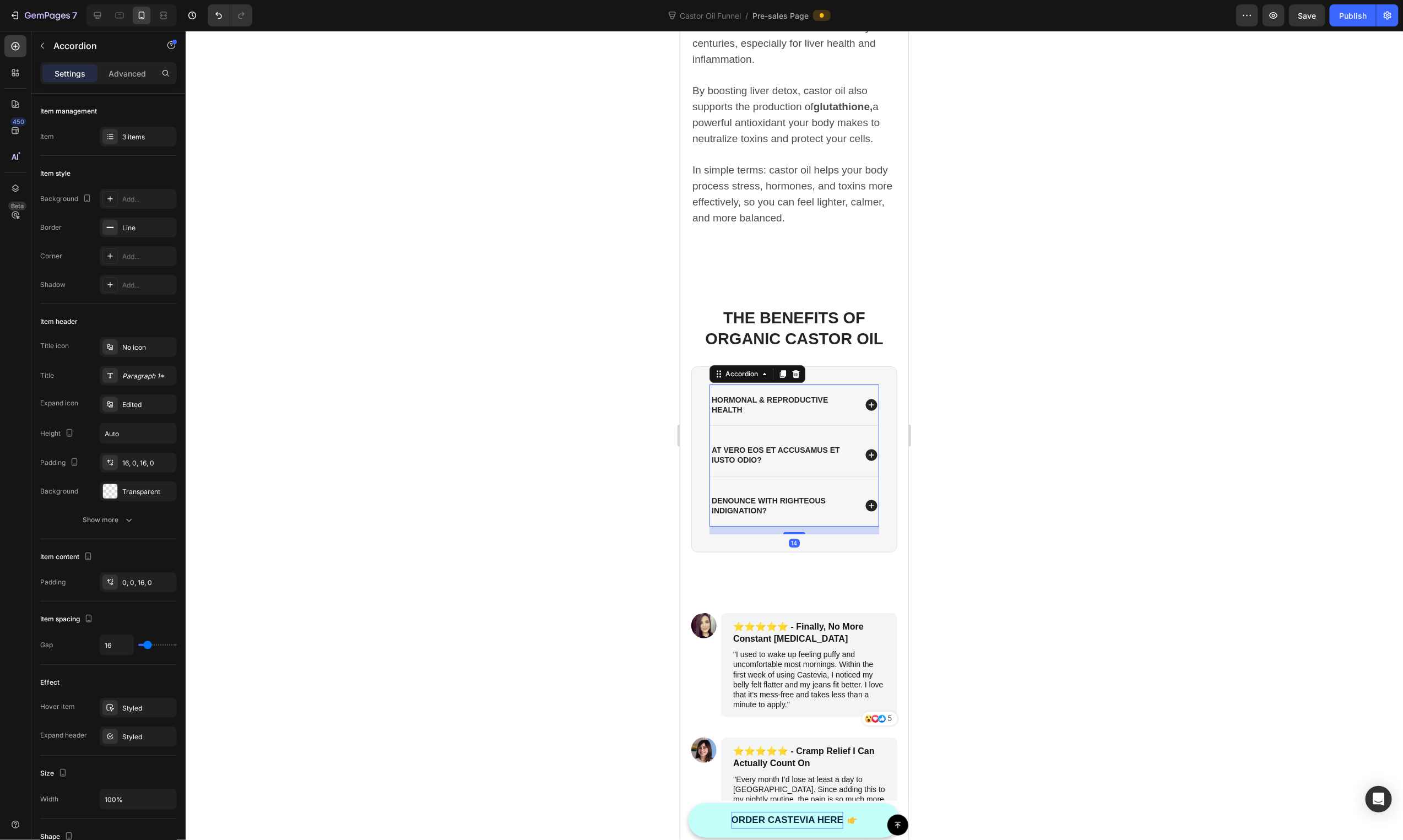
click at [844, 384] on div "Hormonal & Reproductive Health" at bounding box center [793, 404] width 169 height 41
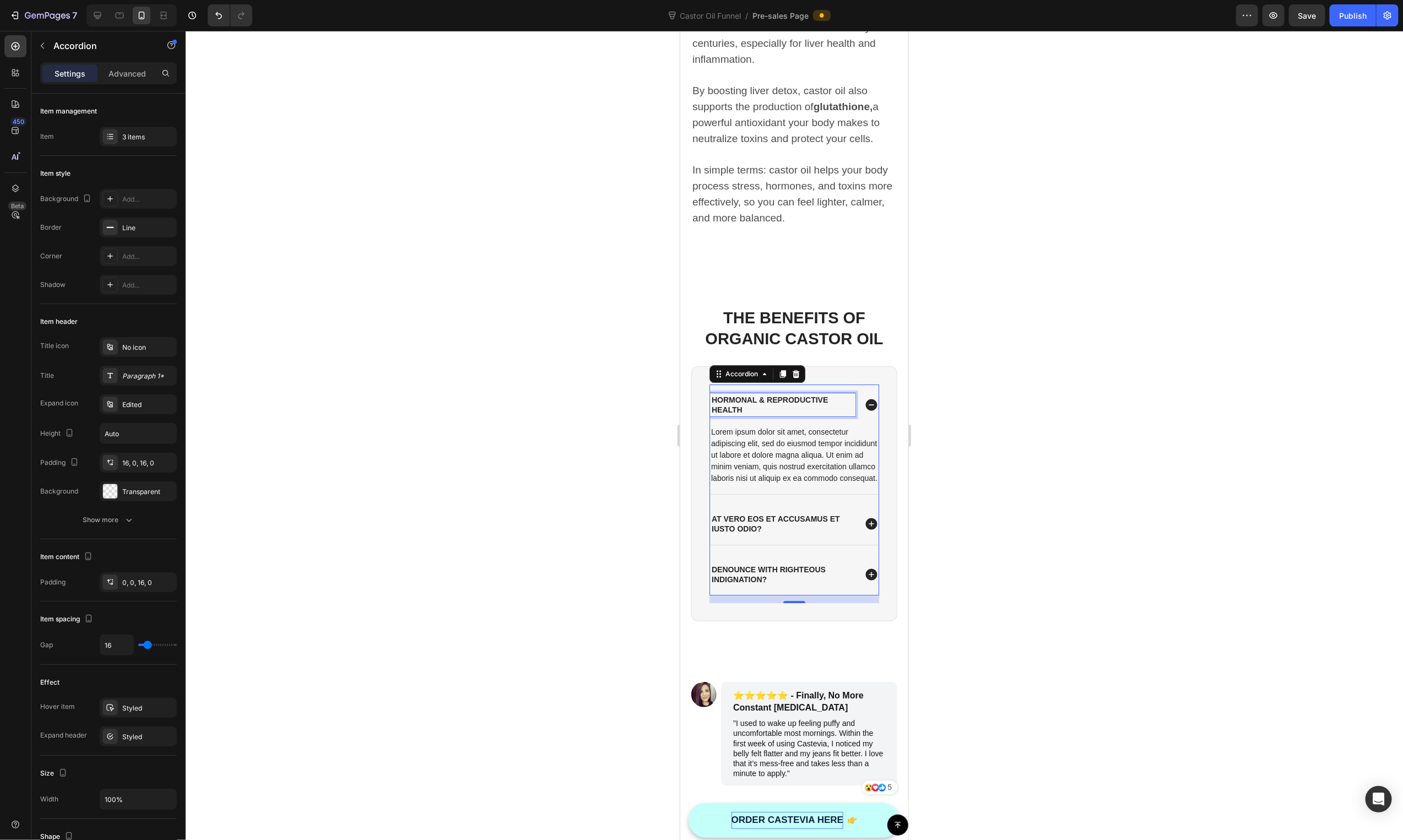
click at [740, 435] on div "Lorem ipsum dolor sit amet, consectetur adipiscing elit, sed do eiusmod tempor …" at bounding box center [793, 454] width 169 height 60
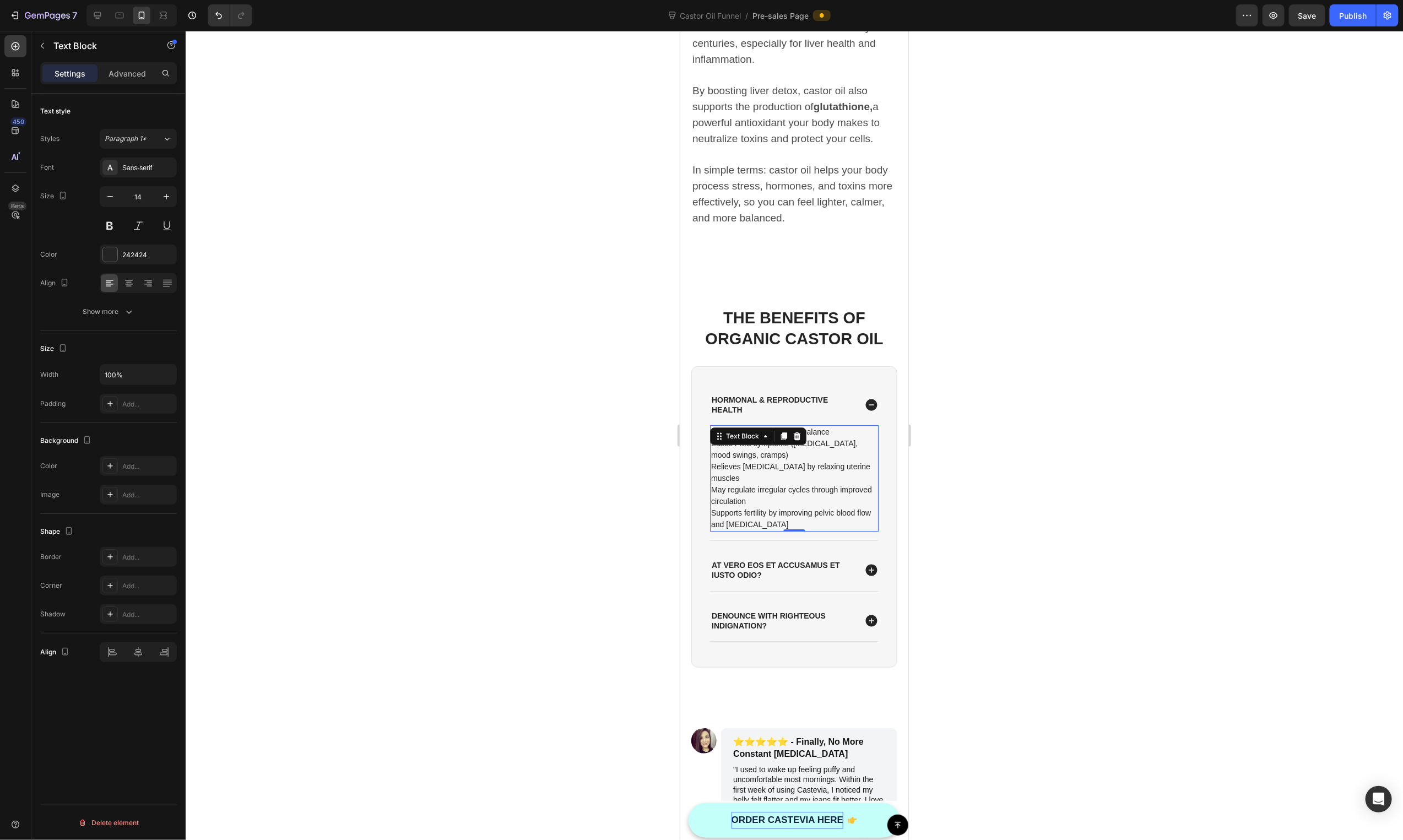
click at [749, 394] on p "Hormonal & Reproductive Health" at bounding box center [782, 403] width 142 height 19
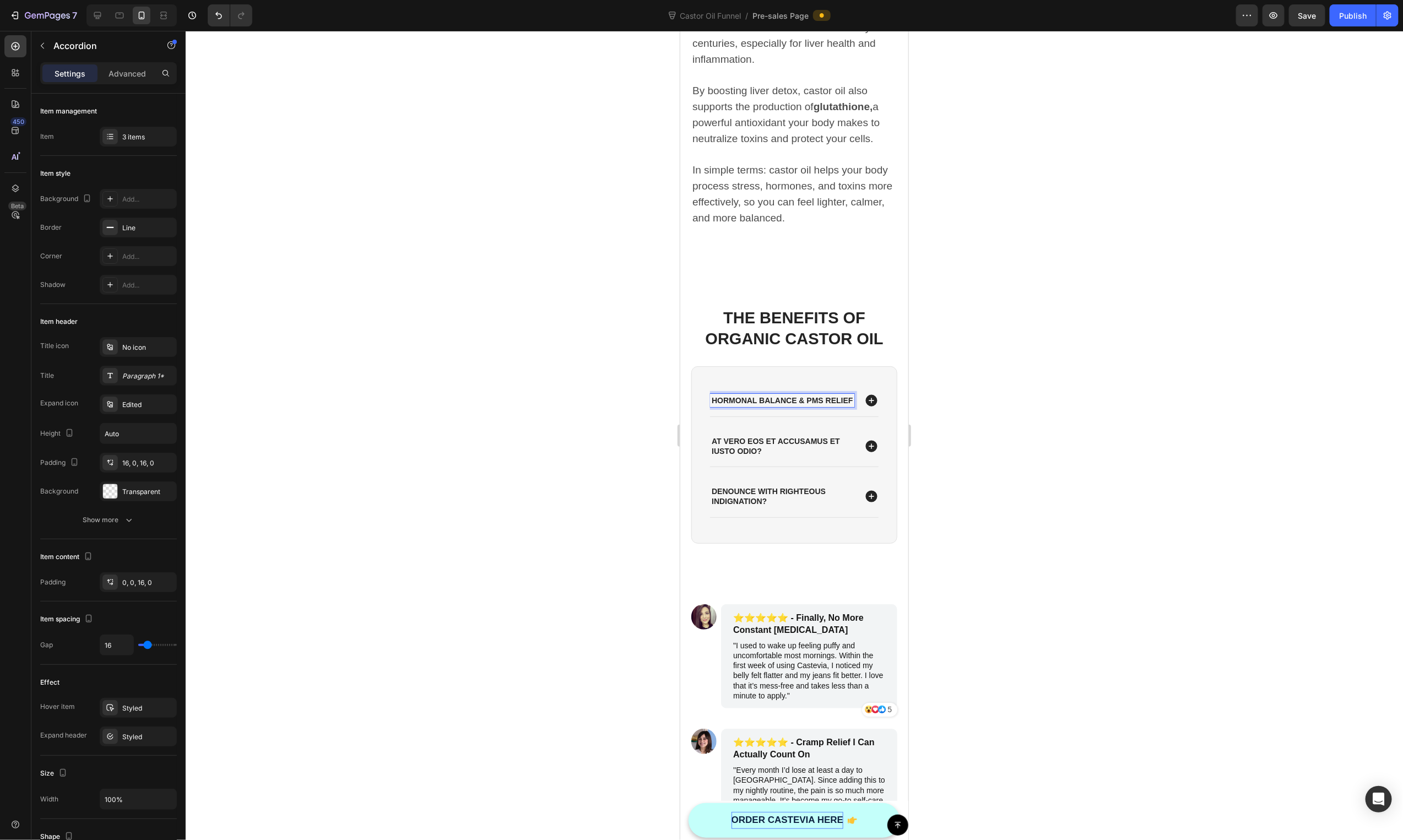
drag, startPoint x: 1247, startPoint y: 466, endPoint x: 1178, endPoint y: 448, distance: 71.3
click at [1247, 466] on div at bounding box center [794, 435] width 1217 height 809
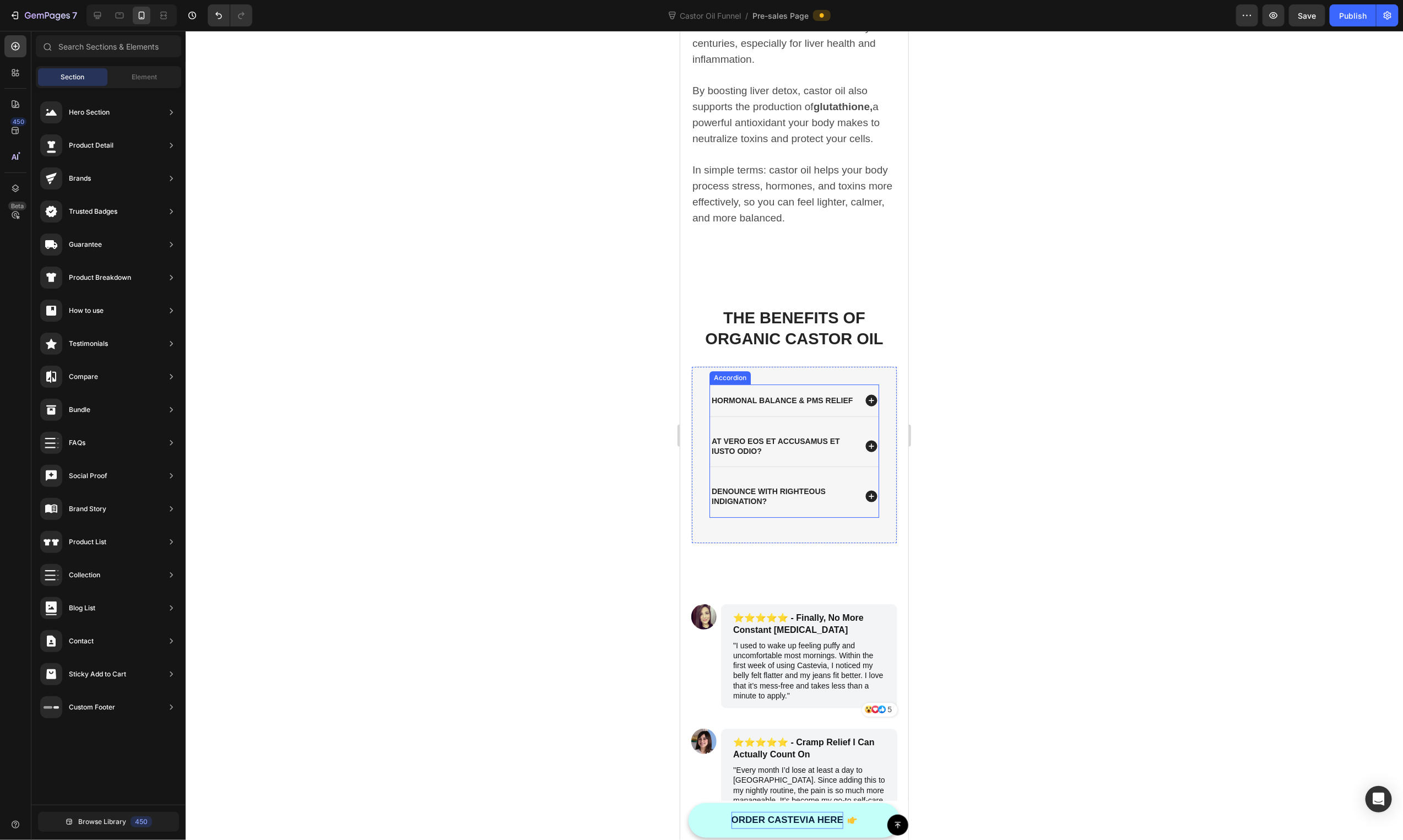
click at [830, 400] on p "Hormonal Balance & PMS Relief" at bounding box center [782, 400] width 141 height 10
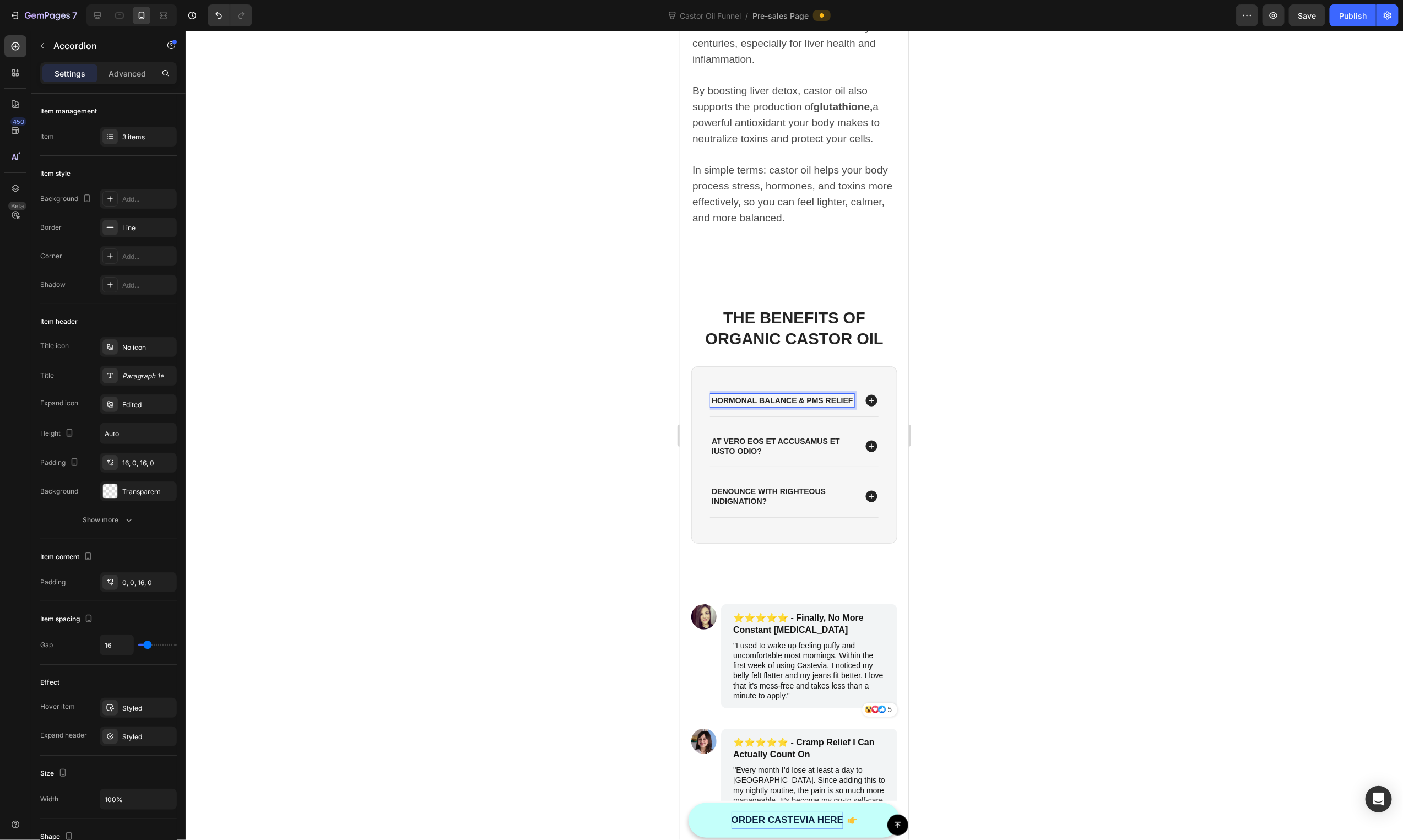
click at [825, 395] on p "Hormonal Balance & PMS Relief" at bounding box center [782, 400] width 141 height 10
click at [853, 384] on div "Hormonal Balance & PMS Relief" at bounding box center [793, 400] width 169 height 32
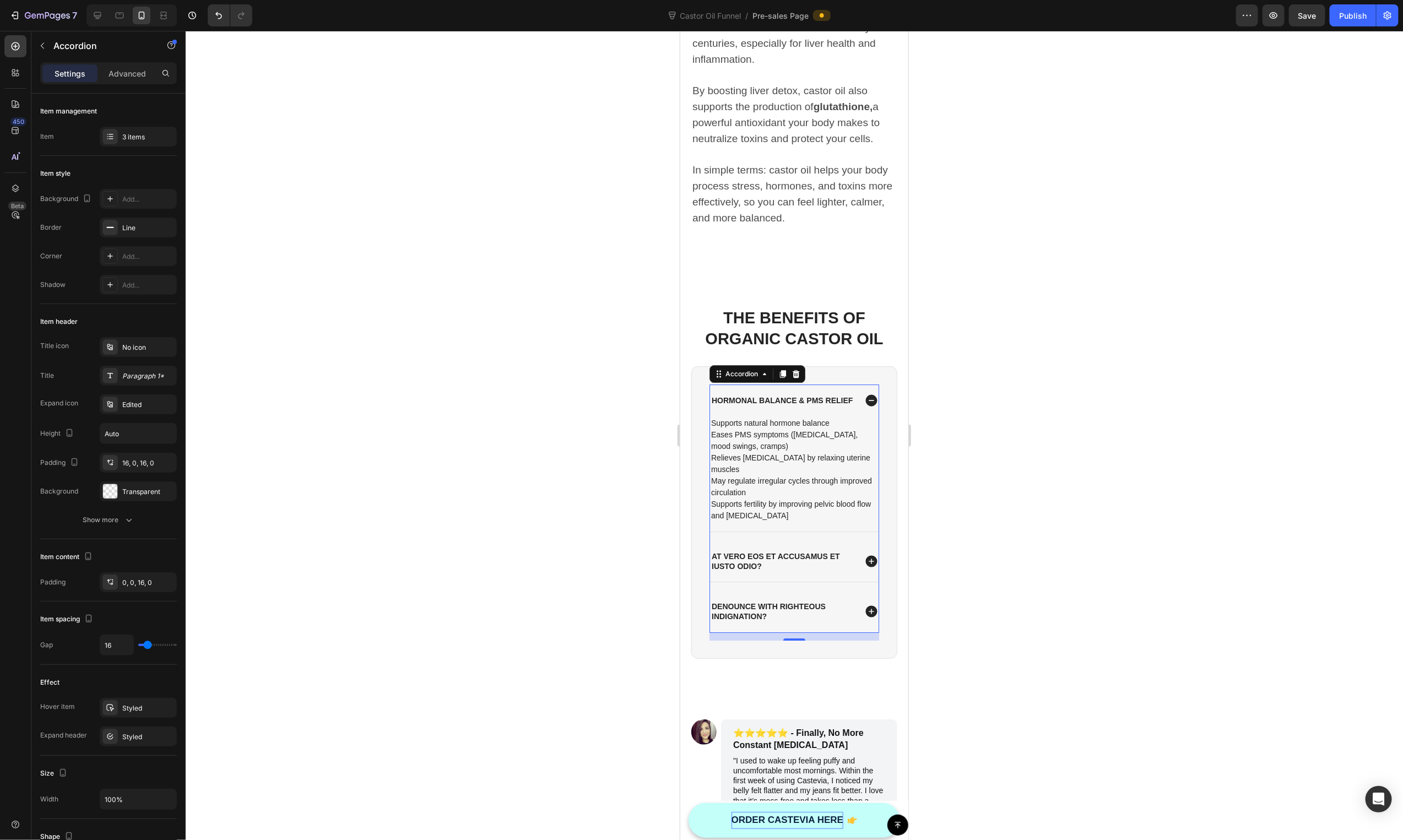
click at [756, 452] on p "Relieves menstrual pain by relaxing uterine muscles" at bounding box center [793, 463] width 166 height 23
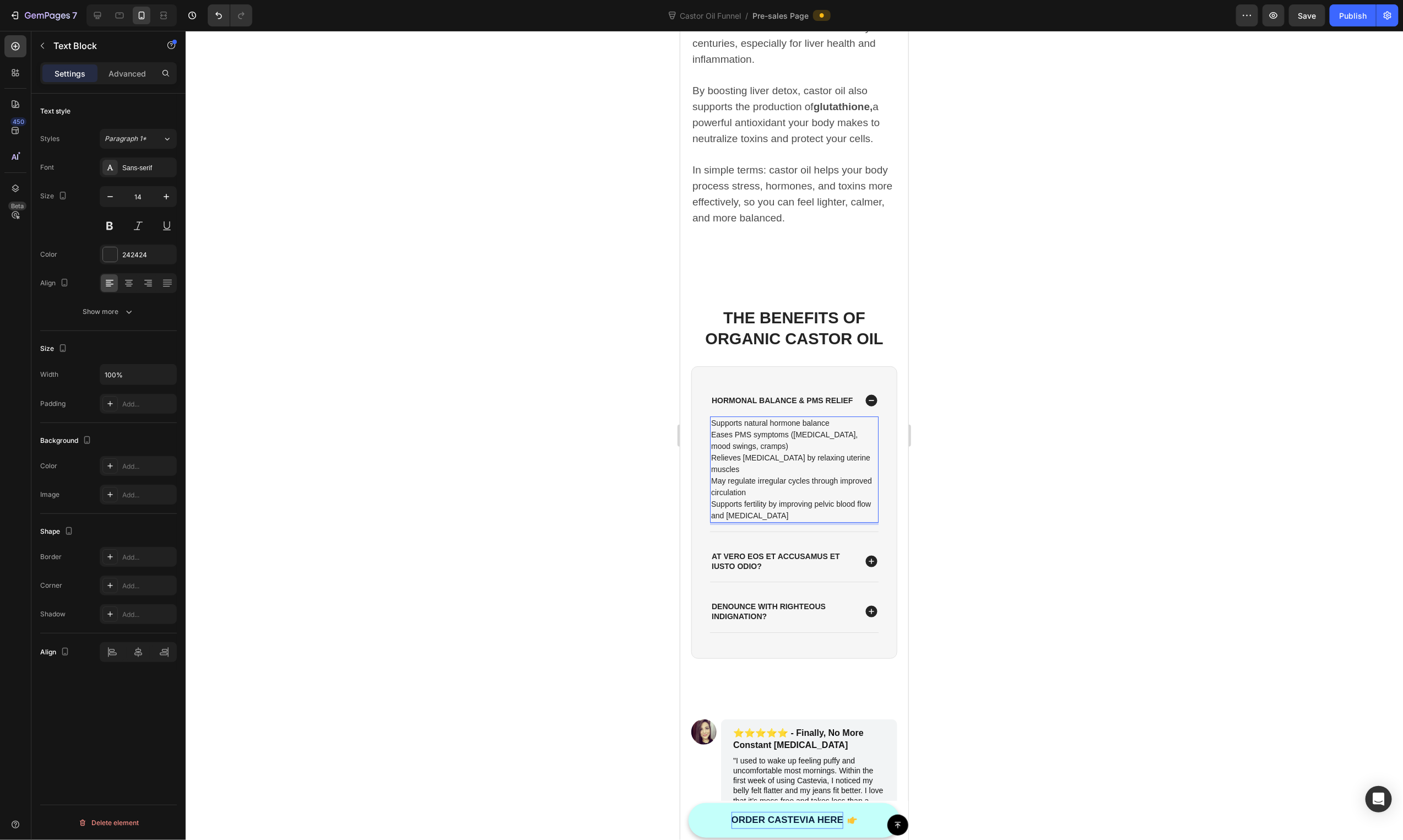
click at [749, 475] on p "May regulate irregular cycles through improved circulation" at bounding box center [793, 486] width 166 height 23
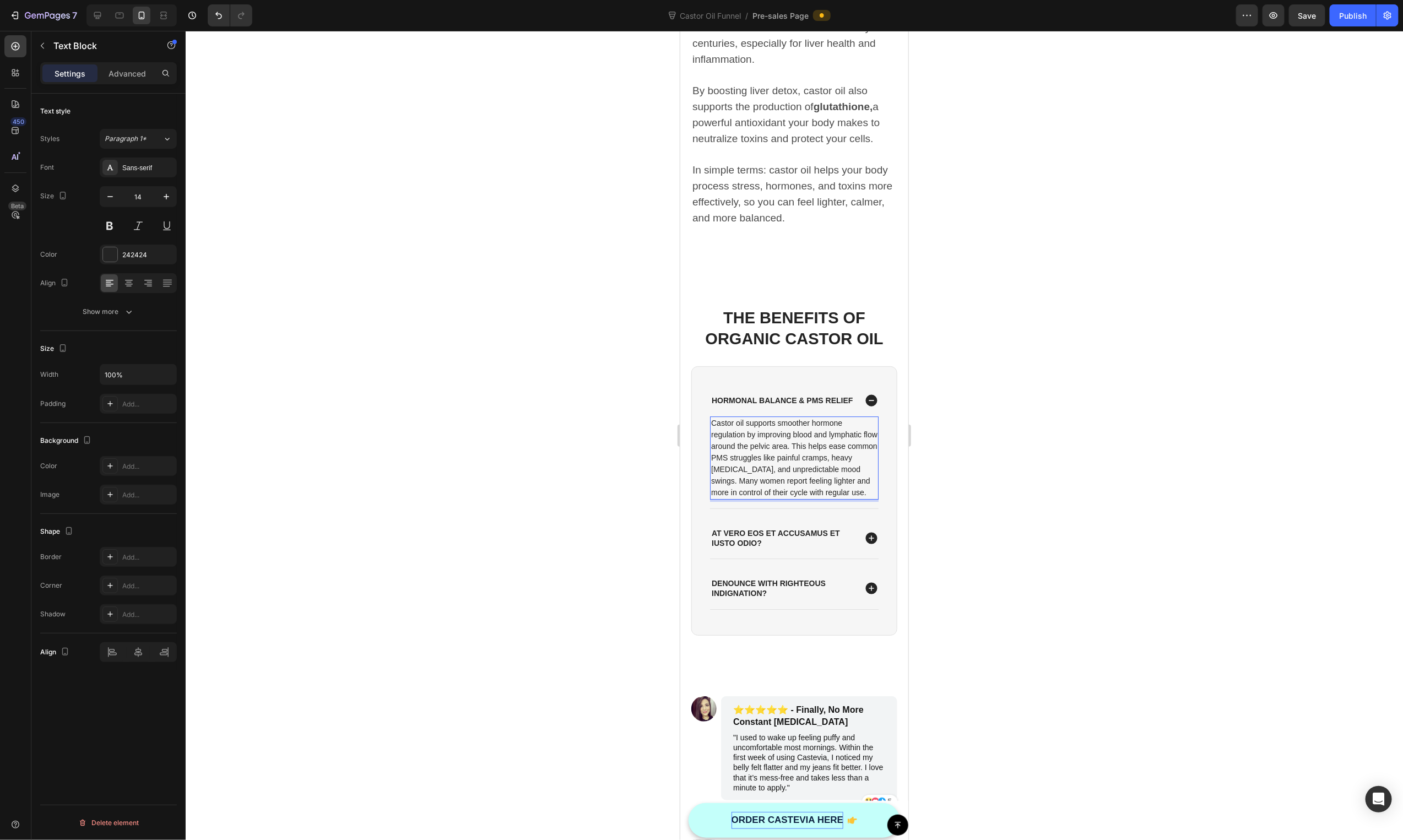
click at [810, 442] on p "Castor oil supports smoother hormone regulation by improving blood and lymphati…" at bounding box center [793, 458] width 166 height 81
click at [808, 442] on p "Castor oil supports smoother hormone regulation by improving blood and lymphati…" at bounding box center [793, 458] width 166 height 81
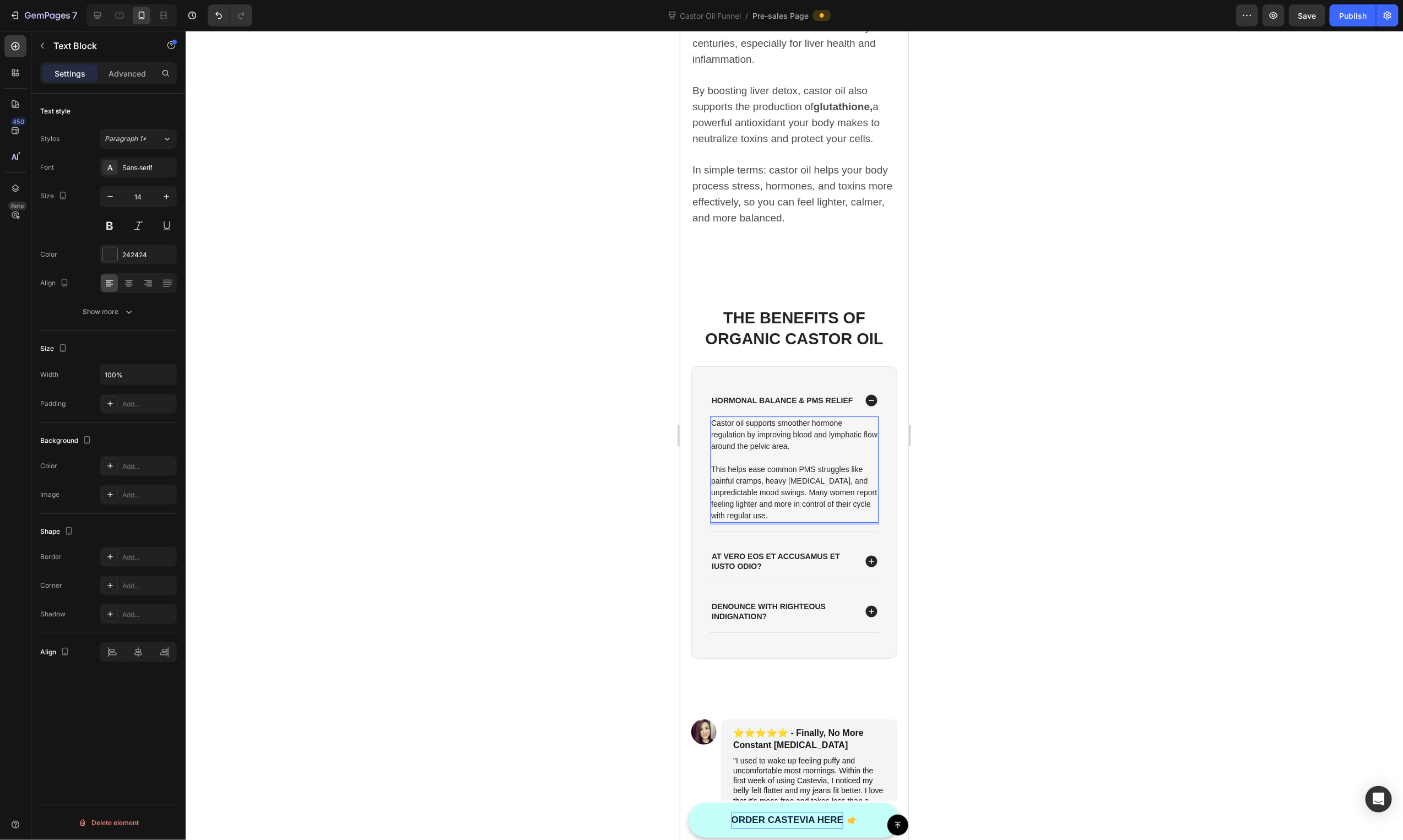
click at [811, 488] on p "This helps ease common PMS struggles like painful cramps, heavy bloating, and u…" at bounding box center [793, 492] width 166 height 58
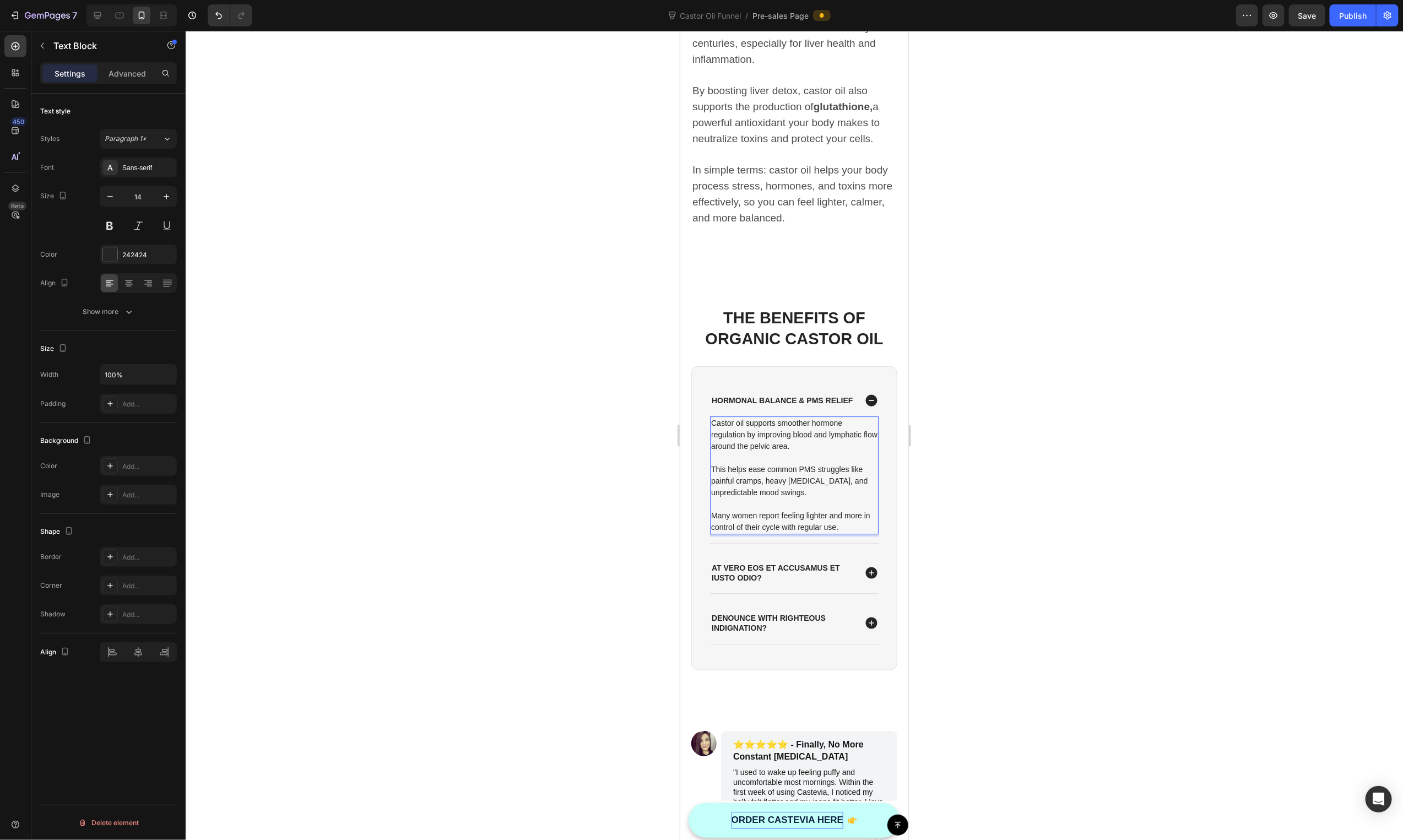
click at [1066, 525] on div at bounding box center [794, 435] width 1217 height 809
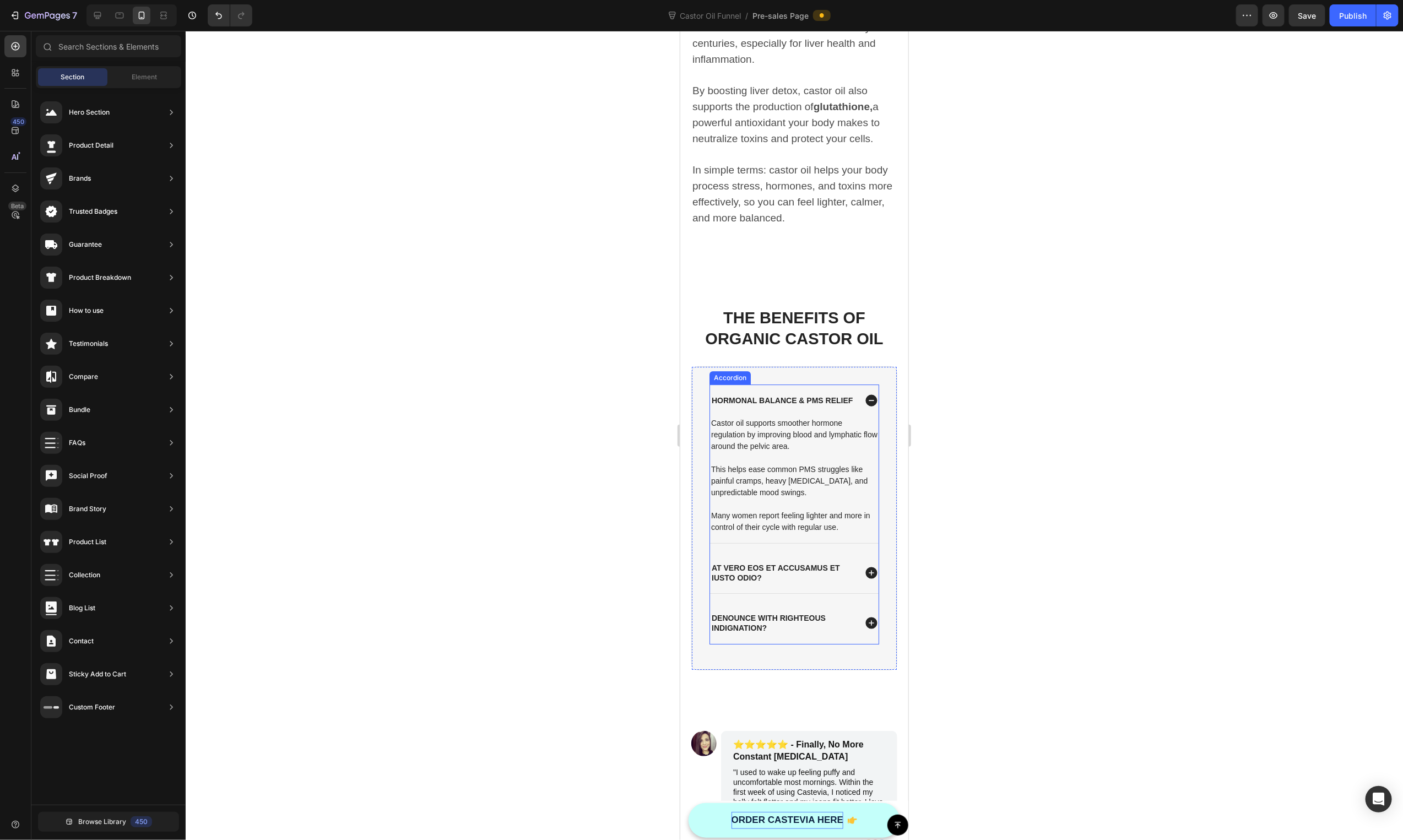
click at [770, 395] on p "Hormonal Balance & PMS Relief" at bounding box center [782, 400] width 141 height 10
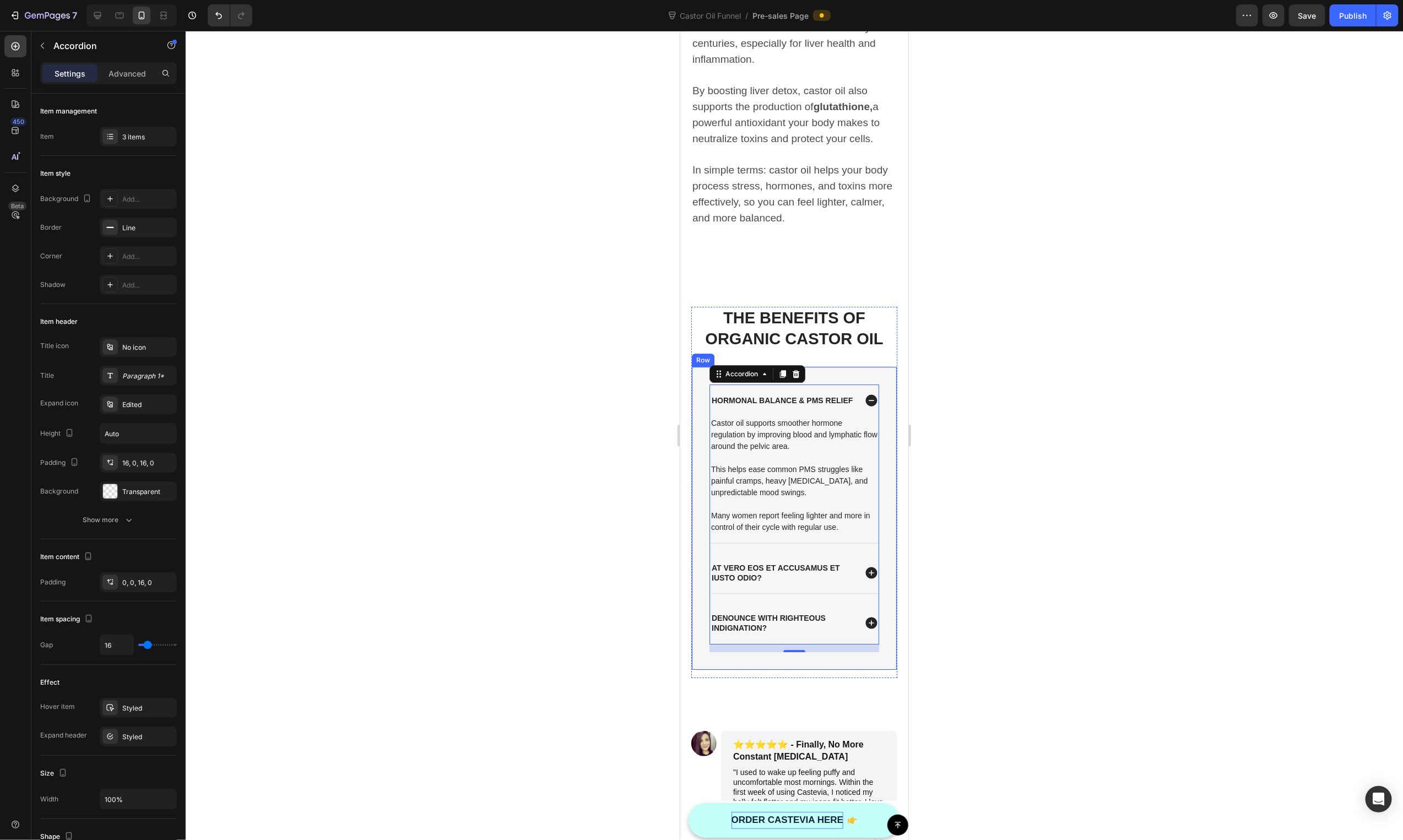
click at [855, 365] on div "Hormonal Balance & PMS Relief Castor oil supports smoother hormone regulation b…" at bounding box center [793, 517] width 206 height 304
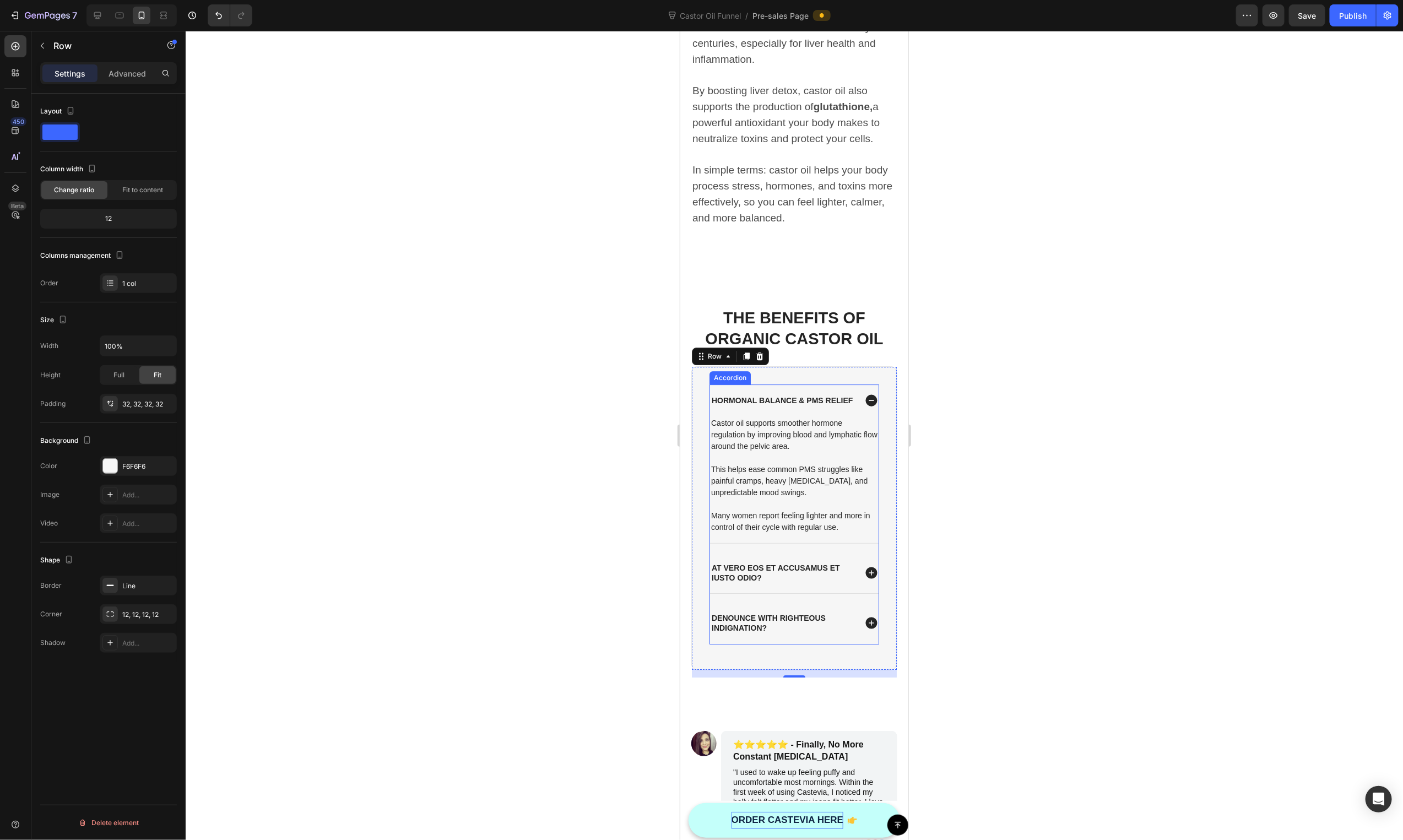
click at [766, 395] on p "Hormonal Balance & PMS Relief" at bounding box center [782, 400] width 141 height 10
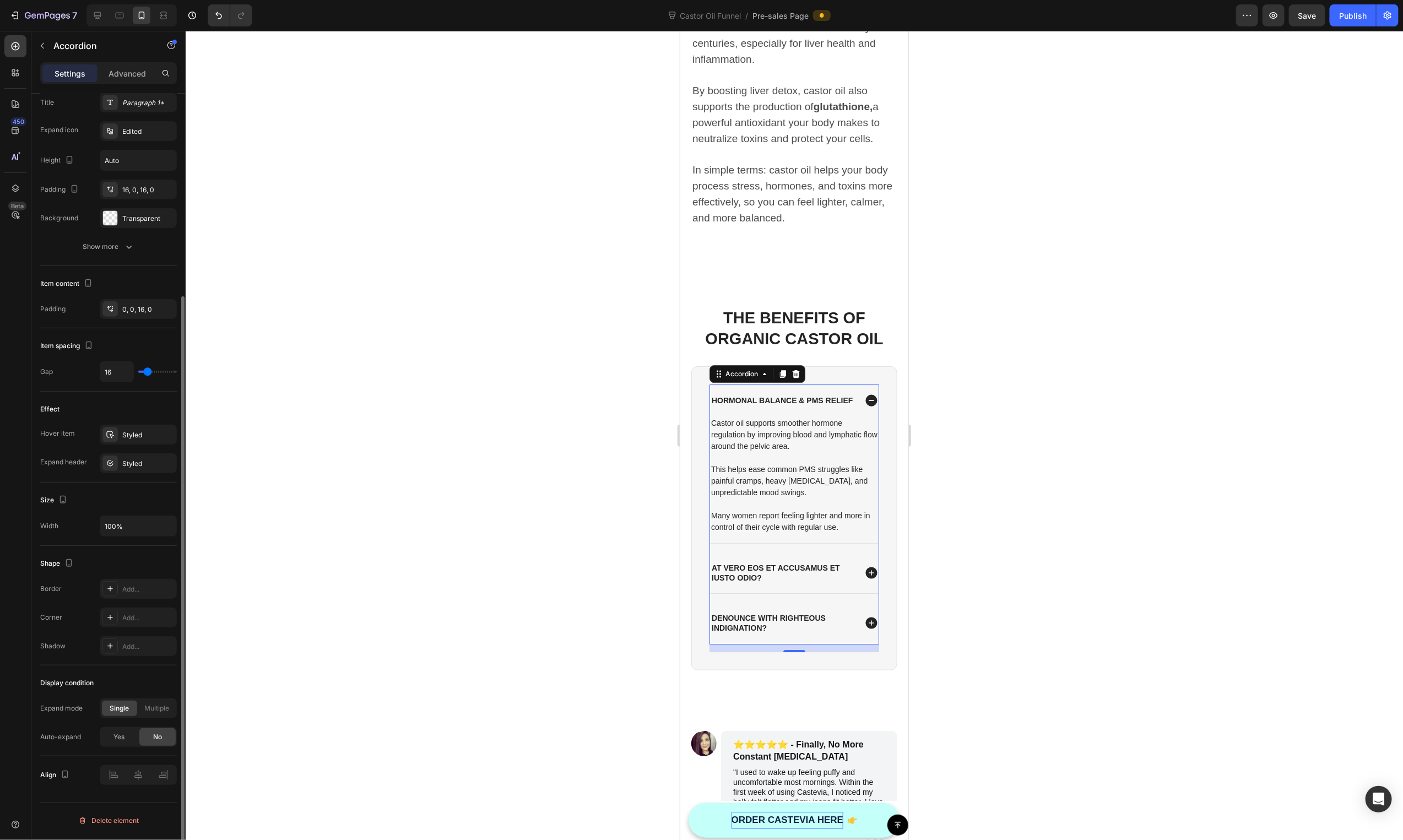
scroll to position [0, 0]
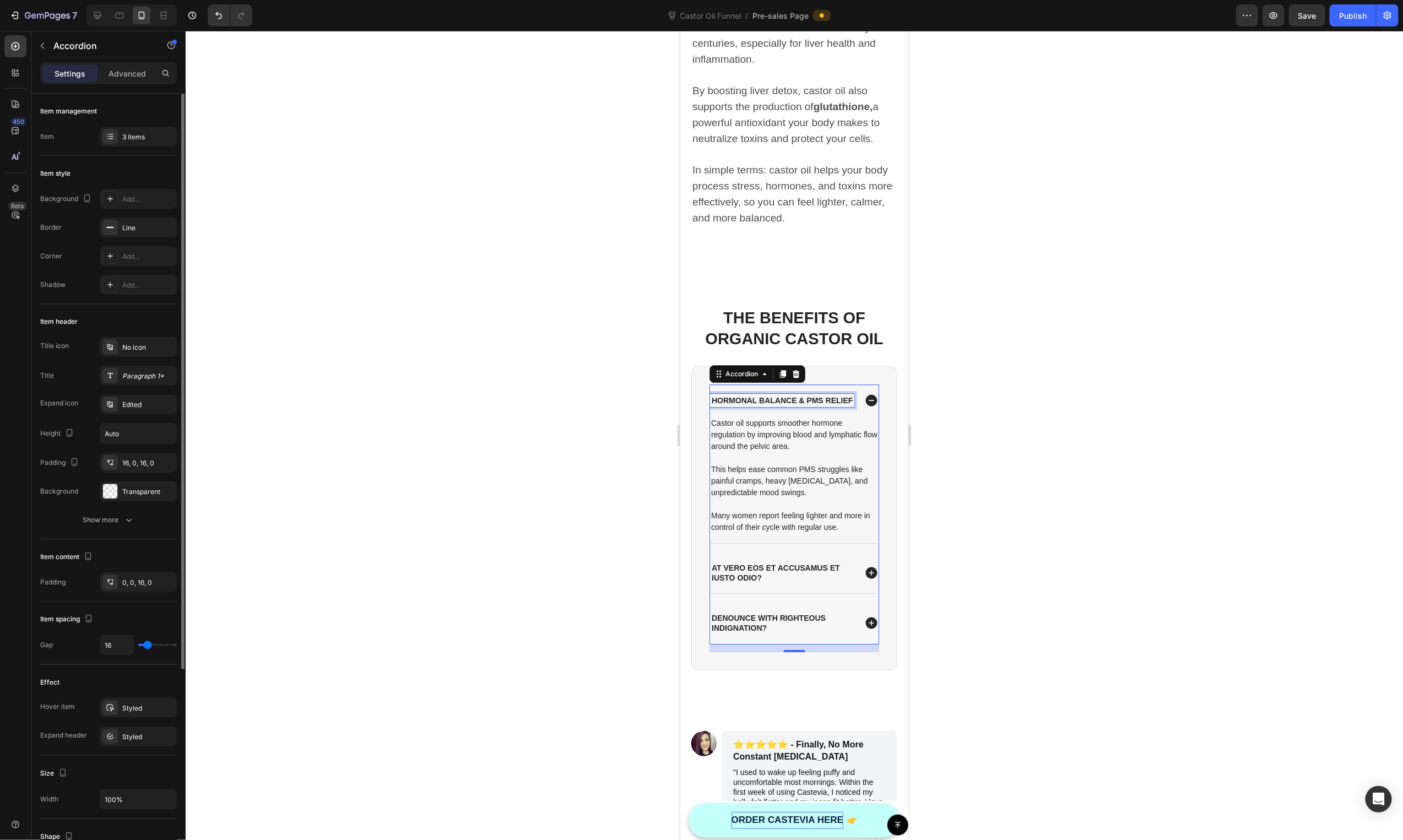
click at [786, 396] on p "Hormonal Balance & PMS Relief" at bounding box center [782, 400] width 141 height 10
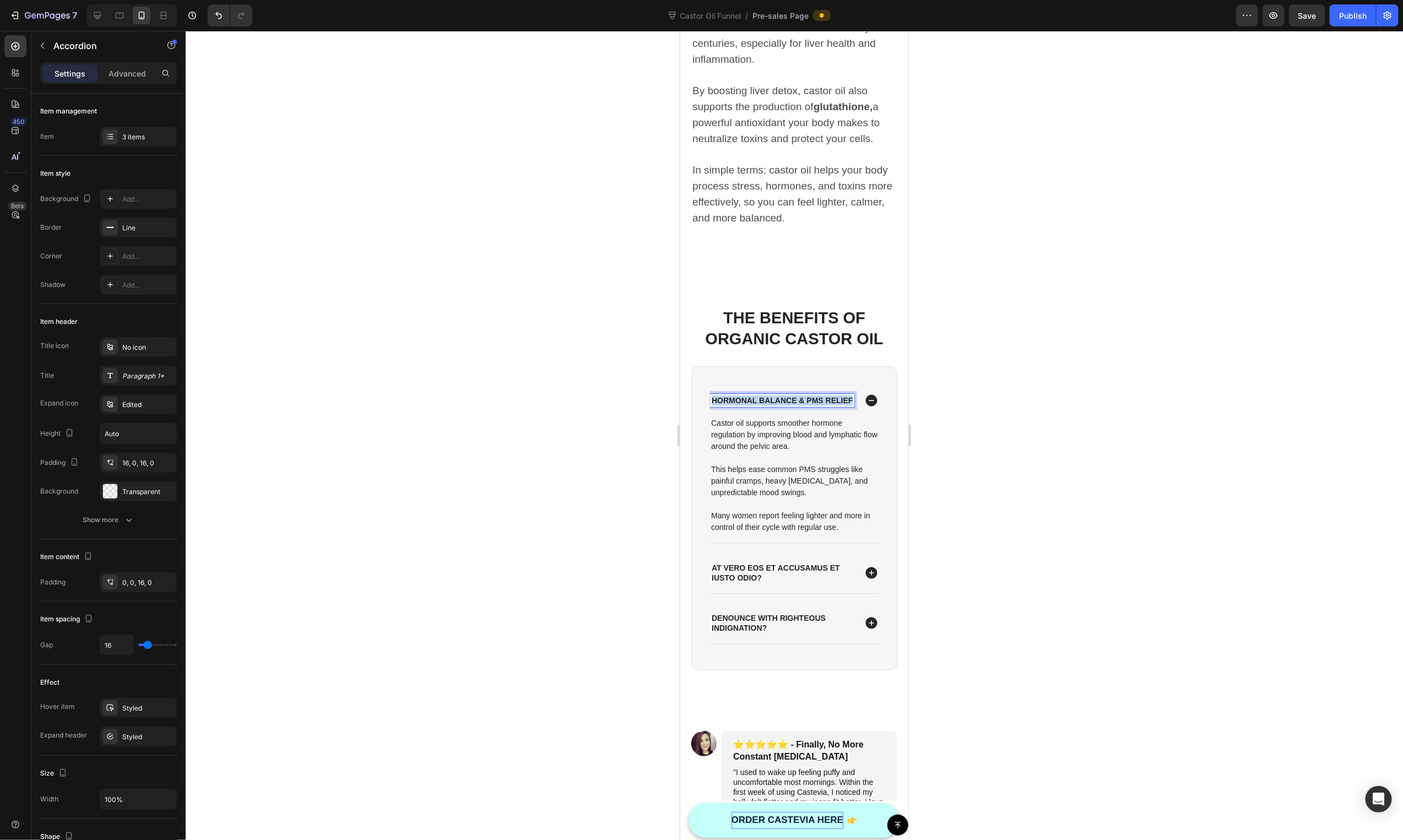
click at [786, 396] on p "Hormonal Balance & PMS Relief" at bounding box center [782, 400] width 141 height 10
click at [740, 364] on icon "Editor contextual toolbar" at bounding box center [736, 364] width 11 height 11
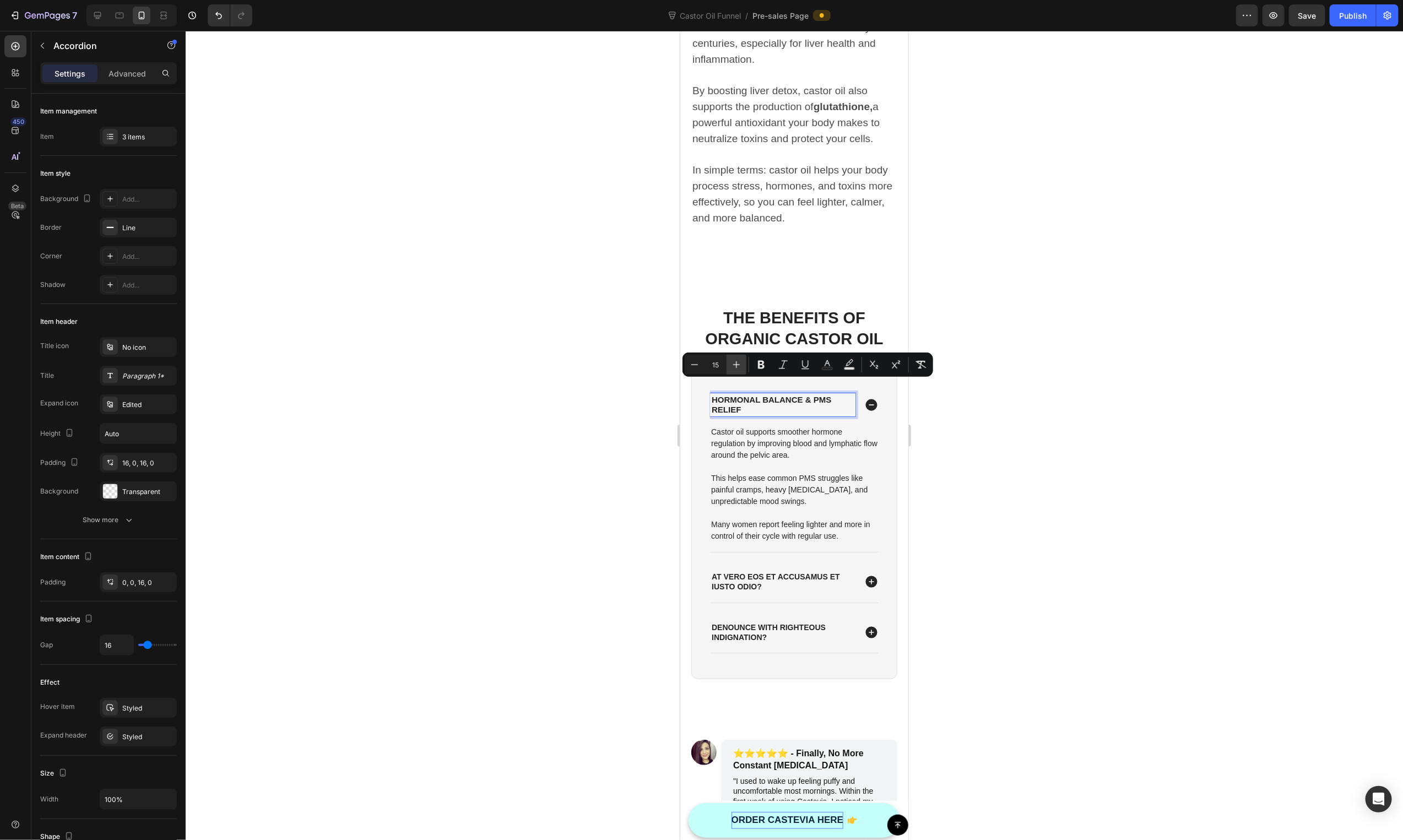
click at [740, 364] on icon "Editor contextual toolbar" at bounding box center [736, 364] width 11 height 11
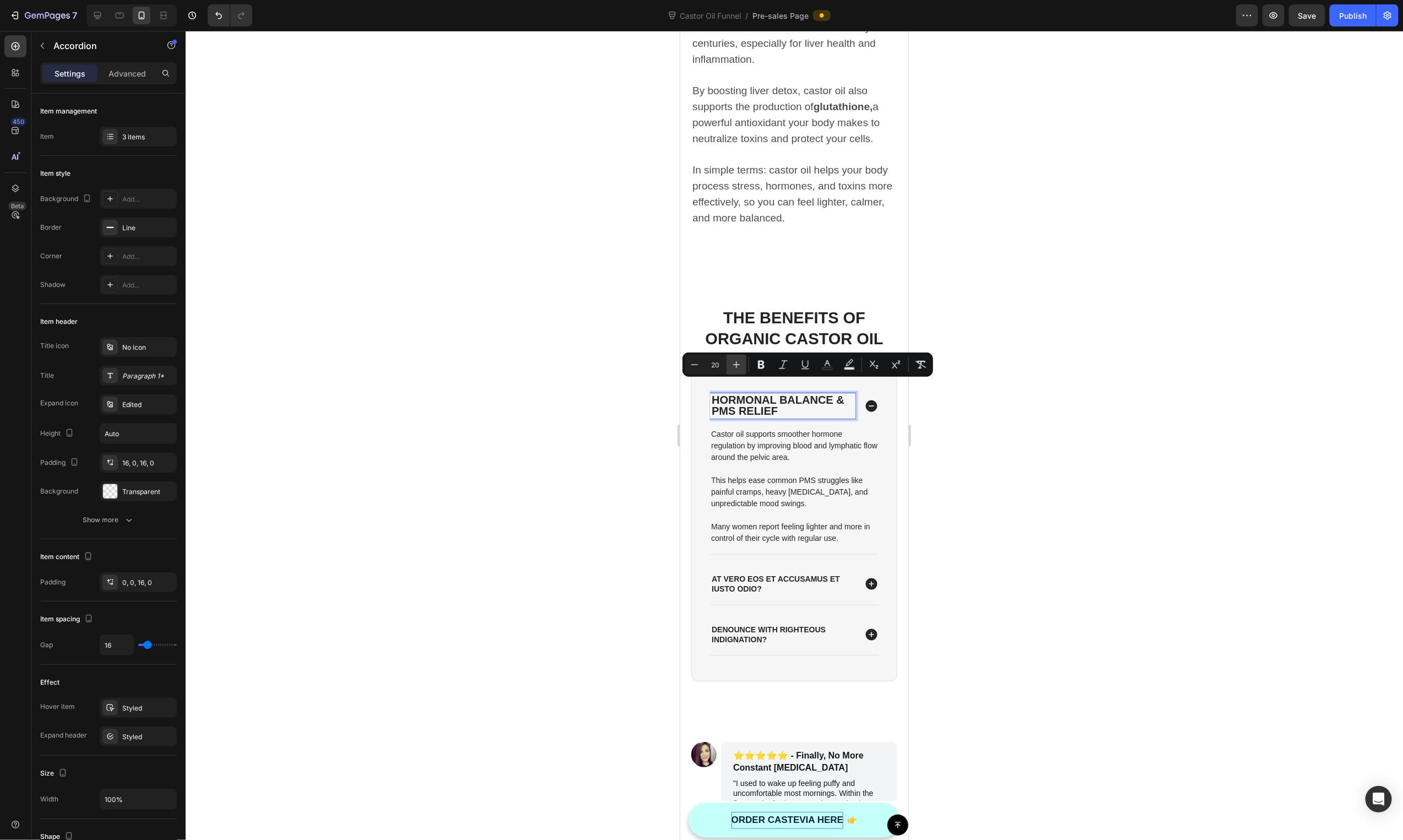
click at [740, 364] on icon "Editor contextual toolbar" at bounding box center [736, 364] width 11 height 11
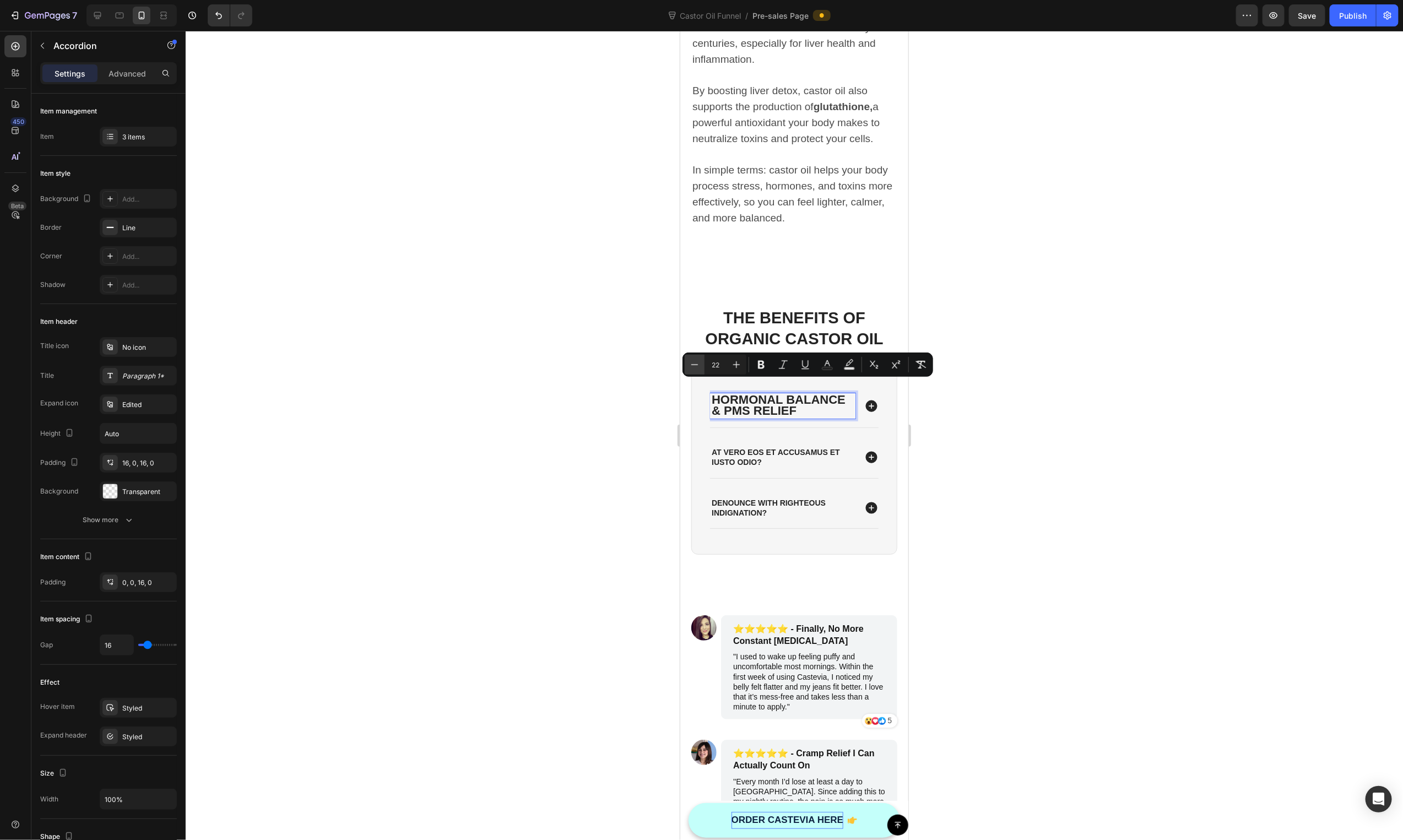
click at [696, 364] on icon "Editor contextual toolbar" at bounding box center [694, 364] width 11 height 11
type input "21"
click at [617, 427] on div at bounding box center [794, 435] width 1217 height 809
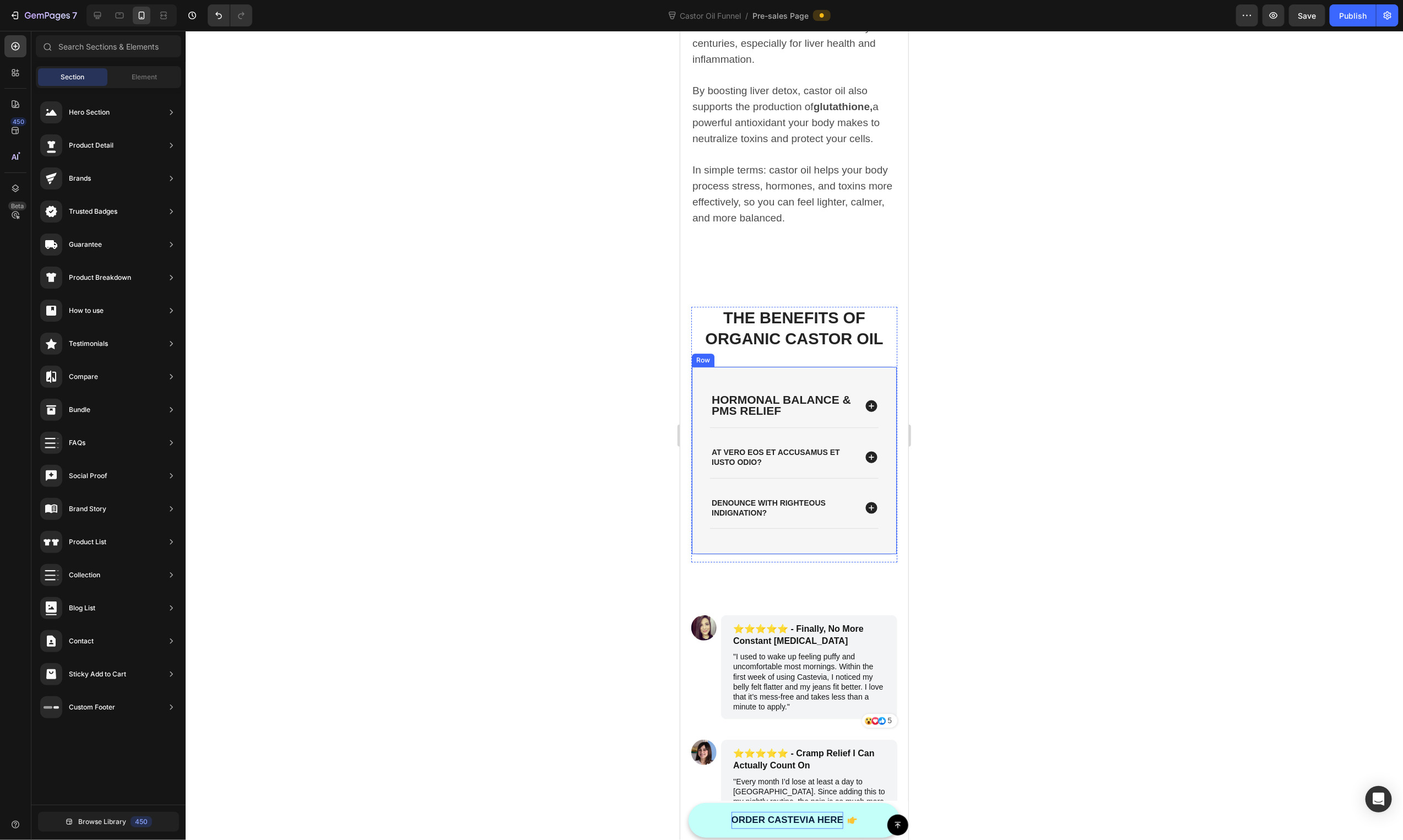
click at [782, 392] on span "Hormonal Balance & PMS Relief" at bounding box center [781, 404] width 139 height 24
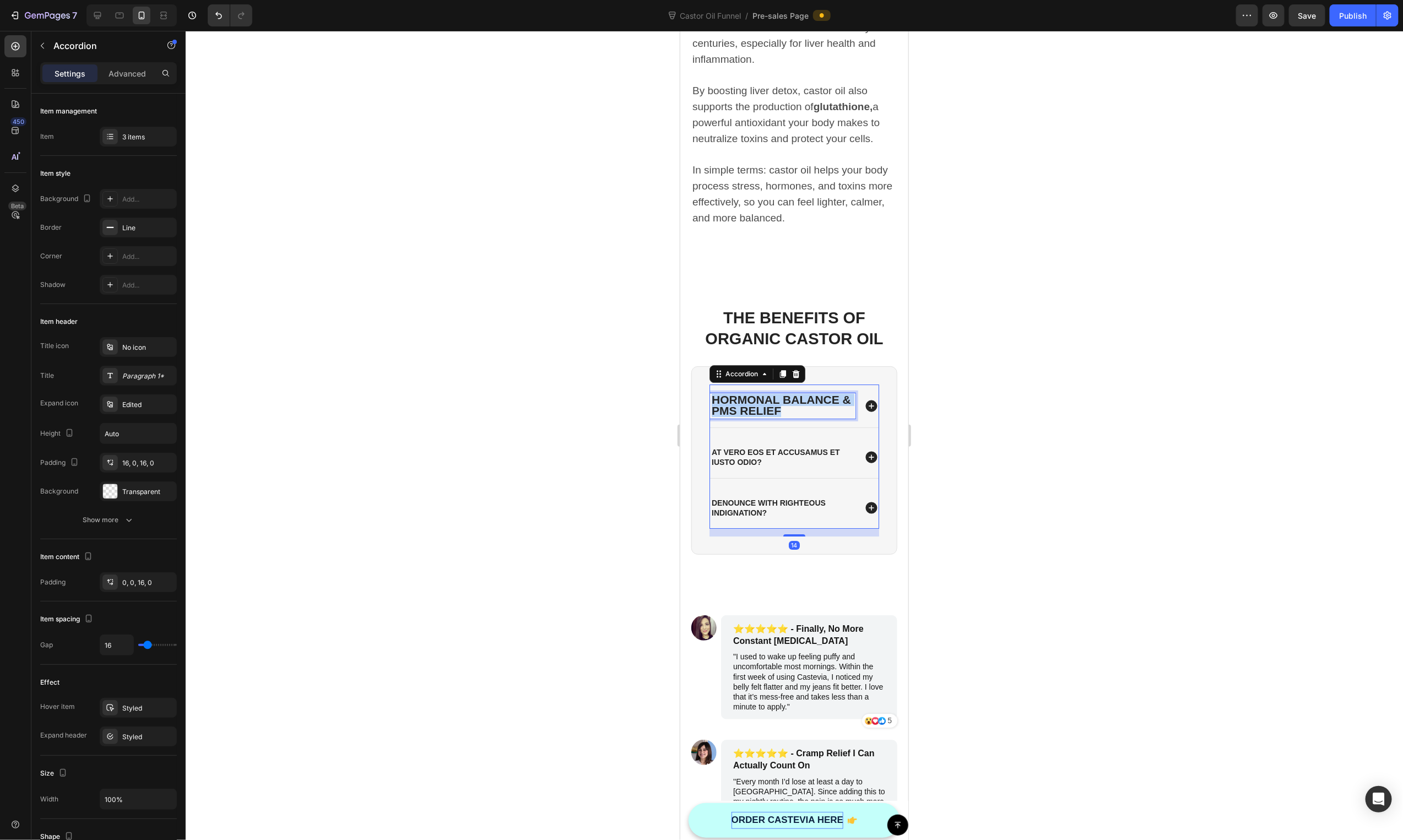
click at [782, 392] on span "Hormonal Balance & PMS Relief" at bounding box center [781, 404] width 139 height 24
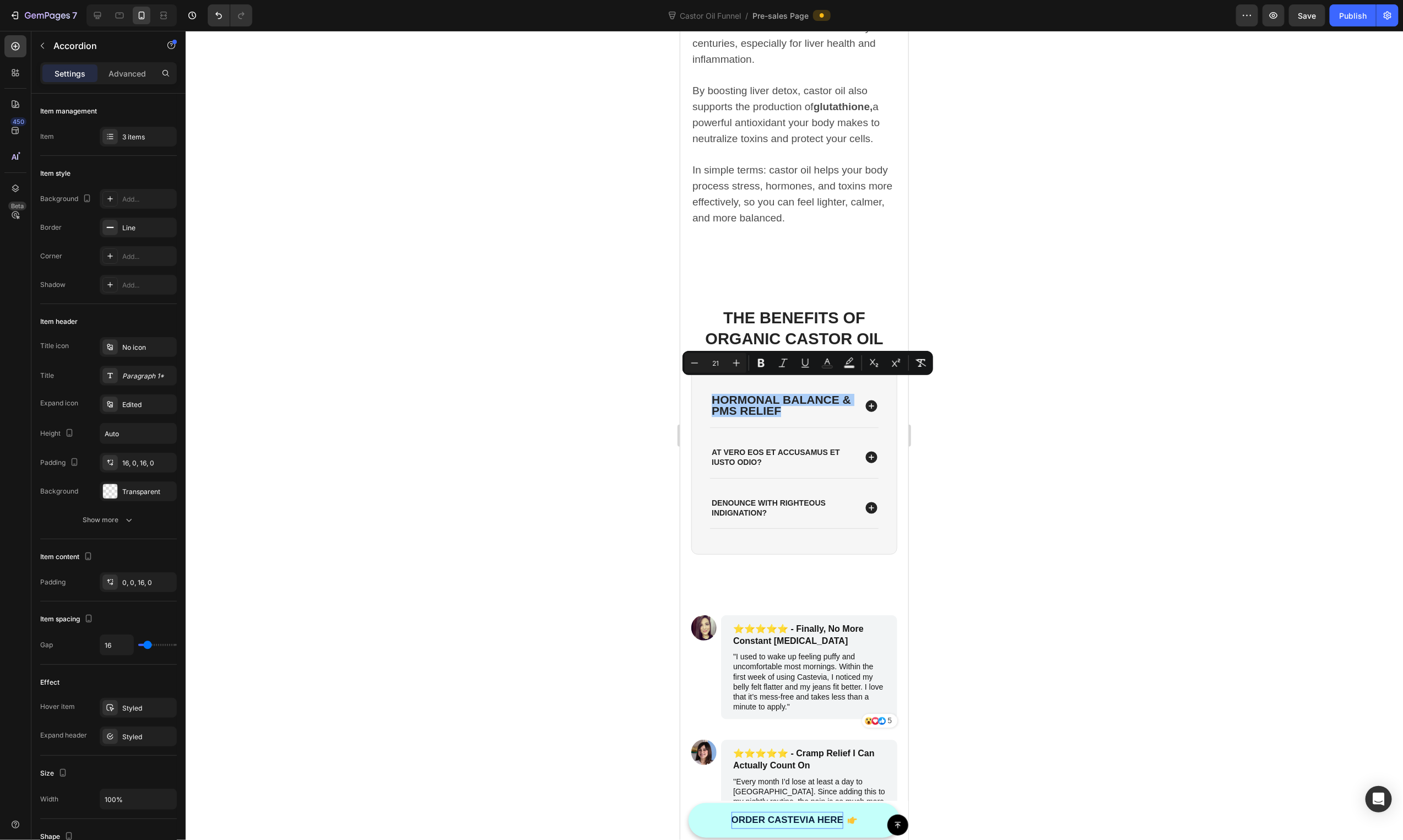
drag, startPoint x: 1148, startPoint y: 407, endPoint x: 193, endPoint y: 364, distance: 956.0
click at [1148, 407] on div at bounding box center [794, 435] width 1217 height 809
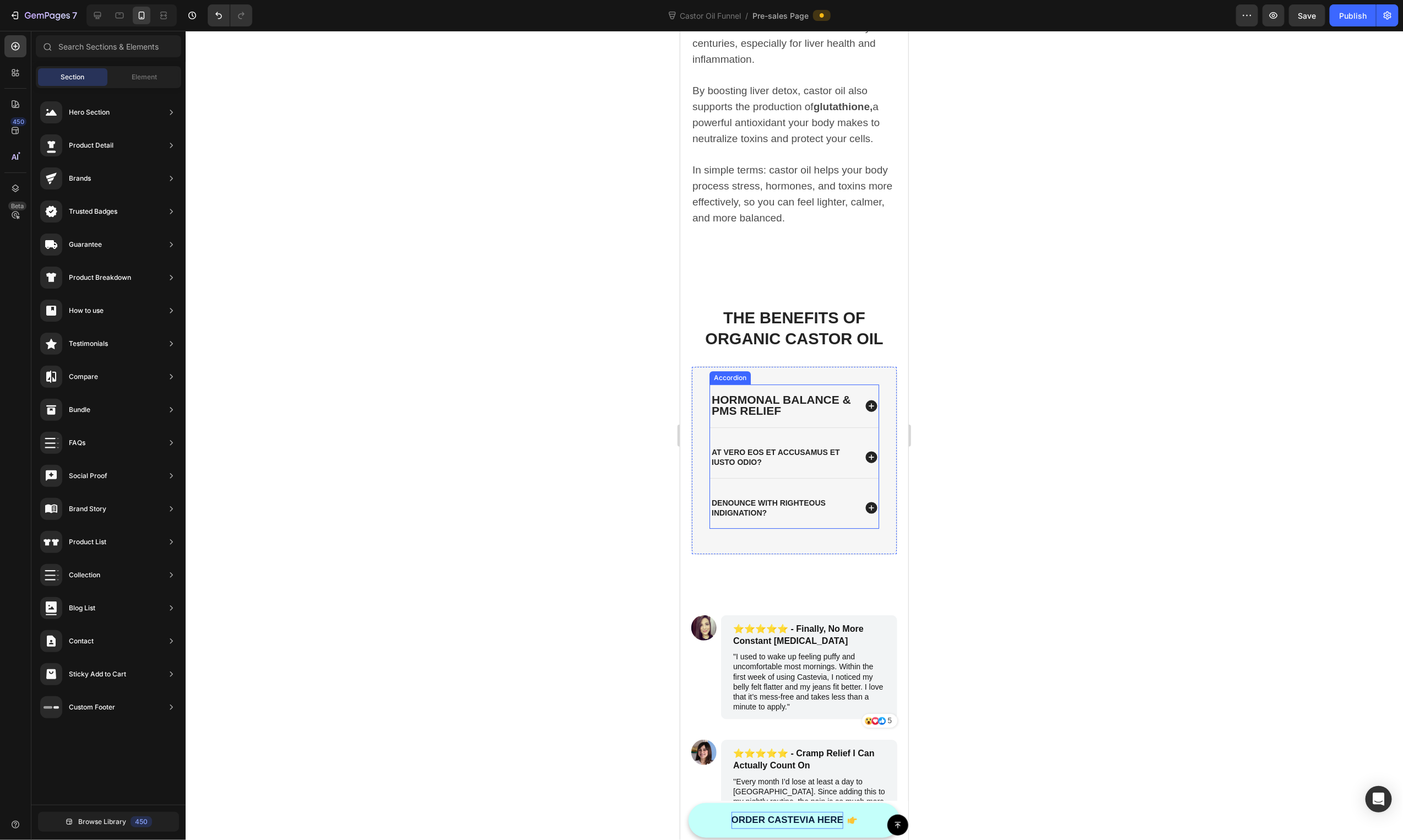
click at [751, 451] on p "At vero eos et accusamus et iusto odio?" at bounding box center [782, 456] width 142 height 19
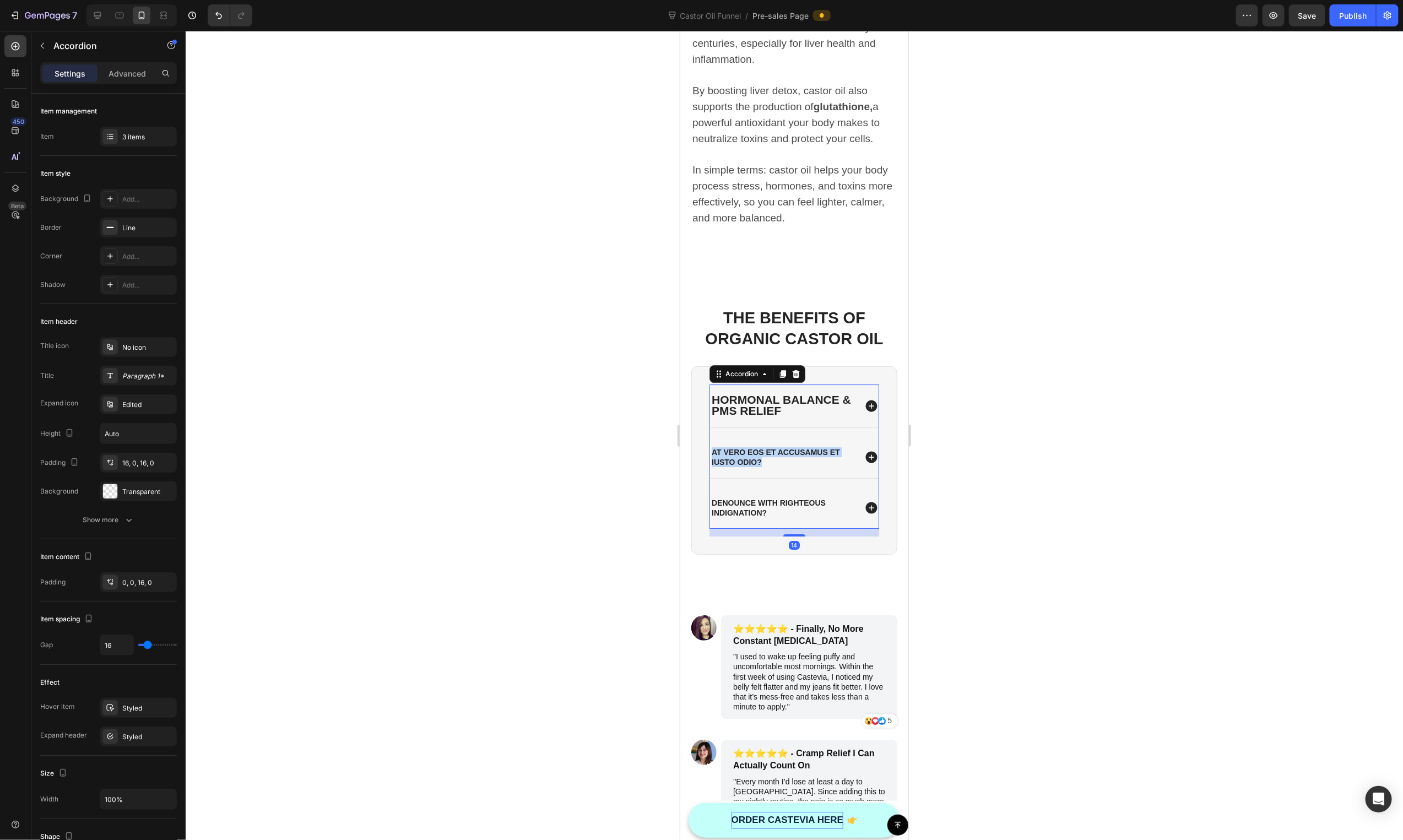
click at [751, 451] on p "At vero eos et accusamus et iusto odio?" at bounding box center [782, 456] width 142 height 19
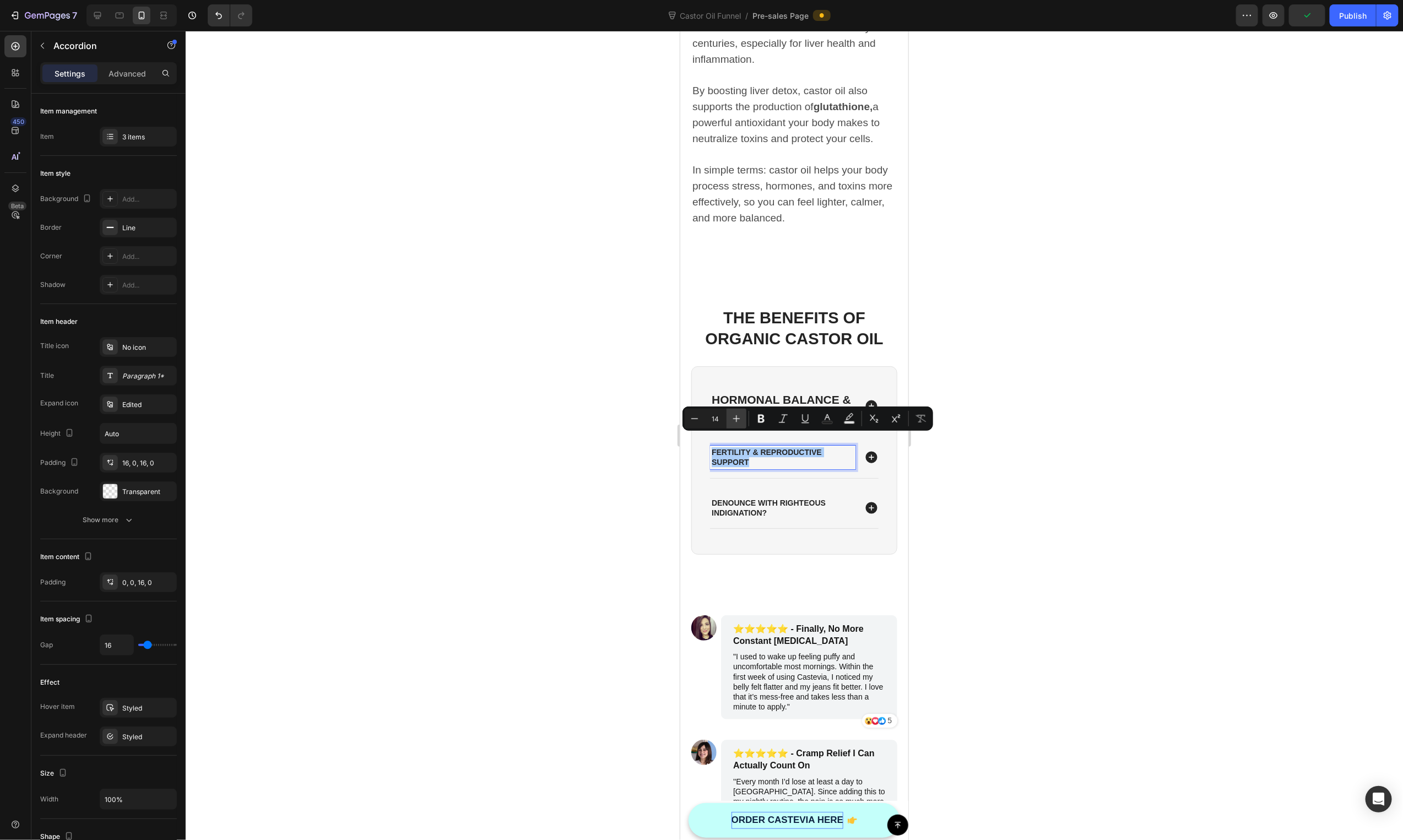
click at [743, 418] on button "Plus" at bounding box center [736, 418] width 19 height 19
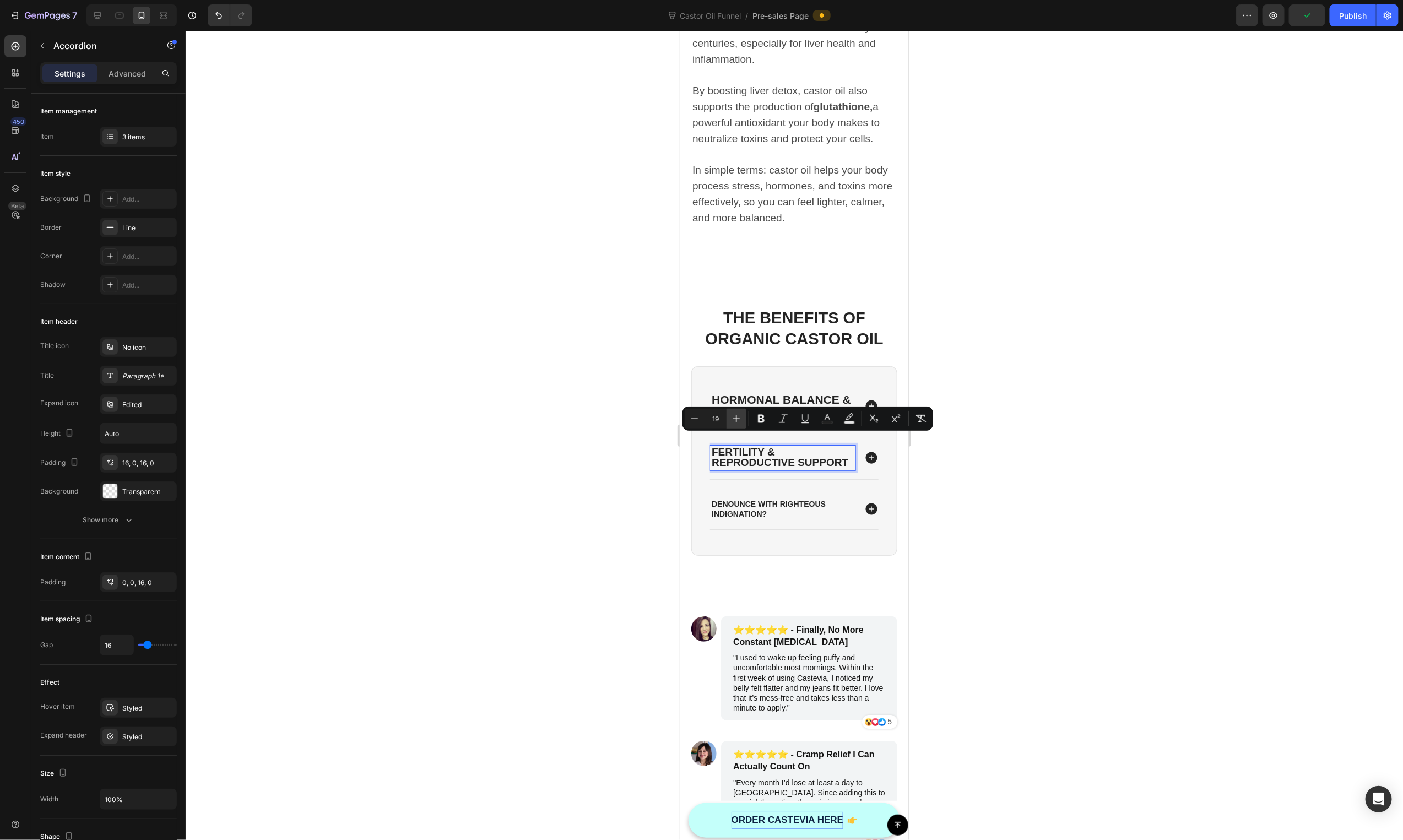
click at [743, 418] on button "Plus" at bounding box center [736, 418] width 19 height 19
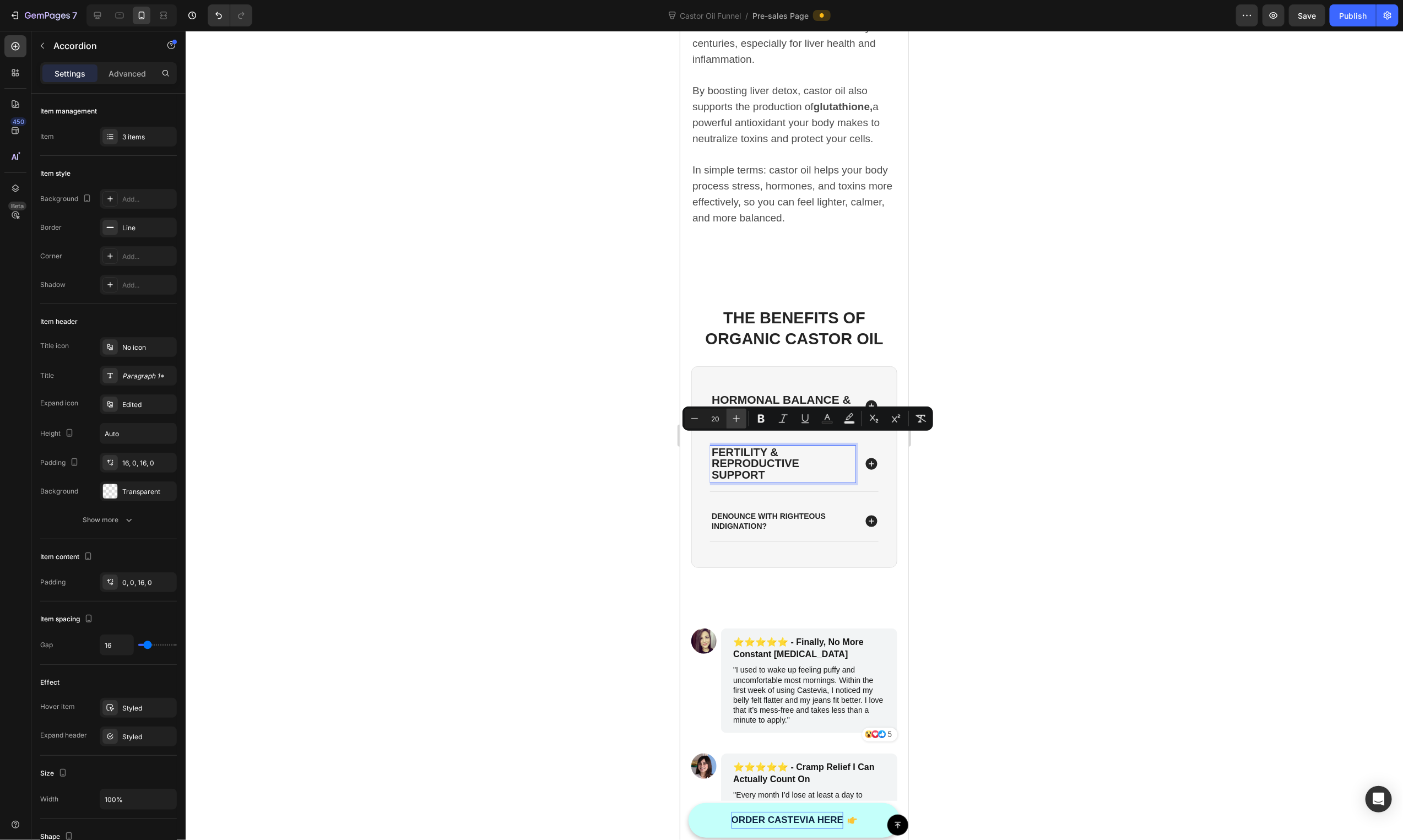
click at [743, 418] on button "Plus" at bounding box center [736, 418] width 19 height 19
click at [698, 415] on icon "Editor contextual toolbar" at bounding box center [694, 418] width 11 height 11
type input "18"
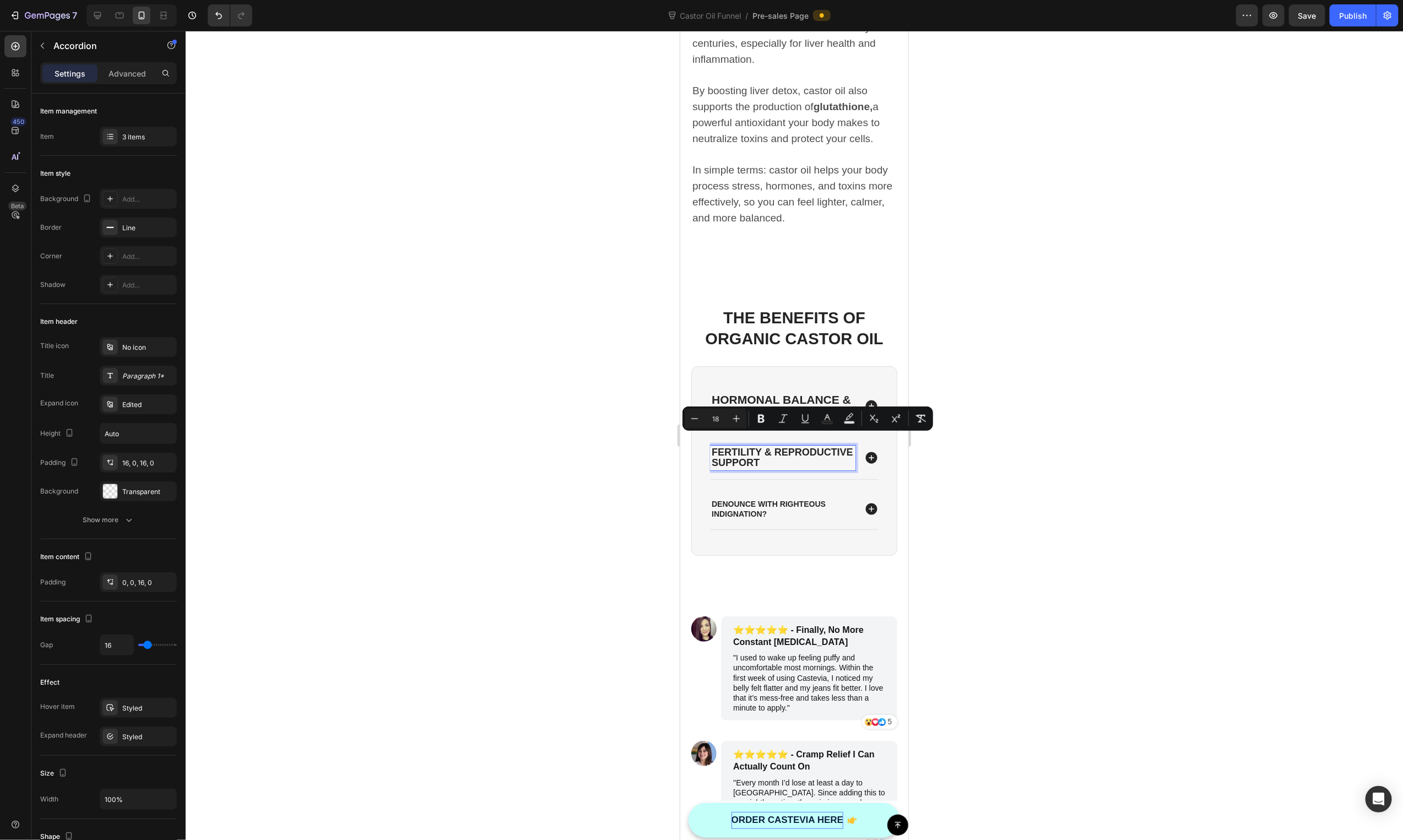
click at [736, 392] on span "Hormonal Balance & PMS Relief" at bounding box center [781, 404] width 139 height 24
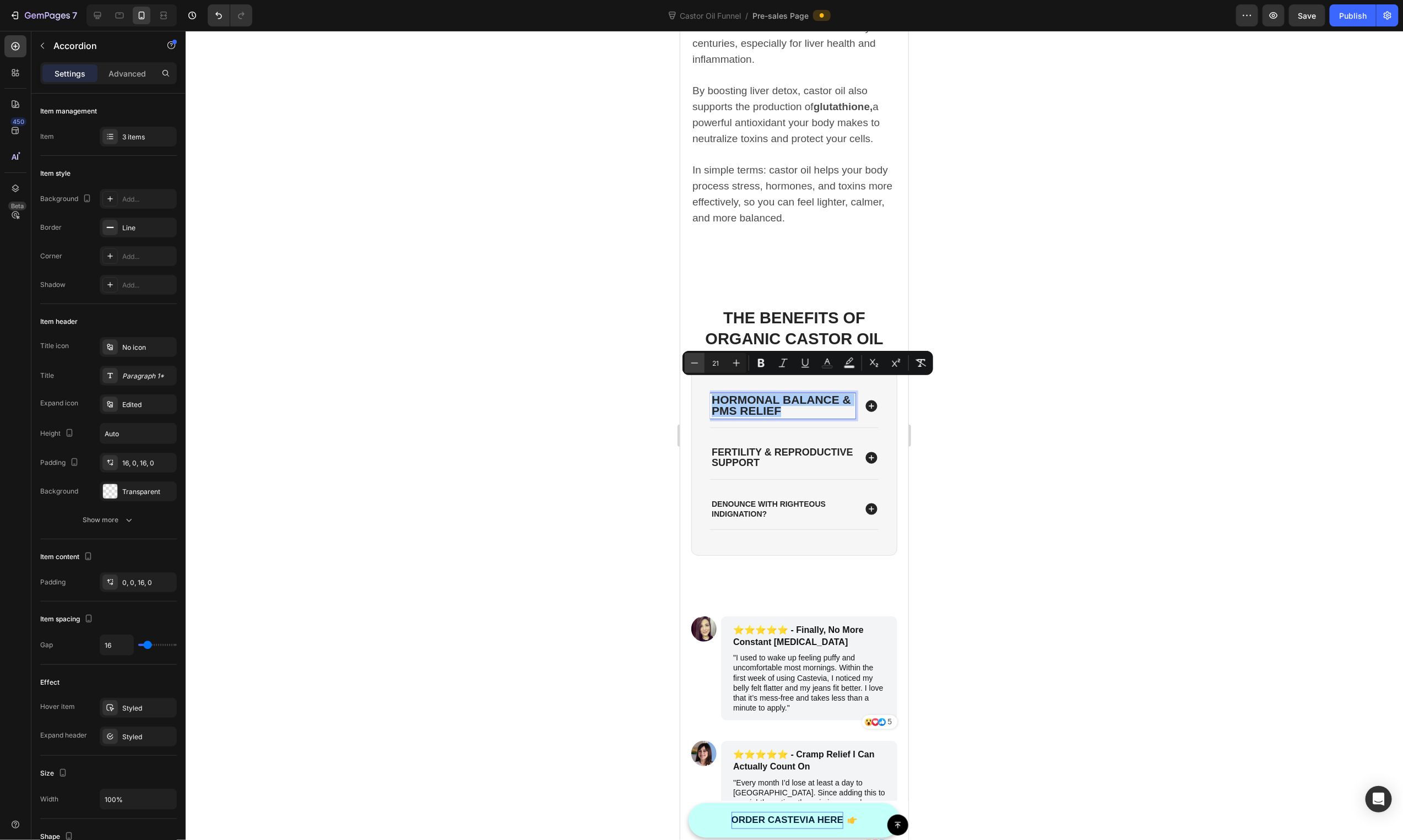
click at [691, 361] on icon "Editor contextual toolbar" at bounding box center [694, 363] width 11 height 11
type input "19"
click at [744, 393] on span "Hormonal Balance & PMS Relief" at bounding box center [774, 404] width 126 height 22
click at [736, 395] on span "Hormonal Balance & PMS Relief" at bounding box center [774, 404] width 126 height 22
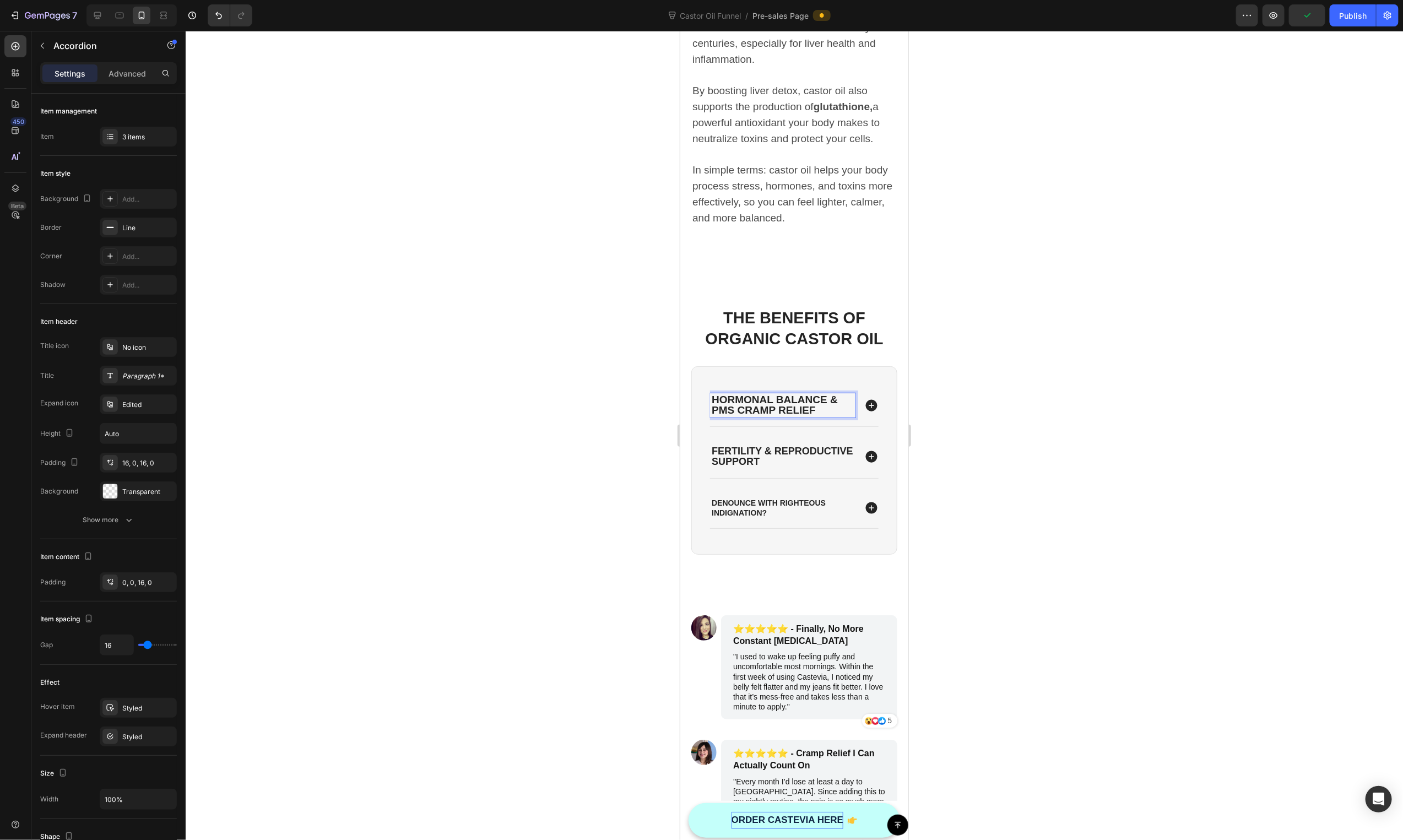
click at [499, 435] on div at bounding box center [794, 435] width 1217 height 809
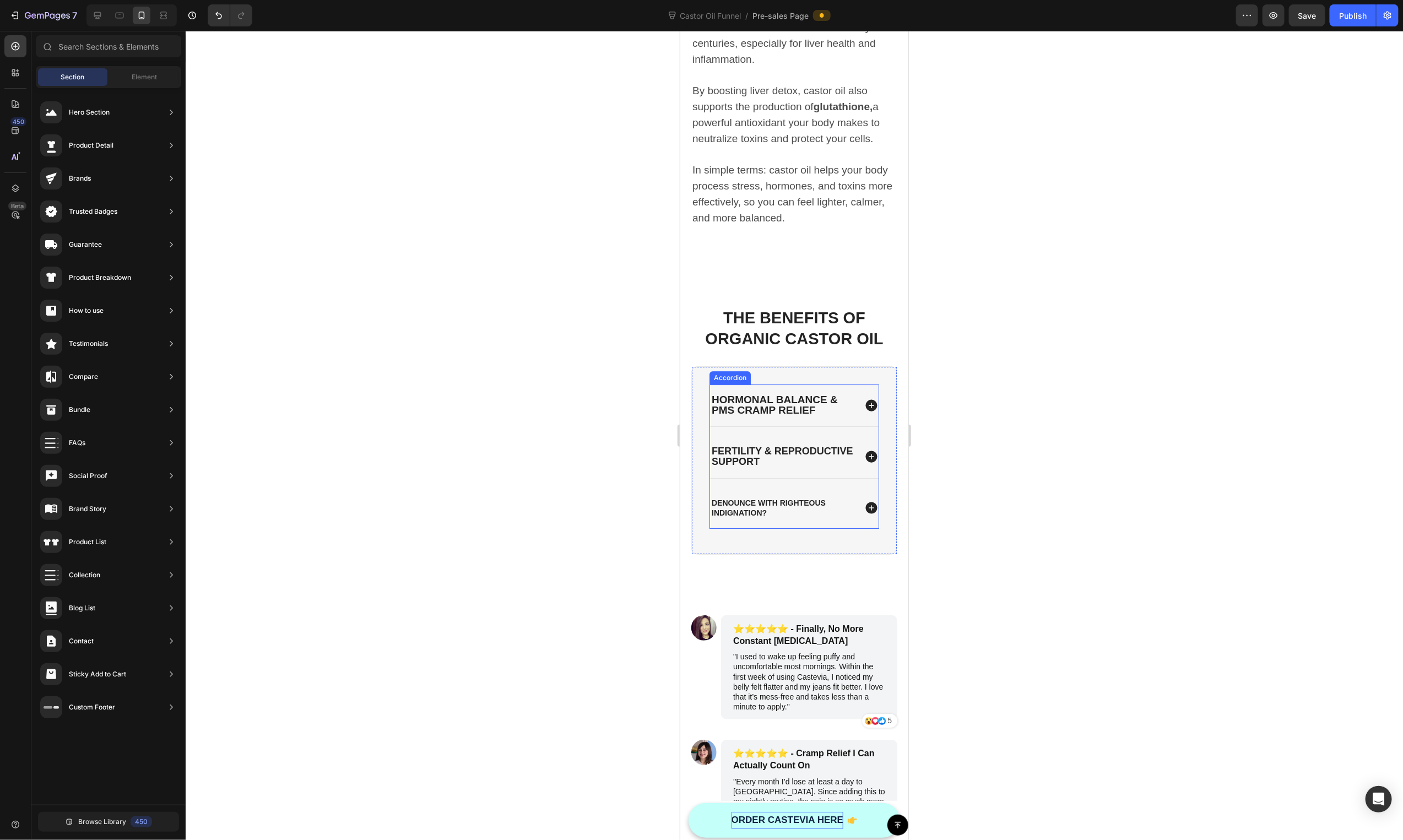
click at [864, 449] on icon at bounding box center [871, 456] width 14 height 14
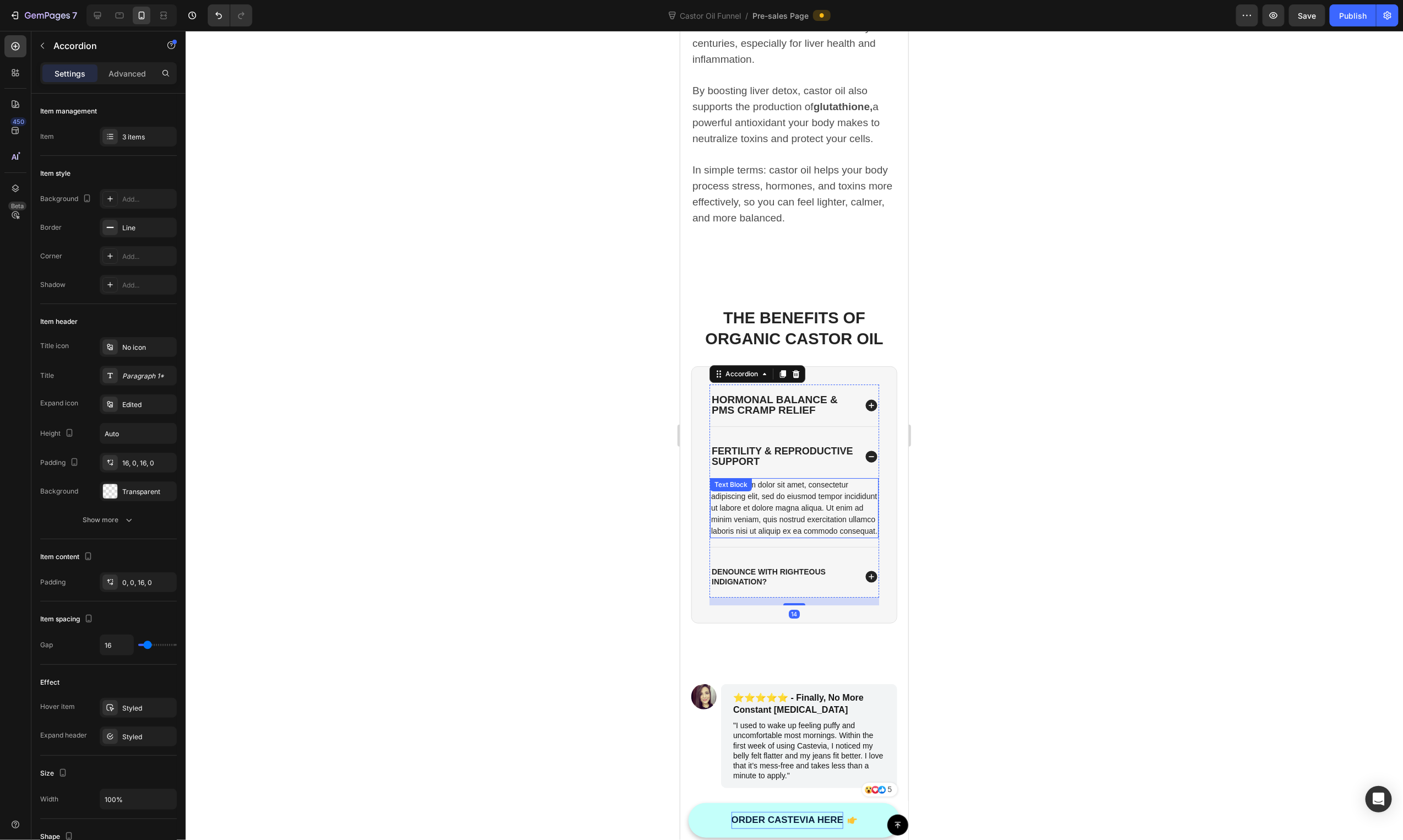
click at [759, 481] on div "Lorem ipsum dolor sit amet, consectetur adipiscing elit, sed do eiusmod tempor …" at bounding box center [793, 507] width 169 height 60
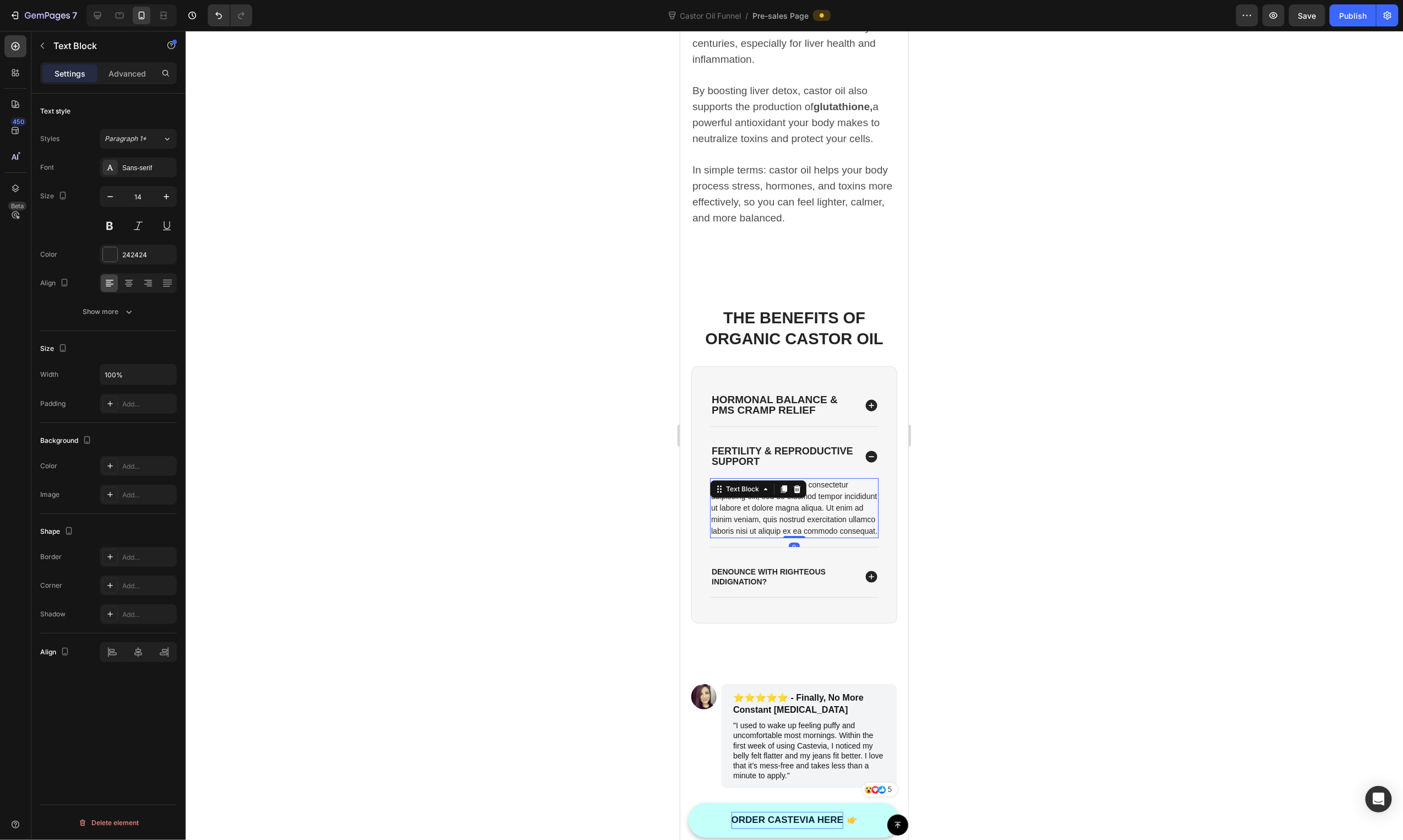
click at [759, 482] on div "Text Block" at bounding box center [742, 489] width 59 height 14
click at [808, 500] on div "Lorem ipsum dolor sit amet, consectetur adipiscing elit, sed do eiusmod tempor …" at bounding box center [793, 507] width 169 height 60
click at [808, 500] on p "Lorem ipsum dolor sit amet, consectetur adipiscing elit, sed do eiusmod tempor …" at bounding box center [793, 508] width 166 height 58
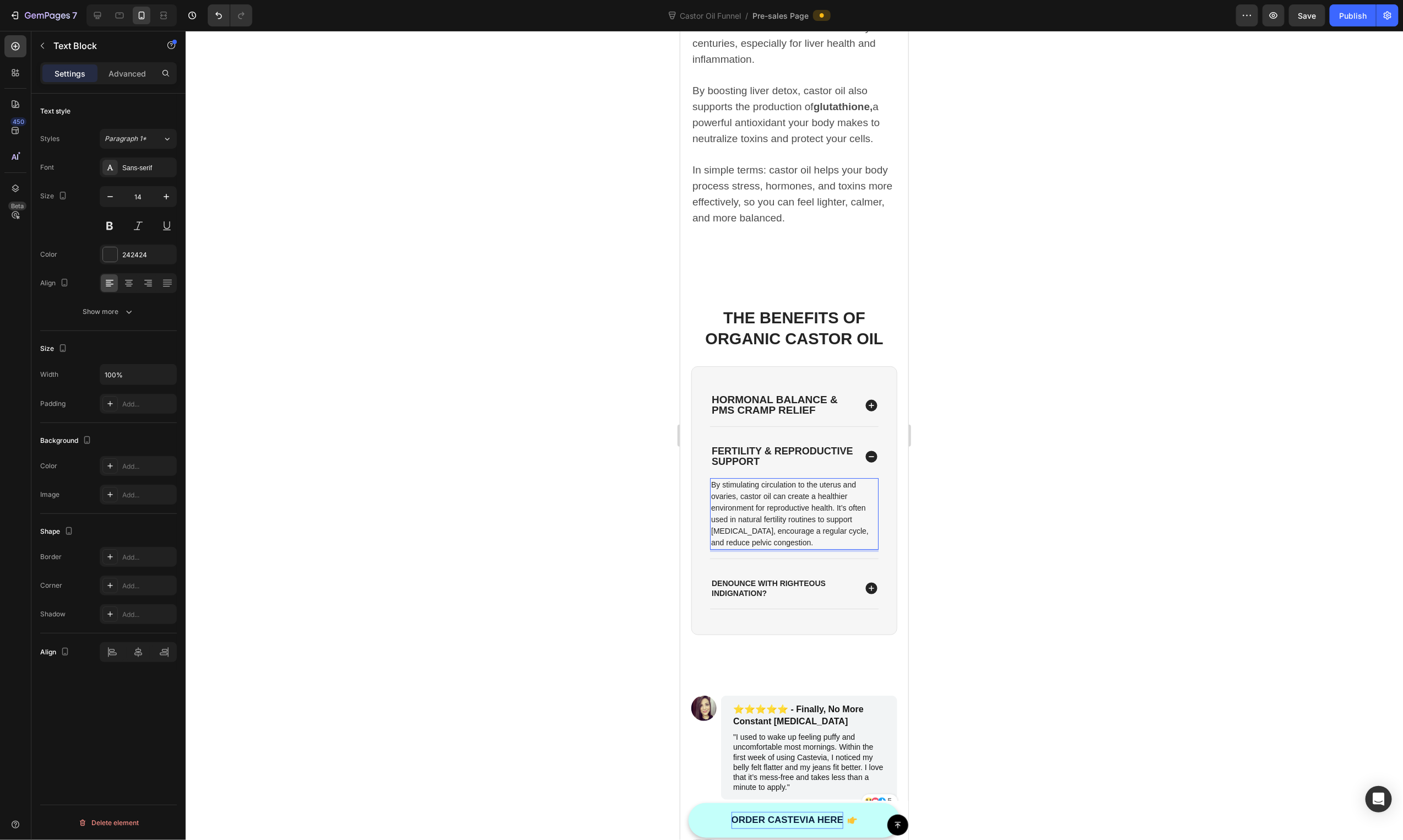
drag, startPoint x: 836, startPoint y: 495, endPoint x: 855, endPoint y: 521, distance: 32.2
click at [838, 498] on p "By stimulating circulation to the uterus and ovaries, castor oil can create a h…" at bounding box center [793, 514] width 166 height 70
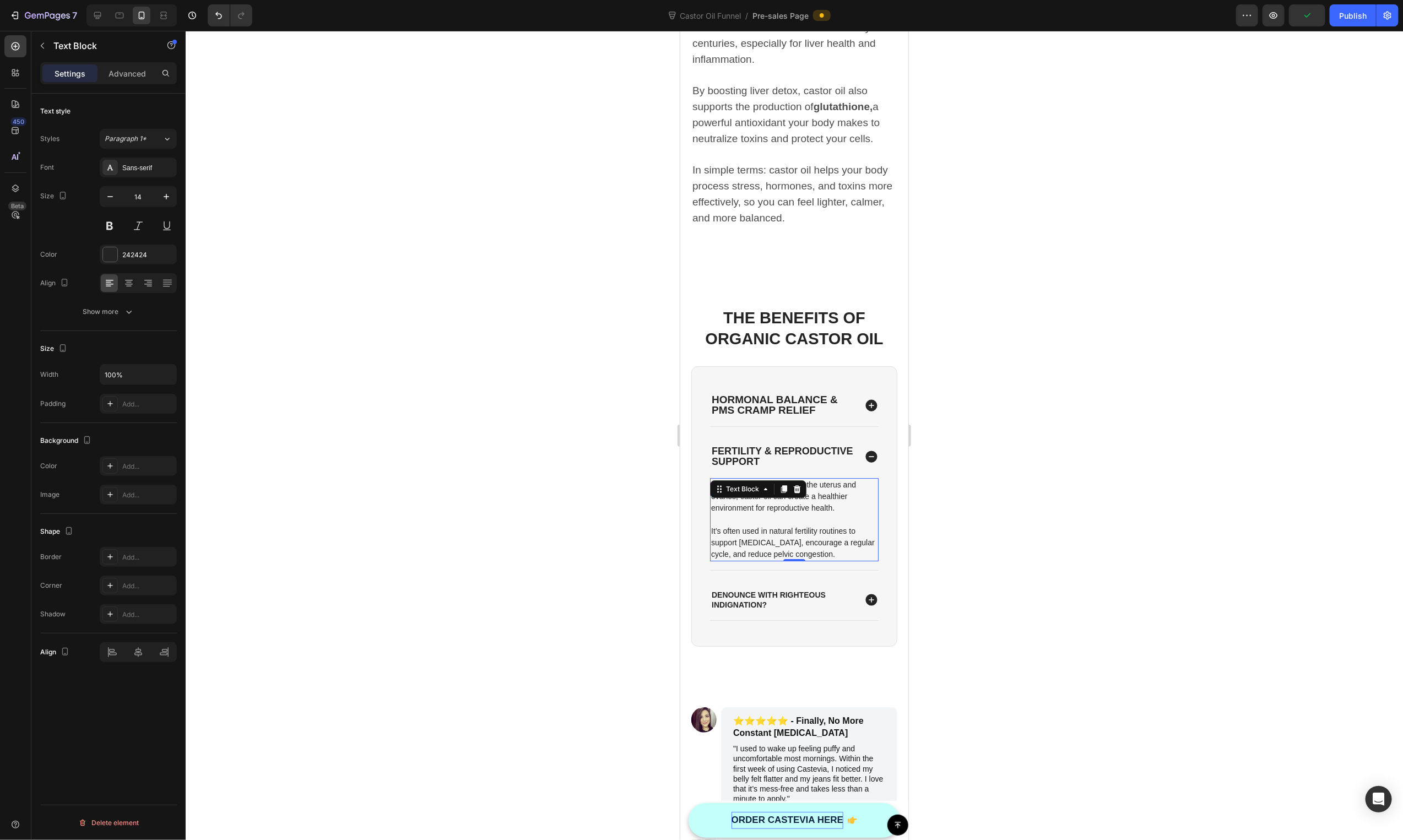
click at [1005, 548] on div at bounding box center [794, 435] width 1217 height 809
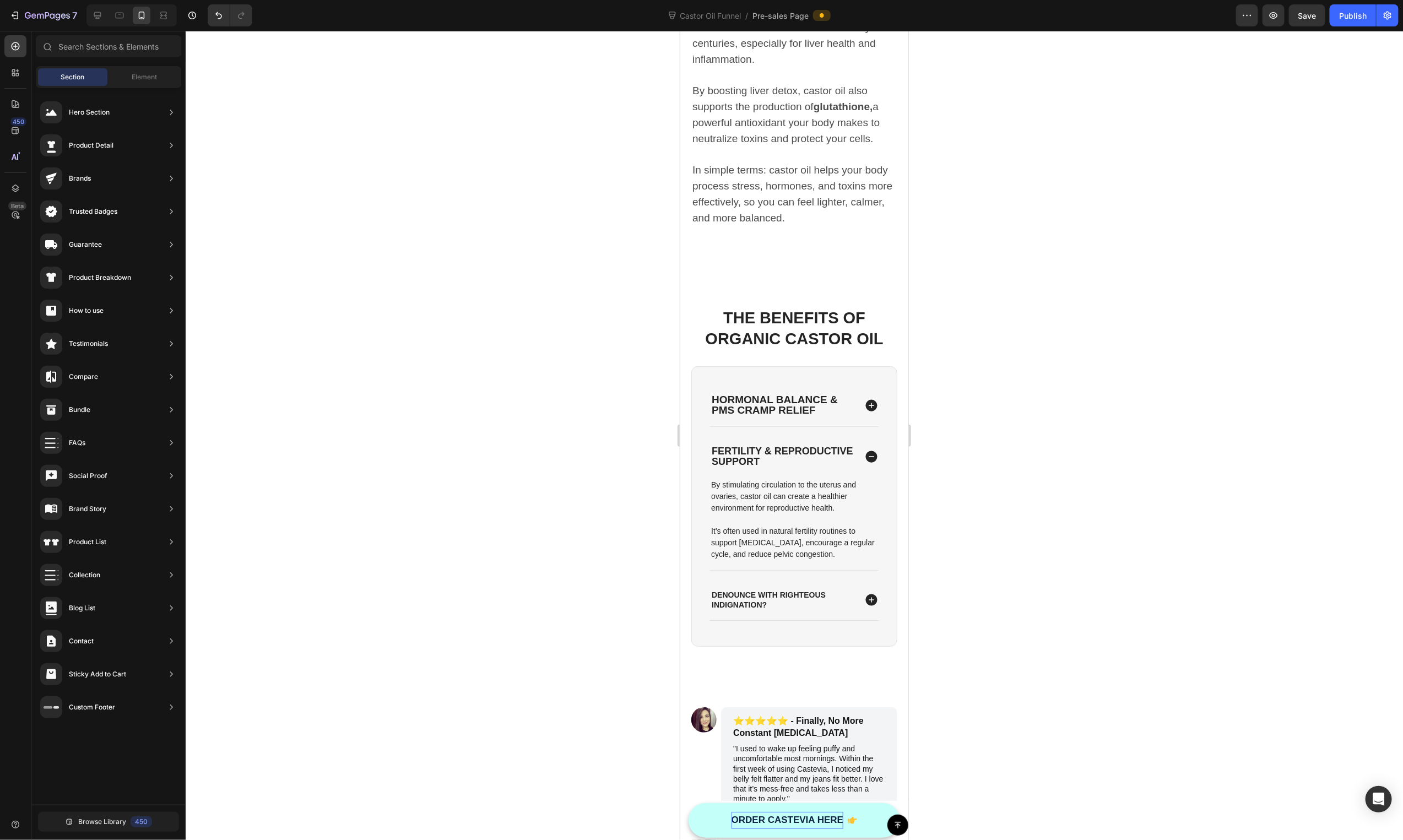
click at [763, 589] on p "denounce with righteous indignation?" at bounding box center [782, 598] width 142 height 19
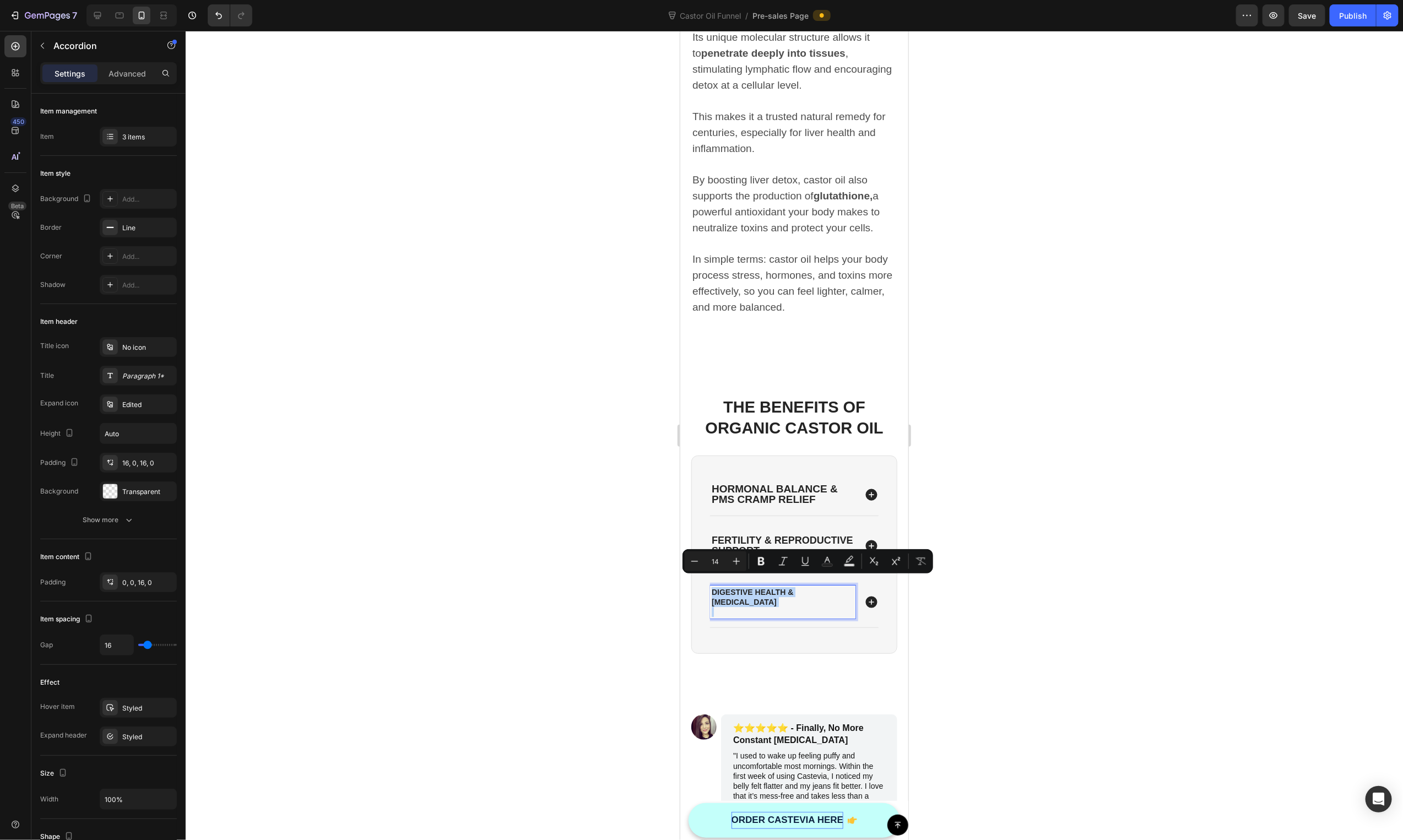
click at [762, 587] on div "Digestive Health & Bloating" at bounding box center [782, 602] width 146 height 34
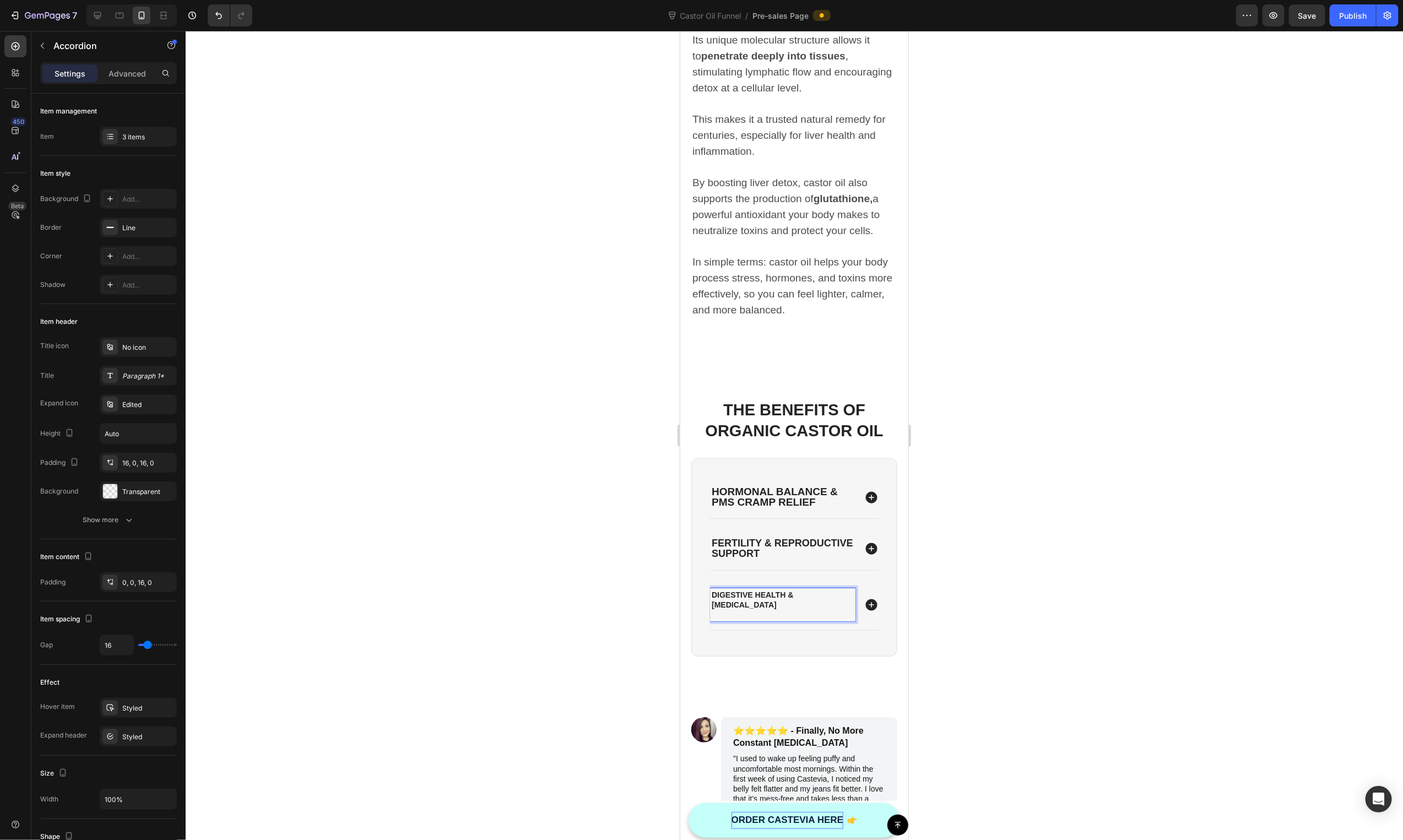
click at [762, 609] on p "Rich Text Editor. Editing area: main" at bounding box center [782, 615] width 142 height 10
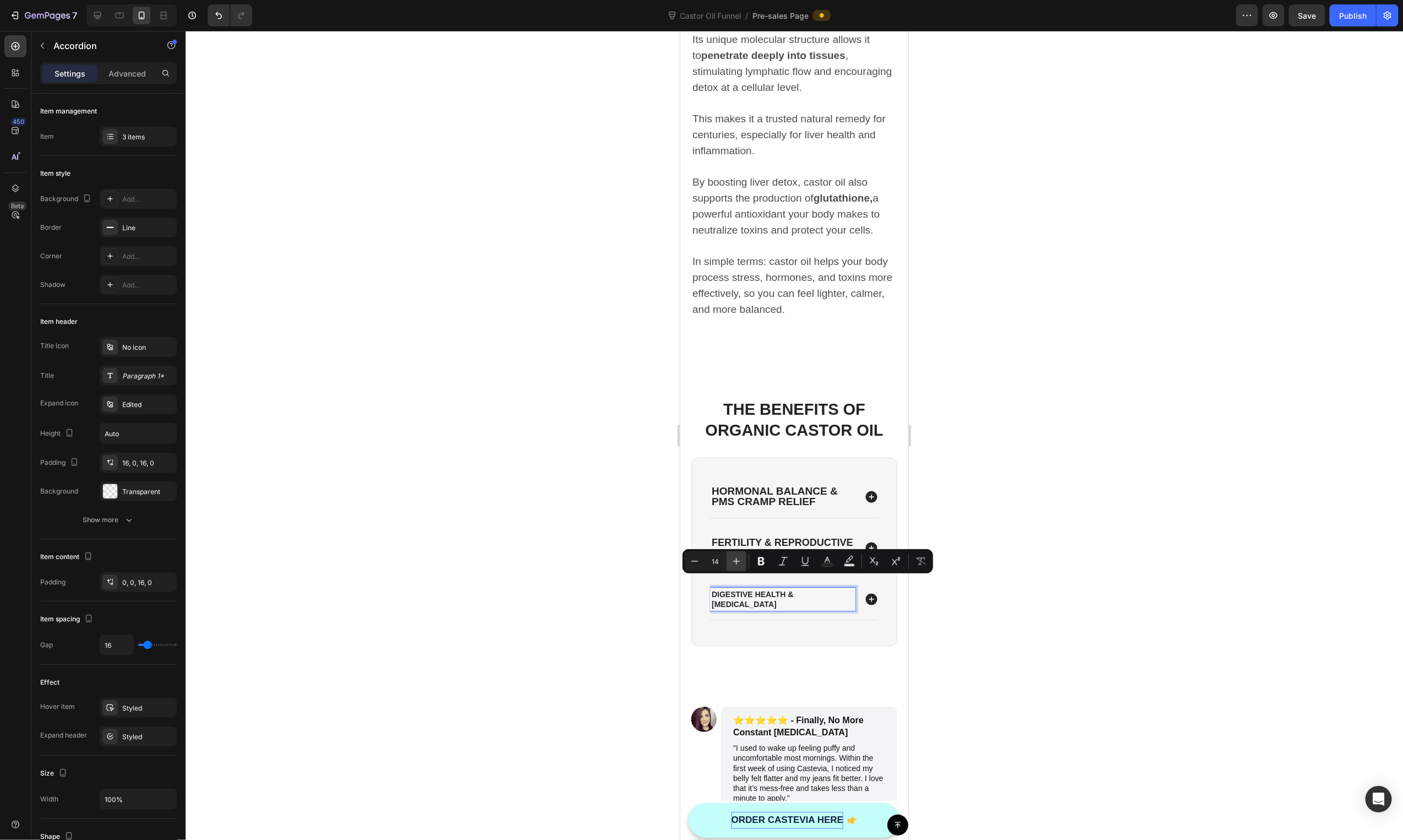
click at [732, 559] on icon "Editor contextual toolbar" at bounding box center [736, 561] width 11 height 11
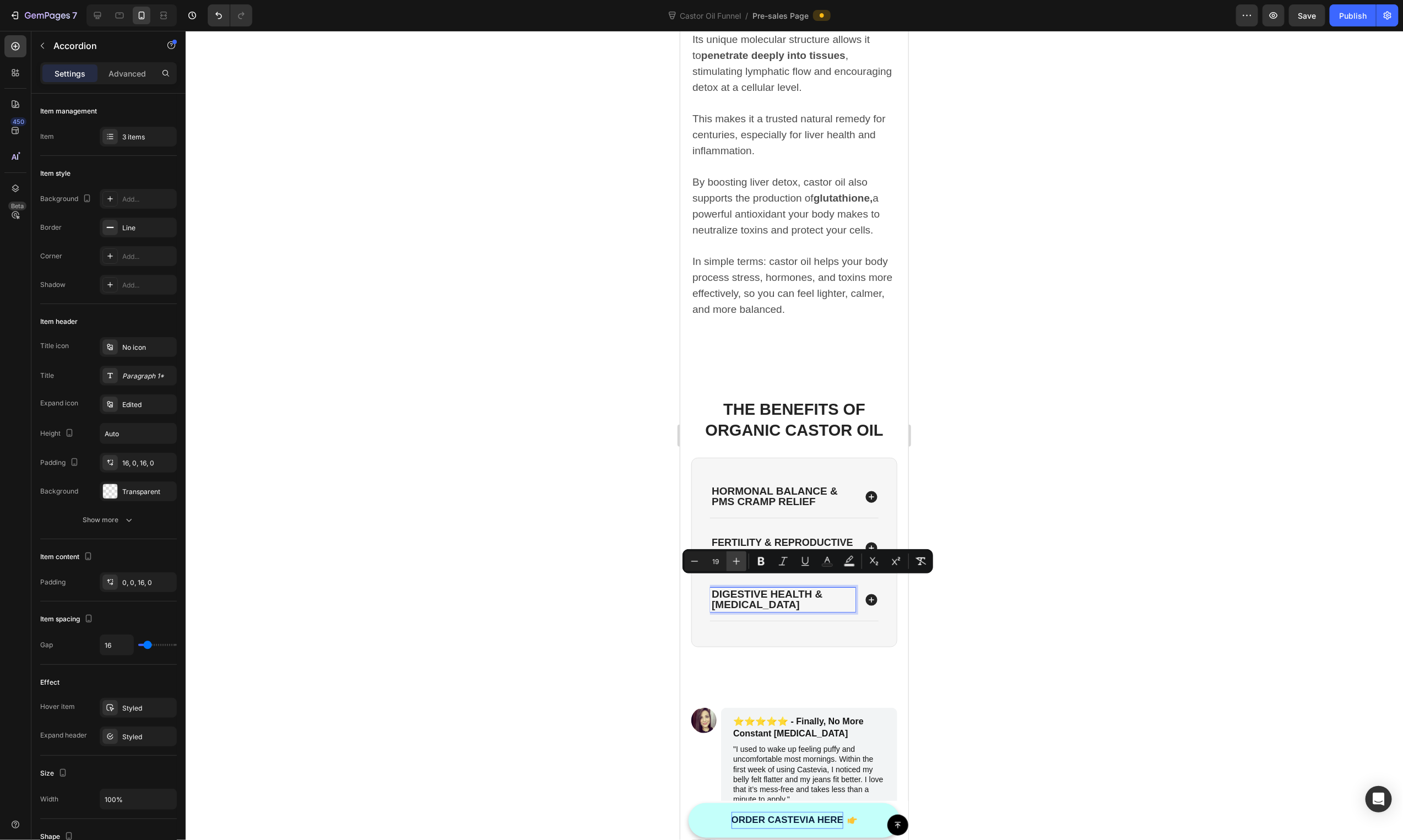
click at [732, 559] on icon "Editor contextual toolbar" at bounding box center [736, 561] width 11 height 11
click at [688, 562] on button "Minus" at bounding box center [694, 560] width 19 height 19
type input "19"
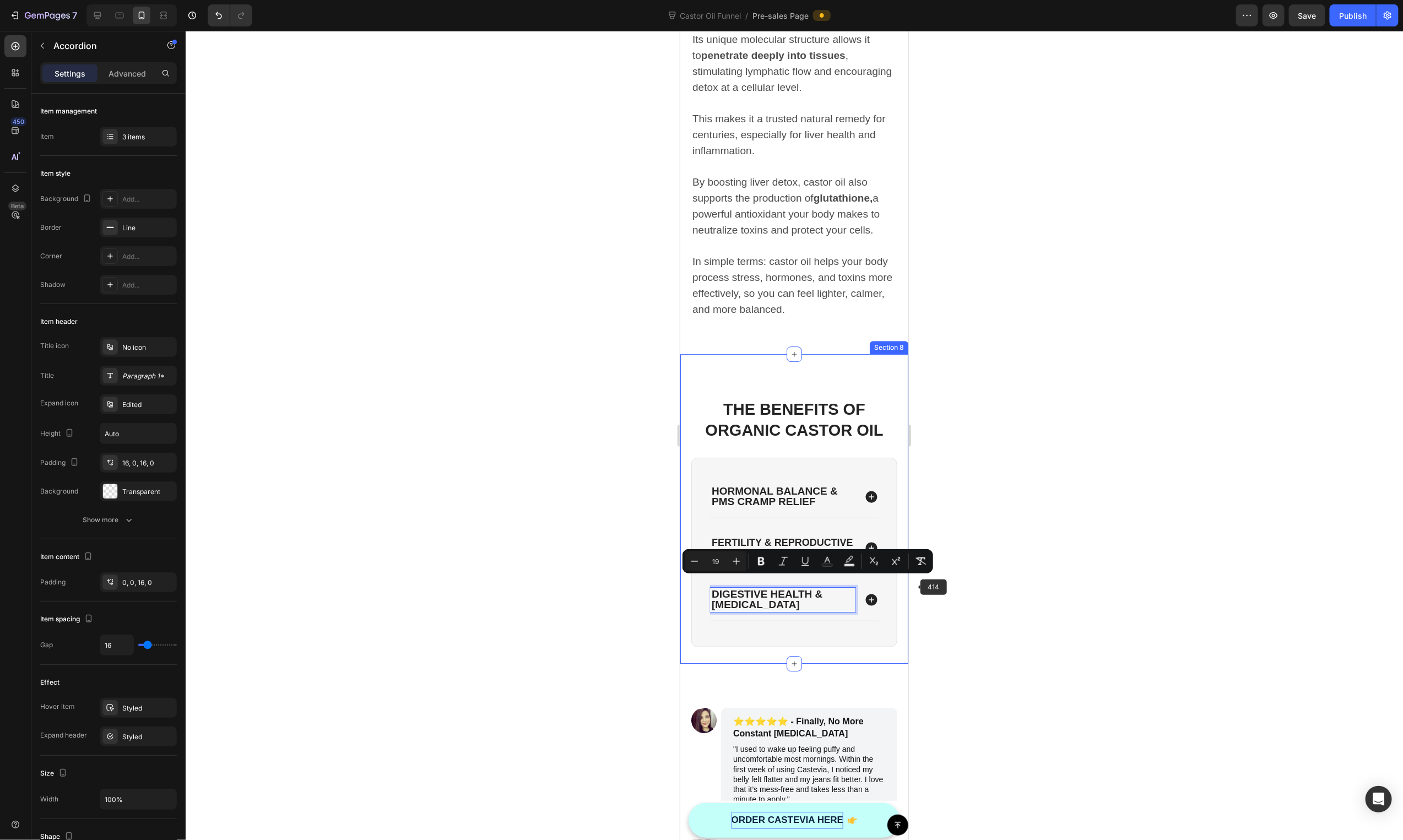
click at [1167, 615] on div at bounding box center [794, 435] width 1217 height 809
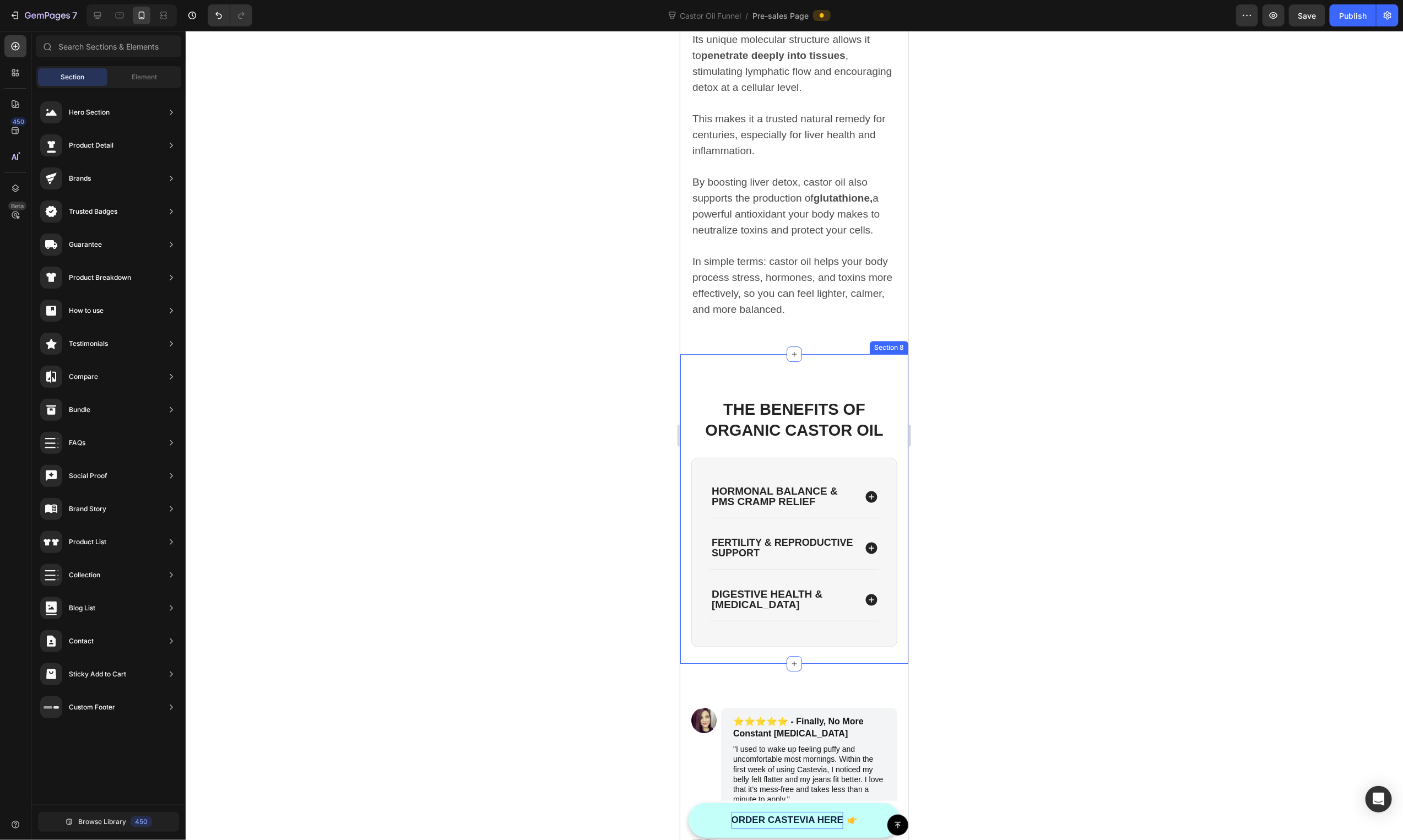
click at [866, 592] on icon at bounding box center [871, 599] width 14 height 14
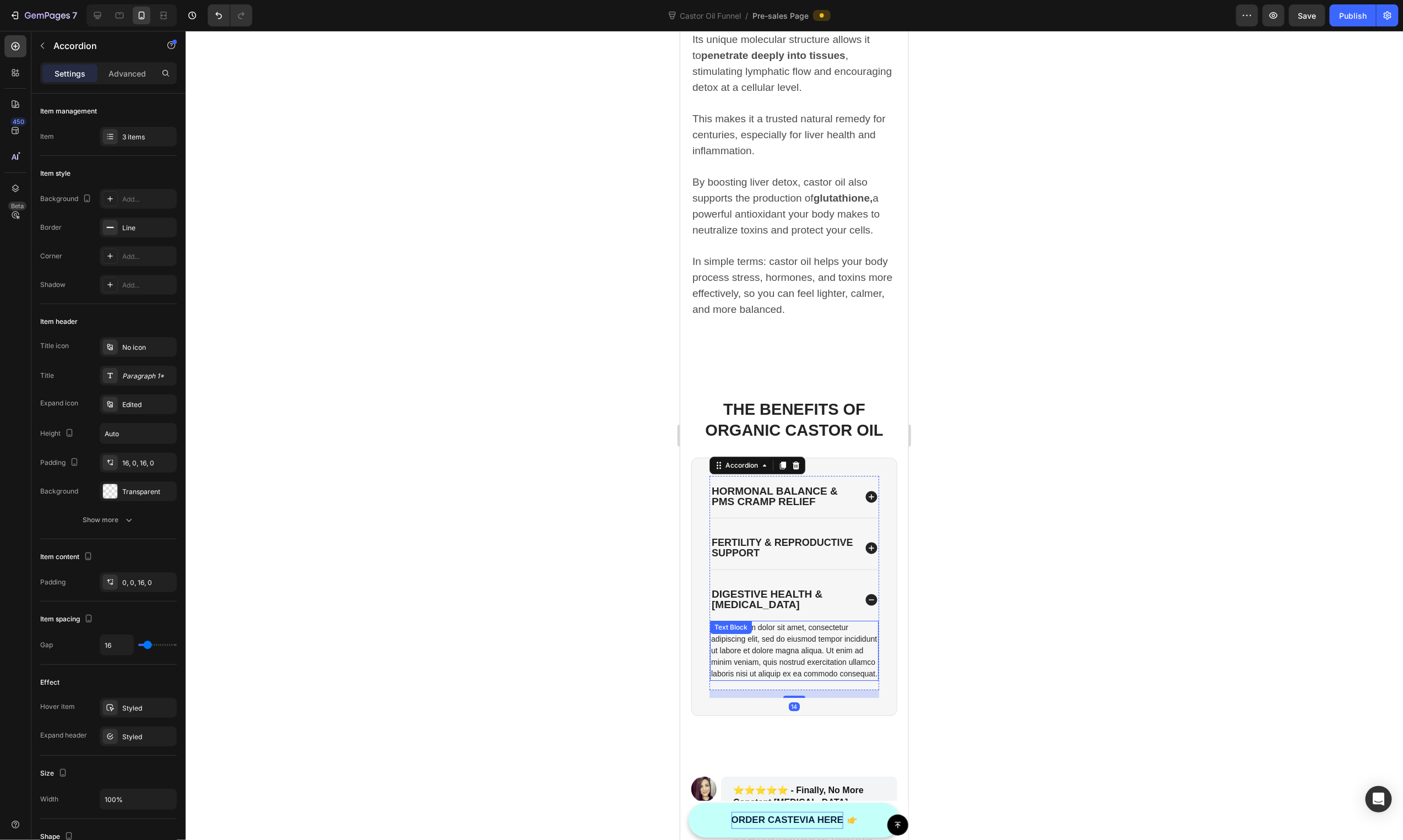
click at [782, 620] on div "Lorem ipsum dolor sit amet, consectetur adipiscing elit, sed do eiusmod tempor …" at bounding box center [793, 650] width 169 height 60
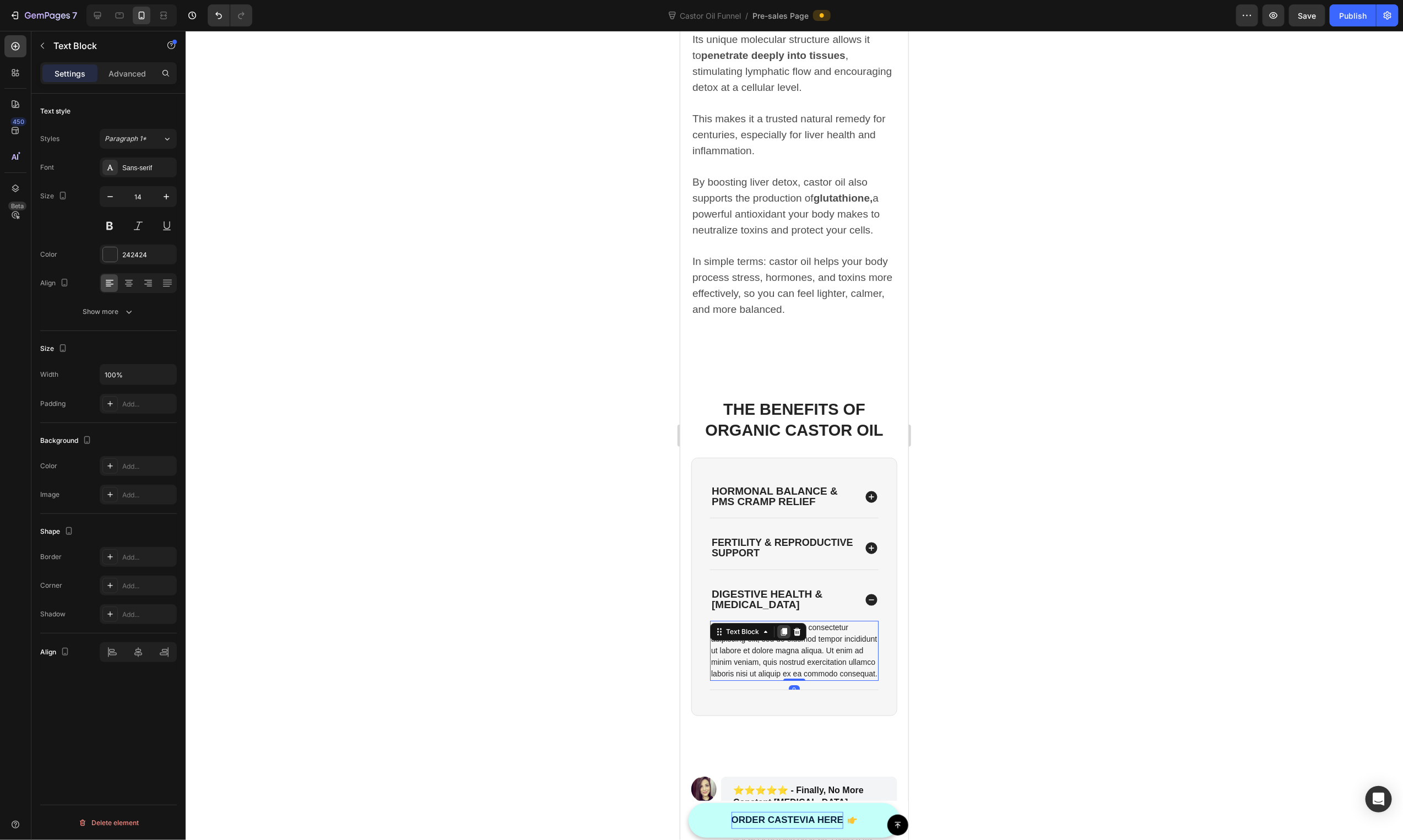
click at [782, 627] on icon at bounding box center [783, 631] width 6 height 8
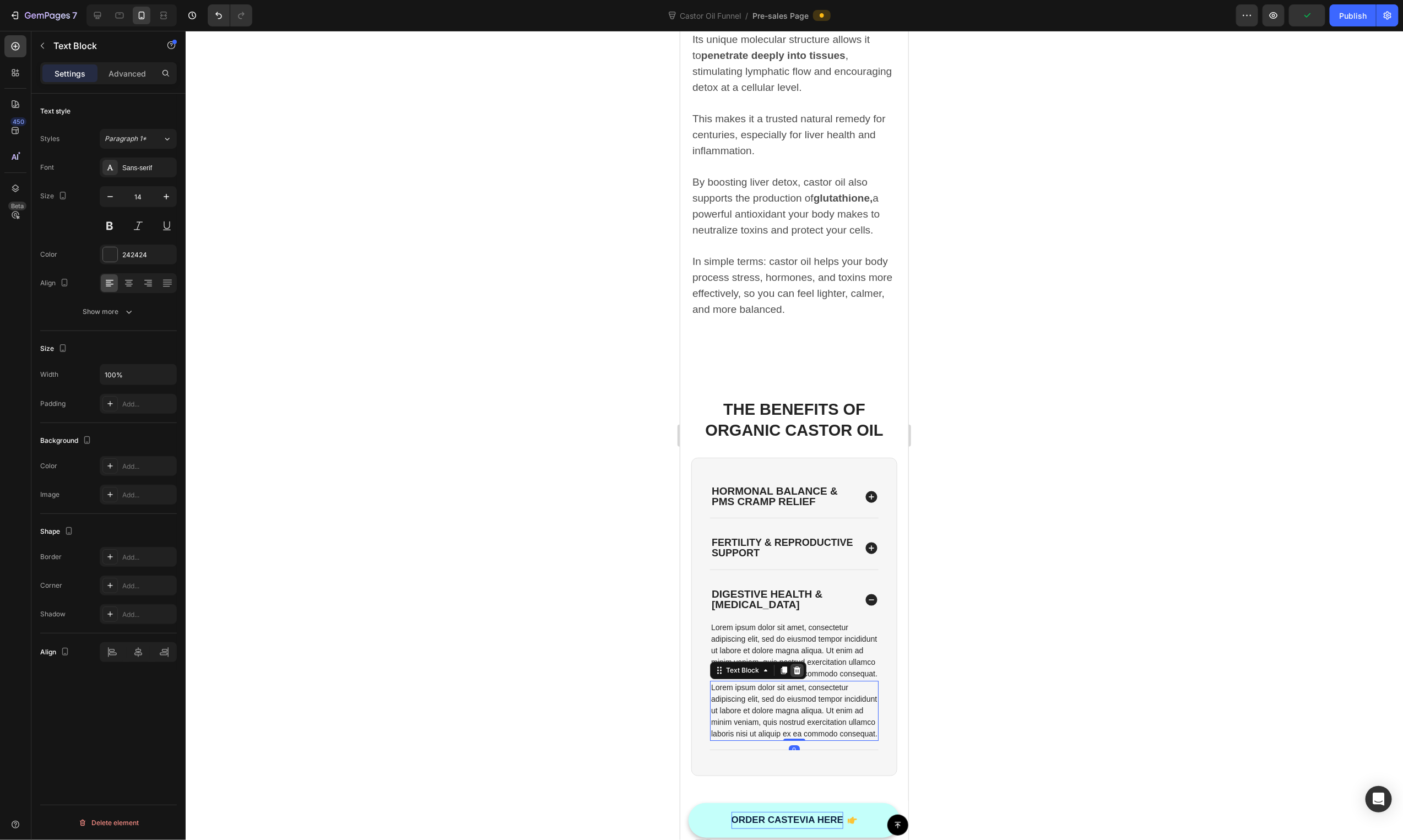
click at [800, 671] on icon at bounding box center [796, 670] width 8 height 8
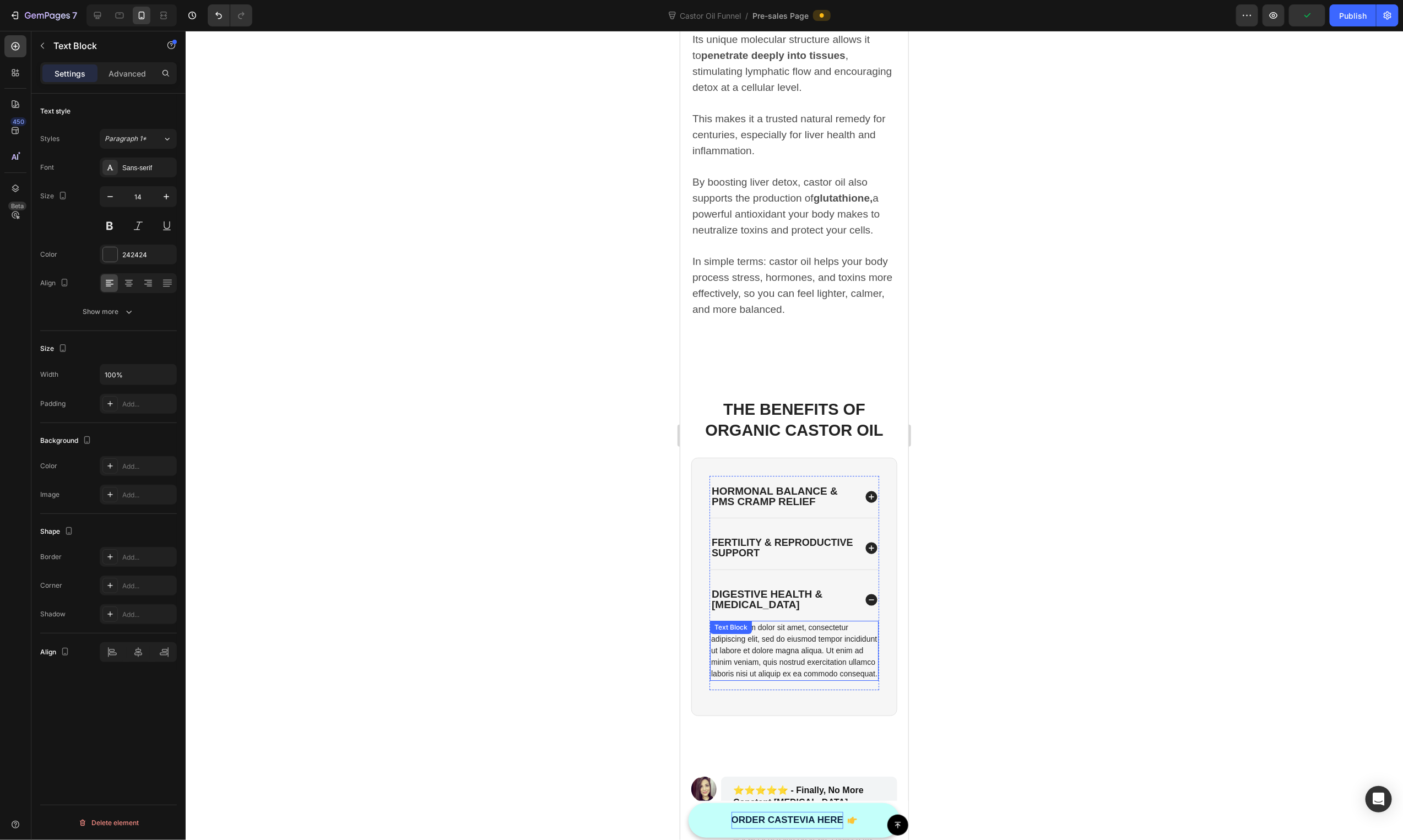
click at [835, 654] on div "Lorem ipsum dolor sit amet, consectetur adipiscing elit, sed do eiusmod tempor …" at bounding box center [793, 650] width 169 height 60
click at [835, 654] on p "Lorem ipsum dolor sit amet, consectetur adipiscing elit, sed do eiusmod tempor …" at bounding box center [793, 650] width 166 height 58
click at [843, 630] on p "When applied over the abdomen, castor oil gently stimulates the digestive syste…" at bounding box center [793, 662] width 166 height 81
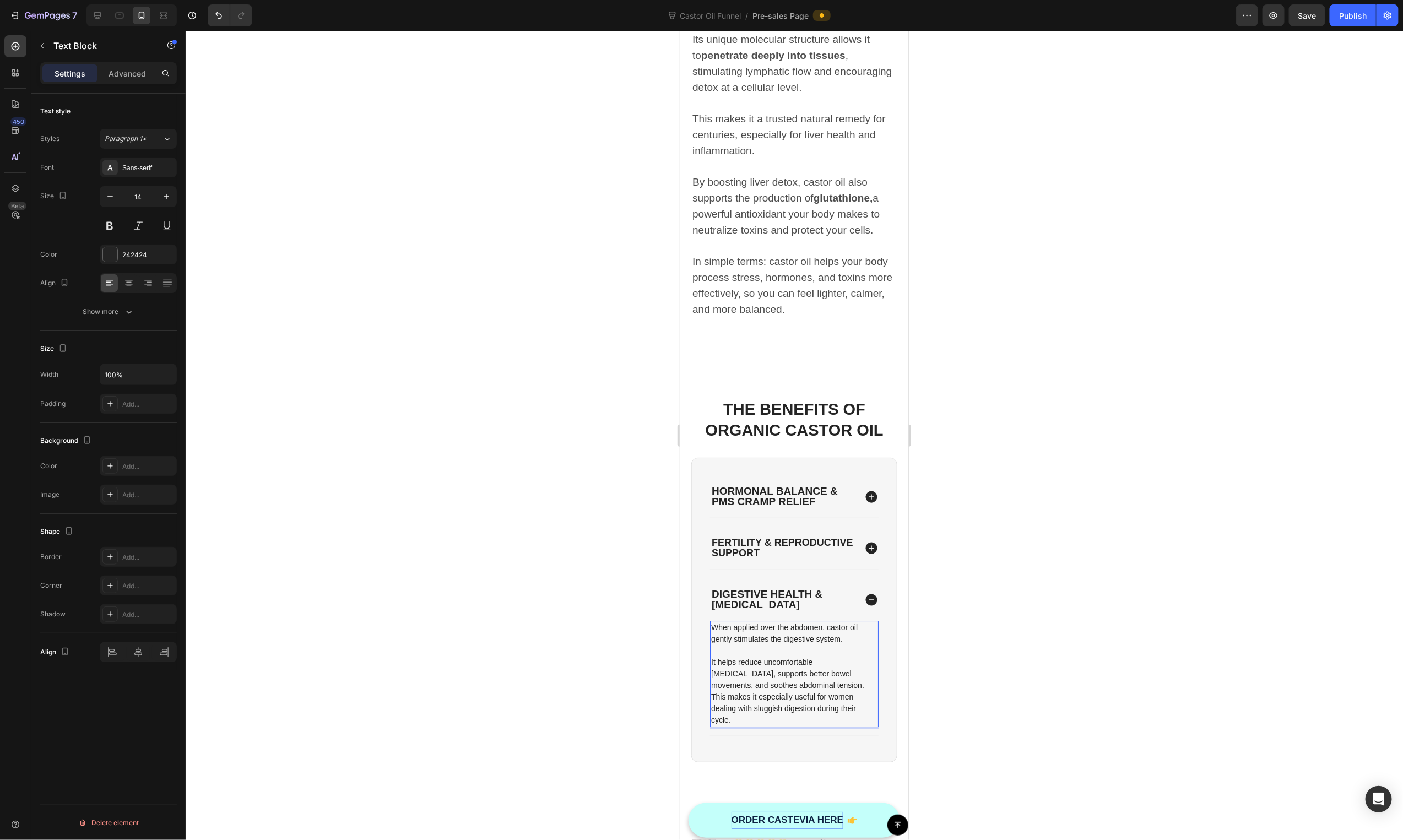
click at [806, 671] on p "It helps reduce uncomfortable bloating, supports better bowel movements, and so…" at bounding box center [793, 691] width 166 height 70
click at [731, 563] on div "Hormonal Balance & PMS CRAMP Relief Fertility & Reproductive Support Digestive …" at bounding box center [793, 611] width 170 height 272
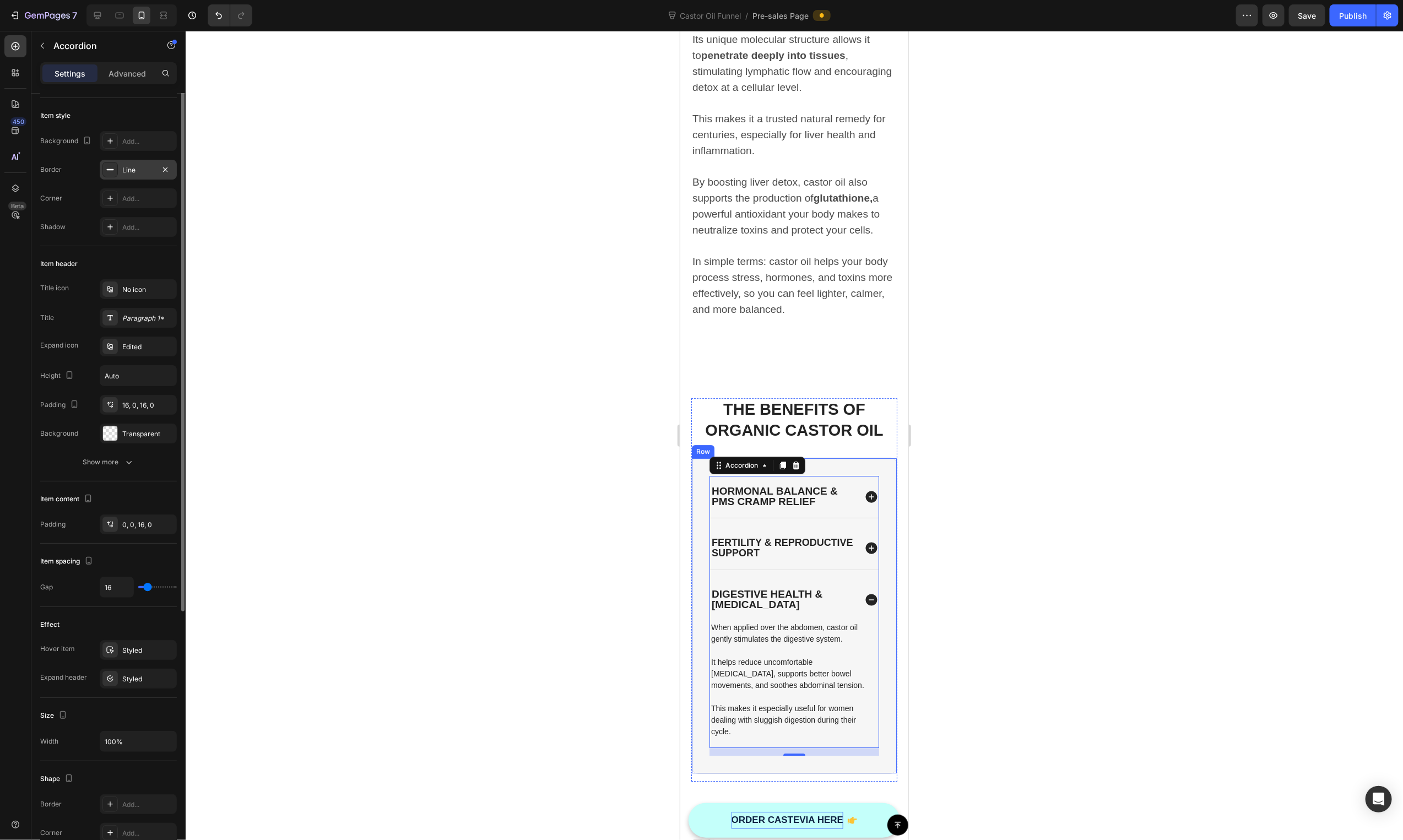
scroll to position [0, 0]
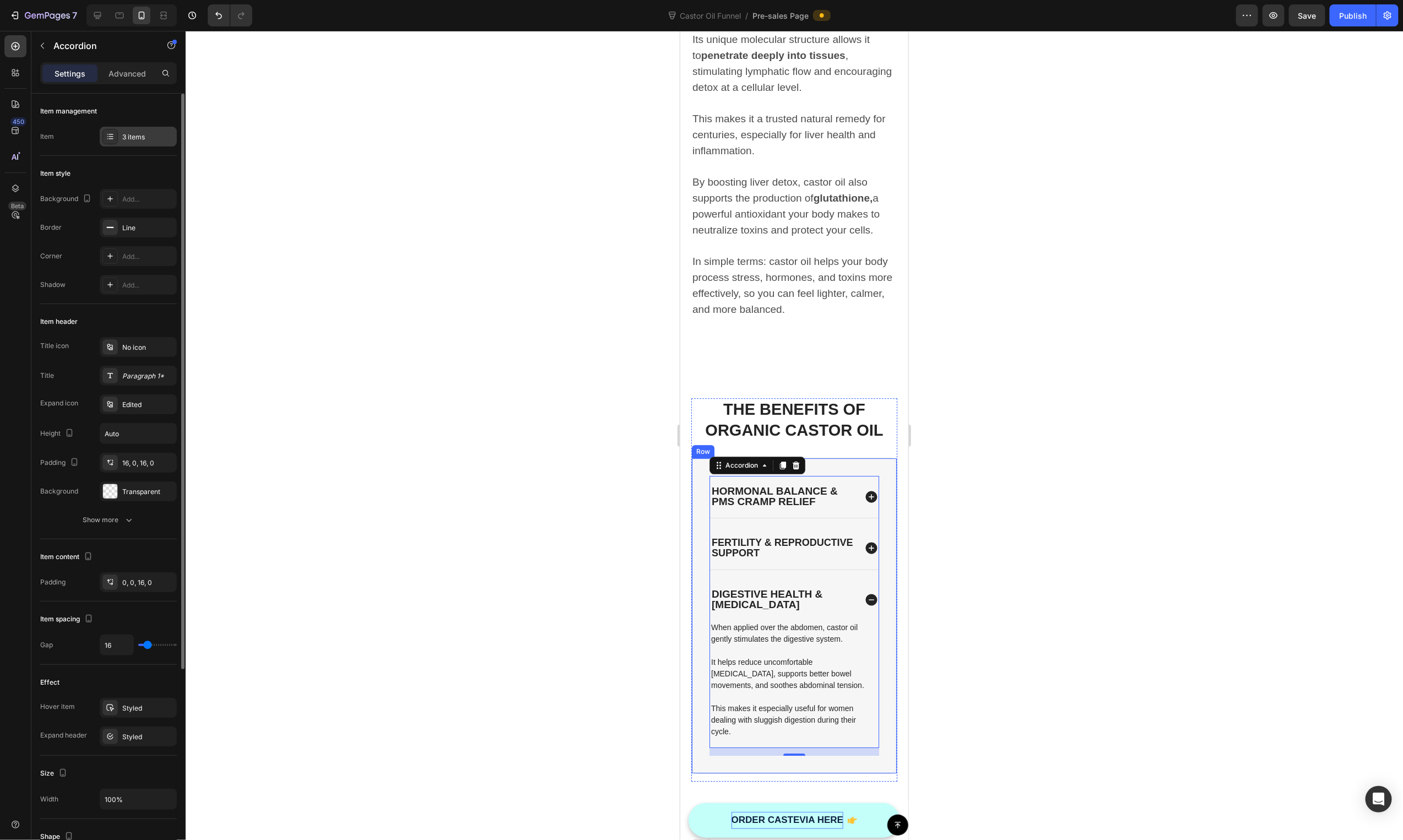
click at [131, 136] on div "3 items" at bounding box center [148, 137] width 52 height 10
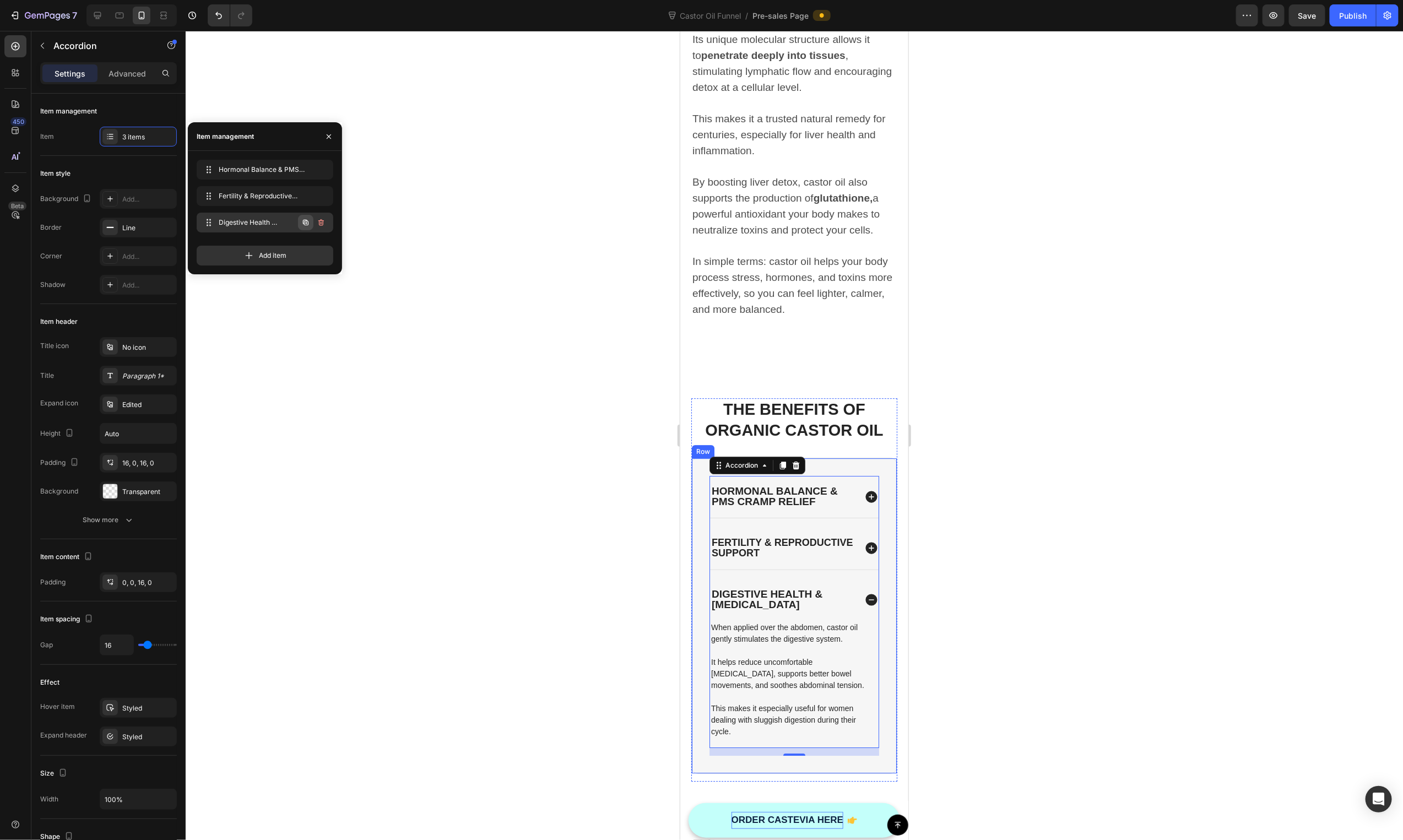
click at [306, 224] on icon "button" at bounding box center [306, 223] width 3 height 3
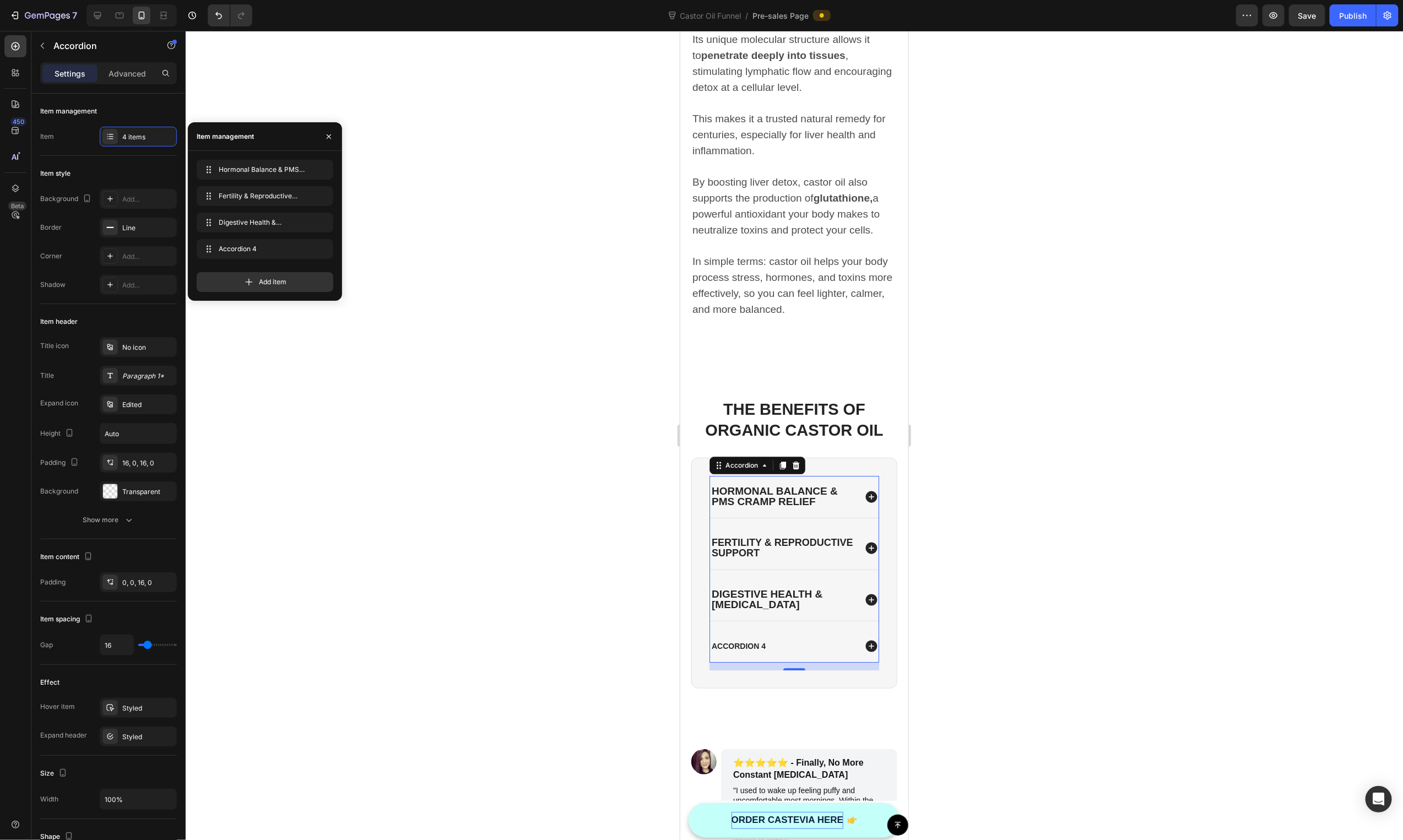
click at [751, 639] on div "Accordion 4" at bounding box center [738, 646] width 58 height 14
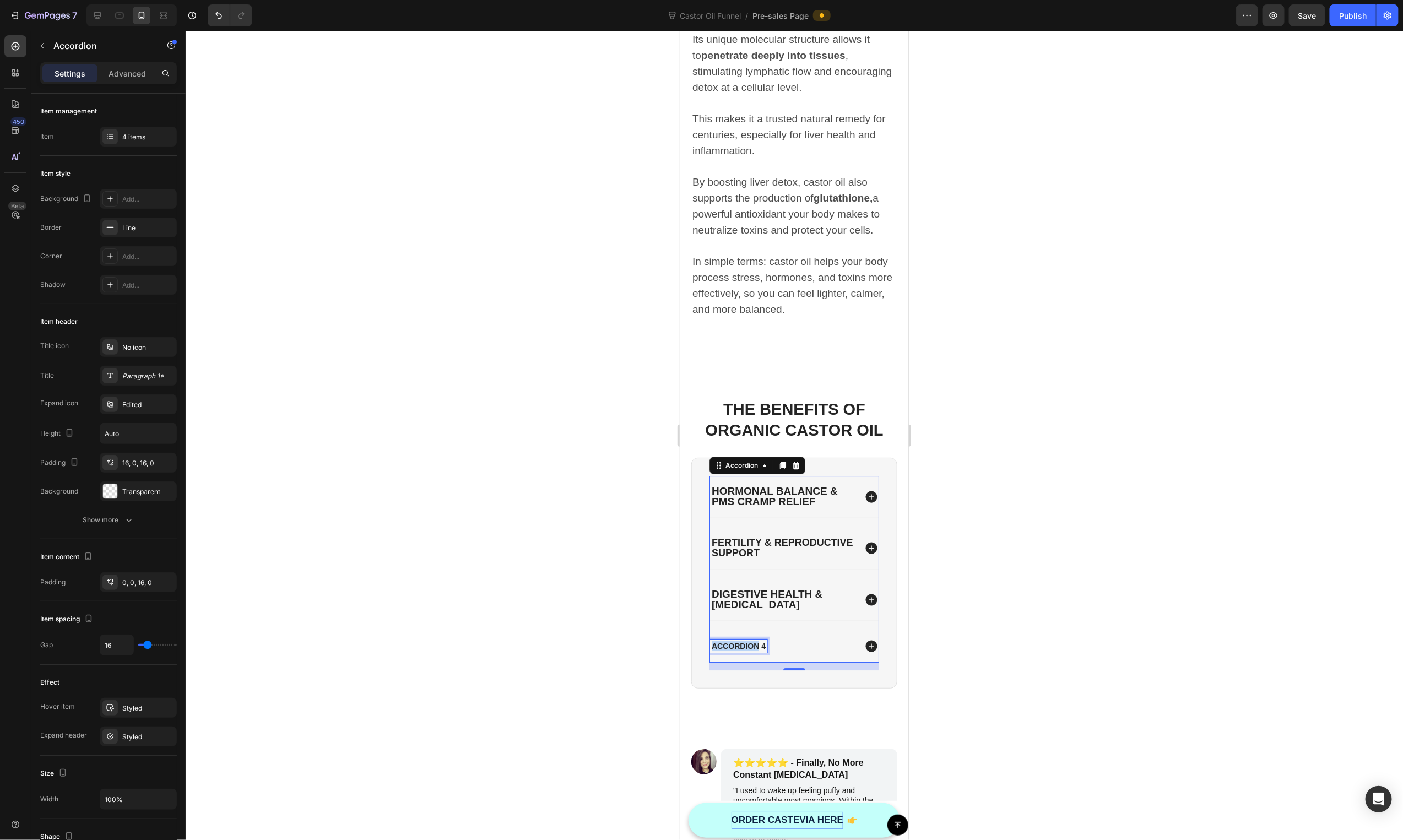
click at [751, 641] on p "Accordion 4" at bounding box center [738, 646] width 54 height 10
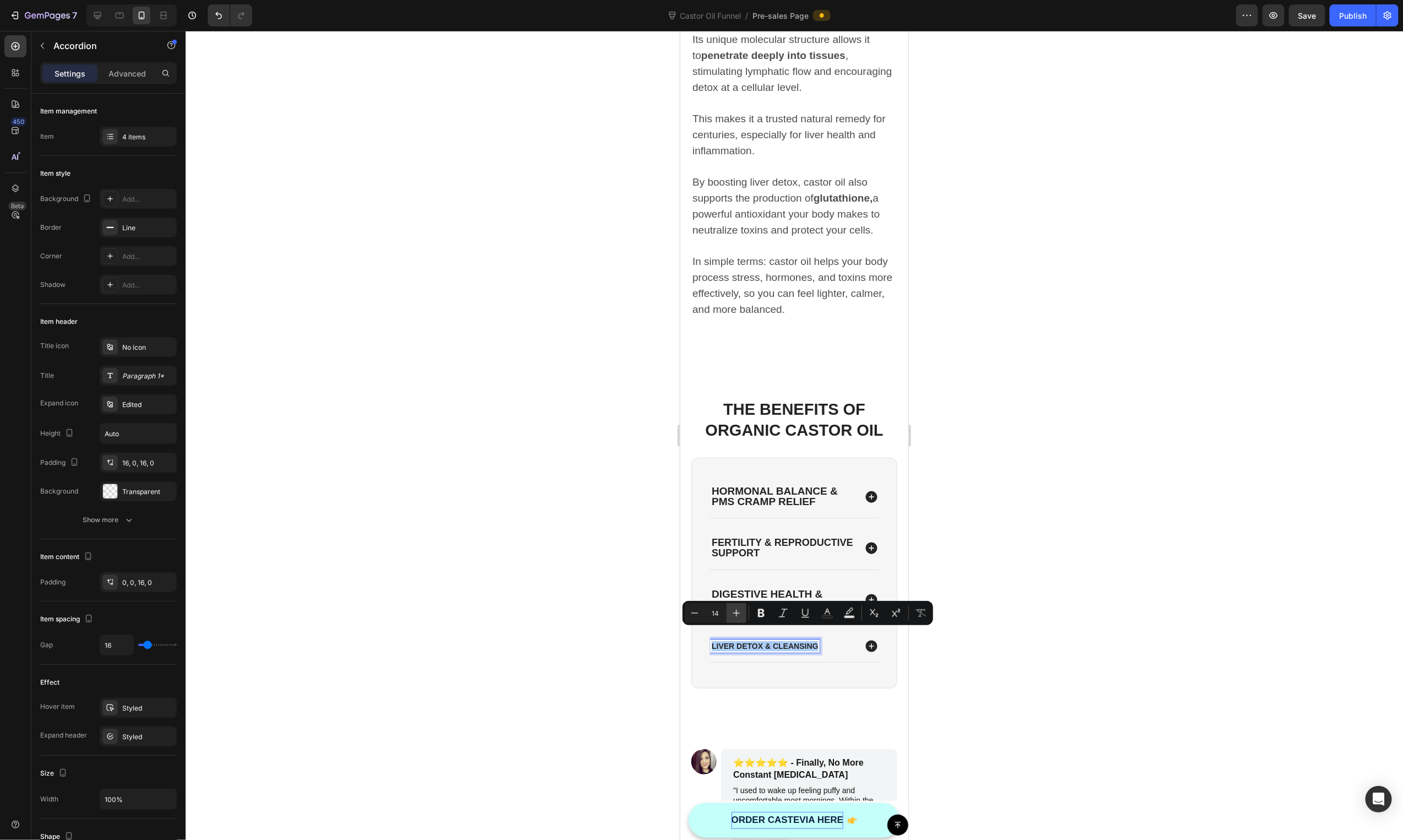
click at [737, 612] on icon "Editor contextual toolbar" at bounding box center [737, 613] width 7 height 7
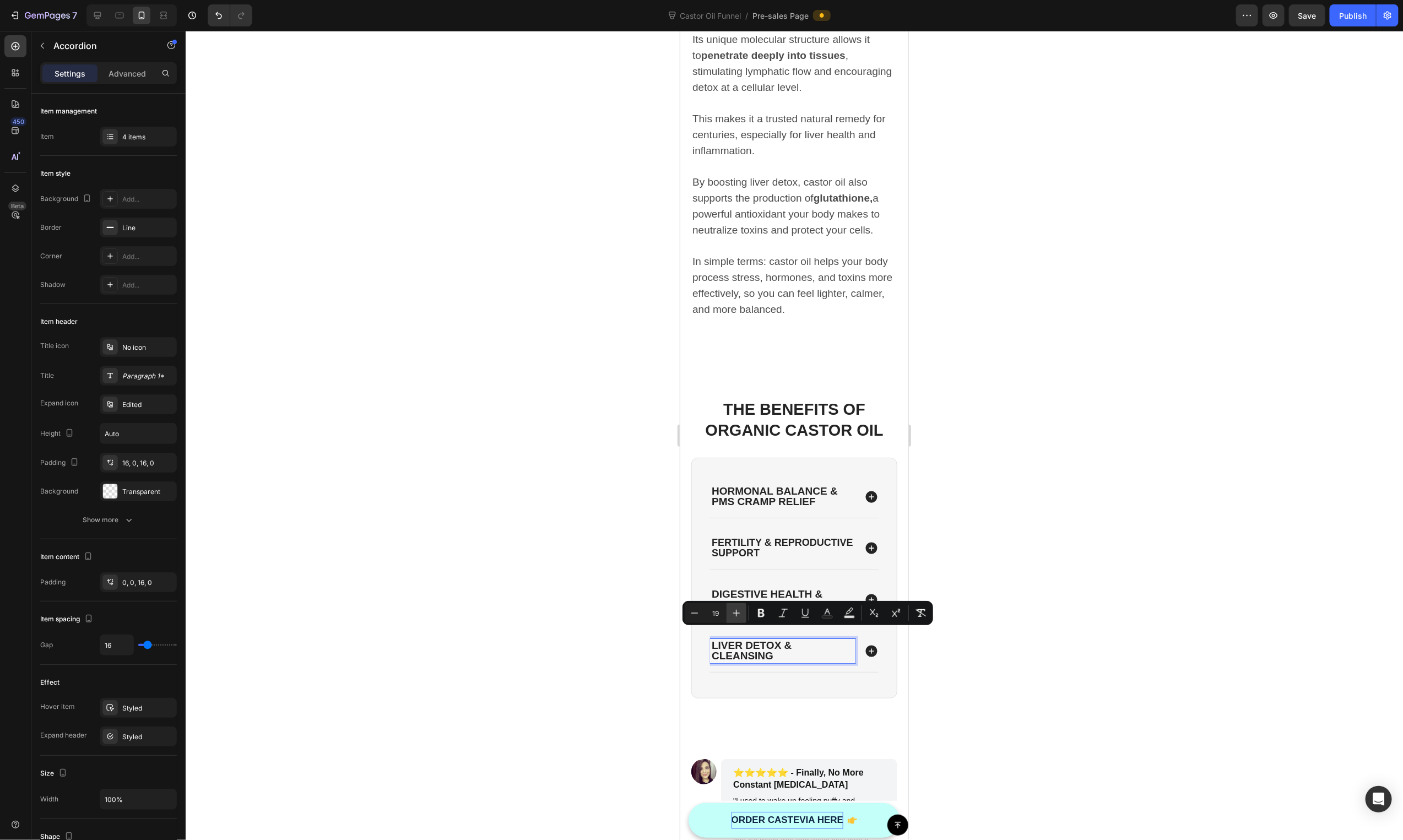
click at [737, 612] on icon "Editor contextual toolbar" at bounding box center [737, 613] width 7 height 7
click at [685, 614] on button "Minus" at bounding box center [694, 613] width 19 height 19
type input "19"
click at [632, 672] on div at bounding box center [794, 435] width 1217 height 809
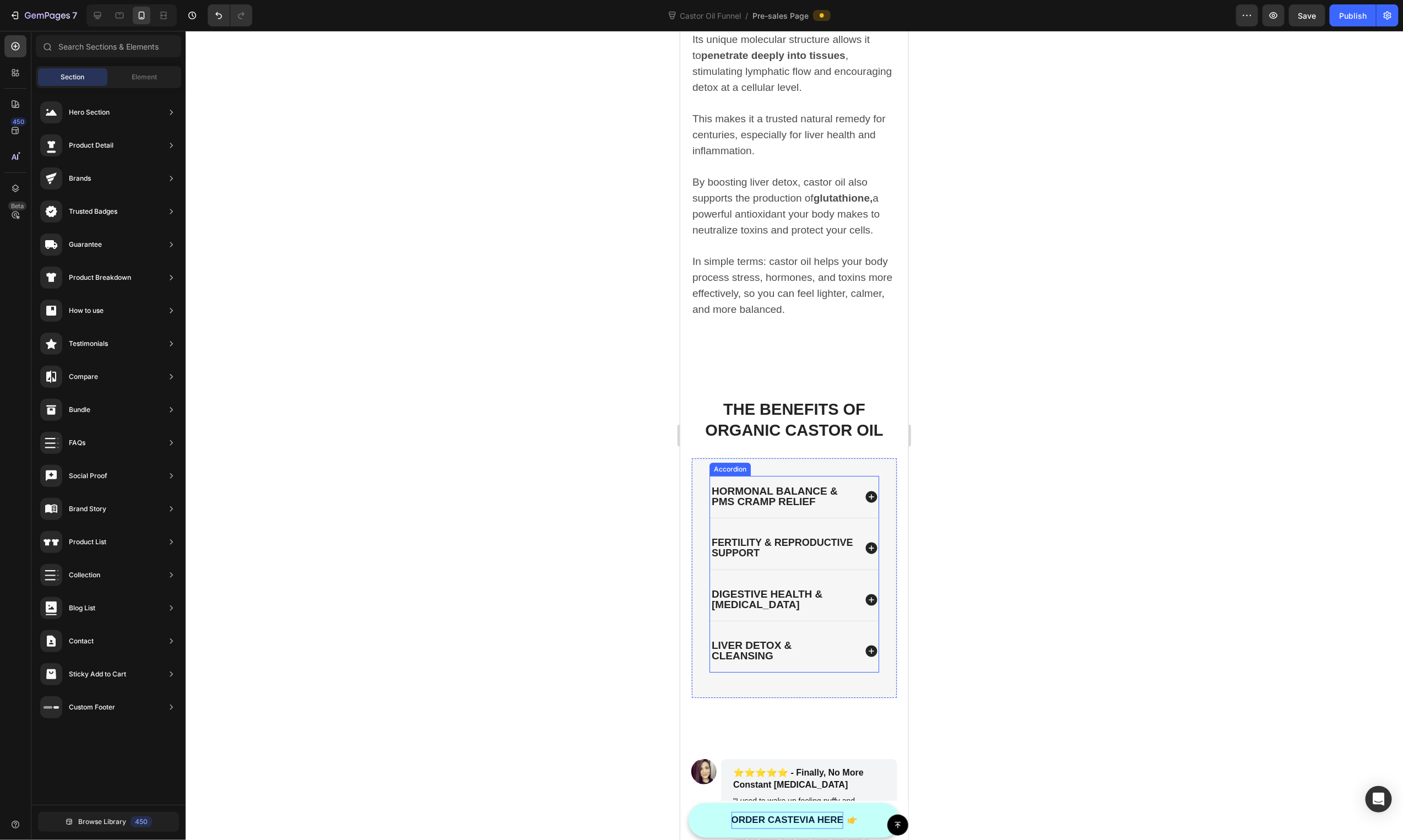
click at [865, 645] on icon at bounding box center [871, 651] width 12 height 12
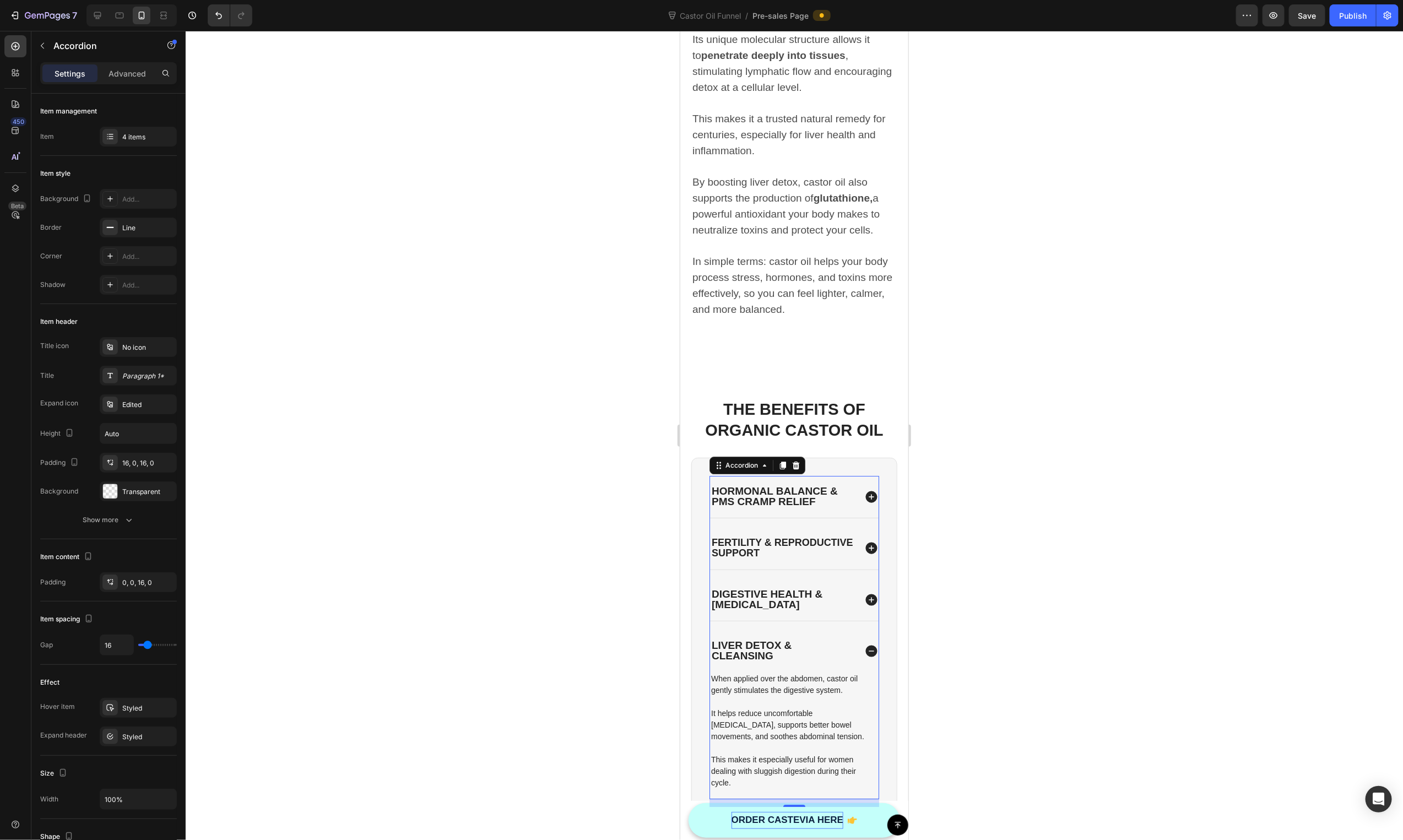
click at [793, 708] on p "It helps reduce uncomfortable bloating, supports better bowel movements, and so…" at bounding box center [793, 724] width 166 height 35
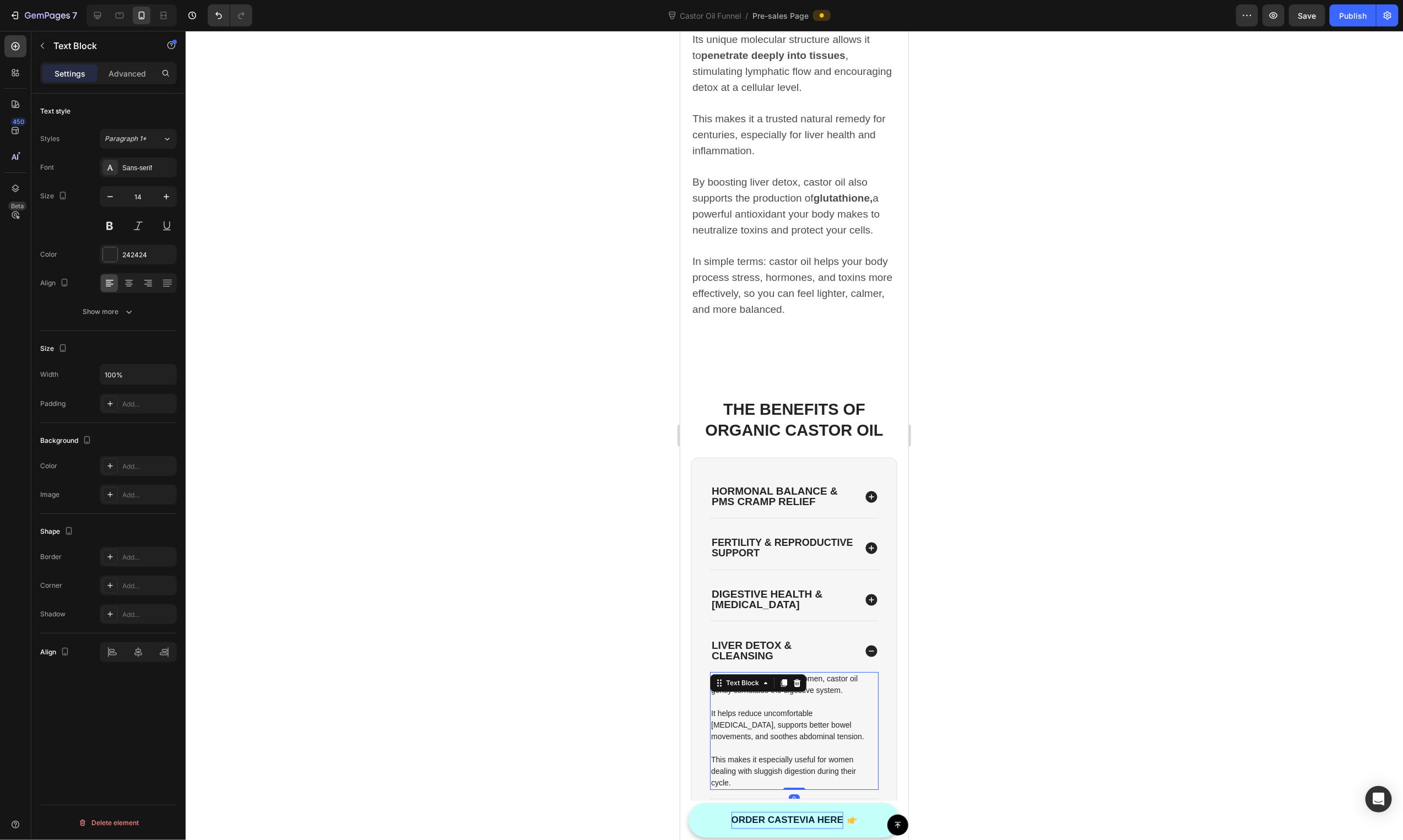
click at [793, 708] on p "It helps reduce uncomfortable bloating, supports better bowel movements, and so…" at bounding box center [793, 724] width 166 height 35
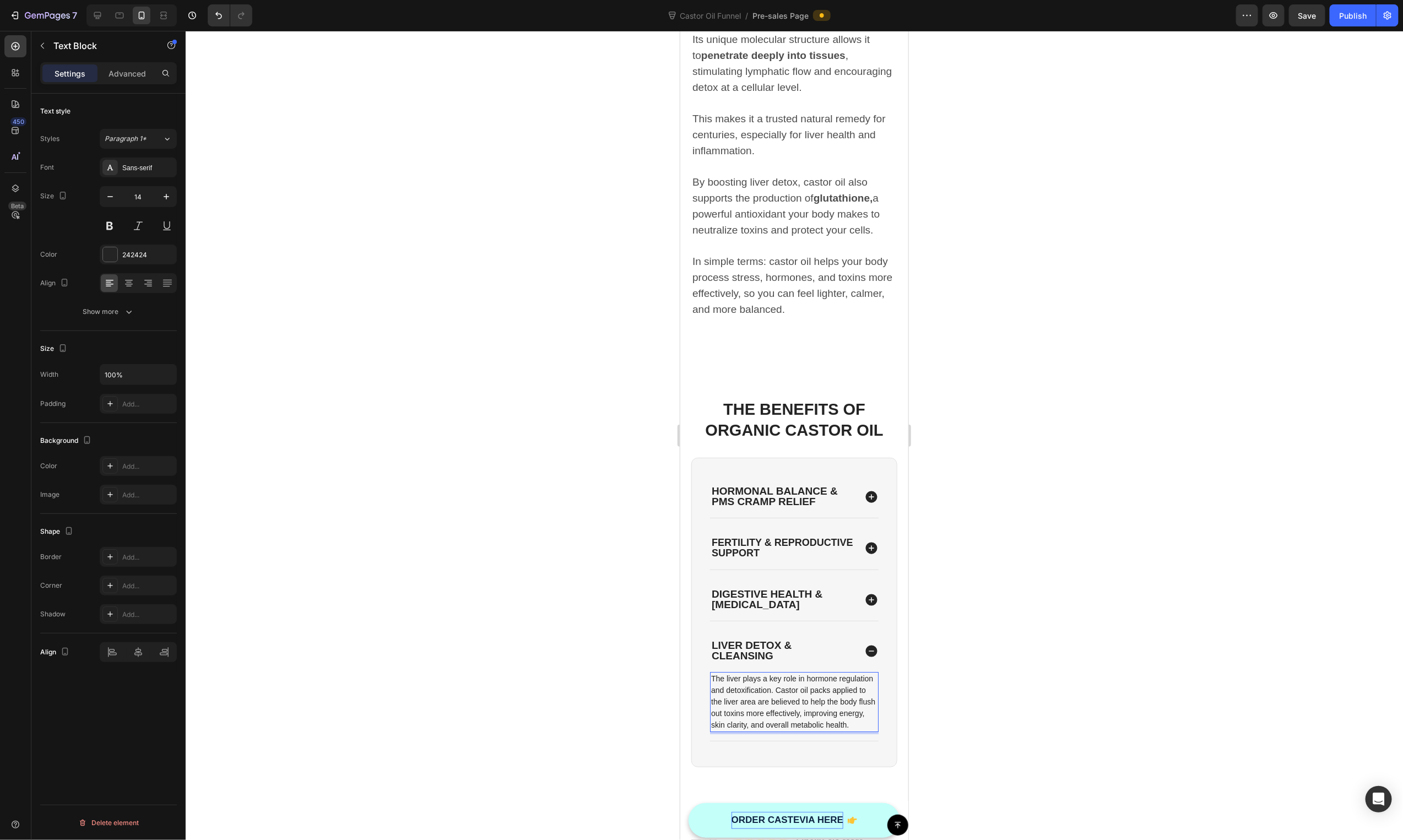
click at [815, 681] on p "The liver plays a key role in hormone regulation and detoxification. Castor oil…" at bounding box center [793, 701] width 166 height 58
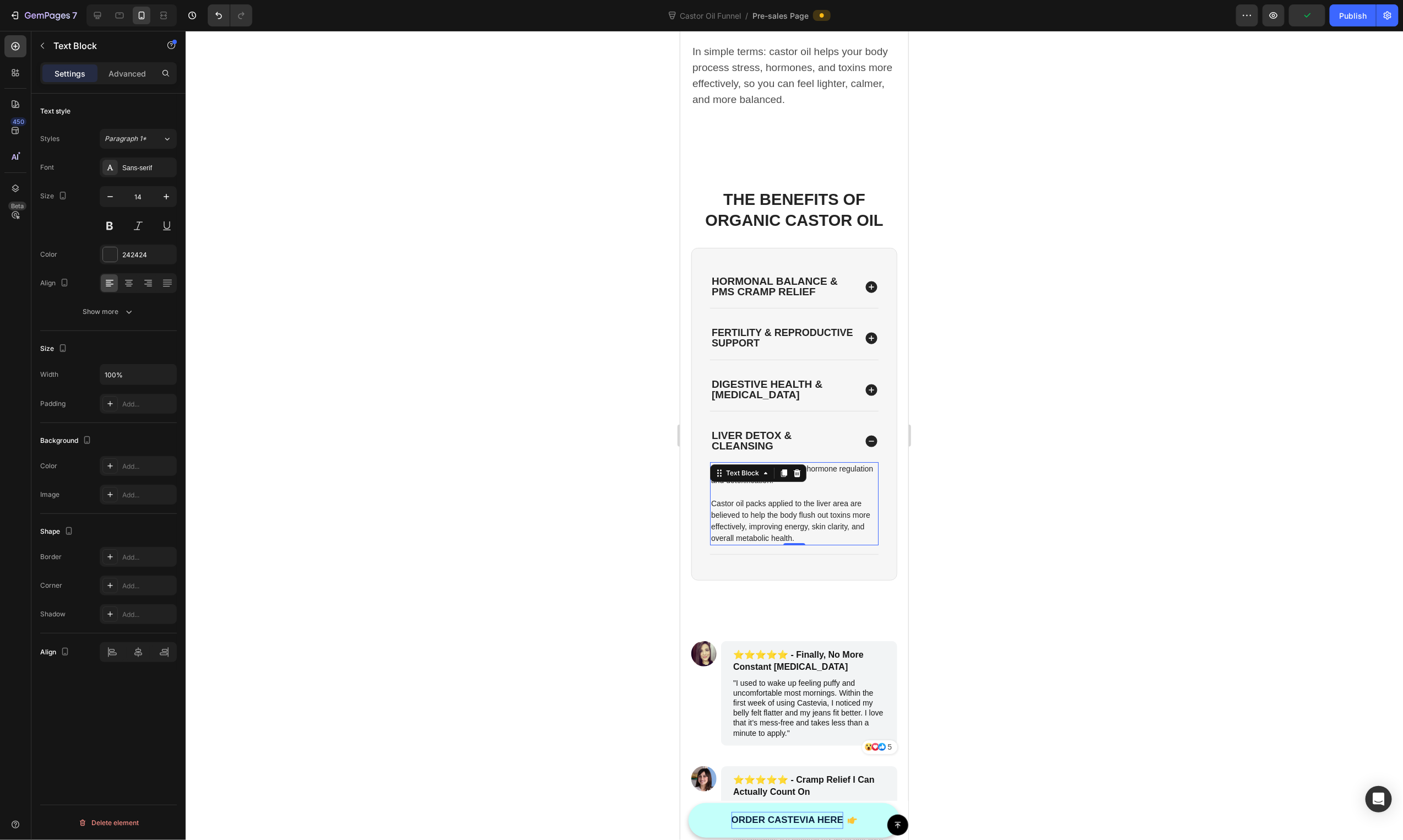
scroll to position [2295, 0]
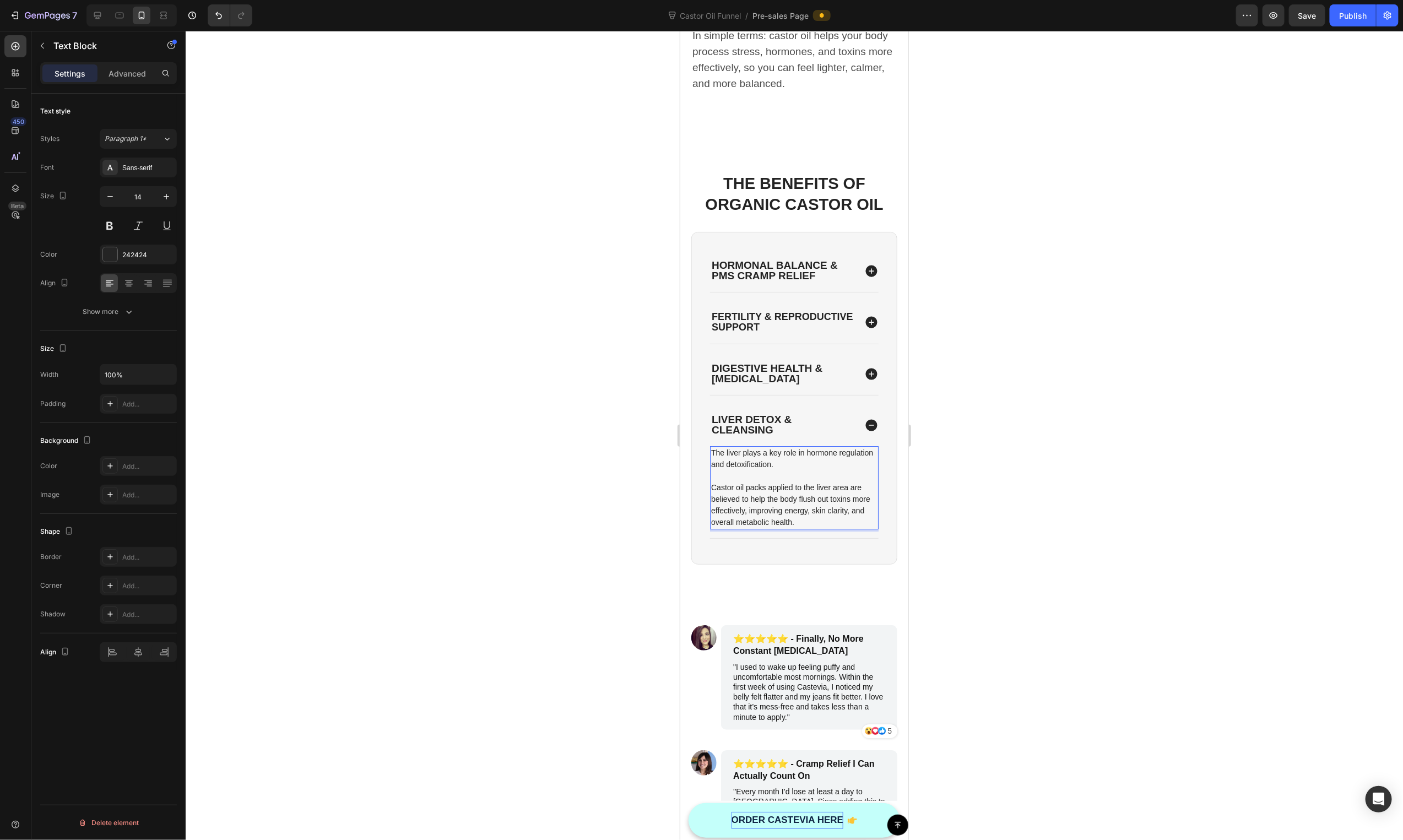
click at [804, 403] on div "Liver Detox & Cleansing" at bounding box center [793, 424] width 169 height 42
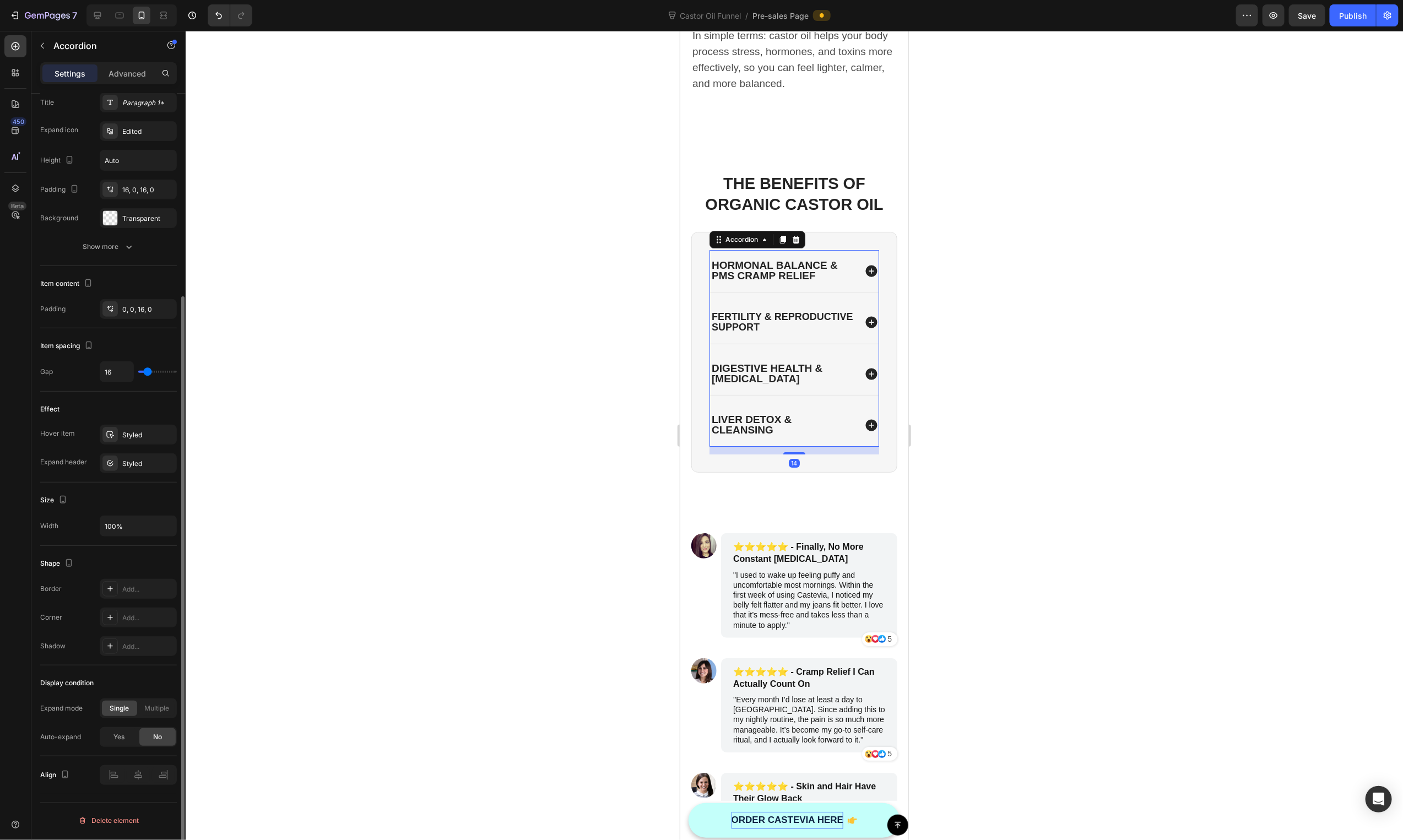
scroll to position [0, 0]
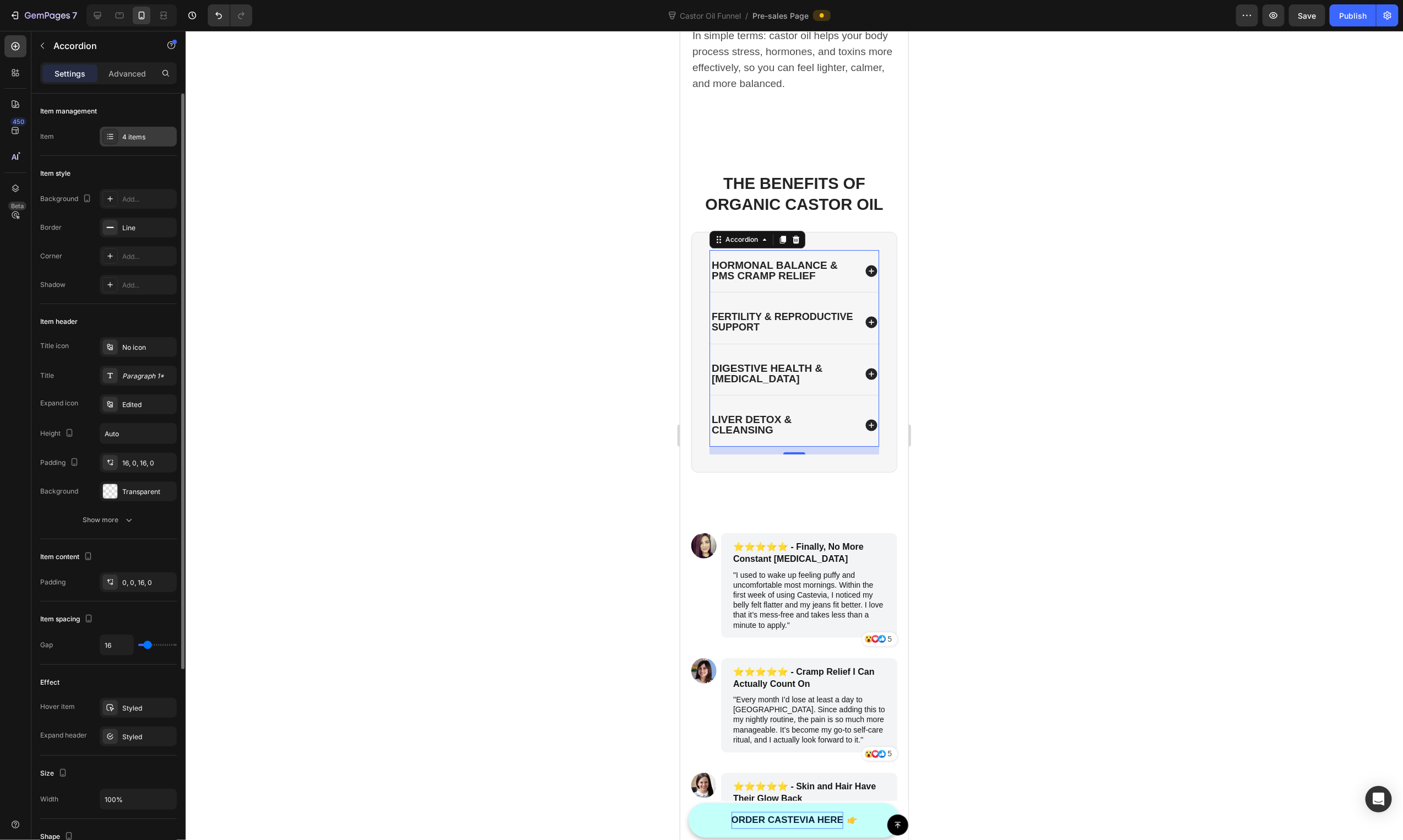
click at [130, 126] on div "4 items" at bounding box center [138, 136] width 77 height 19
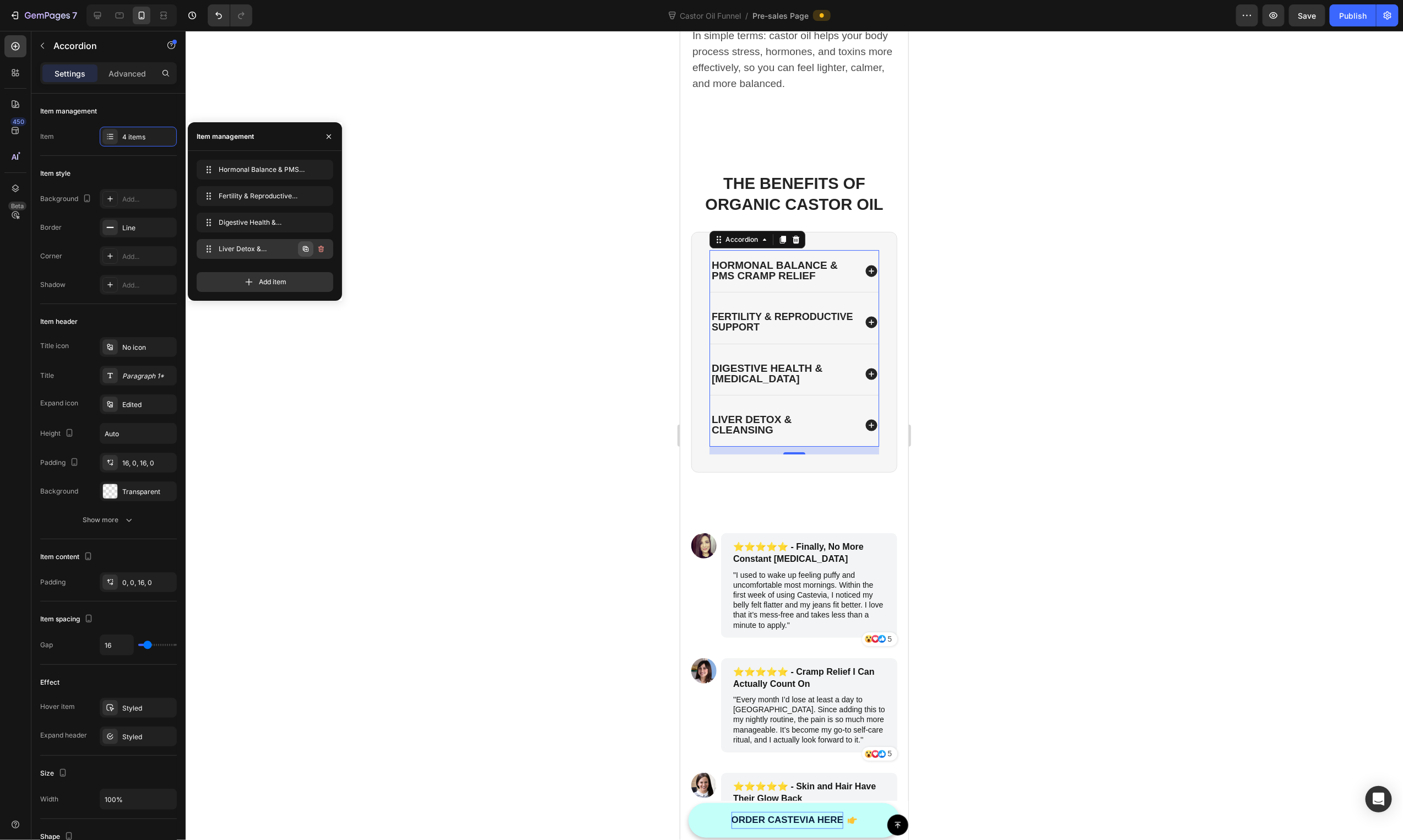
click at [309, 251] on icon "button" at bounding box center [305, 249] width 8 height 8
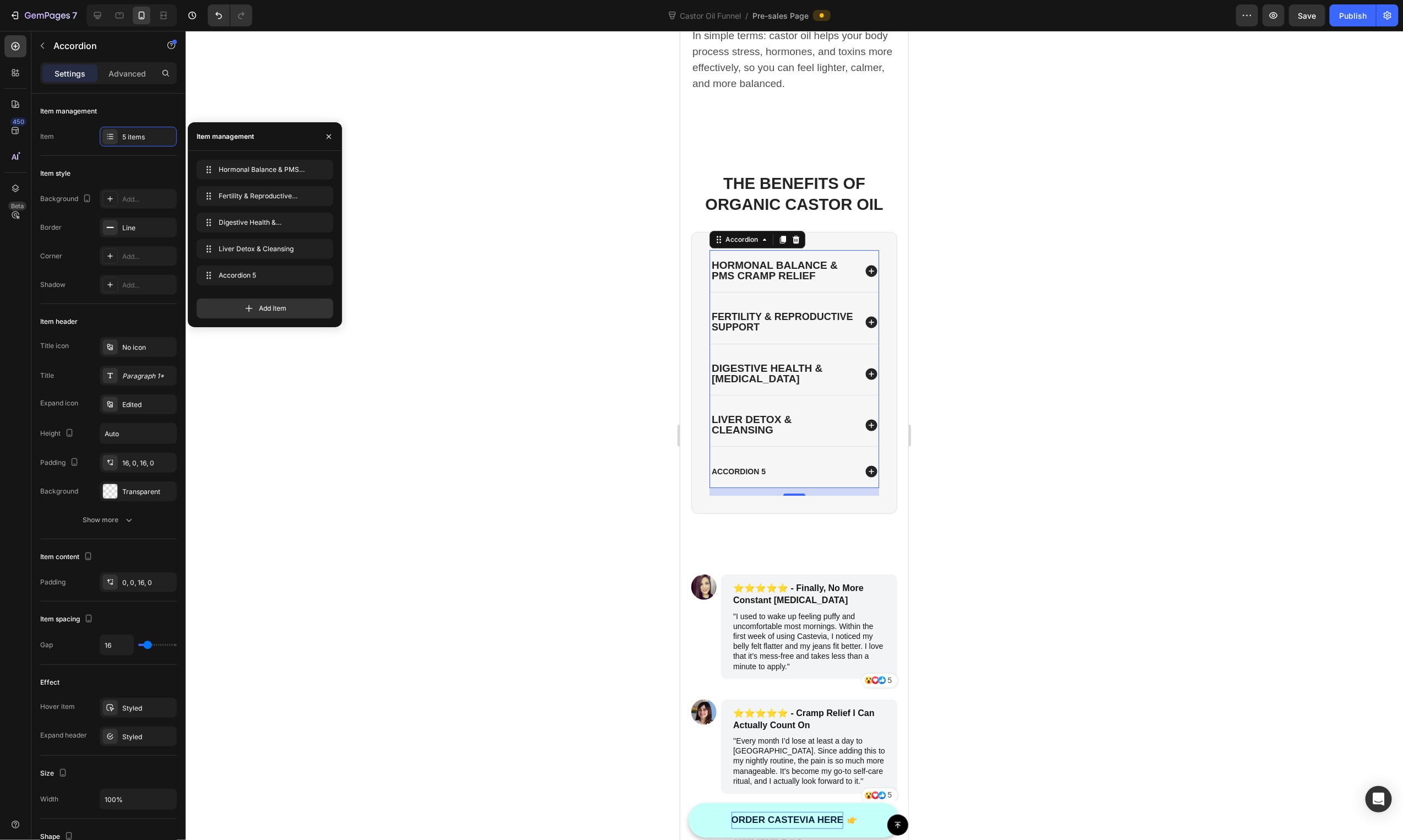
click at [745, 465] on div "Accordion 5" at bounding box center [738, 471] width 58 height 14
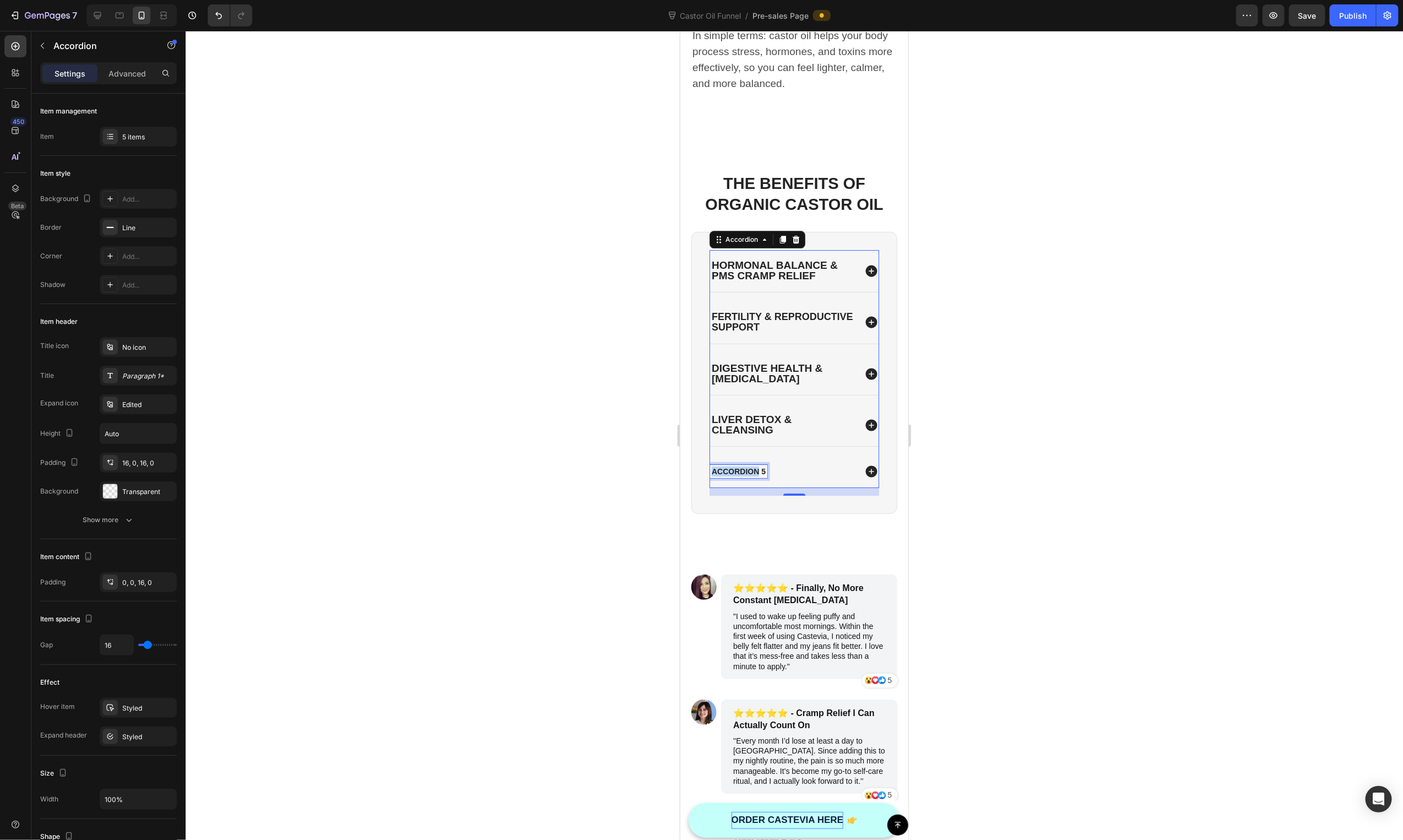
click at [745, 466] on p "Accordion 5" at bounding box center [738, 471] width 54 height 10
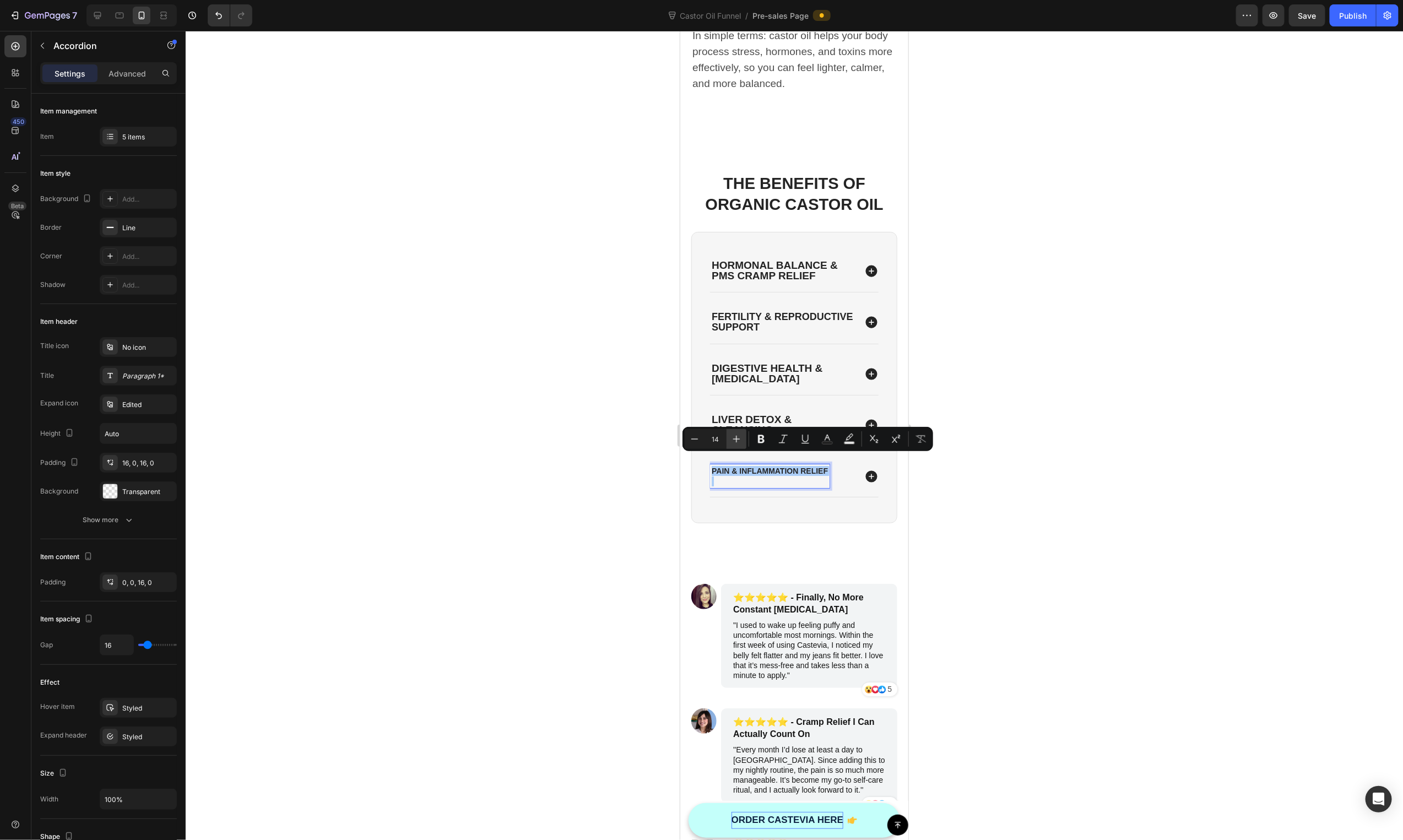
click at [727, 441] on button "Plus" at bounding box center [736, 438] width 19 height 19
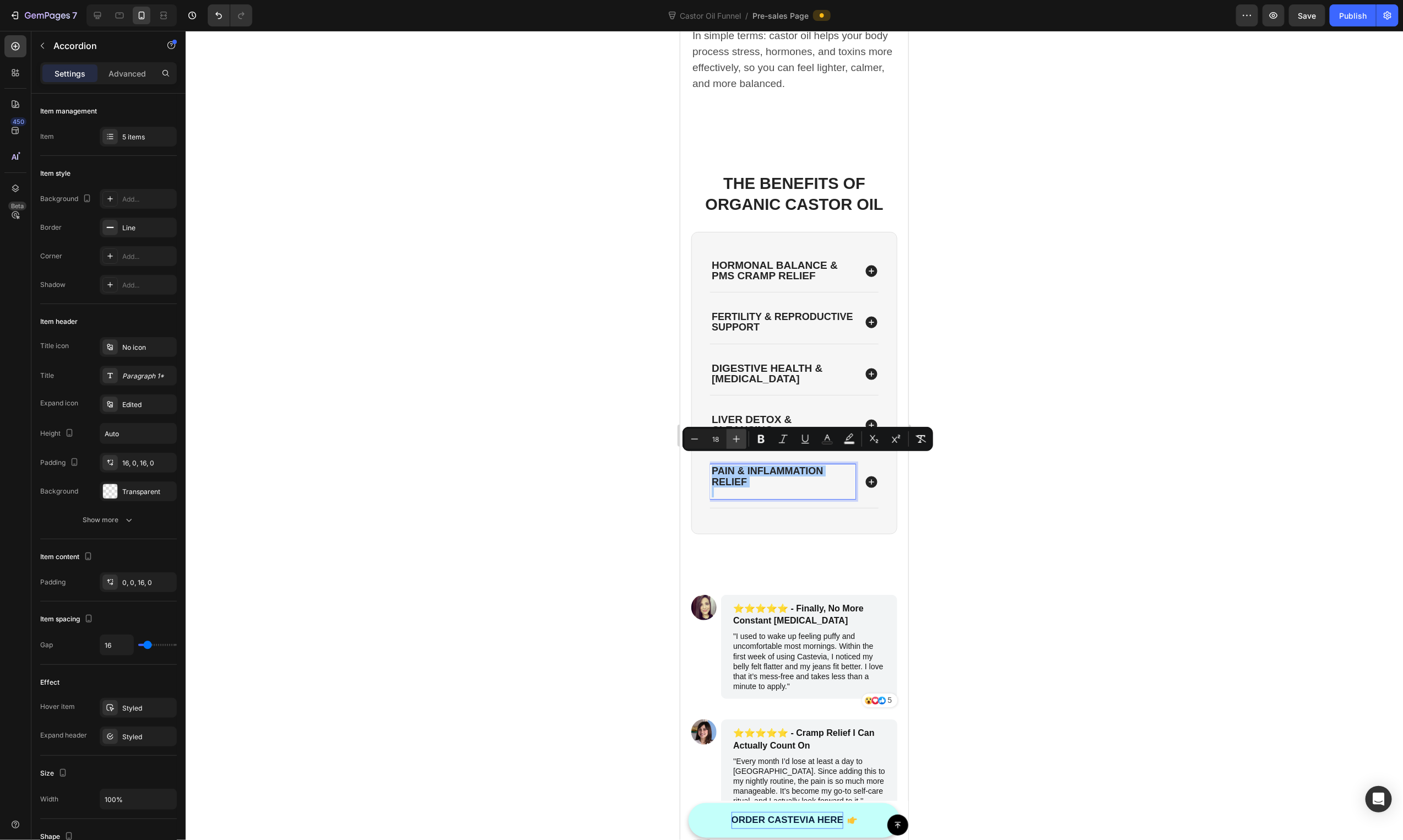
click at [727, 441] on button "Plus" at bounding box center [736, 438] width 19 height 19
type input "20"
click at [726, 472] on span "Pain & Inflammation Relief" at bounding box center [773, 476] width 124 height 23
drag, startPoint x: 726, startPoint y: 473, endPoint x: 726, endPoint y: 484, distance: 11.0
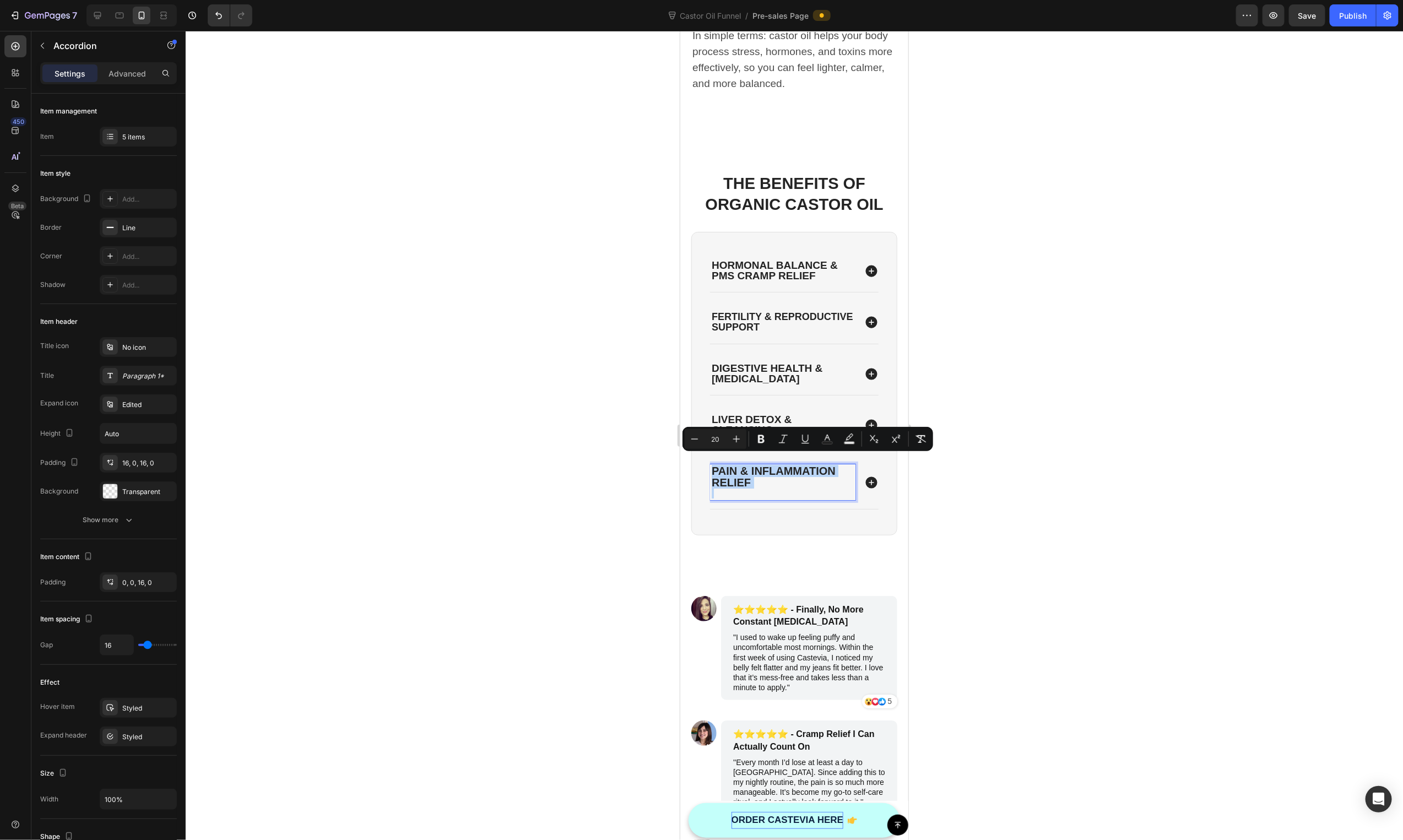
click at [726, 474] on span "Pain & Inflammation Relief" at bounding box center [773, 476] width 124 height 23
click at [726, 488] on p "Rich Text Editor. Editing area: main" at bounding box center [782, 493] width 142 height 10
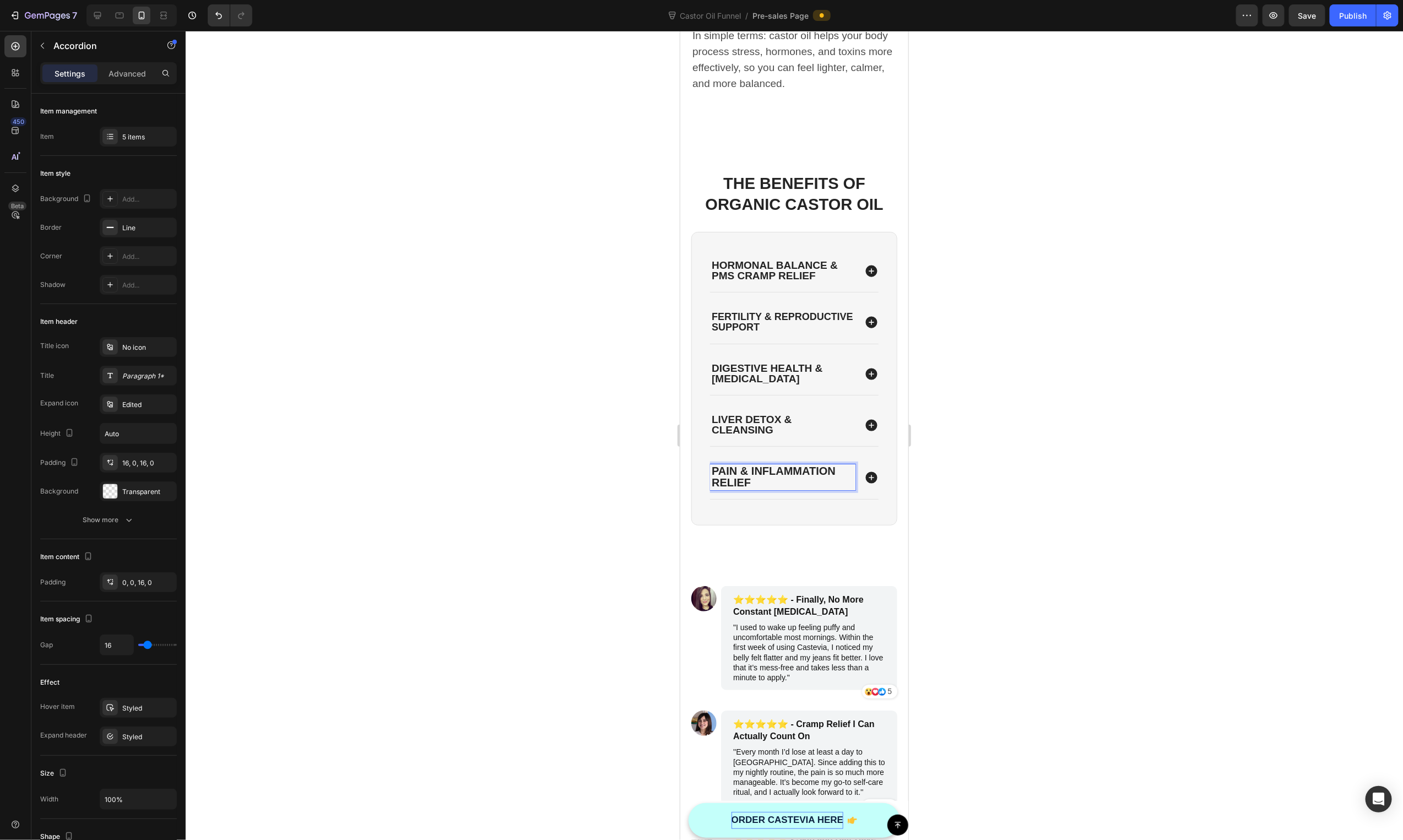
click at [864, 470] on icon at bounding box center [871, 476] width 14 height 14
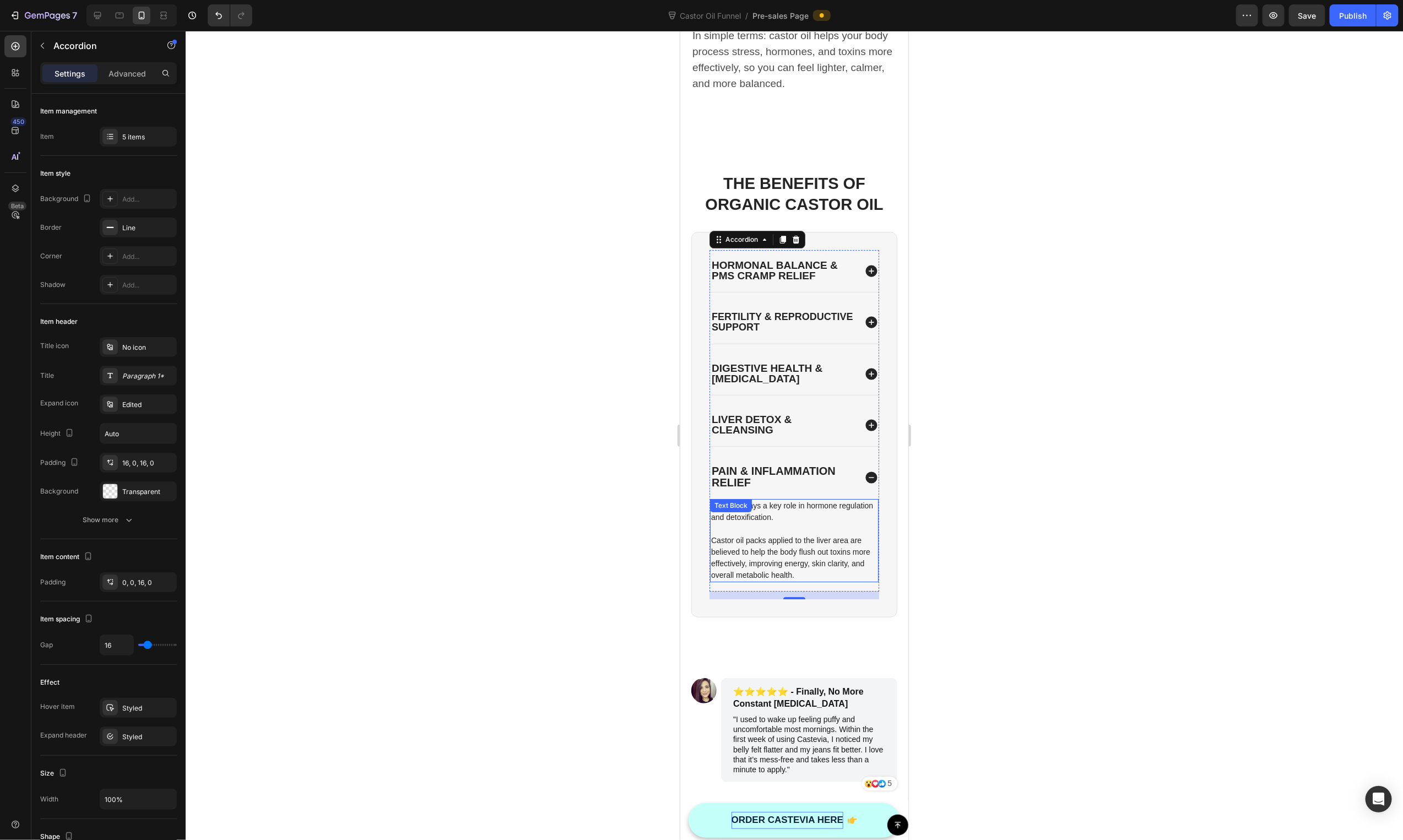
click at [771, 499] on p "The liver plays a key role in hormone regulation and detoxification." at bounding box center [793, 510] width 166 height 23
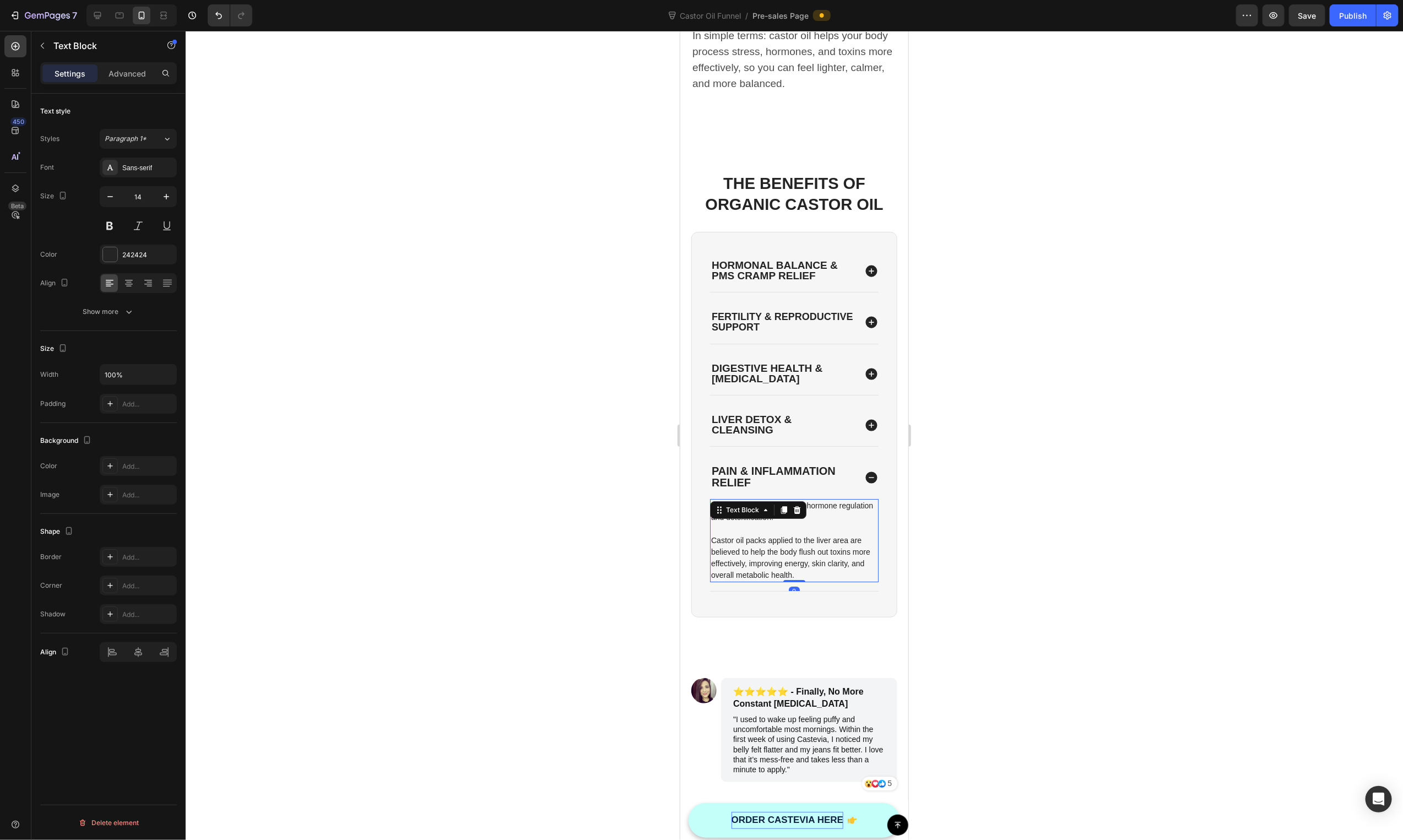
click at [771, 503] on div "Text Block" at bounding box center [742, 509] width 59 height 14
click at [782, 536] on p "Castor oil packs applied to the liver area are believed to help the body flush …" at bounding box center [793, 557] width 166 height 47
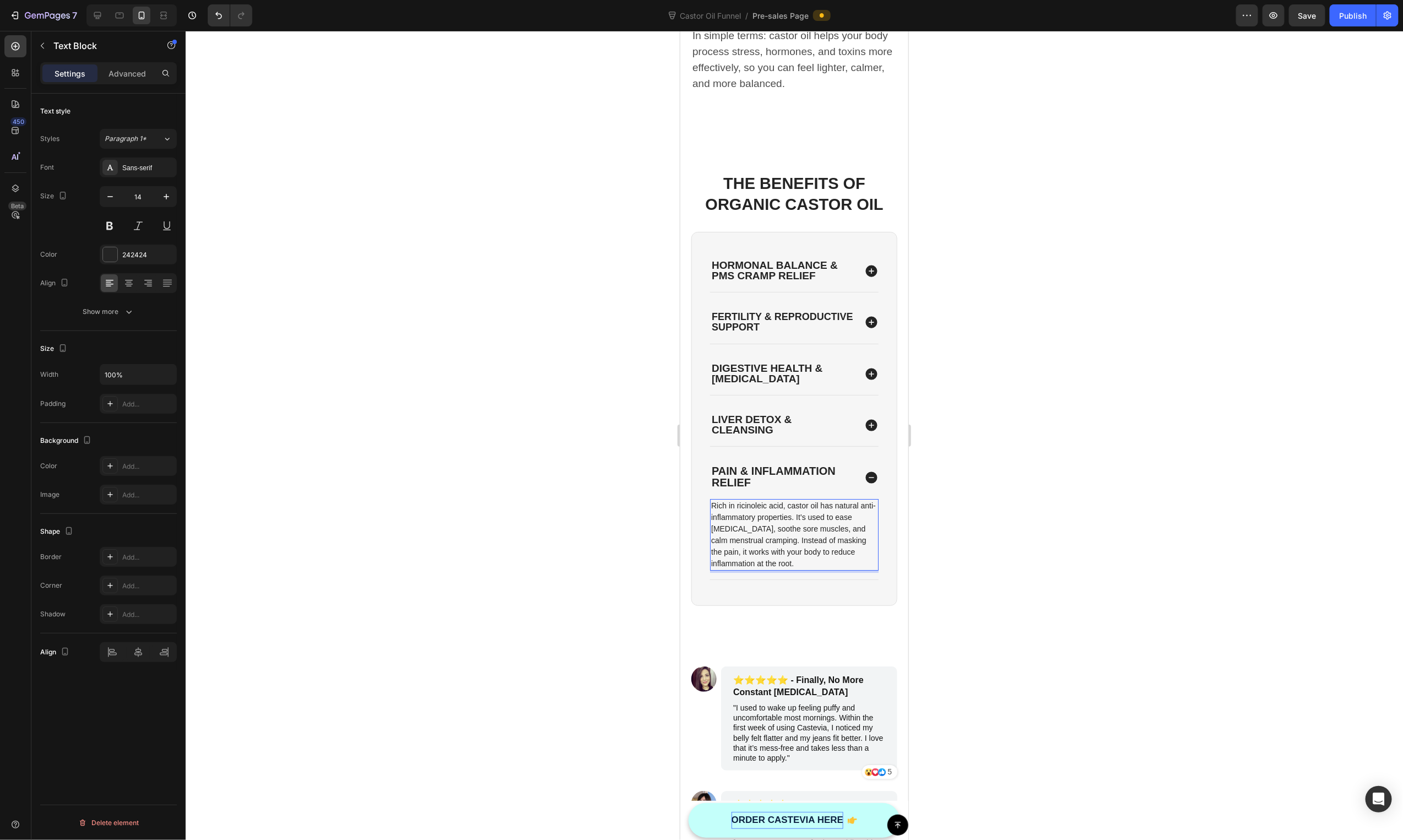
click at [811, 506] on p "Rich in ricinoleic acid, castor oil has natural anti-inflammatory properties. I…" at bounding box center [793, 534] width 166 height 70
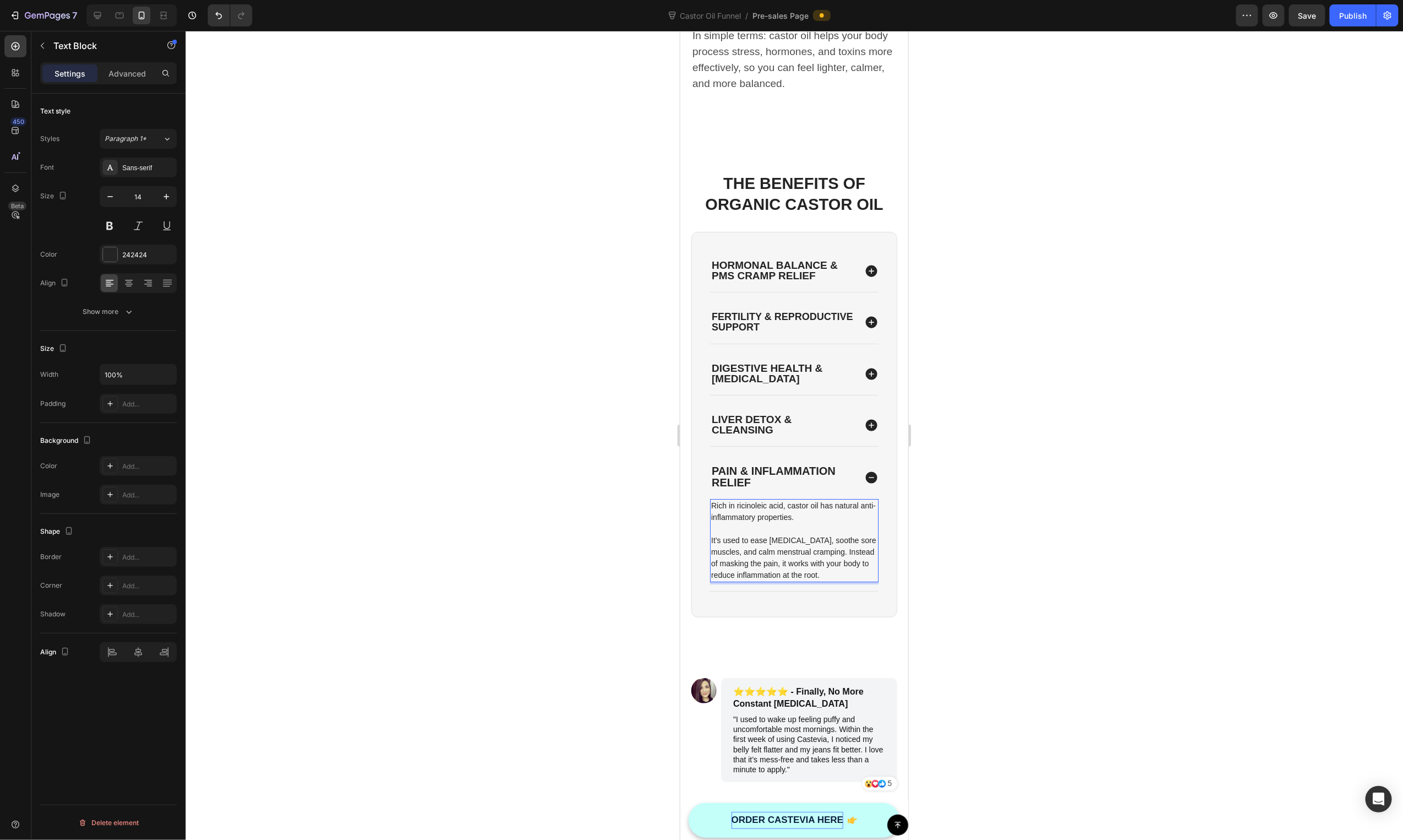
click at [1066, 596] on div at bounding box center [794, 435] width 1217 height 809
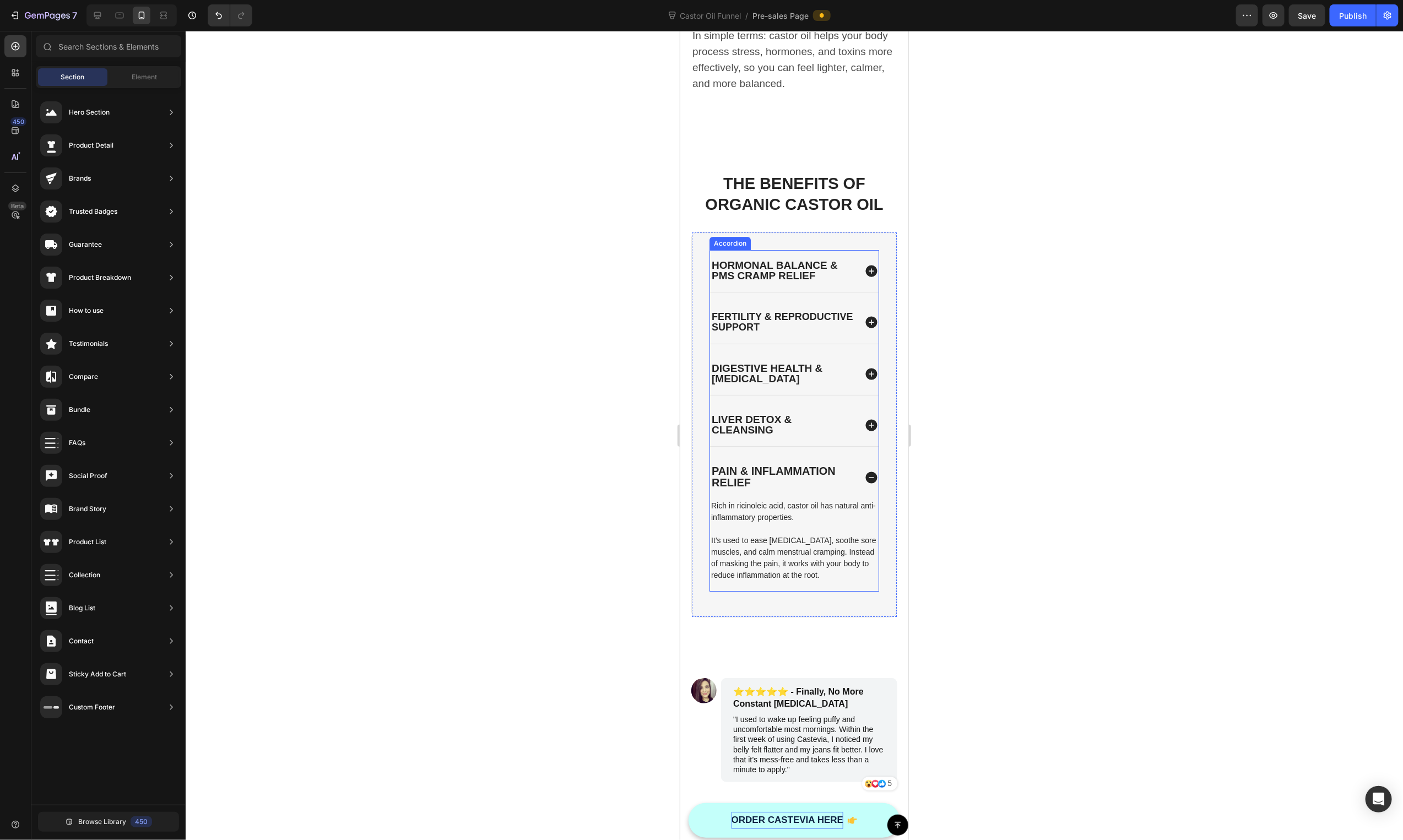
click at [754, 437] on div "Hormonal Balance & PMS CRAMP Relief Fertility & Reproductive Support Digestive …" at bounding box center [793, 420] width 170 height 342
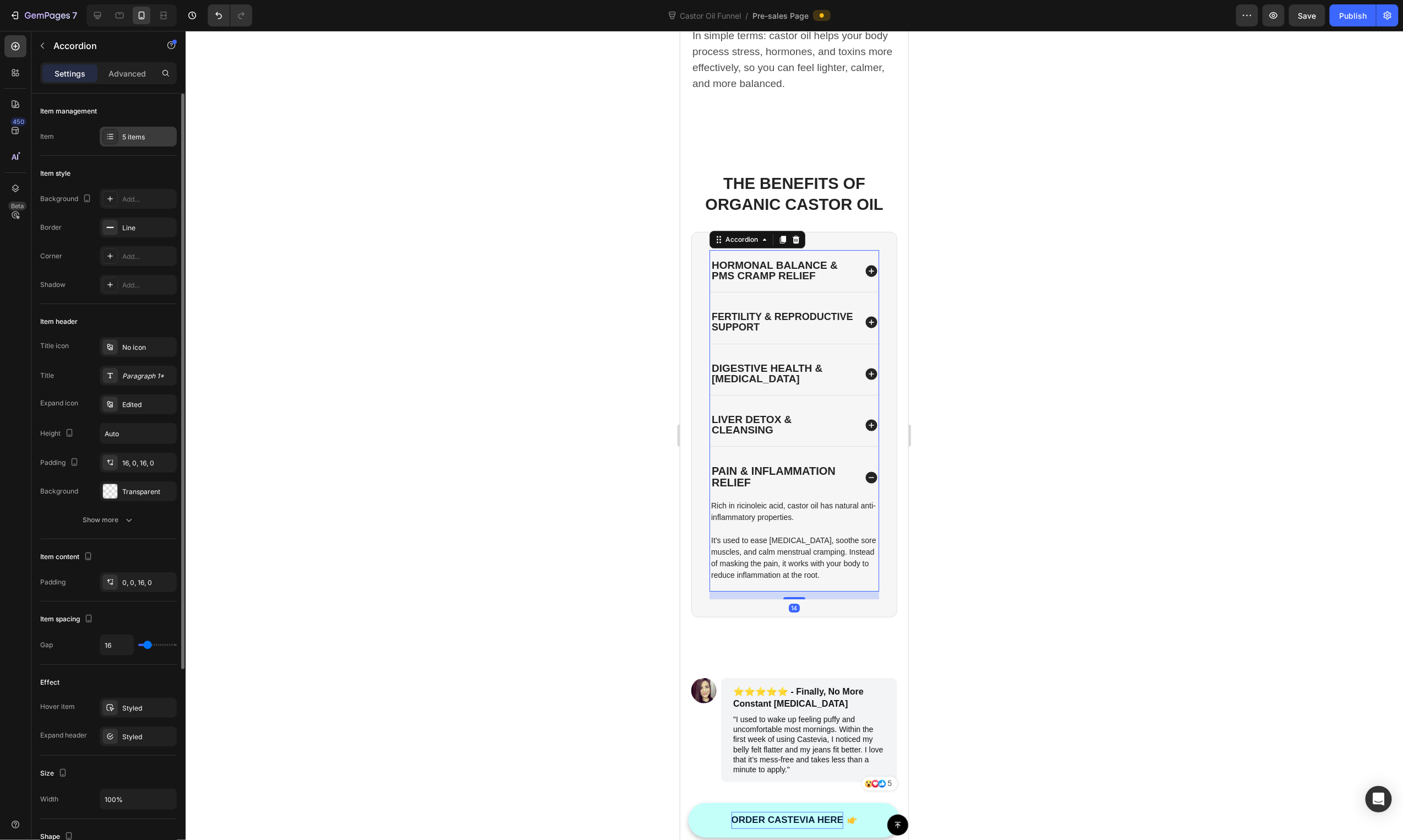
click at [138, 145] on div "5 items" at bounding box center [138, 136] width 77 height 19
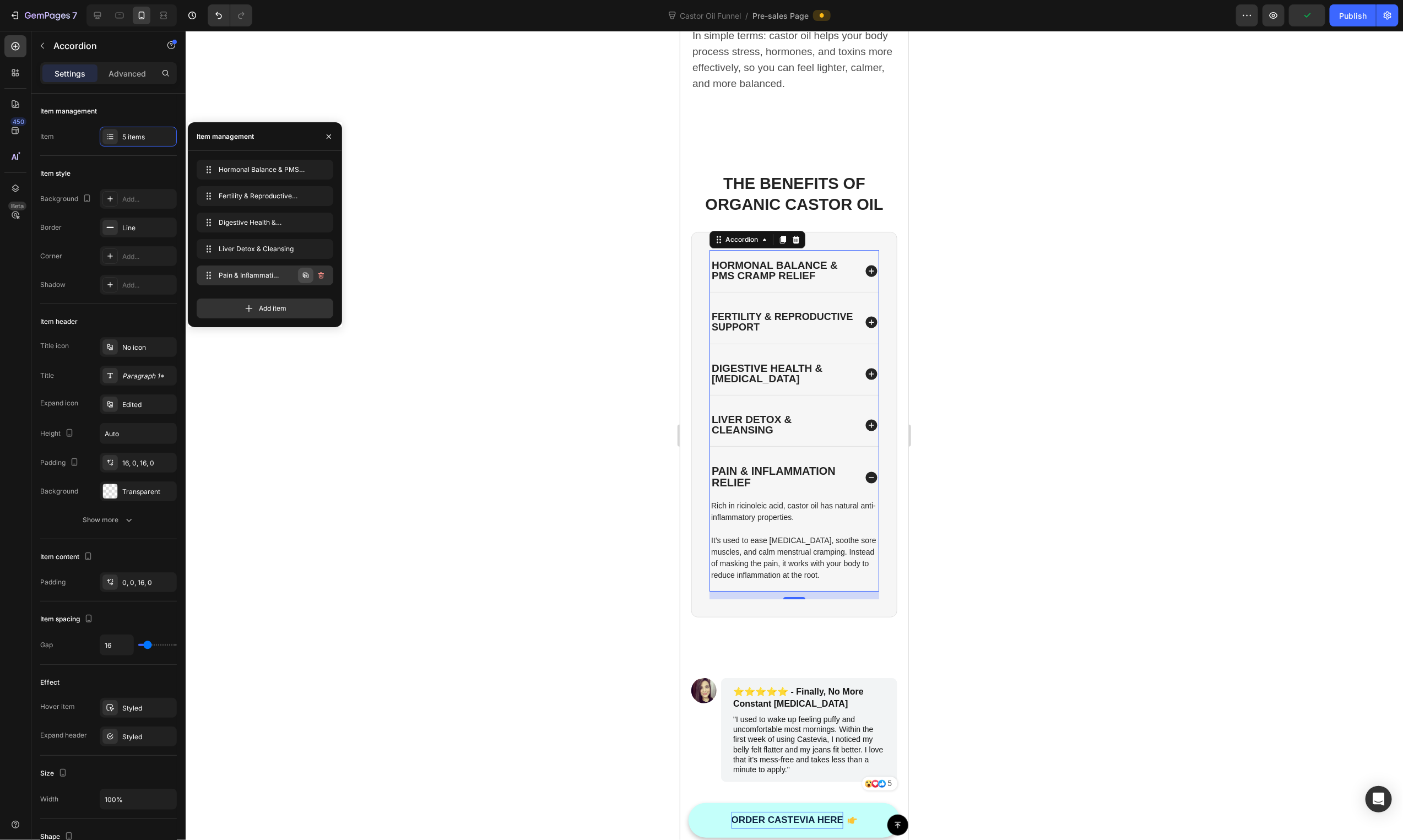
click at [308, 276] on icon "button" at bounding box center [305, 275] width 8 height 8
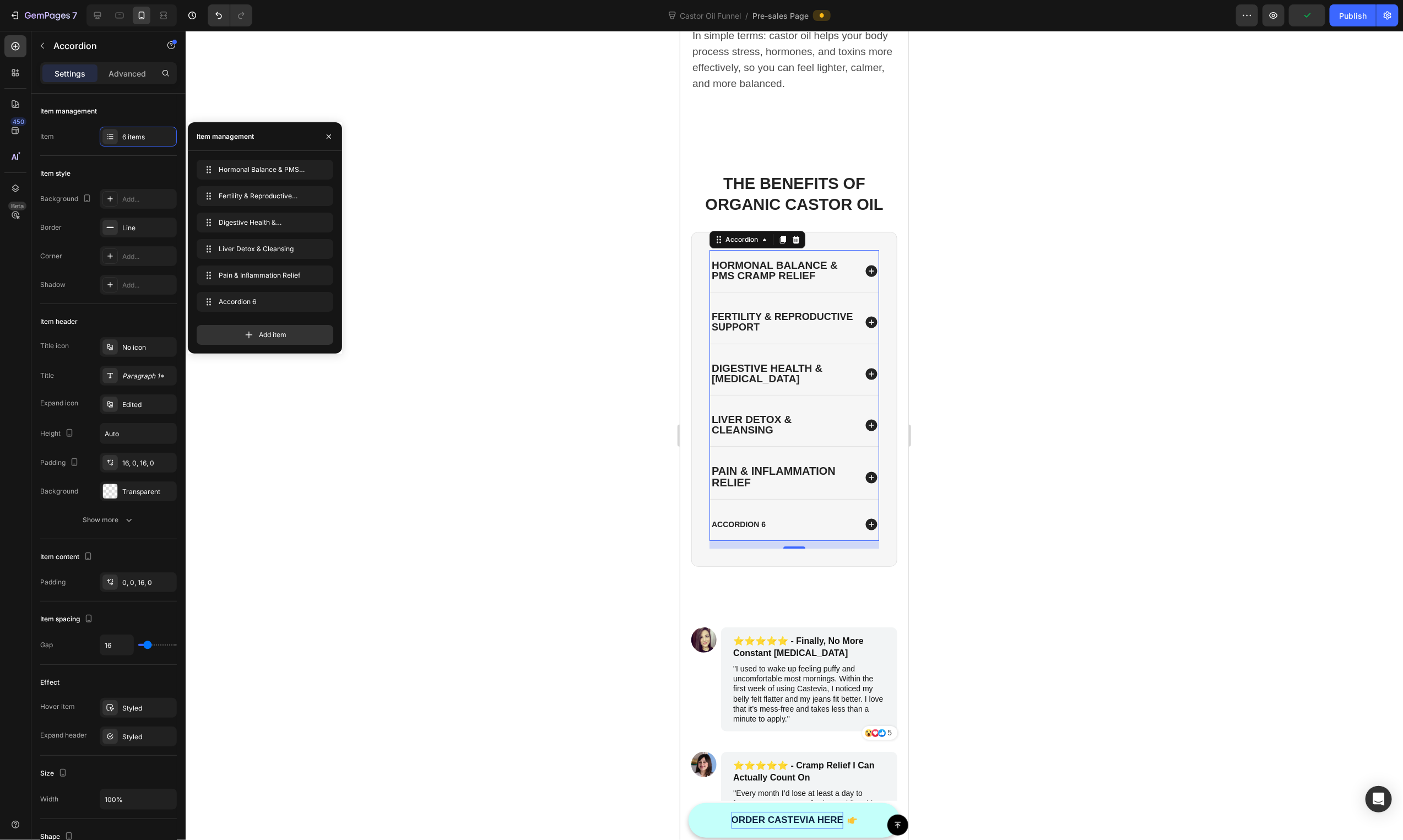
click at [756, 517] on div "Accordion 6" at bounding box center [738, 524] width 58 height 14
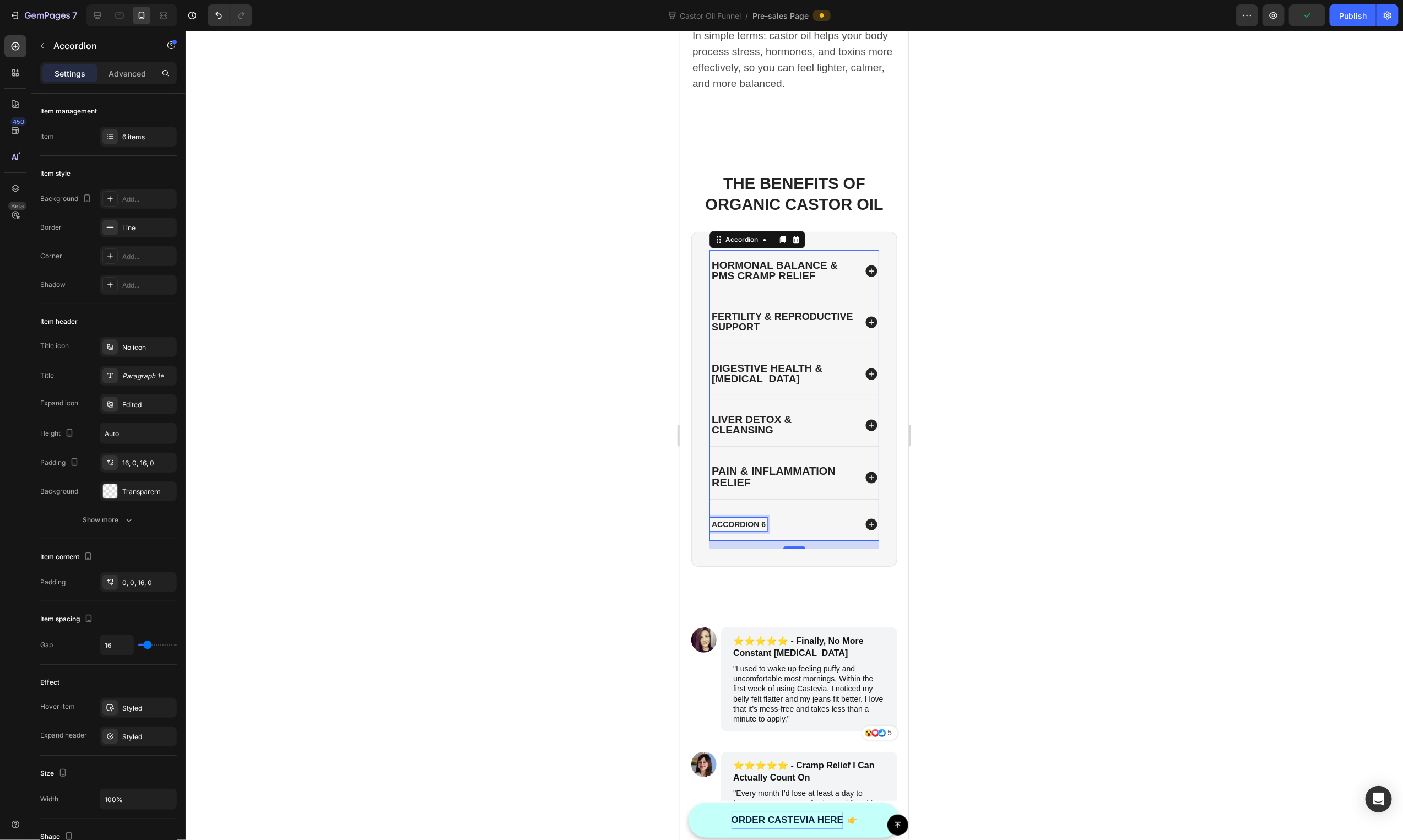
click at [756, 519] on p "Accordion 6" at bounding box center [738, 524] width 54 height 10
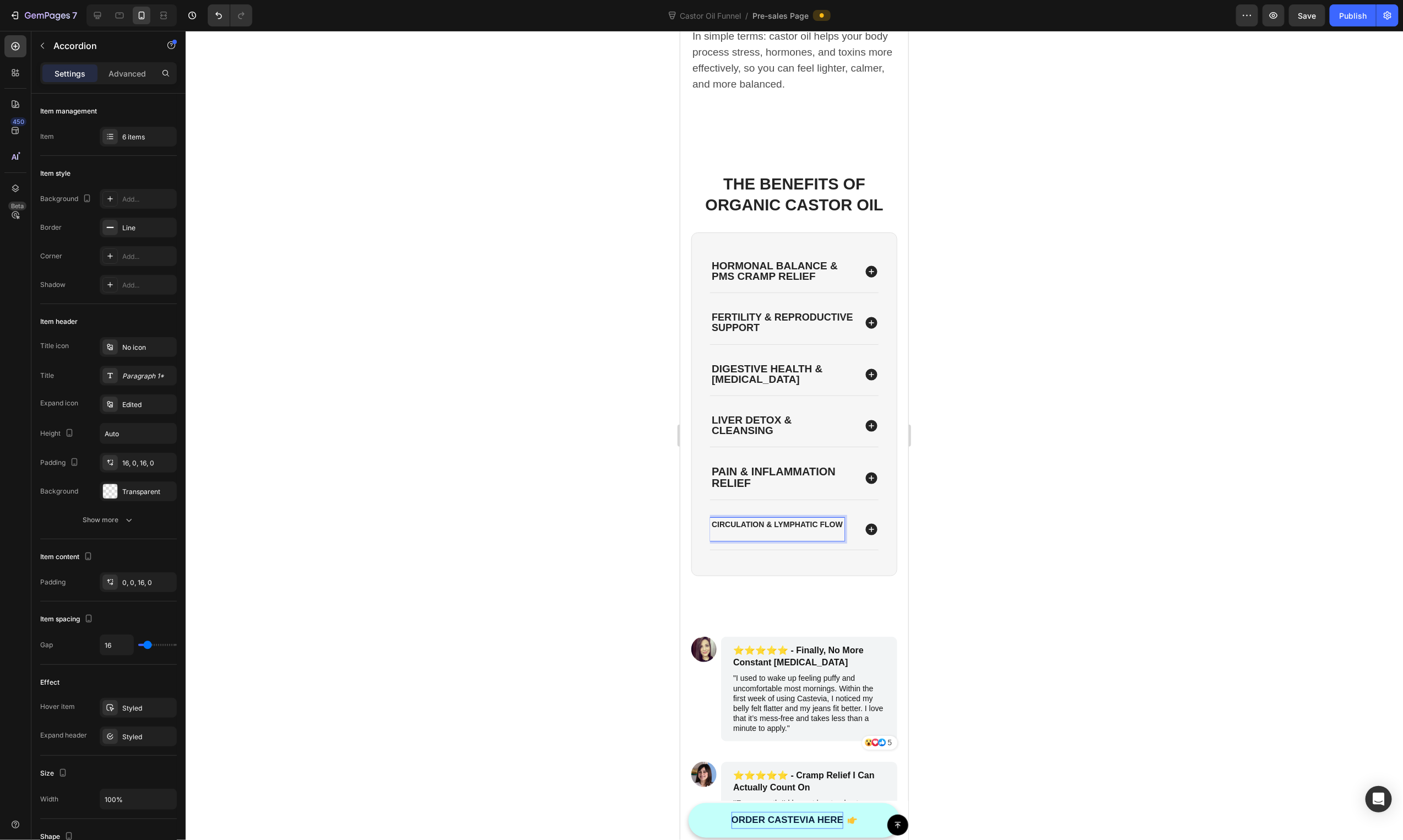
scroll to position [2295, 0]
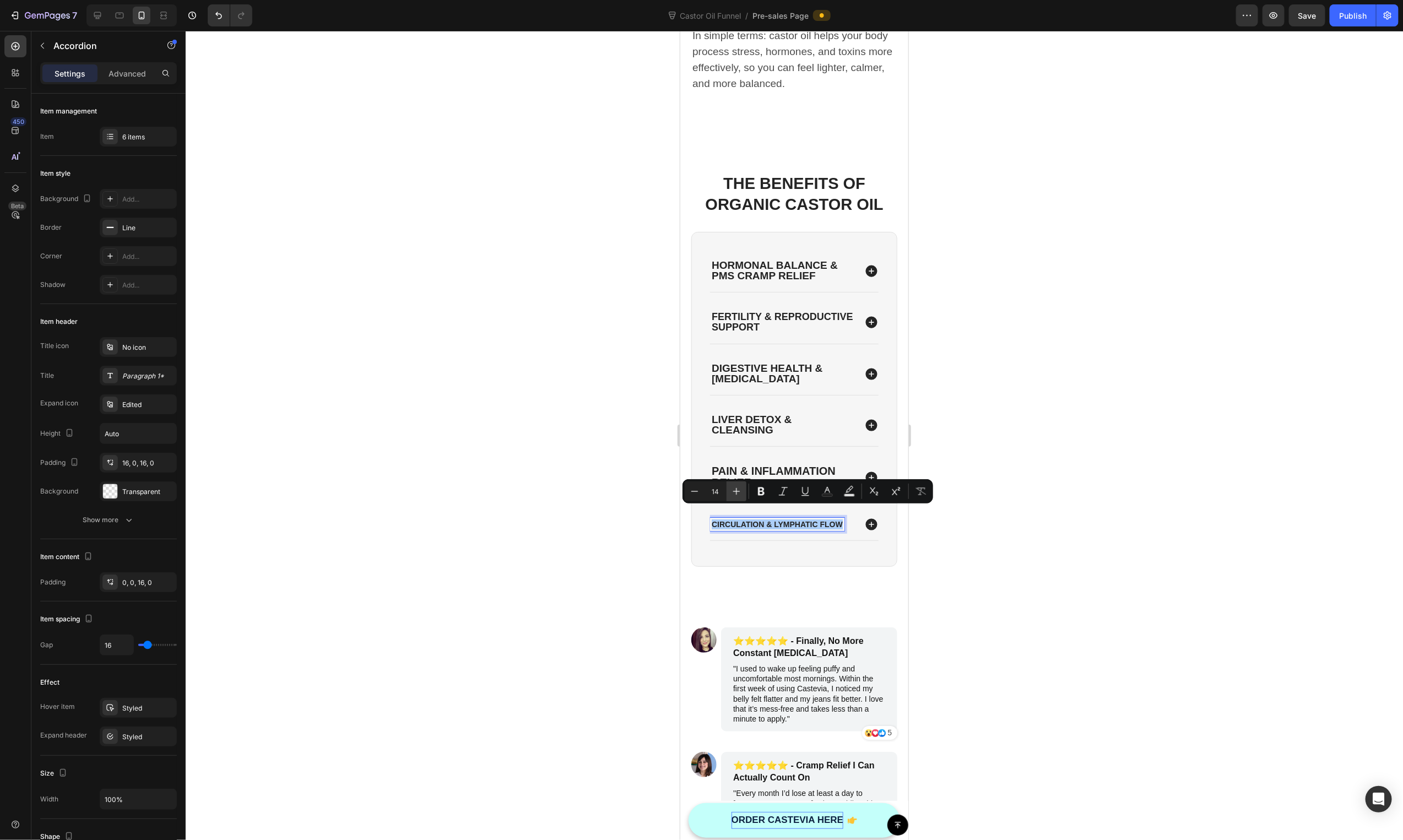
click at [731, 487] on button "Plus" at bounding box center [736, 491] width 19 height 19
click at [731, 488] on icon "Editor contextual toolbar" at bounding box center [736, 491] width 11 height 11
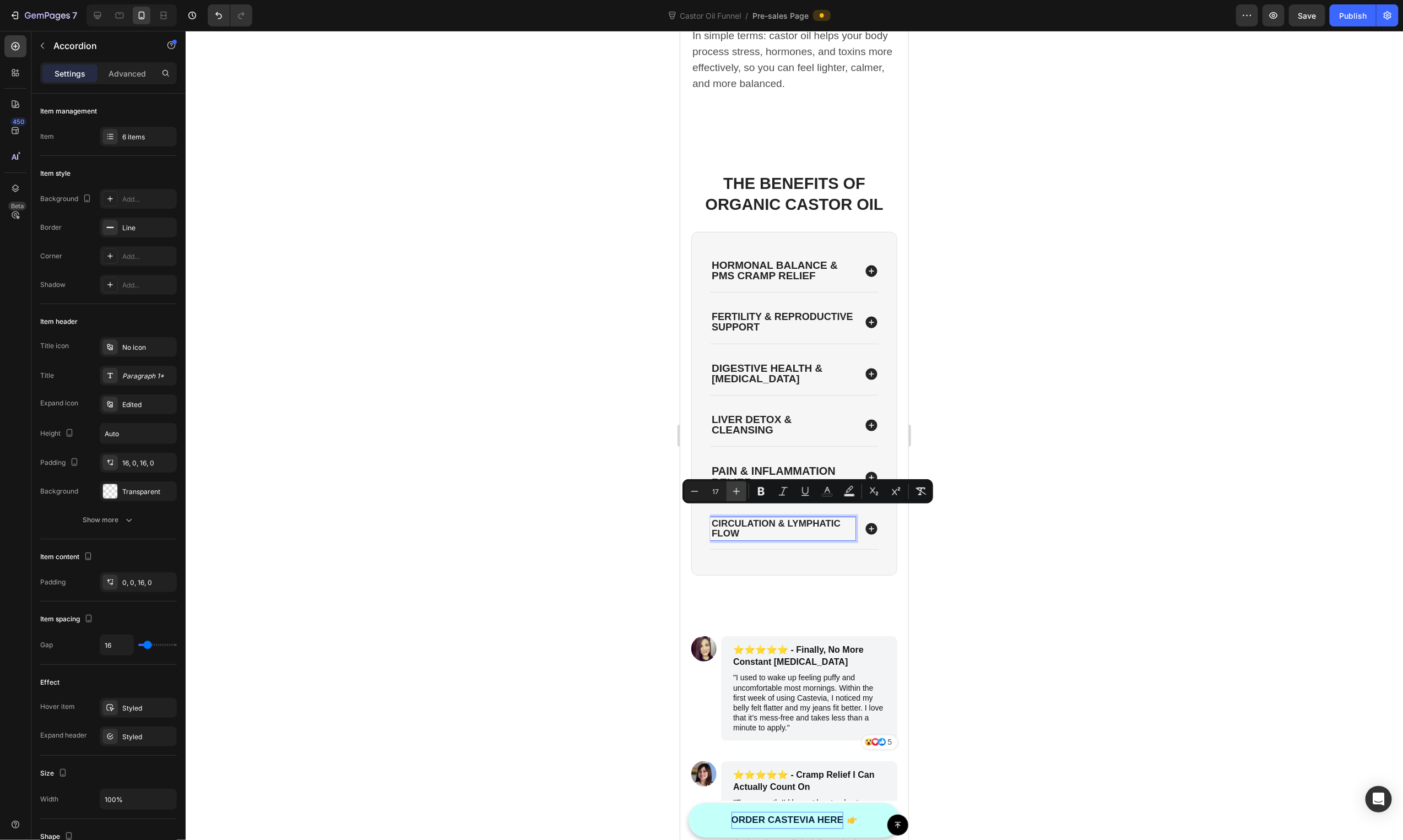
click at [731, 488] on icon "Editor contextual toolbar" at bounding box center [736, 491] width 11 height 11
click at [731, 487] on icon "Editor contextual toolbar" at bounding box center [736, 491] width 11 height 11
type input "19"
click at [852, 518] on div "Circulation & Lymphatic Flow" at bounding box center [793, 528] width 169 height 42
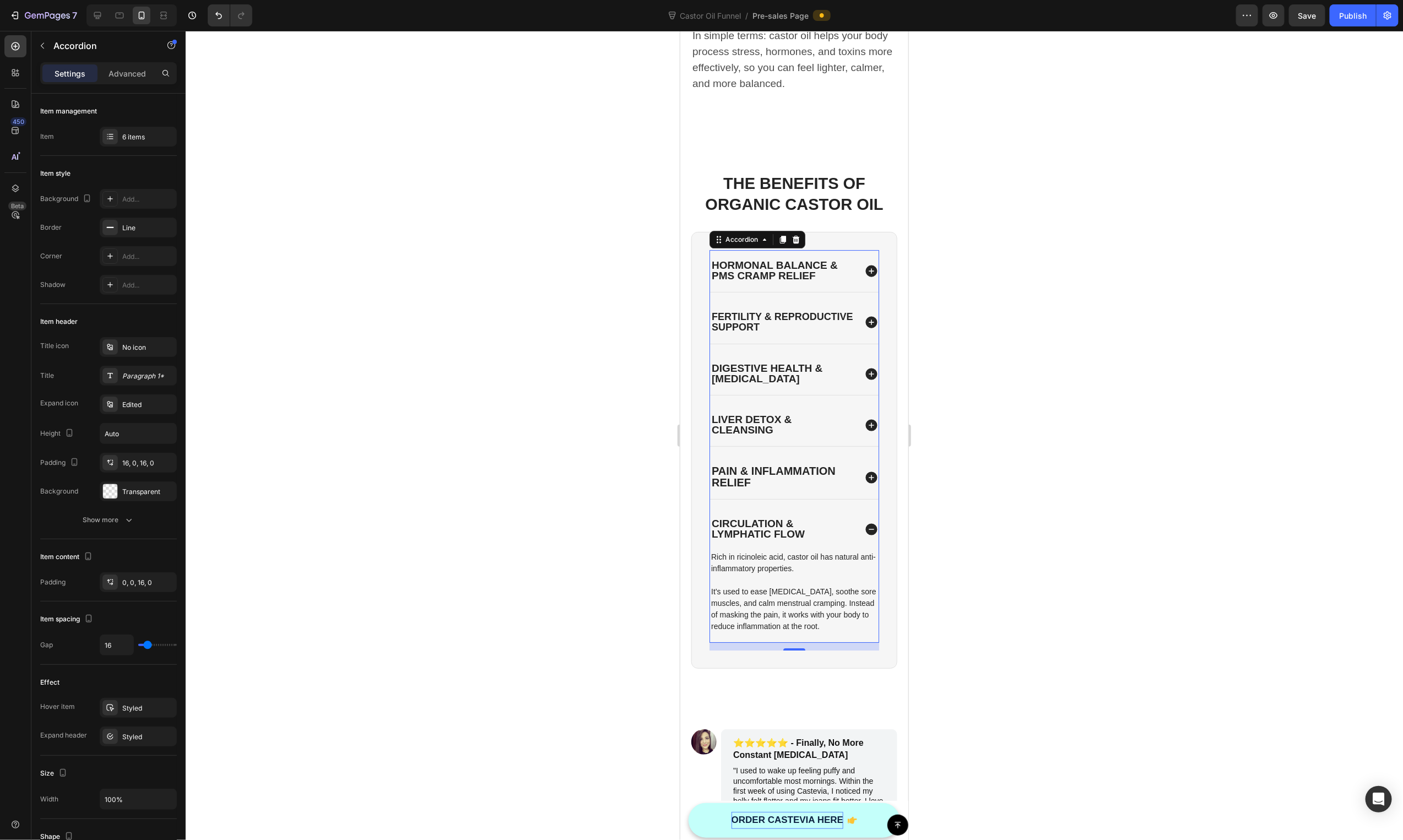
click at [805, 554] on p "Rich in ricinoleic acid, castor oil has natural anti-inflammatory properties." at bounding box center [793, 562] width 166 height 23
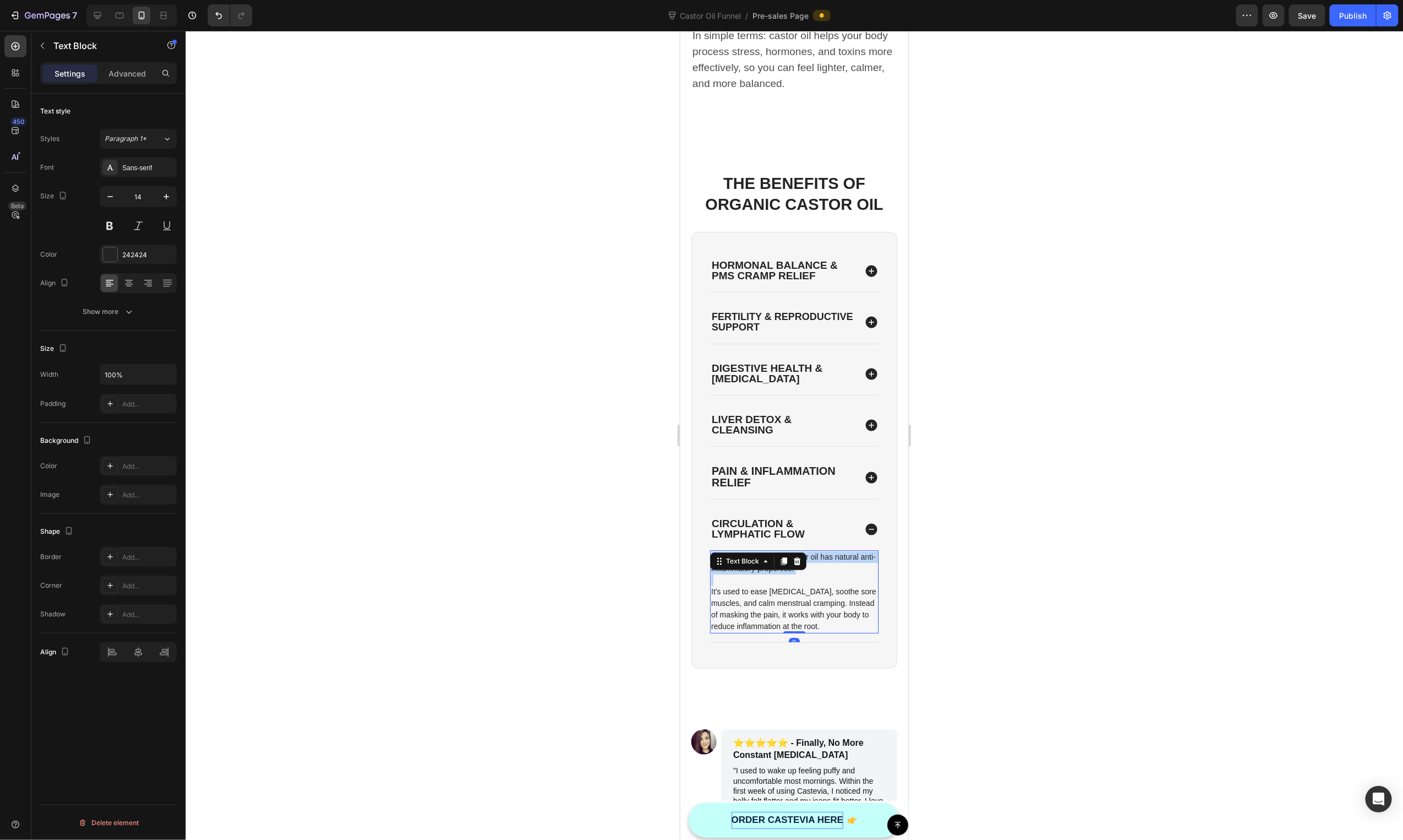
click at [805, 554] on p "Rich in ricinoleic acid, castor oil has natural anti-inflammatory properties." at bounding box center [793, 562] width 166 height 23
click at [797, 592] on p "Good circulation is essential for tissue repair, hormonal balance, and immune s…" at bounding box center [793, 592] width 166 height 81
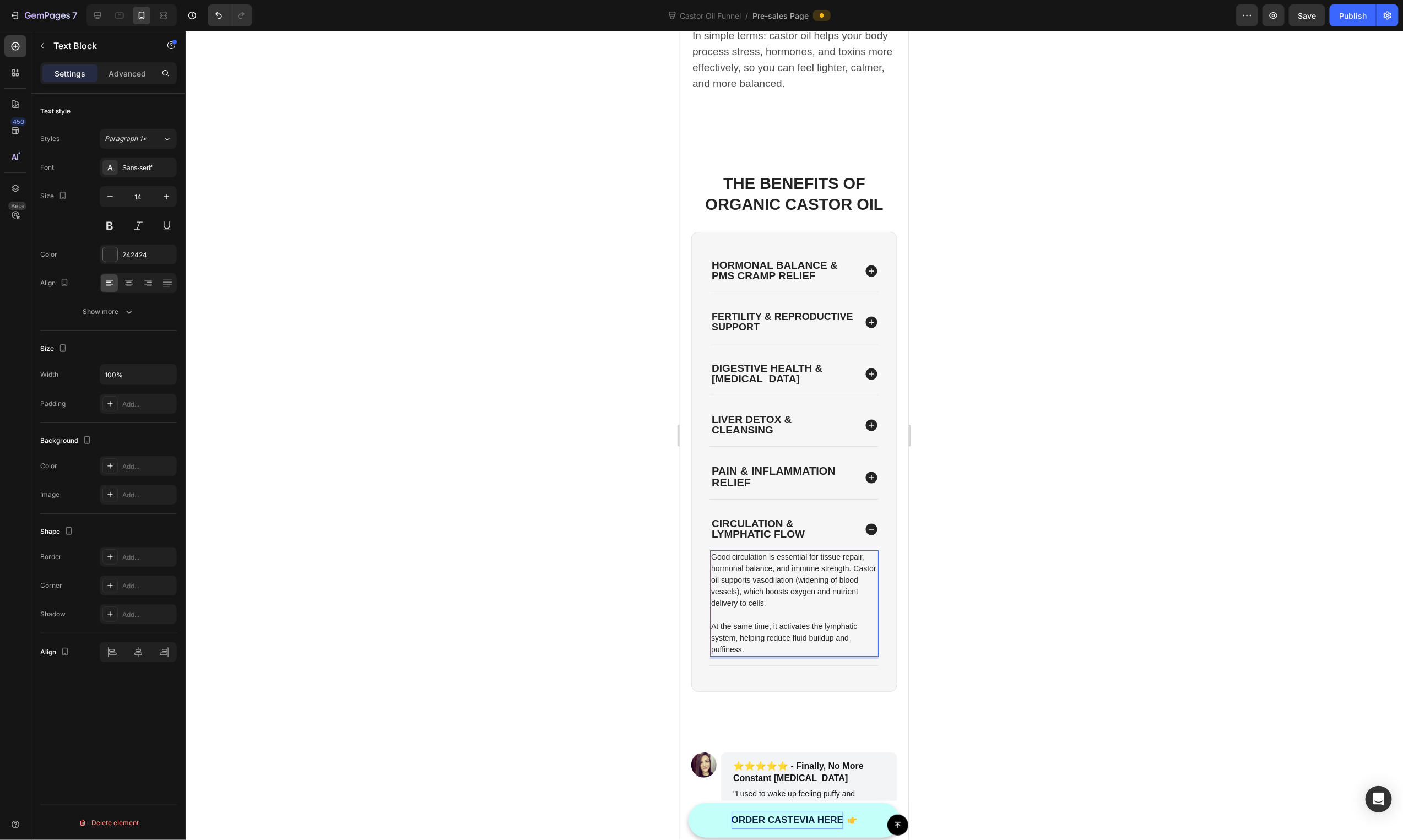
click at [714, 570] on p "Good circulation is essential for tissue repair, hormonal balance, and immune s…" at bounding box center [793, 580] width 166 height 58
click at [710, 570] on p "Good circulation is essential for tissue repair, hormonal balance, and immune s…" at bounding box center [793, 580] width 166 height 58
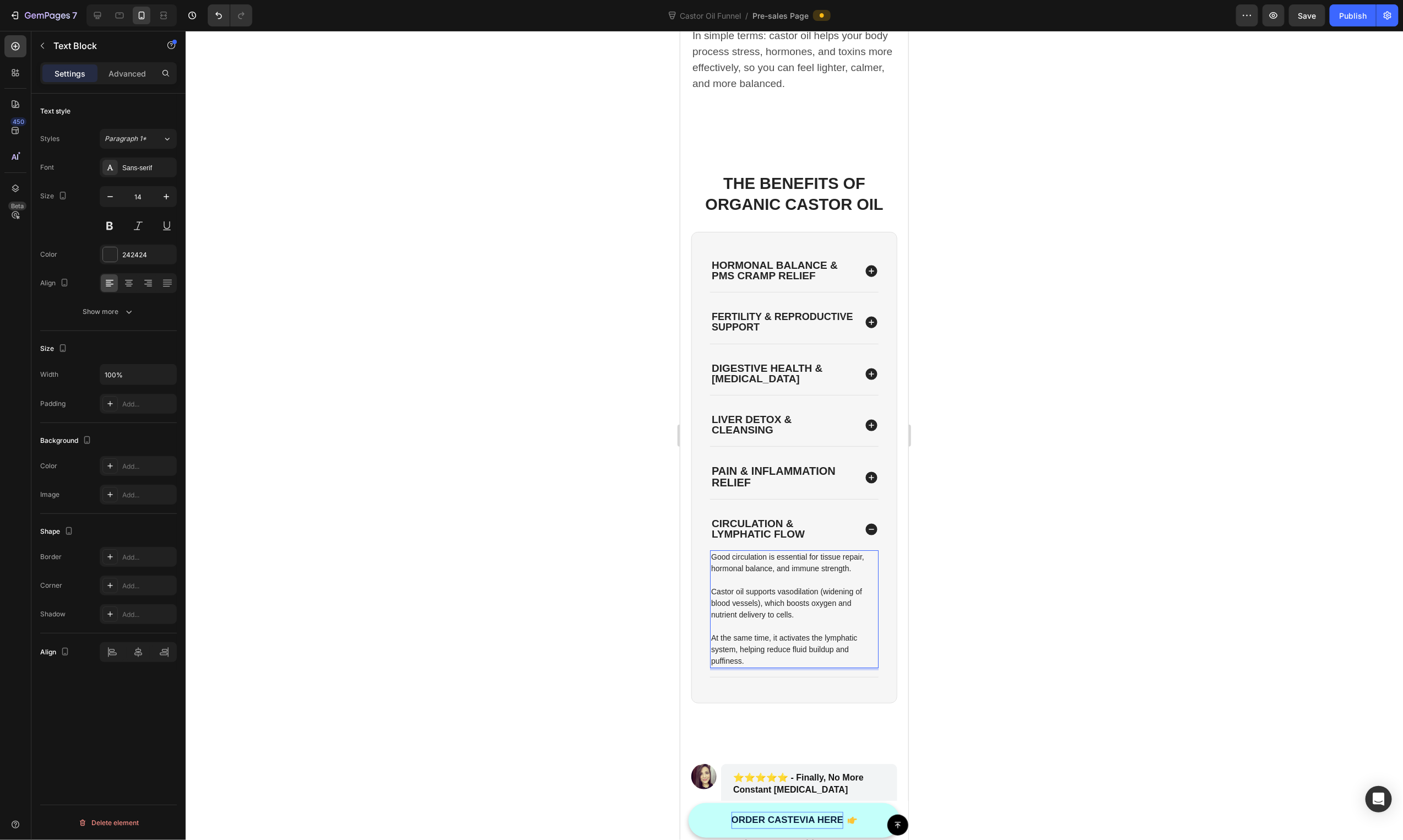
click at [1094, 609] on div at bounding box center [794, 435] width 1217 height 809
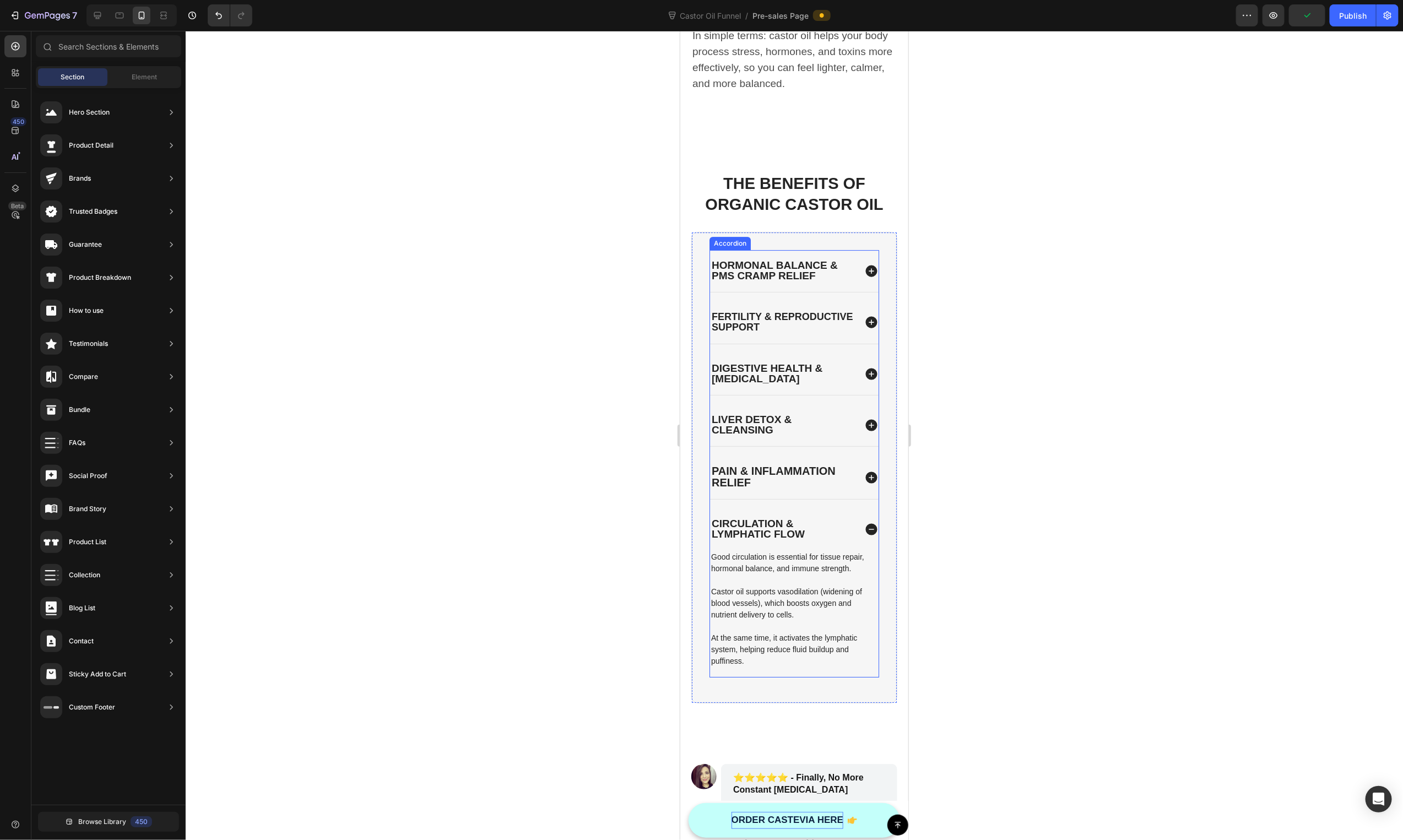
click at [822, 521] on p "Circulation & Lymphatic Flow" at bounding box center [782, 528] width 142 height 21
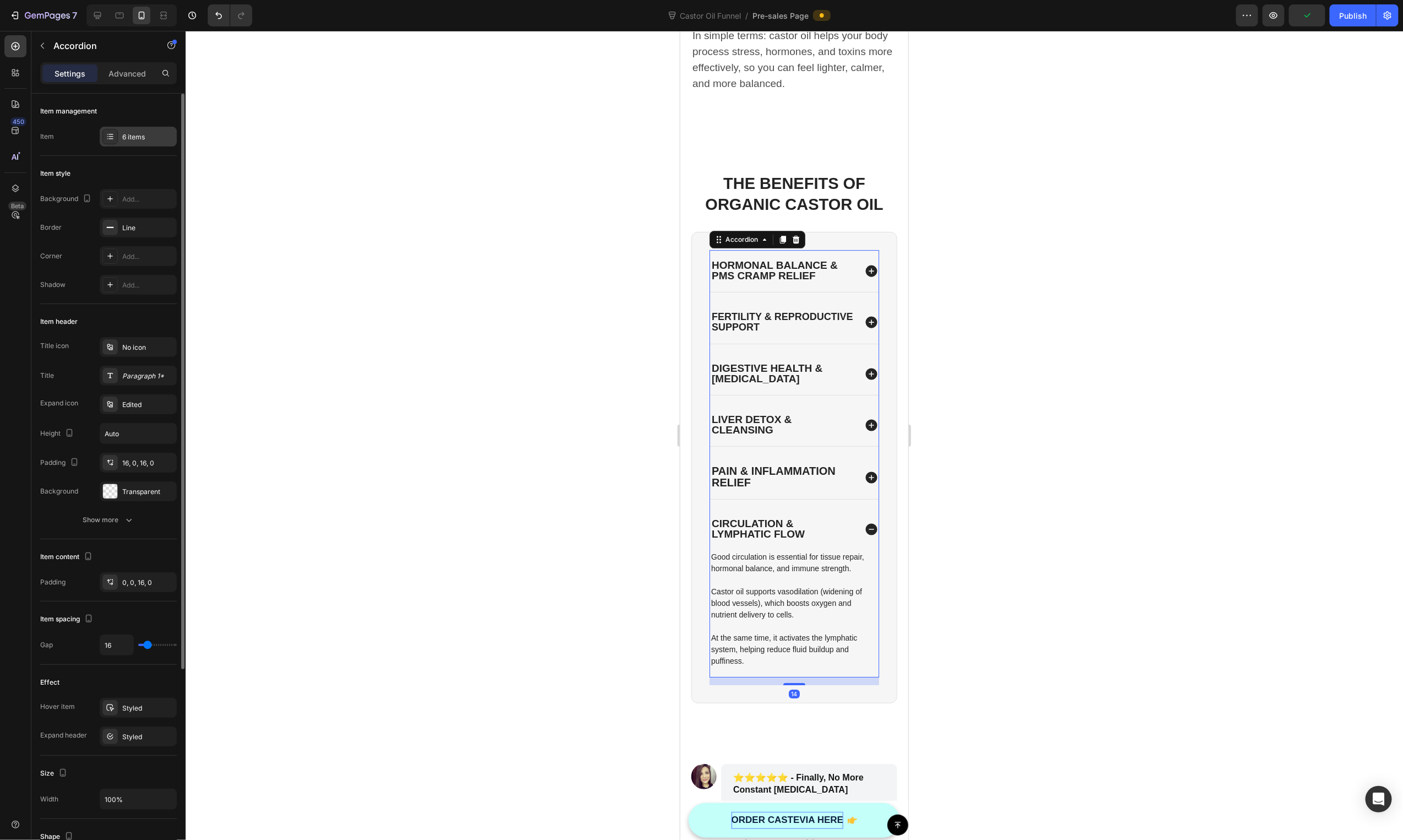
click at [136, 136] on div "6 items" at bounding box center [148, 137] width 52 height 10
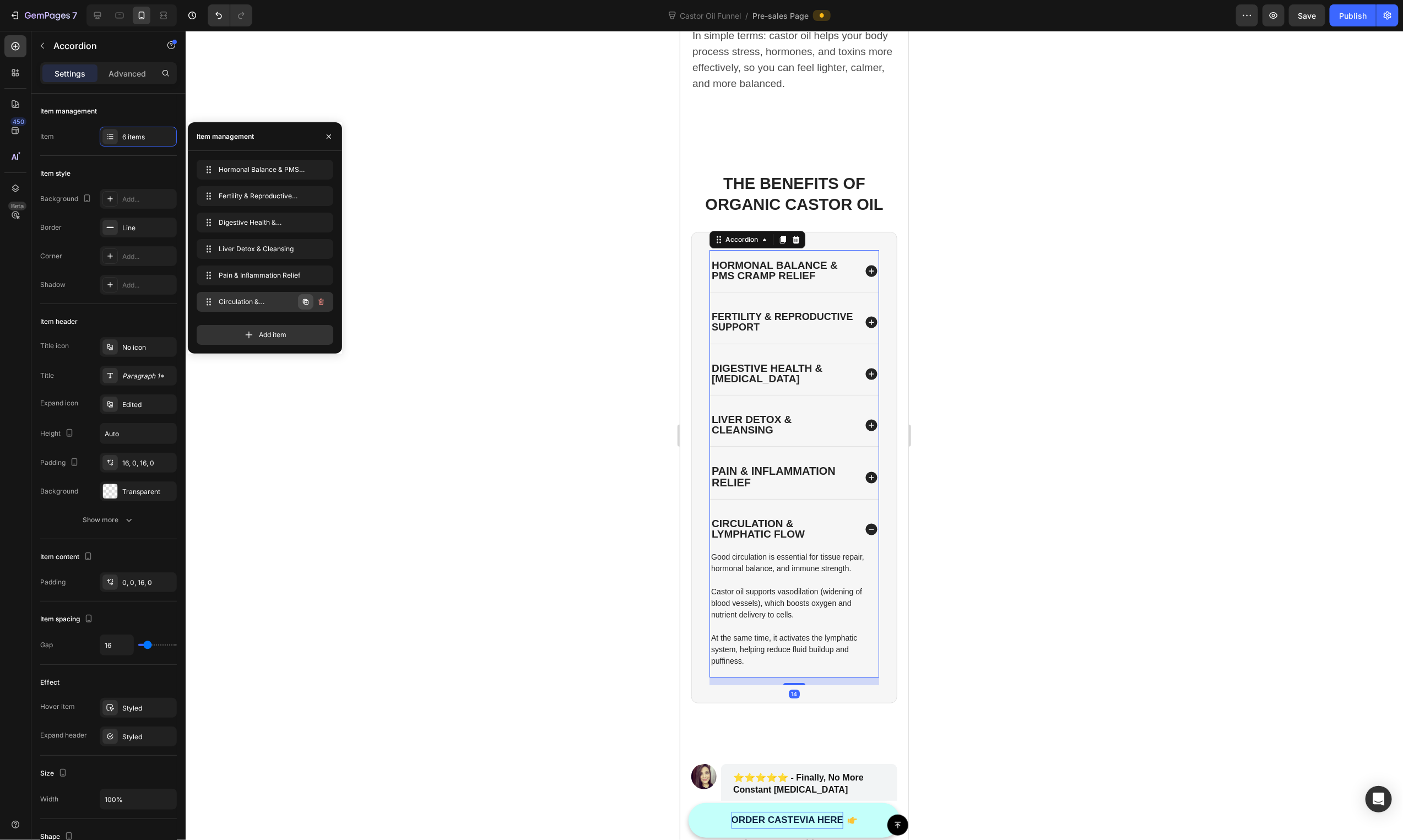
click at [309, 298] on icon "button" at bounding box center [305, 302] width 8 height 8
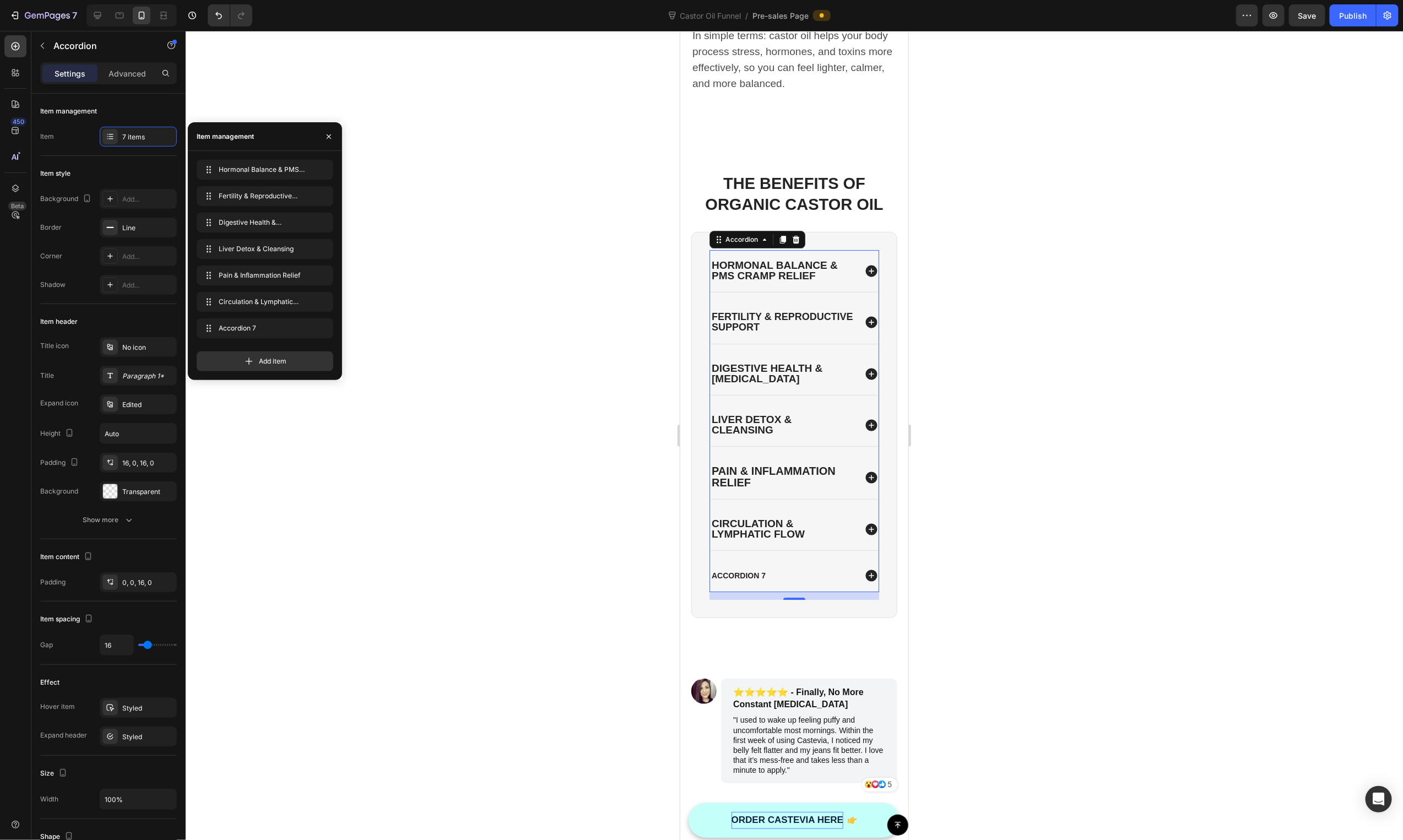
click at [760, 569] on div "Accordion 7" at bounding box center [738, 576] width 58 height 14
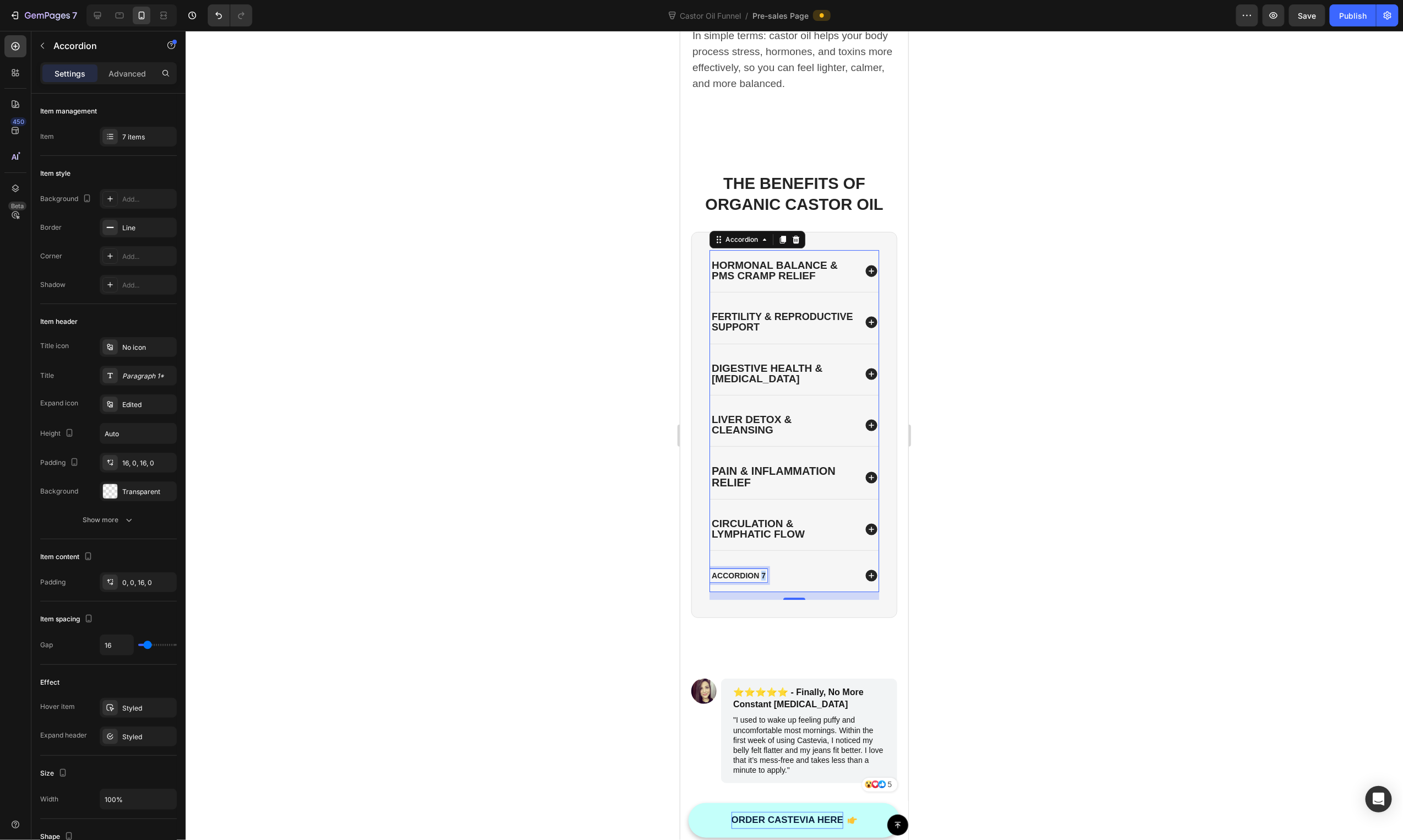
click at [760, 570] on p "Accordion 7" at bounding box center [738, 576] width 54 height 10
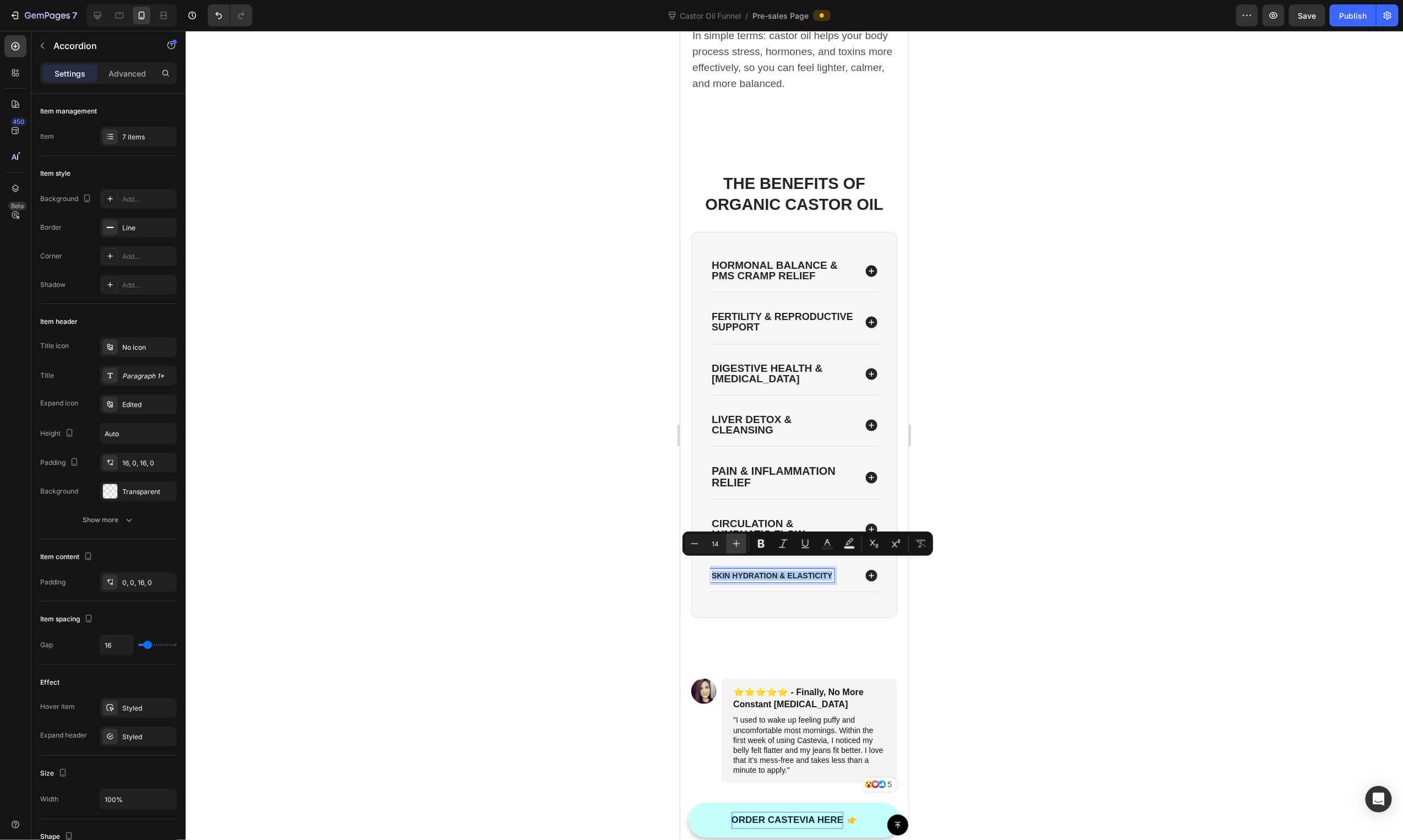
click at [738, 543] on icon "Editor contextual toolbar" at bounding box center [737, 543] width 7 height 7
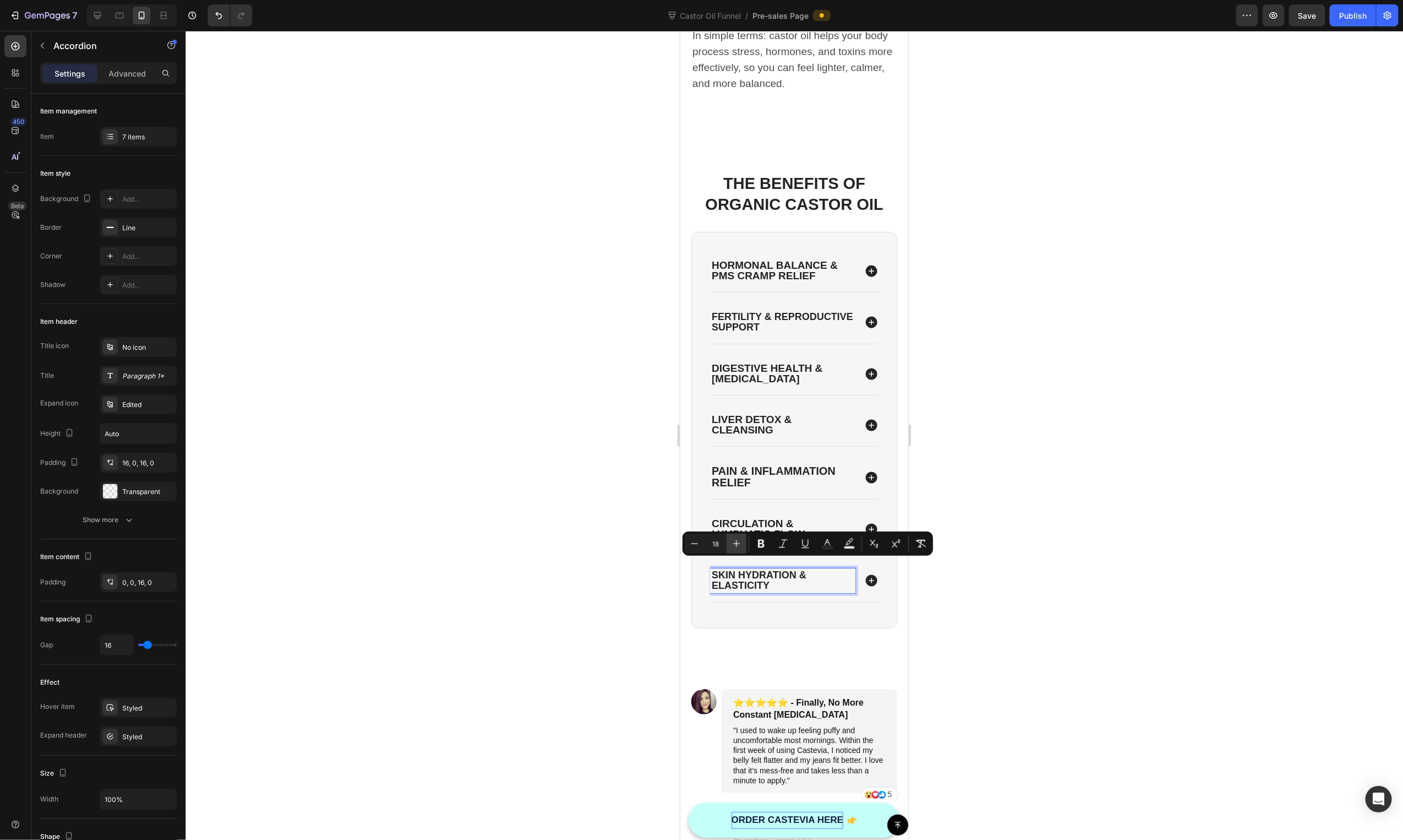
type input "19"
click at [865, 575] on icon at bounding box center [871, 581] width 12 height 12
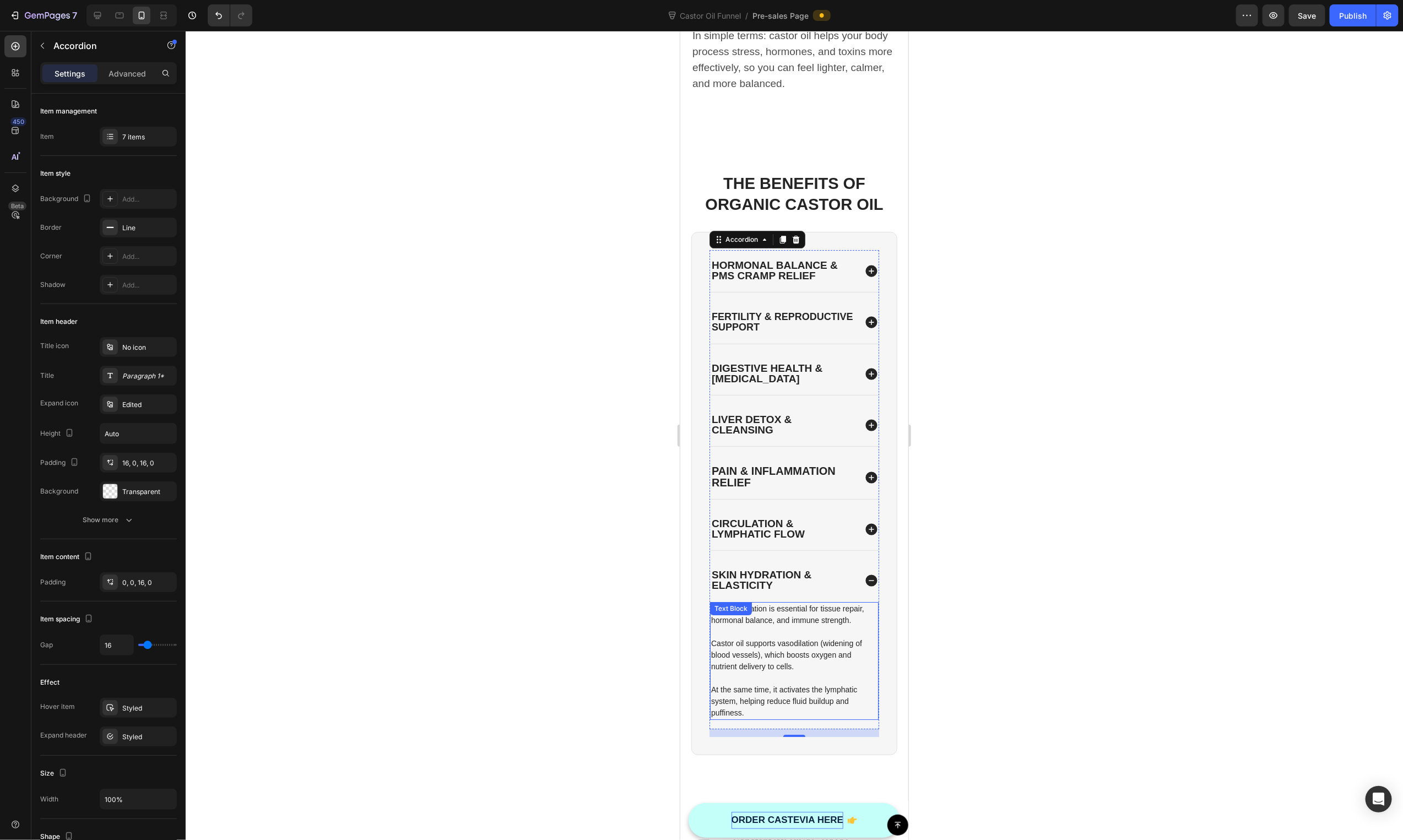
click at [782, 609] on p "Good circulation is essential for tissue repair, hormonal balance, and immune s…" at bounding box center [793, 614] width 166 height 23
click at [751, 609] on div "Text Block" at bounding box center [730, 609] width 42 height 14
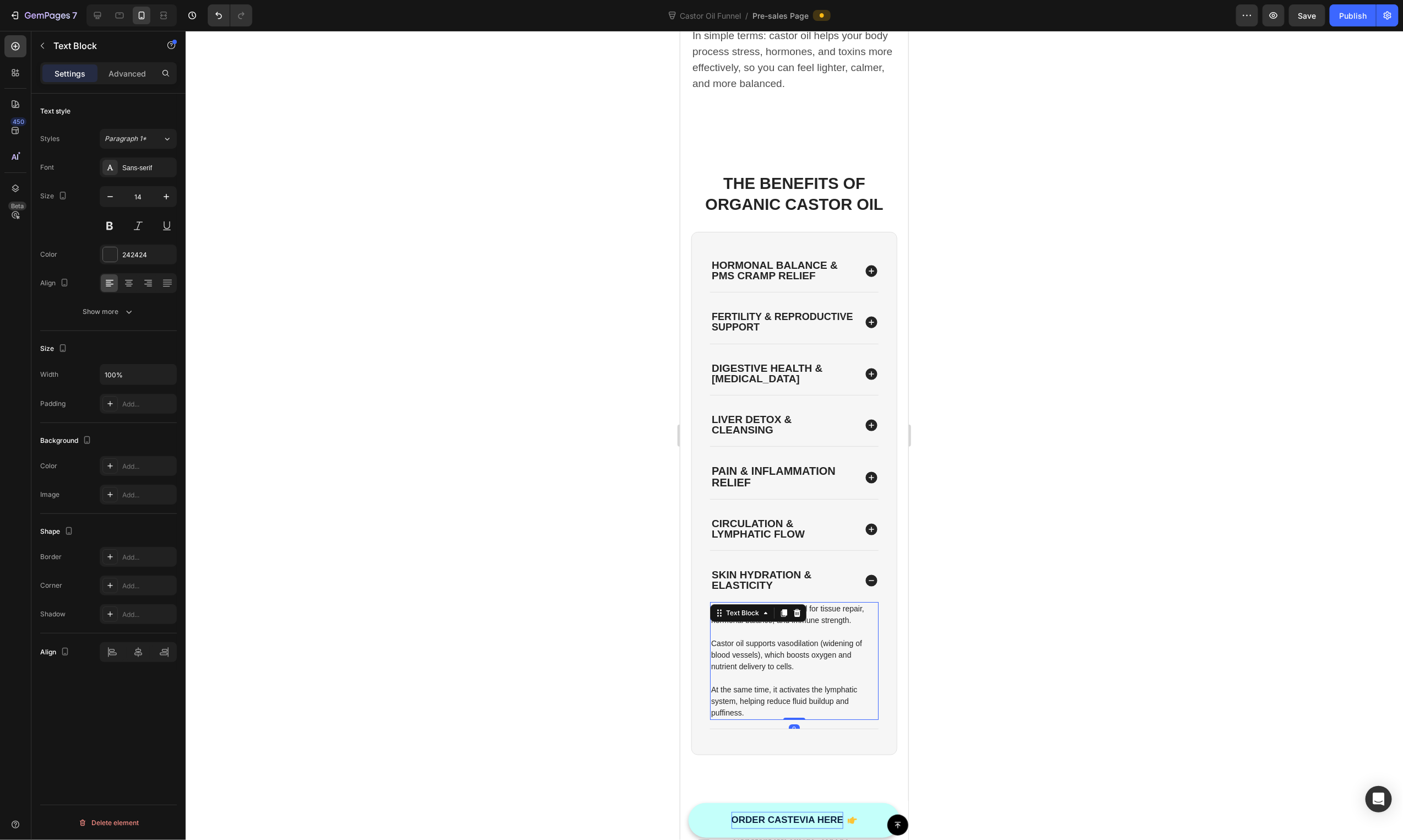
click at [814, 643] on p "Castor oil supports vasodilation (widening of blood vessels), which boosts oxyg…" at bounding box center [793, 654] width 166 height 35
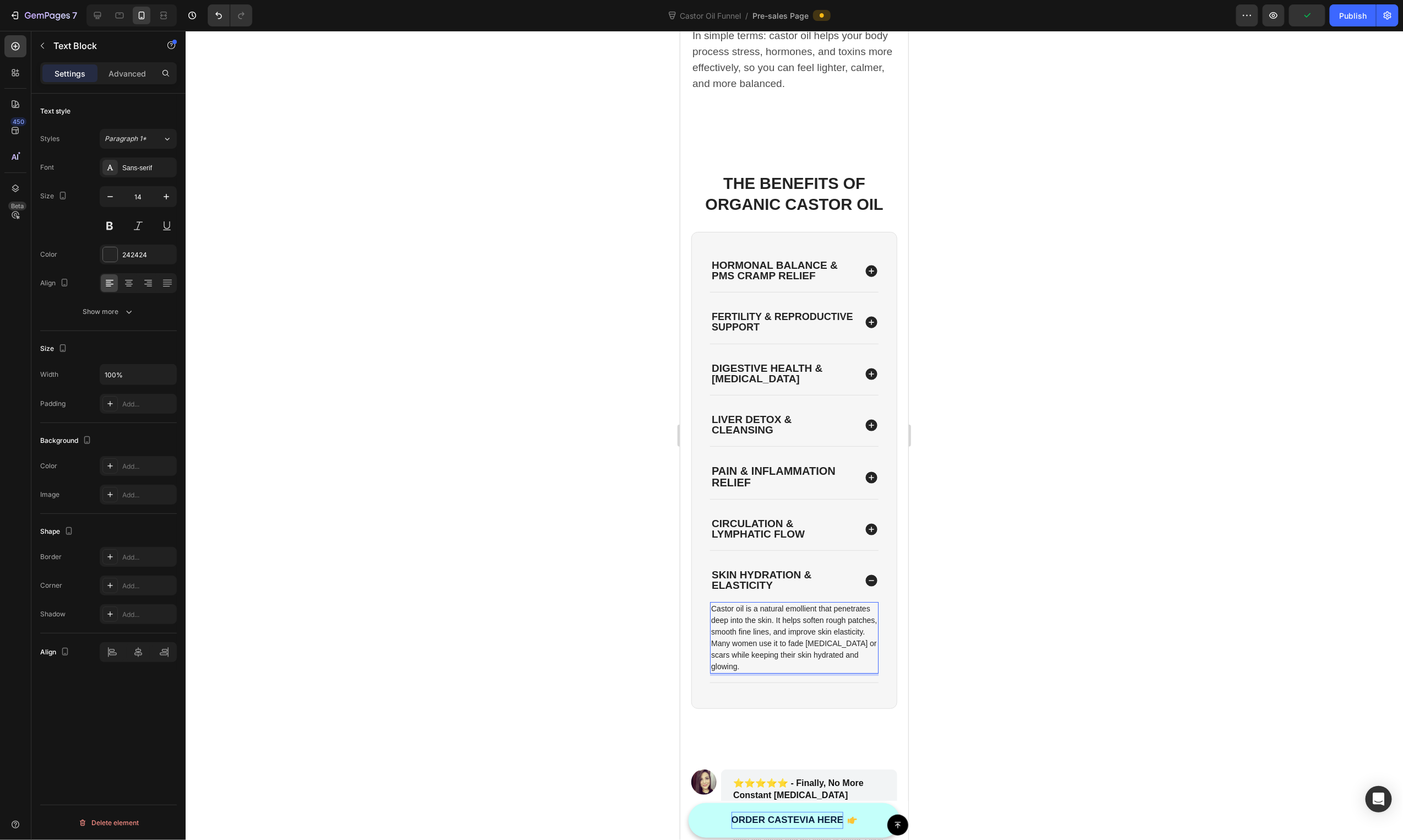
click at [815, 608] on p "Castor oil is a natural emollient that penetrates deep into the skin. It helps …" at bounding box center [793, 637] width 166 height 70
click at [828, 645] on p "It helps soften rough patches, smooth fine lines, and improve skin elasticity. …" at bounding box center [793, 660] width 166 height 47
click at [827, 645] on p "It helps soften rough patches, smooth fine lines, and improve skin elasticity. …" at bounding box center [793, 660] width 166 height 47
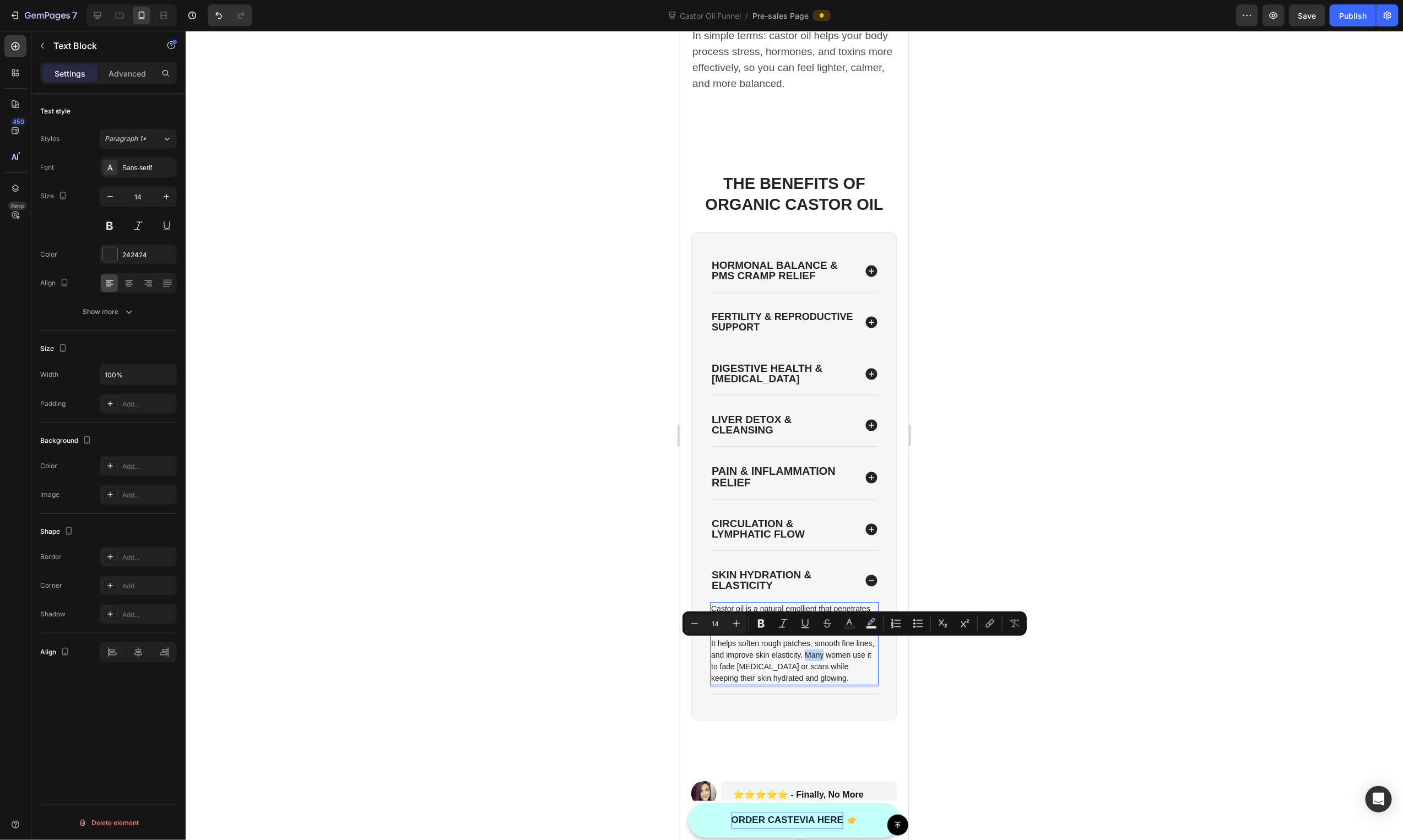
click at [824, 646] on p "It helps soften rough patches, smooth fine lines, and improve skin elasticity. …" at bounding box center [793, 660] width 166 height 47
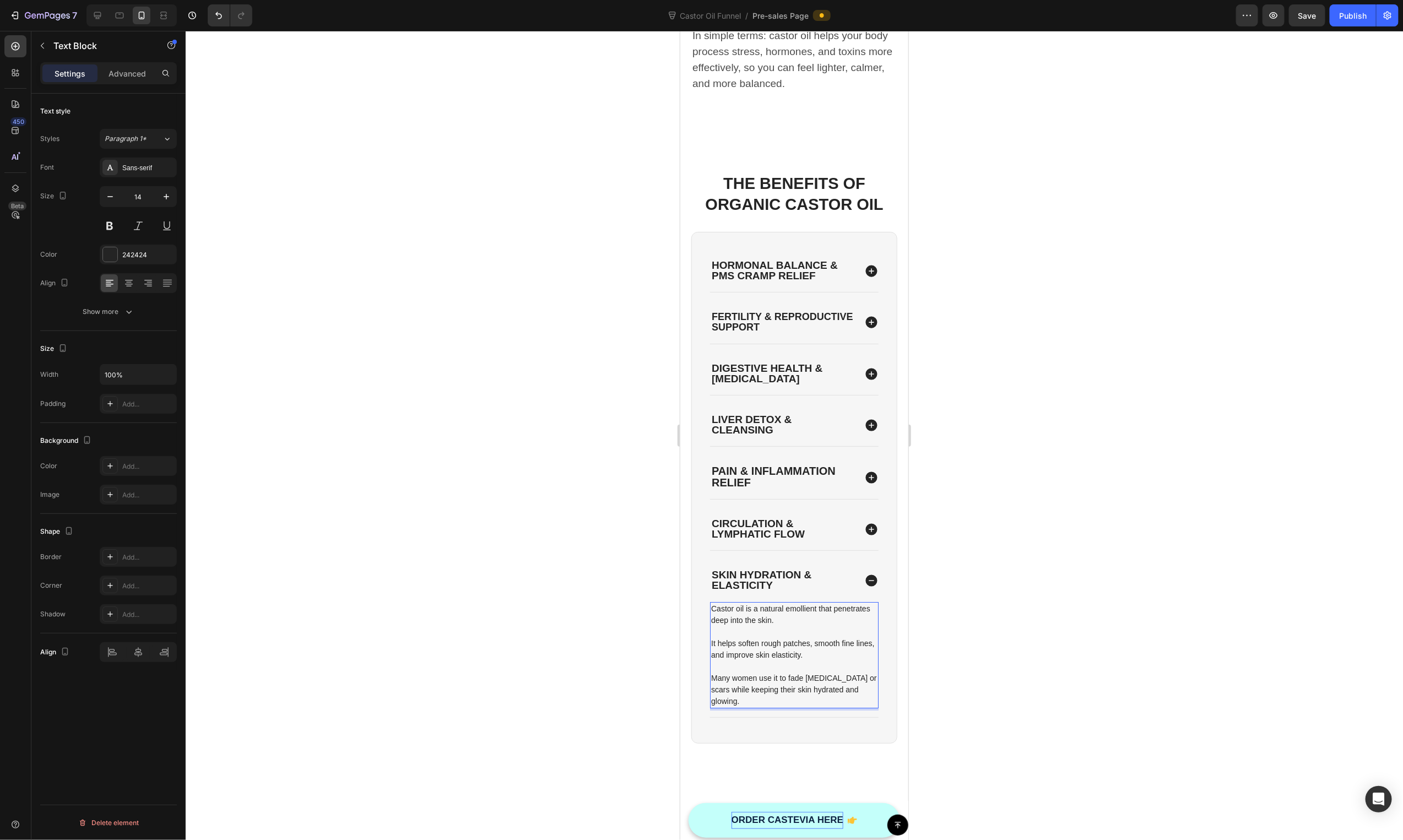
drag, startPoint x: 1028, startPoint y: 682, endPoint x: 1038, endPoint y: 682, distance: 10.0
click at [1028, 682] on div at bounding box center [794, 435] width 1217 height 809
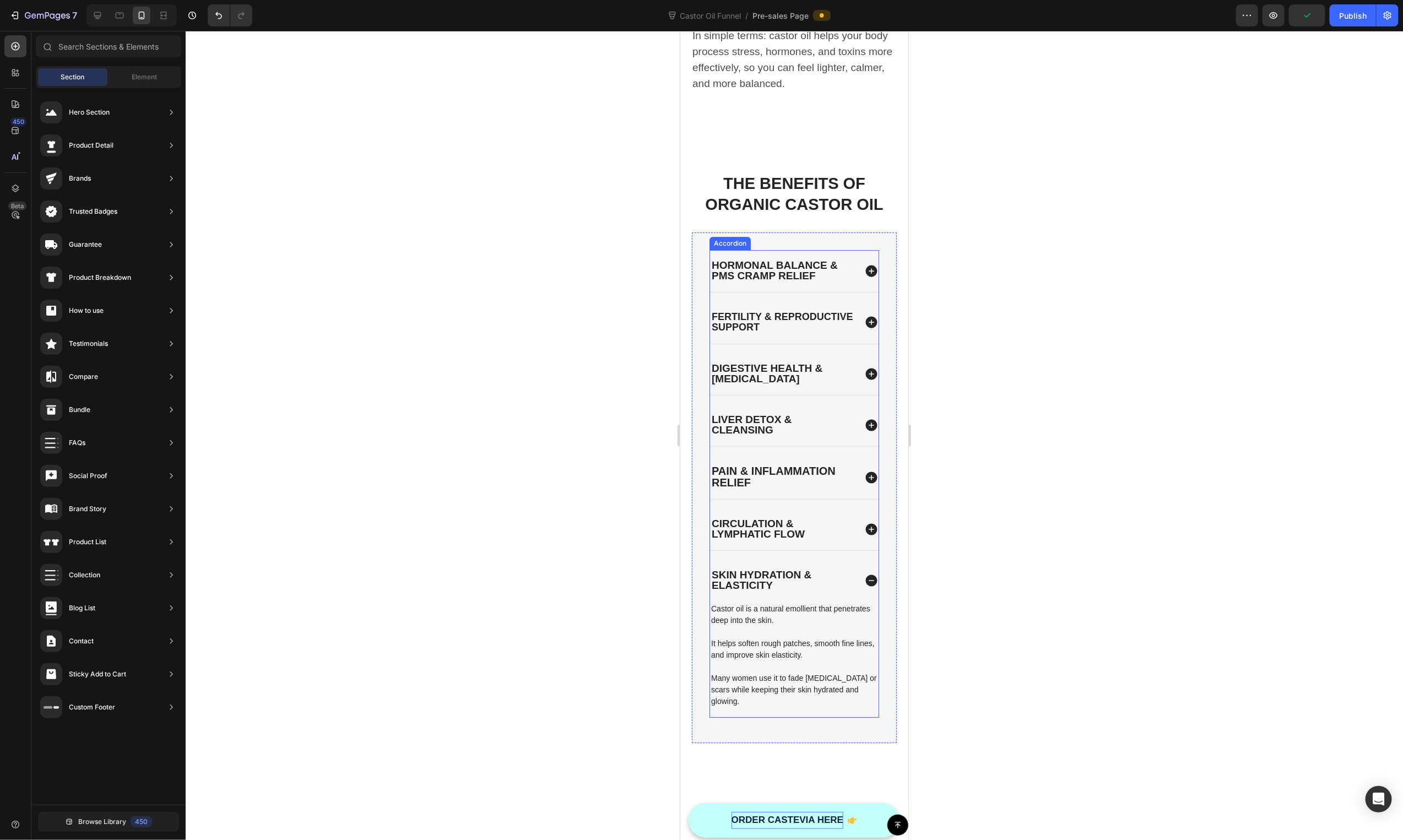
click at [763, 545] on div "Hormonal Balance & PMS CRAMP Relief Fertility & Reproductive Support Digestive …" at bounding box center [793, 483] width 170 height 468
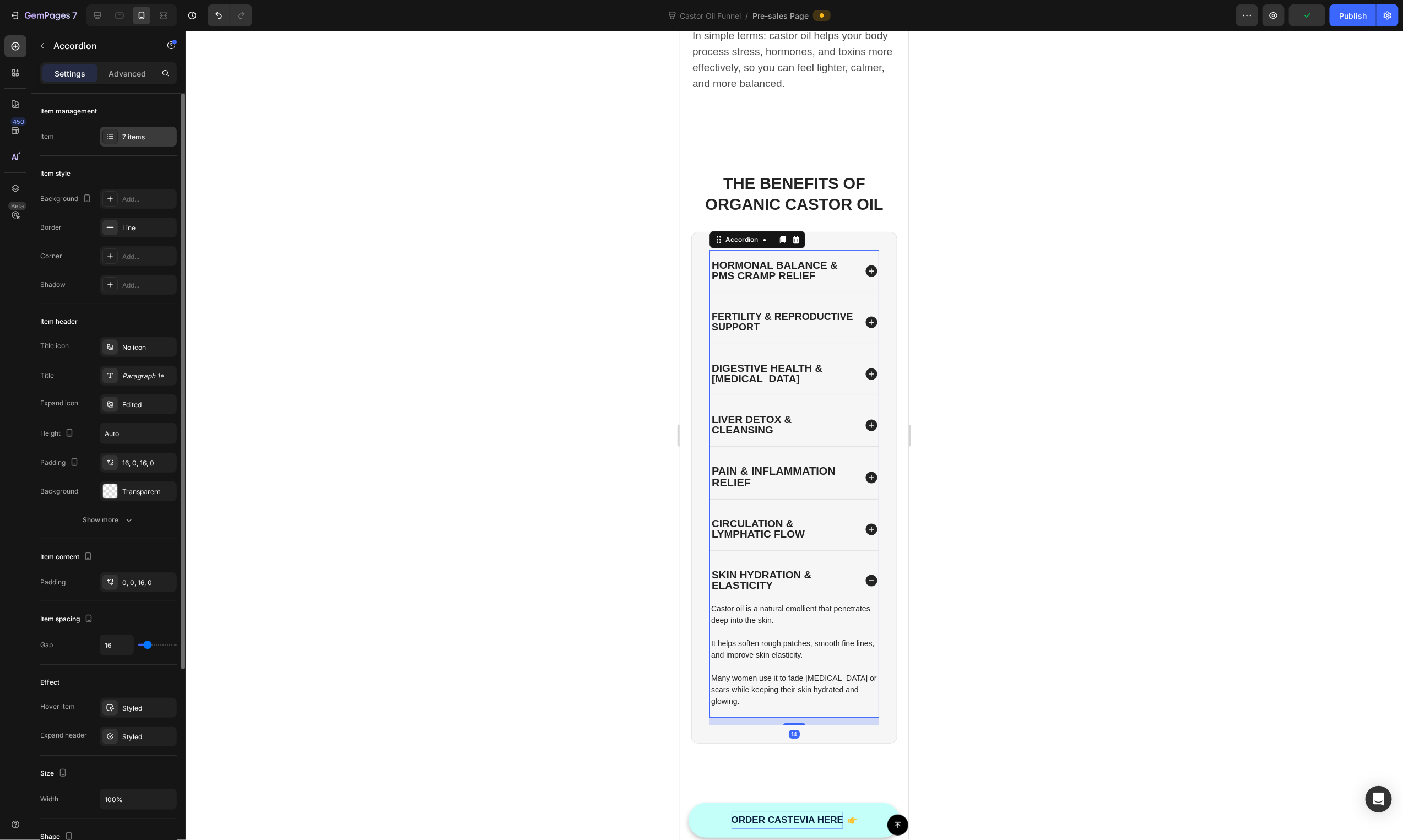
click at [135, 131] on div "7 items" at bounding box center [138, 136] width 77 height 19
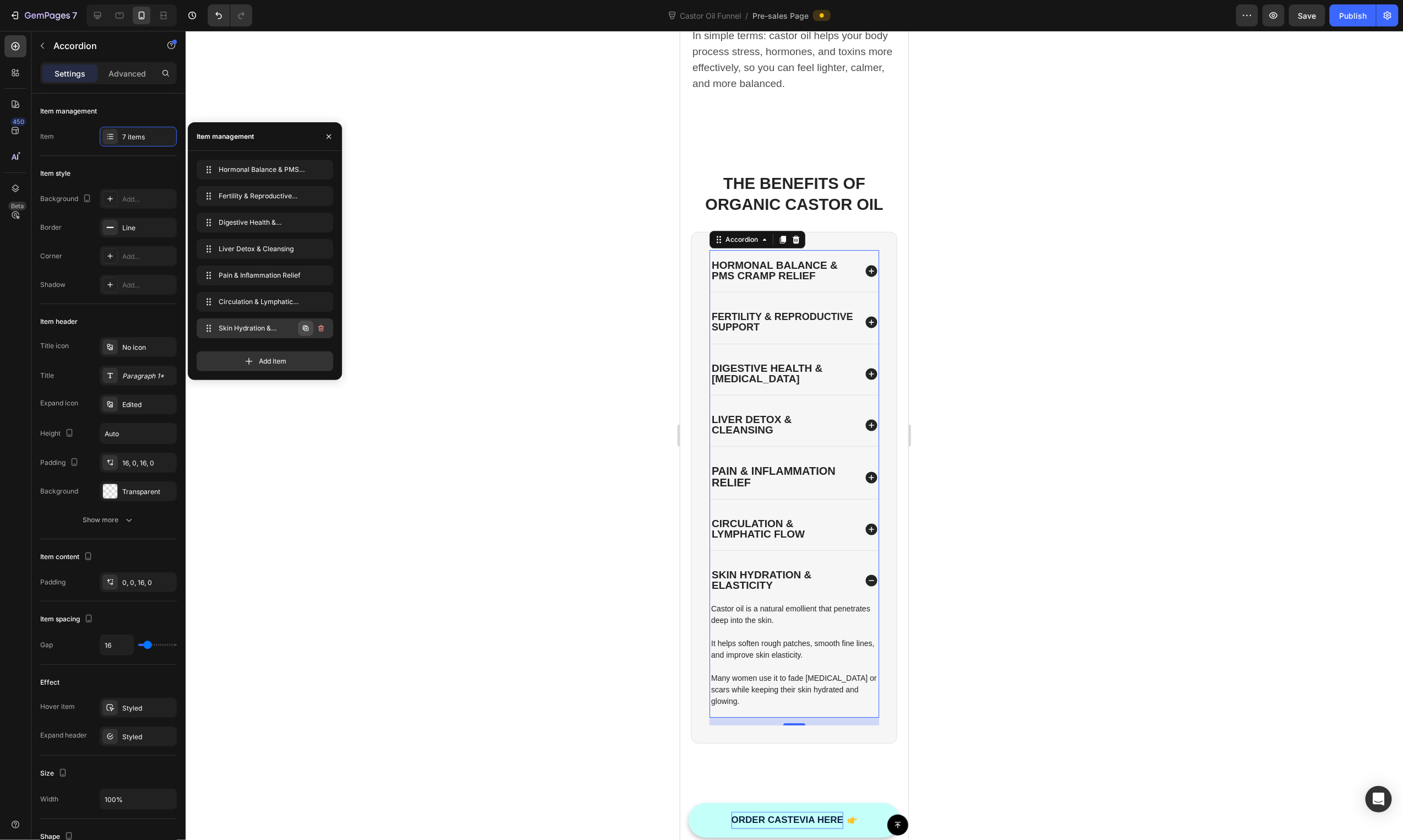
click at [301, 326] on icon "button" at bounding box center [305, 328] width 8 height 8
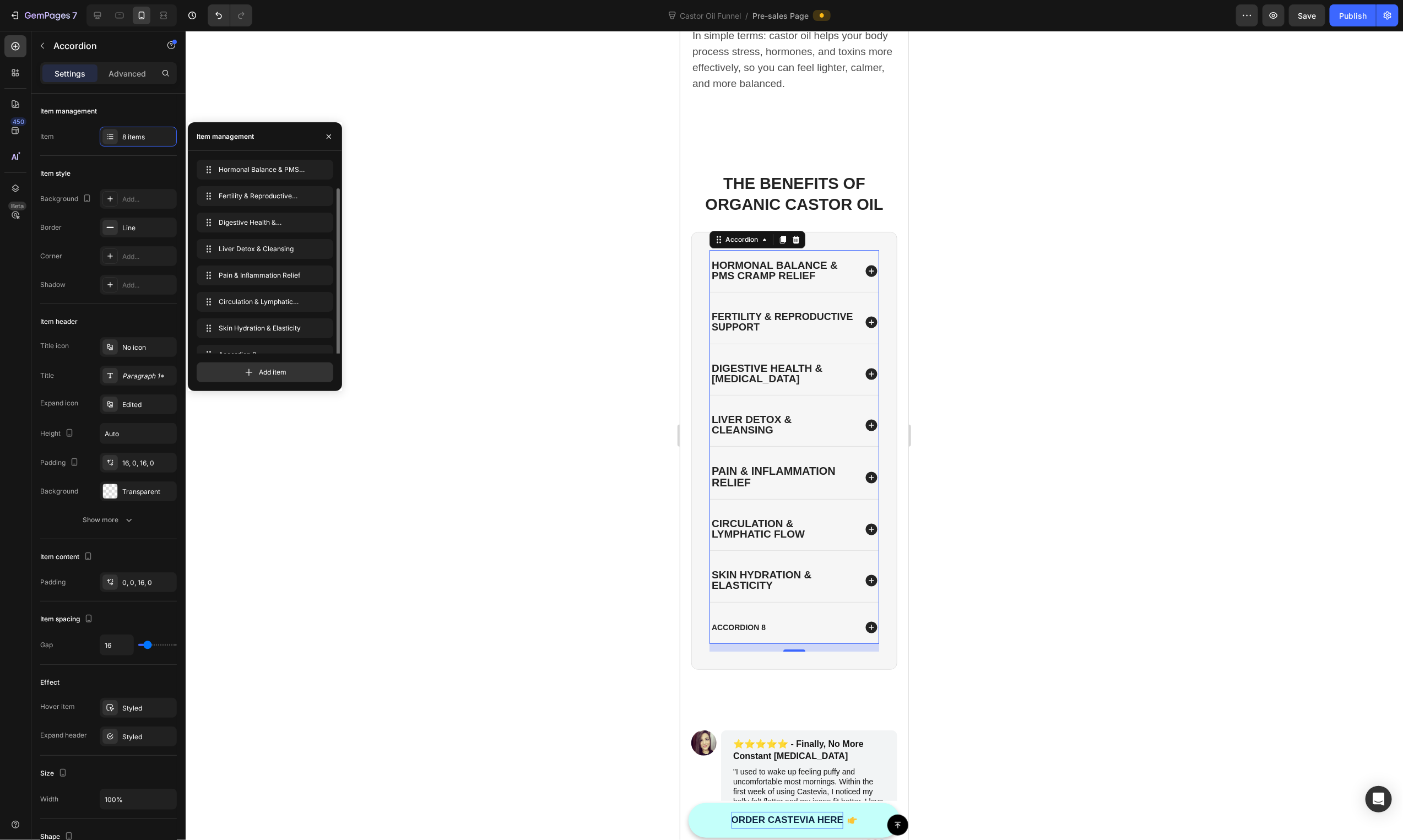
scroll to position [15, 0]
click at [751, 620] on div "Accordion 8" at bounding box center [738, 627] width 58 height 14
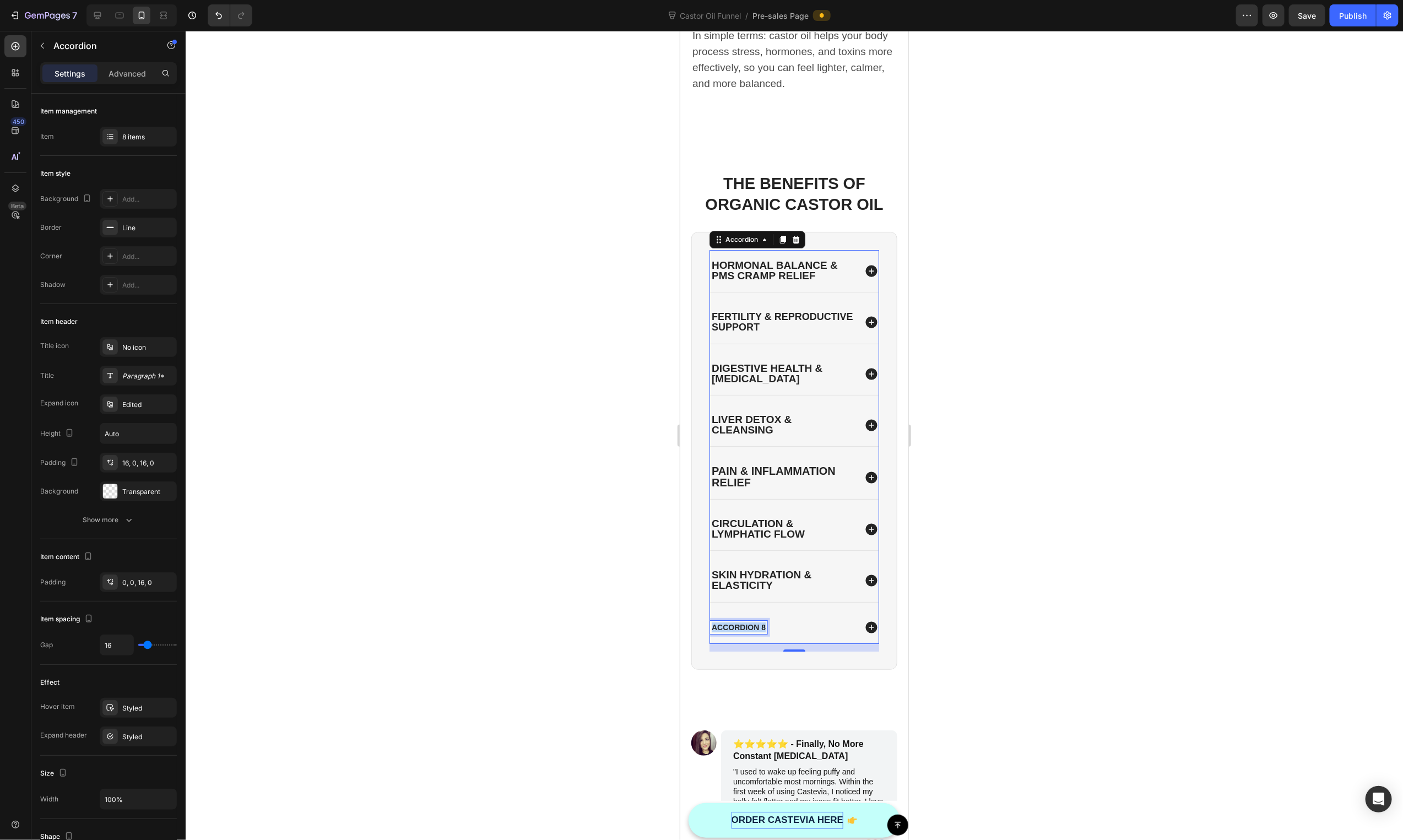
click at [751, 622] on p "Accordion 8" at bounding box center [738, 627] width 54 height 10
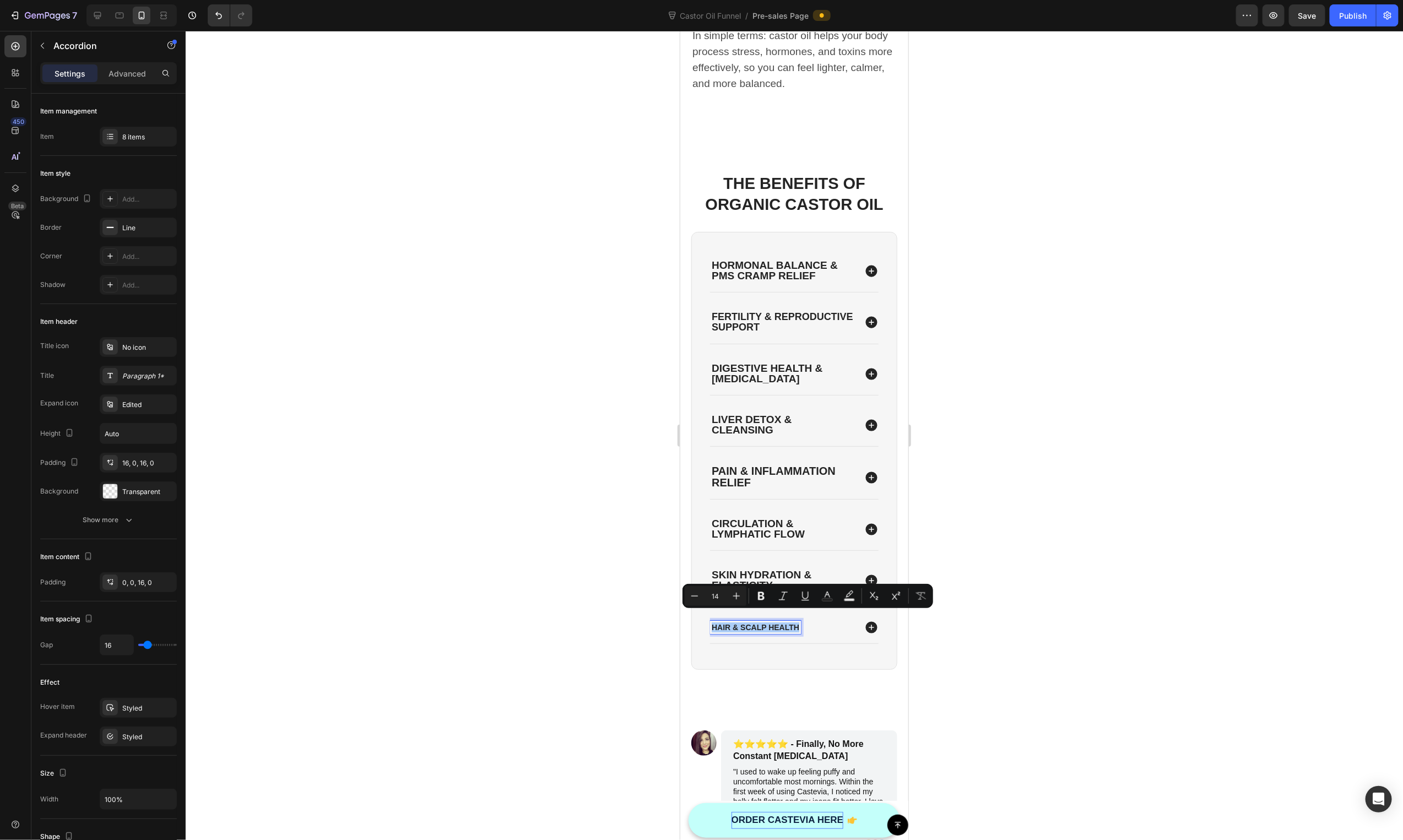
click at [746, 597] on div "Minus 14 Plus Bold Italic Underline Text Color Text Background Color Subscript …" at bounding box center [808, 595] width 246 height 19
click at [745, 597] on button "Plus" at bounding box center [736, 595] width 19 height 19
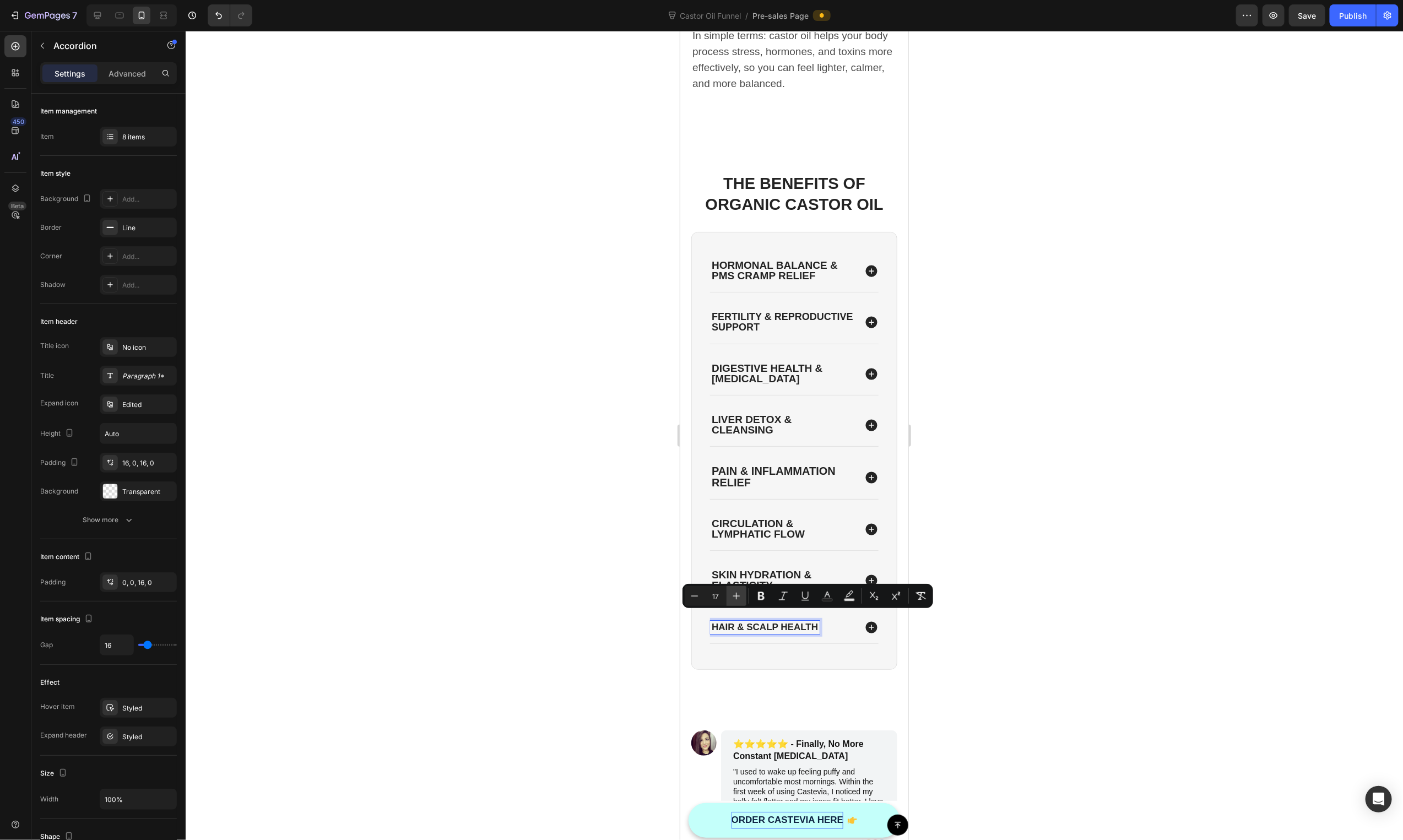
click at [745, 597] on button "Plus" at bounding box center [736, 595] width 19 height 19
type input "19"
click at [864, 620] on icon at bounding box center [871, 626] width 14 height 14
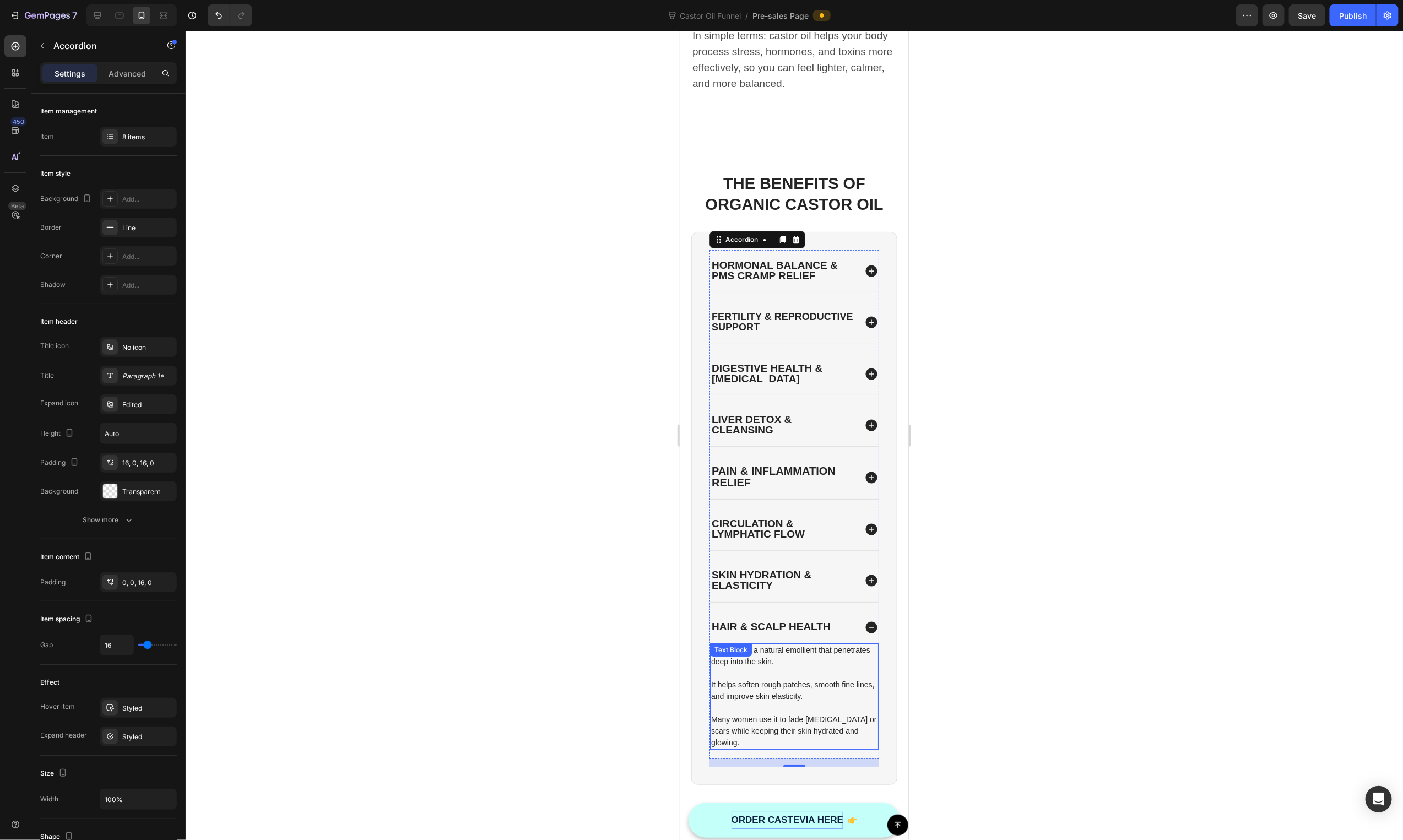
click at [794, 651] on p "Castor oil is a natural emollient that penetrates deep into the skin." at bounding box center [793, 655] width 166 height 23
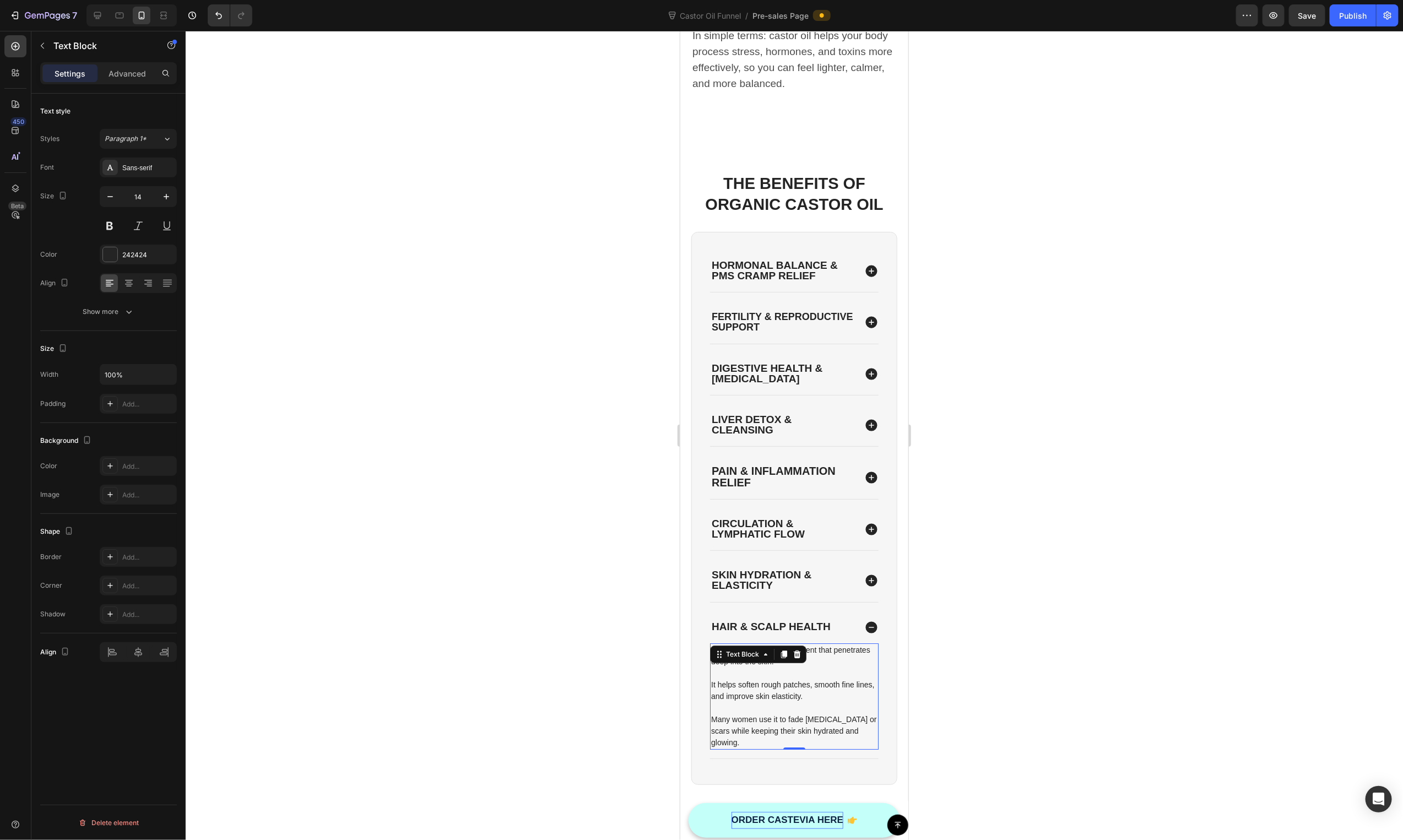
click at [794, 651] on div "Text Block" at bounding box center [758, 654] width 97 height 18
click at [806, 681] on p "It helps soften rough patches, smooth fine lines, and improve skin elasticity." at bounding box center [793, 690] width 166 height 23
click at [804, 682] on p "It helps soften rough patches, smooth fine lines, and improve skin elasticity." at bounding box center [793, 690] width 166 height 23
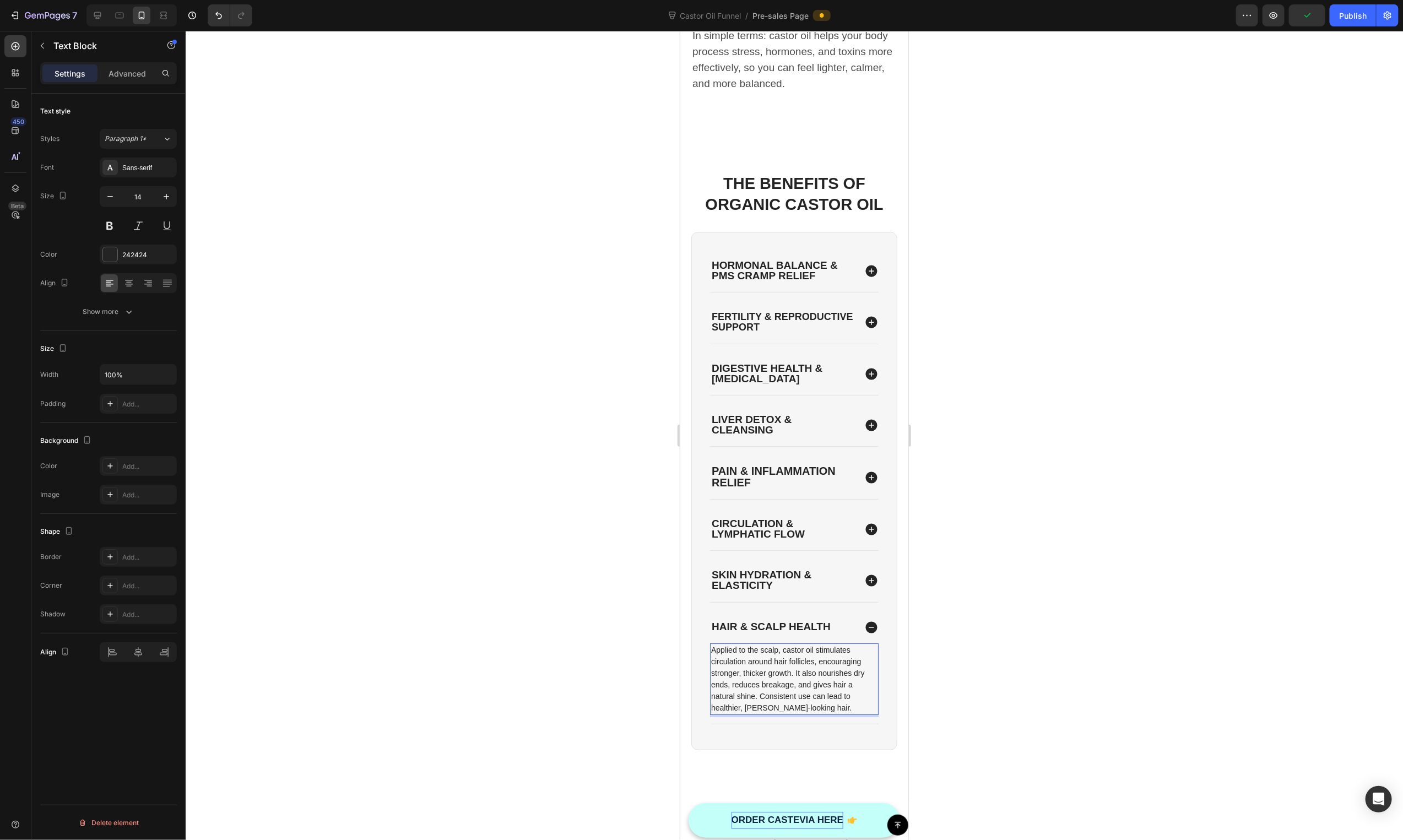
click at [794, 665] on p "Applied to the scalp, castor oil stimulates circulation around hair follicles, …" at bounding box center [793, 679] width 166 height 70
click at [713, 709] on p "It also nourishes dry ends, reduces breakage, and gives hair a natural shine. C…" at bounding box center [793, 713] width 166 height 47
click at [1058, 695] on div at bounding box center [794, 435] width 1217 height 809
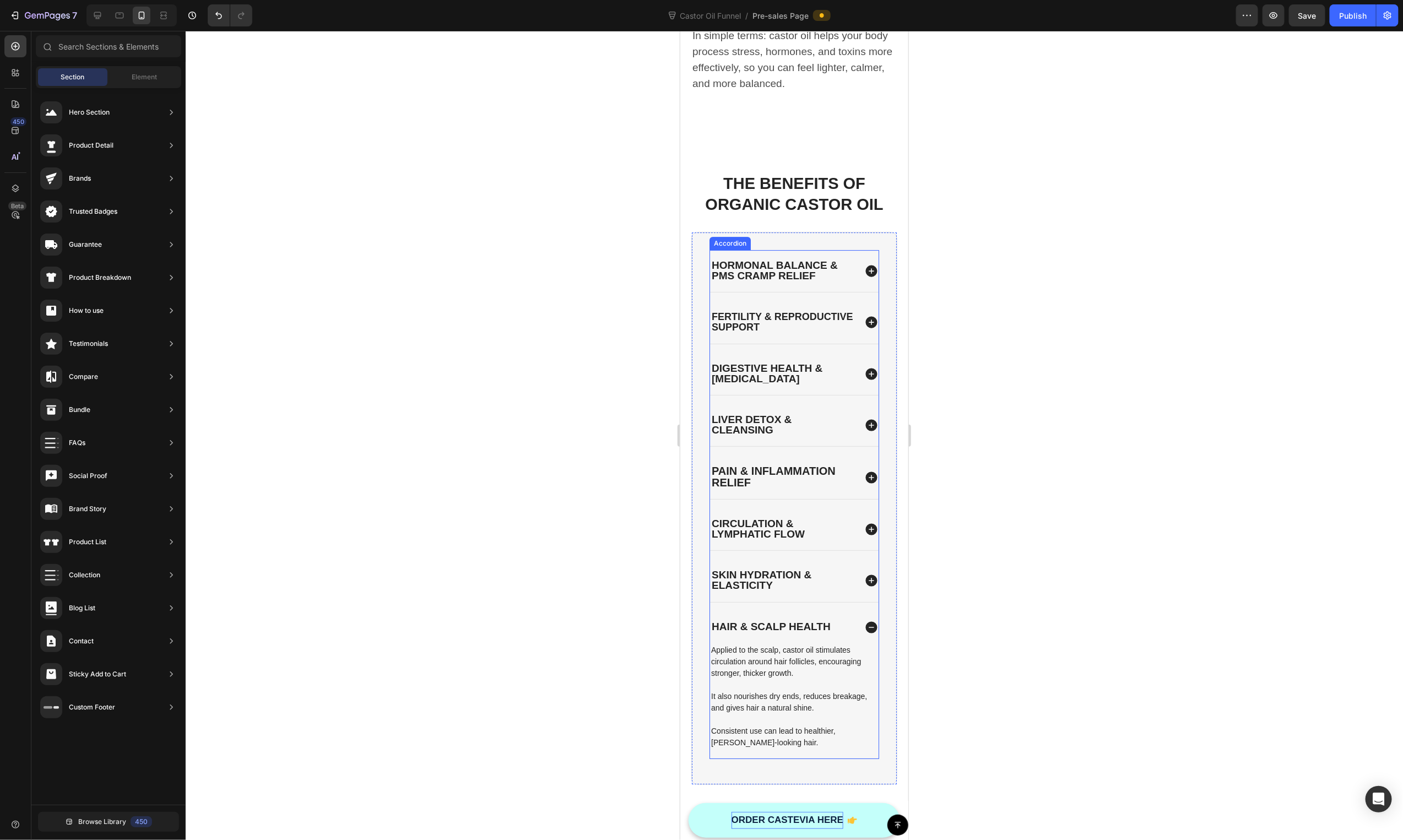
click at [822, 596] on div "Hormonal Balance & PMS CRAMP Relief Fertility & Reproductive Support Digestive …" at bounding box center [793, 503] width 170 height 509
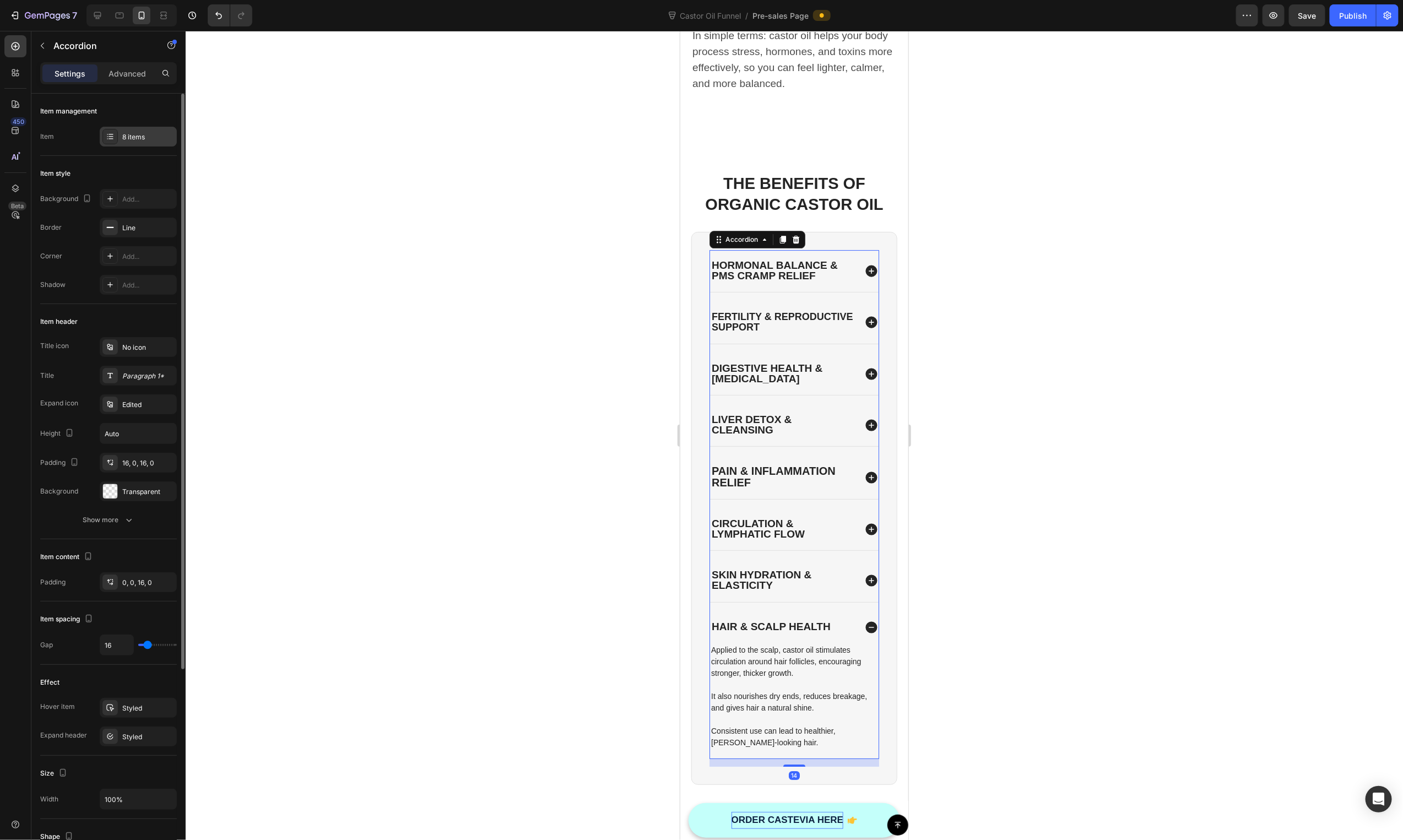
click at [123, 136] on div "8 items" at bounding box center [148, 137] width 52 height 10
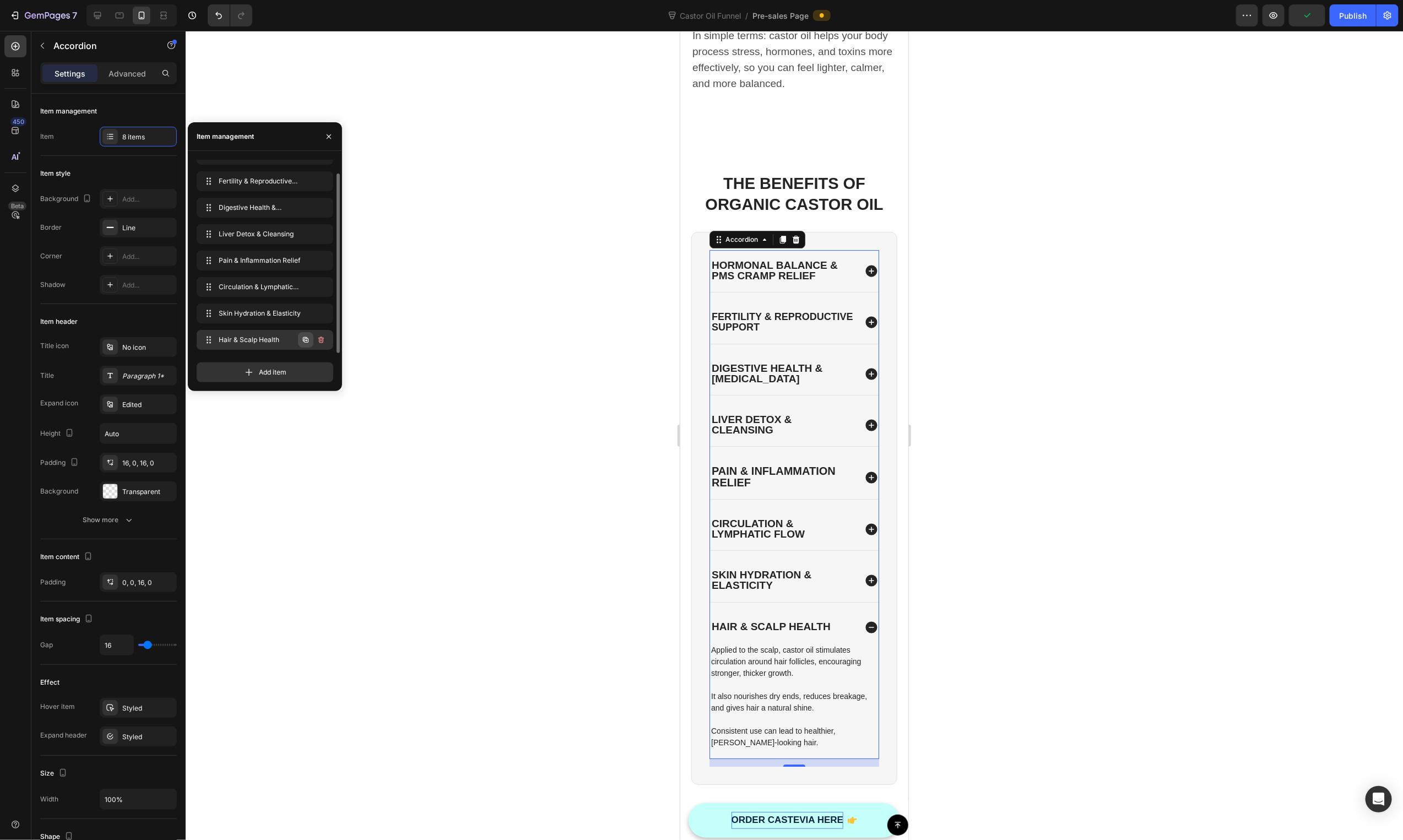
click at [301, 340] on icon "button" at bounding box center [305, 340] width 8 height 8
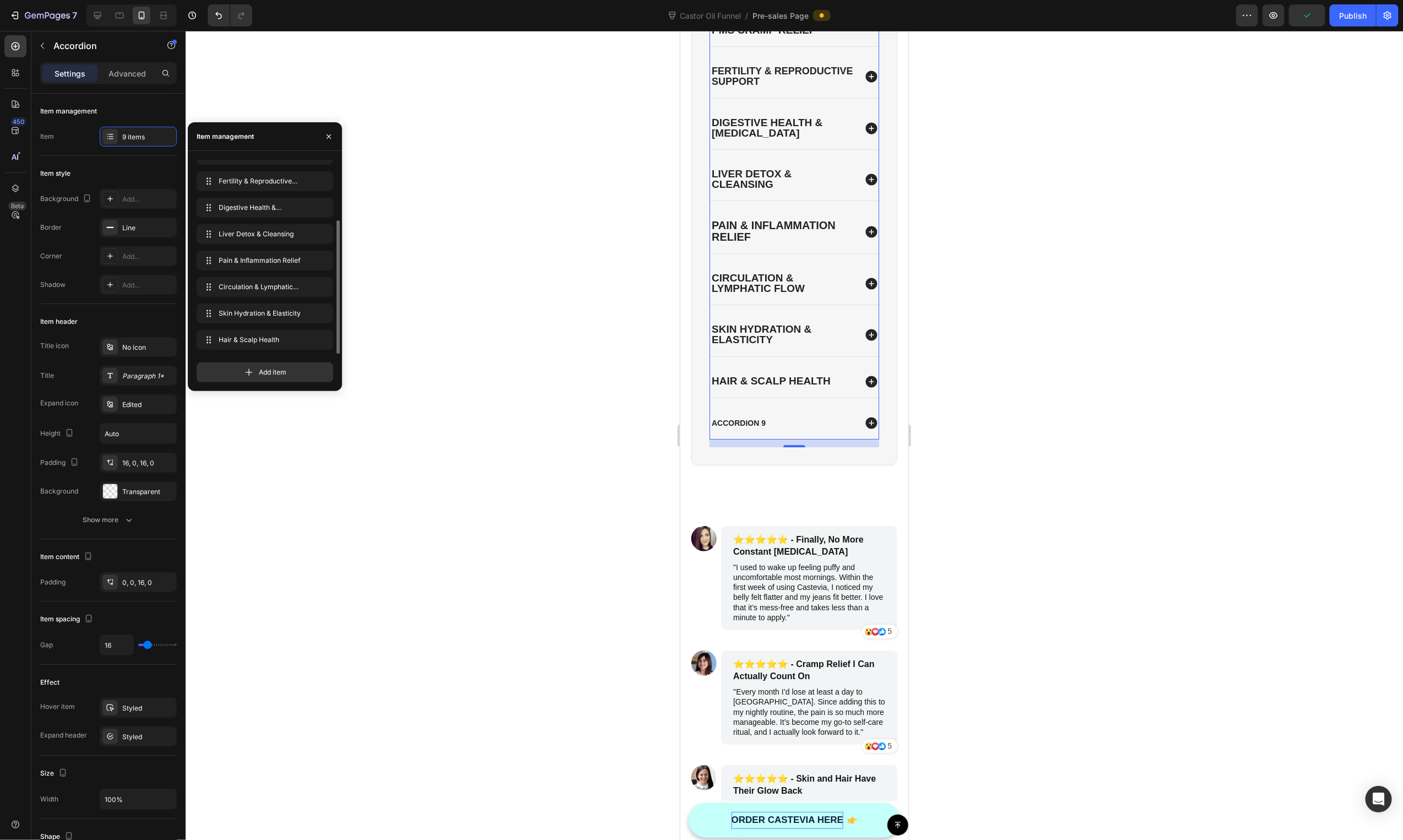
scroll to position [42, 0]
click at [746, 422] on div "Accordion 9" at bounding box center [738, 423] width 58 height 14
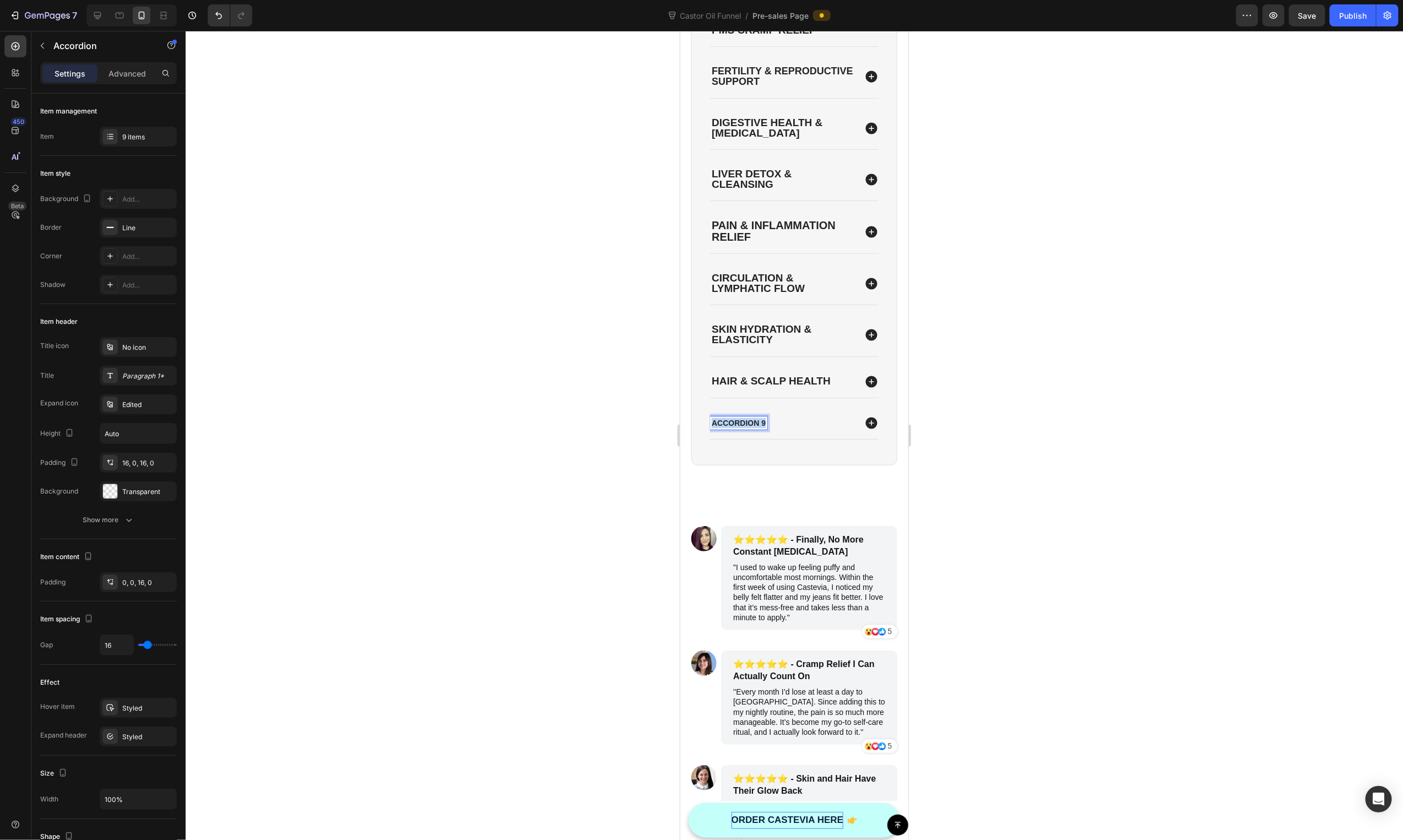
click at [746, 422] on p "Accordion 9" at bounding box center [738, 423] width 54 height 10
click at [738, 405] on icon "Editor contextual toolbar" at bounding box center [736, 403] width 11 height 11
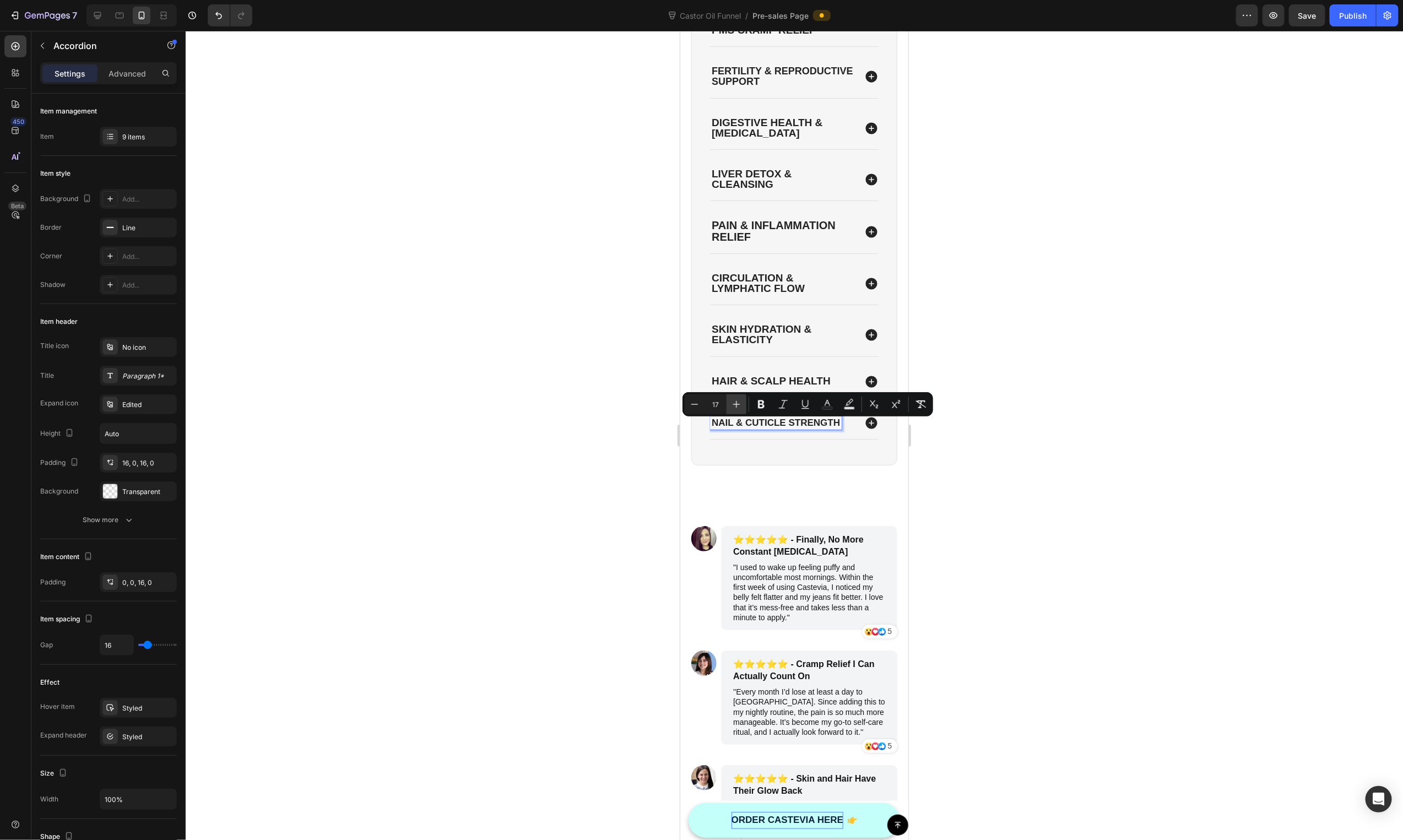
click at [738, 405] on icon "Editor contextual toolbar" at bounding box center [736, 403] width 11 height 11
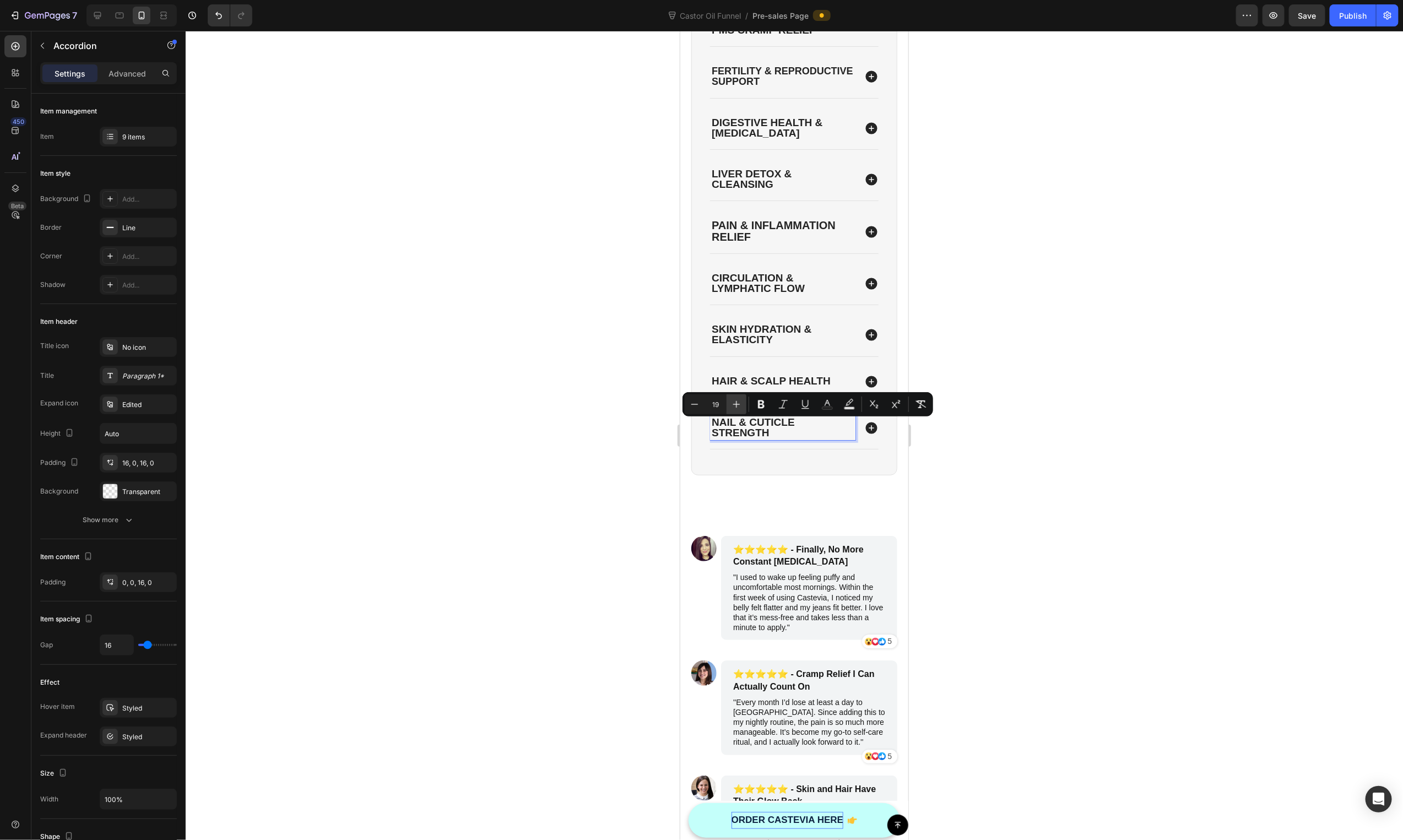
click at [738, 405] on icon "Editor contextual toolbar" at bounding box center [736, 403] width 11 height 11
type input "20"
click at [865, 430] on icon at bounding box center [871, 428] width 12 height 12
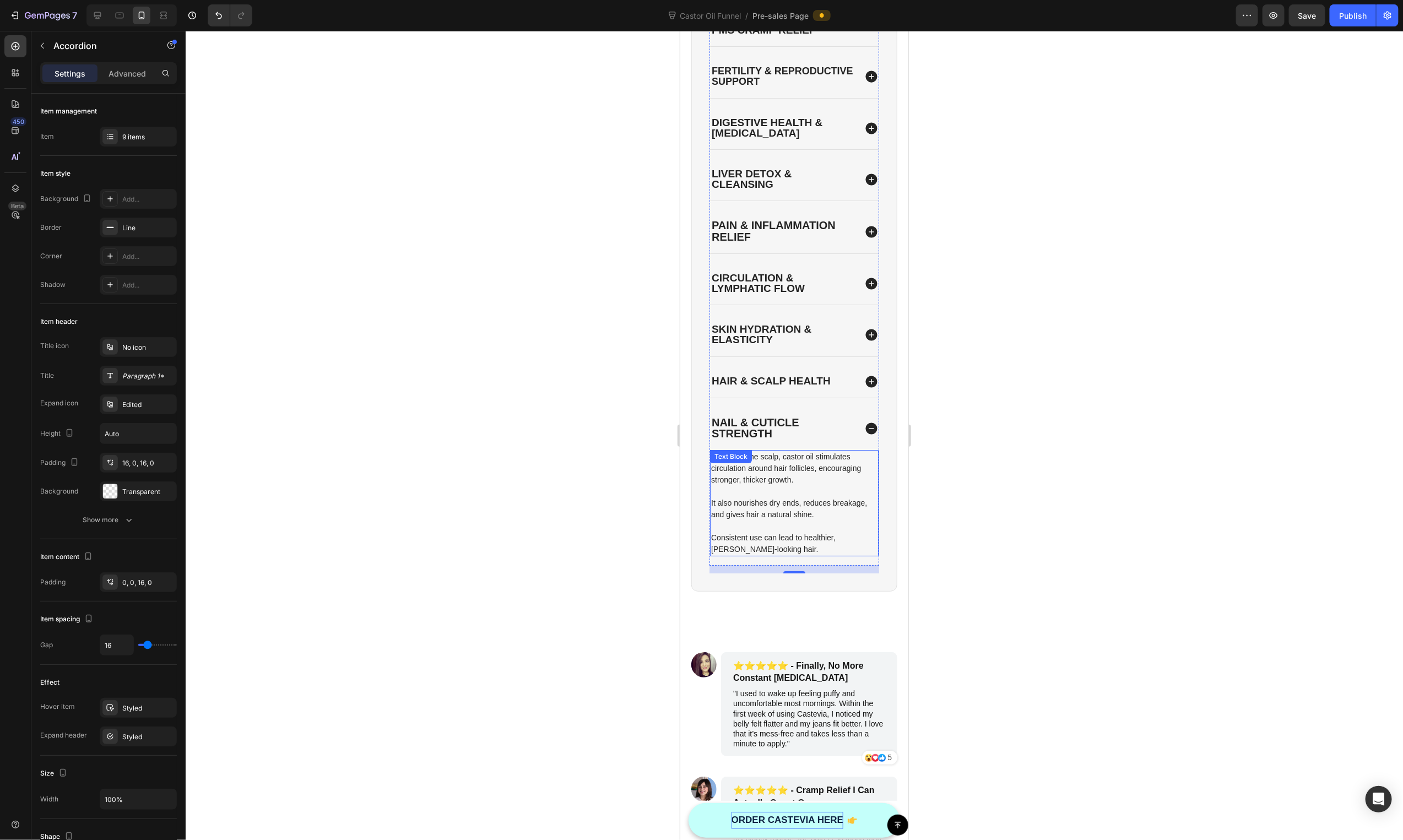
click at [790, 464] on p "Applied to the scalp, castor oil stimulates circulation around hair follicles, …" at bounding box center [793, 468] width 166 height 35
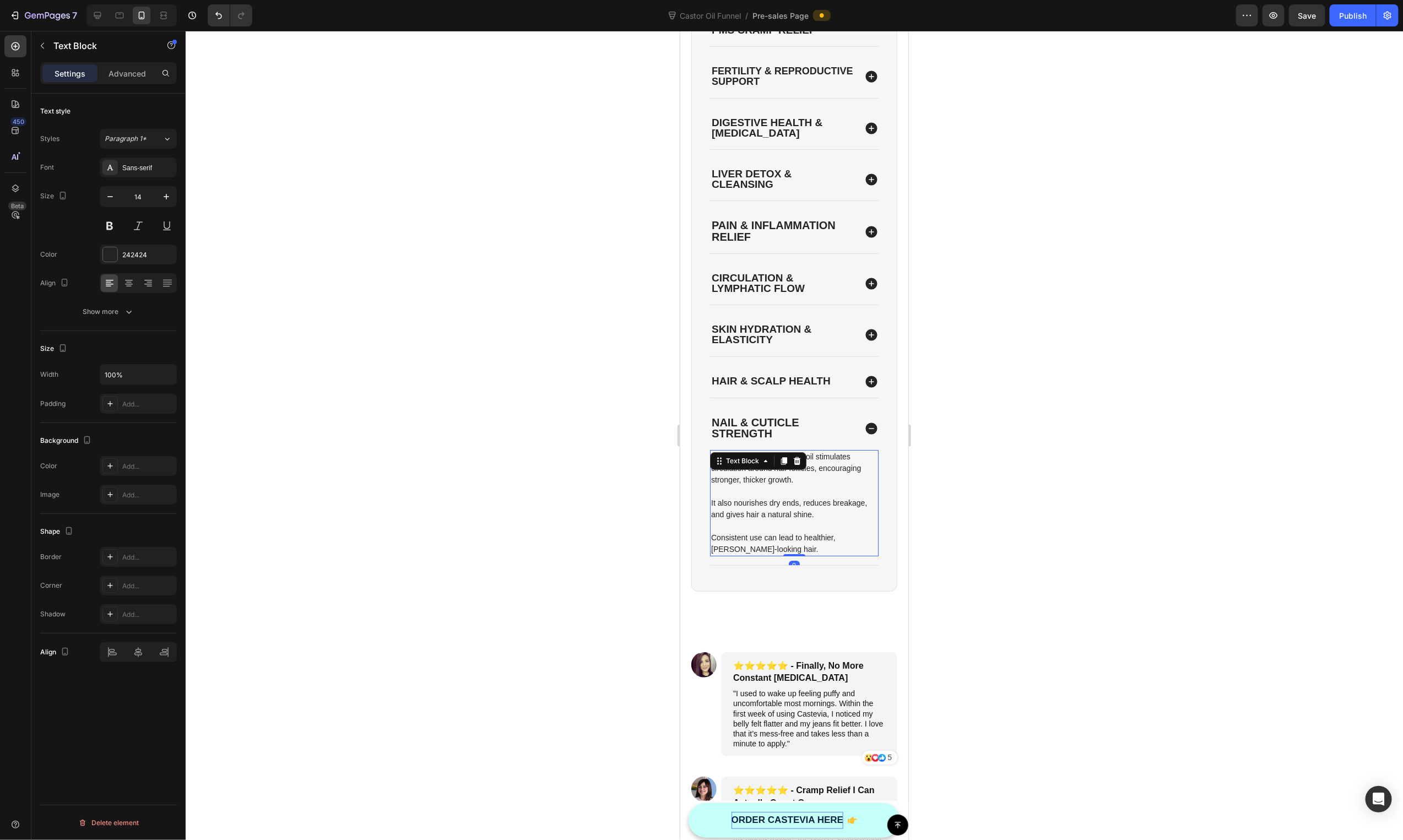
click at [791, 465] on div at bounding box center [797, 460] width 14 height 14
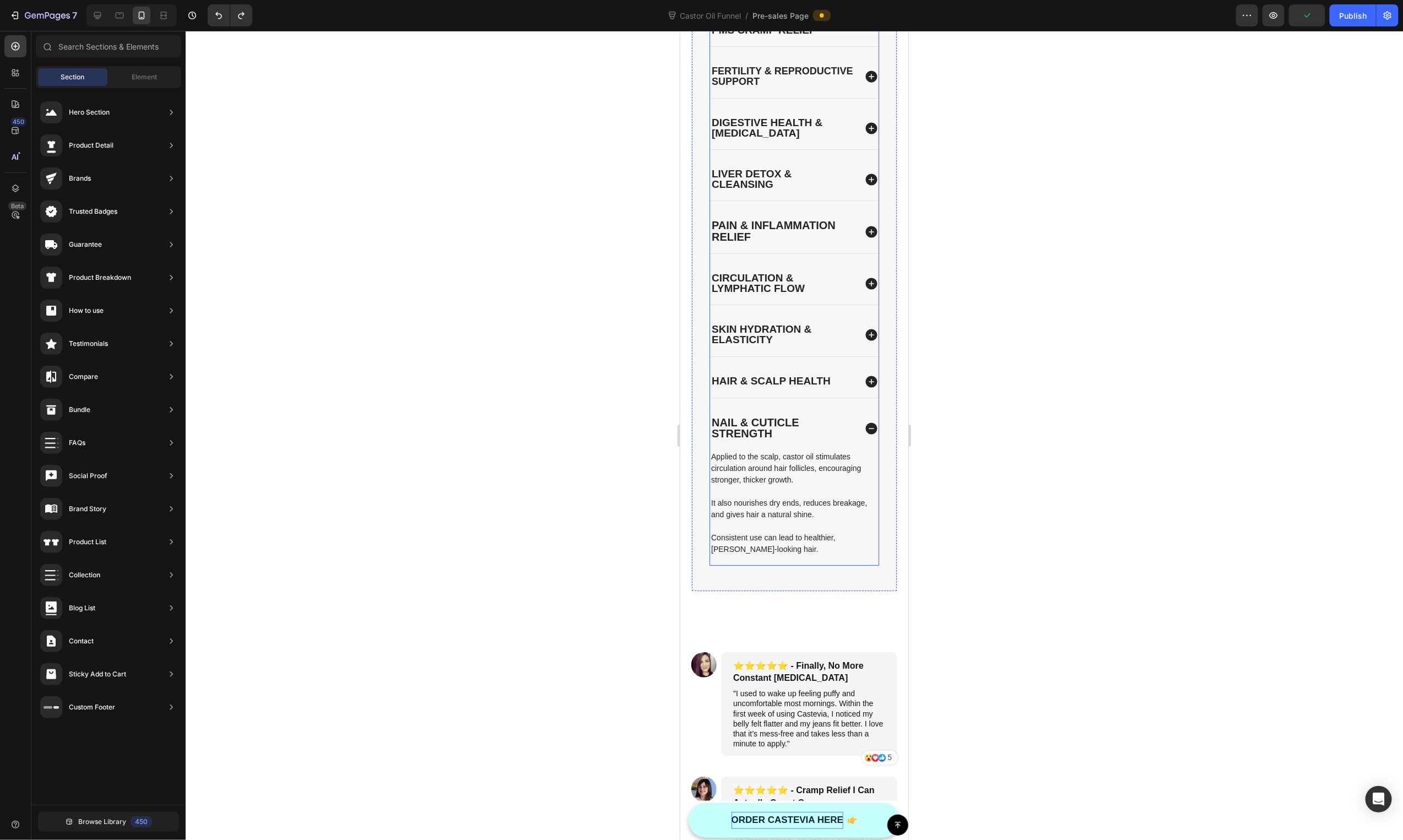
click at [785, 471] on p "Applied to the scalp, castor oil stimulates circulation around hair follicles, …" at bounding box center [793, 468] width 166 height 35
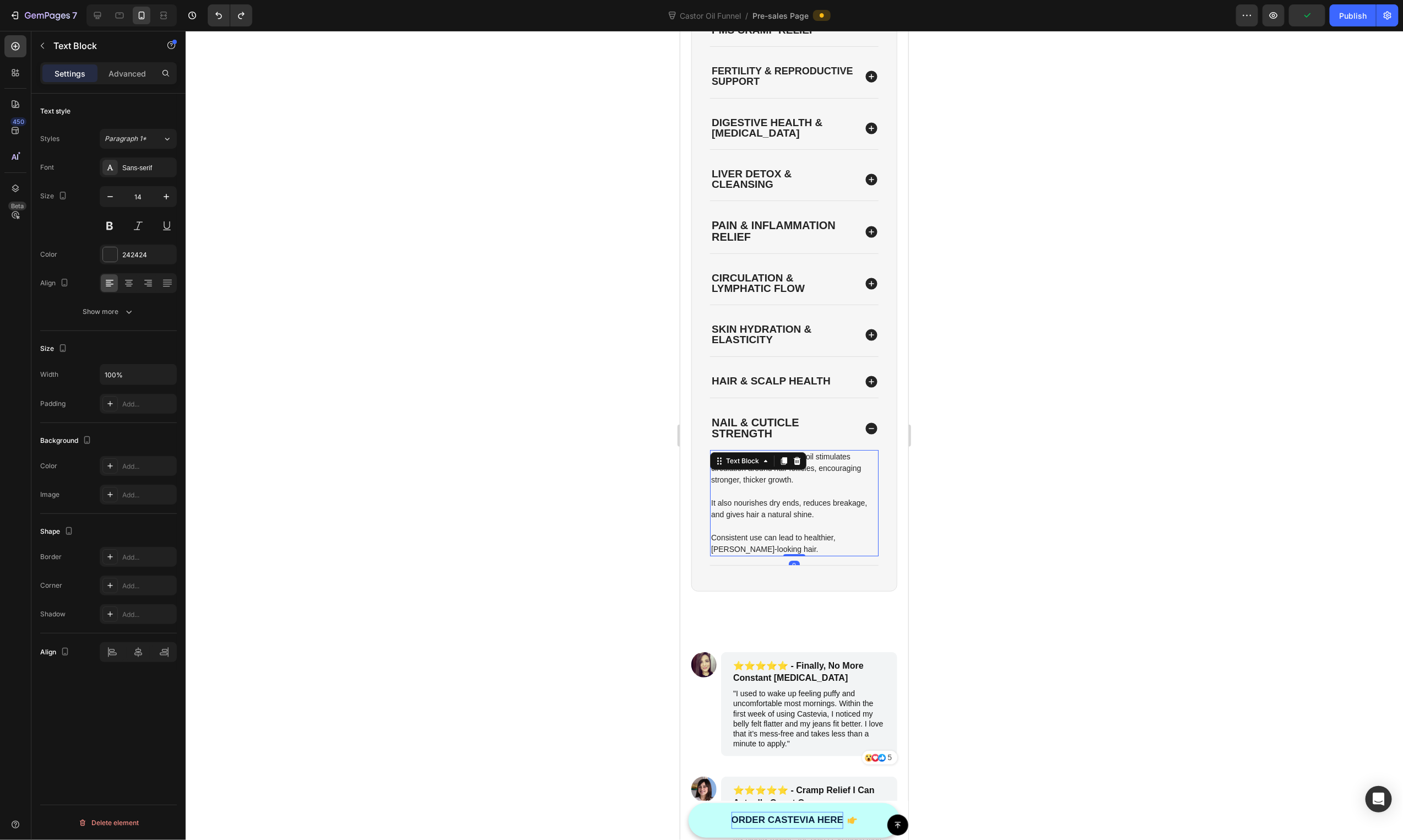
click at [778, 497] on p at bounding box center [793, 491] width 166 height 12
click at [778, 499] on div "Applied to the scalp, castor oil stimulates circulation around hair follicles, …" at bounding box center [793, 502] width 169 height 106
click at [778, 499] on p "It also nourishes dry ends, reduces breakage, and gives hair a natural shine." at bounding box center [793, 508] width 166 height 23
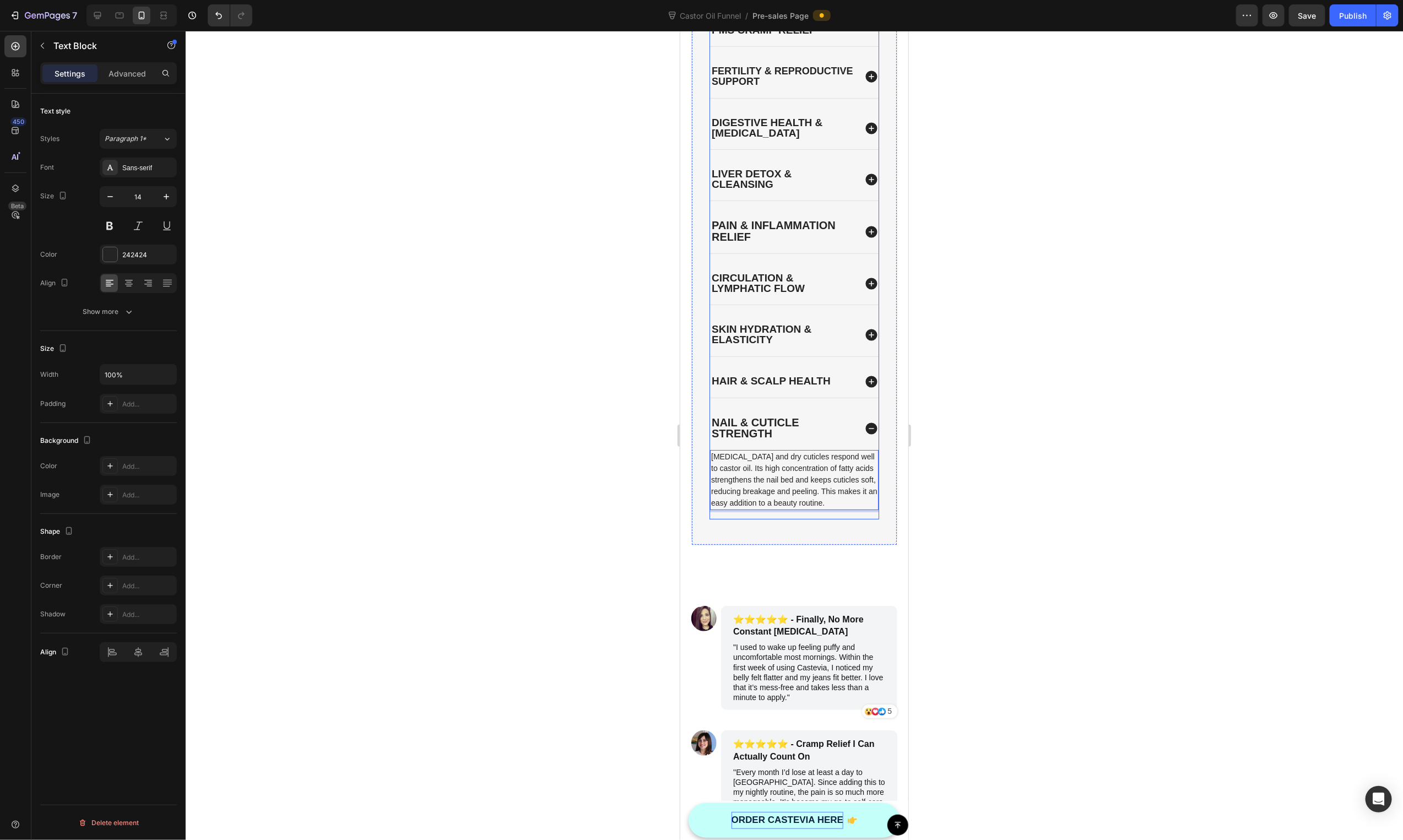
click at [833, 418] on div "Nail & Cuticle Strength" at bounding box center [793, 428] width 169 height 43
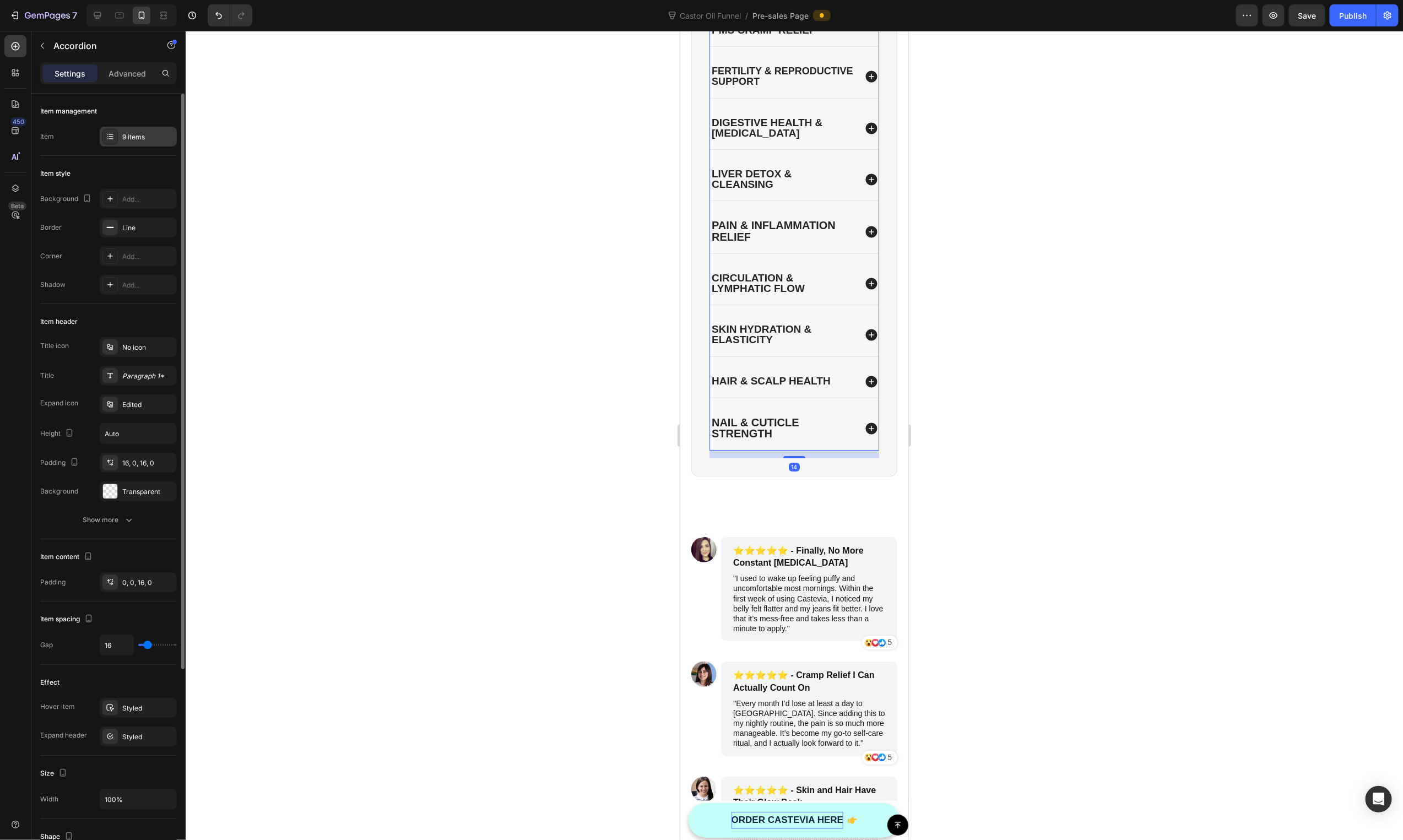
click at [137, 136] on div "9 items" at bounding box center [148, 137] width 52 height 10
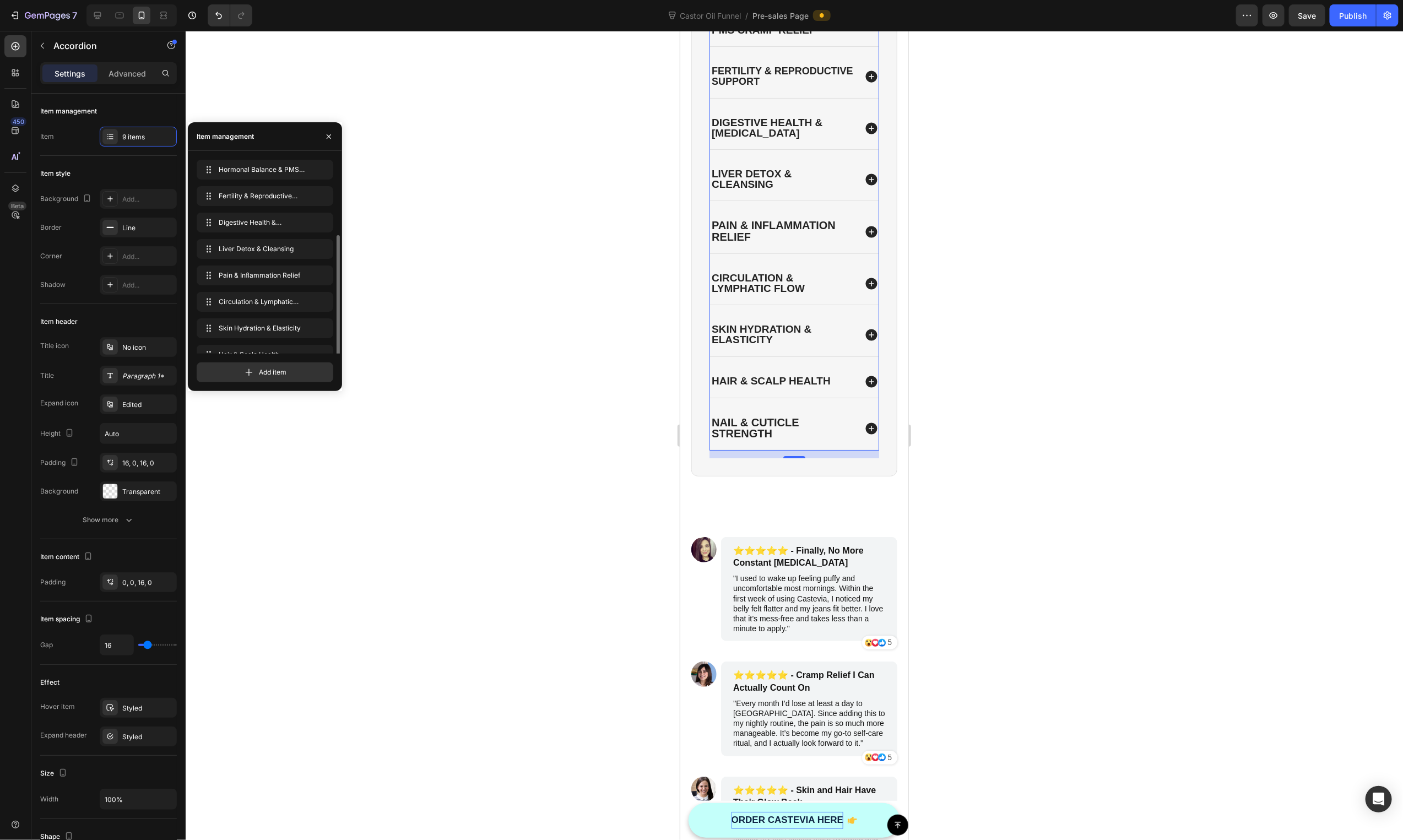
scroll to position [42, 0]
click at [302, 339] on icon "button" at bounding box center [305, 340] width 8 height 8
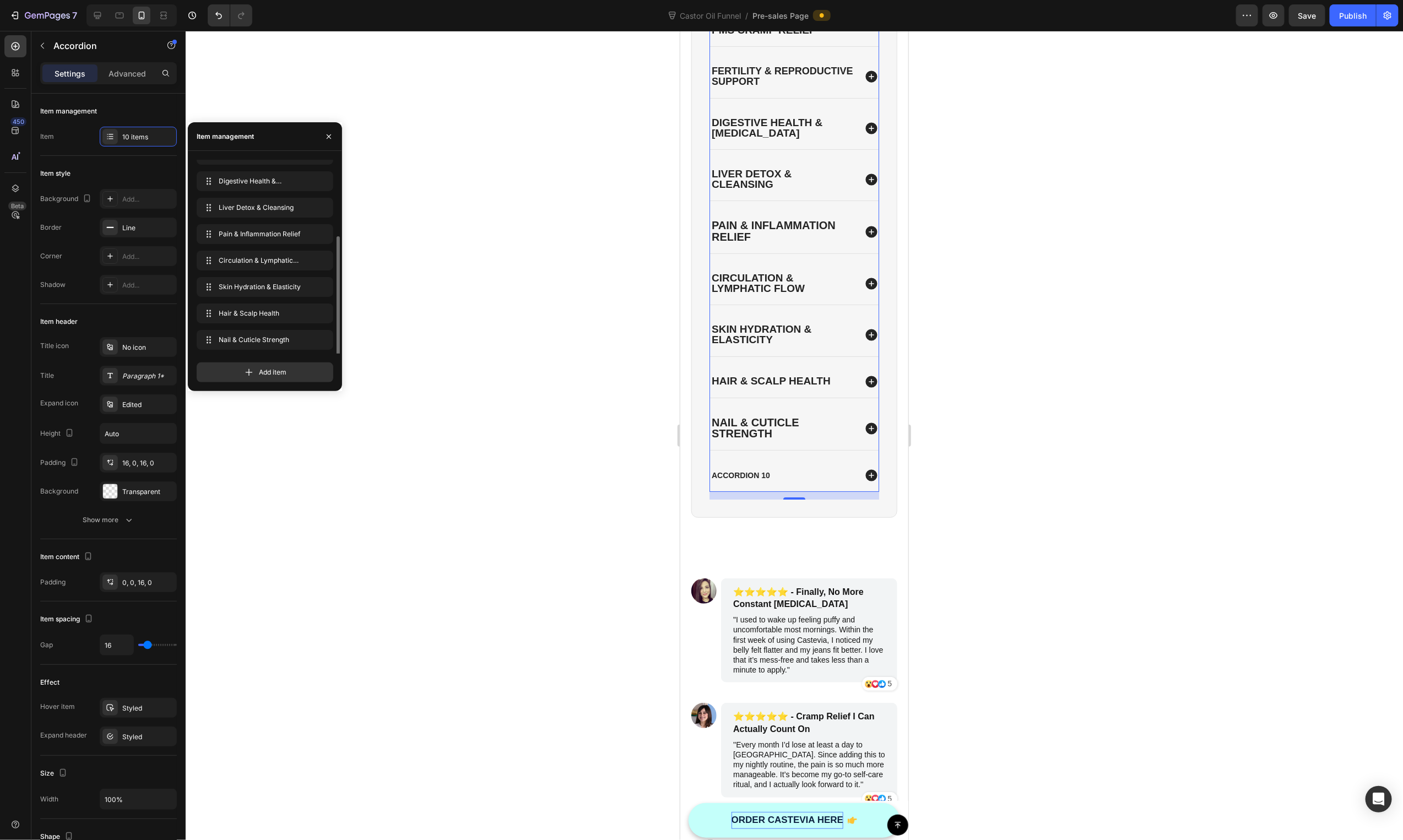
scroll to position [68, 0]
click at [759, 474] on div "Accordion 10" at bounding box center [740, 475] width 62 height 14
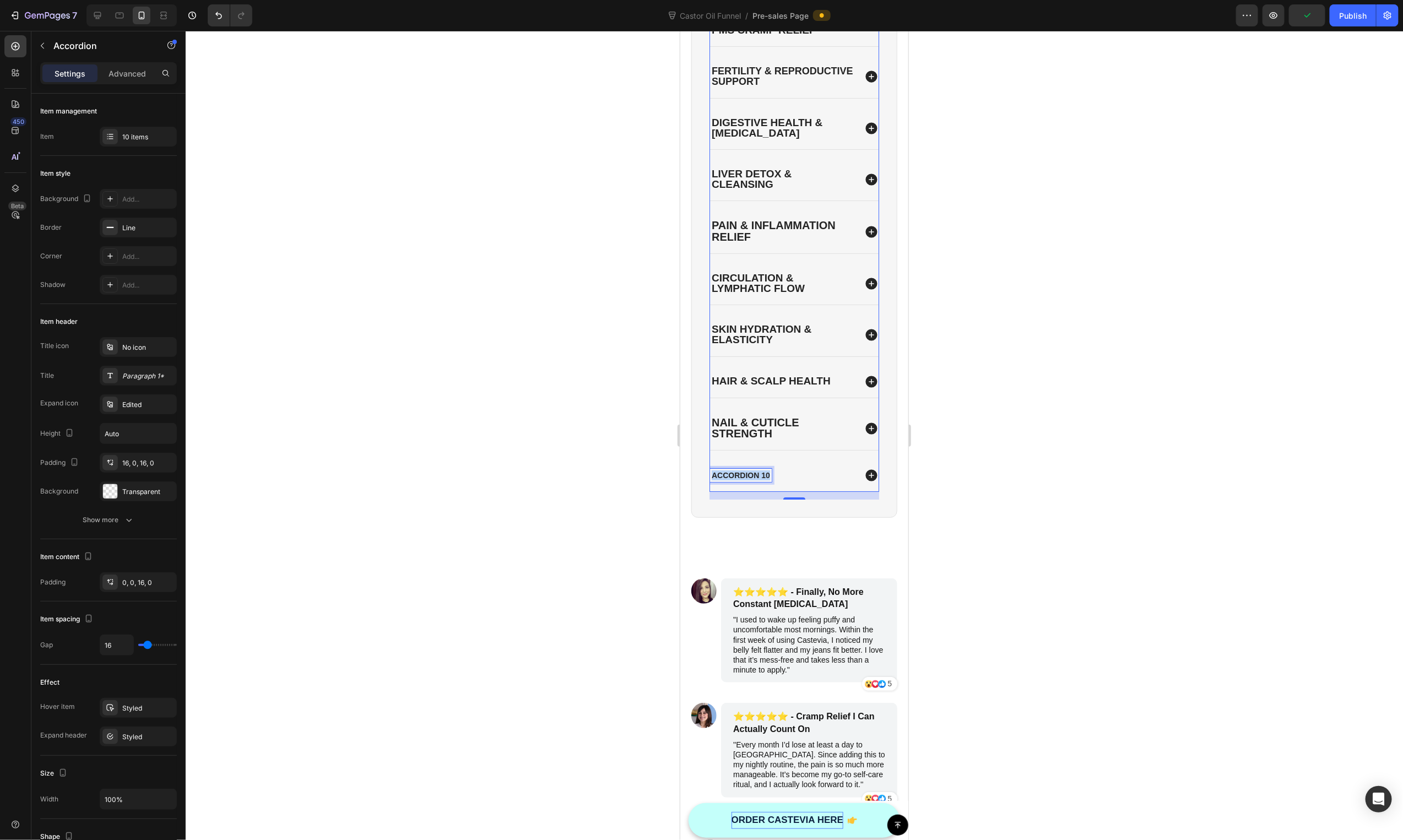
click at [759, 474] on p "Accordion 10" at bounding box center [740, 475] width 58 height 10
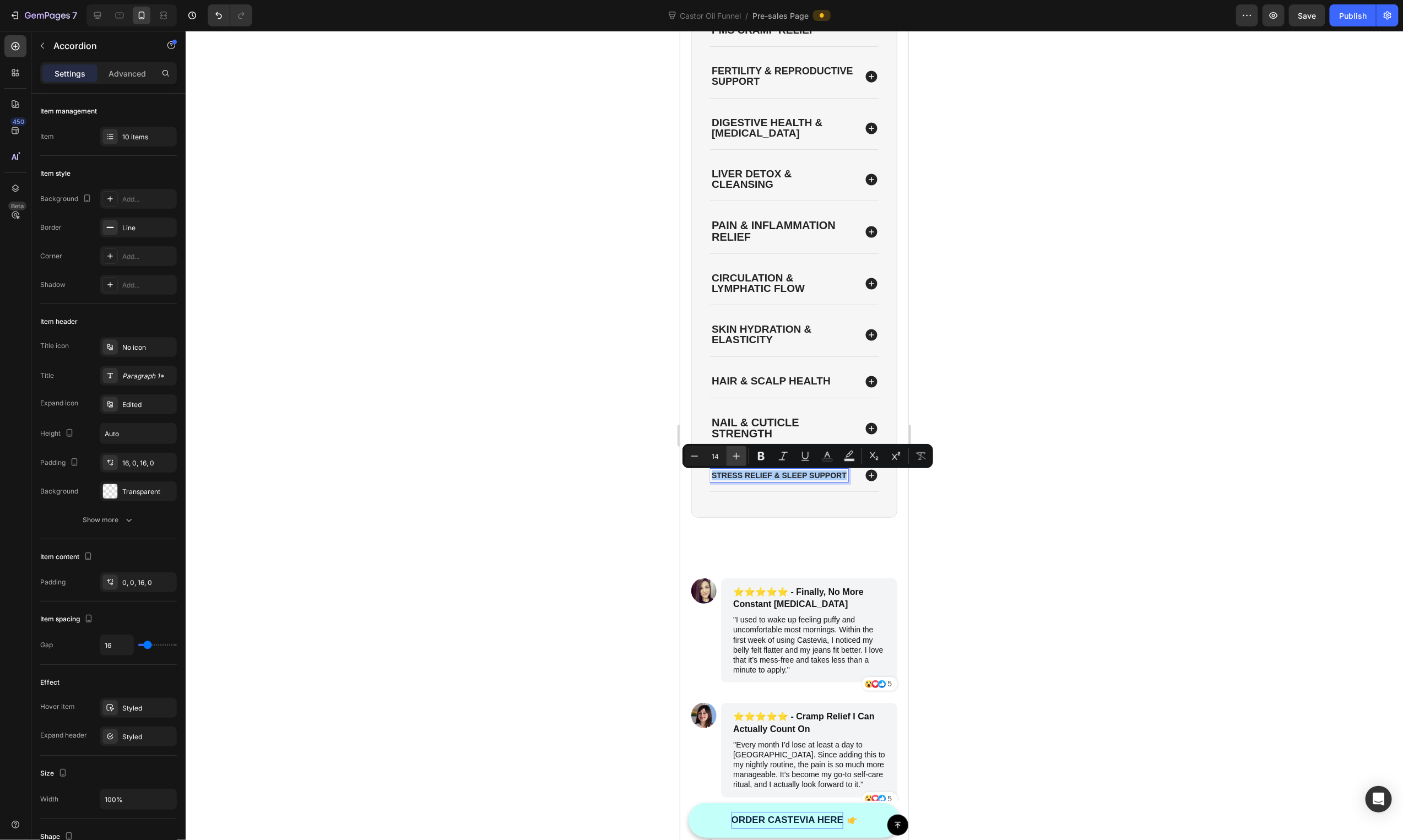
click at [745, 458] on button "Plus" at bounding box center [736, 455] width 19 height 19
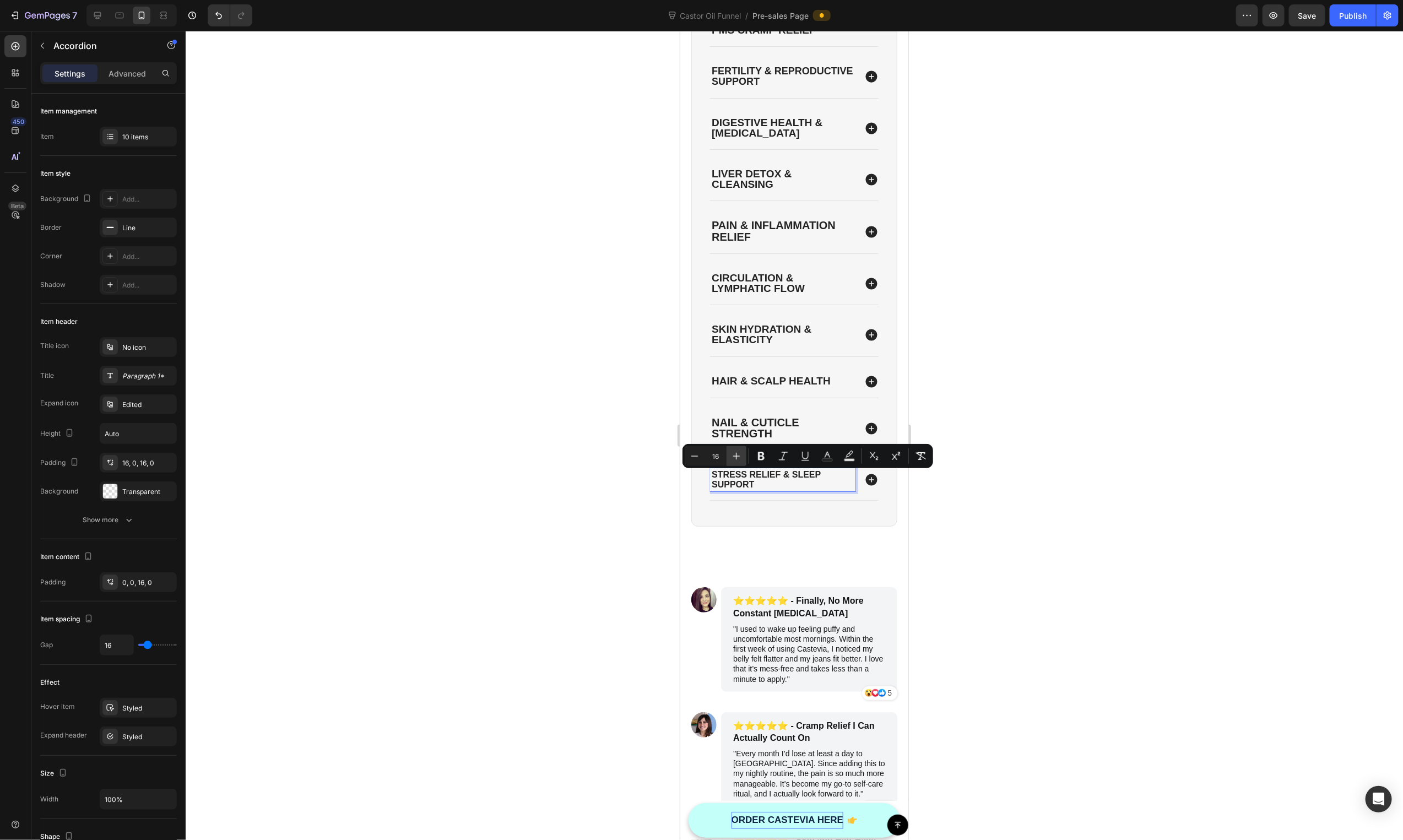
click at [745, 458] on button "Plus" at bounding box center [736, 455] width 19 height 19
type input "19"
click at [864, 482] on icon at bounding box center [871, 480] width 14 height 14
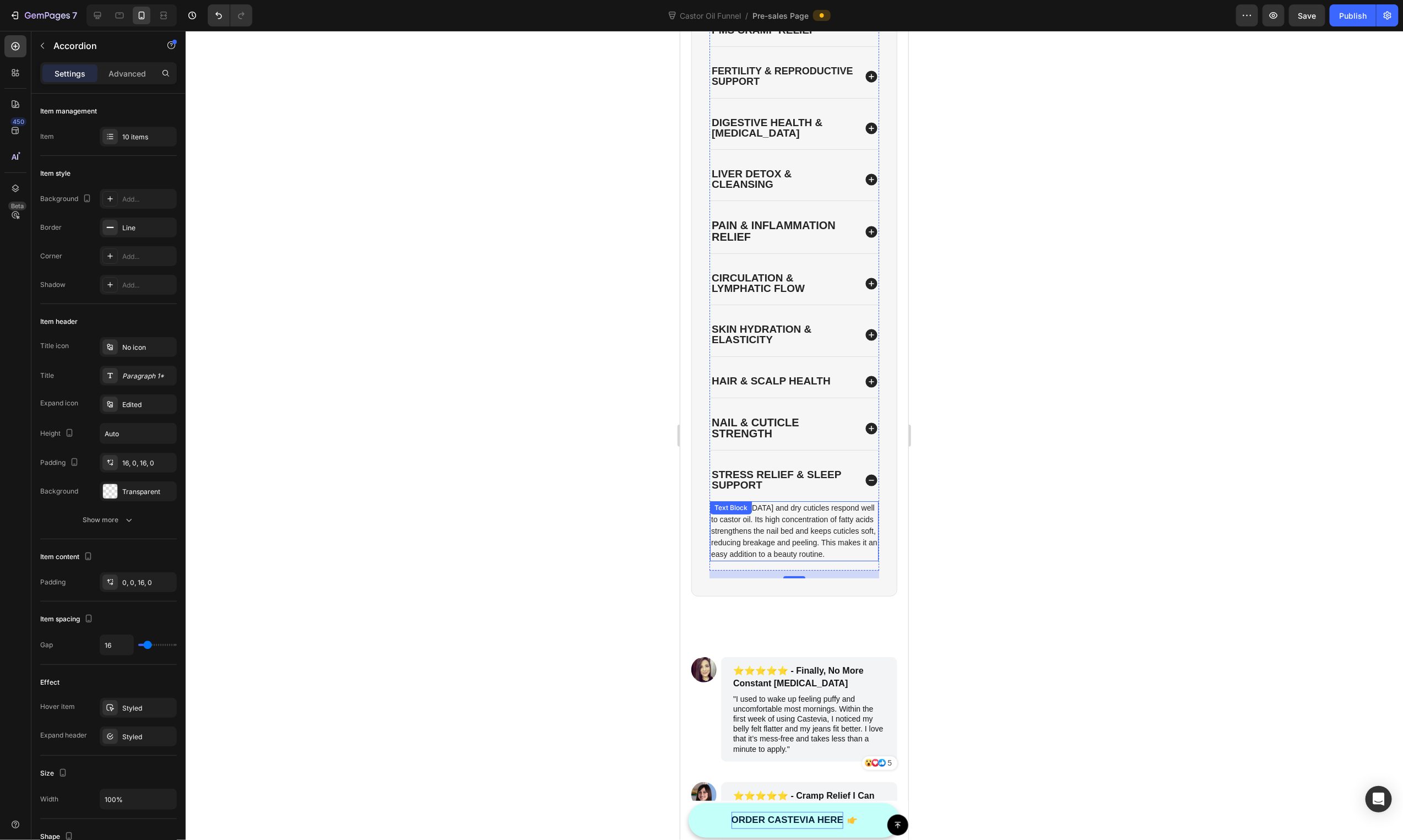
click at [782, 518] on p "Brittle nails and dry cuticles respond well to castor oil. Its high concentrati…" at bounding box center [793, 531] width 166 height 58
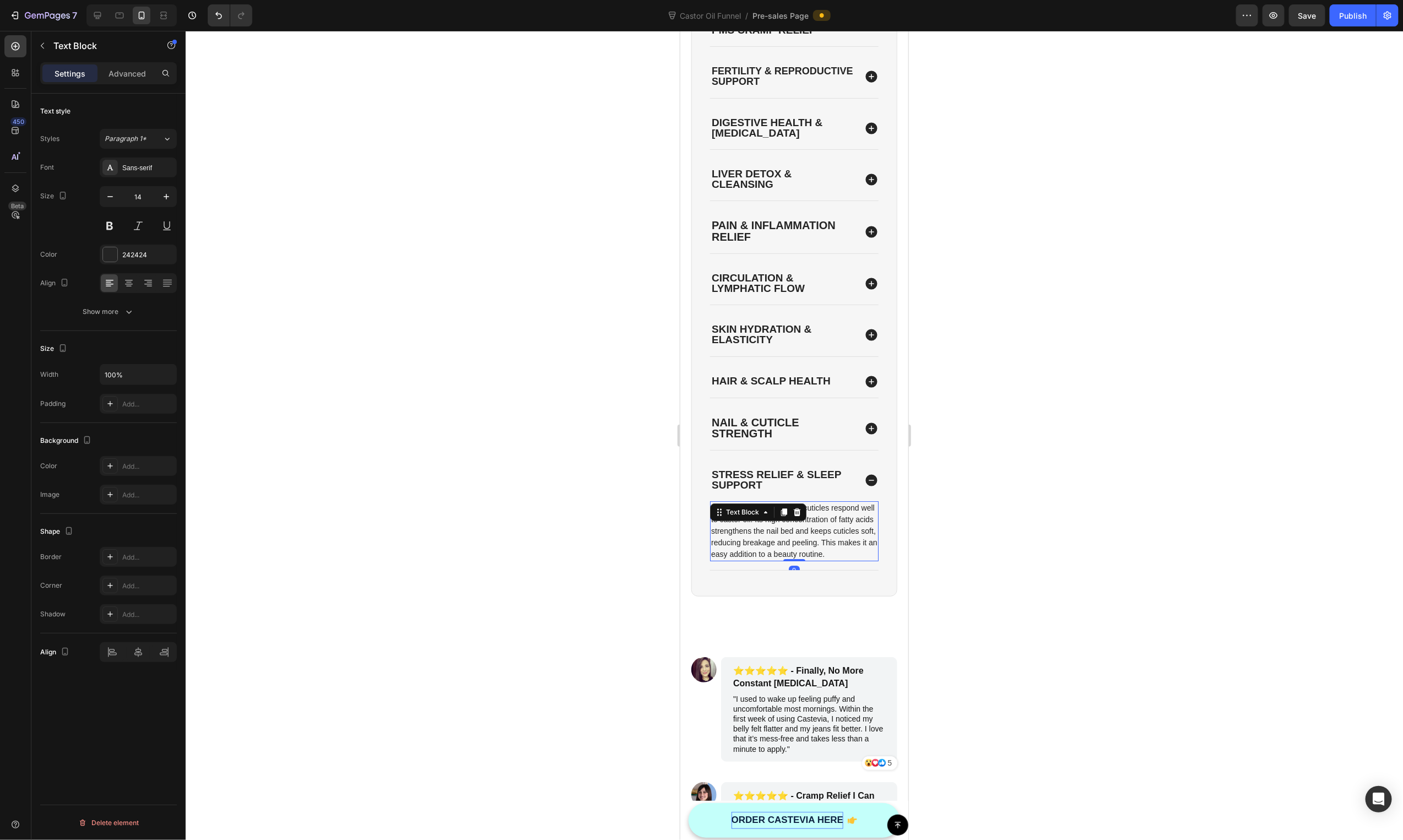
click at [782, 516] on icon at bounding box center [783, 511] width 8 height 8
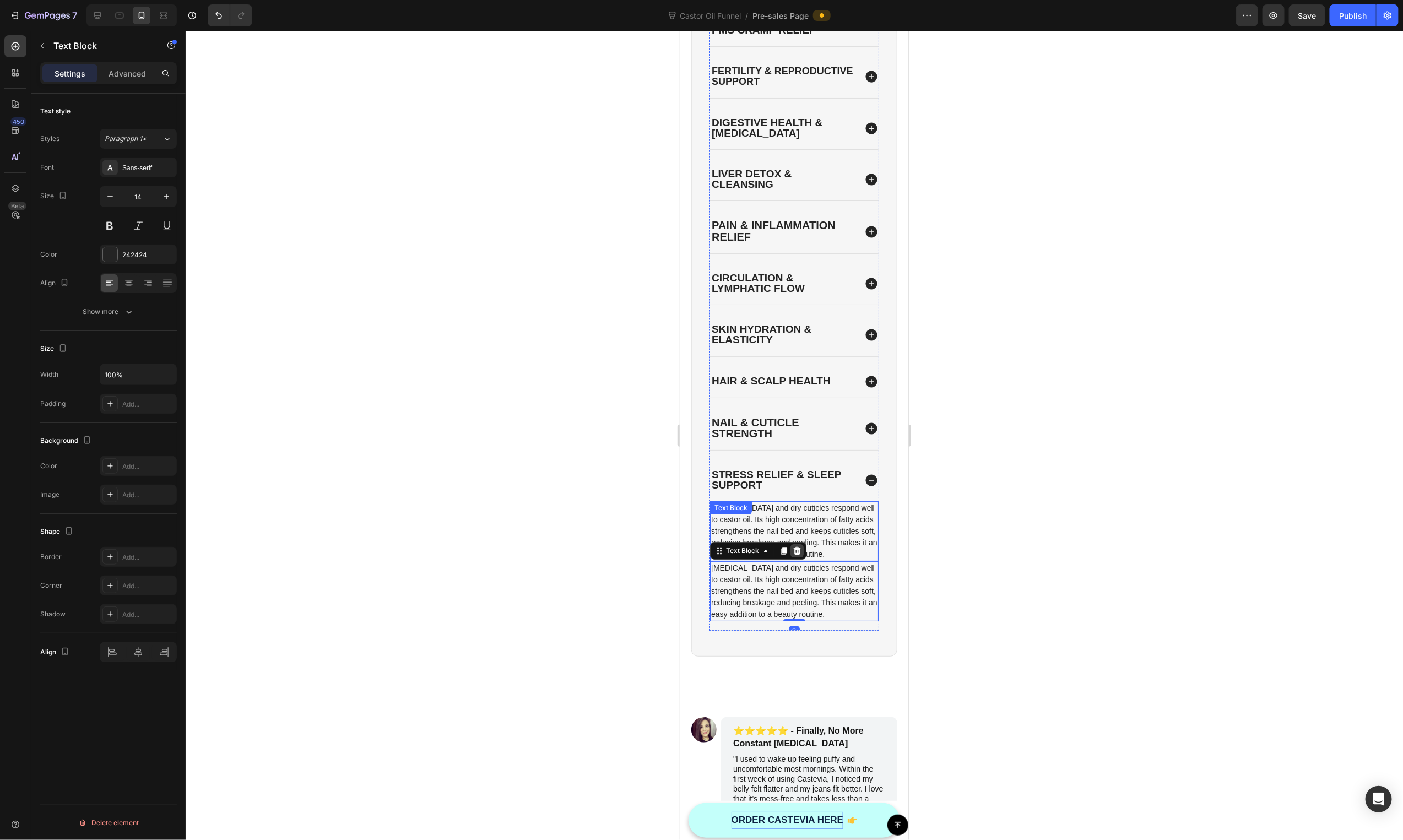
click at [799, 548] on div at bounding box center [797, 550] width 14 height 14
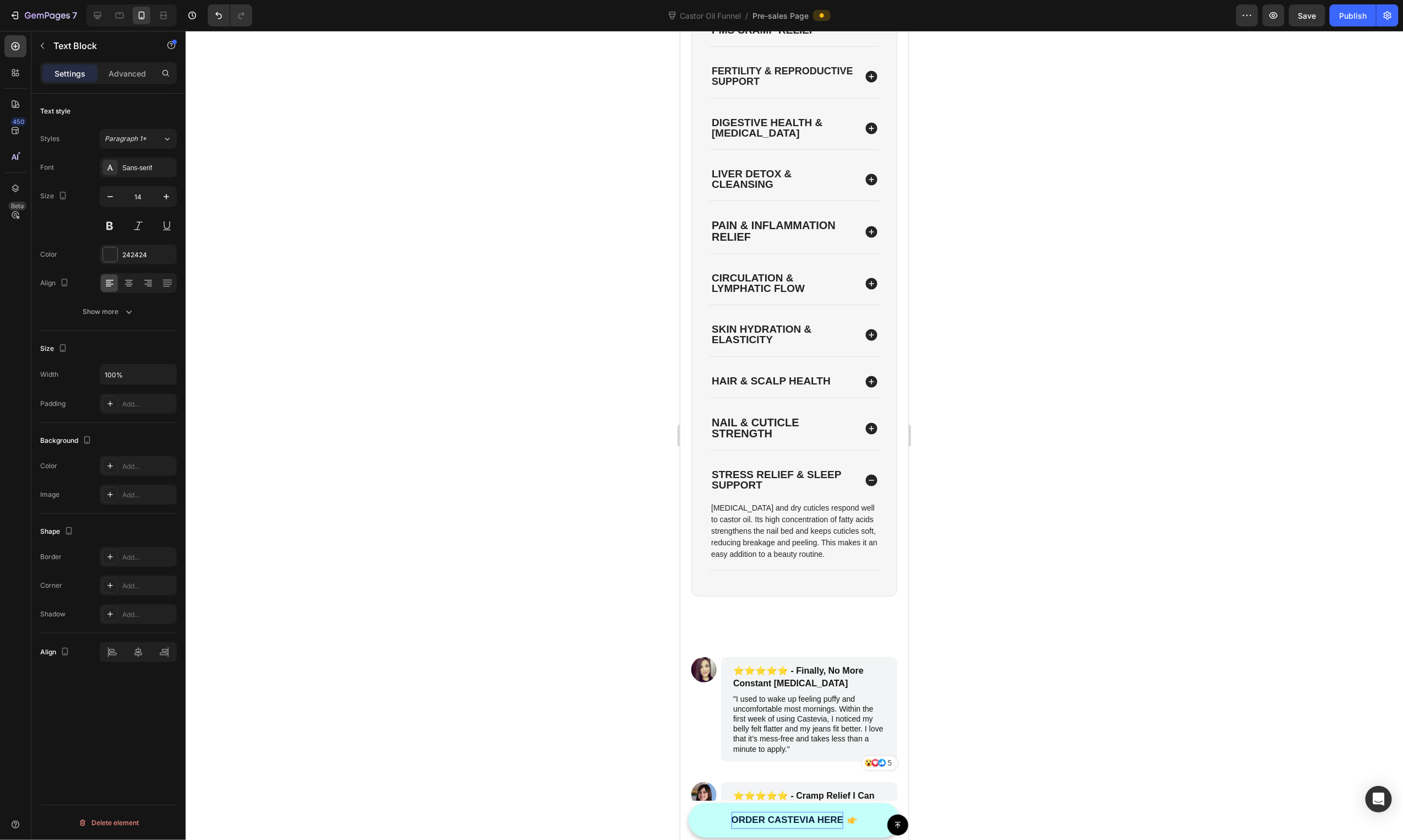
click at [830, 534] on p "Brittle nails and dry cuticles respond well to castor oil. Its high concentrati…" at bounding box center [793, 531] width 166 height 58
click at [536, 590] on div at bounding box center [794, 435] width 1217 height 809
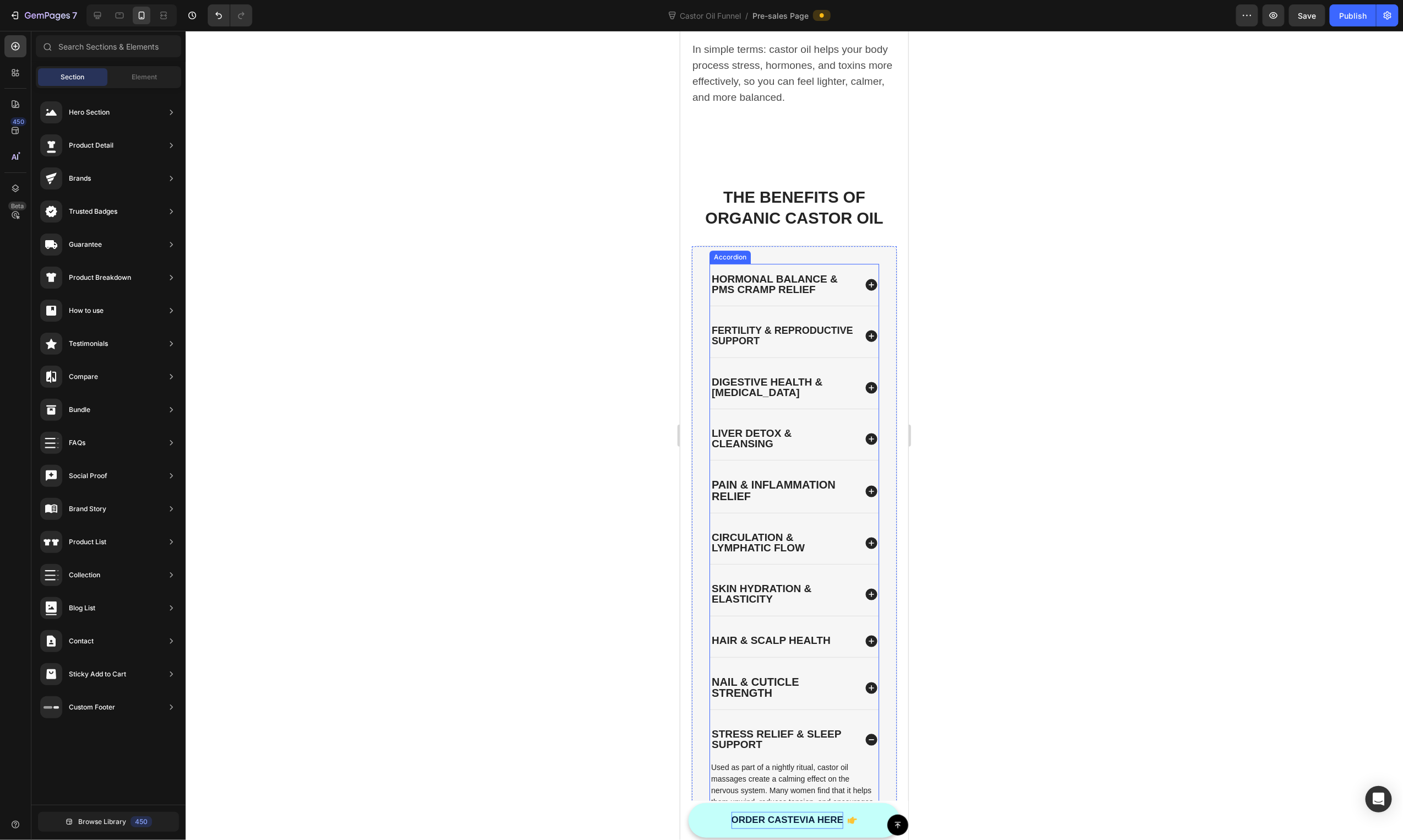
scroll to position [2282, 0]
click at [768, 272] on span "Hormonal Balance & PMS CRAMP Relief" at bounding box center [774, 283] width 126 height 22
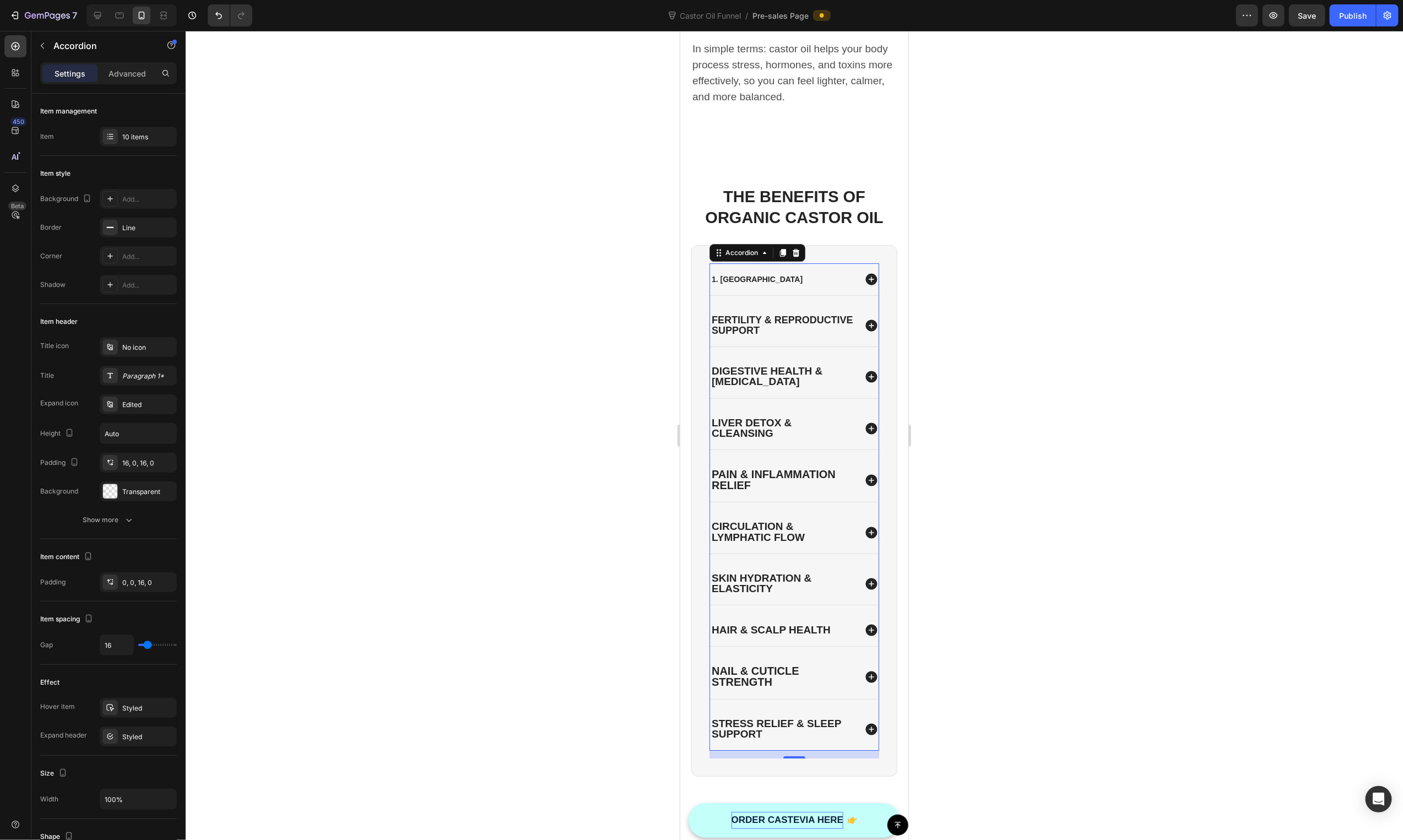
click at [780, 314] on p "Fertility & Reproductive Support" at bounding box center [782, 325] width 142 height 21
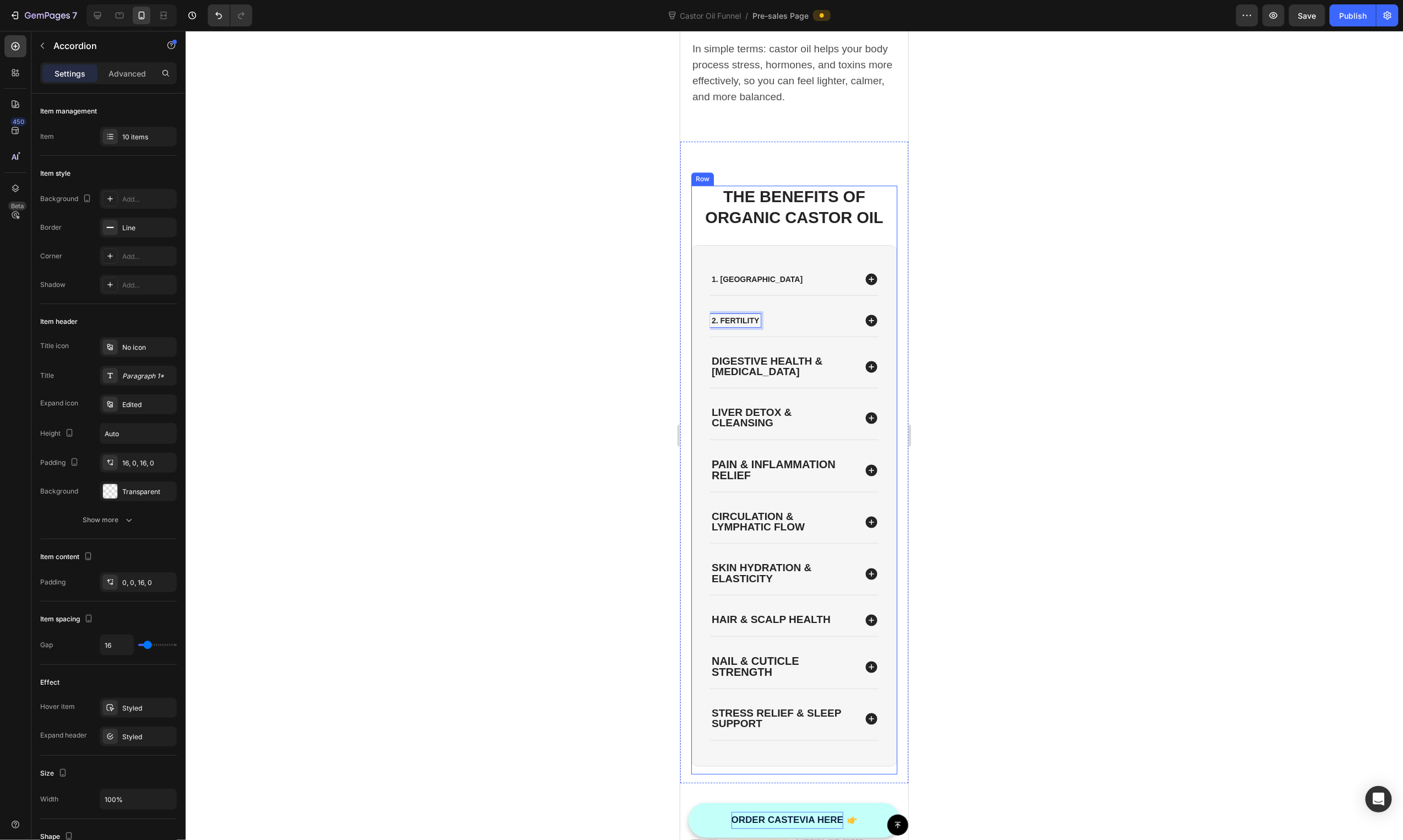
scroll to position [2282, 0]
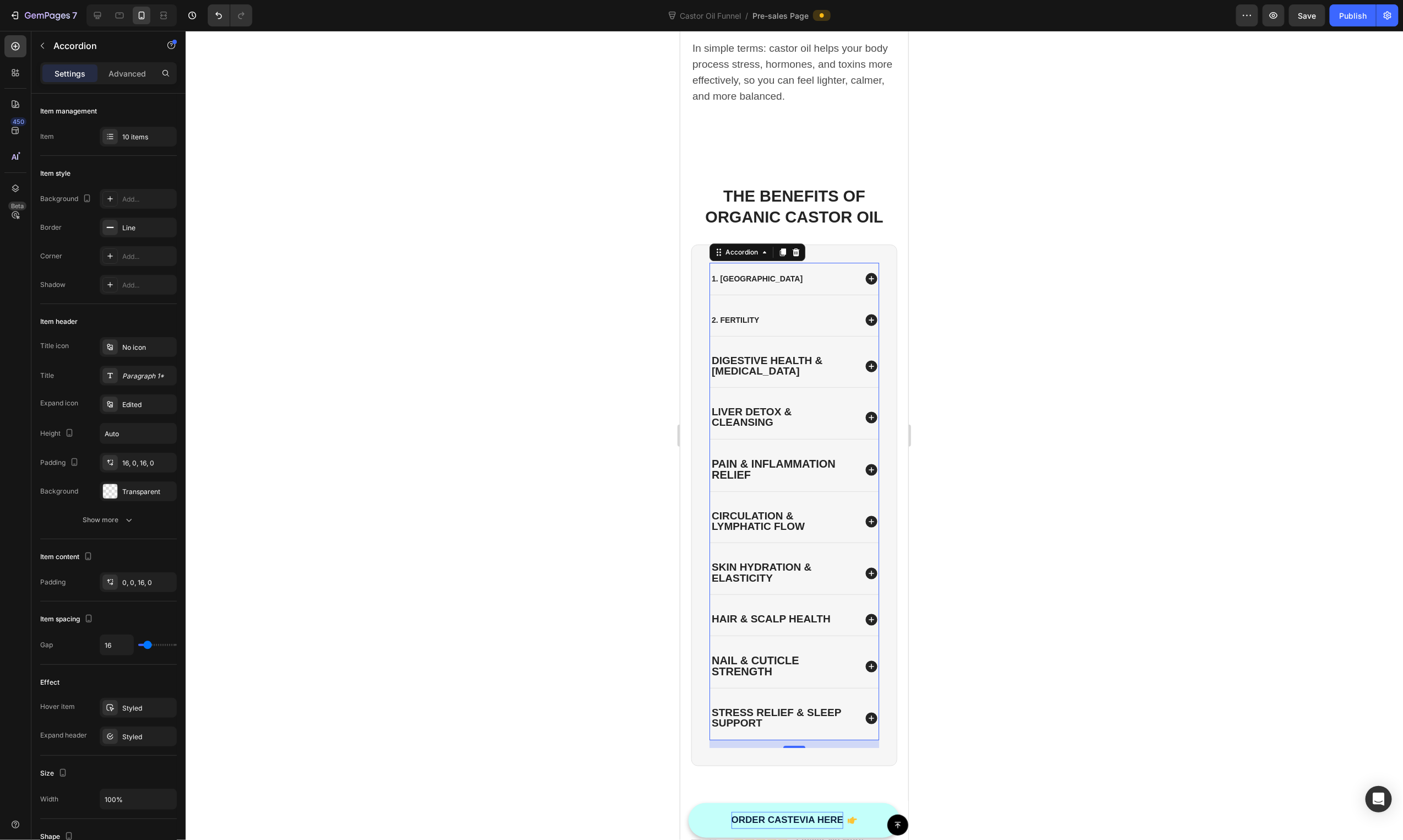
click at [739, 354] on span "Digestive Health & Bloating" at bounding box center [766, 365] width 111 height 22
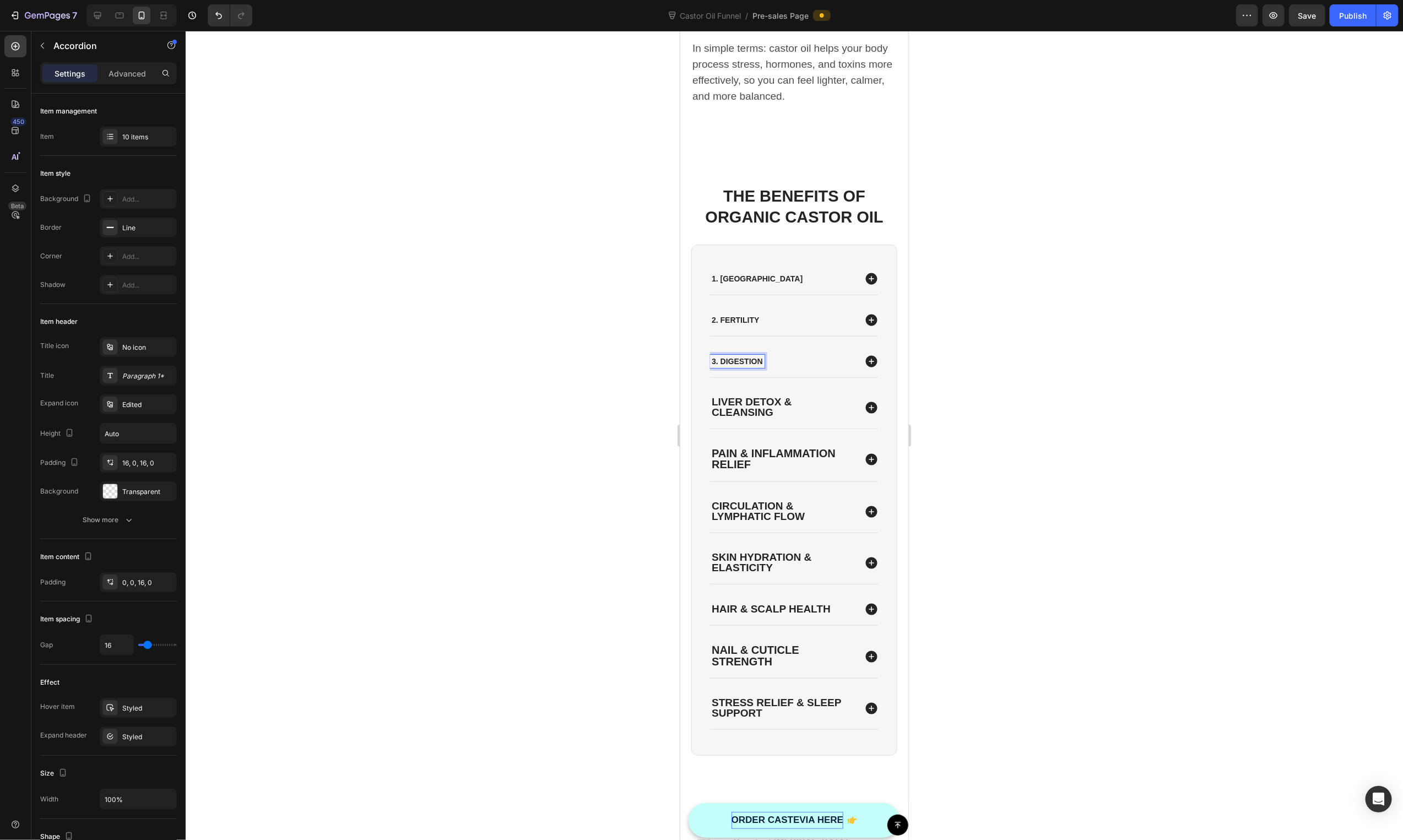
scroll to position [2283, 0]
click at [746, 394] on span "Liver Detox & Cleansing" at bounding box center [751, 405] width 80 height 22
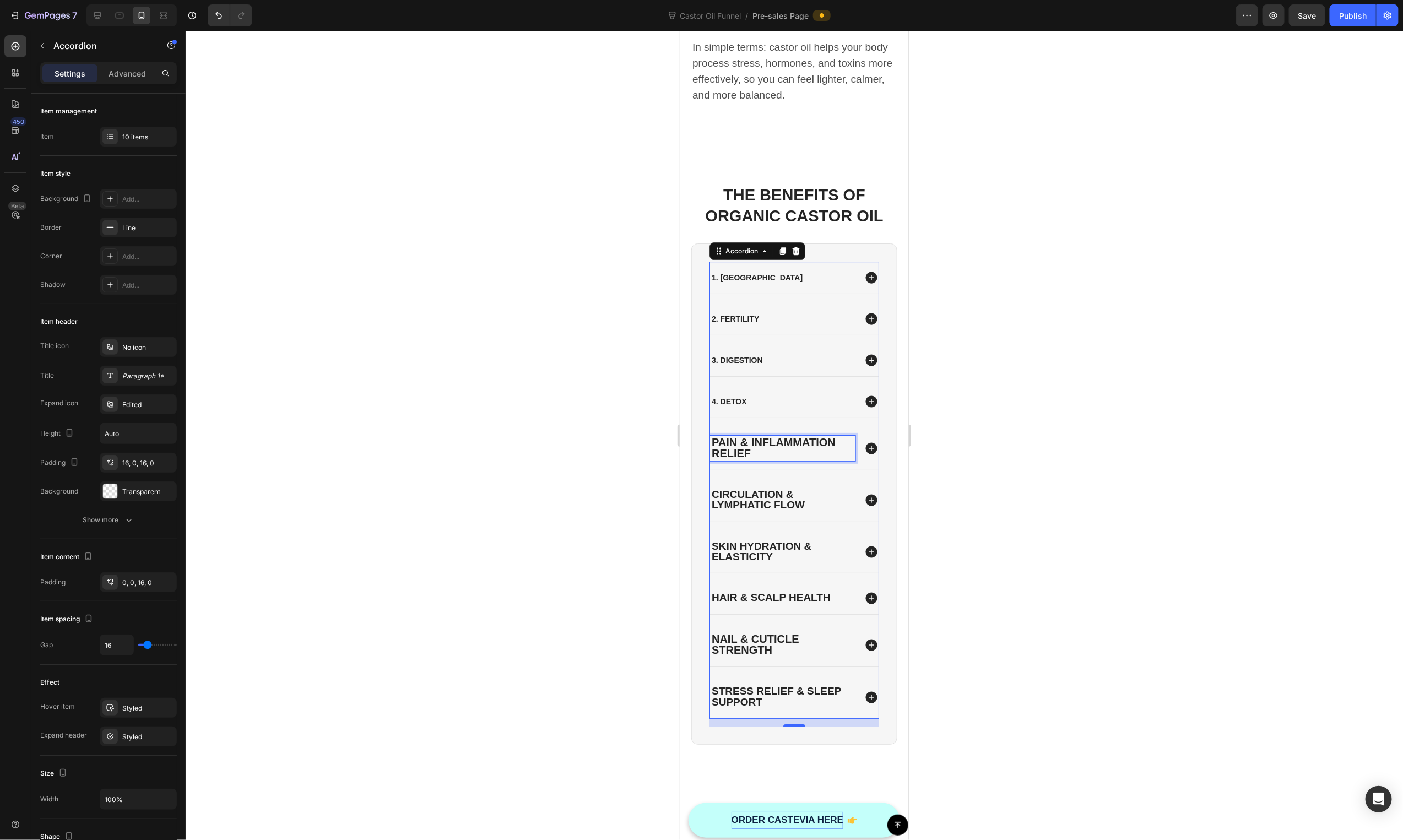
click at [777, 436] on span "Pain & Inflammation Relief" at bounding box center [773, 447] width 124 height 23
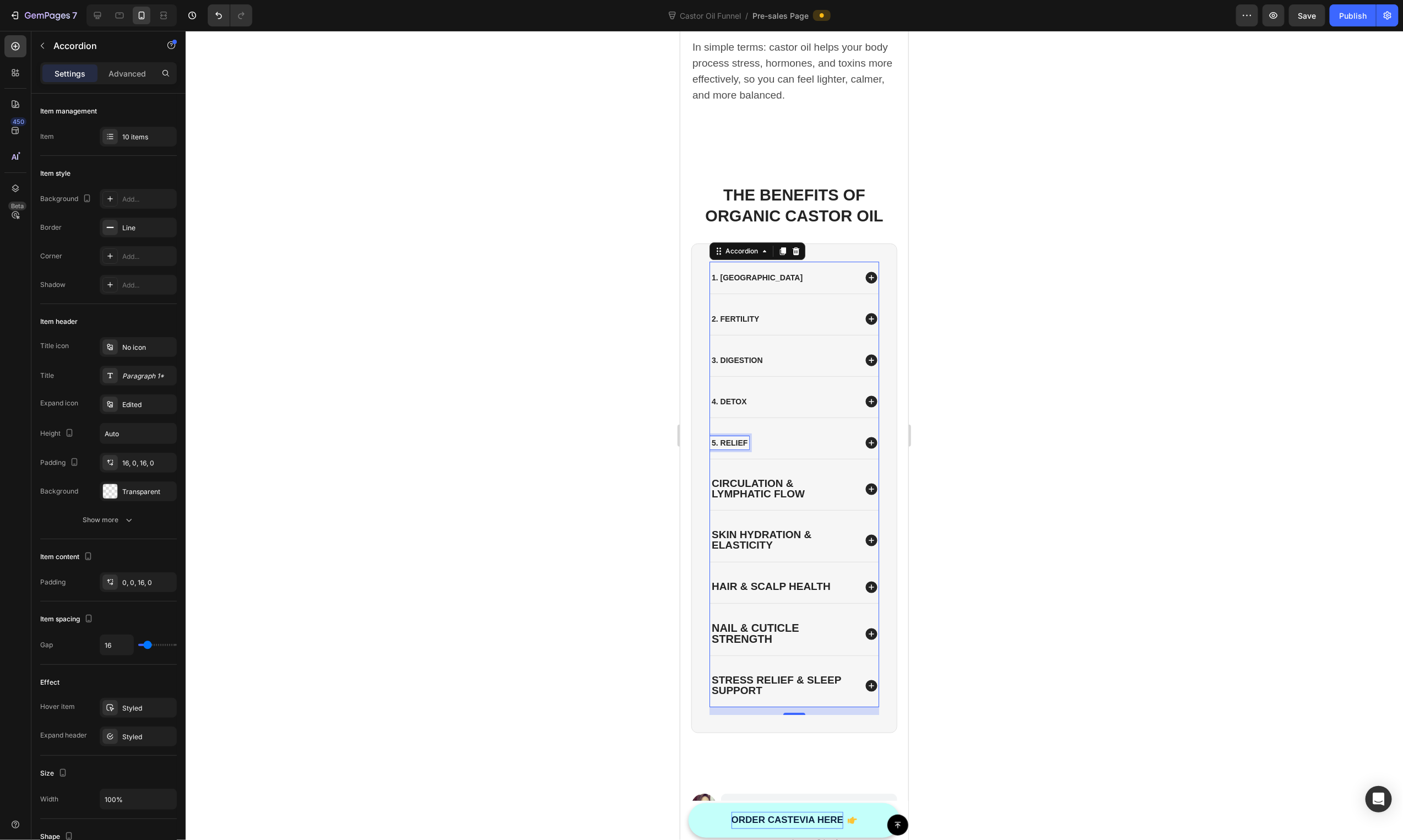
click at [747, 481] on span "Circulation & Lymphatic Flow" at bounding box center [758, 488] width 93 height 22
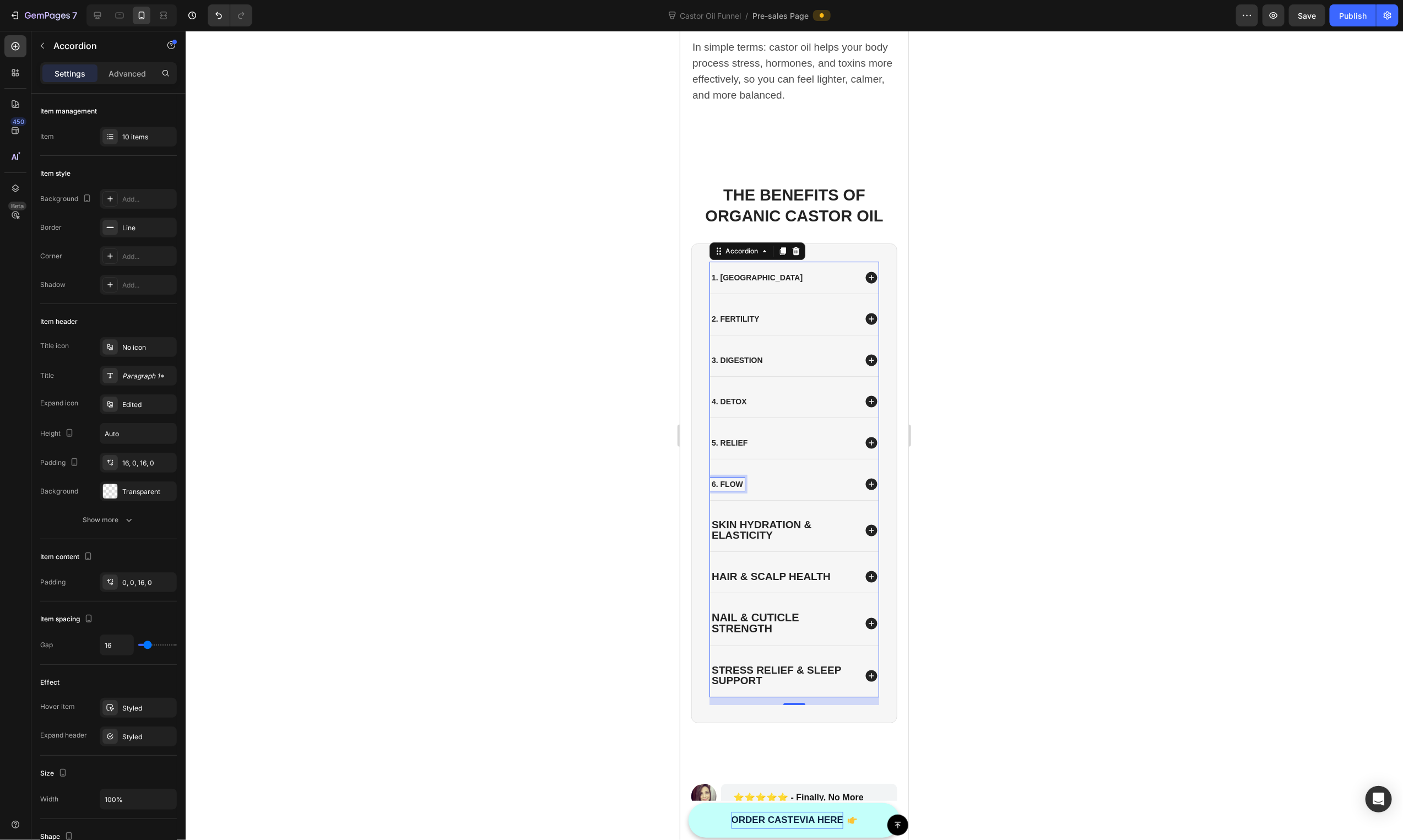
click at [735, 518] on span "Skin Hydration & Elasticity" at bounding box center [761, 529] width 100 height 22
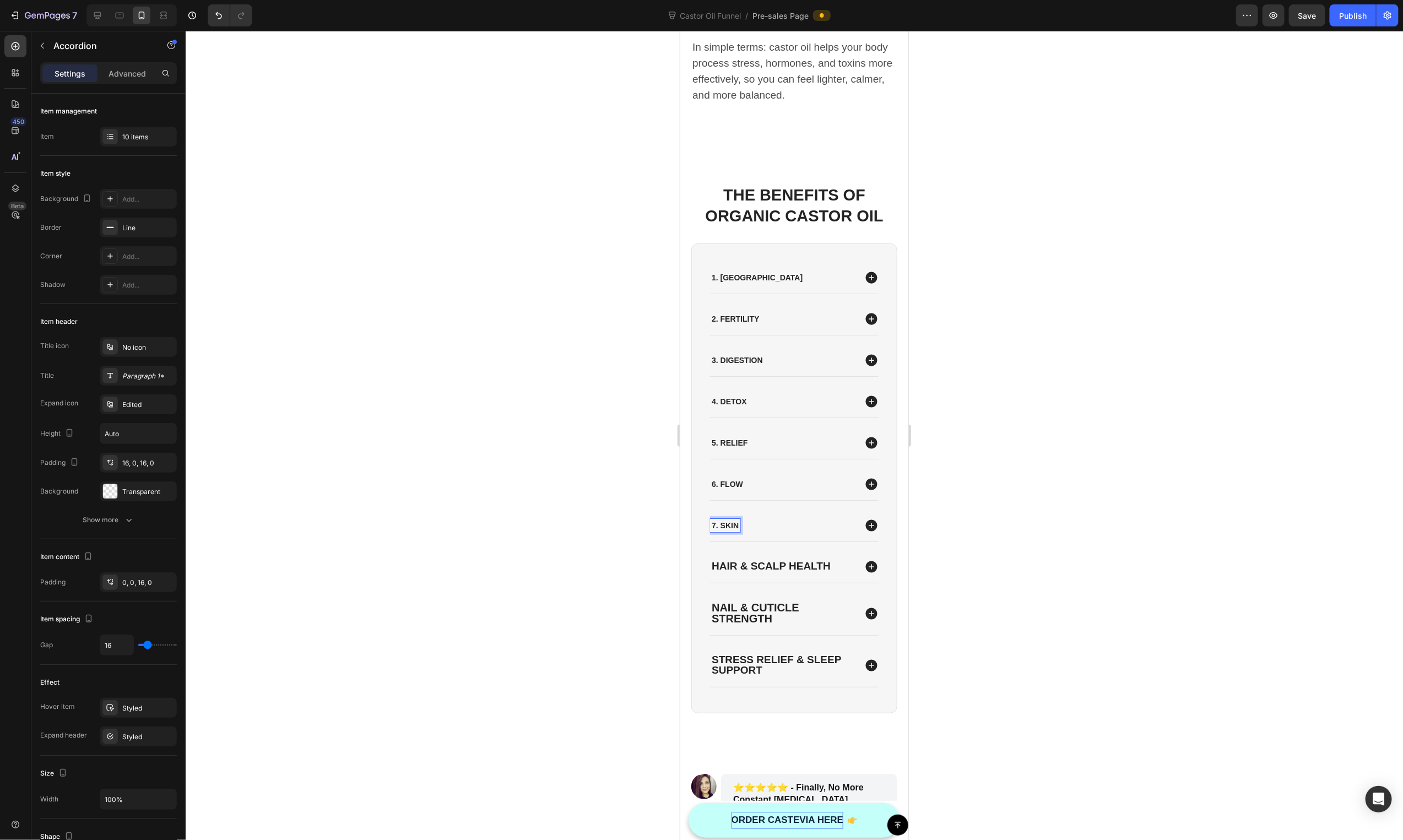
scroll to position [2284, 0]
click at [762, 559] on span "Hair & Scalp Health" at bounding box center [771, 565] width 119 height 12
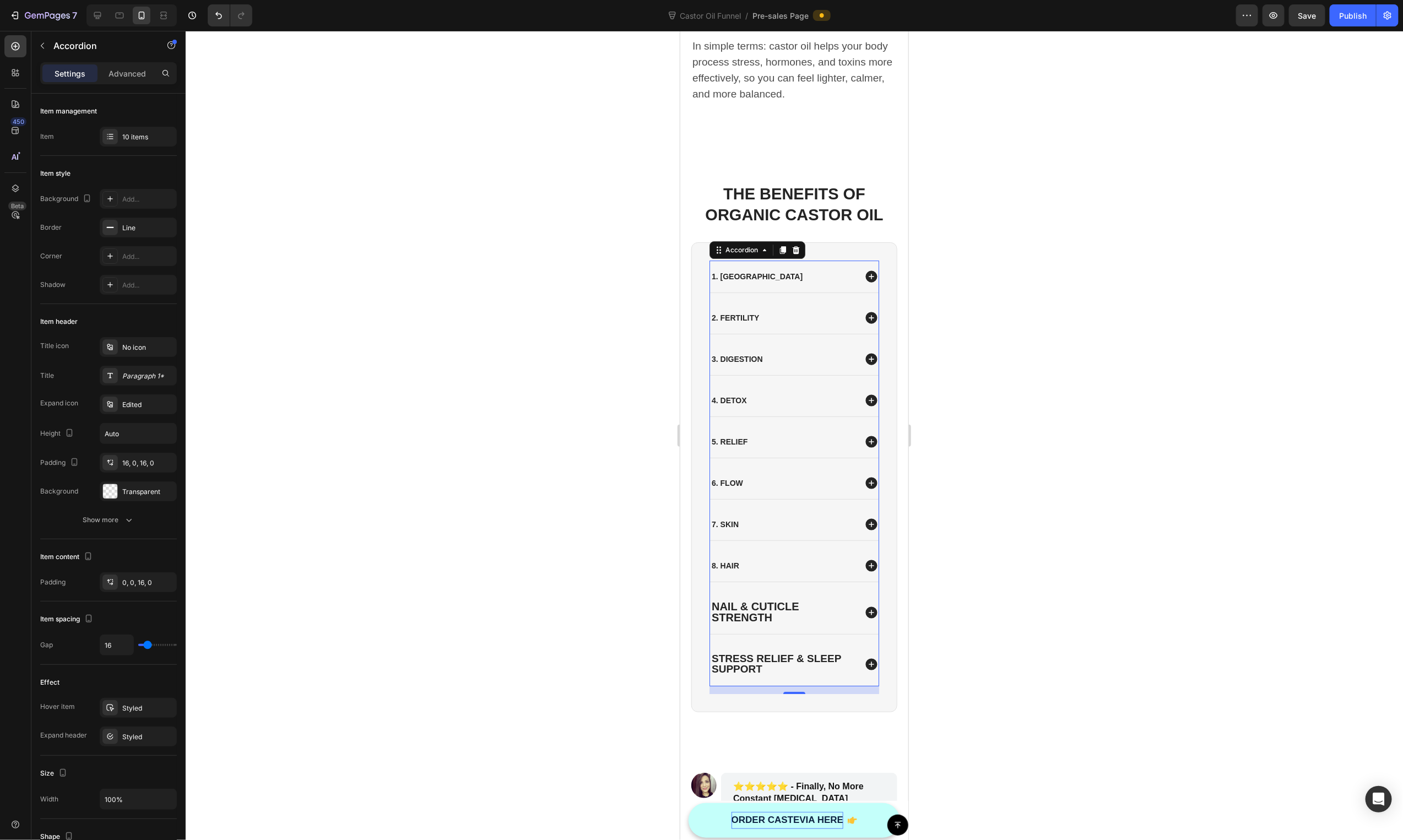
click at [763, 600] on span "Nail & Cuticle Strength" at bounding box center [754, 611] width 87 height 23
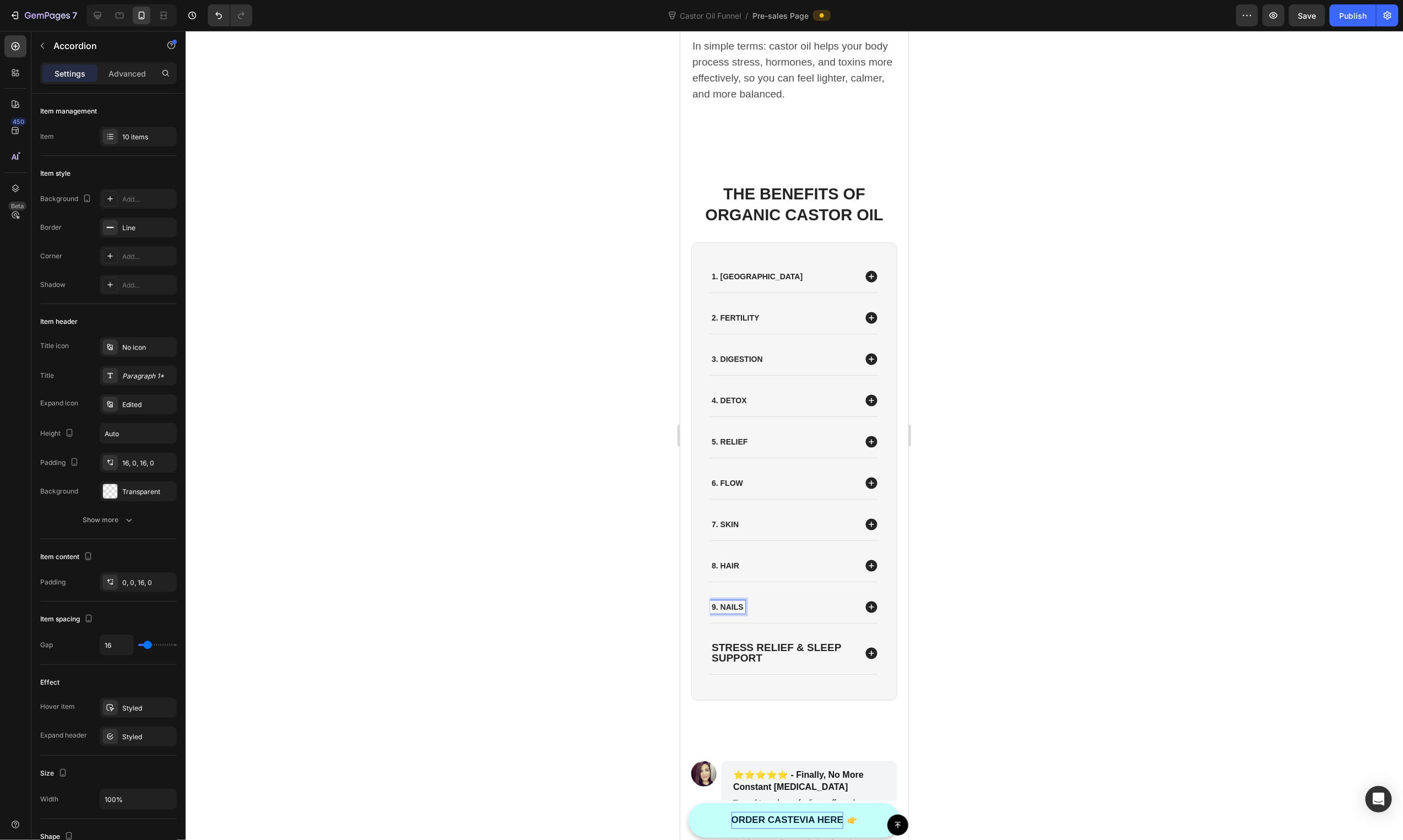
scroll to position [2284, 0]
click at [727, 644] on span "Stress Relief & Sleep Support" at bounding box center [776, 652] width 130 height 22
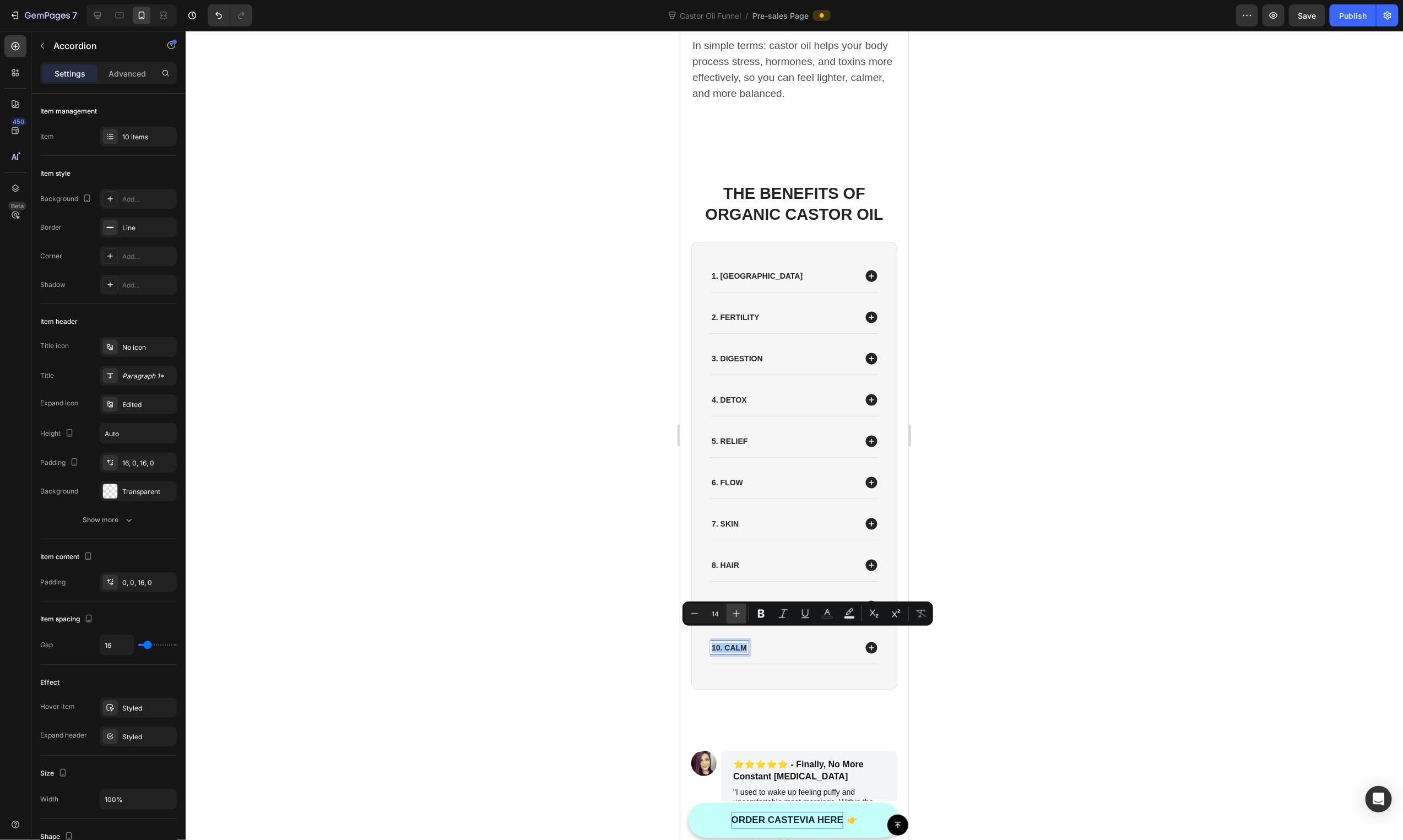
click at [736, 616] on icon "Editor contextual toolbar" at bounding box center [736, 613] width 11 height 11
click at [736, 615] on icon "Editor contextual toolbar" at bounding box center [736, 613] width 11 height 11
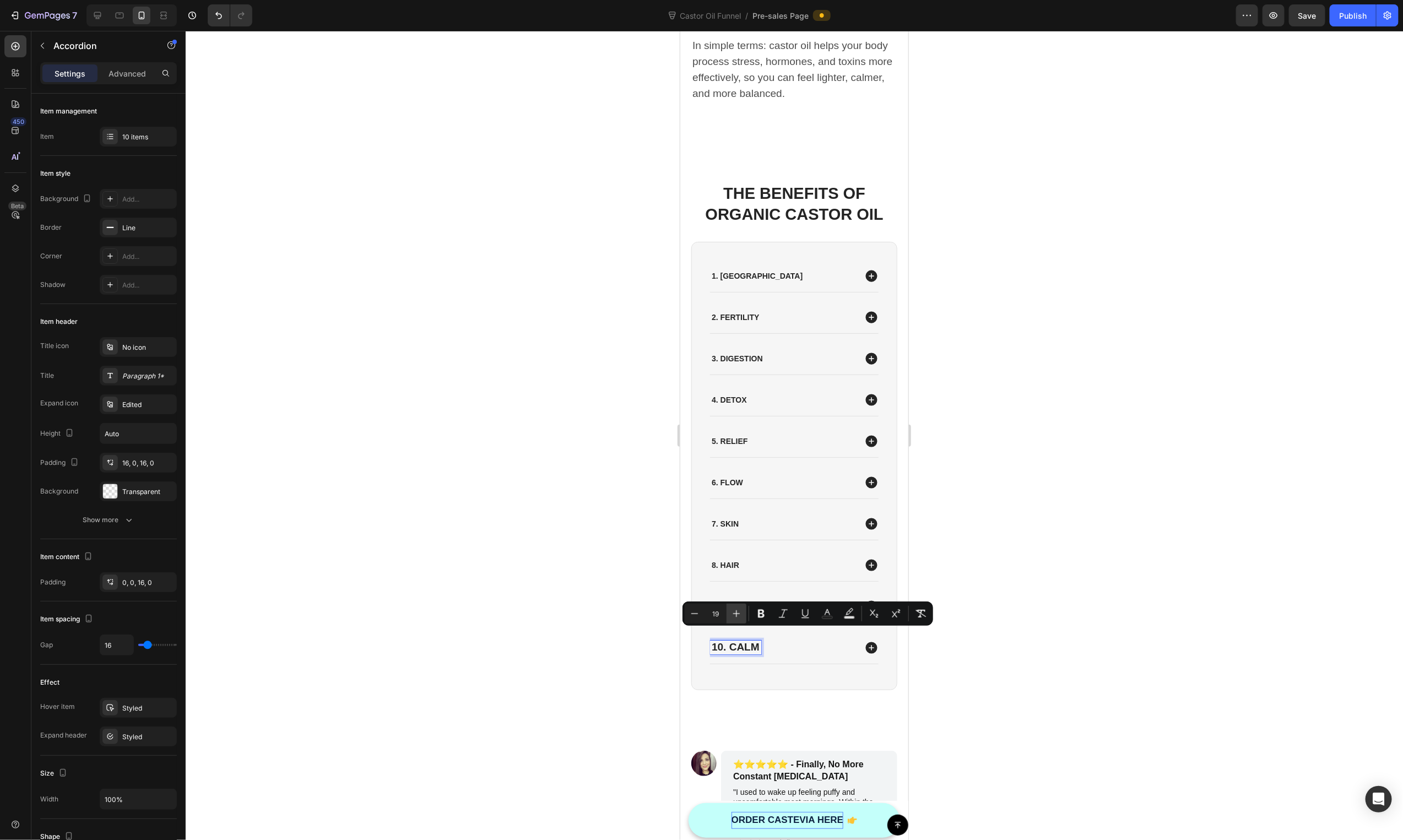
click at [736, 615] on icon "Editor contextual toolbar" at bounding box center [736, 613] width 11 height 11
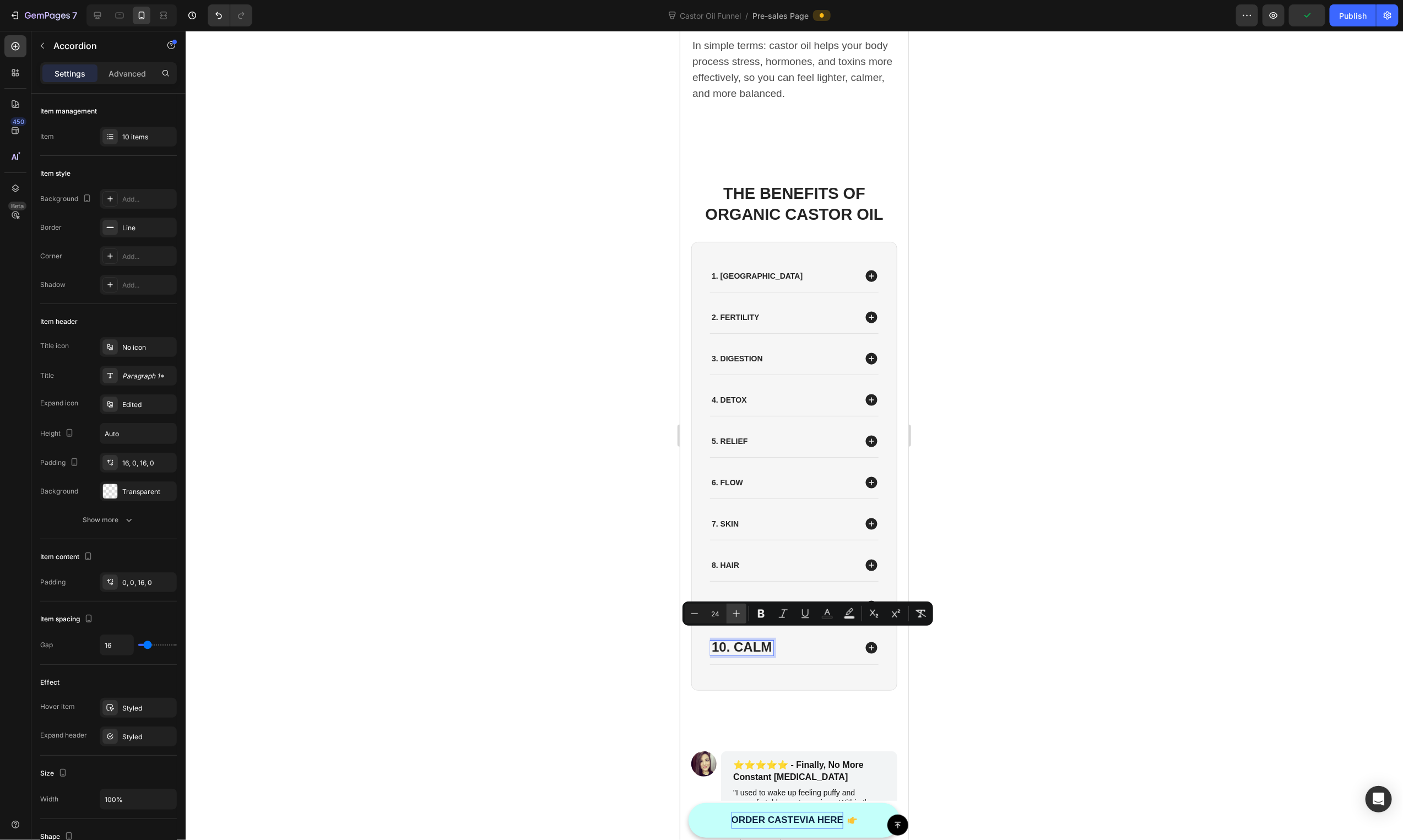
click at [736, 615] on icon "Editor contextual toolbar" at bounding box center [736, 613] width 11 height 11
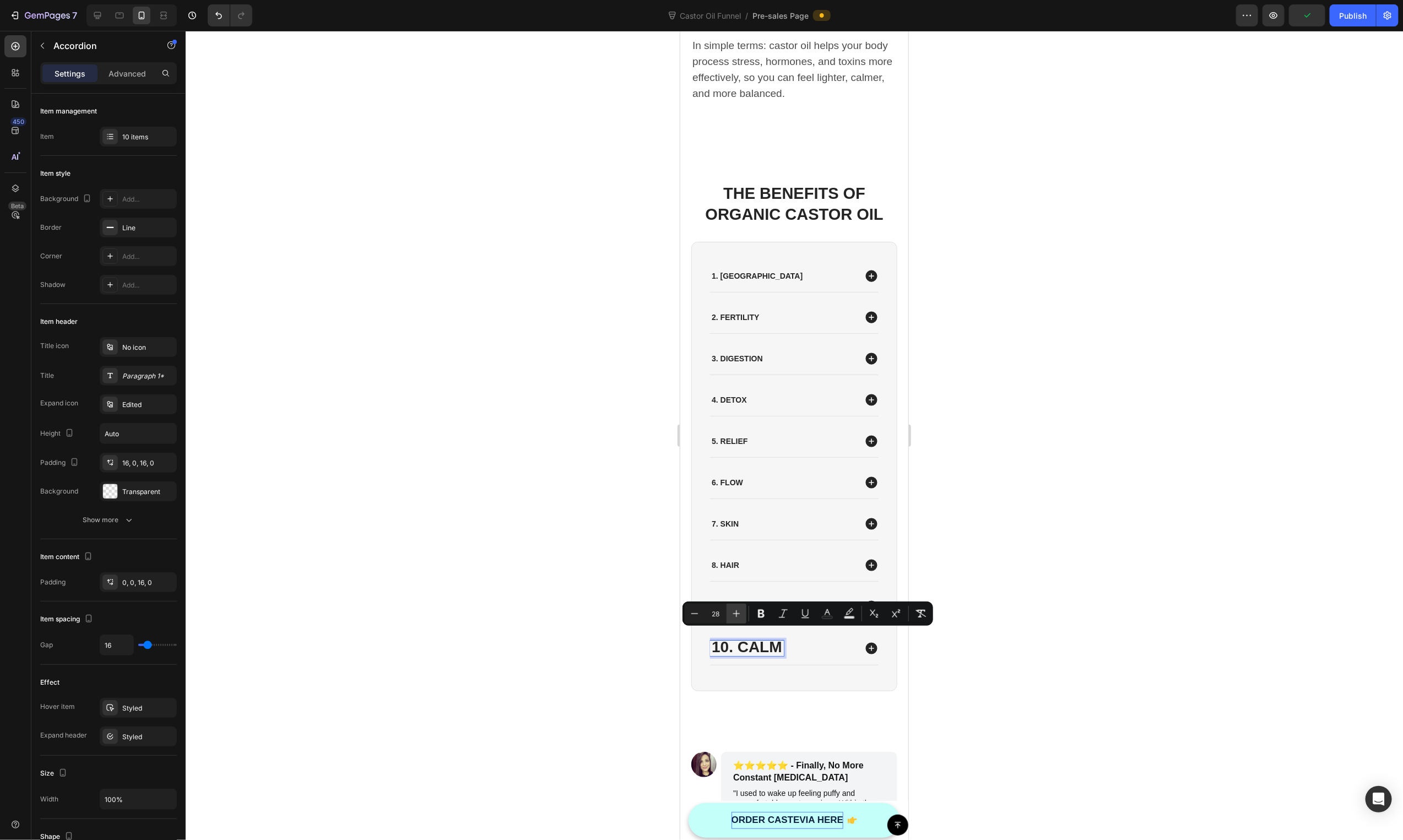
click at [736, 615] on icon "Editor contextual toolbar" at bounding box center [736, 613] width 11 height 11
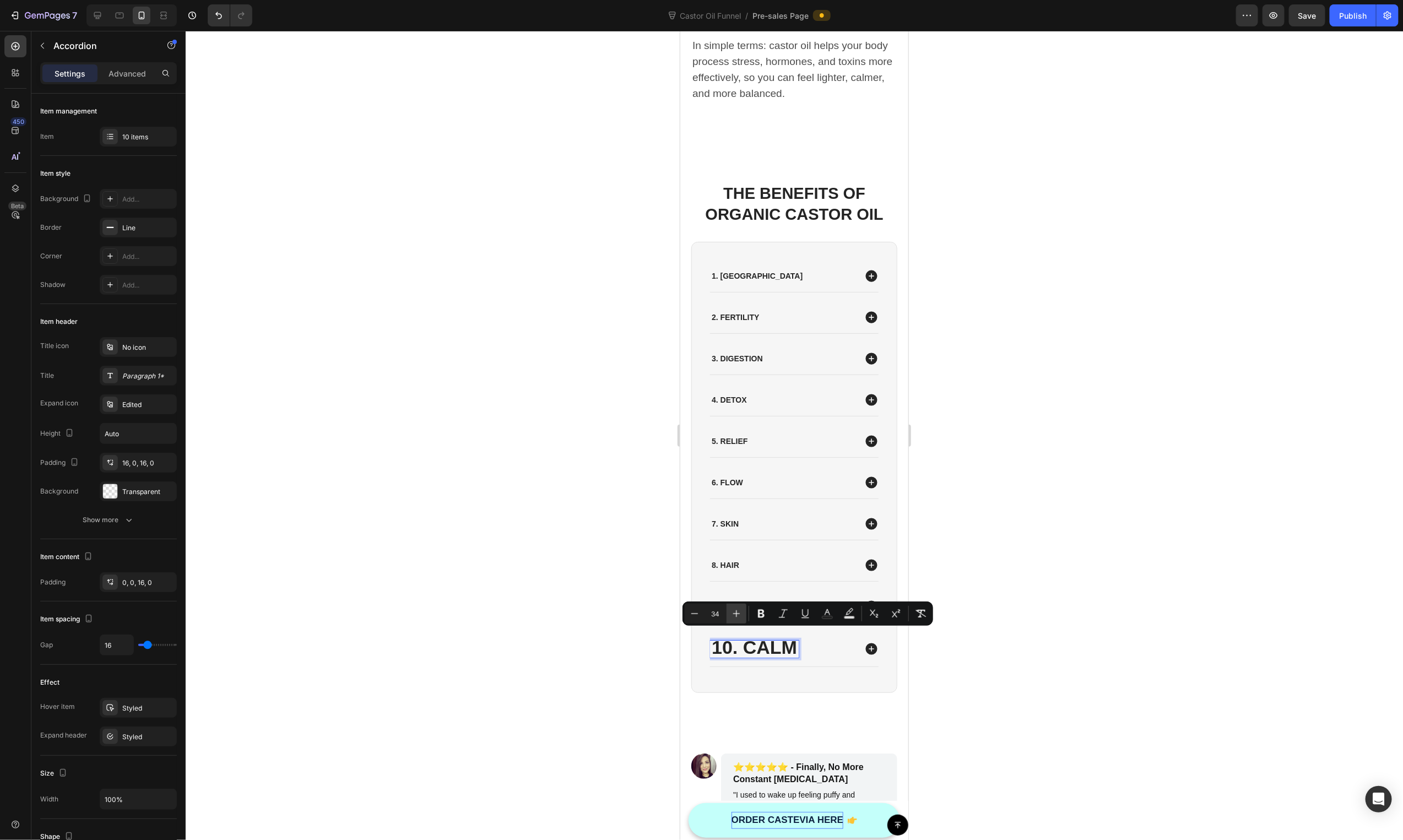
click at [736, 615] on icon "Editor contextual toolbar" at bounding box center [736, 613] width 11 height 11
type input "35"
click at [720, 615] on input "35" at bounding box center [715, 614] width 22 height 14
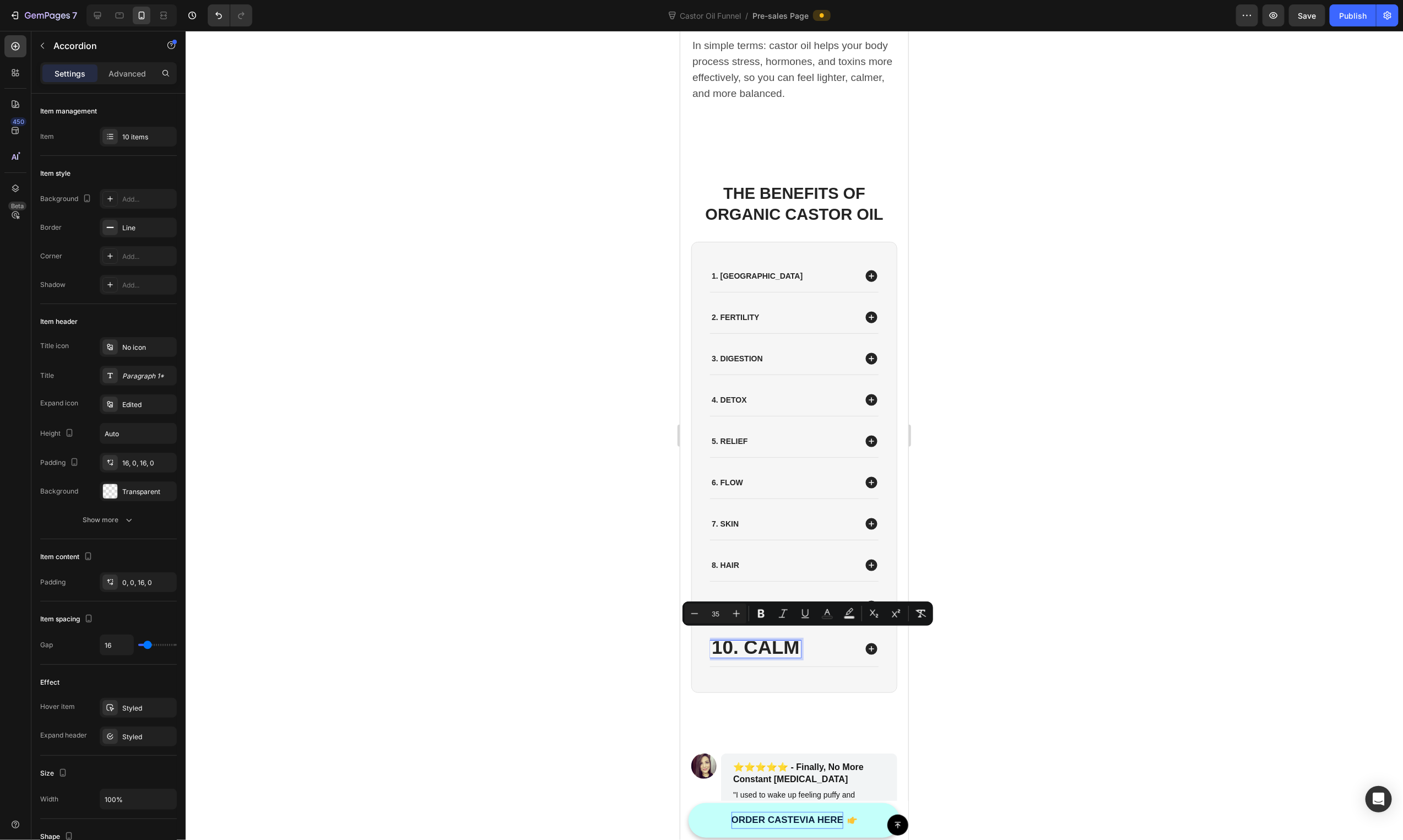
click at [760, 575] on div "1. Hormones 2. Fertility 3. Digestion 4. Detox 5. Relief 6. Flow 7. Skin 8. Hai…" at bounding box center [793, 463] width 170 height 407
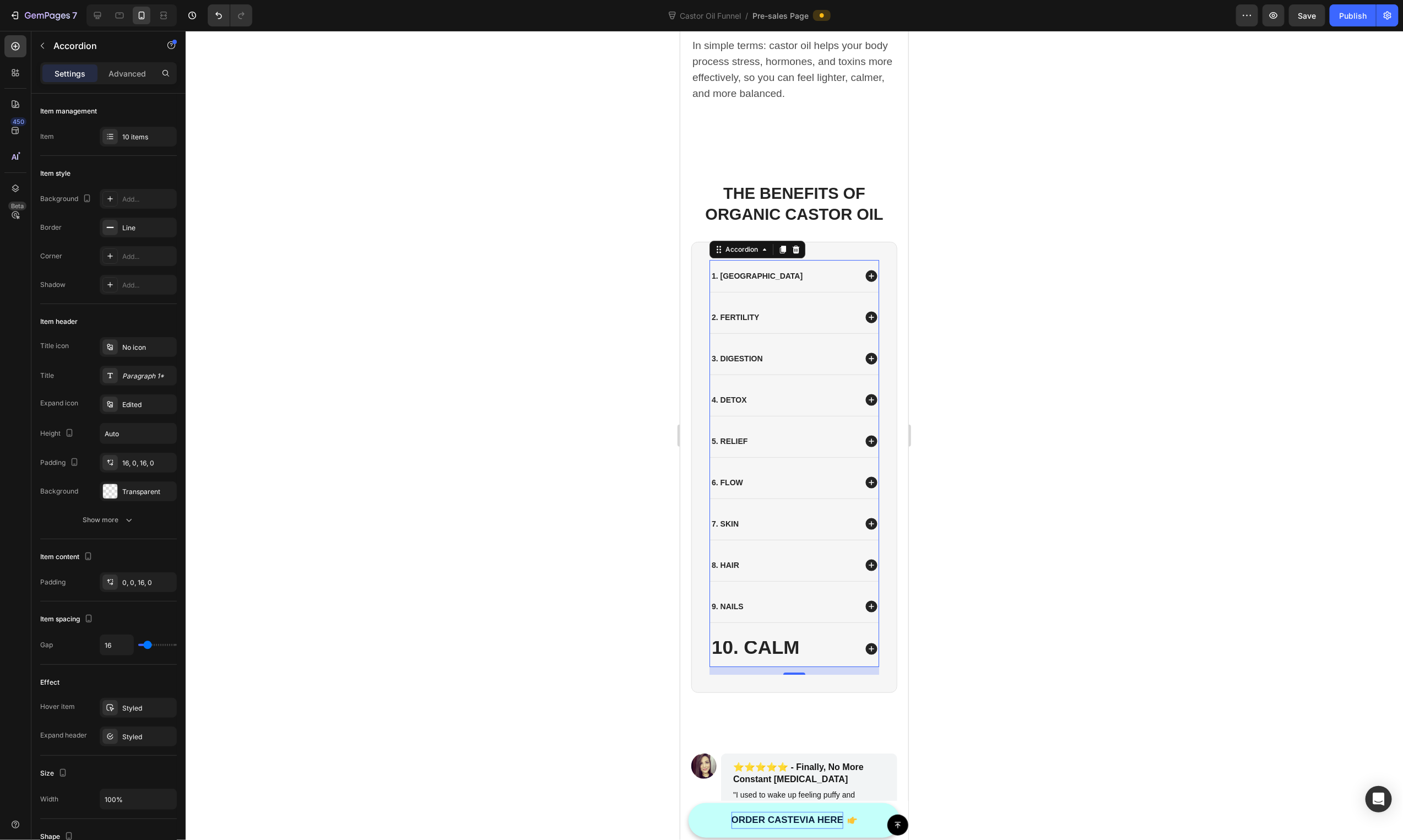
click at [741, 590] on div "9. Nails" at bounding box center [793, 606] width 169 height 32
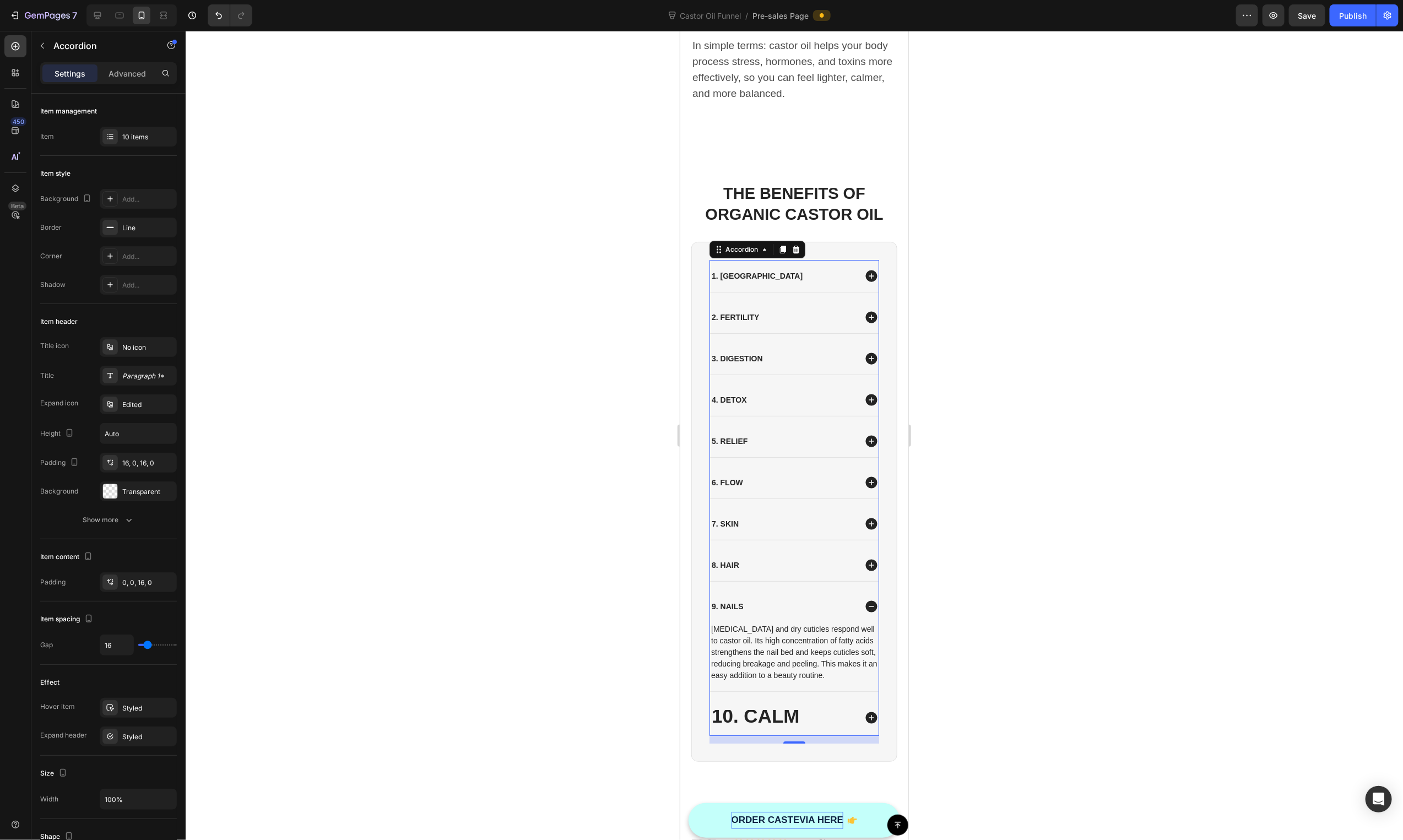
click at [737, 601] on p "9. Nails" at bounding box center [727, 606] width 32 height 10
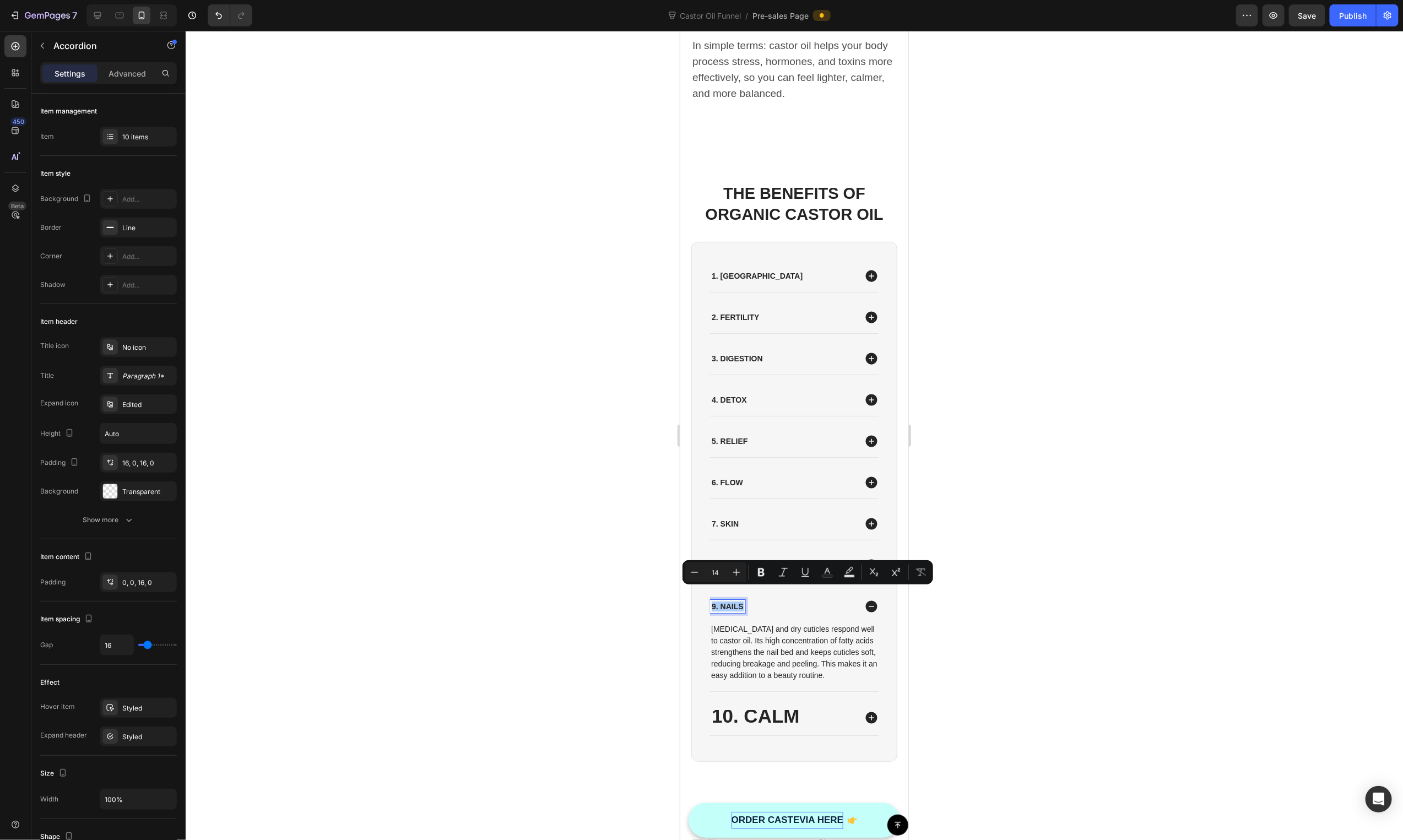
click at [707, 572] on input "14" at bounding box center [715, 572] width 22 height 14
click at [712, 572] on input "14" at bounding box center [715, 572] width 22 height 14
type input "35"
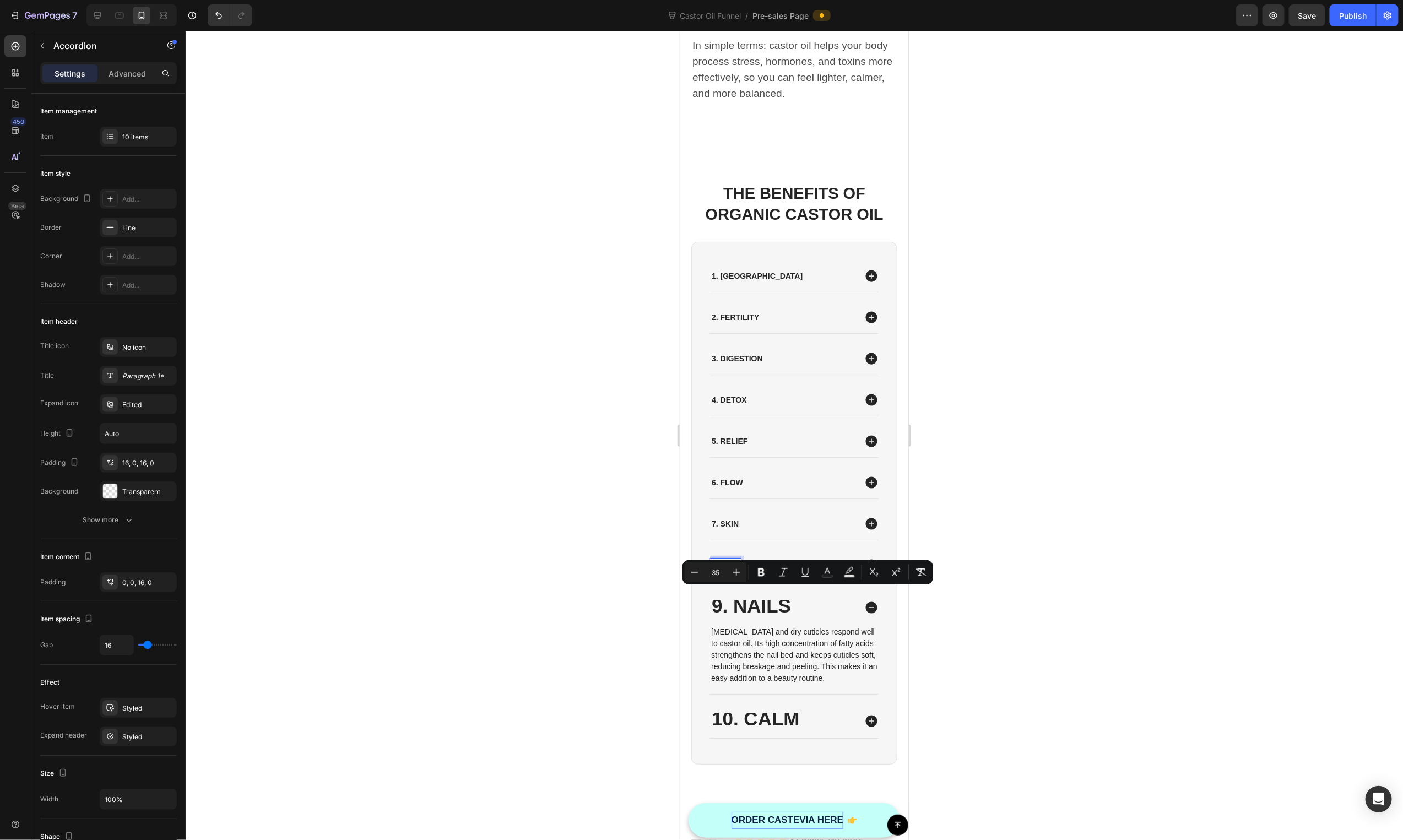
click at [733, 559] on p "8. Hair" at bounding box center [725, 565] width 27 height 10
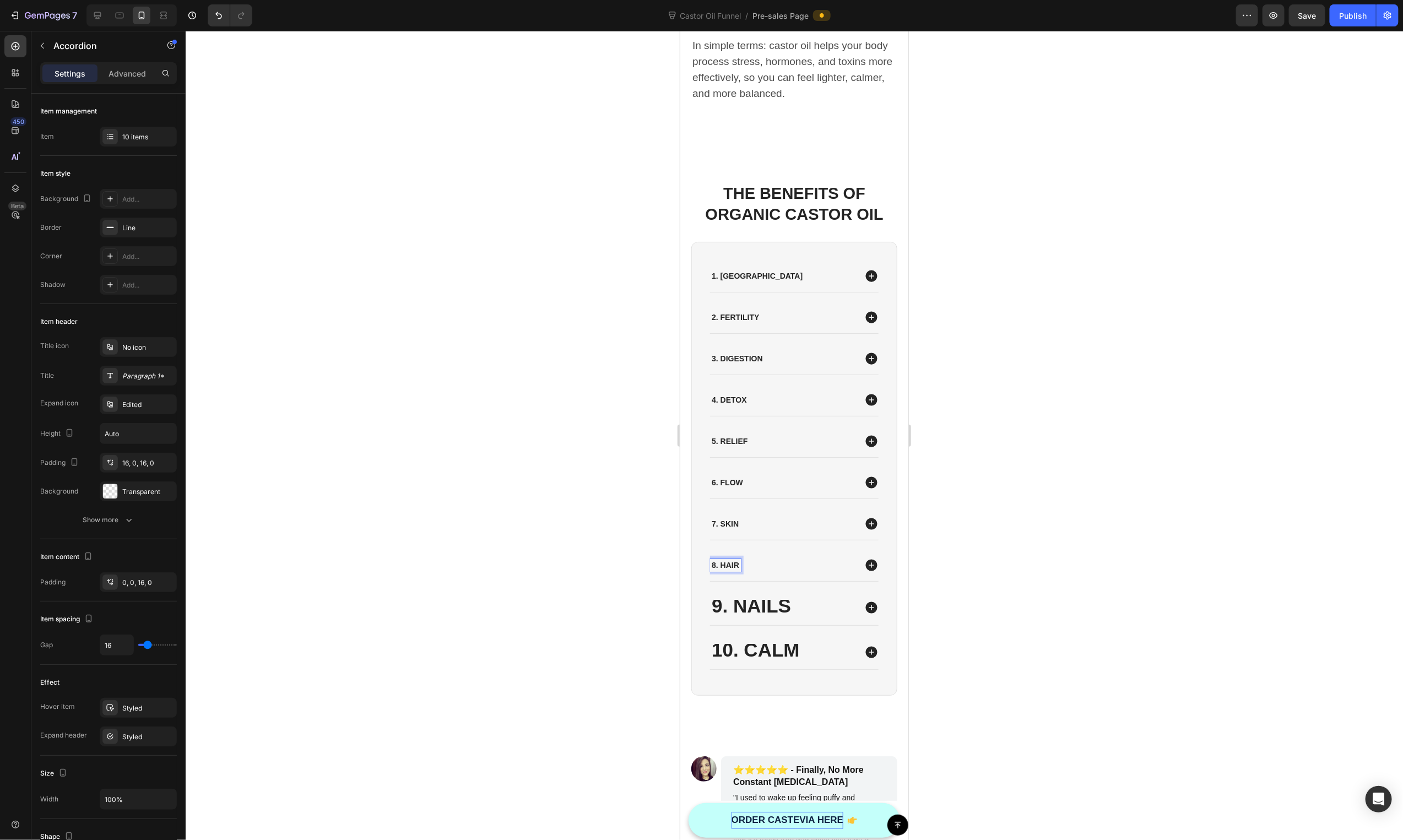
click at [733, 559] on p "8. Hair" at bounding box center [725, 565] width 27 height 10
click at [816, 590] on div "9. Nails" at bounding box center [793, 607] width 169 height 35
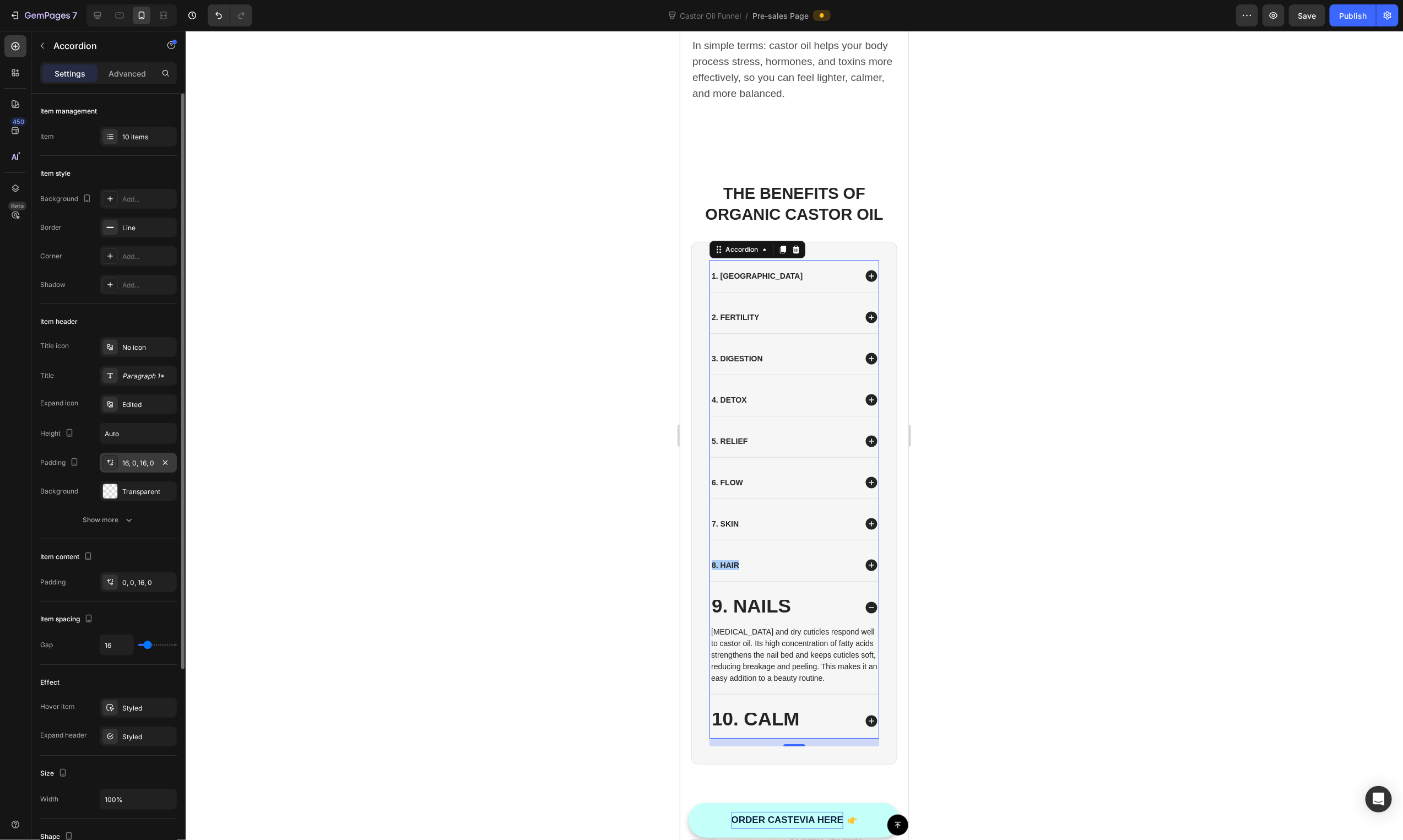
click at [142, 465] on div "16, 0, 16, 0" at bounding box center [138, 464] width 32 height 10
click at [130, 580] on div "0, 0, 16, 0" at bounding box center [138, 583] width 32 height 10
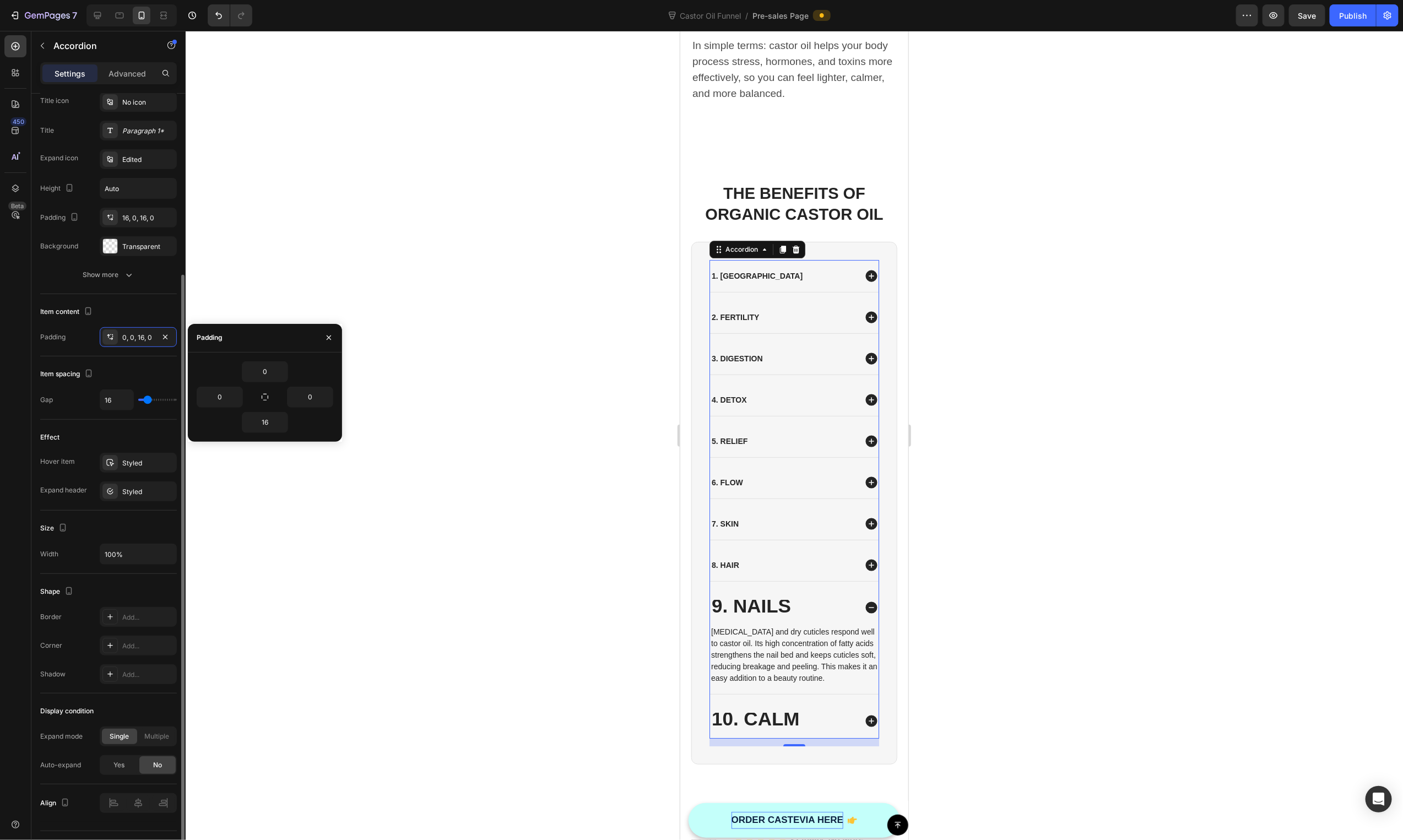
scroll to position [273, 0]
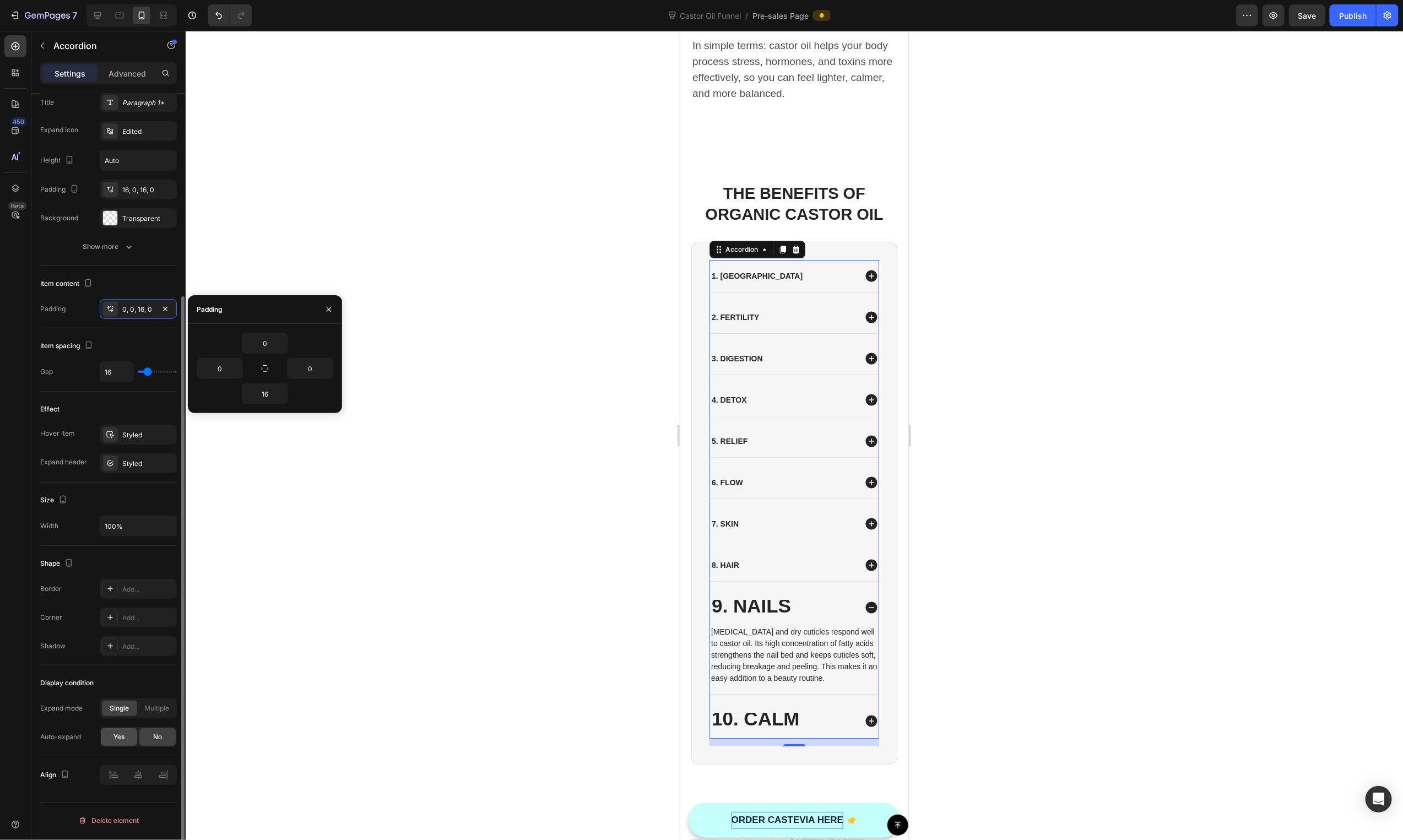
click at [117, 745] on div "Yes" at bounding box center [119, 737] width 36 height 18
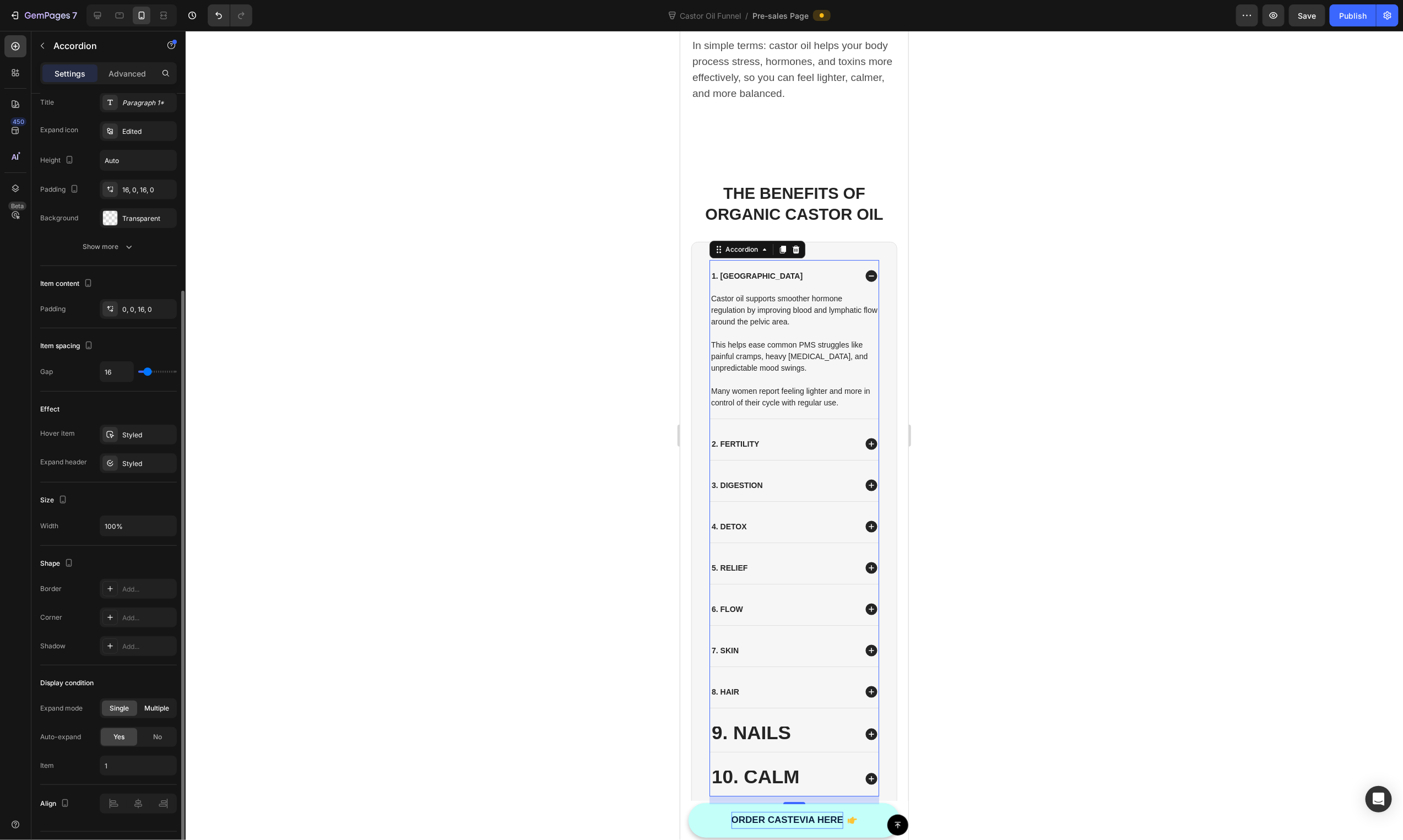
click at [162, 707] on span "Multiple" at bounding box center [157, 709] width 25 height 10
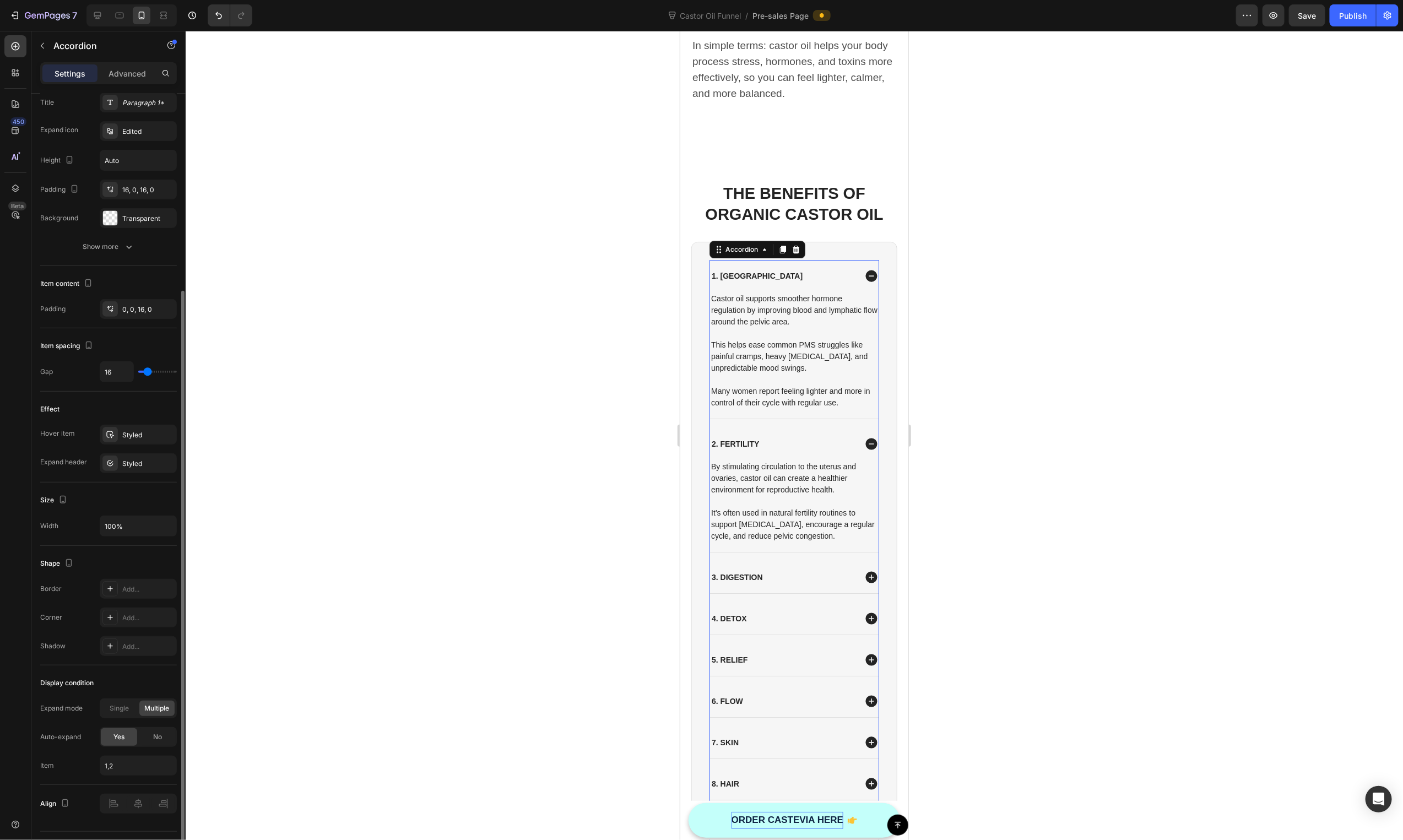
click at [161, 707] on span "Multiple" at bounding box center [157, 709] width 25 height 10
click at [113, 710] on span "Single" at bounding box center [120, 709] width 19 height 10
type input "1"
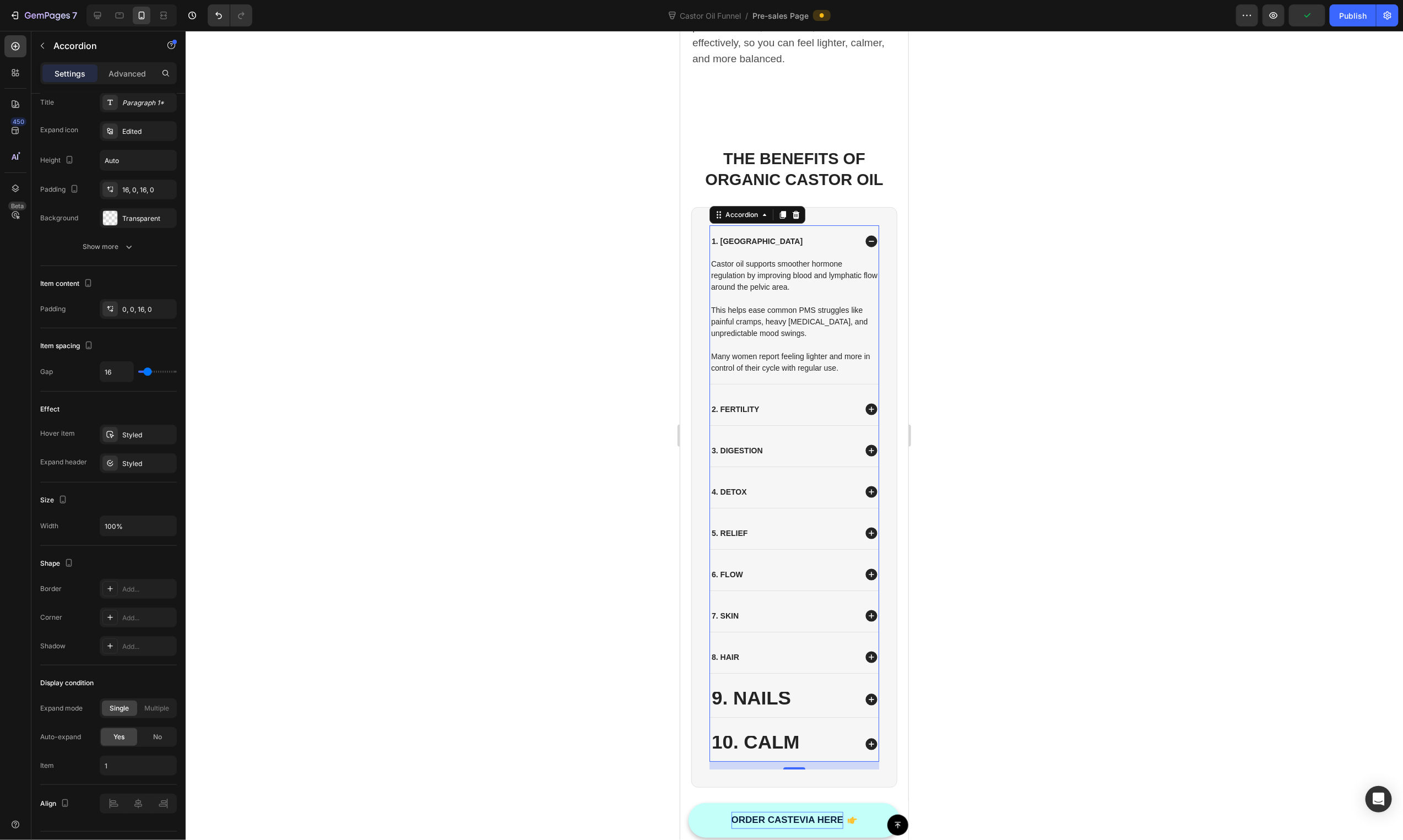
scroll to position [2320, 0]
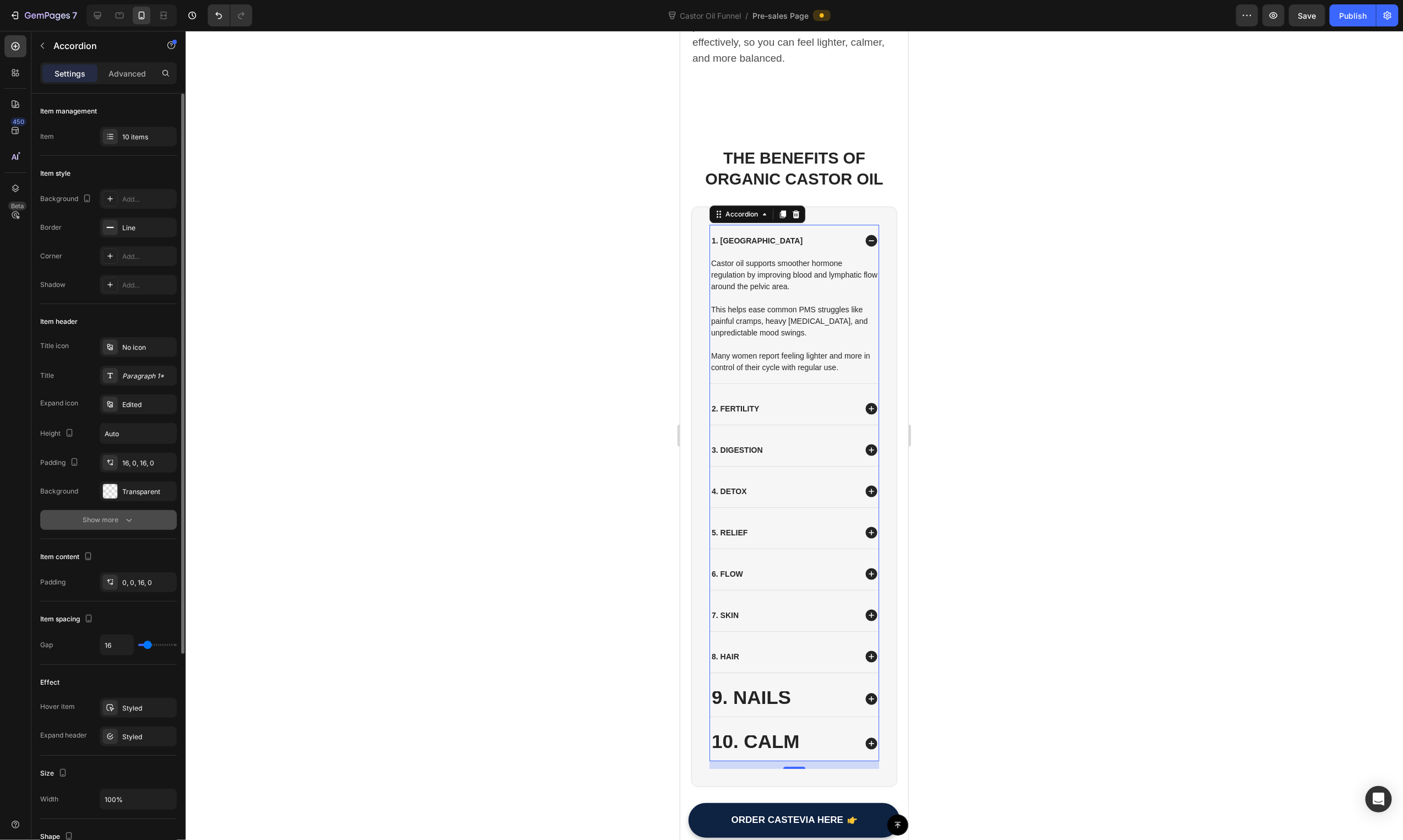
click at [137, 517] on button "Show more" at bounding box center [108, 520] width 136 height 19
click at [142, 551] on icon at bounding box center [138, 548] width 11 height 11
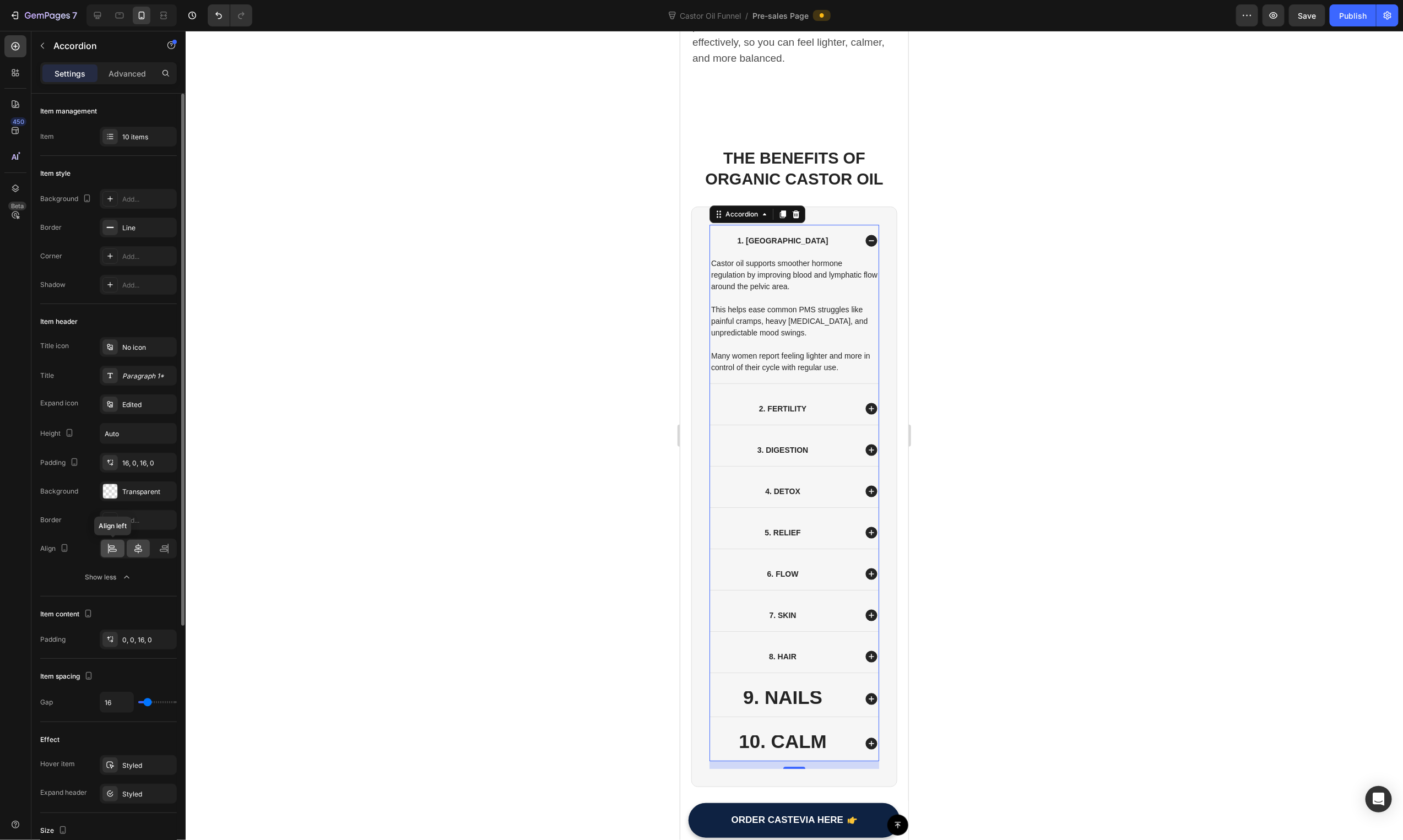
click at [117, 553] on icon at bounding box center [112, 548] width 11 height 11
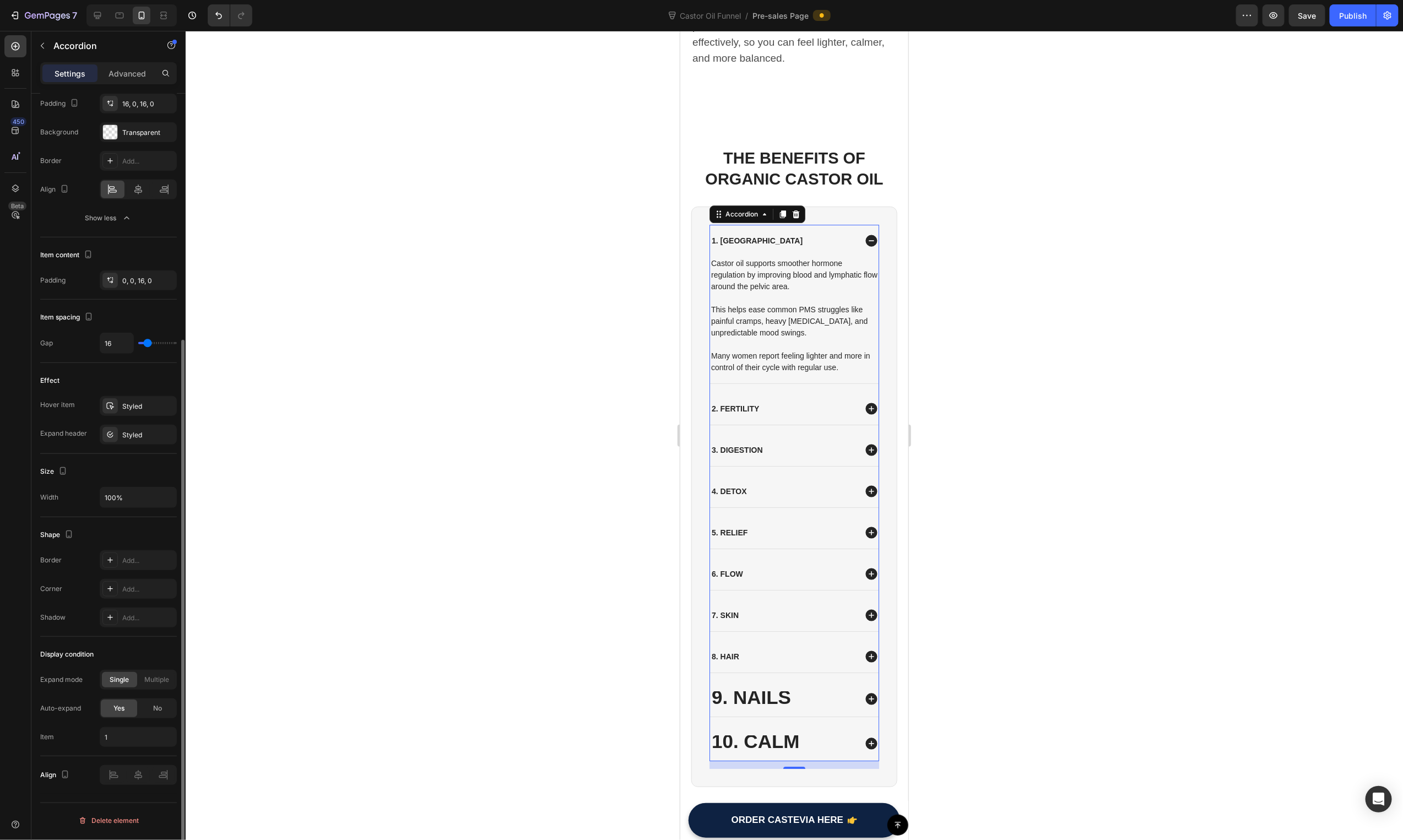
type input "36"
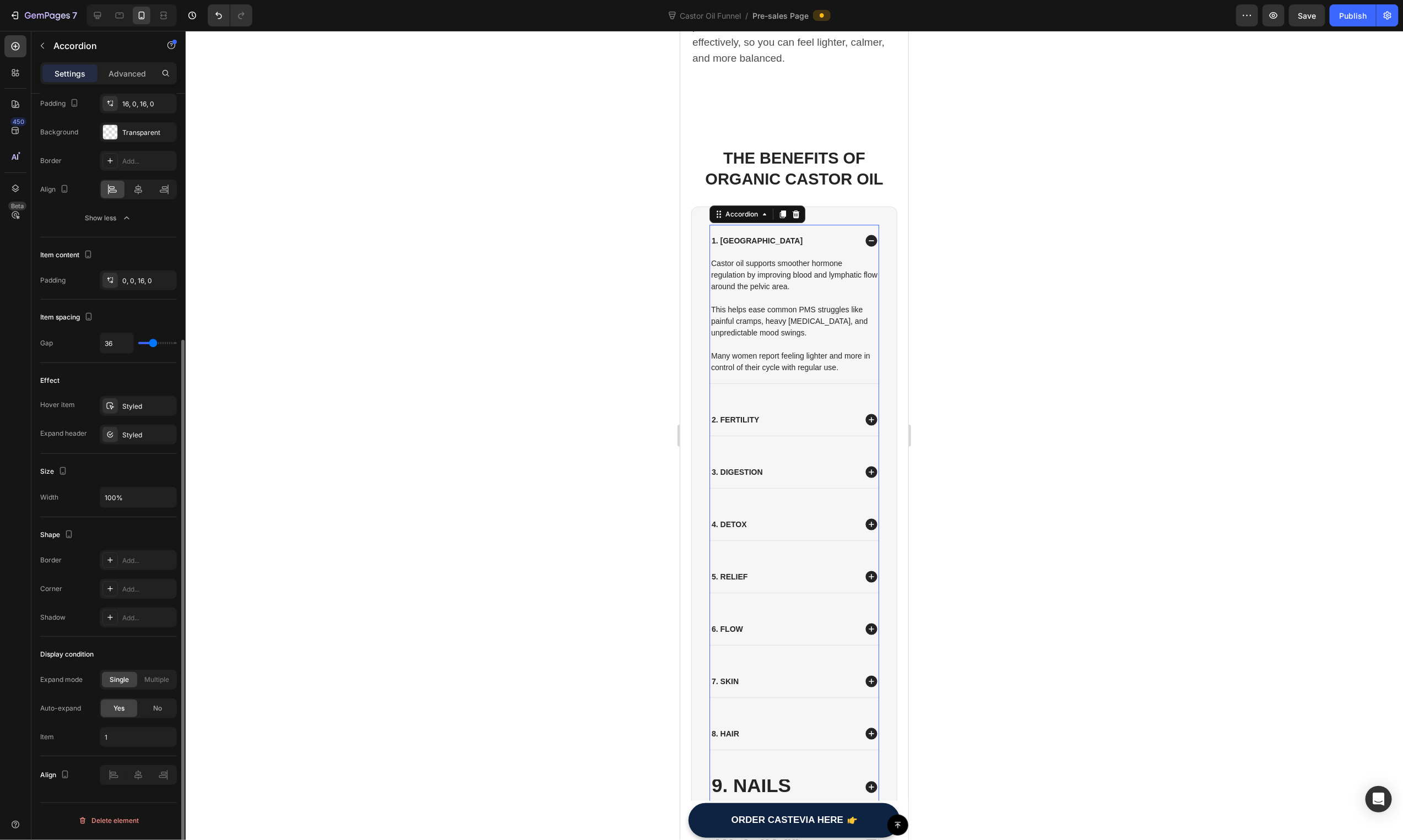
type input "42"
type input "45"
type input "48"
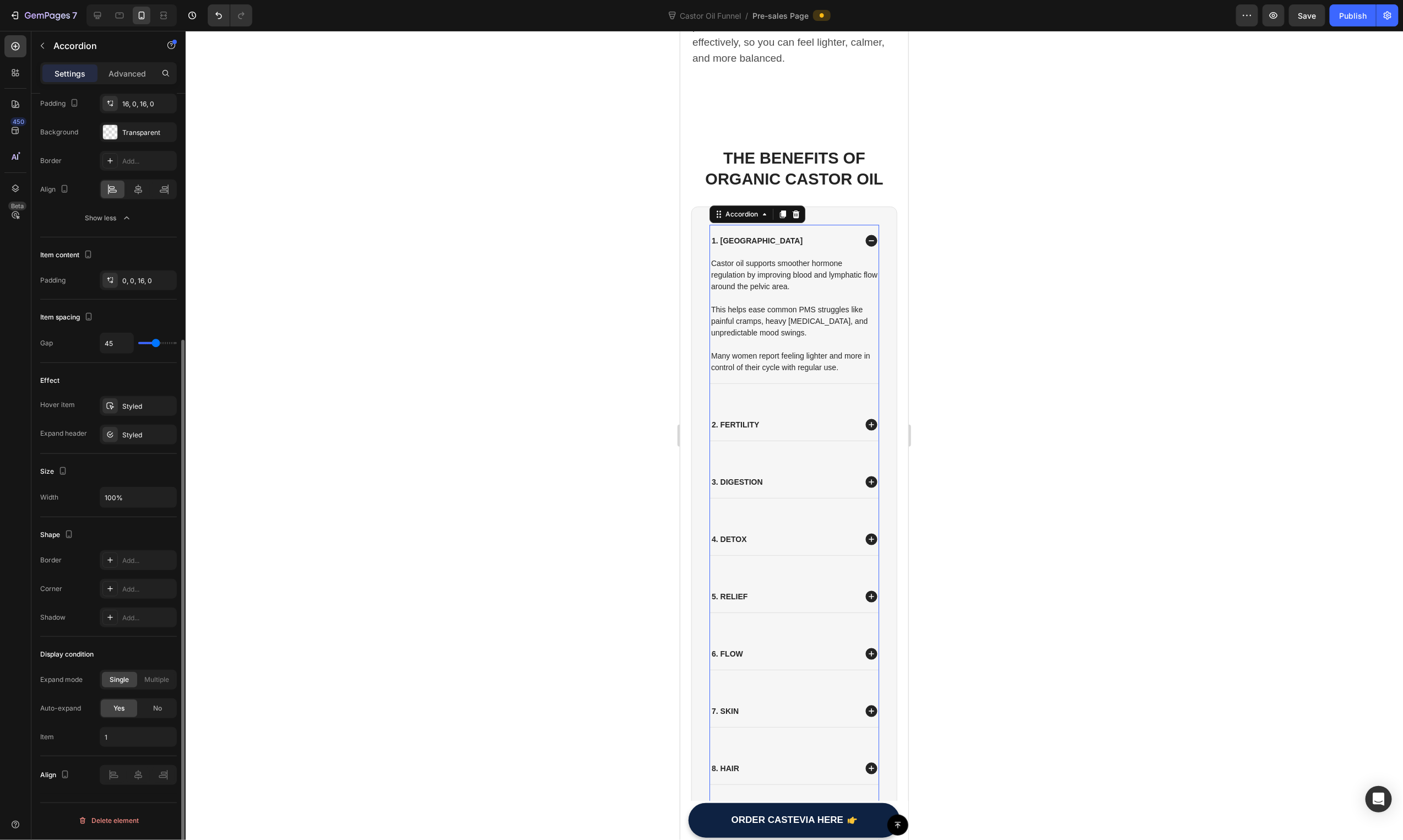
type input "48"
type input "50"
drag, startPoint x: 148, startPoint y: 343, endPoint x: 158, endPoint y: 343, distance: 10.0
type input "50"
click at [158, 343] on input "range" at bounding box center [157, 343] width 38 height 3
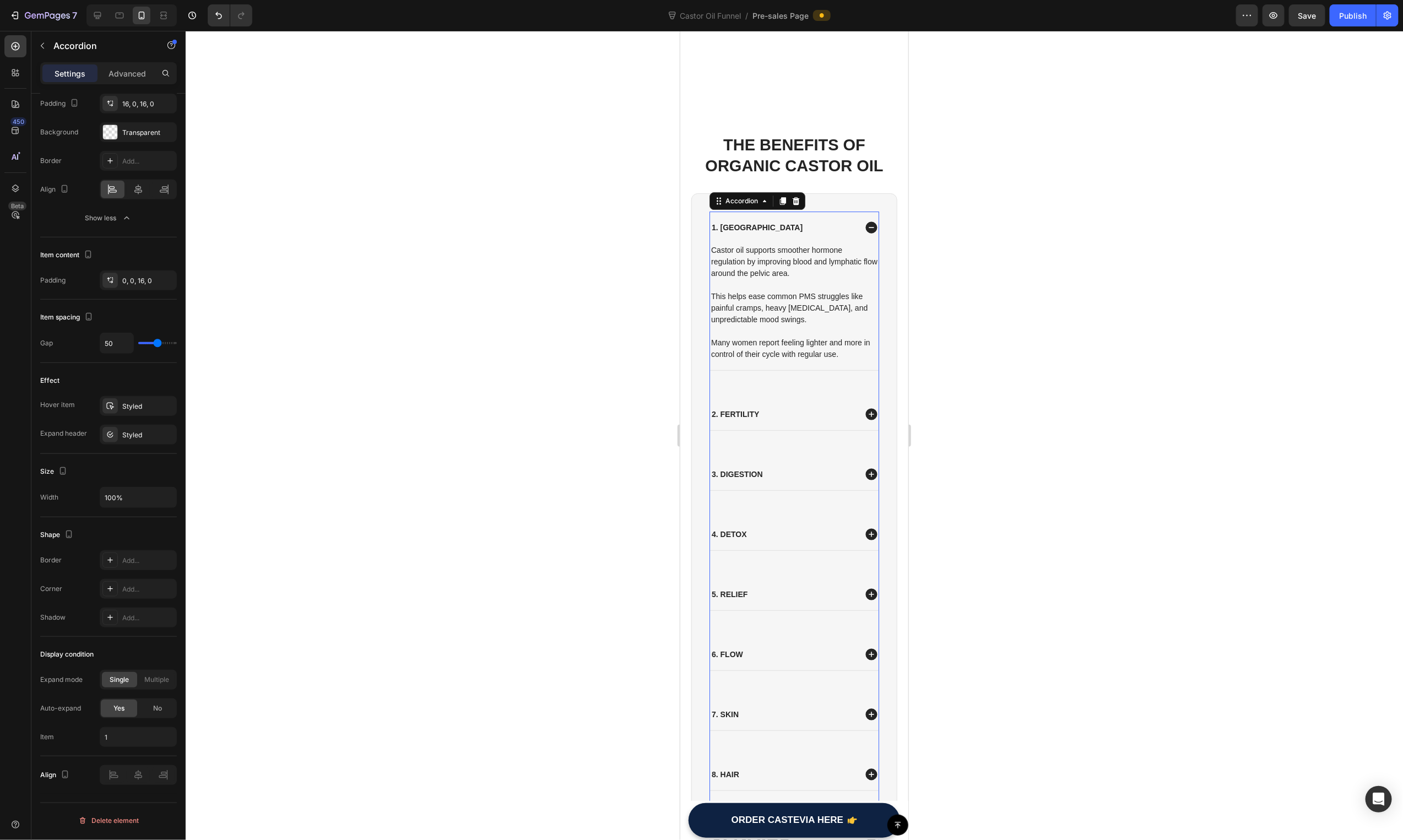
scroll to position [2549, 0]
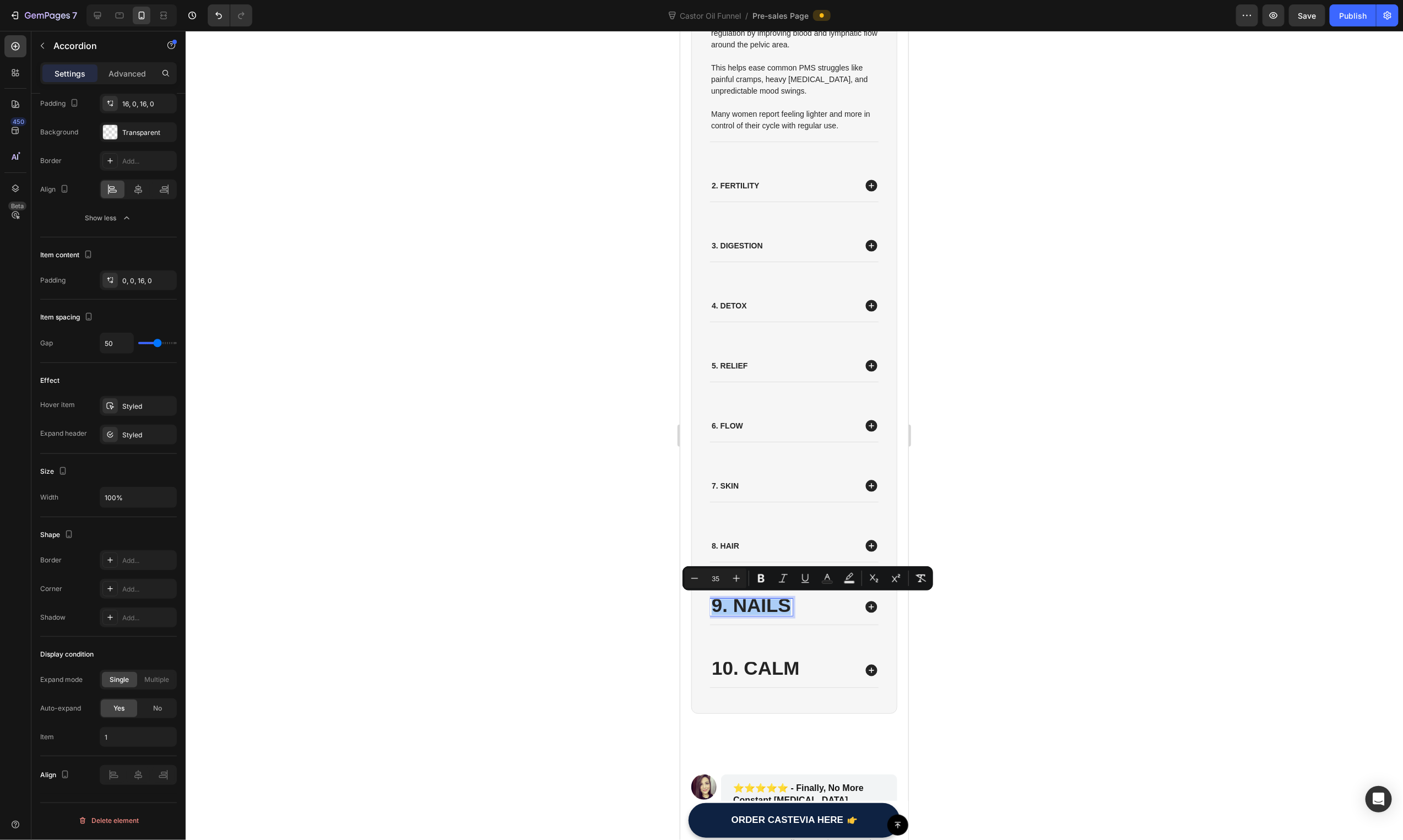
click at [710, 579] on input "35" at bounding box center [715, 579] width 22 height 14
click at [710, 579] on input "35" at bounding box center [715, 579] width 22 height 14
type input "30"
click at [580, 652] on div at bounding box center [794, 435] width 1217 height 809
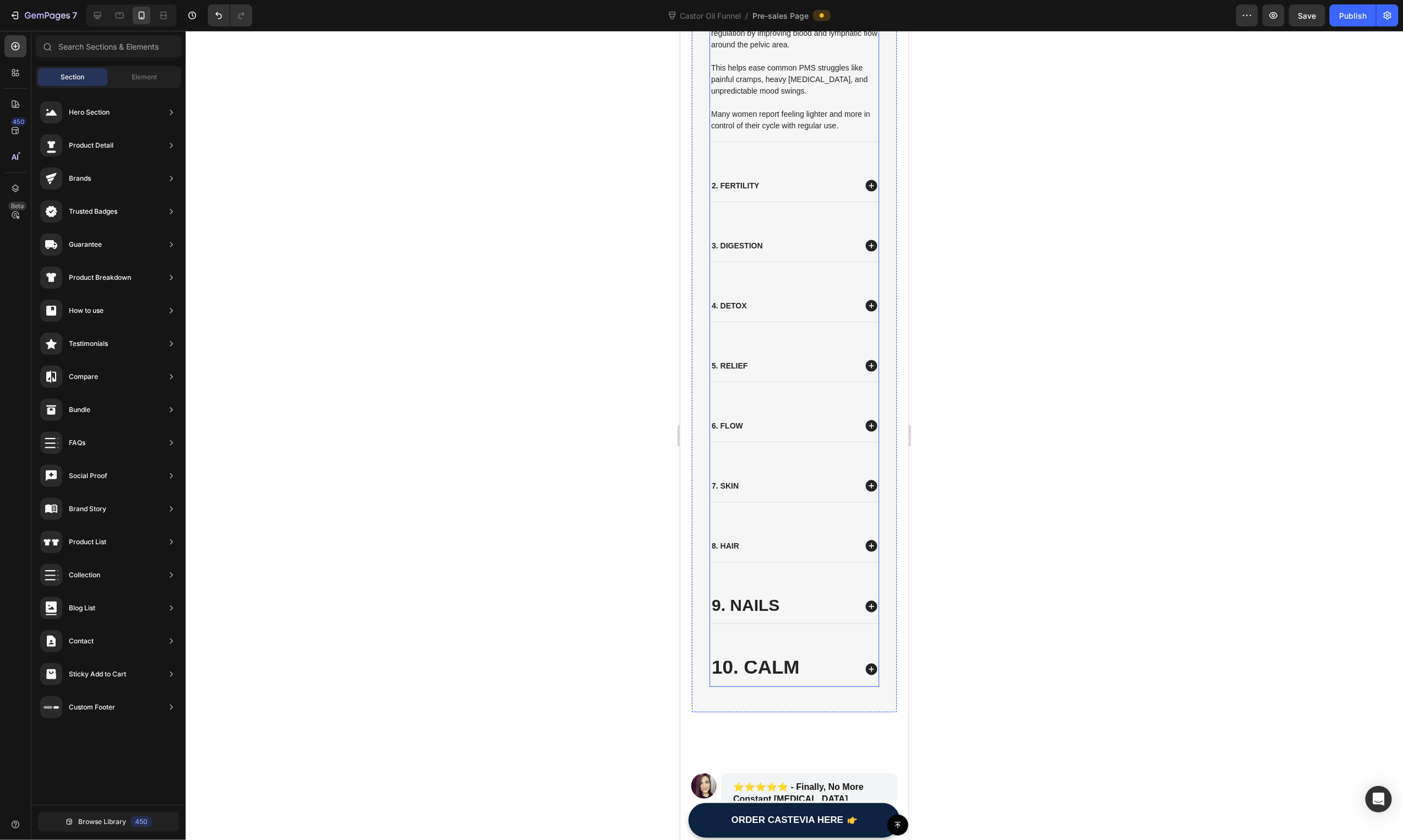
click at [743, 604] on span "9. Nails" at bounding box center [745, 604] width 68 height 18
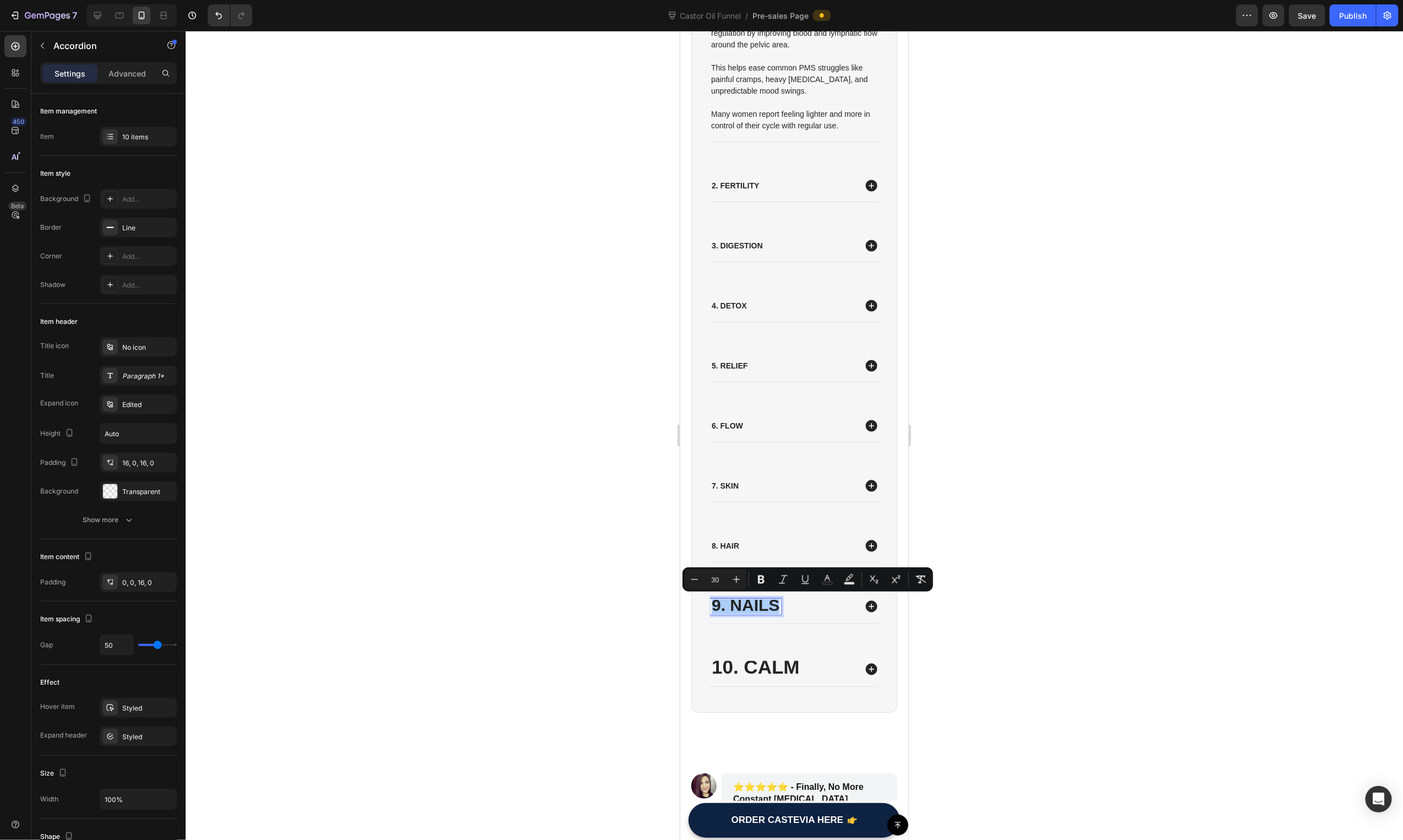
click at [712, 575] on input "30" at bounding box center [715, 580] width 22 height 14
type input "25"
click at [631, 604] on div at bounding box center [794, 435] width 1217 height 809
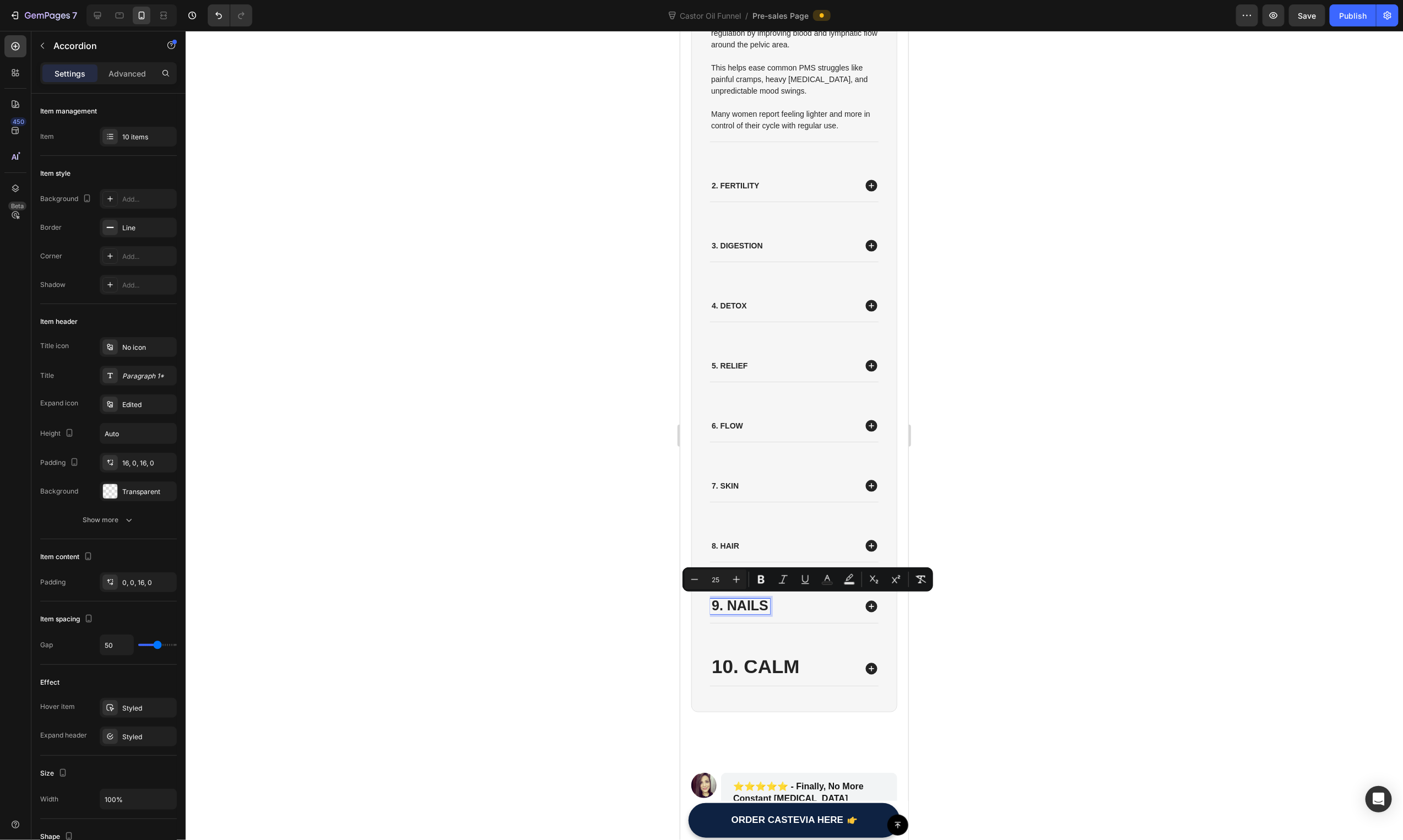
click at [631, 604] on div at bounding box center [794, 435] width 1217 height 809
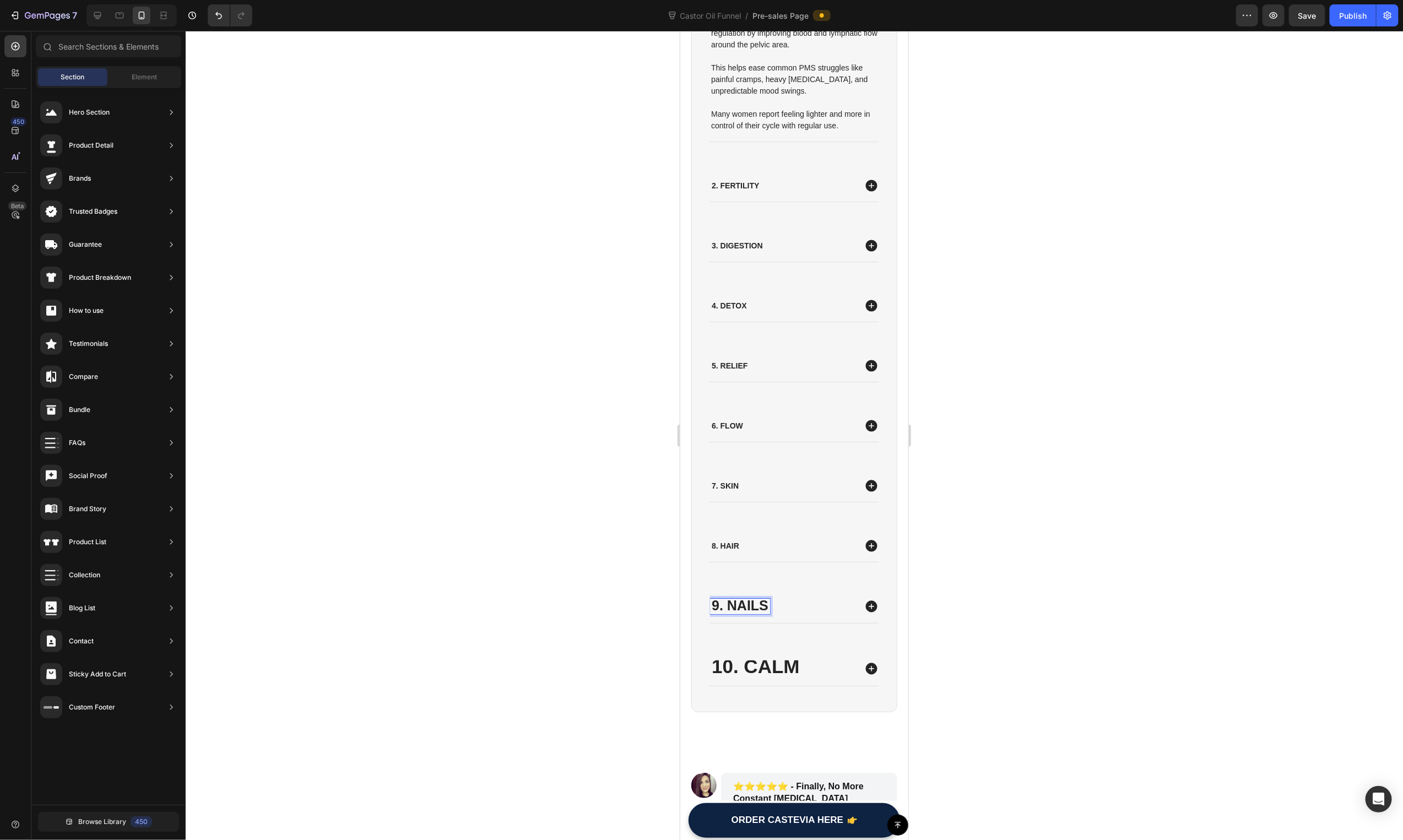
drag, startPoint x: 632, startPoint y: 604, endPoint x: 654, endPoint y: 604, distance: 22.0
click at [646, 604] on div at bounding box center [794, 435] width 1217 height 809
click at [752, 667] on span "10. Calm" at bounding box center [754, 665] width 87 height 21
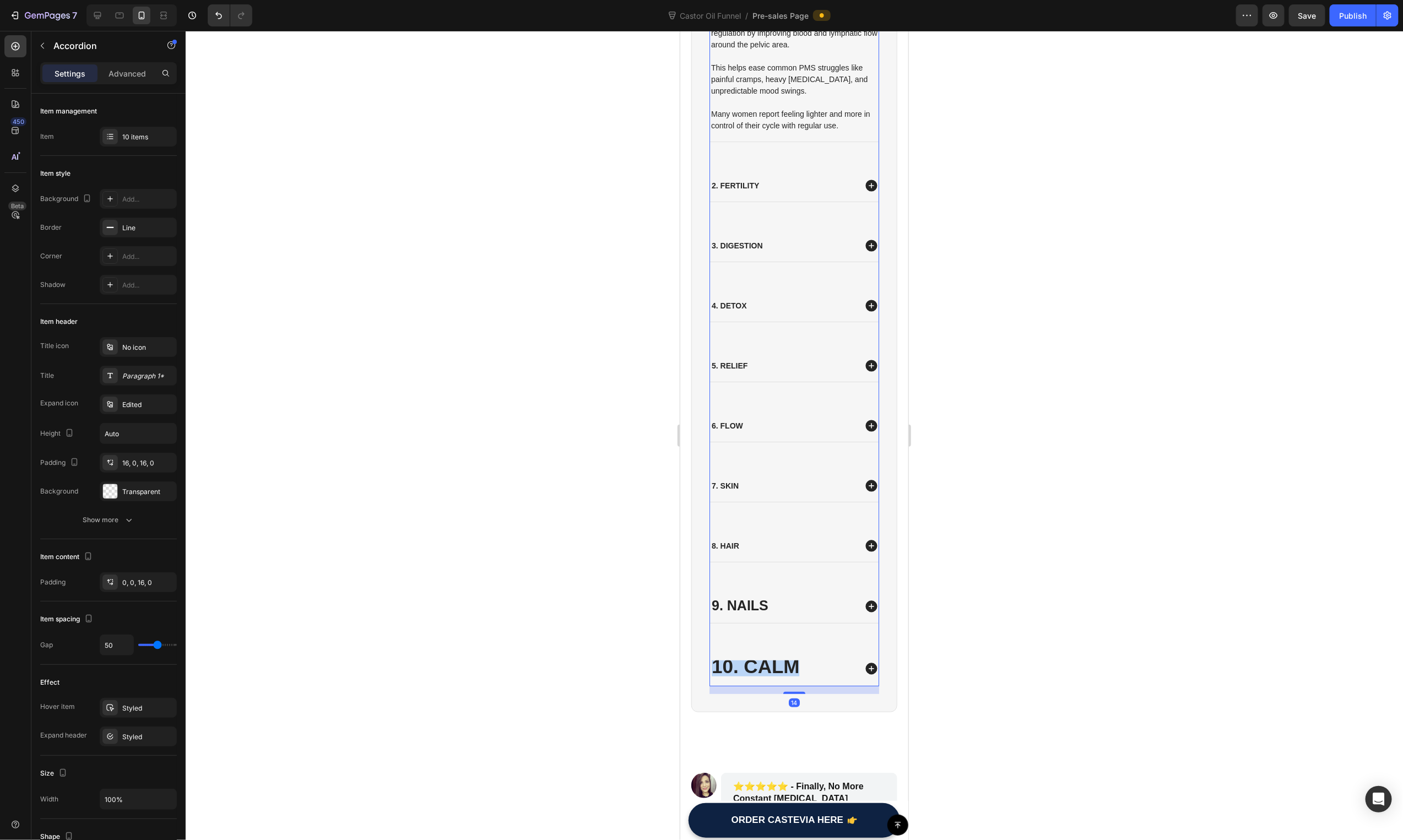
click at [752, 667] on span "10. Calm" at bounding box center [754, 665] width 87 height 21
click at [723, 643] on input "35" at bounding box center [715, 639] width 22 height 14
type input "9"
click at [626, 640] on div at bounding box center [794, 435] width 1217 height 809
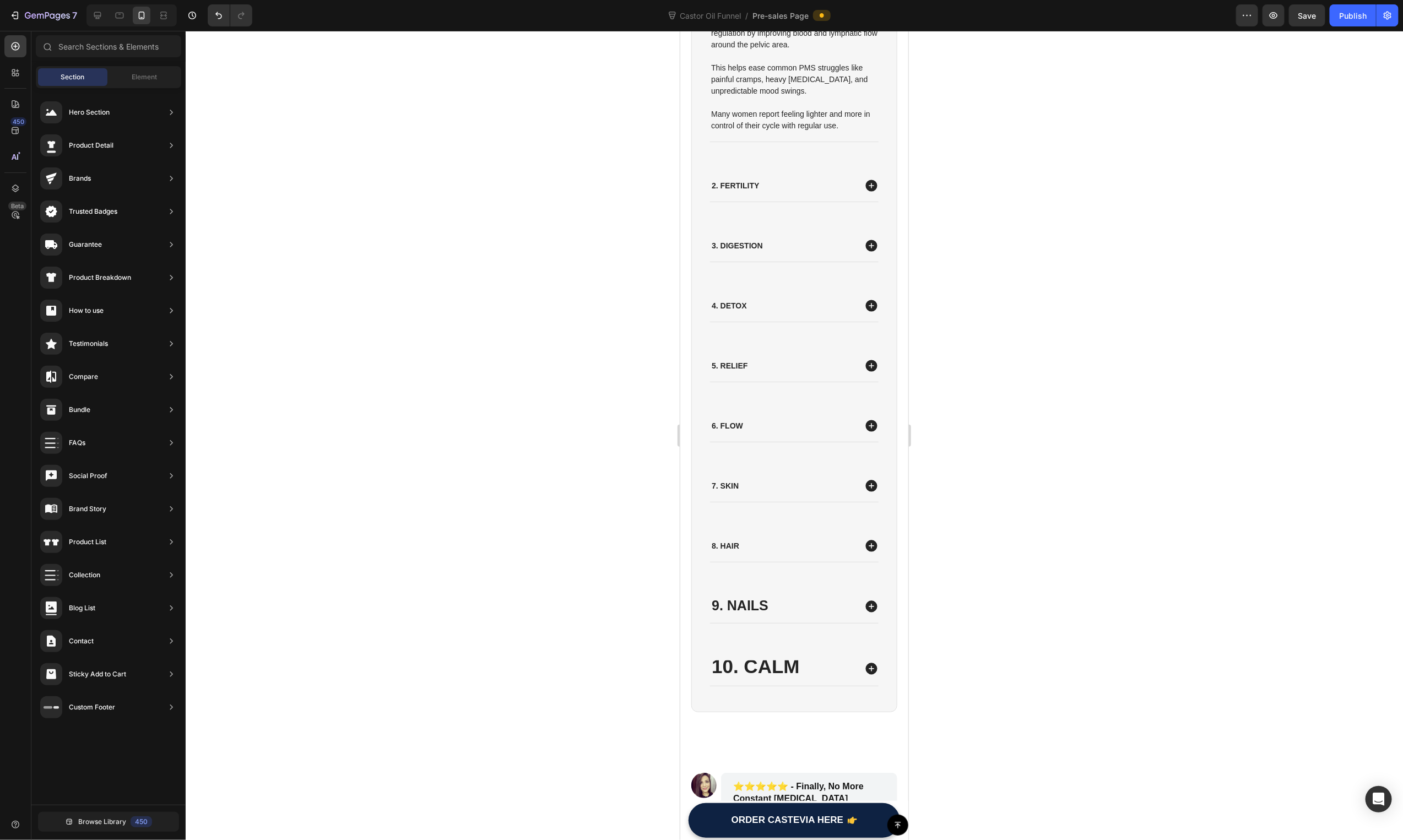
drag, startPoint x: 745, startPoint y: 657, endPoint x: 738, endPoint y: 672, distance: 16.6
click at [745, 657] on div "10. Calm" at bounding box center [793, 667] width 169 height 35
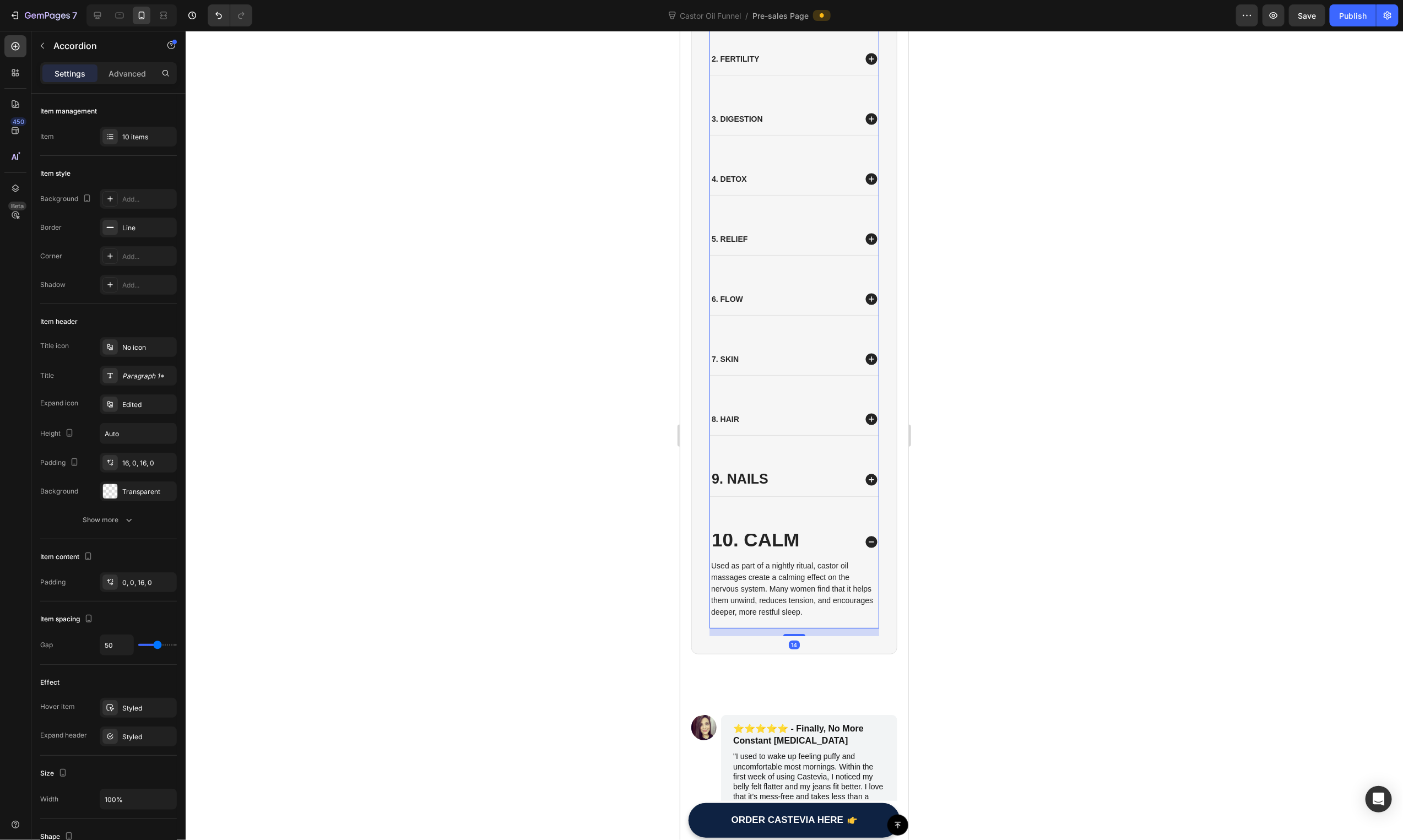
drag, startPoint x: 738, startPoint y: 673, endPoint x: 745, endPoint y: 659, distance: 15.7
click at [738, 661] on div "⁠⁠⁠⁠⁠⁠⁠ THE BENEFITS OF ORGANIC CASTOR OIL Heading 1. Hormones Castor oil suppo…" at bounding box center [793, 283] width 206 height 757
click at [761, 536] on span "10. Calm" at bounding box center [754, 538] width 87 height 21
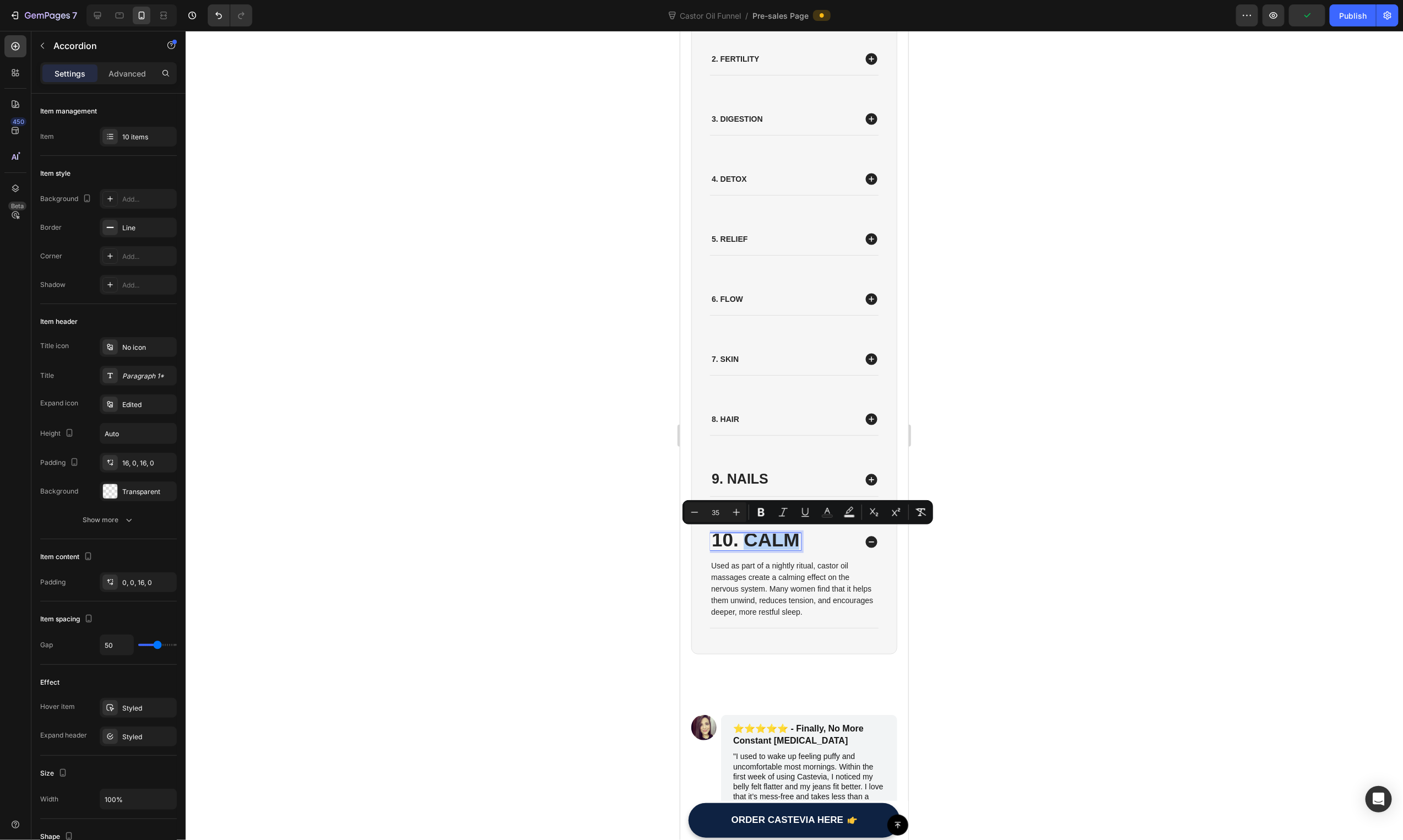
click at [743, 542] on span "10. Calm" at bounding box center [754, 538] width 87 height 21
click at [720, 513] on input "35" at bounding box center [715, 513] width 22 height 14
type input "25"
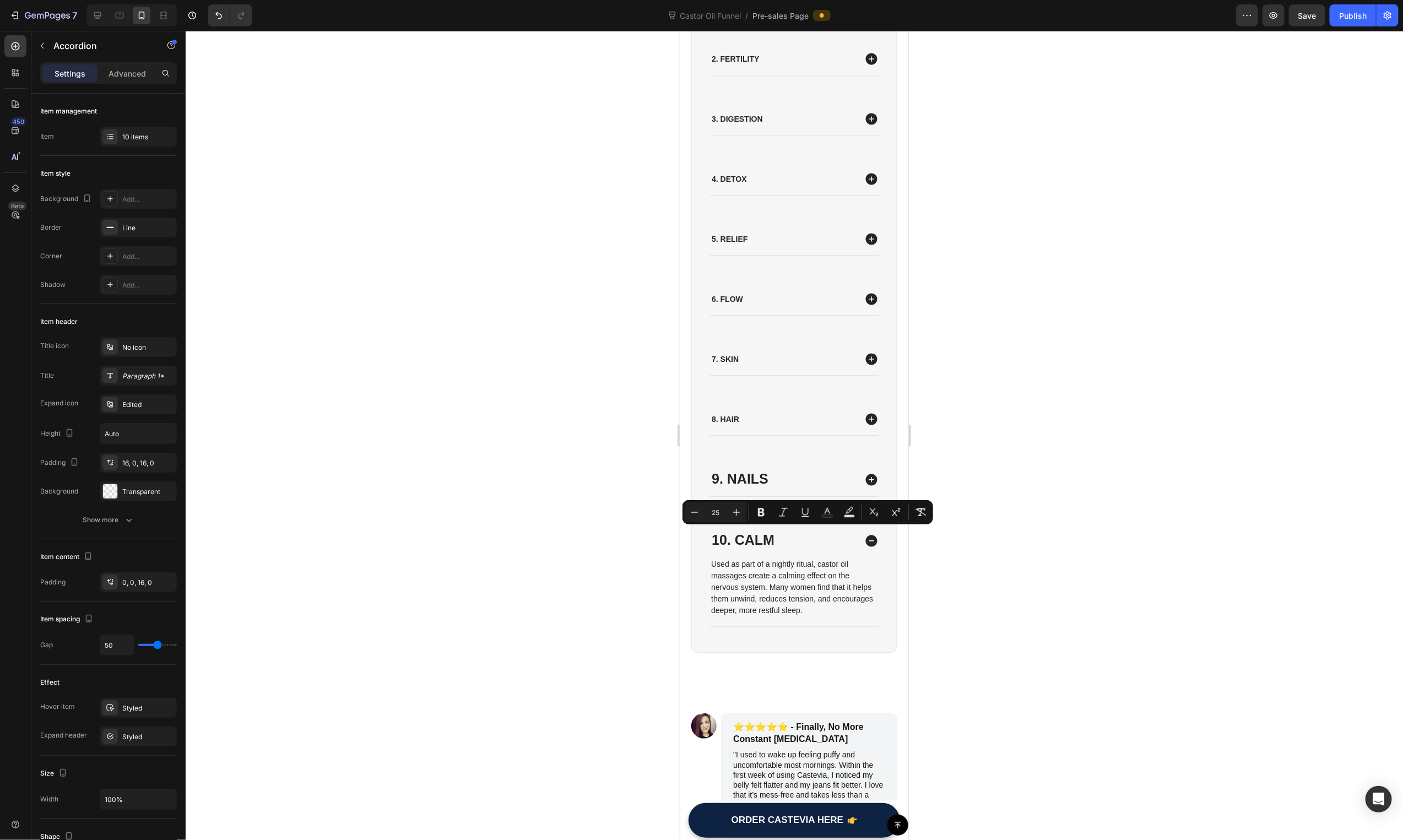
drag, startPoint x: 644, startPoint y: 554, endPoint x: 593, endPoint y: 553, distance: 51.0
click at [644, 554] on div at bounding box center [794, 435] width 1217 height 809
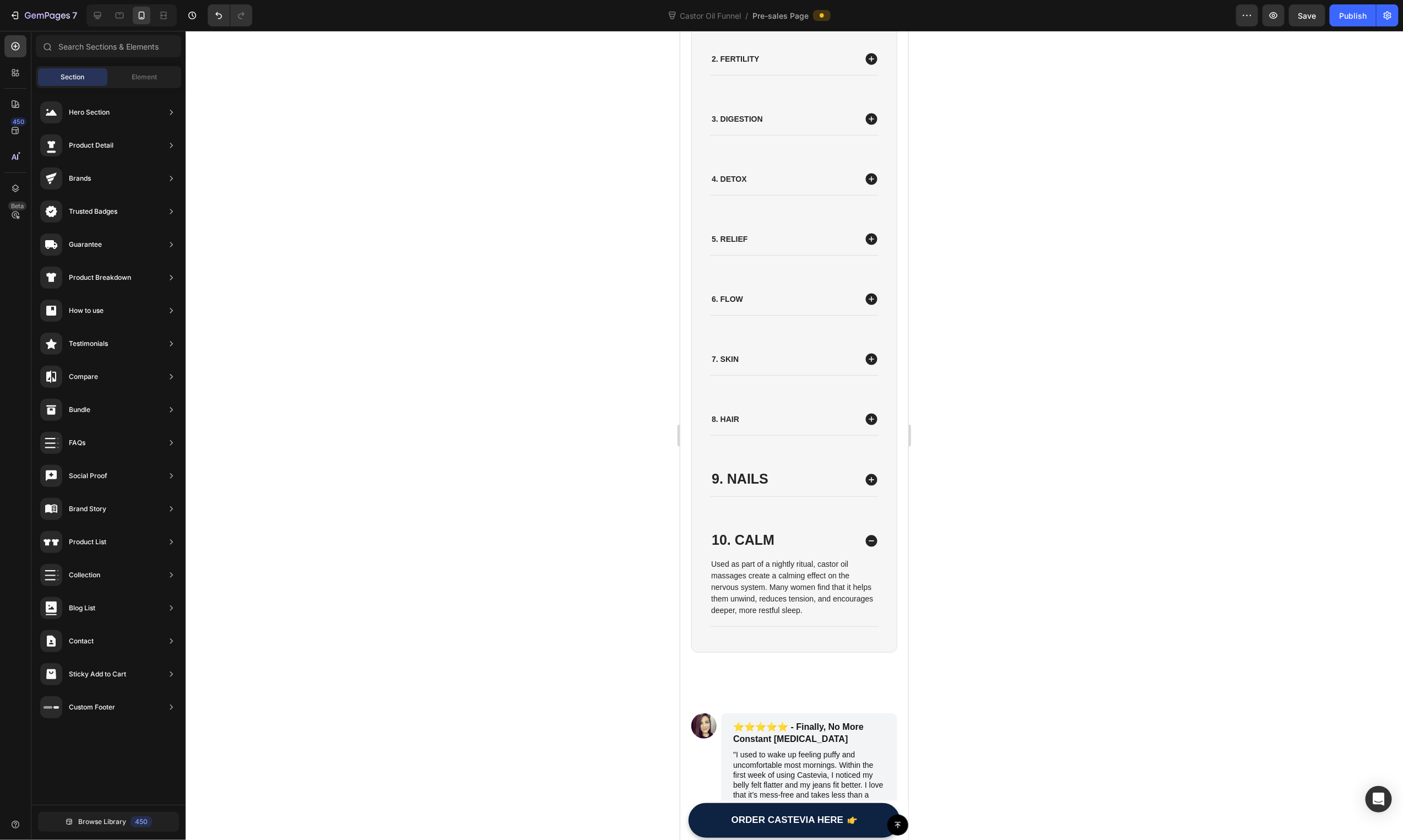
click at [593, 553] on div at bounding box center [794, 435] width 1217 height 809
click at [728, 416] on p "8. Hair" at bounding box center [725, 419] width 27 height 10
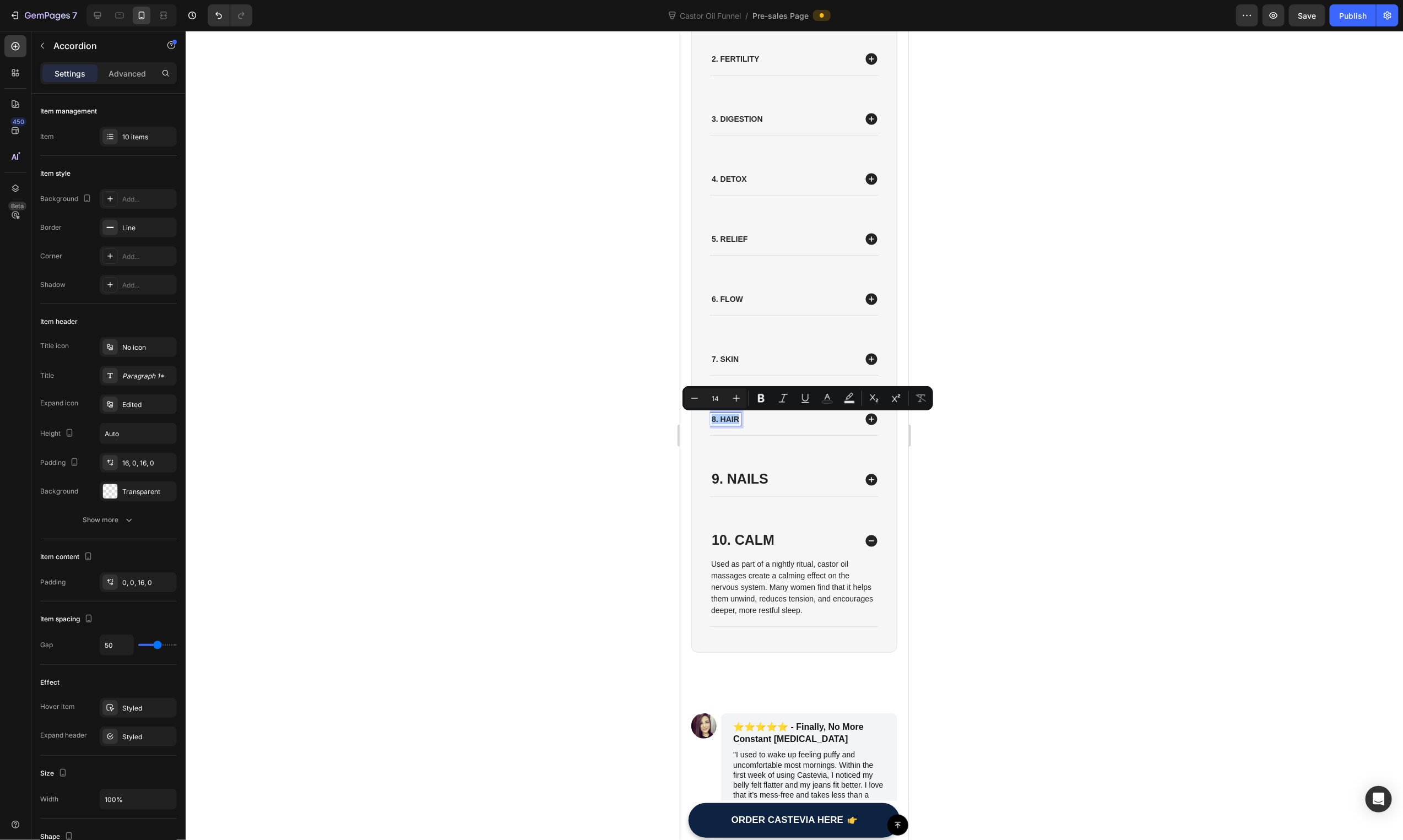
click at [721, 401] on input "14" at bounding box center [715, 398] width 22 height 14
type input "10"
click at [641, 437] on div at bounding box center [794, 435] width 1217 height 809
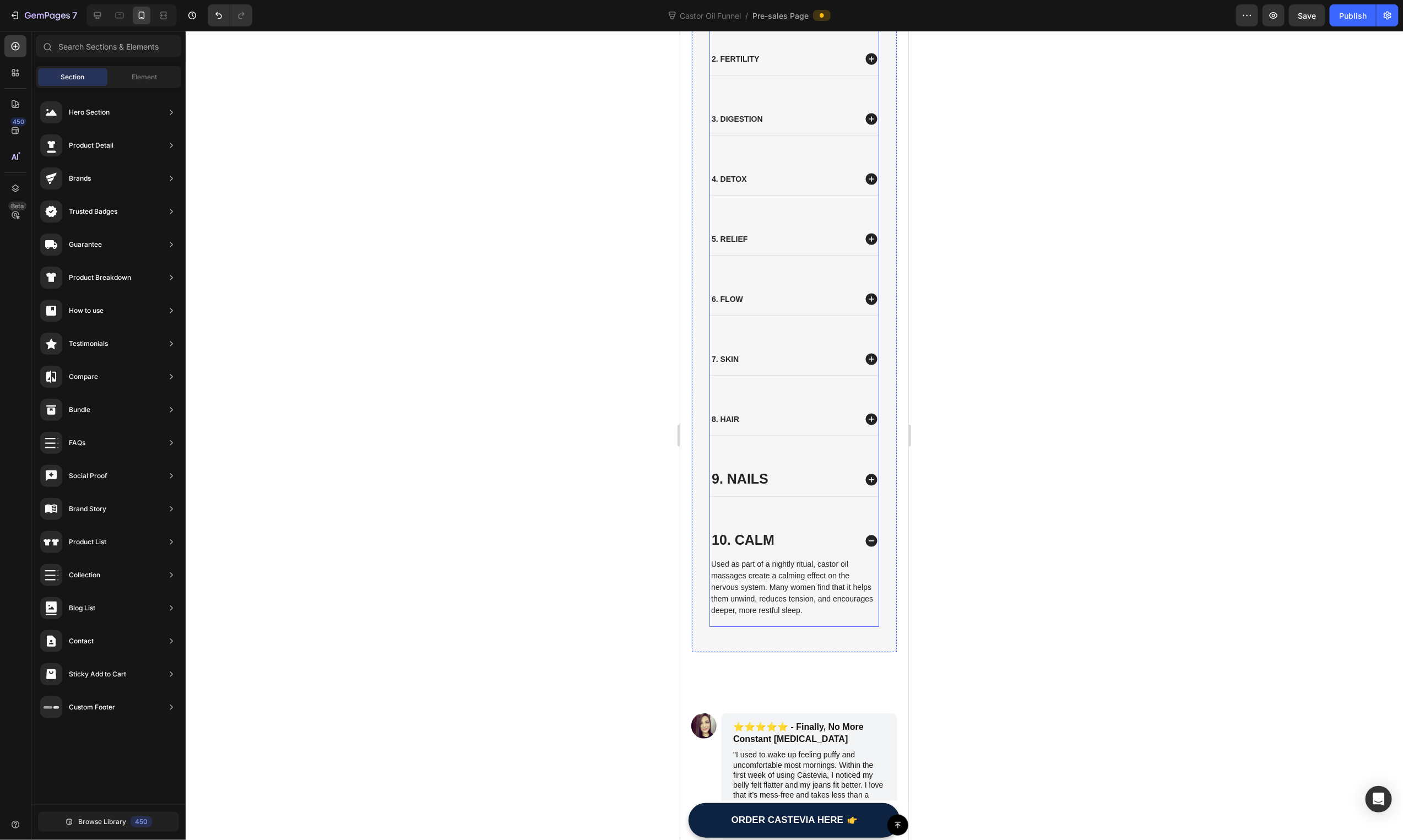
click at [735, 420] on p "8. Hair" at bounding box center [725, 419] width 27 height 10
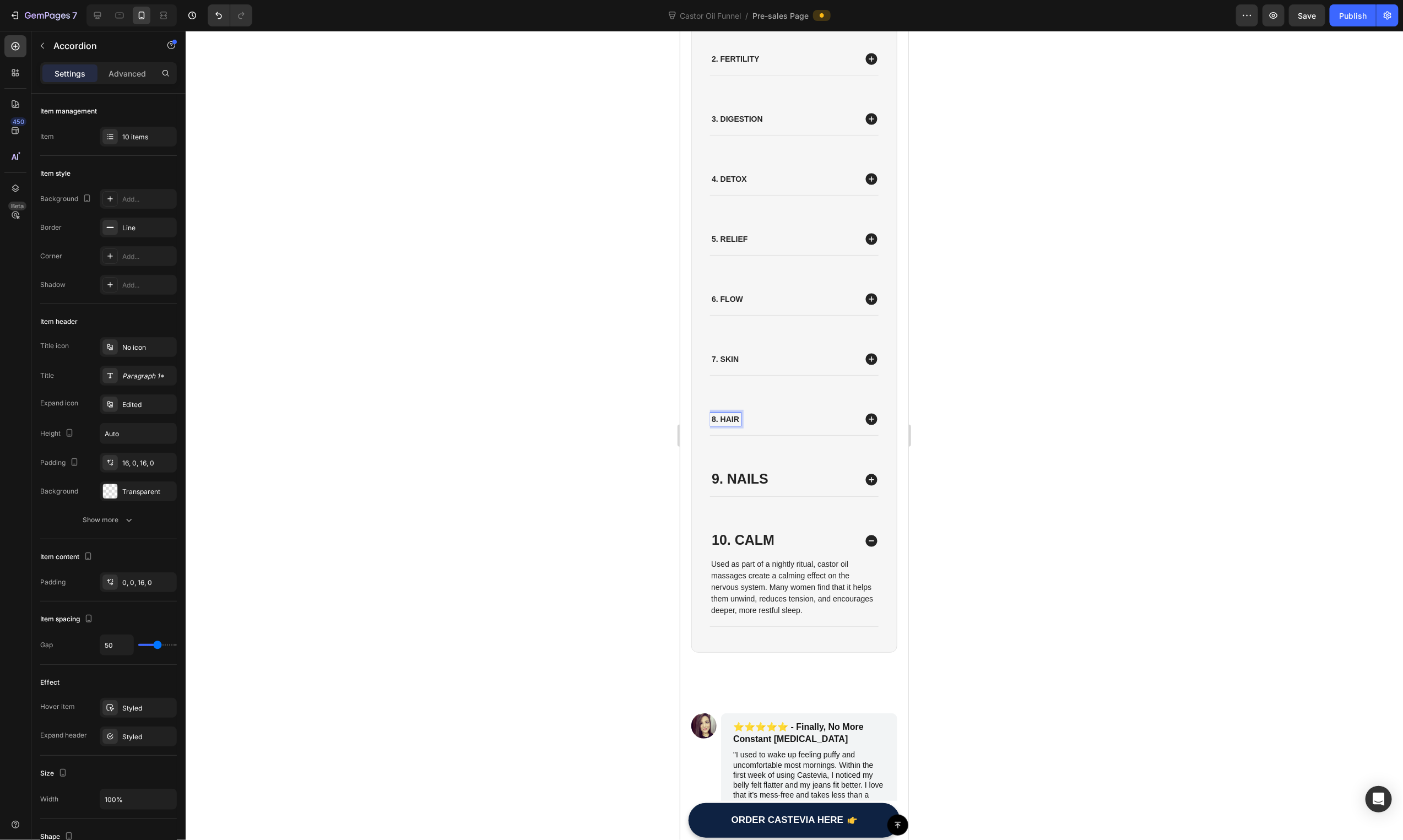
click at [732, 416] on p "8. Hair" at bounding box center [725, 419] width 27 height 10
click at [722, 398] on input "14" at bounding box center [715, 398] width 22 height 14
type input "25"
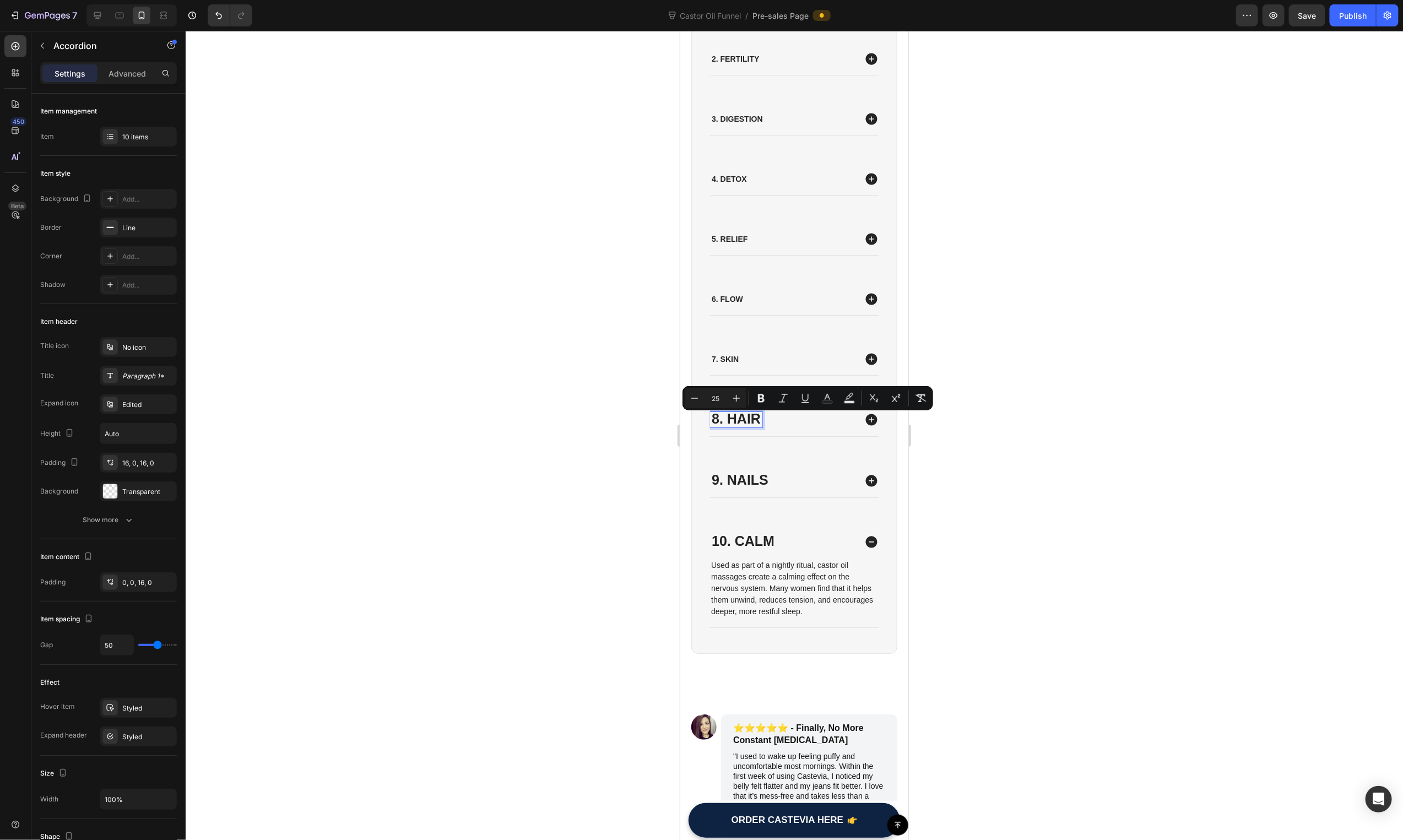
click at [720, 394] on input "25" at bounding box center [715, 398] width 22 height 14
click at [720, 395] on input "25" at bounding box center [715, 398] width 22 height 14
click at [713, 397] on input "25" at bounding box center [715, 398] width 22 height 14
click at [583, 477] on div at bounding box center [794, 435] width 1217 height 809
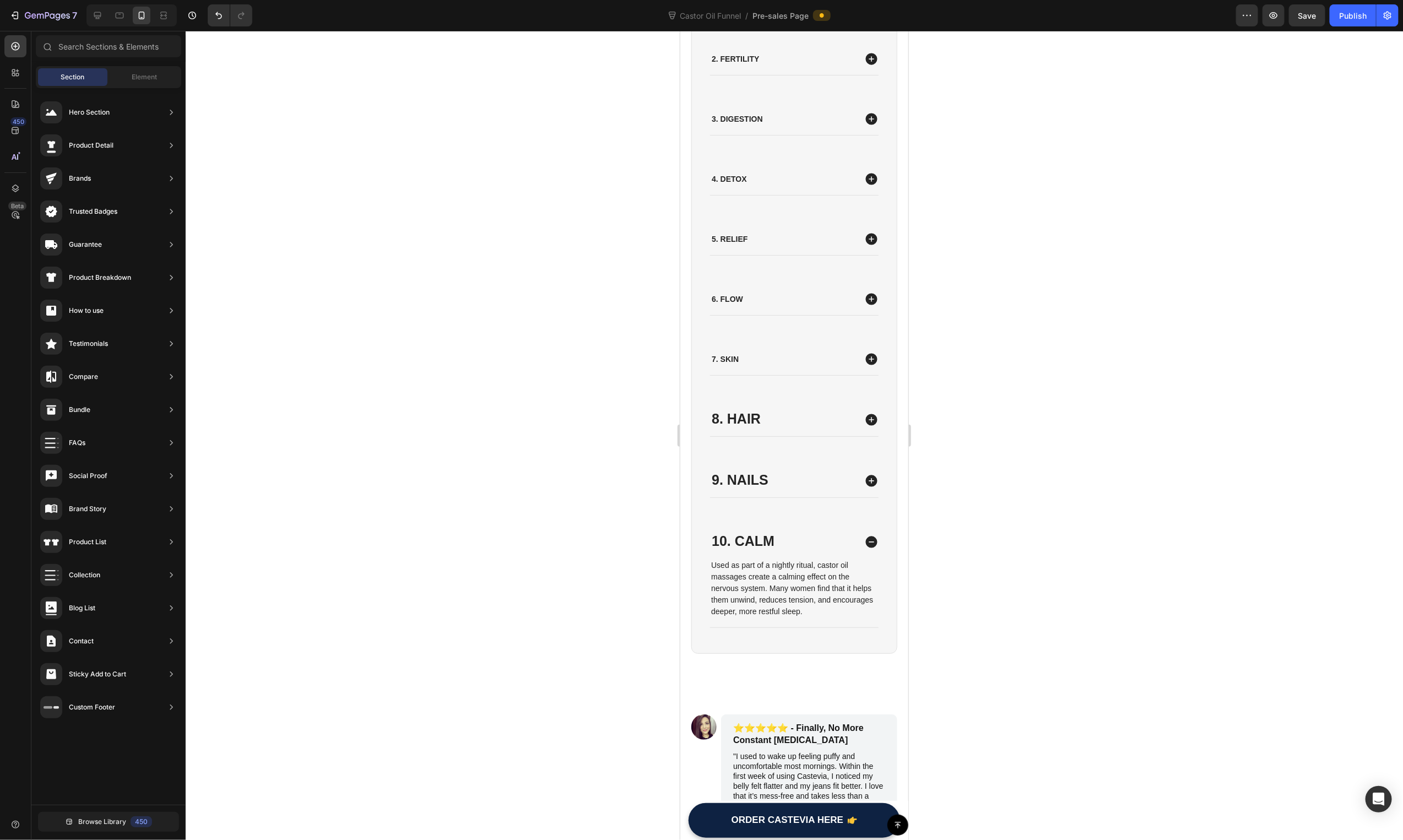
click at [558, 531] on div at bounding box center [794, 435] width 1217 height 809
click at [777, 359] on div "7. Skin" at bounding box center [782, 359] width 146 height 14
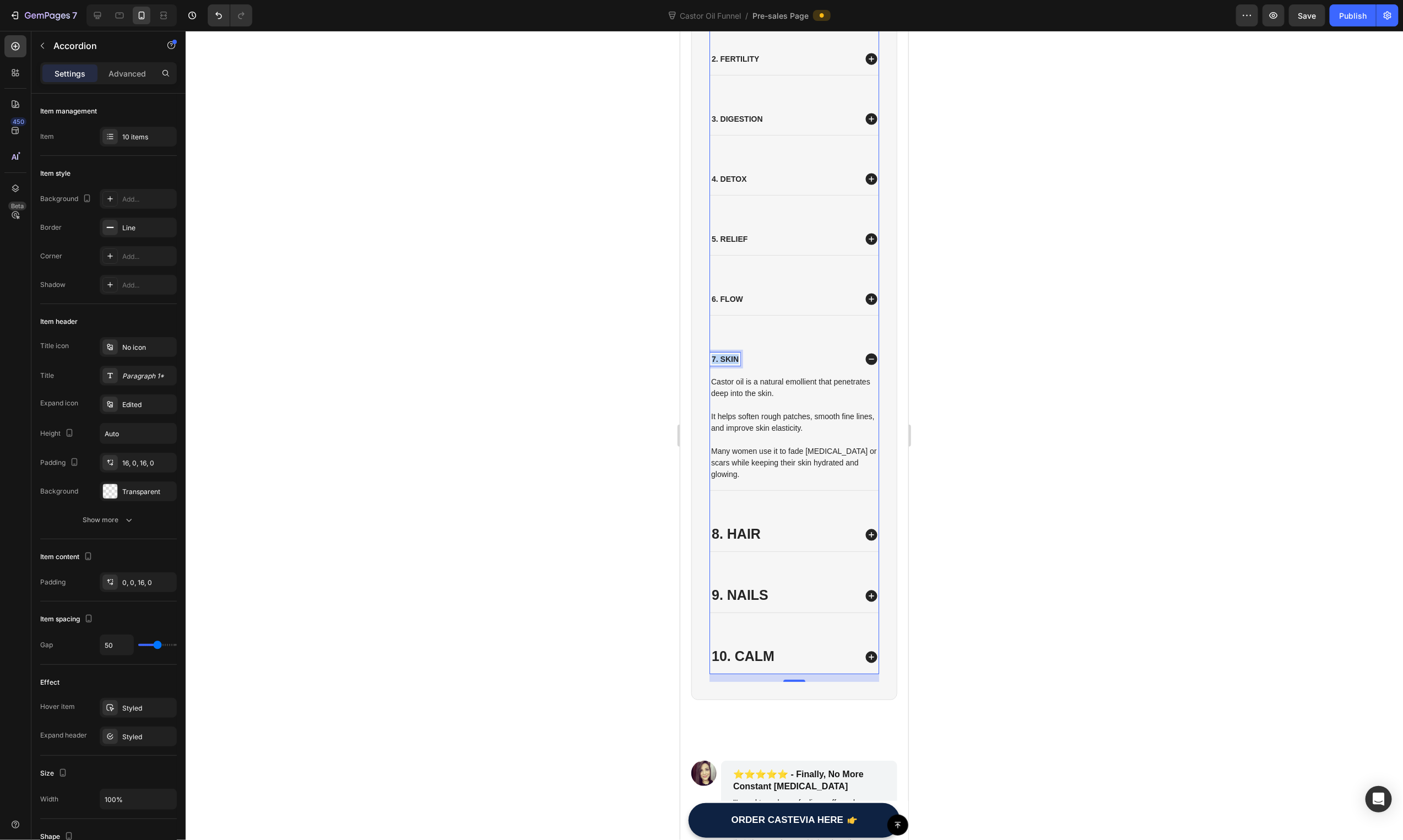
click at [731, 356] on p "7. Skin" at bounding box center [725, 359] width 27 height 10
click at [721, 341] on input "14" at bounding box center [715, 338] width 22 height 14
click at [721, 341] on input "14" at bounding box center [715, 338] width 22 height 14
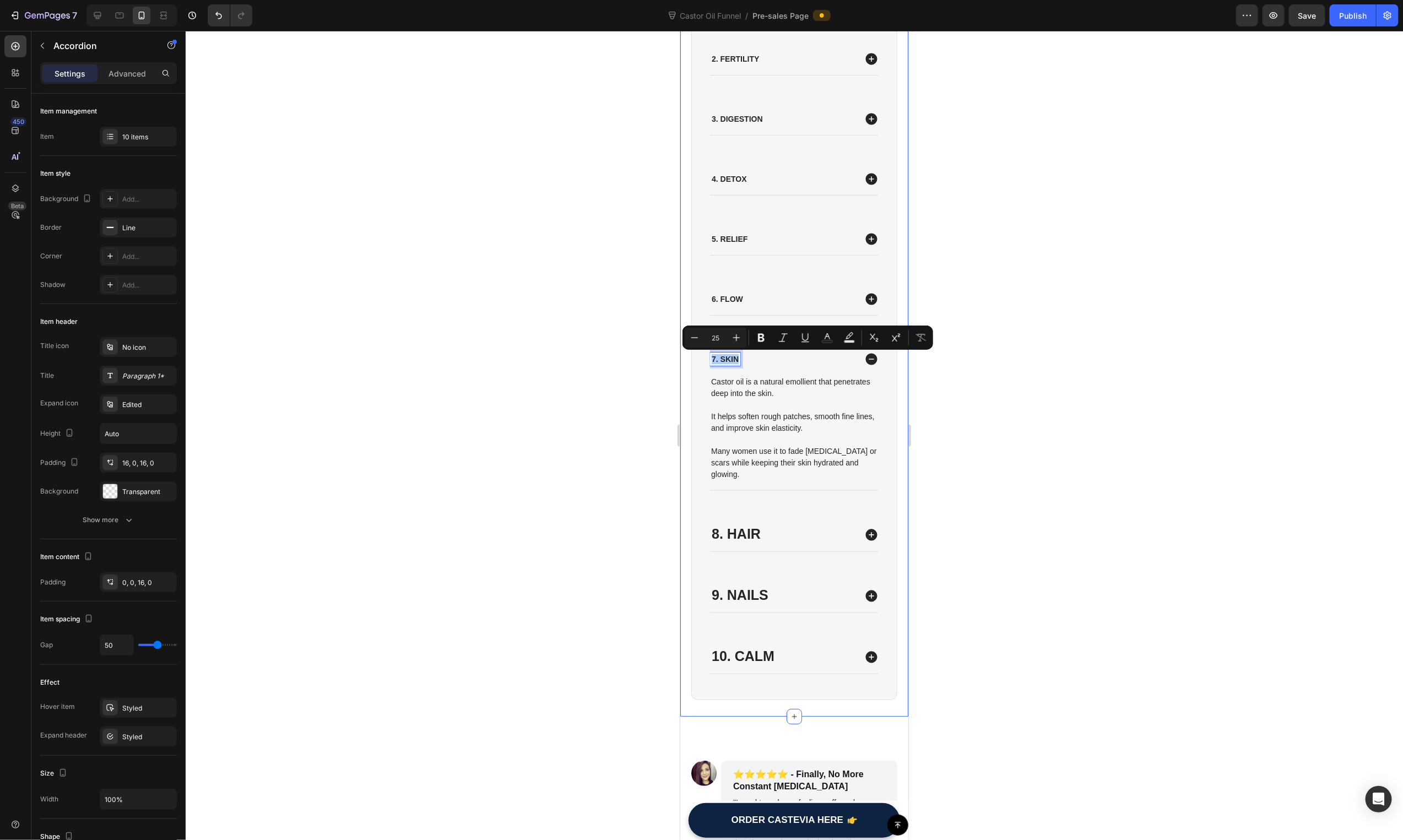
type input "25"
click at [649, 369] on div at bounding box center [794, 435] width 1217 height 809
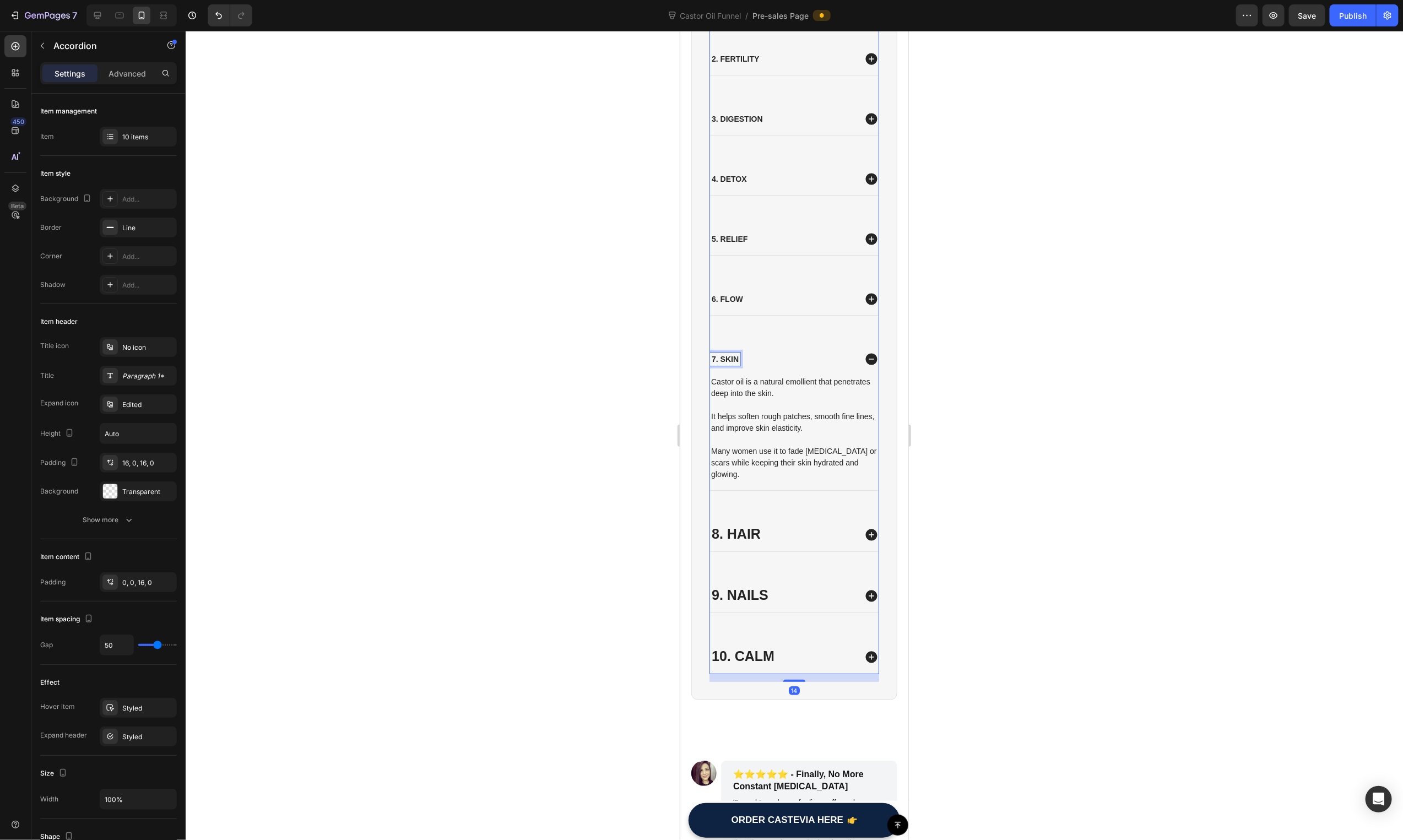
drag, startPoint x: 737, startPoint y: 358, endPoint x: 723, endPoint y: 363, distance: 14.9
click at [723, 363] on p "7. Skin" at bounding box center [725, 359] width 27 height 10
click at [718, 342] on input "14" at bounding box center [715, 338] width 22 height 14
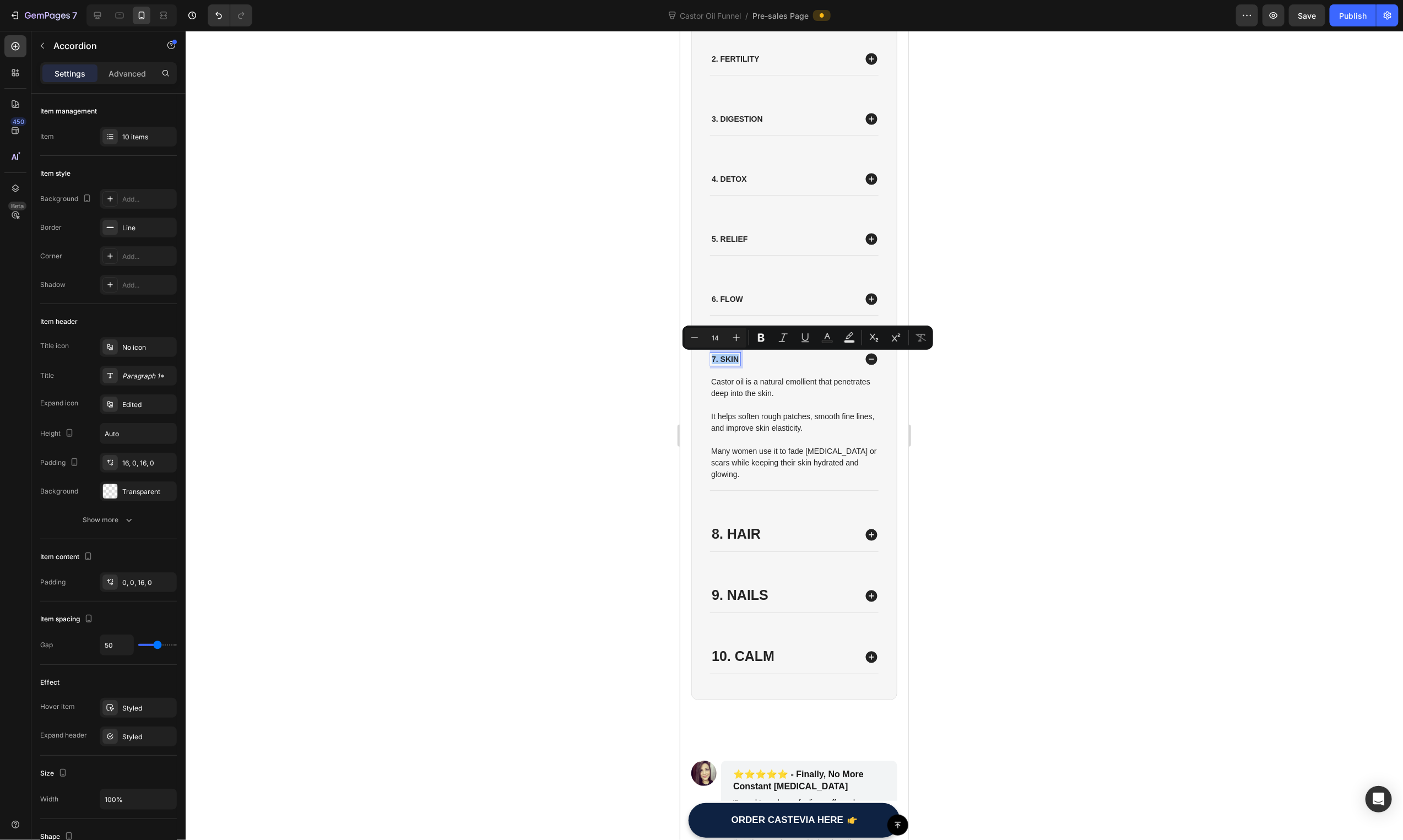
click at [718, 342] on input "14" at bounding box center [715, 338] width 22 height 14
type input "25"
click at [582, 368] on div at bounding box center [794, 435] width 1217 height 809
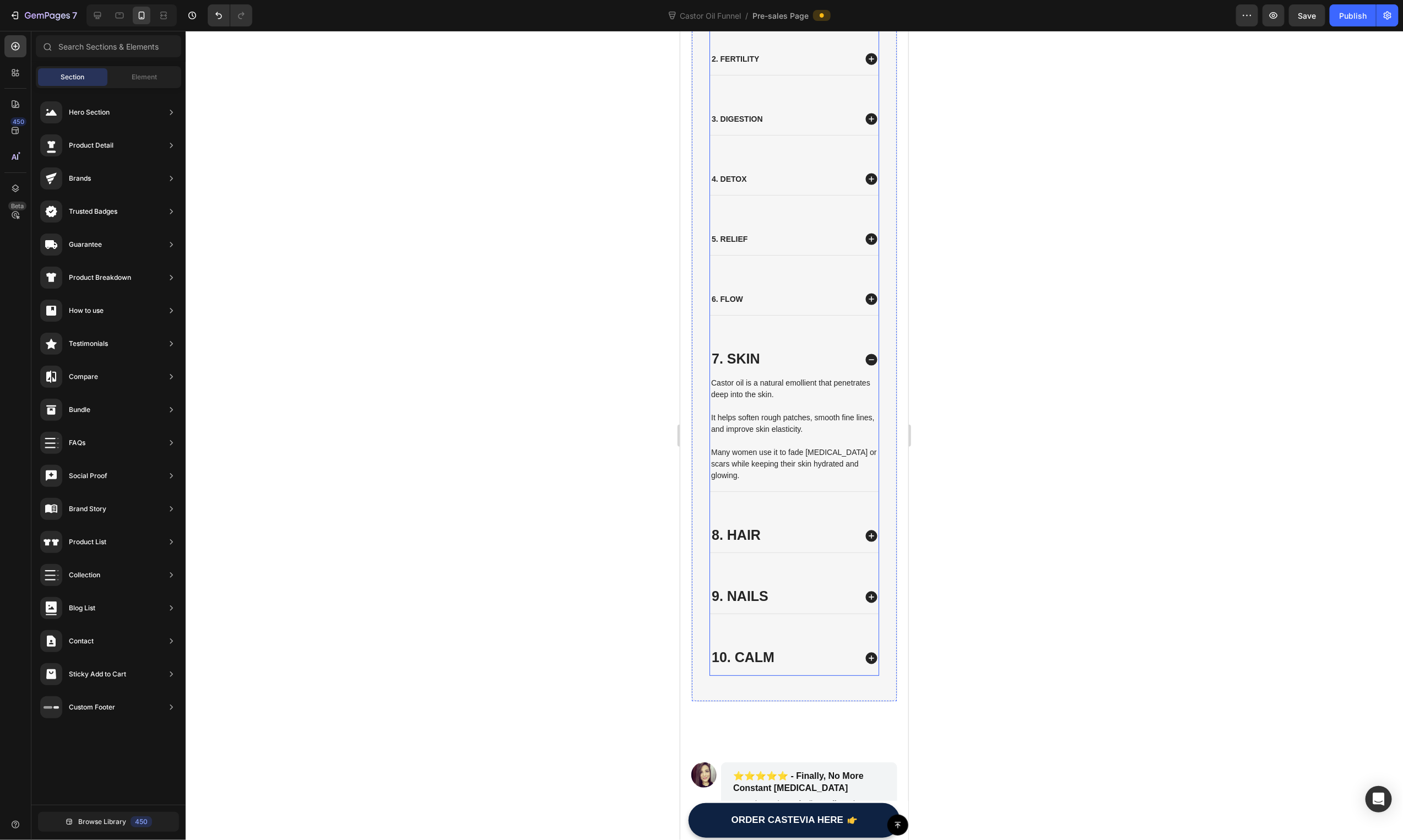
click at [738, 298] on p "6. Flow" at bounding box center [727, 298] width 31 height 10
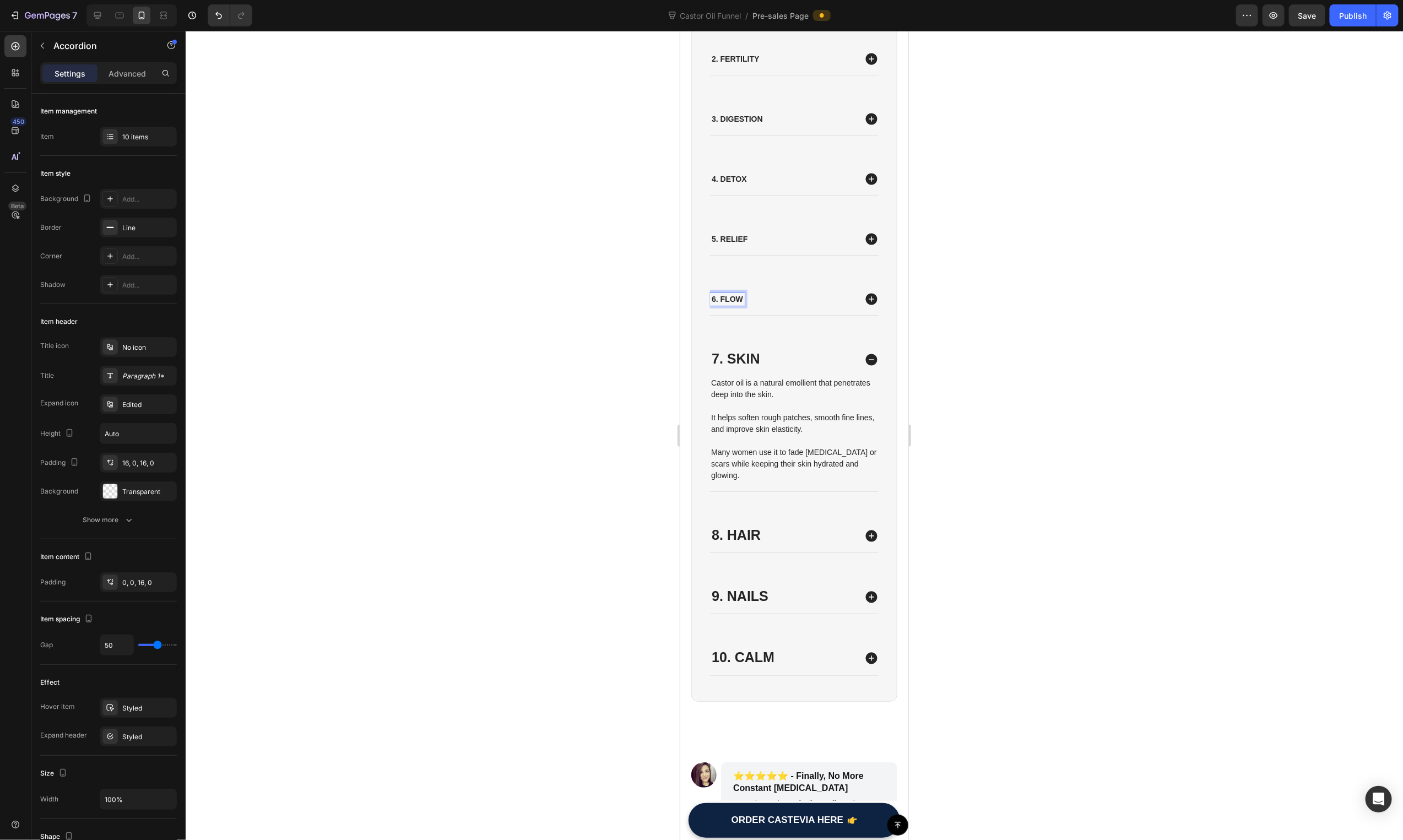
click at [738, 298] on p "6. Flow" at bounding box center [727, 298] width 31 height 10
click at [717, 276] on input "14" at bounding box center [715, 278] width 22 height 14
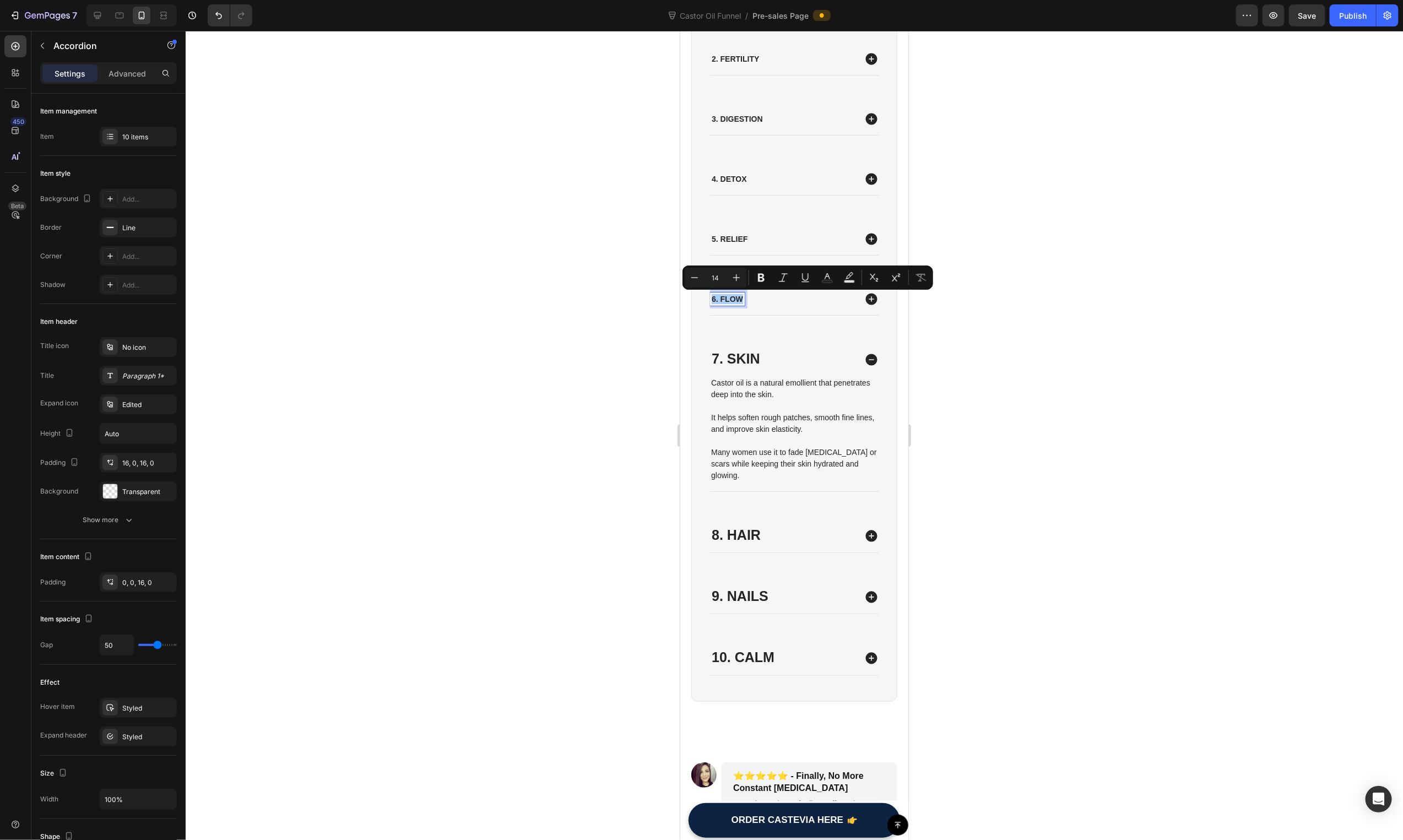
click at [717, 276] on input "14" at bounding box center [715, 278] width 22 height 14
type input "25"
click at [733, 238] on p "5. Relief" at bounding box center [729, 239] width 36 height 10
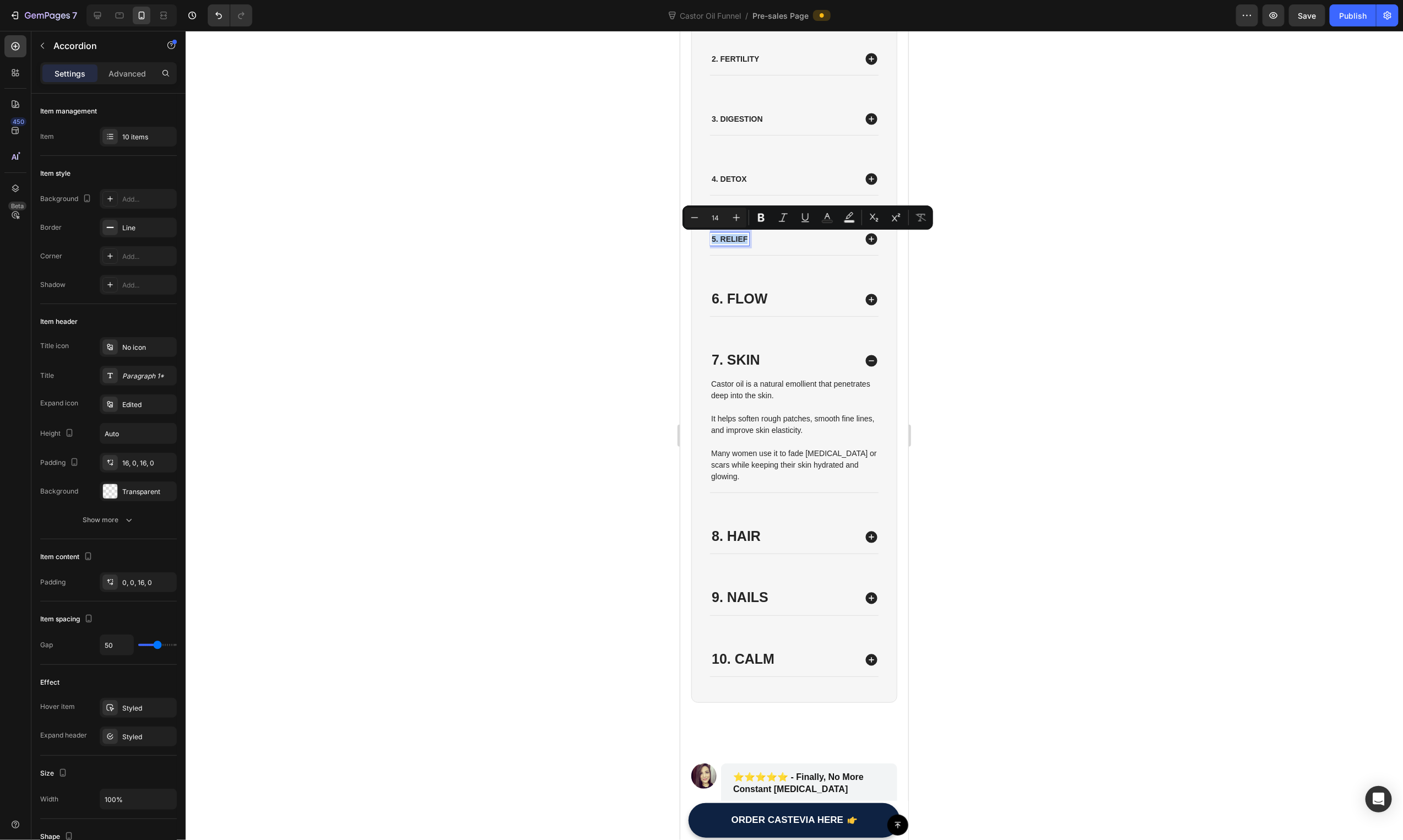
click at [733, 238] on p "5. Relief" at bounding box center [729, 239] width 36 height 10
click at [715, 213] on input "14" at bounding box center [715, 218] width 22 height 14
type input "25"
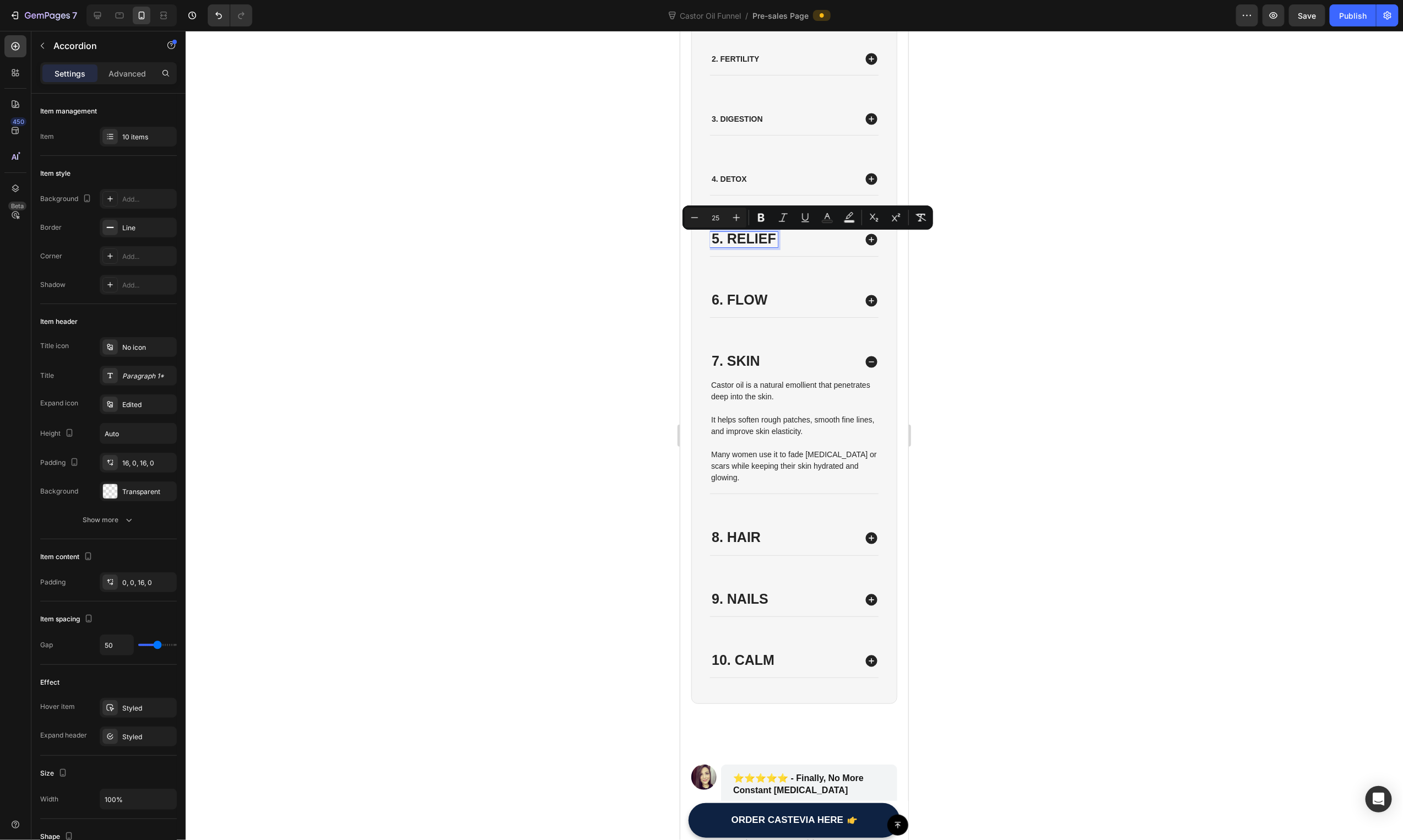
click at [727, 177] on p "4. Detox" at bounding box center [729, 179] width 36 height 10
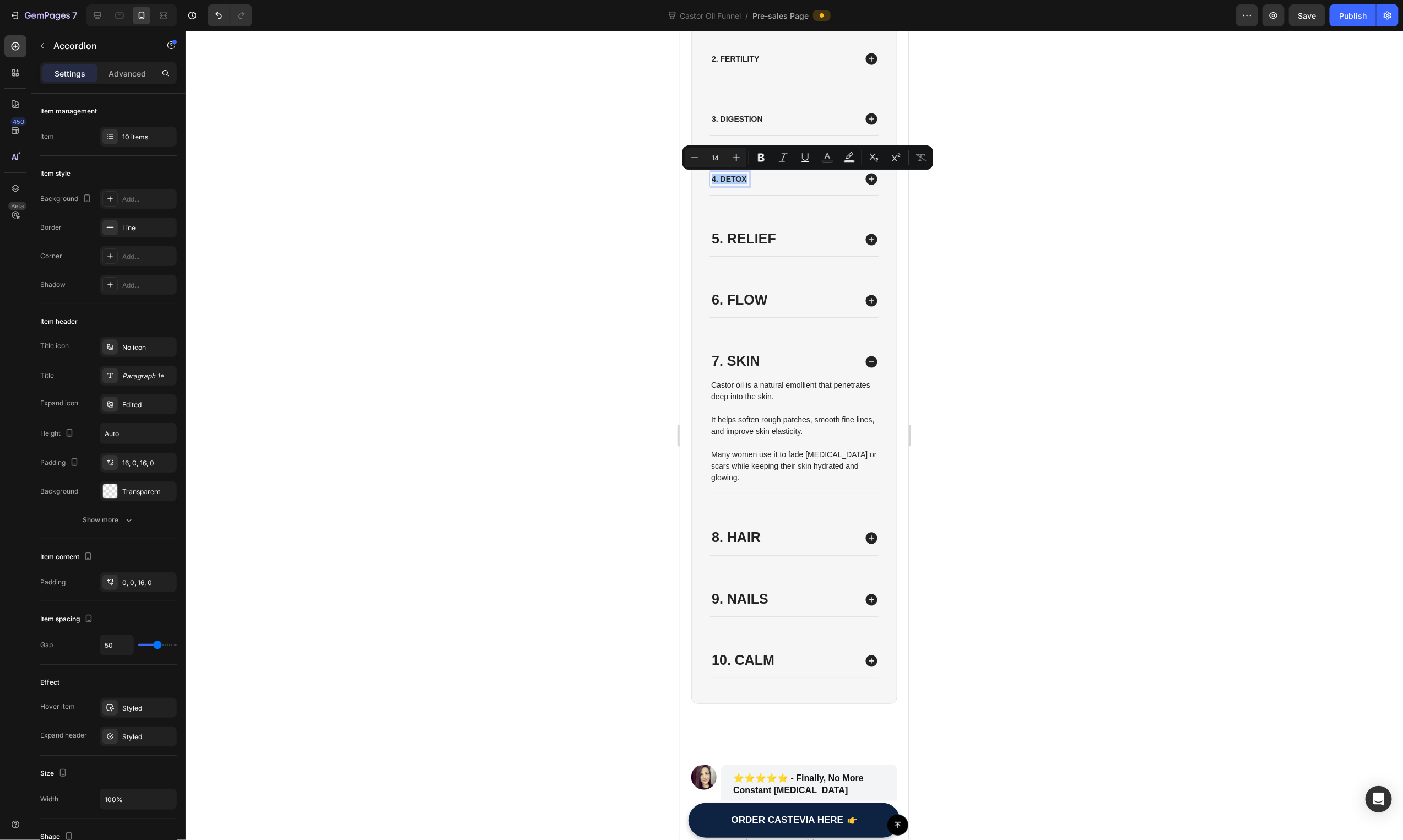
click at [713, 155] on input "14" at bounding box center [715, 158] width 22 height 14
type input "25"
click at [734, 119] on p "3. Digestion" at bounding box center [737, 119] width 51 height 10
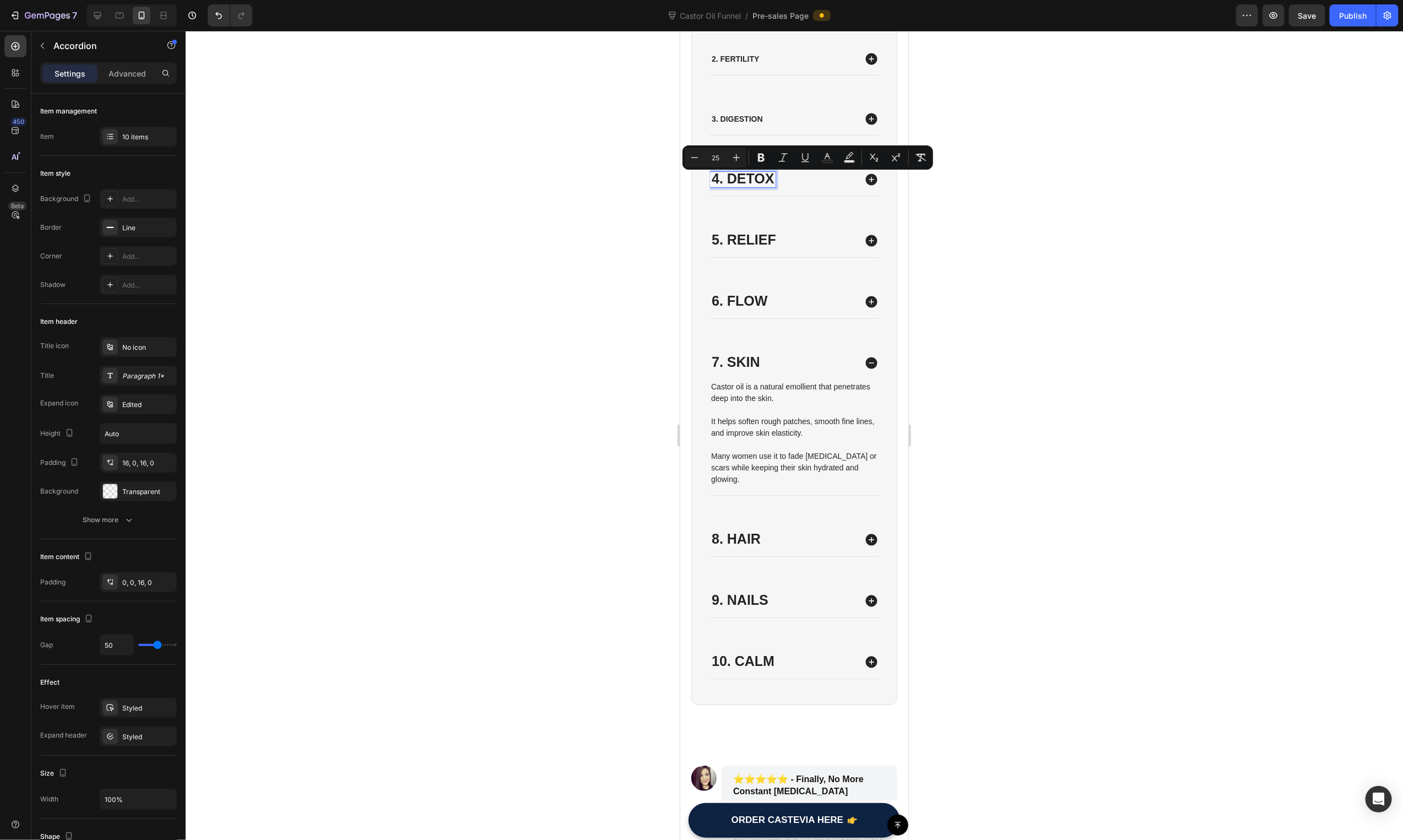
click at [734, 119] on p "3. Digestion" at bounding box center [737, 119] width 51 height 10
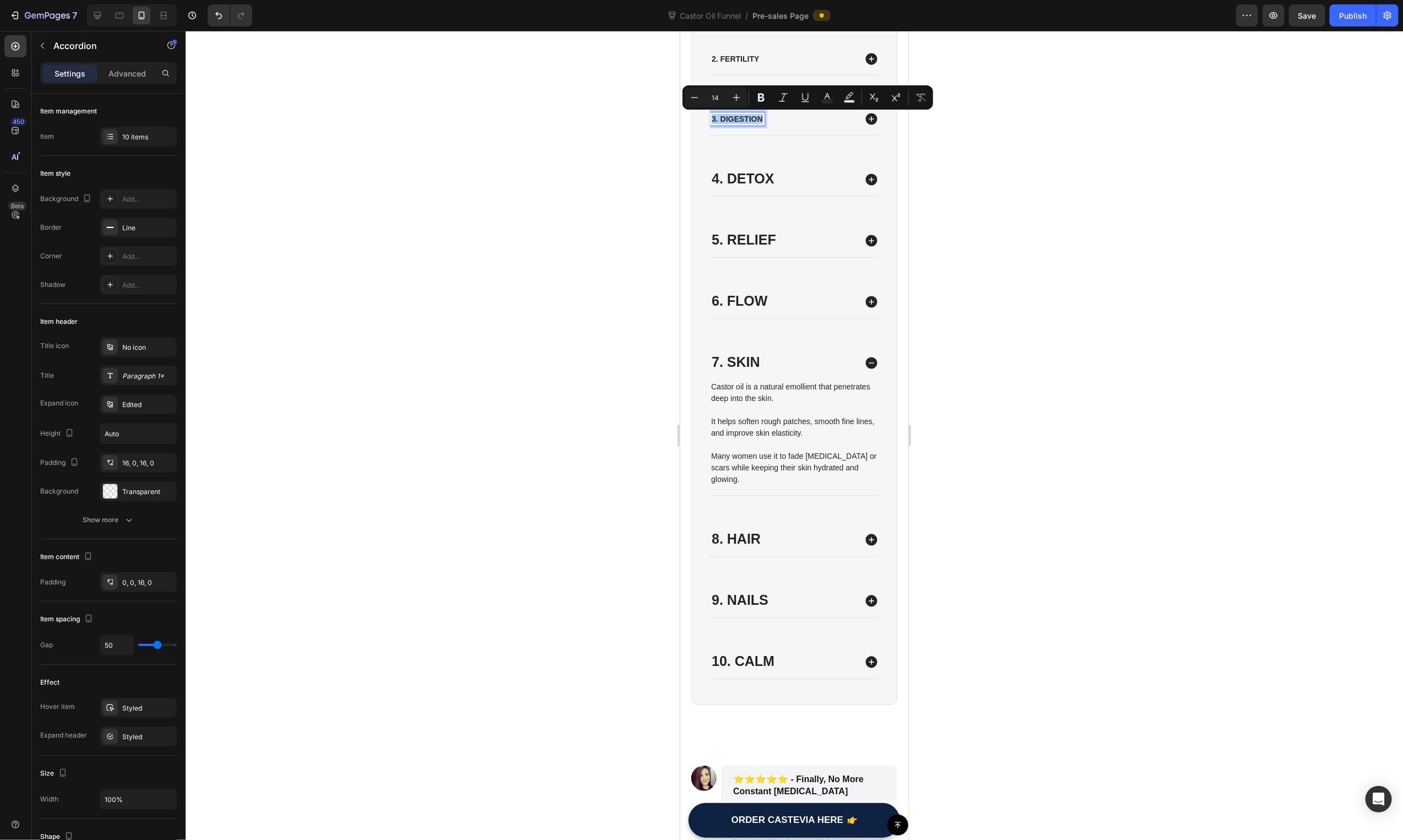
click at [714, 91] on input "14" at bounding box center [715, 97] width 22 height 14
type input "25"
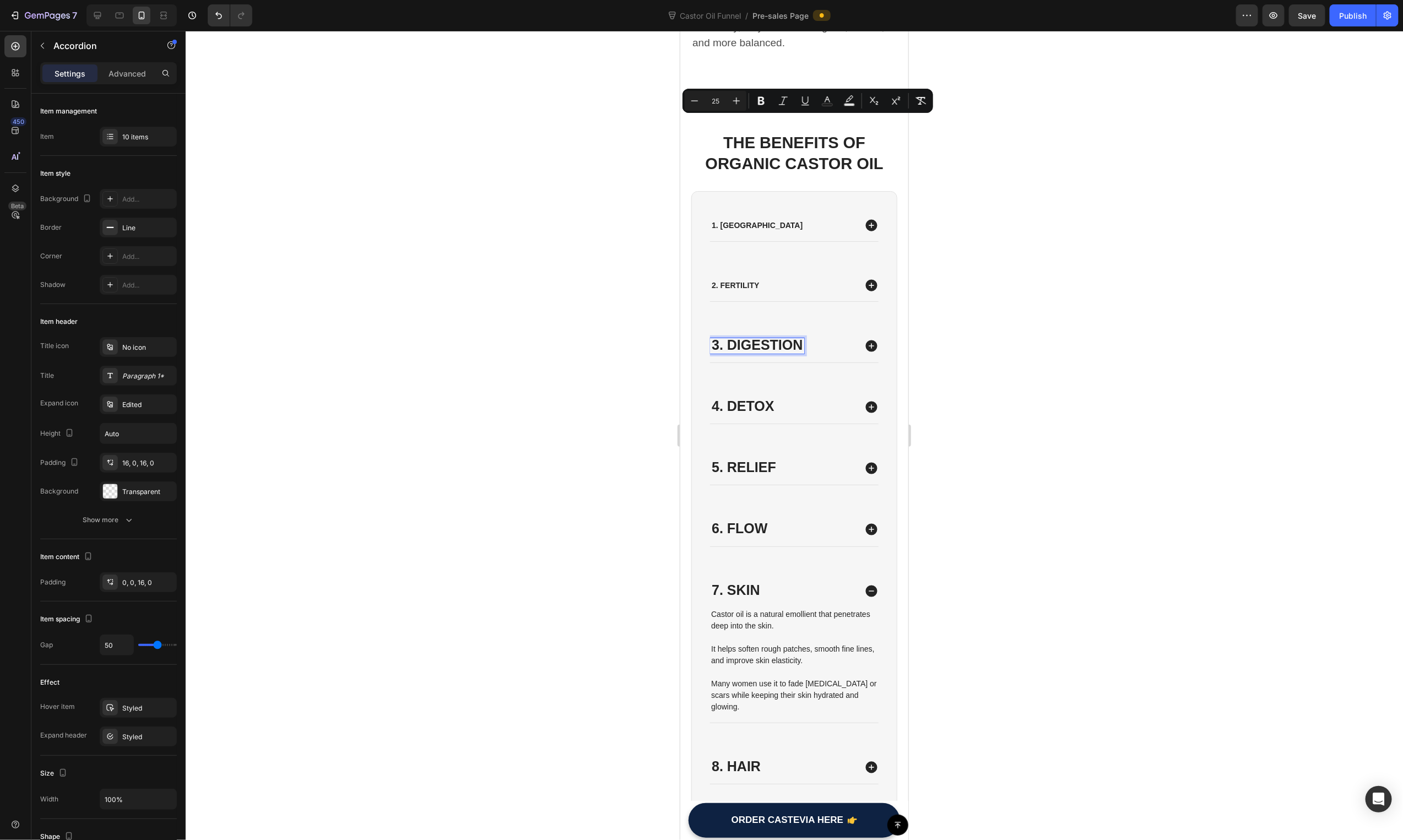
scroll to position [2323, 0]
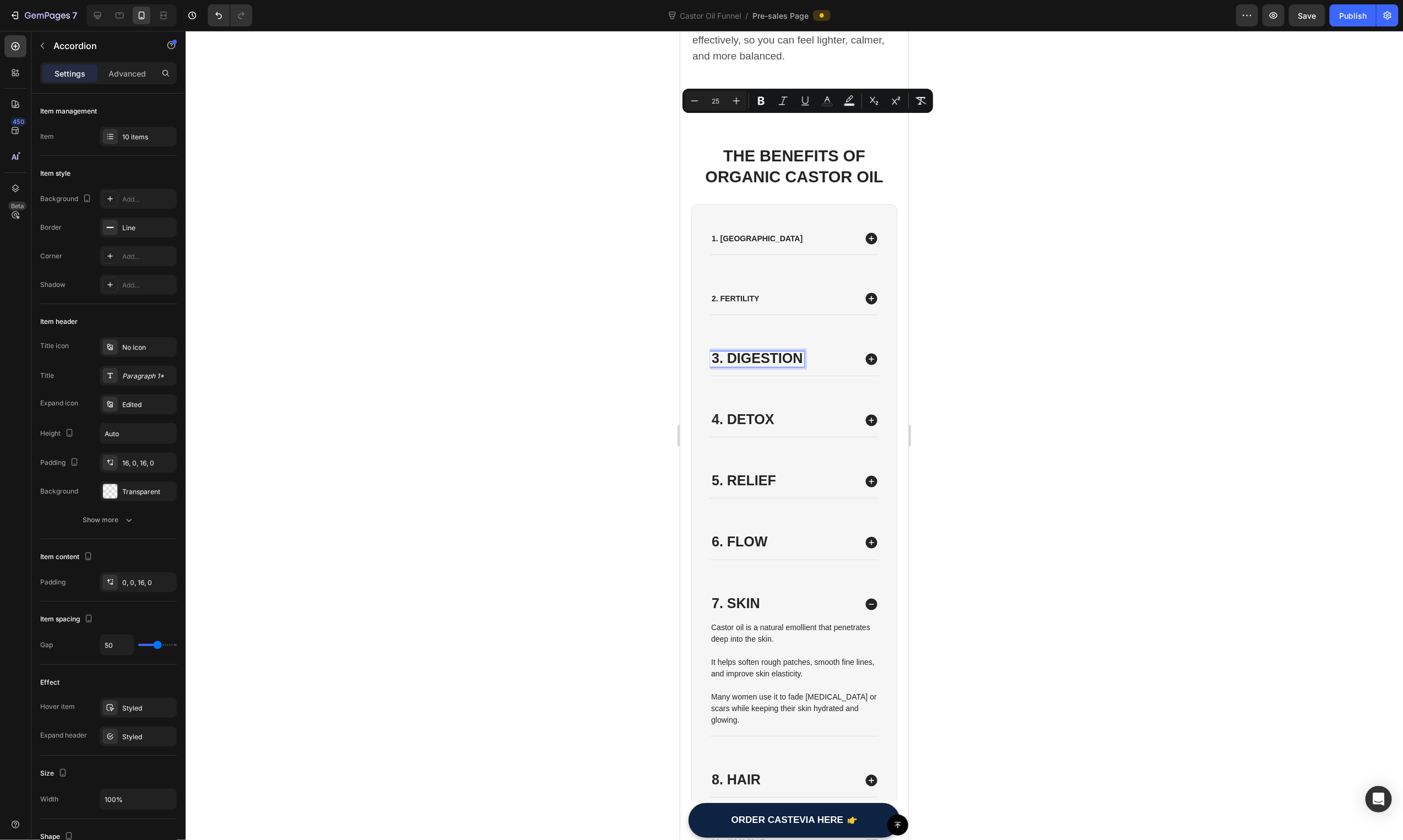
click at [747, 293] on p "2. Fertility" at bounding box center [735, 298] width 47 height 10
click at [746, 293] on p "2. Fertility" at bounding box center [735, 298] width 47 height 10
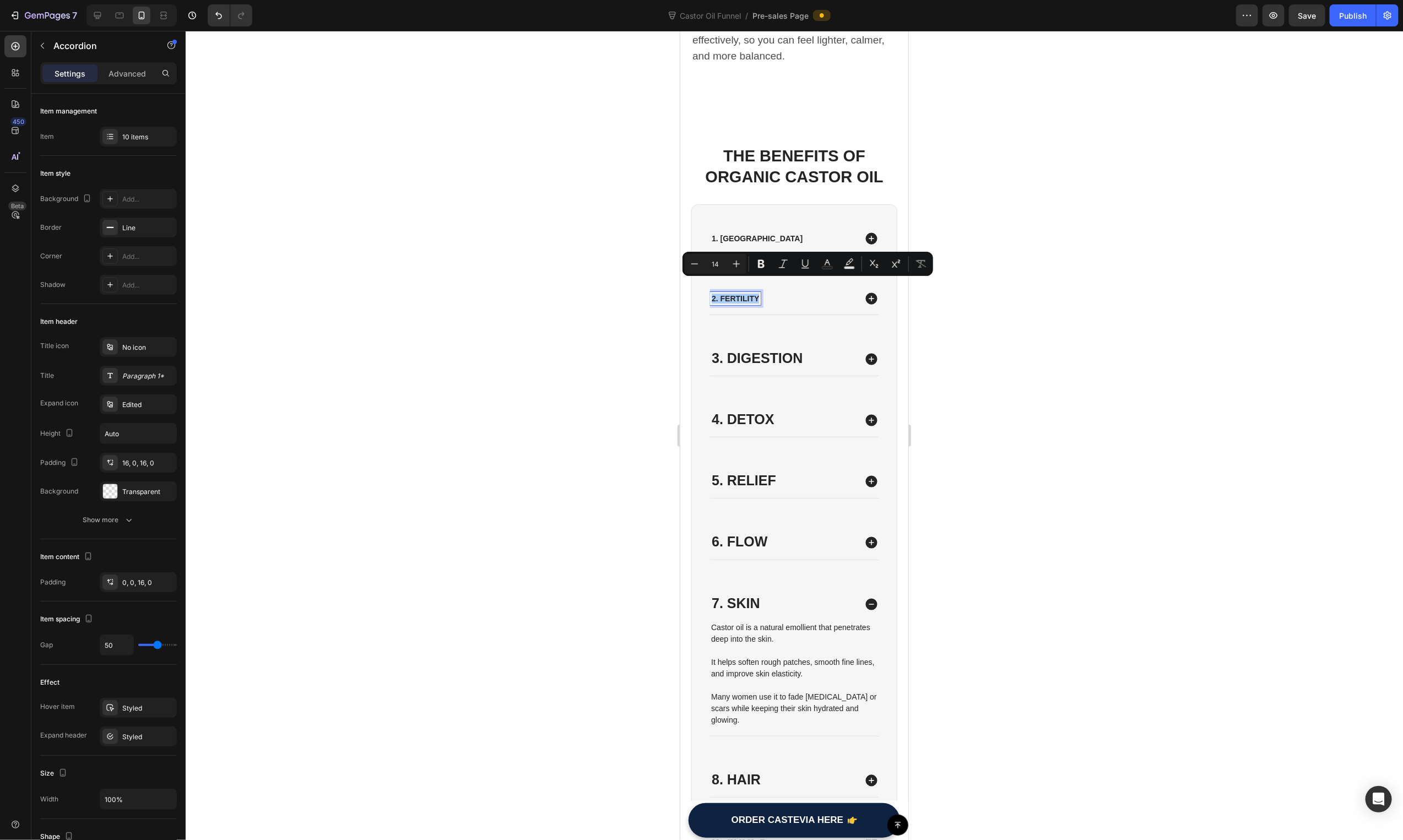
click at [720, 256] on div "Minus 14 Plus" at bounding box center [715, 264] width 62 height 19
click at [720, 262] on input "14" at bounding box center [715, 264] width 22 height 14
paste input "25"
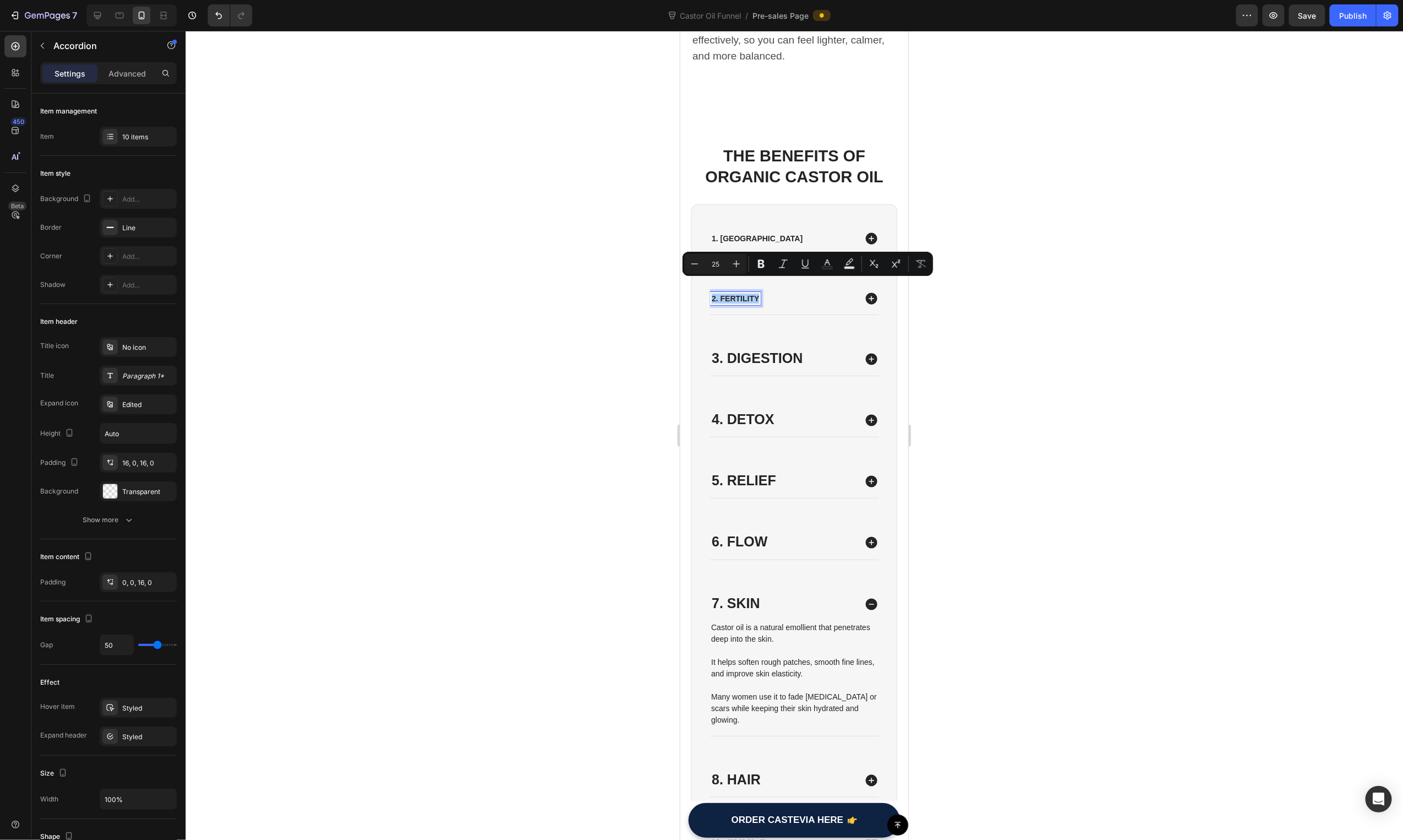
type input "25"
click at [743, 233] on p "1. [GEOGRAPHIC_DATA]" at bounding box center [756, 238] width 91 height 10
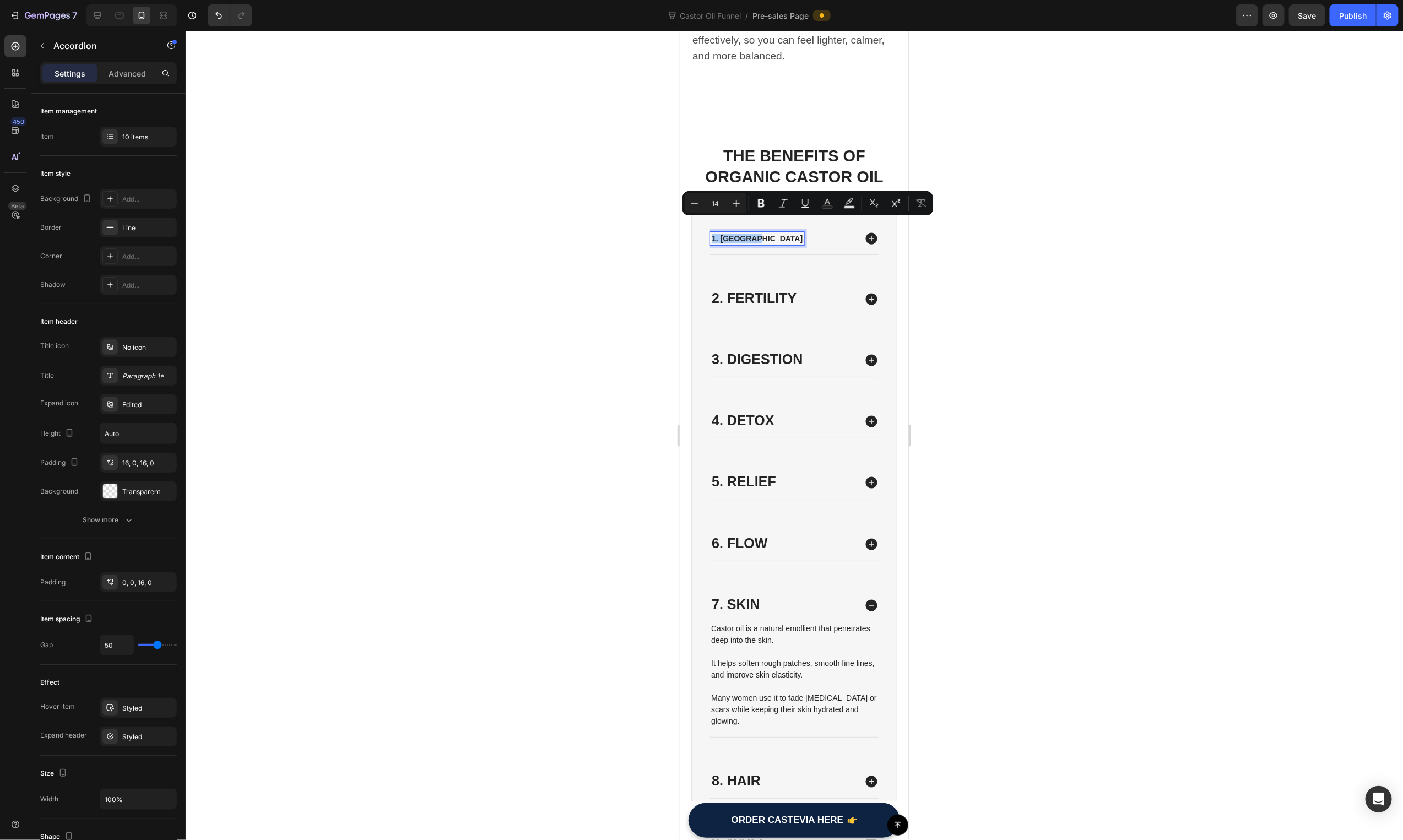
click at [721, 202] on input "14" at bounding box center [715, 203] width 22 height 14
type input "25"
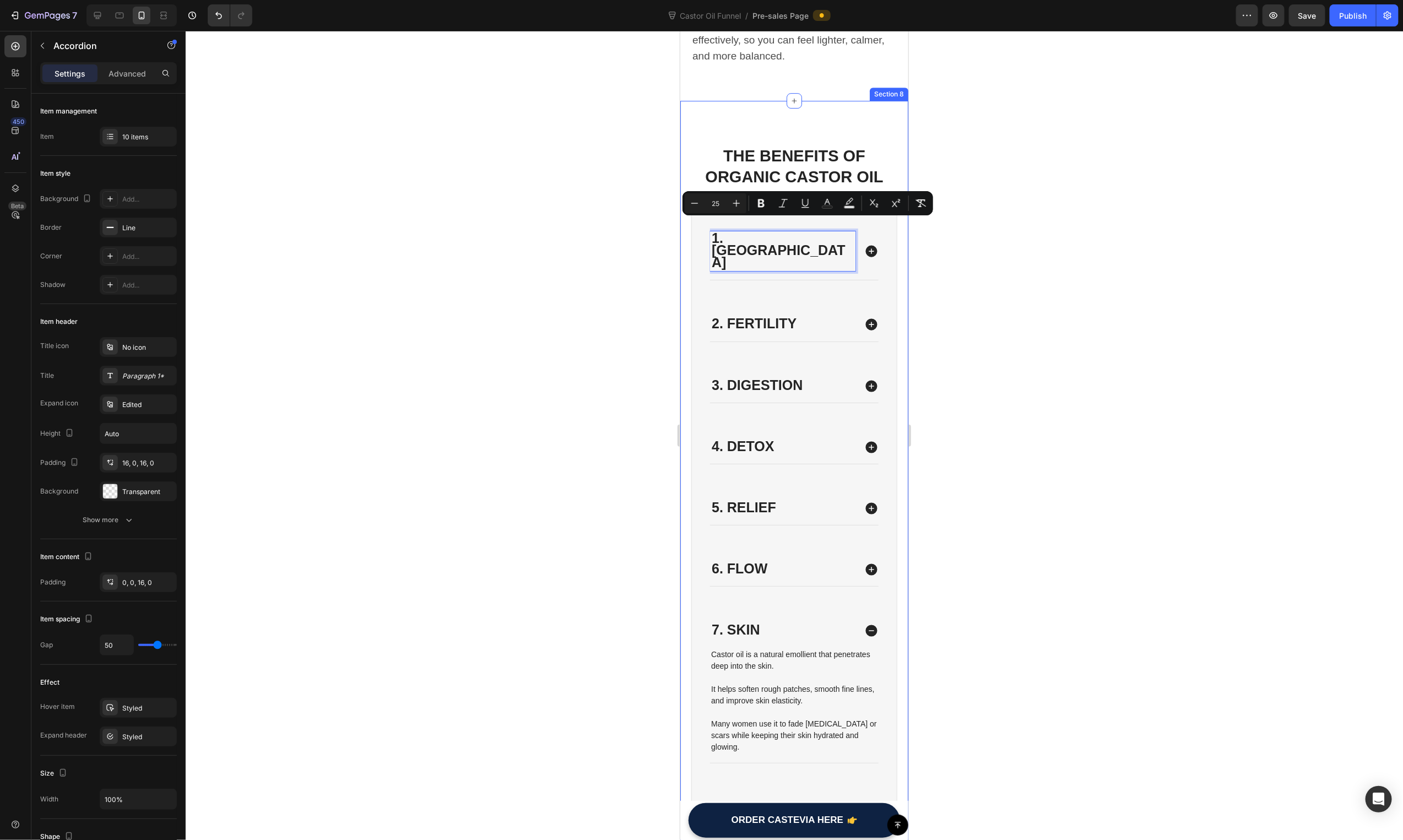
click at [600, 298] on div at bounding box center [794, 435] width 1217 height 809
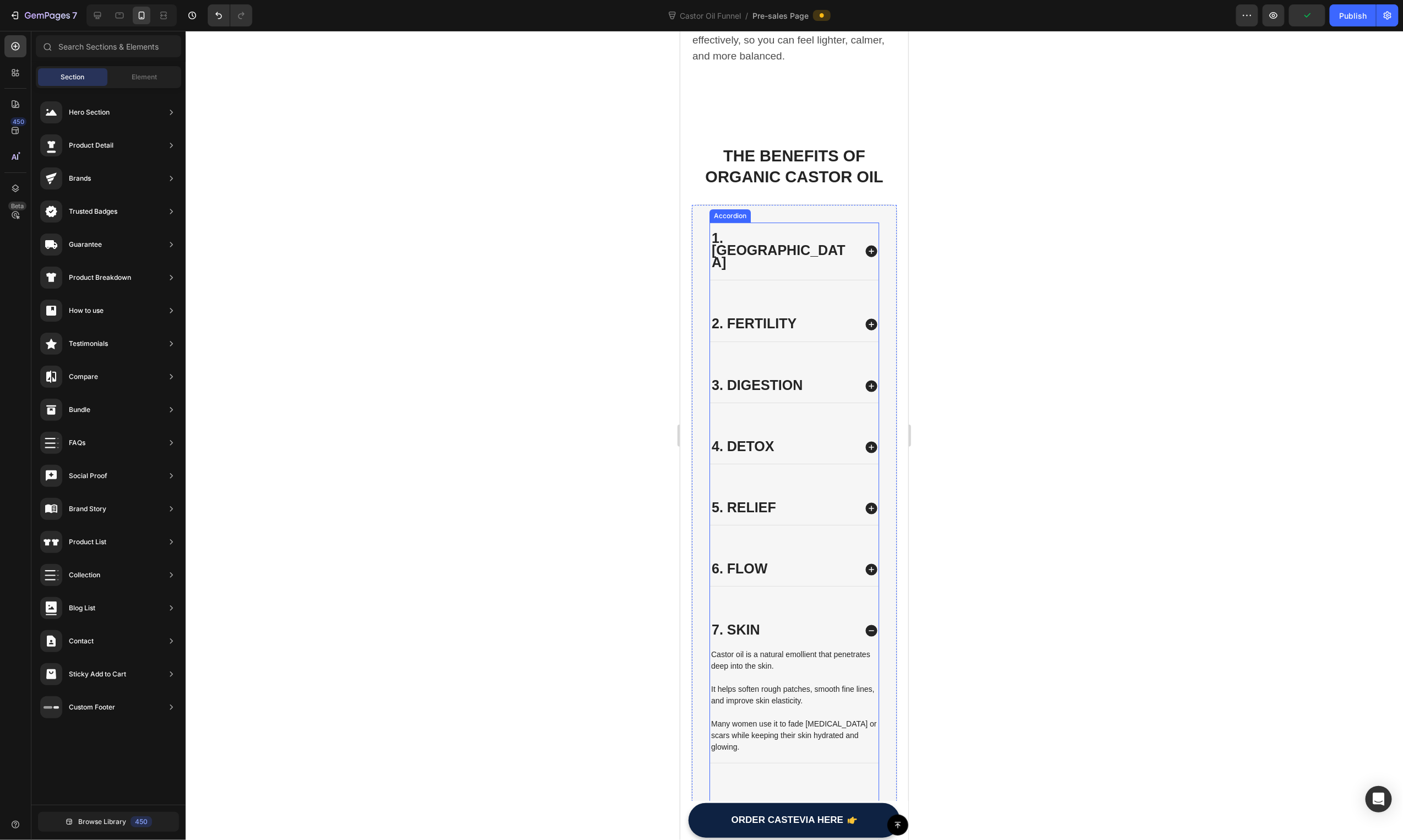
click at [829, 622] on div "7. Skin" at bounding box center [782, 630] width 146 height 15
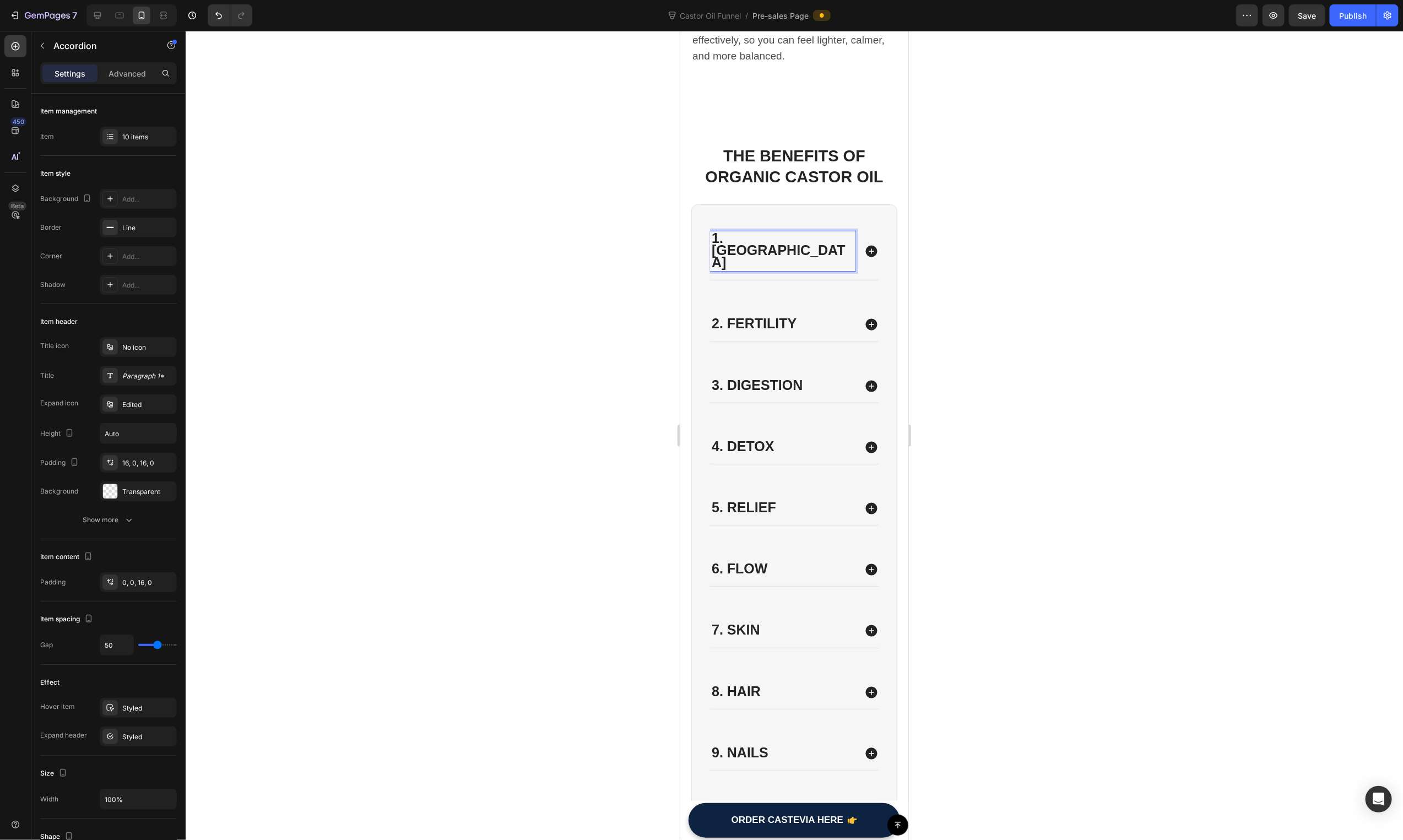
click at [846, 225] on div "1. [GEOGRAPHIC_DATA]" at bounding box center [793, 251] width 169 height 58
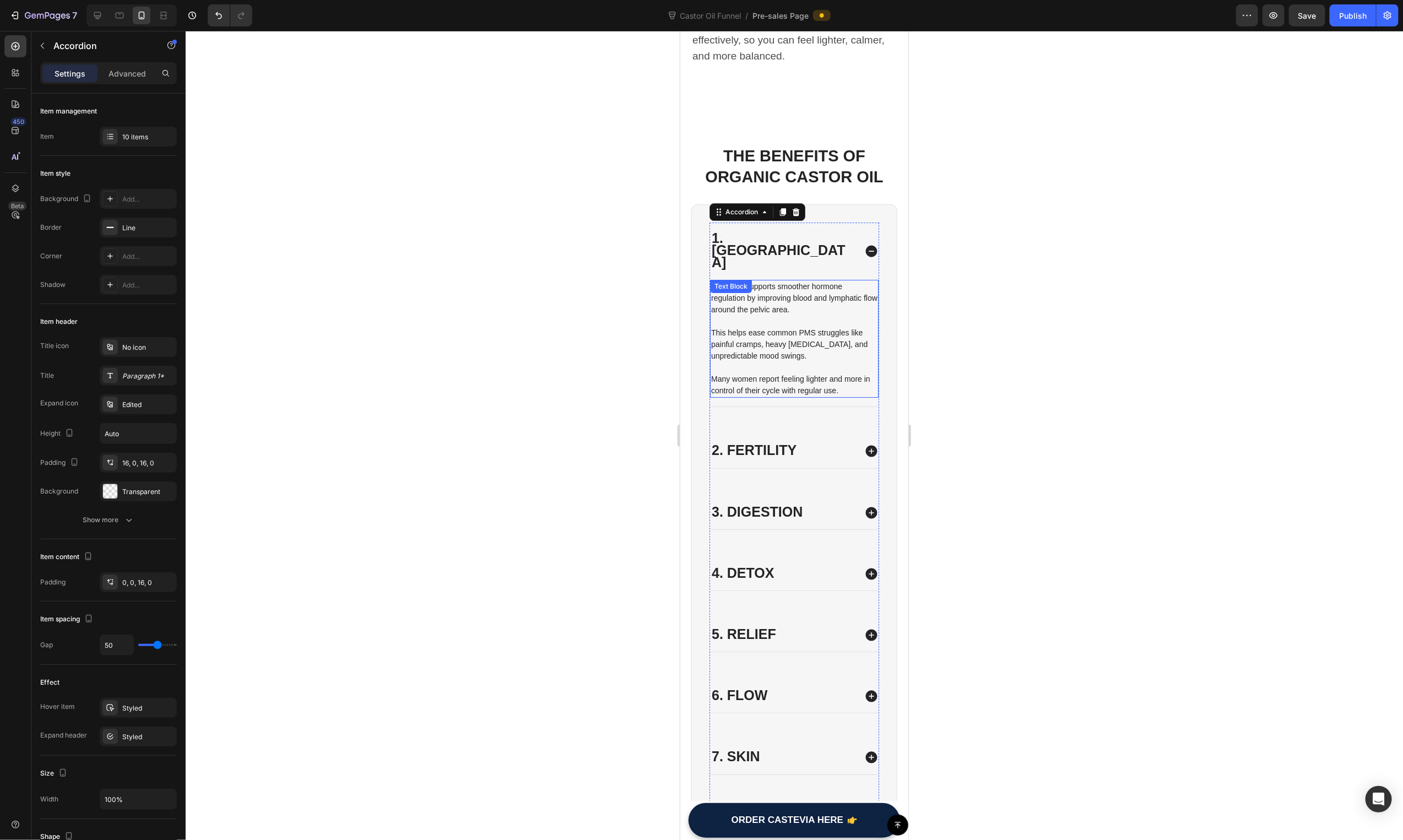
click at [768, 315] on p at bounding box center [793, 321] width 166 height 12
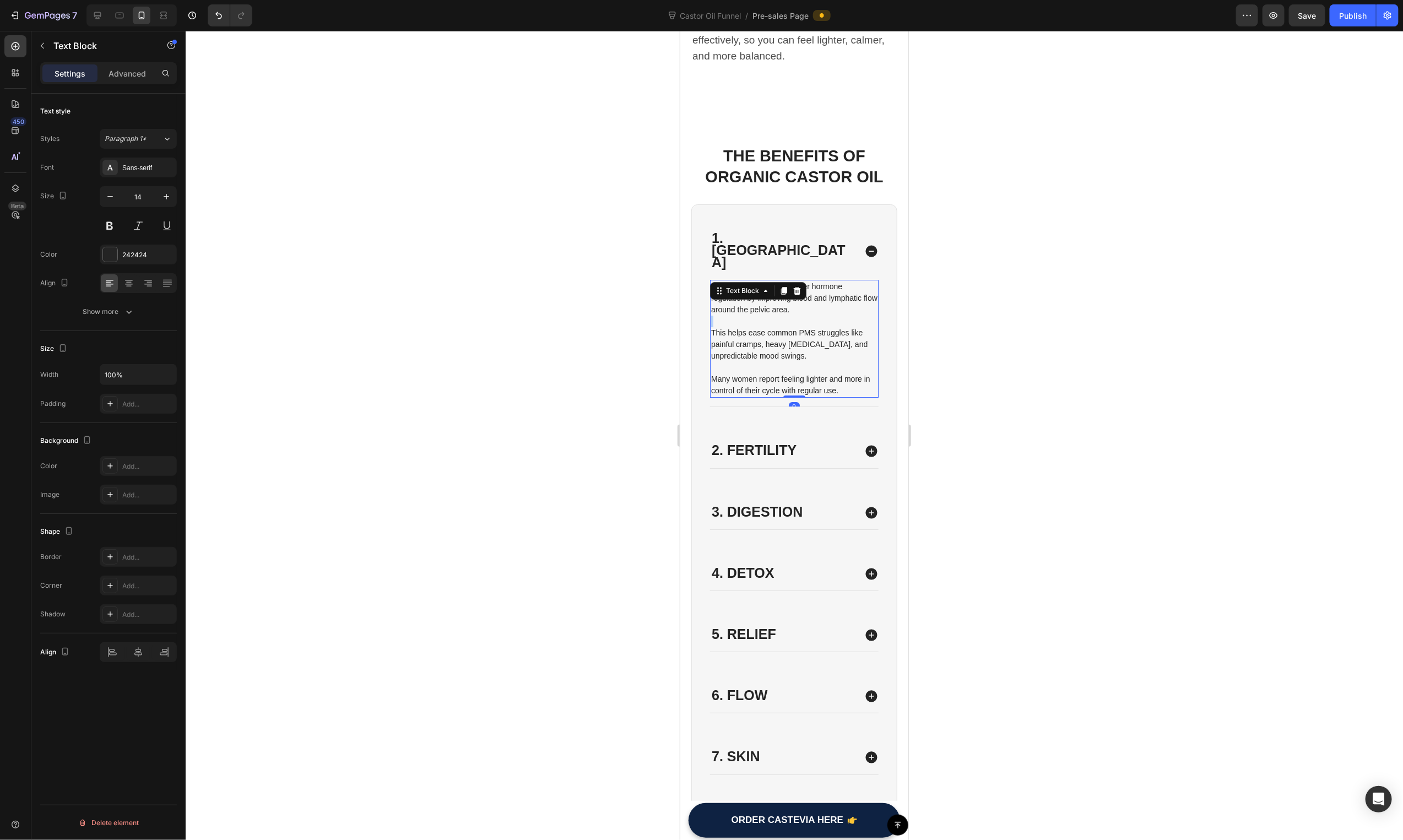
click at [768, 315] on p "Rich Text Editor. Editing area: main" at bounding box center [793, 321] width 166 height 12
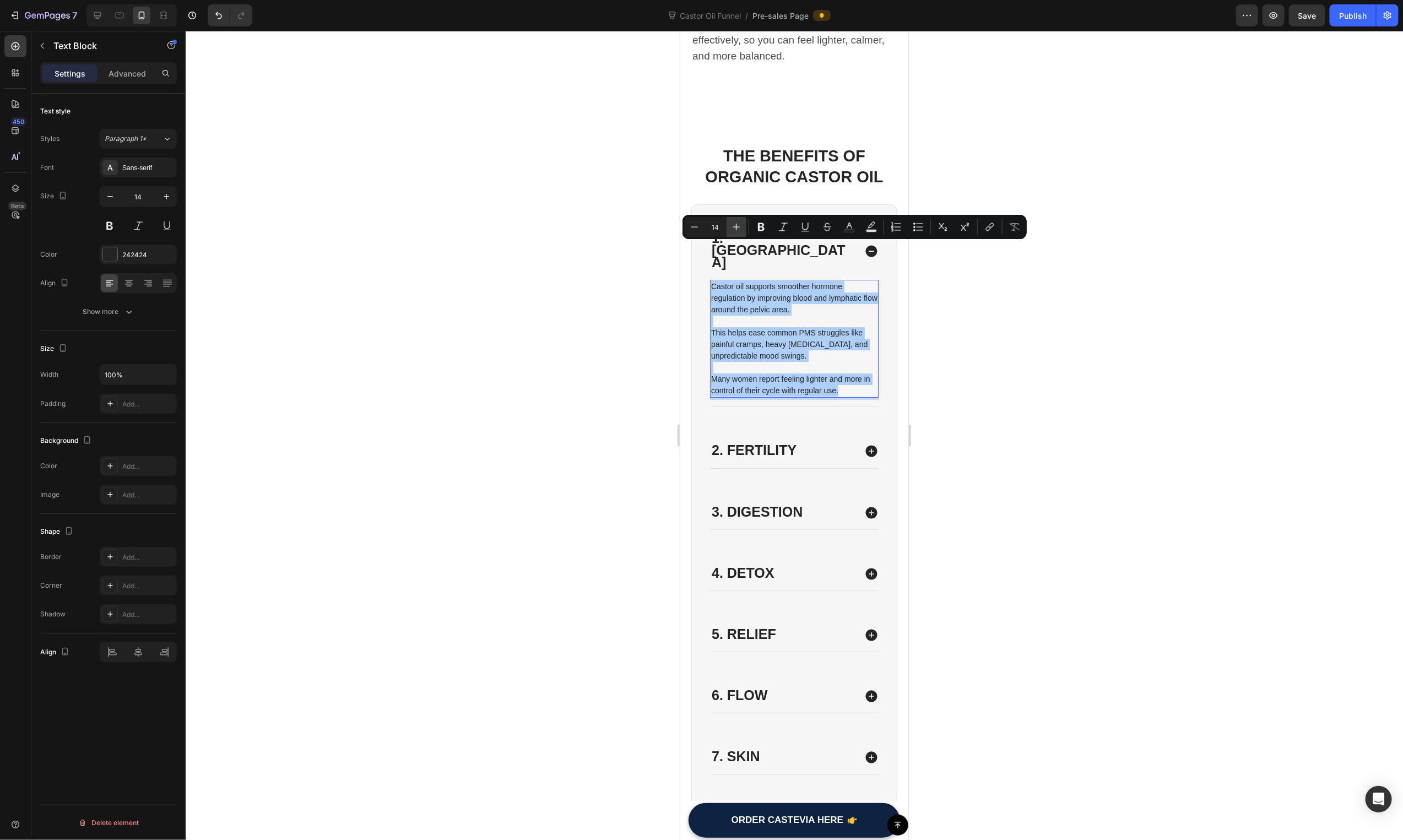
click at [739, 224] on icon "Editor contextual toolbar" at bounding box center [736, 226] width 11 height 11
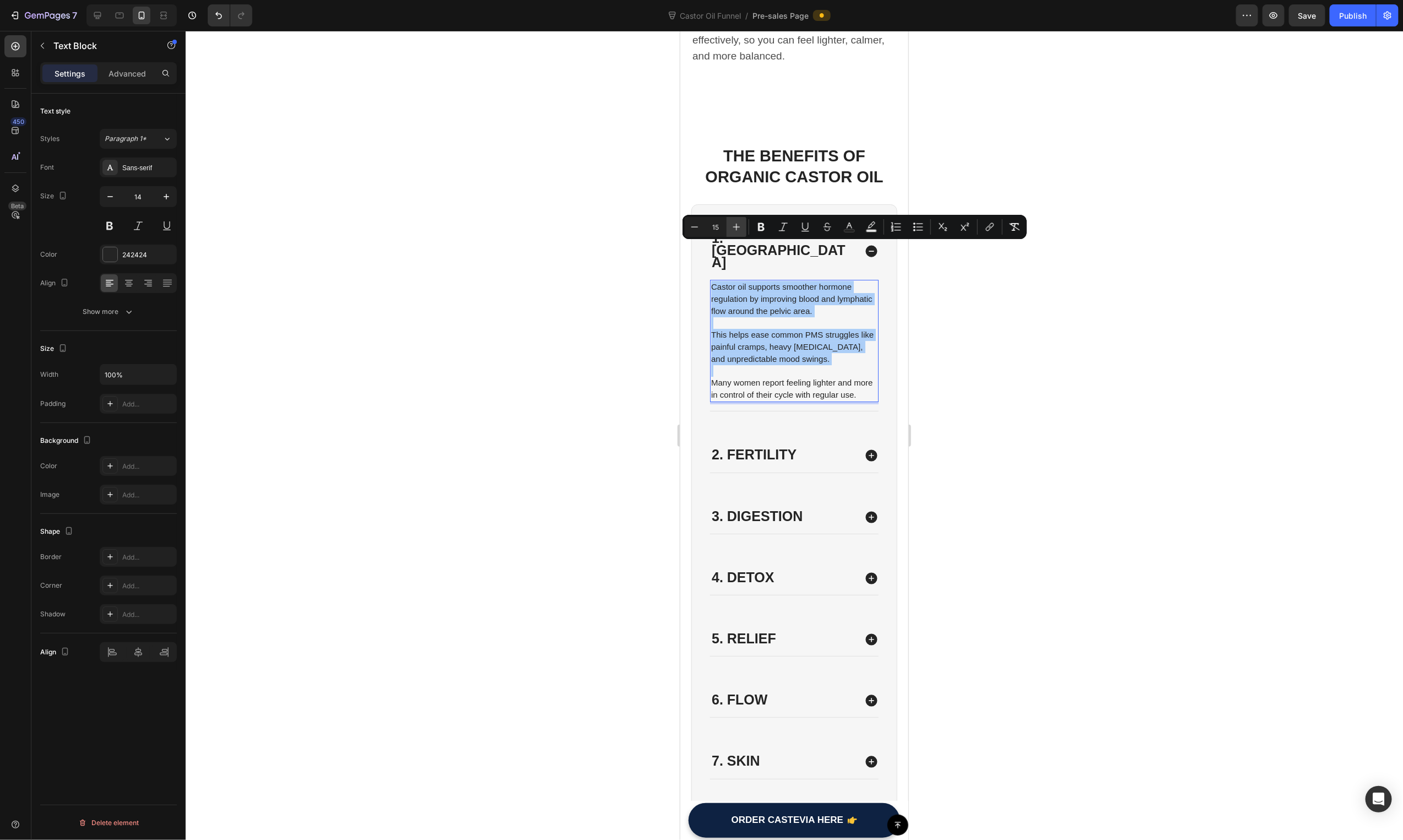
click at [739, 224] on icon "Editor contextual toolbar" at bounding box center [736, 226] width 11 height 11
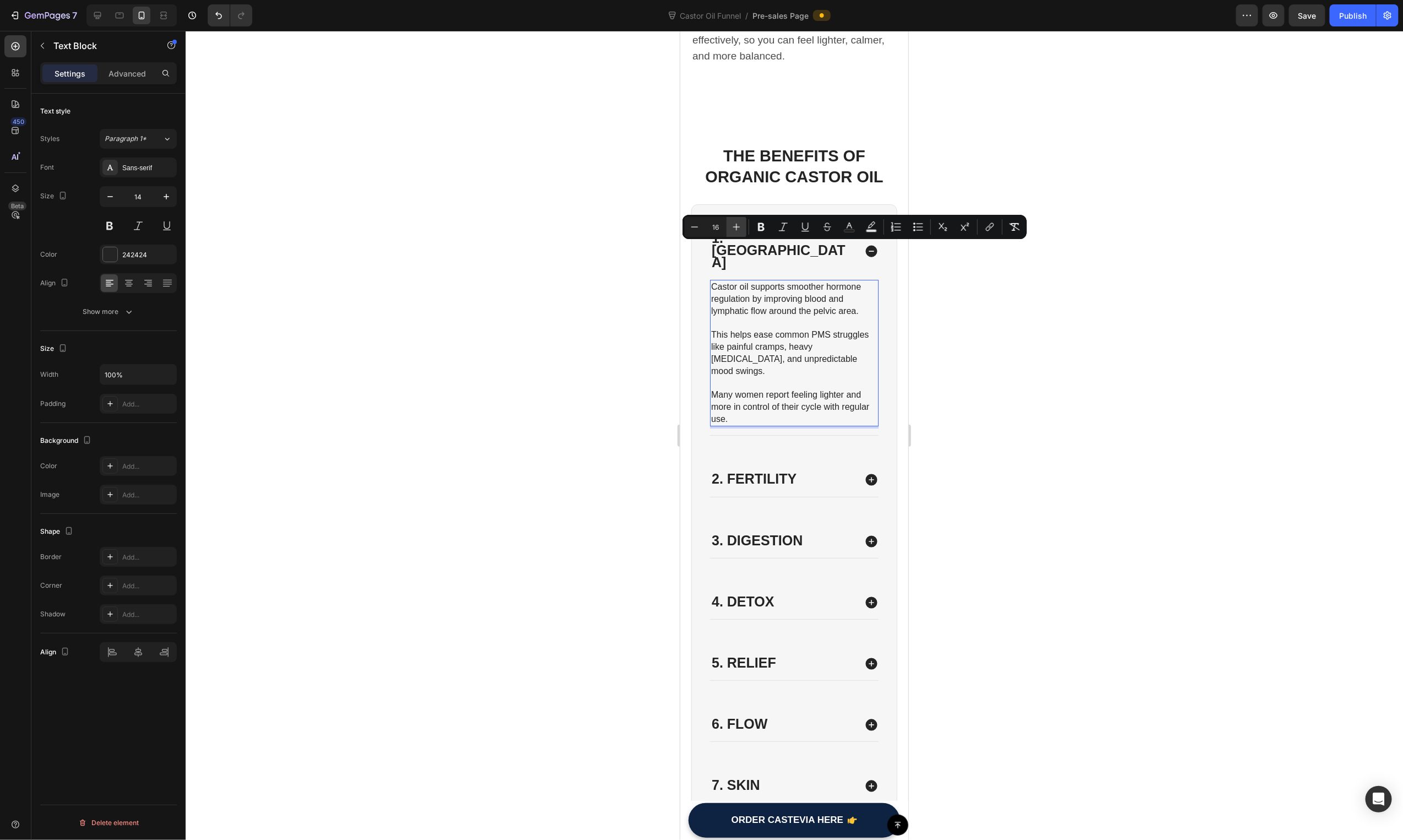
click at [739, 224] on icon "Editor contextual toolbar" at bounding box center [736, 226] width 11 height 11
type input "17"
click at [718, 228] on input "17" at bounding box center [715, 227] width 22 height 14
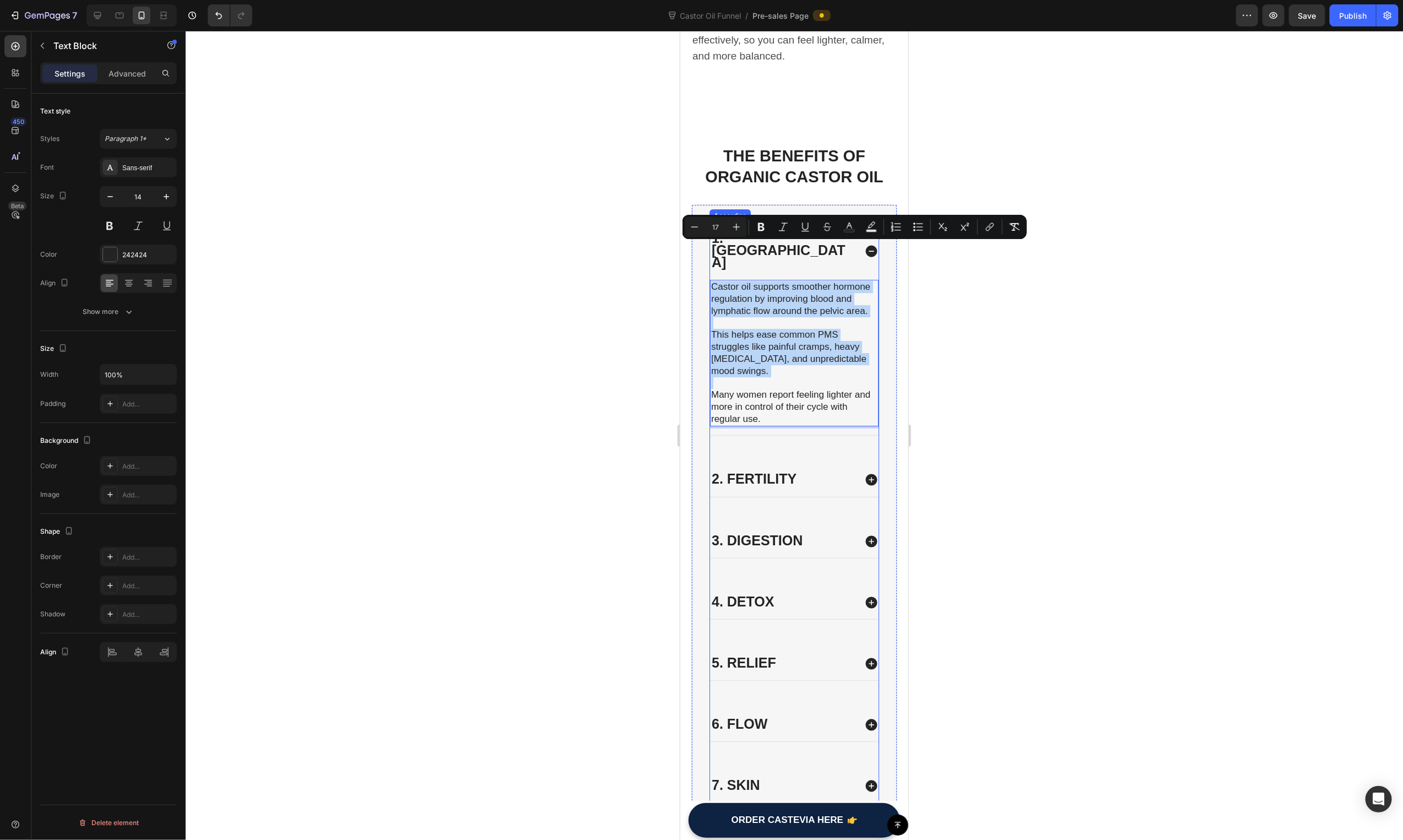
click at [843, 471] on div "2. Fertility" at bounding box center [782, 479] width 146 height 15
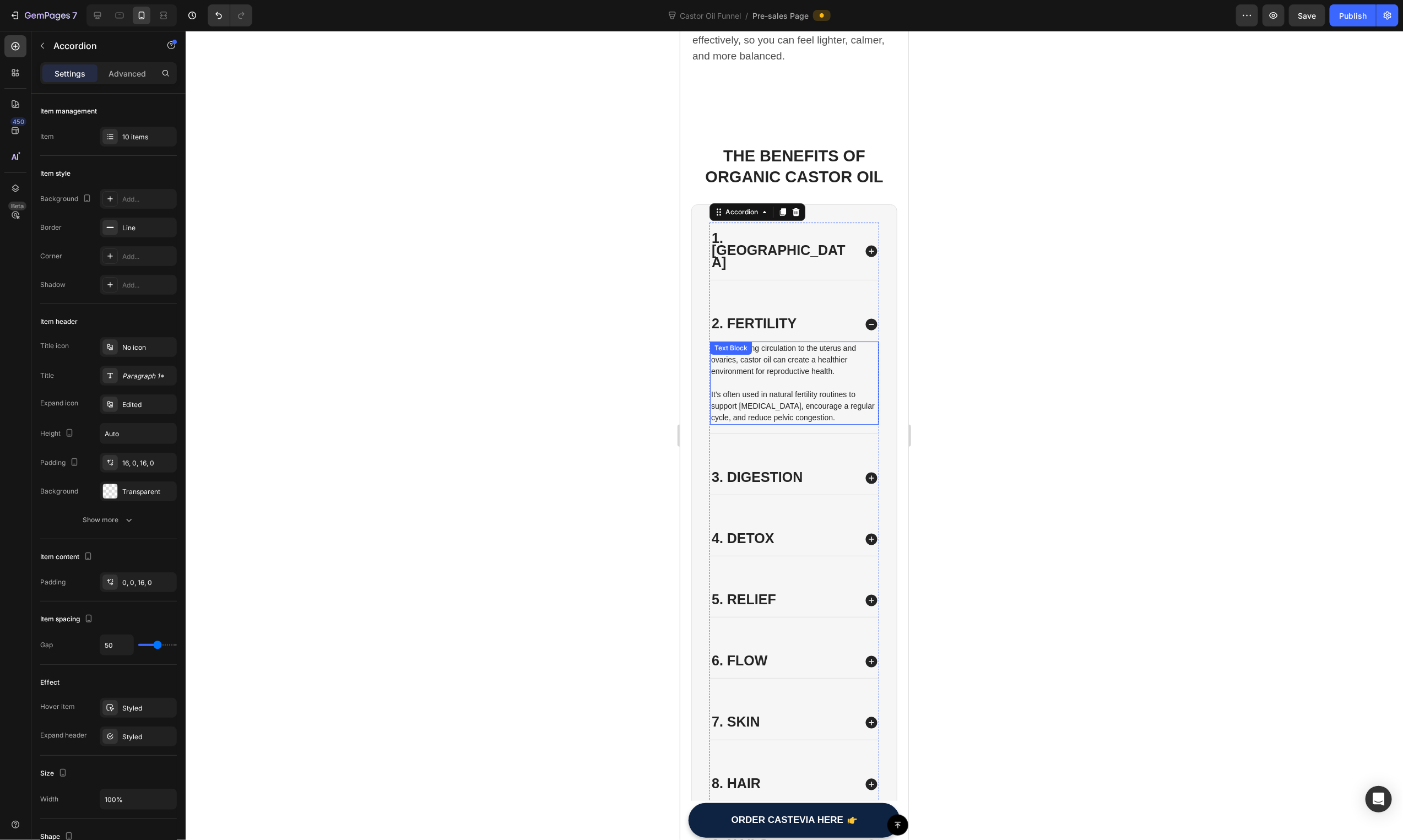
click at [769, 376] on p at bounding box center [793, 382] width 166 height 12
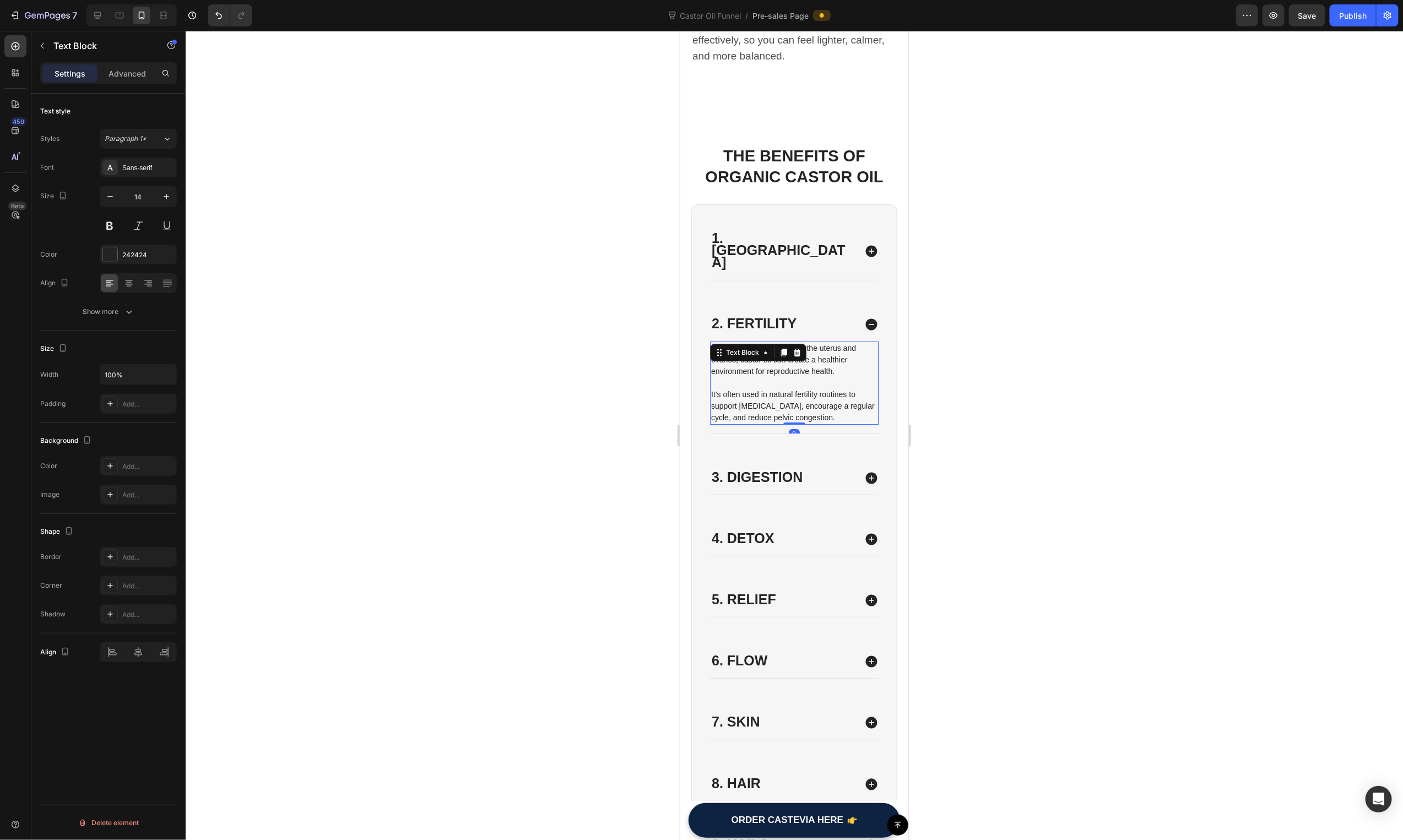
click at [769, 376] on p at bounding box center [793, 382] width 166 height 12
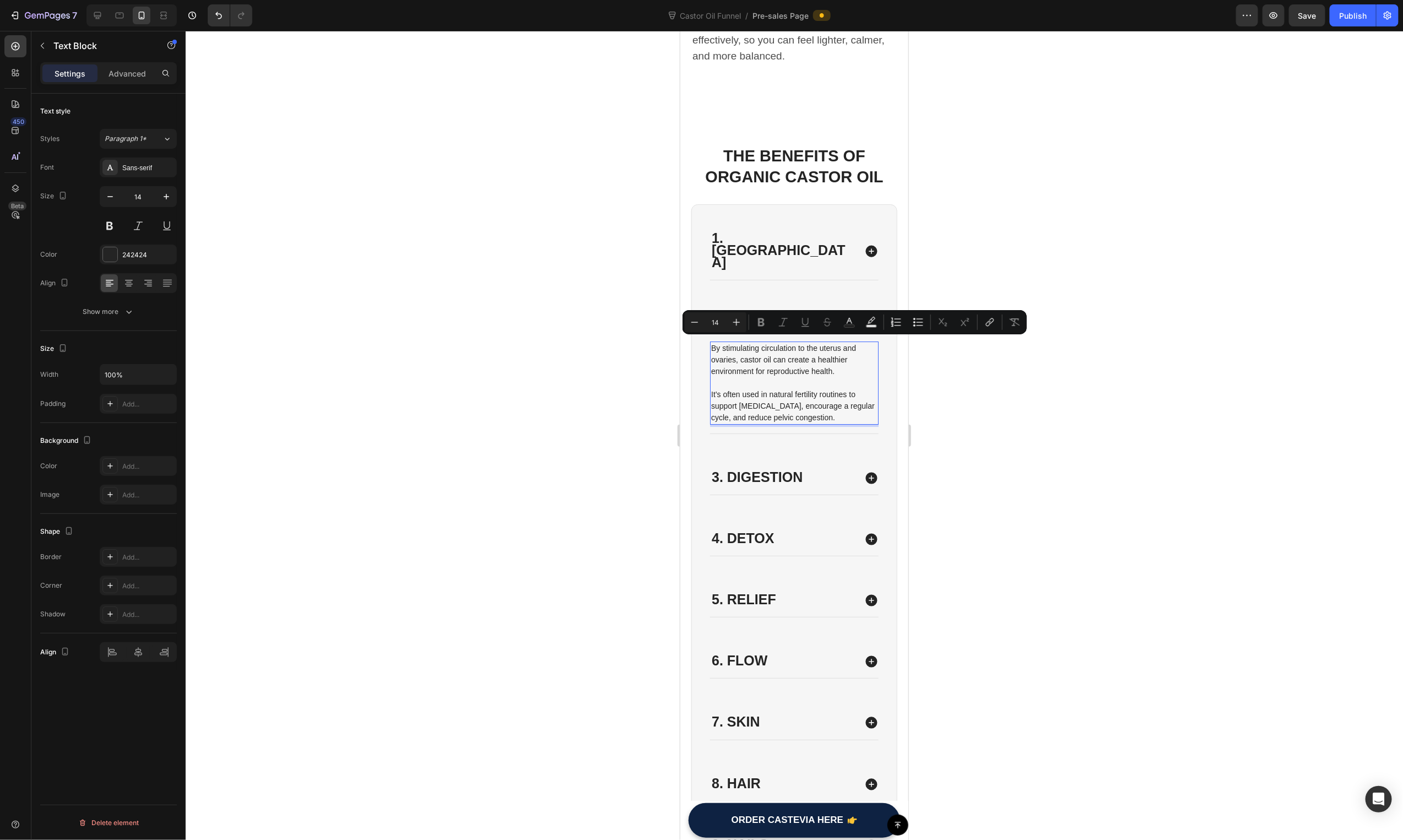
click at [749, 388] on p "It’s often used in natural fertility routines to support ovulation, encourage a…" at bounding box center [793, 405] width 166 height 35
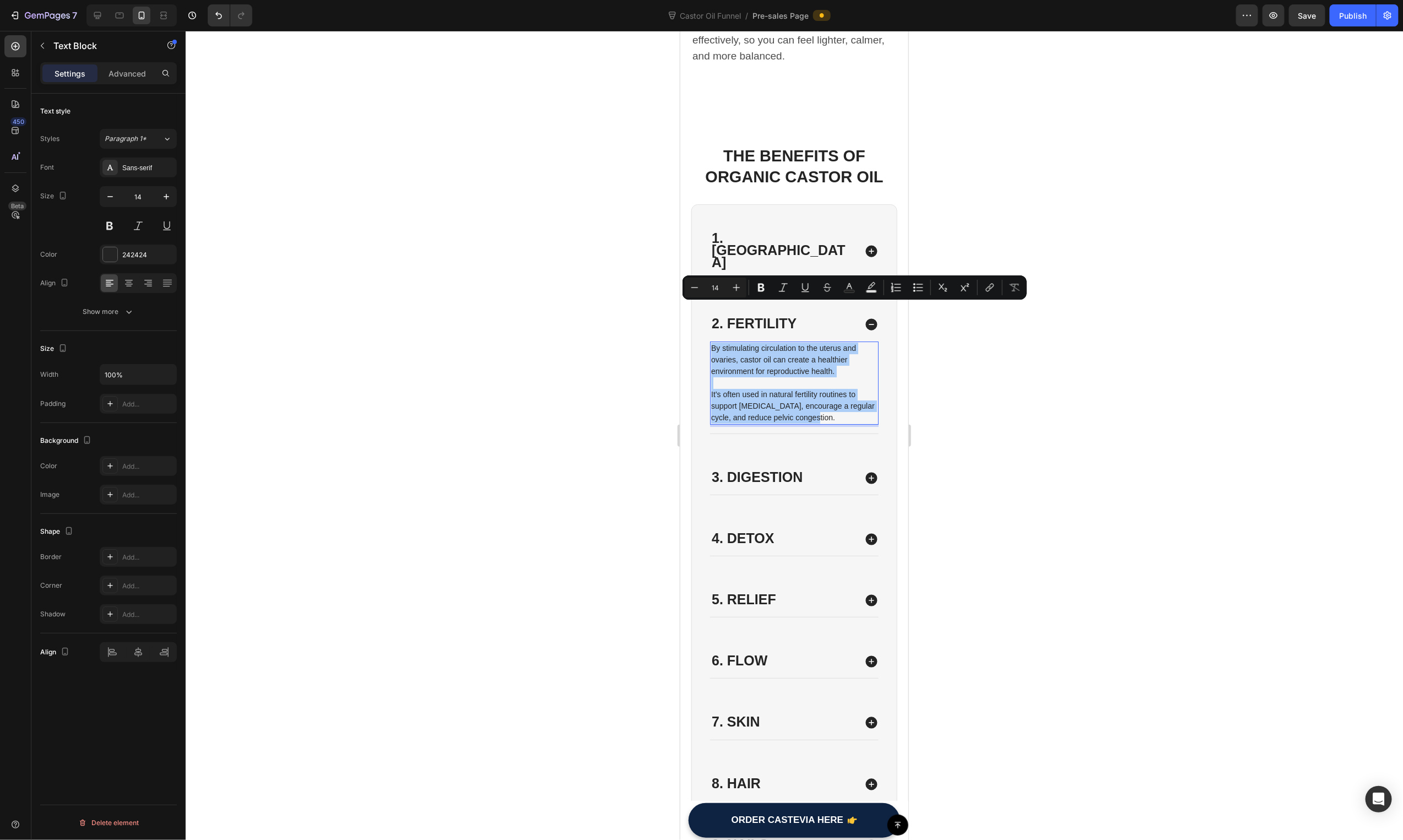
click at [724, 290] on input "14" at bounding box center [715, 287] width 22 height 14
click at [721, 289] on input "14" at bounding box center [715, 287] width 22 height 14
paste input "7"
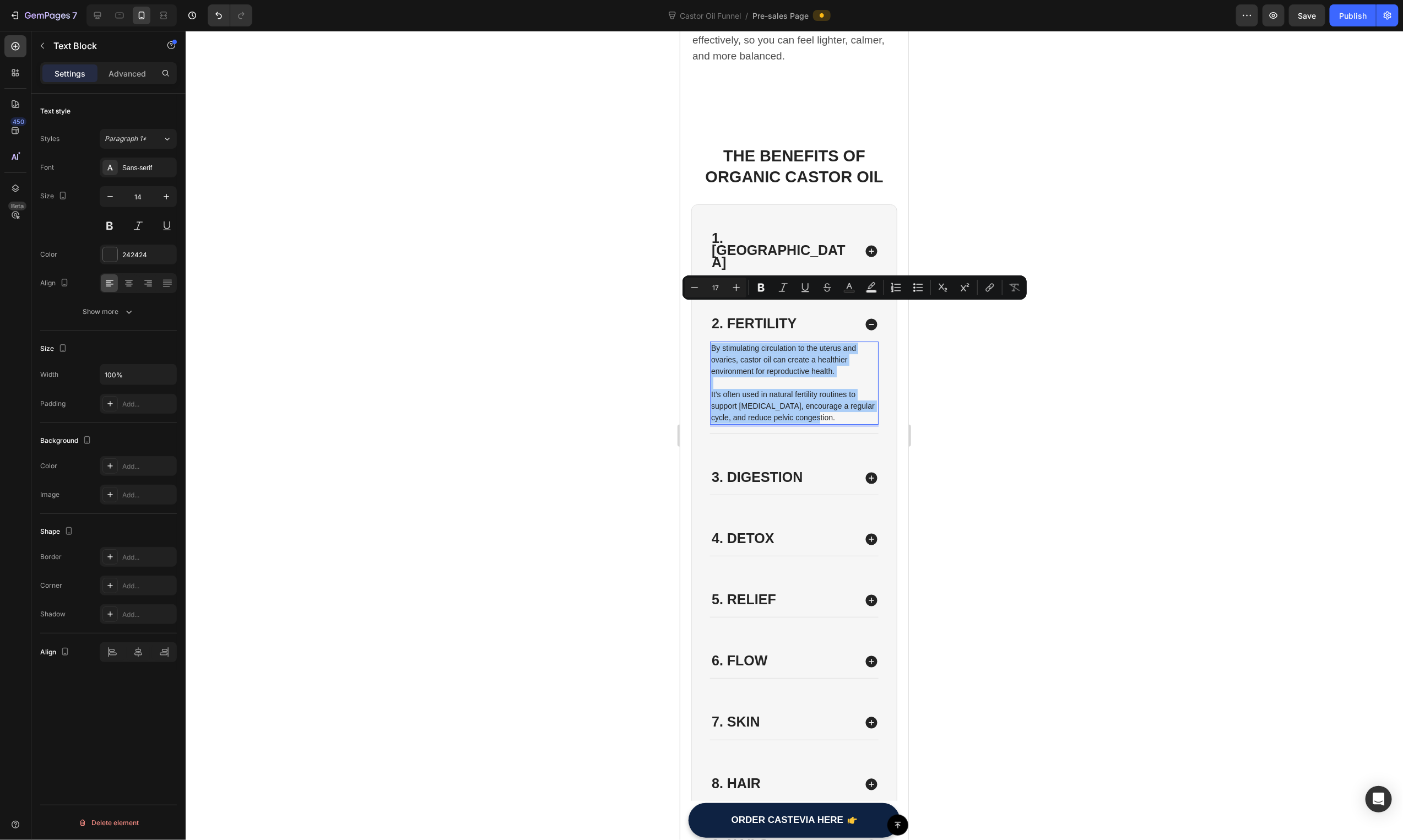
type input "17"
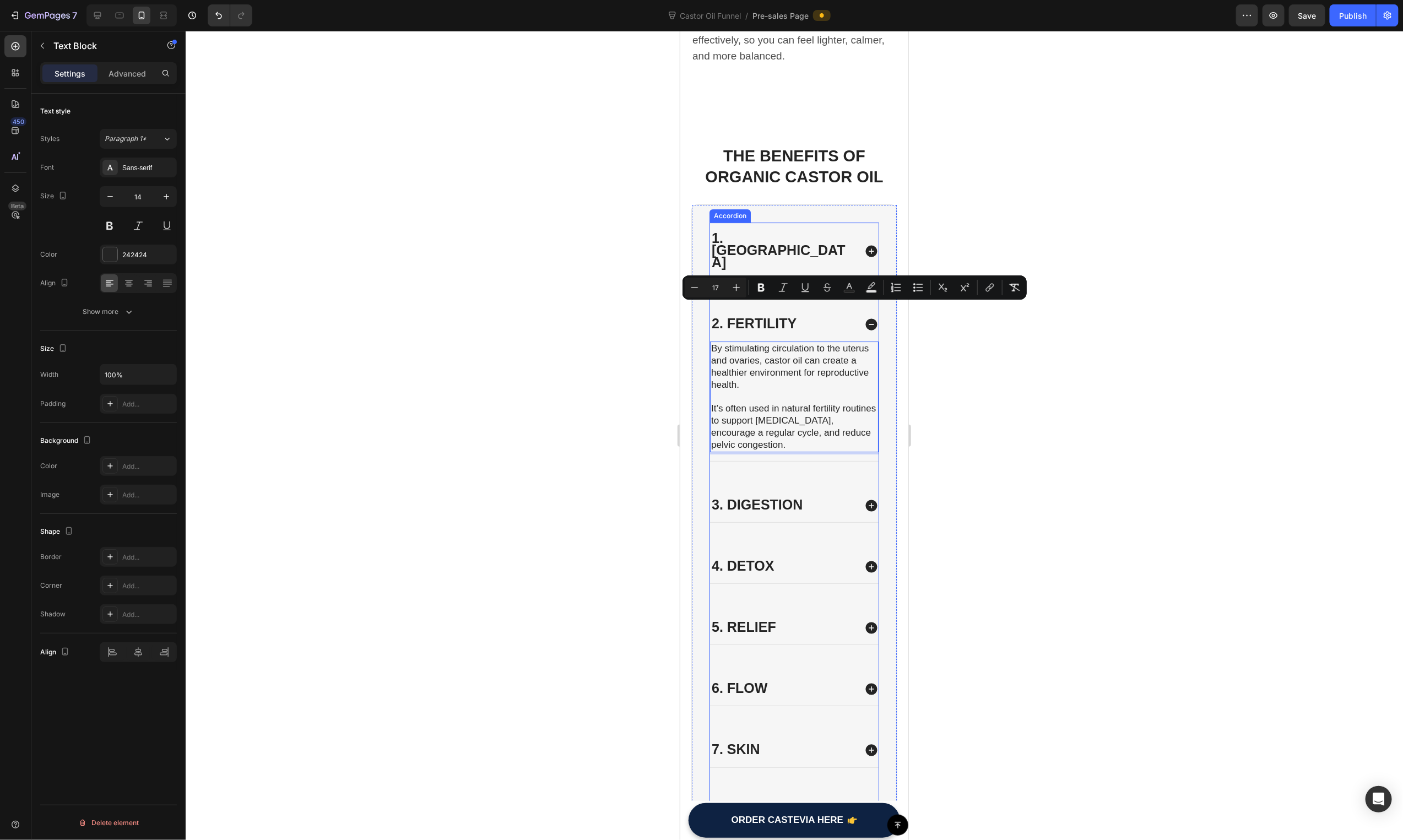
click at [794, 488] on div "3. Digestion" at bounding box center [793, 504] width 169 height 33
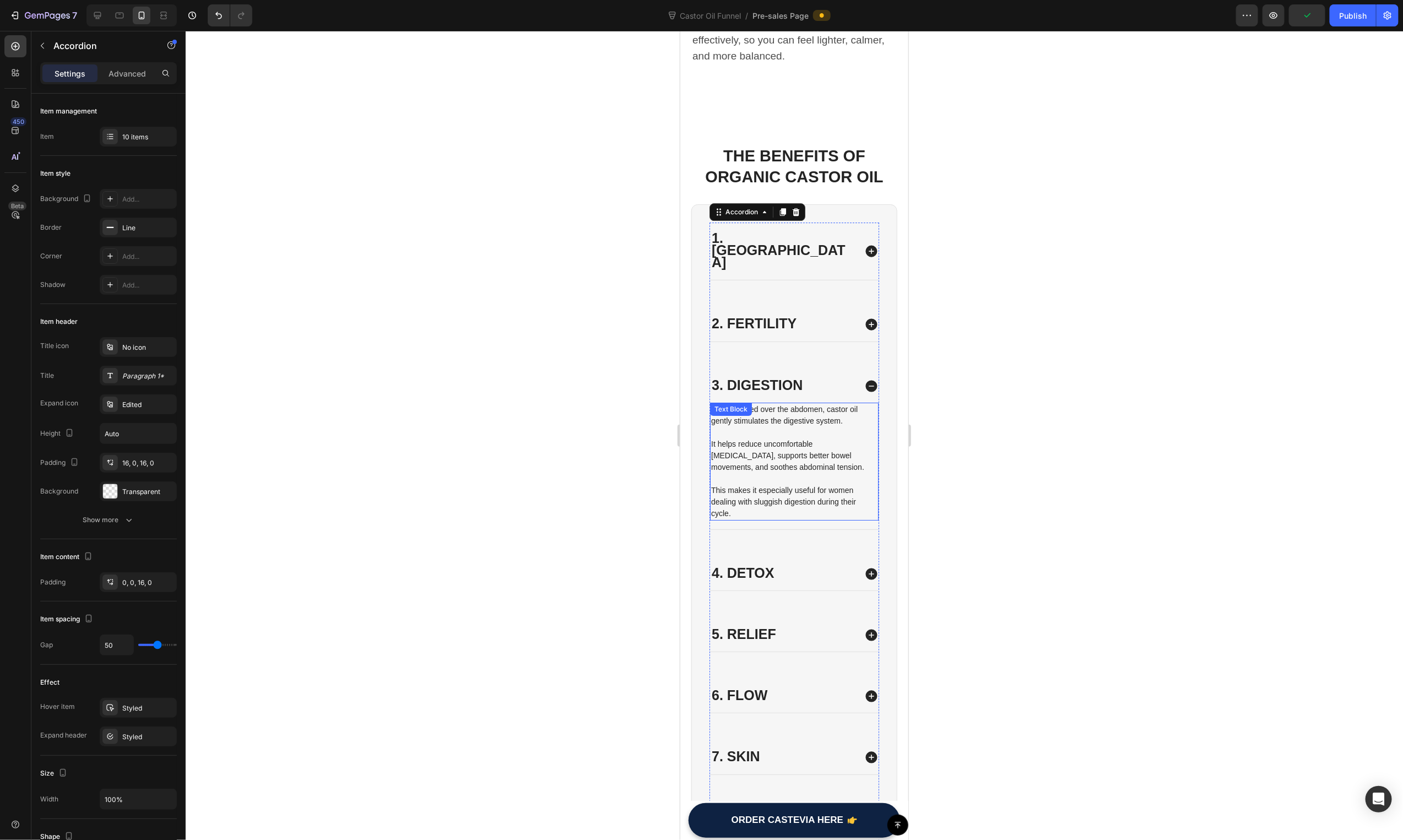
click at [791, 438] on p "It helps reduce uncomfortable bloating, supports better bowel movements, and so…" at bounding box center [793, 455] width 166 height 35
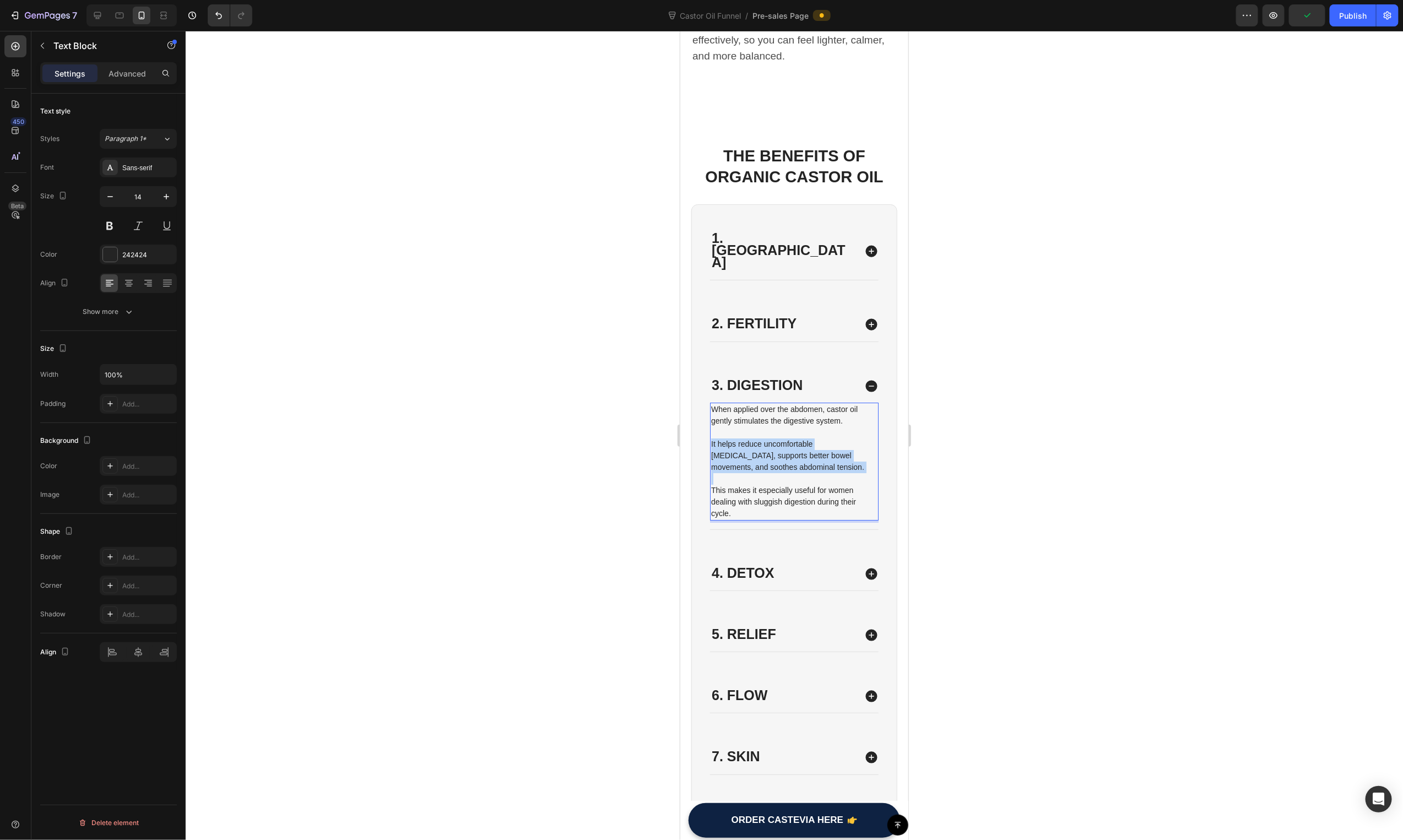
click at [791, 438] on p "It helps reduce uncomfortable bloating, supports better bowel movements, and so…" at bounding box center [793, 455] width 166 height 35
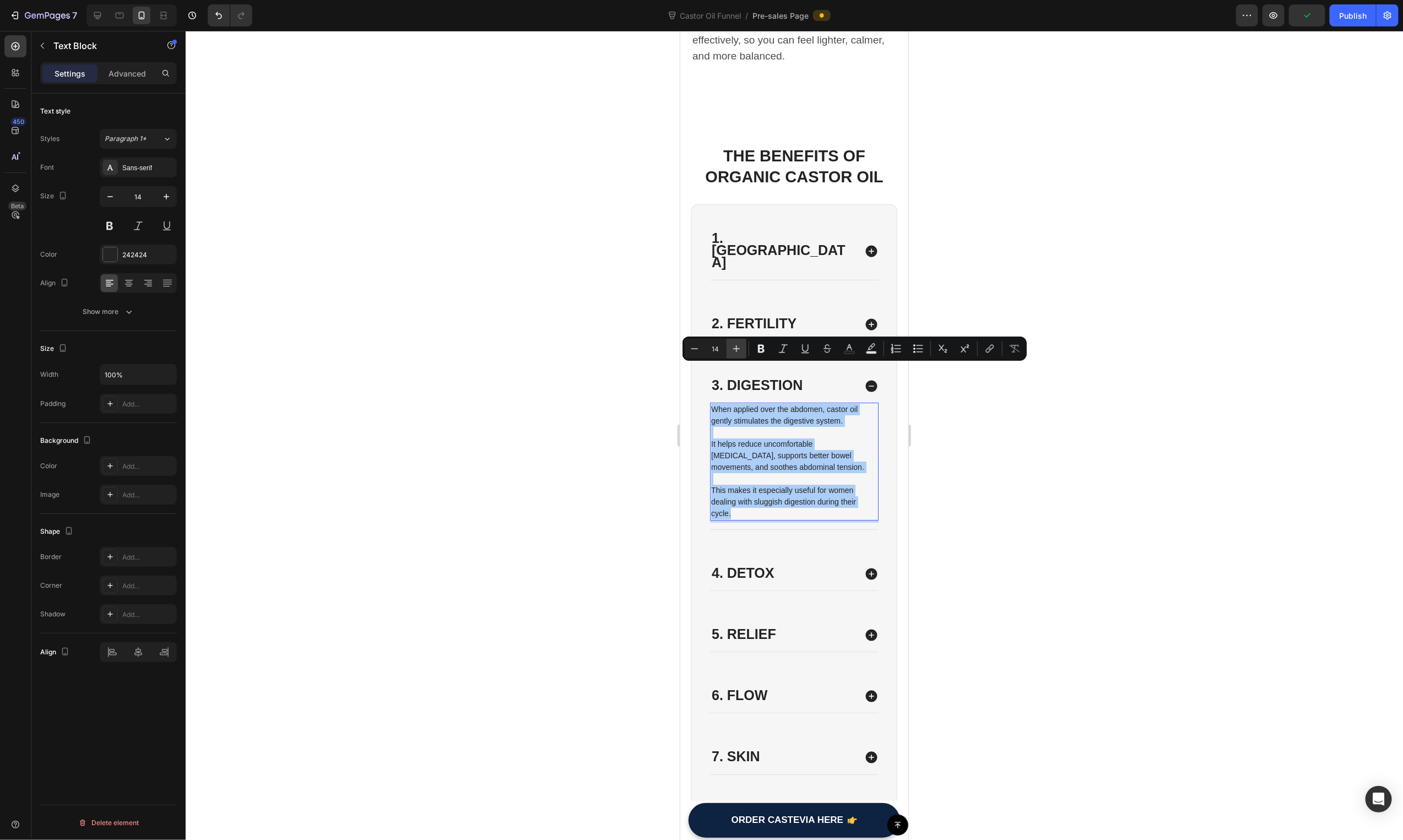
click at [733, 346] on icon "Editor contextual toolbar" at bounding box center [736, 348] width 11 height 11
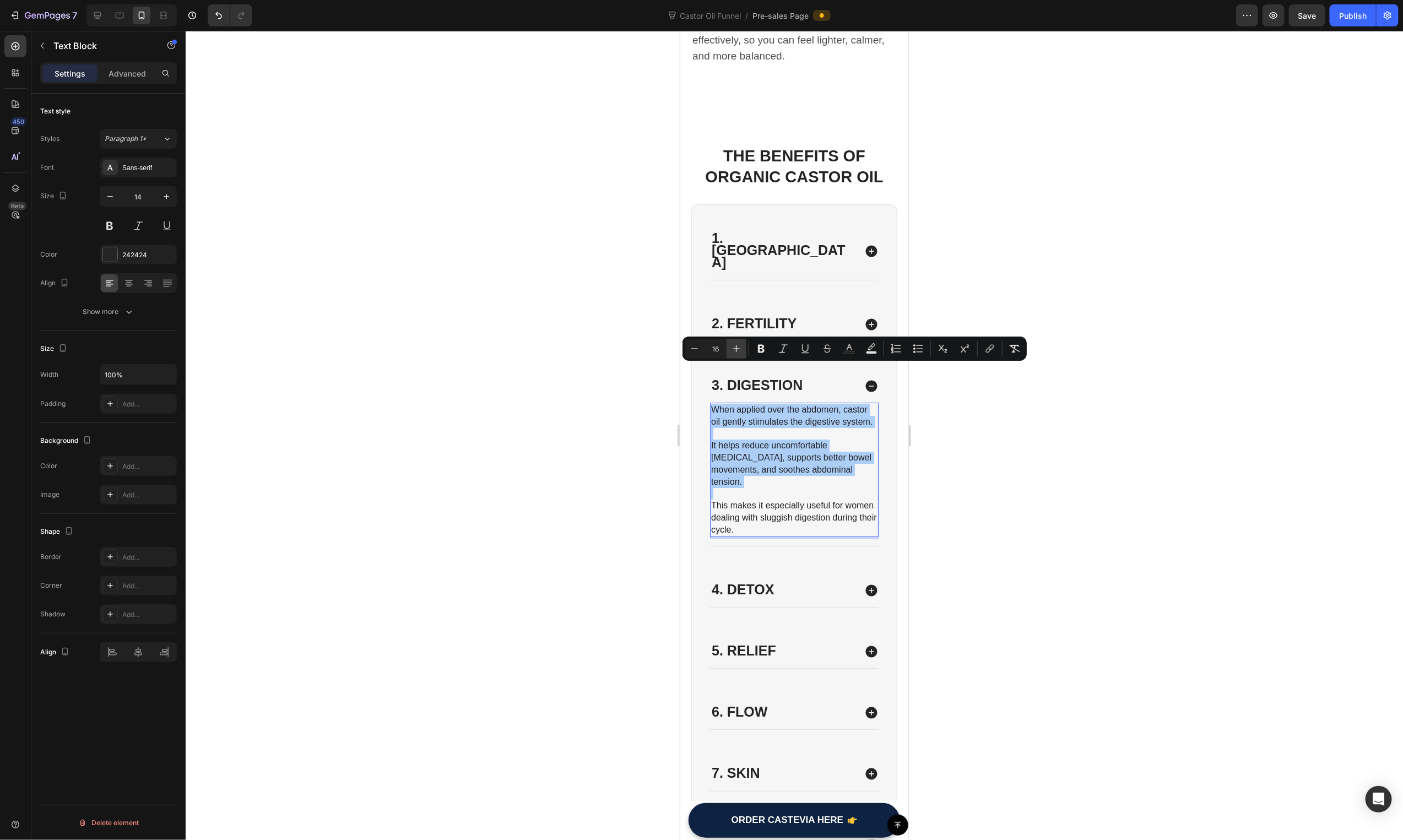
click at [733, 346] on icon "Editor contextual toolbar" at bounding box center [736, 348] width 11 height 11
type input "17"
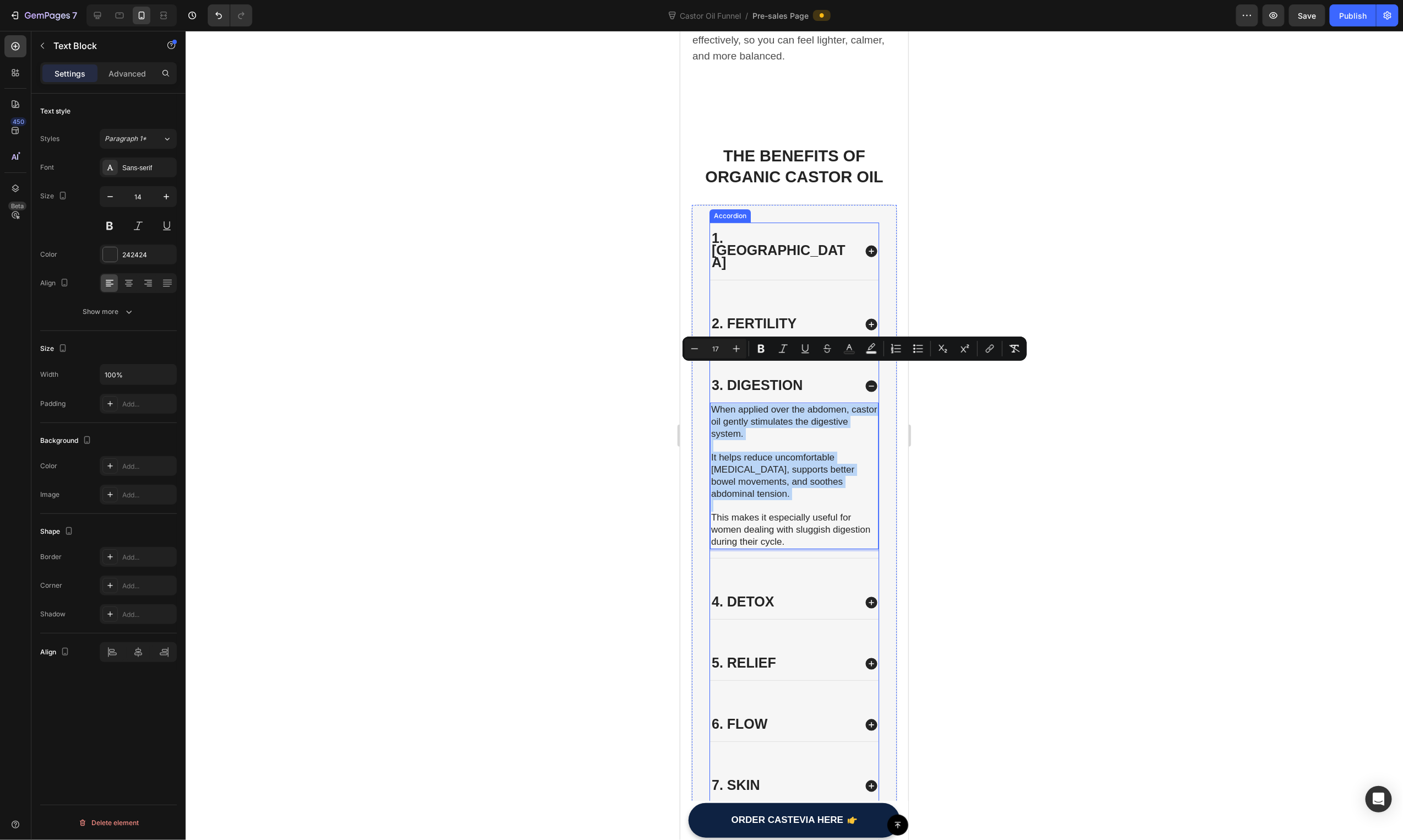
click at [789, 594] on div "4. Detox" at bounding box center [782, 602] width 146 height 15
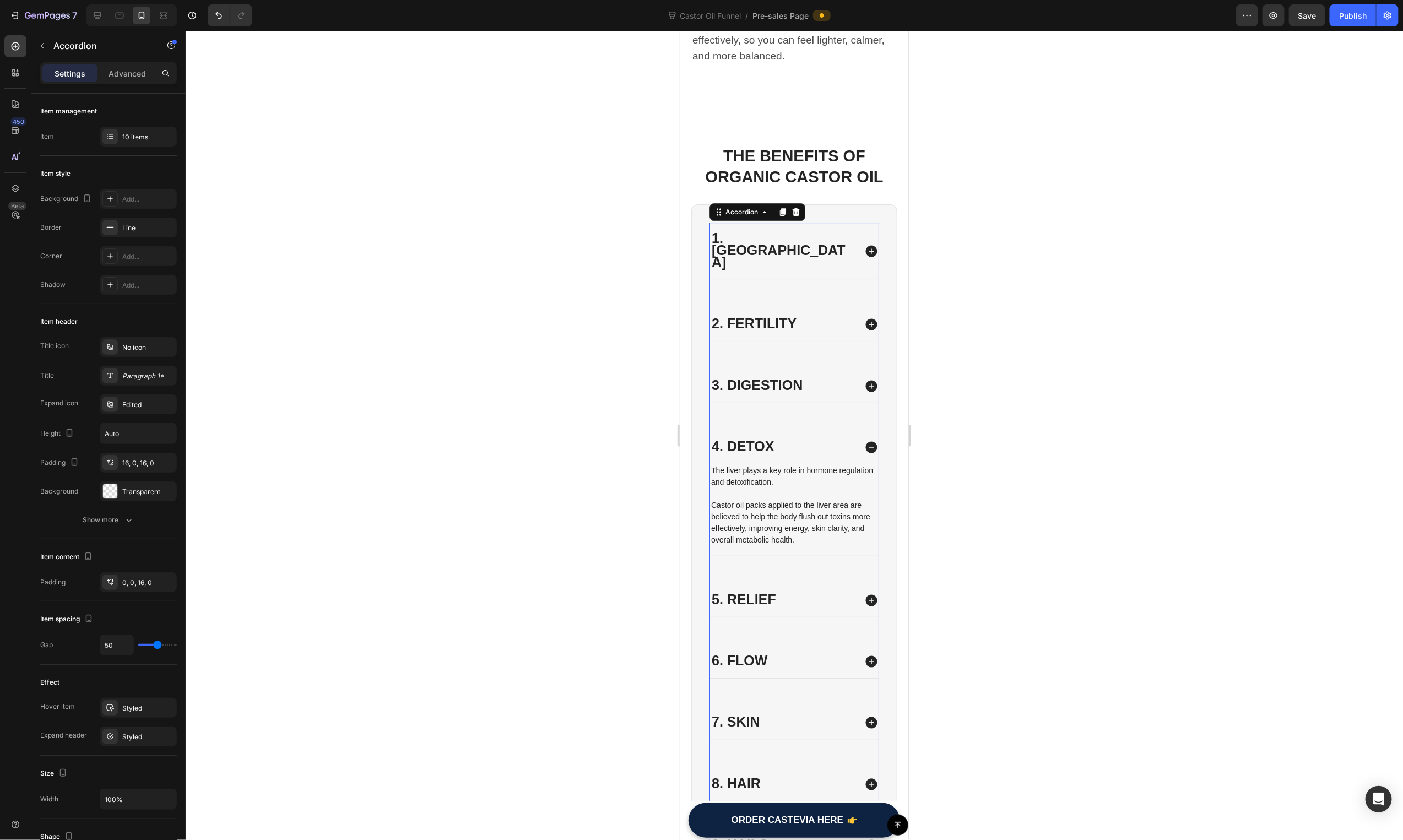
click at [793, 499] on p "Castor oil packs applied to the liver area are believed to help the body flush …" at bounding box center [793, 522] width 166 height 47
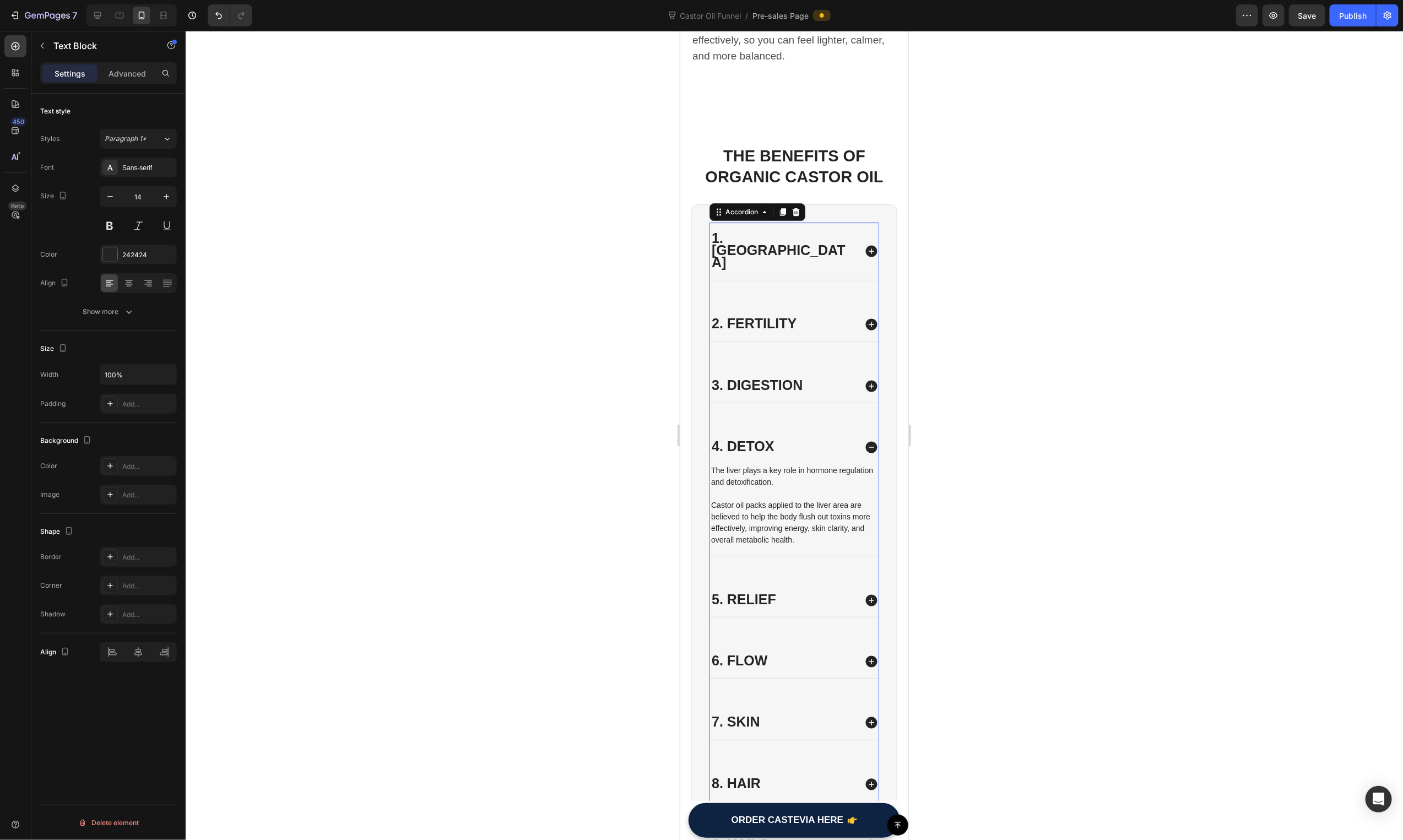
click at [793, 499] on p "Castor oil packs applied to the liver area are believed to help the body flush …" at bounding box center [793, 522] width 166 height 47
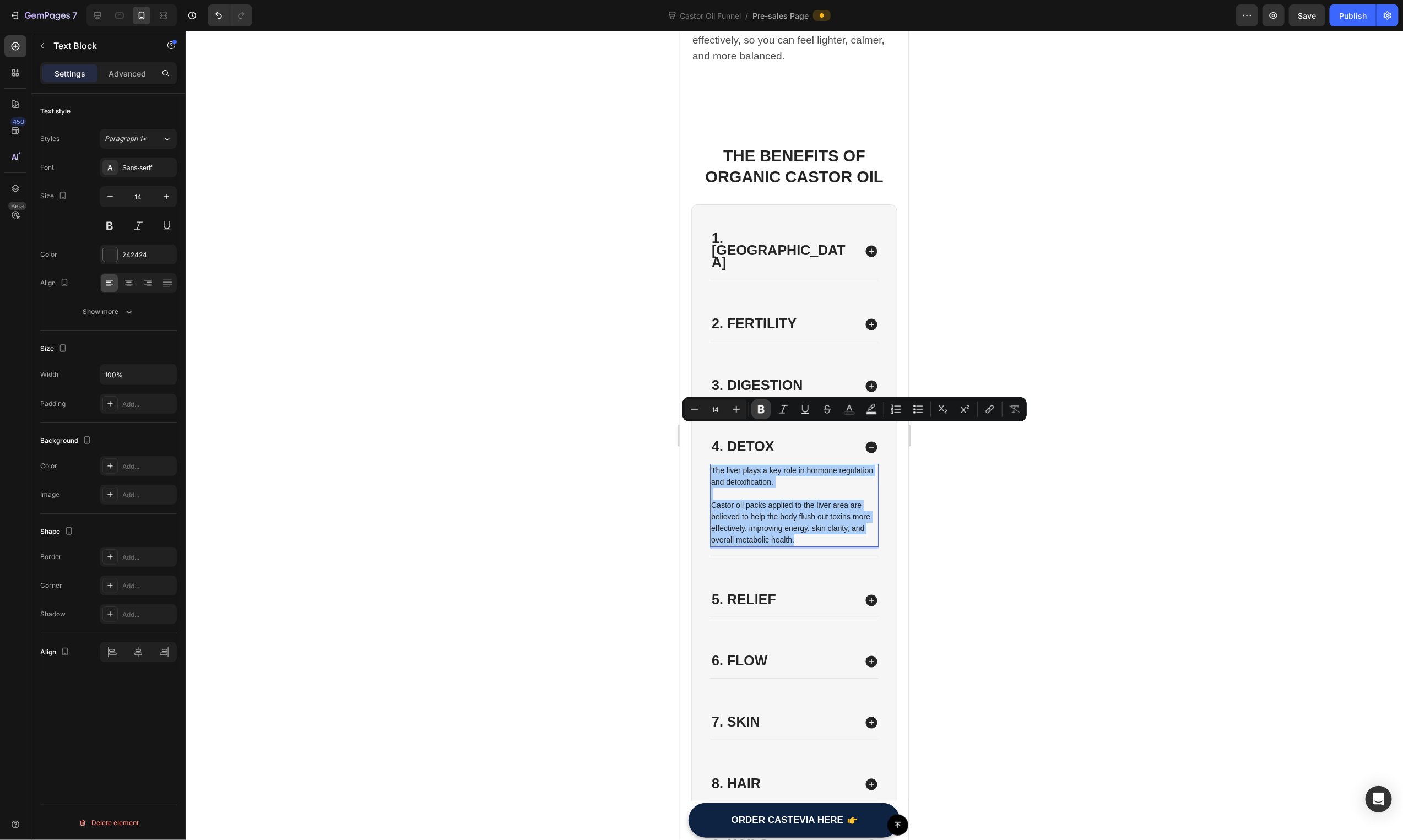
click at [762, 409] on icon "Editor contextual toolbar" at bounding box center [761, 409] width 11 height 11
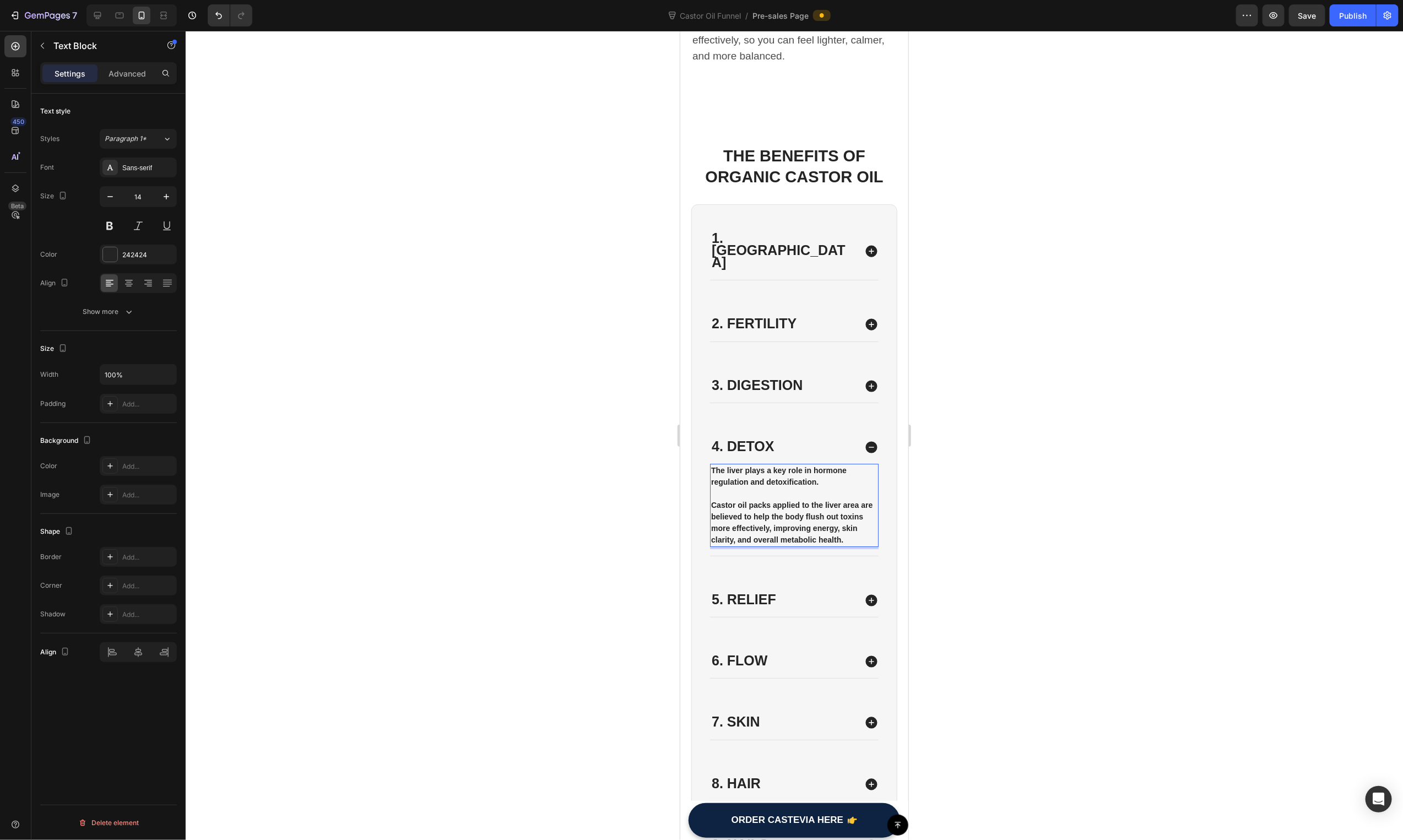
click at [762, 438] on span "4. Detox" at bounding box center [742, 446] width 62 height 15
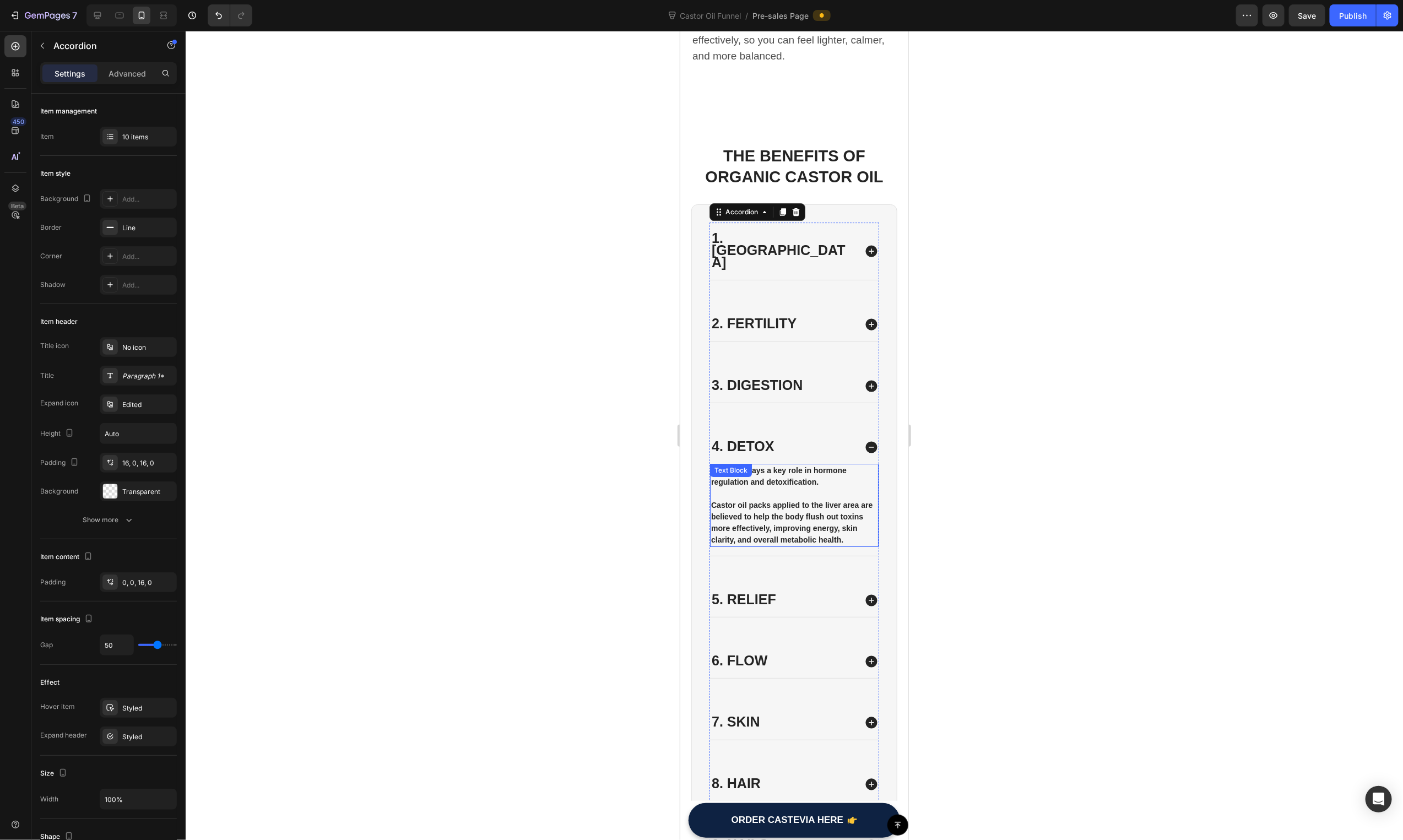
click at [771, 500] on strong "Castor oil packs applied to the liver area are believed to help the body flush …" at bounding box center [791, 521] width 161 height 43
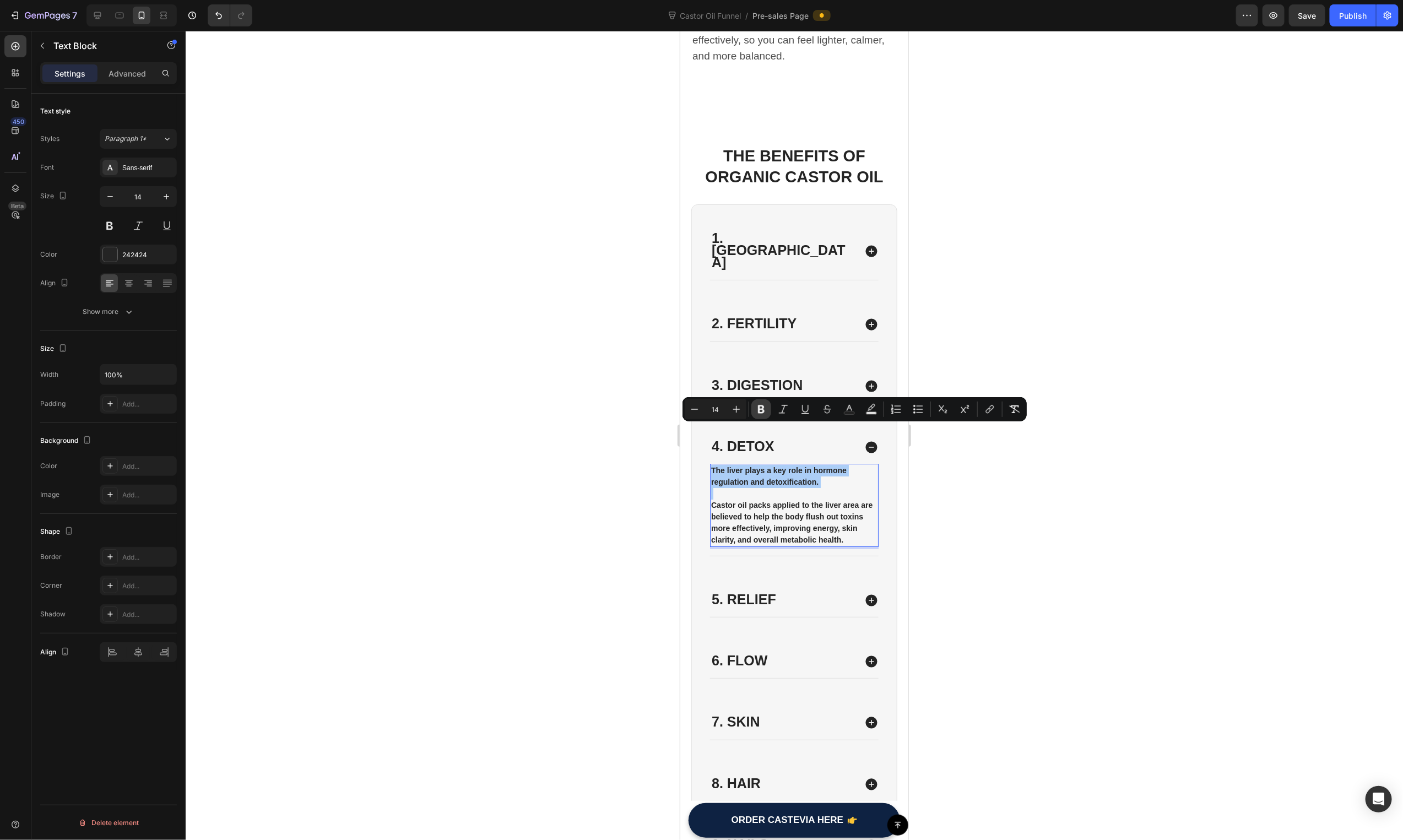
click at [767, 403] on button "Bold" at bounding box center [760, 409] width 19 height 19
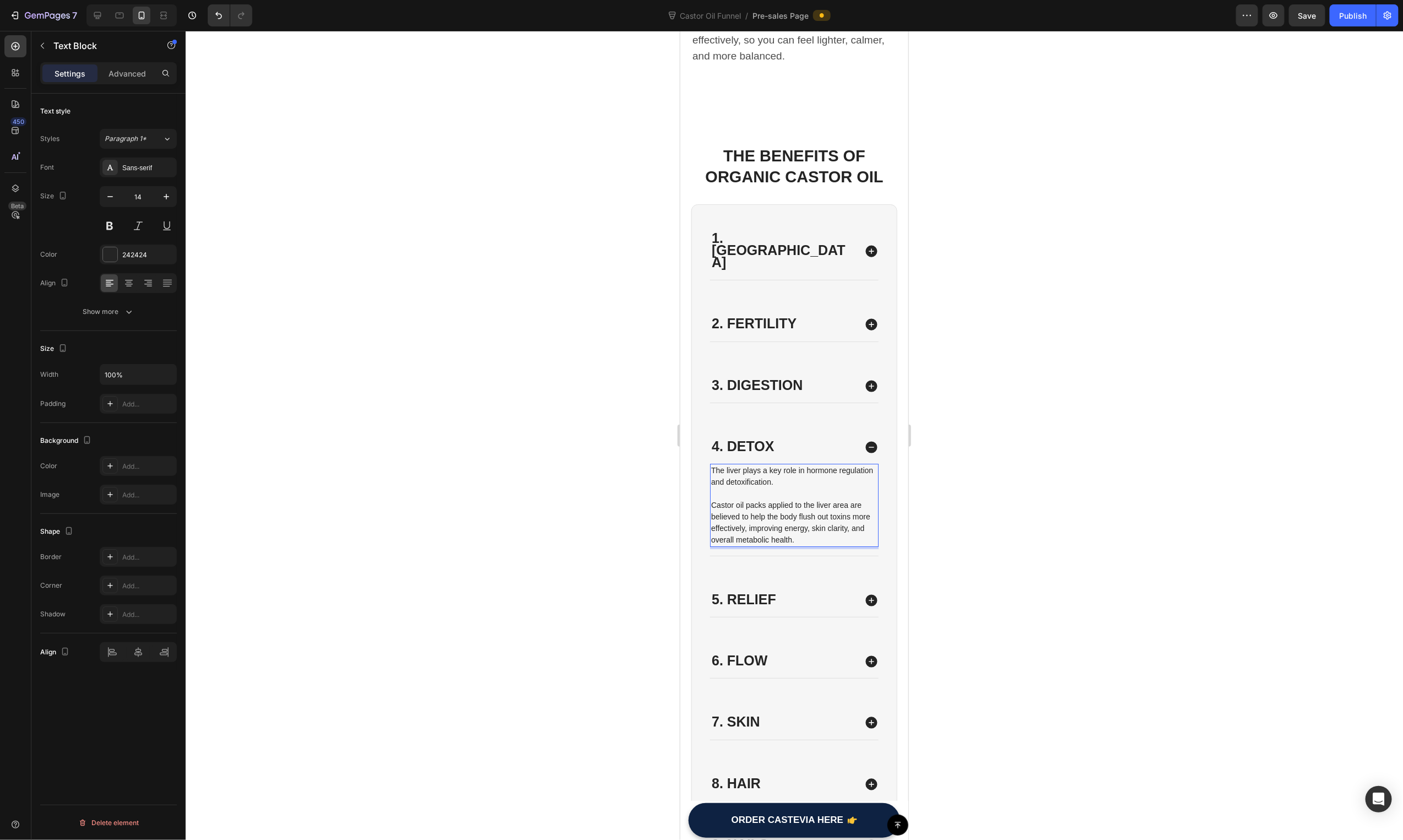
click at [777, 499] on p "Castor oil packs applied to the liver area are believed to help the body flush …" at bounding box center [793, 522] width 166 height 47
click at [749, 487] on p "Rich Text Editor. Editing area: main" at bounding box center [793, 493] width 166 height 12
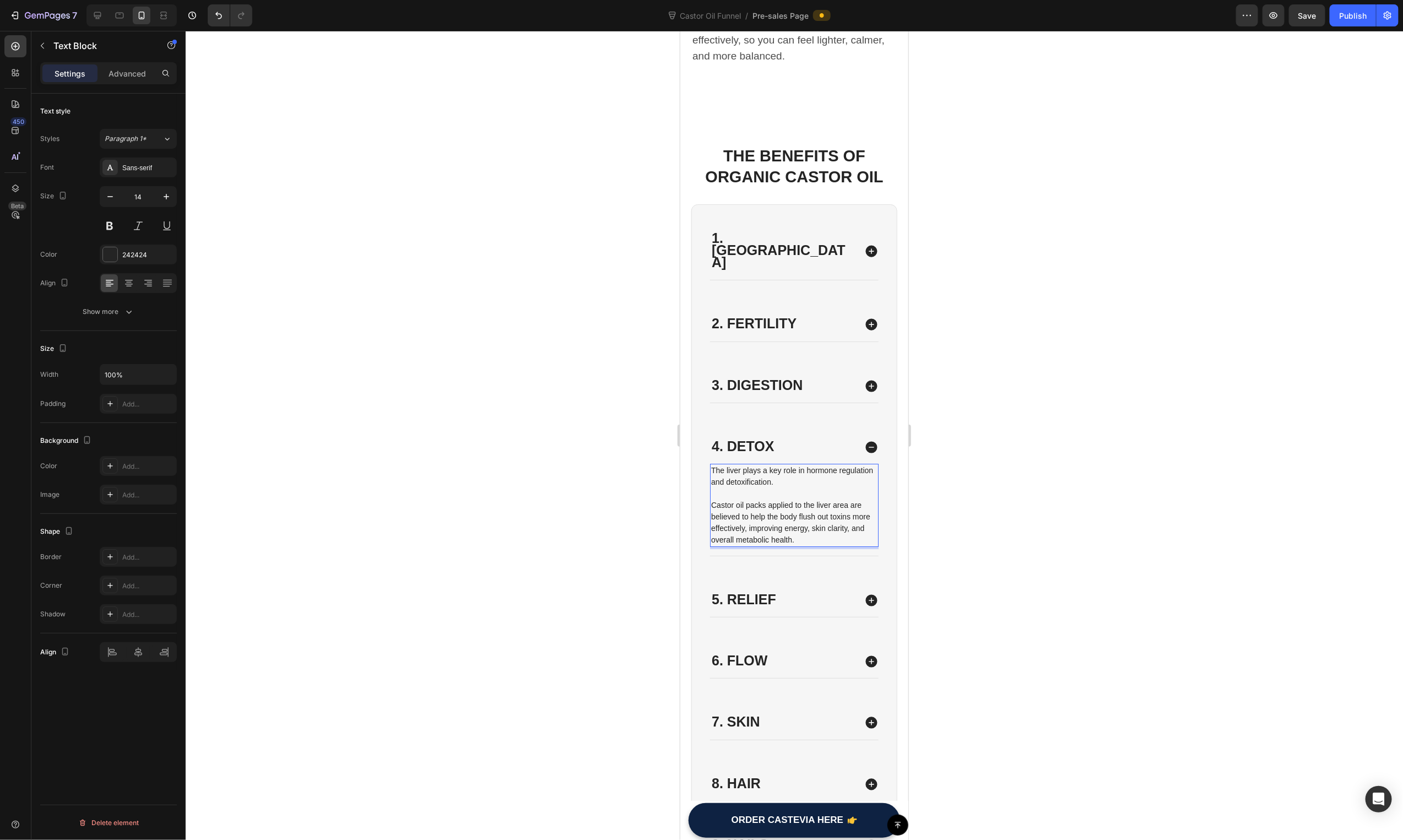
click at [800, 499] on p "Castor oil packs applied to the liver area are believed to help the body flush …" at bounding box center [793, 522] width 166 height 47
click at [786, 499] on p "Castor oil packs applied to the liver area are believed to help the body flush …" at bounding box center [793, 522] width 166 height 47
click at [593, 470] on div at bounding box center [794, 435] width 1217 height 809
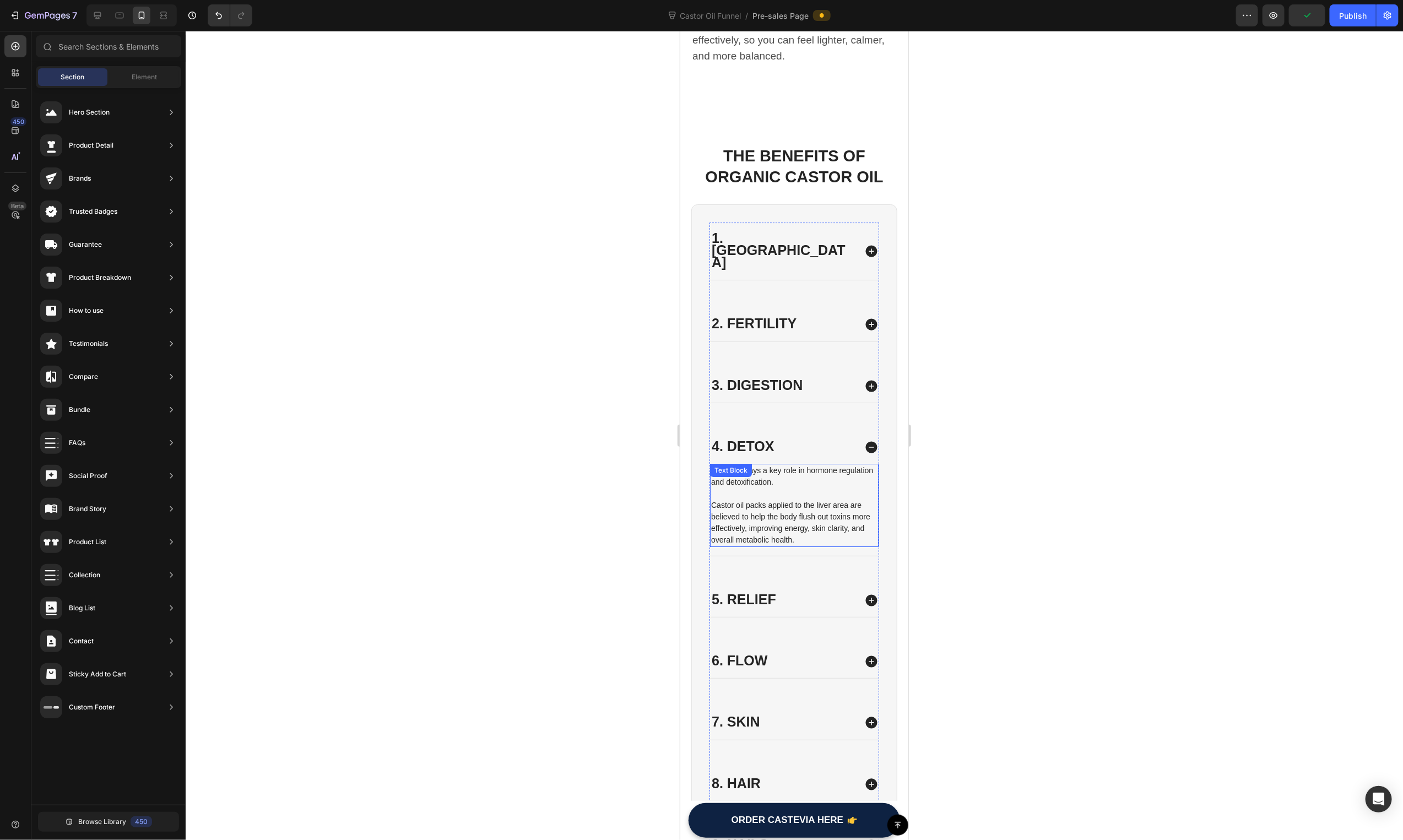
click at [777, 499] on p "Castor oil packs applied to the liver area are believed to help the body flush …" at bounding box center [793, 522] width 166 height 47
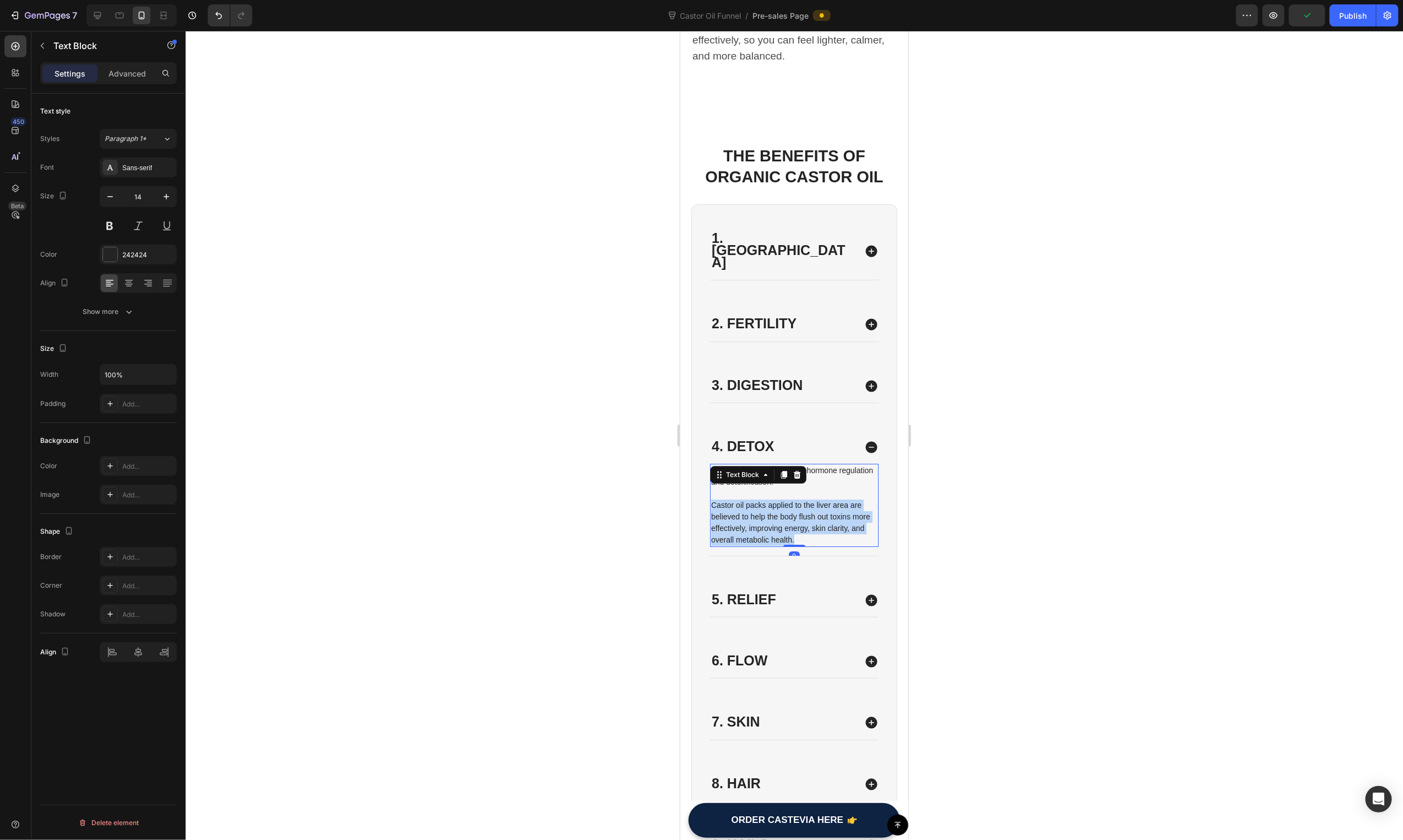
click at [777, 499] on p "Castor oil packs applied to the liver area are believed to help the body flush …" at bounding box center [793, 522] width 166 height 47
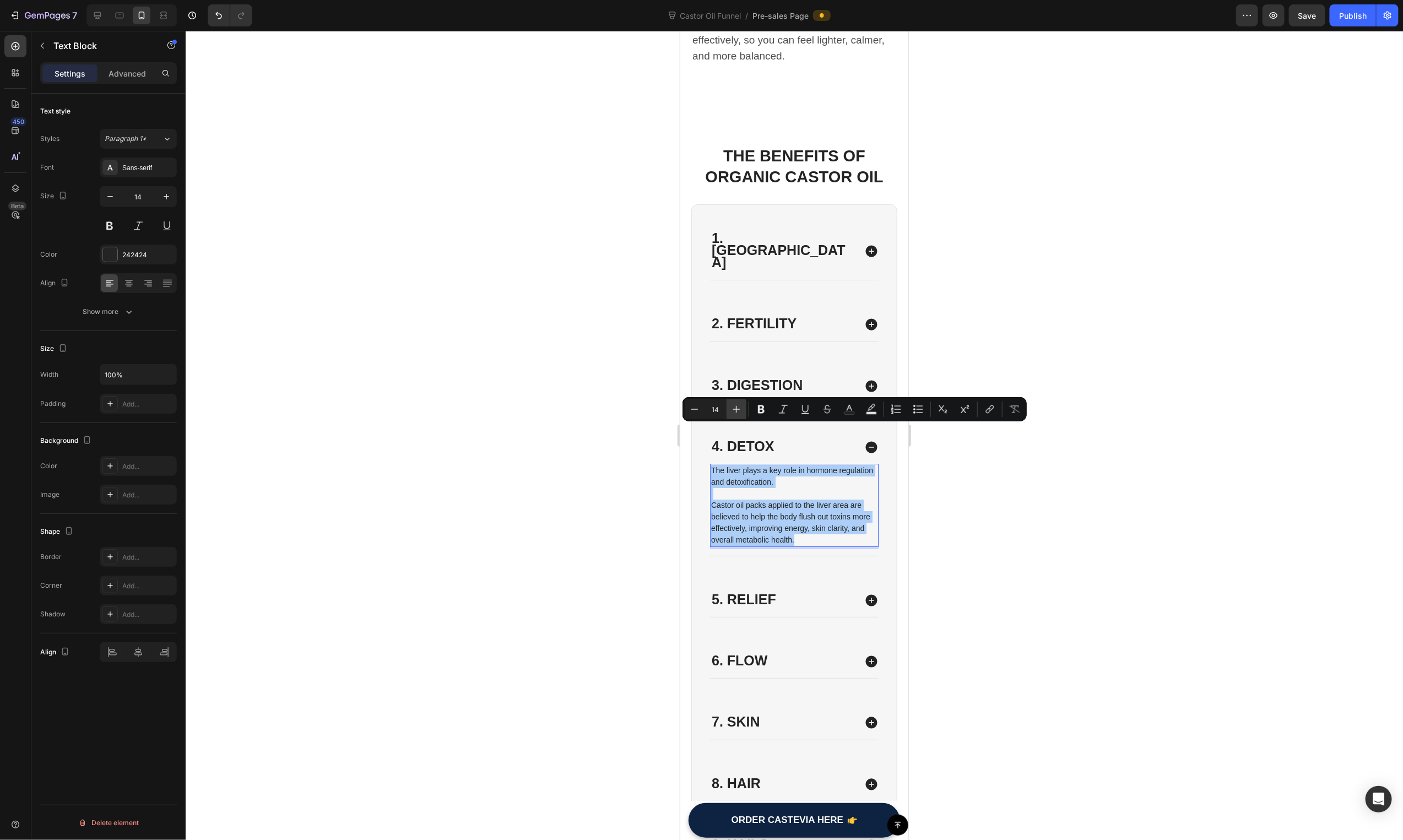
click at [739, 409] on icon "Editor contextual toolbar" at bounding box center [736, 409] width 11 height 11
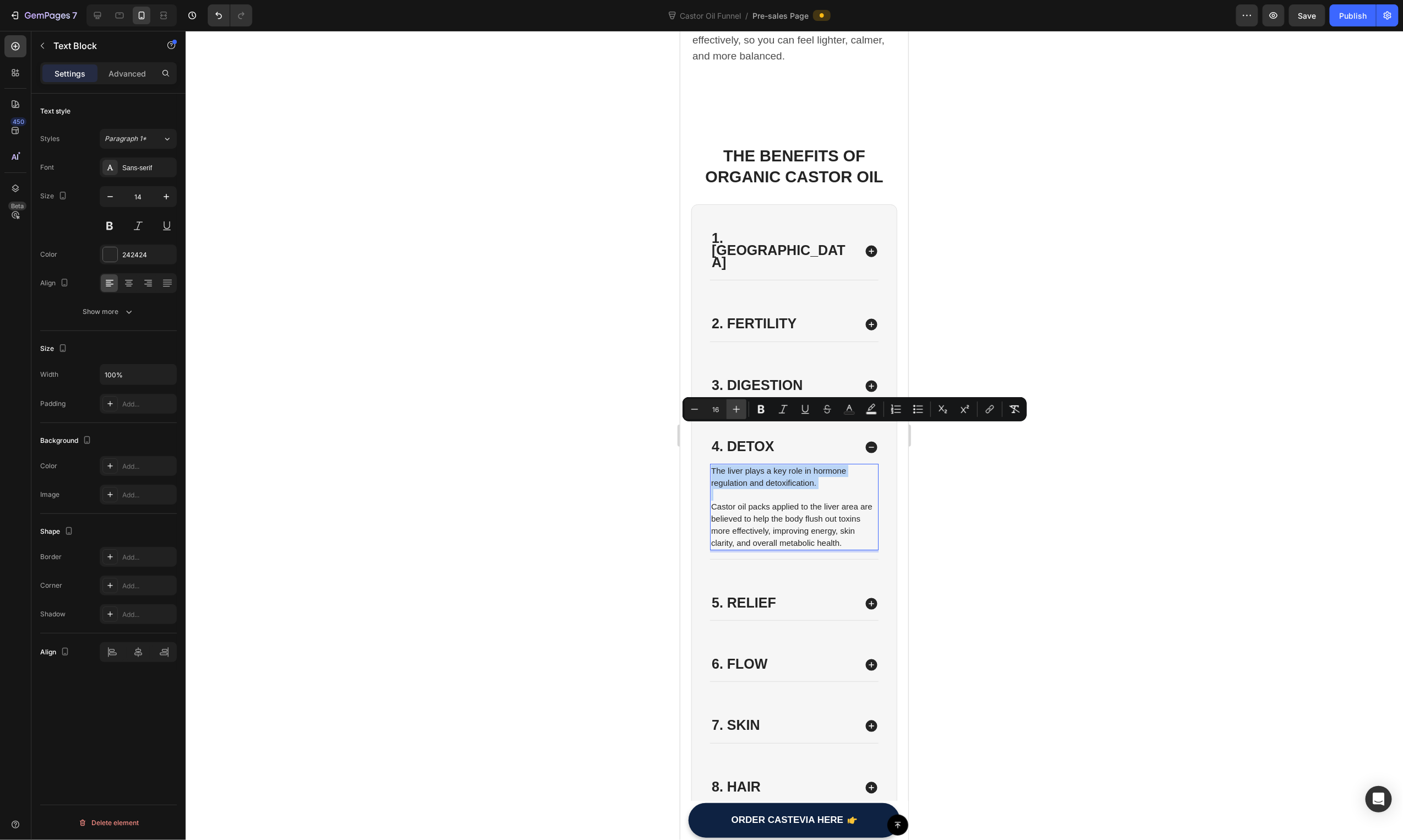
type input "17"
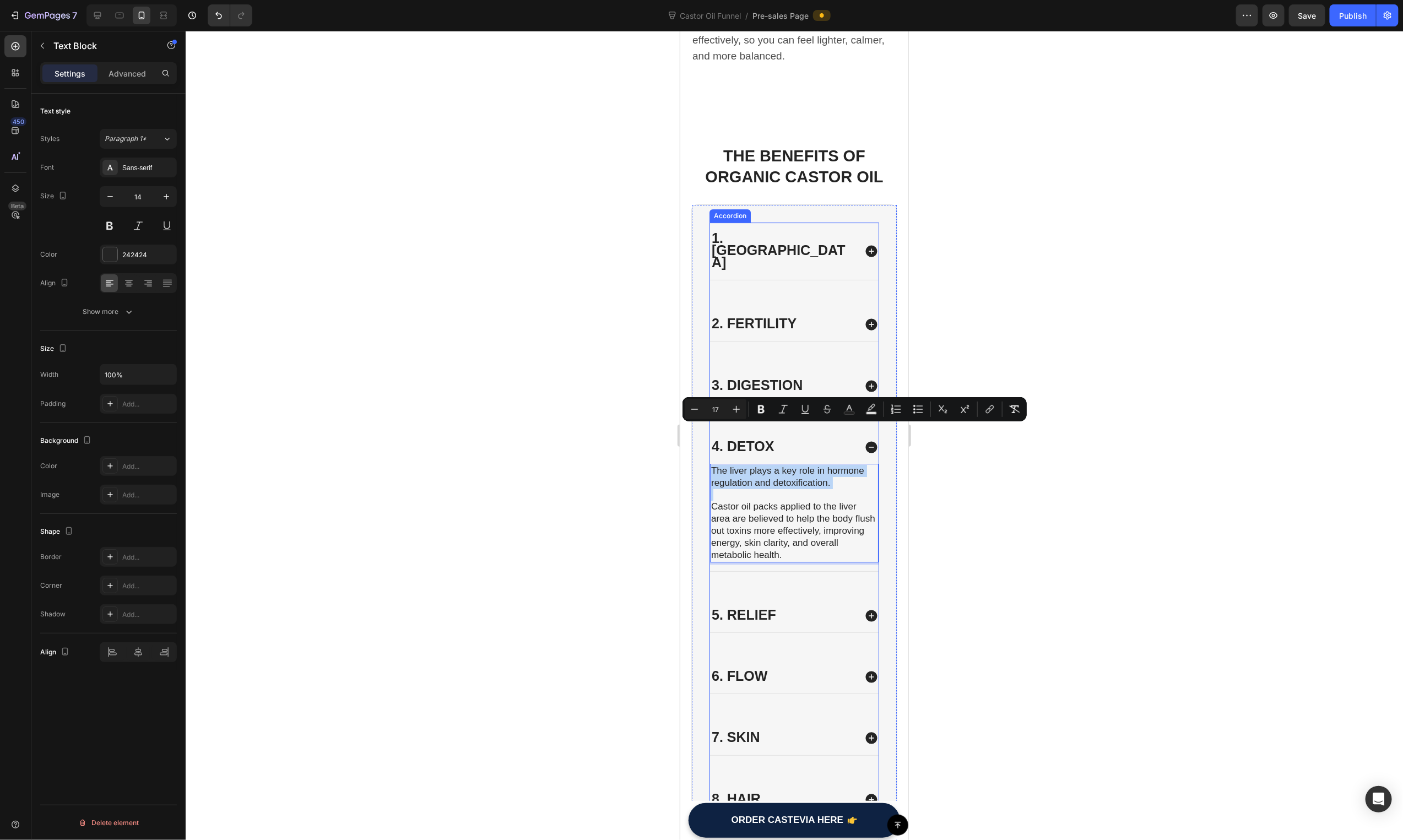
click at [793, 608] on div "5. Relief" at bounding box center [782, 615] width 146 height 15
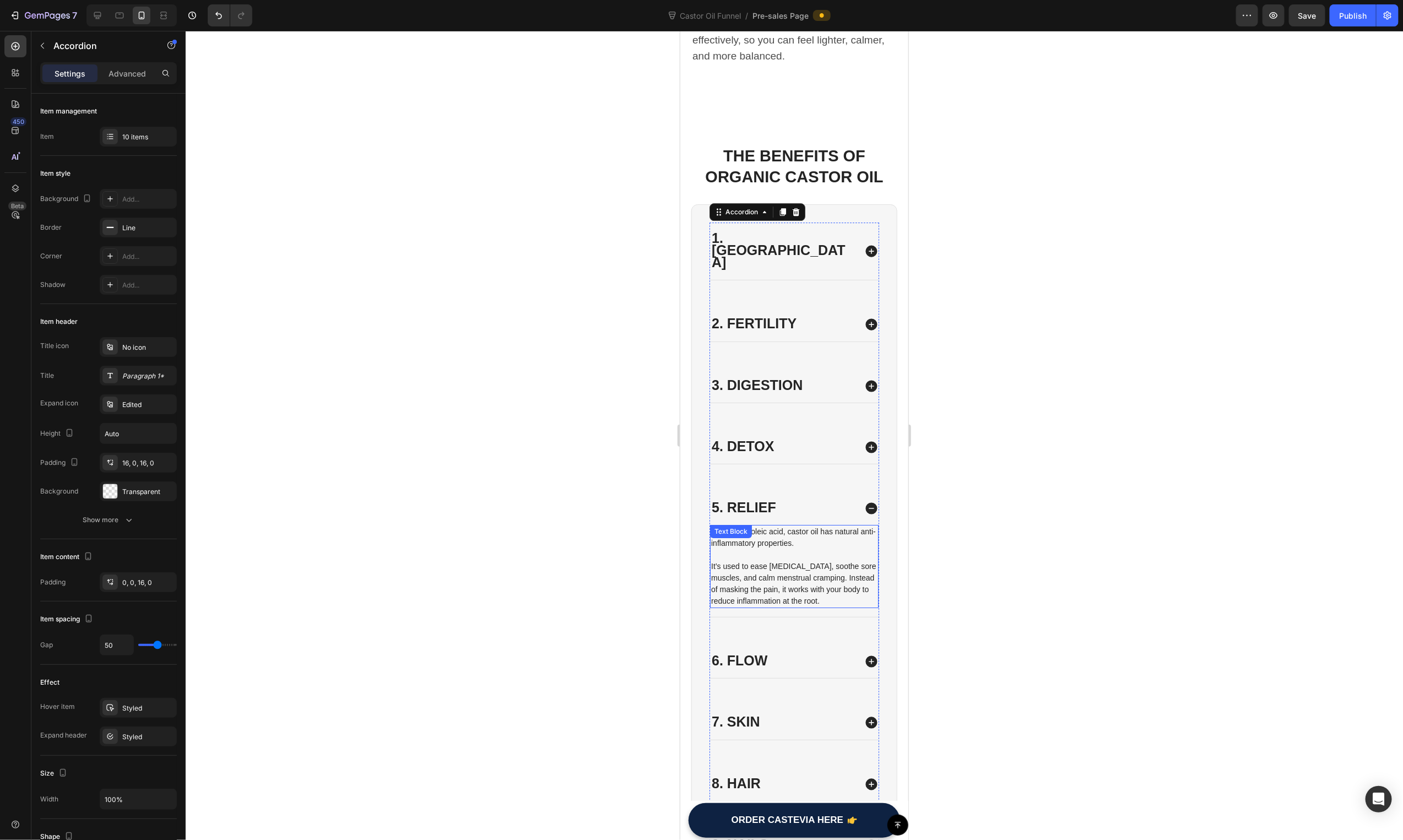
click at [795, 560] on p "It’s used to ease joint stiffness, soothe sore muscles, and calm menstrual cram…" at bounding box center [793, 583] width 166 height 47
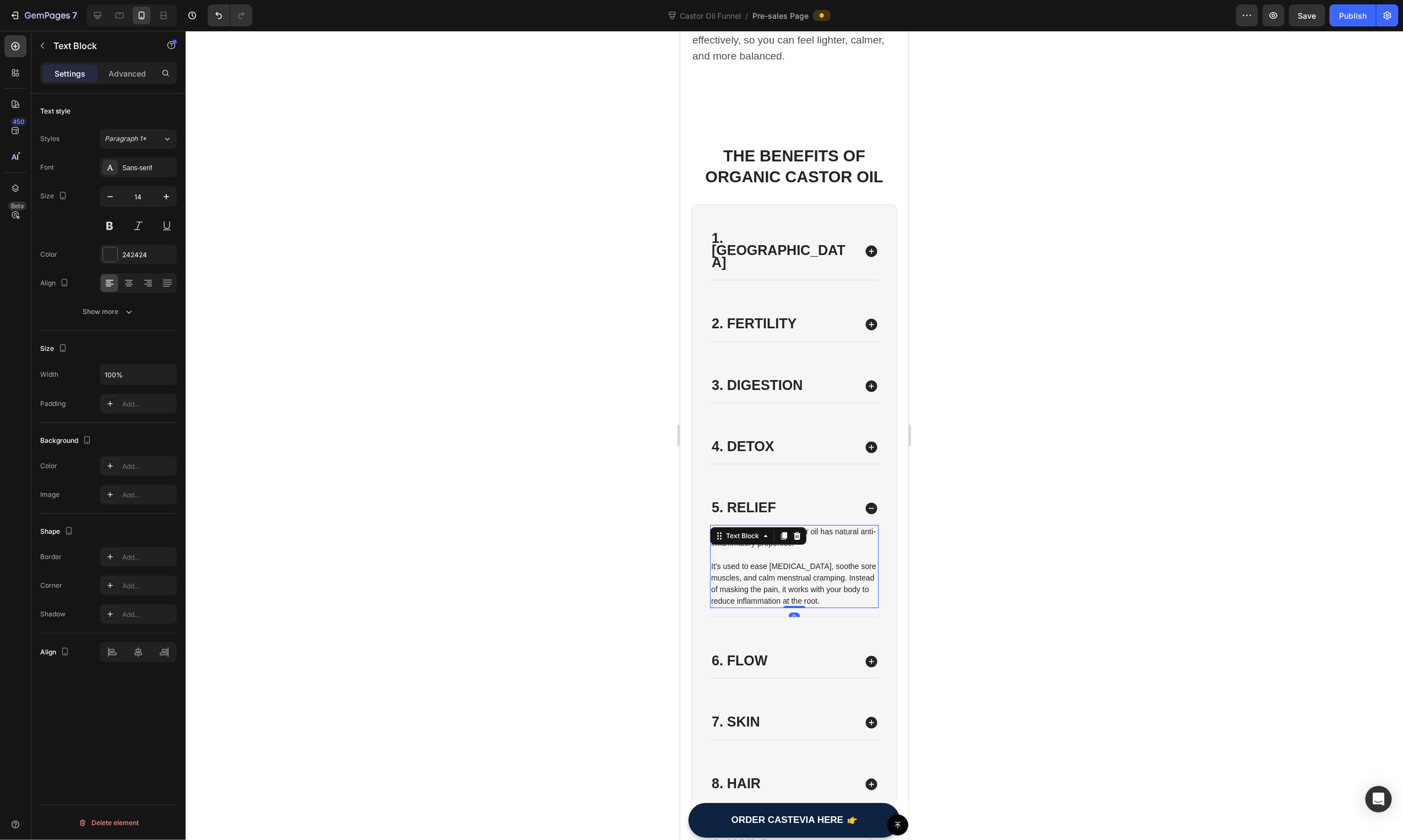
click at [795, 560] on p "It’s used to ease joint stiffness, soothe sore muscles, and calm menstrual cram…" at bounding box center [793, 583] width 166 height 47
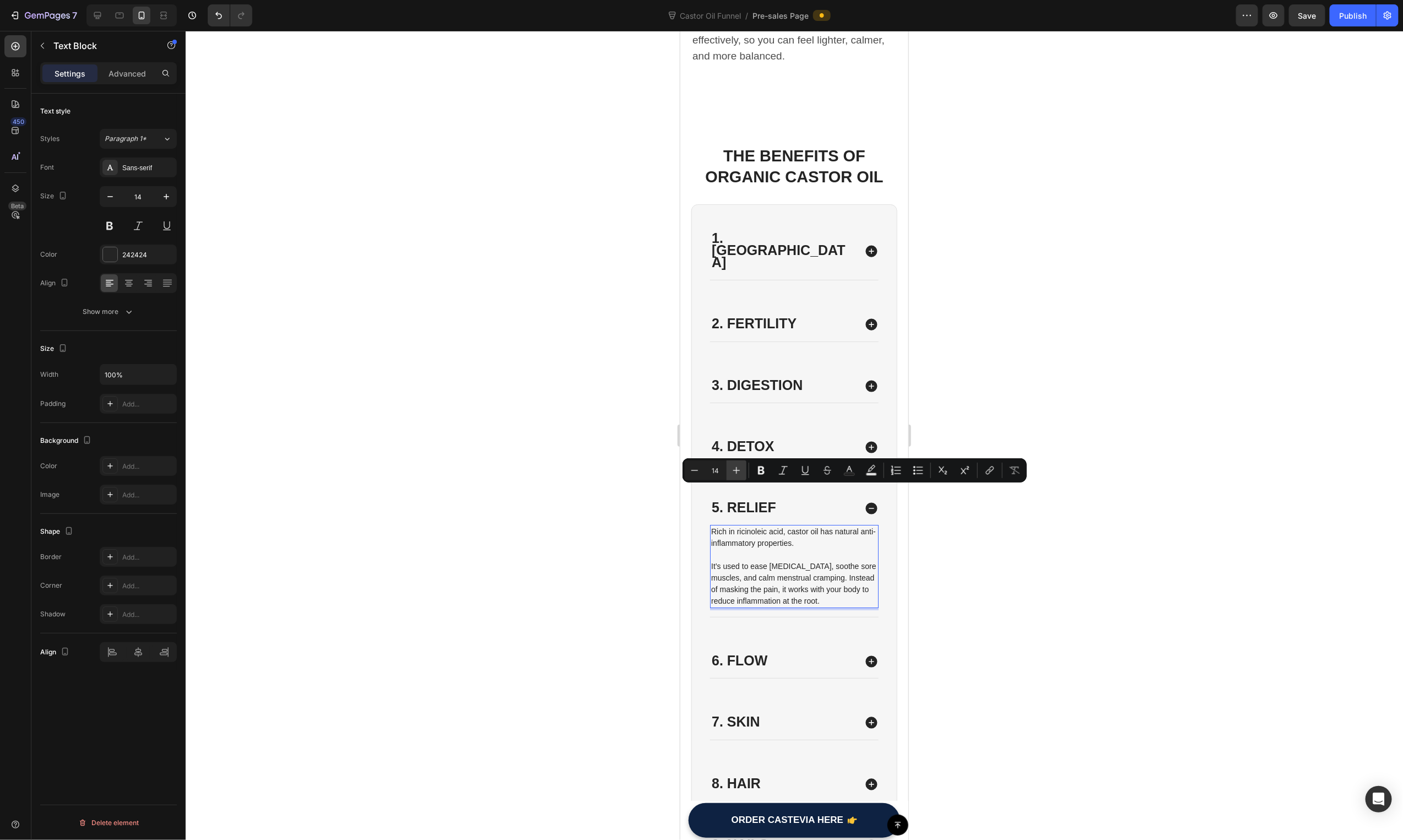
click at [745, 468] on button "Plus" at bounding box center [736, 470] width 19 height 19
type input "17"
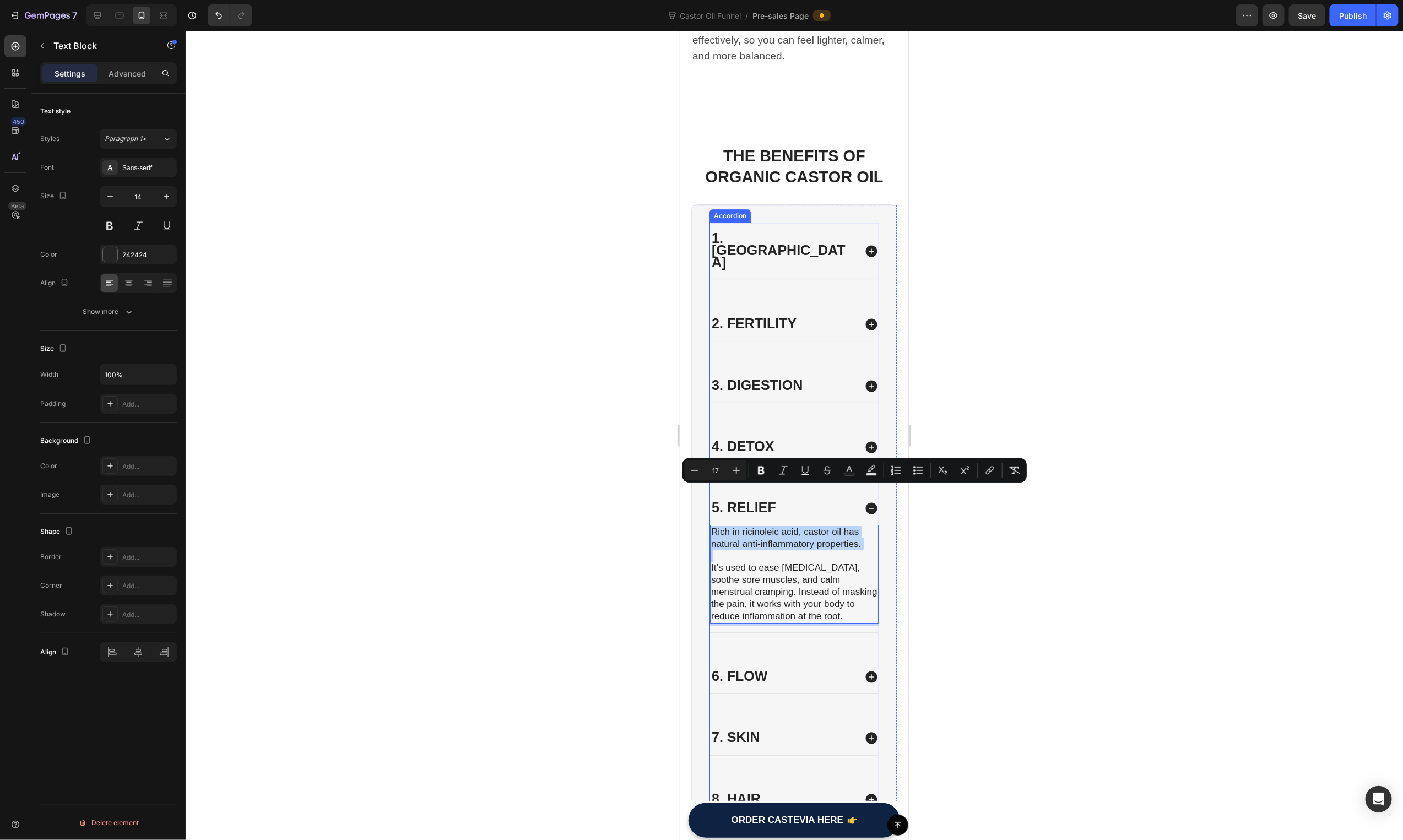
click at [782, 669] on div "6. Flow" at bounding box center [782, 676] width 146 height 15
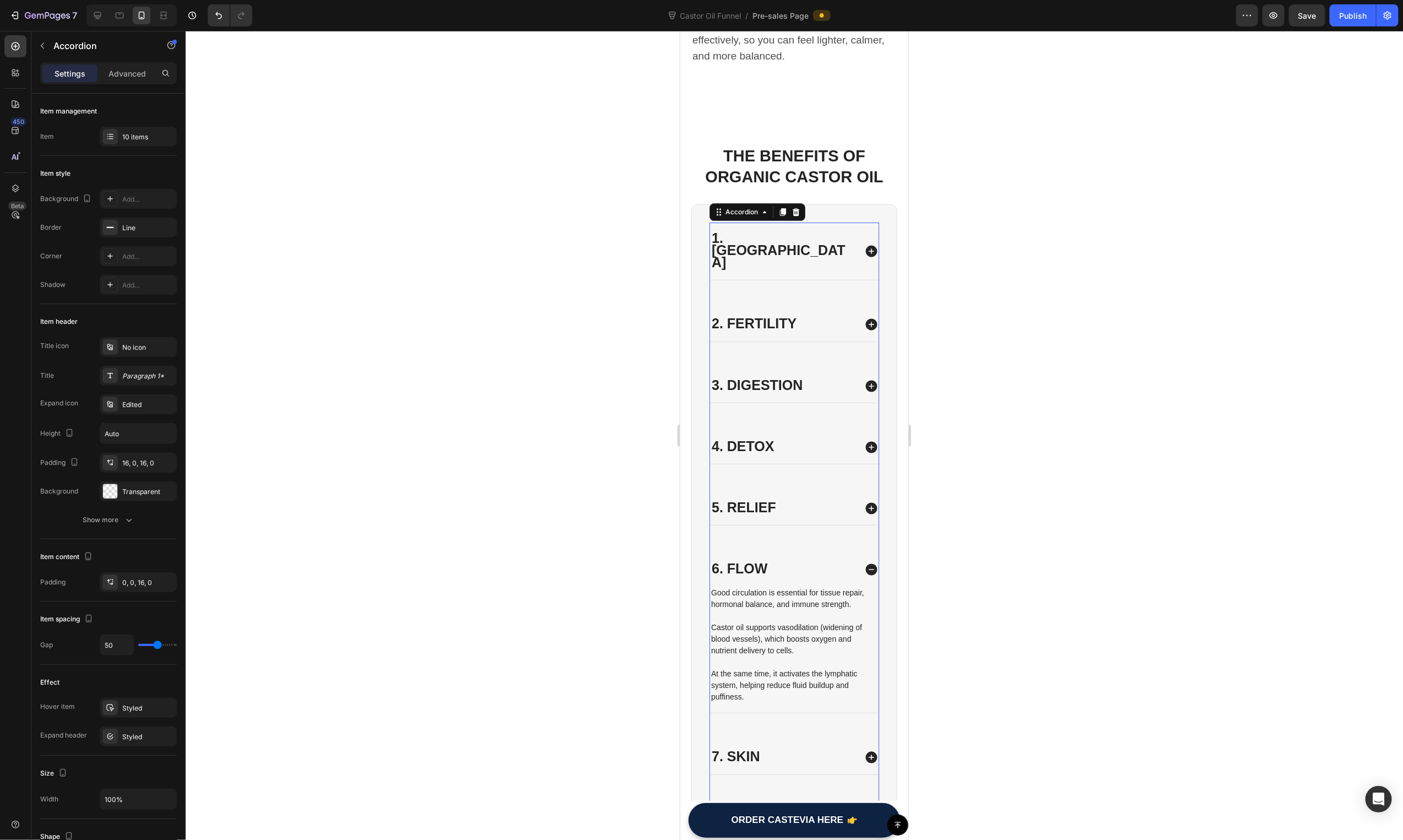
click at [782, 668] on p "At the same time, it activates the lymphatic system, helping reduce fluid build…" at bounding box center [793, 685] width 166 height 35
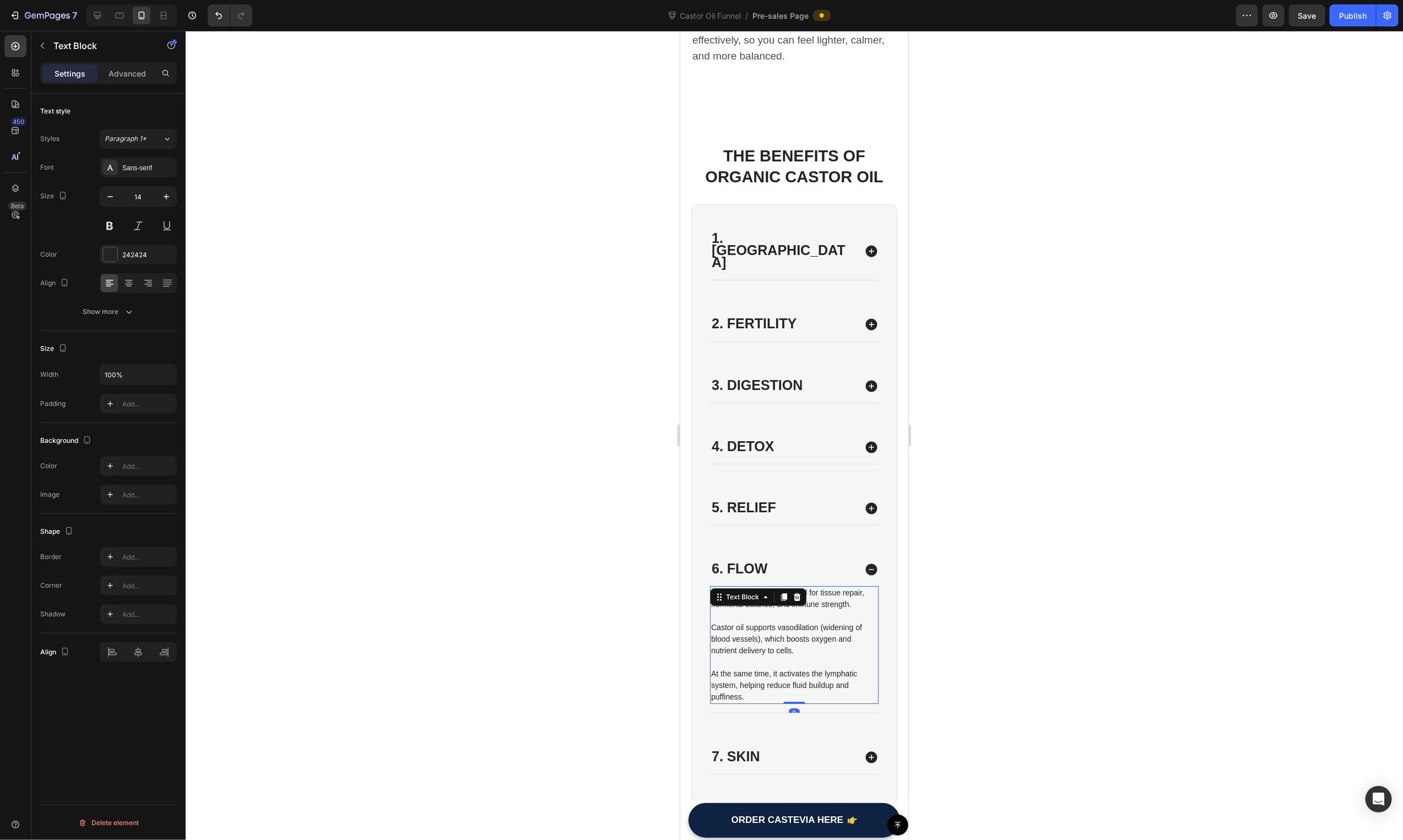
click at [782, 668] on p "At the same time, it activates the lymphatic system, helping reduce fluid build…" at bounding box center [793, 685] width 166 height 35
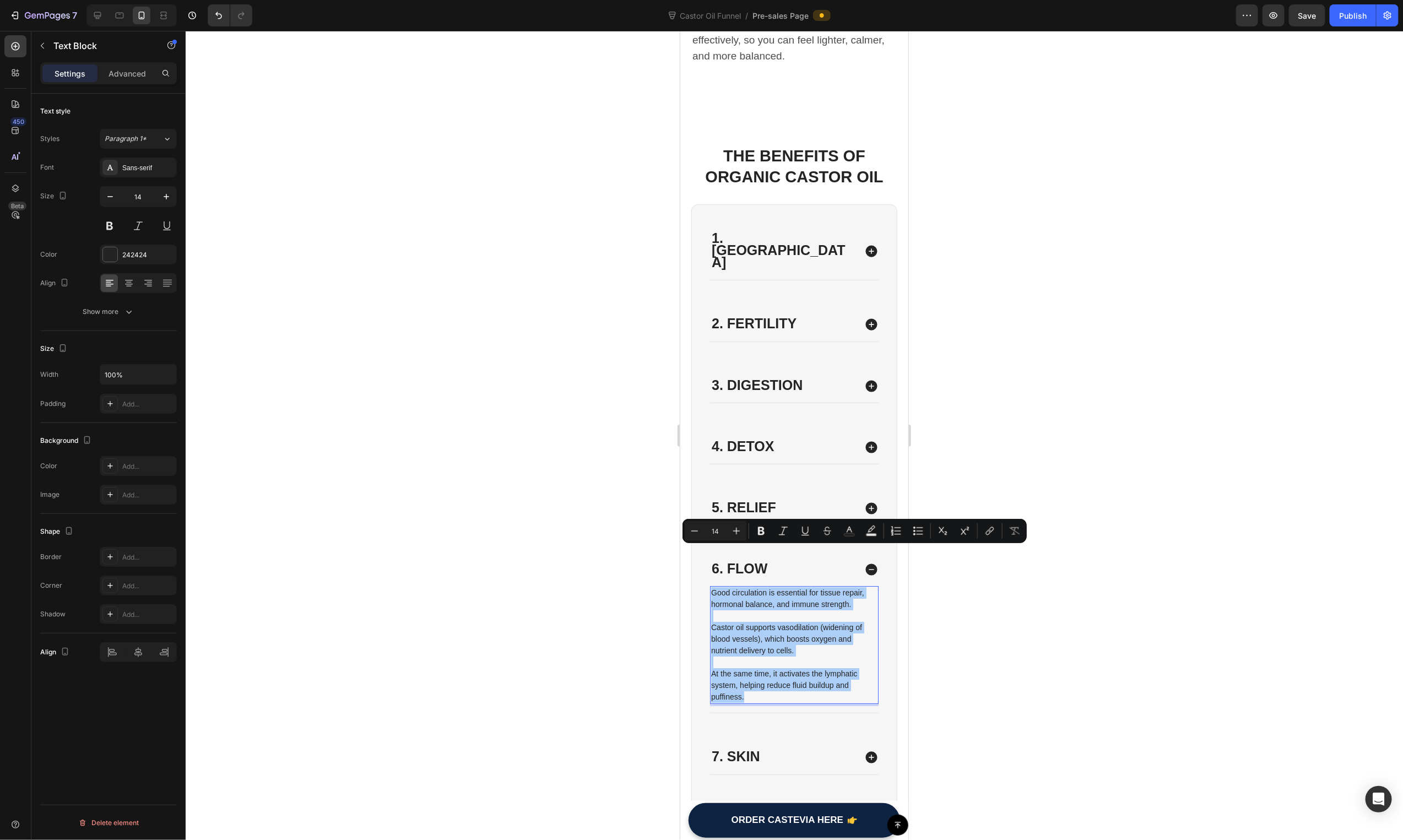
click at [747, 531] on div "Minus 14 Plus Bold Italic Underline Strikethrough Text Color Text Background Co…" at bounding box center [855, 531] width 340 height 19
click at [738, 529] on icon "Editor contextual toolbar" at bounding box center [736, 531] width 11 height 11
type input "17"
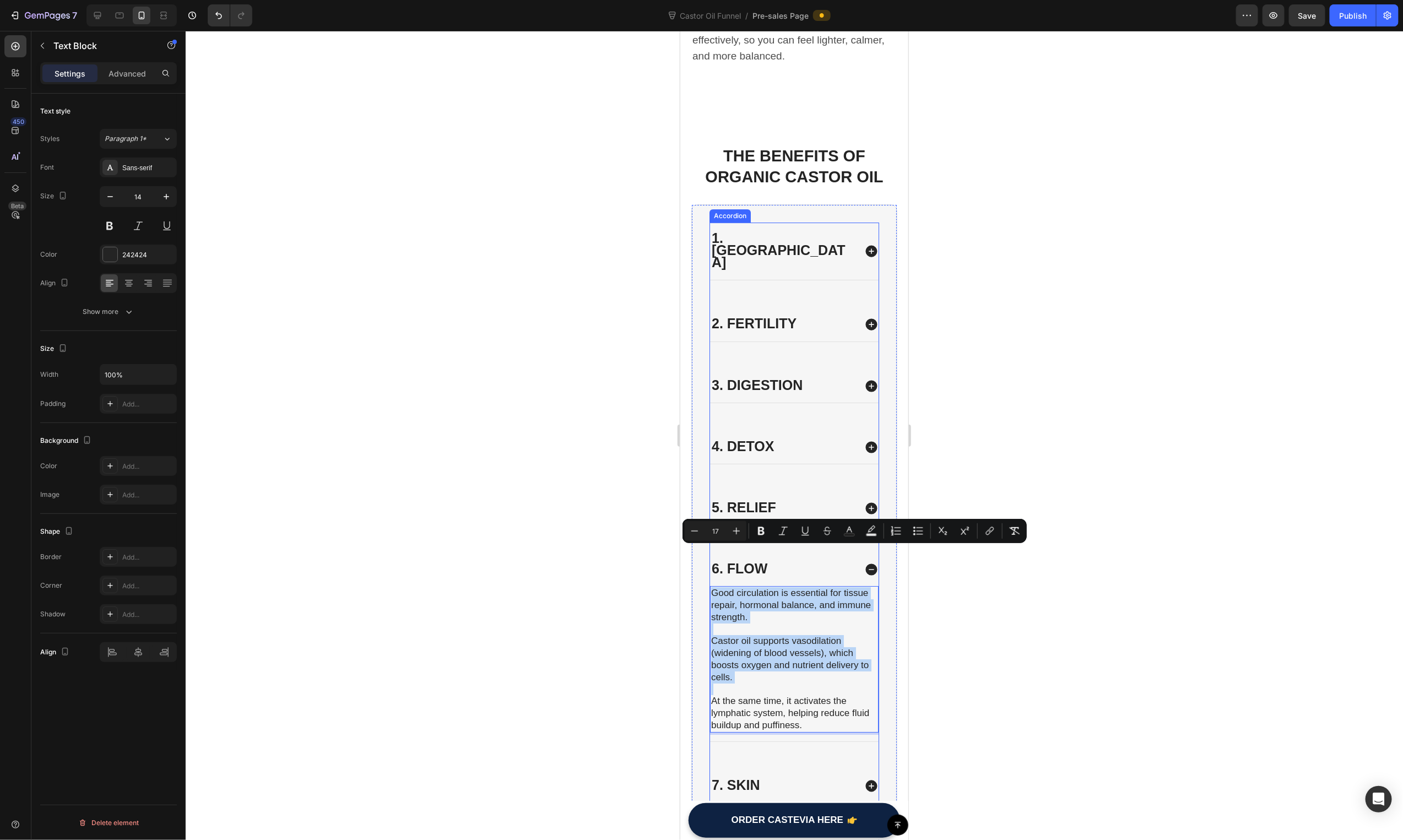
click at [783, 778] on div "7. Skin" at bounding box center [782, 786] width 146 height 15
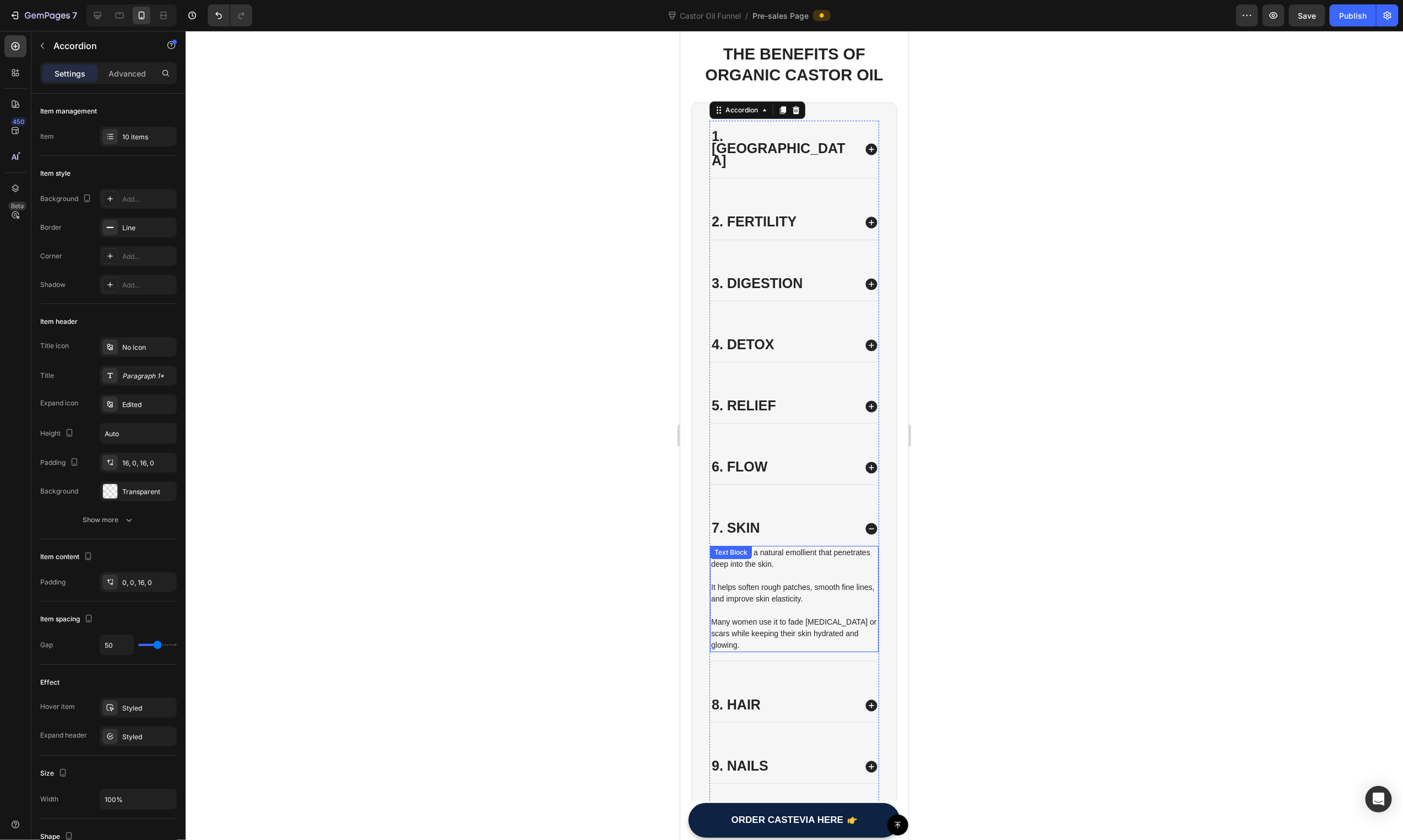
click at [781, 545] on div "Castor oil is a natural emollient that penetrates deep into the skin. It helps …" at bounding box center [793, 598] width 169 height 106
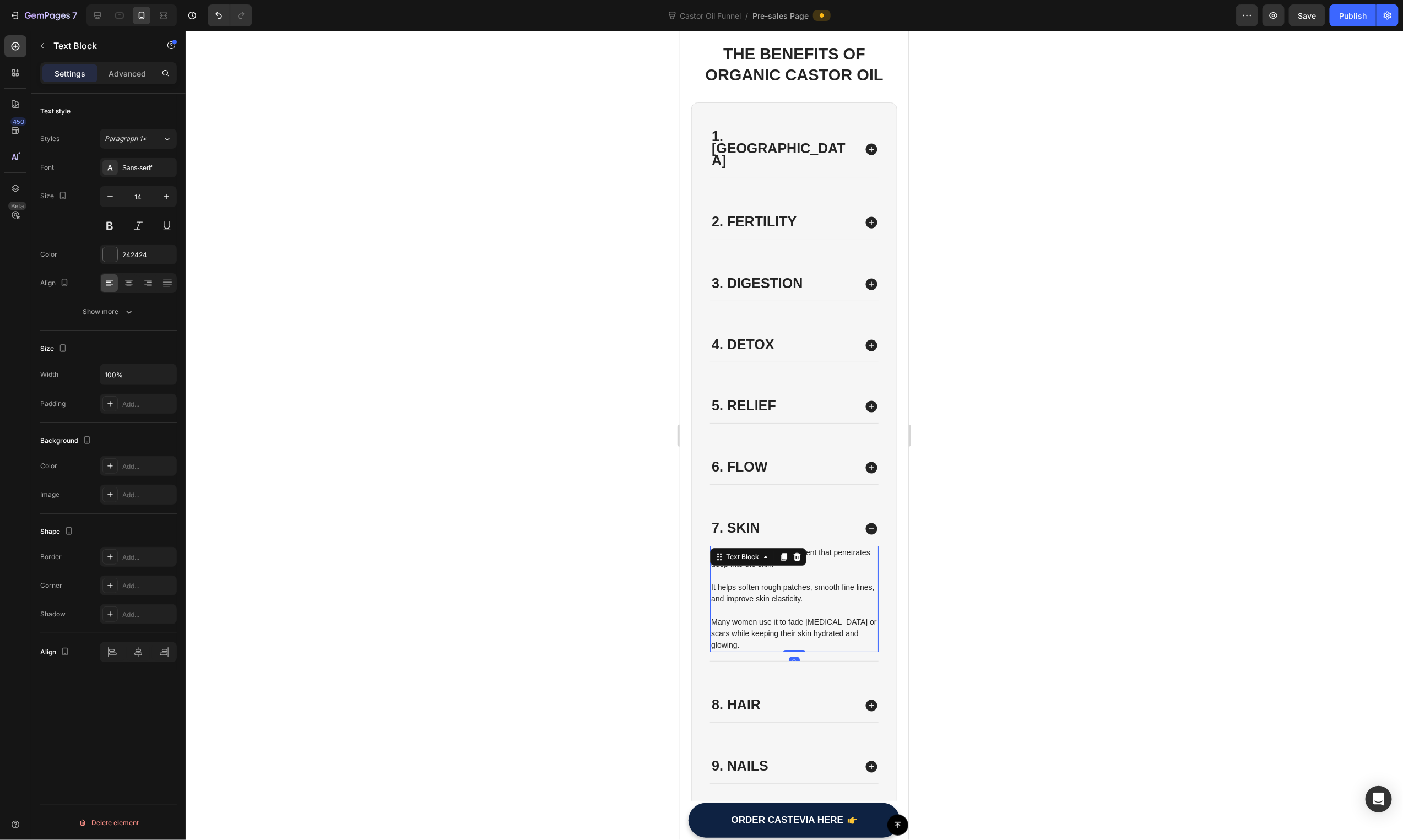
click at [781, 604] on p at bounding box center [793, 610] width 166 height 12
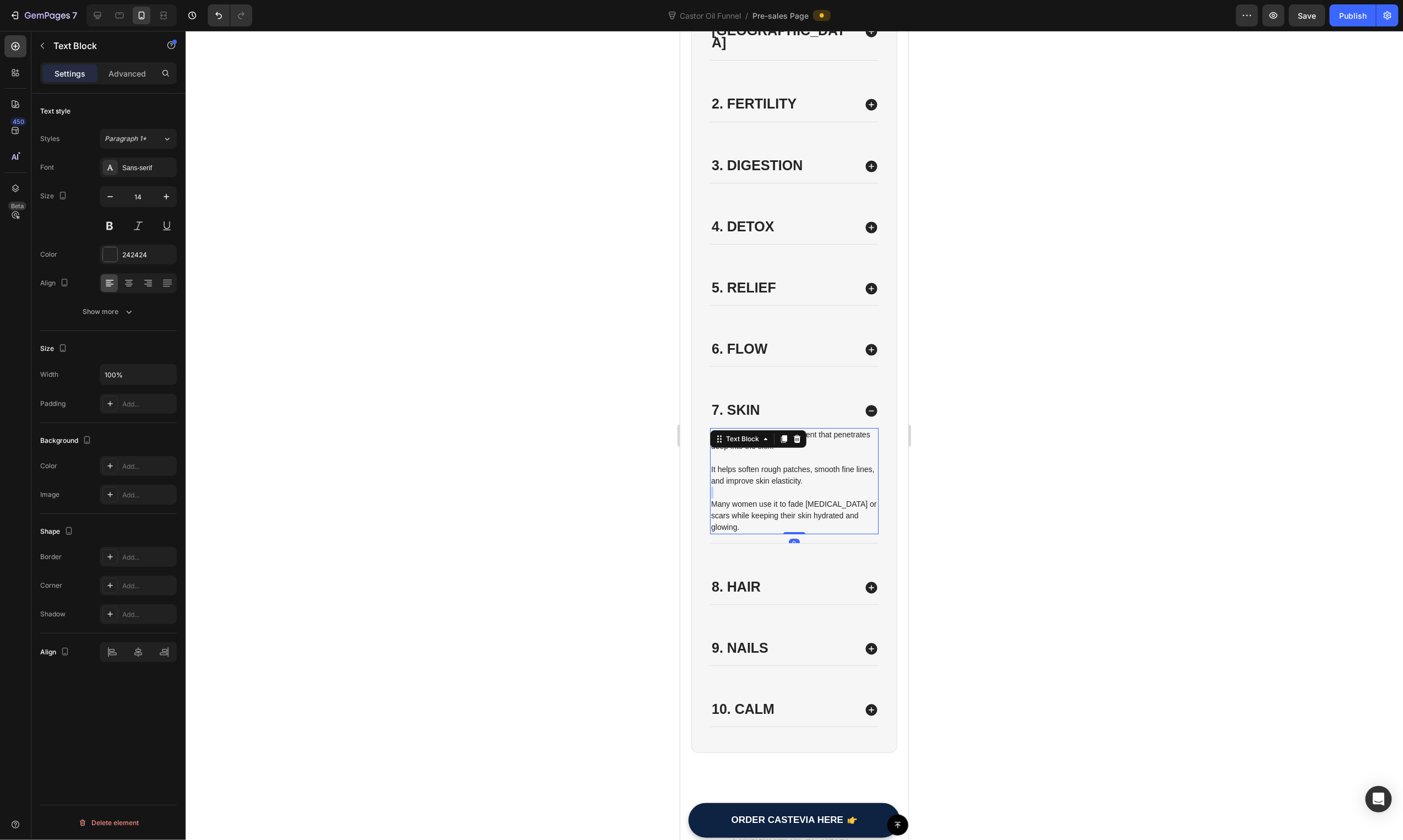
click at [781, 487] on p "Rich Text Editor. Editing area: main" at bounding box center [793, 492] width 166 height 12
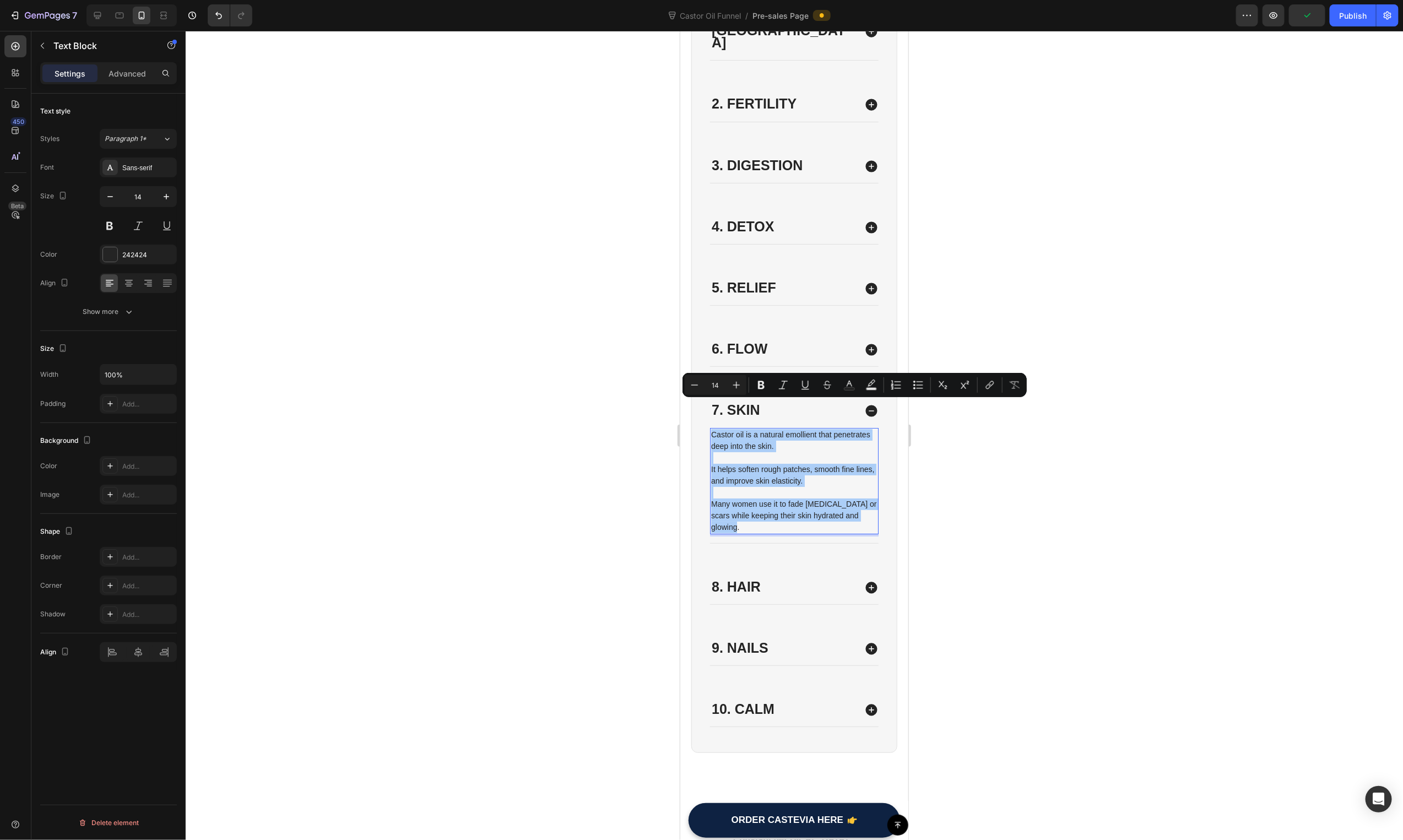
click at [729, 374] on div "Minus 14 Plus Bold Italic Underline Strikethrough Text Color Text Background Co…" at bounding box center [855, 385] width 344 height 25
click at [732, 384] on icon "Editor contextual toolbar" at bounding box center [736, 385] width 11 height 11
click at [732, 384] on icon "Editor contextual toolbar" at bounding box center [736, 385] width 11 height 11
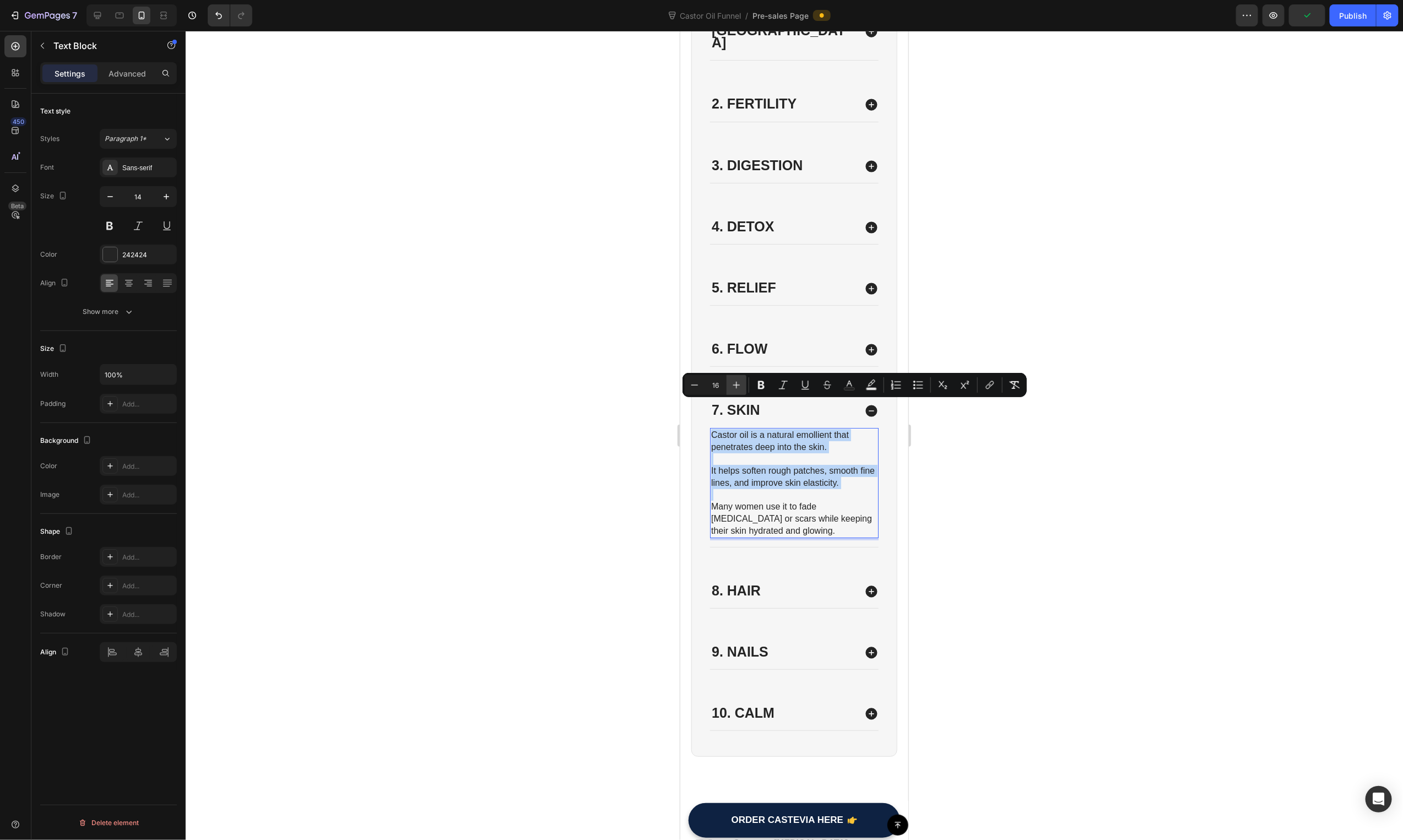
type input "17"
click at [803, 595] on div "8. Hair" at bounding box center [782, 603] width 146 height 15
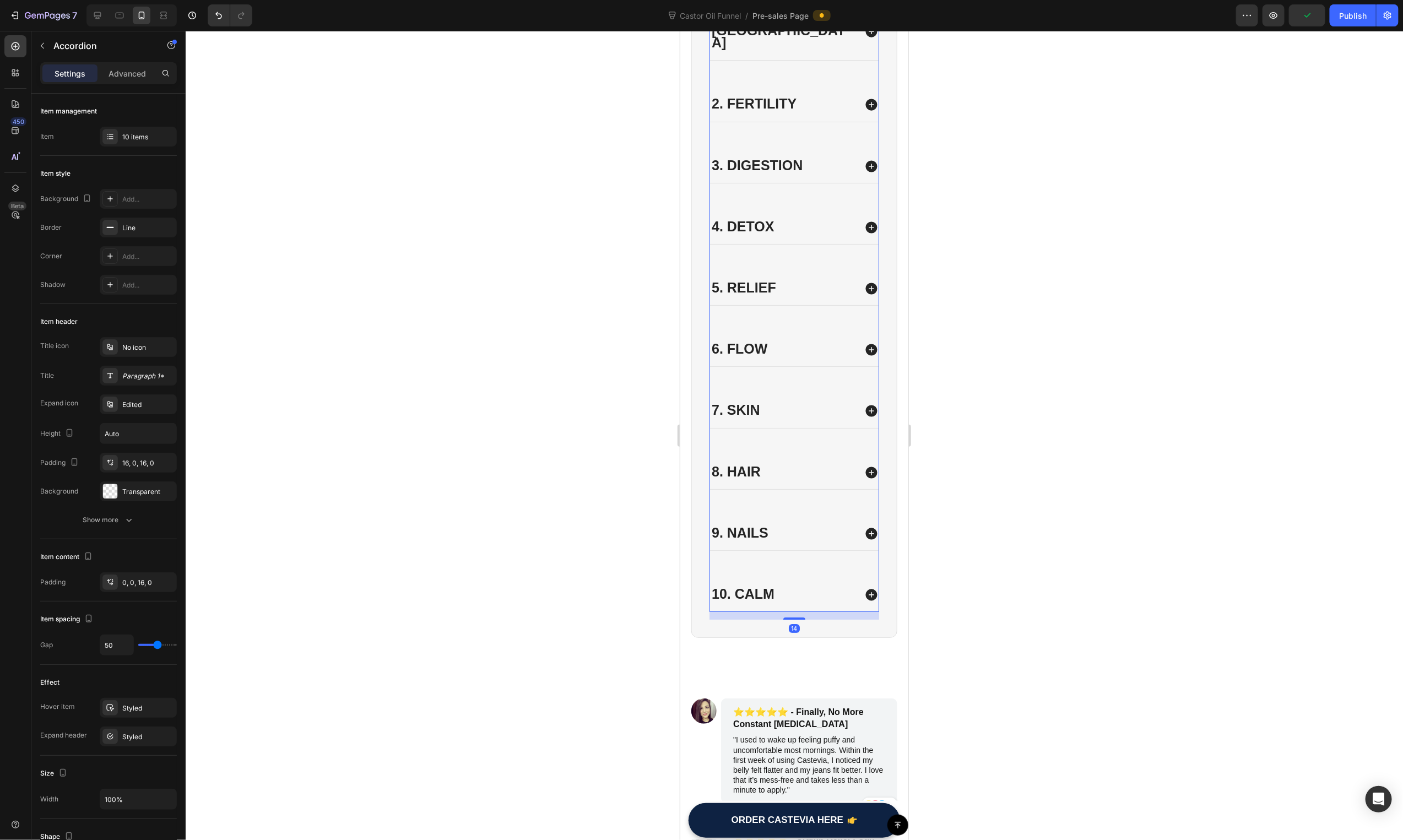
click at [803, 568] on div "1. Hormones 2. Fertility 3. Digestion 4. Detox 5. Relief 6. Flow 7. Skin Castor…" at bounding box center [793, 307] width 170 height 609
click at [777, 465] on div "8. Hair" at bounding box center [782, 472] width 146 height 15
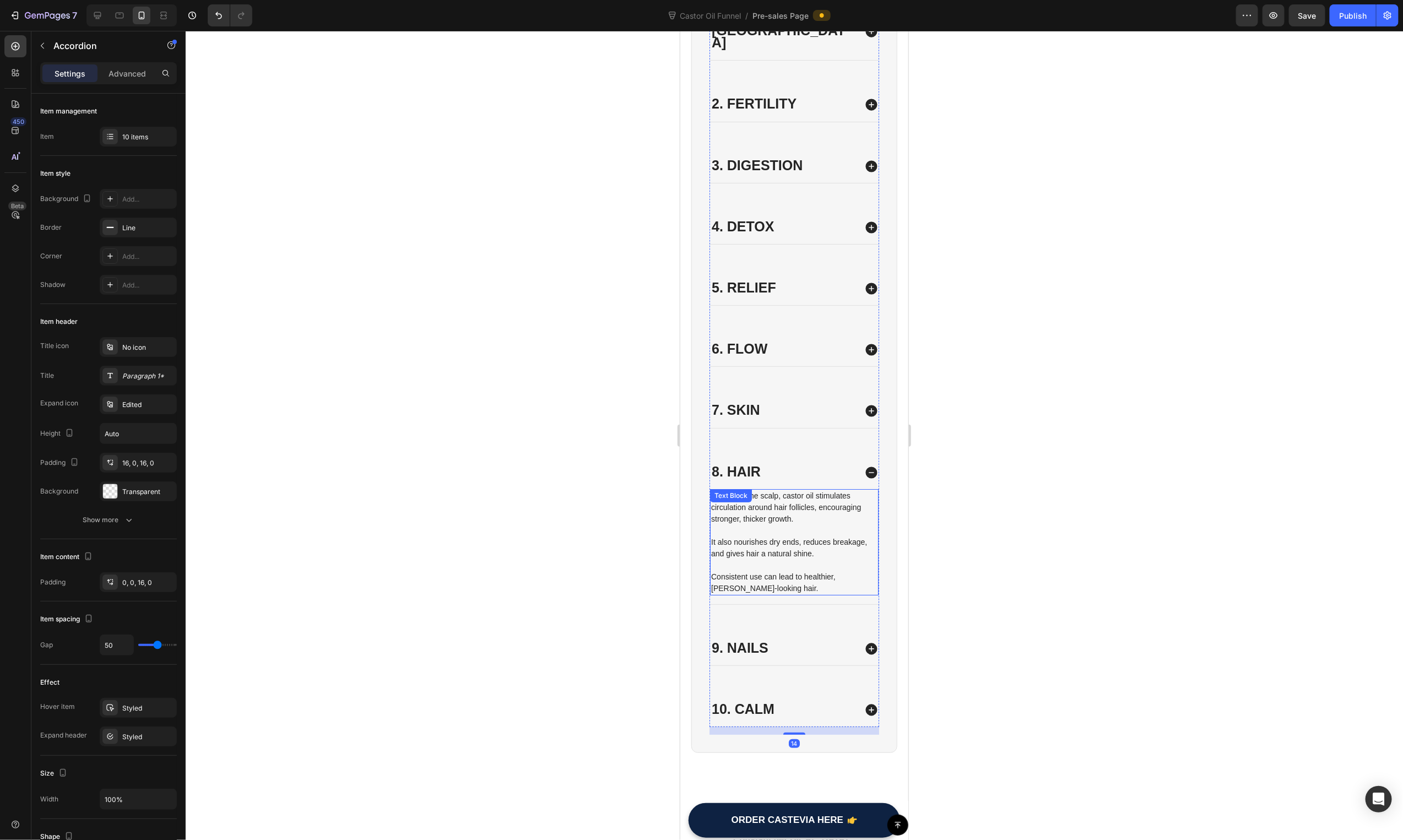
click at [788, 494] on p "Applied to the scalp, castor oil stimulates circulation around hair follicles, …" at bounding box center [793, 507] width 166 height 35
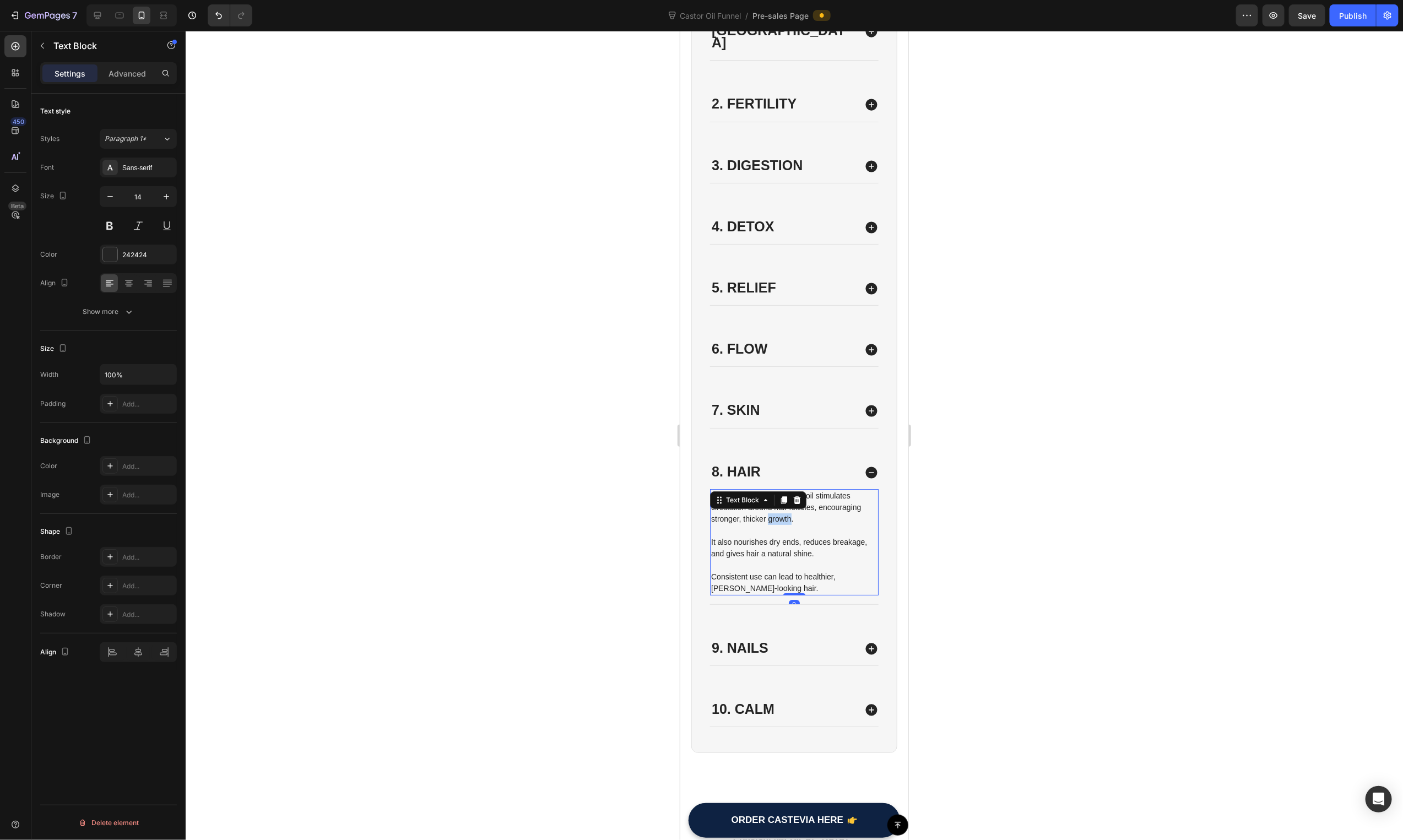
click at [788, 494] on p "Applied to the scalp, castor oil stimulates circulation around hair follicles, …" at bounding box center [793, 507] width 166 height 35
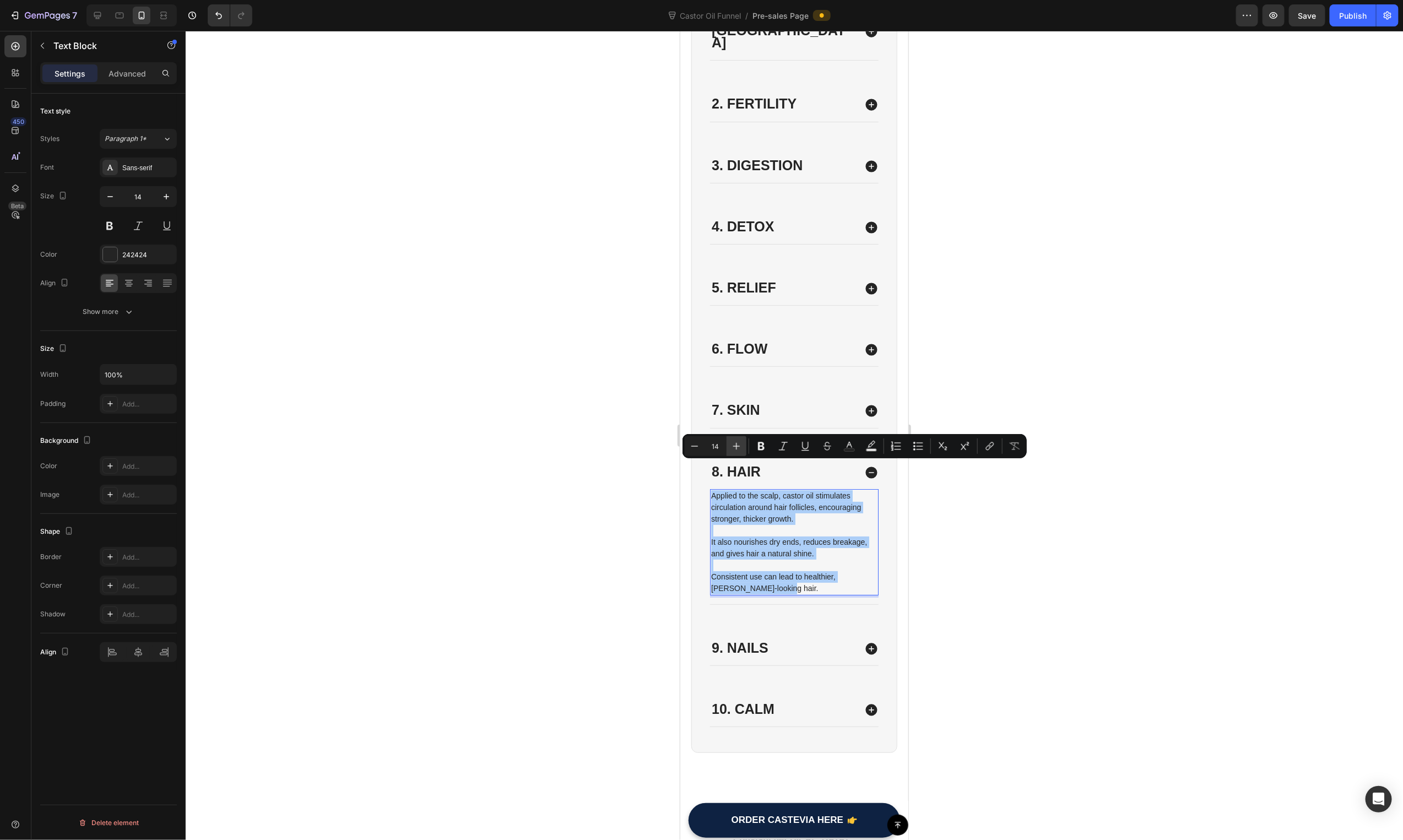
click at [736, 446] on icon "Editor contextual toolbar" at bounding box center [736, 446] width 11 height 11
type input "17"
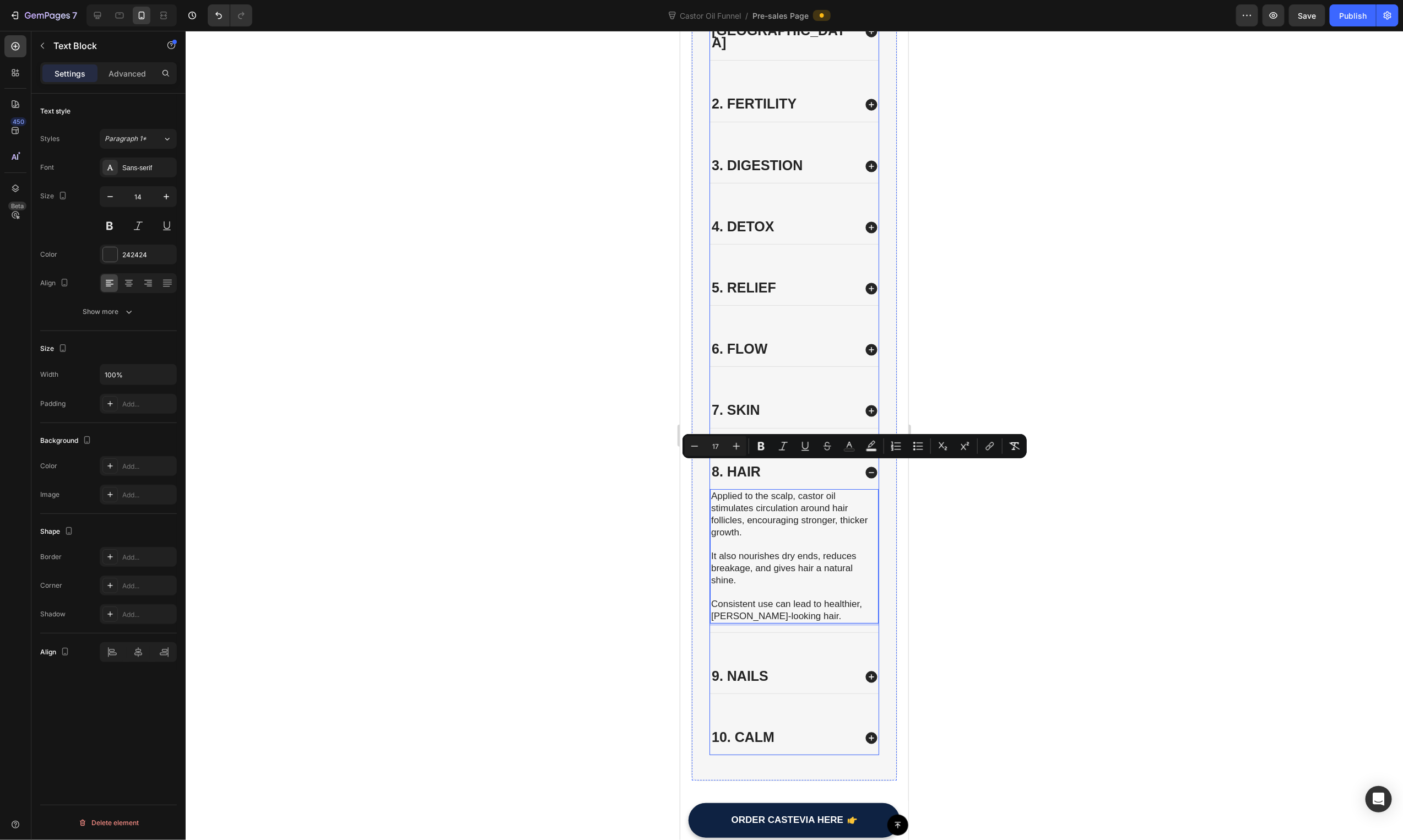
click at [803, 626] on div "1. Hormones 2. Fertility 3. Digestion 4. Detox 5. Relief 6. Flow 7. Skin 8. Hai…" at bounding box center [793, 379] width 170 height 753
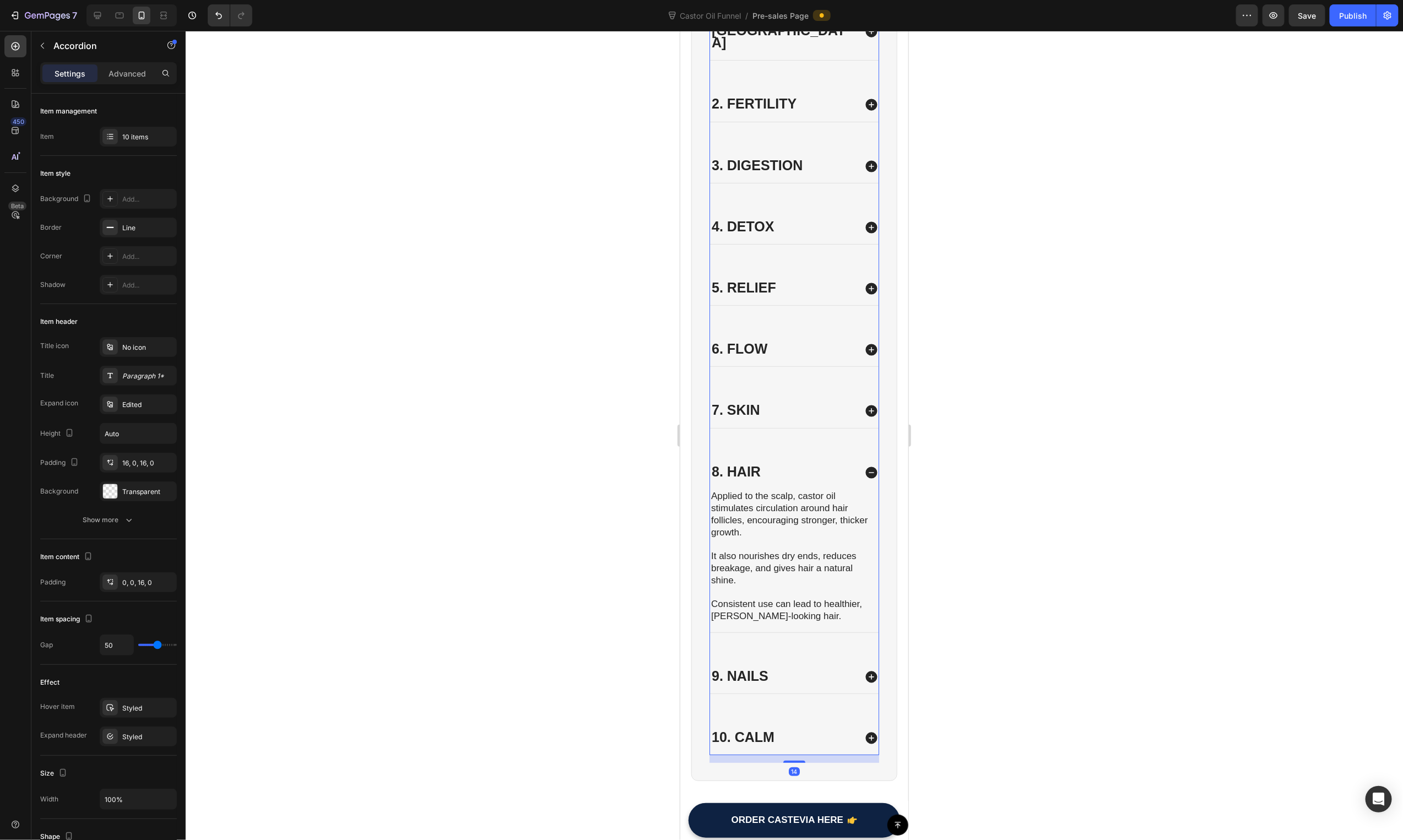
click at [792, 659] on div "9. Nails" at bounding box center [793, 676] width 169 height 33
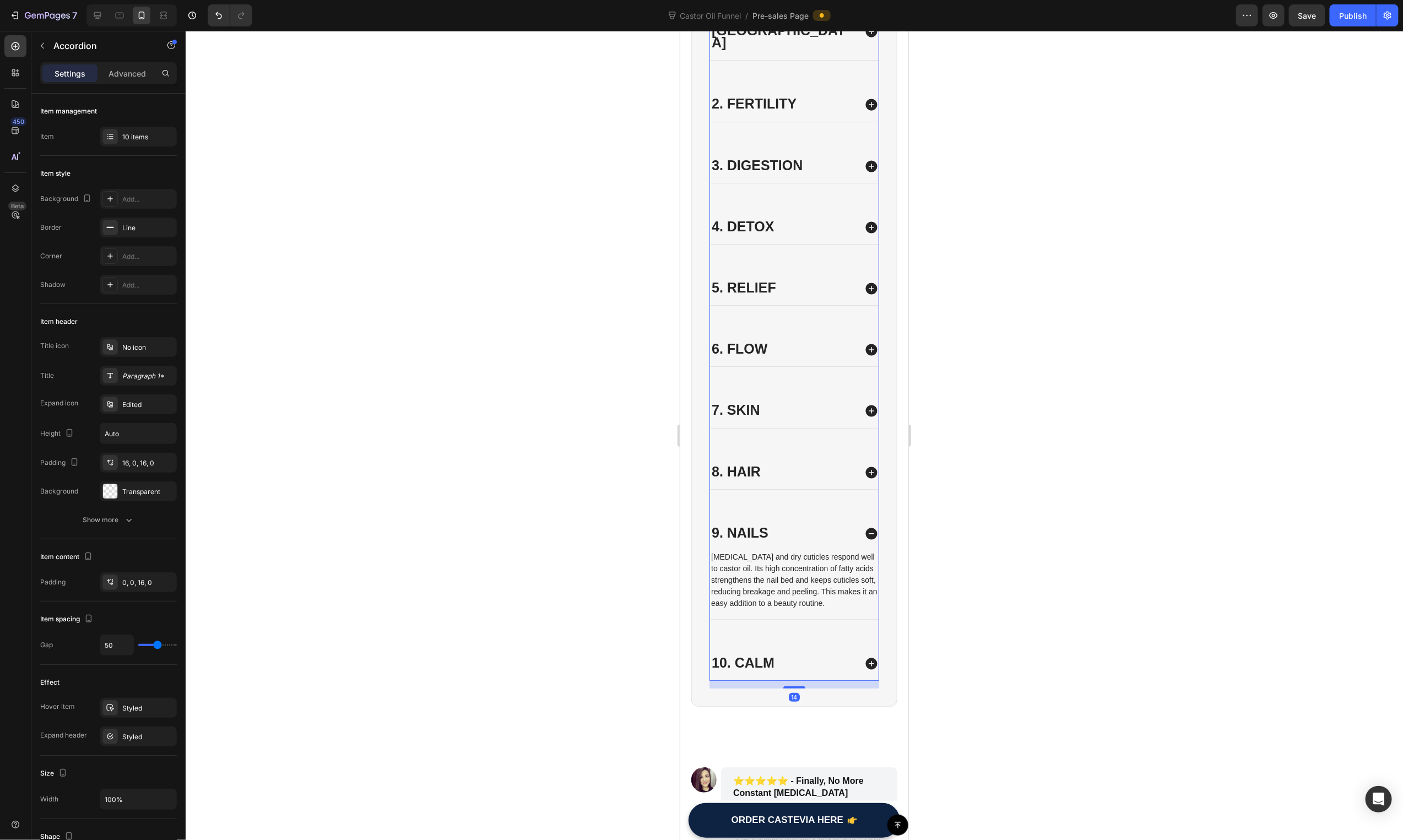
click at [791, 551] on p "Brittle nails and dry cuticles respond well to castor oil. Its high concentrati…" at bounding box center [793, 580] width 166 height 58
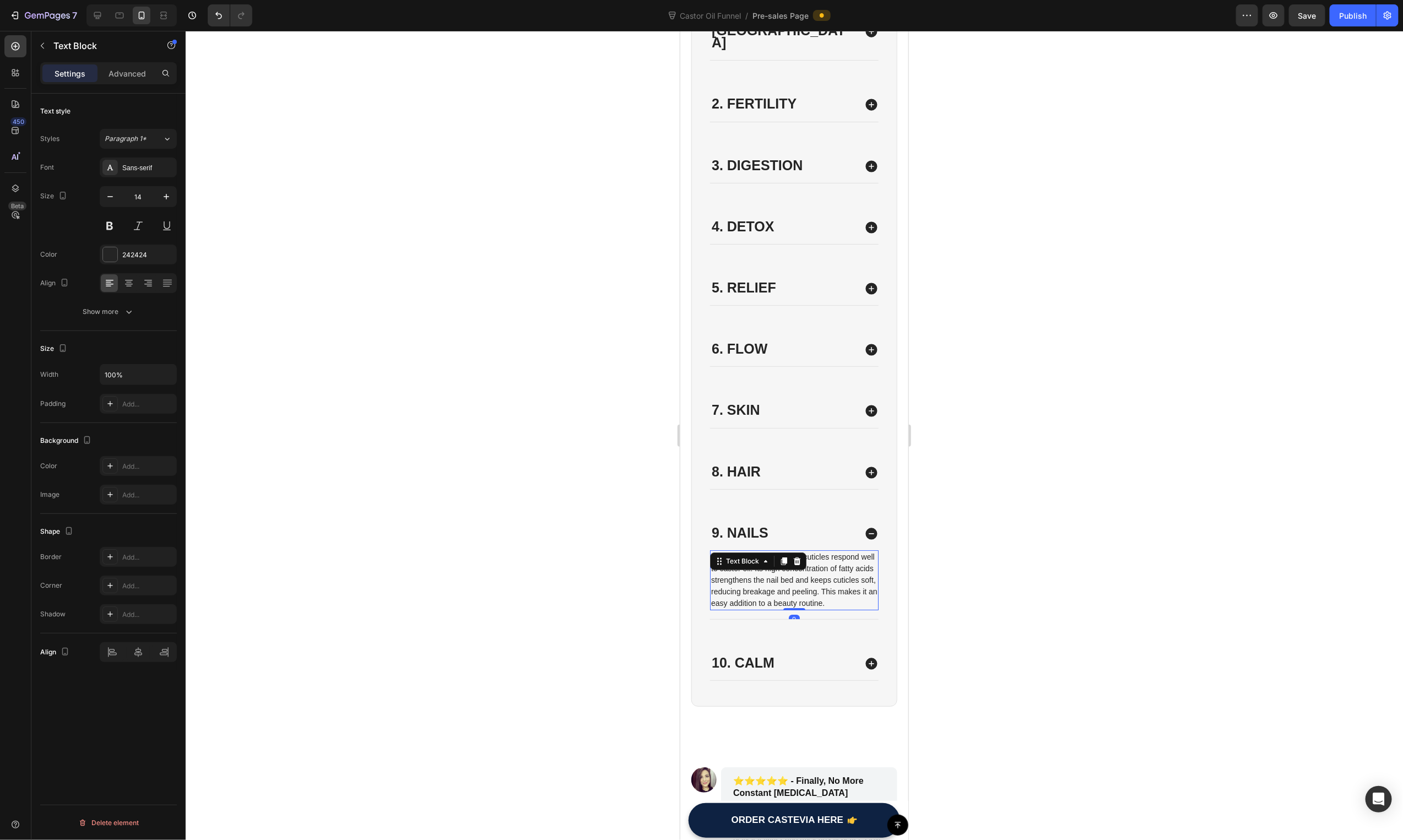
click at [791, 551] on p "Brittle nails and dry cuticles respond well to castor oil. Its high concentrati…" at bounding box center [793, 580] width 166 height 58
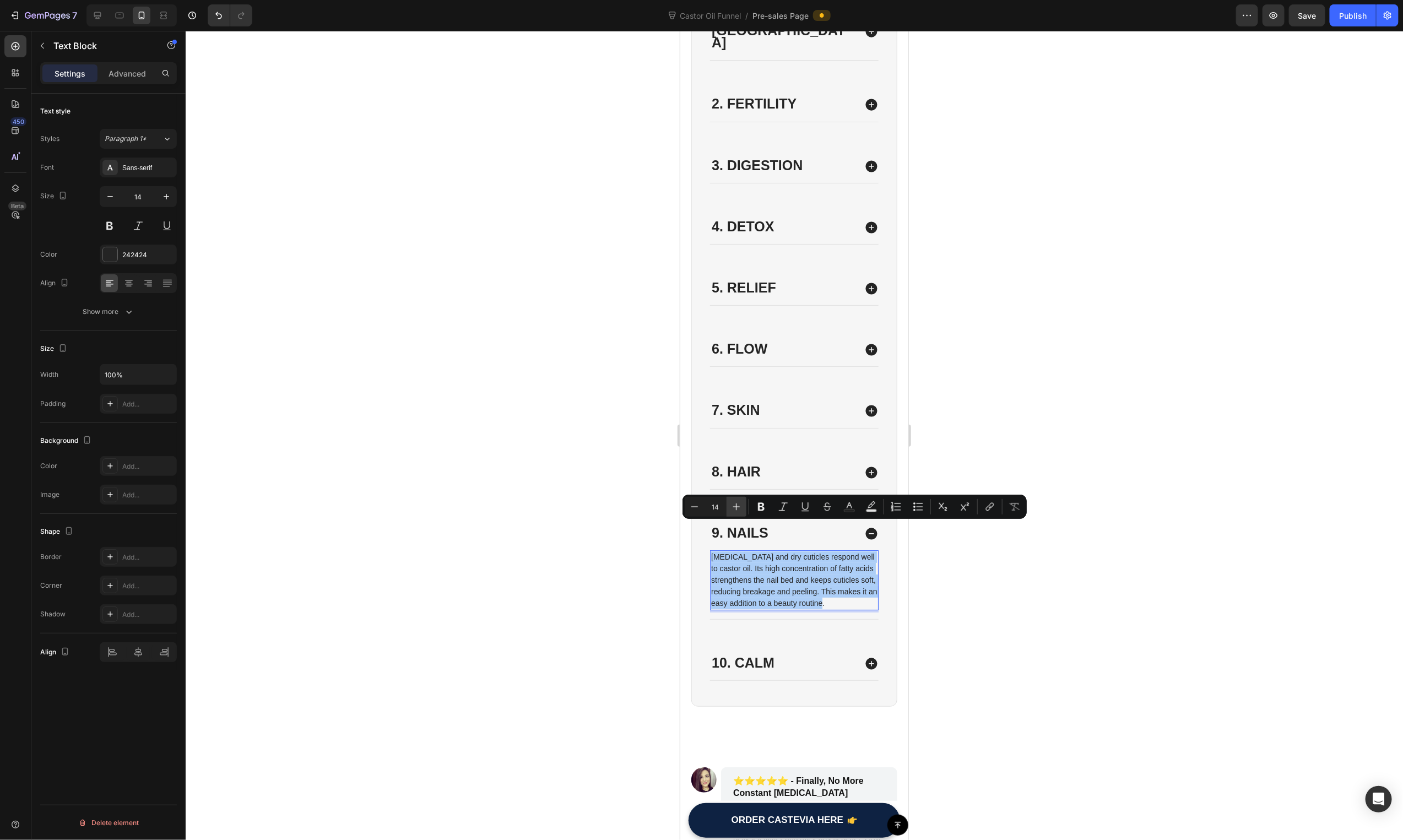
click at [743, 504] on button "Plus" at bounding box center [736, 506] width 19 height 19
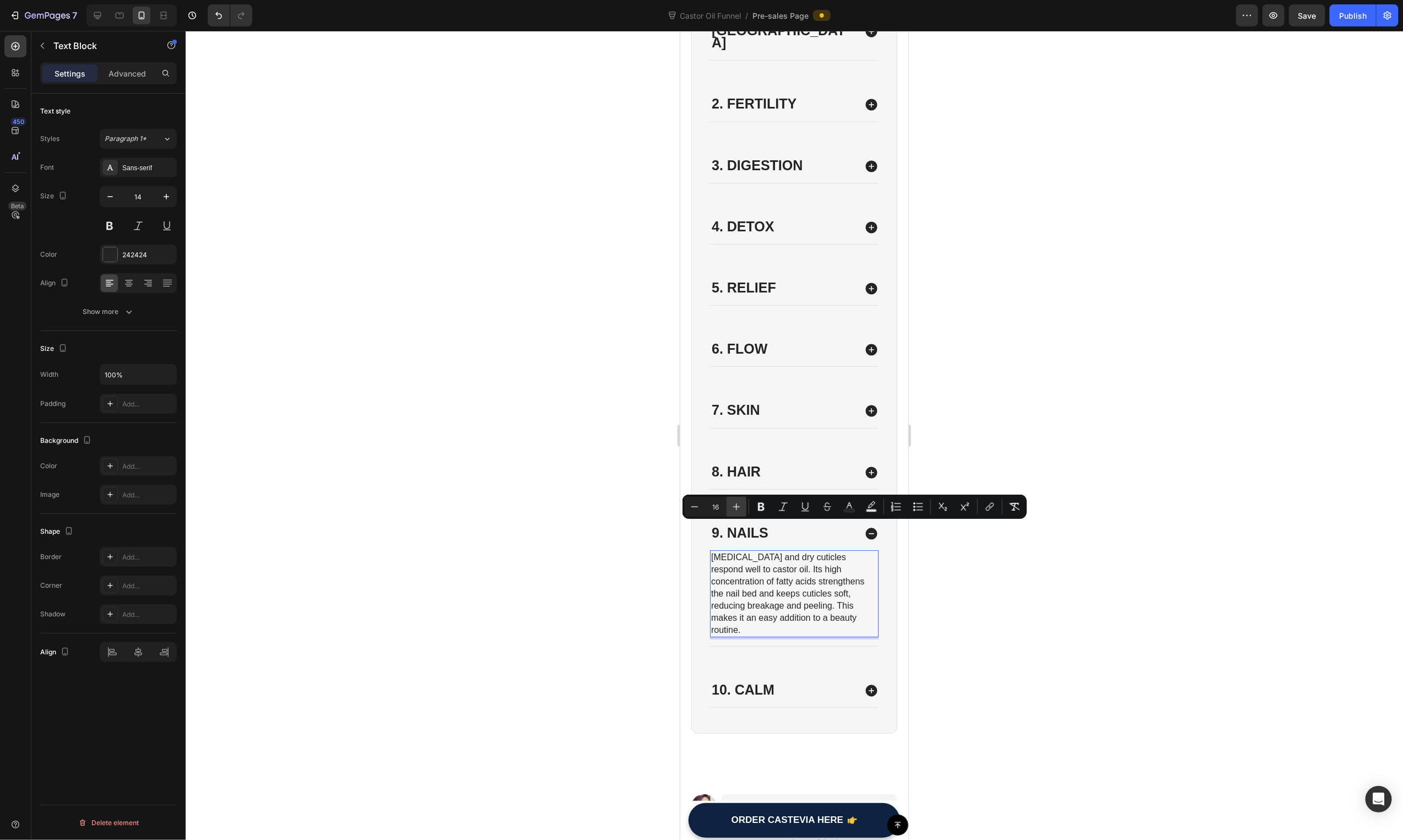
click at [743, 504] on button "Plus" at bounding box center [736, 506] width 19 height 19
type input "17"
click at [827, 581] on span "Brittle nails and dry cuticles respond well to castor oil. Its high concentrati…" at bounding box center [792, 592] width 163 height 83
click at [746, 584] on span "Brittle nails and dry cuticles respond well to castor oil. Its high concentrati…" at bounding box center [792, 592] width 163 height 83
click at [782, 551] on span "Brittle nails and dry cuticles respond well to castor oil. Its high concentrati…" at bounding box center [792, 592] width 163 height 83
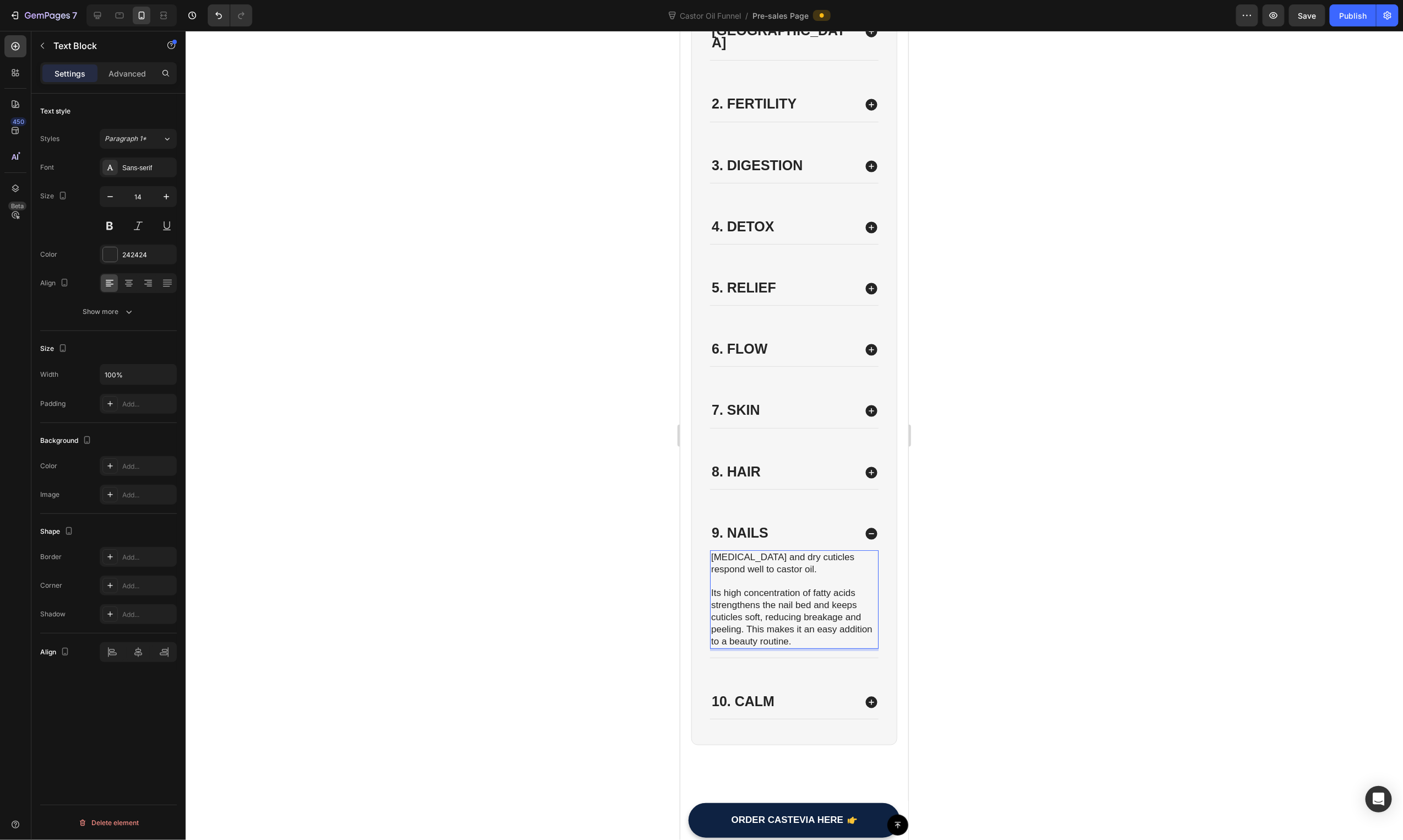
click at [608, 604] on div at bounding box center [794, 435] width 1217 height 809
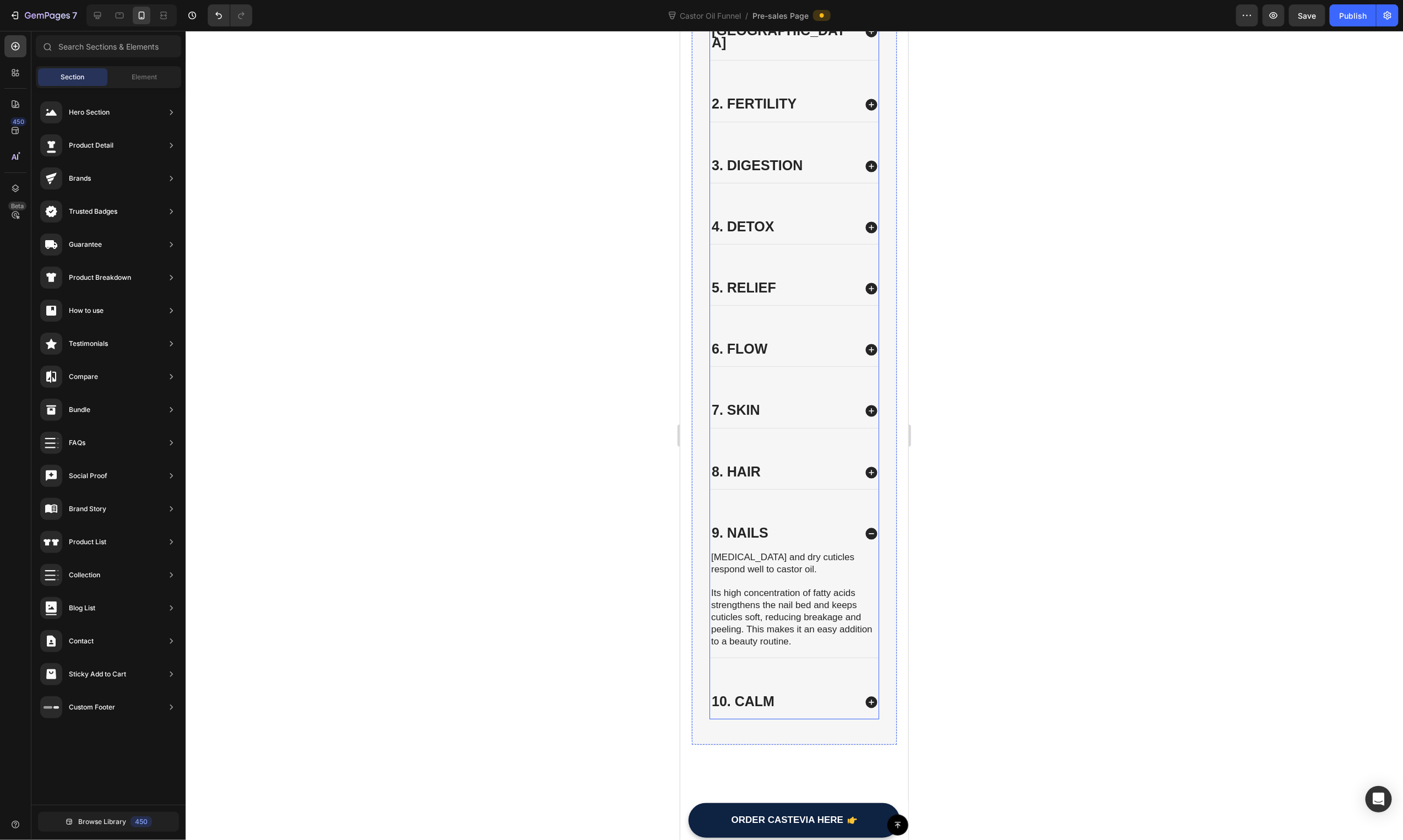
click at [795, 694] on div "10. Calm" at bounding box center [782, 702] width 146 height 15
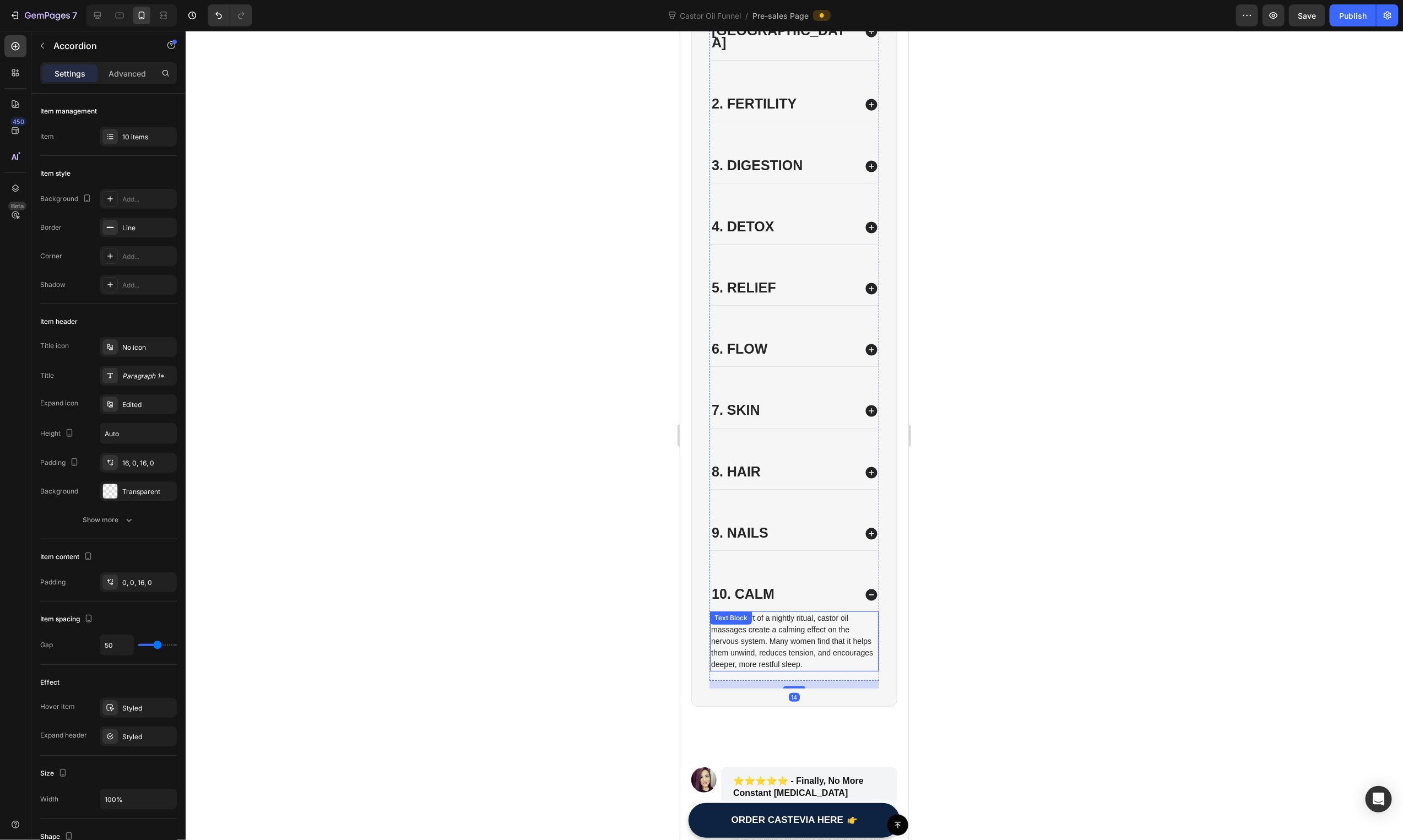
click at [783, 614] on p "Used as part of a nightly ritual, castor oil massages create a calming effect o…" at bounding box center [793, 641] width 166 height 58
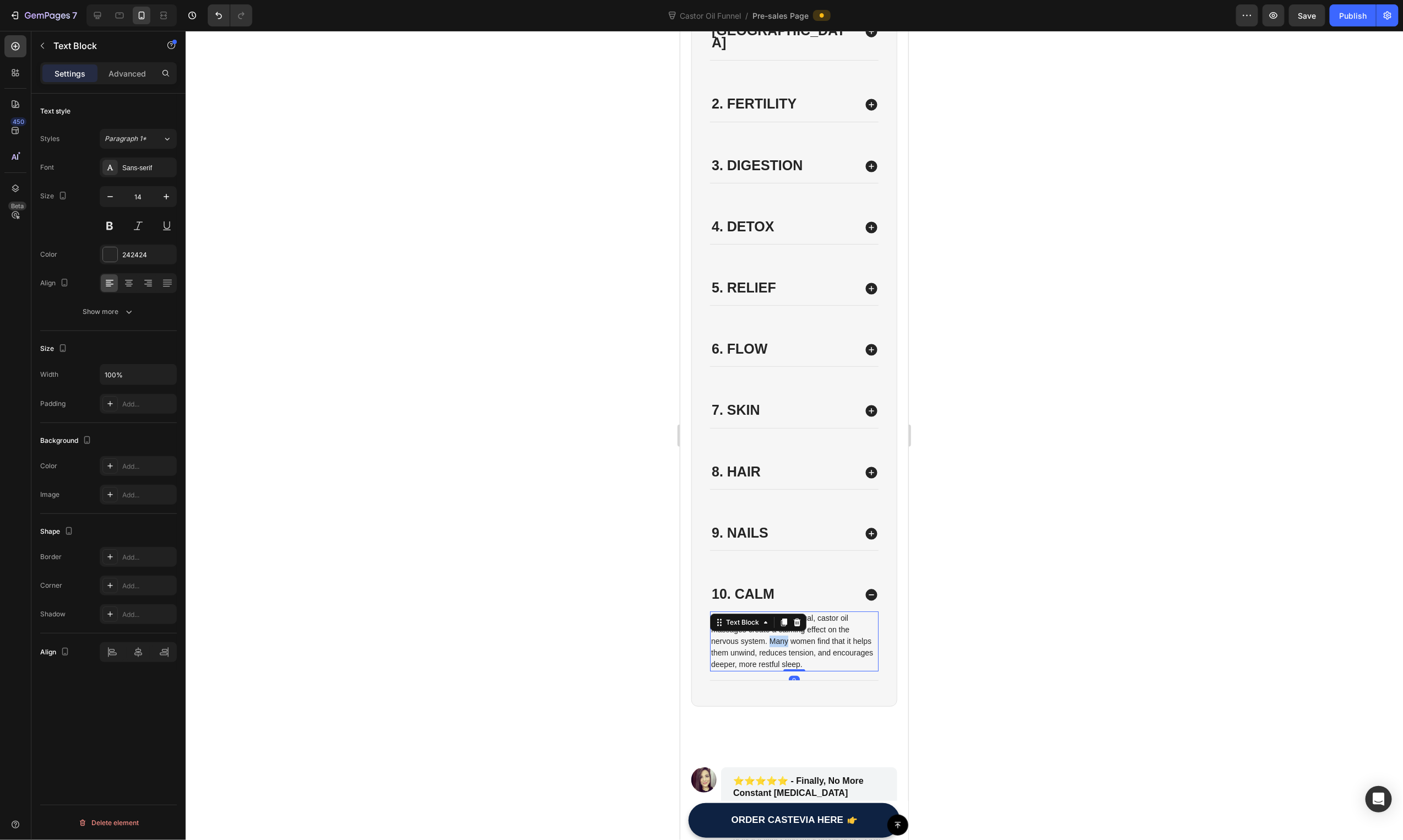
click at [783, 614] on p "Used as part of a nightly ritual, castor oil massages create a calming effect o…" at bounding box center [793, 641] width 166 height 58
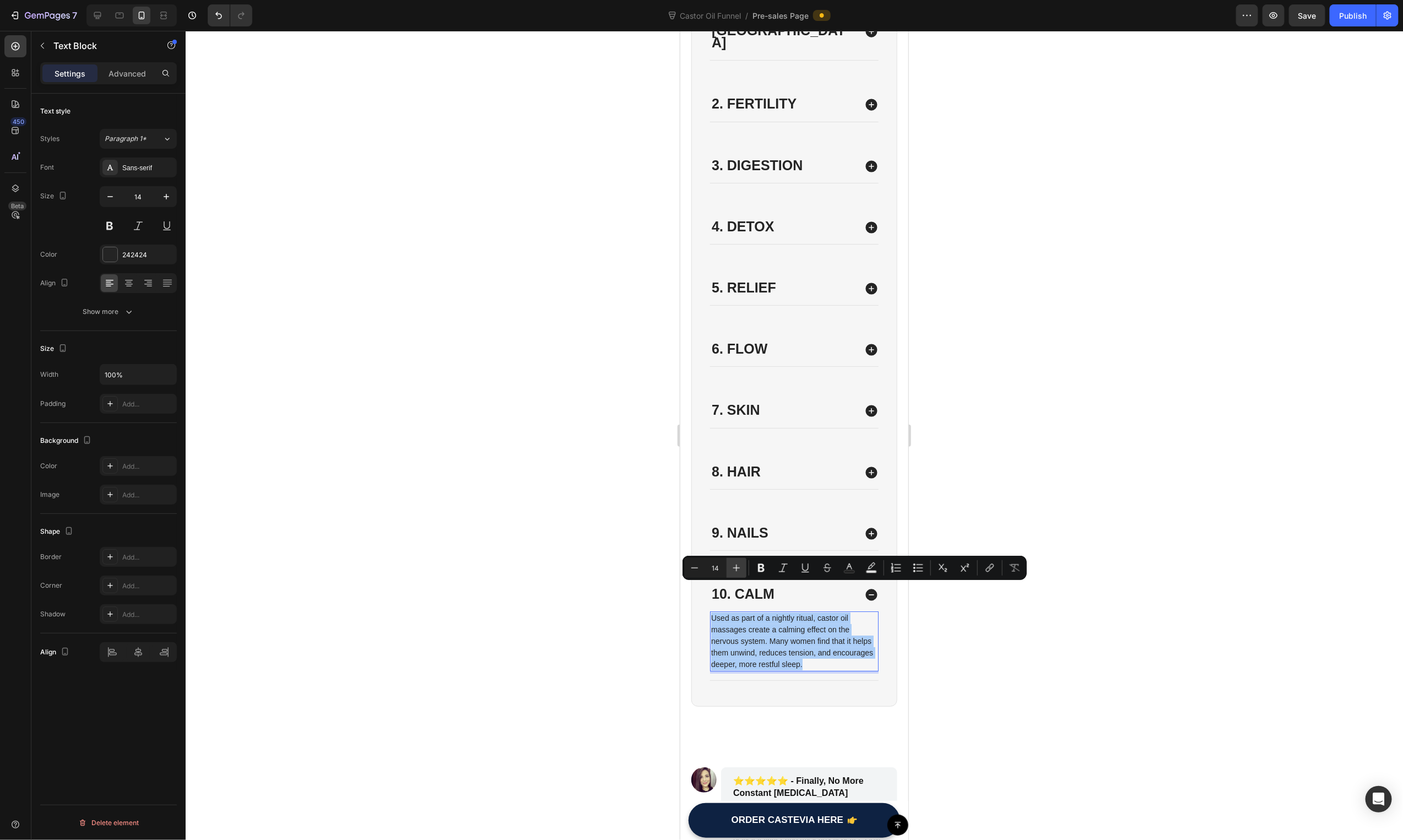
click at [744, 572] on button "Plus" at bounding box center [736, 567] width 19 height 19
type input "17"
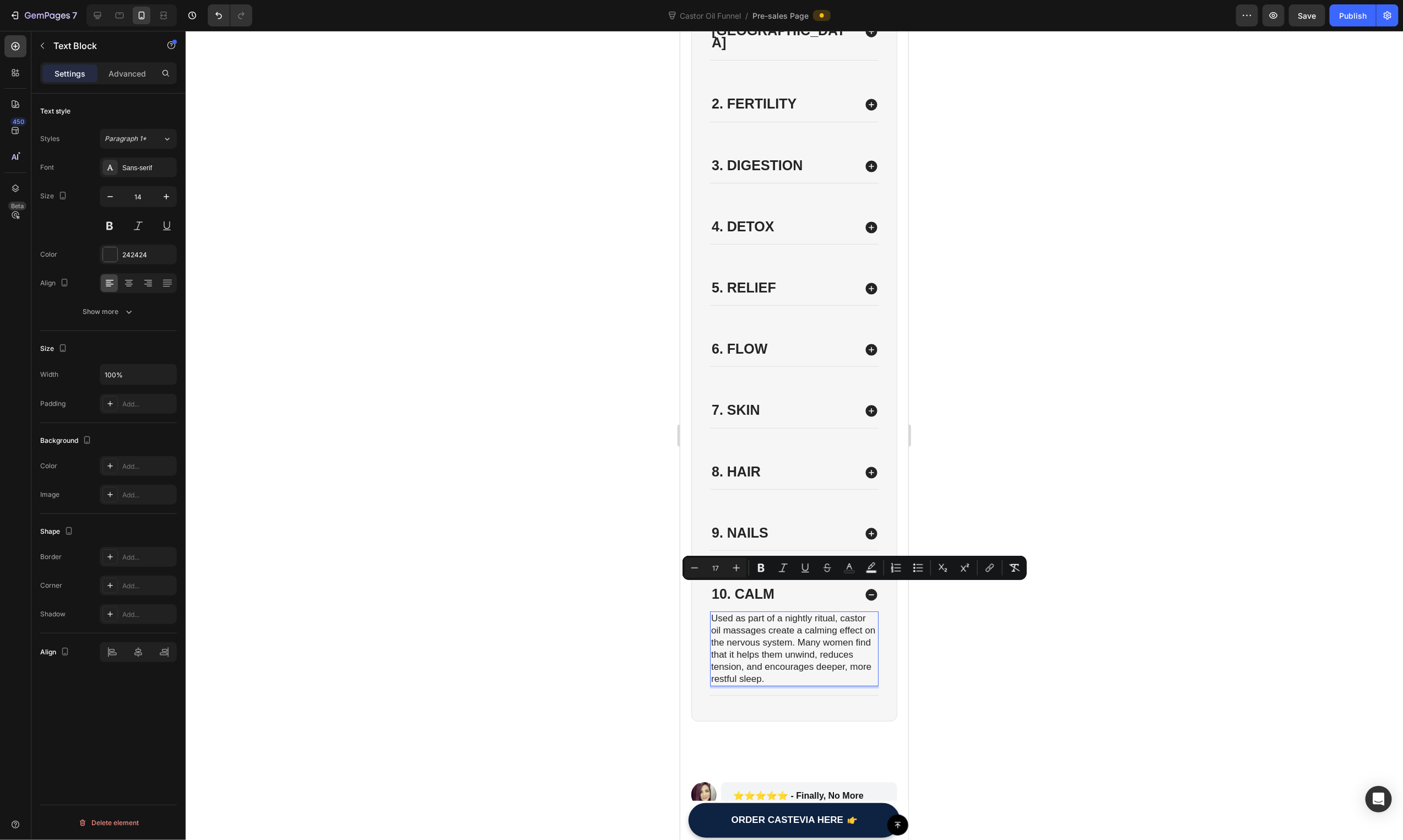
click at [816, 626] on span "Used as part of a nightly ritual, castor oil massages create a calming effect o…" at bounding box center [793, 648] width 164 height 71
click at [810, 613] on span "Used as part of a nightly ritual, castor oil massages create a calming effect o…" at bounding box center [793, 648] width 164 height 71
click at [811, 615] on span "Used as part of a nightly ritual, castor oil massages create a calming effect o…" at bounding box center [793, 648] width 164 height 71
click at [823, 635] on span "Used as part of a nightly ritual, castor oil massages create a calming effect o…" at bounding box center [793, 648] width 164 height 71
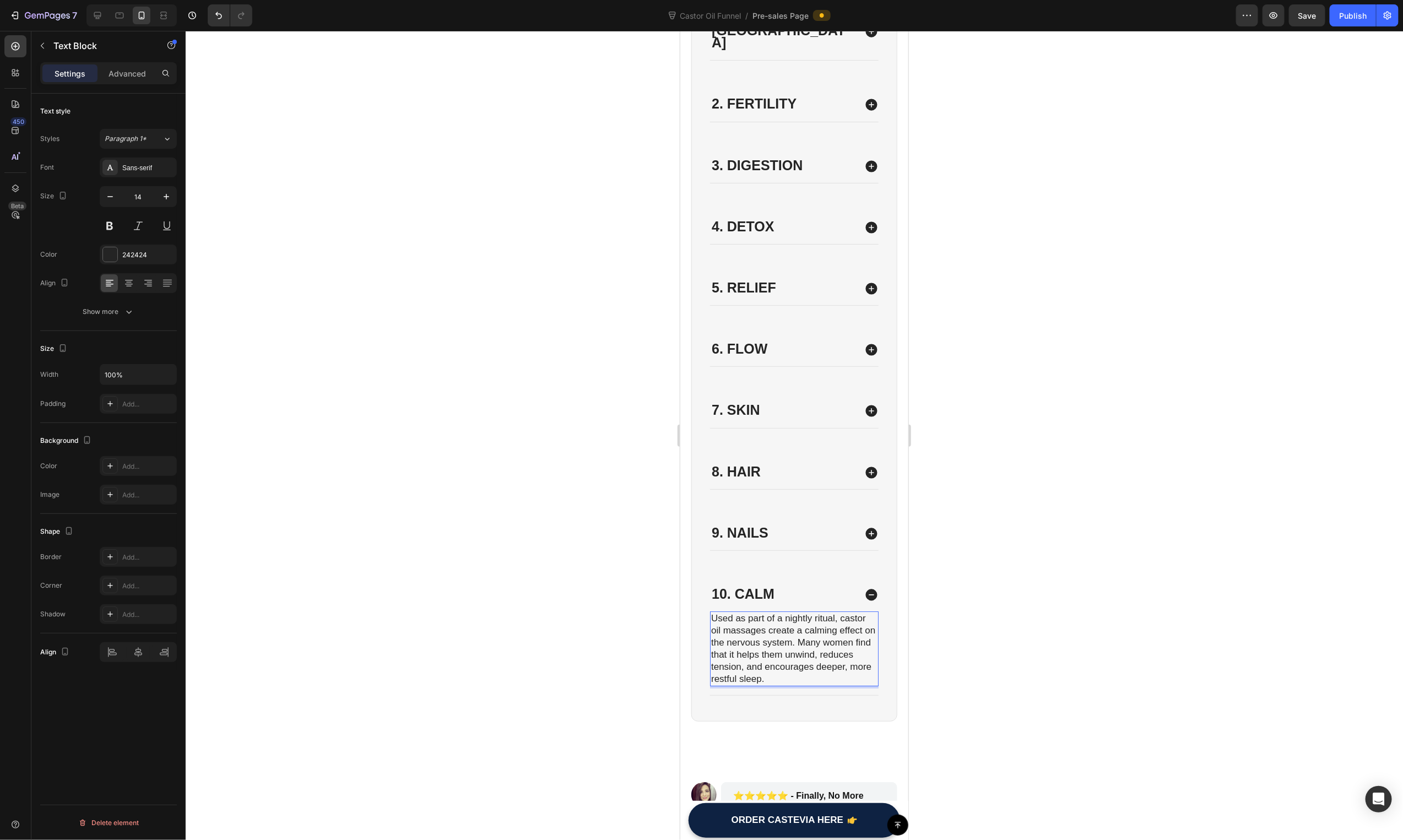
click at [811, 613] on span "Used as part of a nightly ritual, castor oil massages create a calming effect o…" at bounding box center [793, 648] width 164 height 71
click at [633, 625] on div at bounding box center [794, 435] width 1217 height 809
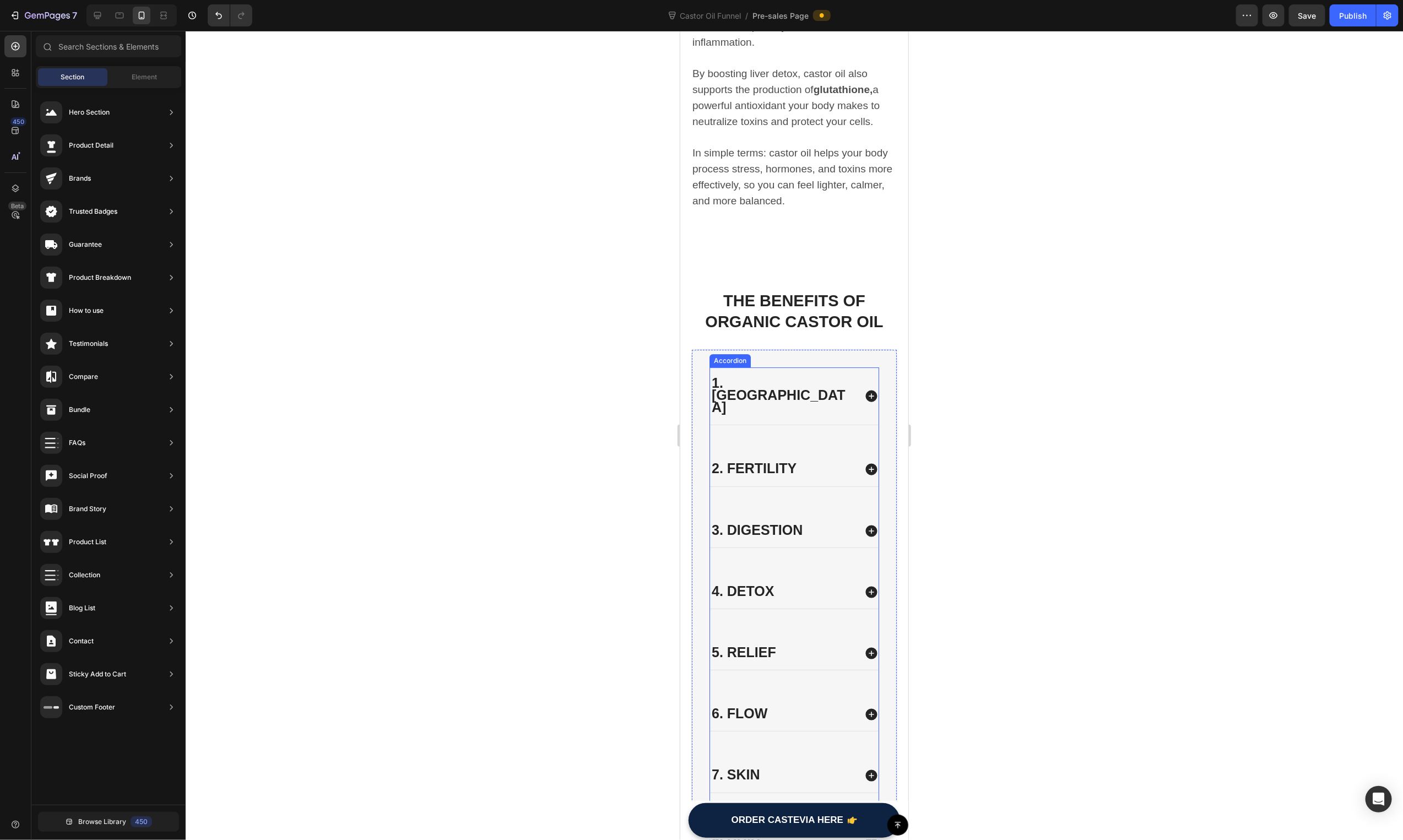
scroll to position [2143, 0]
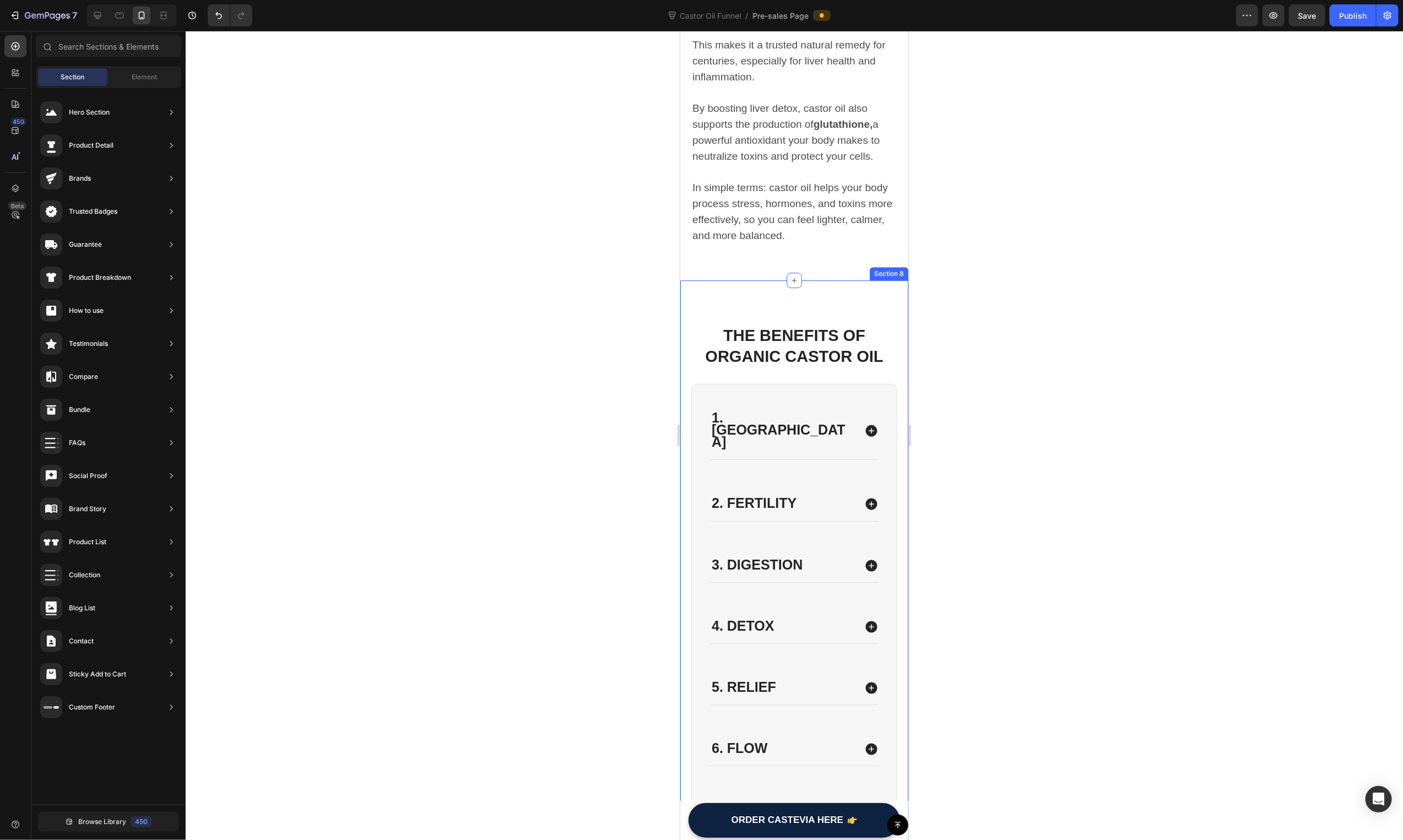
click at [727, 326] on strong "THE BENEFITS OF ORGANIC CASTOR OIL" at bounding box center [793, 345] width 178 height 38
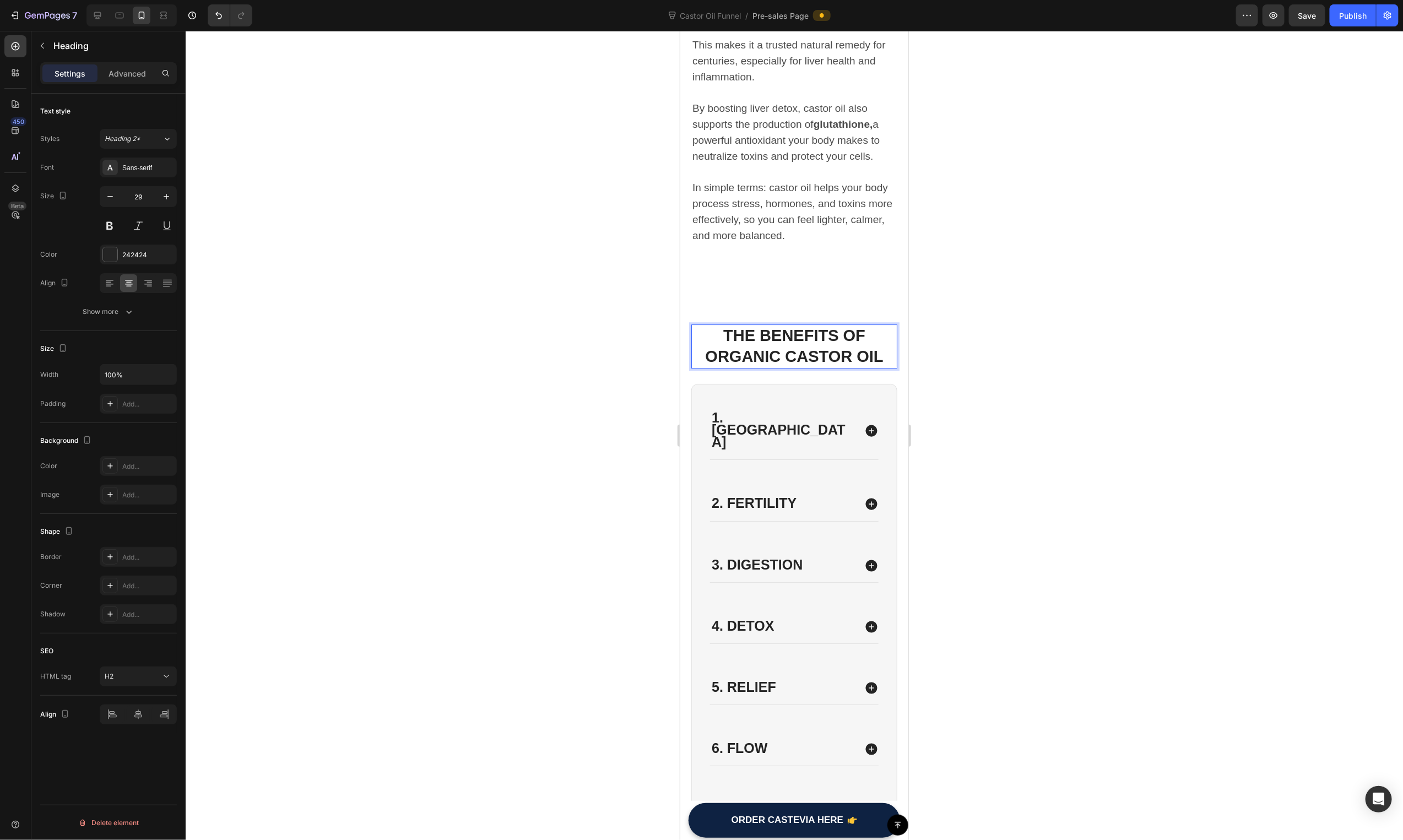
click at [766, 326] on strong "THE BENEFITS OF ORGANIC CASTOR OIL" at bounding box center [793, 345] width 178 height 38
click at [748, 326] on strong "THE BENEFITS OF ORGANIC CASTOR OIL" at bounding box center [793, 345] width 178 height 38
click at [633, 382] on div at bounding box center [794, 435] width 1217 height 809
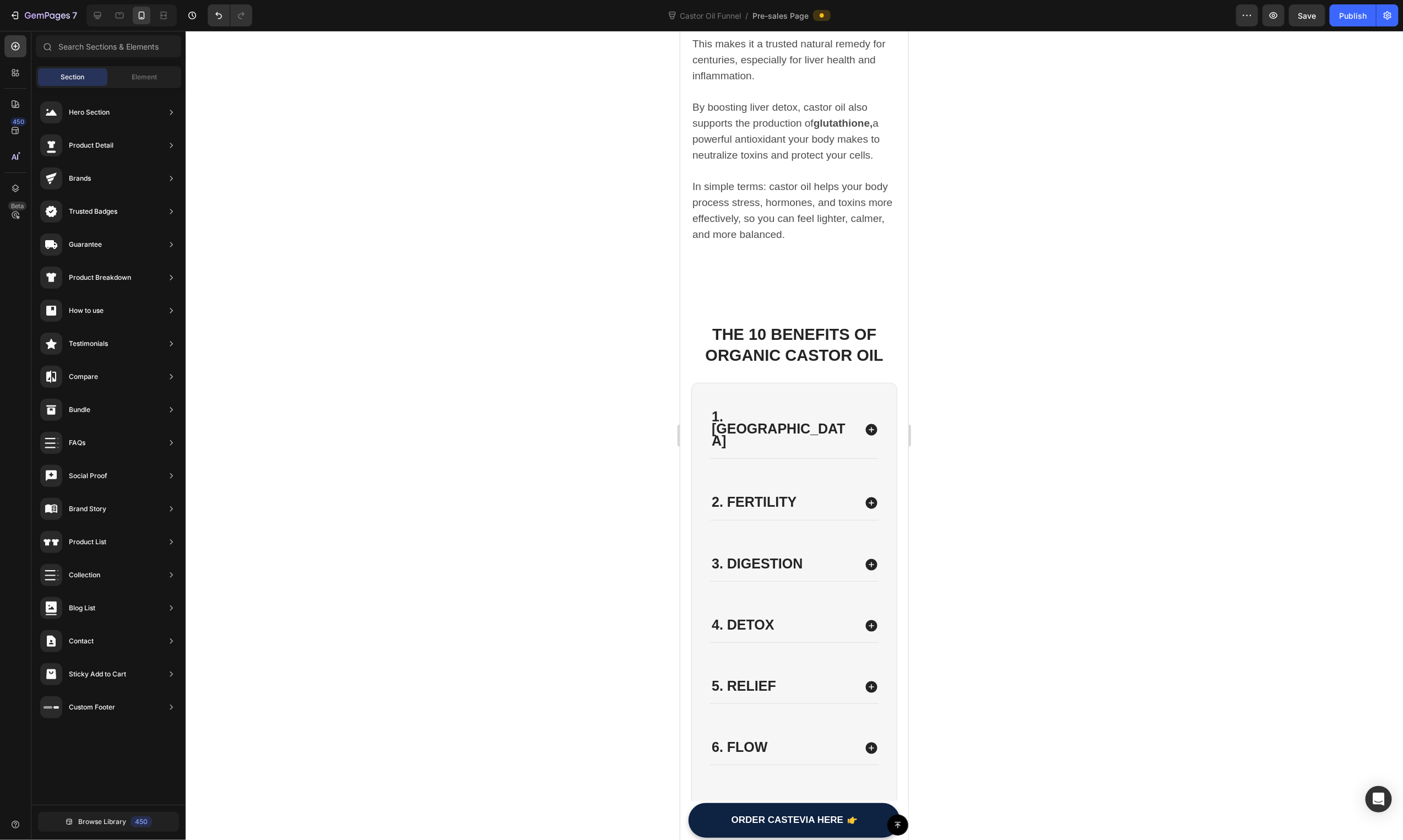
scroll to position [2121, 0]
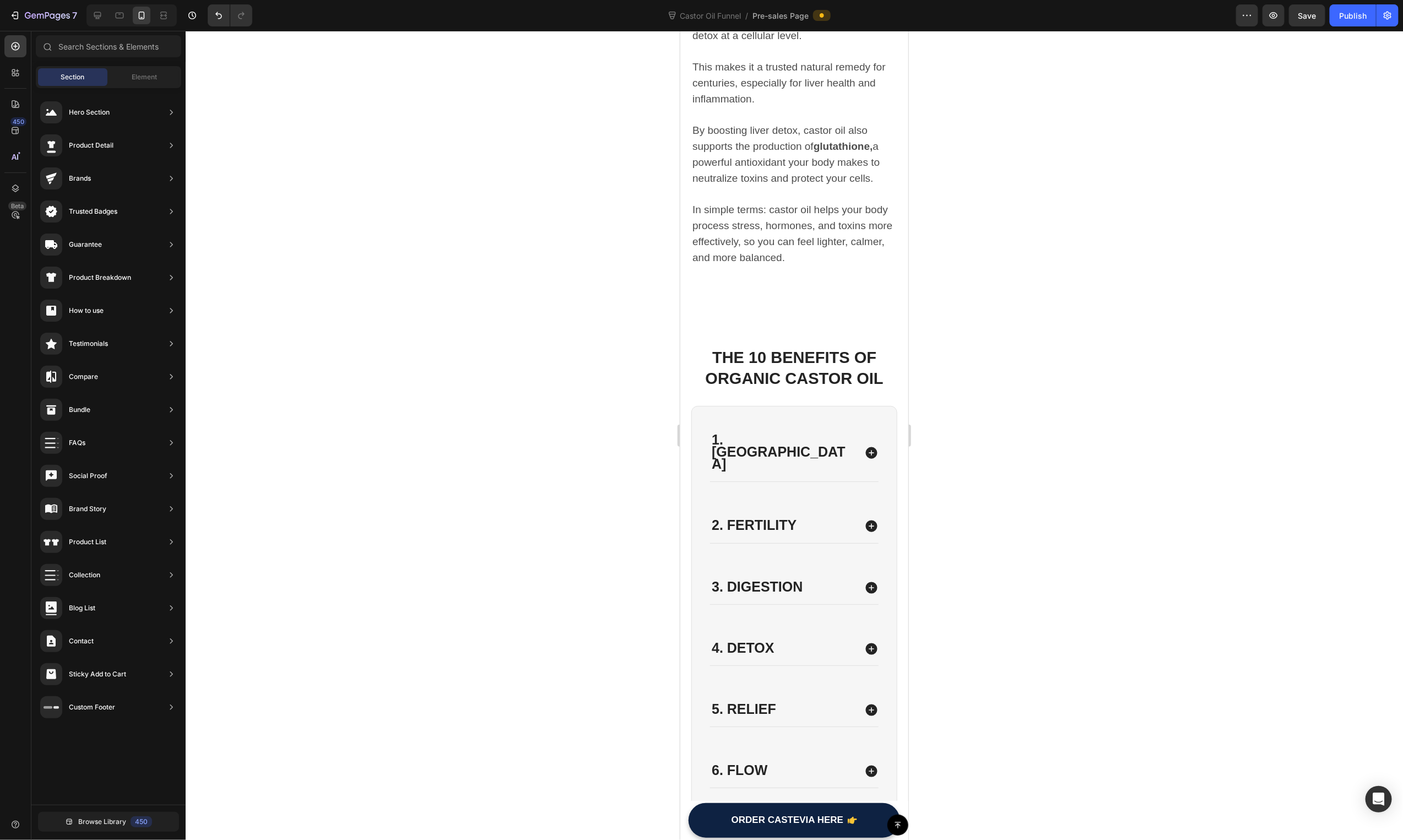
drag, startPoint x: 900, startPoint y: 468, endPoint x: 1588, endPoint y: 482, distance: 688.1
click at [832, 405] on div "1. Hormones 2. Fertility 3. Digestion 4. Detox 5. Relief 6. Flow 7. Skin 8. Hai…" at bounding box center [793, 779] width 206 height 748
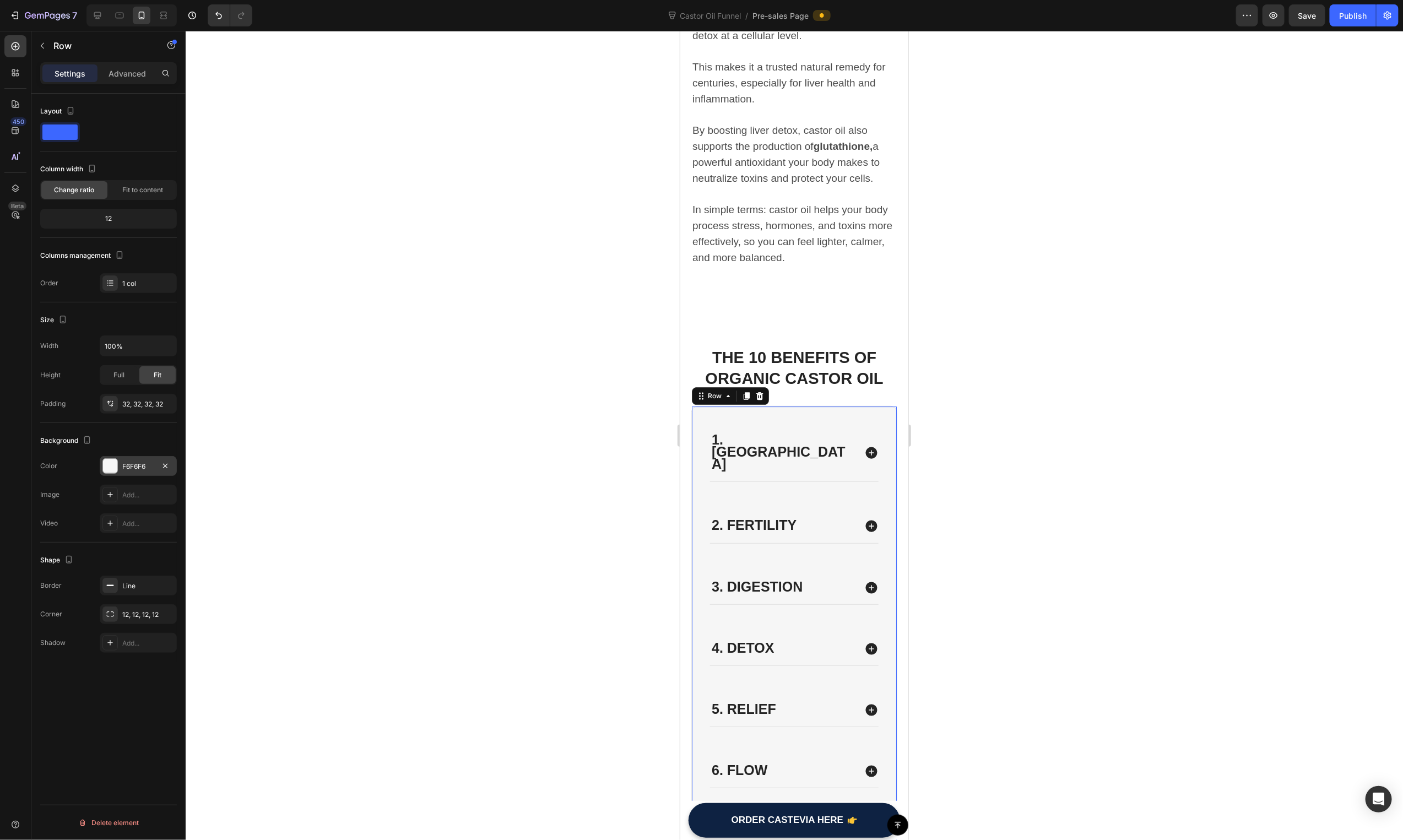
click at [104, 463] on div at bounding box center [110, 465] width 14 height 14
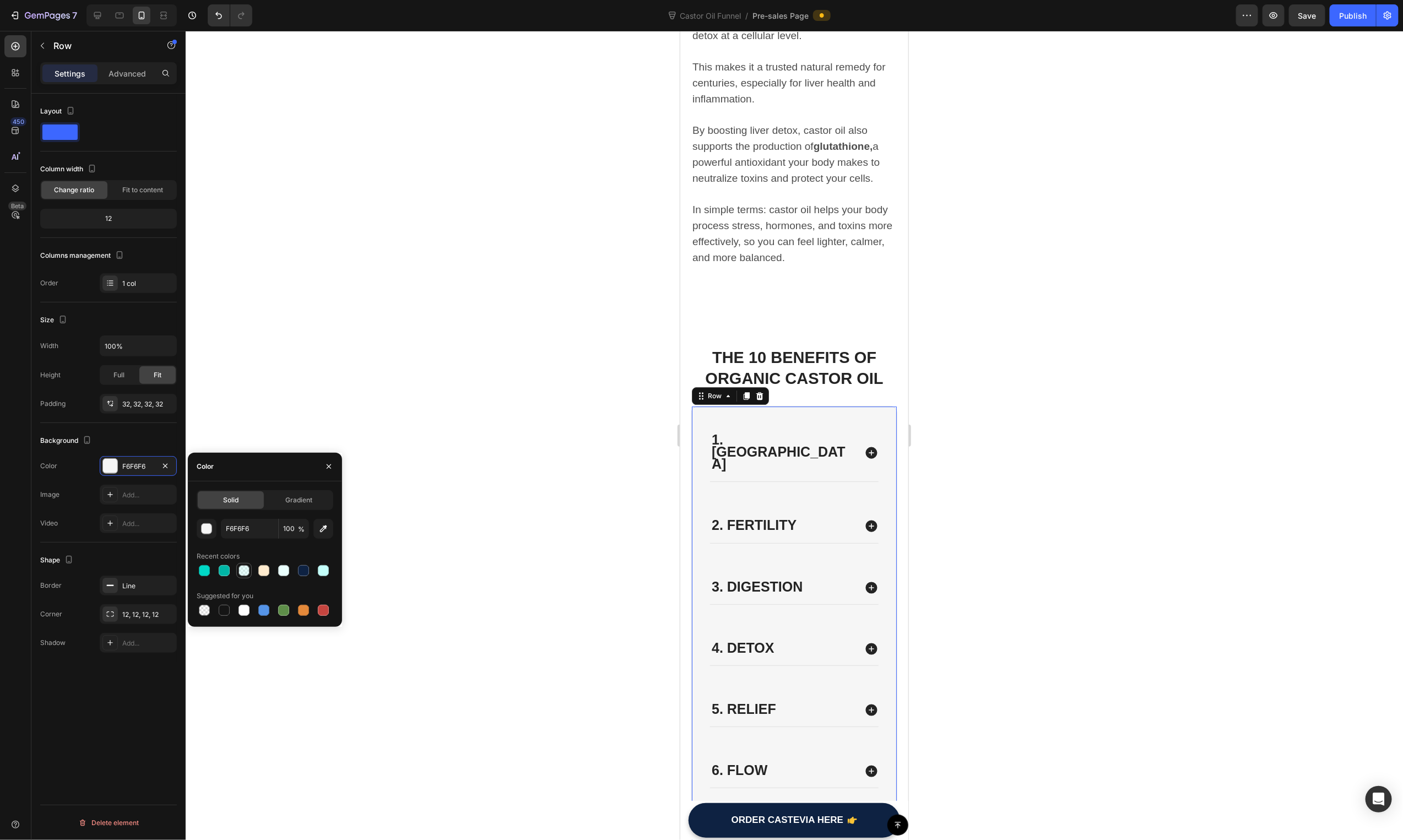
click at [248, 575] on div at bounding box center [243, 570] width 11 height 11
type input "C4FFFA"
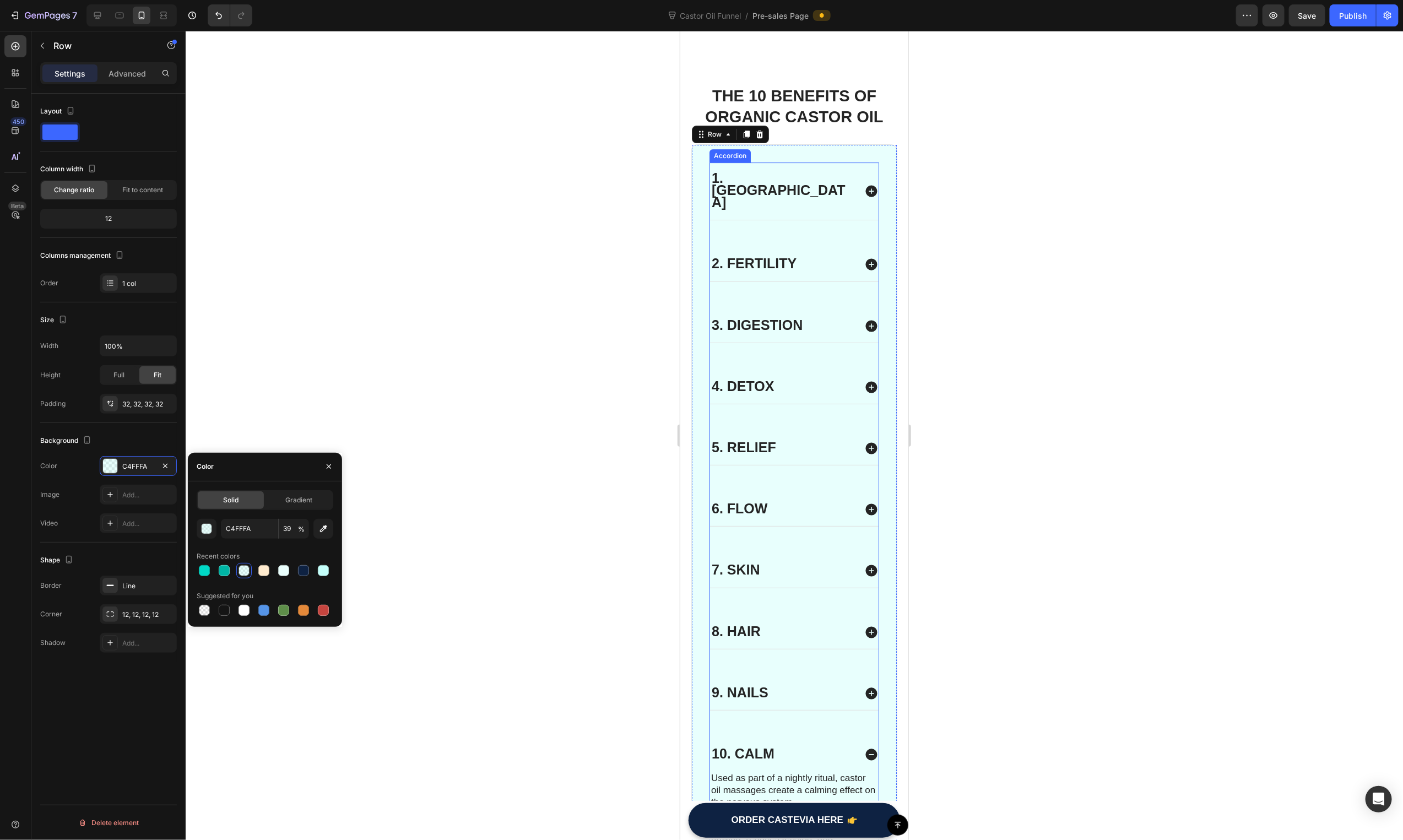
scroll to position [2565, 0]
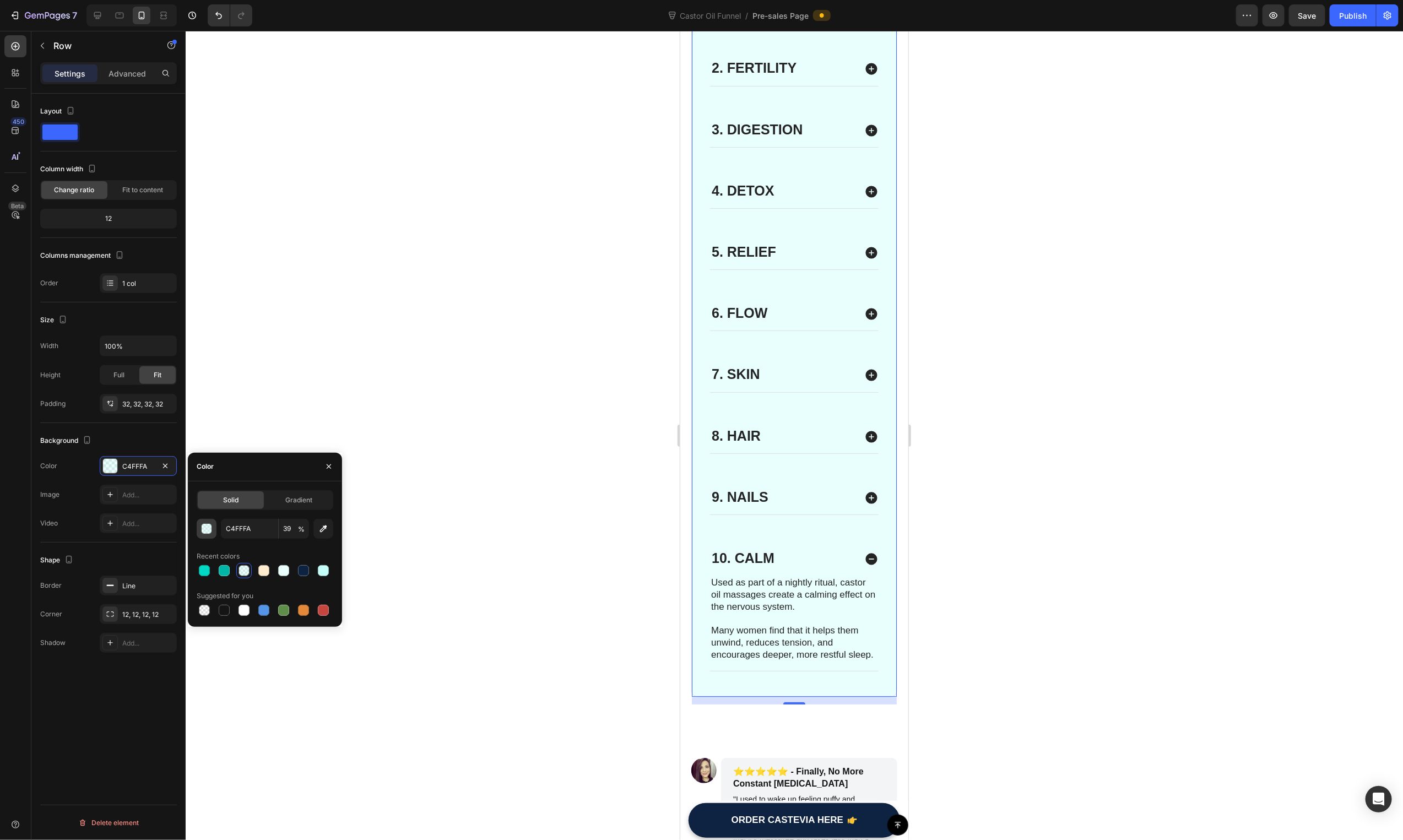
click at [207, 529] on div "button" at bounding box center [207, 529] width 11 height 11
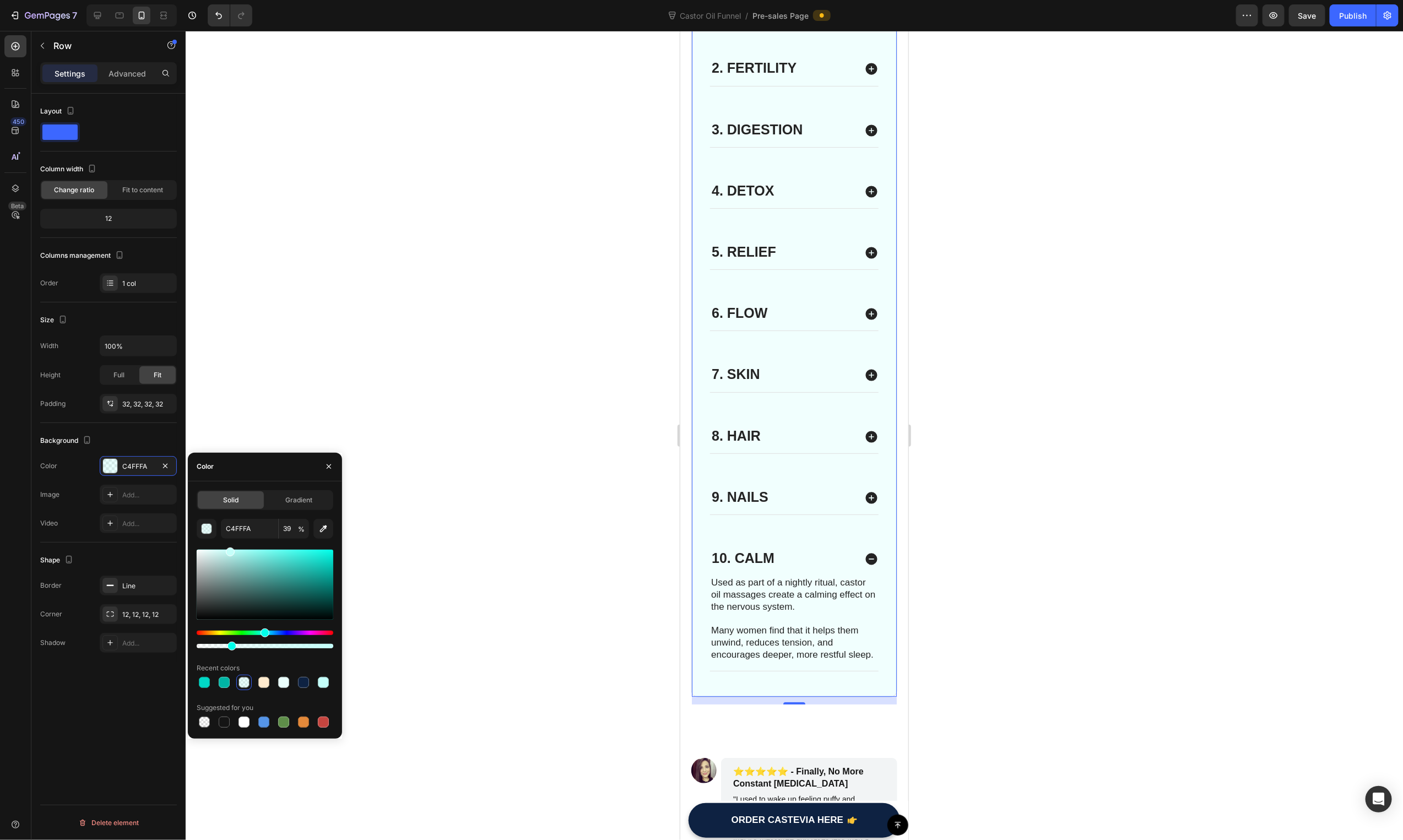
drag, startPoint x: 250, startPoint y: 646, endPoint x: 229, endPoint y: 648, distance: 21.1
click at [229, 648] on div at bounding box center [231, 646] width 8 height 8
click at [225, 648] on div at bounding box center [227, 646] width 8 height 8
type input "21"
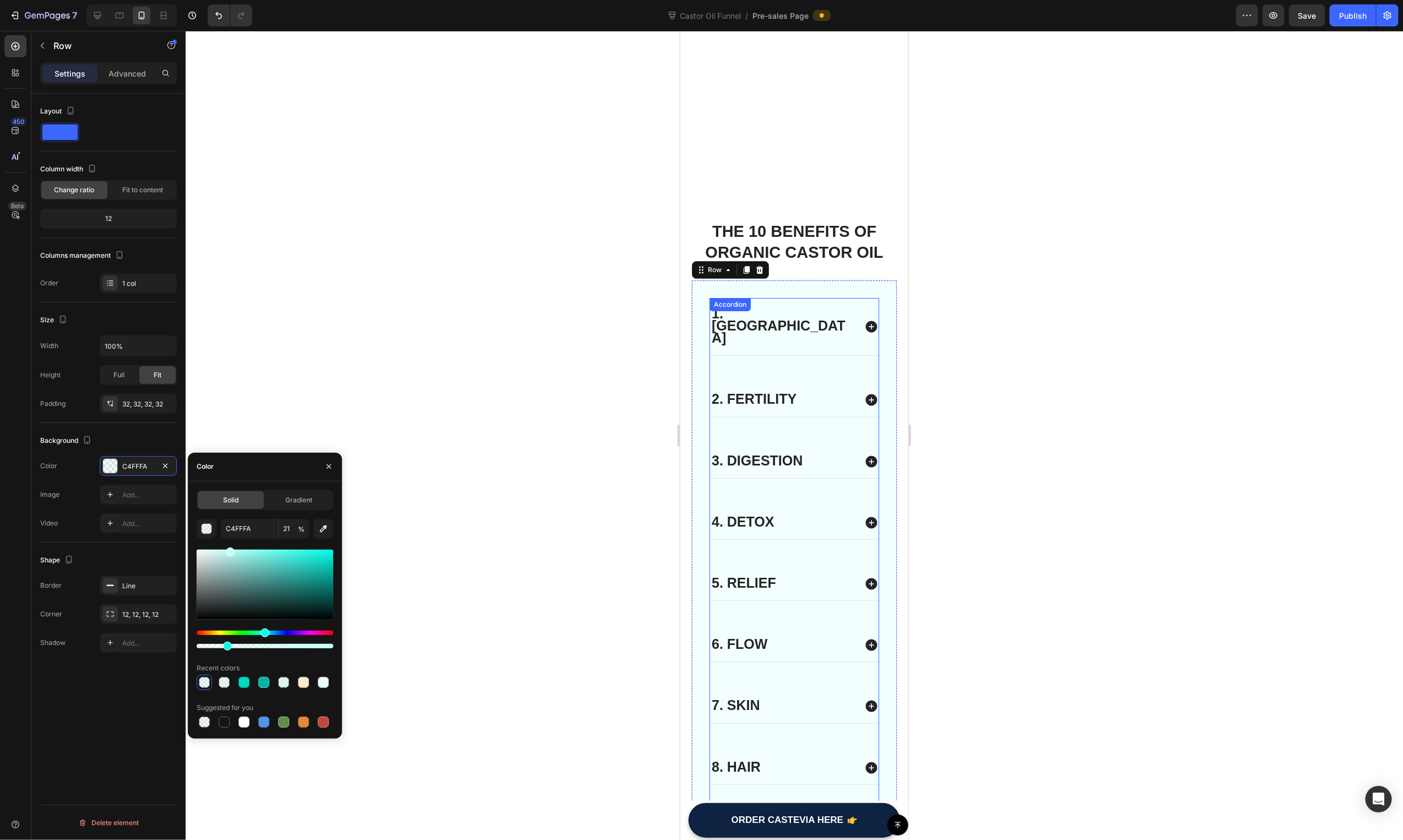
scroll to position [2117, 0]
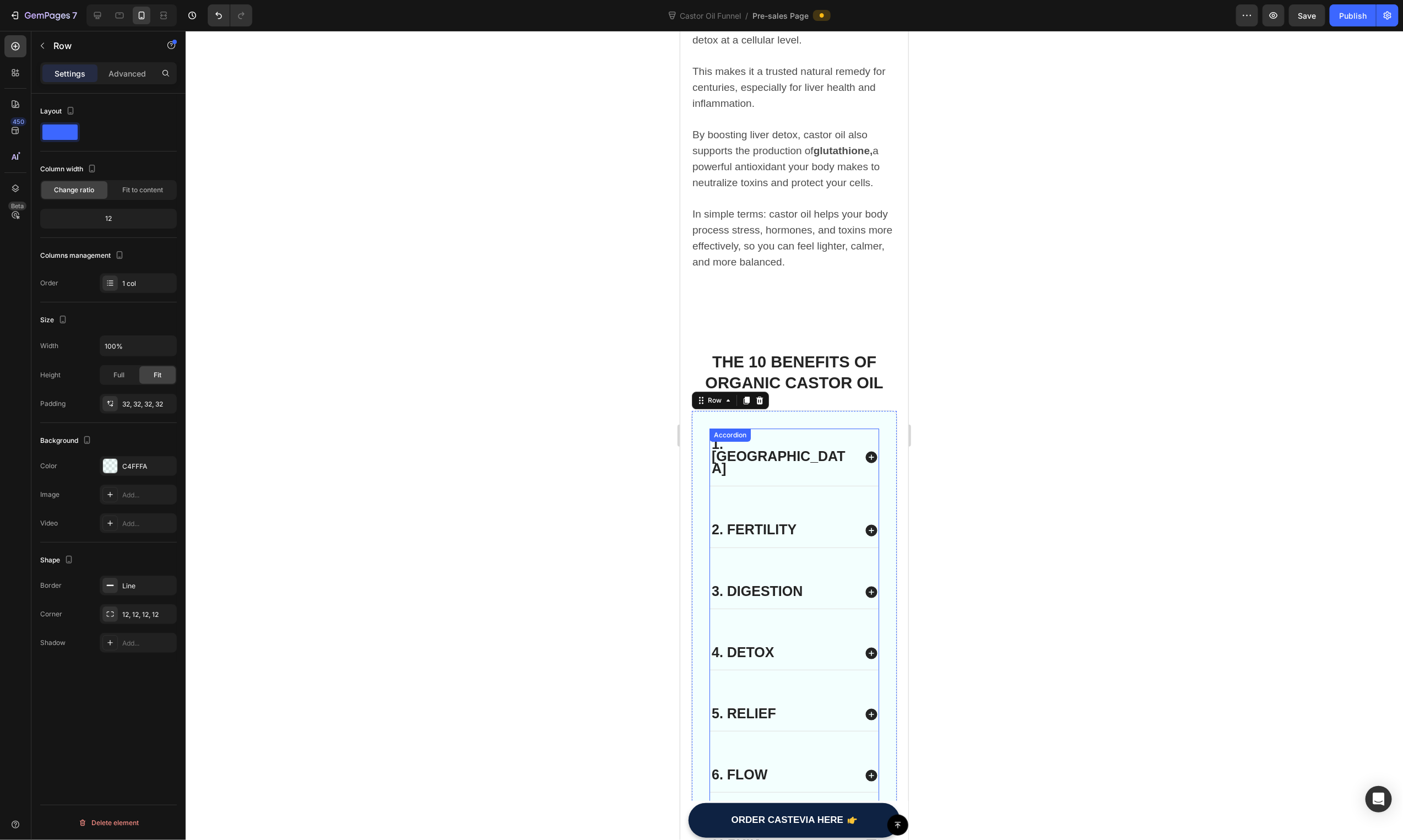
click at [1031, 478] on div at bounding box center [794, 435] width 1217 height 809
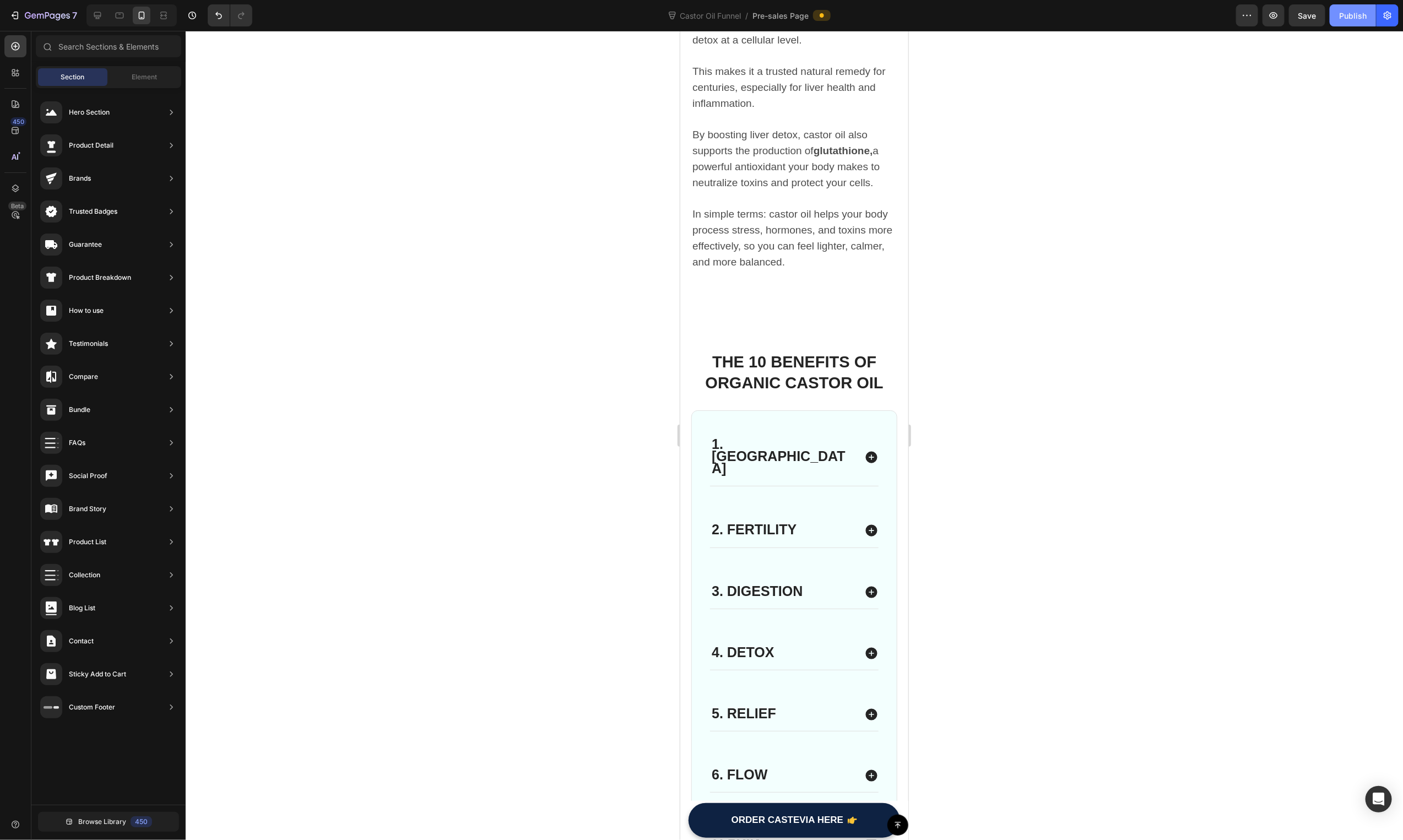
click at [1353, 16] on div "Publish" at bounding box center [1353, 16] width 27 height 12
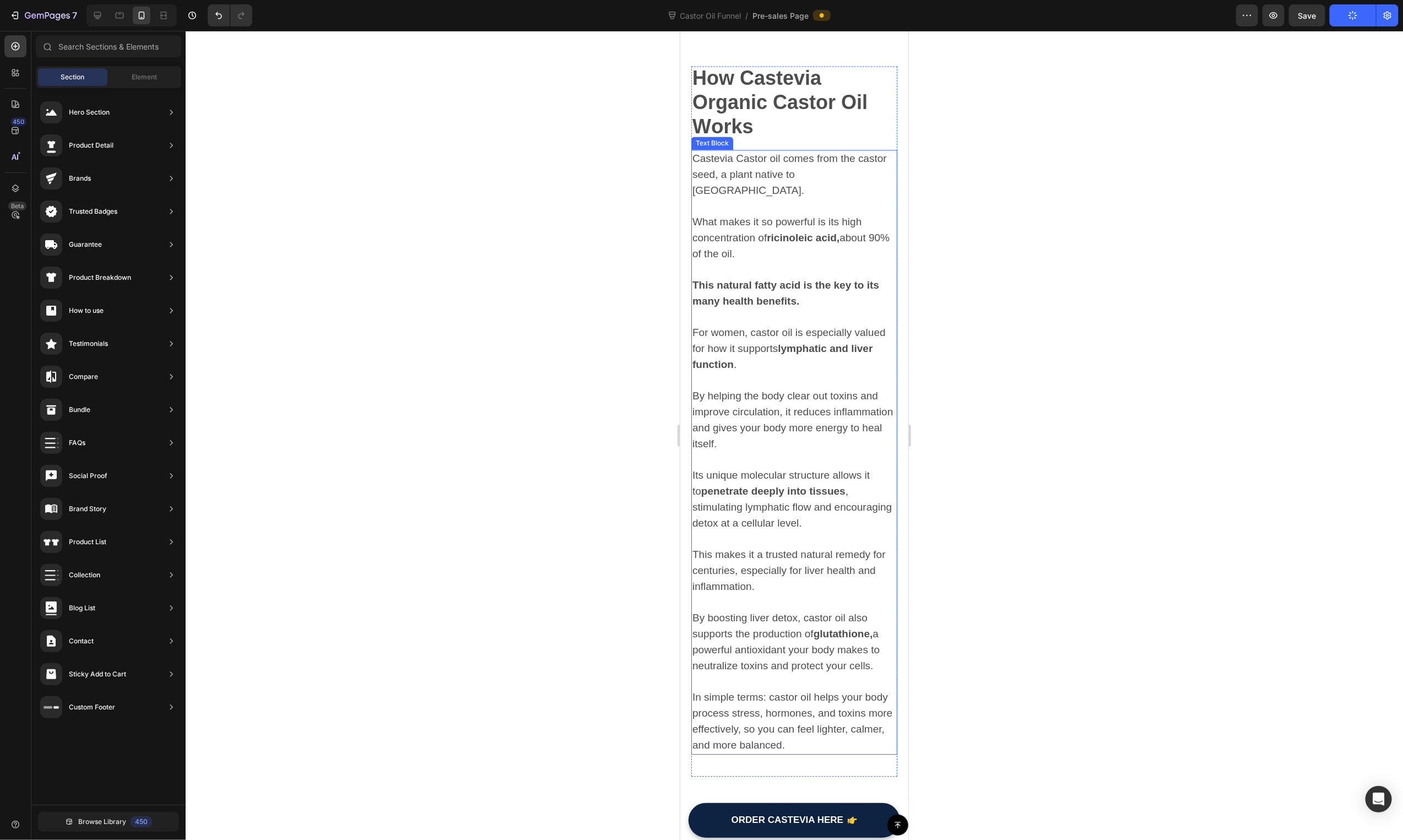
scroll to position [1898, 0]
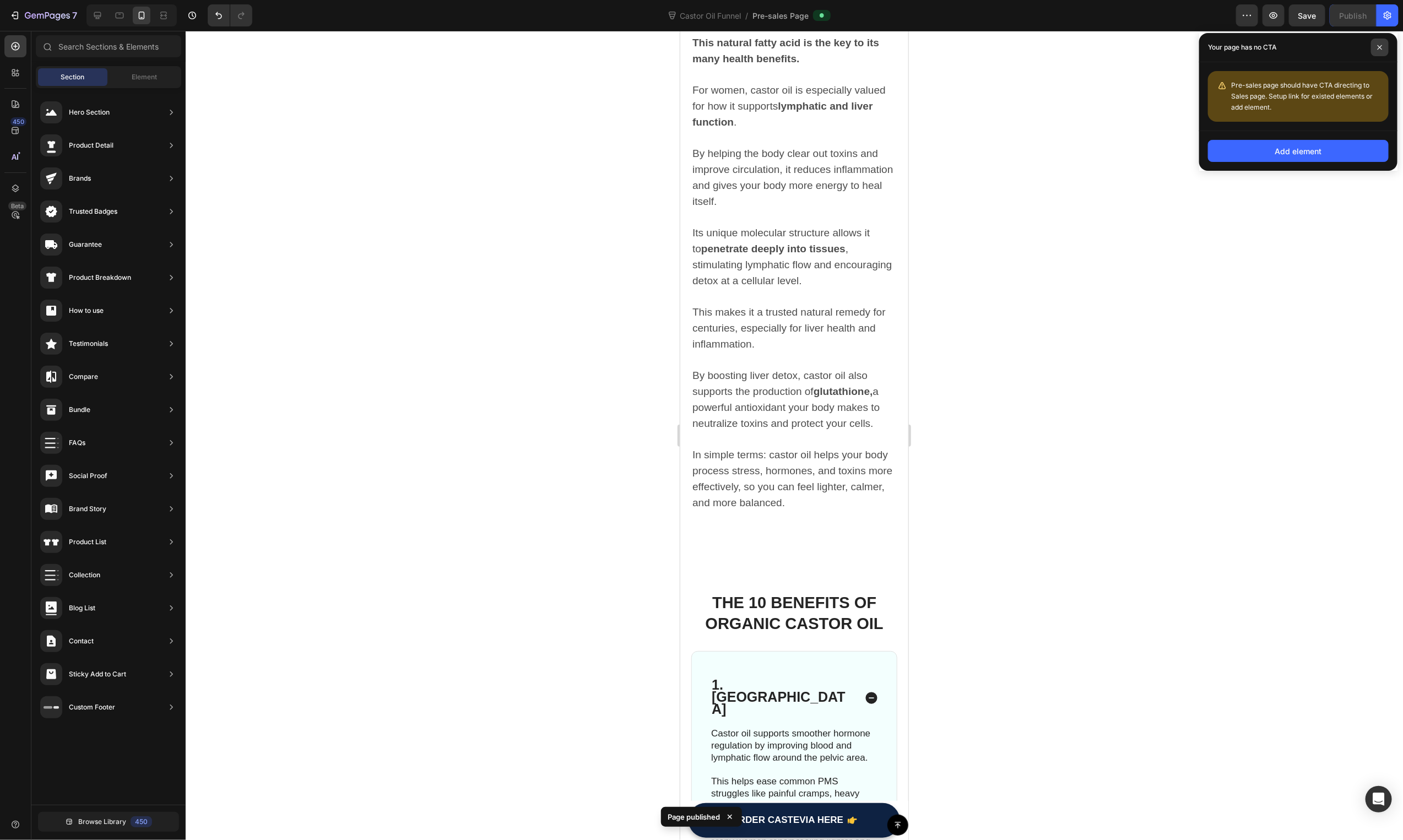
click at [1378, 42] on span at bounding box center [1379, 47] width 18 height 18
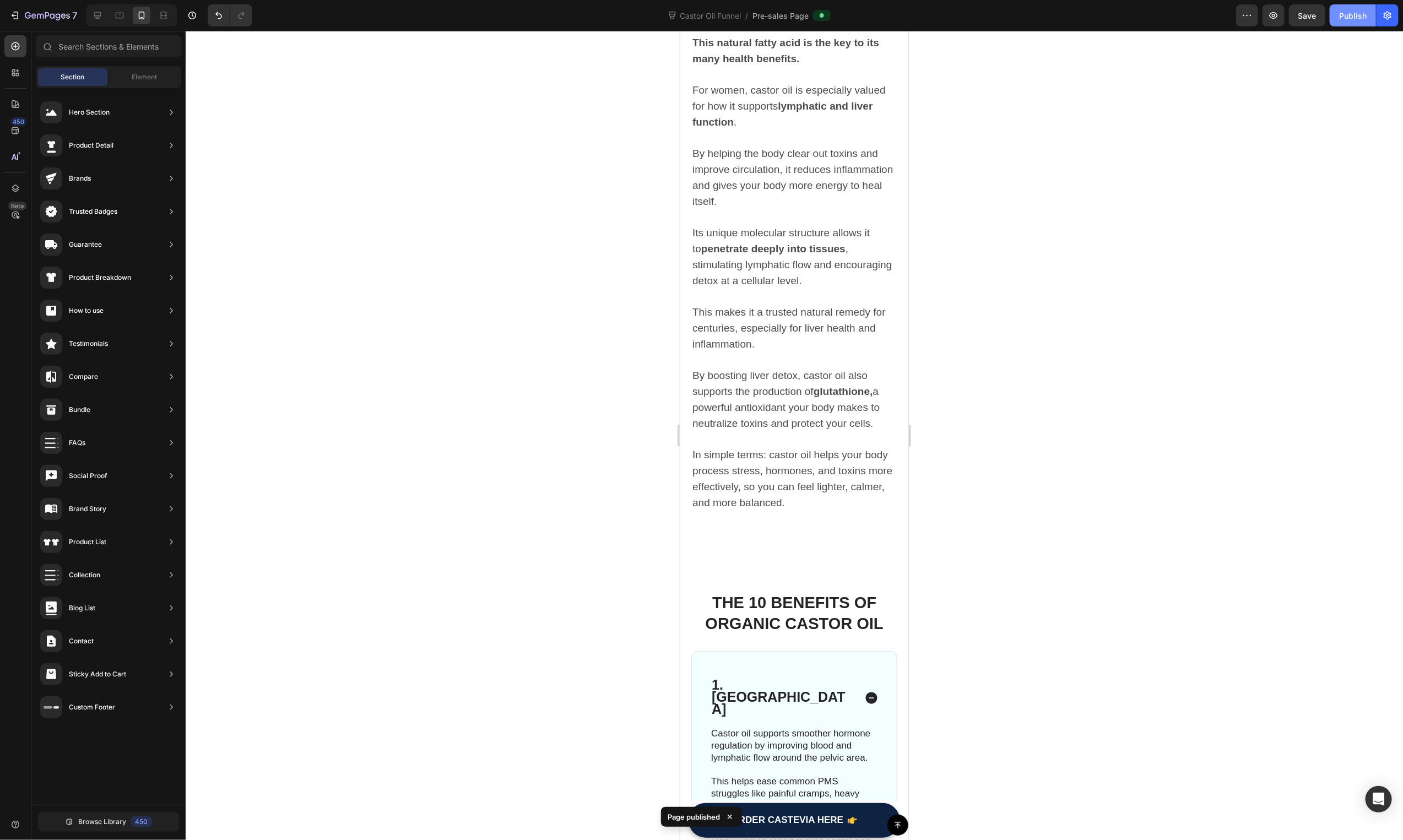
click at [1363, 22] on button "Publish" at bounding box center [1353, 15] width 47 height 22
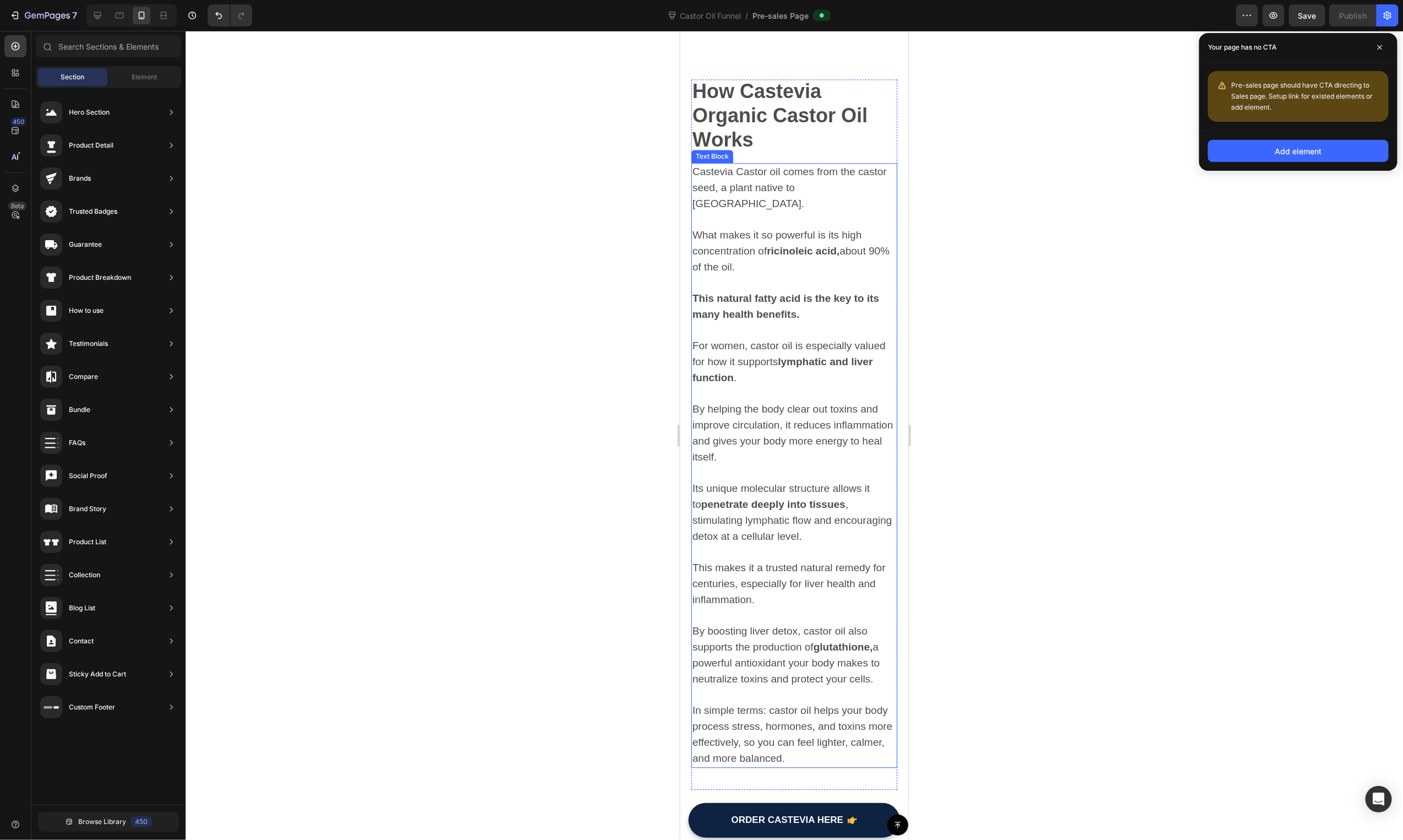
scroll to position [2123, 0]
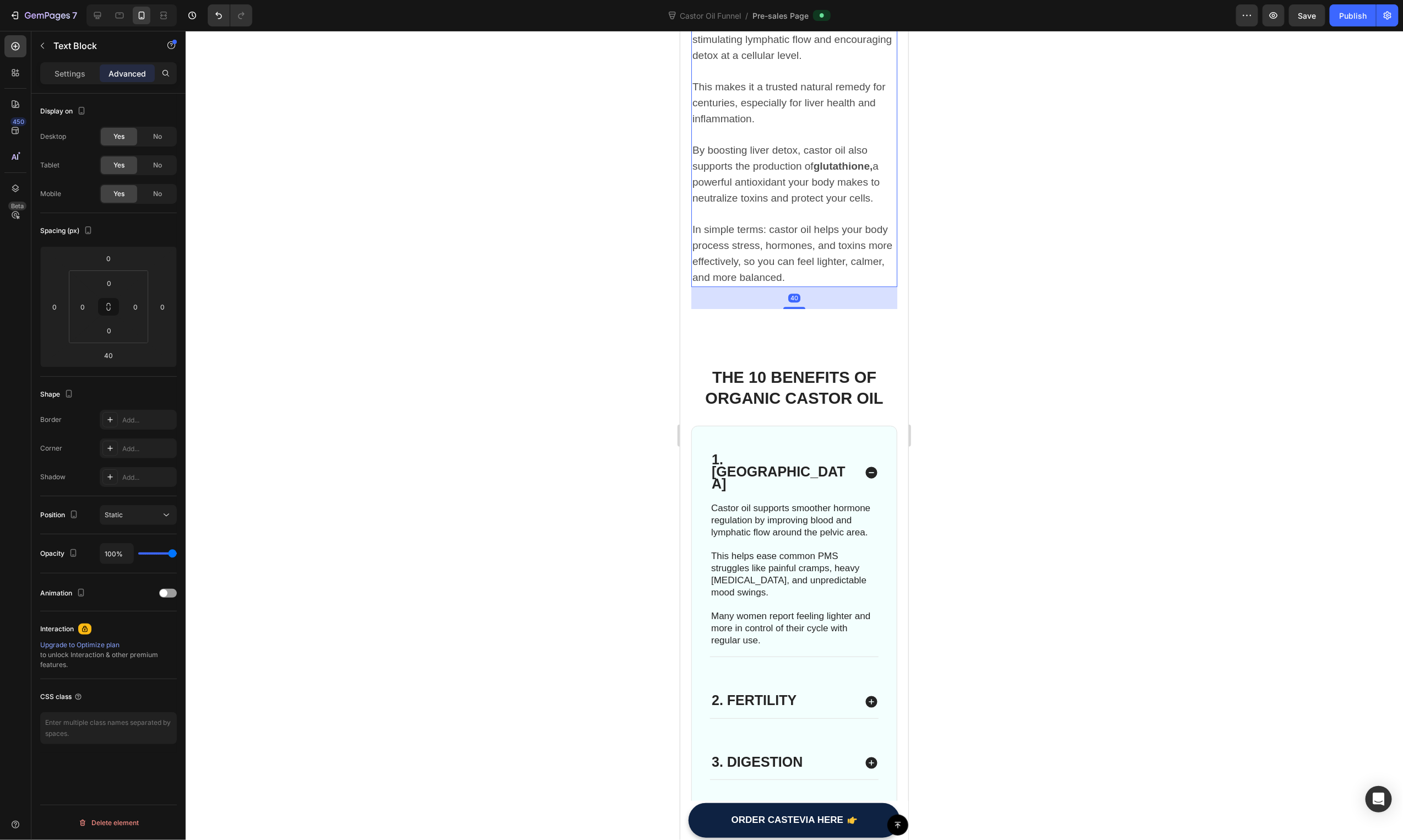
click at [782, 292] on div "40" at bounding box center [793, 298] width 206 height 22
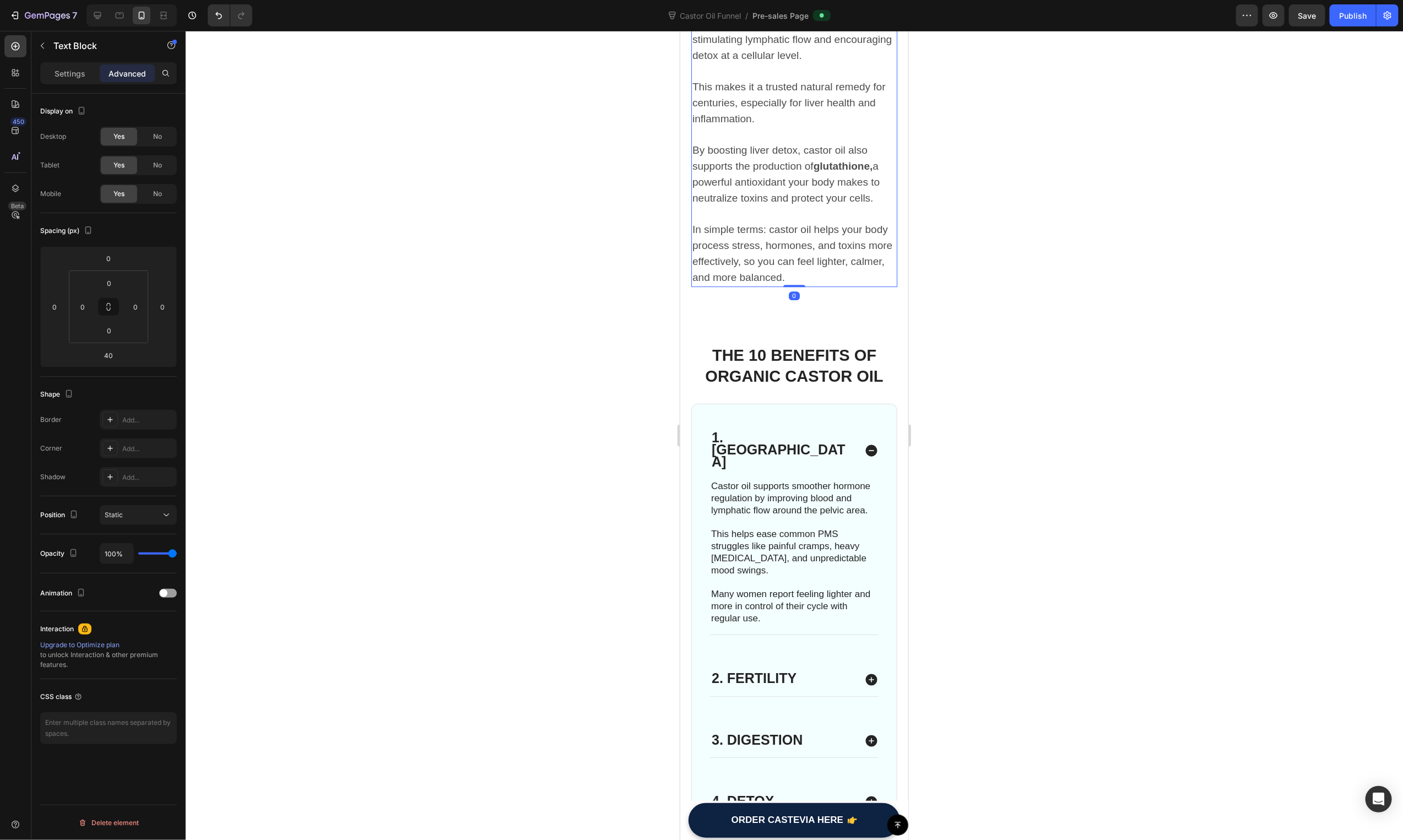
drag, startPoint x: 788, startPoint y: 295, endPoint x: 822, endPoint y: 236, distance: 68.1
type input "0"
click at [785, 302] on div "THE 10 BENEFITS OF ORGANIC CASTOR OIL Heading 1. Hormones Castor oil supports s…" at bounding box center [793, 764] width 228 height 929
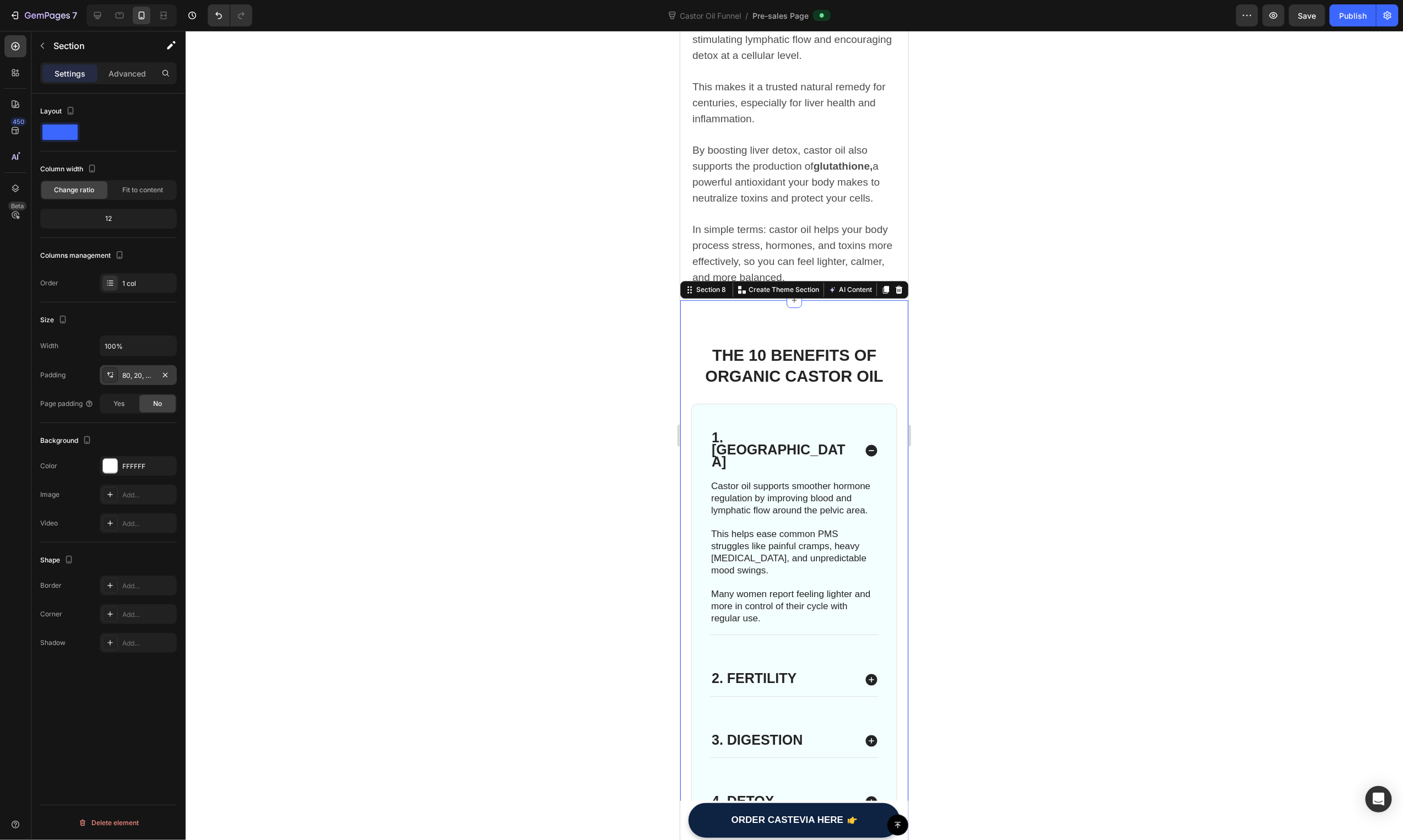
click at [140, 378] on div "80, 20, 0, 20" at bounding box center [138, 375] width 32 height 10
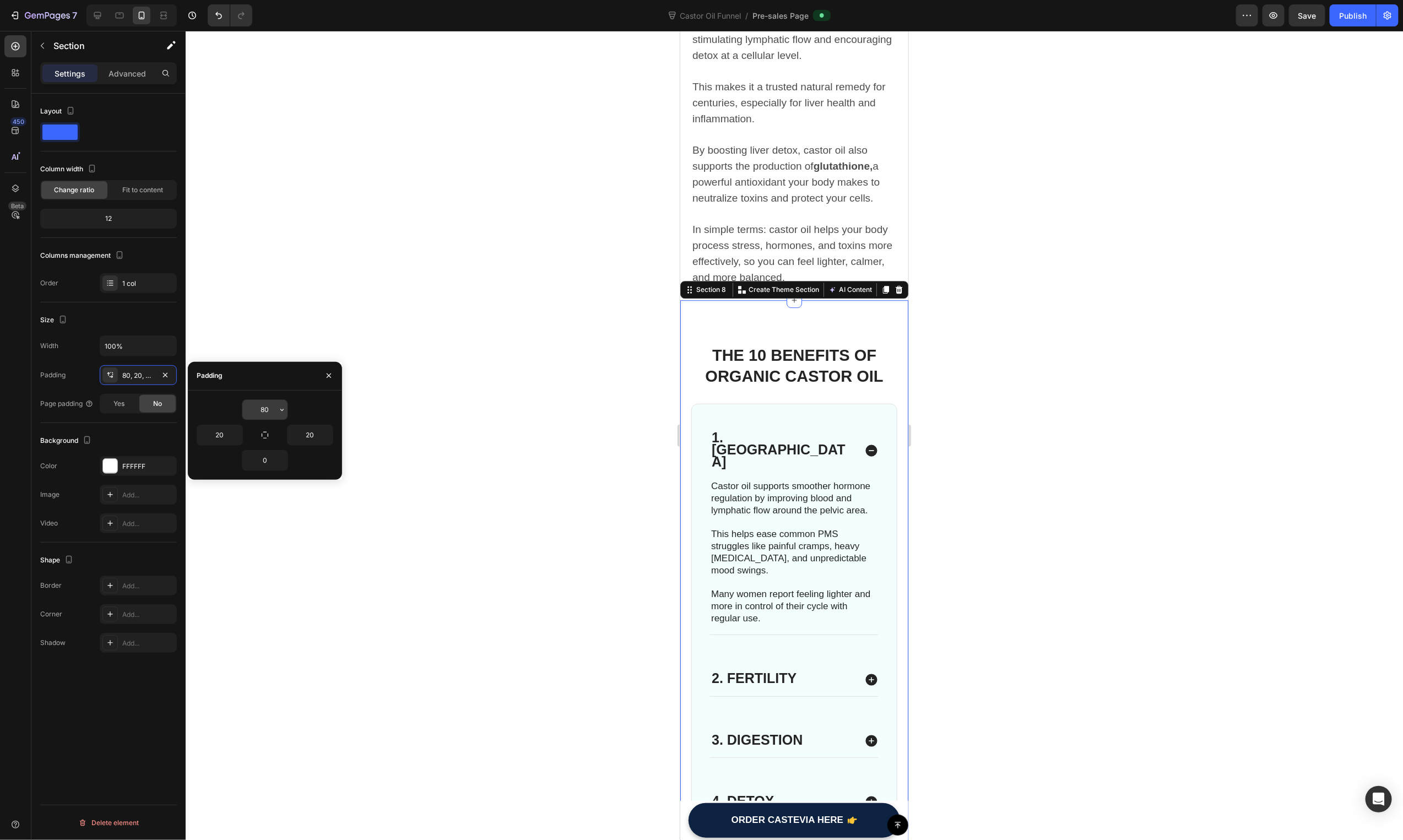
click at [273, 407] on input "80" at bounding box center [264, 409] width 45 height 19
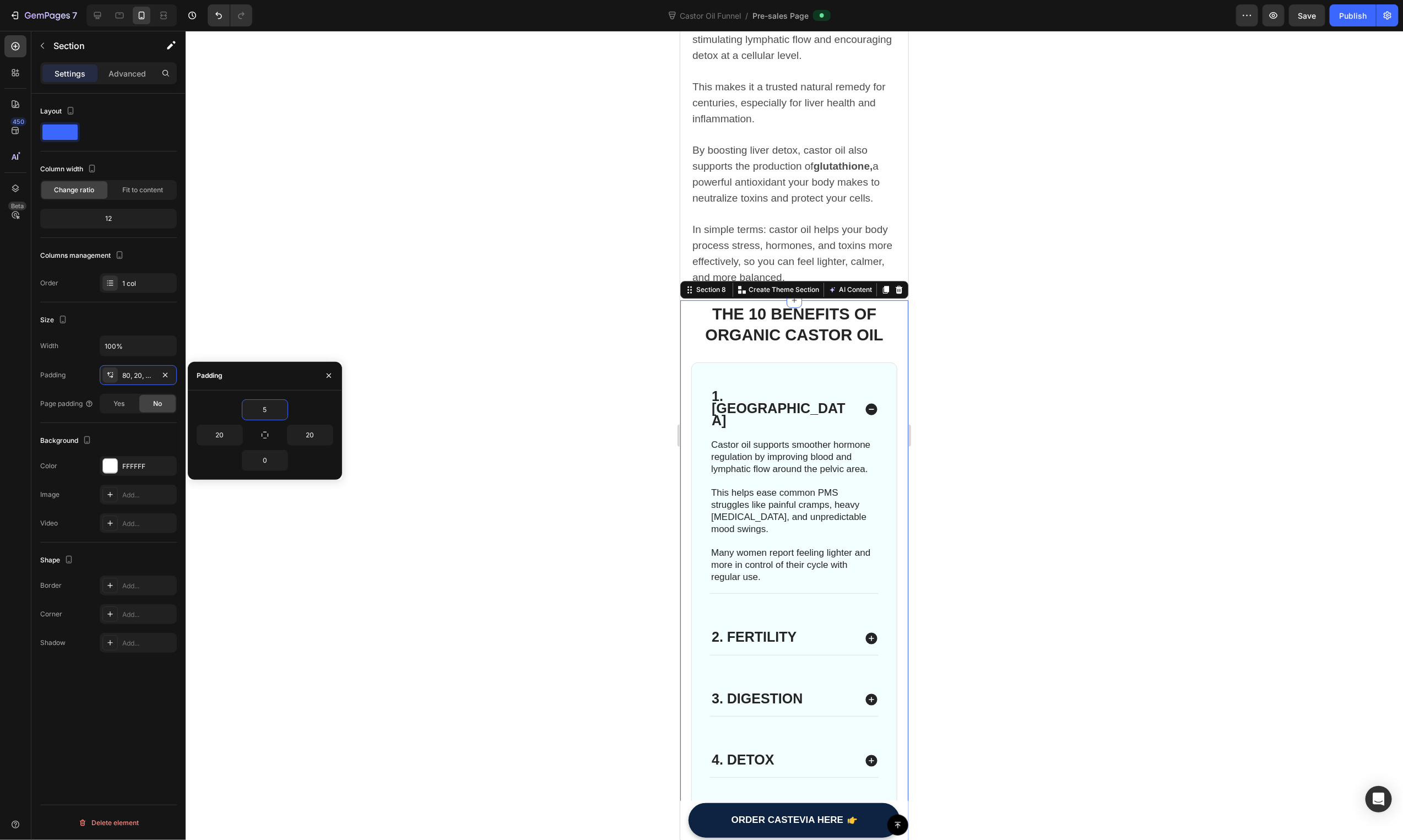
type input "50"
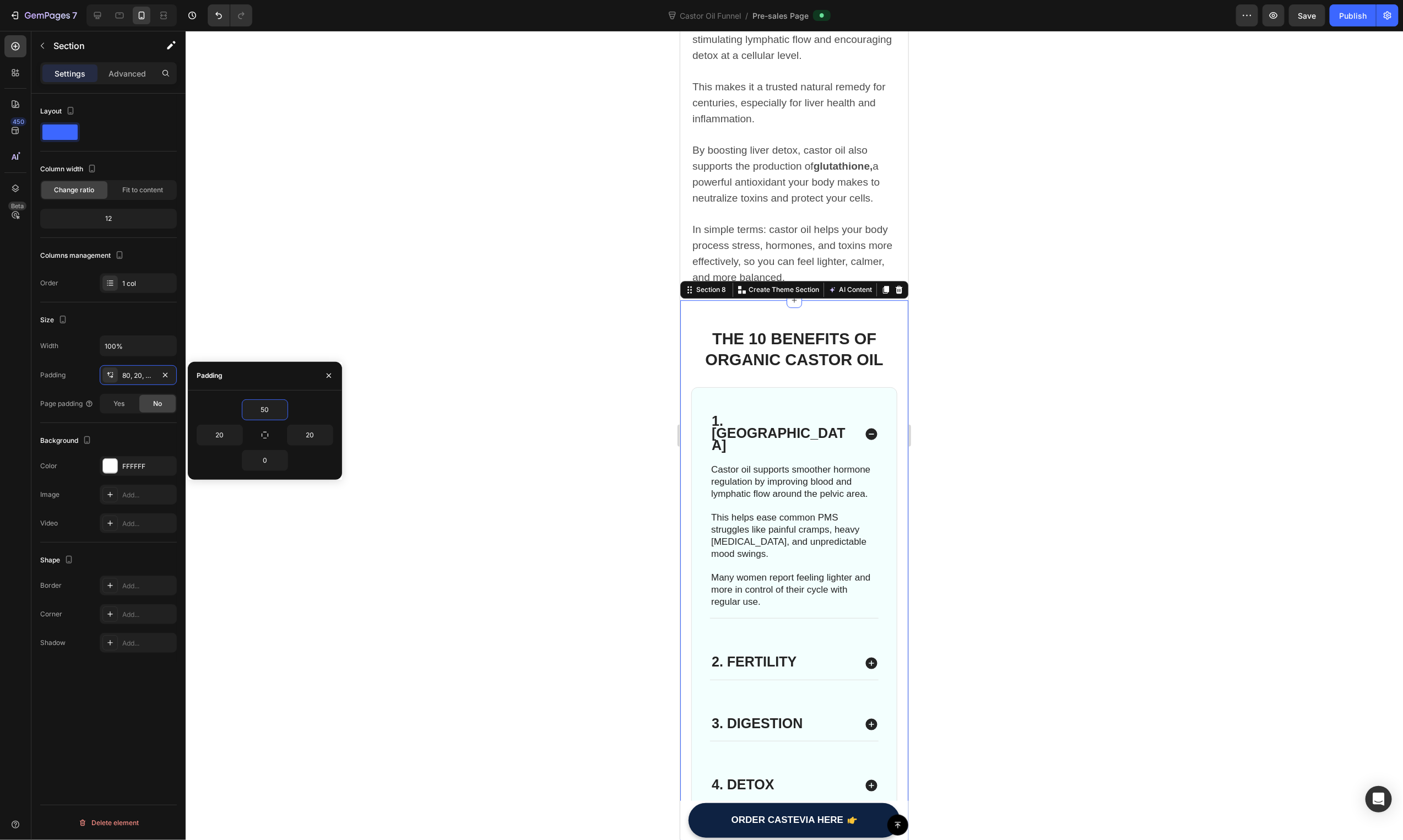
click at [1272, 387] on div at bounding box center [794, 435] width 1217 height 809
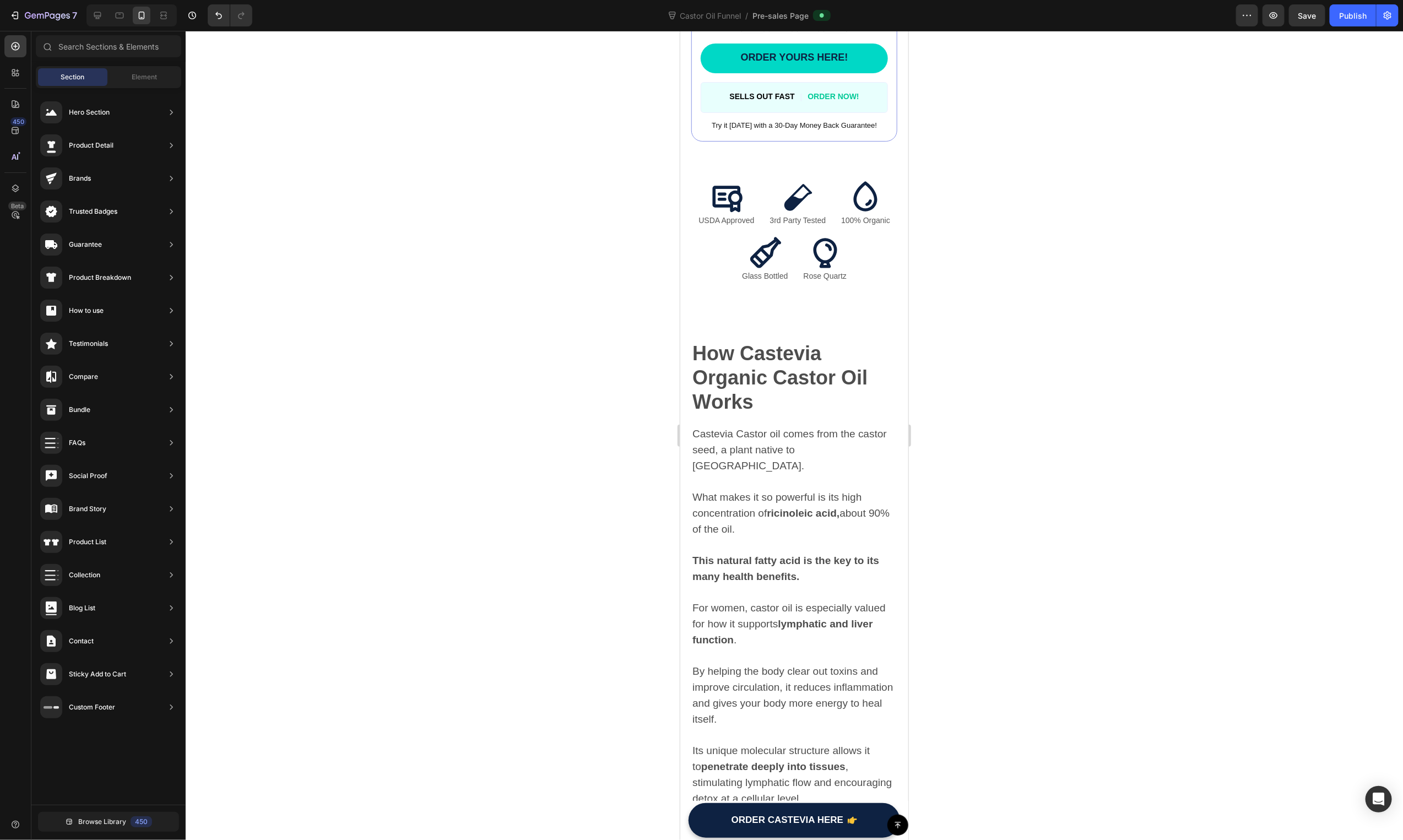
scroll to position [1386, 0]
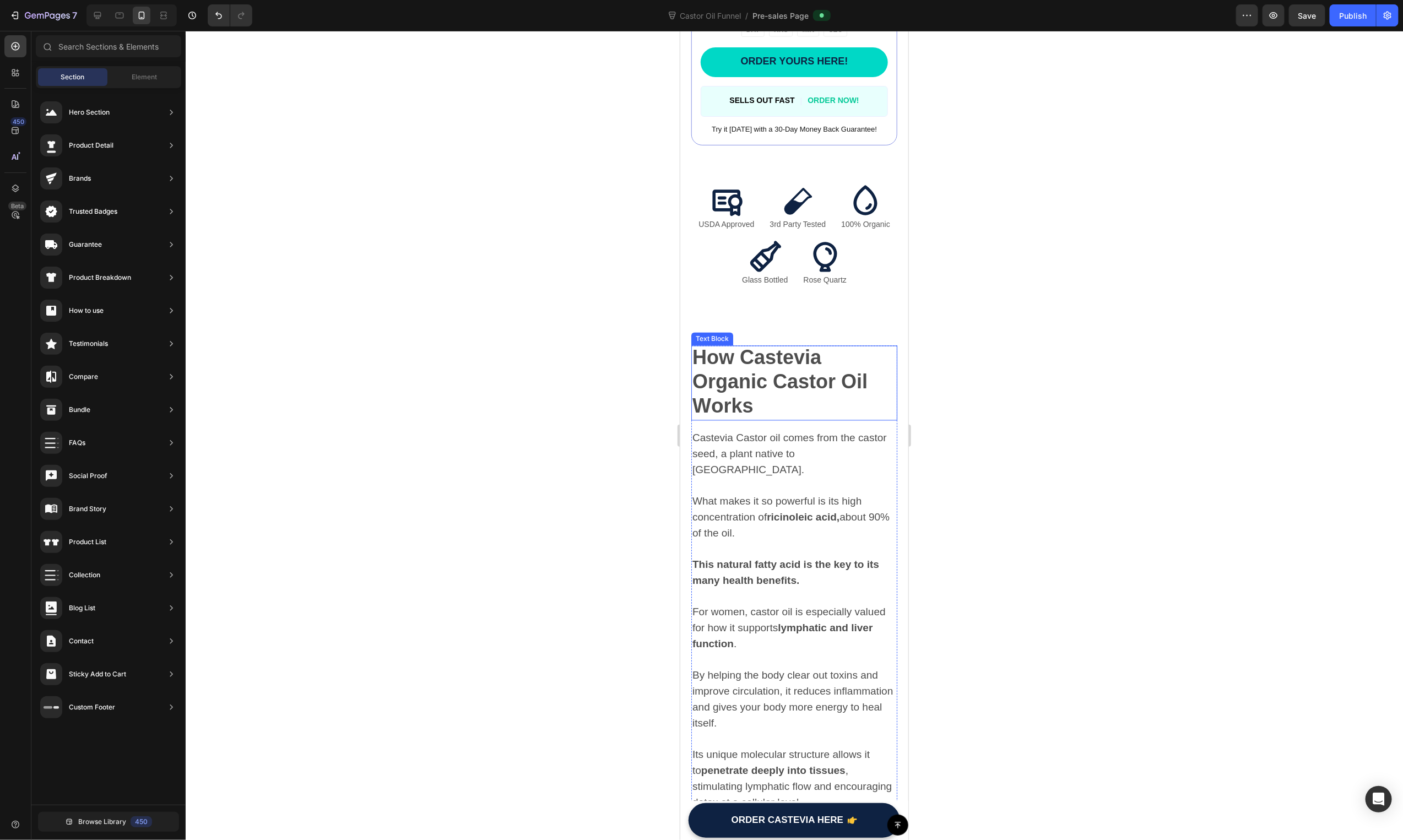
click at [827, 356] on p "How Castevia Organic Castor Oil W o rks" at bounding box center [793, 383] width 203 height 73
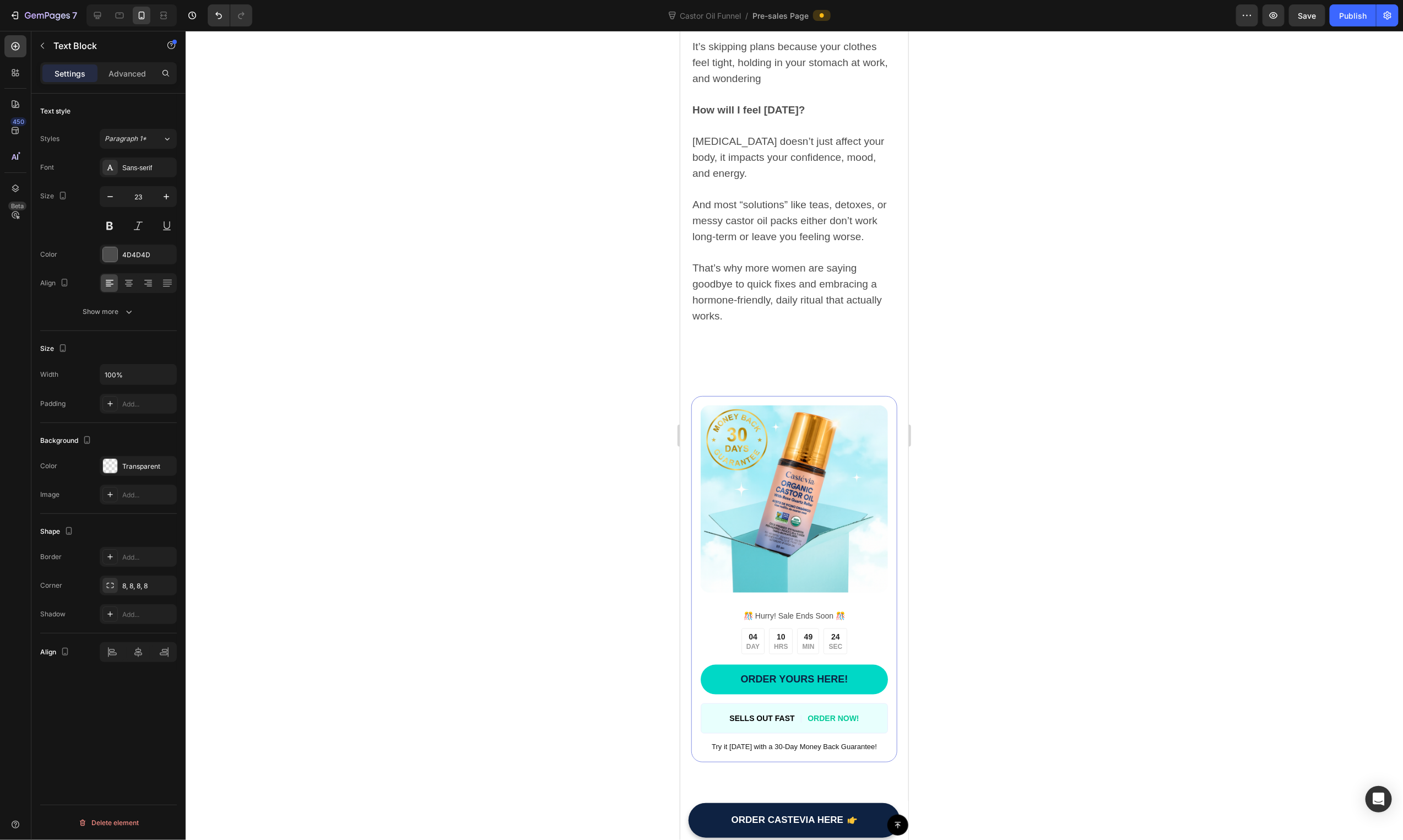
scroll to position [432, 0]
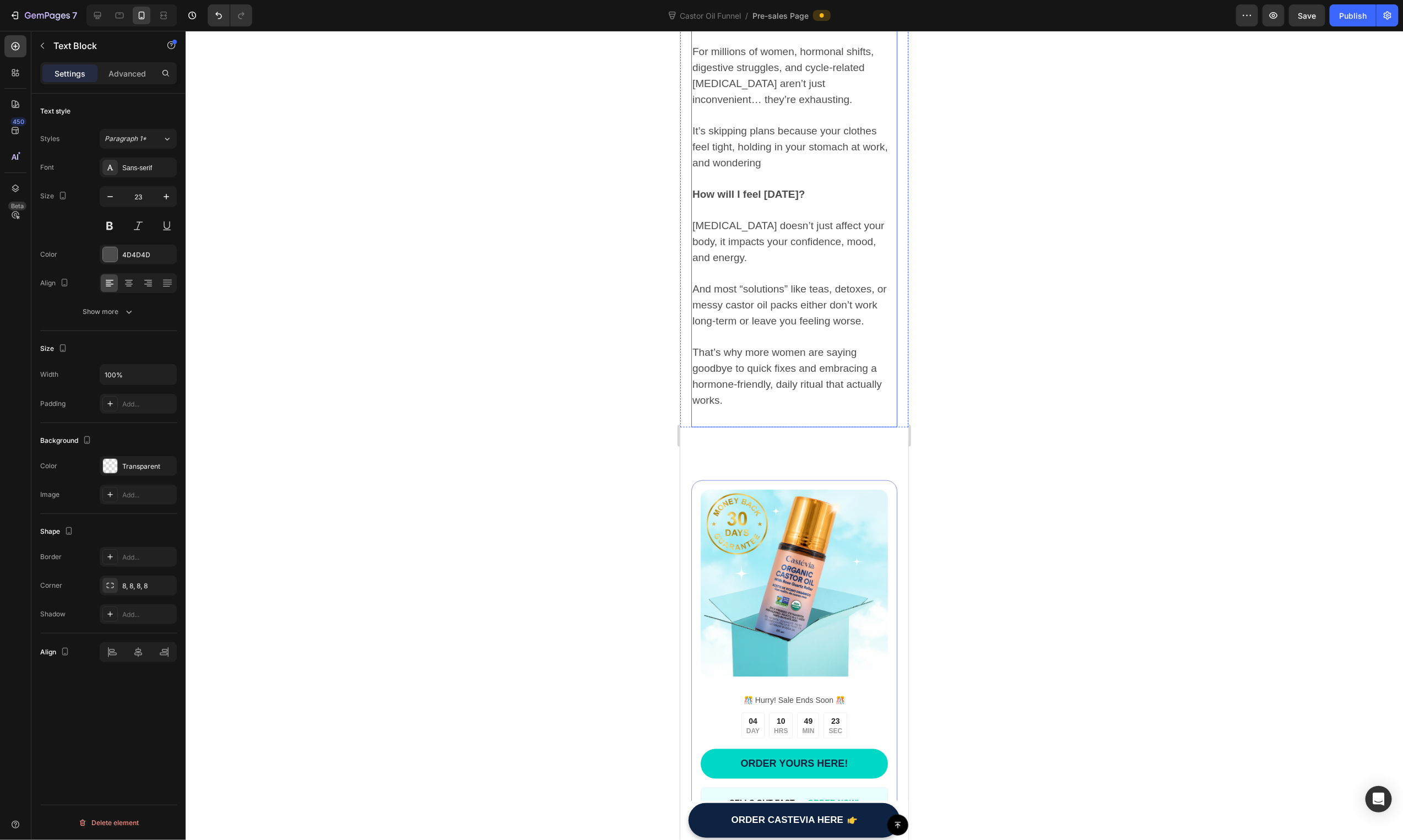
click at [833, 409] on div "If you’ve ever felt like your belly runs the show, calm one moment, bloated the…" at bounding box center [793, 186] width 206 height 446
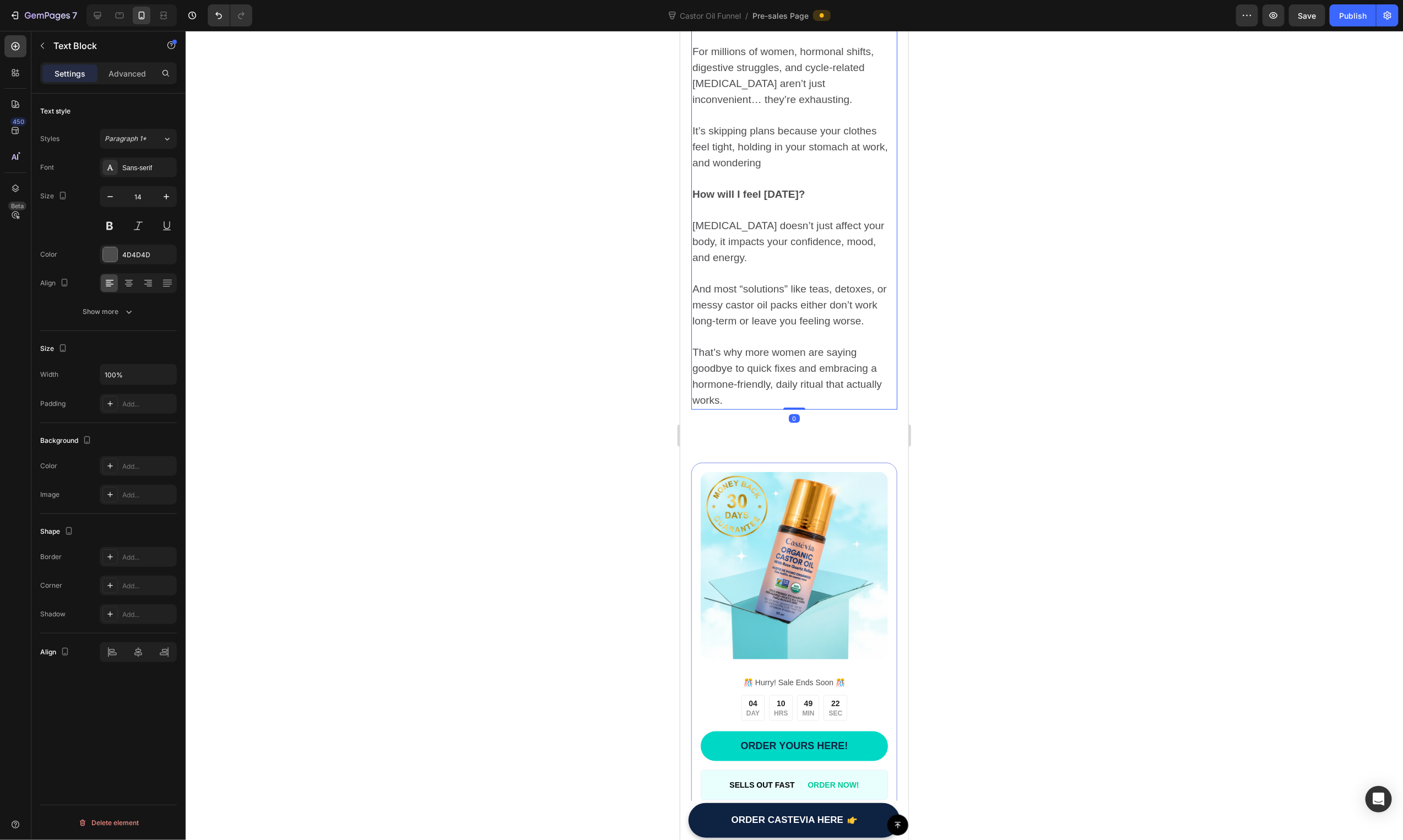
drag, startPoint x: 788, startPoint y: 677, endPoint x: 885, endPoint y: 479, distance: 220.5
click at [822, 409] on div "If you’ve ever felt like your belly runs the show, calm one moment, bloated the…" at bounding box center [793, 186] width 206 height 446
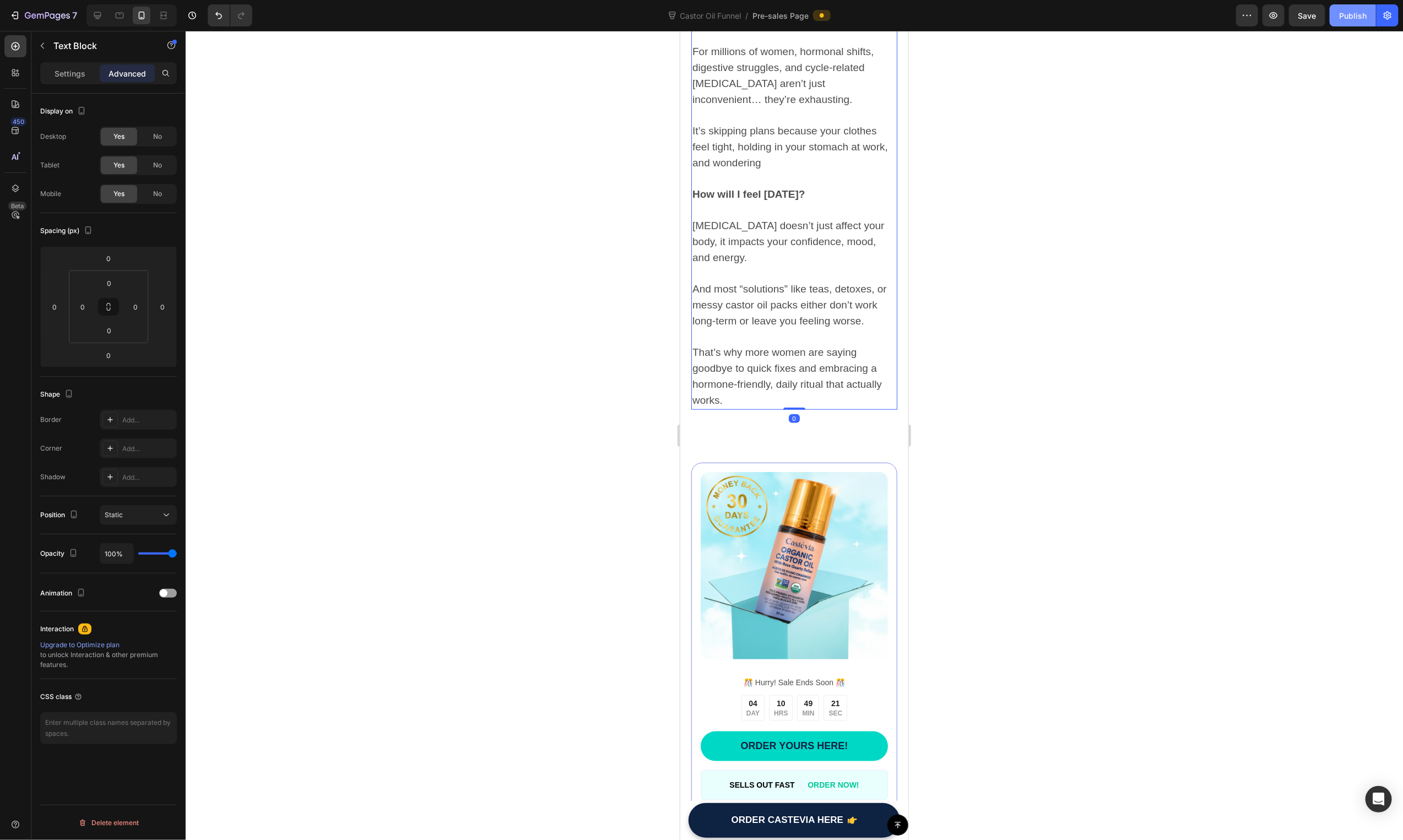
click at [1354, 21] on button "Publish" at bounding box center [1353, 15] width 47 height 22
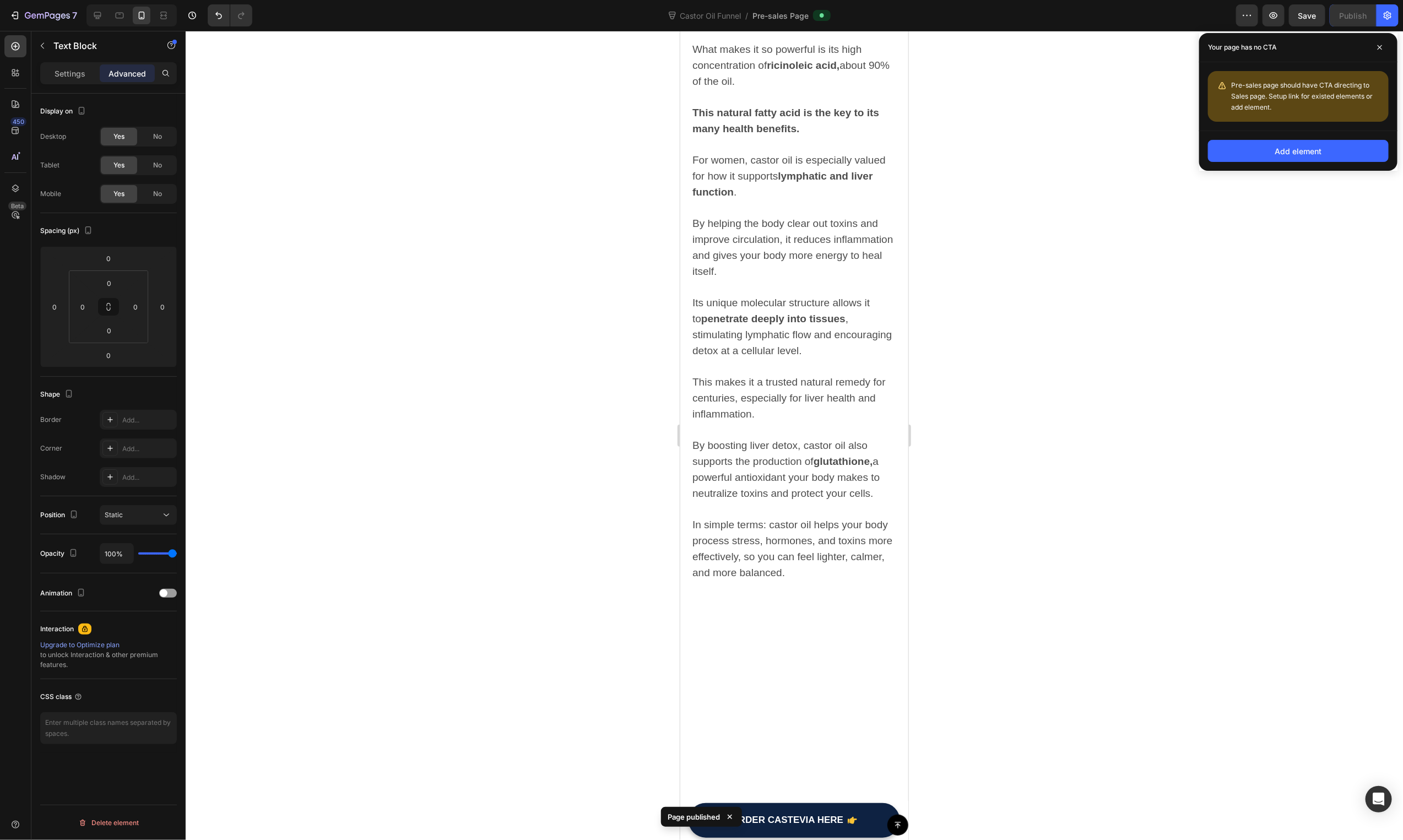
scroll to position [1226, 0]
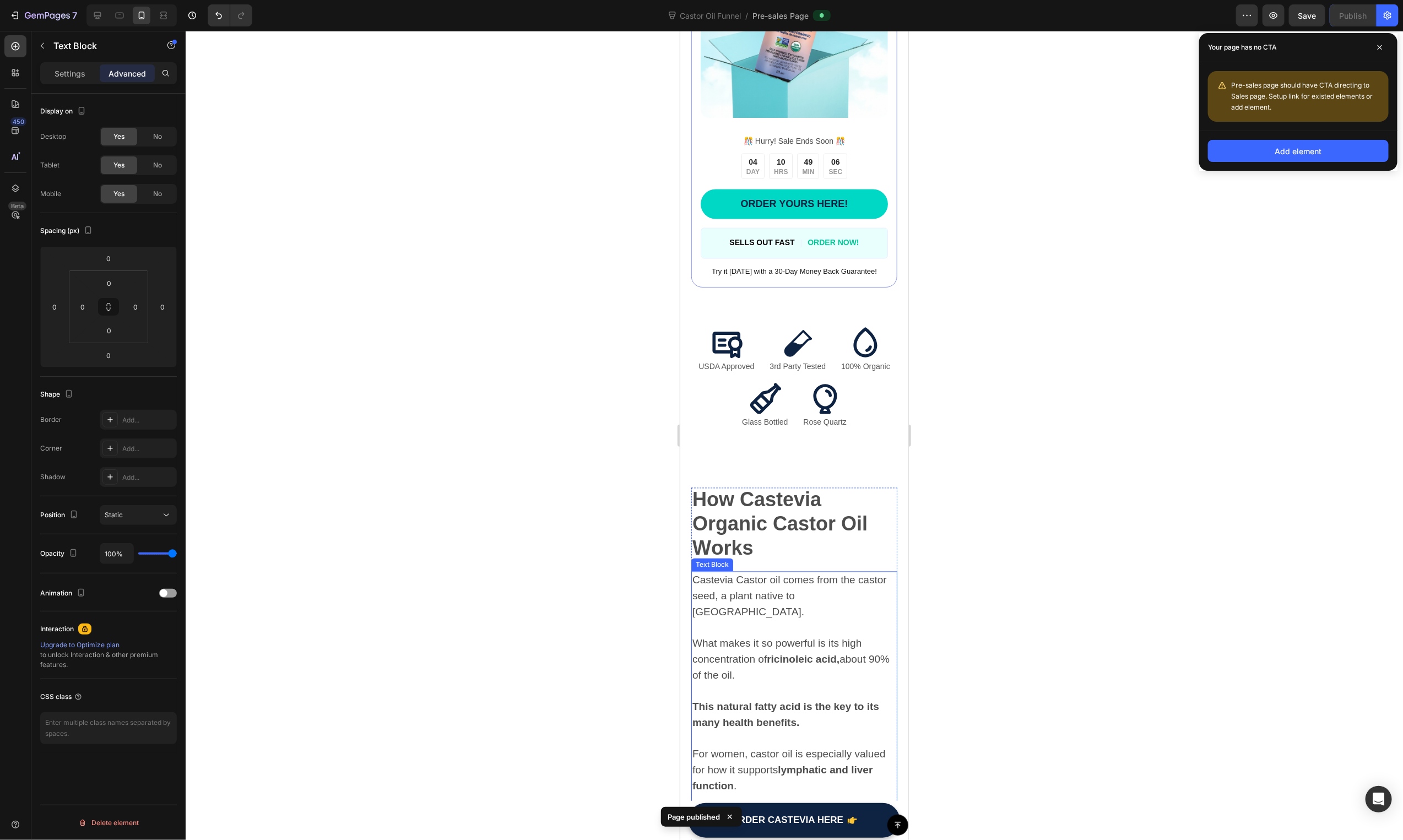
click at [814, 574] on span "Castevia Castor oil comes from the castor seed, a plant native to India." at bounding box center [788, 595] width 194 height 43
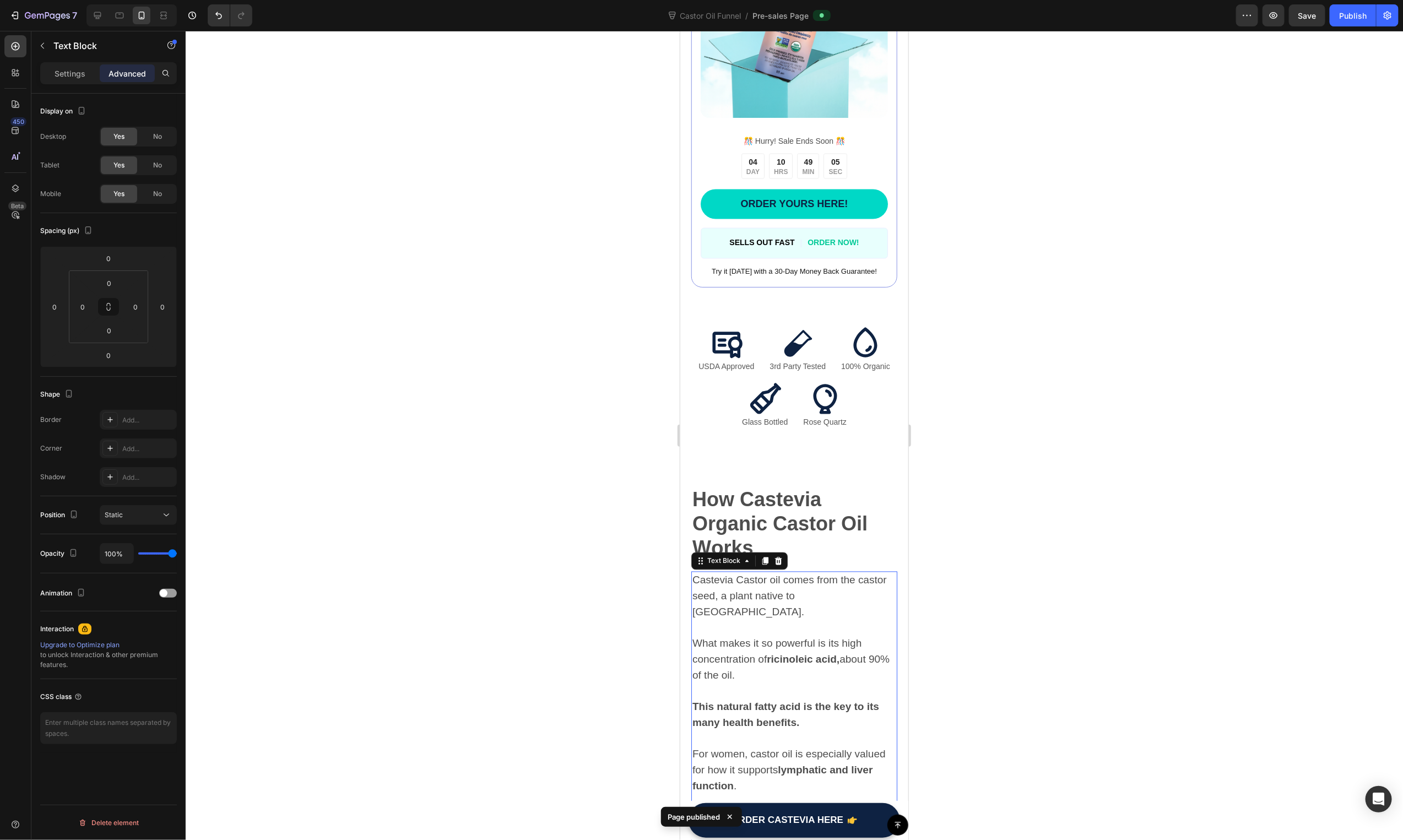
click at [846, 540] on p "How Castevia Organic Castor Oil W o rks" at bounding box center [793, 525] width 203 height 73
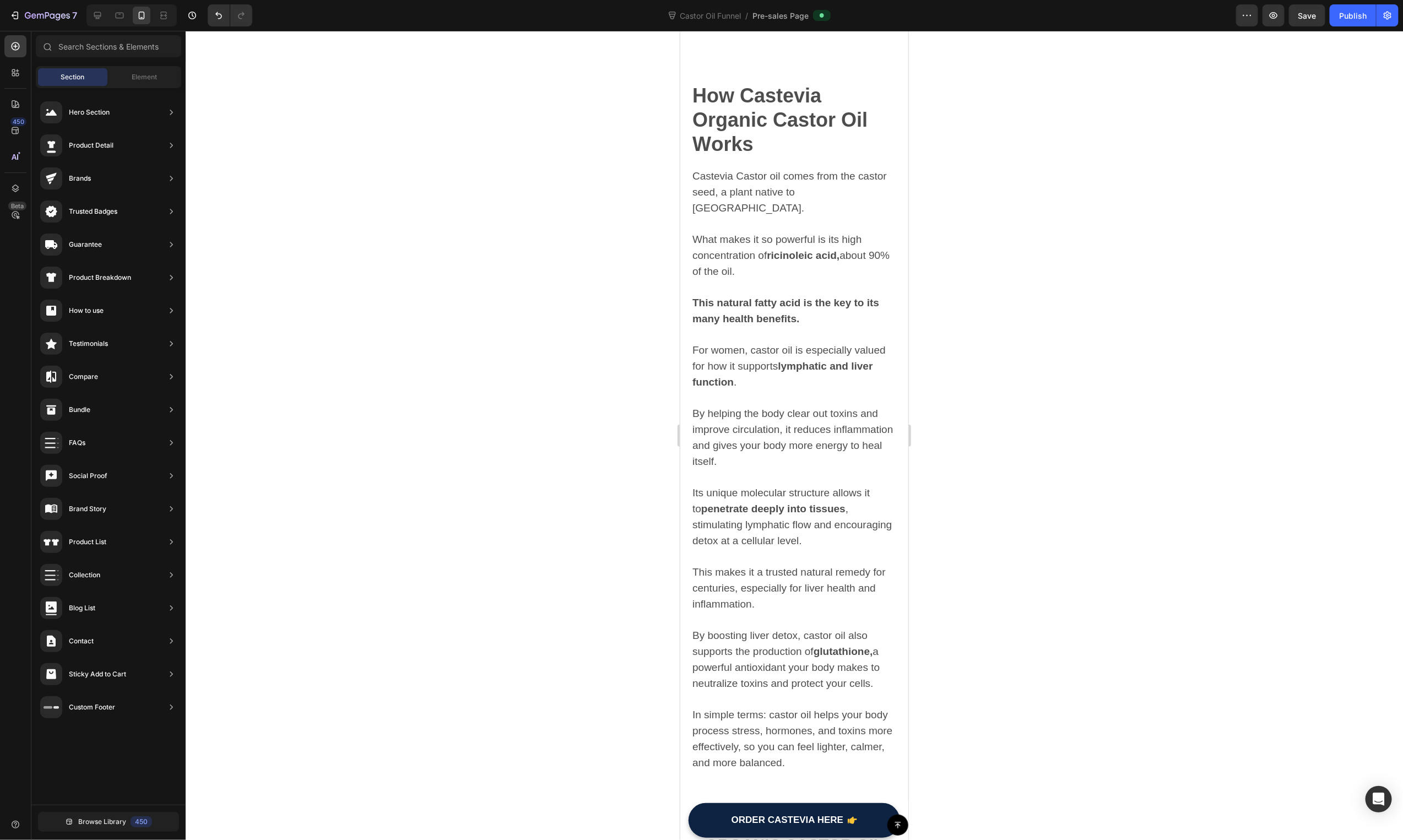
scroll to position [1617, 0]
click at [743, 130] on strong "How Castevia Organic Castor Oil W" at bounding box center [779, 123] width 175 height 71
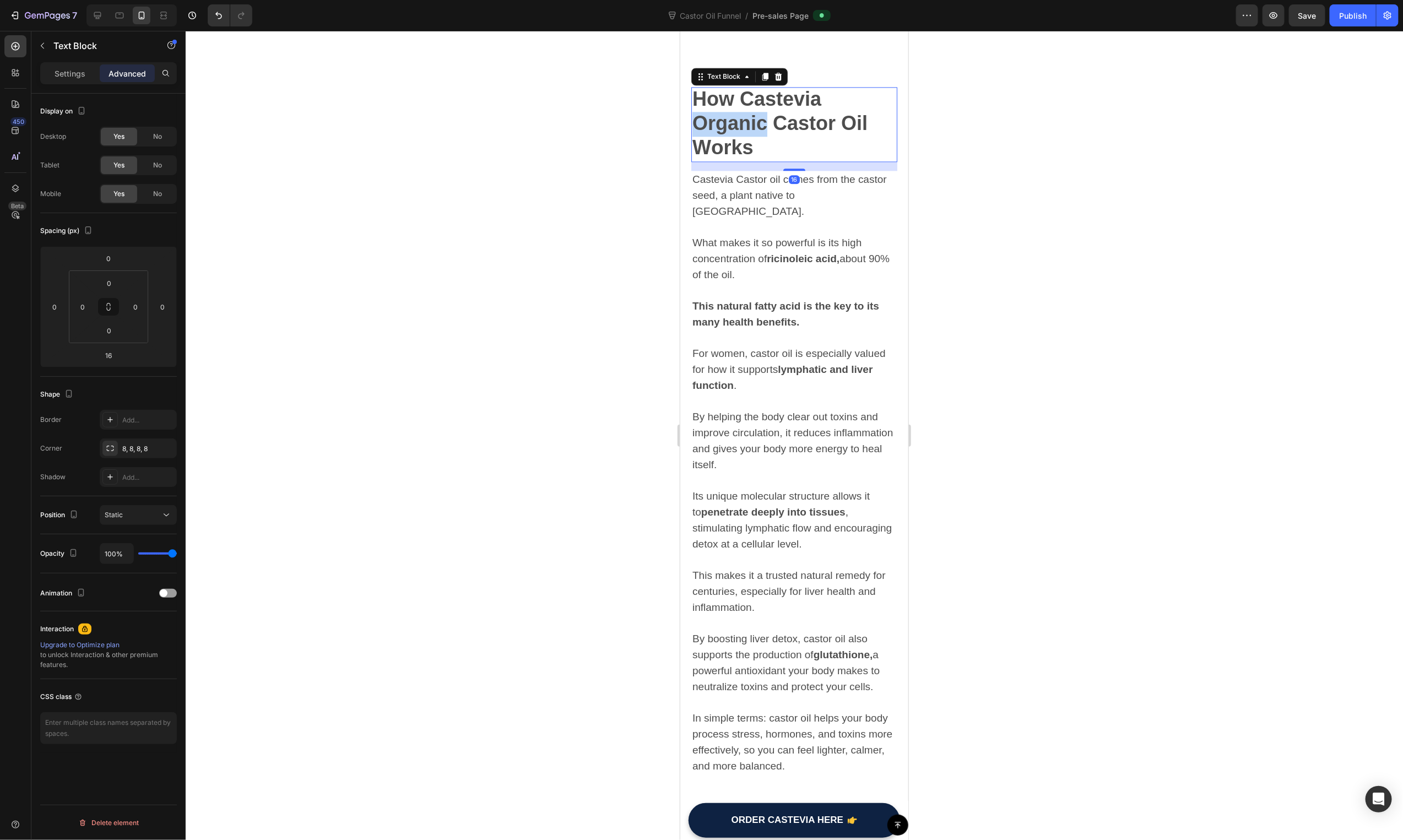
click at [743, 130] on strong "How Castevia Organic Castor Oil W" at bounding box center [779, 123] width 175 height 71
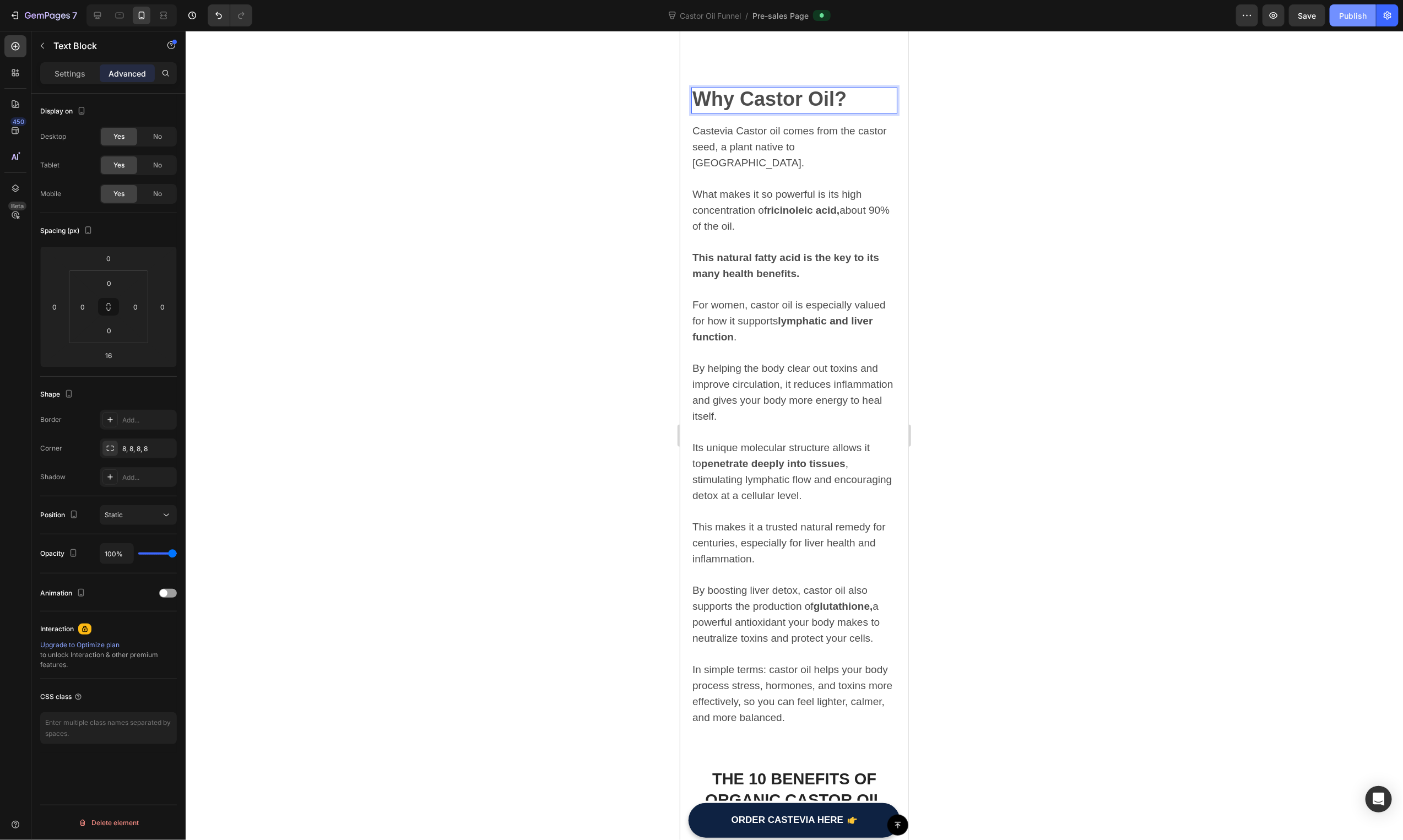
click at [1337, 22] on button "Publish" at bounding box center [1353, 15] width 47 height 22
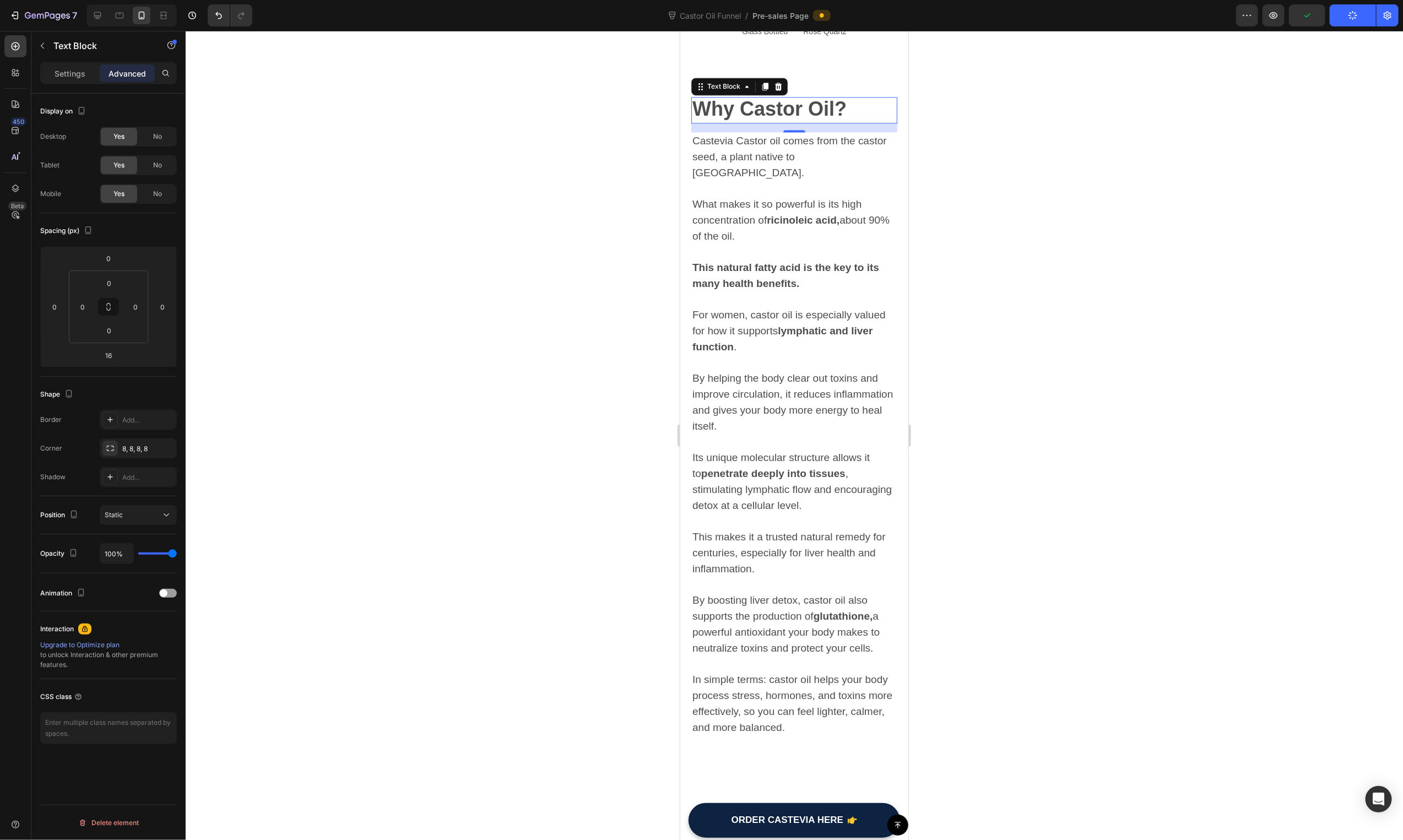
scroll to position [1136, 0]
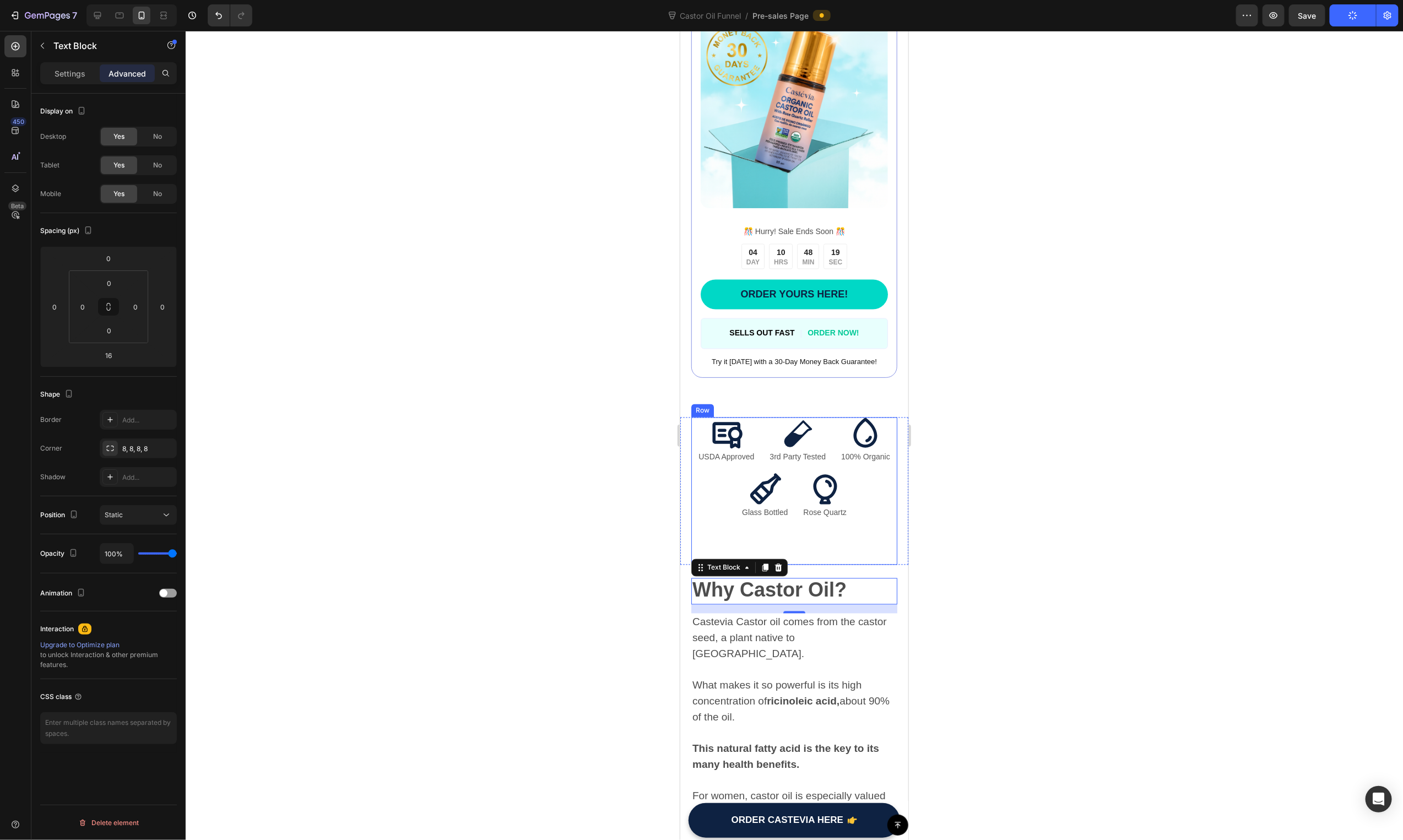
click at [828, 520] on div "Icon Glass Bottled Text Block Icon Rose Quartz Text Block Row" at bounding box center [793, 519] width 206 height 92
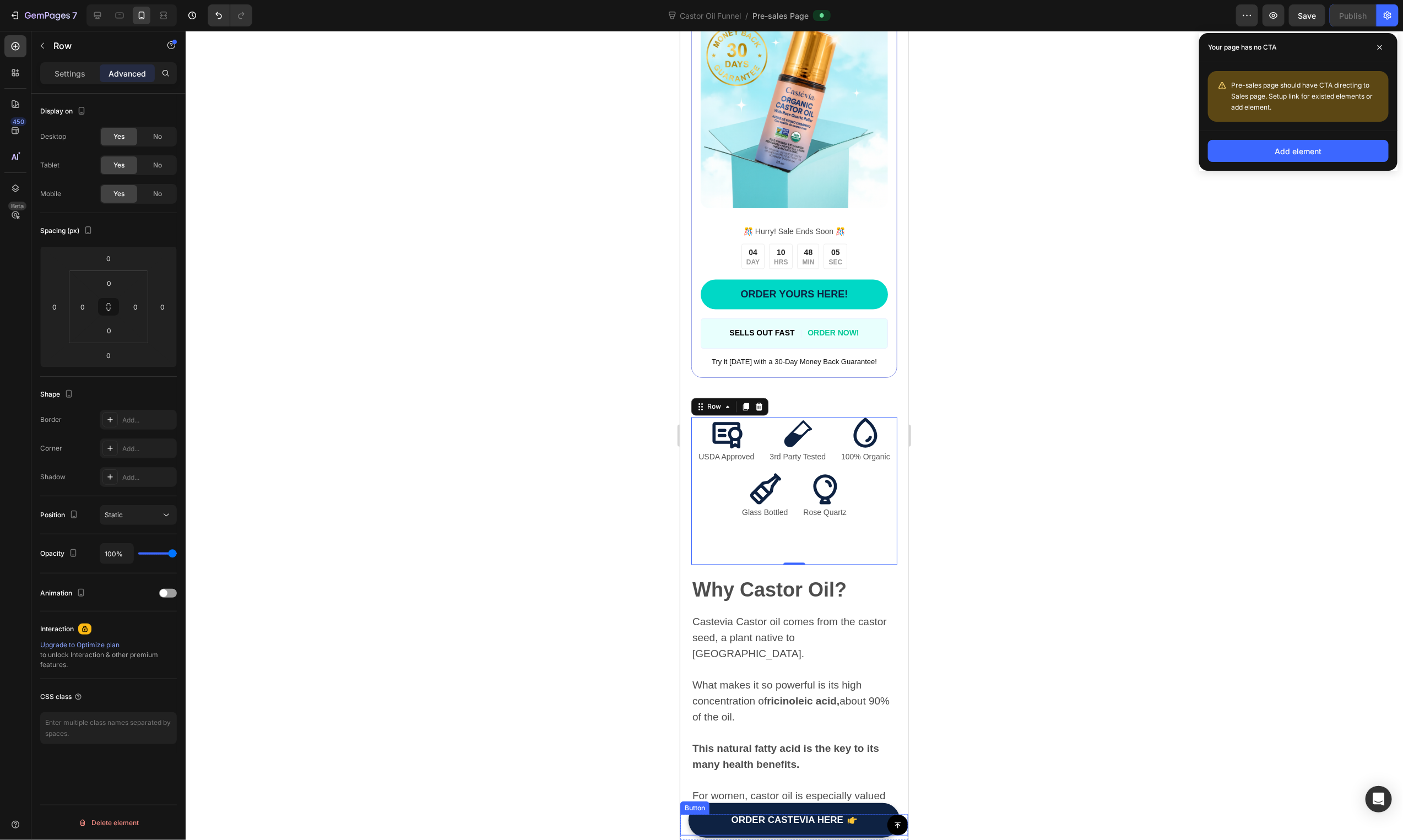
click at [760, 823] on div "Button" at bounding box center [793, 824] width 228 height 21
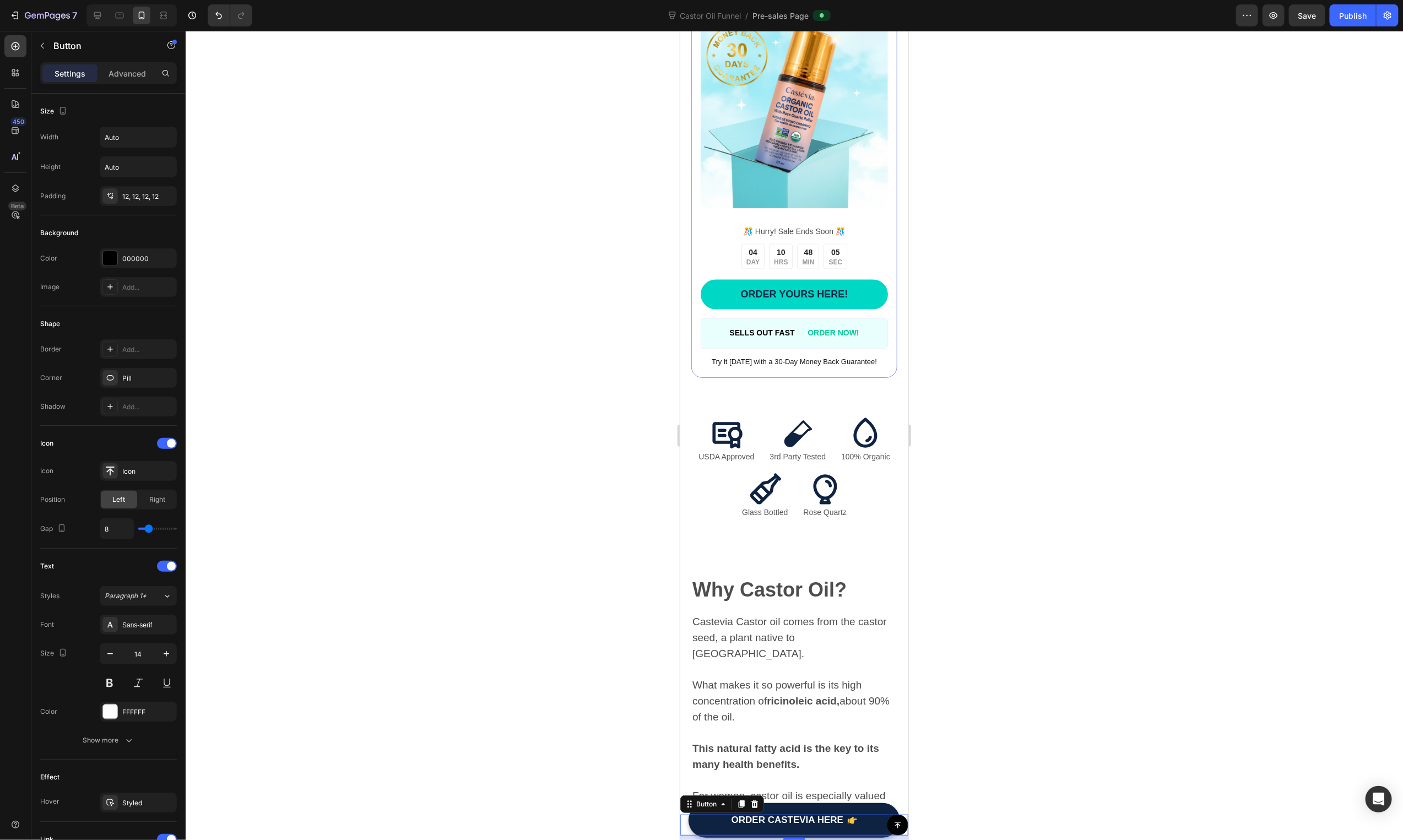
click at [766, 817] on div "Button 8" at bounding box center [793, 824] width 228 height 21
drag, startPoint x: 1005, startPoint y: 750, endPoint x: 913, endPoint y: 772, distance: 94.6
click at [1006, 750] on div at bounding box center [794, 435] width 1217 height 809
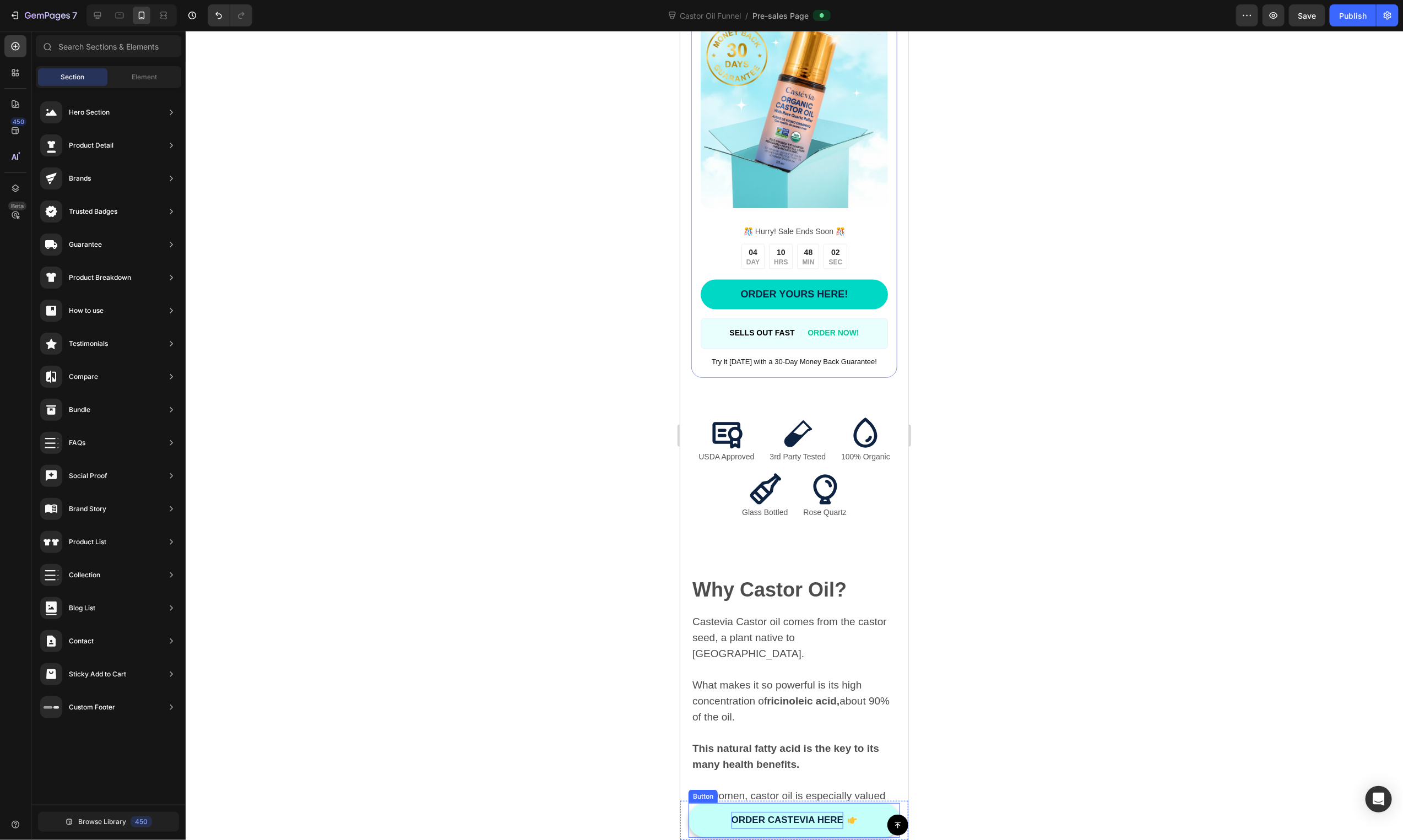
click at [807, 812] on p "ORDER CASTEVIA HERE" at bounding box center [787, 820] width 112 height 17
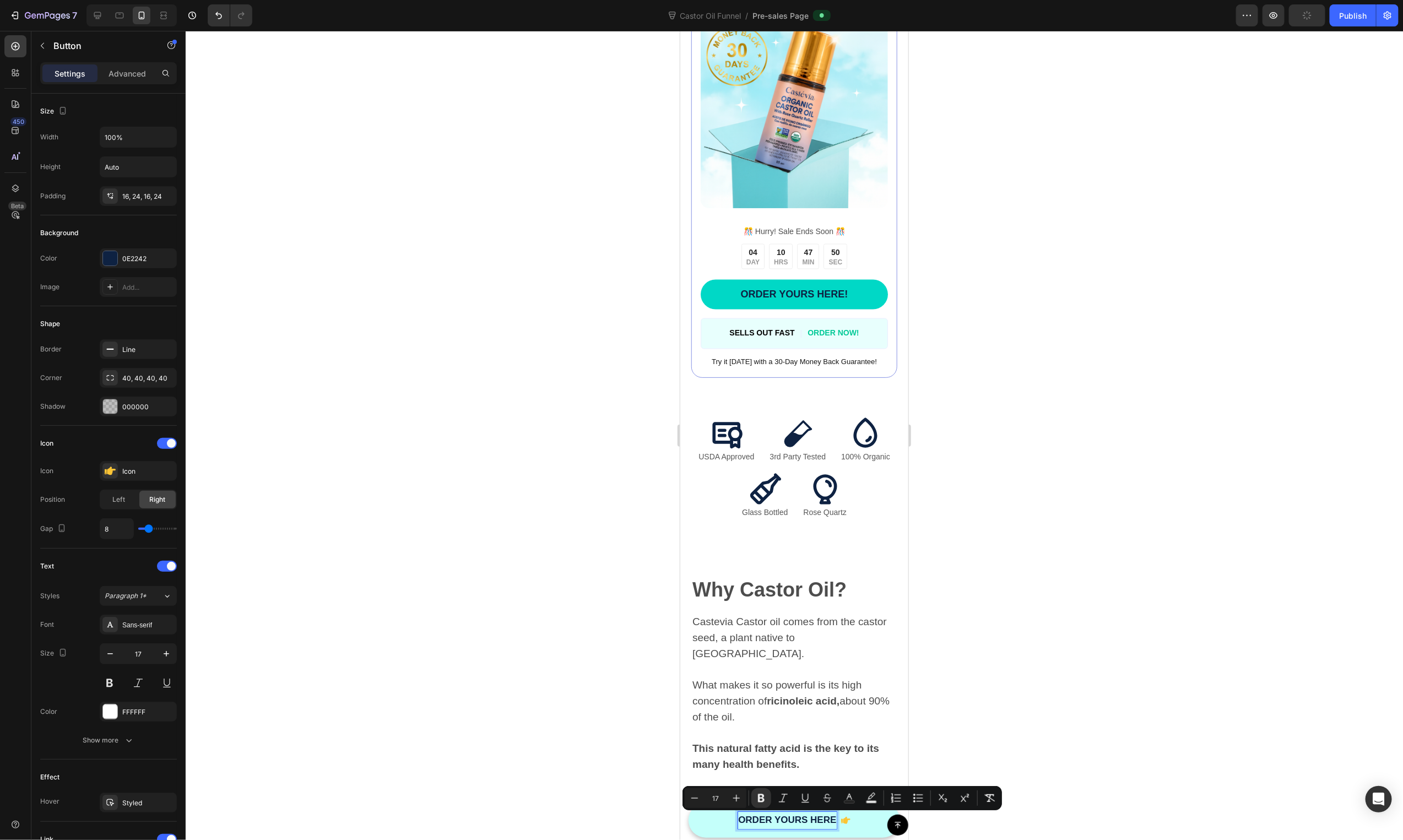
click at [1052, 507] on div at bounding box center [794, 435] width 1217 height 809
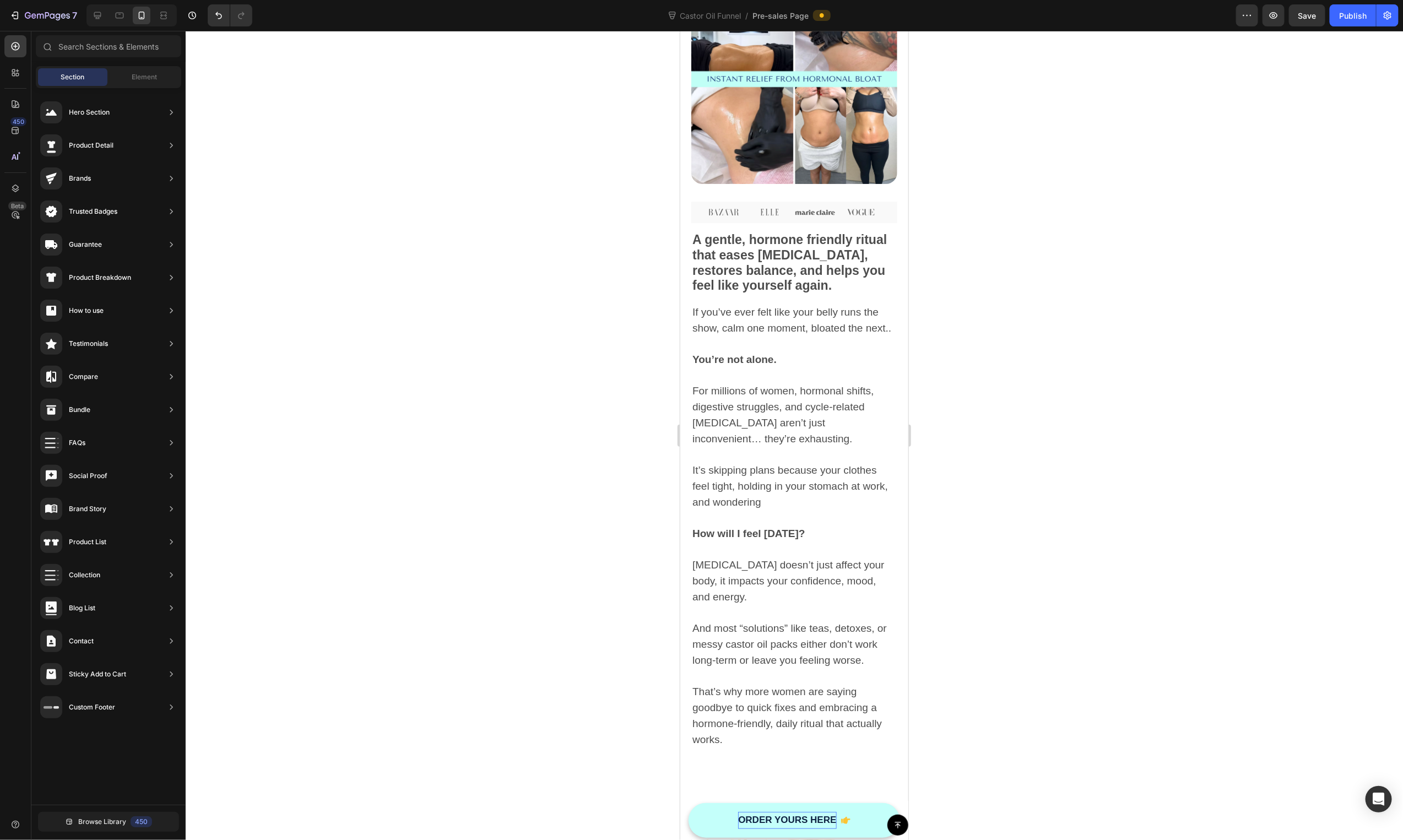
scroll to position [317, 0]
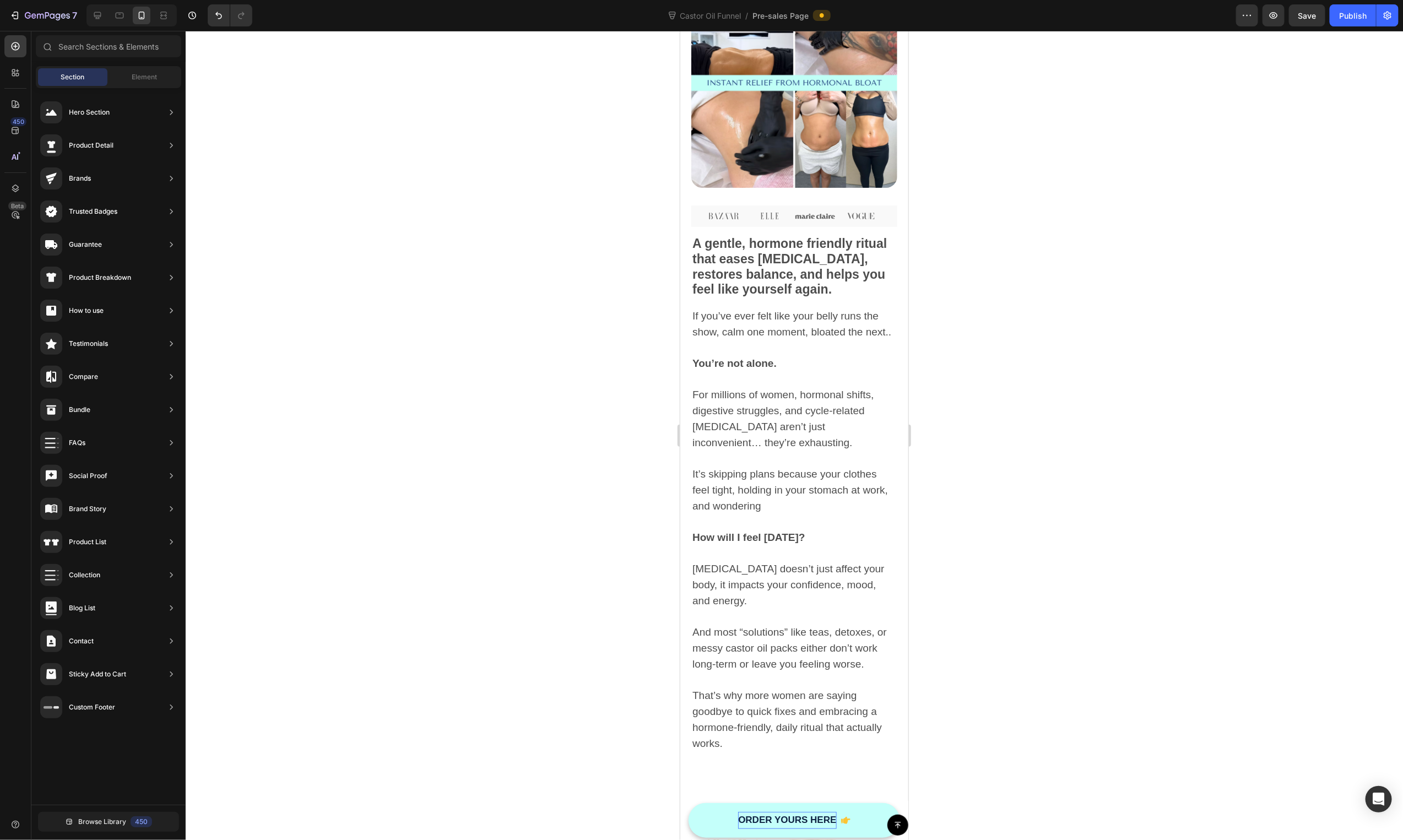
drag, startPoint x: 902, startPoint y: 401, endPoint x: 1767, endPoint y: 177, distance: 893.5
click at [1345, 25] on button "Publish" at bounding box center [1353, 15] width 47 height 22
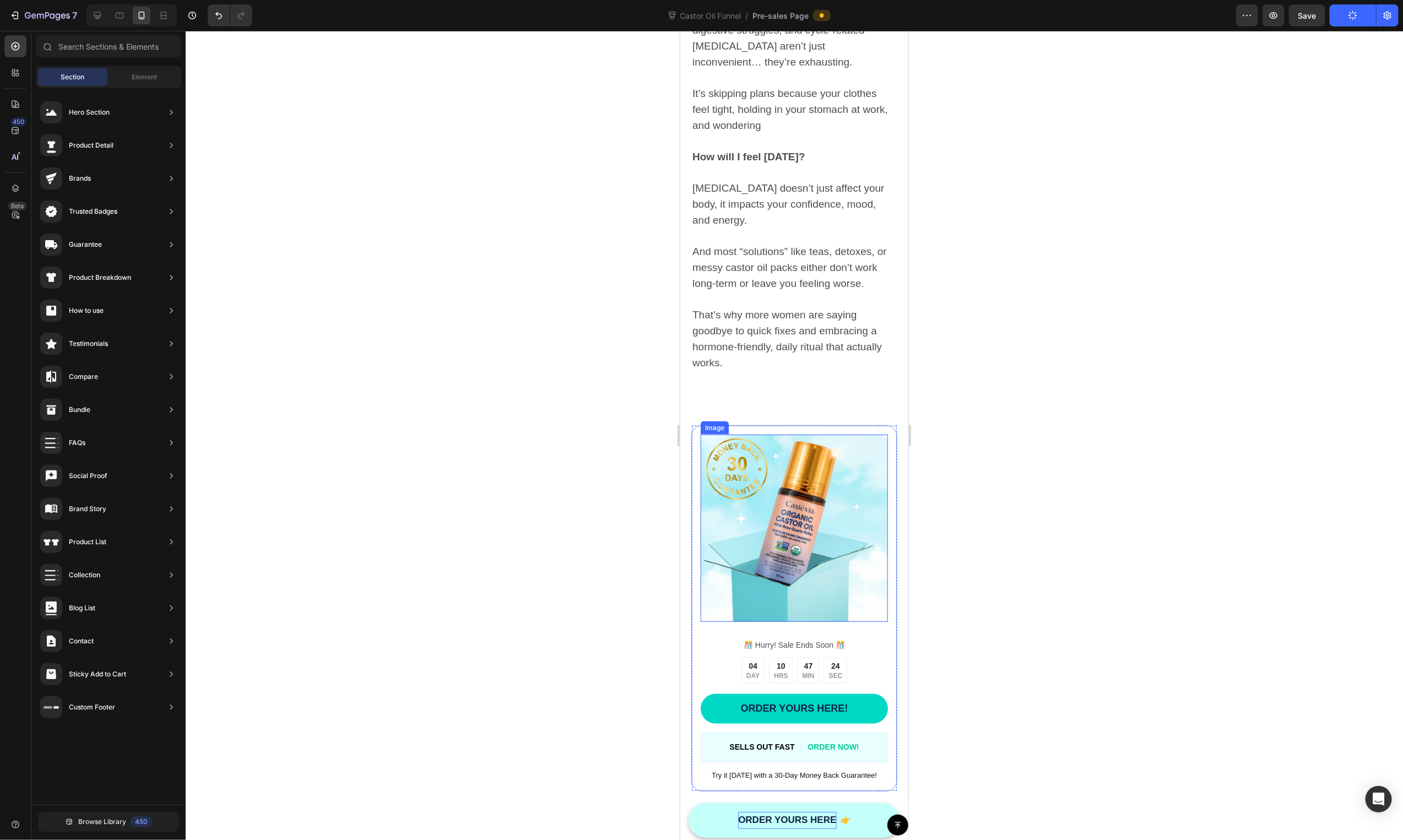
scroll to position [1308, 0]
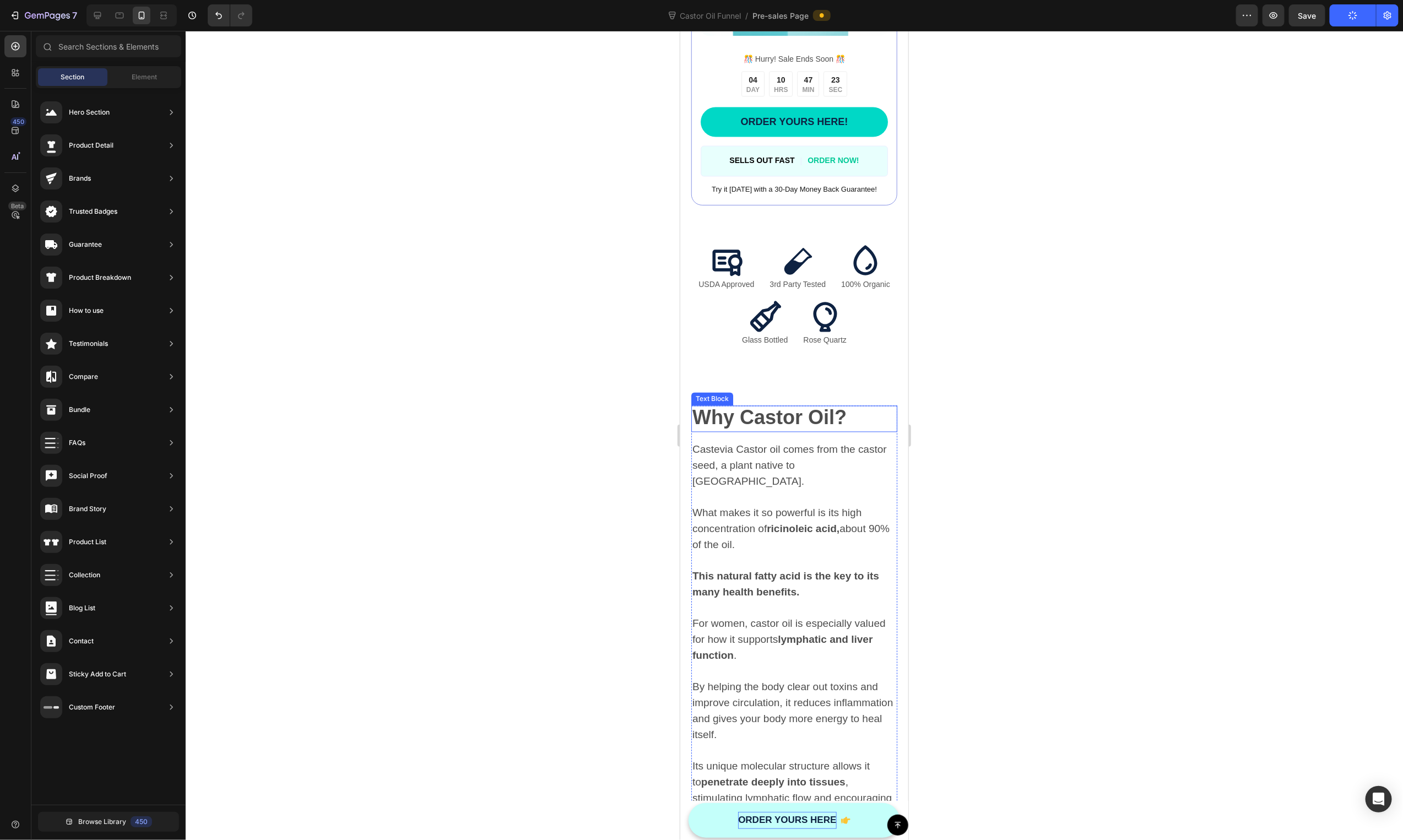
click at [794, 406] on strong "Why Castor Oil?" at bounding box center [769, 417] width 154 height 23
click at [795, 406] on strong "Why Castor Oil?" at bounding box center [769, 417] width 154 height 23
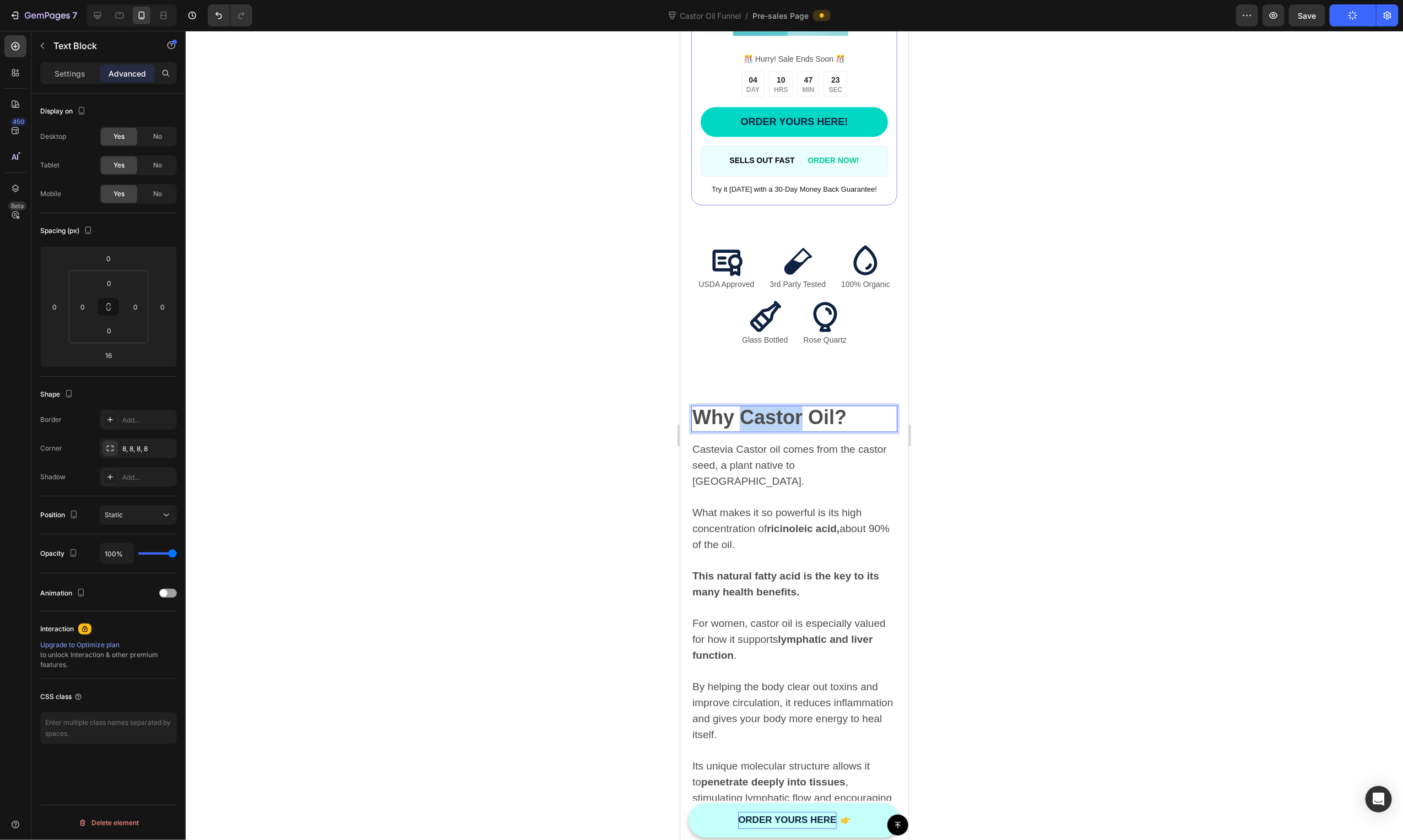
click at [795, 406] on strong "Why Castor Oil?" at bounding box center [769, 417] width 154 height 23
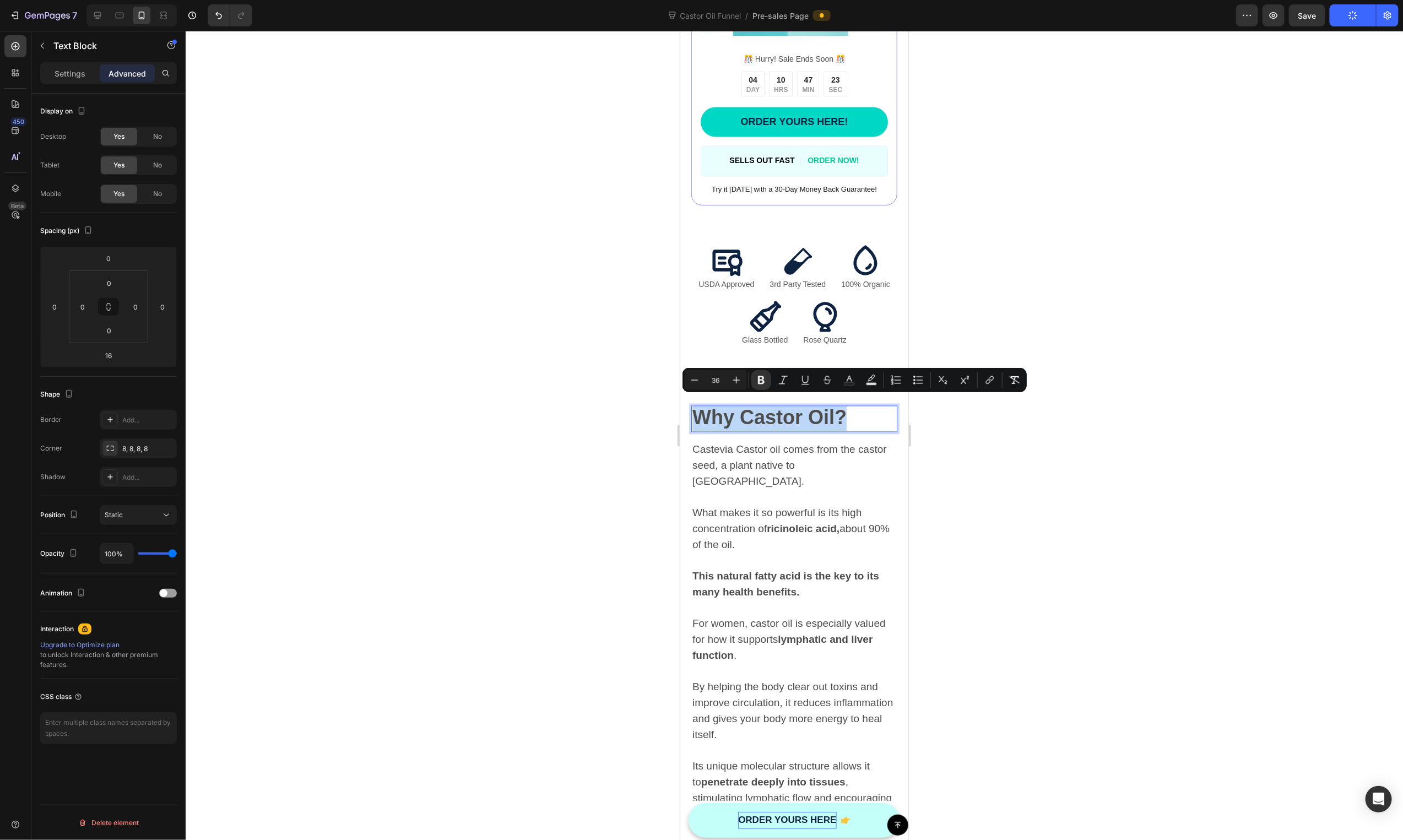
click at [795, 406] on strong "Why Castor Oil?" at bounding box center [769, 417] width 154 height 23
click at [737, 378] on icon "Editor contextual toolbar" at bounding box center [736, 380] width 11 height 11
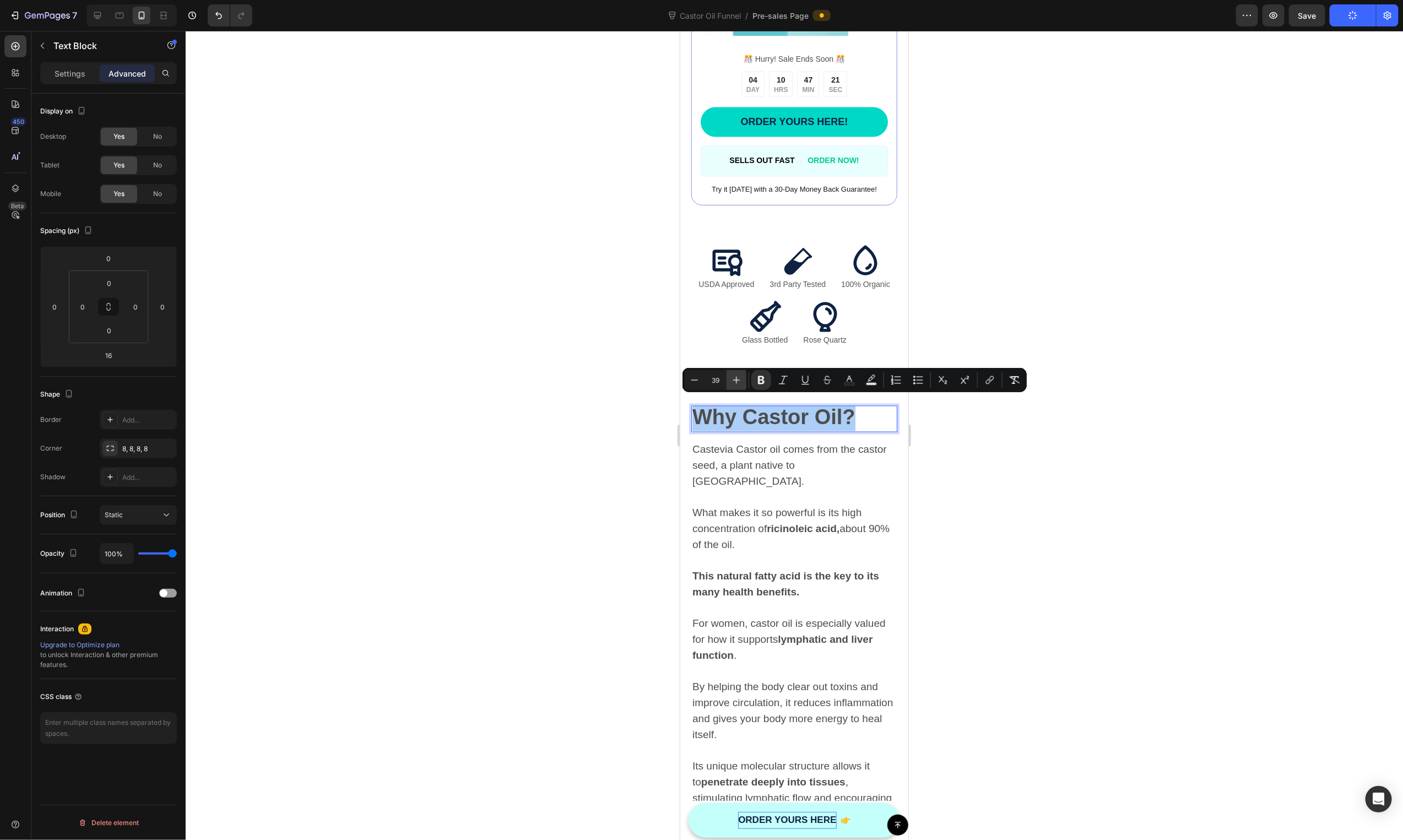
click at [737, 378] on icon "Editor contextual toolbar" at bounding box center [736, 380] width 11 height 11
type input "42"
click at [1332, 63] on div at bounding box center [794, 435] width 1217 height 809
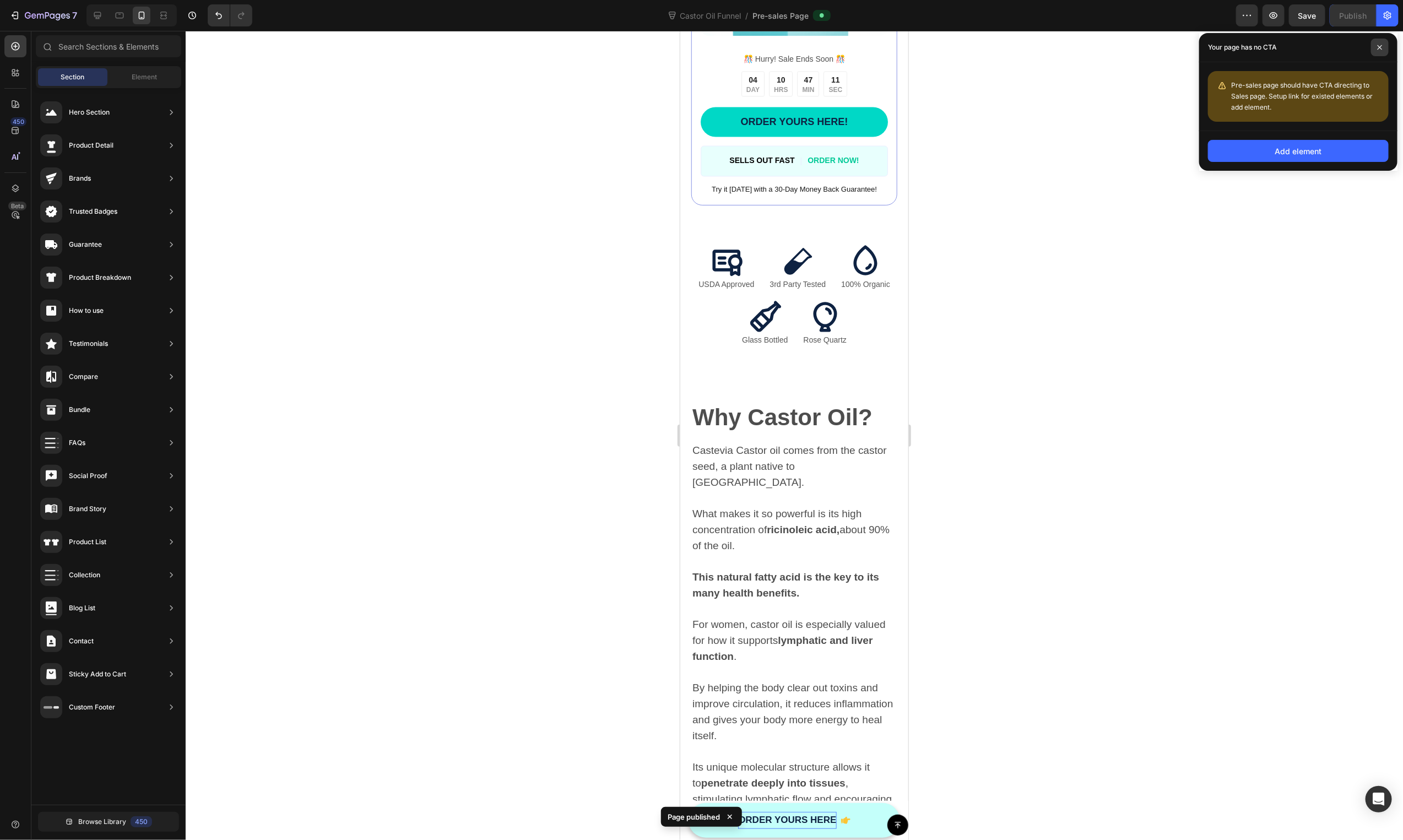
click at [1378, 45] on icon at bounding box center [1380, 47] width 5 height 5
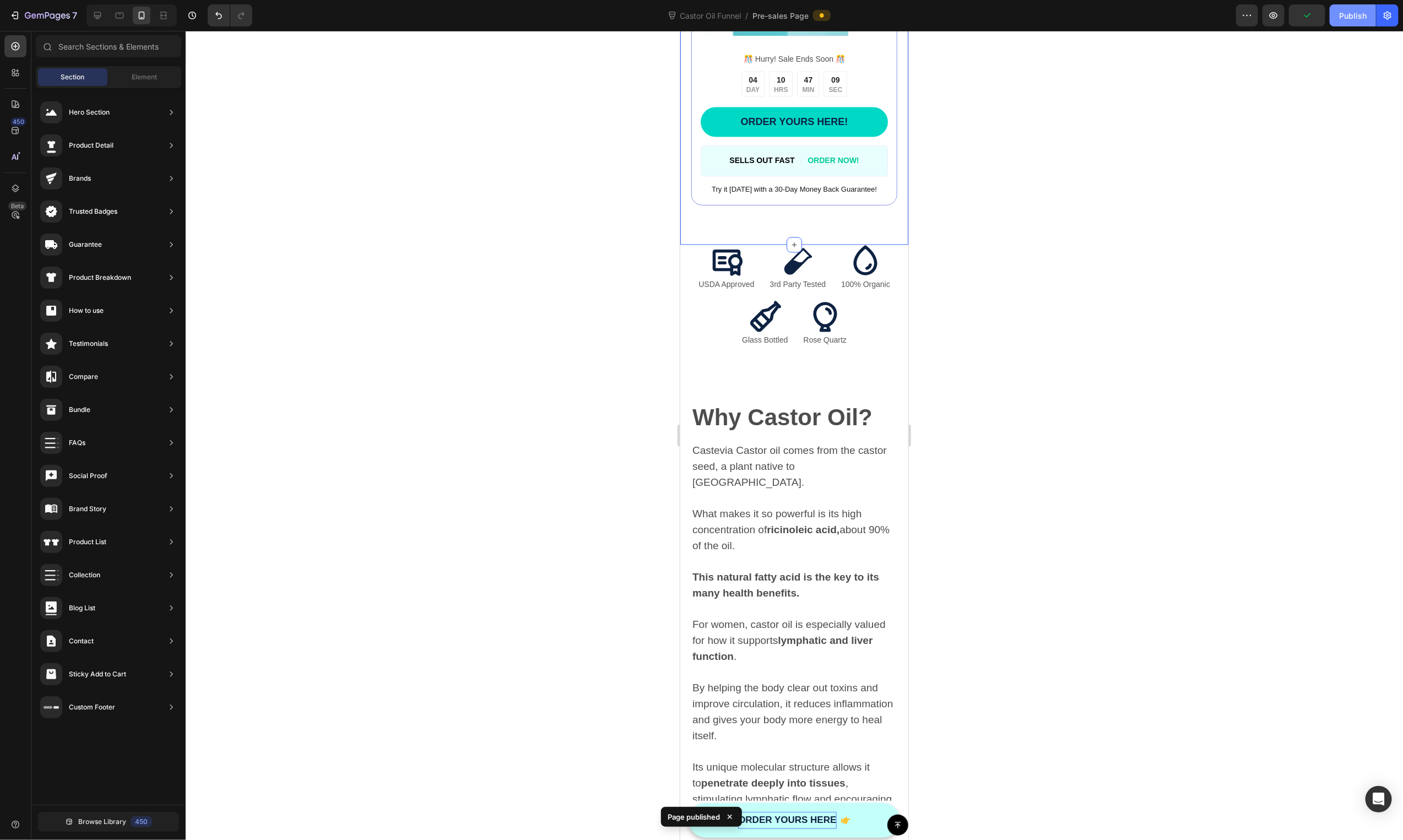
click at [1339, 13] on div "Publish" at bounding box center [1353, 16] width 27 height 12
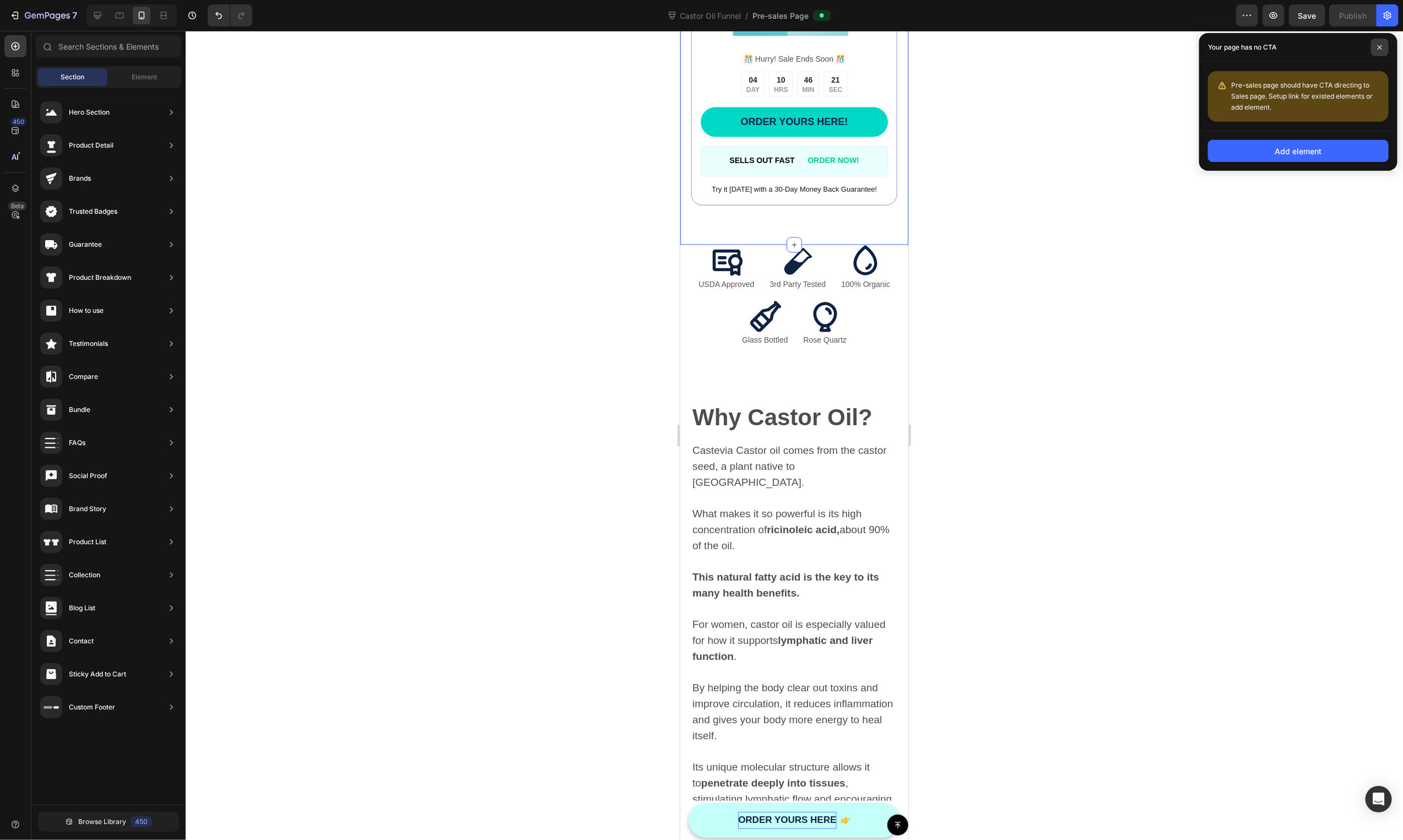
click at [1384, 47] on span at bounding box center [1379, 47] width 18 height 18
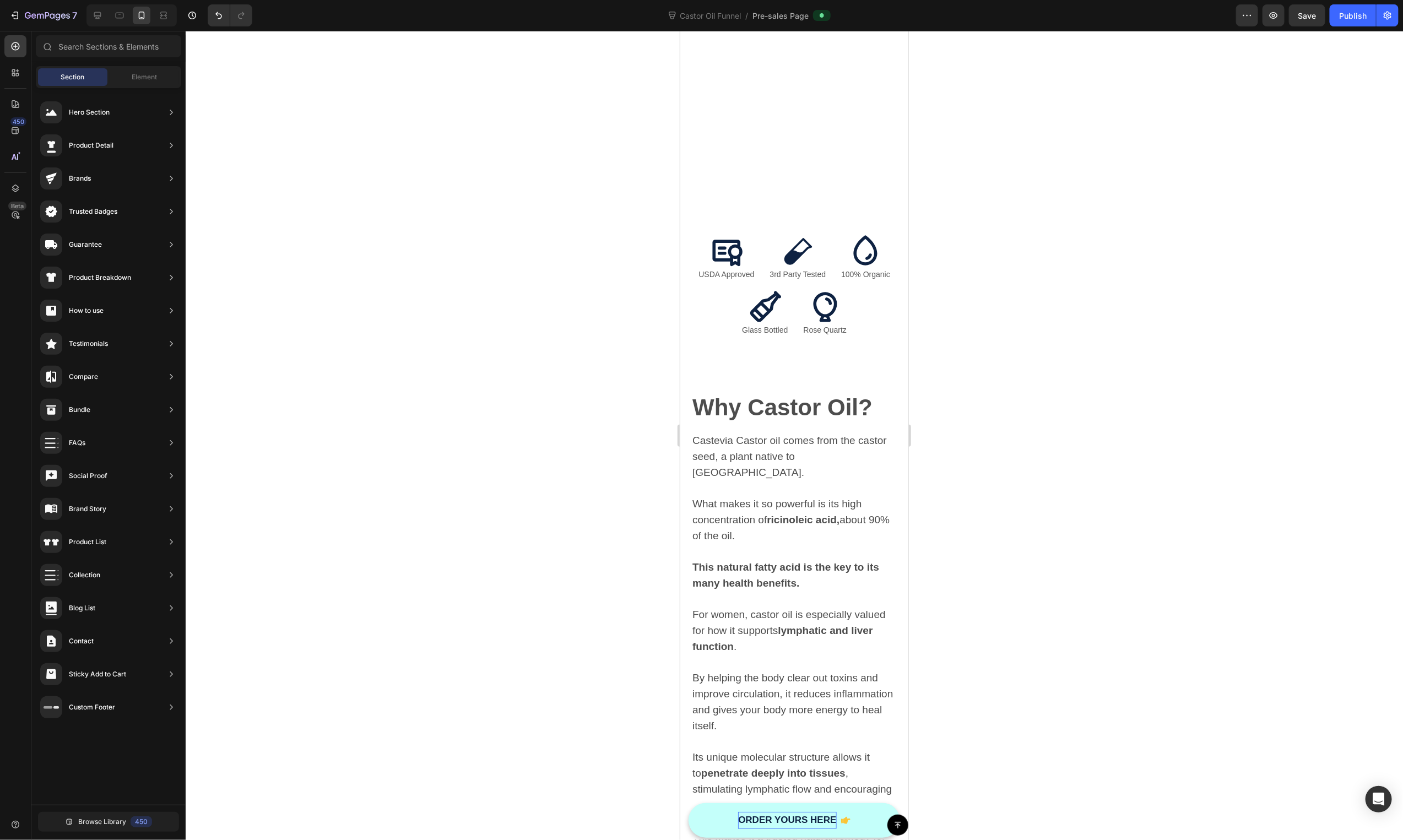
scroll to position [1782, 0]
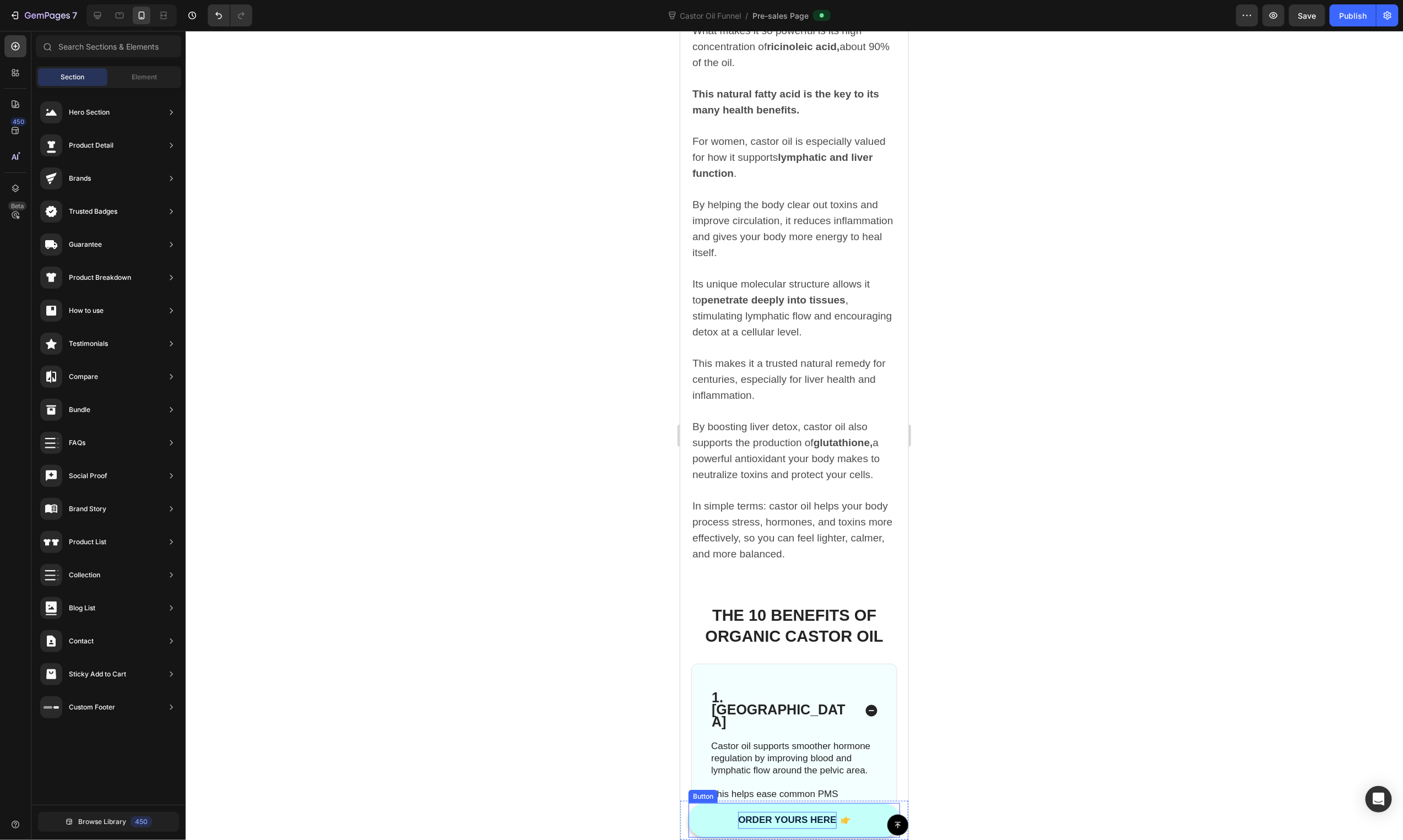
click at [866, 818] on div "Button" at bounding box center [793, 824] width 228 height 21
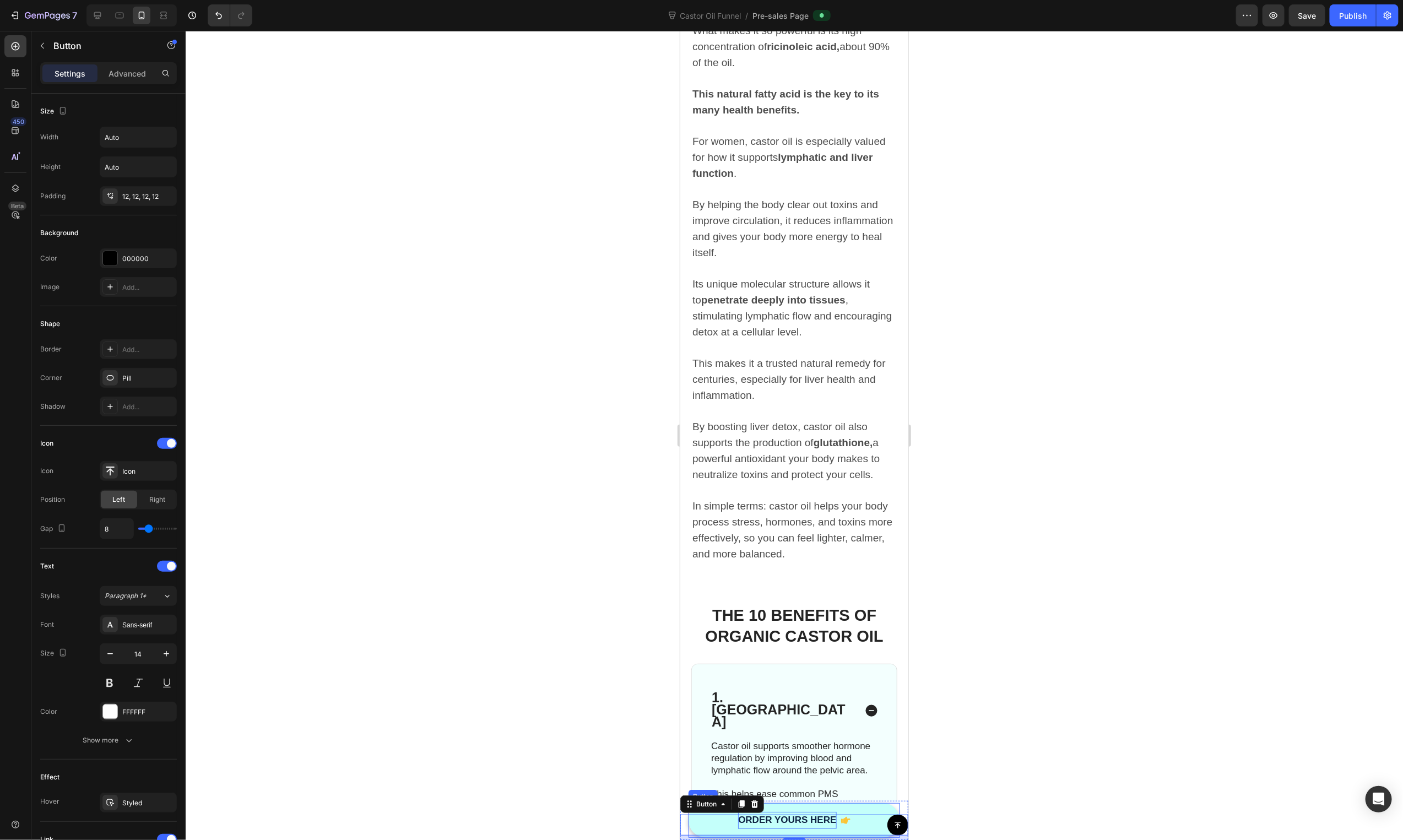
click at [867, 808] on link "ORDER YOURS HERE" at bounding box center [794, 820] width 212 height 35
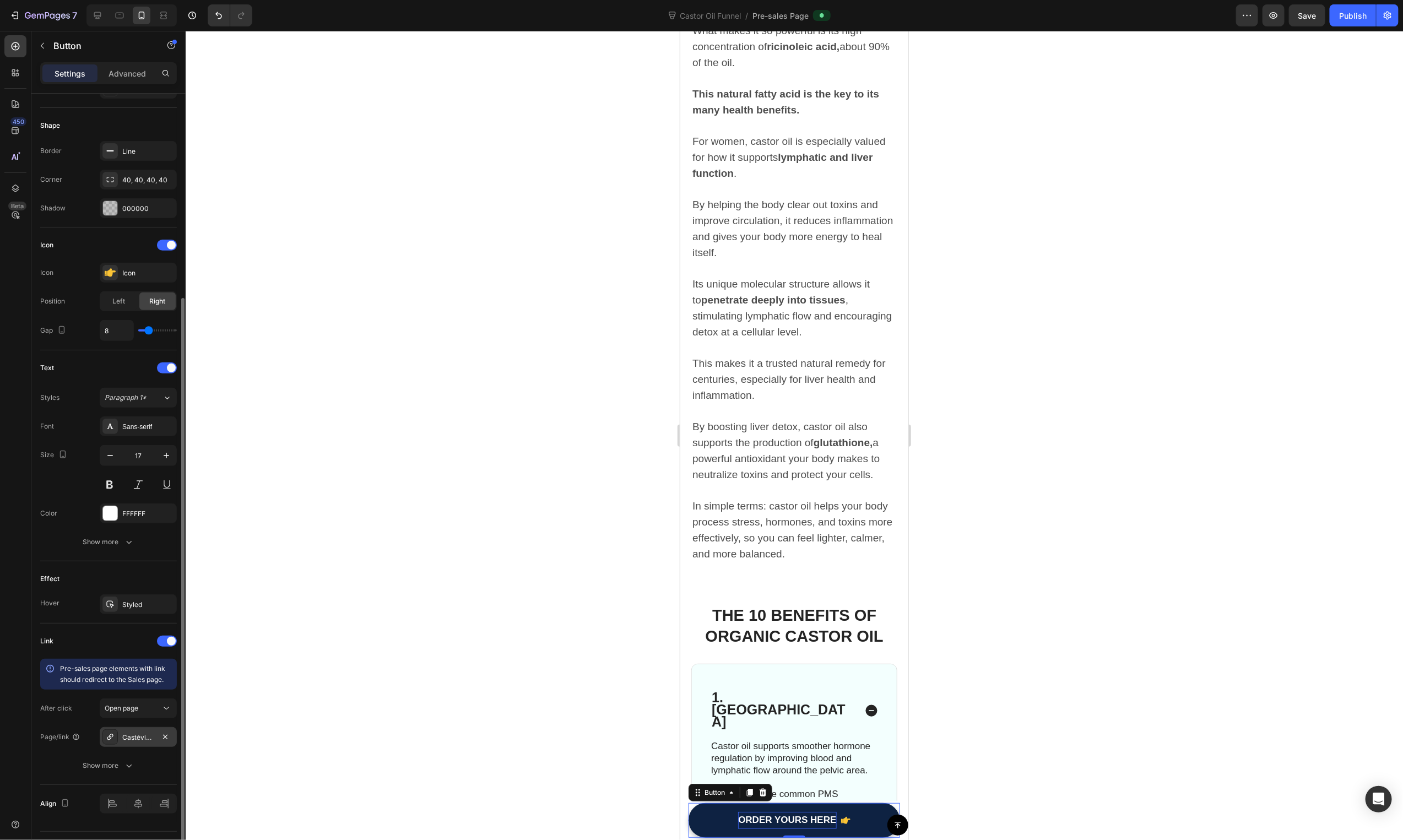
scroll to position [227, 0]
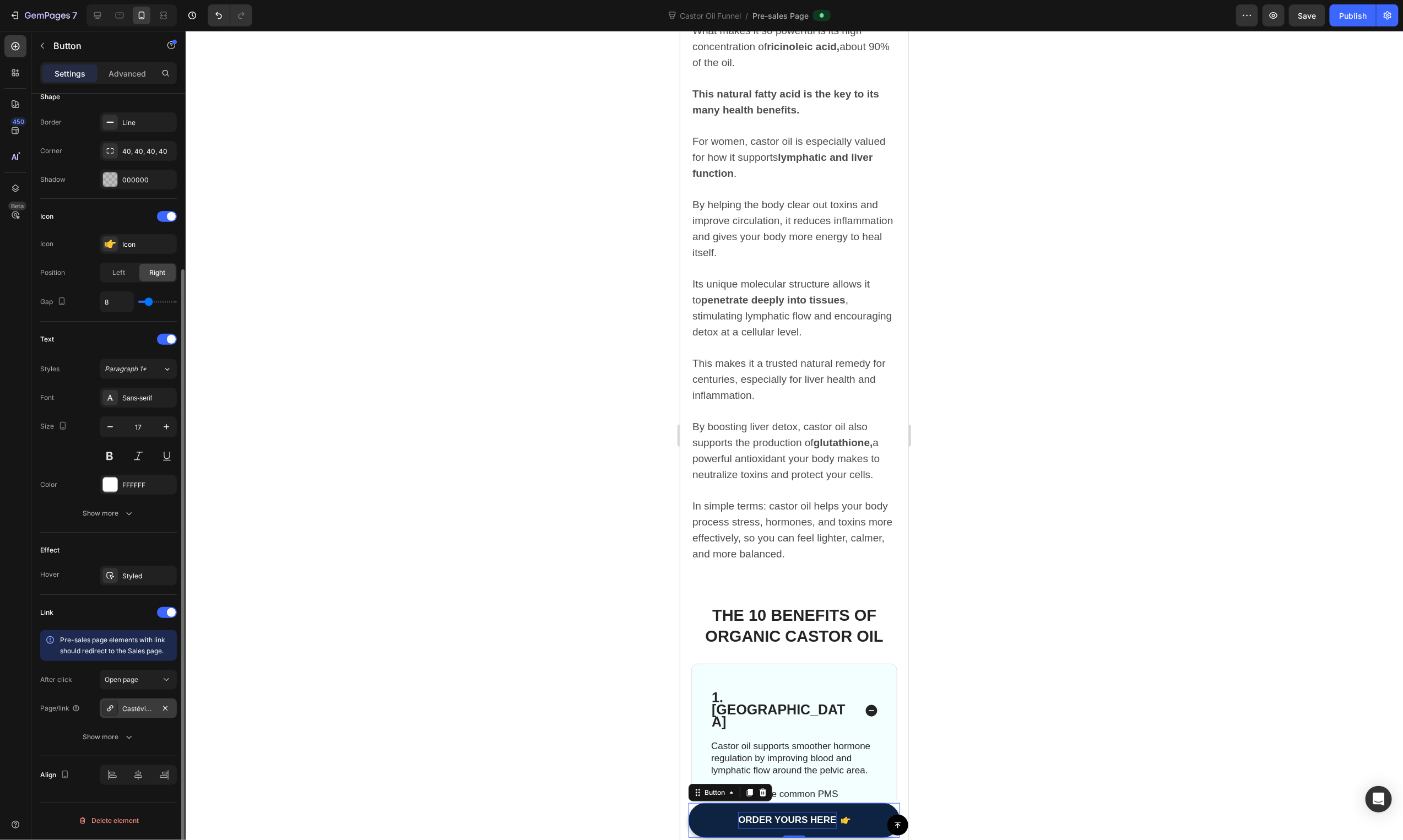
click at [139, 714] on div "Castévia™ Organic Castor Oil For Hormonal Relief" at bounding box center [138, 709] width 32 height 10
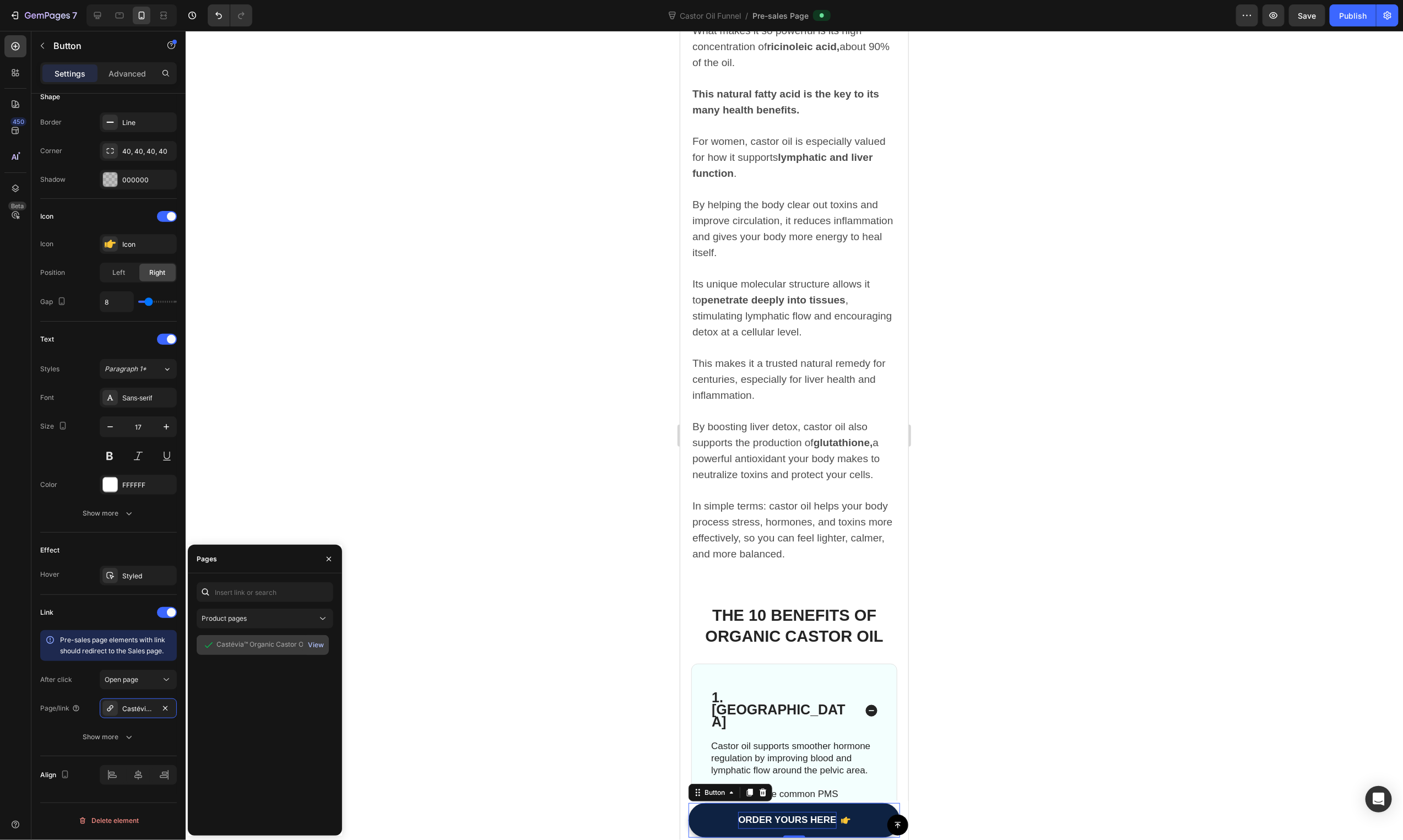
click at [316, 644] on div "View" at bounding box center [315, 645] width 16 height 10
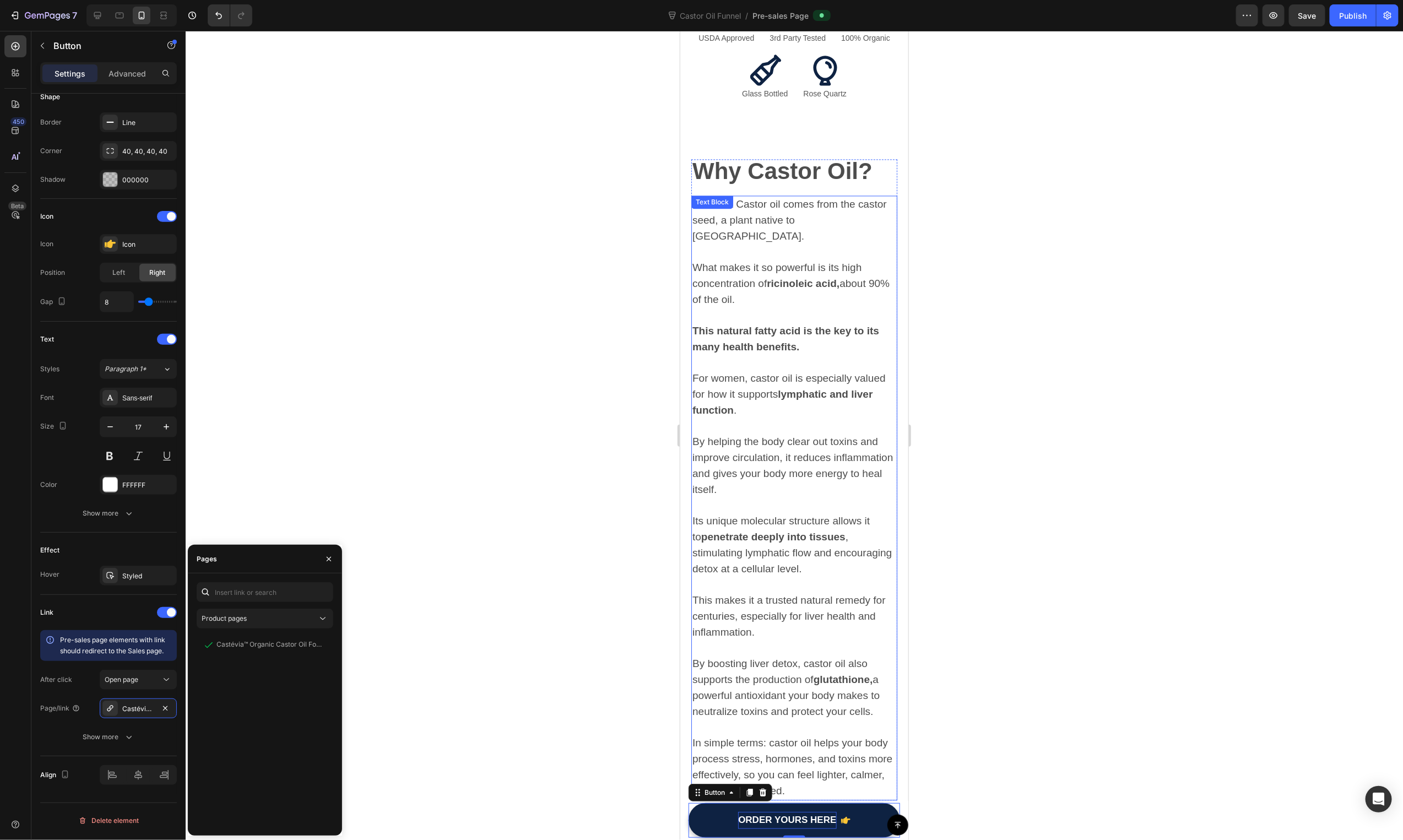
scroll to position [776, 0]
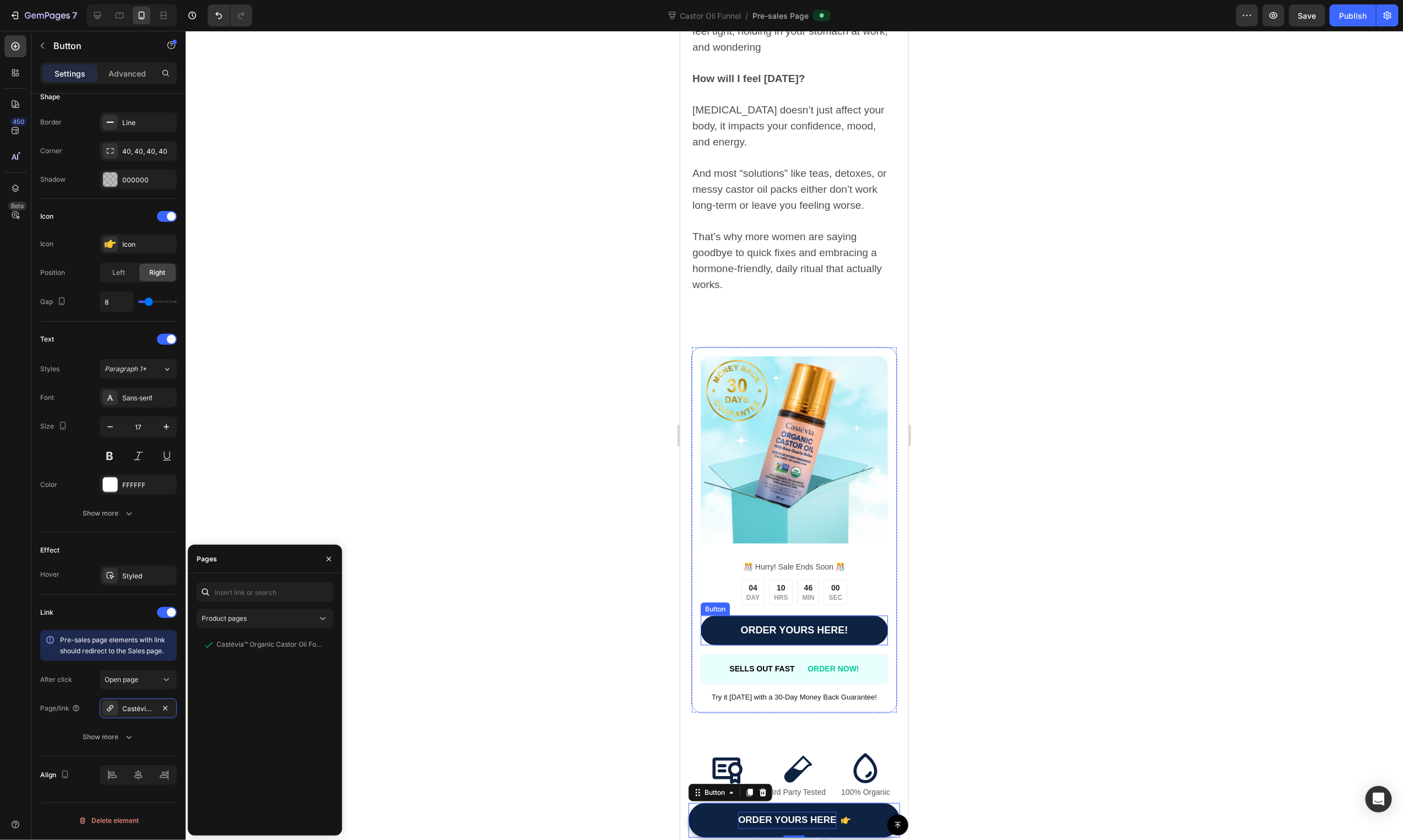
click at [725, 642] on link "ORDER YOURS HERE!" at bounding box center [793, 630] width 187 height 30
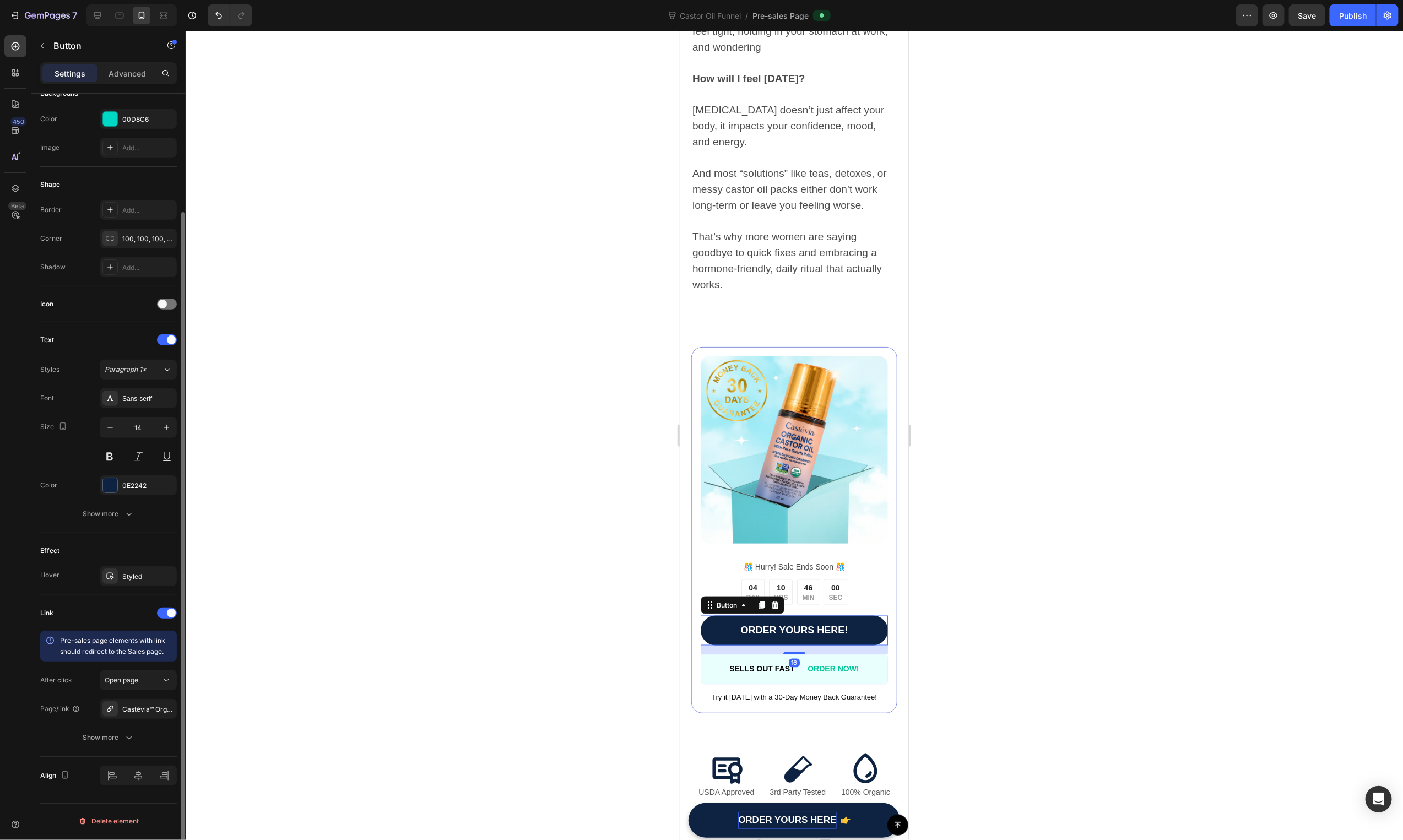
scroll to position [139, 0]
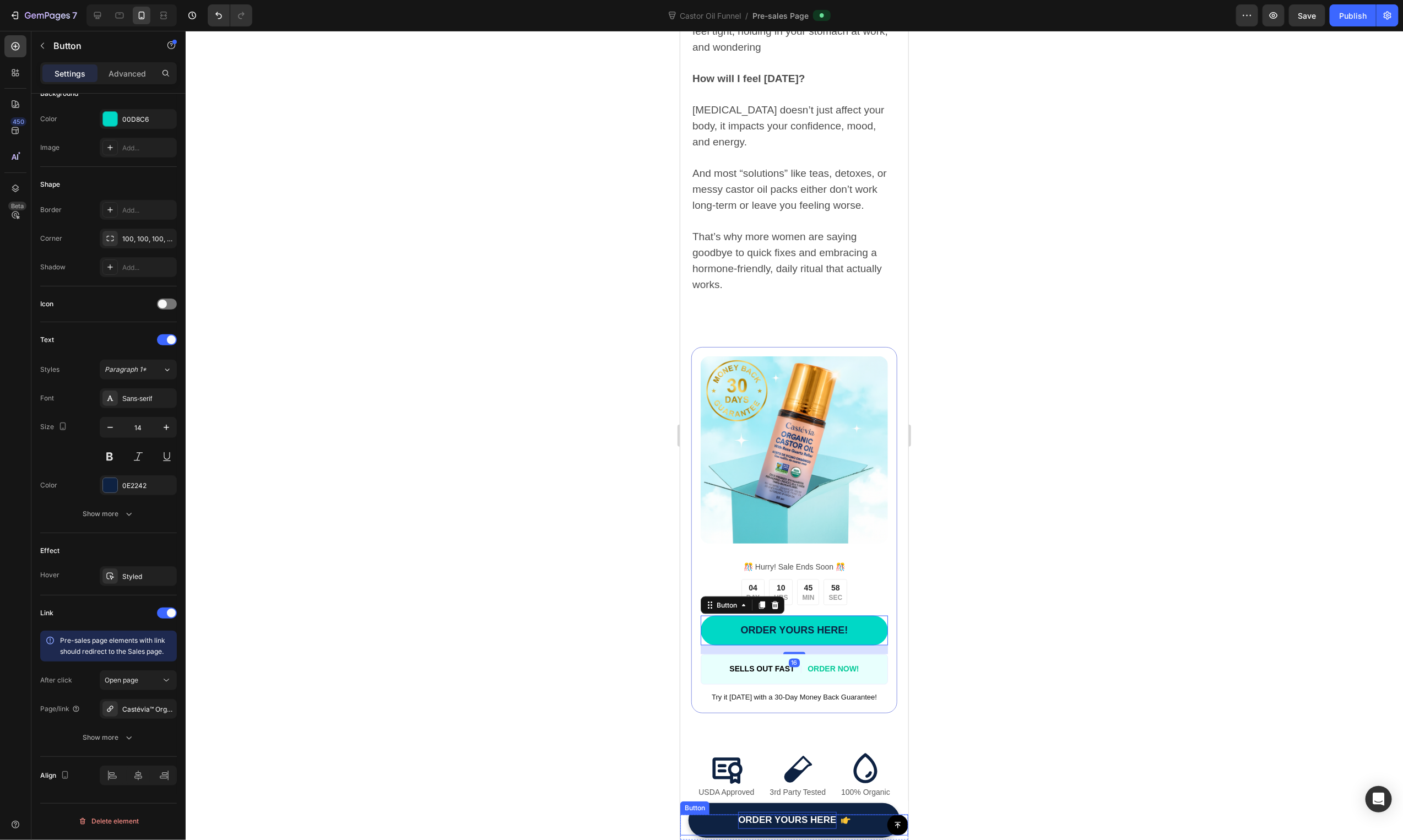
click at [705, 821] on div "Button" at bounding box center [793, 824] width 228 height 21
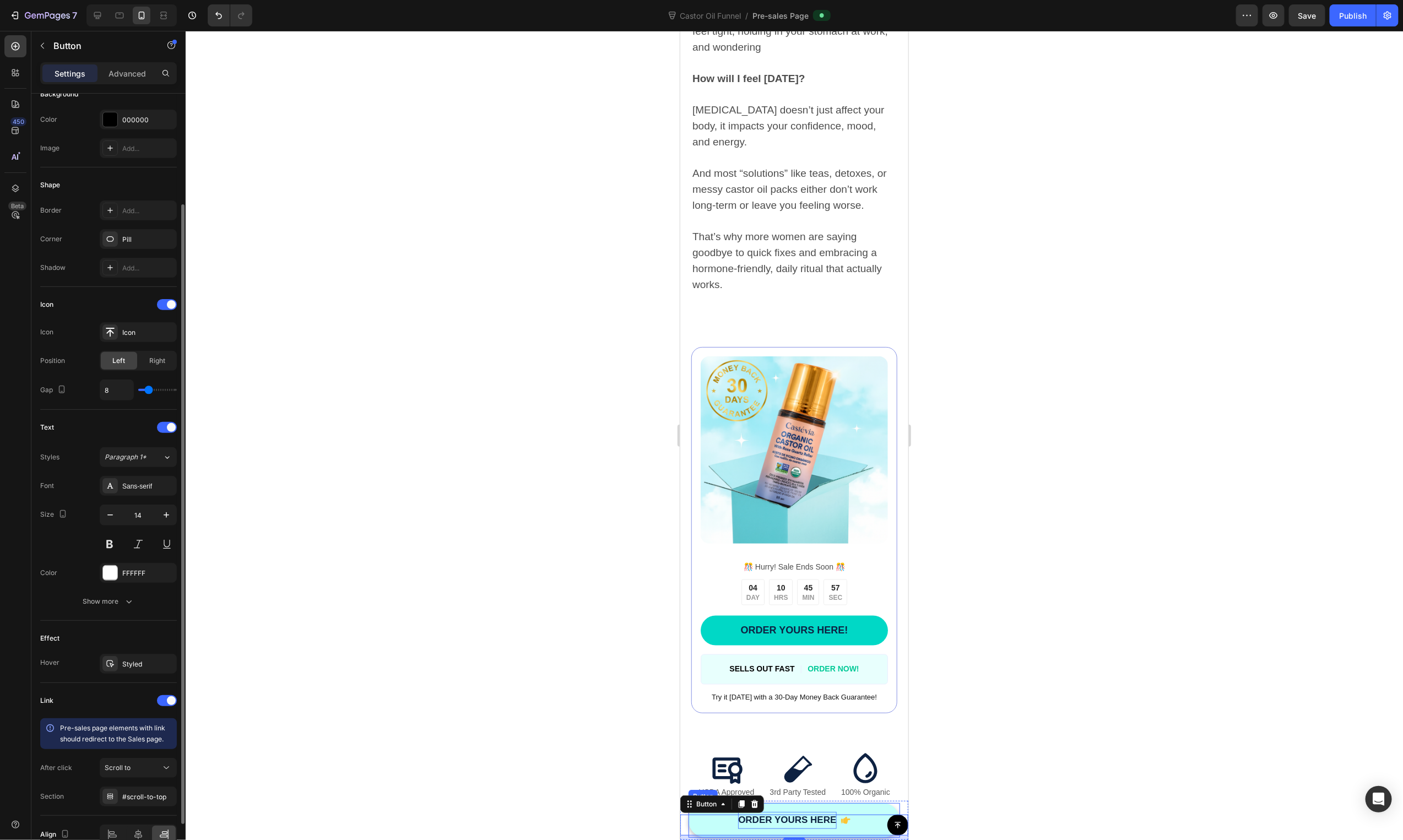
click at [850, 804] on link "ORDER YOURS HERE" at bounding box center [794, 820] width 212 height 35
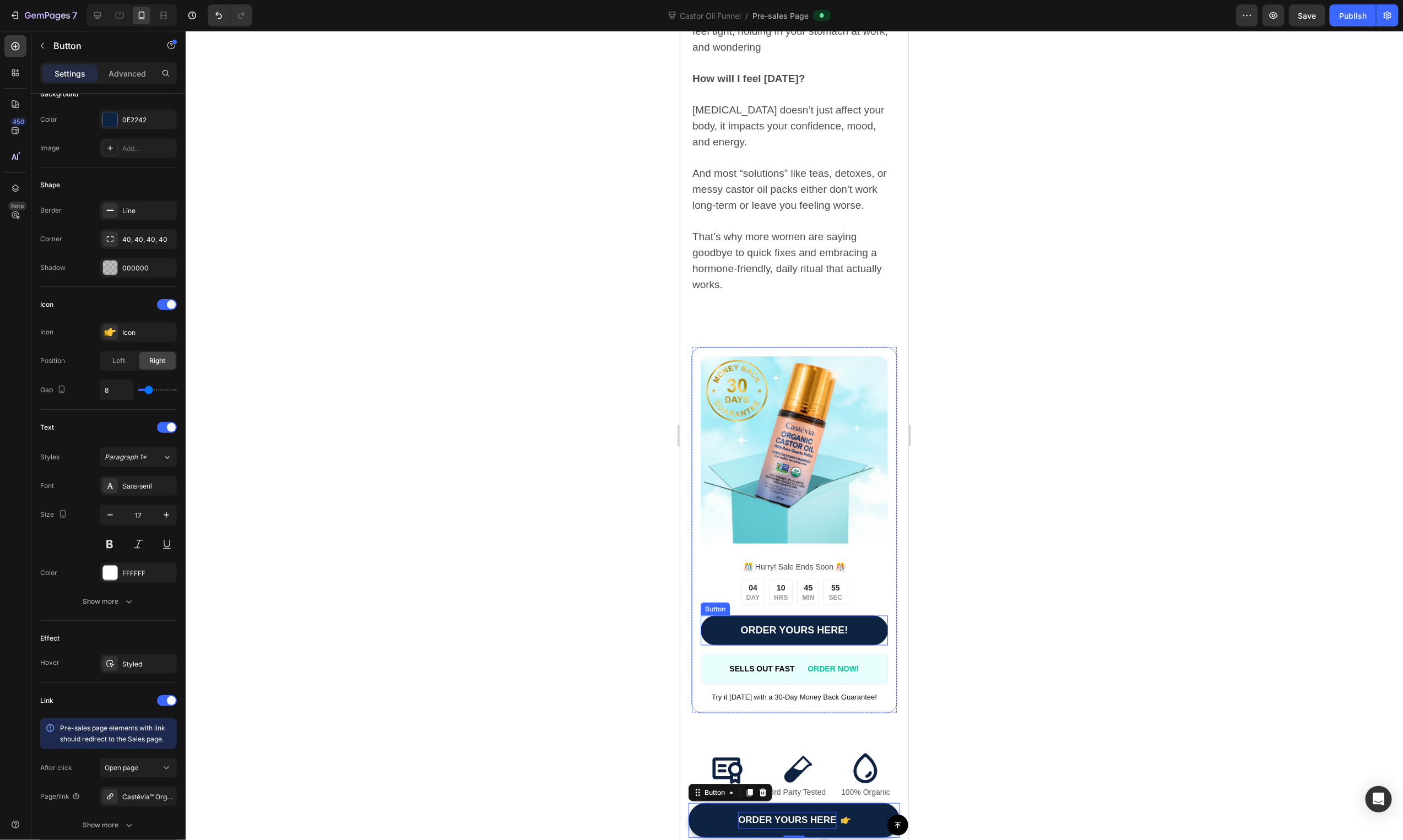
click at [732, 634] on link "ORDER YOURS HERE!" at bounding box center [793, 630] width 187 height 30
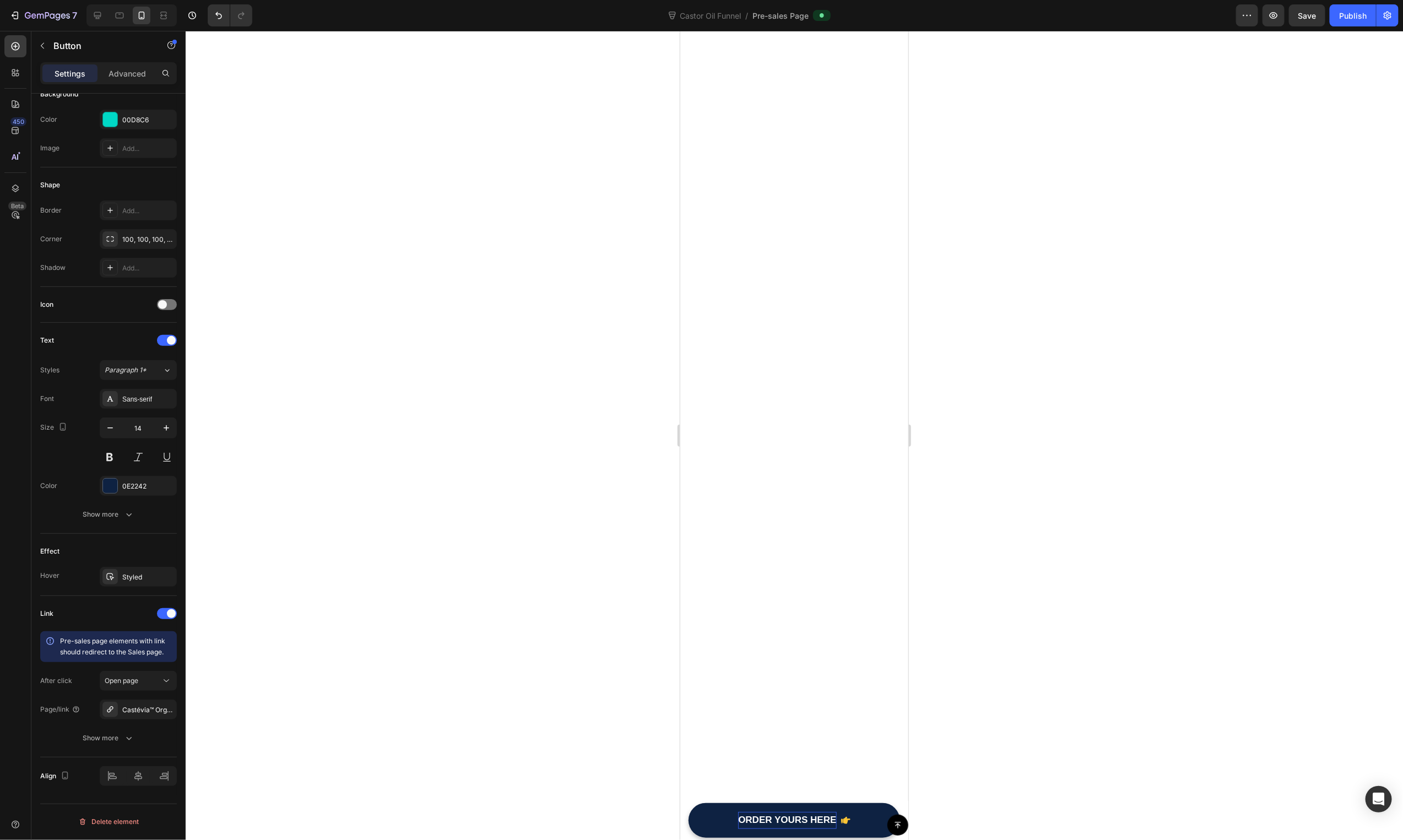
scroll to position [3431, 0]
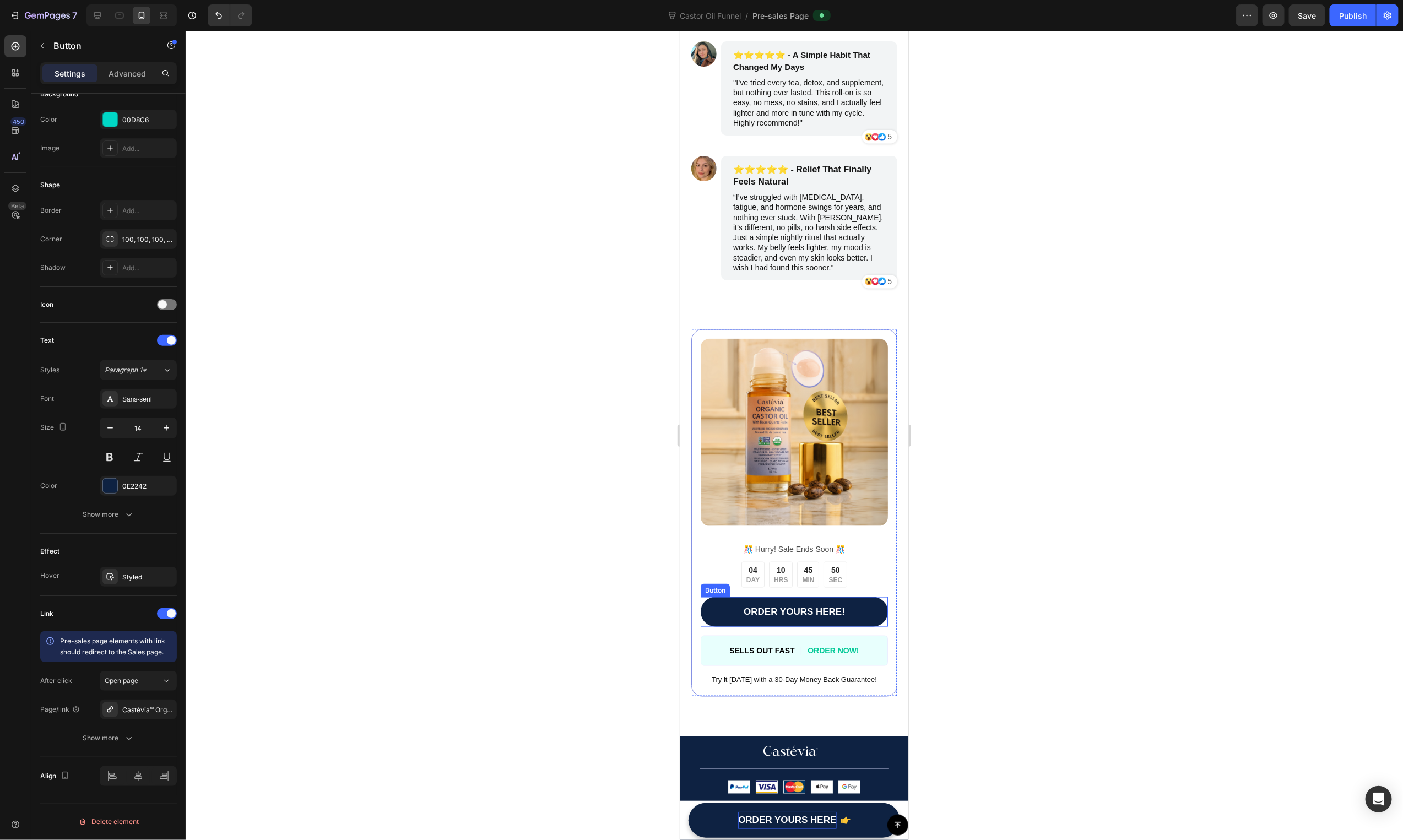
click at [715, 604] on link "ORDER YOURS HERE!" at bounding box center [793, 611] width 187 height 30
click at [520, 621] on div at bounding box center [794, 435] width 1217 height 809
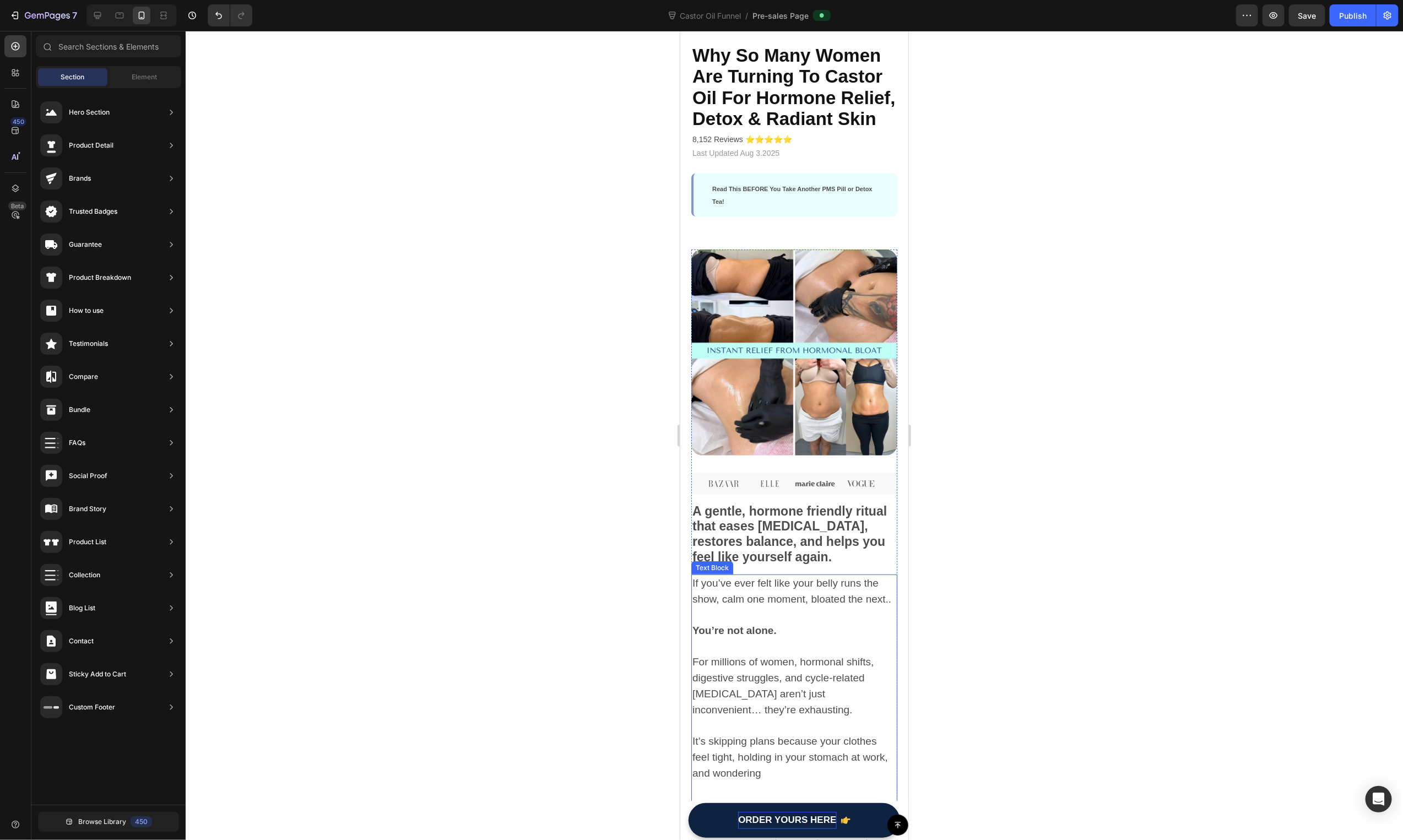
scroll to position [0, 0]
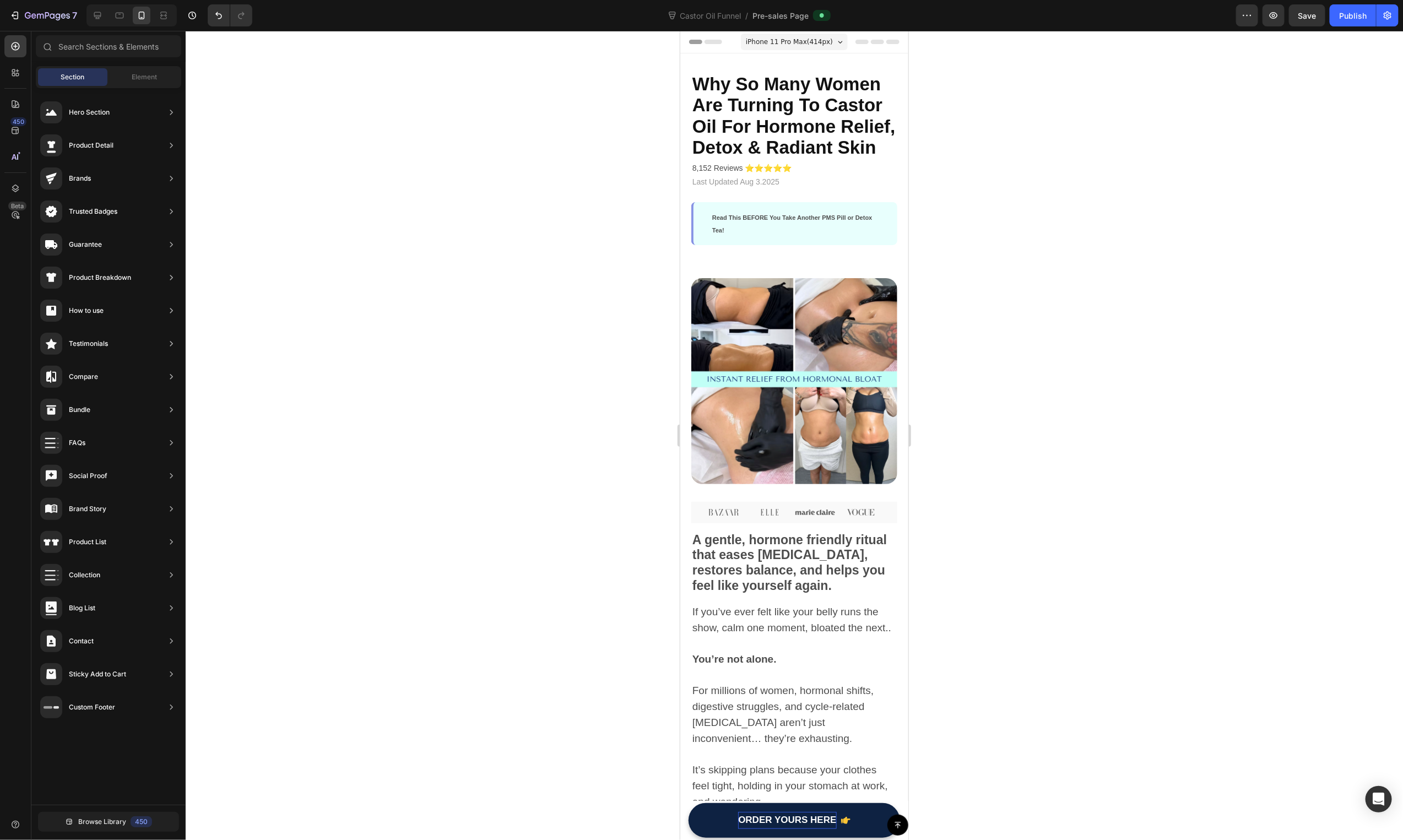
click at [403, 116] on div at bounding box center [794, 435] width 1217 height 809
click at [1363, 5] on button "Publish" at bounding box center [1353, 15] width 47 height 22
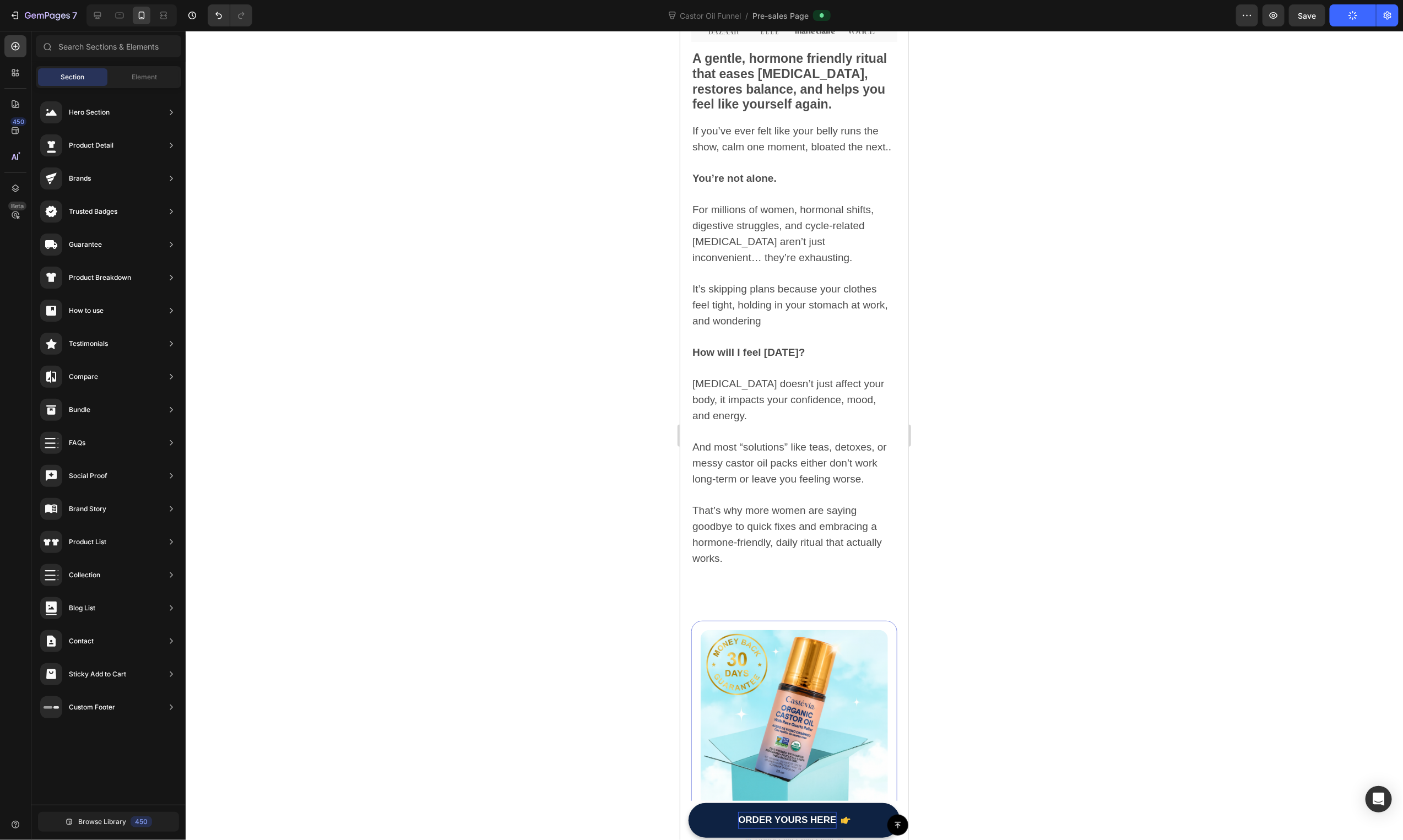
scroll to position [1566, 0]
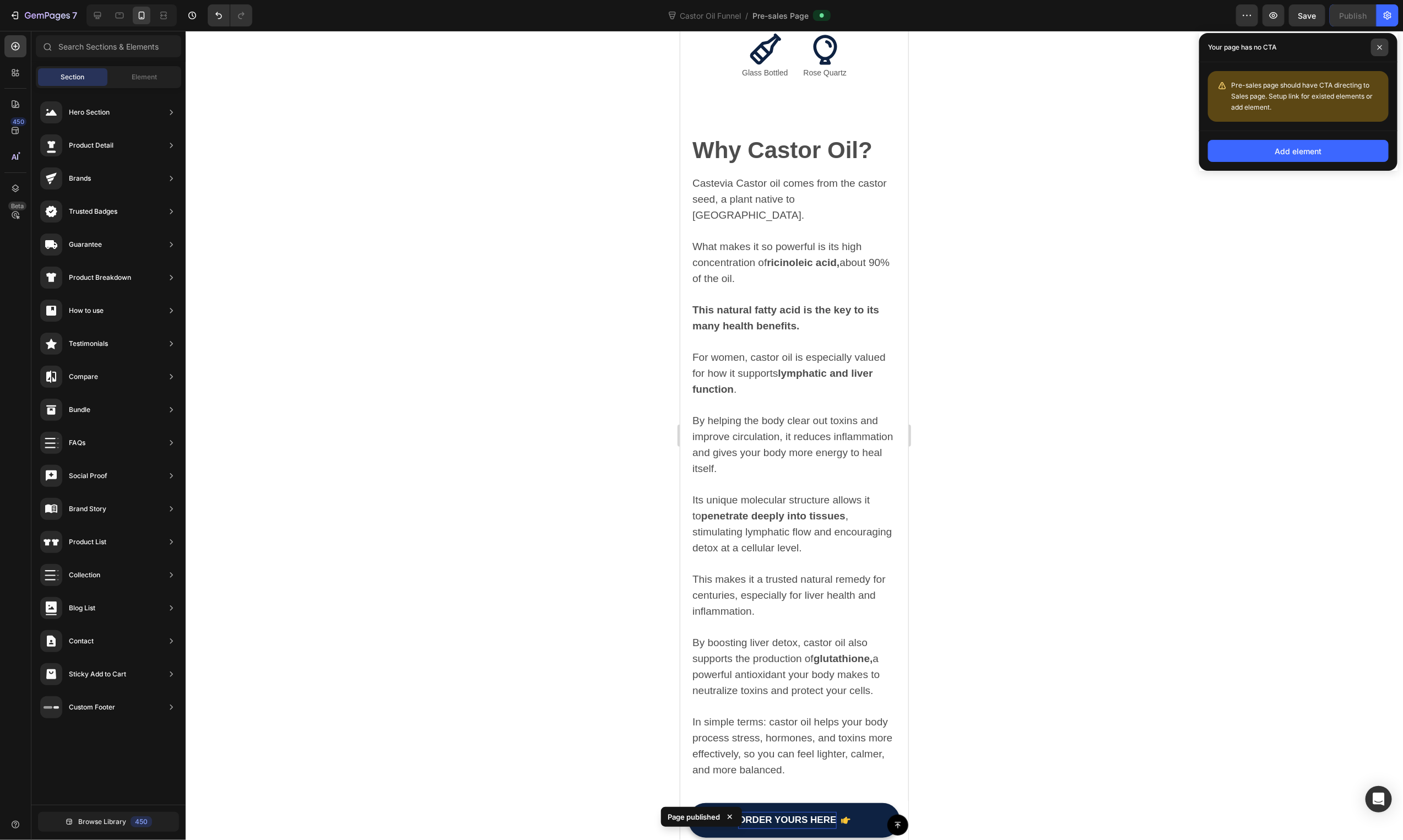
click at [1387, 45] on span at bounding box center [1379, 47] width 18 height 18
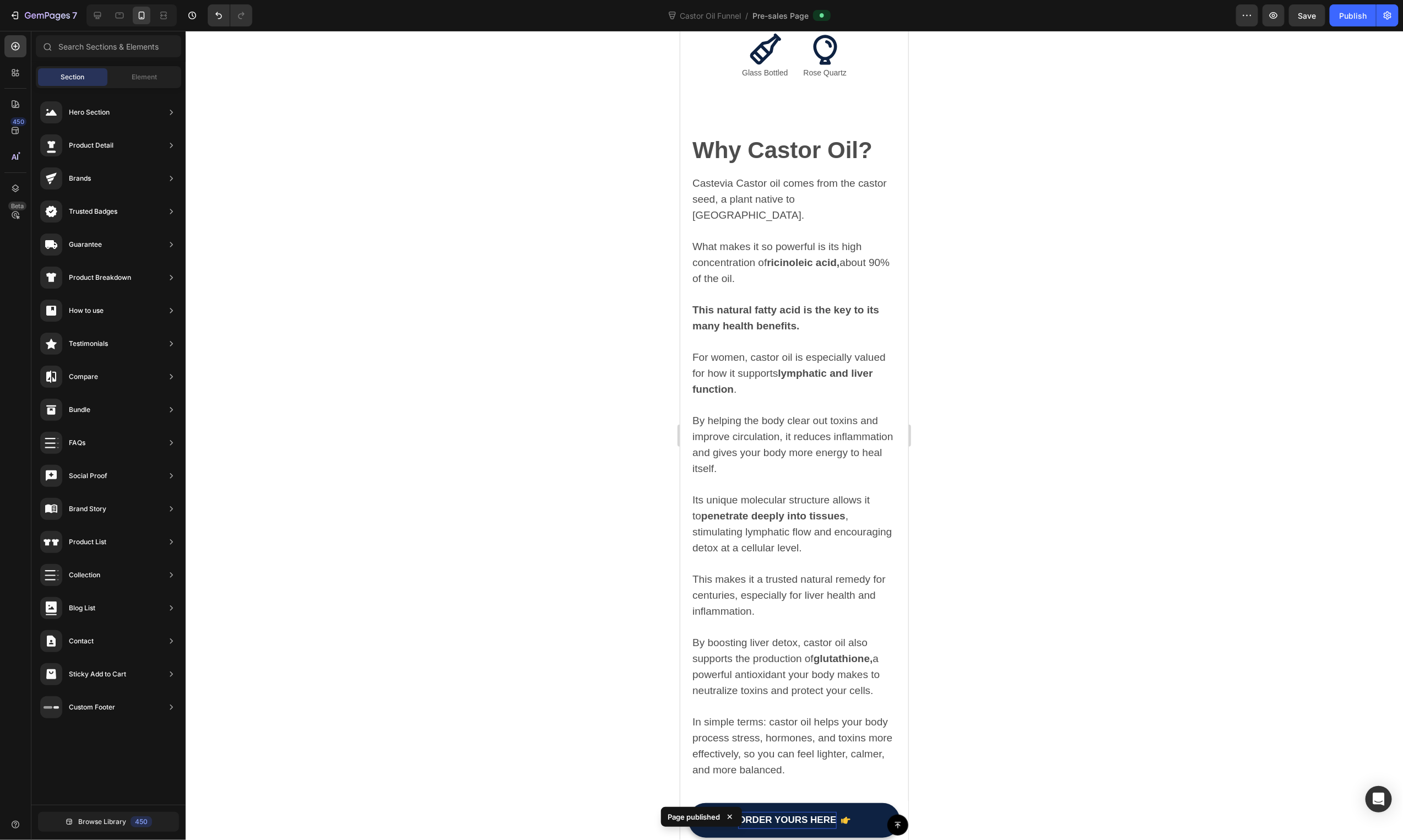
click at [1384, 0] on div "7 Version history Castor Oil Funnel / Pre-sales Page Preview Save Publish 450 B…" at bounding box center [701, 0] width 1403 height 0
click at [1370, 23] on button "Publish" at bounding box center [1353, 15] width 47 height 22
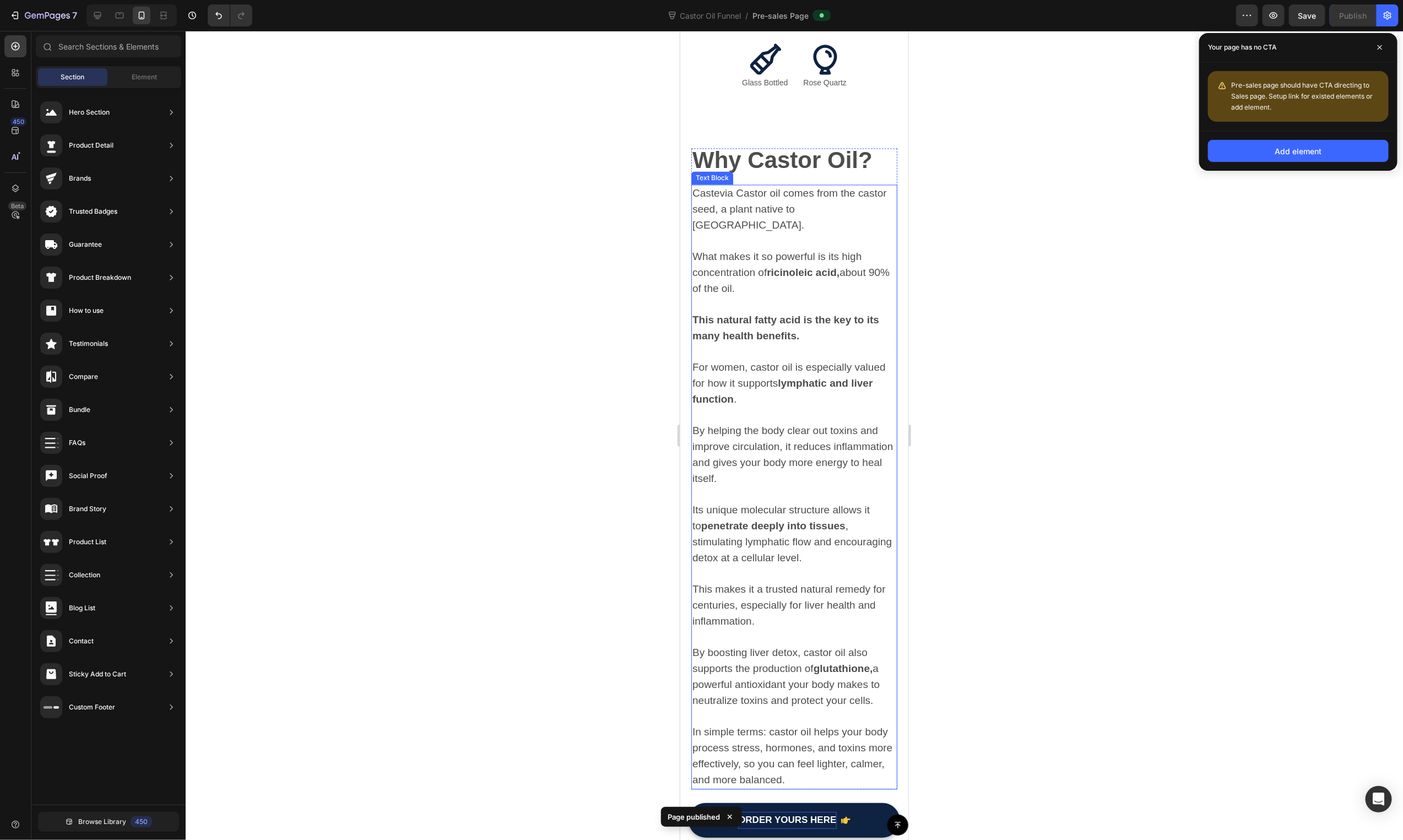
scroll to position [1338, 0]
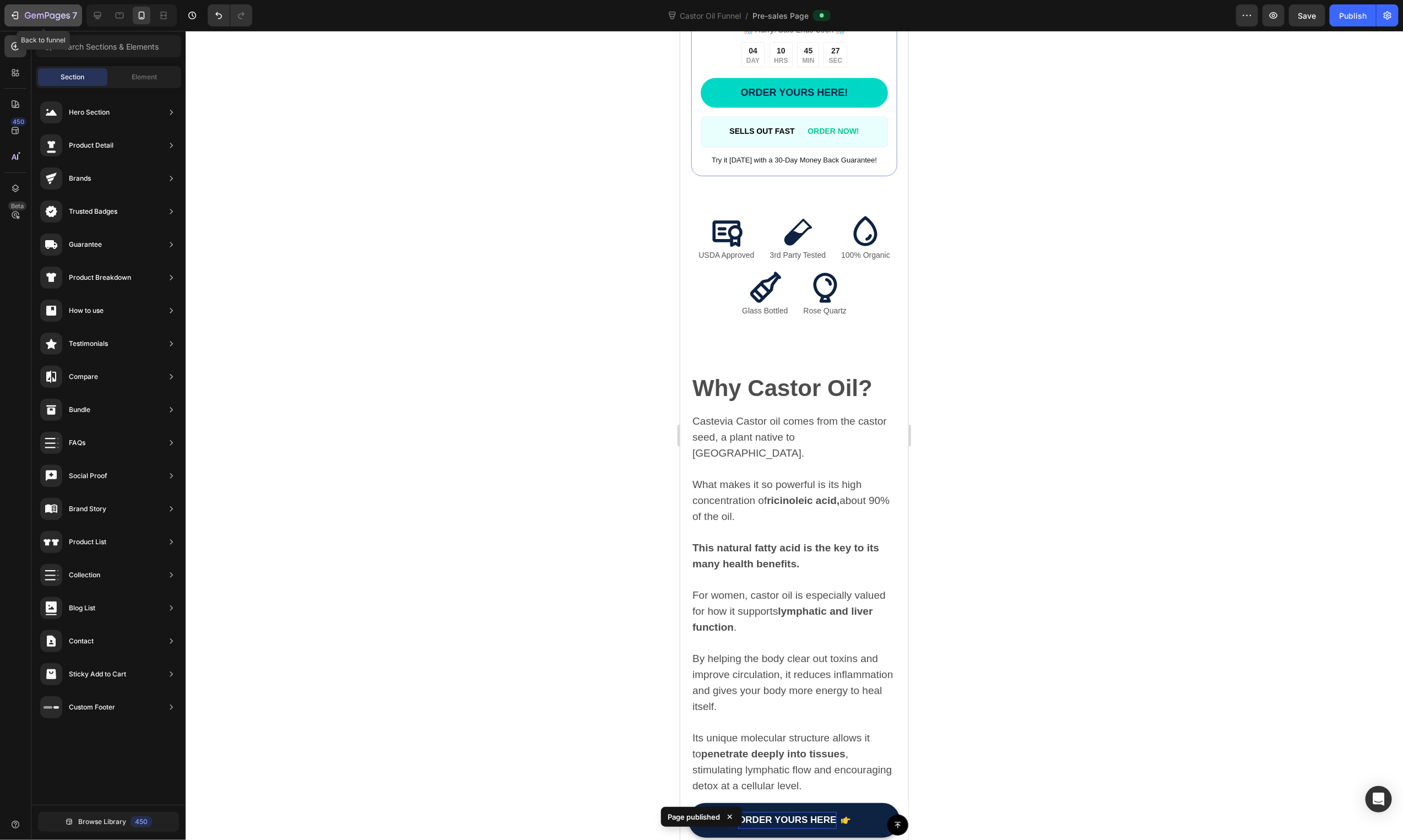
click at [52, 14] on icon "button" at bounding box center [47, 16] width 45 height 9
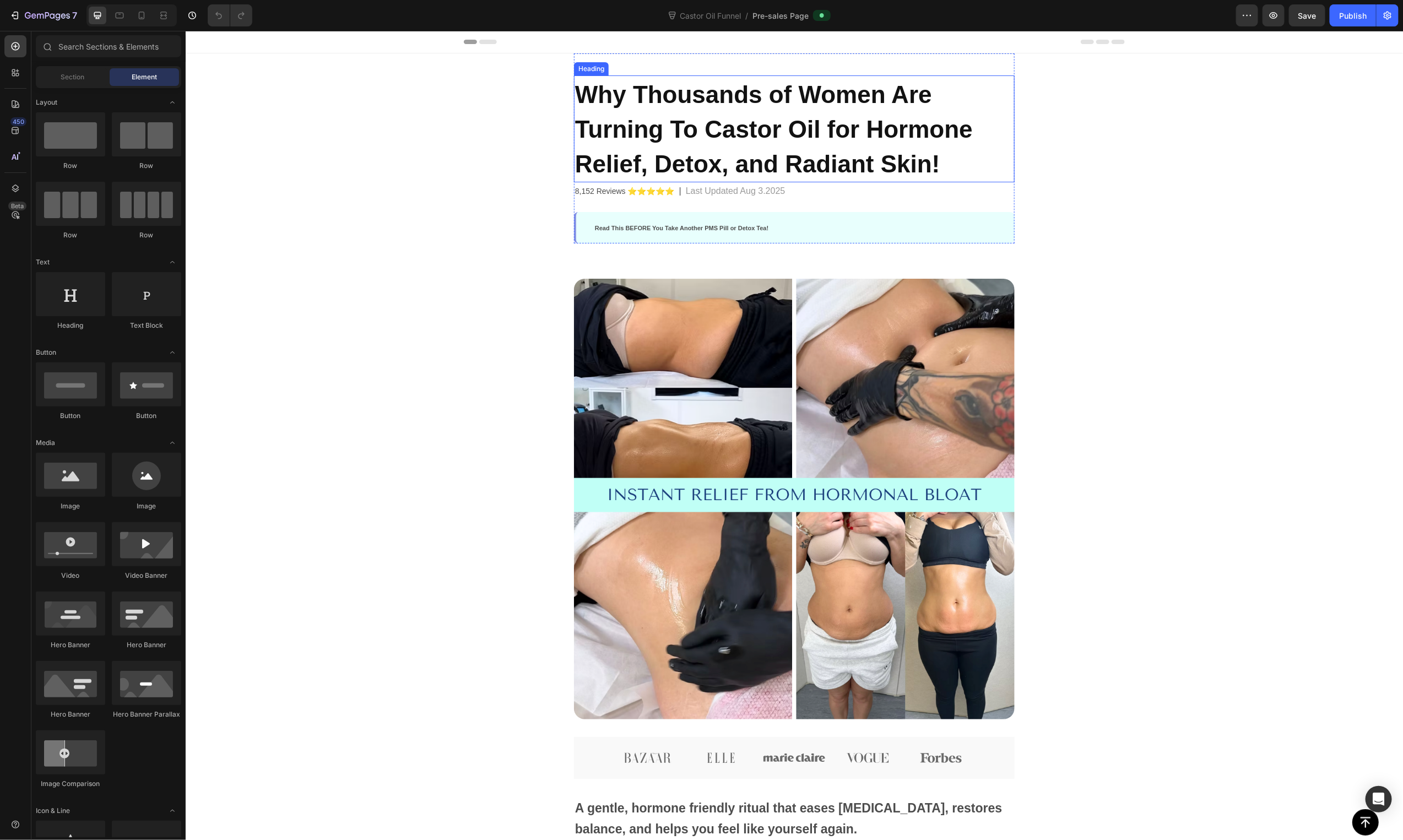
click at [706, 119] on span "Why Thousands of Women Are Turning To Castor Oil for Hormone Relief, Detox, and…" at bounding box center [773, 129] width 398 height 97
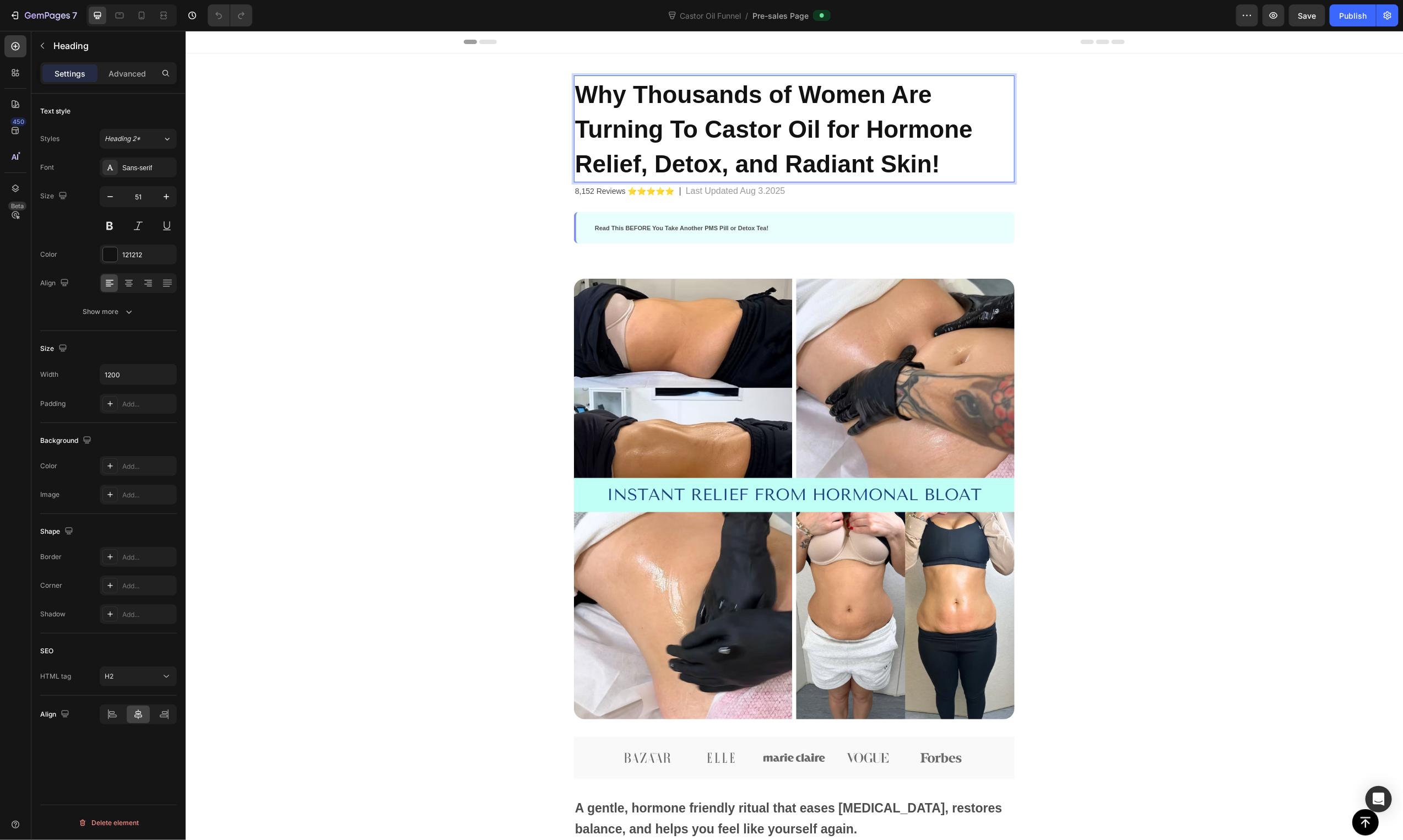
click at [706, 119] on span "Why Thousands of Women Are Turning To Castor Oil for Hormone Relief, Detox, and…" at bounding box center [773, 129] width 398 height 97
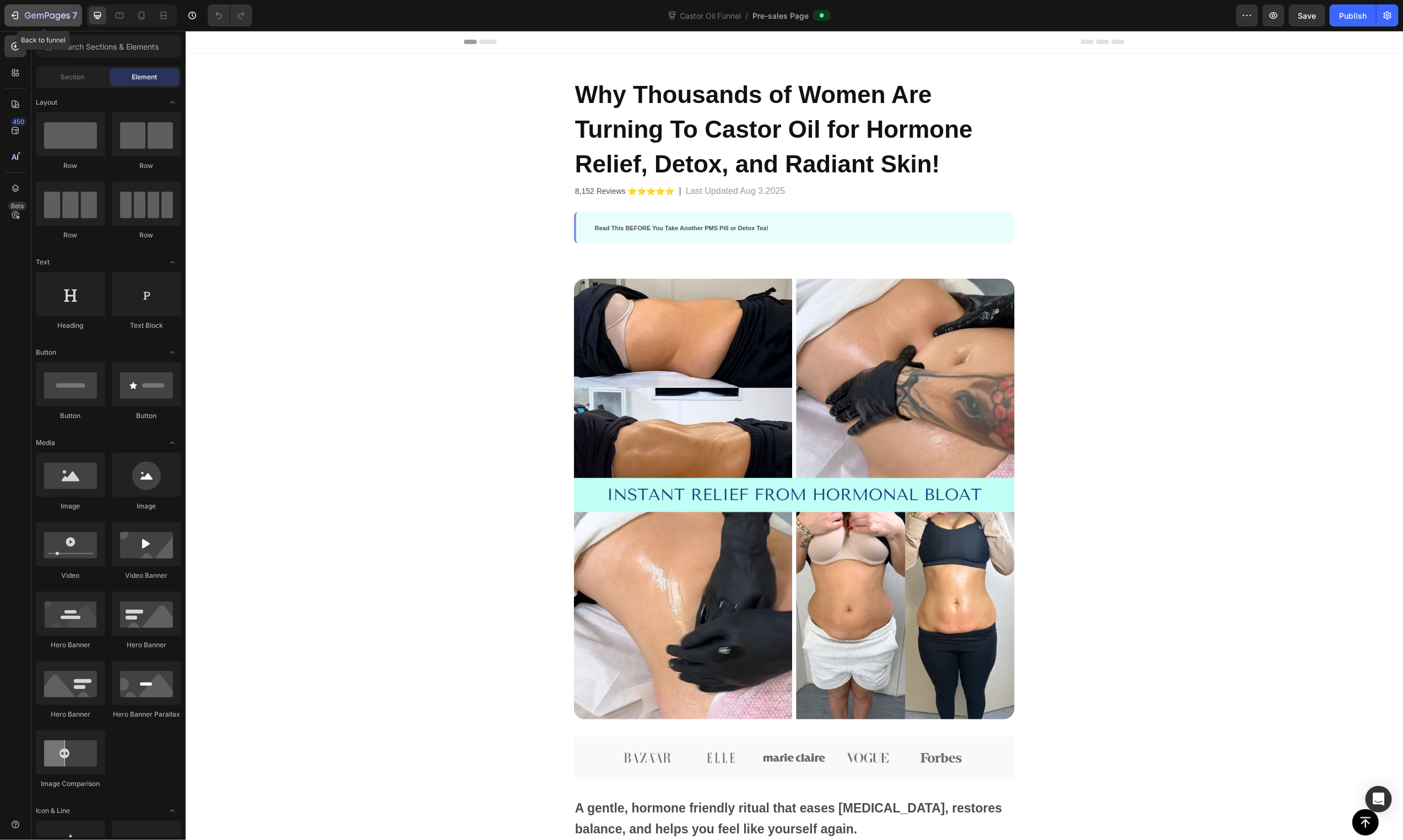
click at [75, 19] on div "7" at bounding box center [51, 15] width 53 height 14
click at [933, 147] on h2 "Why Thousands of Women Are Turning To Castor Oil for Hormone Relief, Detox, and…" at bounding box center [793, 128] width 441 height 107
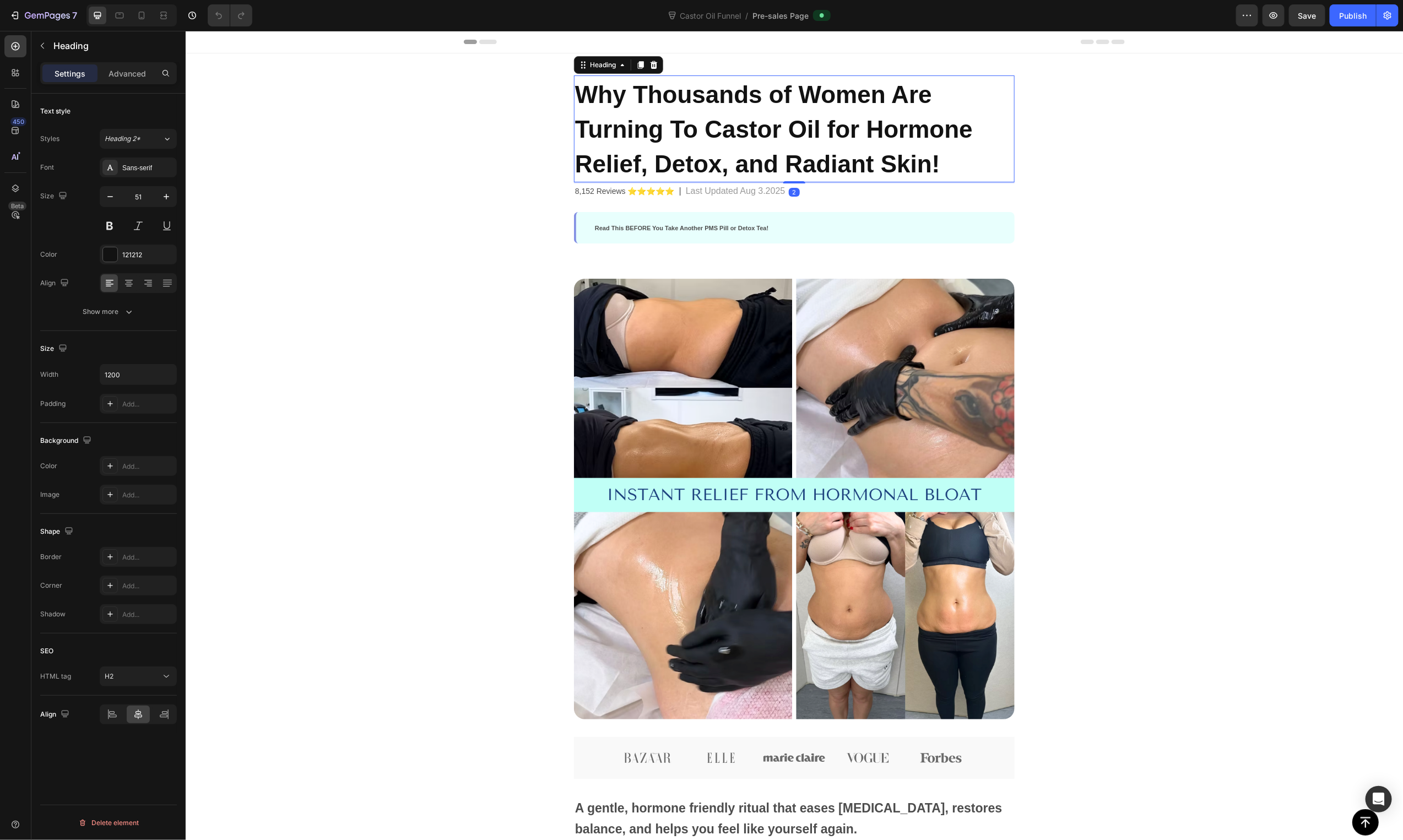
click at [933, 147] on h2 "Why Thousands of Women Are Turning To Castor Oil for Hormone Relief, Detox, and…" at bounding box center [793, 128] width 441 height 107
click at [959, 169] on p "Why Thousands of Women Are Turning To Castor Oil for Hormone Relief, Detox, and…" at bounding box center [793, 128] width 438 height 104
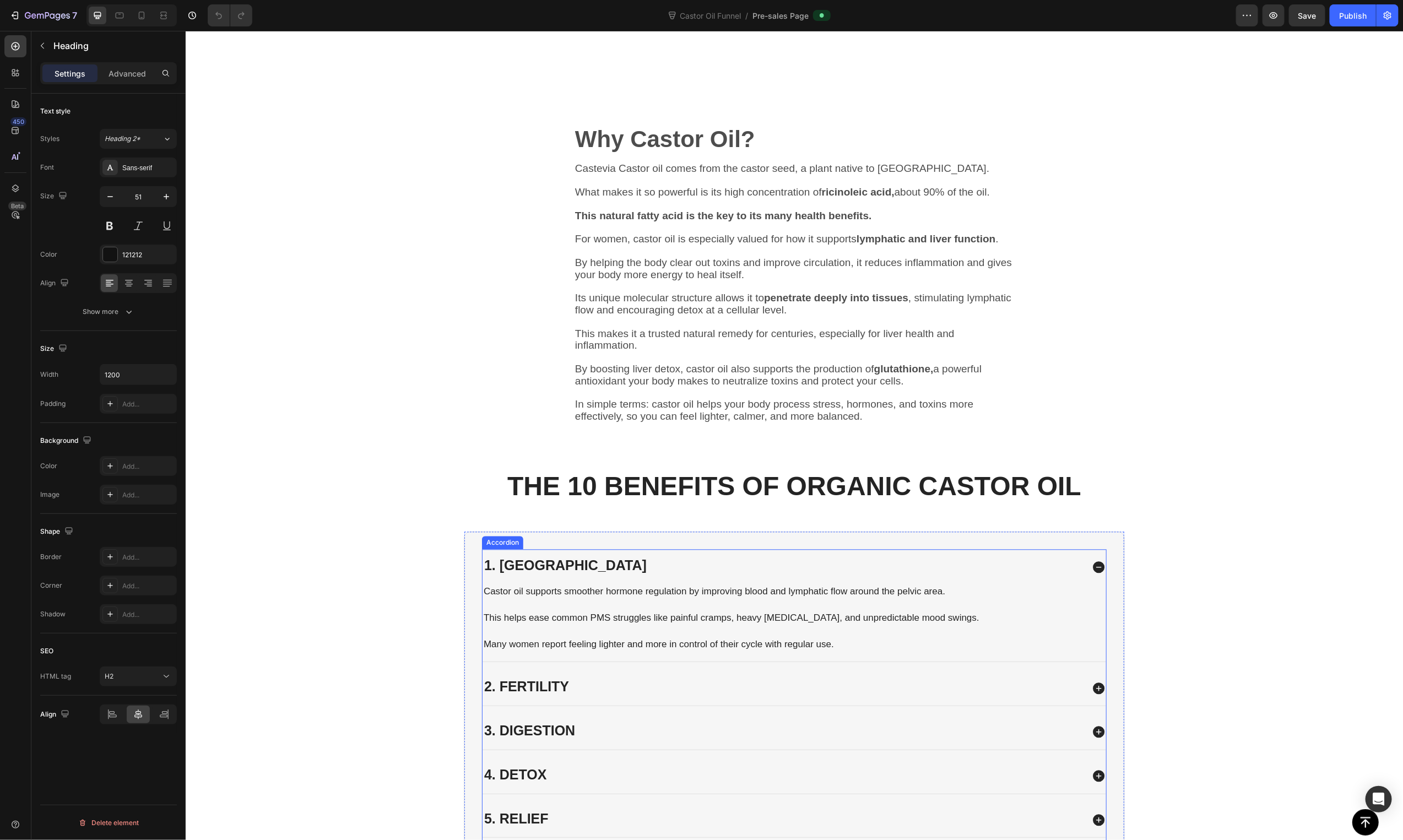
scroll to position [1216, 0]
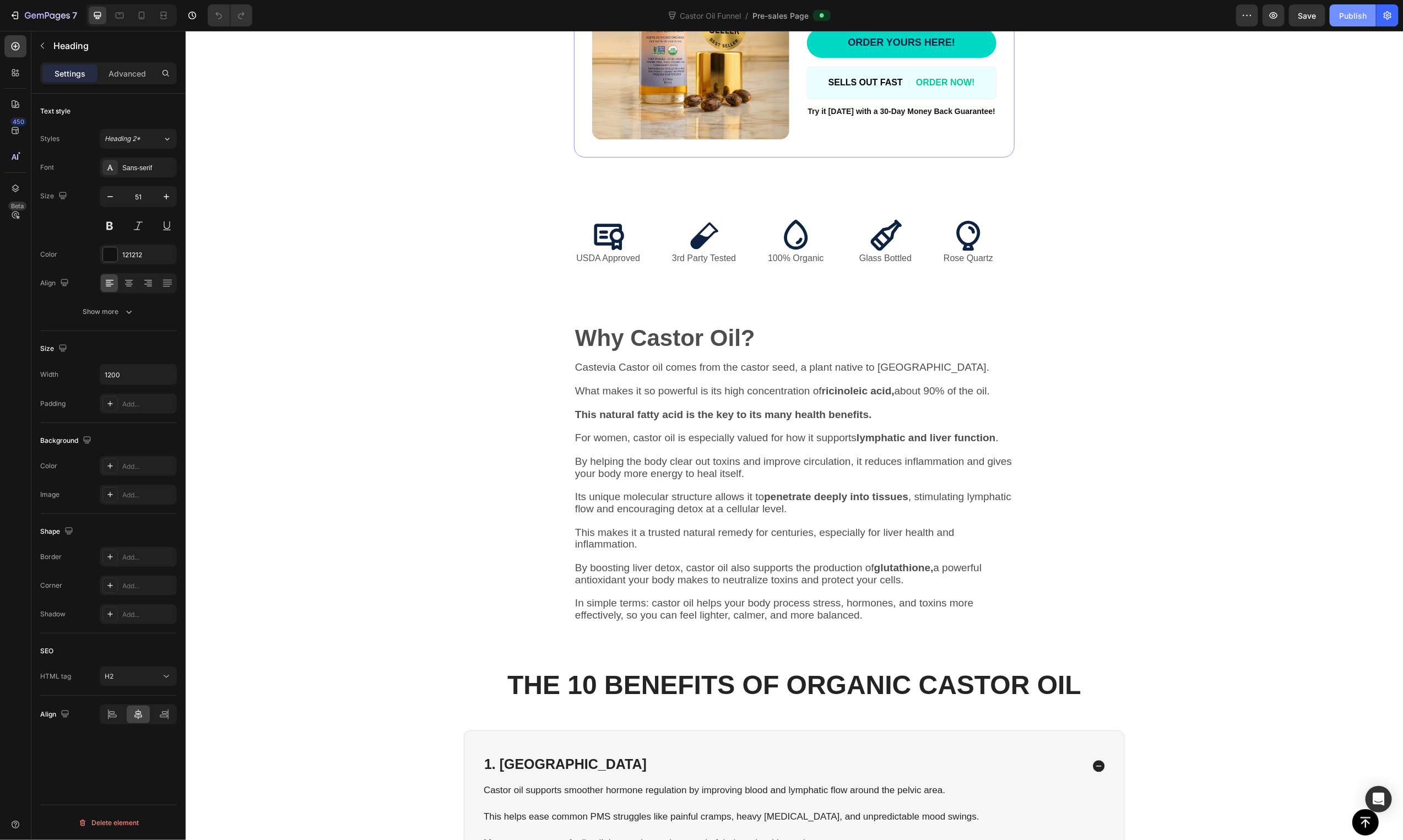
click at [1352, 26] on button "Publish" at bounding box center [1353, 15] width 47 height 22
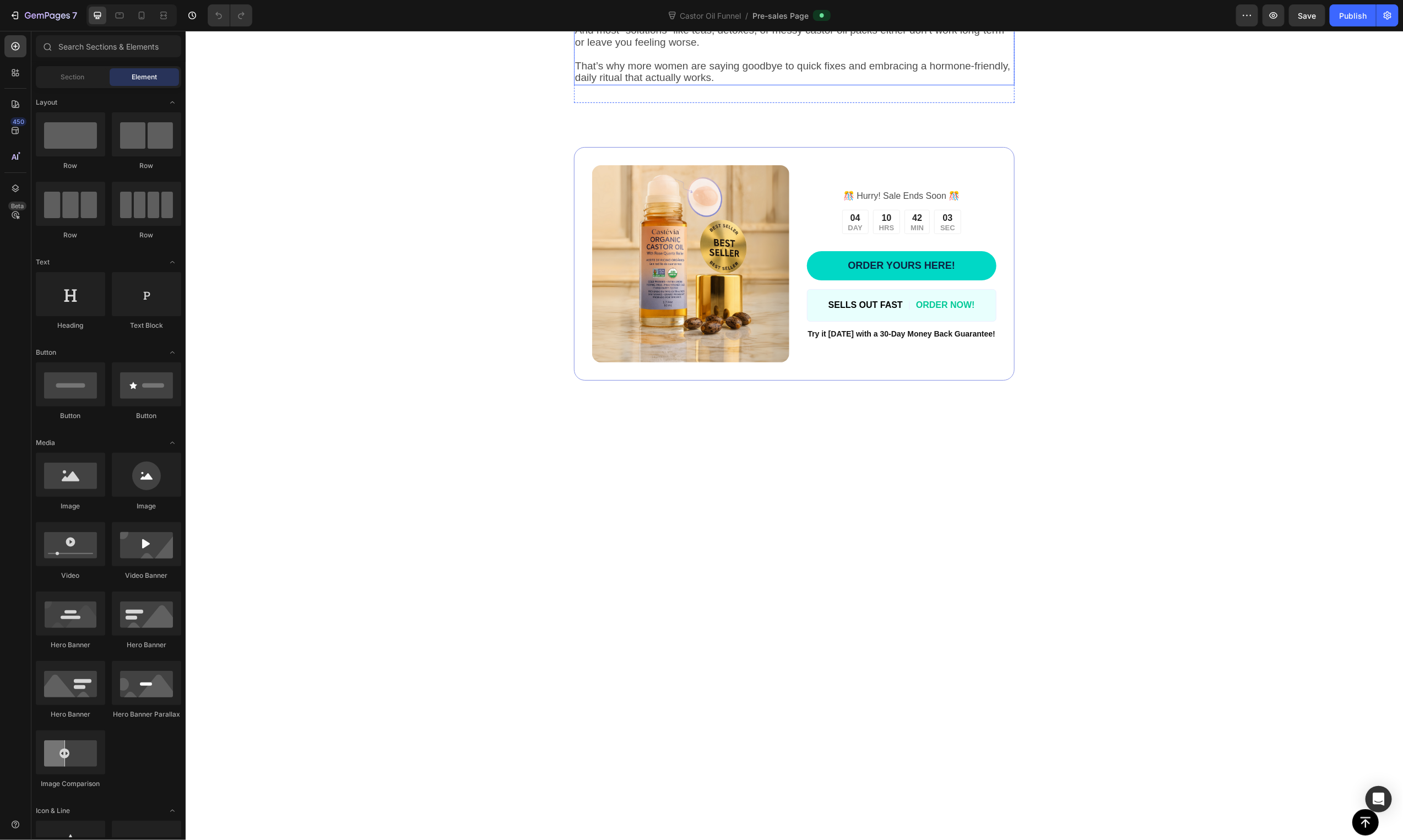
scroll to position [519, 0]
click at [891, 270] on span "ORDER YOURS HERE!" at bounding box center [900, 264] width 108 height 11
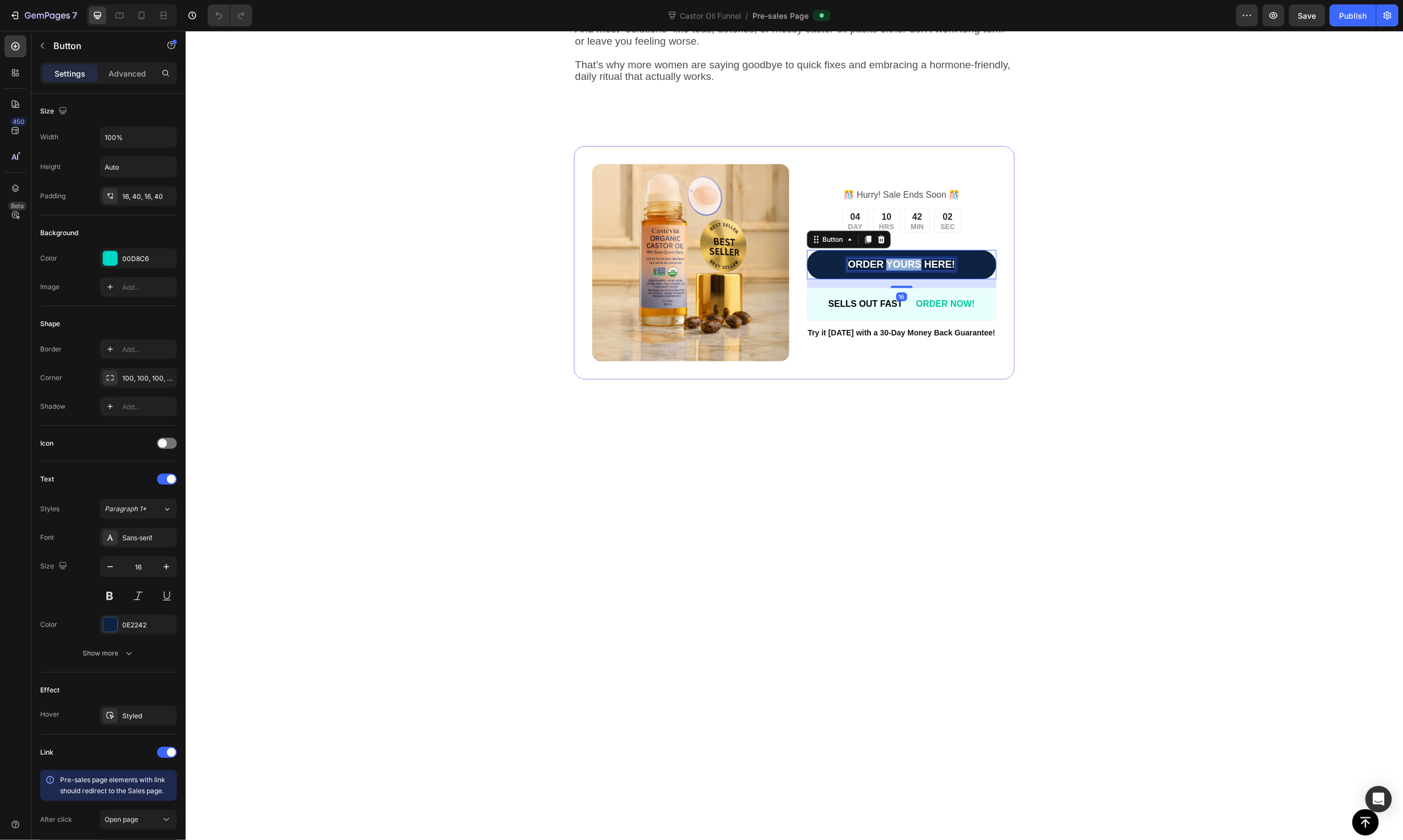
click at [891, 270] on span "ORDER YOURS HERE!" at bounding box center [900, 264] width 108 height 11
click at [893, 270] on span "ORDER YOURS HERE!" at bounding box center [900, 264] width 108 height 11
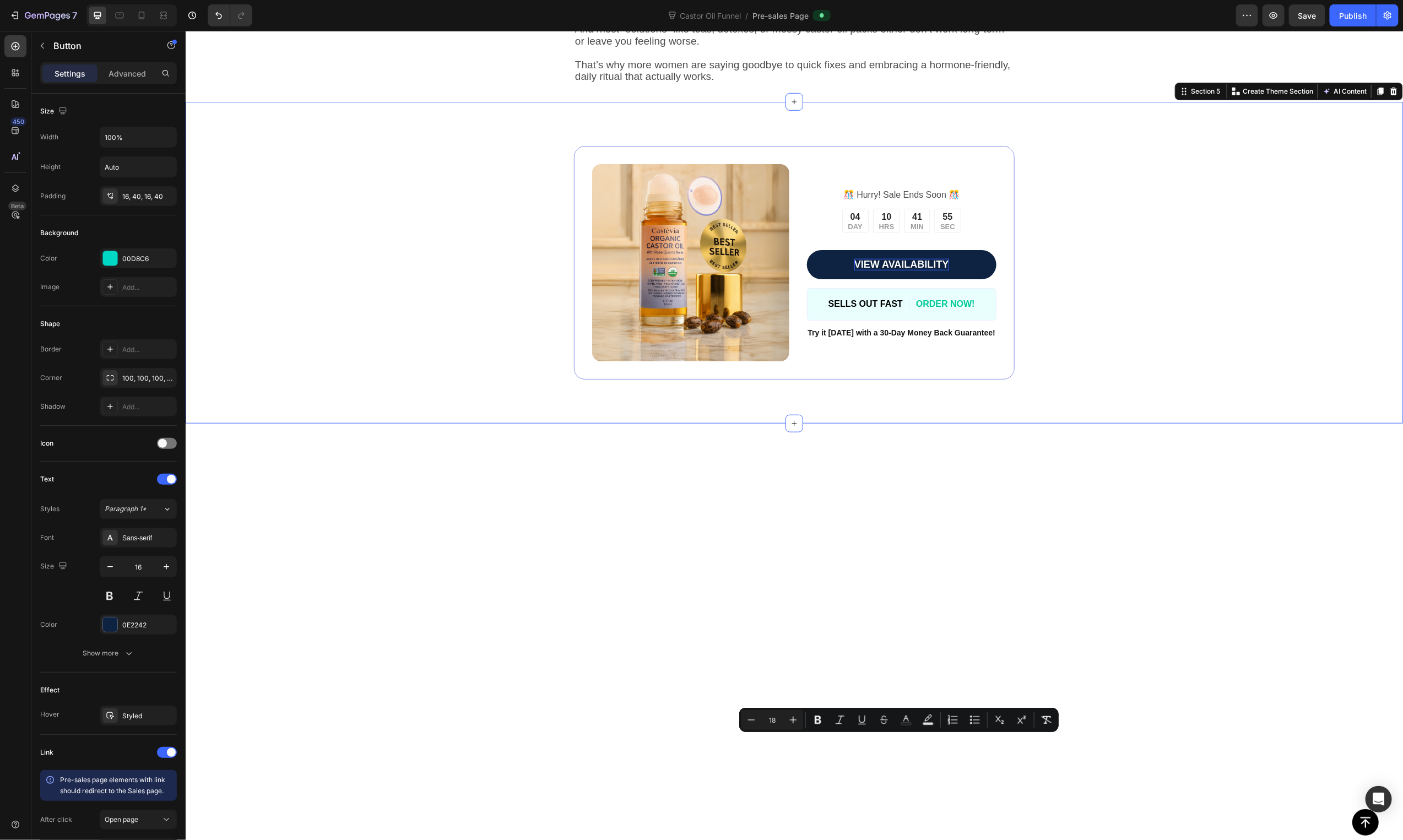
click at [1196, 379] on div "Image ️🎊 Hurry! Sale Ends Soon ️🎊 Text Block 04 DAY 10 HRS 41 MIN 55 SEC Countd…" at bounding box center [794, 263] width 973 height 234
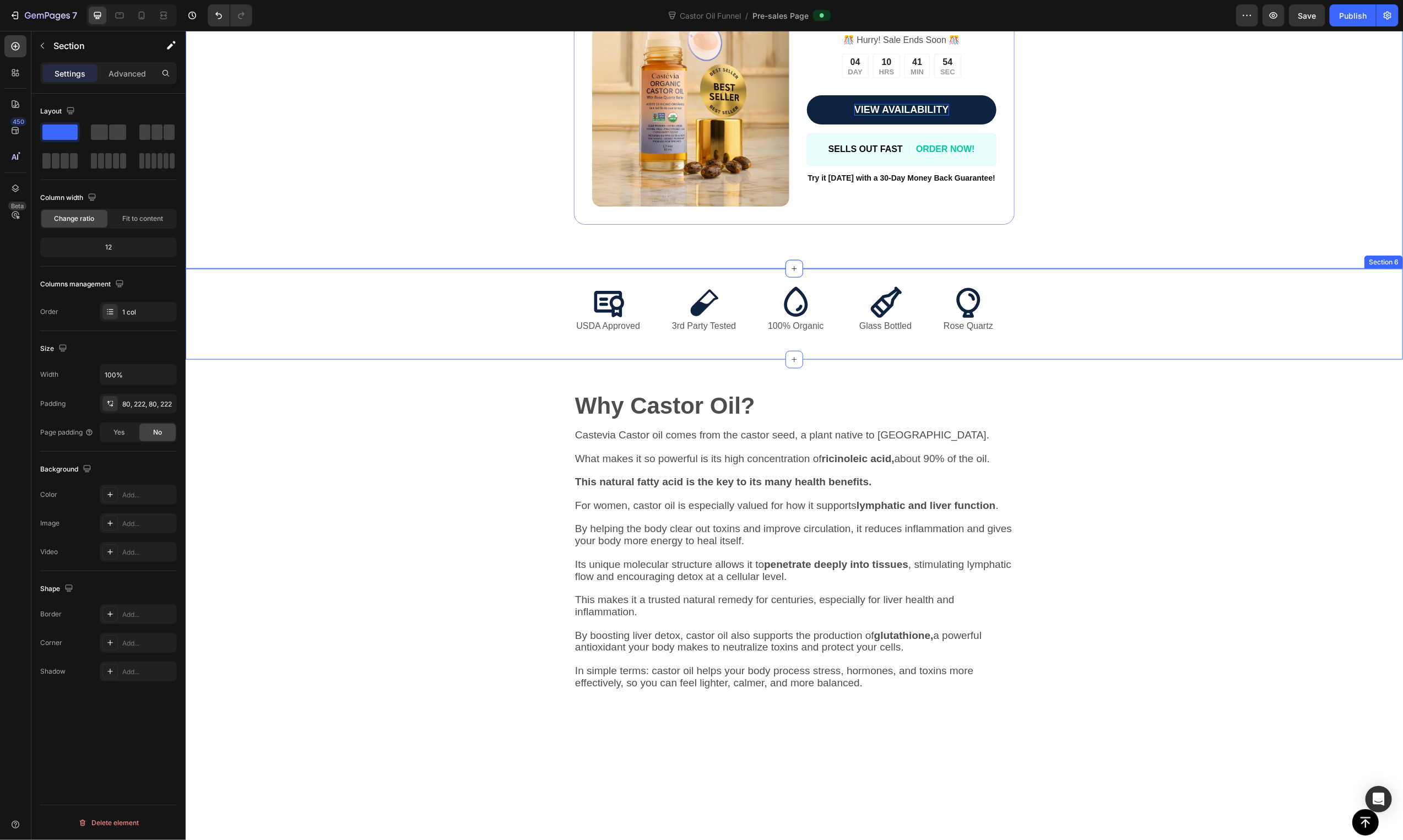
scroll to position [685, 0]
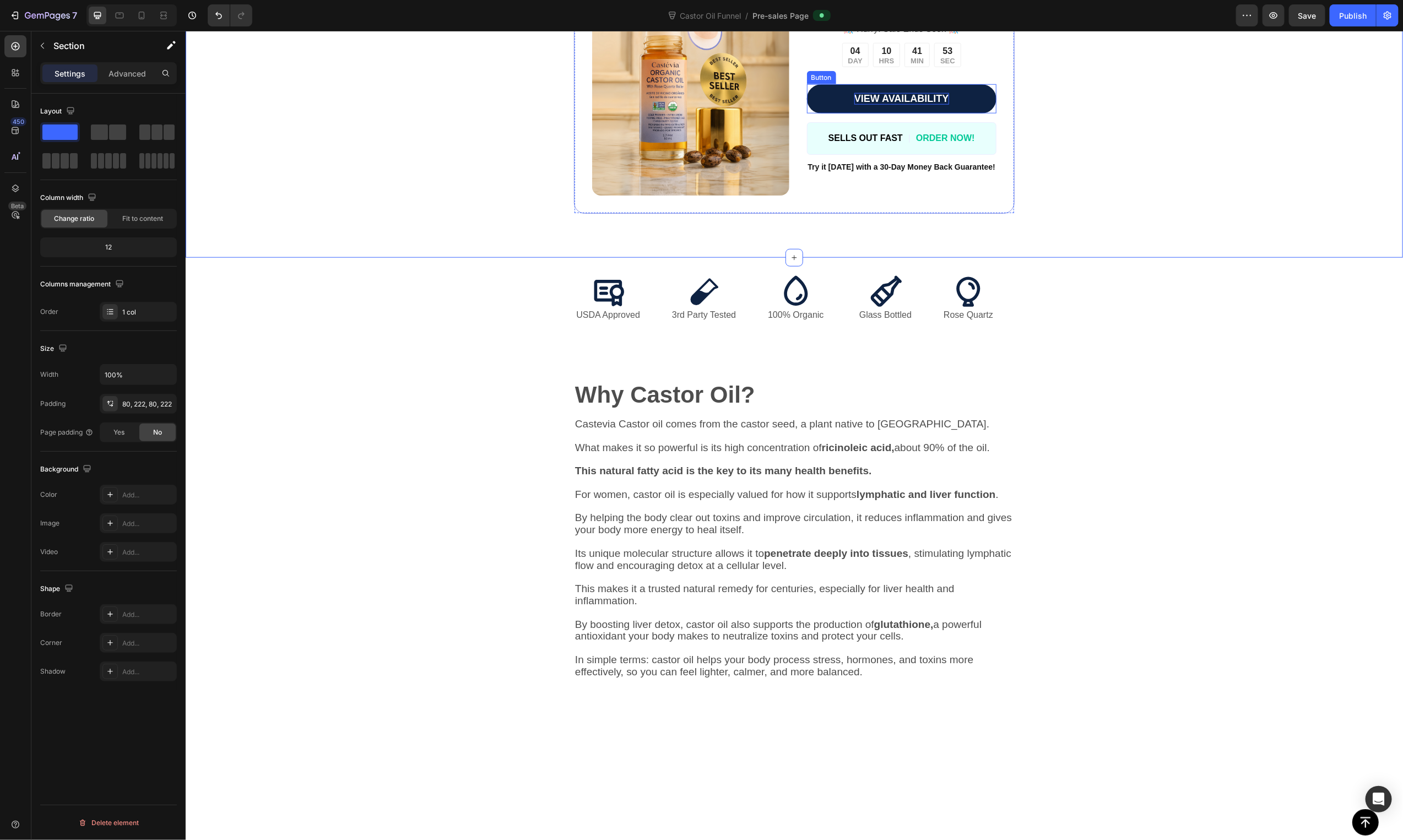
click at [910, 103] on span "VIEW AVAILABILITY" at bounding box center [901, 97] width 95 height 11
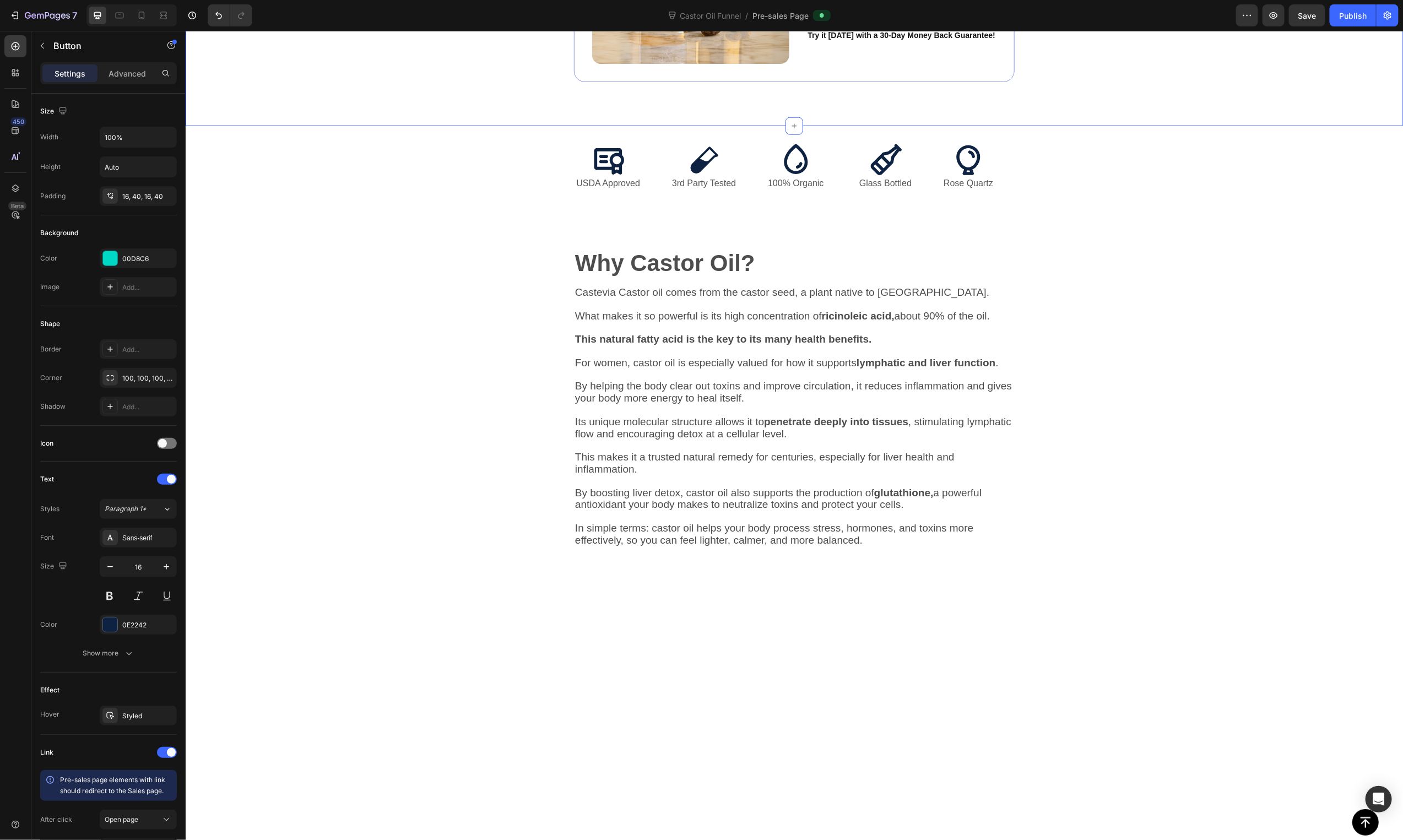
scroll to position [1133, 0]
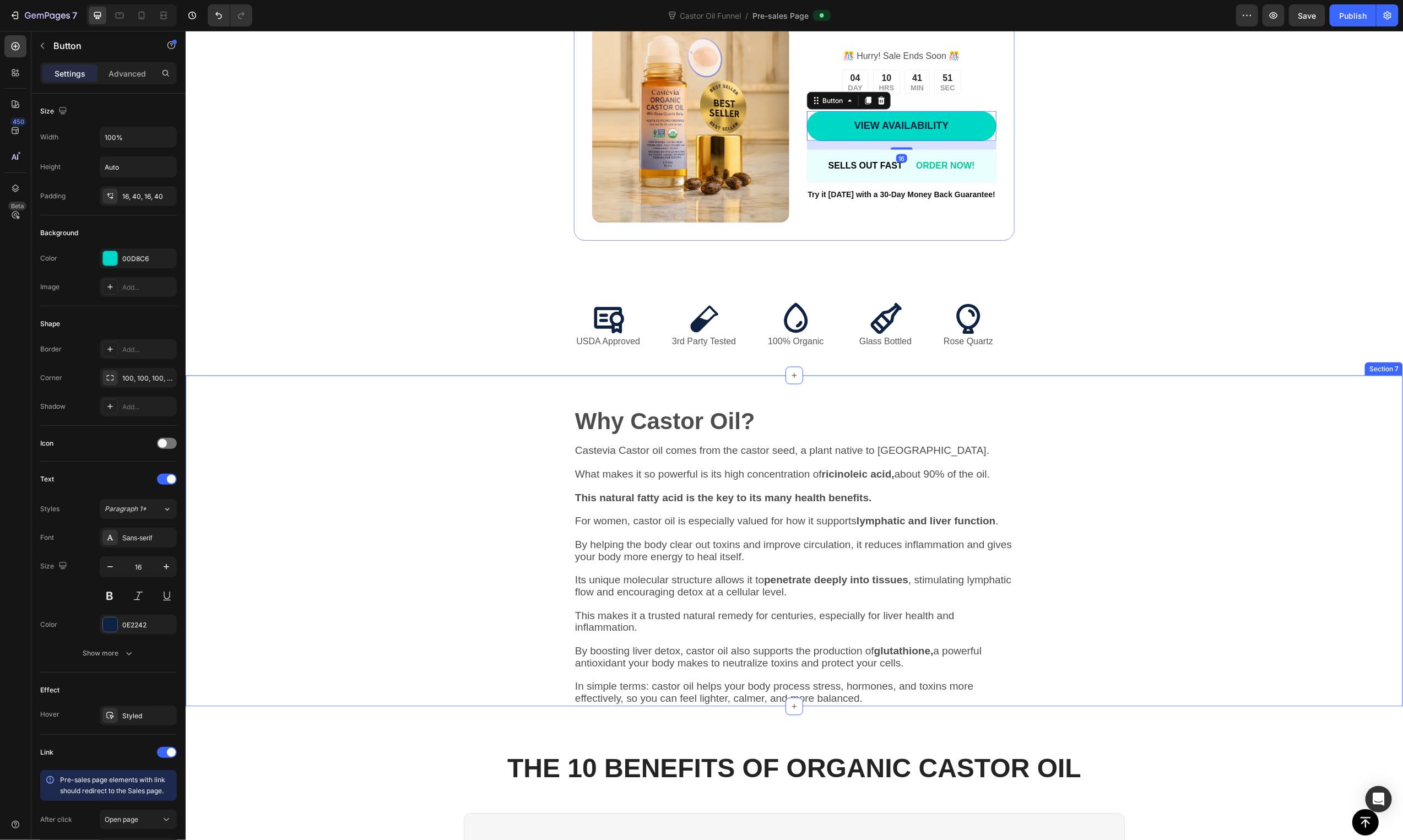
click at [1196, 543] on div "Why Castor Oil? Text Block Castevia Castor oil comes from the castor seed, a pl…" at bounding box center [793, 558] width 865 height 296
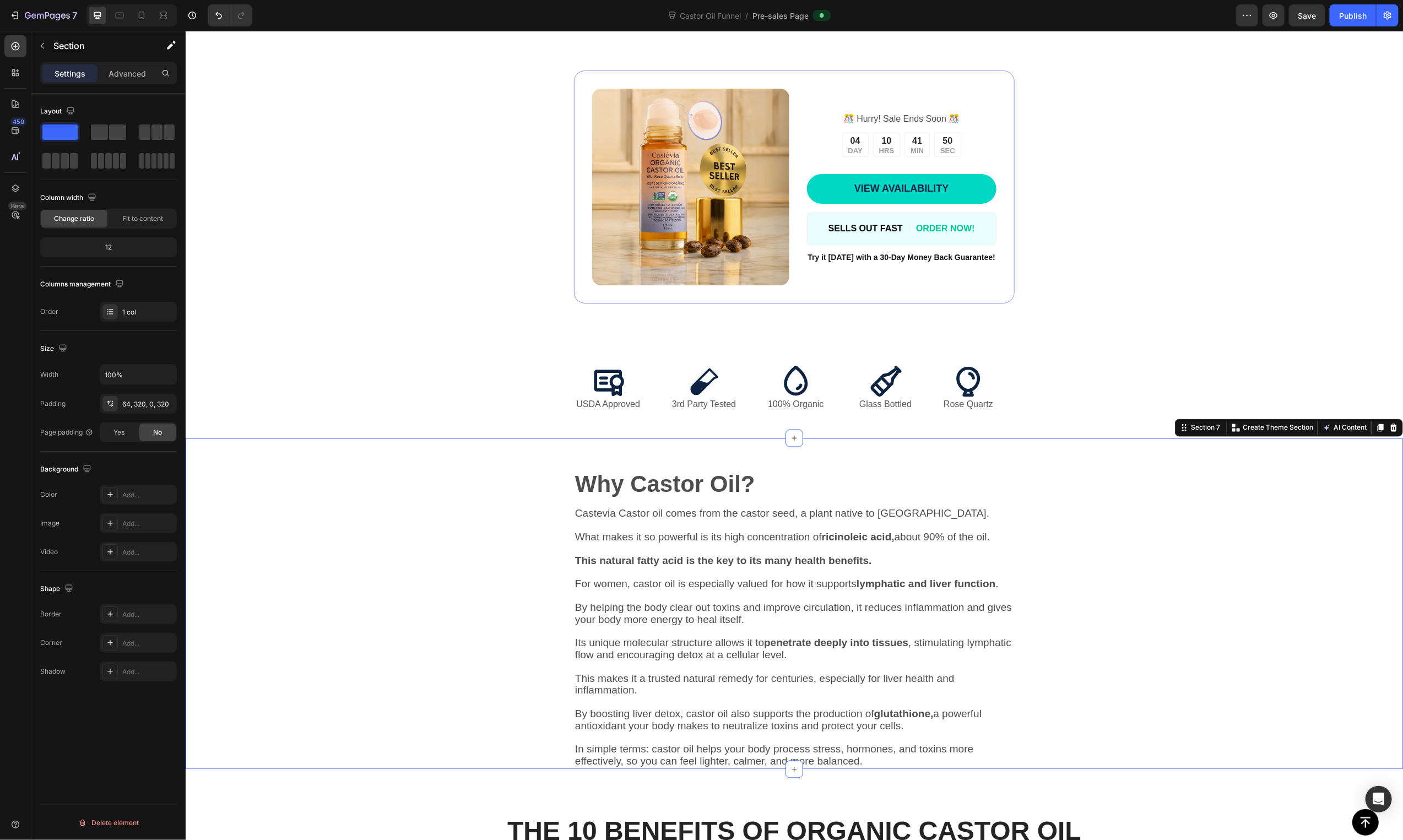
scroll to position [673, 0]
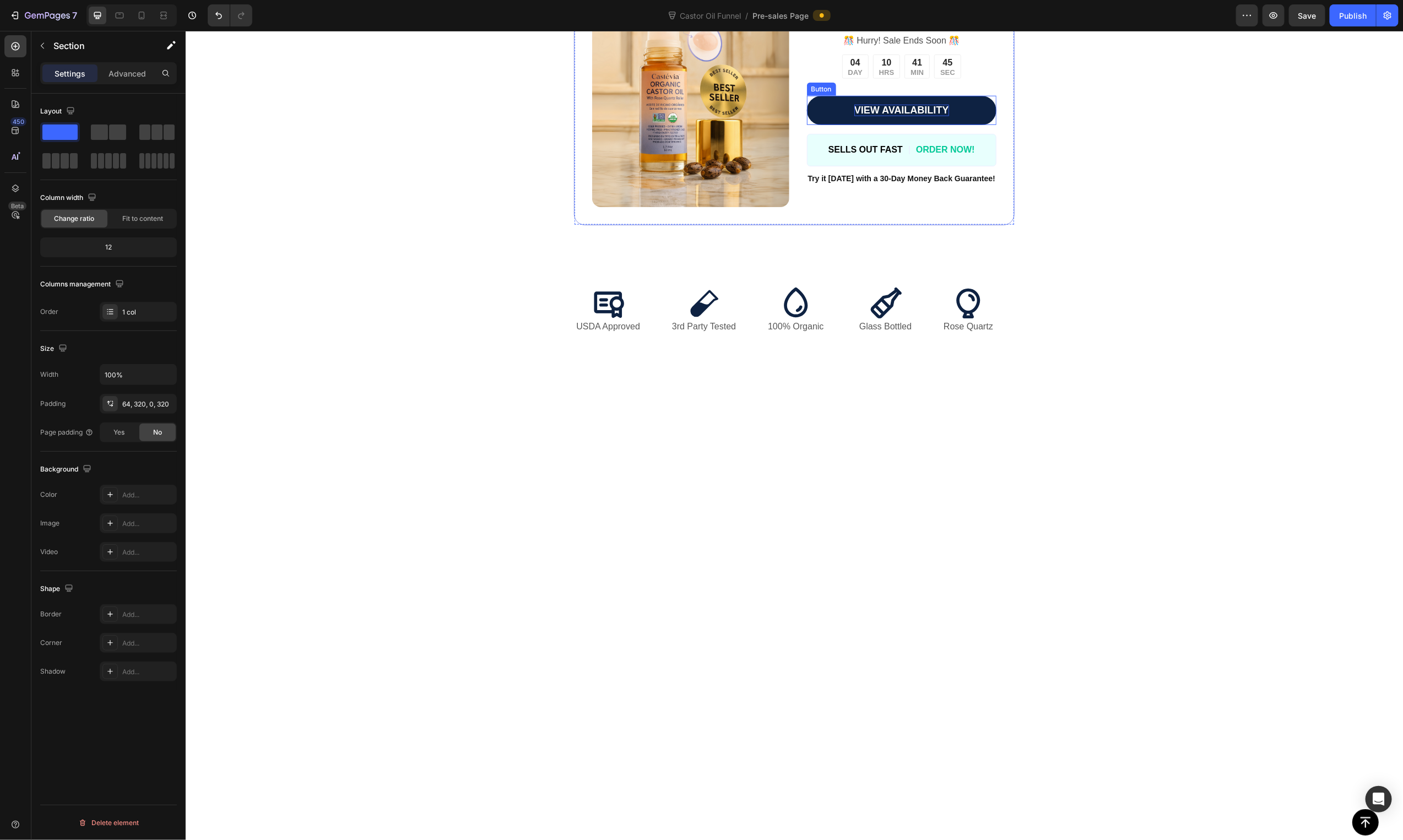
click at [913, 115] on span "VIEW AVAILABILITY" at bounding box center [901, 109] width 95 height 11
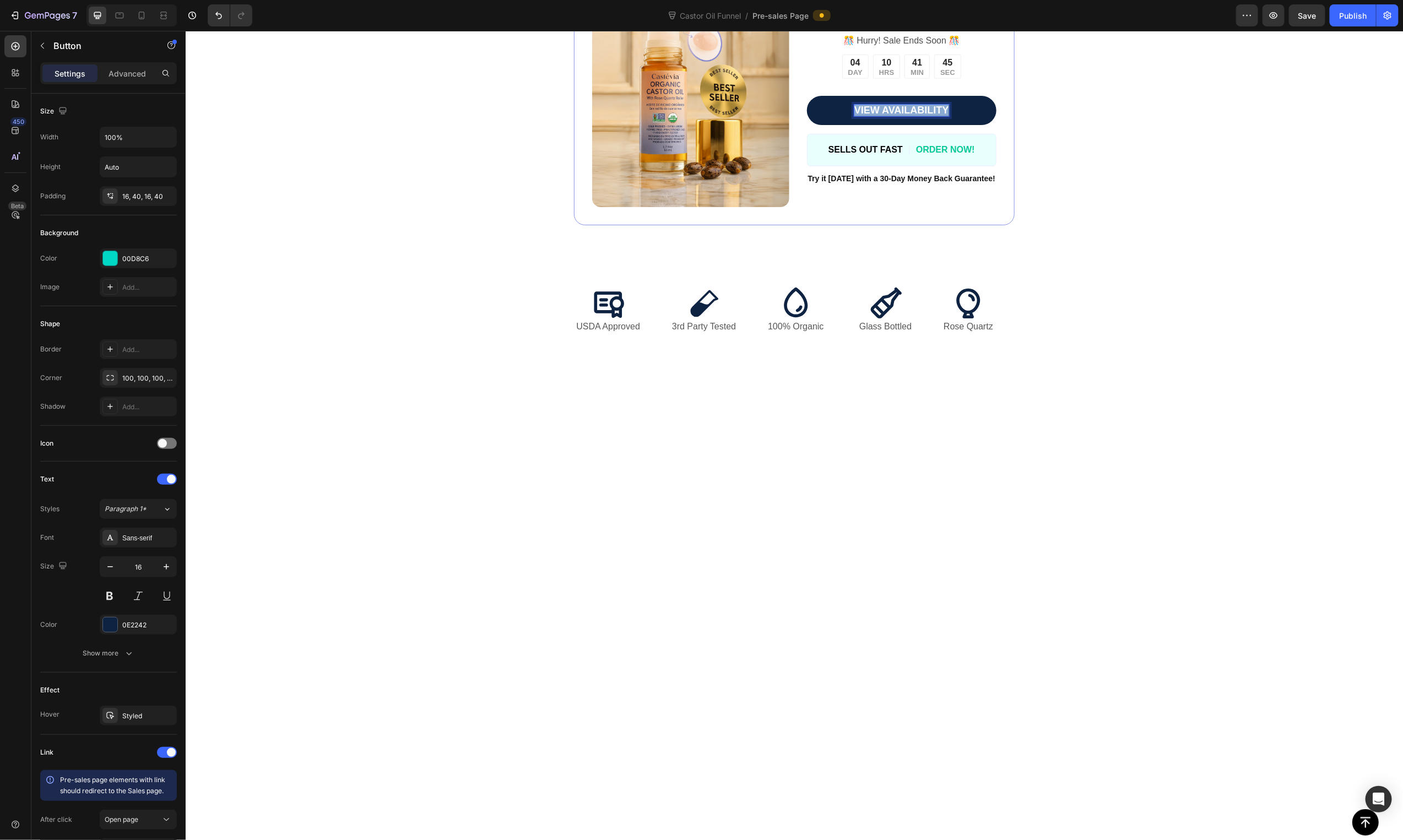
click at [913, 115] on span "VIEW AVAILABILITY" at bounding box center [901, 109] width 95 height 11
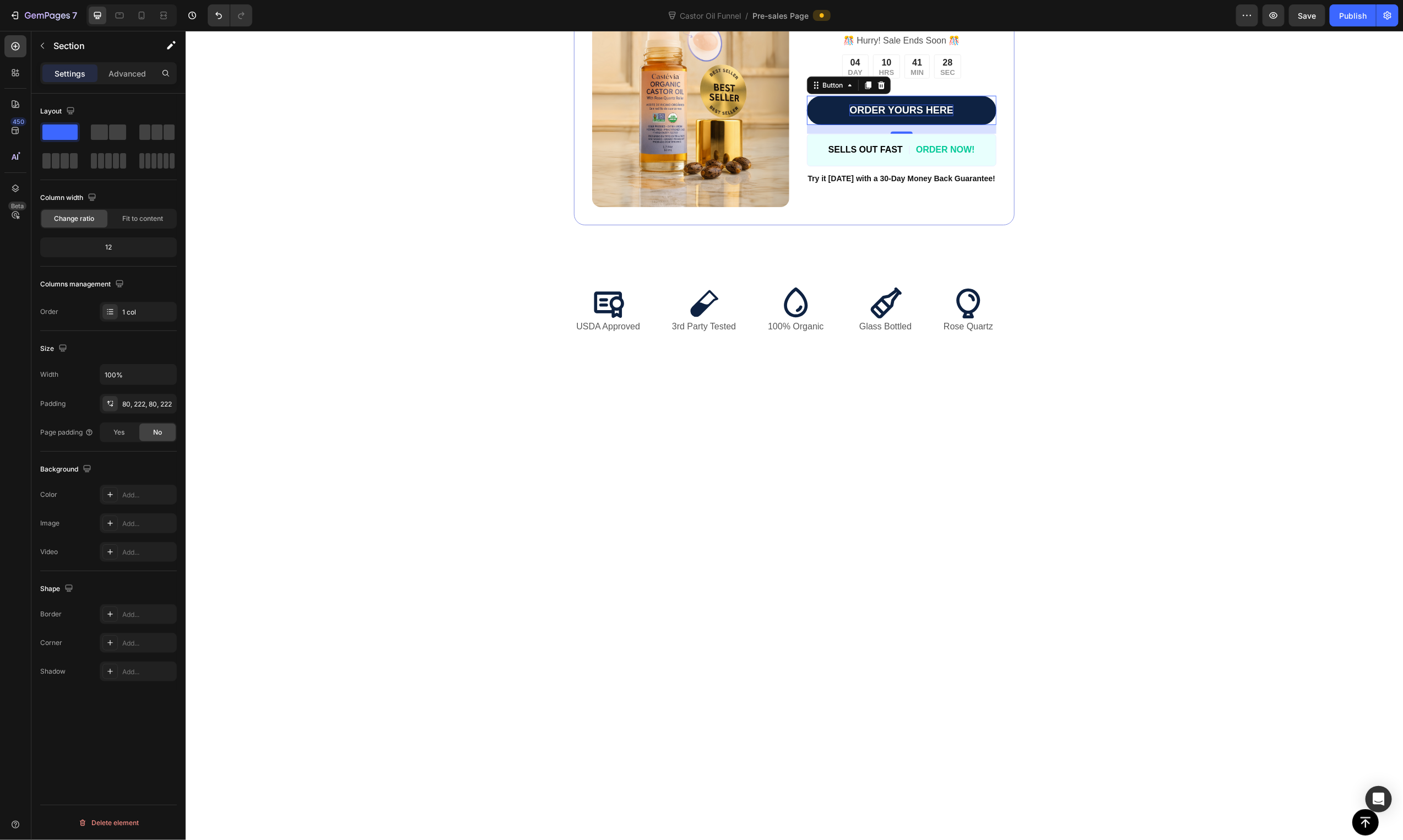
click at [1023, 225] on div "Image ️🎊 Hurry! Sale Ends Soon ️🎊 Text Block 04 DAY 10 HRS 41 MIN 28 SEC Countd…" at bounding box center [794, 108] width 973 height 234
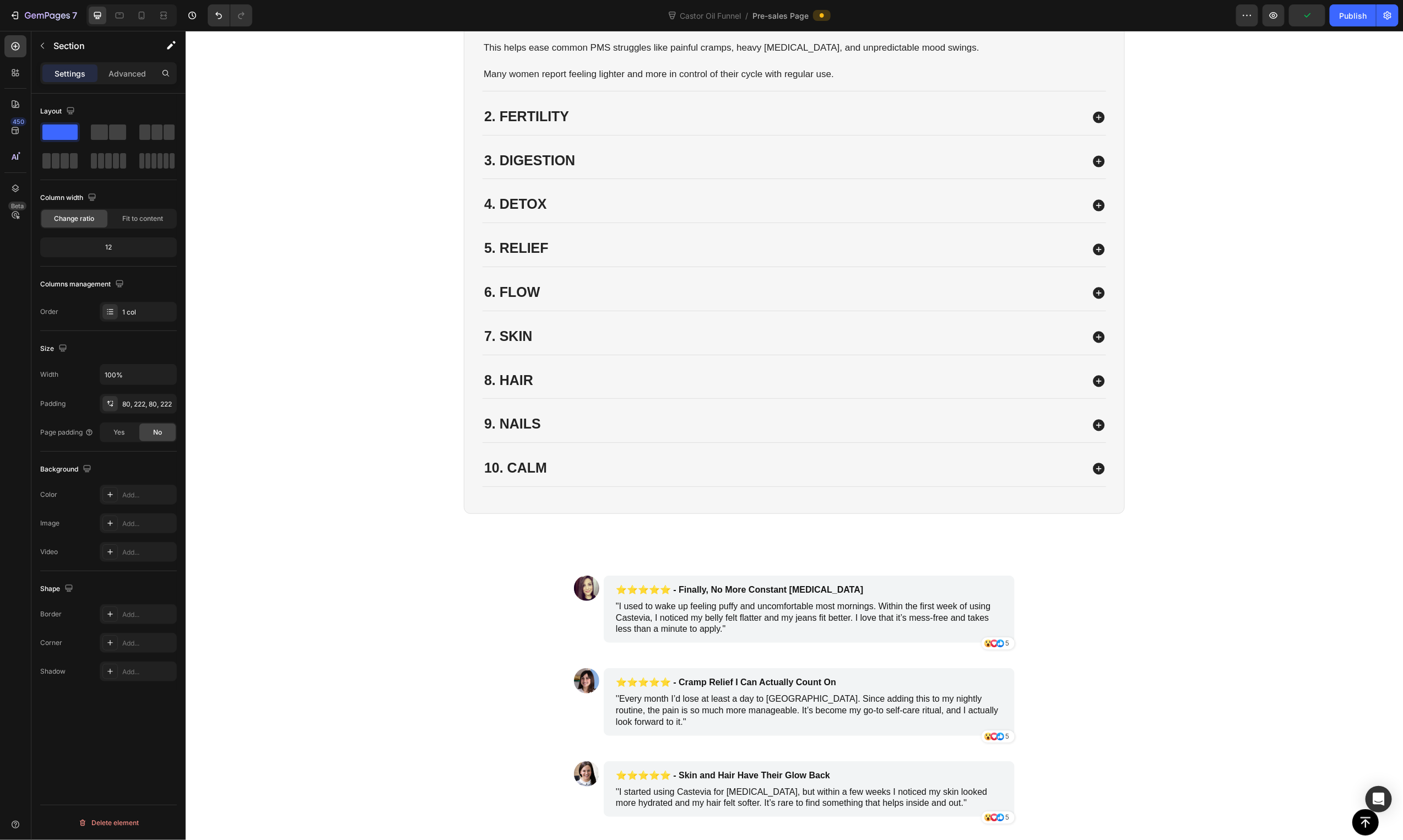
scroll to position [2474, 0]
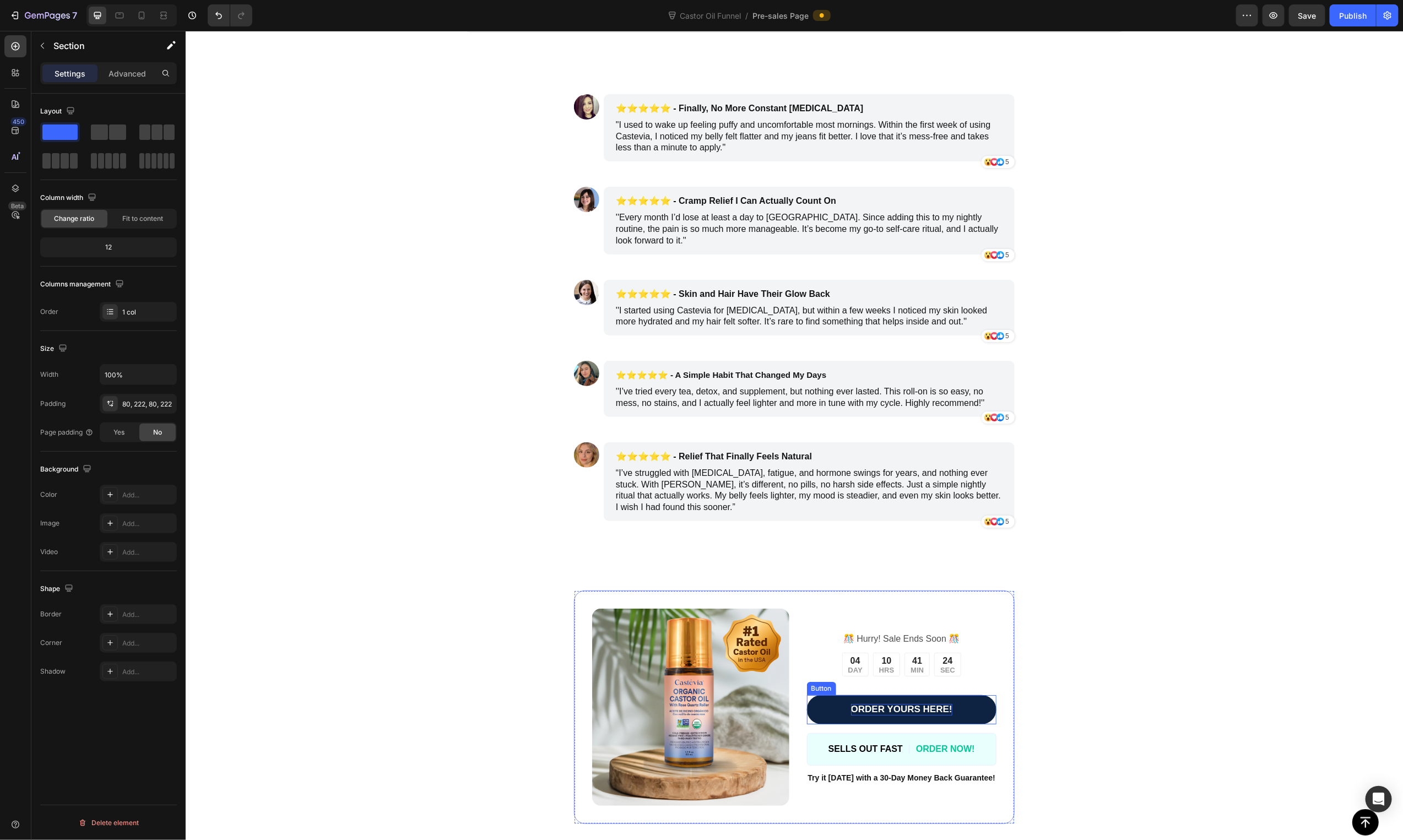
click at [942, 710] on strong "ORDER YOURS HERE!" at bounding box center [901, 709] width 102 height 10
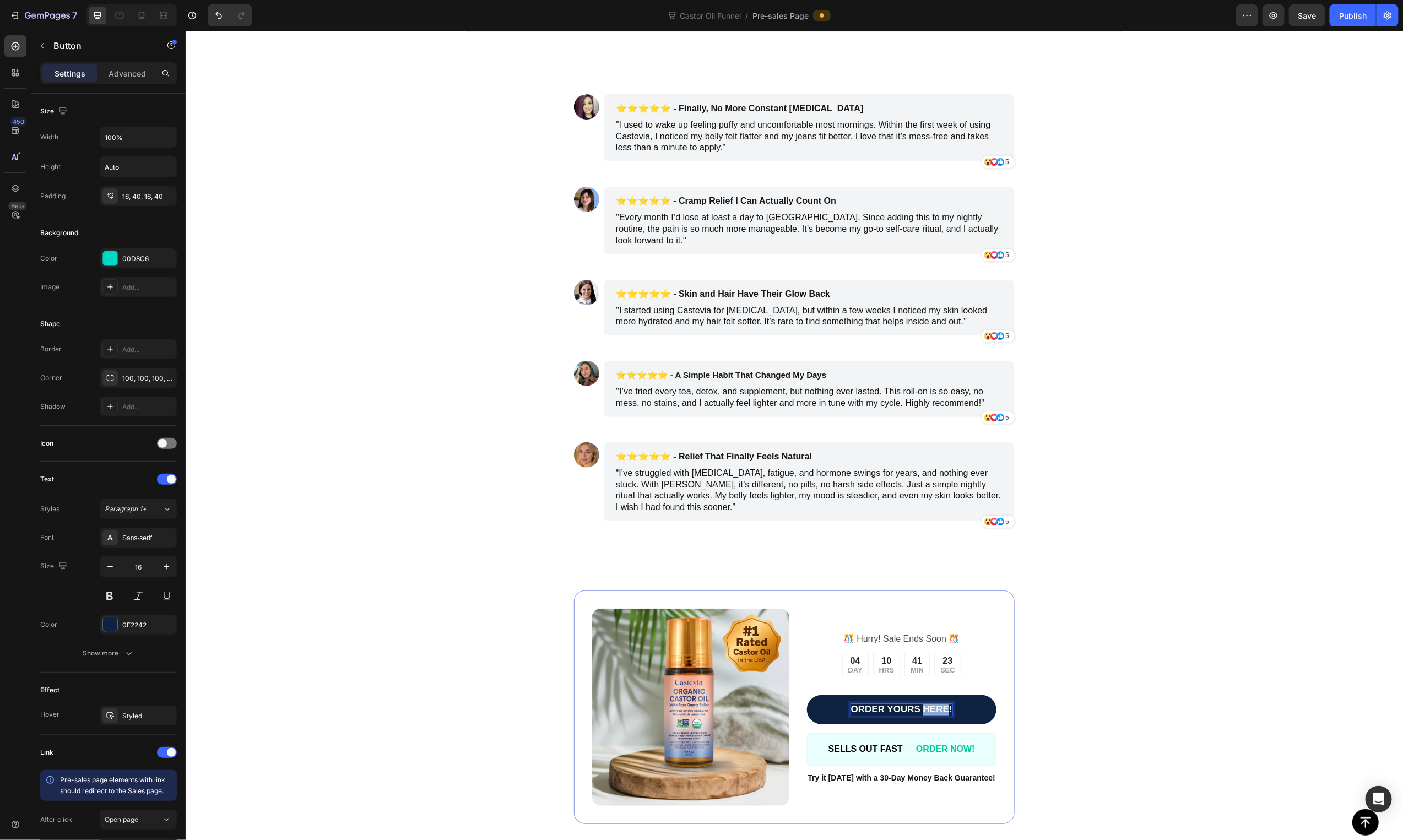
click at [942, 710] on strong "ORDER YOURS HERE!" at bounding box center [901, 709] width 102 height 10
click at [948, 706] on strong "ORDER YOURS HERE!" at bounding box center [901, 709] width 102 height 10
click at [1079, 697] on div "Image ️🎊 Hurry! Sale Ends Soon ️🎊 Text Block 04 DAY 10 HRS 41 MIN 19 SEC Countd…" at bounding box center [794, 707] width 973 height 234
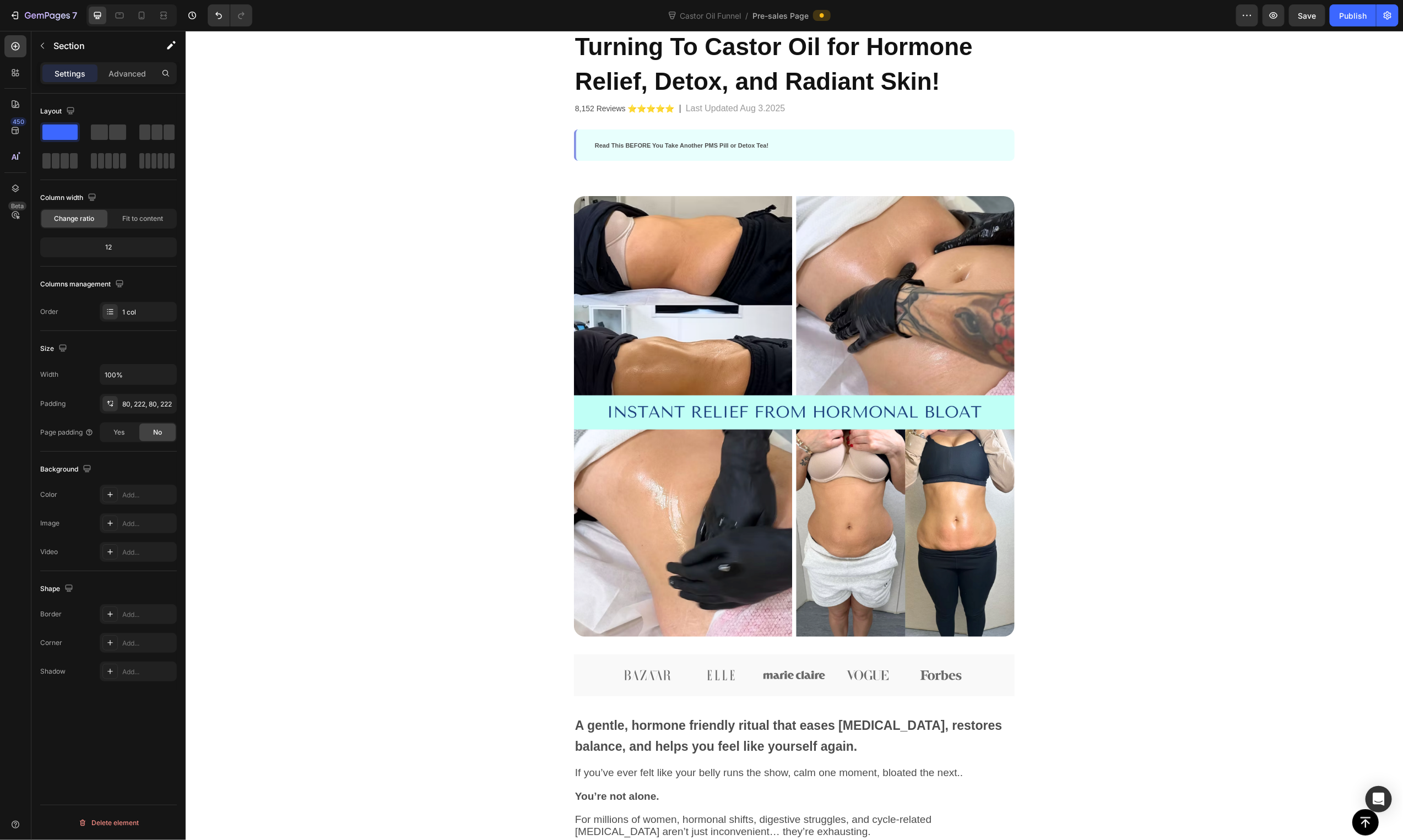
scroll to position [0, 0]
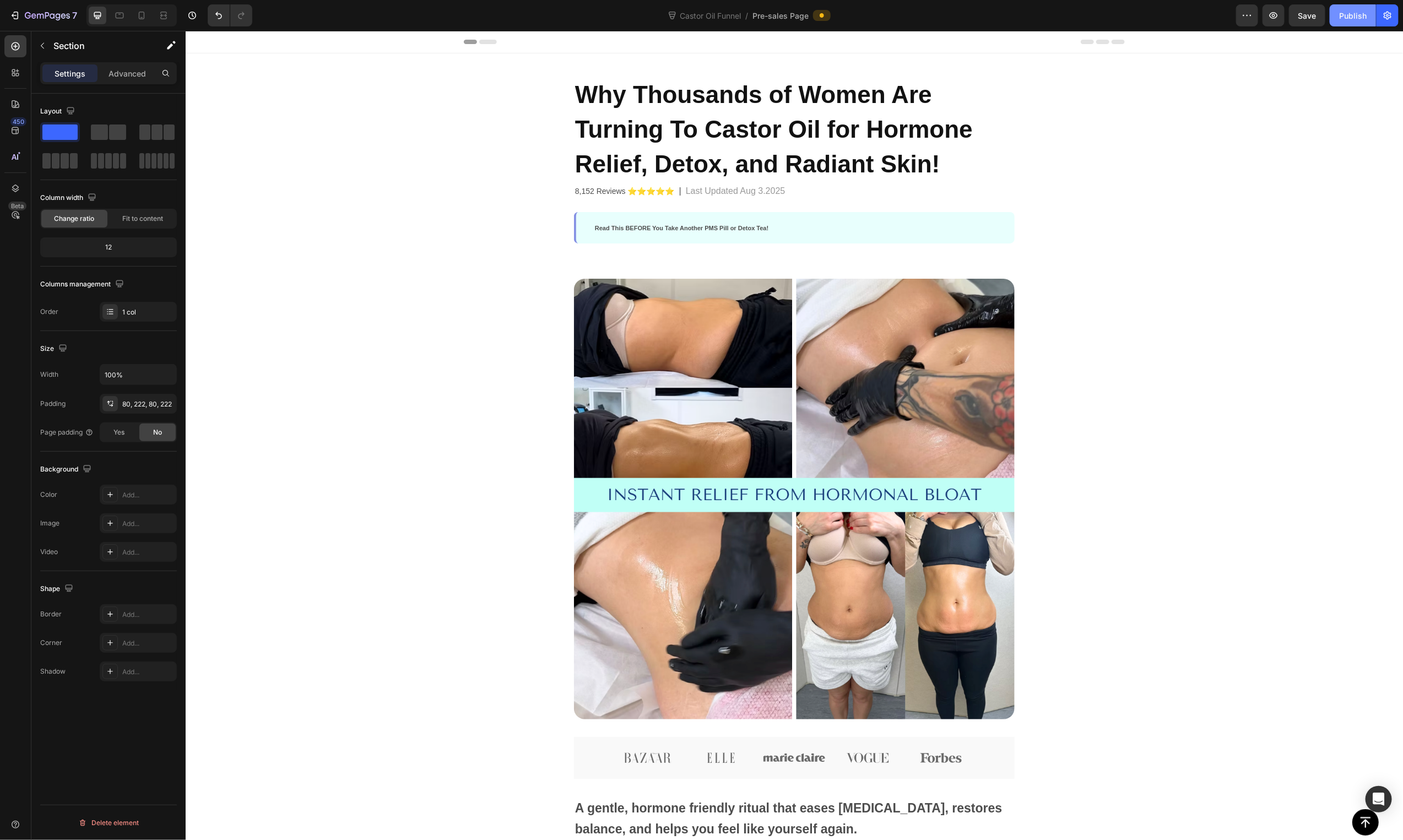
drag, startPoint x: 1346, startPoint y: 15, endPoint x: 1138, endPoint y: 23, distance: 208.2
click at [1346, 15] on div "Publish" at bounding box center [1353, 16] width 27 height 12
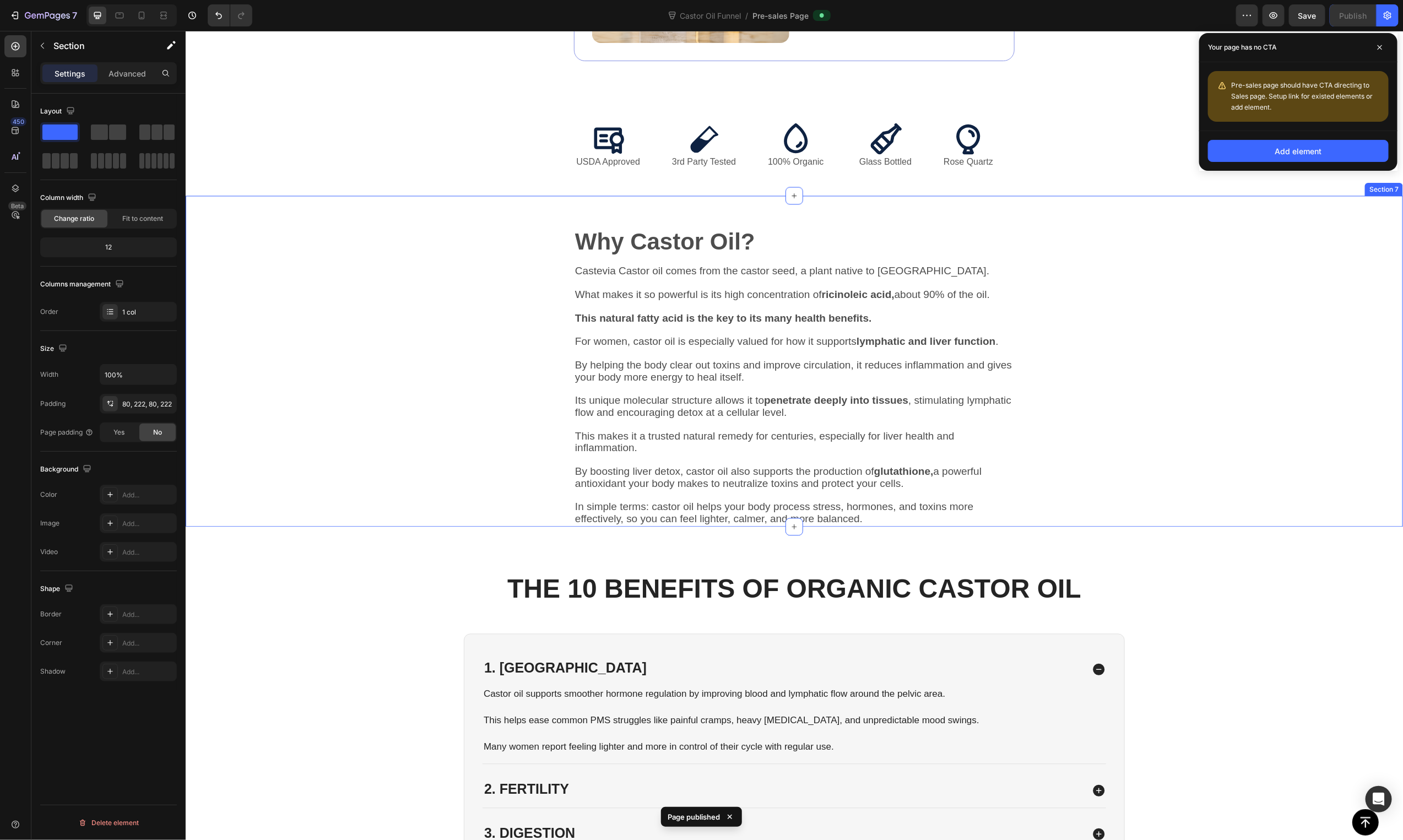
scroll to position [1659, 0]
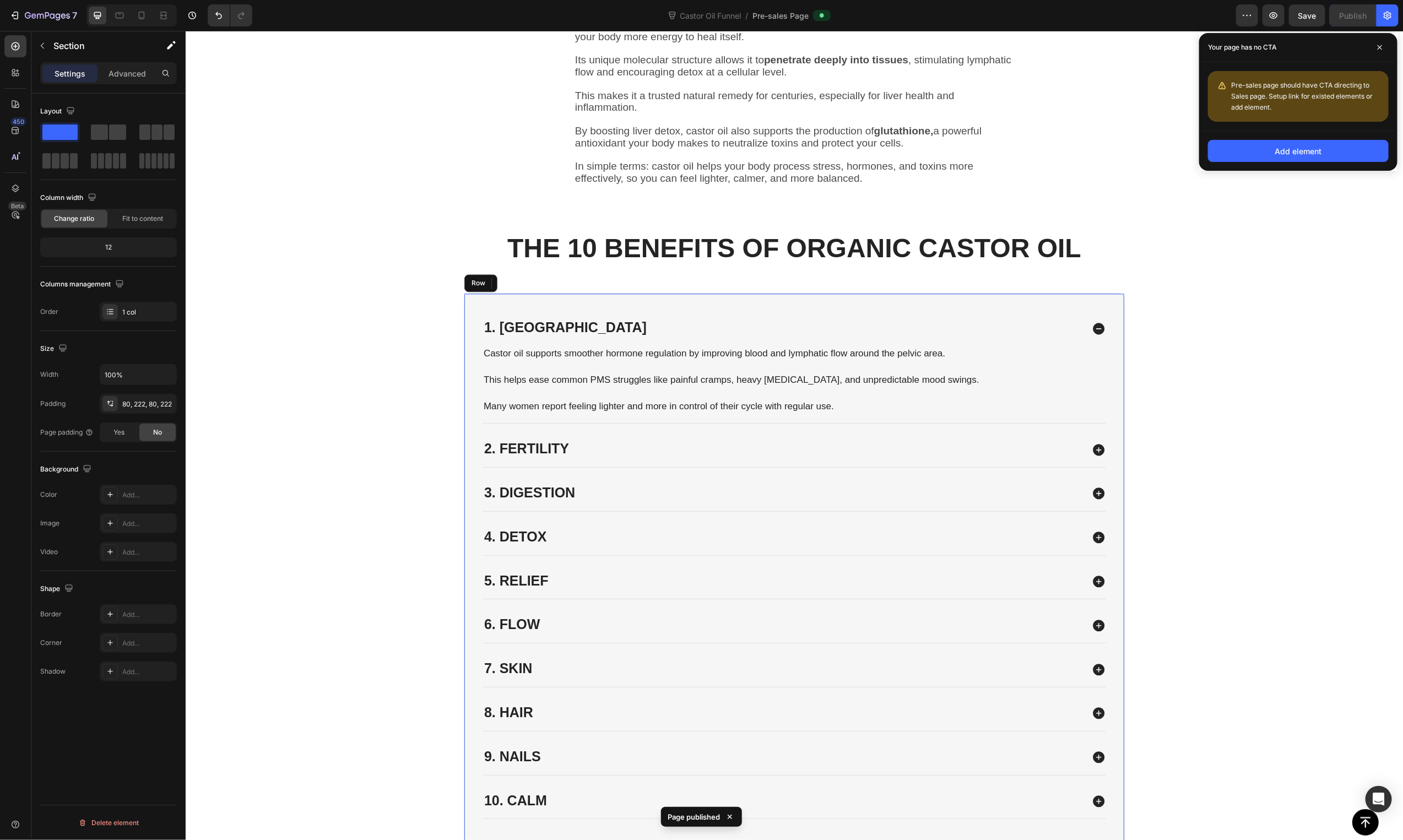
click at [1031, 303] on div "1. Hormones Castor oil supports smoother hormone regulation by improving blood …" at bounding box center [793, 569] width 661 height 553
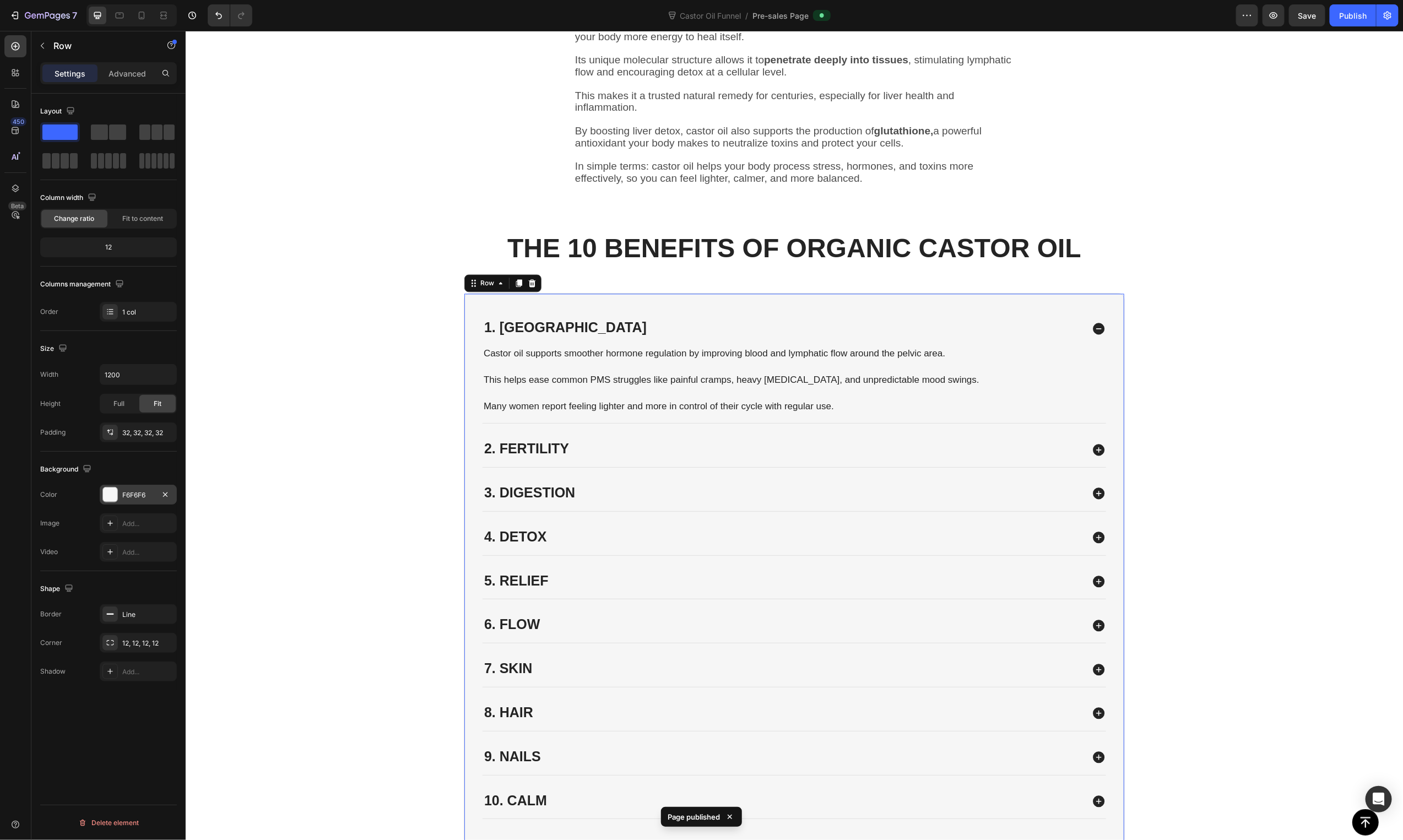
click at [103, 490] on div at bounding box center [110, 494] width 15 height 15
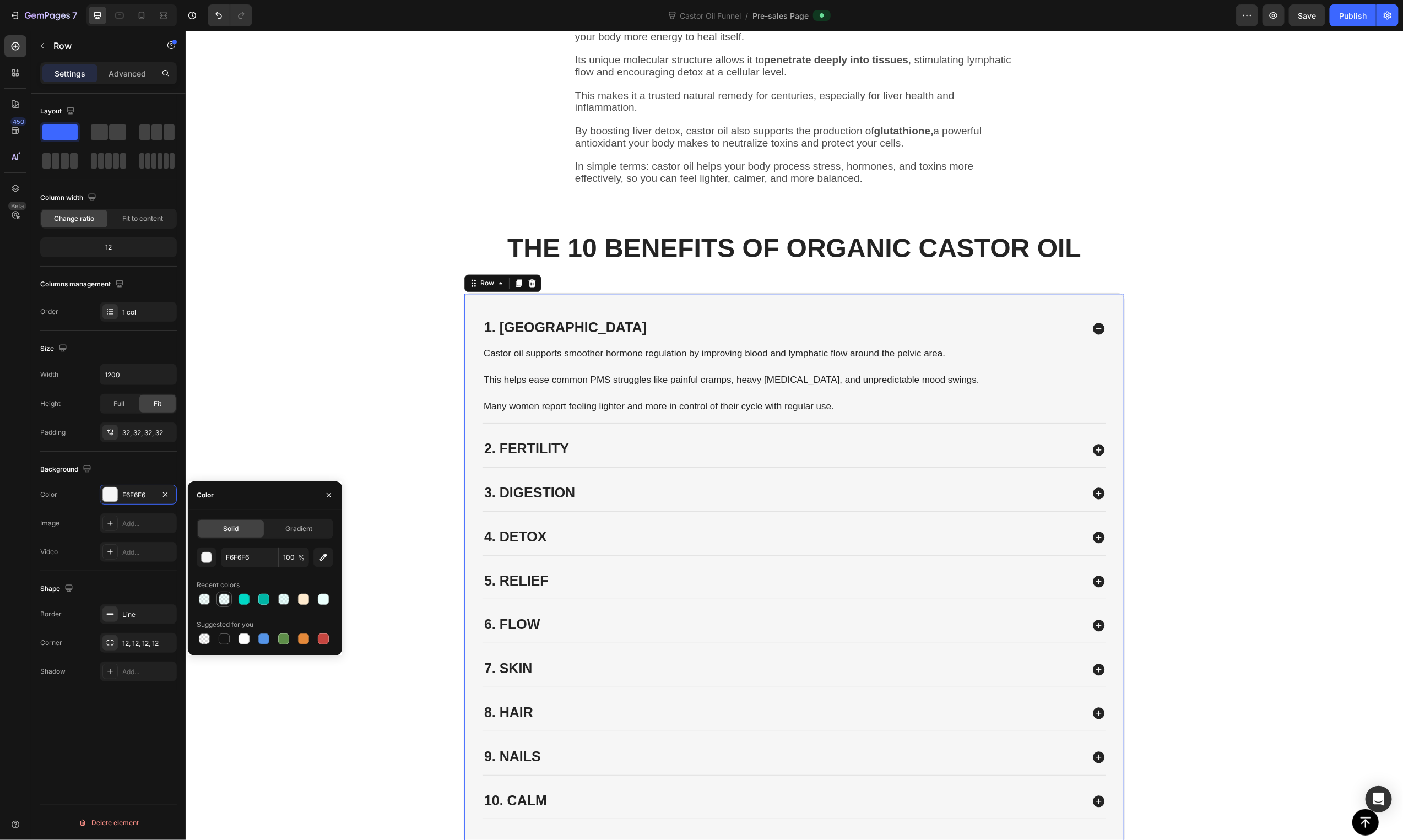
click at [225, 597] on div at bounding box center [224, 598] width 11 height 11
type input "C4FFFA"
type input "24"
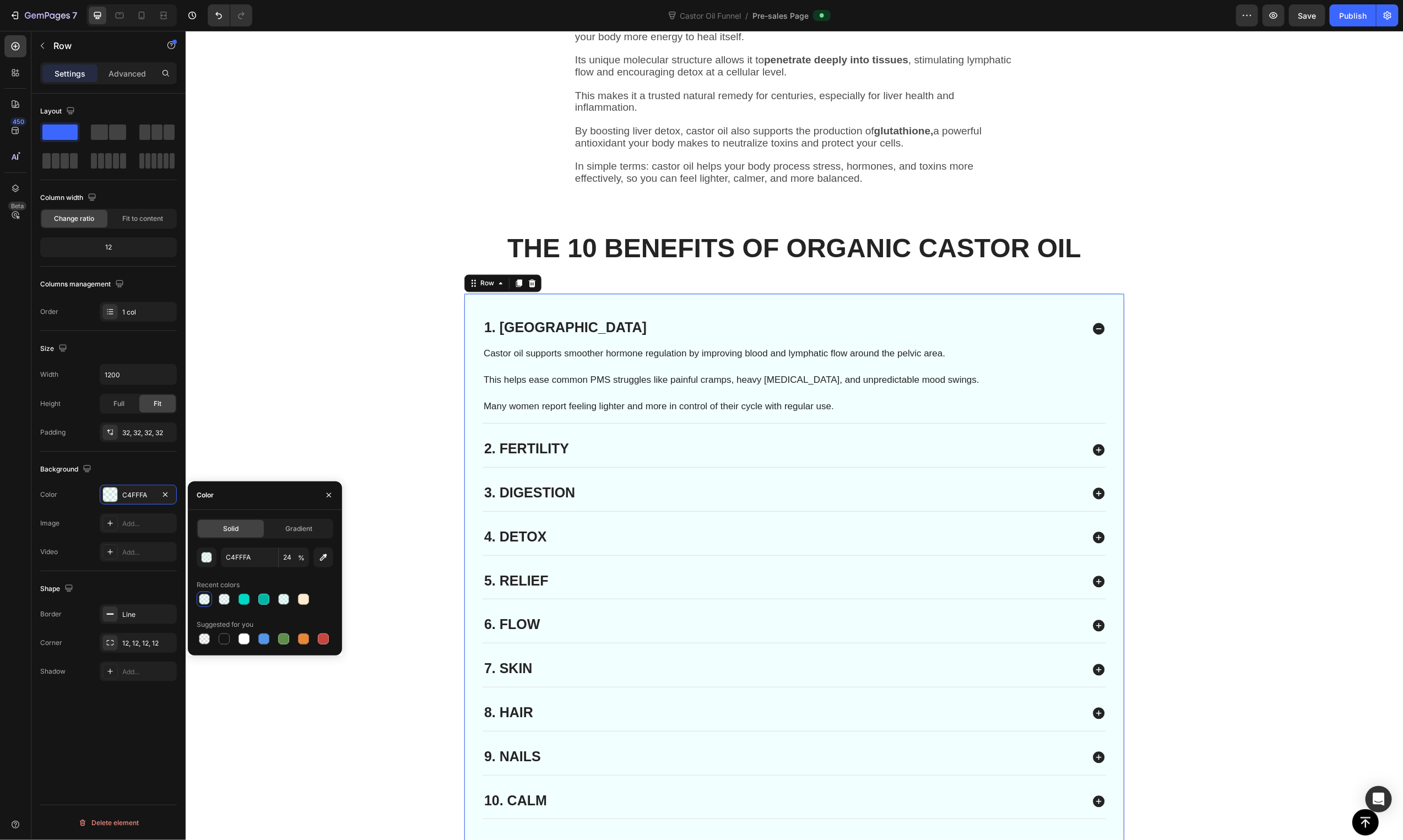
click at [209, 598] on div at bounding box center [204, 598] width 11 height 11
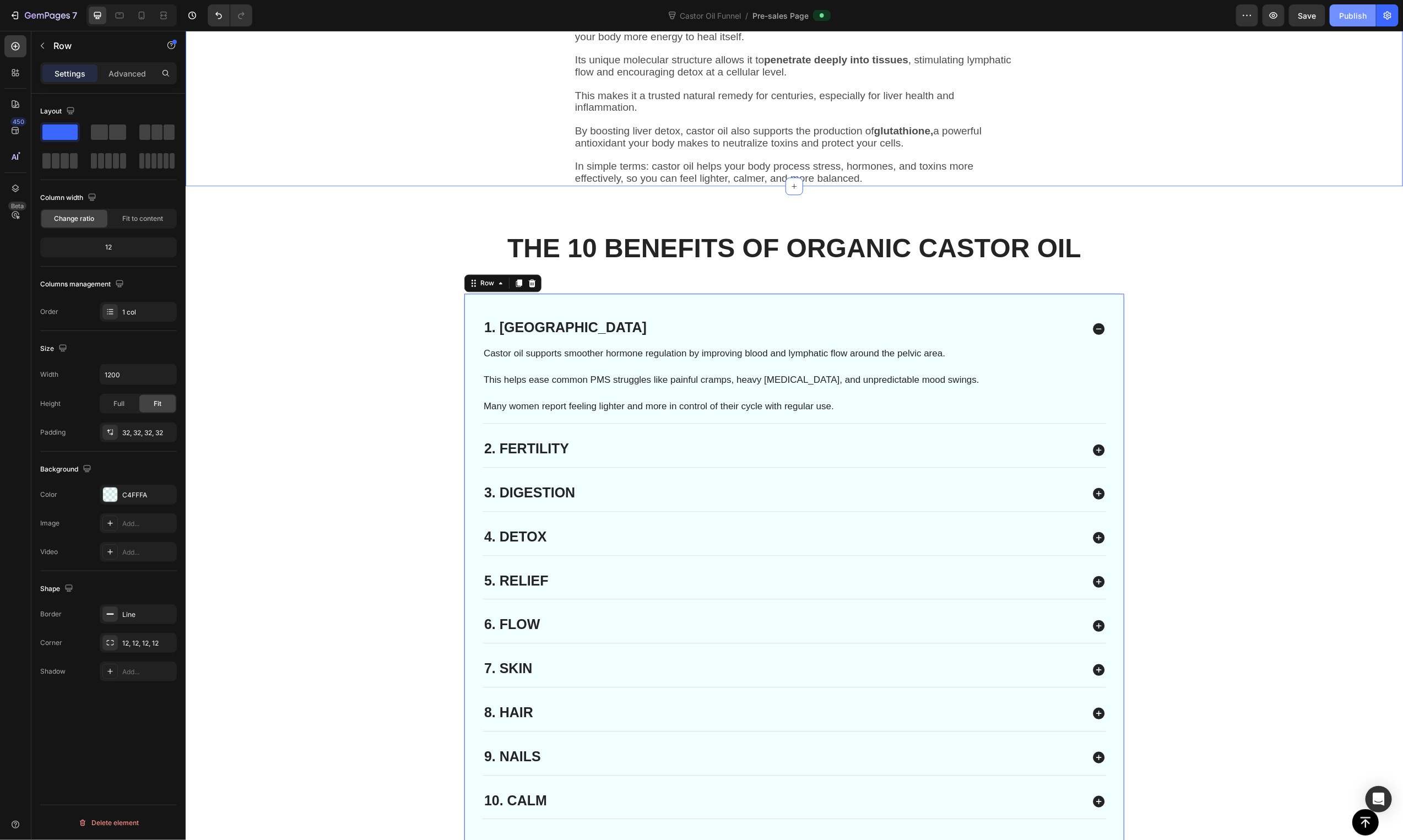
click at [1360, 18] on div "Publish" at bounding box center [1353, 16] width 27 height 12
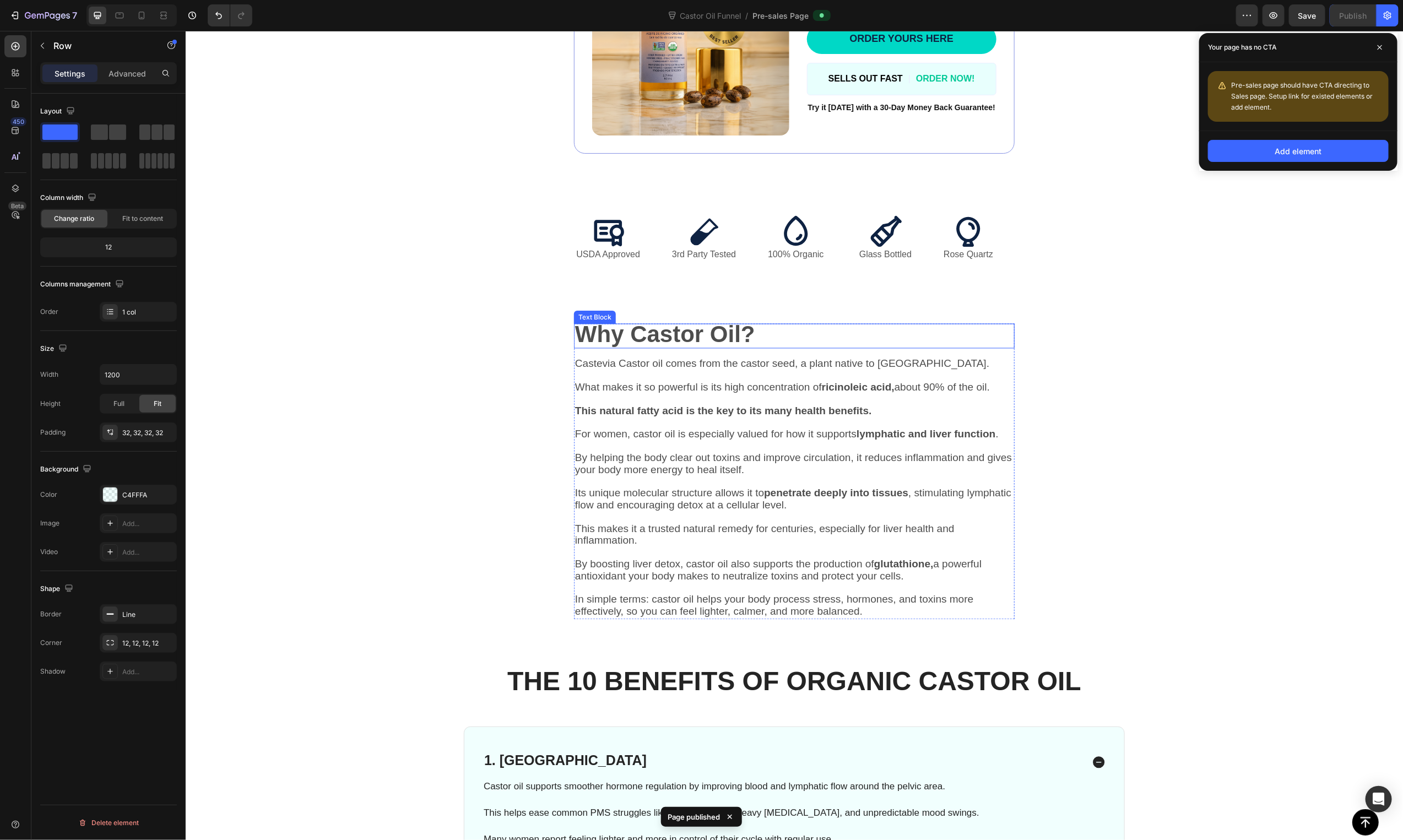
scroll to position [497, 0]
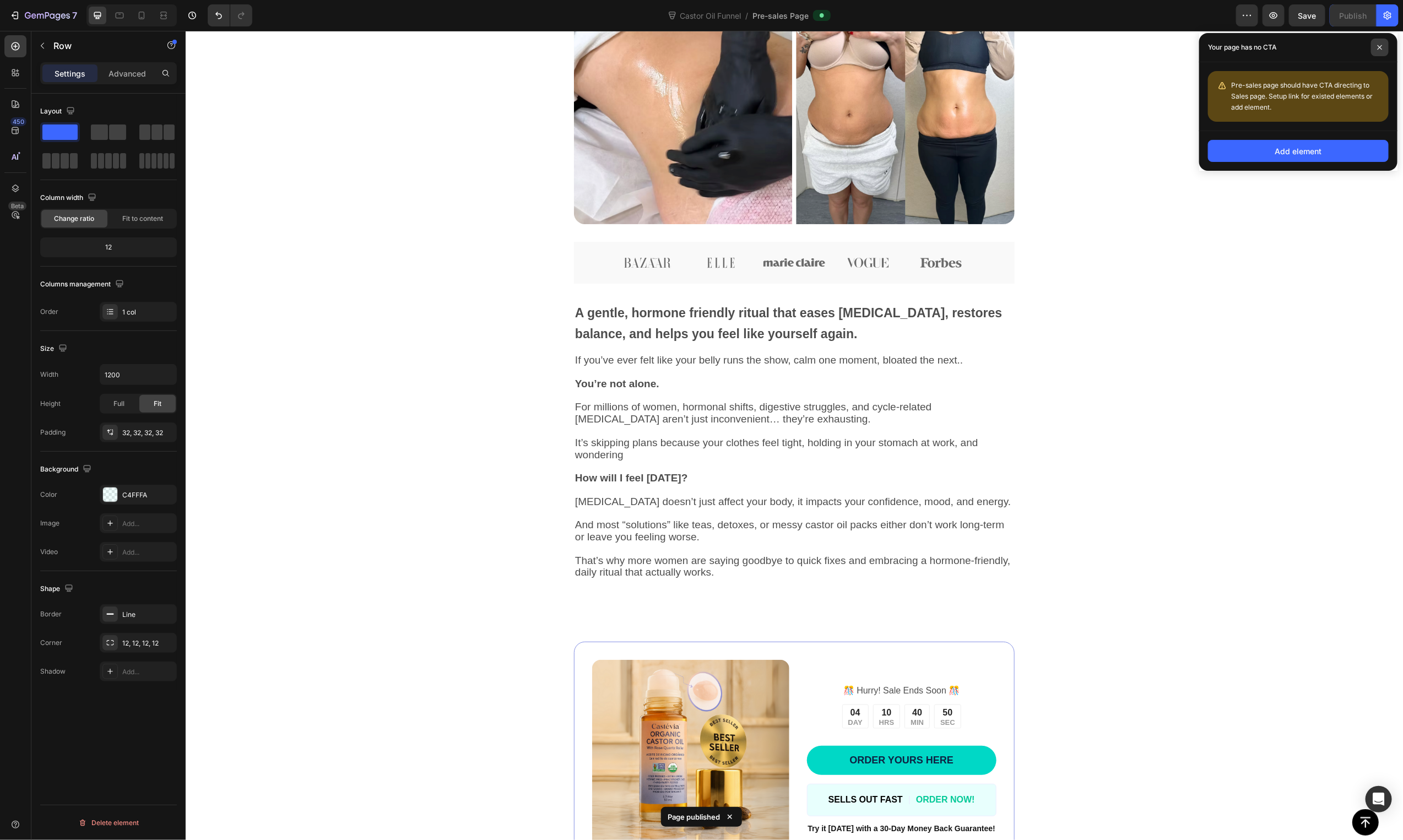
click at [1376, 46] on span at bounding box center [1379, 47] width 18 height 18
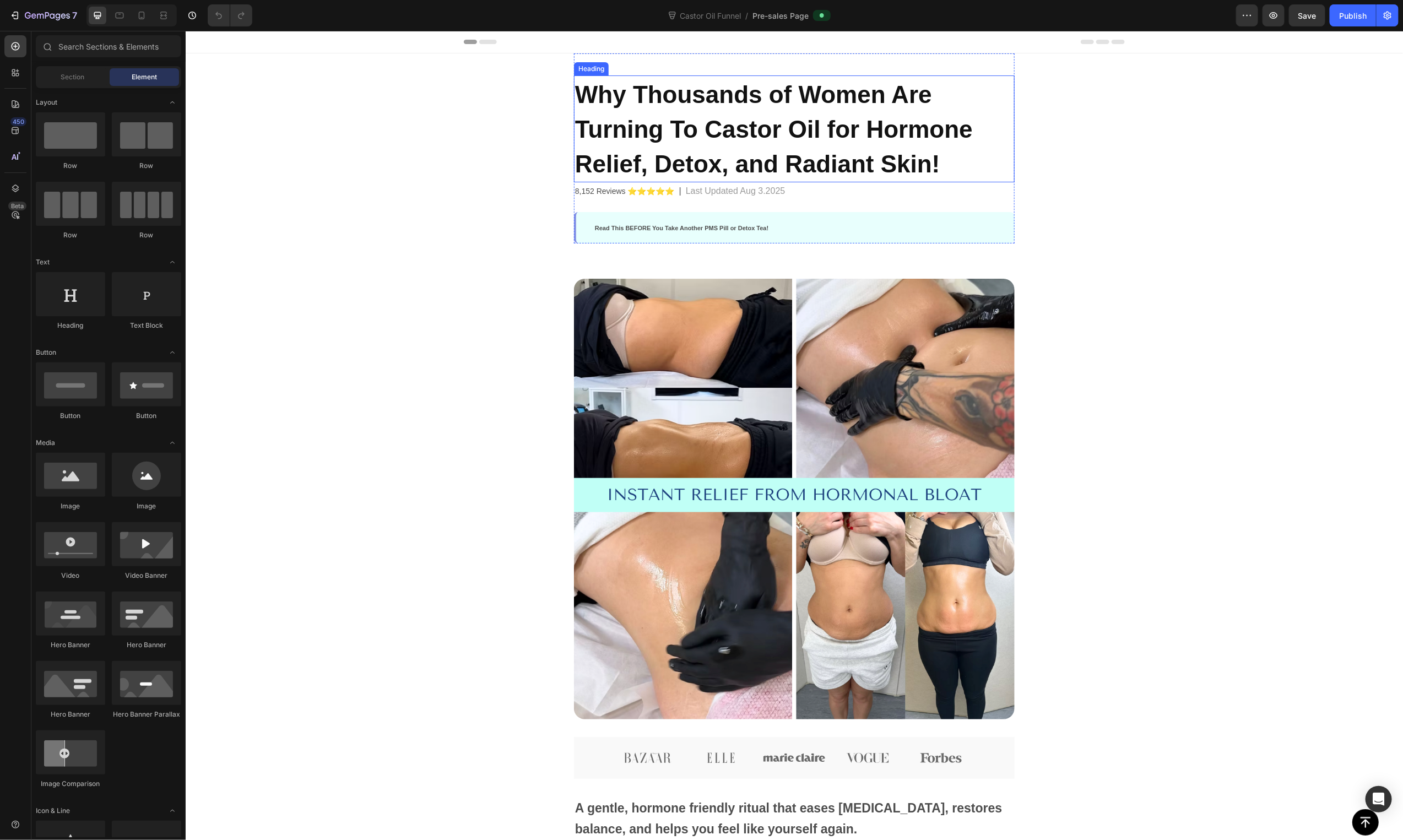
click at [907, 144] on h2 "Why Thousands of Women Are Turning To Castor Oil for Hormone Relief, Detox, and…" at bounding box center [793, 128] width 441 height 107
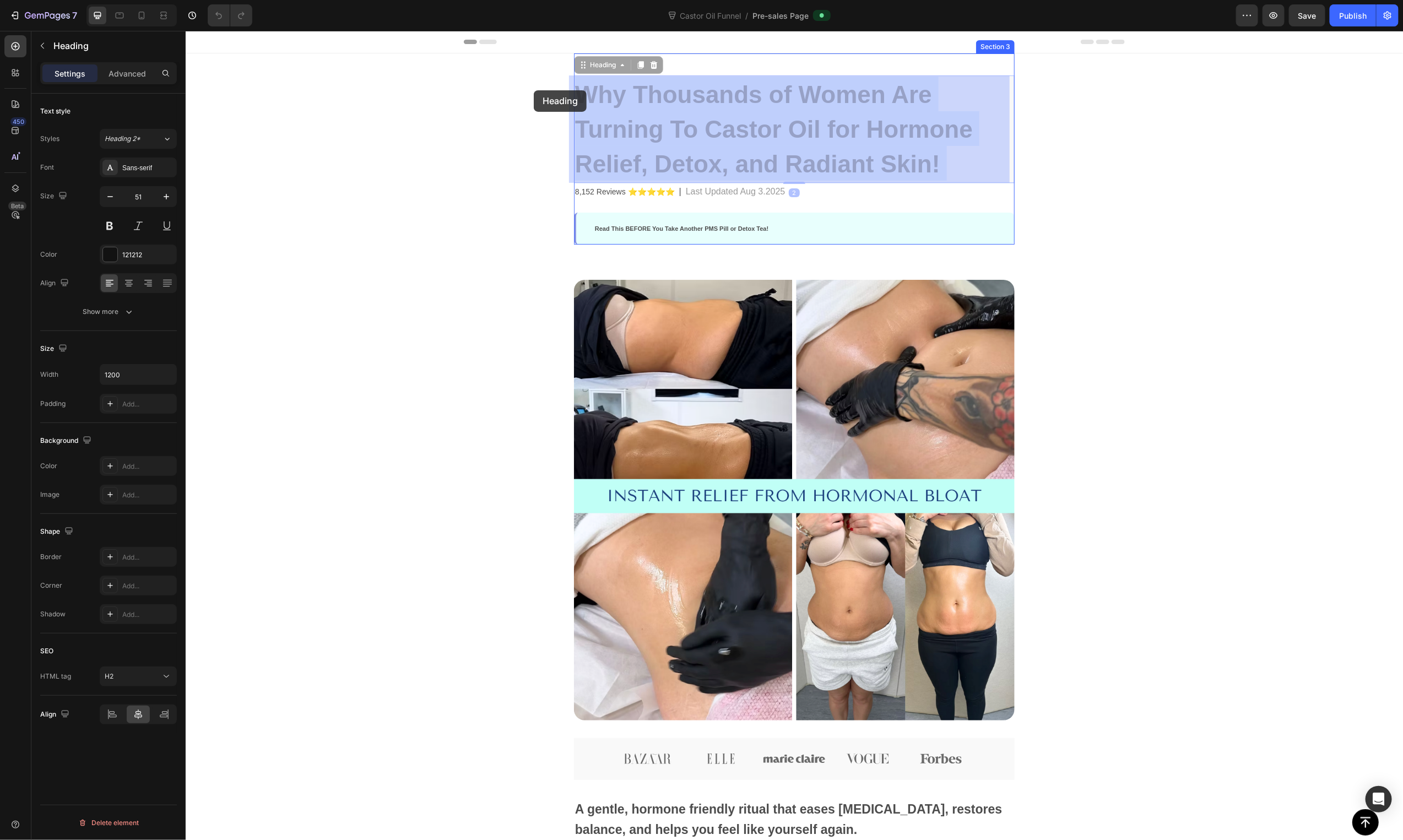
drag, startPoint x: 953, startPoint y: 164, endPoint x: 533, endPoint y: 90, distance: 426.5
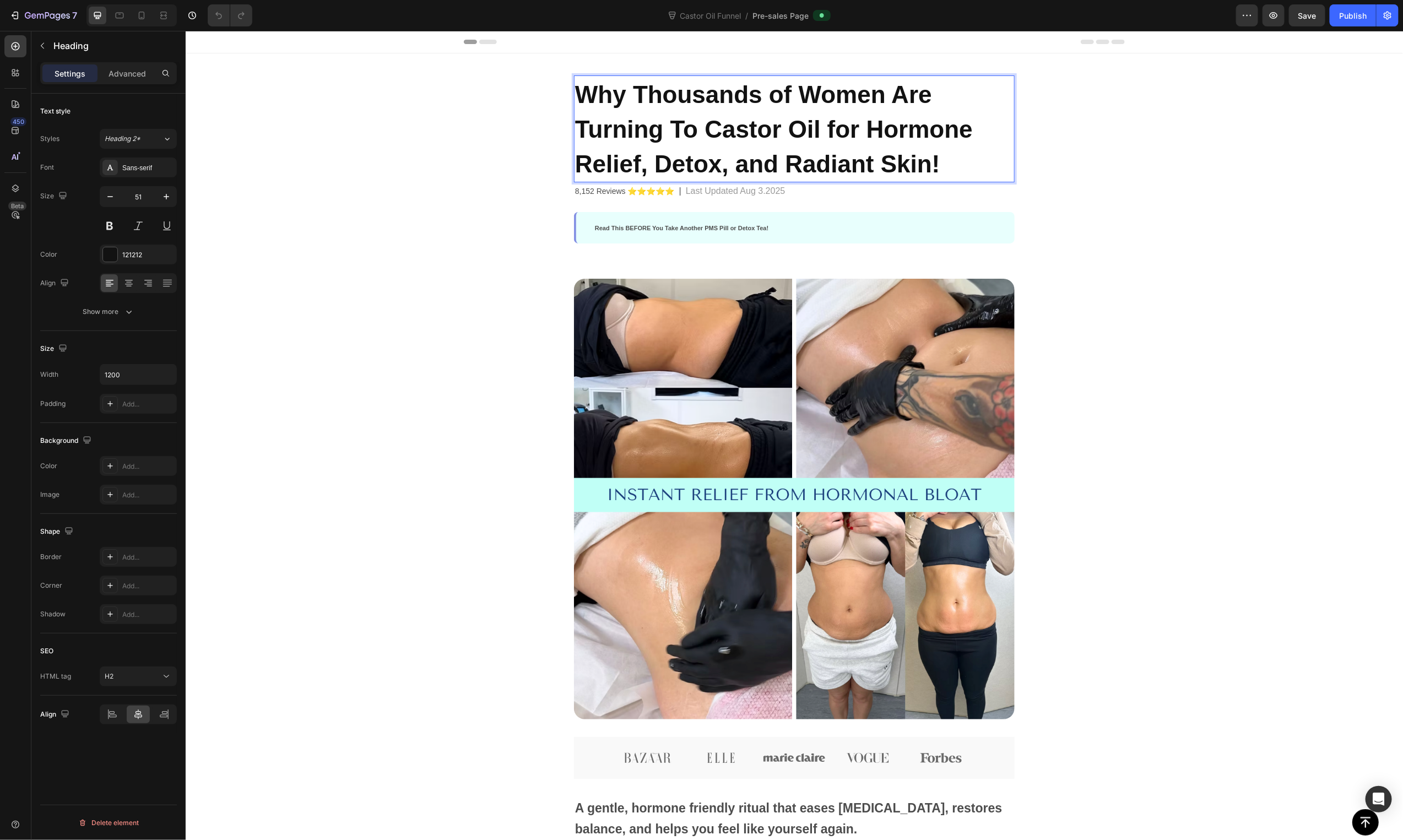
click at [606, 101] on span "Why Thousands of Women Are Turning To Castor Oil for Hormone Relief, Detox, and…" at bounding box center [773, 129] width 398 height 97
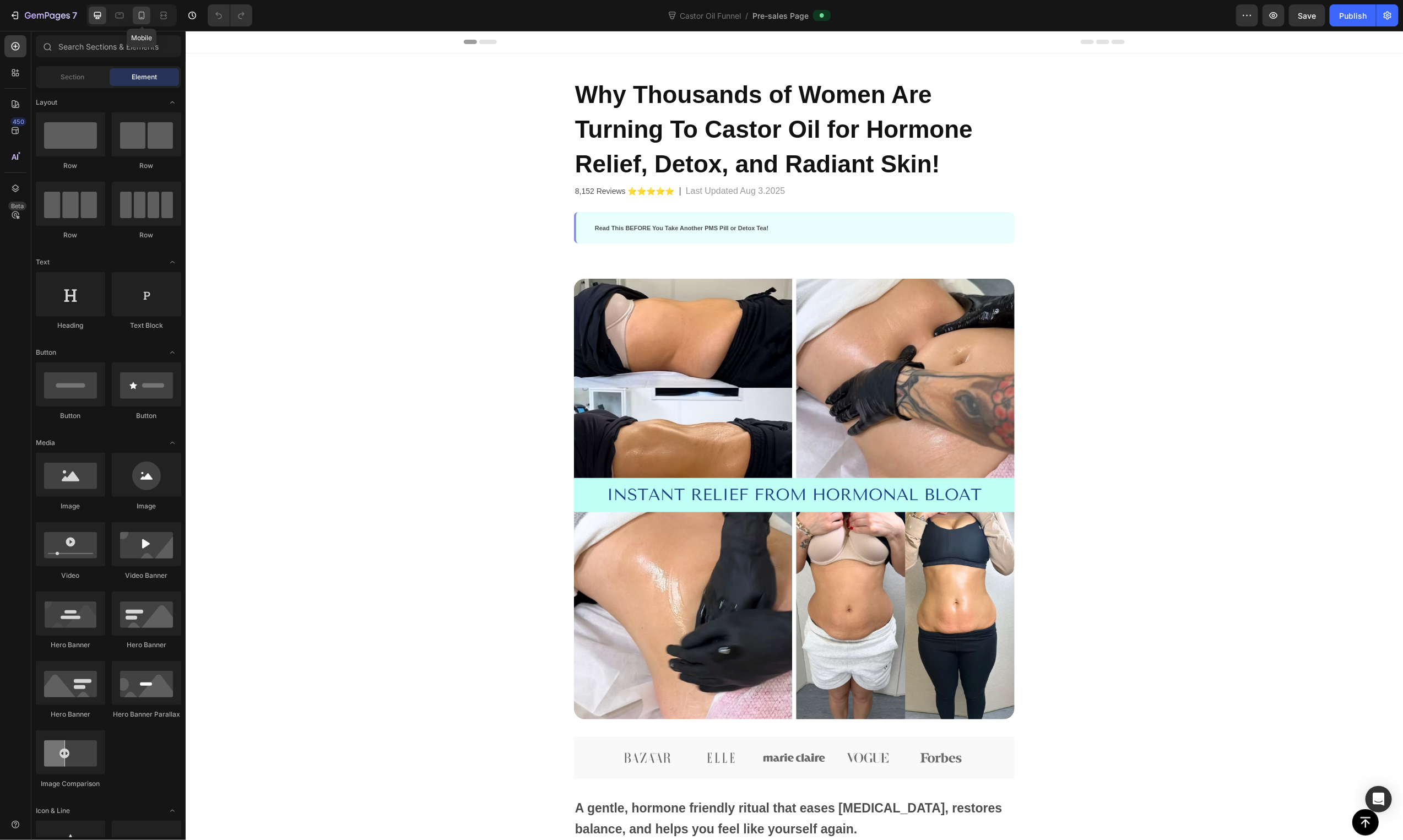
click at [140, 16] on icon at bounding box center [142, 15] width 11 height 11
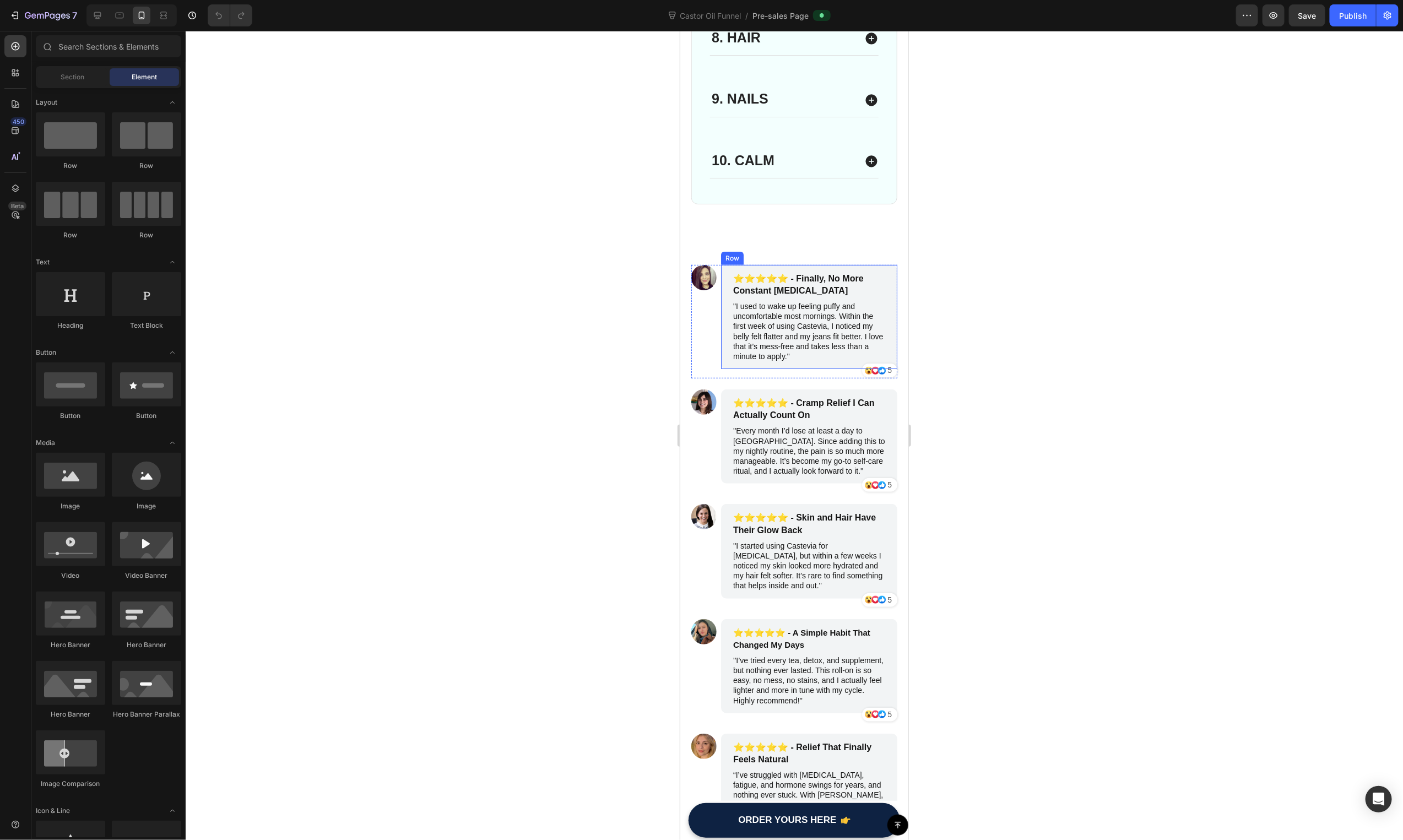
scroll to position [3034, 0]
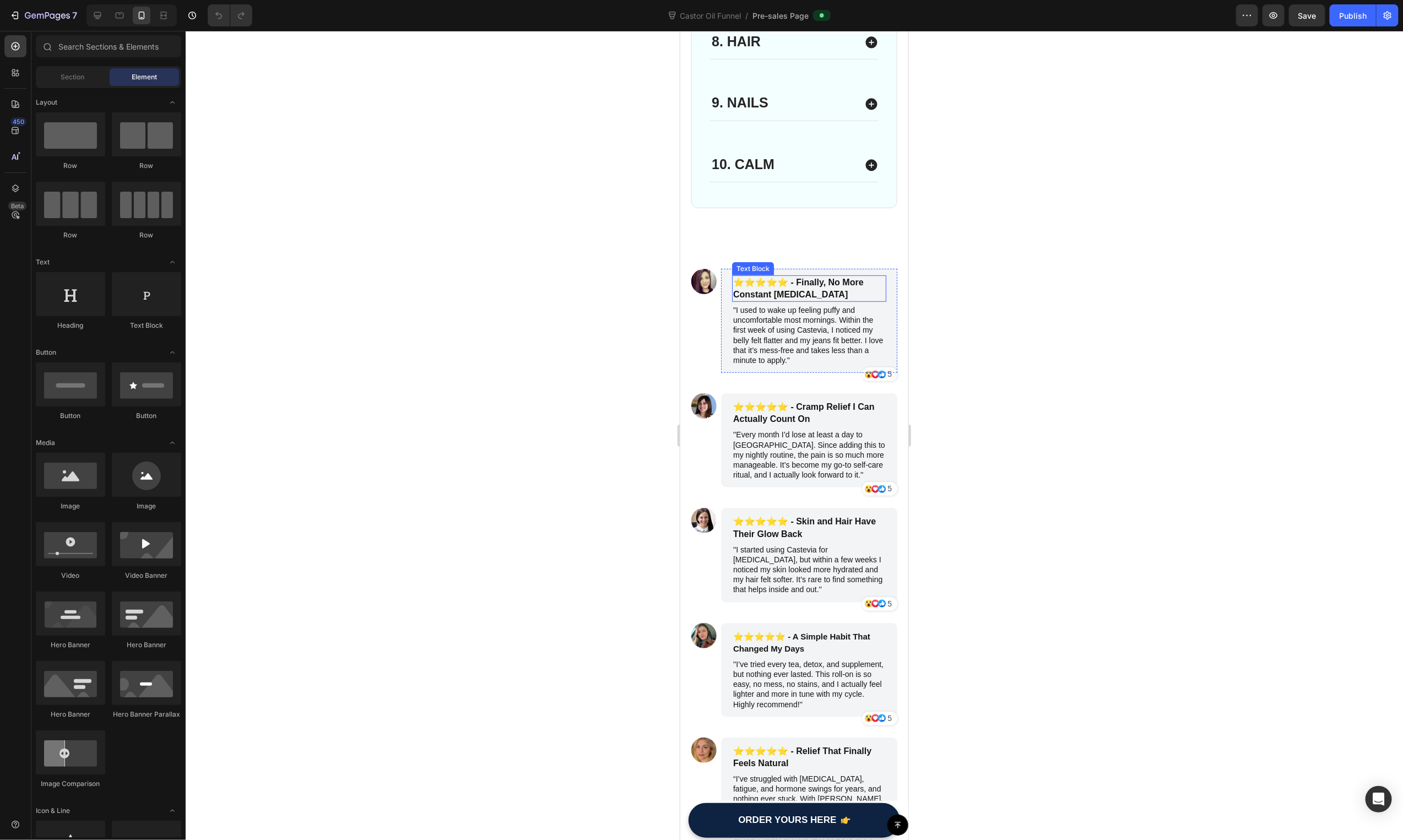
click at [840, 277] on strong "⭐️⭐️⭐️⭐️⭐️ - Finally, No More Constant [MEDICAL_DATA]" at bounding box center [798, 287] width 131 height 21
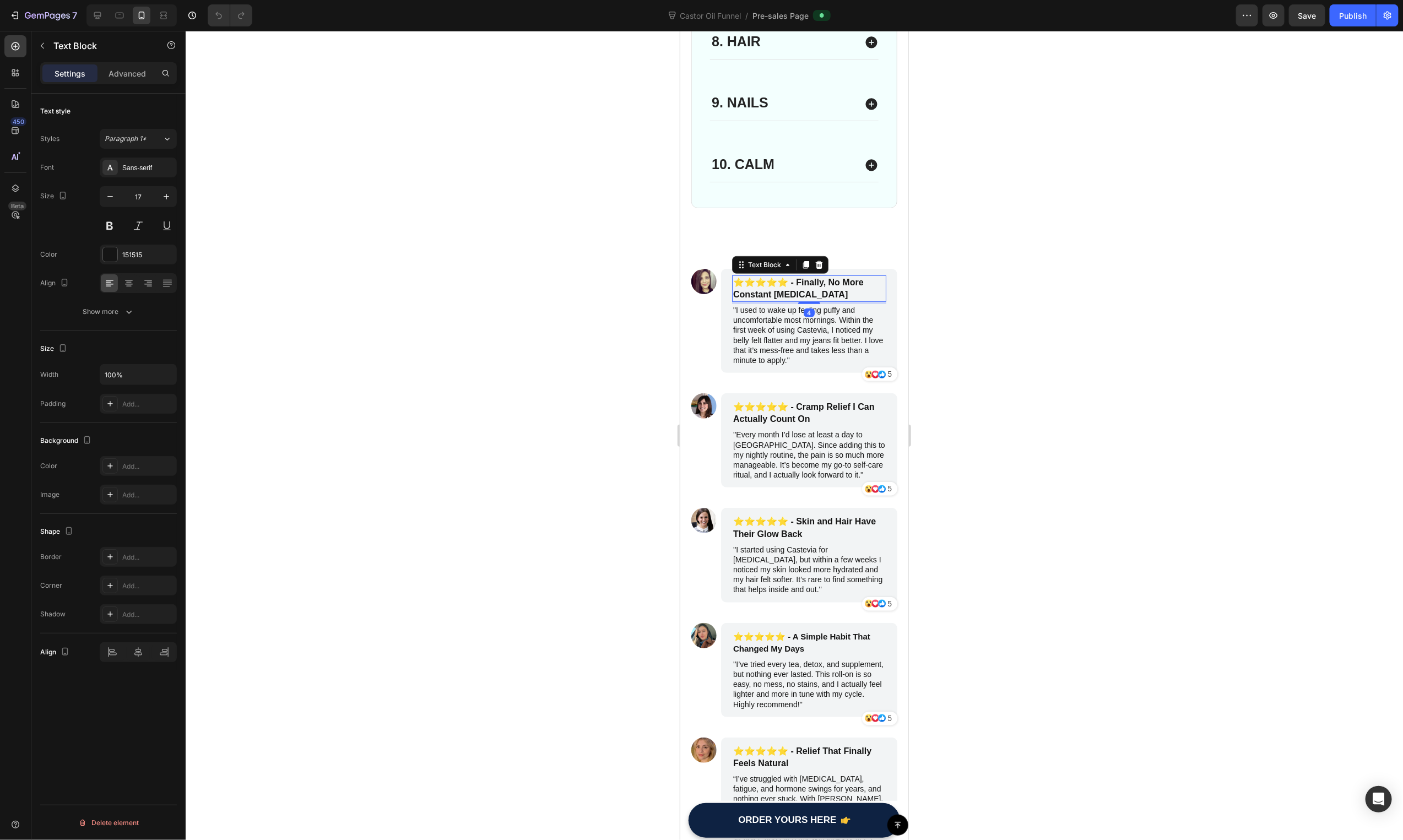
click at [840, 277] on strong "⭐️⭐️⭐️⭐️⭐️ - Finally, No More Constant [MEDICAL_DATA]" at bounding box center [798, 287] width 131 height 21
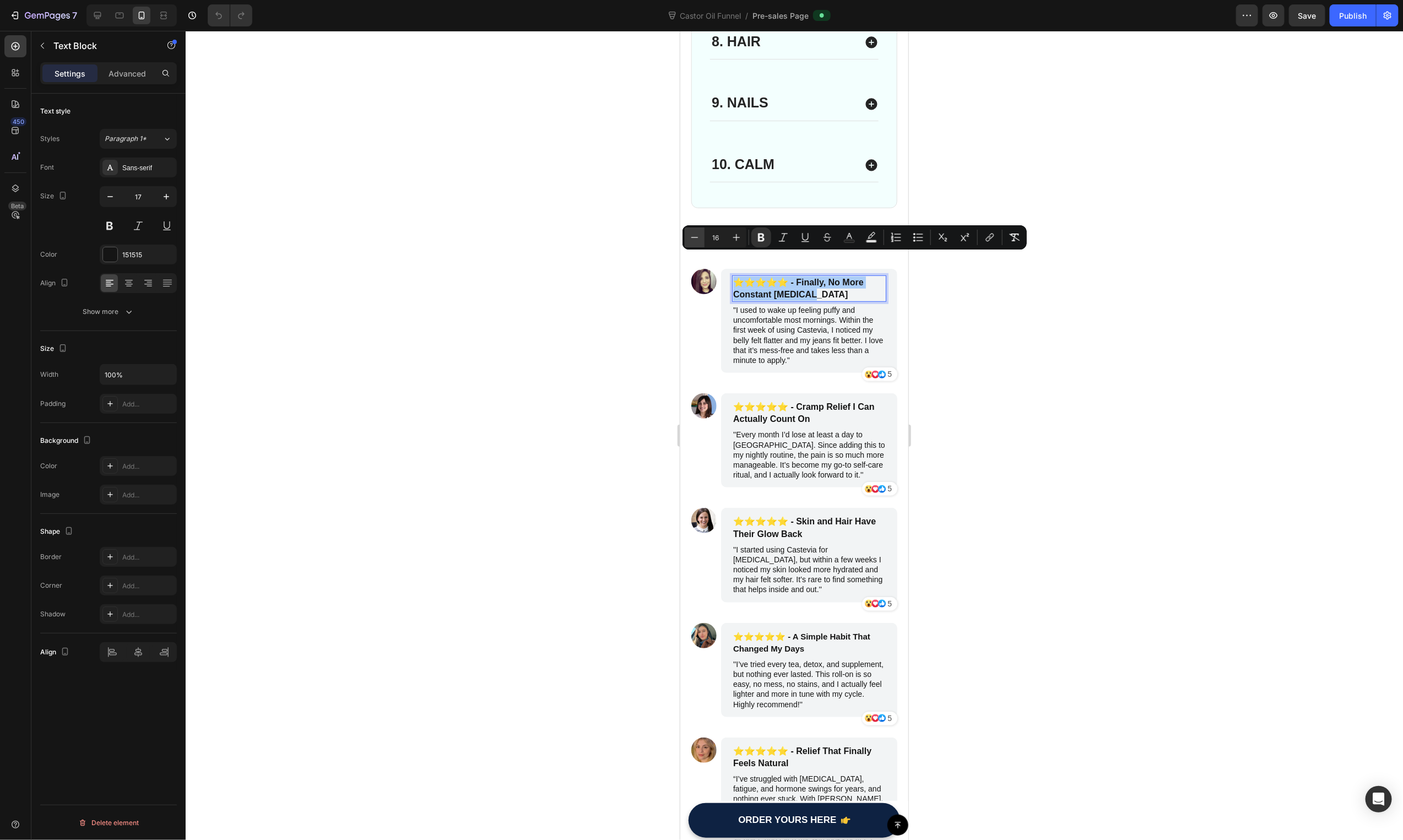
click at [687, 236] on button "Minus" at bounding box center [694, 236] width 19 height 19
click at [688, 236] on button "Minus" at bounding box center [694, 236] width 19 height 19
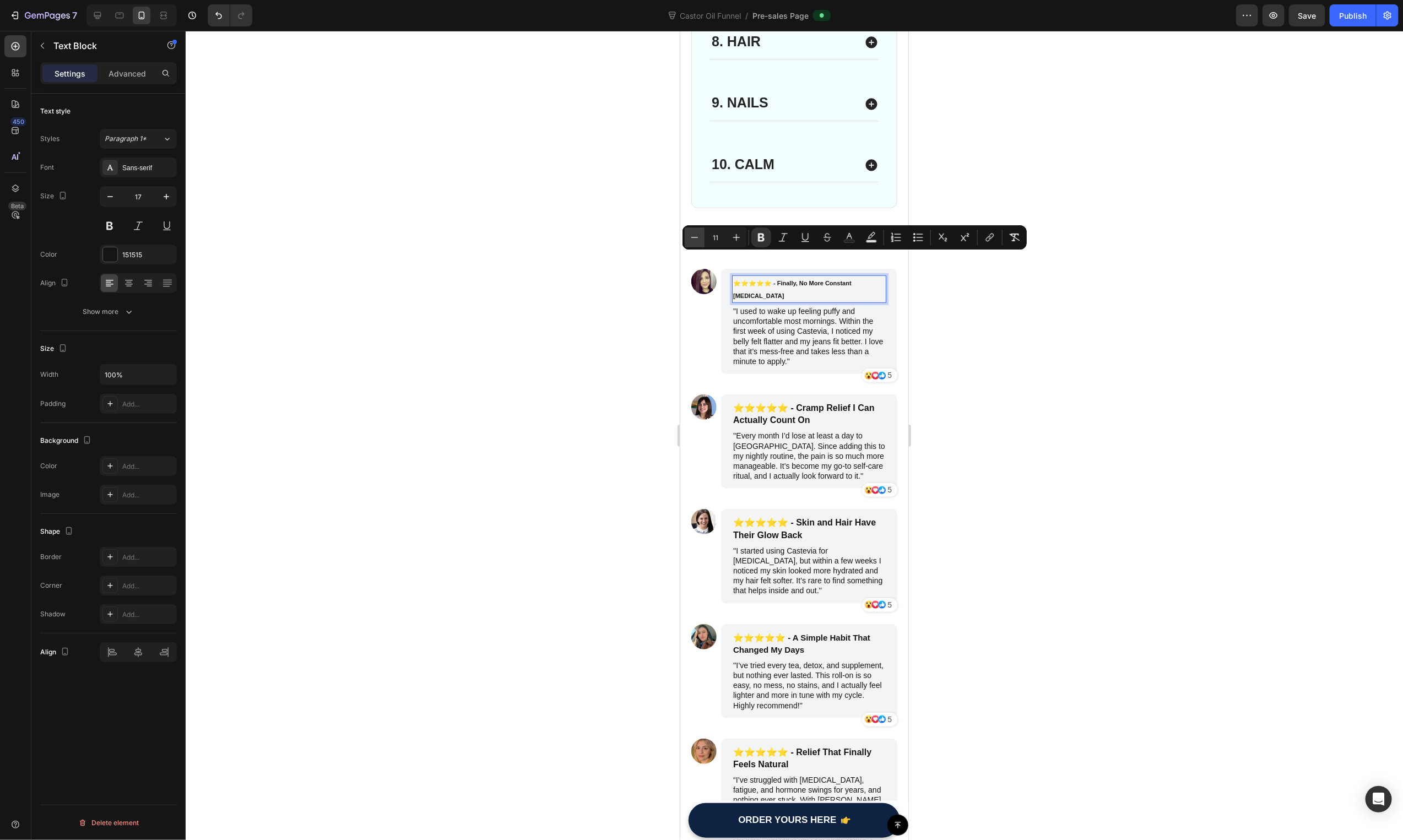
click at [688, 236] on button "Minus" at bounding box center [694, 236] width 19 height 19
type input "10"
drag, startPoint x: 610, startPoint y: 371, endPoint x: 3, endPoint y: 235, distance: 622.0
click at [610, 371] on div at bounding box center [794, 435] width 1217 height 809
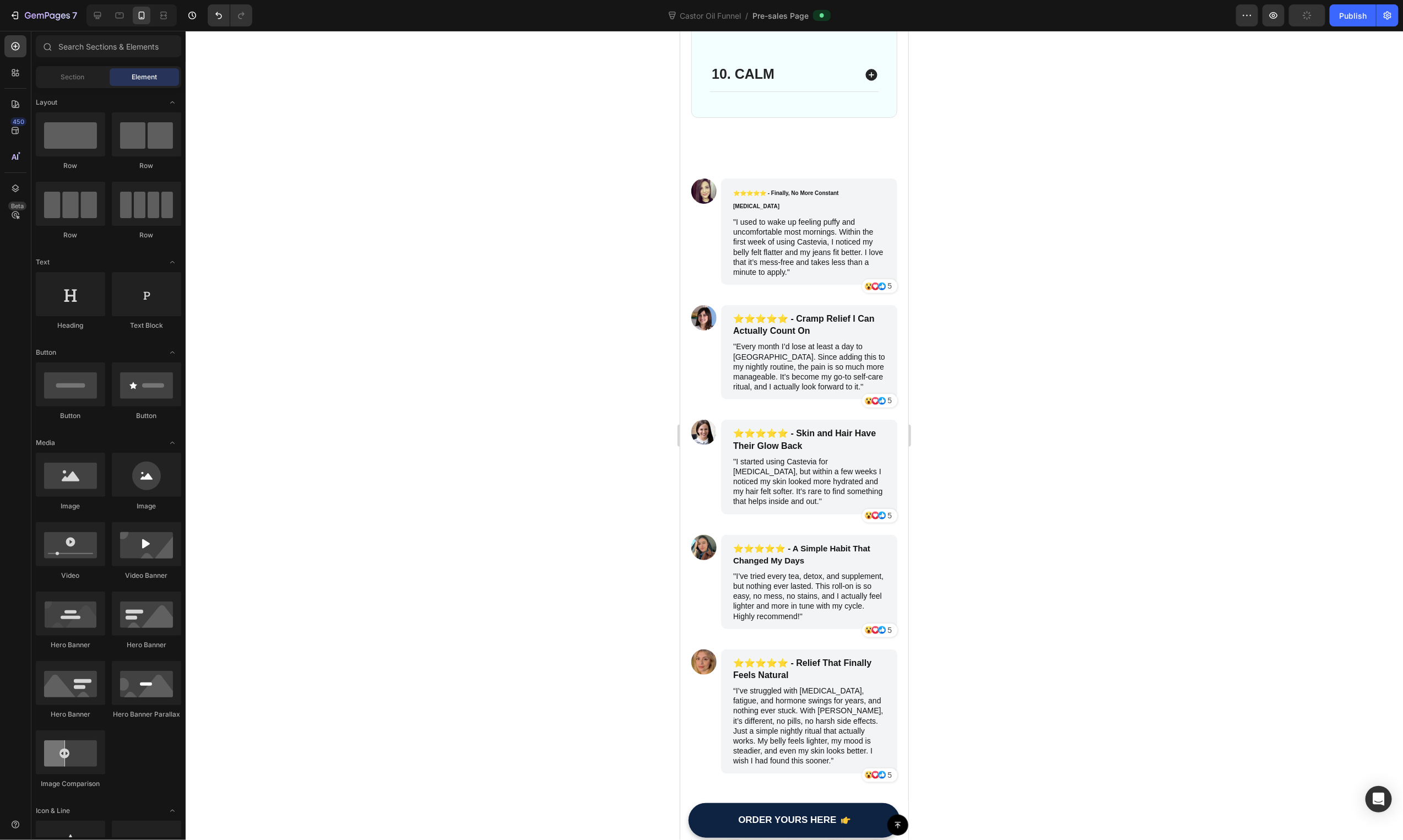
scroll to position [3018, 0]
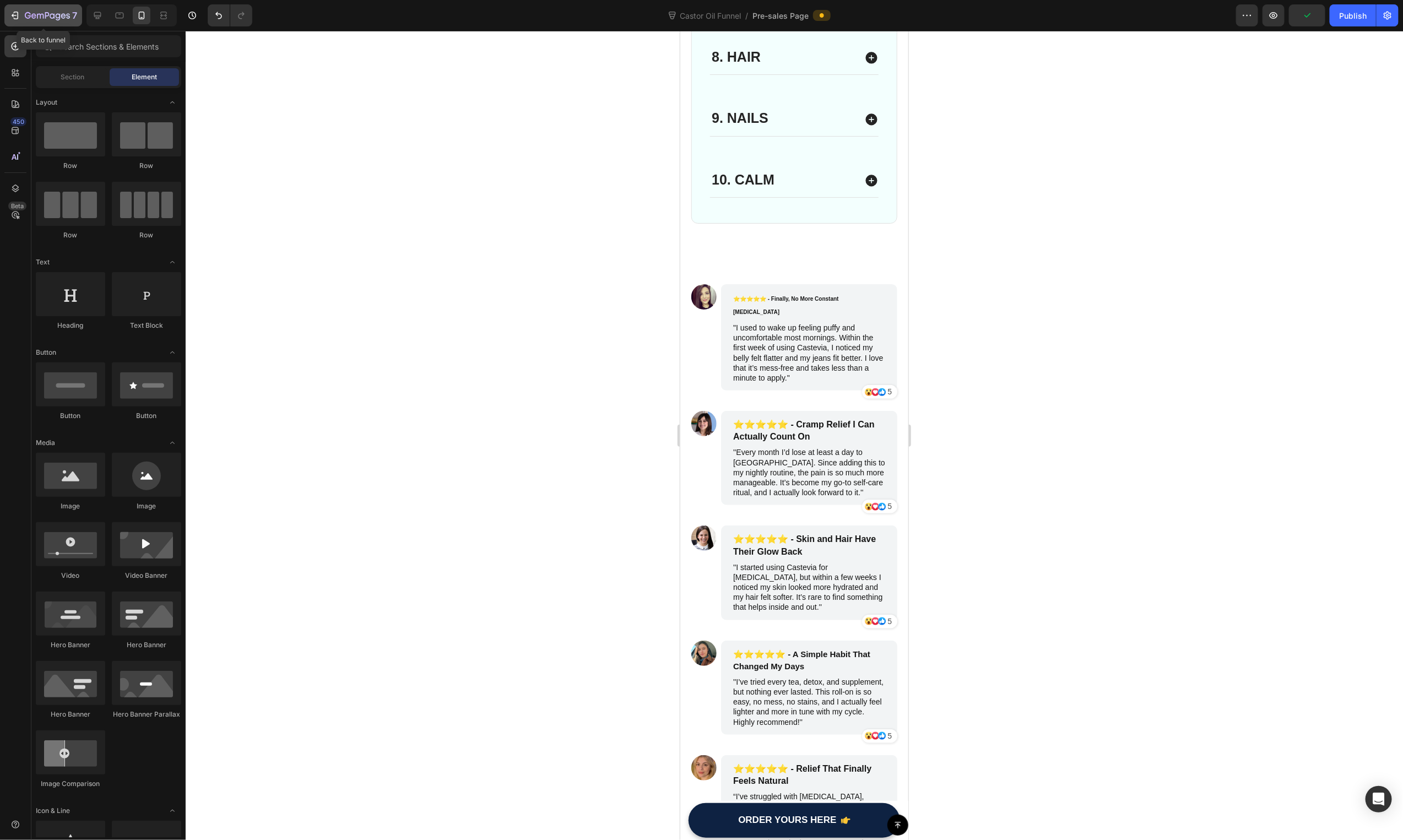
click at [19, 17] on icon "button" at bounding box center [14, 15] width 11 height 11
